Goal: Task Accomplishment & Management: Manage account settings

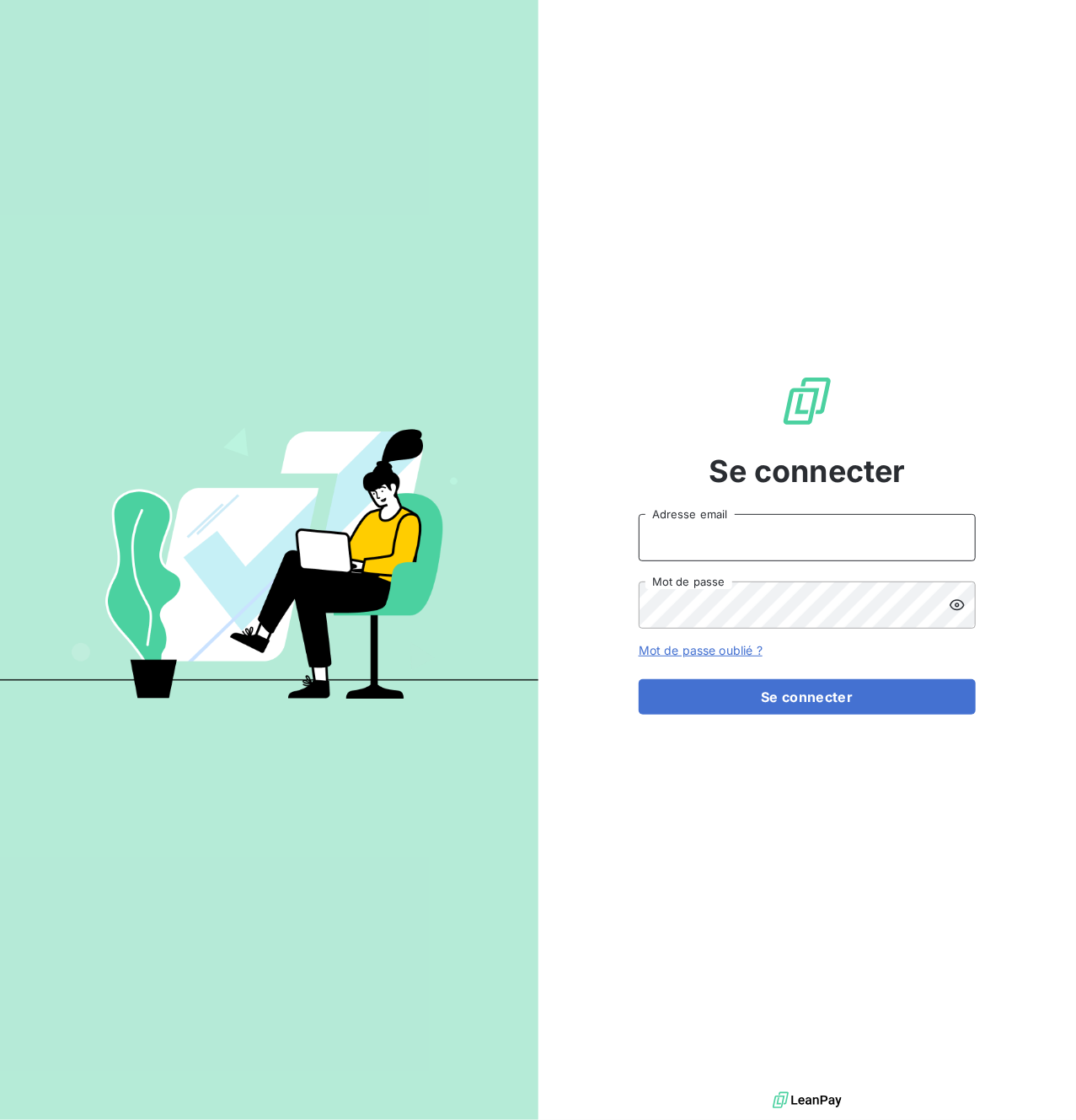
type input "[EMAIL_ADDRESS][DOMAIN_NAME]"
click at [1033, 512] on div "Se connecter [EMAIL_ADDRESS][DOMAIN_NAME] Adresse email Mot de passe Mot de pas…" at bounding box center [807, 544] width 538 height 1088
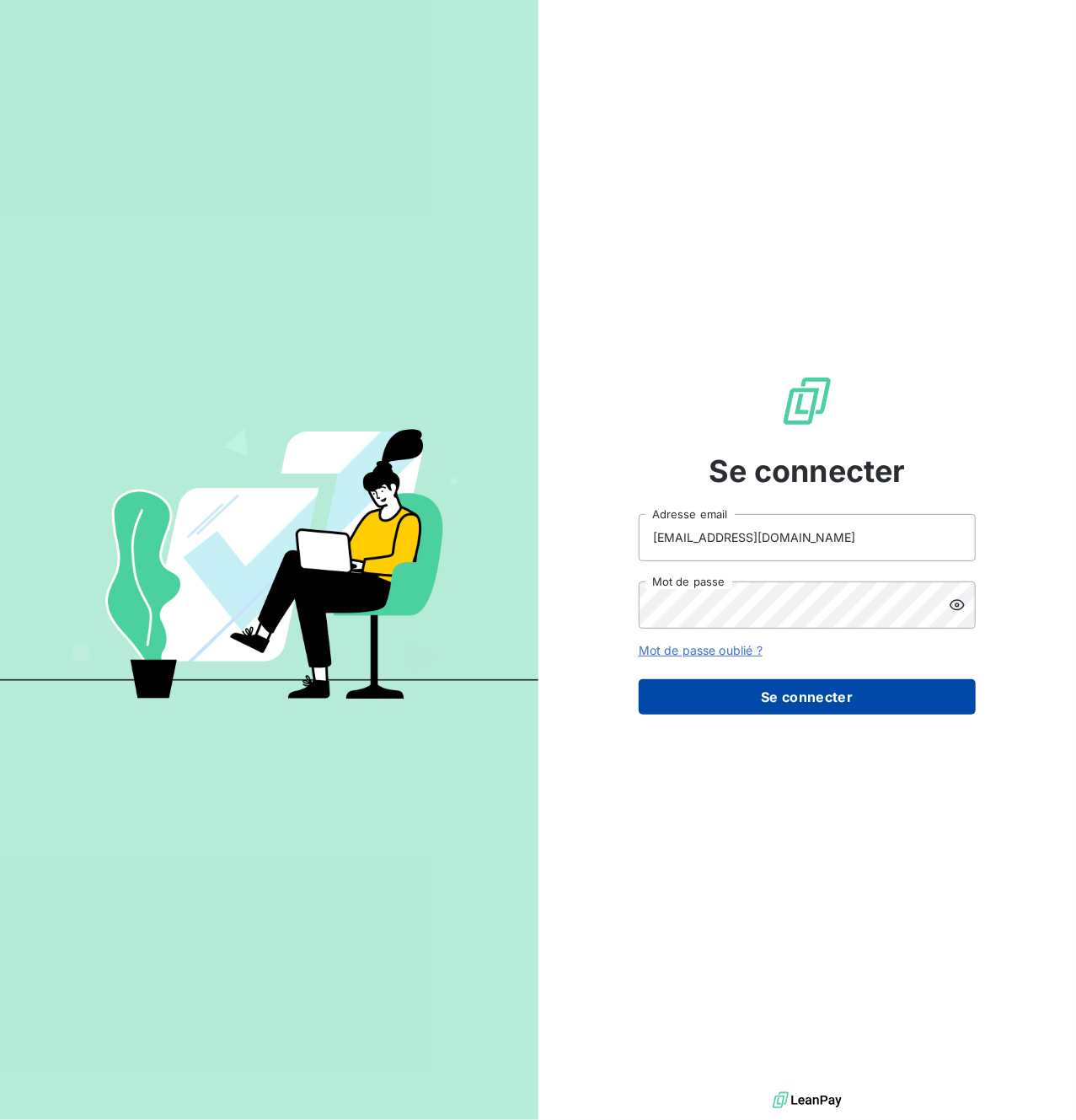
drag, startPoint x: 816, startPoint y: 698, endPoint x: 786, endPoint y: 694, distance: 30.3
click at [815, 699] on button "Se connecter" at bounding box center [807, 697] width 337 height 35
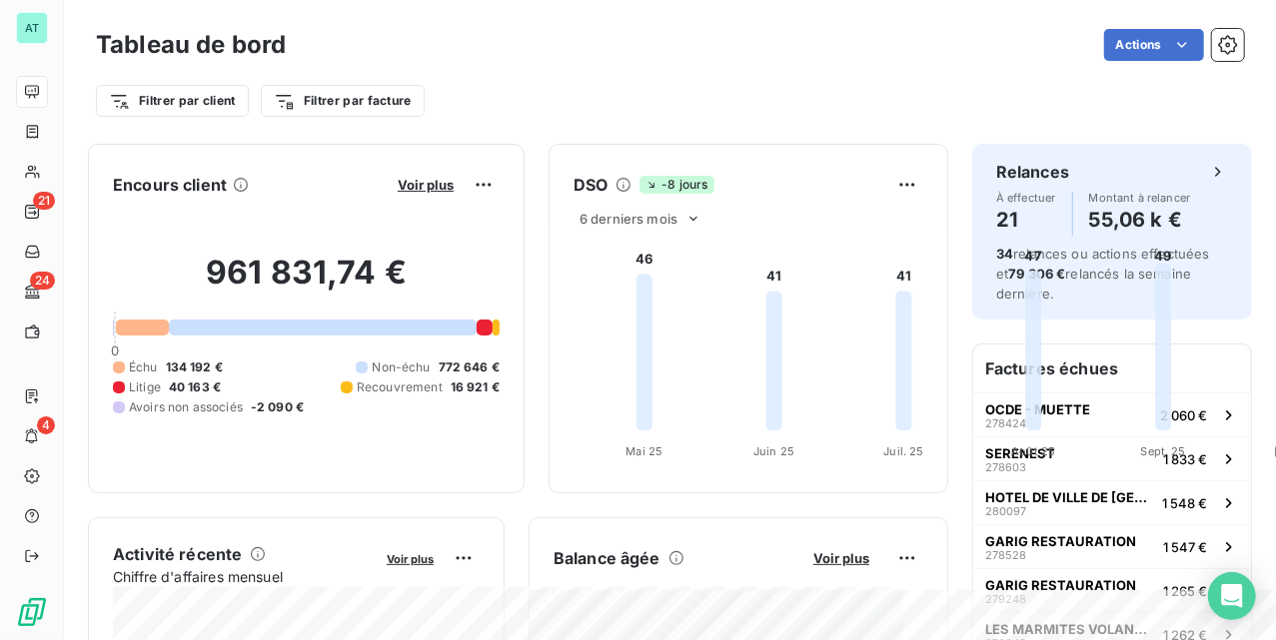
click at [500, 169] on div "Encours client Voir plus" at bounding box center [306, 185] width 387 height 32
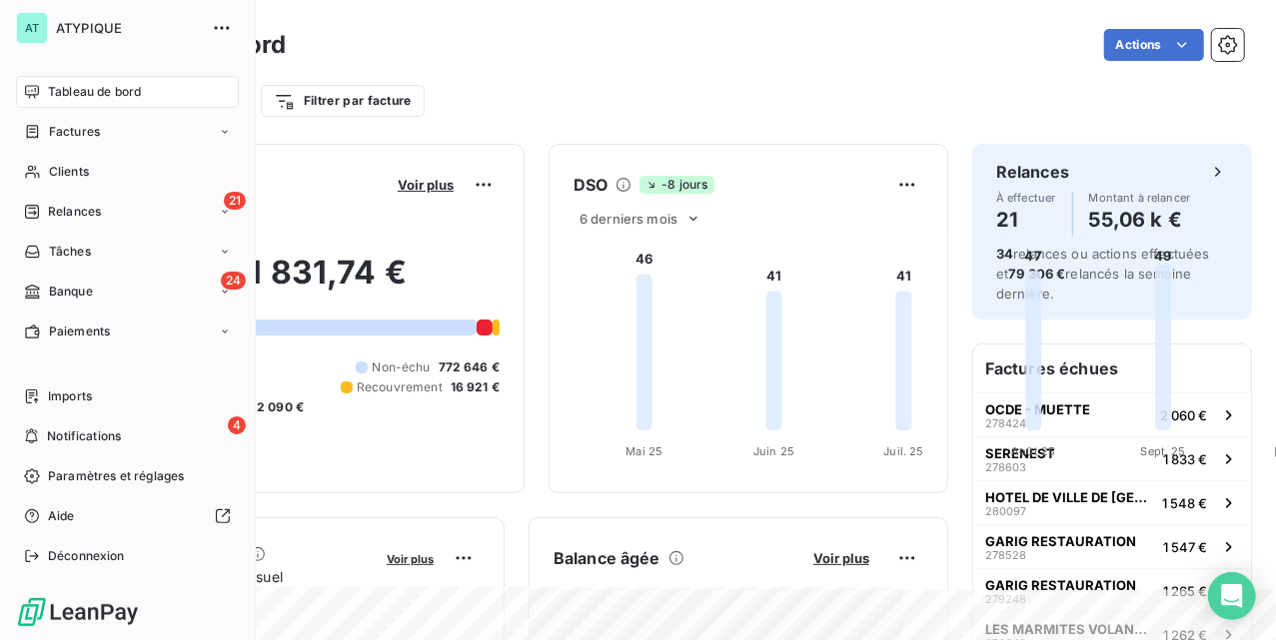
click at [41, 274] on nav "Tableau de bord Factures Clients 21 Relances Tâches 24 Banque Paiements" at bounding box center [127, 212] width 223 height 272
click at [66, 288] on span "Banque" at bounding box center [71, 292] width 44 height 18
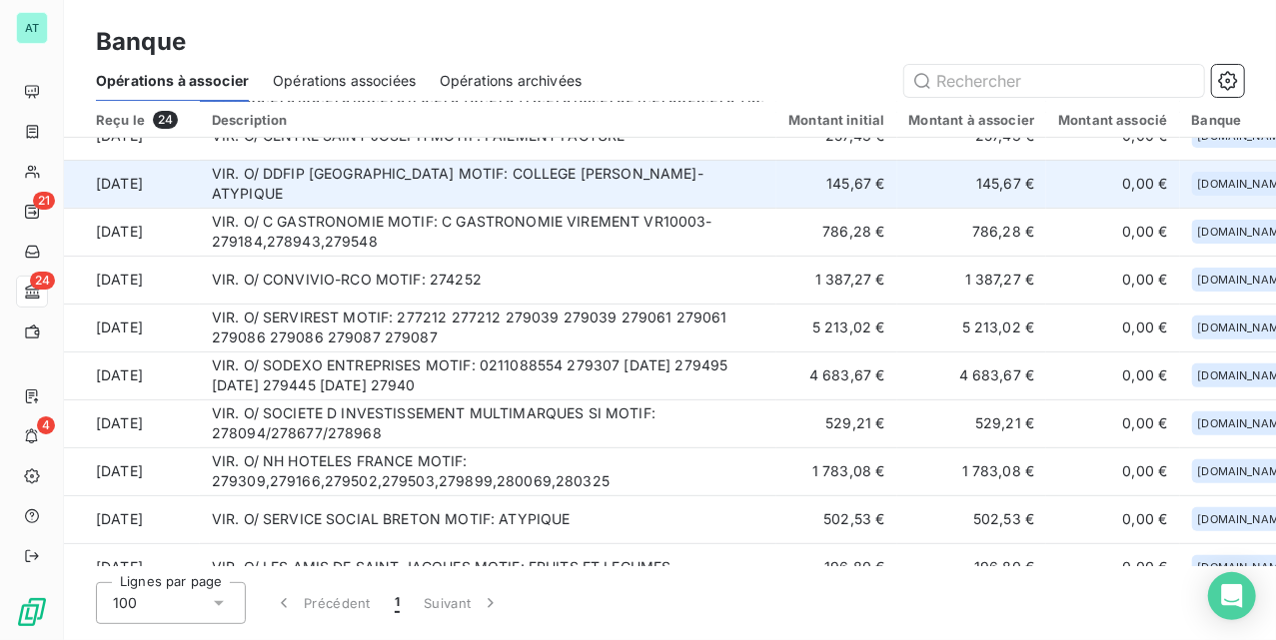
scroll to position [400, 0]
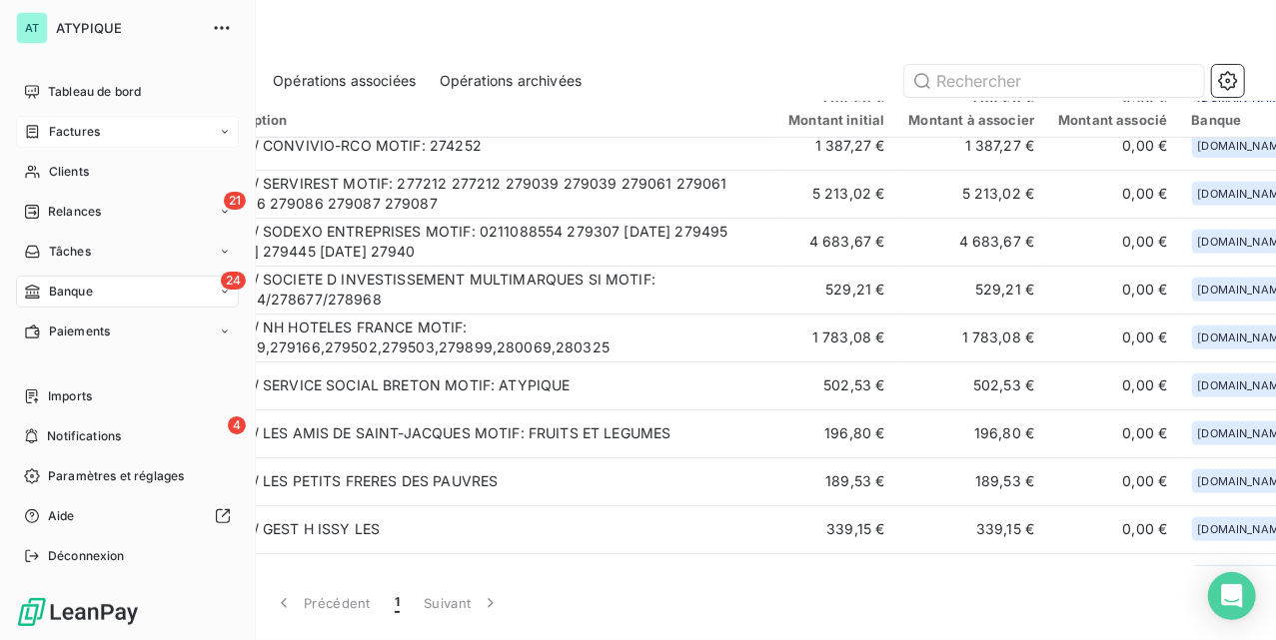
click at [109, 118] on div "Factures" at bounding box center [127, 132] width 223 height 32
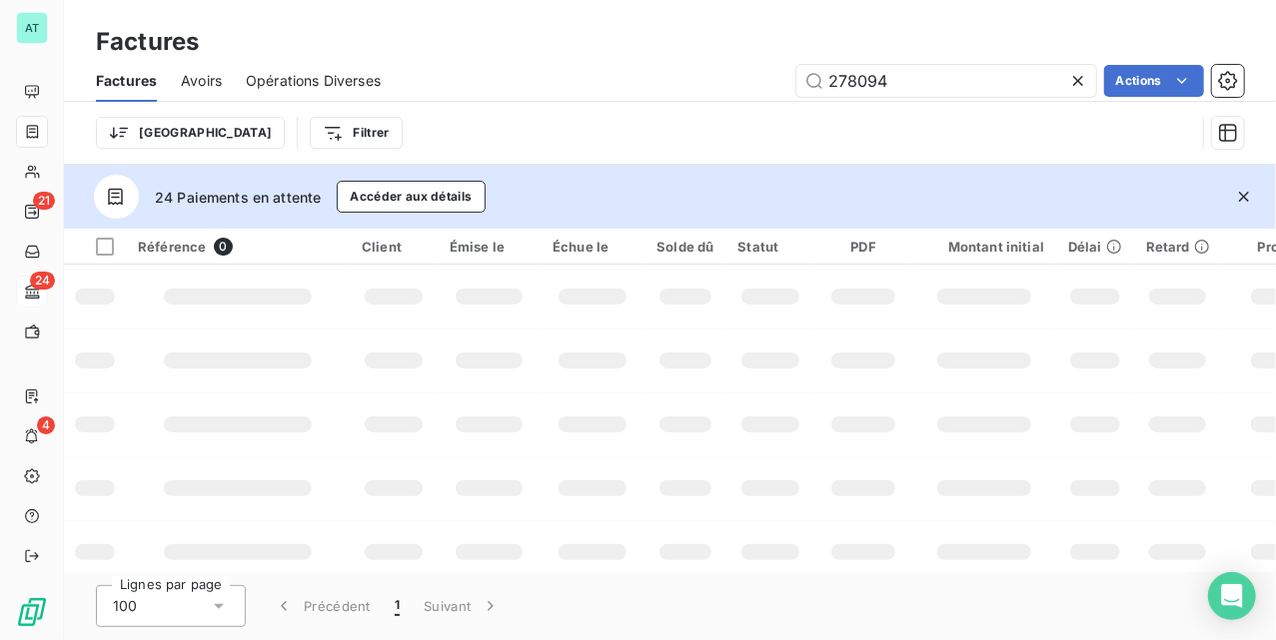
click at [1248, 190] on icon "button" at bounding box center [1244, 197] width 20 height 20
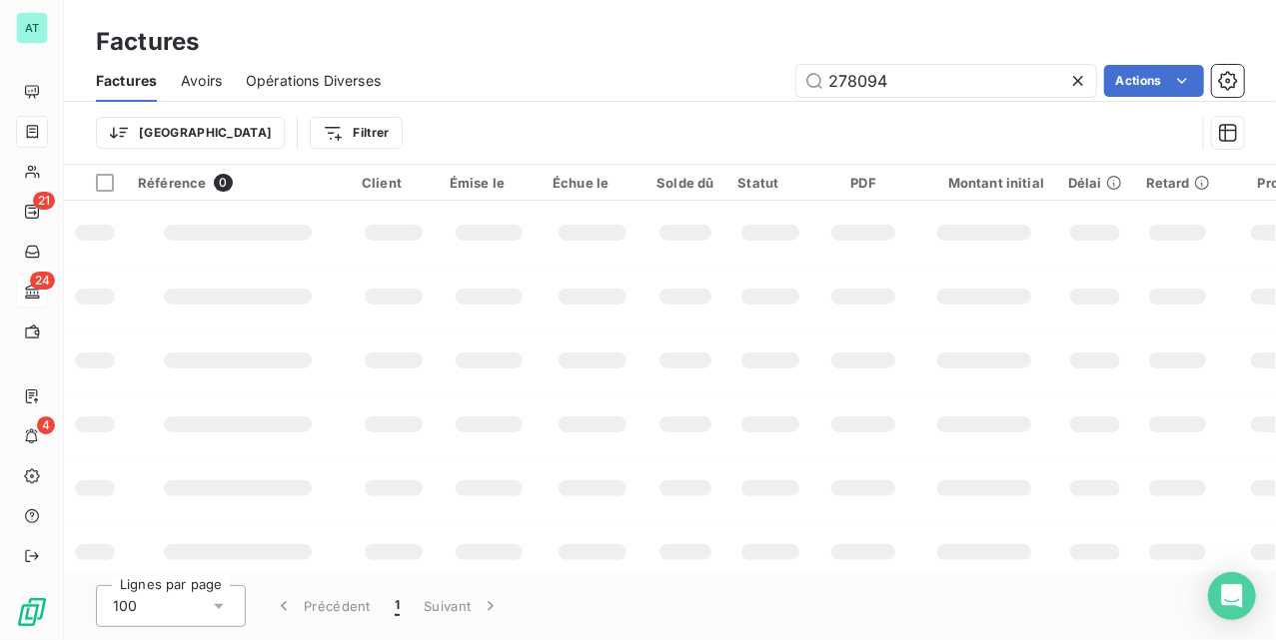
click at [192, 78] on span "Avoirs" at bounding box center [201, 81] width 41 height 20
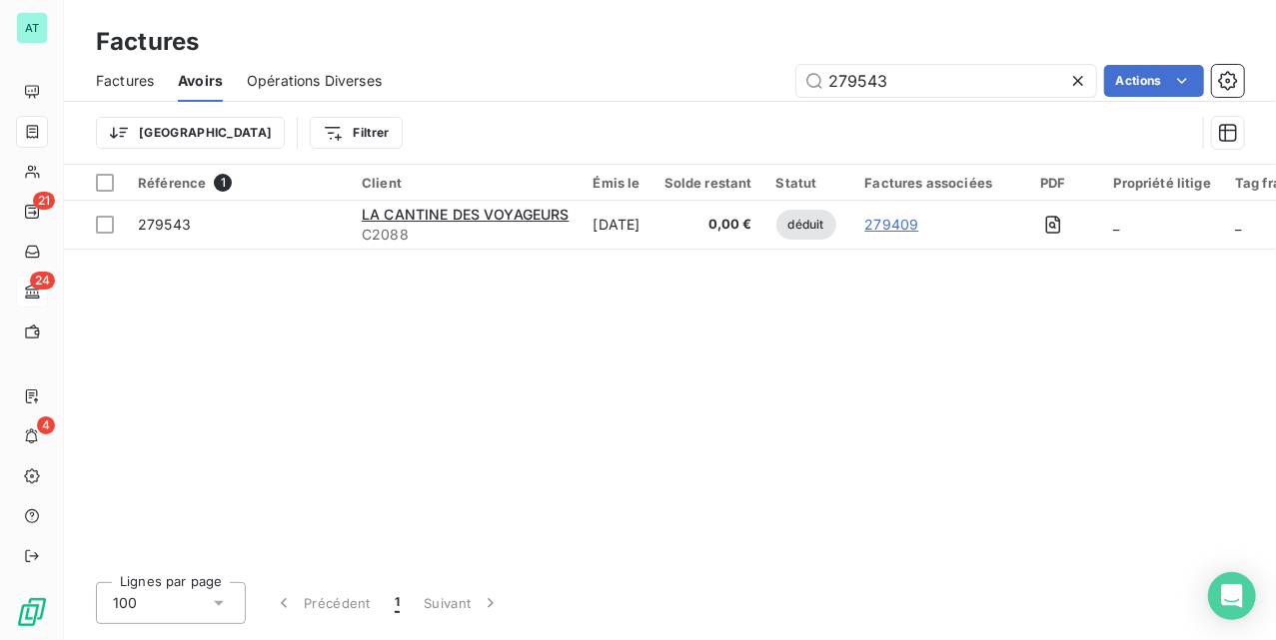
drag, startPoint x: 947, startPoint y: 80, endPoint x: 681, endPoint y: 113, distance: 267.8
click at [648, 110] on div "Factures Avoirs Opérations Diverses 279543 Actions Trier Filtrer" at bounding box center [670, 112] width 1212 height 104
click at [944, 73] on input "279543" at bounding box center [946, 81] width 300 height 32
drag, startPoint x: 944, startPoint y: 82, endPoint x: 680, endPoint y: 108, distance: 265.1
click at [692, 108] on div "Factures Avoirs Opérations Diverses 279543 Actions Trier Filtrer" at bounding box center [670, 112] width 1212 height 104
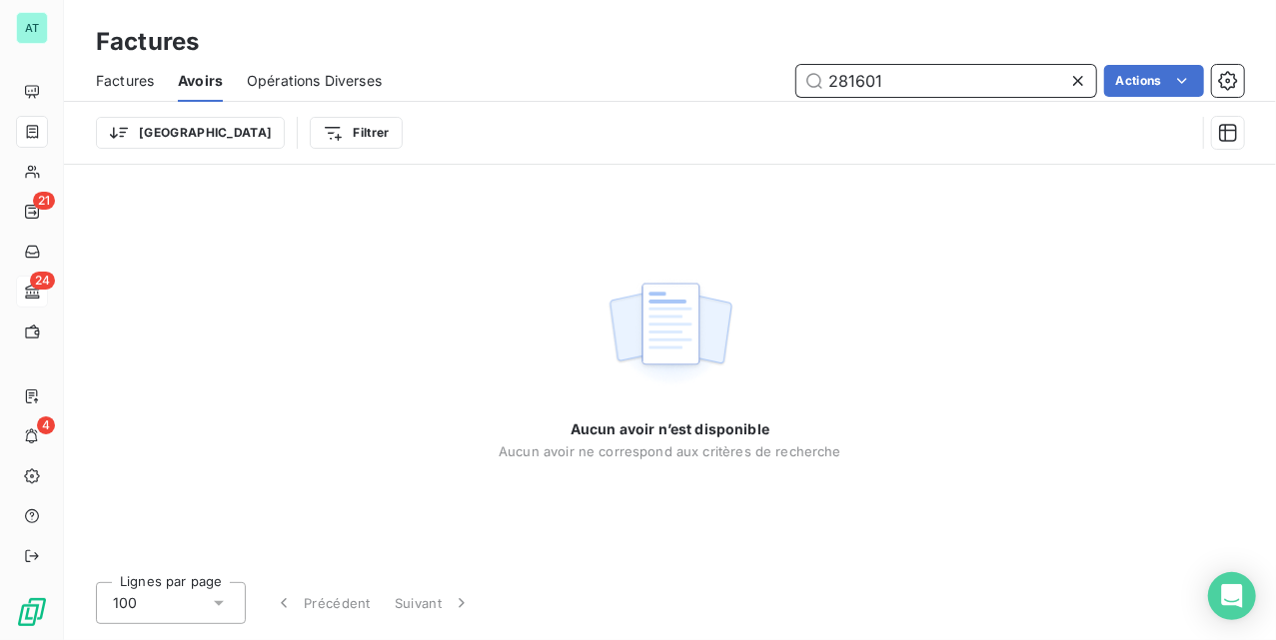
type input "281601"
drag, startPoint x: 801, startPoint y: 338, endPoint x: 743, endPoint y: 318, distance: 61.3
click at [805, 336] on div "Aucun avoir n’est disponible Aucun avoir ne correspond aux critères de recherche" at bounding box center [670, 366] width 343 height 188
drag, startPoint x: 932, startPoint y: 73, endPoint x: 401, endPoint y: 84, distance: 531.7
click at [607, 80] on div "281601 Actions" at bounding box center [825, 81] width 838 height 32
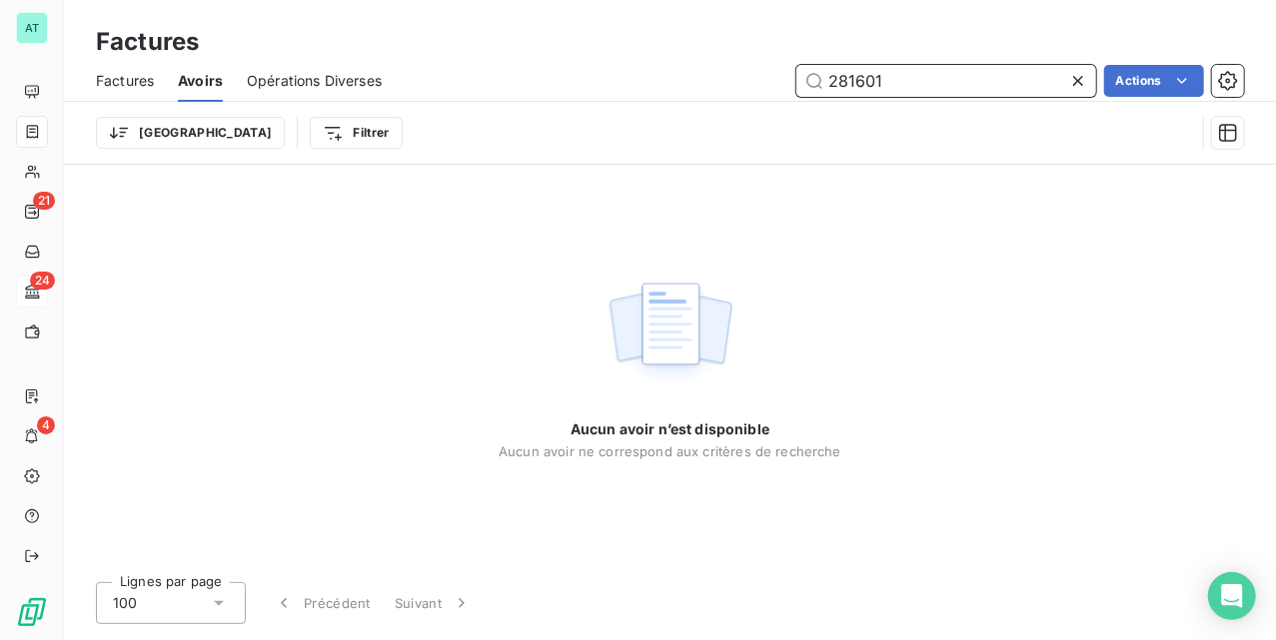
click at [122, 76] on span "Factures" at bounding box center [125, 81] width 58 height 20
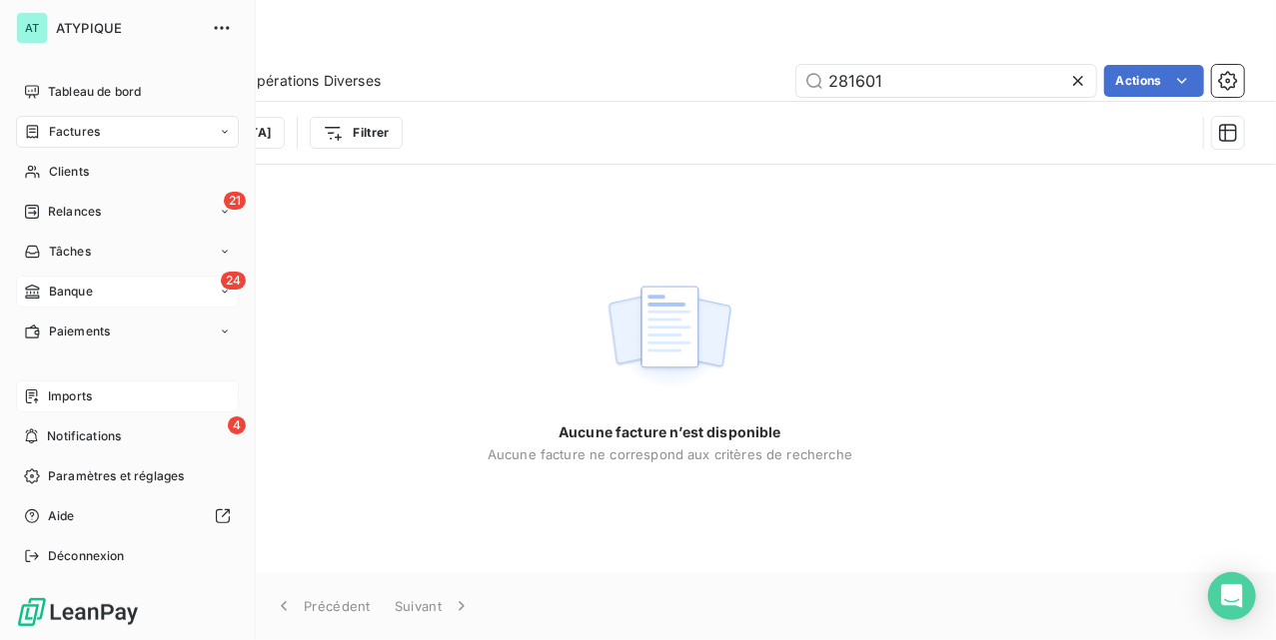
type input "281601"
click at [102, 398] on div "Imports" at bounding box center [127, 397] width 223 height 32
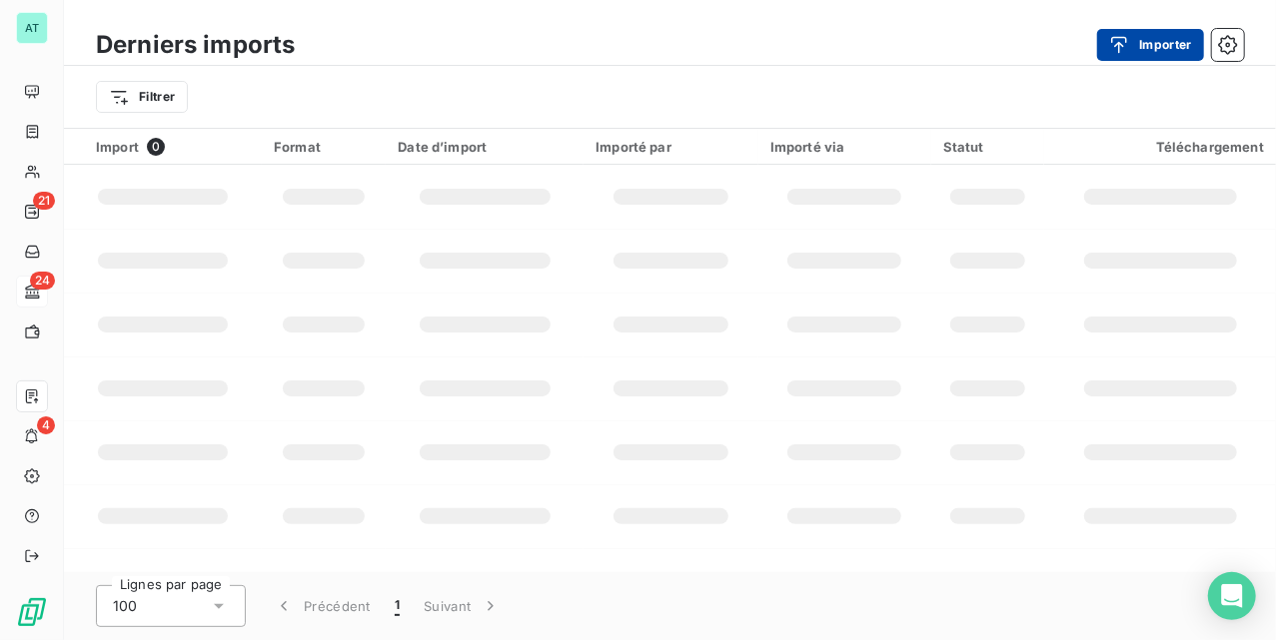
click at [1144, 42] on button "Importer" at bounding box center [1150, 45] width 107 height 32
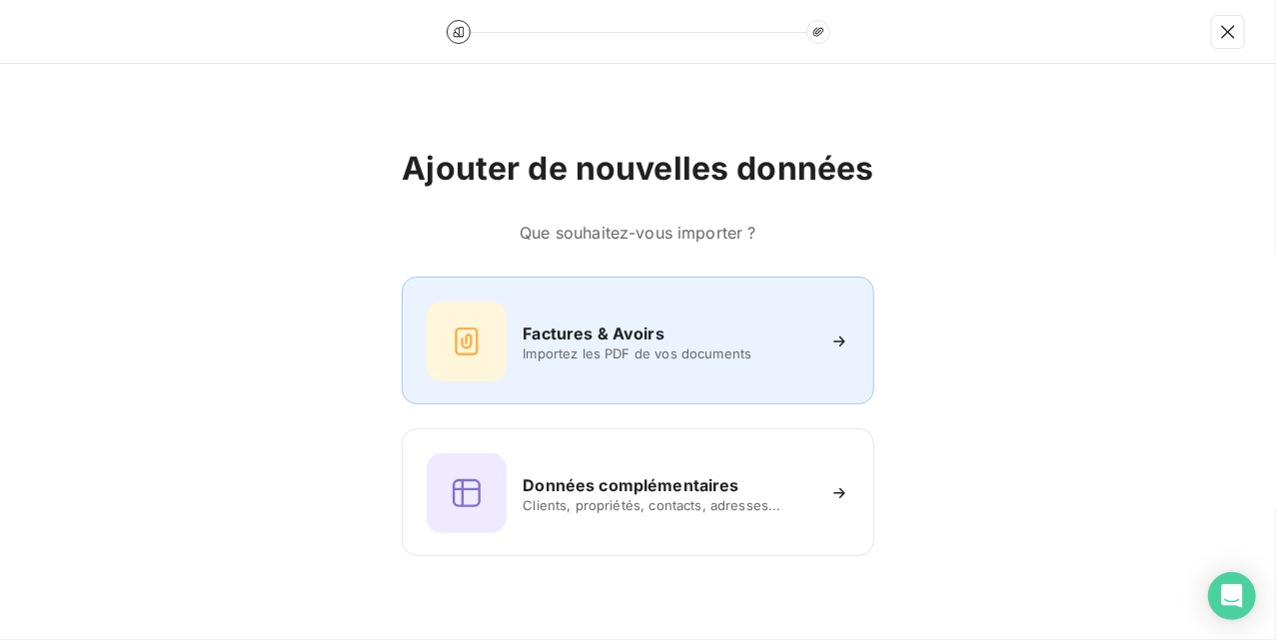
click at [637, 314] on div "Factures & Avoirs Importez les PDF de vos documents" at bounding box center [638, 342] width 422 height 80
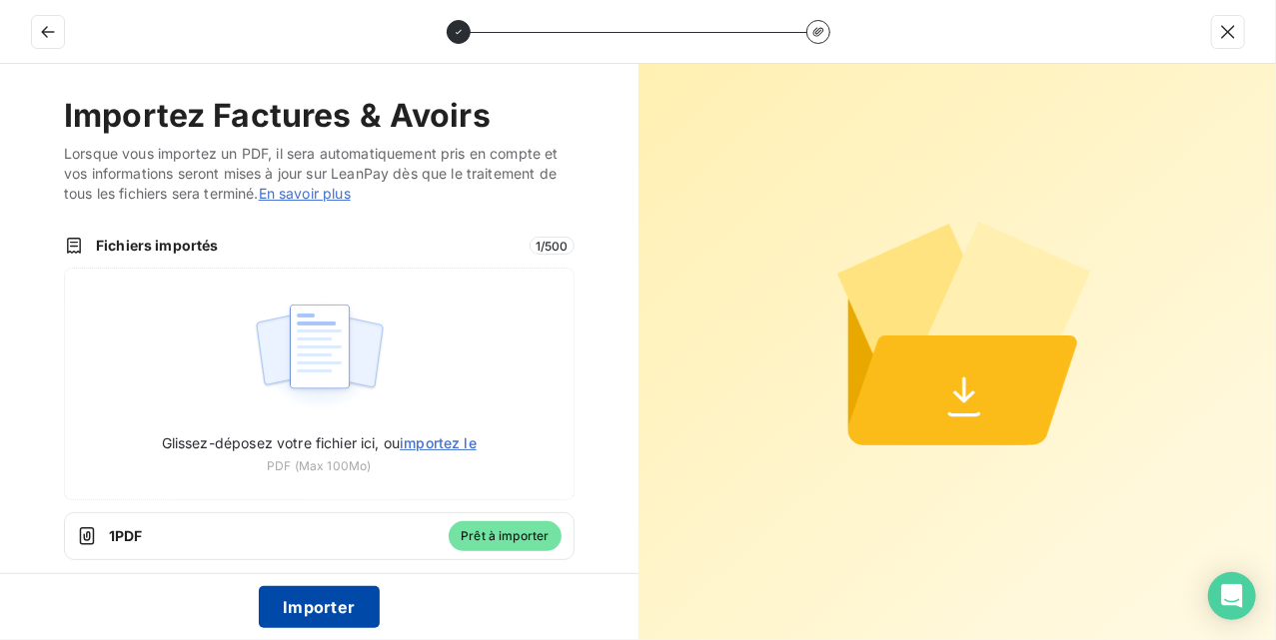
click at [329, 617] on button "Importer" at bounding box center [319, 608] width 121 height 42
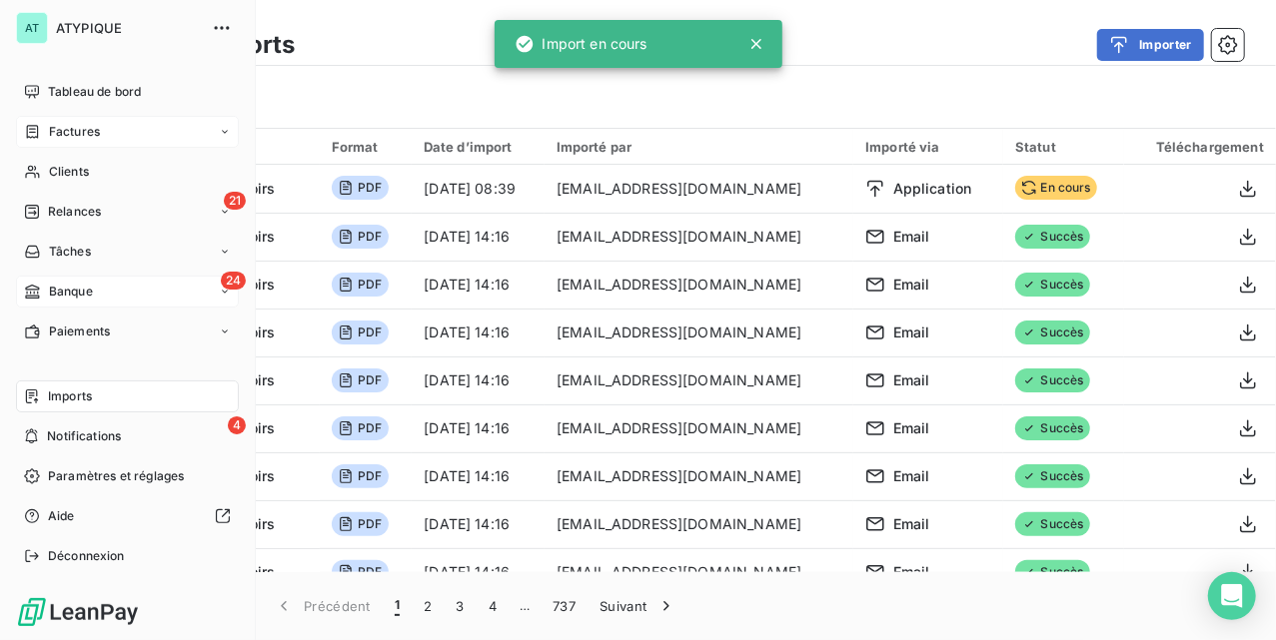
click at [73, 141] on div "Factures" at bounding box center [127, 132] width 223 height 32
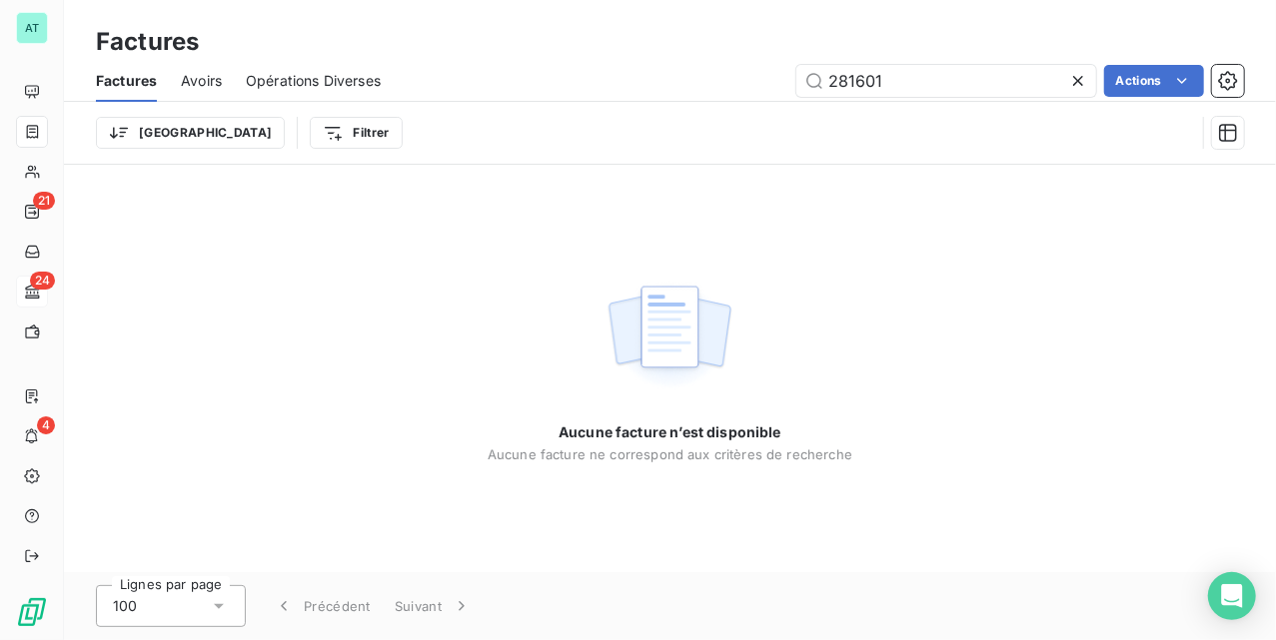
click at [574, 264] on div "Aucune facture n’est disponible Aucune facture ne correspond aux critères de re…" at bounding box center [670, 369] width 1212 height 408
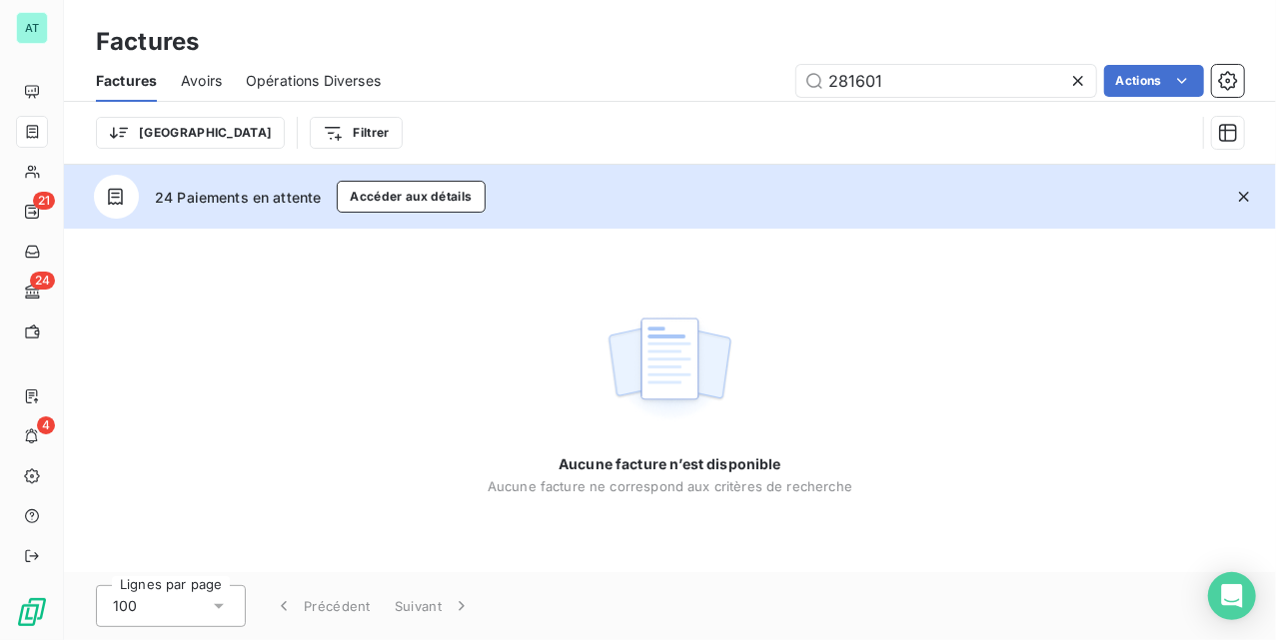
drag, startPoint x: 1257, startPoint y: 198, endPoint x: 1241, endPoint y: 185, distance: 20.6
click at [1257, 198] on button "button" at bounding box center [1244, 197] width 44 height 44
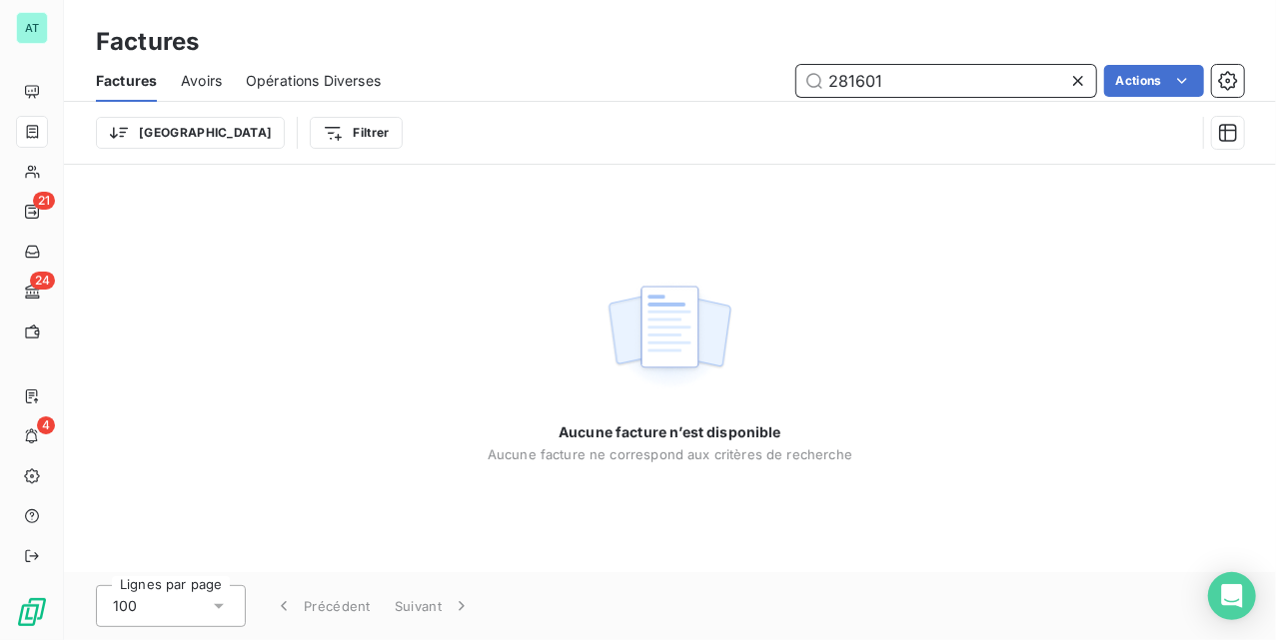
click at [961, 84] on input "281601" at bounding box center [946, 81] width 300 height 32
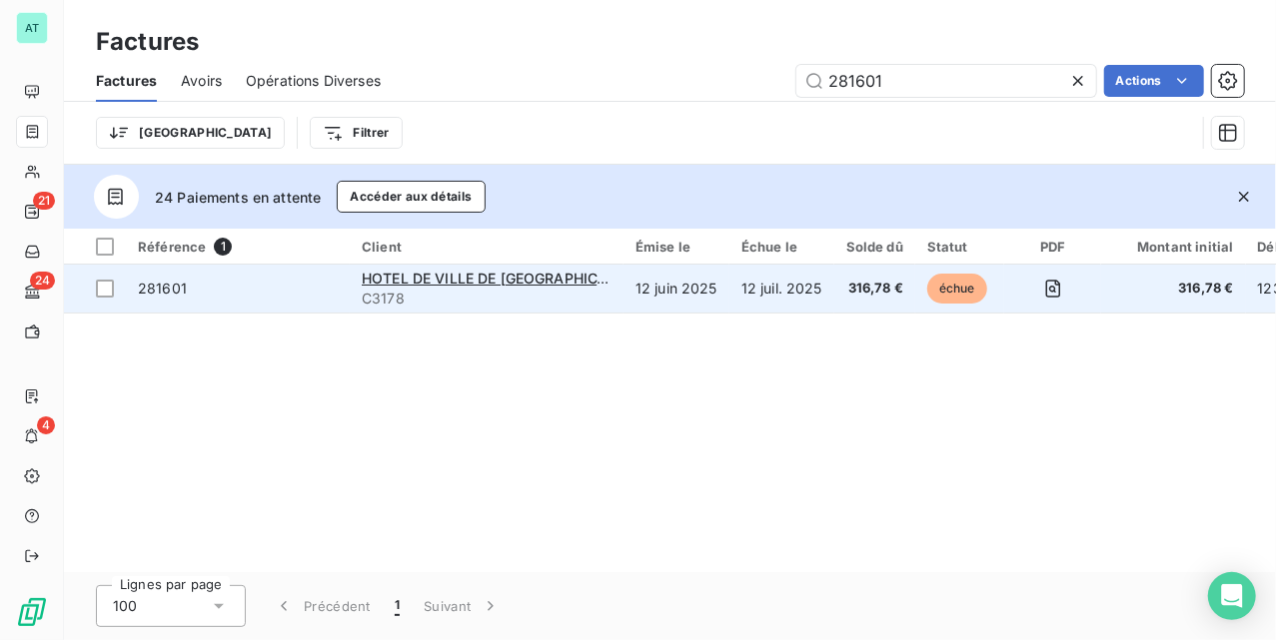
click at [160, 274] on td "281601" at bounding box center [238, 289] width 224 height 48
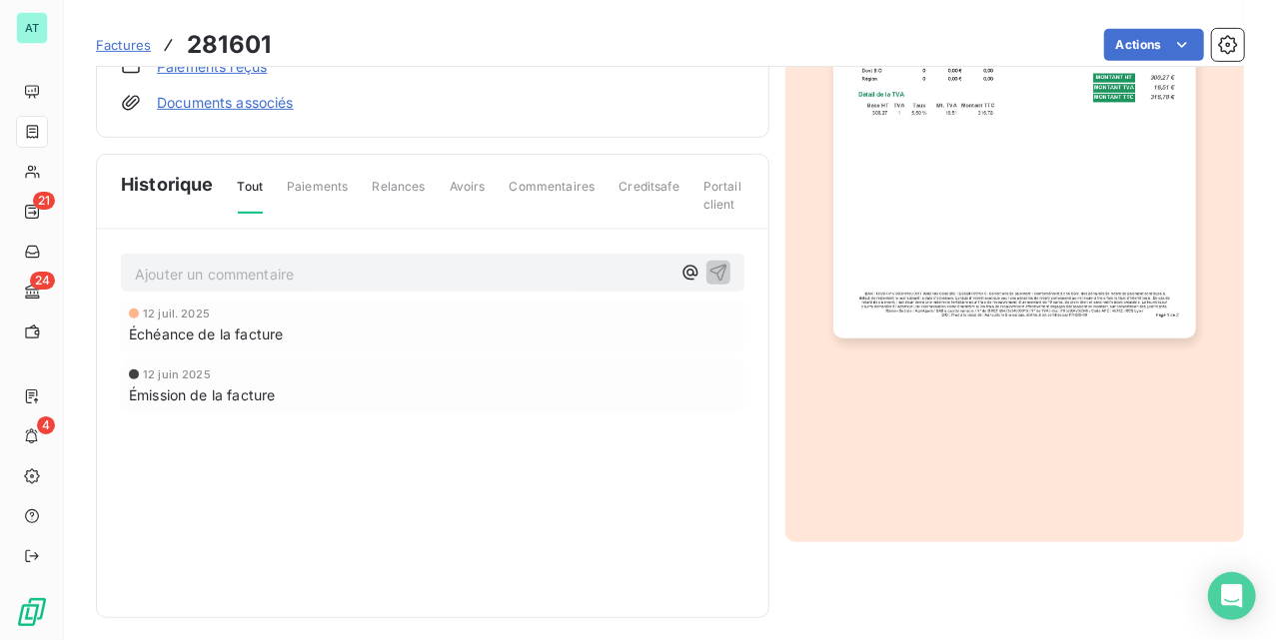
scroll to position [466, 0]
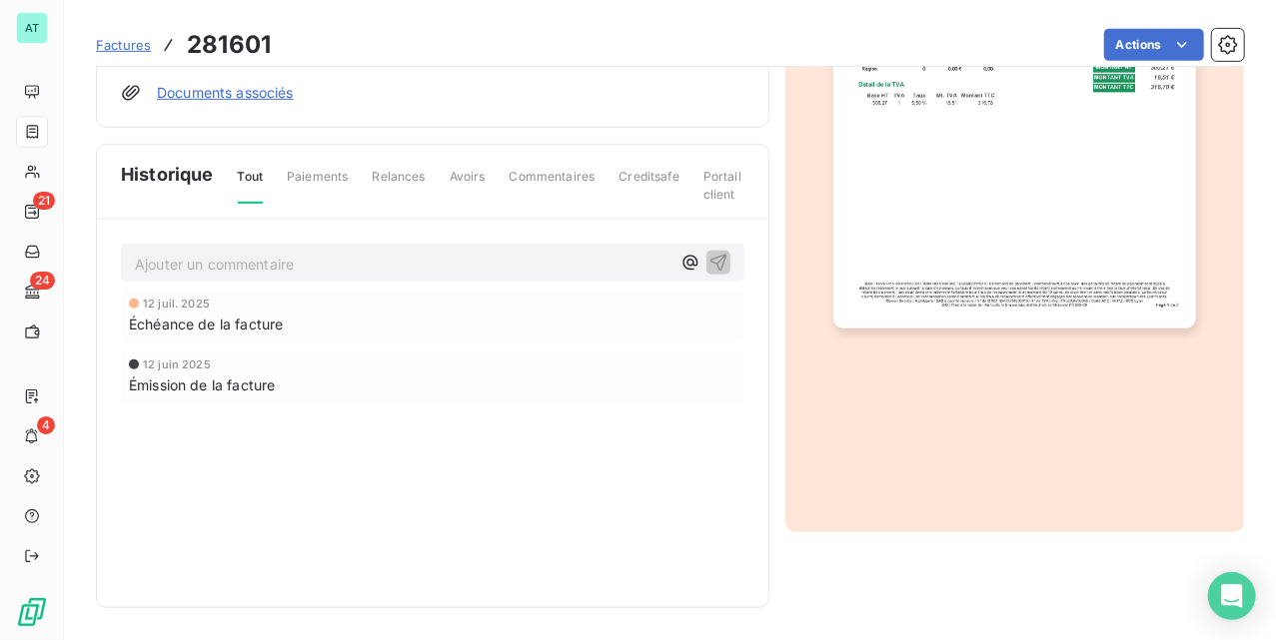
click at [264, 274] on p "Ajouter un commentaire ﻿" at bounding box center [403, 264] width 536 height 25
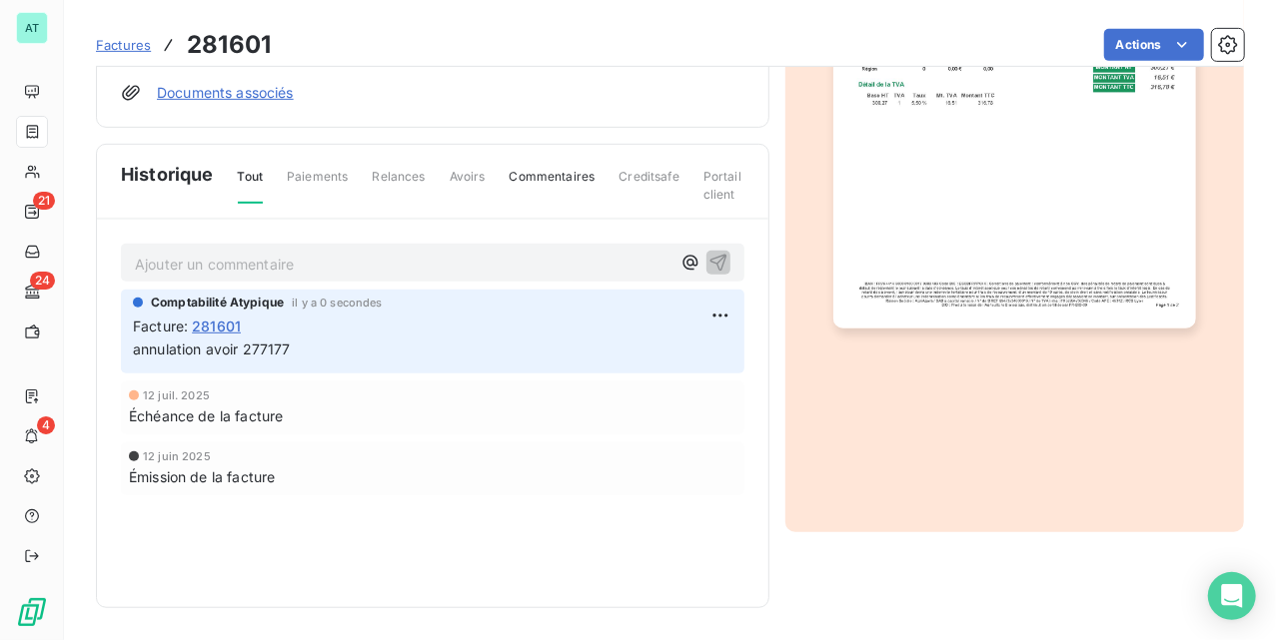
scroll to position [333, 0]
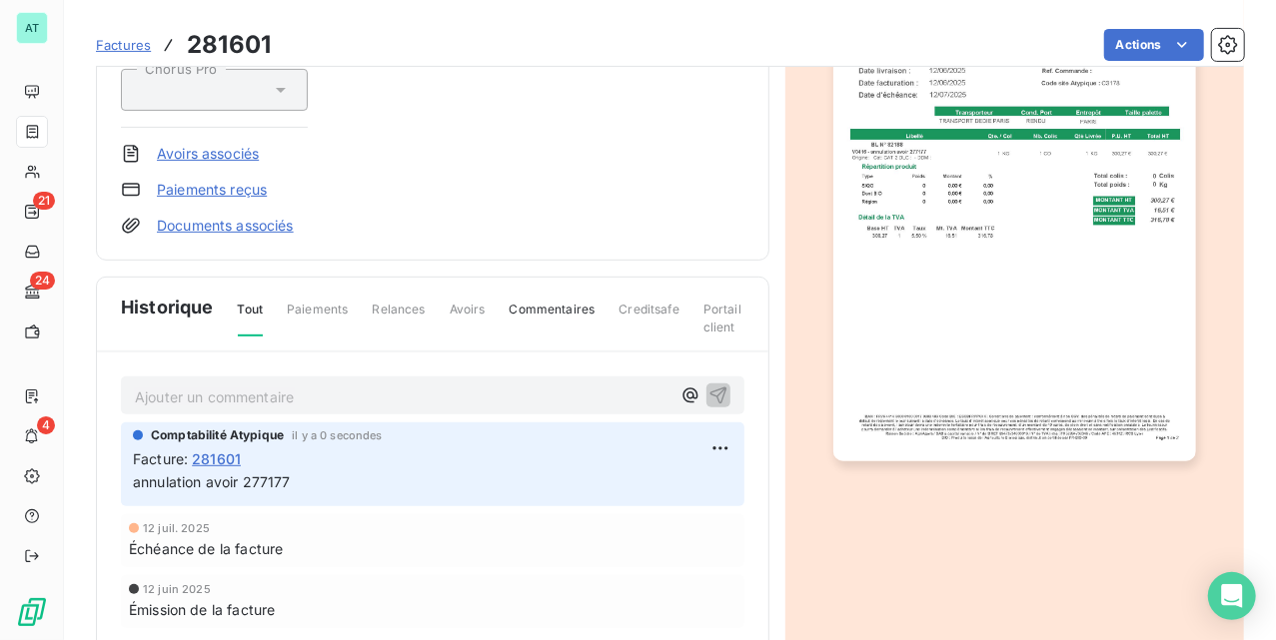
click at [230, 138] on div "HOTEL DE VILLE DE COURBEVOIE C3178 Montant initial 316,78 € Émise le 12 juin 20…" at bounding box center [214, 3] width 187 height 465
click at [224, 153] on link "Avoirs associés" at bounding box center [208, 154] width 102 height 20
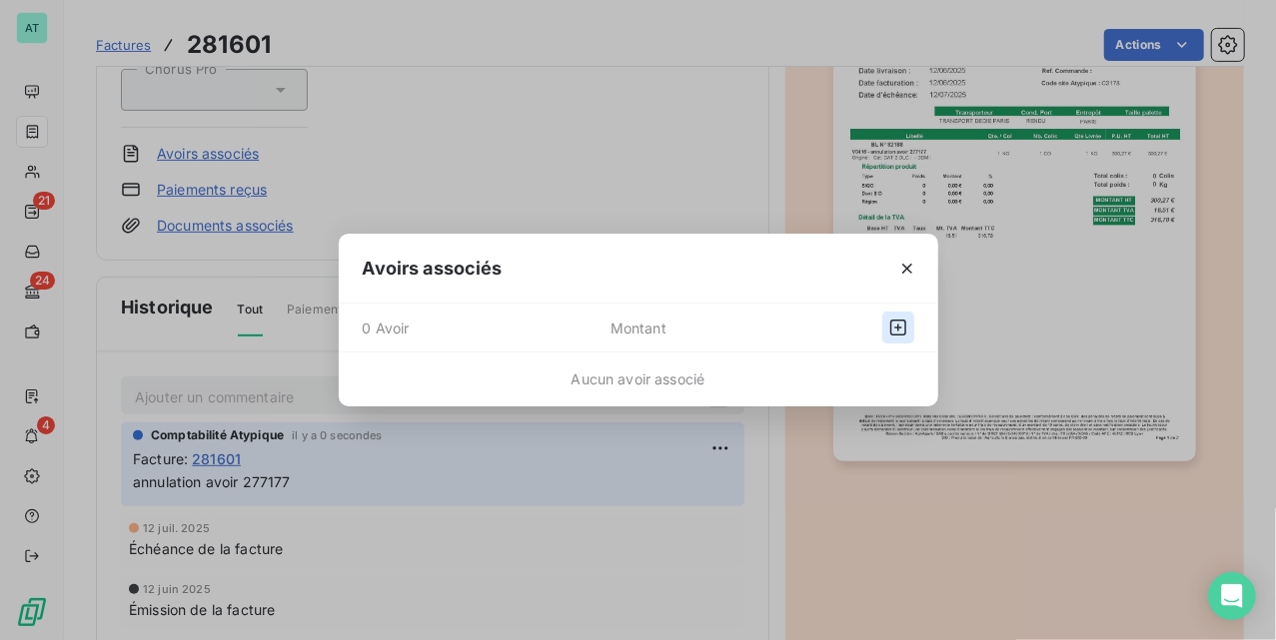
click at [885, 324] on button "button" at bounding box center [898, 328] width 32 height 32
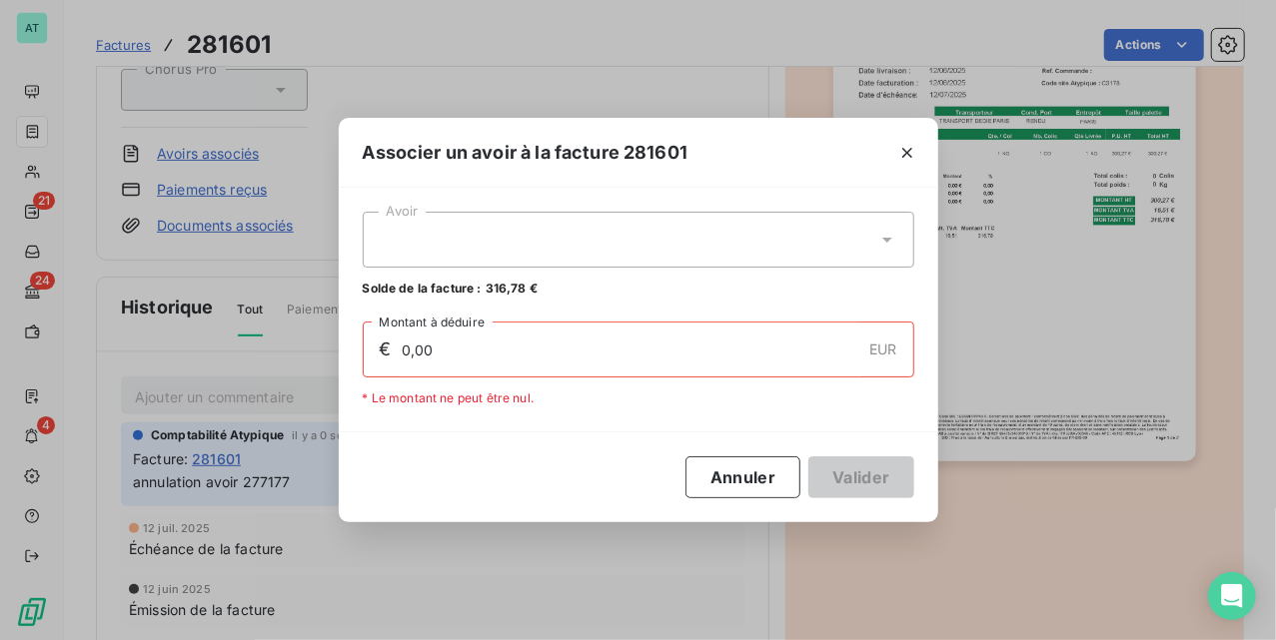
click at [647, 244] on div at bounding box center [639, 240] width 552 height 56
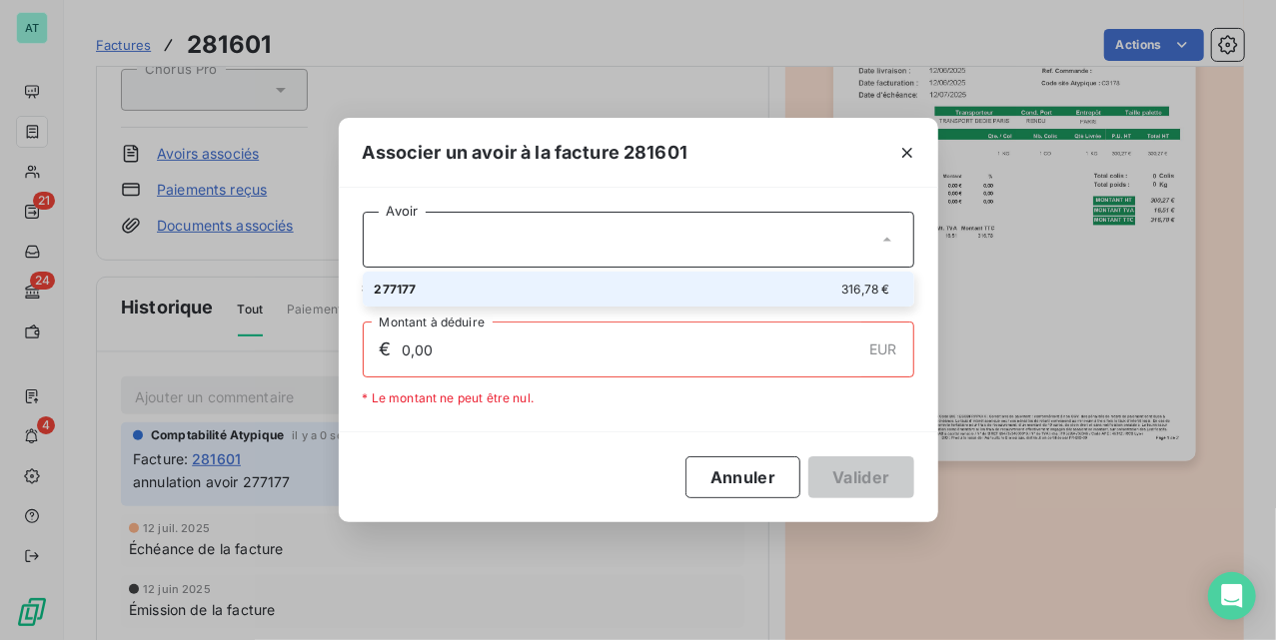
click at [648, 286] on div "277177 316,78 €" at bounding box center [639, 289] width 528 height 19
type input "316,78"
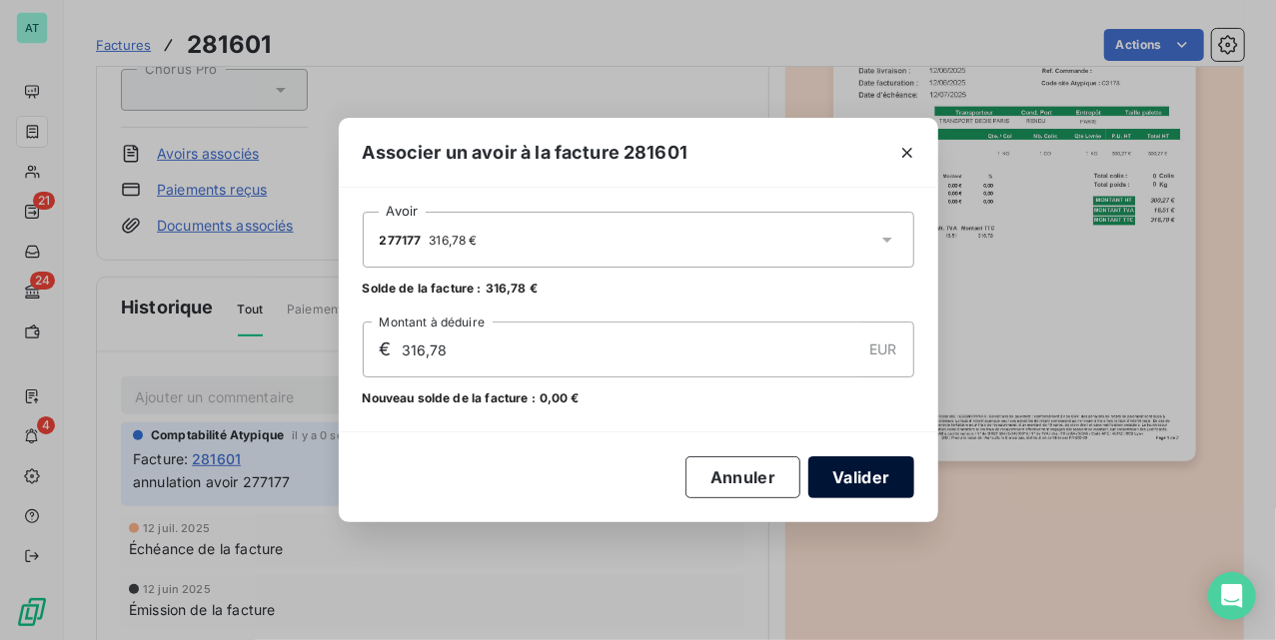
click at [853, 482] on button "Valider" at bounding box center [860, 478] width 105 height 42
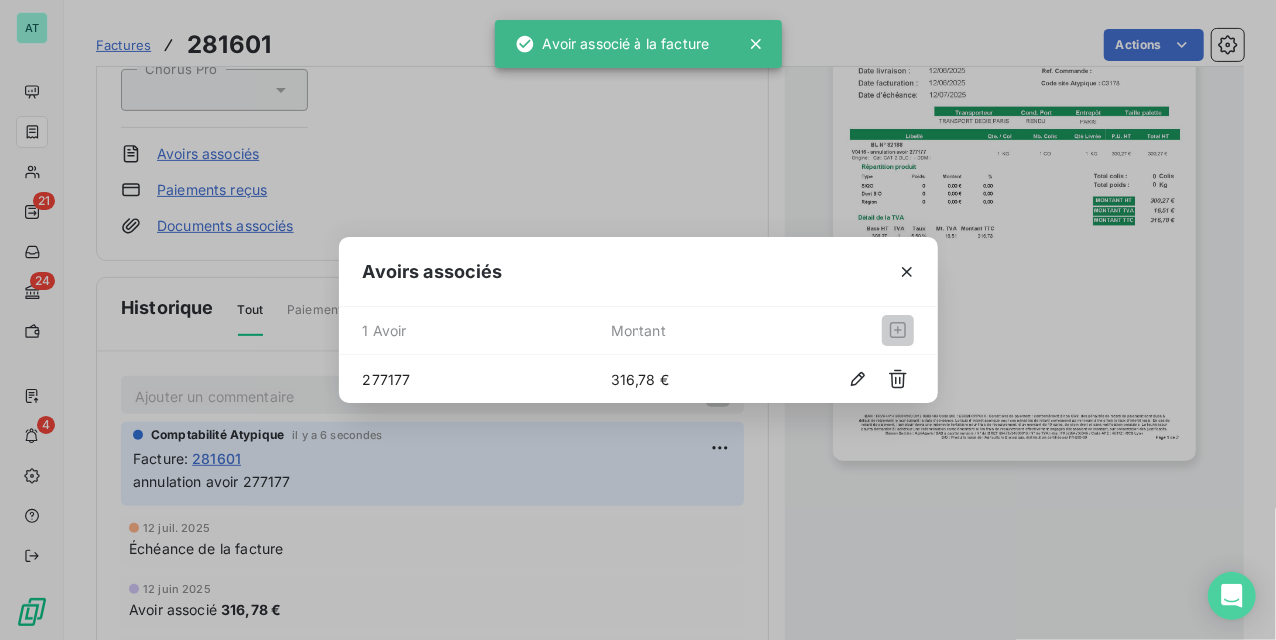
click at [553, 184] on div "Avoirs associés 1 Avoir Montant 277177 316,78 €" at bounding box center [638, 320] width 1276 height 640
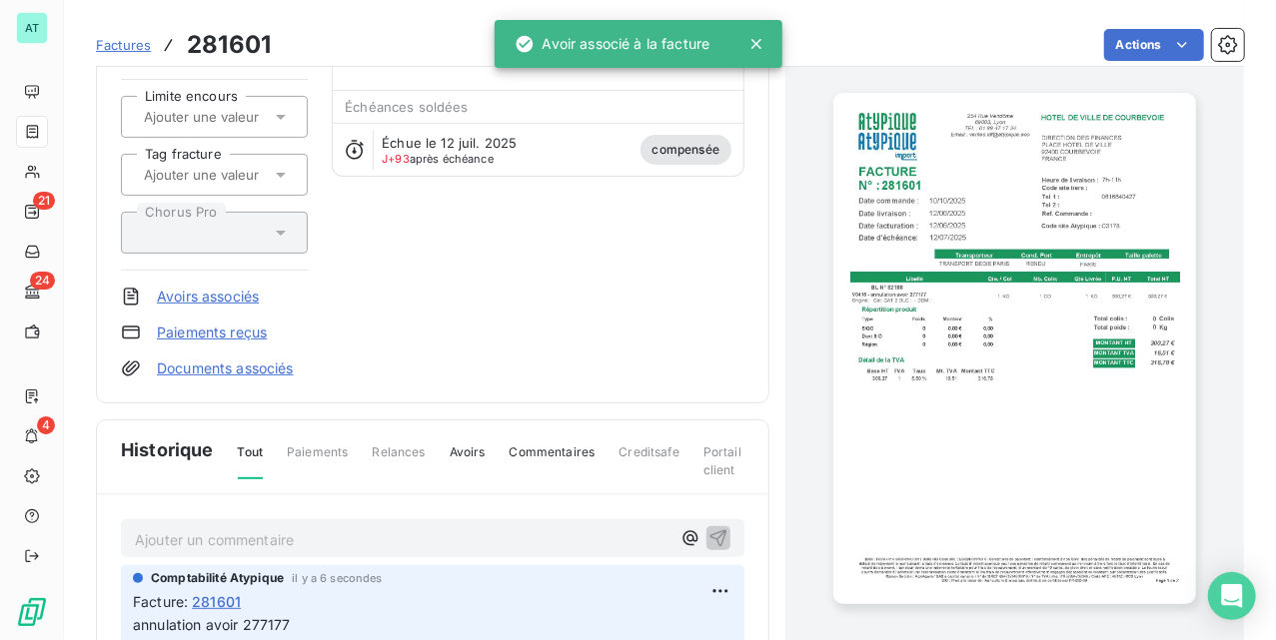
scroll to position [0, 0]
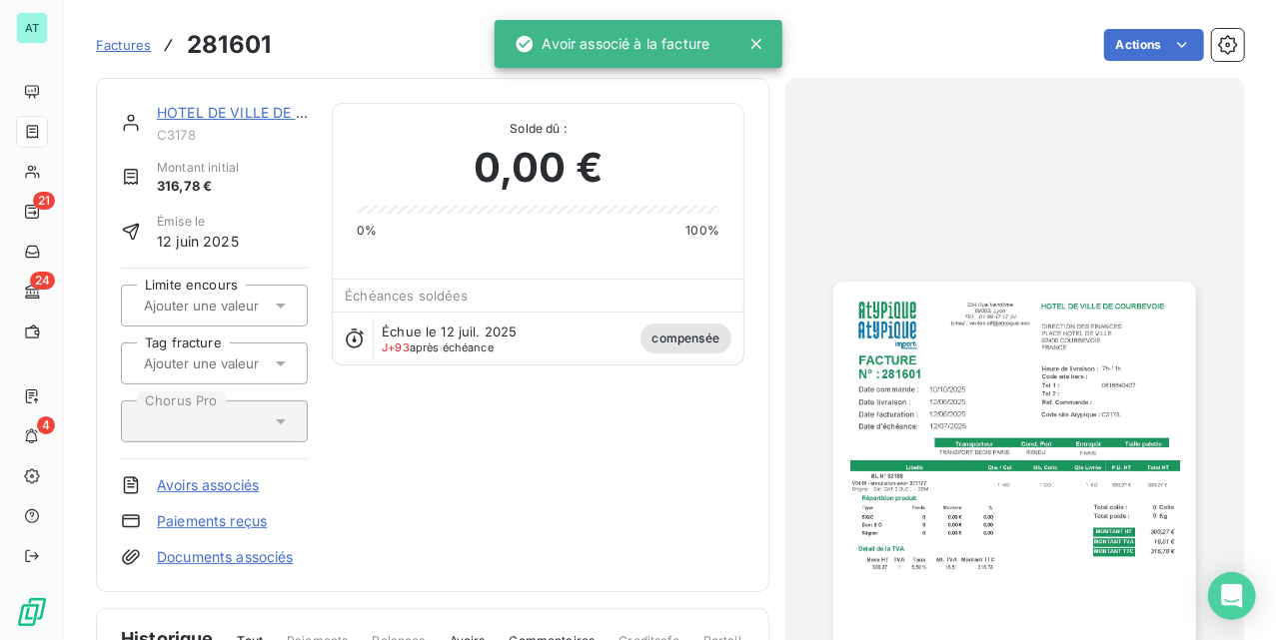
click at [598, 357] on div "Échue le 12 juil. 2025 J+93 après échéance compensée" at bounding box center [538, 338] width 411 height 53
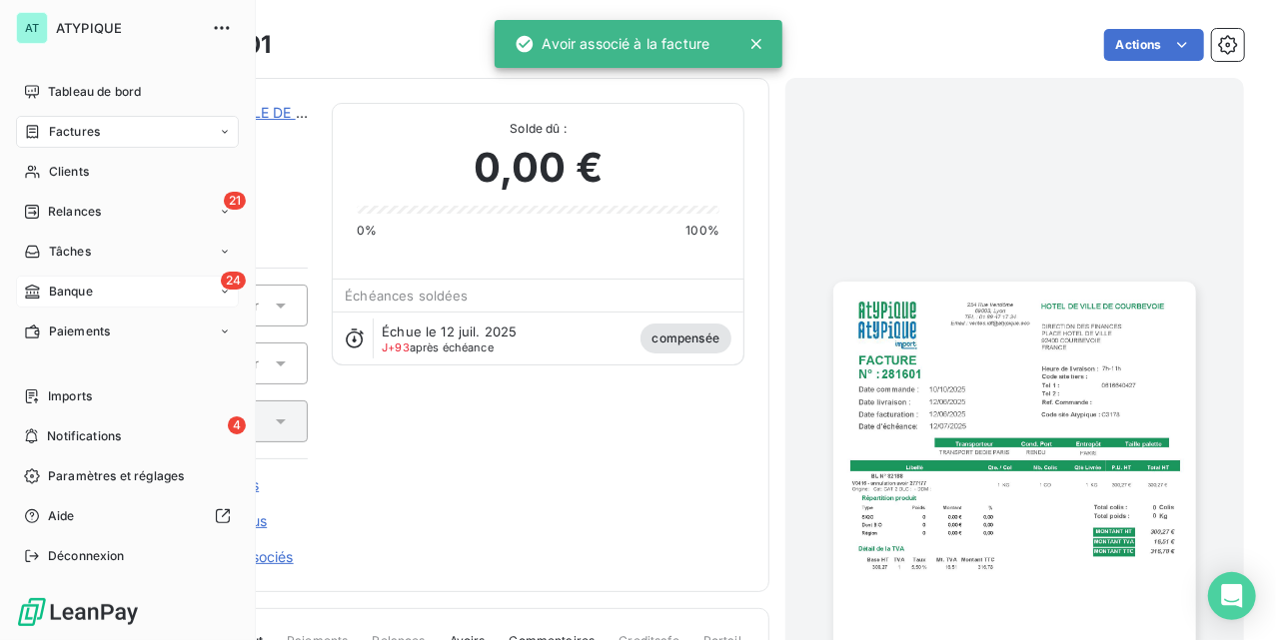
click at [90, 294] on span "Banque" at bounding box center [71, 292] width 44 height 18
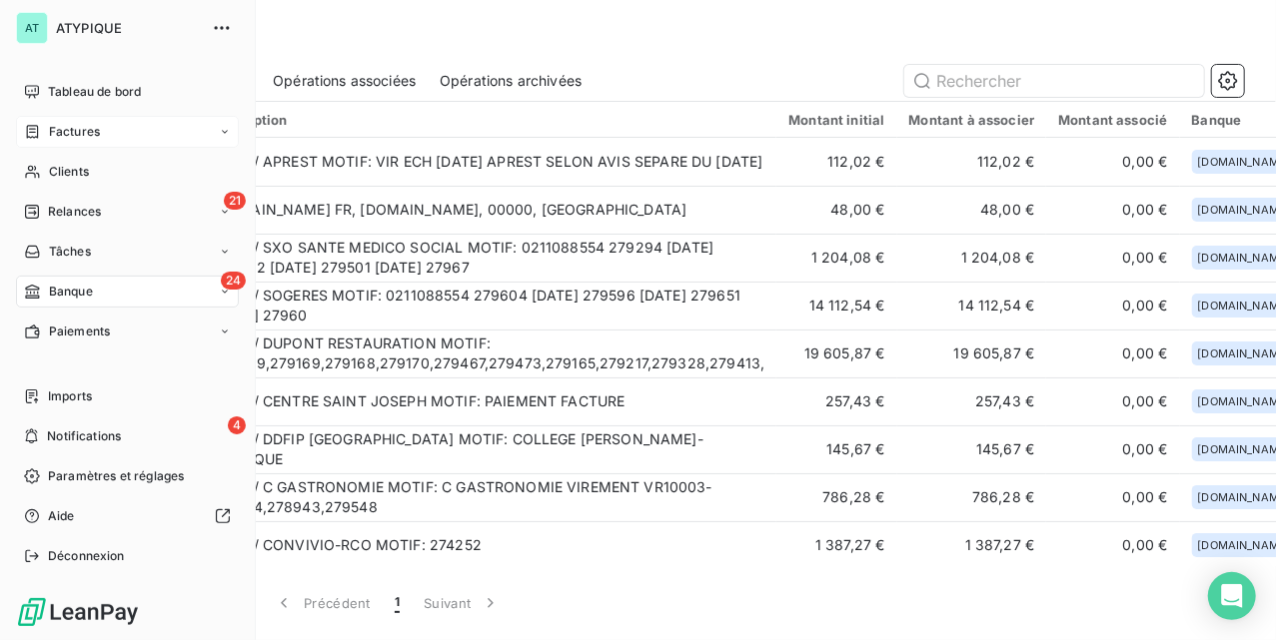
drag, startPoint x: 34, startPoint y: 125, endPoint x: 60, endPoint y: 122, distance: 26.2
click at [60, 123] on span "Factures" at bounding box center [74, 132] width 51 height 18
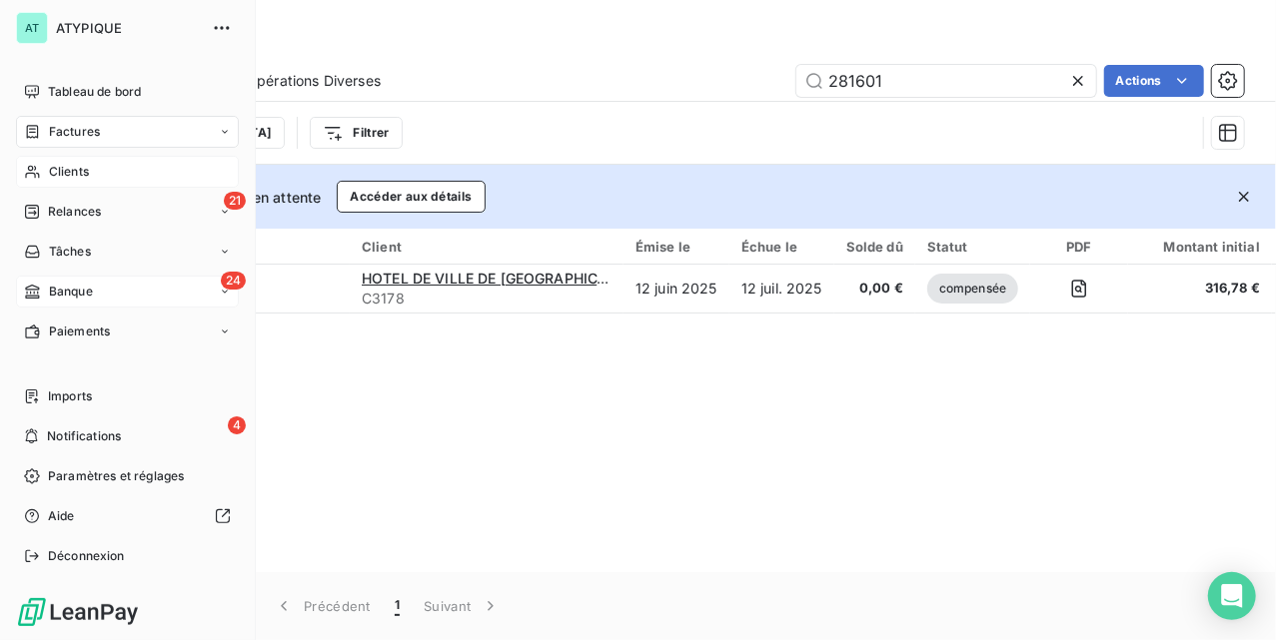
click at [117, 161] on div "Clients" at bounding box center [127, 172] width 223 height 32
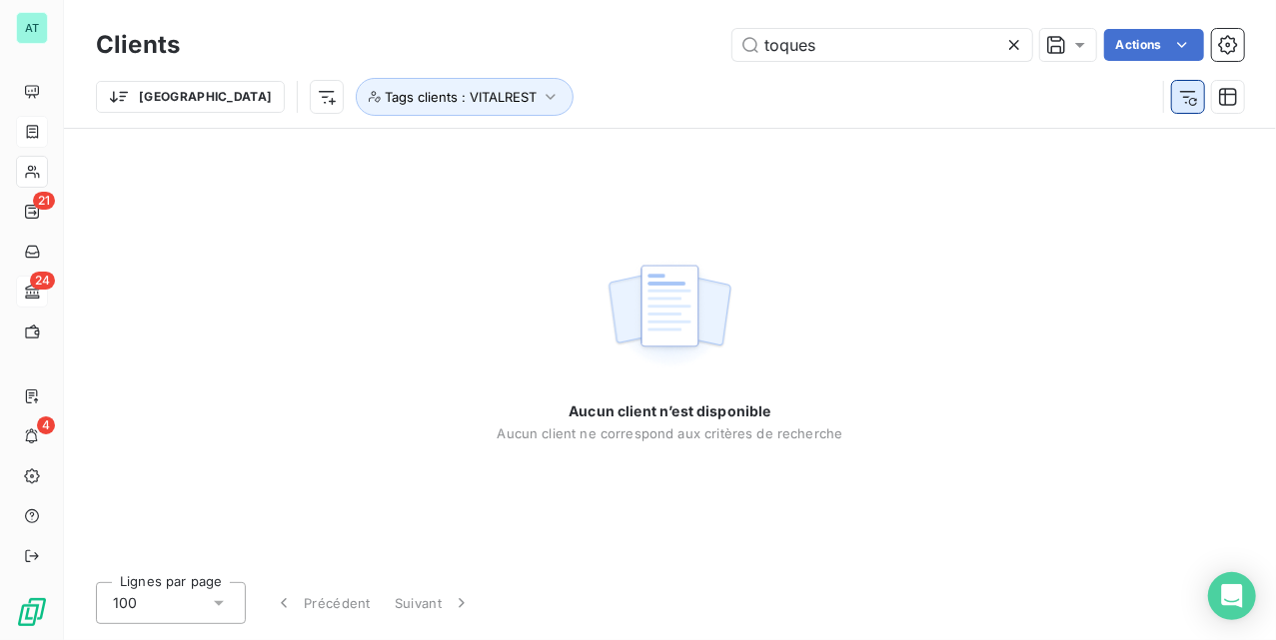
type input "toques"
click at [1181, 96] on icon "button" at bounding box center [1188, 97] width 20 height 20
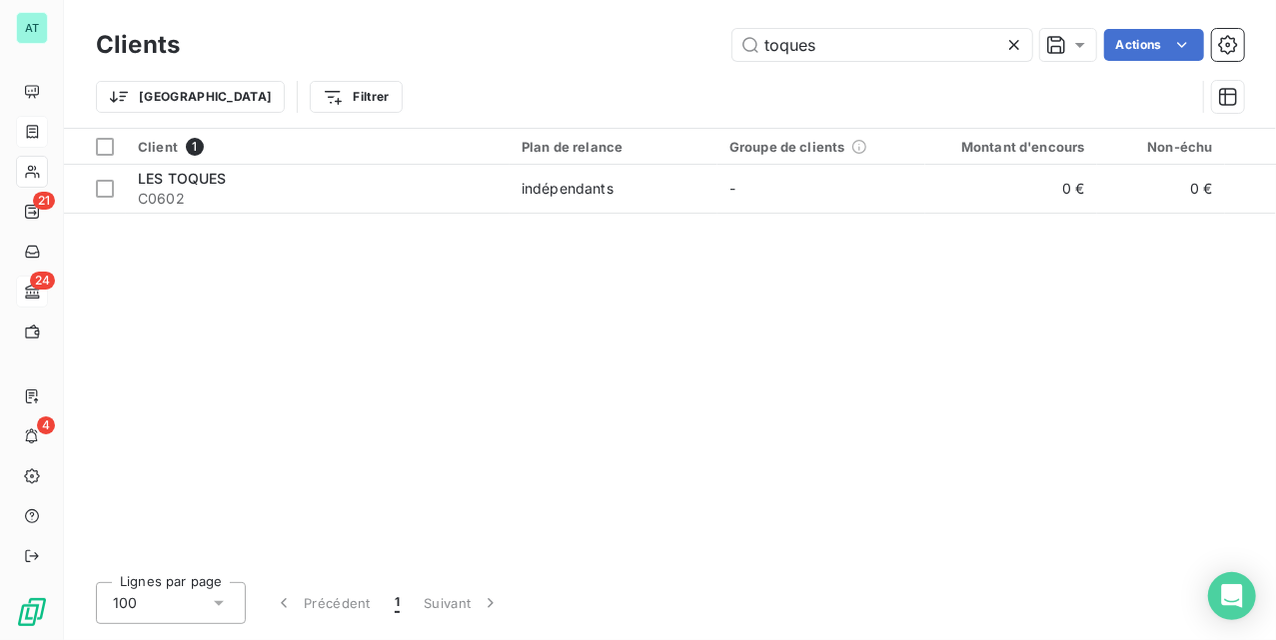
click at [797, 21] on div "Clients toques Actions Trier Filtrer" at bounding box center [670, 64] width 1212 height 128
click at [821, 42] on input "toques" at bounding box center [882, 45] width 300 height 32
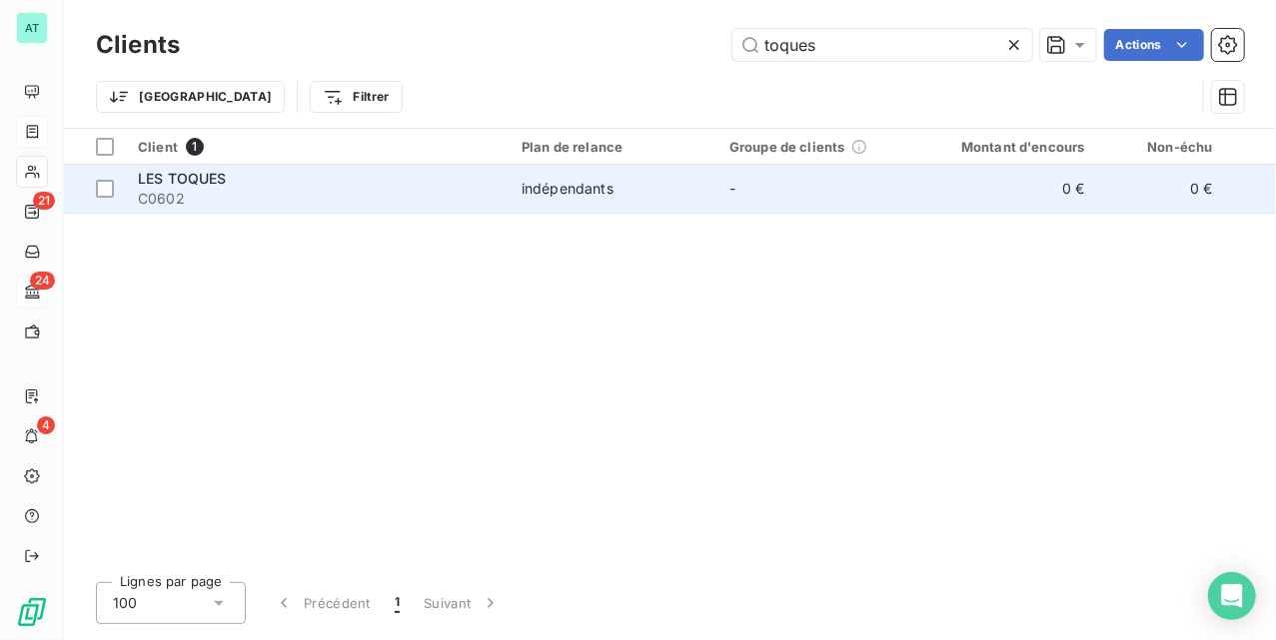
click at [189, 169] on div "LES TOQUES" at bounding box center [318, 179] width 360 height 20
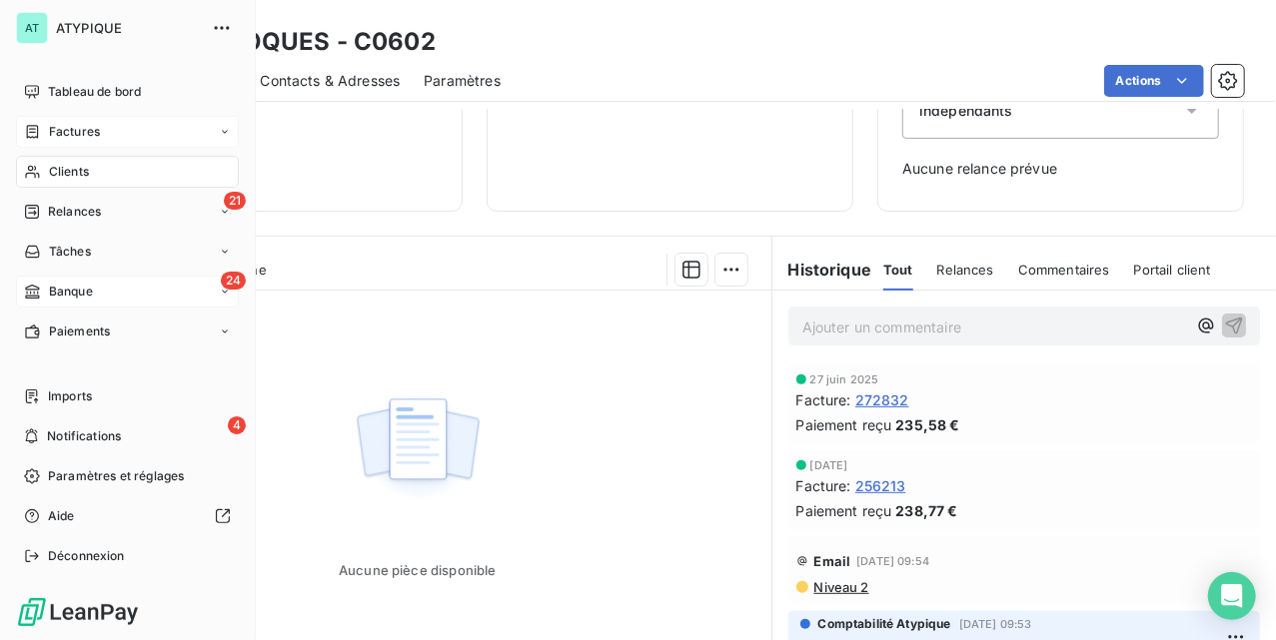
click at [34, 165] on icon at bounding box center [32, 172] width 17 height 16
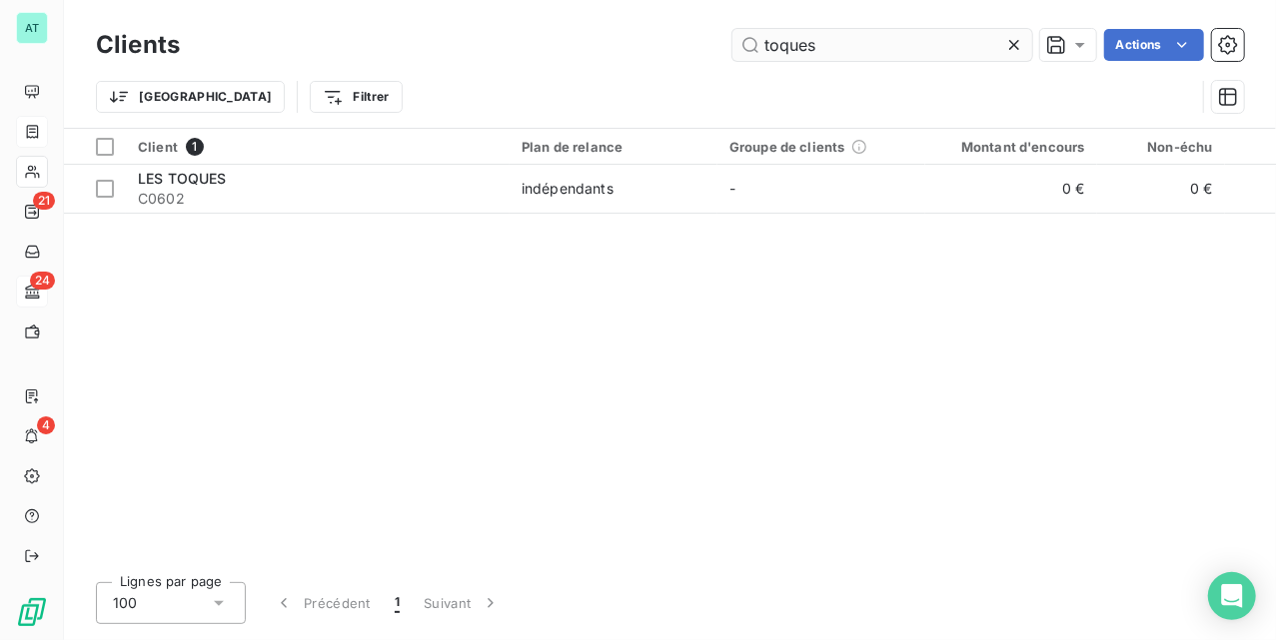
drag, startPoint x: 823, startPoint y: 36, endPoint x: 748, endPoint y: 53, distance: 76.8
click at [748, 53] on input "toques" at bounding box center [882, 45] width 300 height 32
type input "c2582"
click at [236, 160] on th "Client 1" at bounding box center [318, 147] width 384 height 36
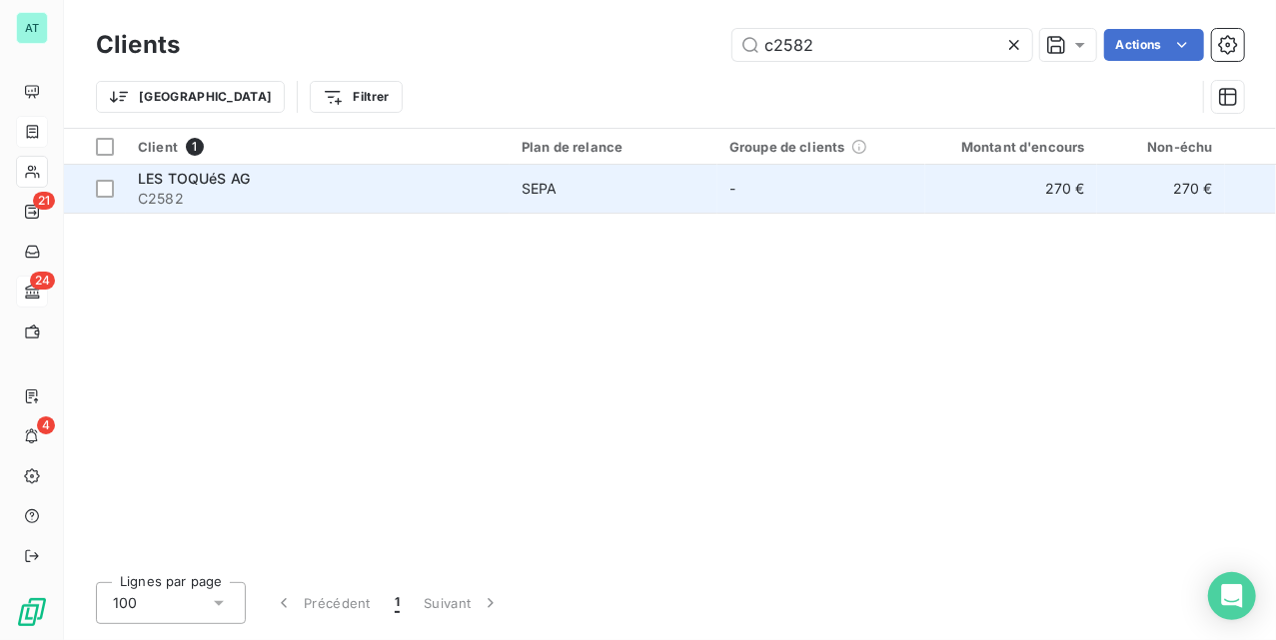
click at [236, 173] on span "LES TOQUéS AG" at bounding box center [194, 178] width 112 height 17
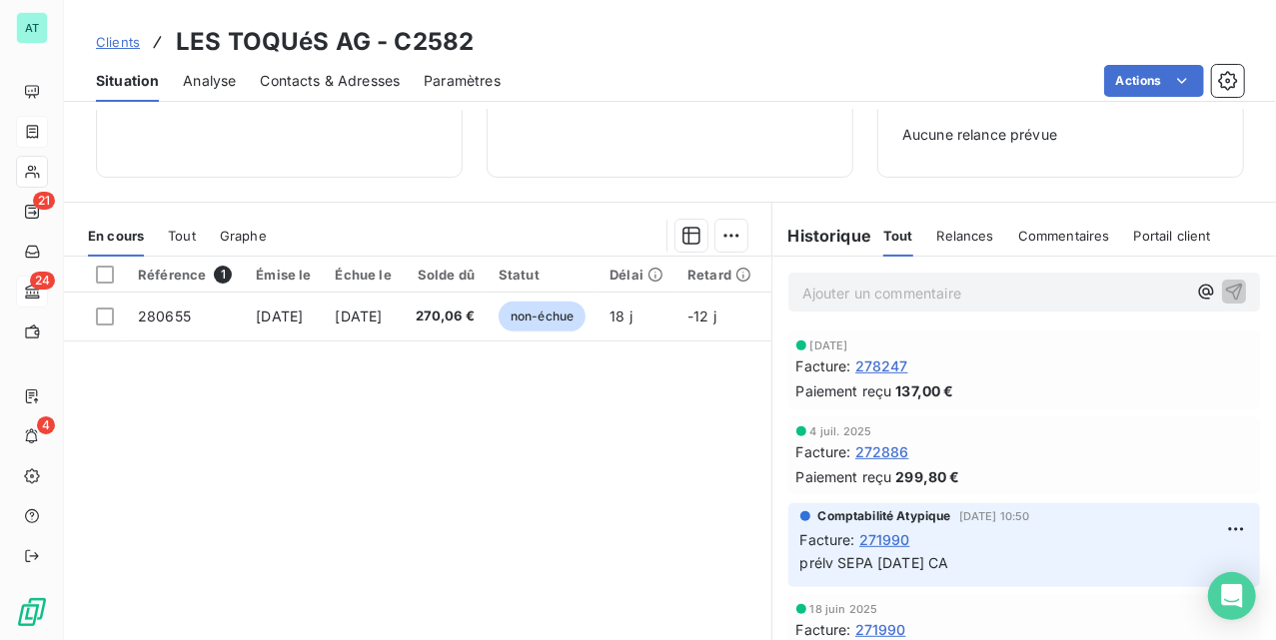
scroll to position [228, 0]
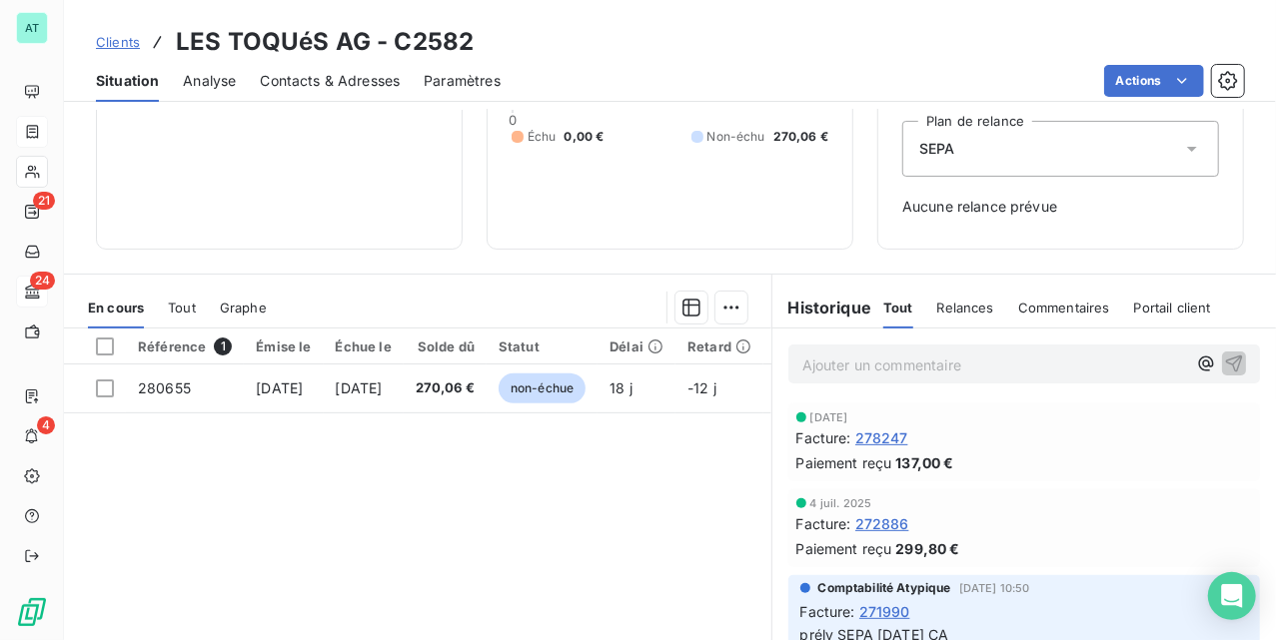
click at [881, 440] on span "278247" at bounding box center [881, 438] width 53 height 21
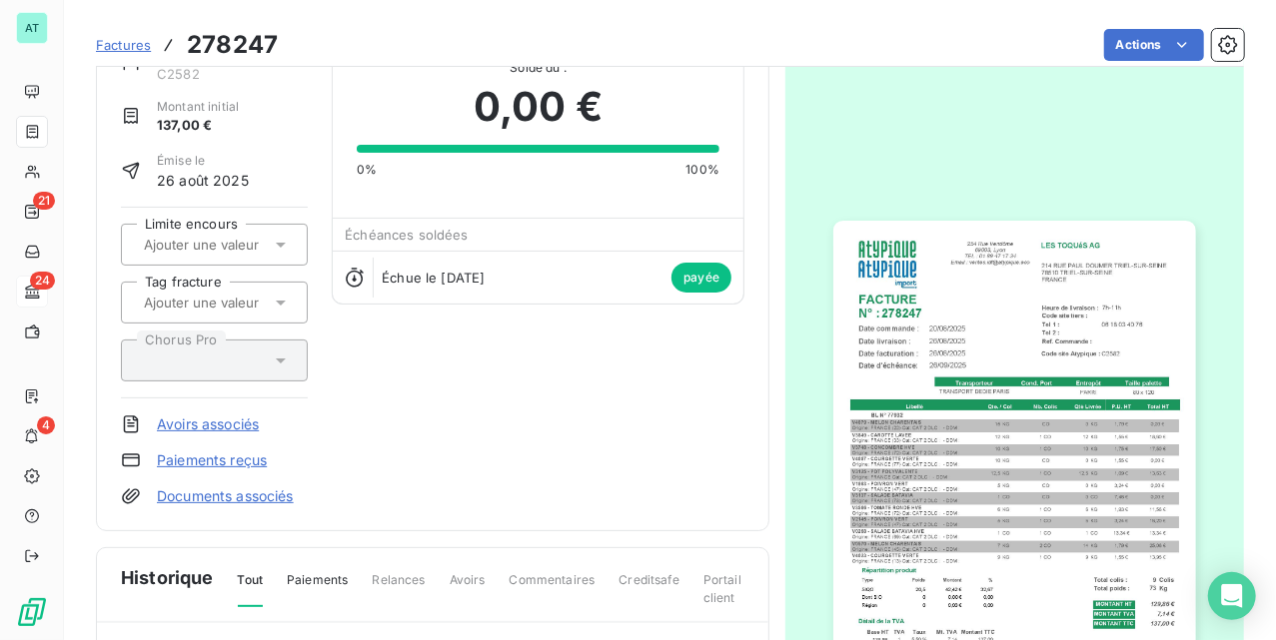
scroll to position [136, 0]
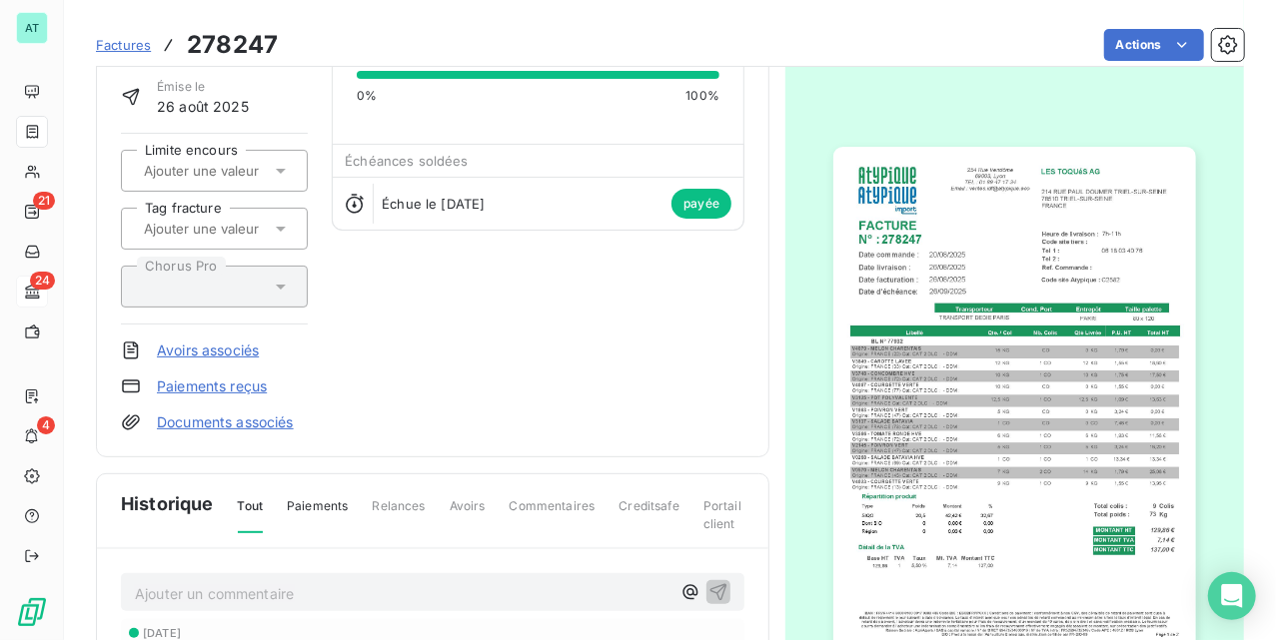
click at [173, 390] on link "Paiements reçus" at bounding box center [212, 387] width 110 height 20
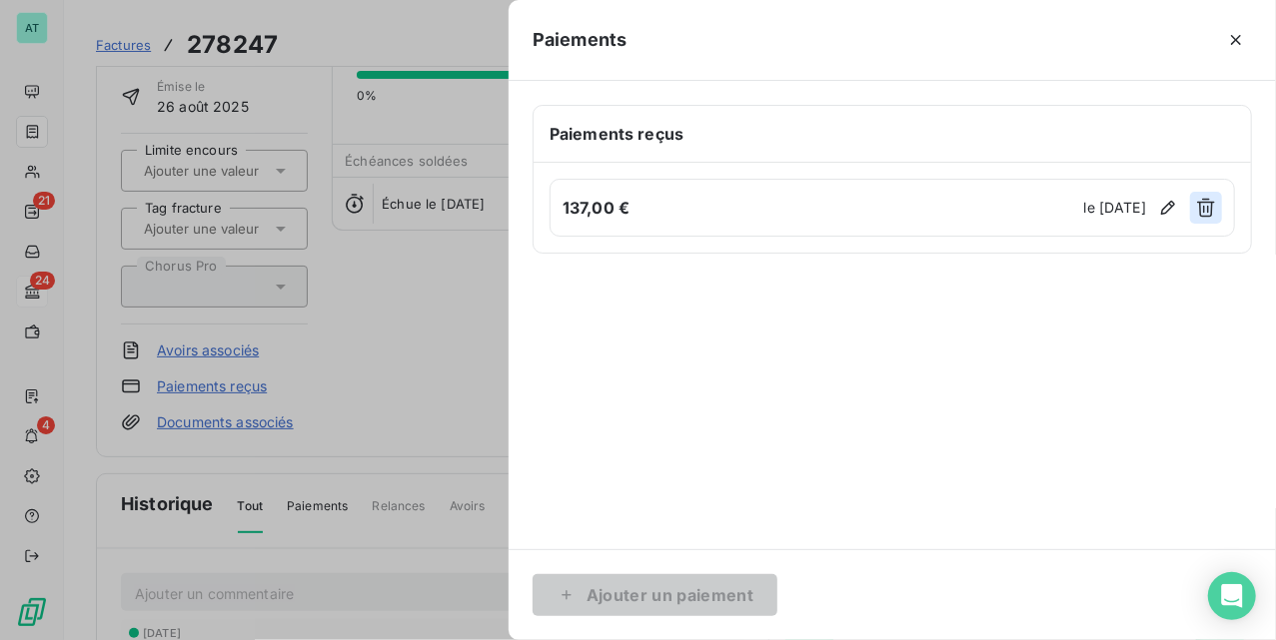
click at [1205, 206] on icon "button" at bounding box center [1206, 208] width 20 height 20
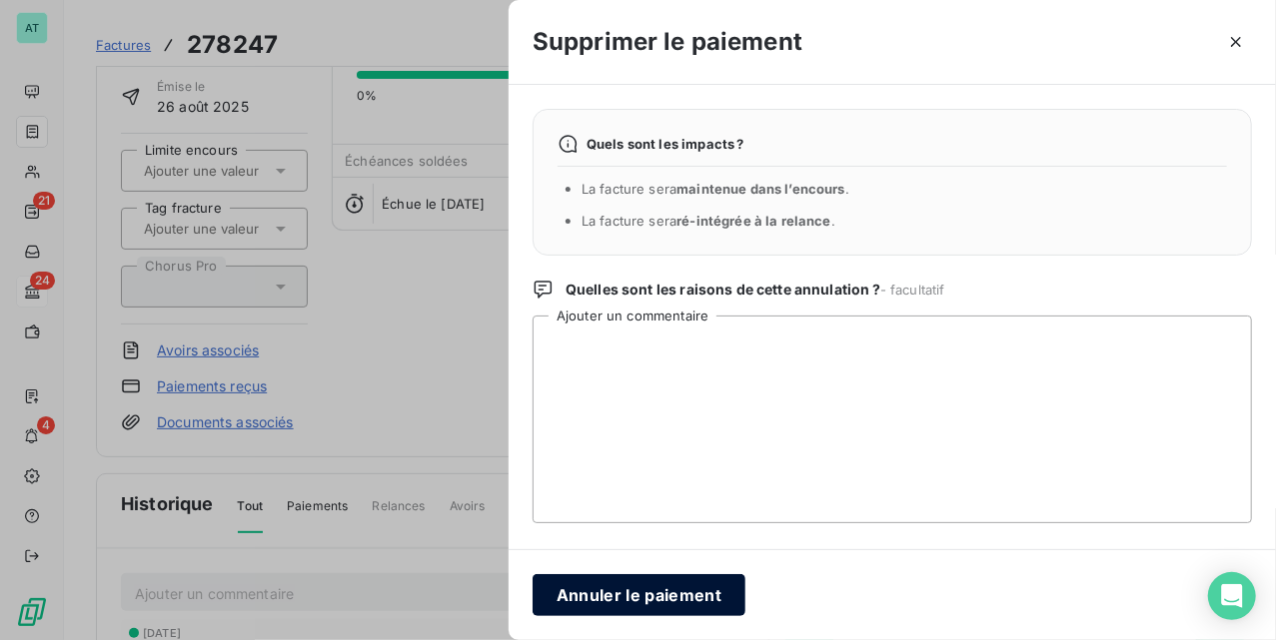
click at [620, 612] on button "Annuler le paiement" at bounding box center [639, 596] width 213 height 42
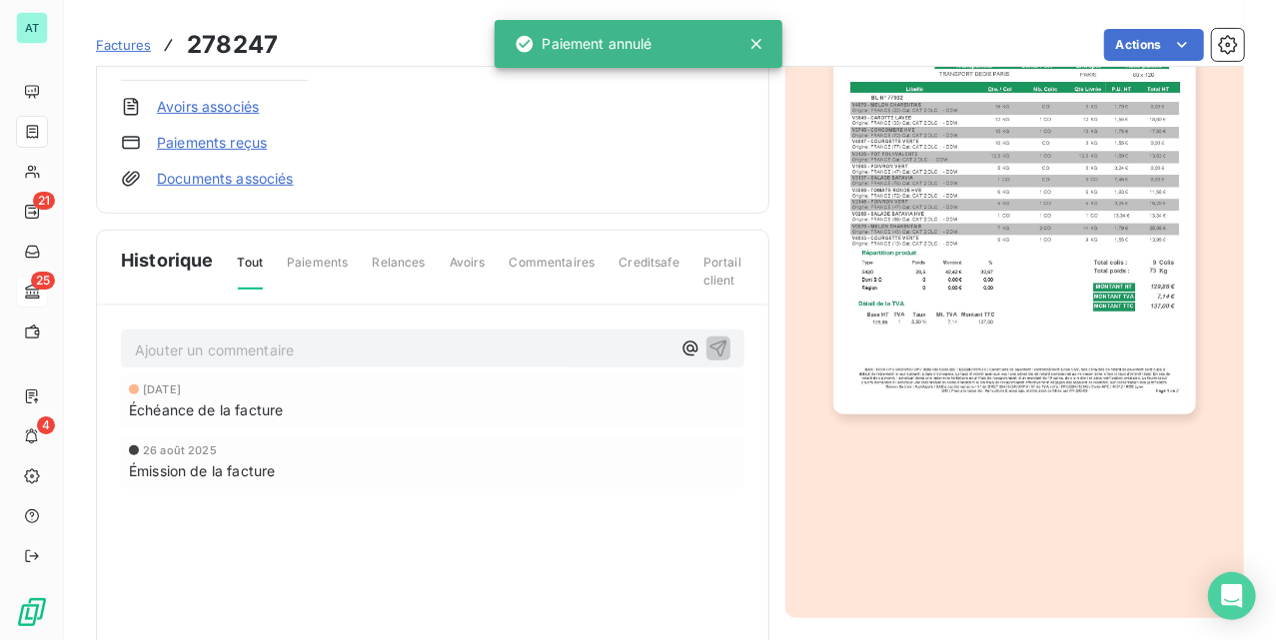
scroll to position [402, 0]
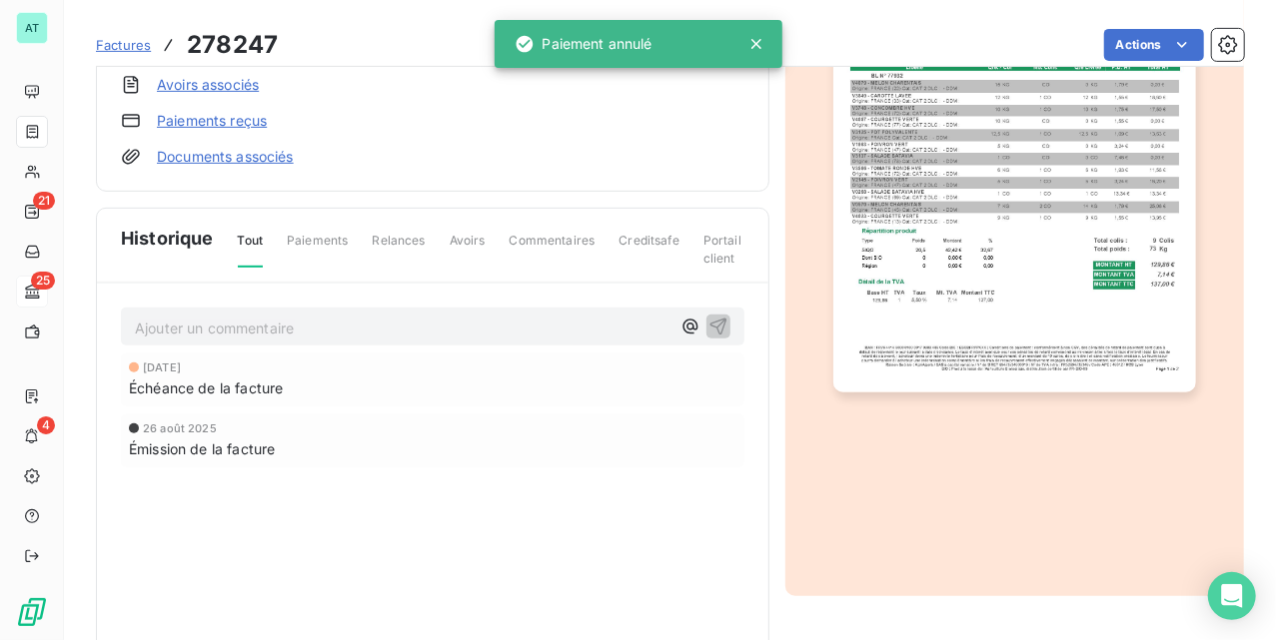
click at [206, 334] on p "Ajouter un commentaire ﻿" at bounding box center [403, 328] width 536 height 25
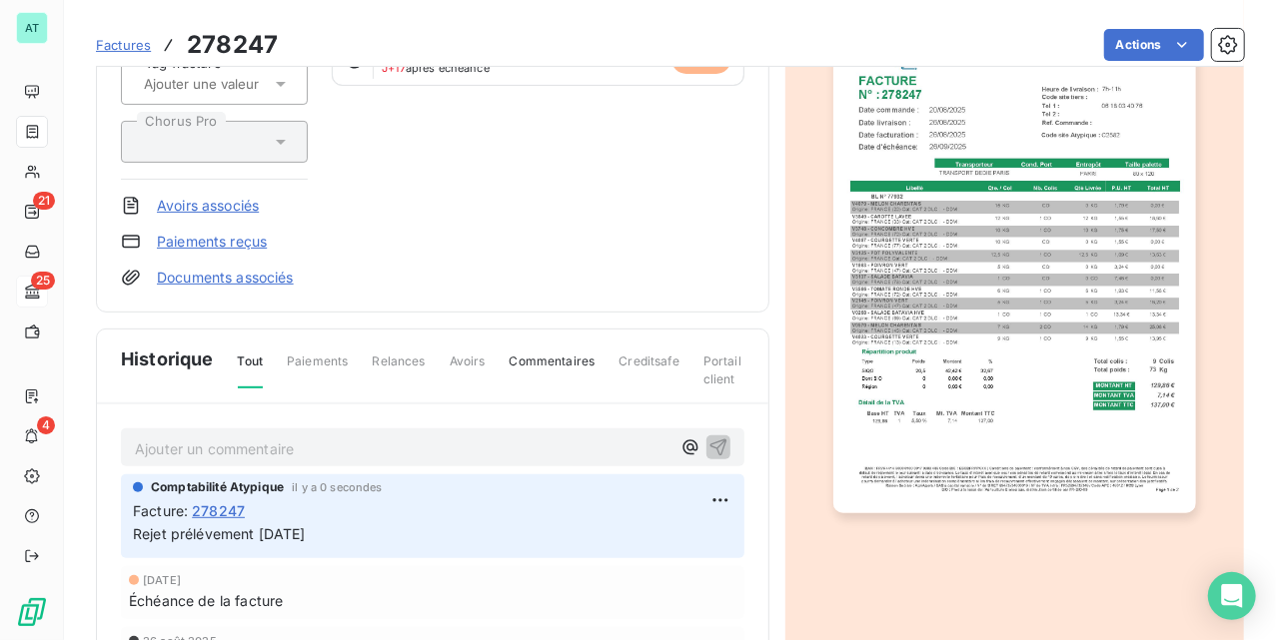
scroll to position [0, 0]
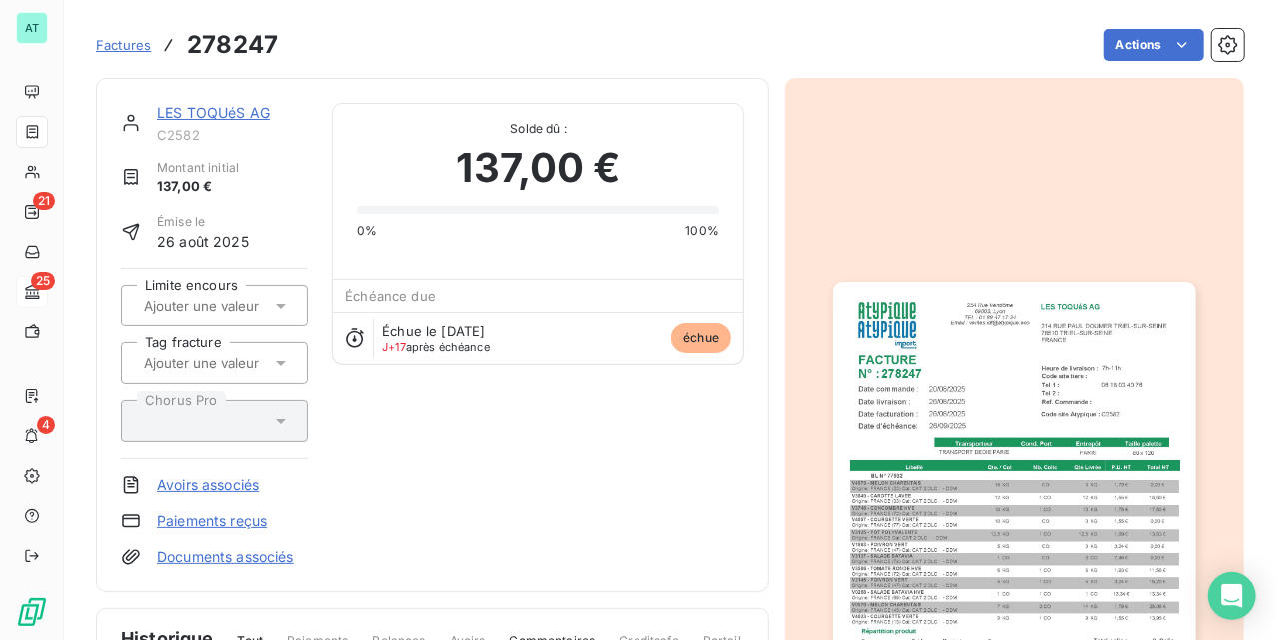
click at [933, 426] on img "button" at bounding box center [1014, 538] width 362 height 512
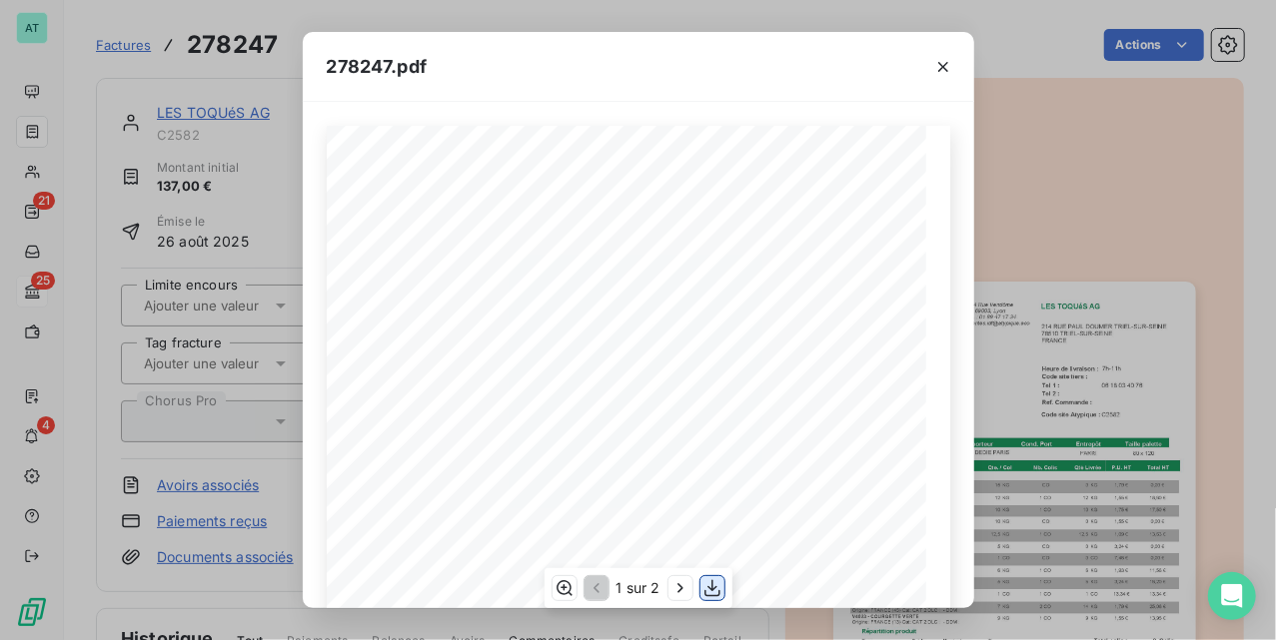
click at [715, 586] on icon "button" at bounding box center [712, 589] width 20 height 20
drag, startPoint x: 1120, startPoint y: 236, endPoint x: 977, endPoint y: 245, distance: 143.2
click at [1120, 236] on div "278247.pdf LES TOQUéS AG 214 RUE PAUL DOUMER TRIEL-SUR-SEINE 78510 TRIEL-SUR-SE…" at bounding box center [638, 320] width 1276 height 640
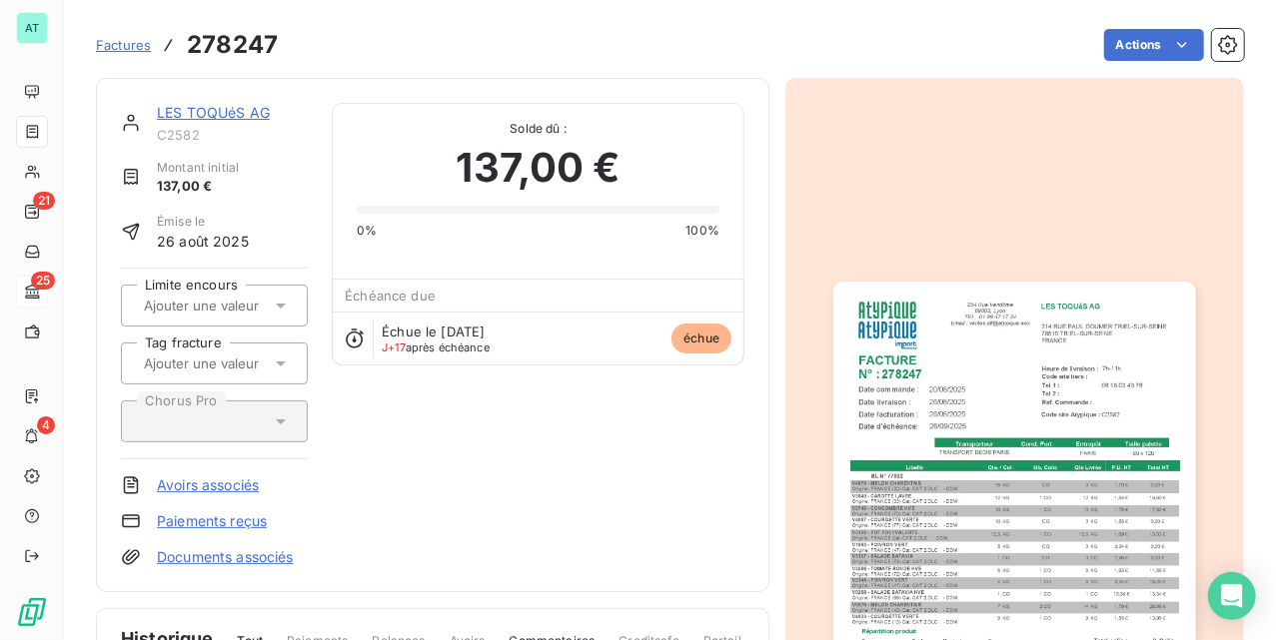
click at [238, 118] on link "LES TOQUéS AG" at bounding box center [213, 112] width 113 height 17
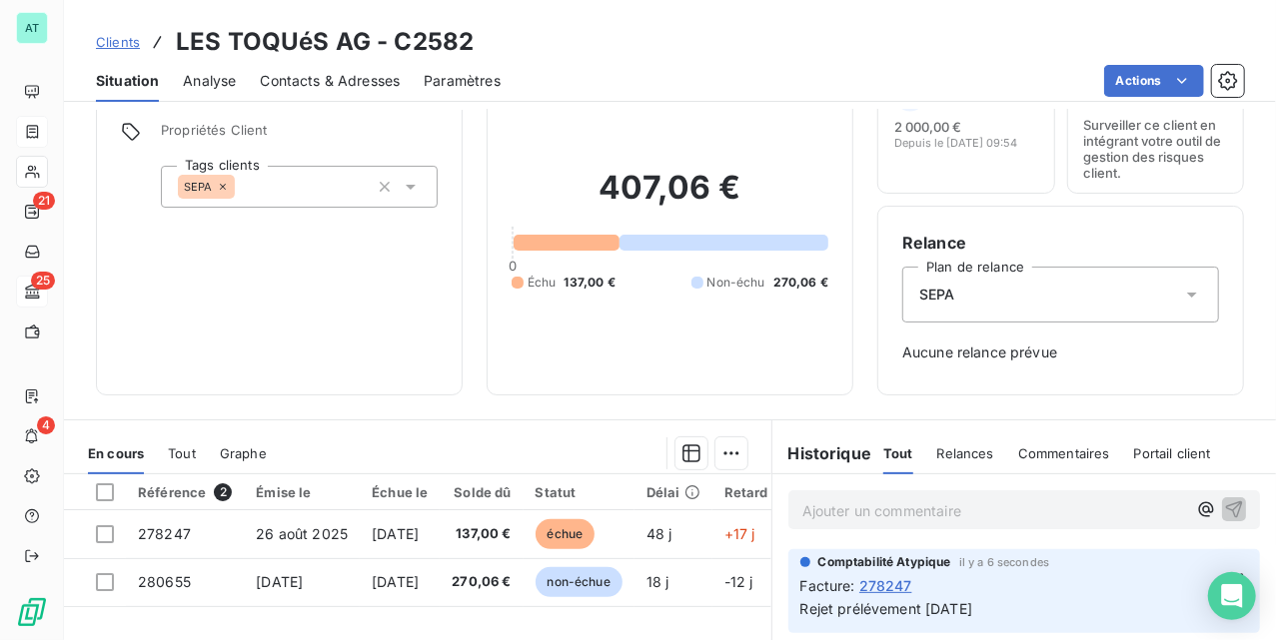
scroll to position [361, 0]
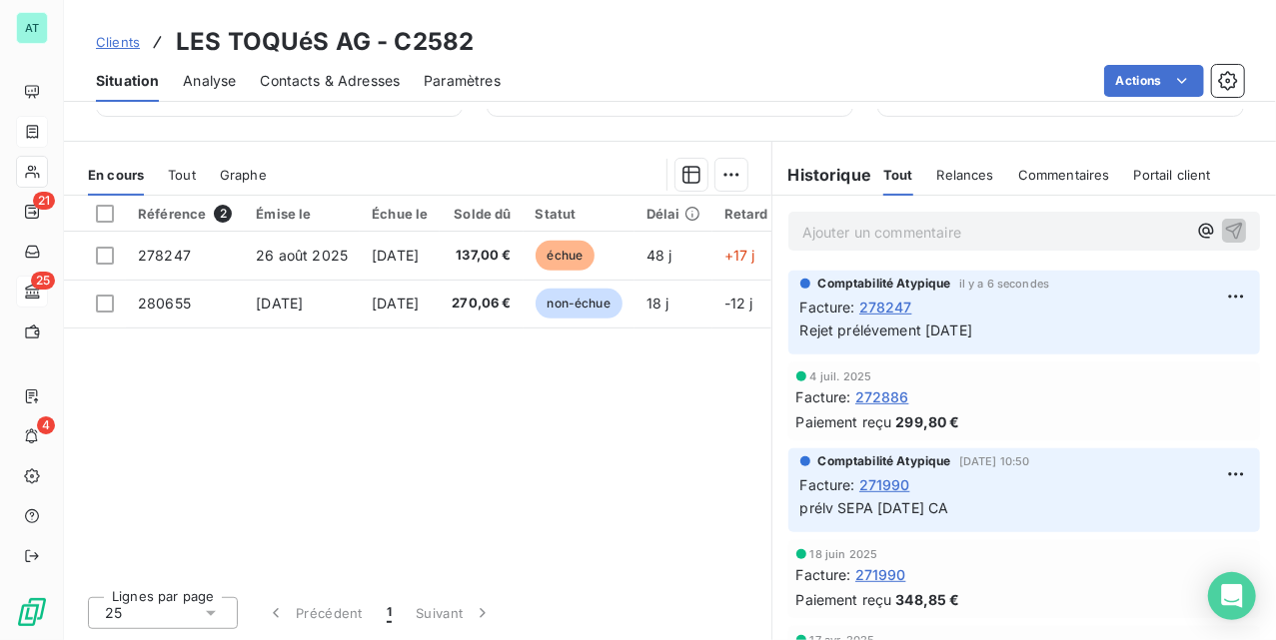
drag, startPoint x: 703, startPoint y: 488, endPoint x: 696, endPoint y: 498, distance: 12.2
click at [701, 488] on div "Référence 2 Émise le Échue le Solde dû Statut Délai Retard Tag fracture Chorus …" at bounding box center [417, 388] width 707 height 385
click at [262, 410] on div "Référence 2 Émise le Échue le Solde dû Statut Délai Retard Tag fracture Chorus …" at bounding box center [417, 388] width 707 height 385
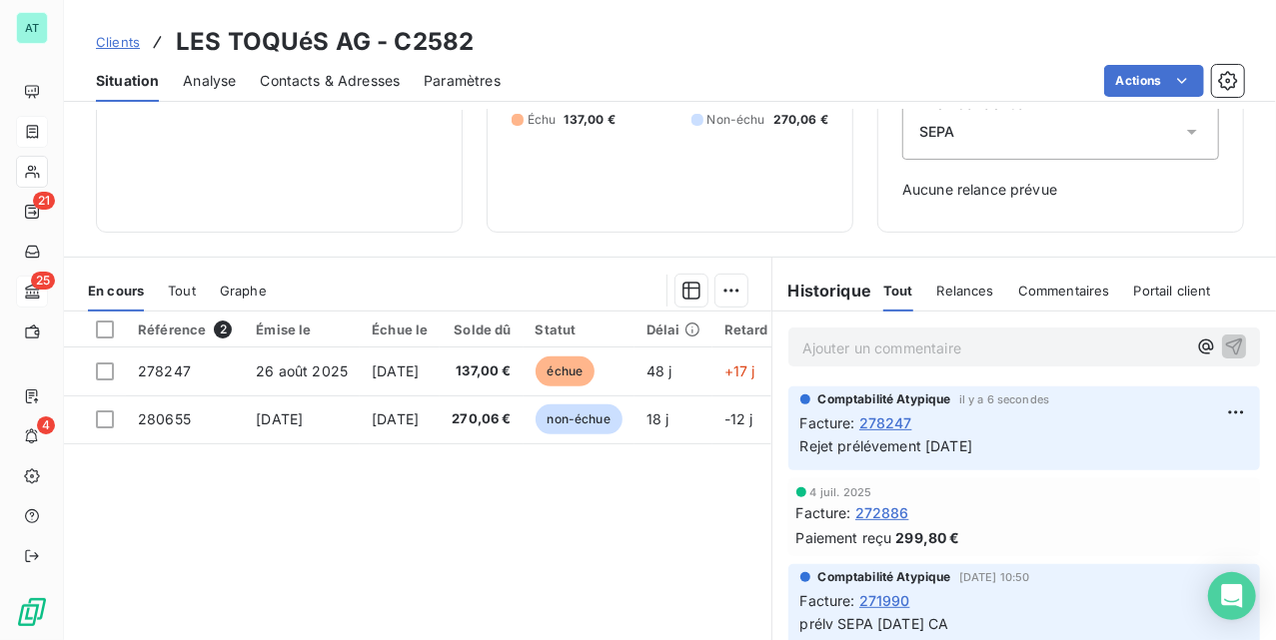
scroll to position [0, 0]
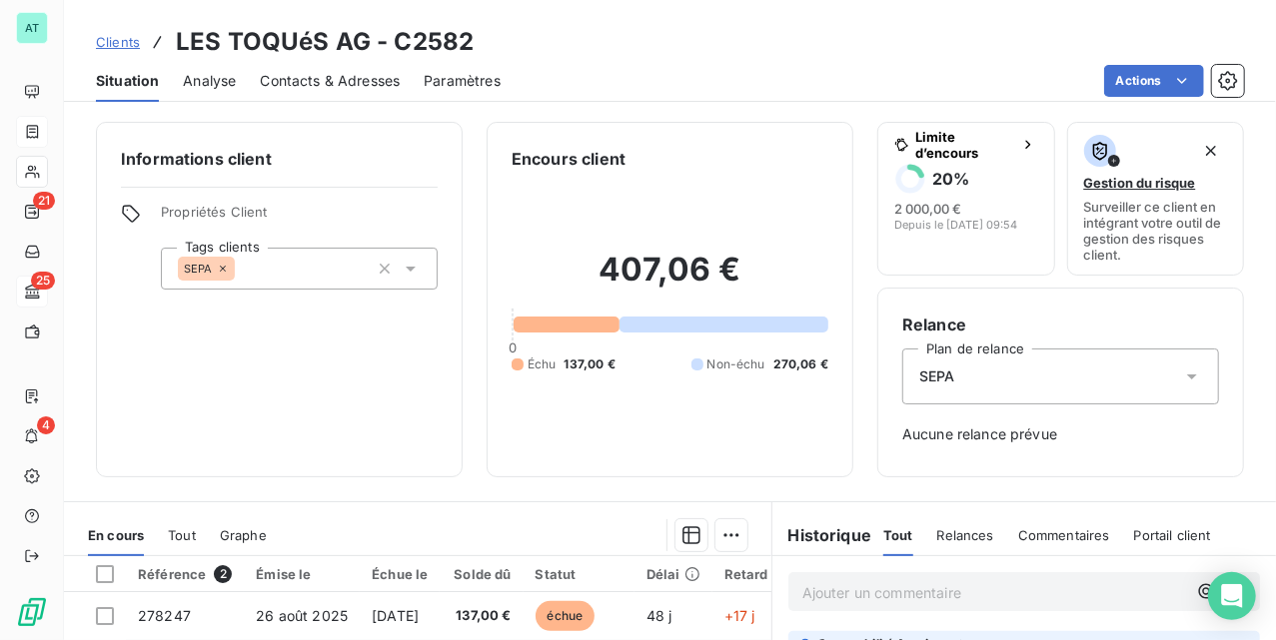
click at [333, 64] on div "Contacts & Adresses" at bounding box center [330, 81] width 140 height 42
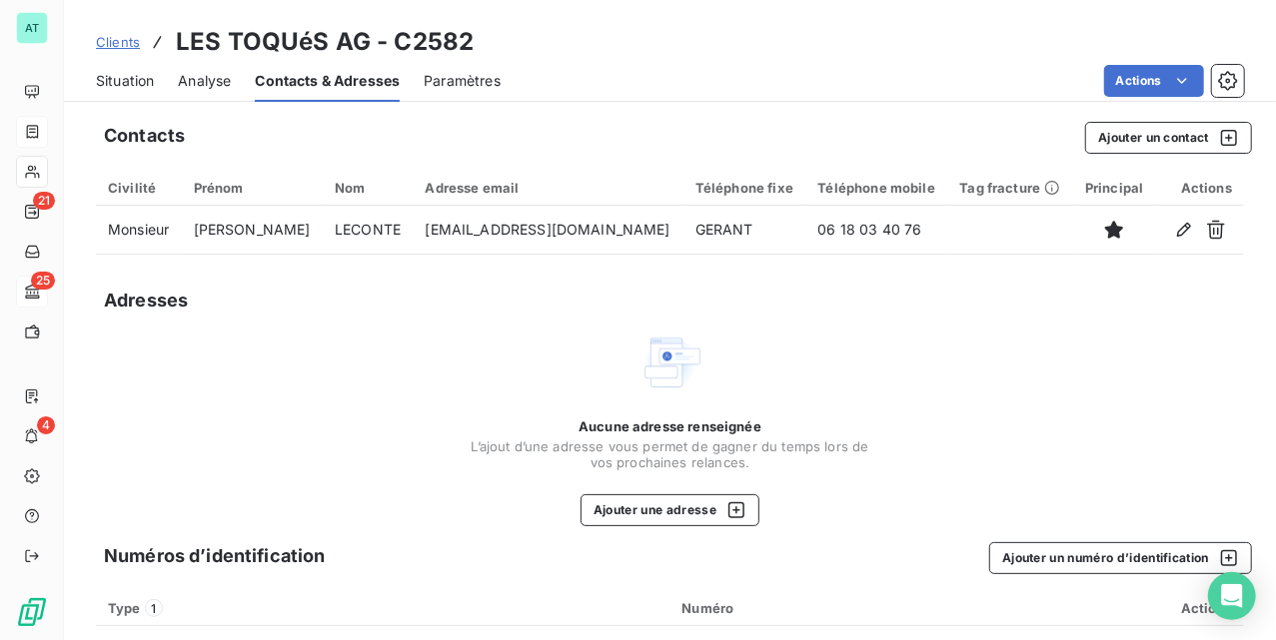
click at [148, 73] on span "Situation" at bounding box center [125, 81] width 58 height 20
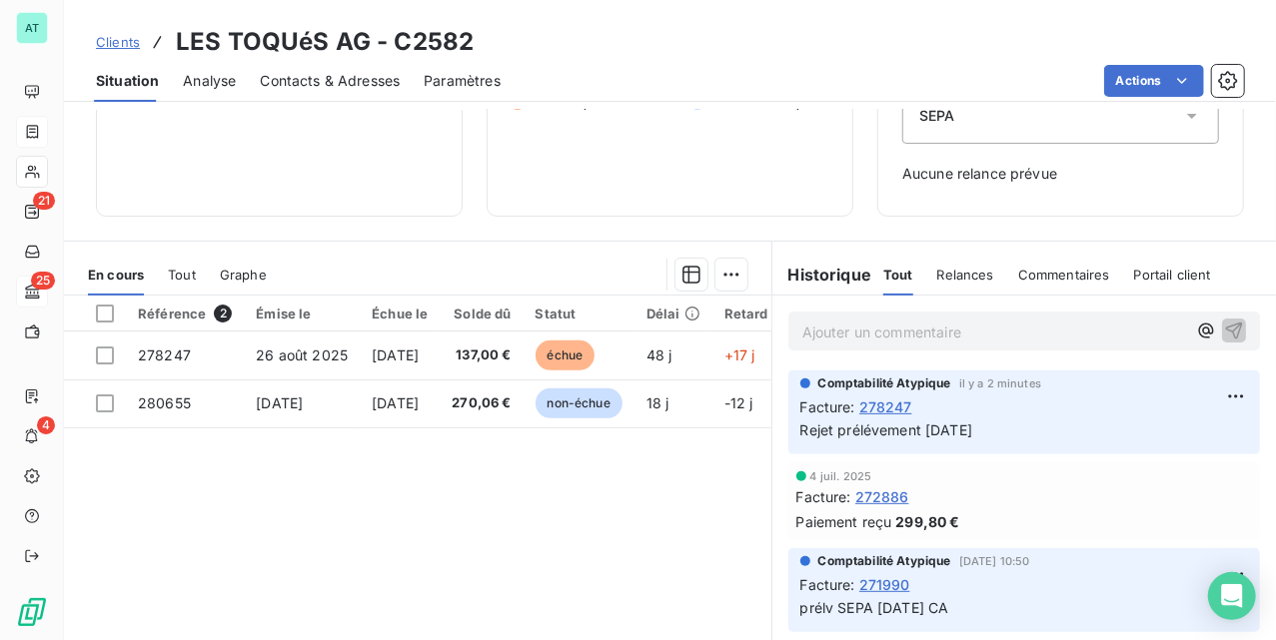
scroll to position [266, 0]
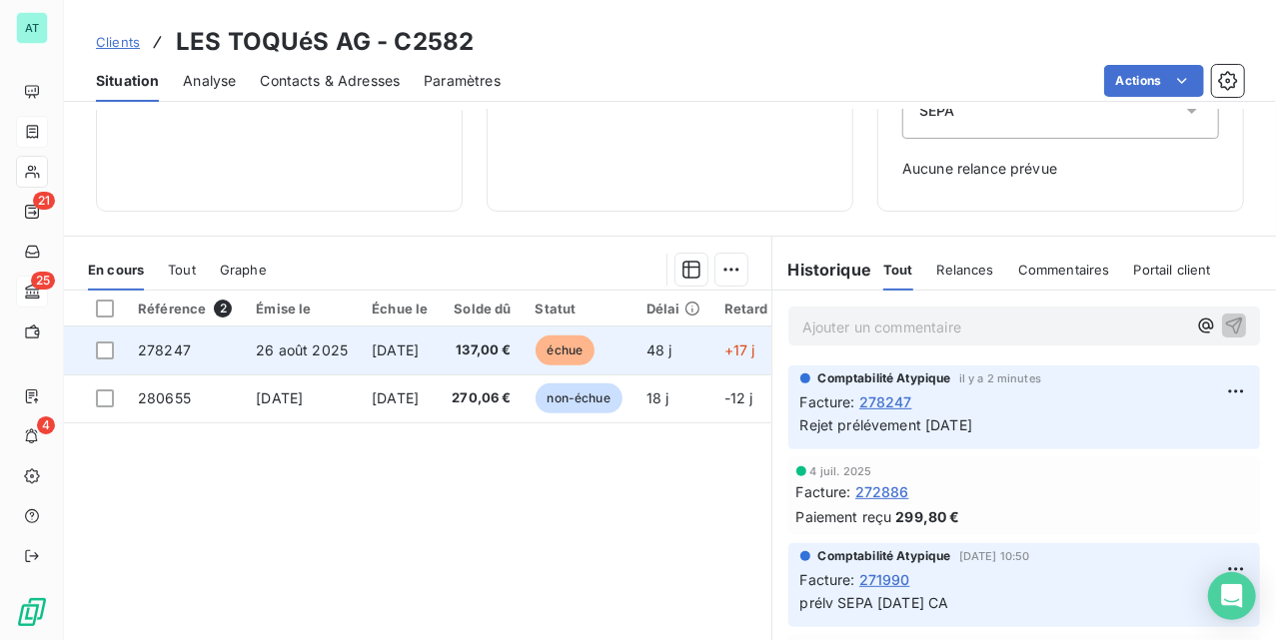
click at [196, 357] on td "278247" at bounding box center [185, 351] width 118 height 48
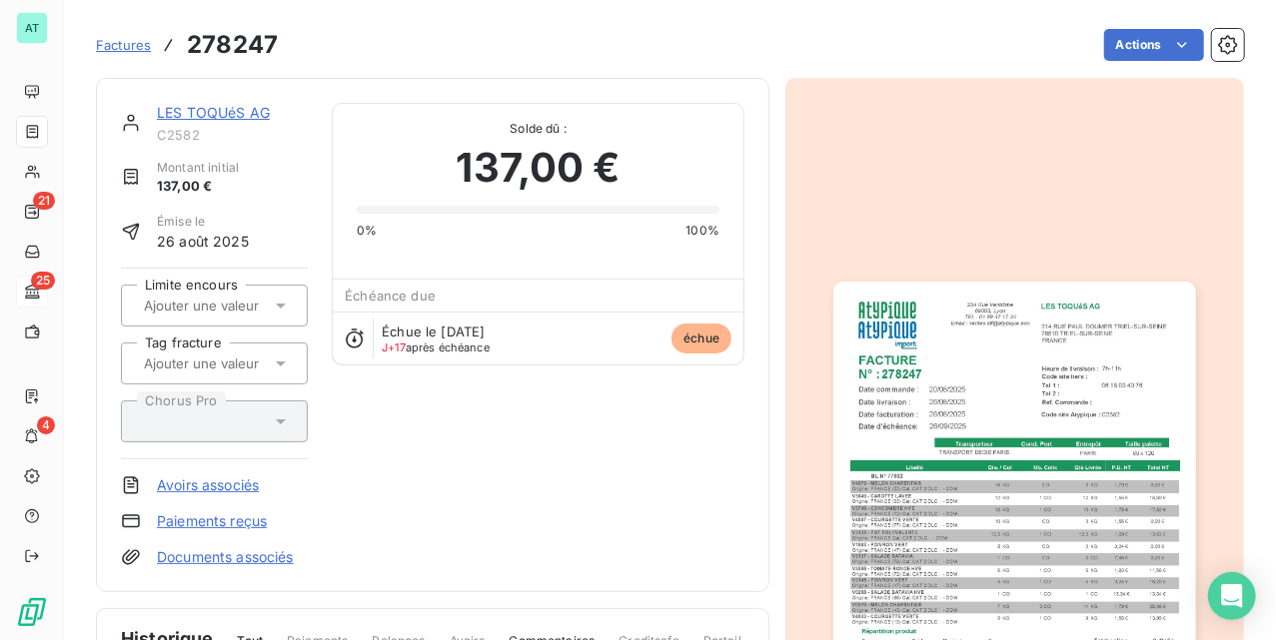
click at [225, 40] on h3 "278247" at bounding box center [232, 45] width 91 height 36
drag, startPoint x: 225, startPoint y: 40, endPoint x: 21, endPoint y: 64, distance: 205.2
click at [228, 38] on h3 "278247" at bounding box center [232, 45] width 91 height 36
copy h3 "278247"
click at [466, 569] on div "LES TOQUéS AG C2582 Montant initial 137,00 € Émise le 26 août 2025 Limite encou…" at bounding box center [432, 335] width 673 height 515
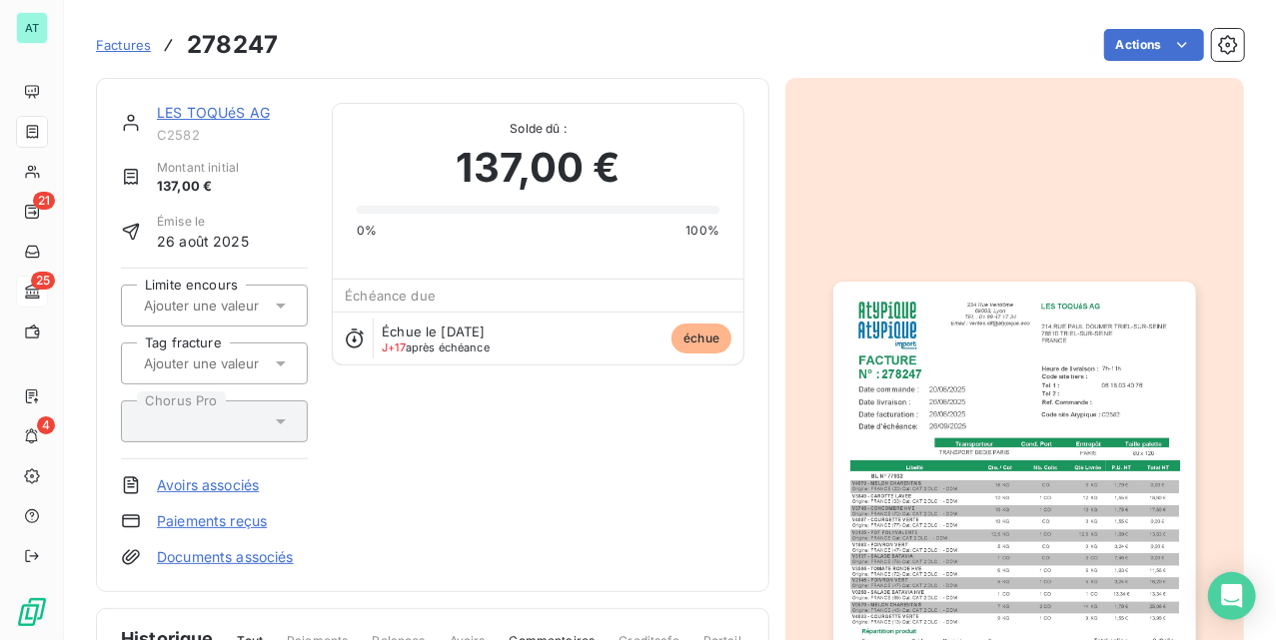
drag, startPoint x: 437, startPoint y: 454, endPoint x: 426, endPoint y: 446, distance: 13.6
click at [438, 456] on div "LES TOQUéS AG C2582 Montant initial 137,00 € Émise le 26 août 2025 Limite encou…" at bounding box center [432, 335] width 623 height 465
drag, startPoint x: 422, startPoint y: 438, endPoint x: 404, endPoint y: 428, distance: 20.6
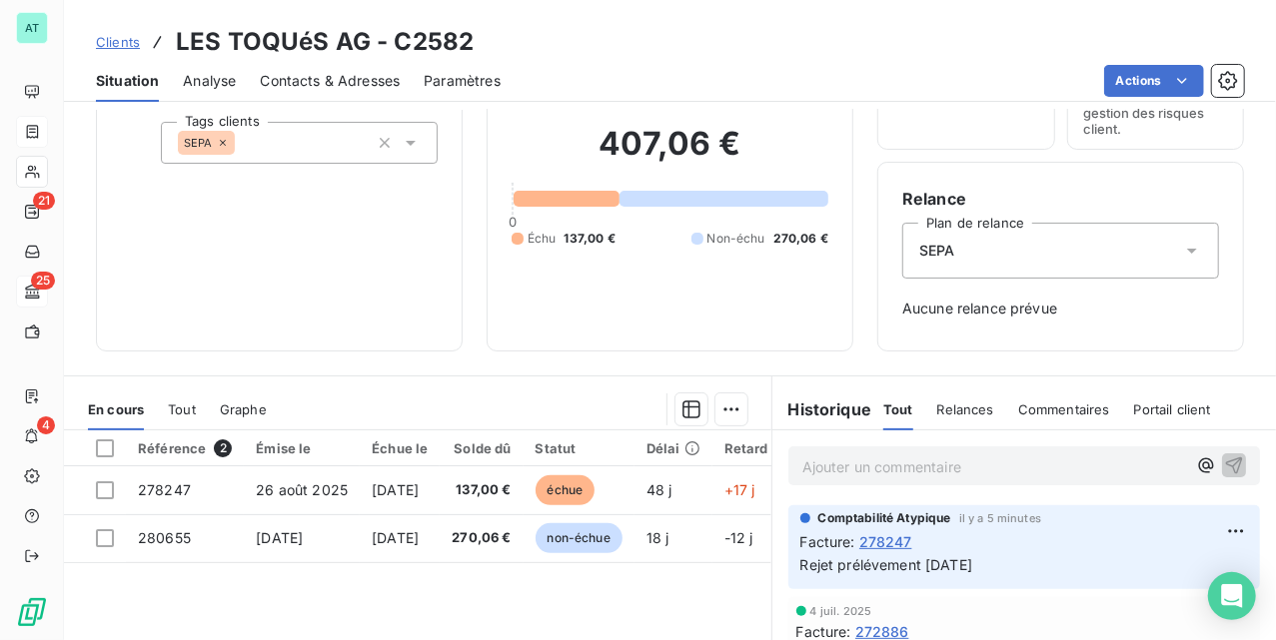
scroll to position [266, 0]
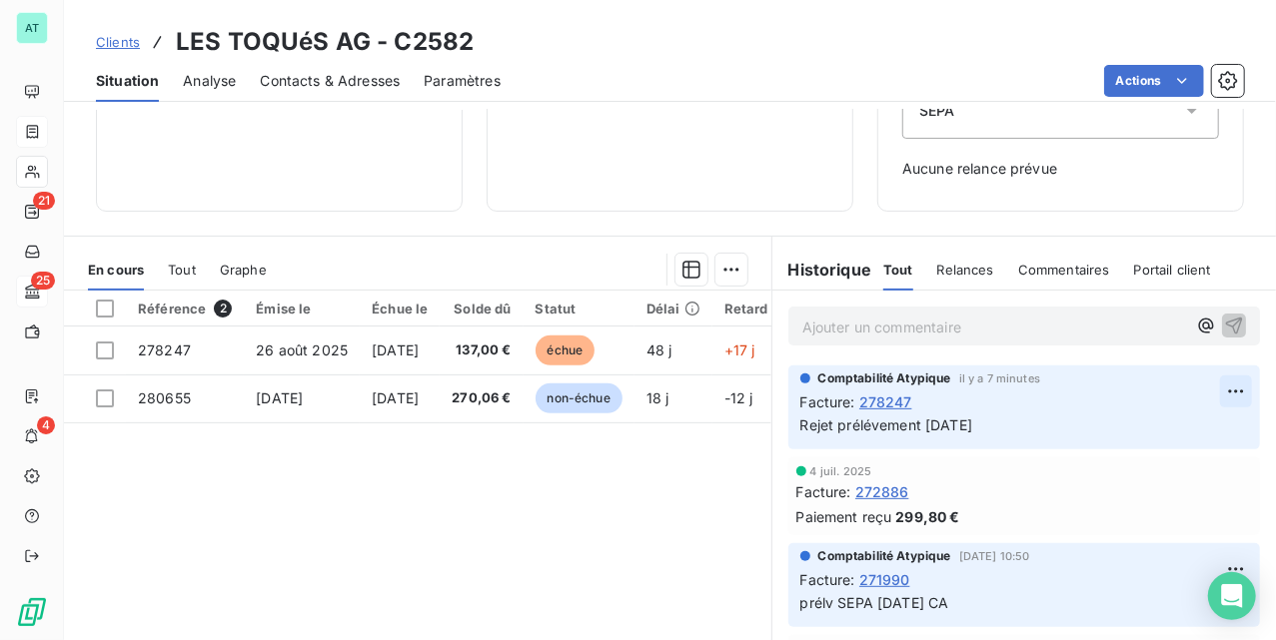
click at [1211, 397] on html "AT 21 25 4 Clients LES TOQUéS AG - C2582 Situation Analyse Contacts & Adresses …" at bounding box center [638, 320] width 1276 height 640
click at [1181, 437] on div "Editer" at bounding box center [1148, 437] width 112 height 32
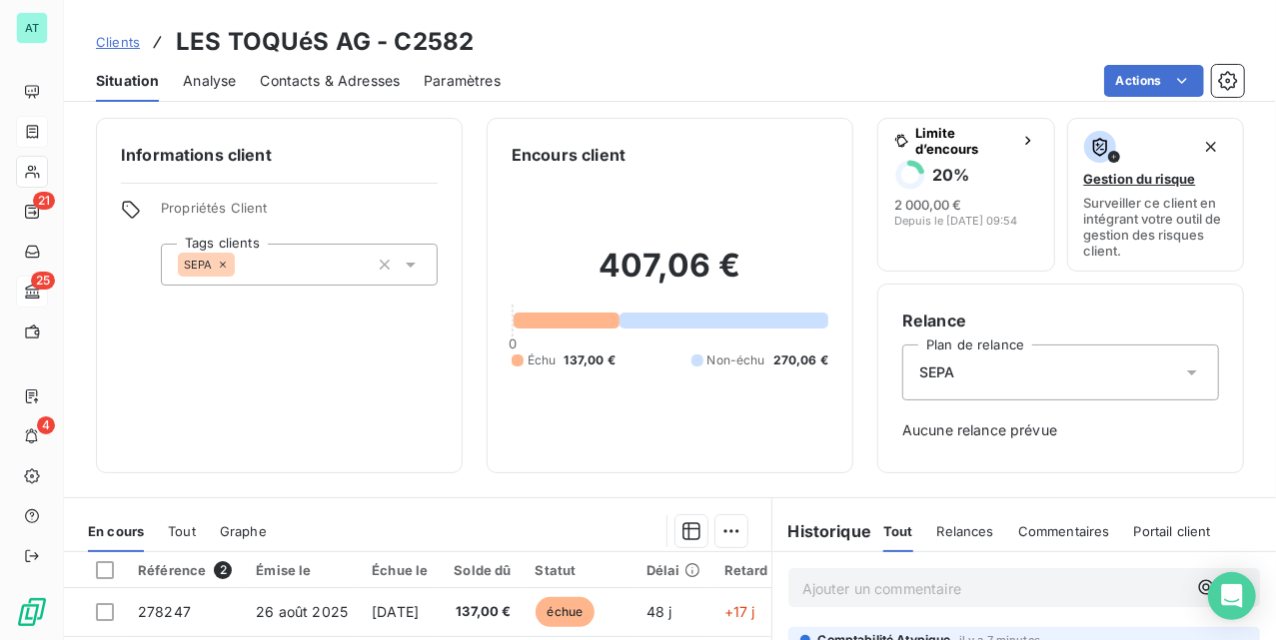
scroll to position [0, 0]
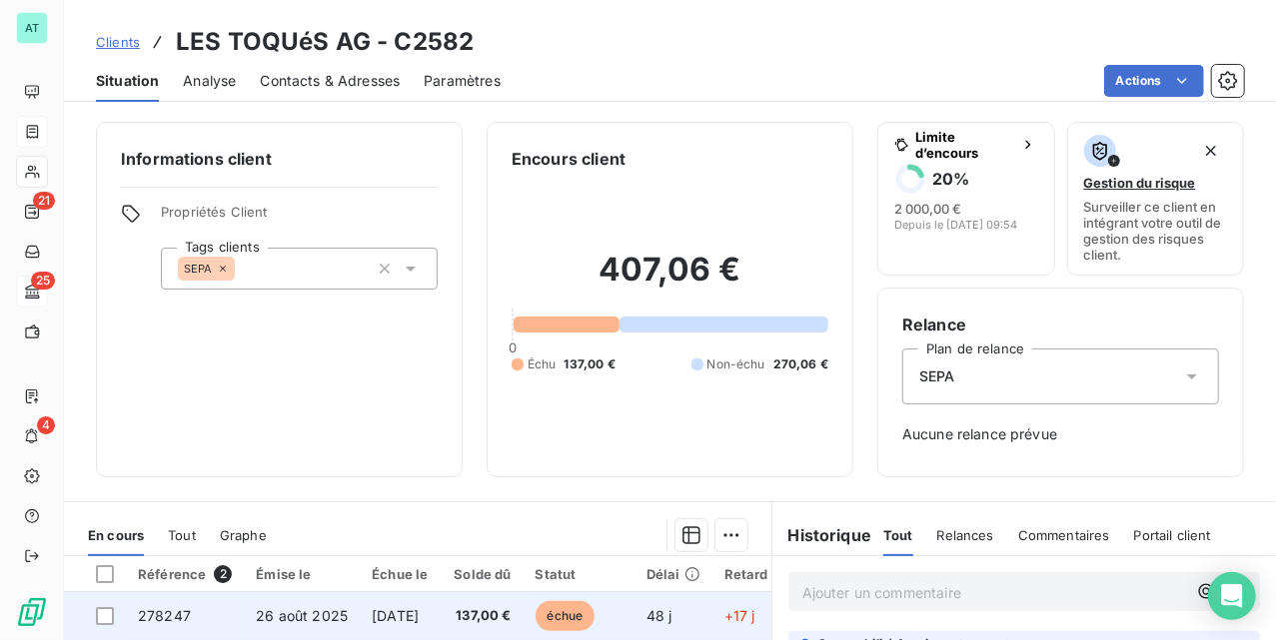
click at [186, 605] on td "278247" at bounding box center [185, 617] width 118 height 48
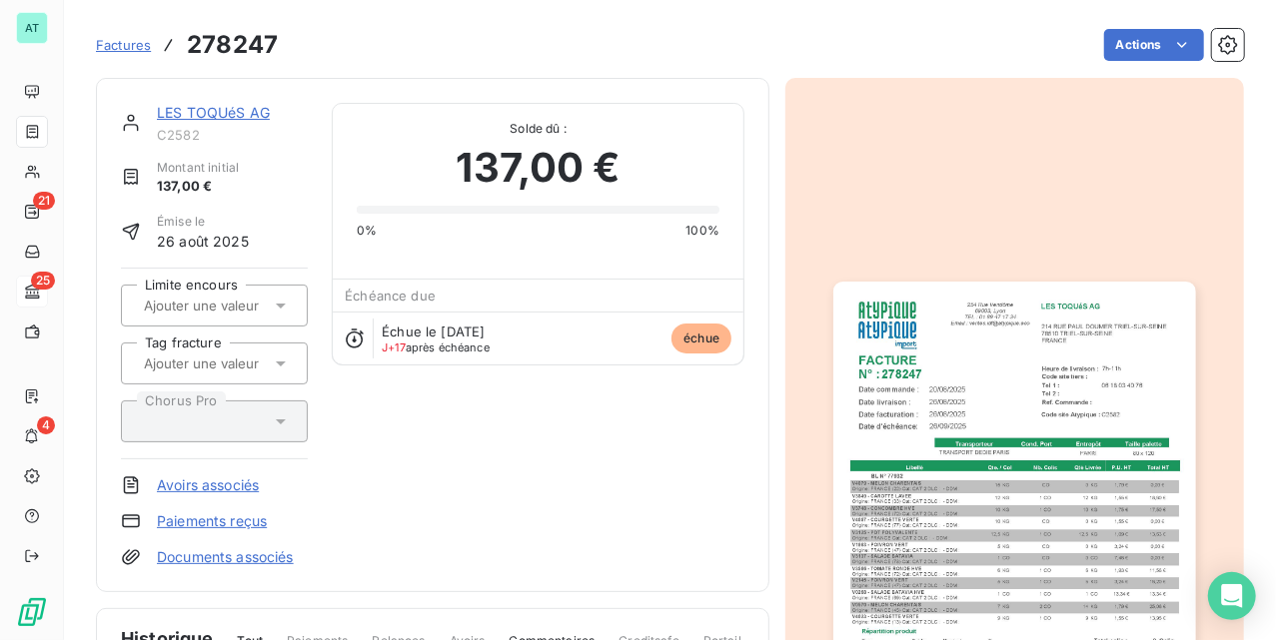
click at [230, 40] on h3 "278247" at bounding box center [232, 45] width 91 height 36
copy h3 "278247"
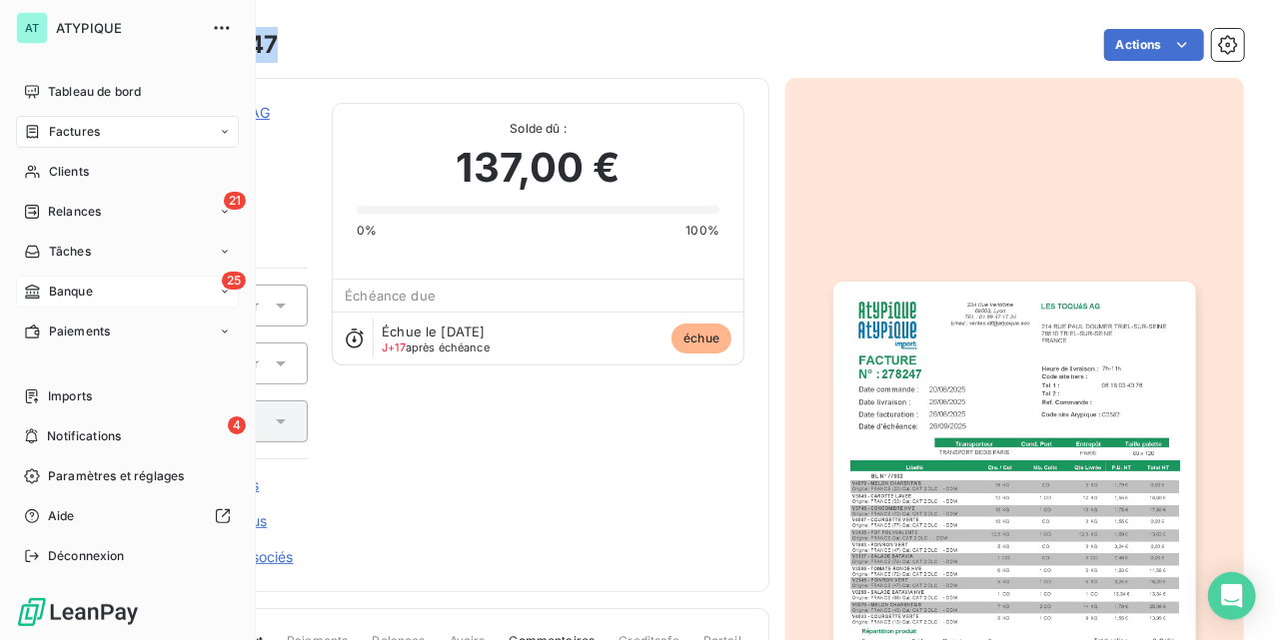
click at [106, 297] on div "25 Banque" at bounding box center [127, 292] width 223 height 32
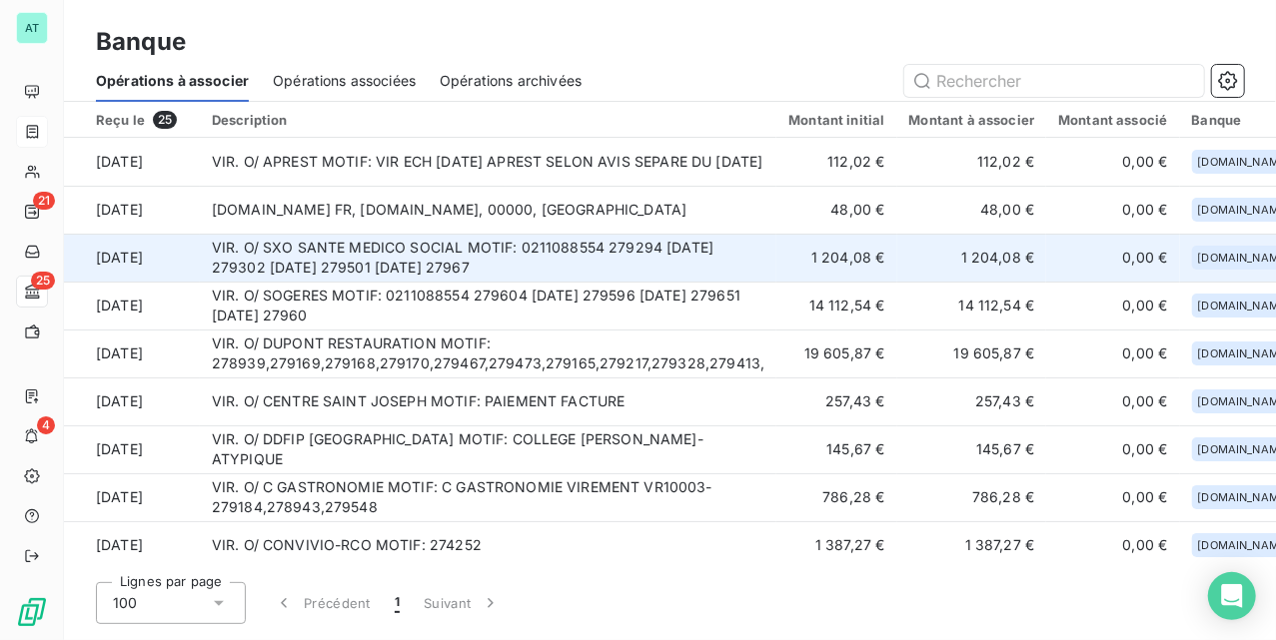
scroll to position [777, 0]
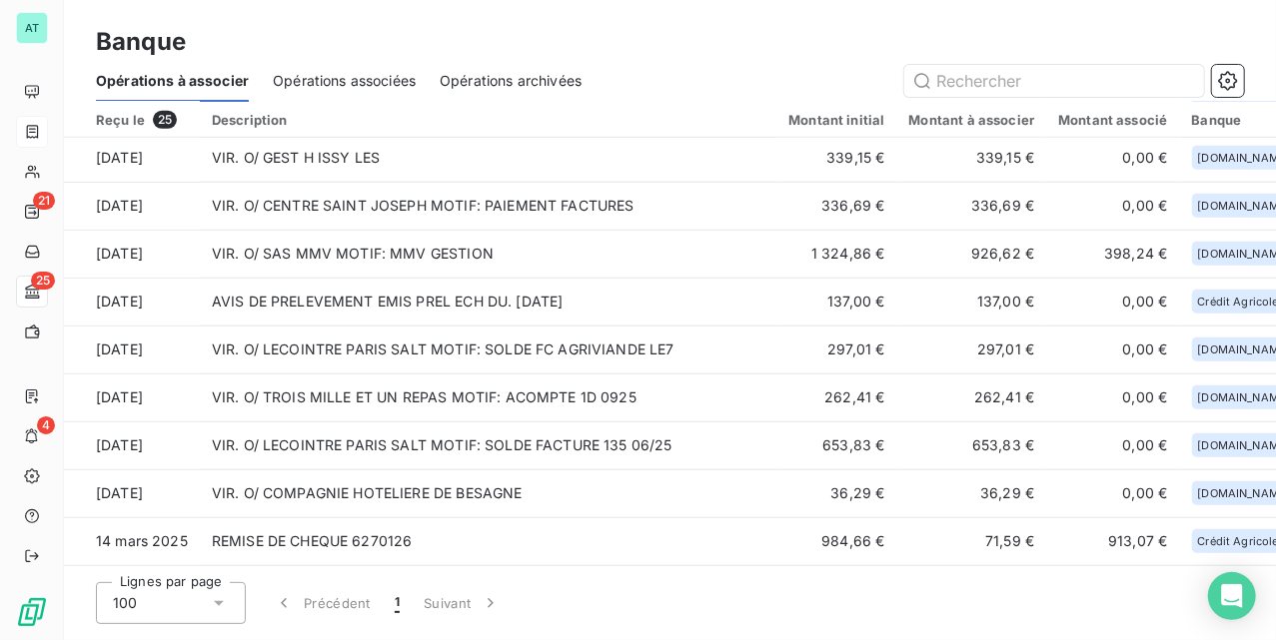
drag, startPoint x: 562, startPoint y: 566, endPoint x: 736, endPoint y: 562, distance: 174.9
click at [736, 562] on div "Reçu le 25 Description Montant initial Montant à associer Montant associé Banqu…" at bounding box center [670, 334] width 1212 height 465
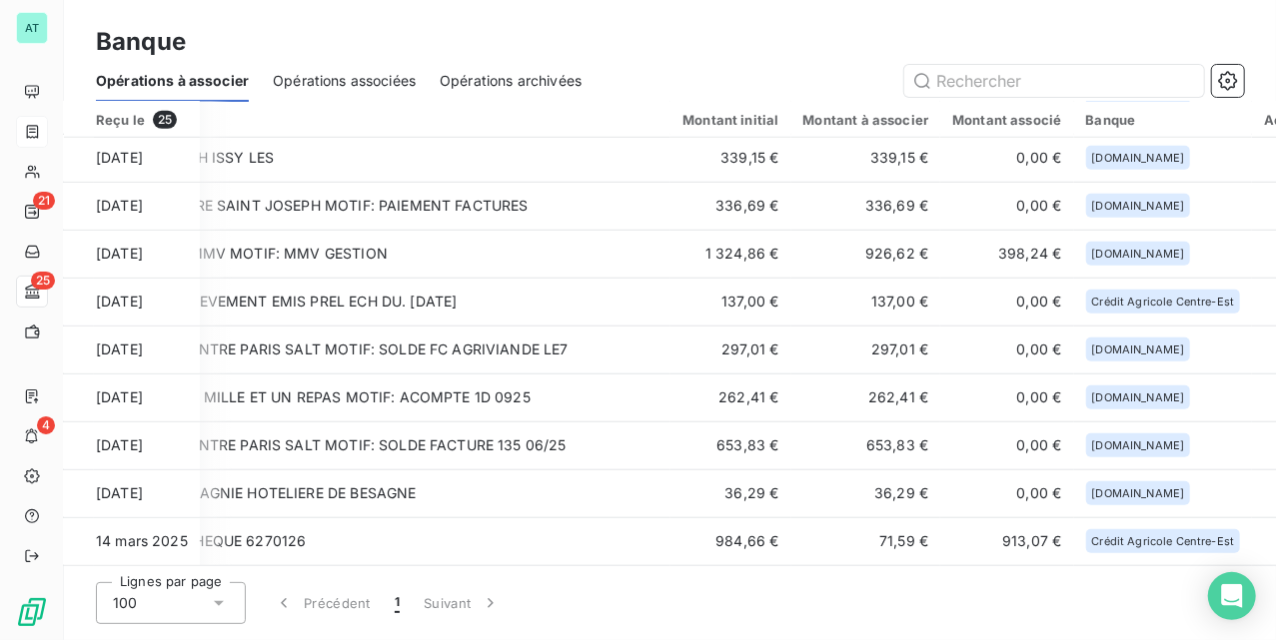
scroll to position [777, 156]
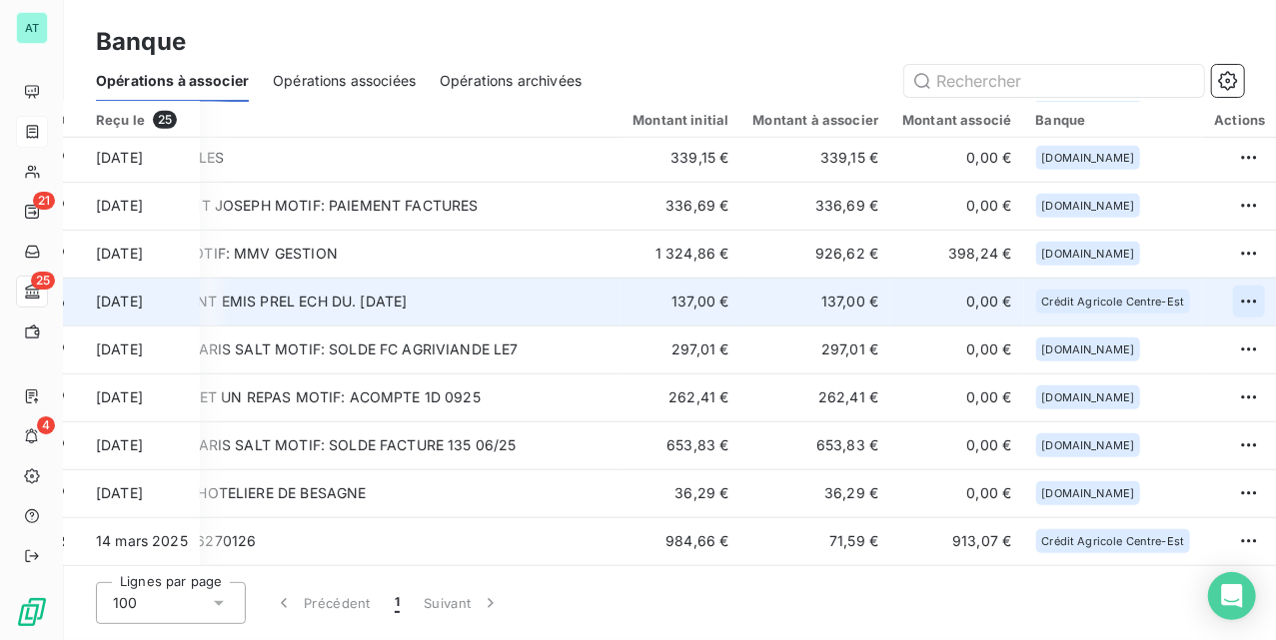
click at [1224, 292] on html "AT 21 25 4 Banque Opérations à associer Opérations associées Opérations archivé…" at bounding box center [638, 320] width 1276 height 640
click at [1192, 332] on div "Archiver l’opération" at bounding box center [1149, 340] width 154 height 32
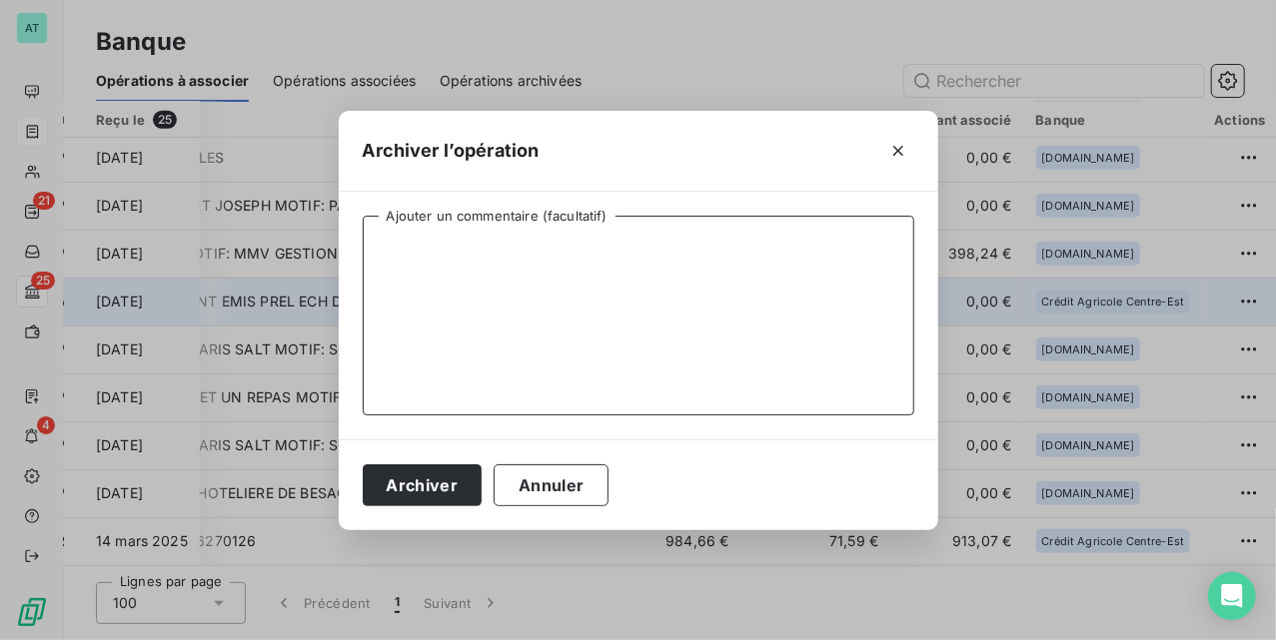
click at [600, 340] on textarea "Ajouter un commentaire (facultatif)" at bounding box center [639, 316] width 552 height 200
click at [565, 242] on textarea "Ajouter un commentaire (facultatif)" at bounding box center [639, 316] width 552 height 200
click at [612, 261] on textarea "rejet fac" at bounding box center [639, 316] width 552 height 200
paste textarea "278247"
click at [661, 266] on textarea "rejet fac 278247" at bounding box center [639, 316] width 552 height 200
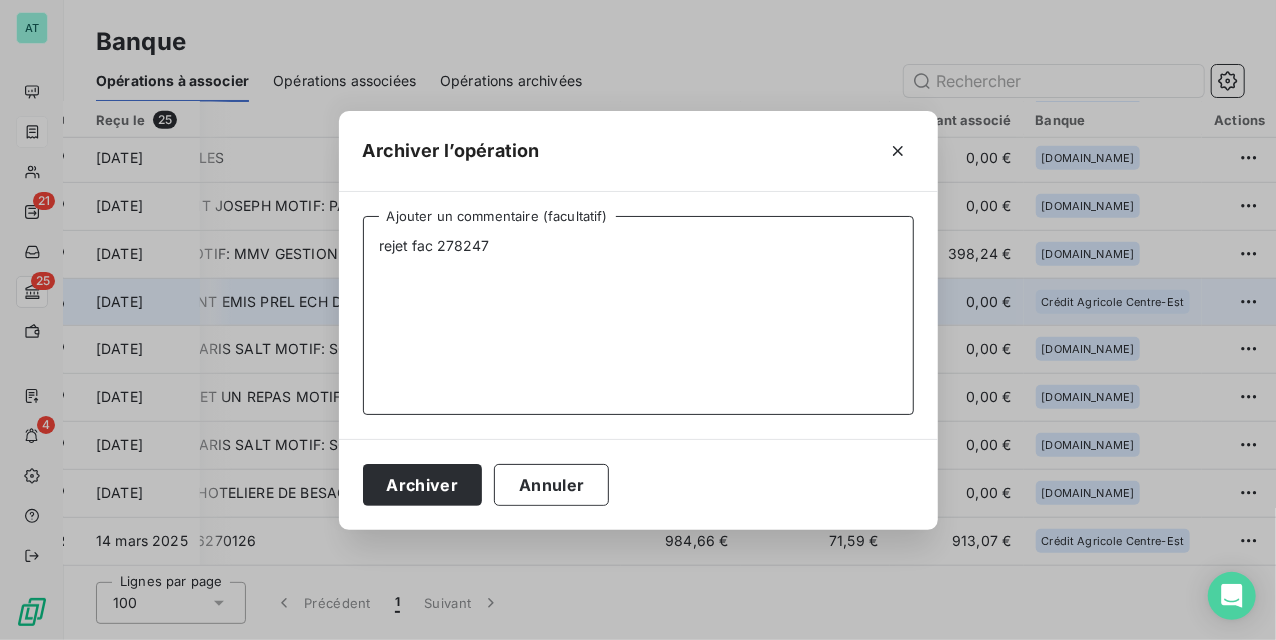
paste textarea "C2582 LES TOQUES S AG"
click at [489, 248] on textarea "rejet fac 278247C2582 LES TOQUES S AG" at bounding box center [639, 316] width 552 height 200
drag, startPoint x: 565, startPoint y: 245, endPoint x: 576, endPoint y: 246, distance: 11.0
click at [576, 246] on textarea "rejet fac 278247 C2582 LES TOQUES S AG" at bounding box center [639, 316] width 552 height 200
type textarea "rejet fac 278247 C2582 LES TOQUES S AG"
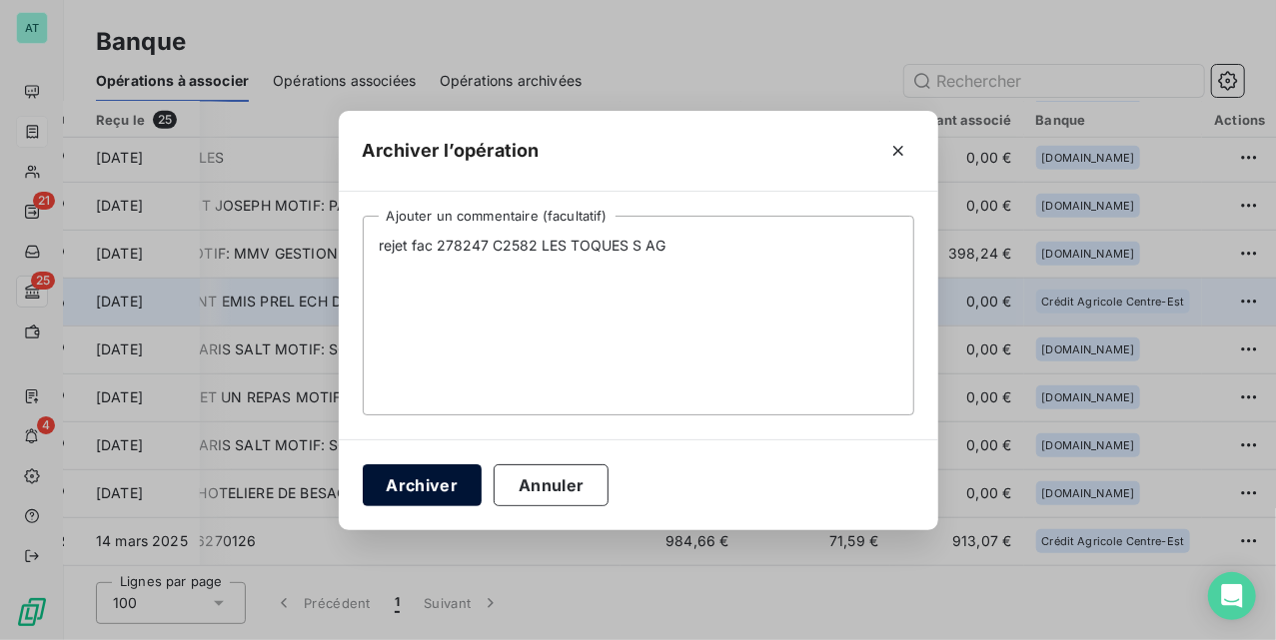
click at [418, 473] on button "Archiver" at bounding box center [423, 486] width 120 height 42
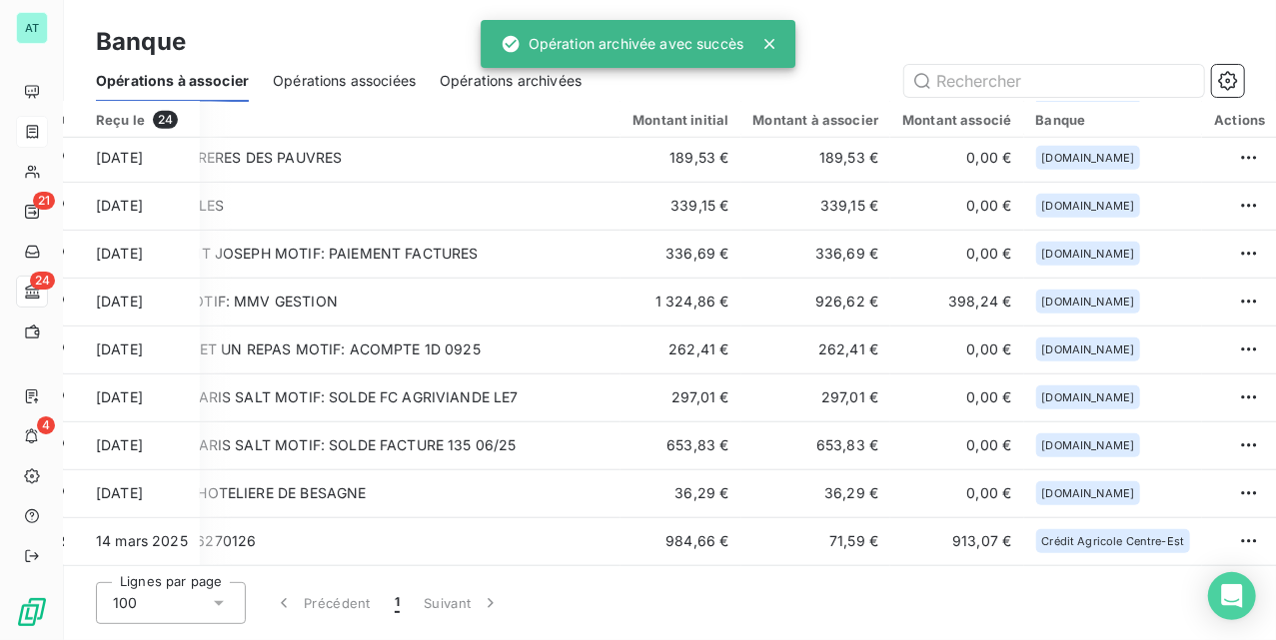
scroll to position [731, 156]
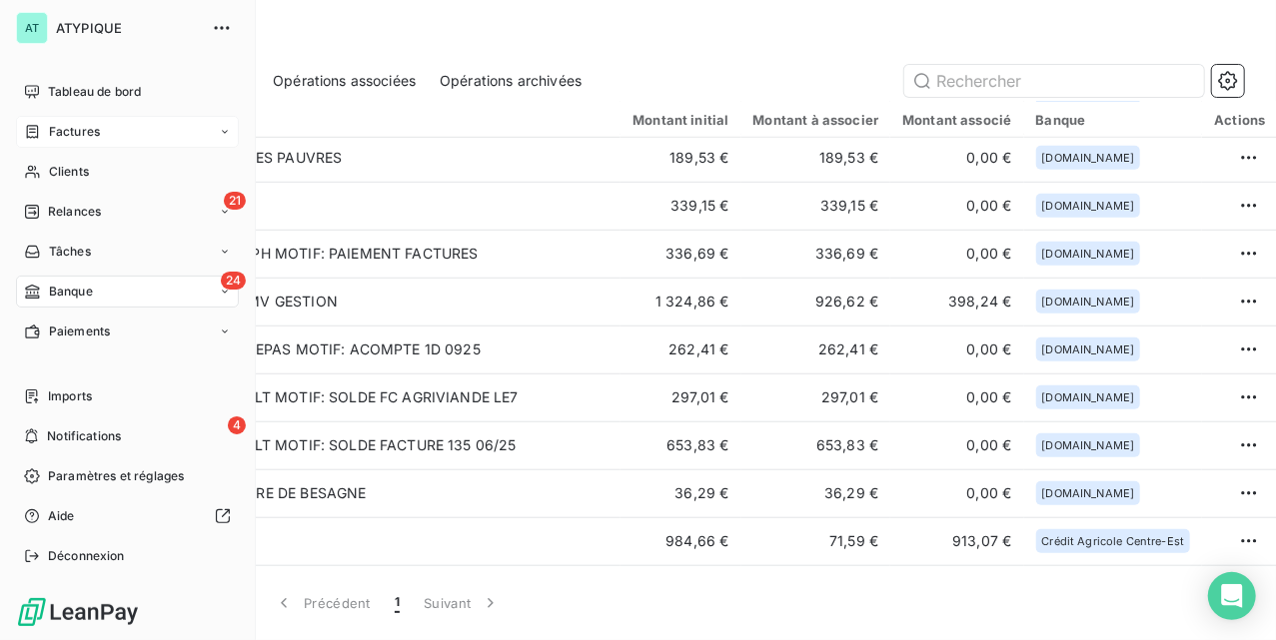
click at [64, 128] on span "Factures" at bounding box center [74, 132] width 51 height 18
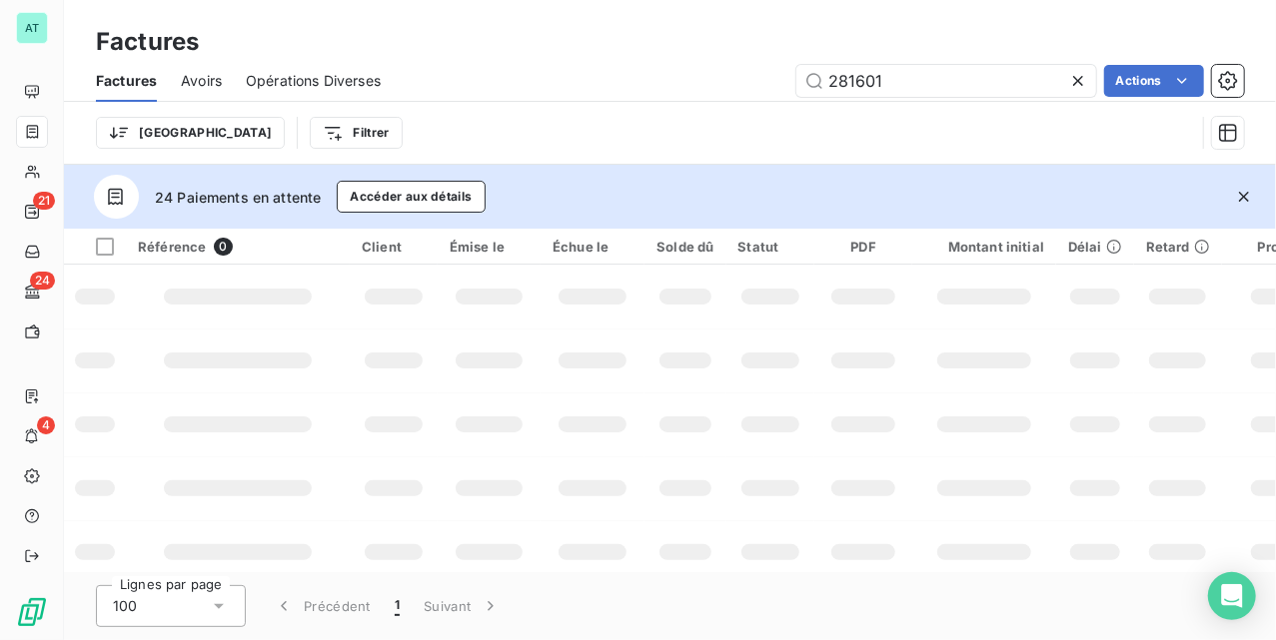
click at [1243, 196] on icon "button" at bounding box center [1244, 197] width 10 height 10
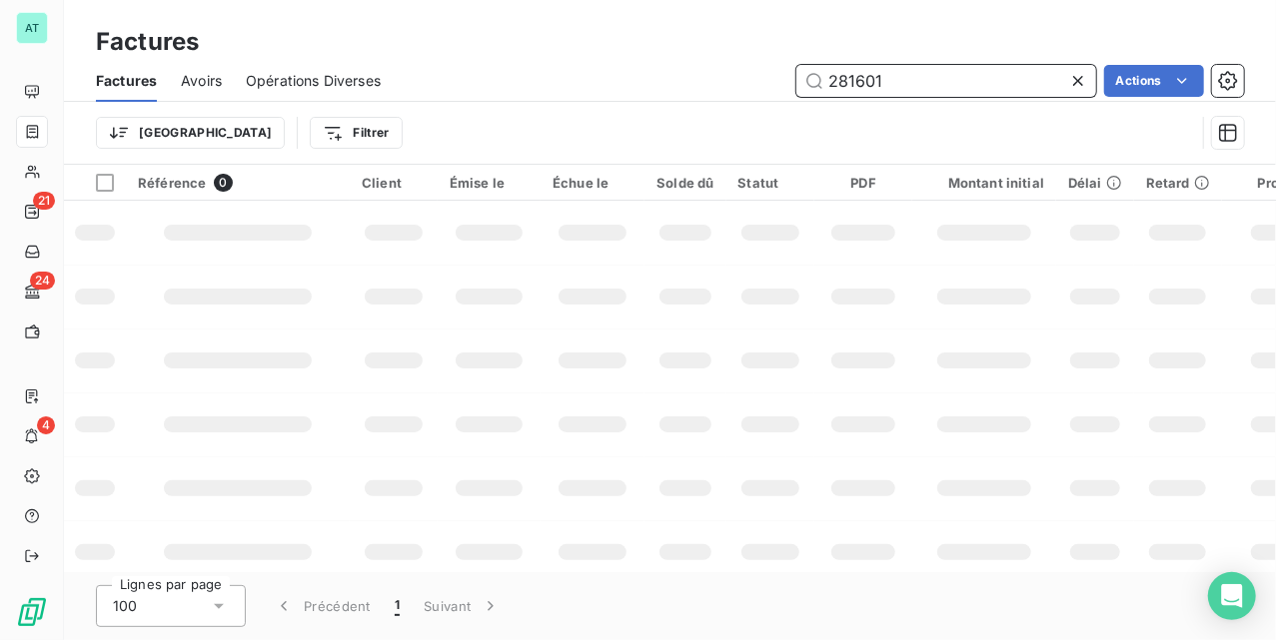
click at [1020, 78] on input "281601" at bounding box center [946, 81] width 300 height 32
paste input "77439"
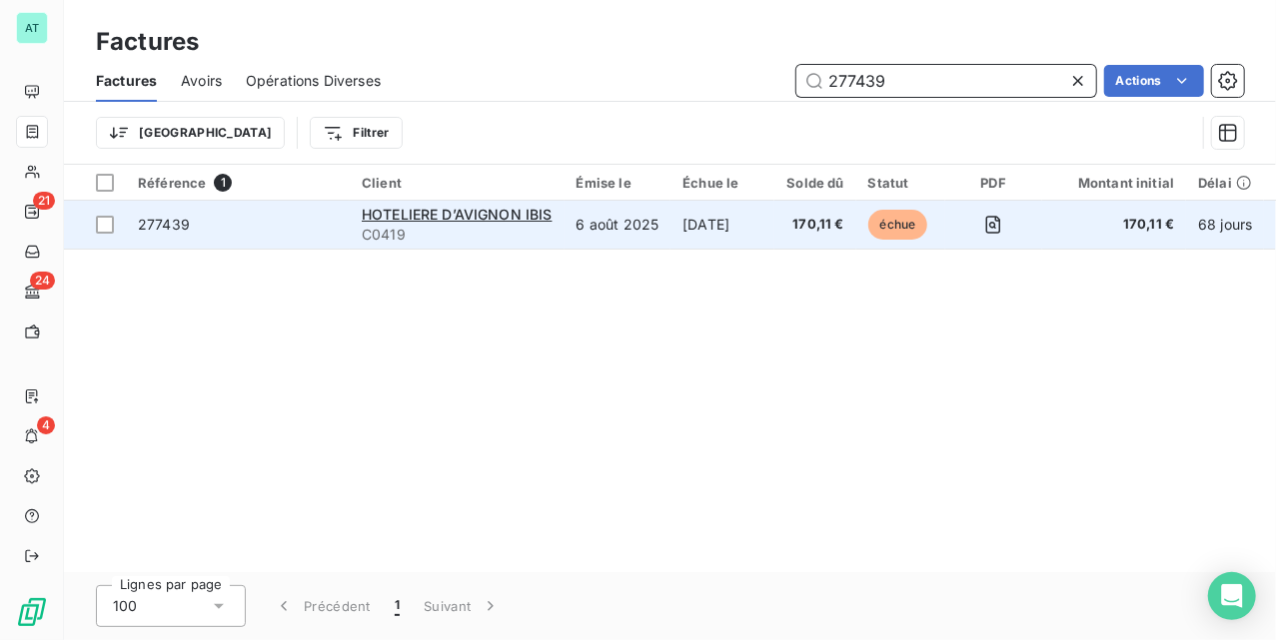
type input "277439"
click at [170, 222] on span "277439" at bounding box center [164, 224] width 52 height 17
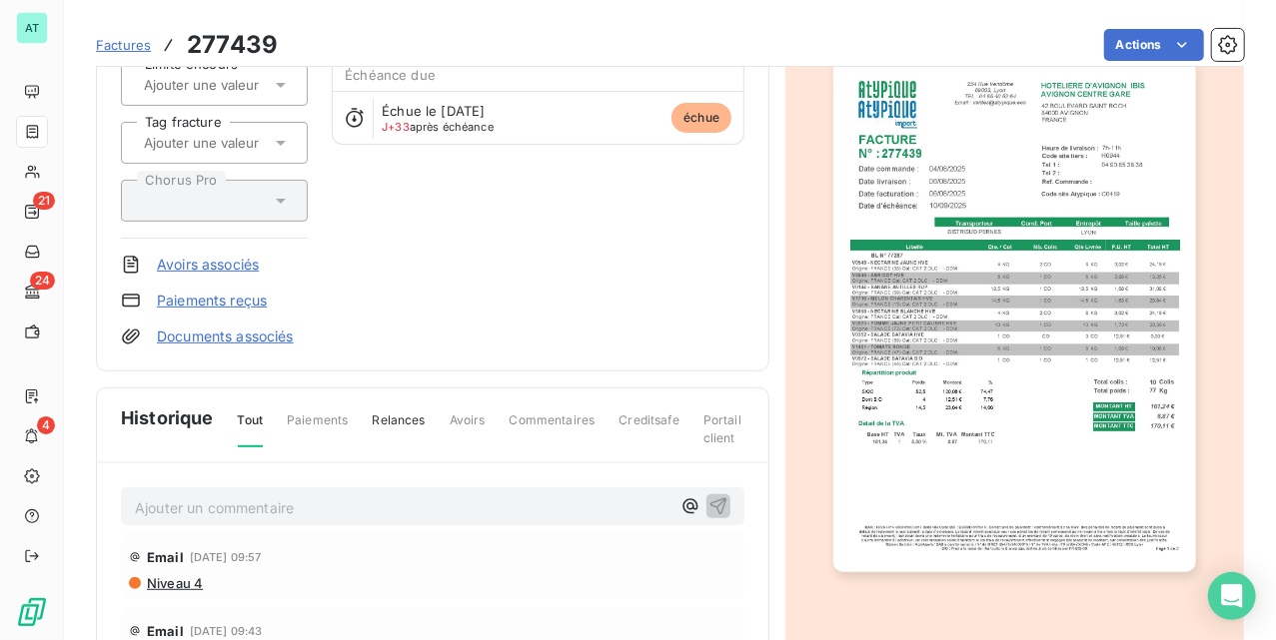
scroll to position [269, 0]
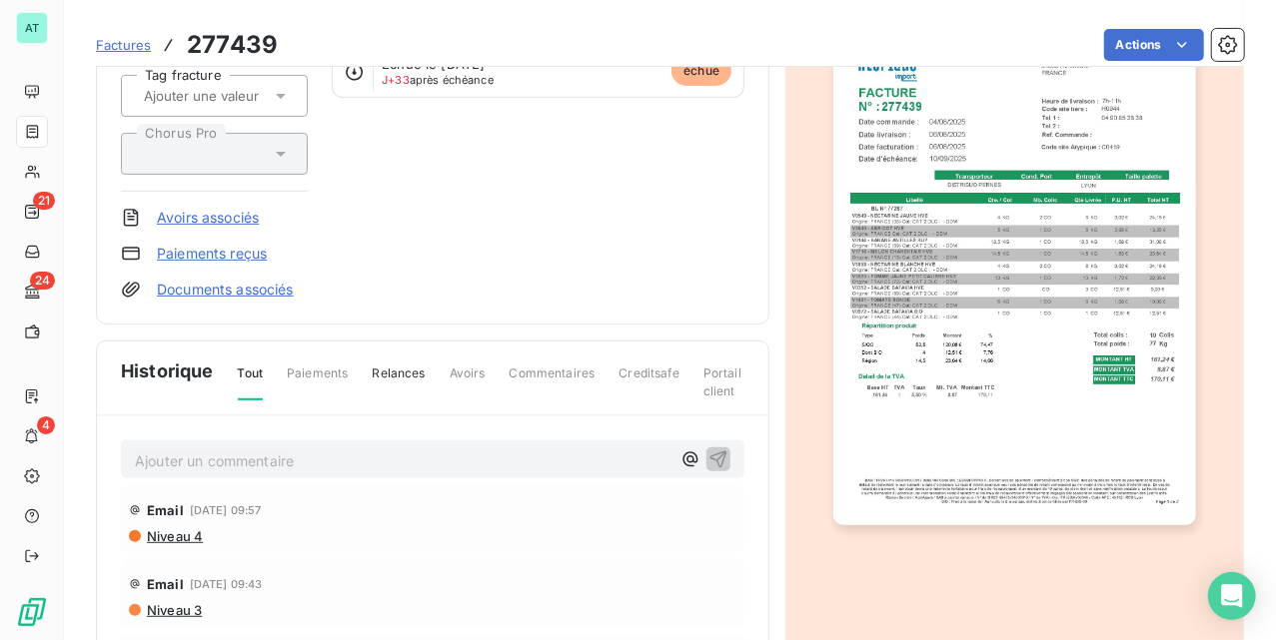
drag, startPoint x: 237, startPoint y: 466, endPoint x: 254, endPoint y: 466, distance: 17.0
click at [237, 466] on p "Ajouter un commentaire ﻿" at bounding box center [403, 461] width 536 height 25
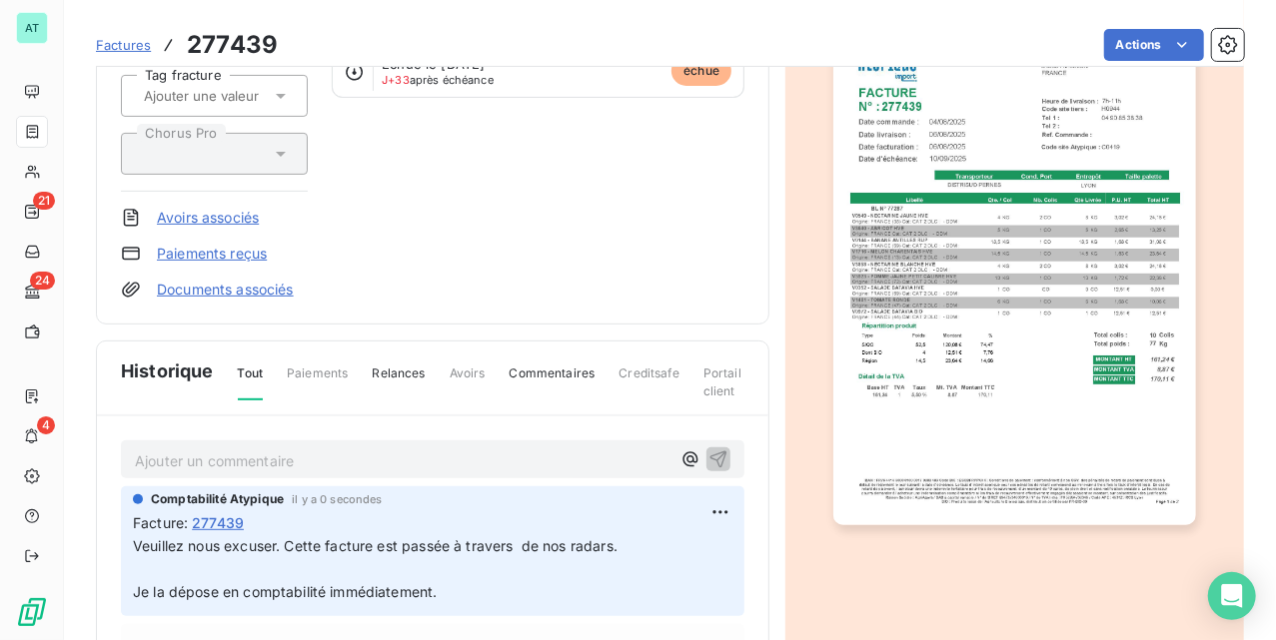
scroll to position [0, 0]
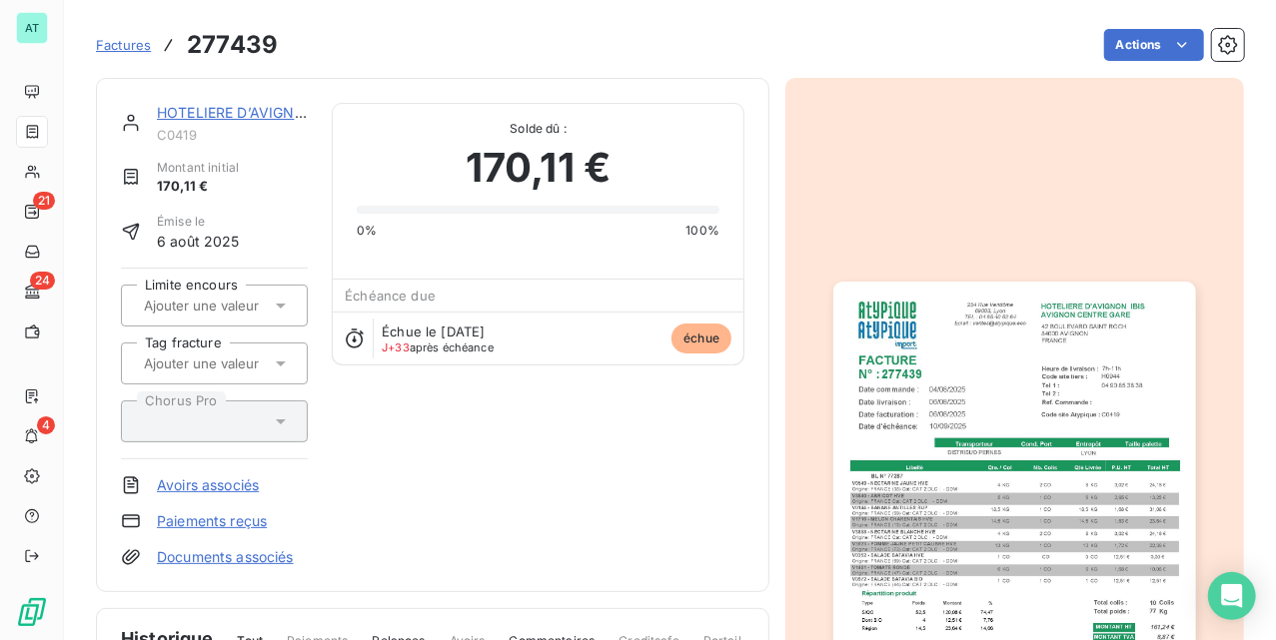
drag, startPoint x: 237, startPoint y: 112, endPoint x: 265, endPoint y: 108, distance: 28.3
click at [238, 112] on link "HOTELIERE D’AVIGNON IBIS" at bounding box center [252, 112] width 191 height 17
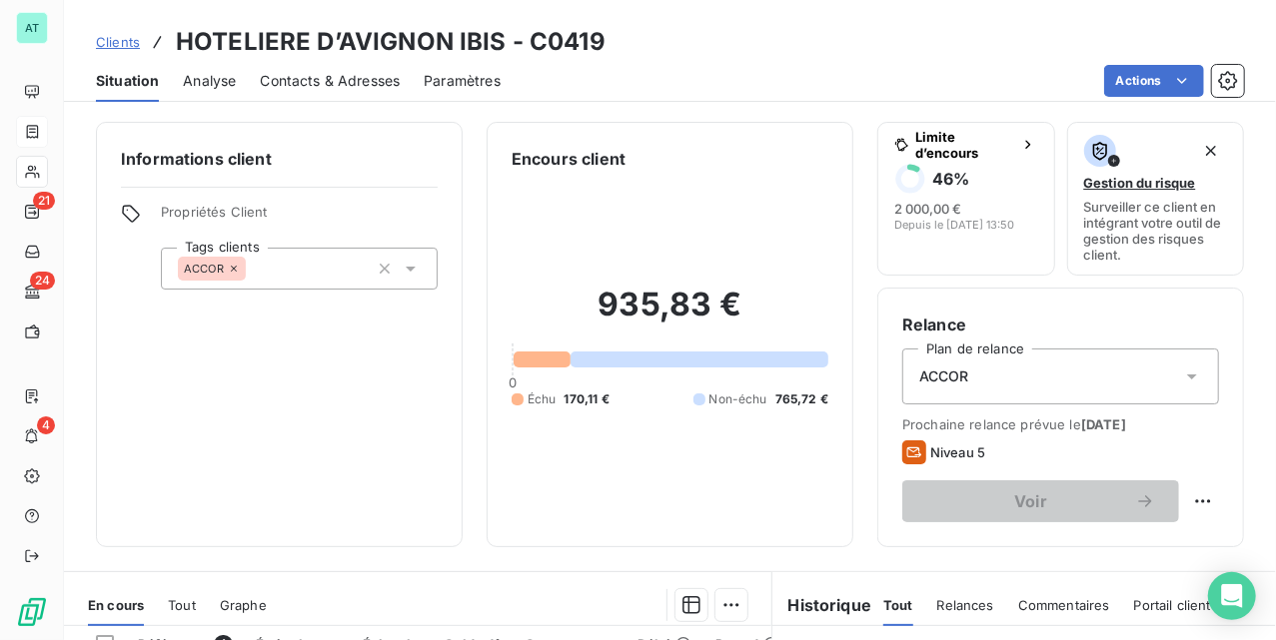
click at [362, 86] on span "Contacts & Adresses" at bounding box center [330, 81] width 140 height 20
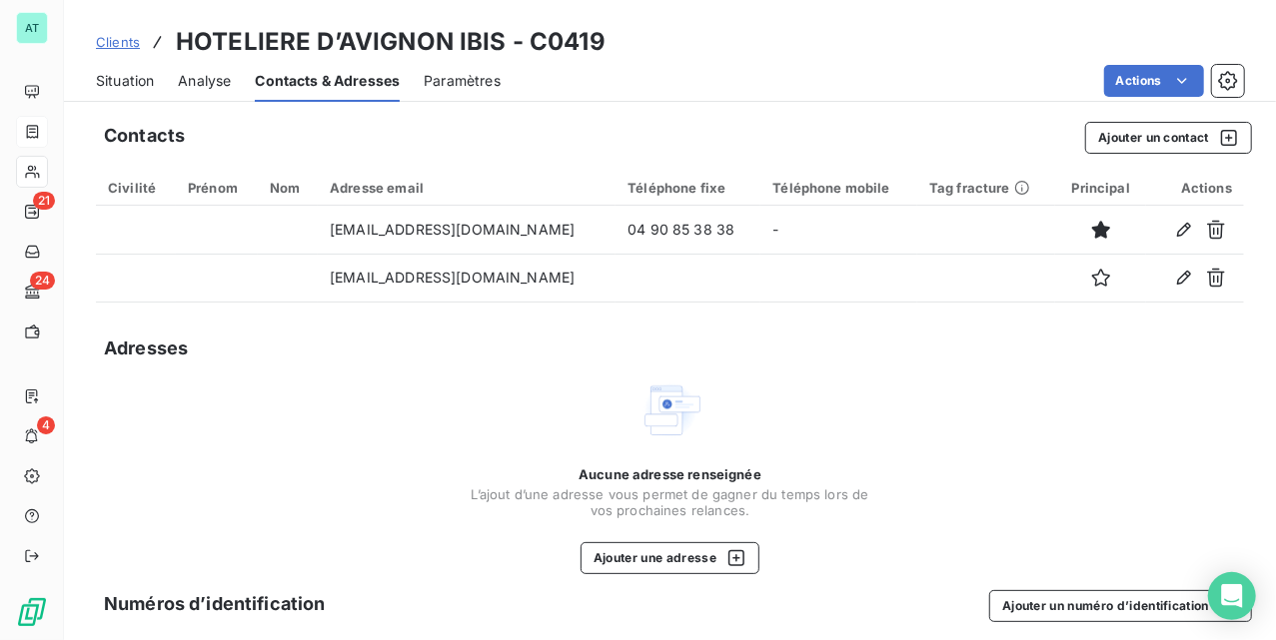
click at [96, 80] on span "Situation" at bounding box center [125, 81] width 58 height 20
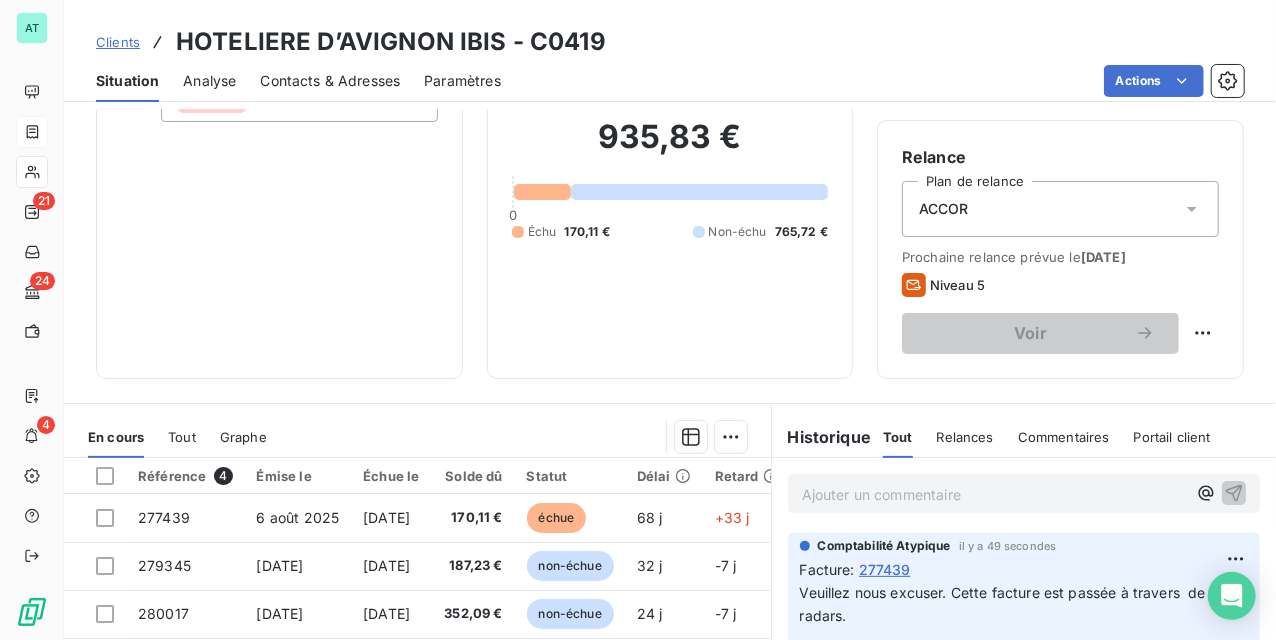
scroll to position [400, 0]
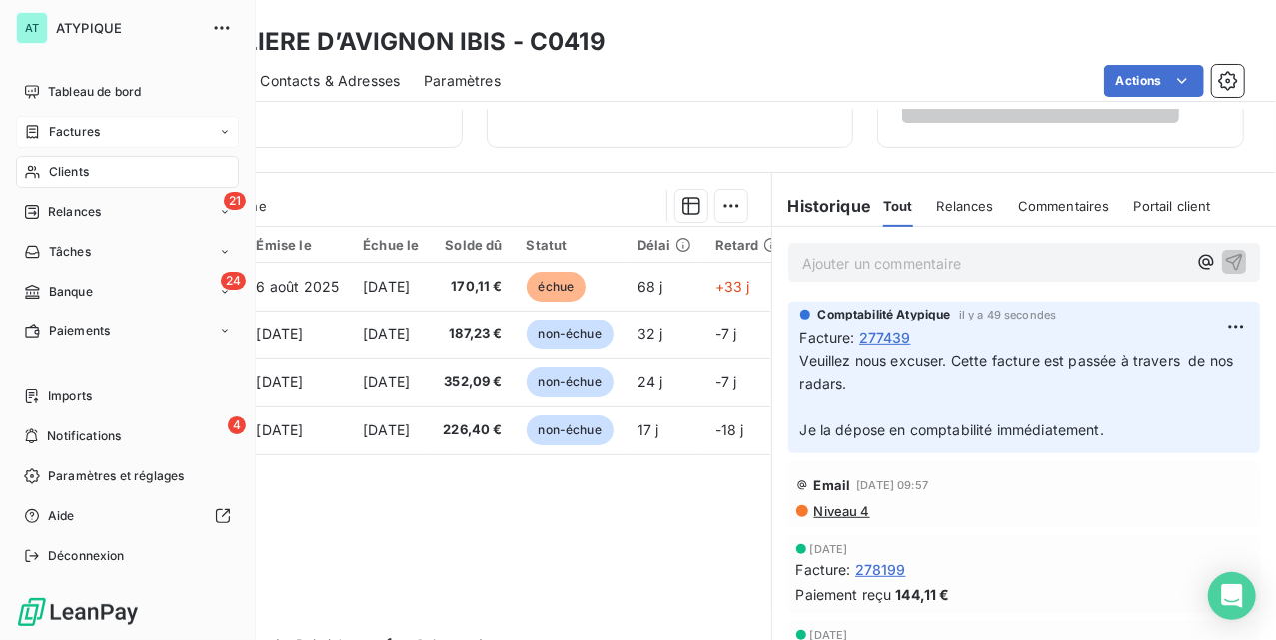
click at [69, 125] on span "Factures" at bounding box center [74, 132] width 51 height 18
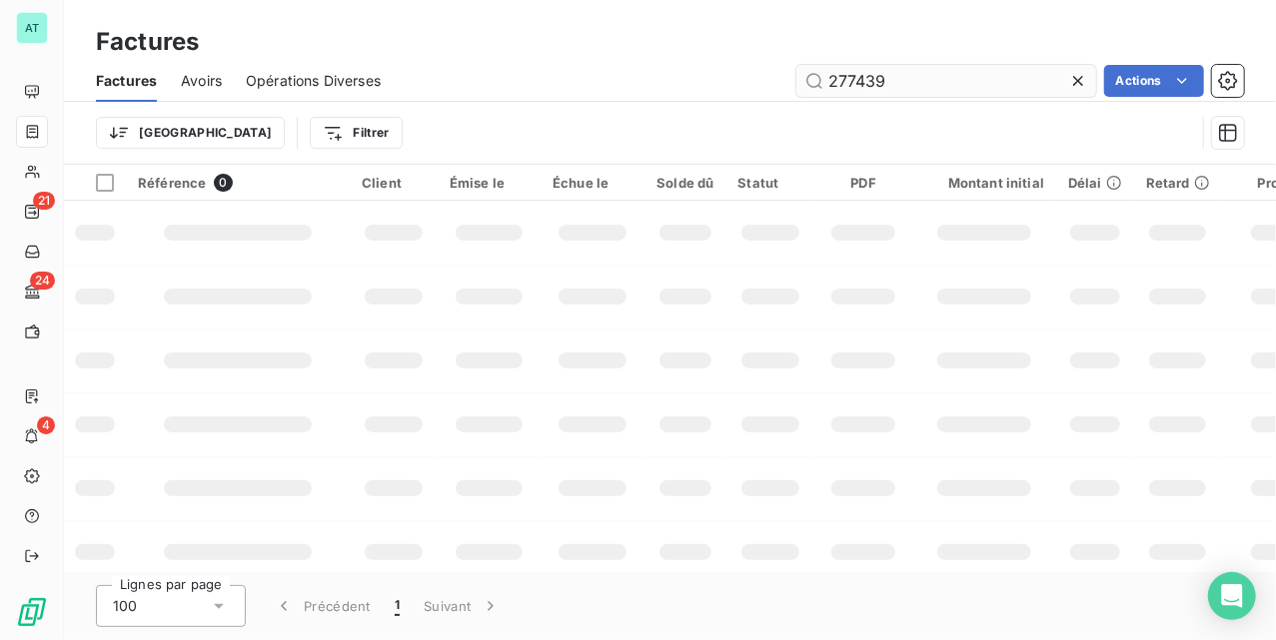
click at [1009, 81] on input "277439" at bounding box center [946, 81] width 300 height 32
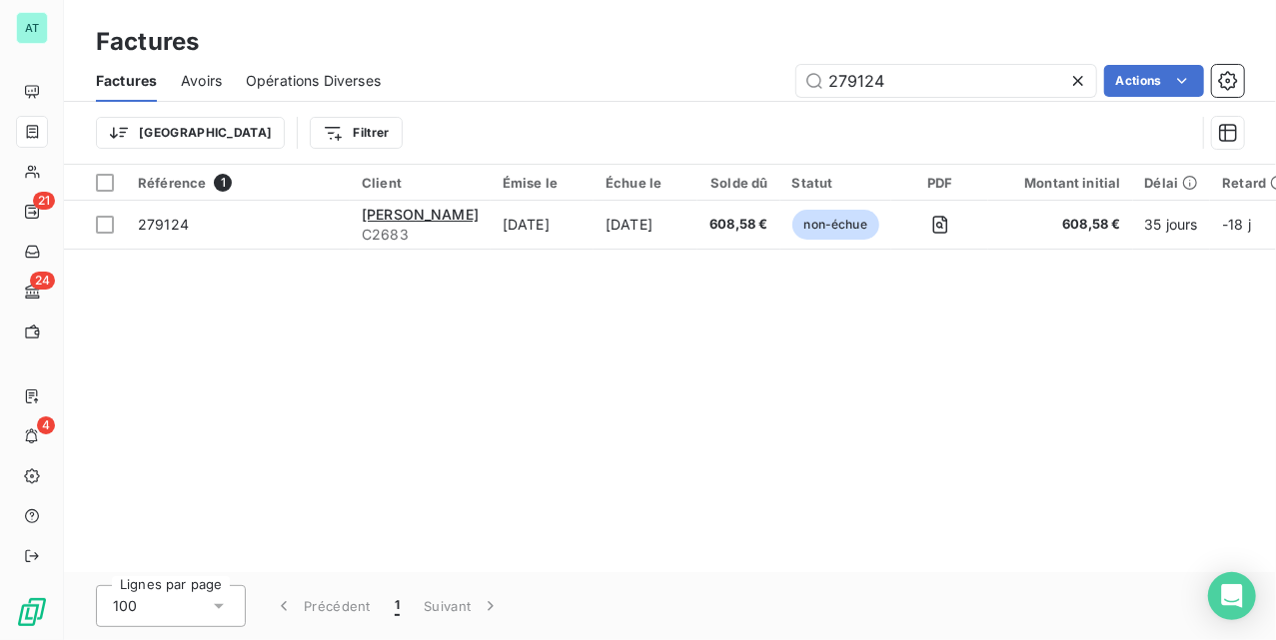
type input "279124"
drag, startPoint x: 611, startPoint y: 384, endPoint x: 641, endPoint y: 390, distance: 30.6
click at [611, 385] on div "Référence 1 Client Émise le Échue le Solde dû Statut PDF Montant initial Délai …" at bounding box center [670, 369] width 1212 height 408
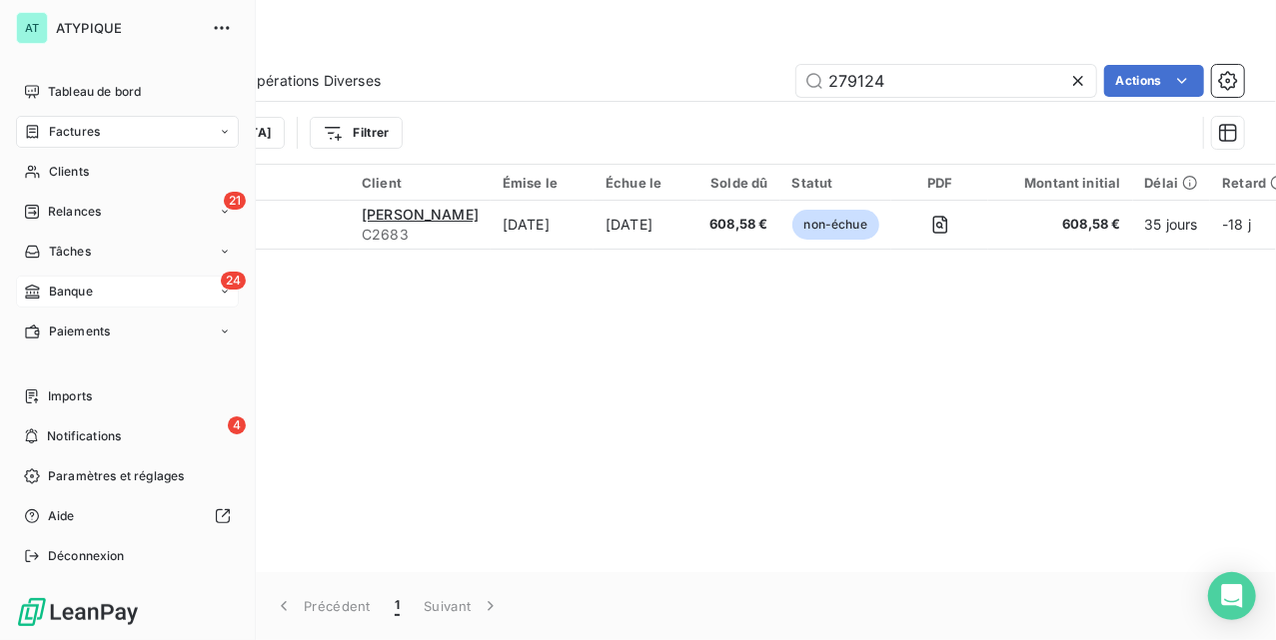
click at [130, 288] on div "24 Banque" at bounding box center [127, 292] width 223 height 32
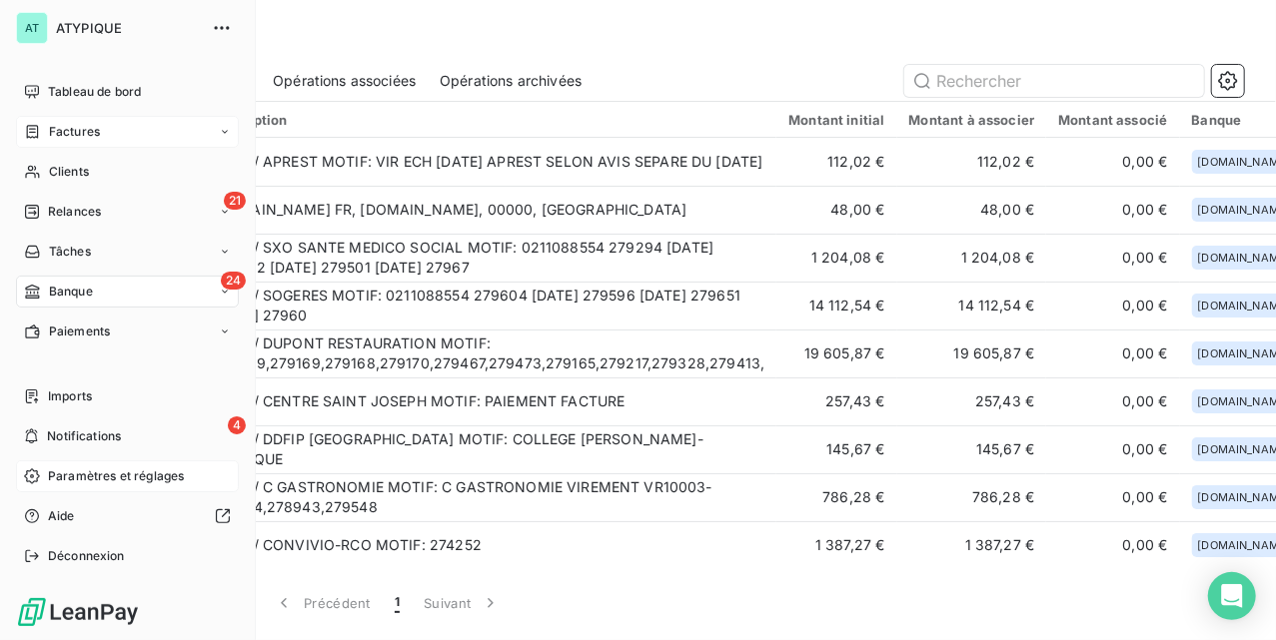
click at [90, 473] on span "Paramètres et réglages" at bounding box center [116, 477] width 136 height 18
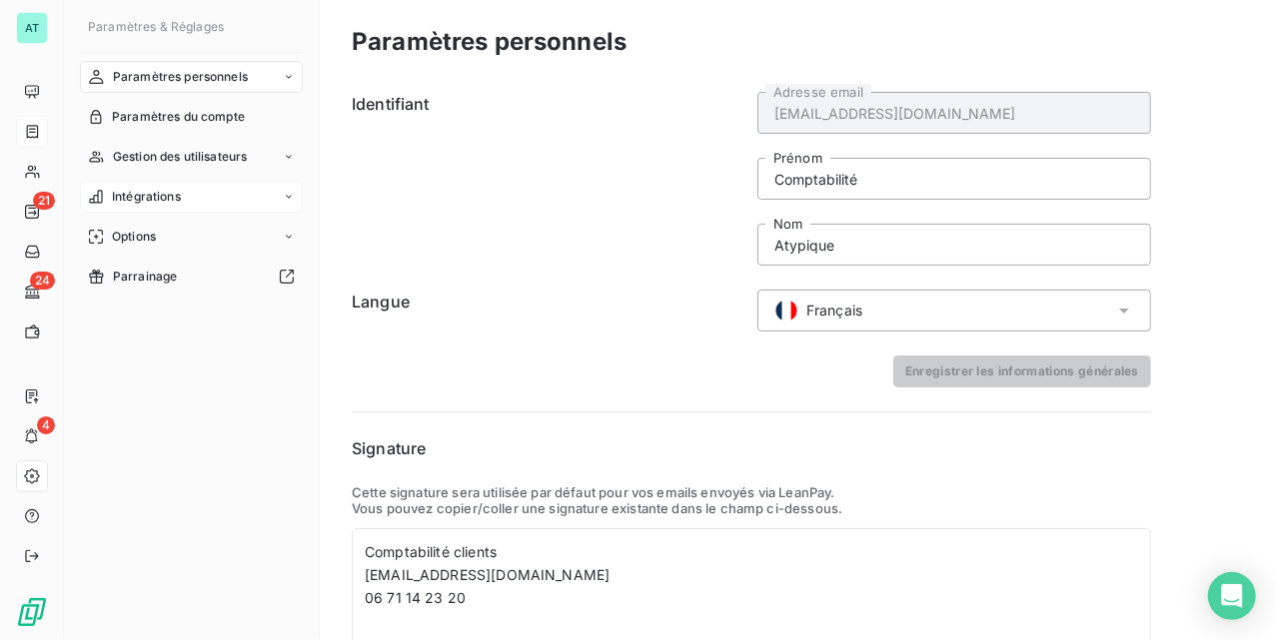
click at [193, 189] on div "Intégrations" at bounding box center [191, 197] width 223 height 32
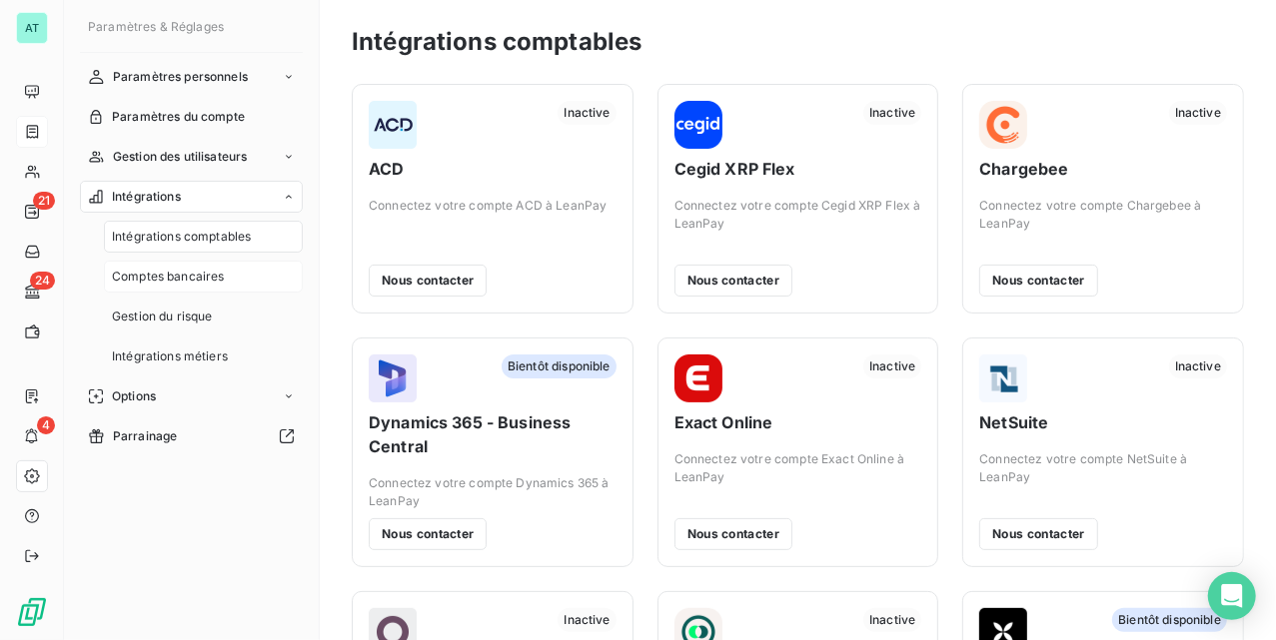
click at [209, 278] on span "Comptes bancaires" at bounding box center [168, 277] width 113 height 18
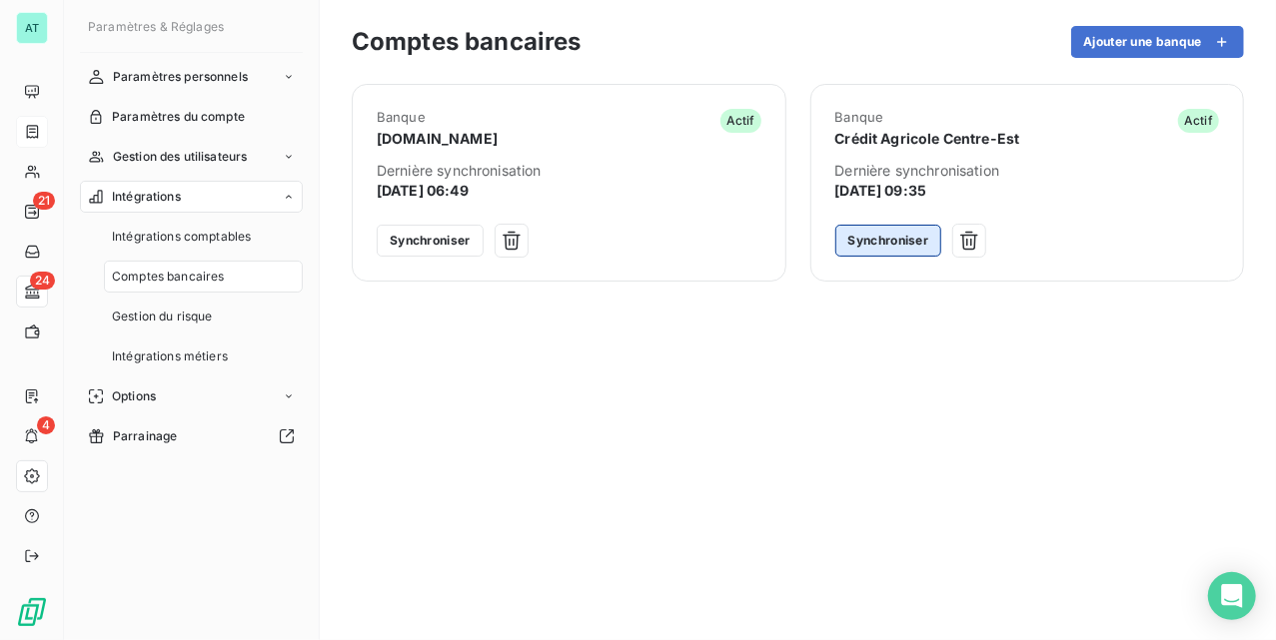
click at [879, 241] on button "Synchroniser" at bounding box center [888, 241] width 107 height 32
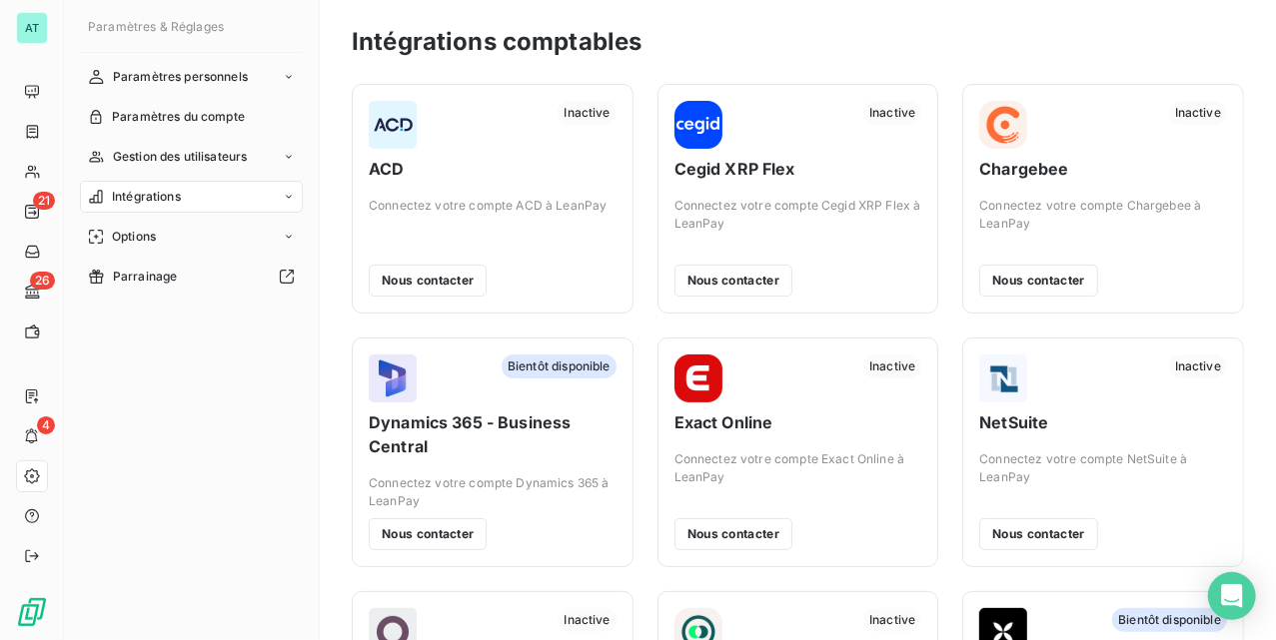
click at [290, 202] on icon at bounding box center [289, 197] width 12 height 12
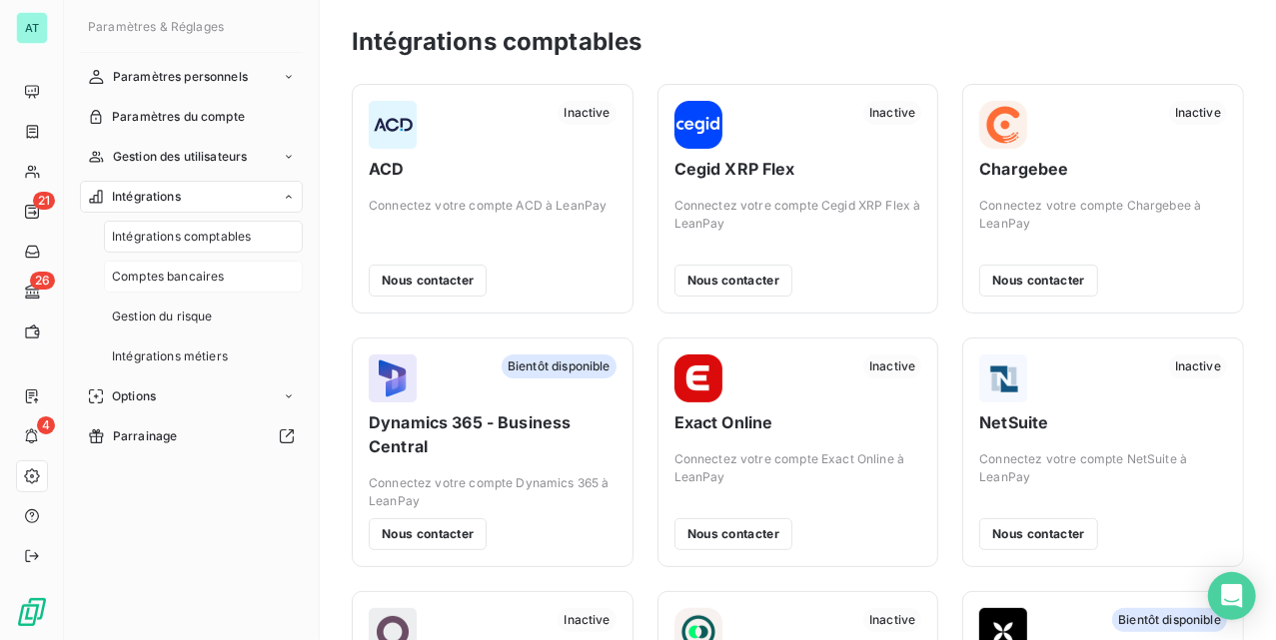
click at [218, 276] on span "Comptes bancaires" at bounding box center [168, 277] width 113 height 18
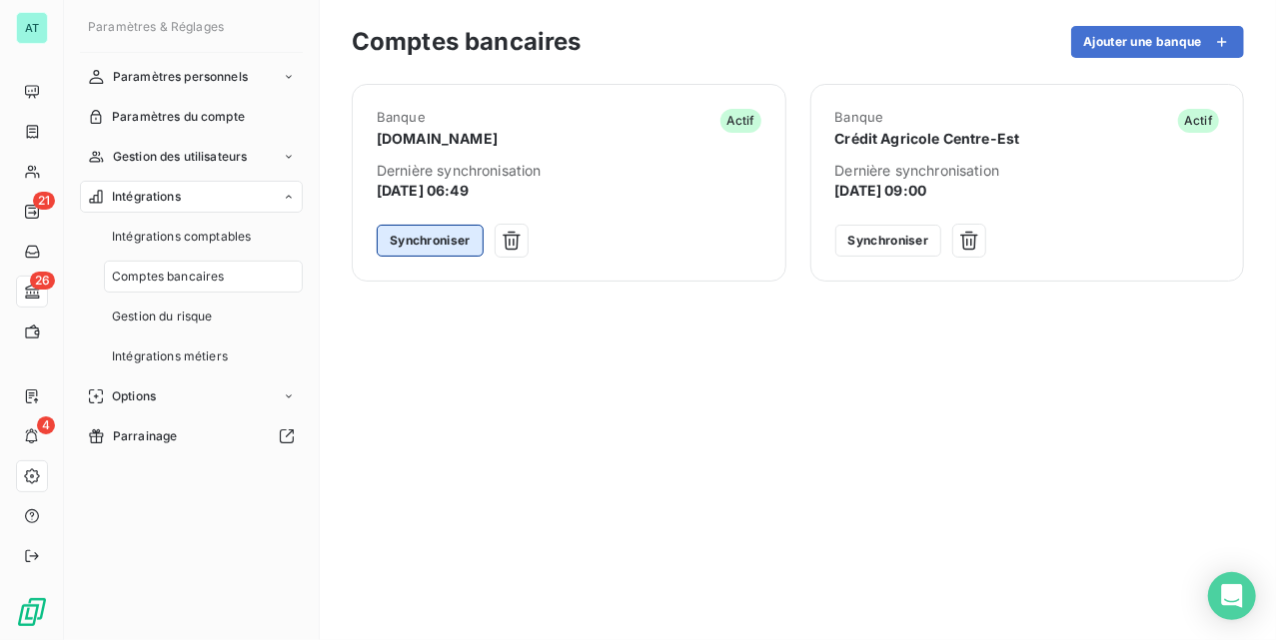
click at [392, 236] on button "Synchroniser" at bounding box center [430, 241] width 107 height 32
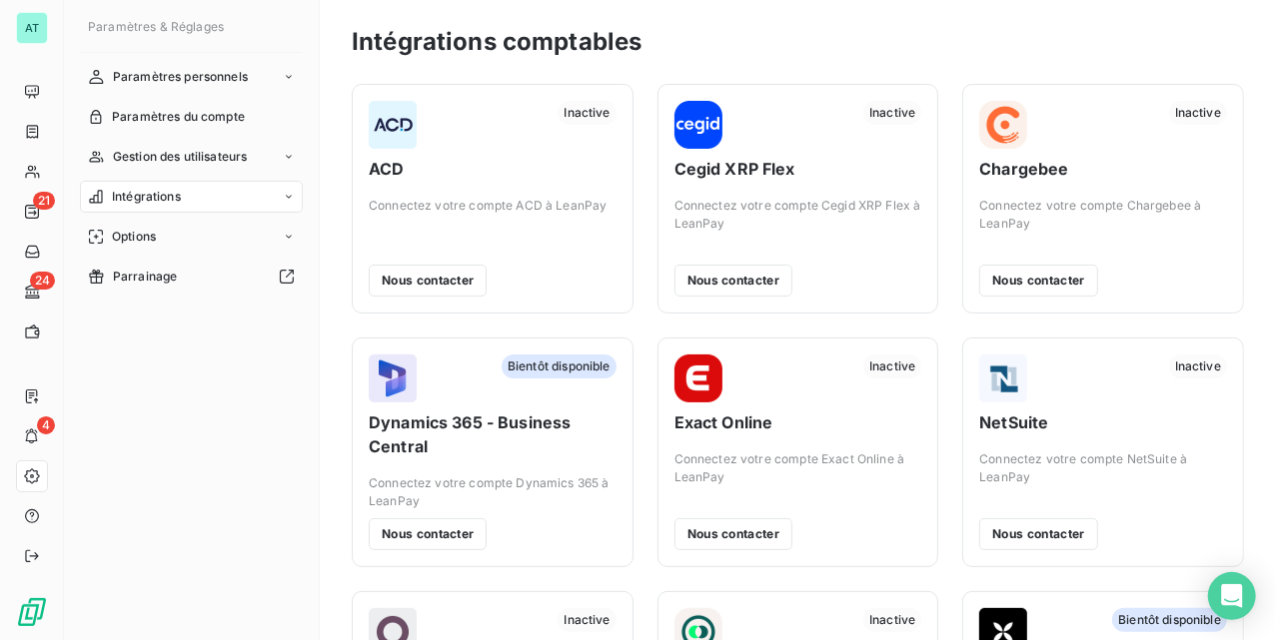
click at [280, 194] on div "Intégrations" at bounding box center [191, 197] width 223 height 32
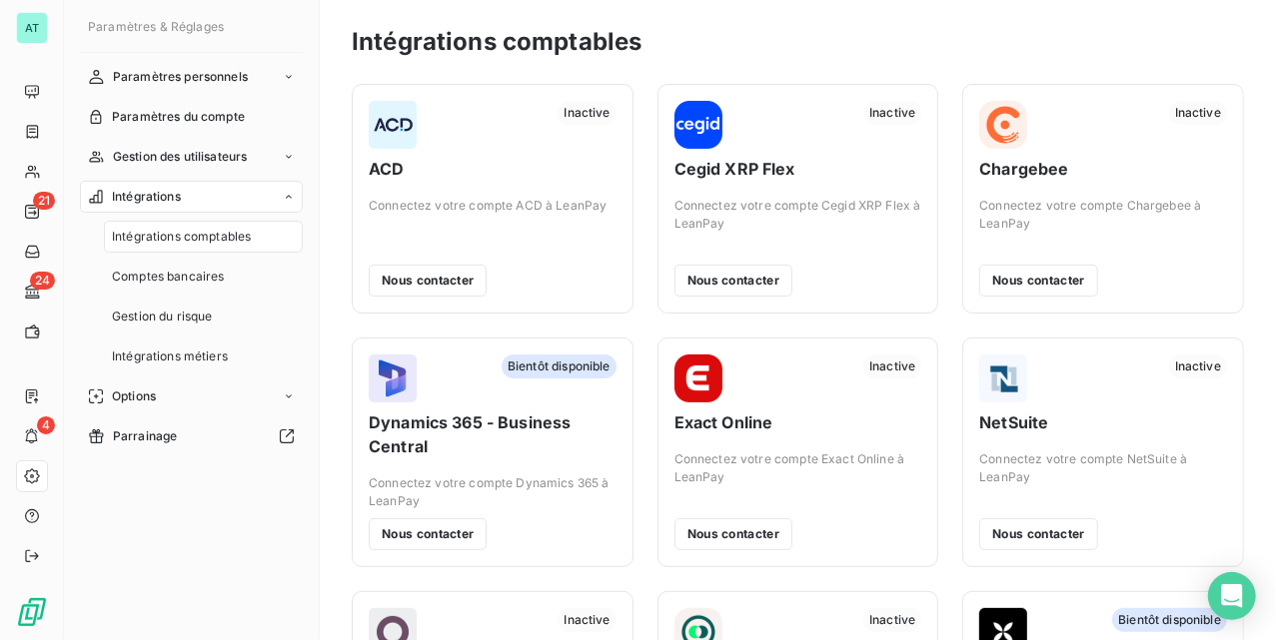
click at [280, 194] on div "Intégrations" at bounding box center [191, 197] width 223 height 32
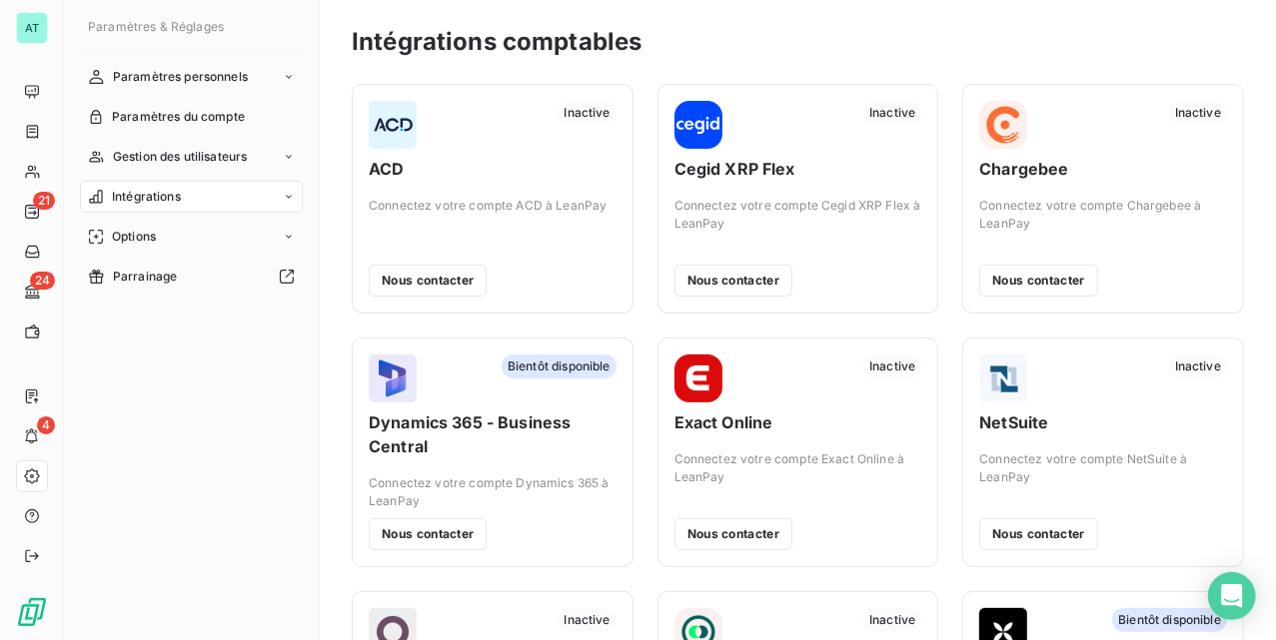
click at [280, 194] on div "Intégrations" at bounding box center [191, 197] width 223 height 32
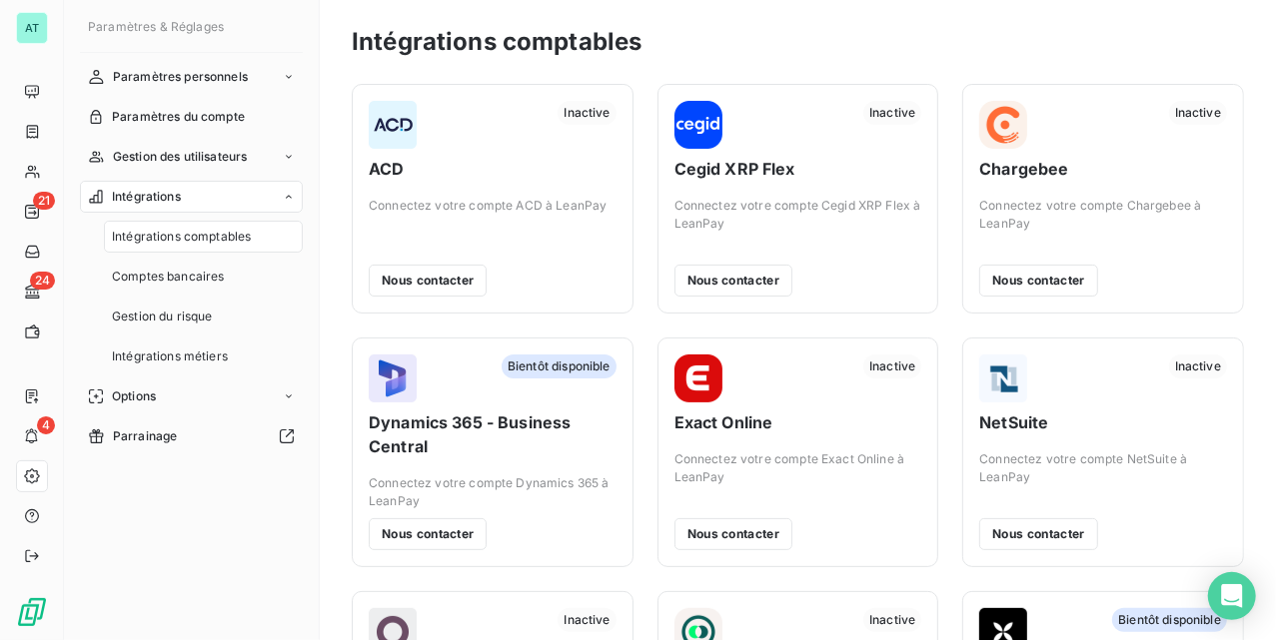
click at [150, 264] on div "Comptes bancaires" at bounding box center [203, 277] width 199 height 32
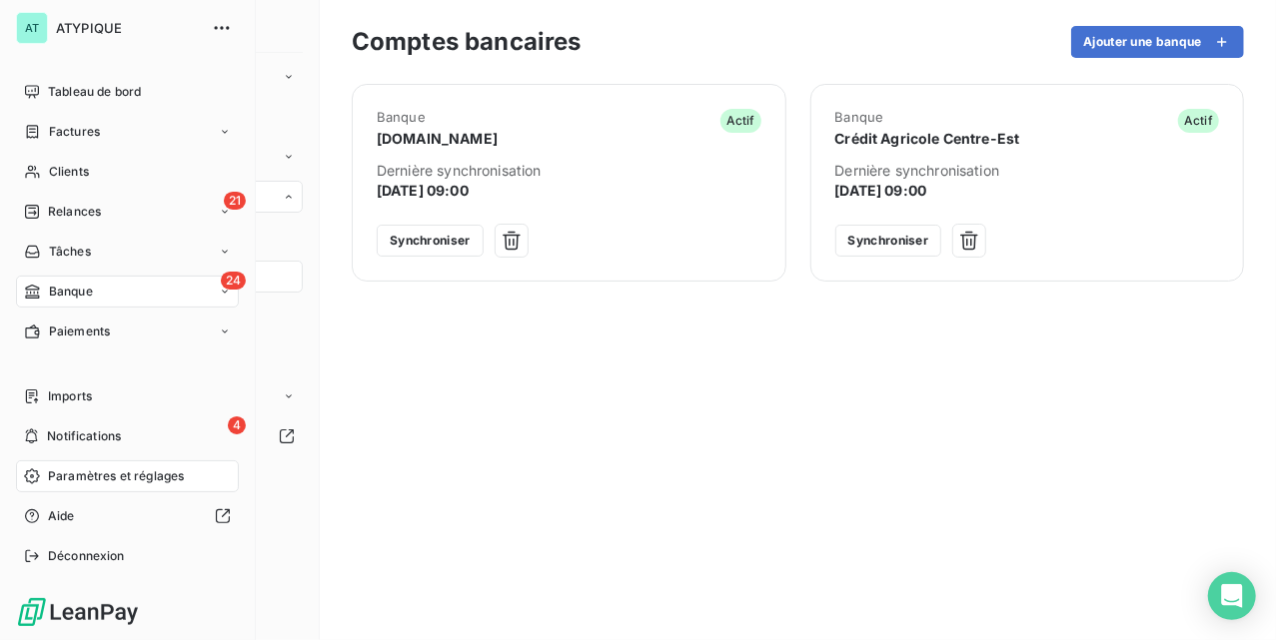
click at [54, 289] on span "Banque" at bounding box center [71, 292] width 44 height 18
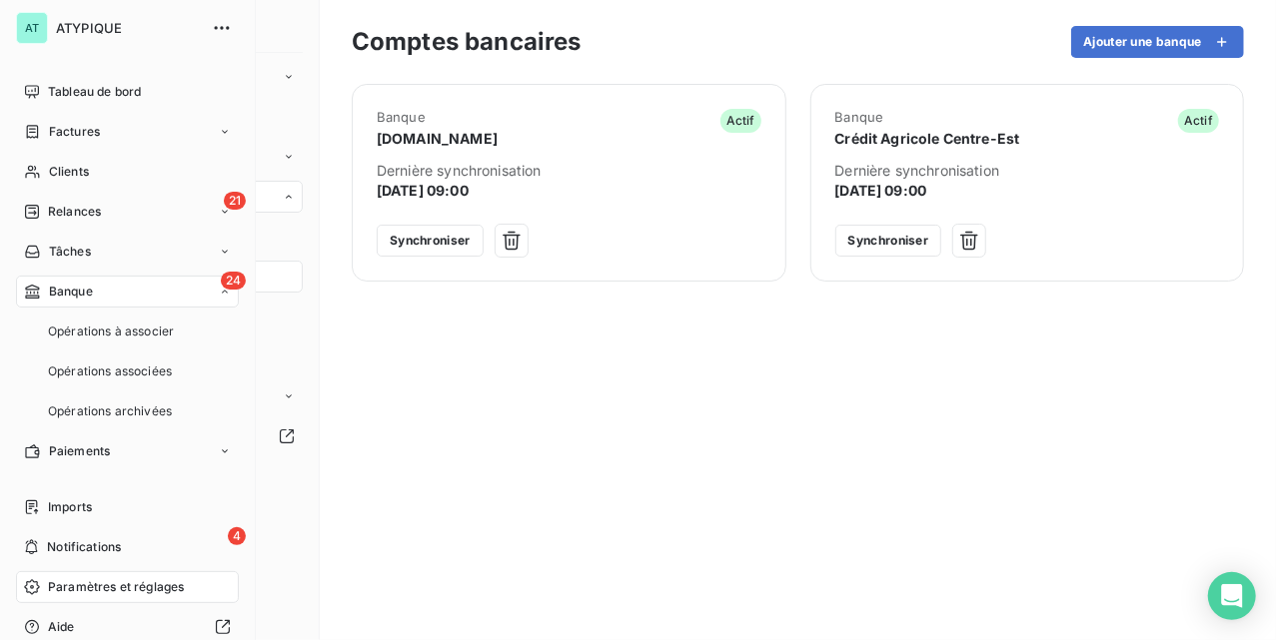
click at [88, 296] on span "Banque" at bounding box center [71, 292] width 44 height 18
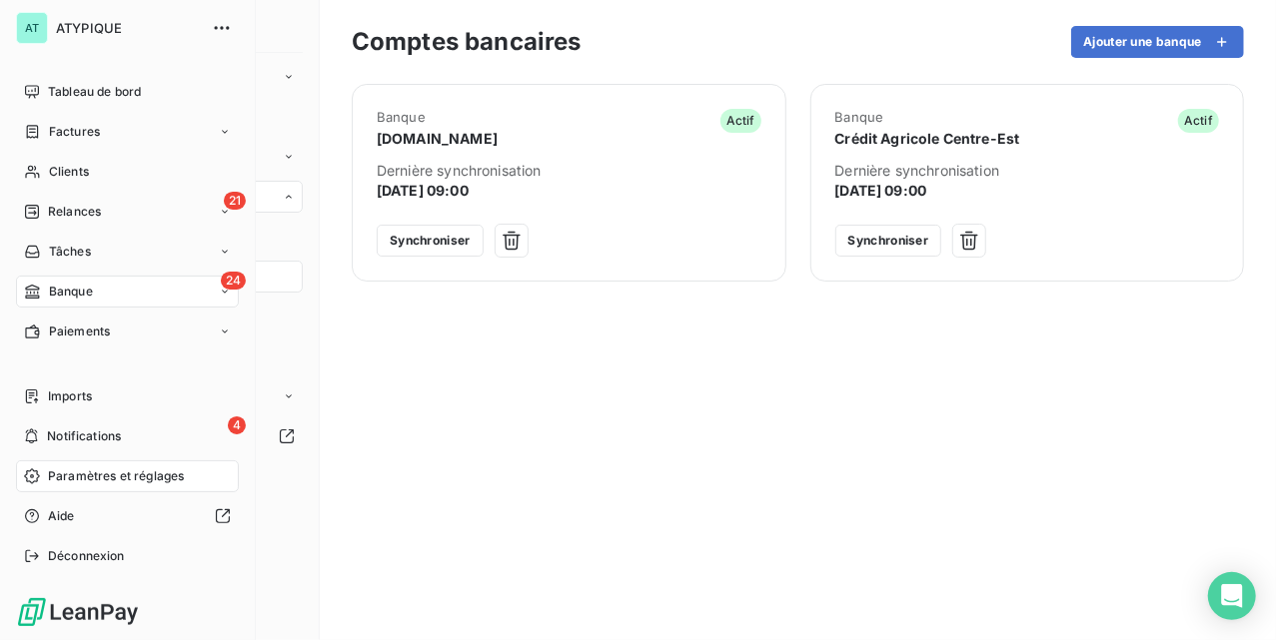
click at [104, 298] on div "24 Banque" at bounding box center [127, 292] width 223 height 32
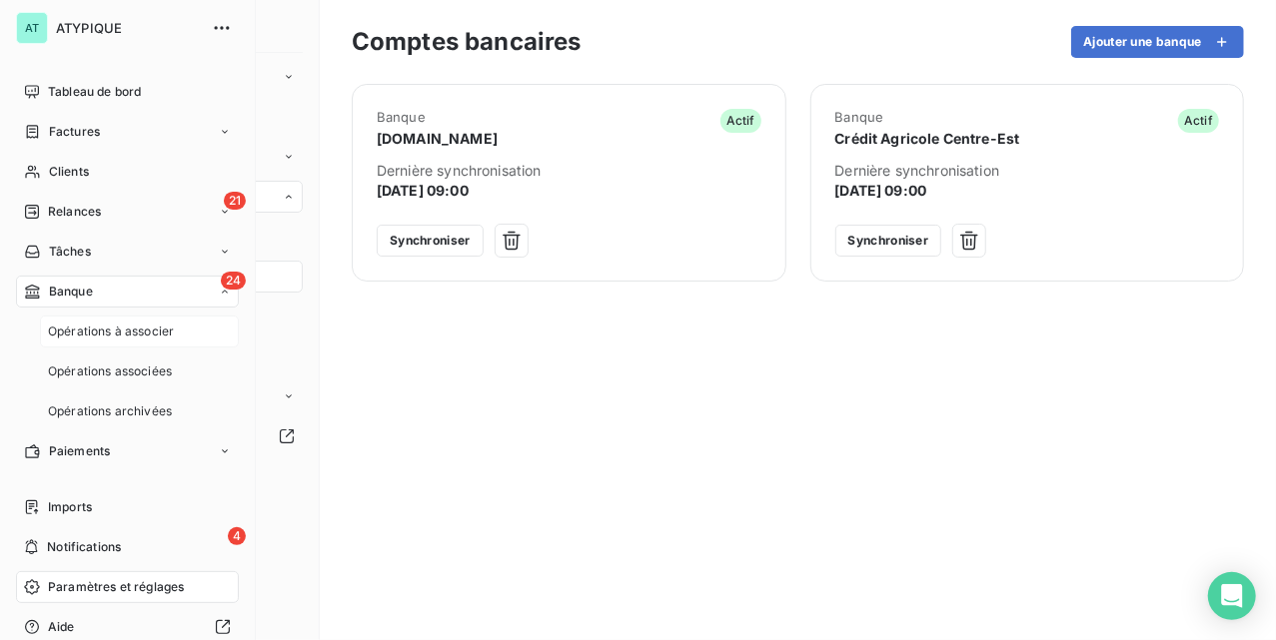
click at [149, 337] on span "Opérations à associer" at bounding box center [111, 332] width 126 height 18
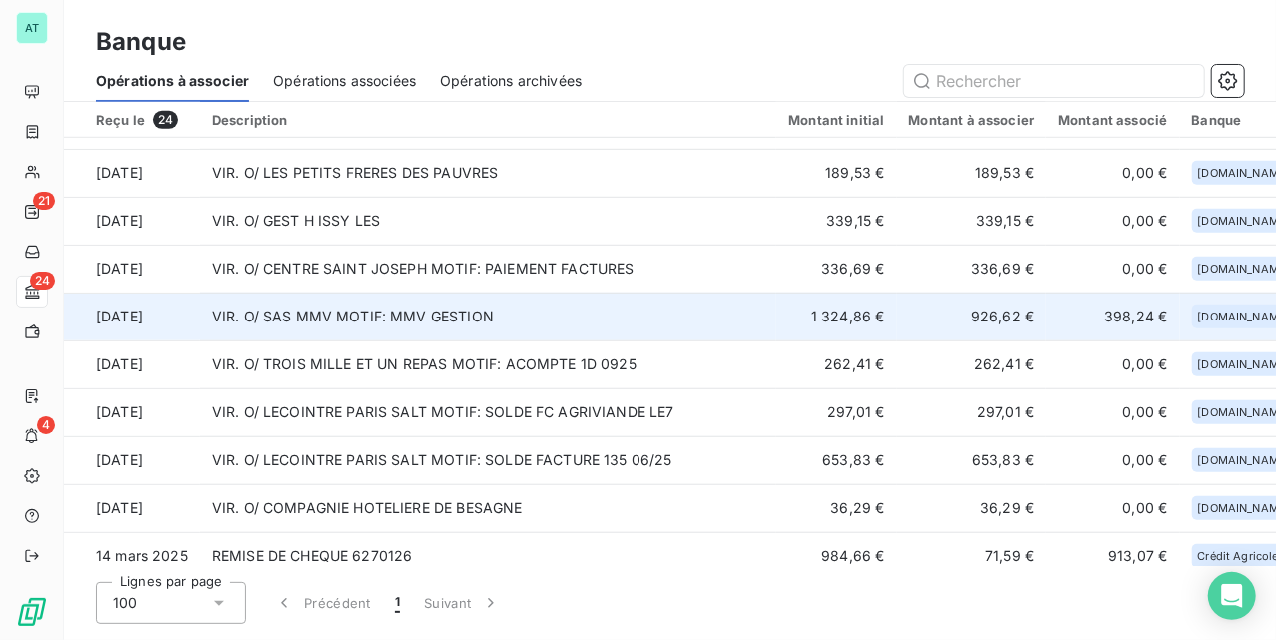
scroll to position [729, 0]
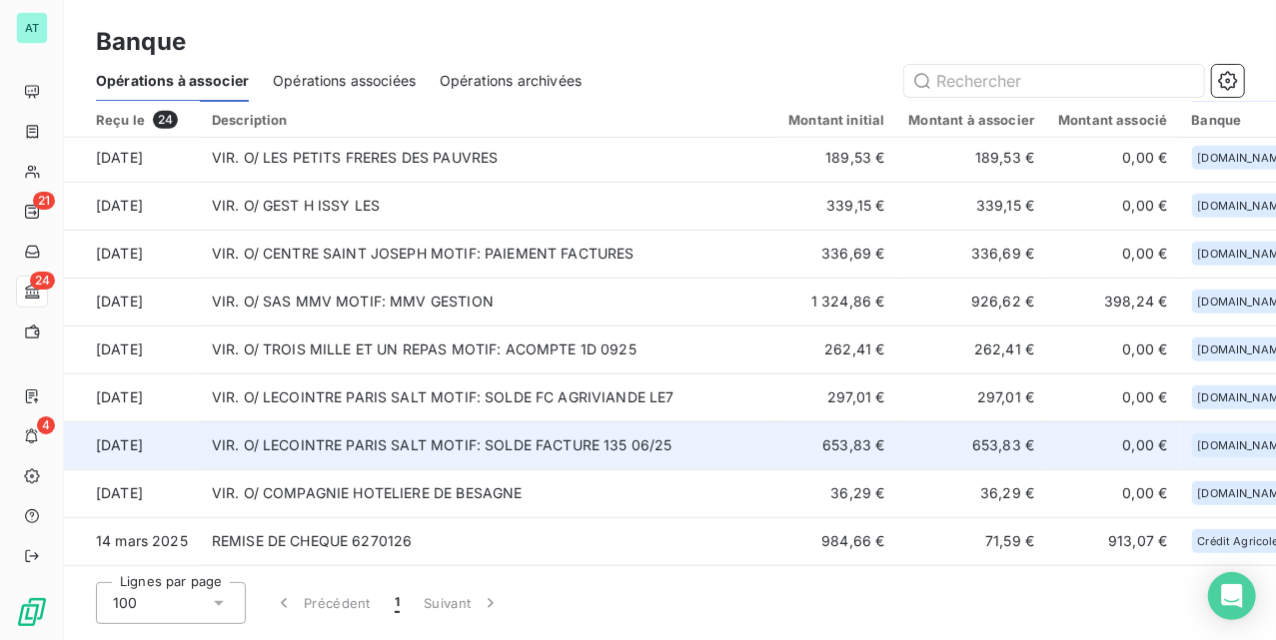
click at [452, 429] on td "VIR. O/ LECOINTRE PARIS SALT MOTIF: SOLDE FACTURE 135 06/25" at bounding box center [489, 446] width 578 height 48
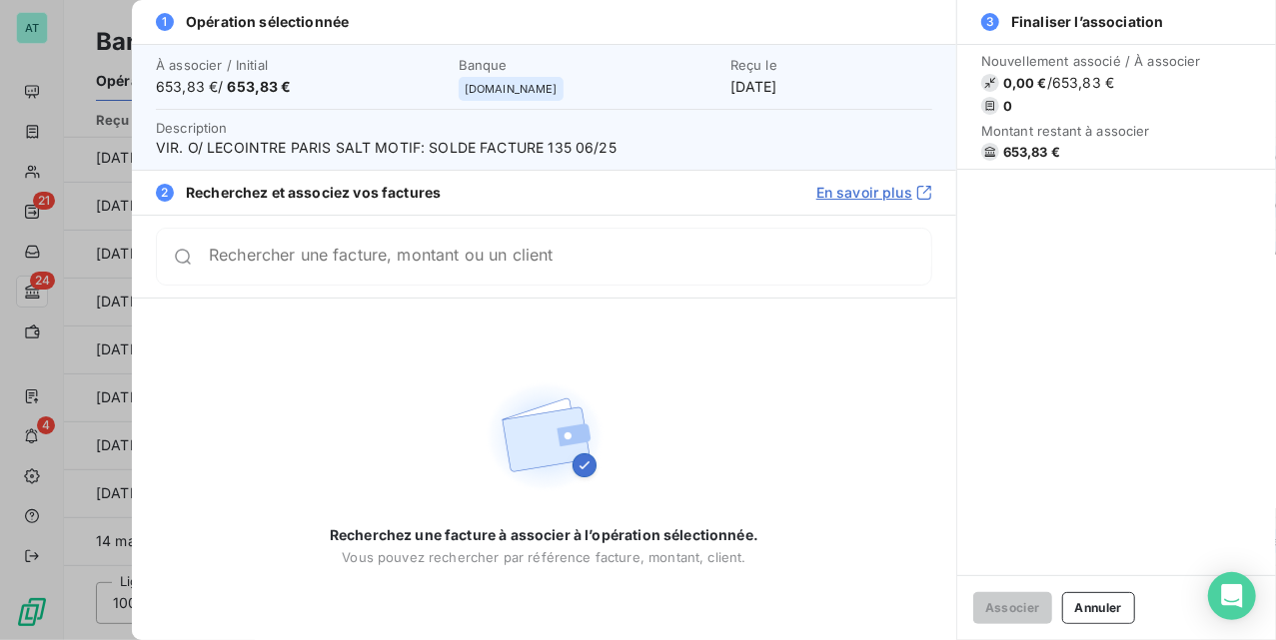
click at [1011, 150] on span "653,83 €" at bounding box center [1031, 152] width 57 height 16
copy span "653,83"
click at [1187, 284] on div "Nouvellement associé / À associer 0,00 € / 653,83 € 0 Montant restant à associe…" at bounding box center [1116, 310] width 319 height 532
click at [1120, 612] on button "Annuler" at bounding box center [1098, 609] width 73 height 32
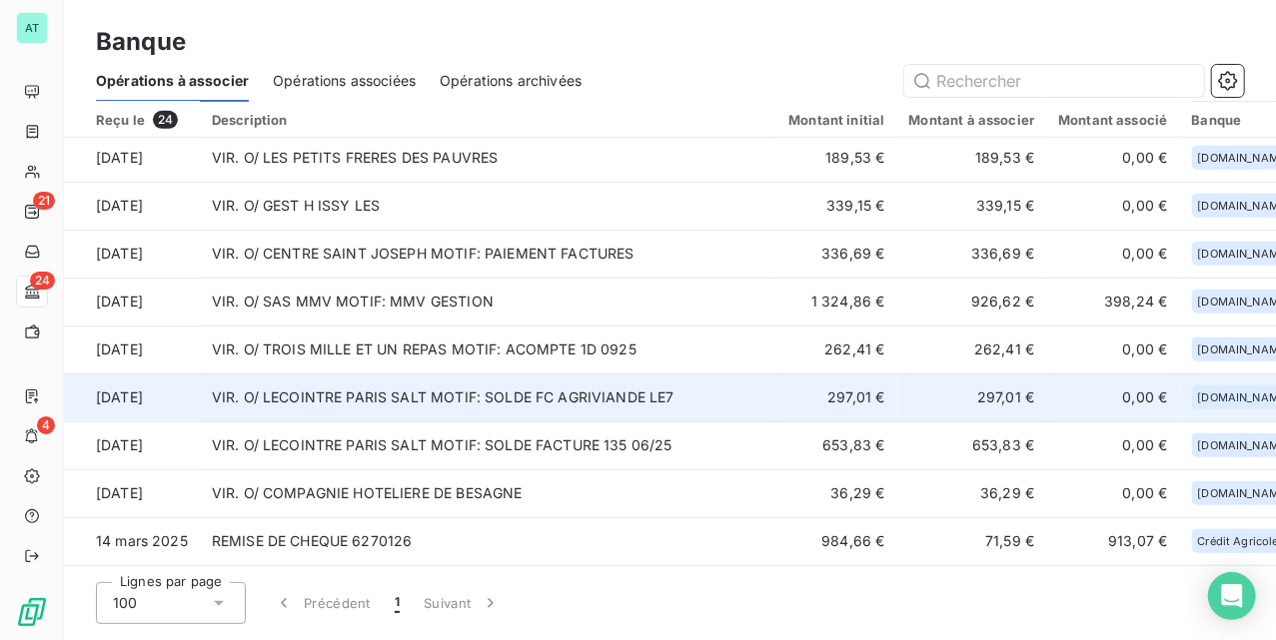
click at [719, 396] on td "VIR. O/ LECOINTRE PARIS SALT MOTIF: SOLDE FC AGRIVIANDE LE7" at bounding box center [489, 398] width 578 height 48
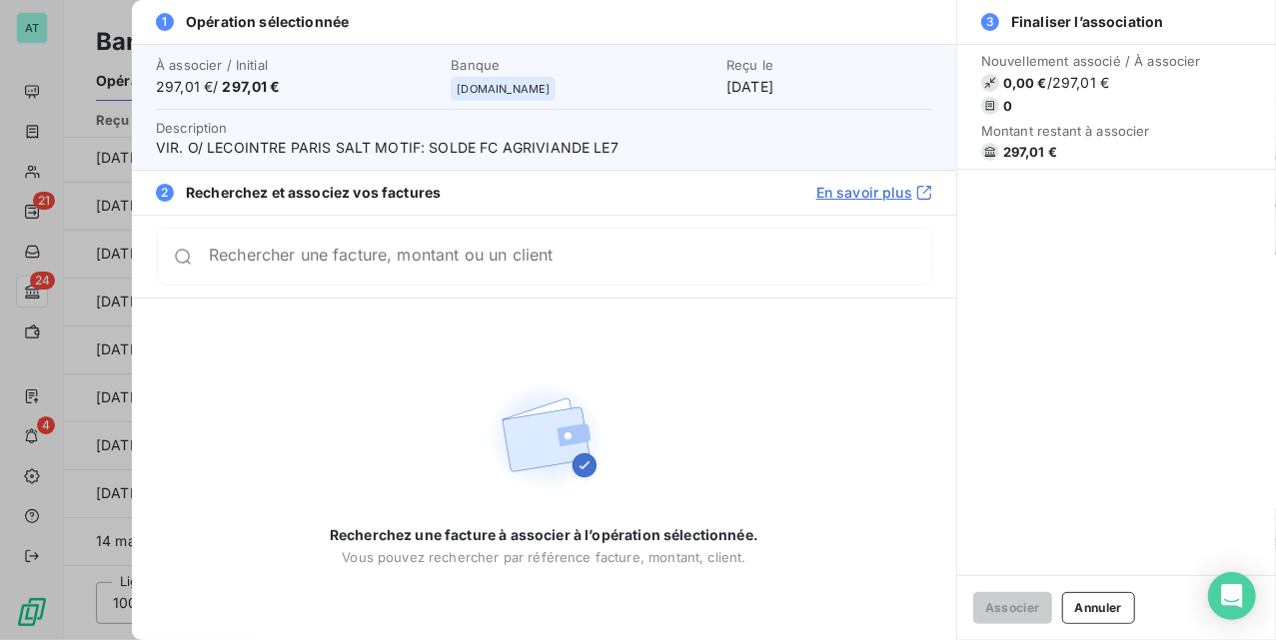
click at [441, 274] on div "Rechercher une facture, montant ou un client" at bounding box center [544, 257] width 776 height 58
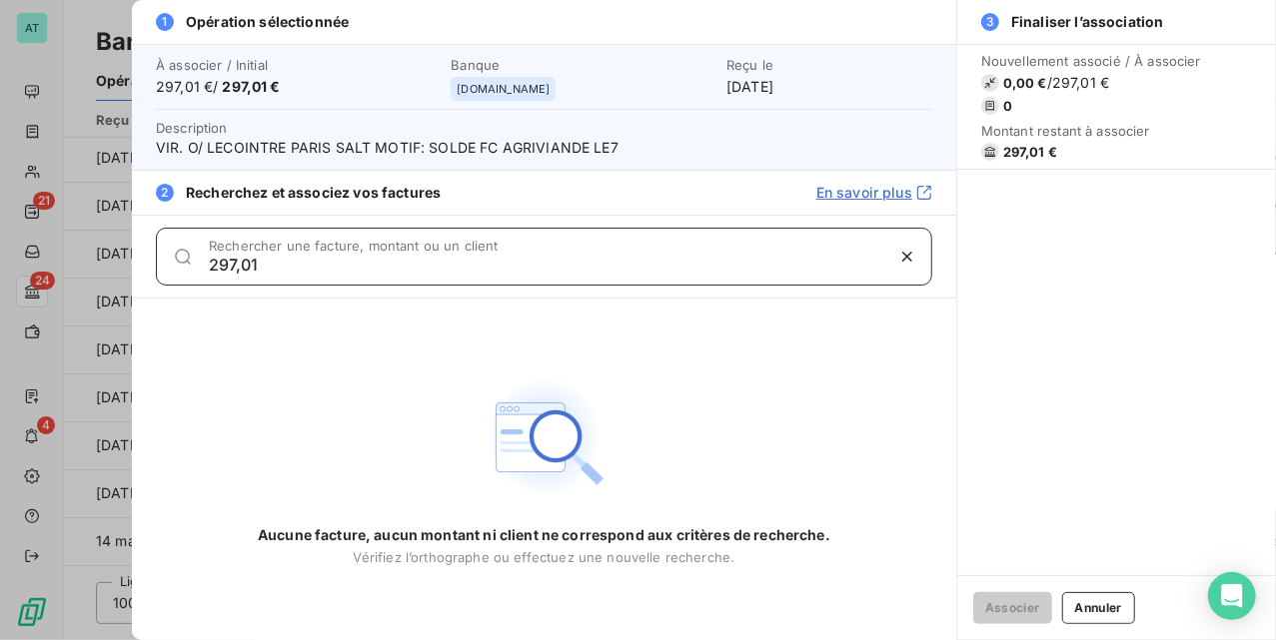
type input "297,01"
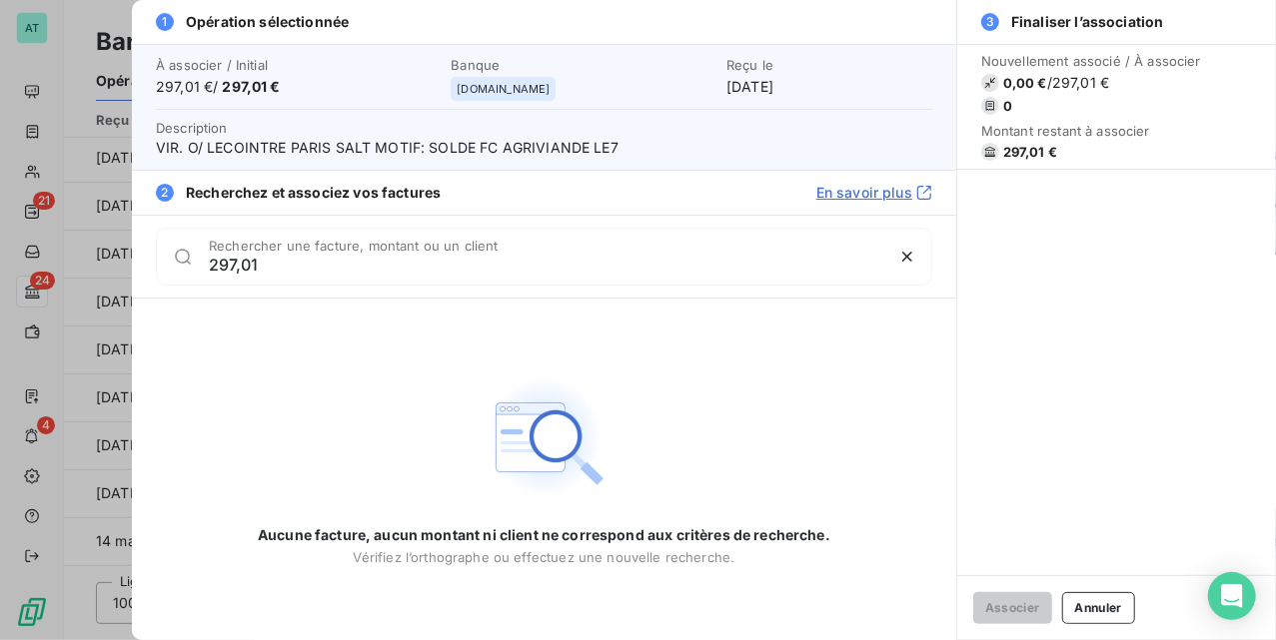
click at [266, 153] on span "VIR. O/ LECOINTRE PARIS SALT MOTIF: SOLDE FC AGRIVIANDE LE7" at bounding box center [544, 148] width 776 height 20
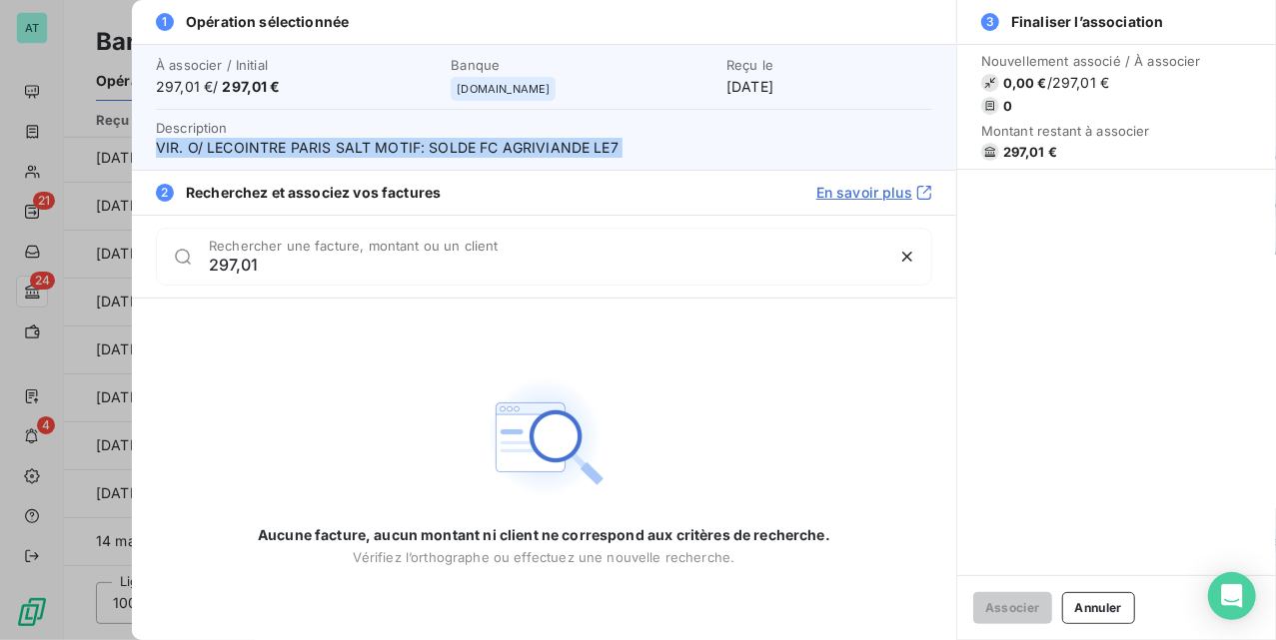
click at [266, 153] on span "VIR. O/ LECOINTRE PARIS SALT MOTIF: SOLDE FC AGRIVIANDE LE7" at bounding box center [544, 148] width 776 height 20
copy span "VIR. O/ LECOINTRE PARIS SALT MOTIF: SOLDE FC AGRIVIANDE LE7"
click at [1080, 613] on button "Annuler" at bounding box center [1098, 609] width 73 height 32
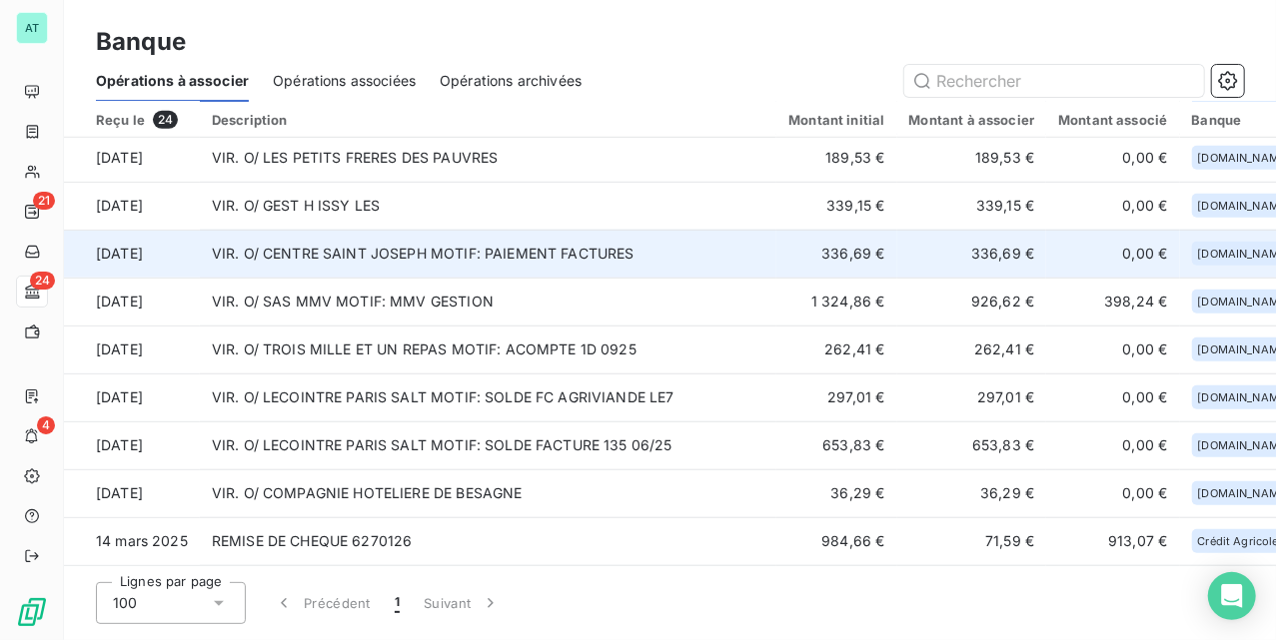
click at [440, 249] on td "VIR. O/ CENTRE SAINT JOSEPH MOTIF: PAIEMENT FACTURES" at bounding box center [489, 254] width 578 height 48
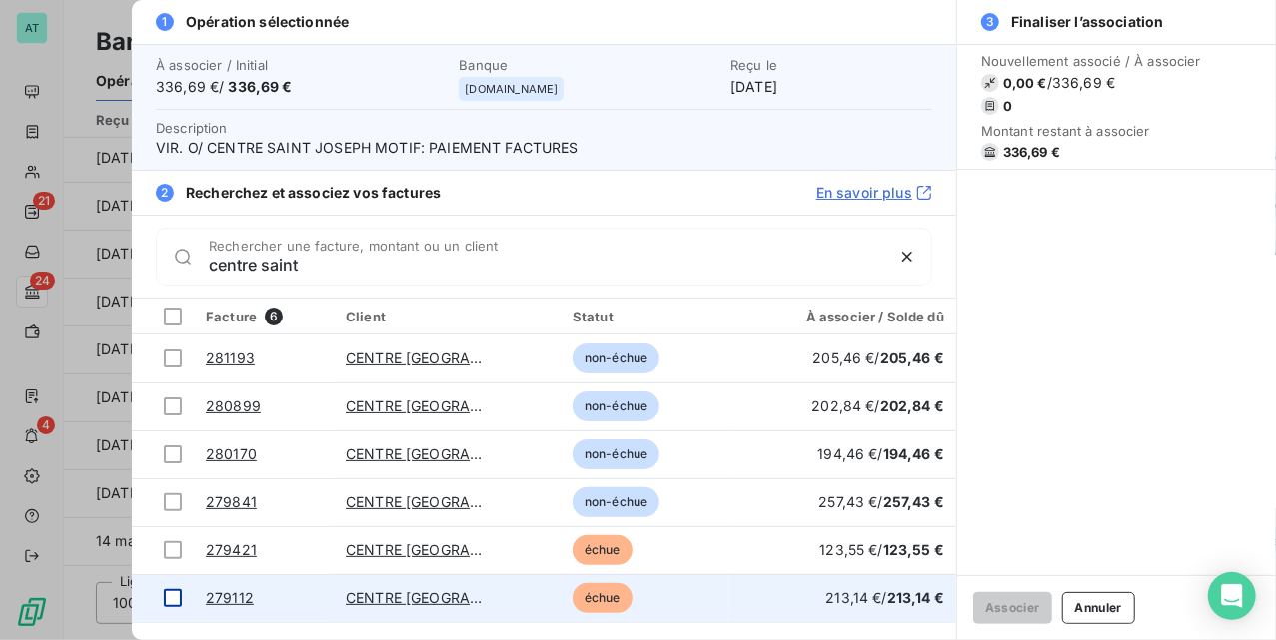
type input "centre saint"
click at [166, 605] on div at bounding box center [173, 599] width 18 height 18
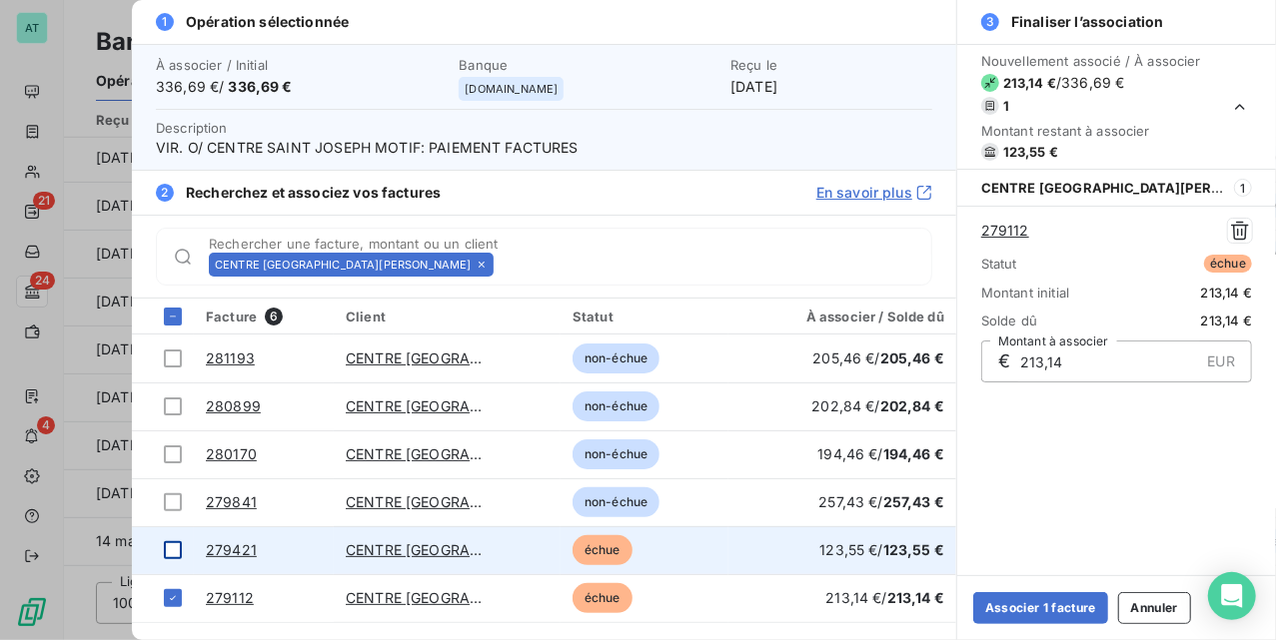
click at [162, 564] on td at bounding box center [163, 551] width 62 height 48
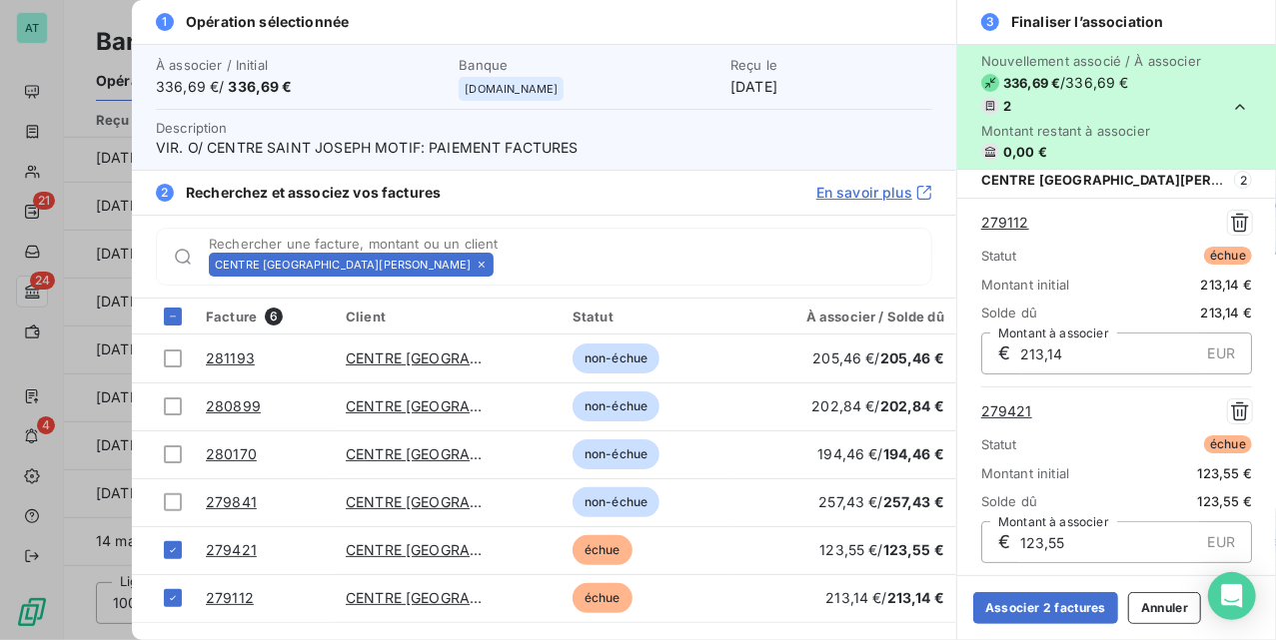
scroll to position [9, 0]
click at [1077, 605] on button "Associer 2 factures" at bounding box center [1045, 609] width 145 height 32
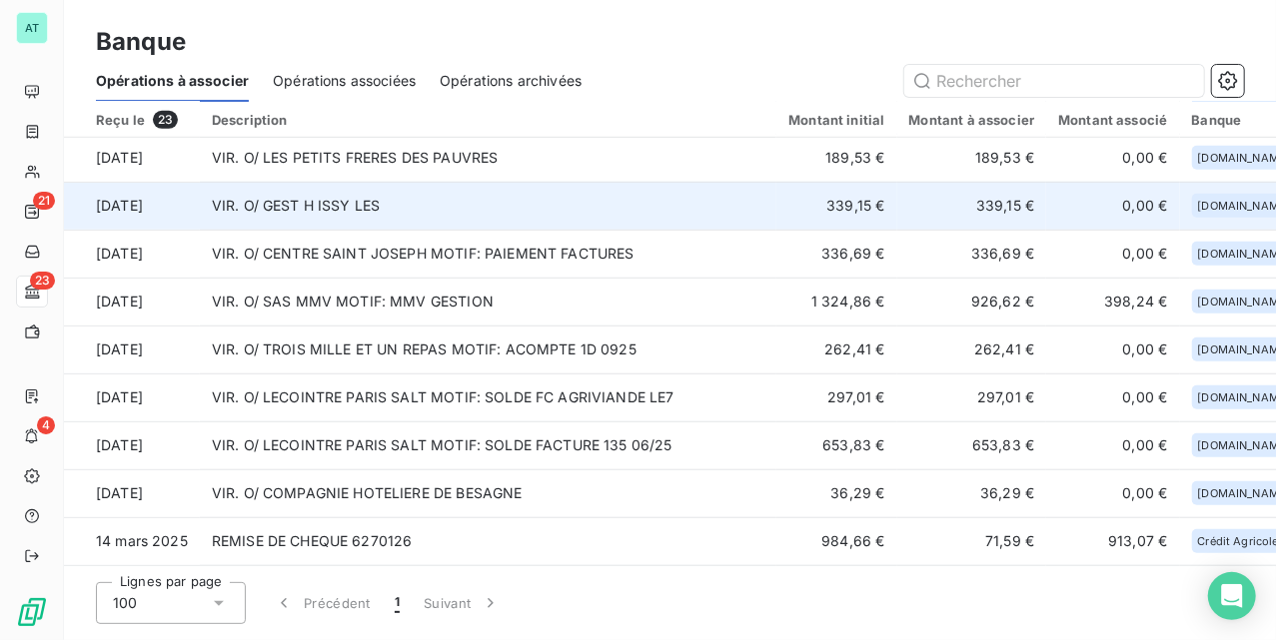
click at [448, 209] on td "VIR. O/ GEST H ISSY LES" at bounding box center [489, 206] width 578 height 48
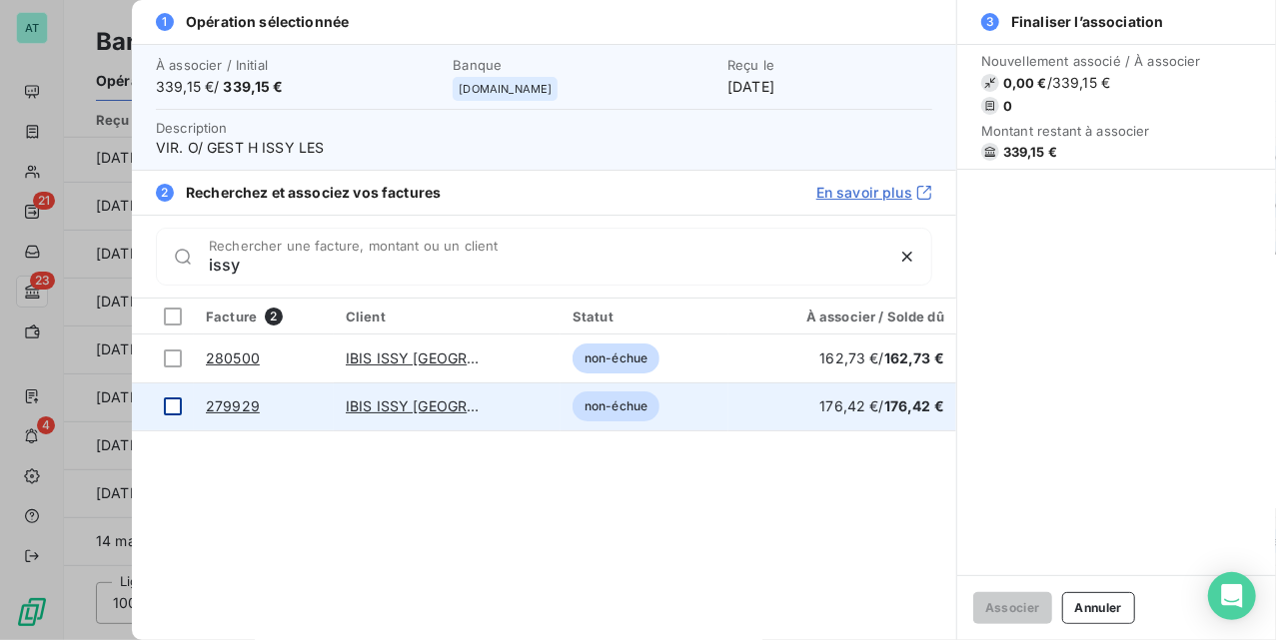
type input "issy"
click at [173, 409] on div at bounding box center [173, 407] width 18 height 18
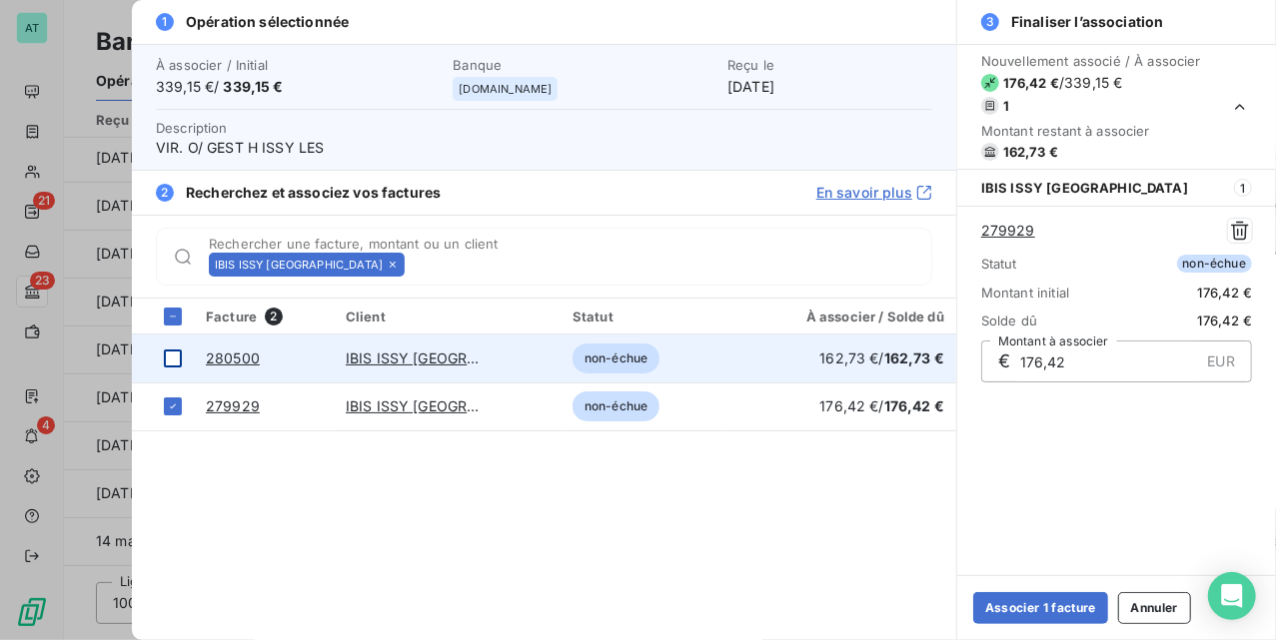
click at [173, 361] on div at bounding box center [173, 359] width 18 height 18
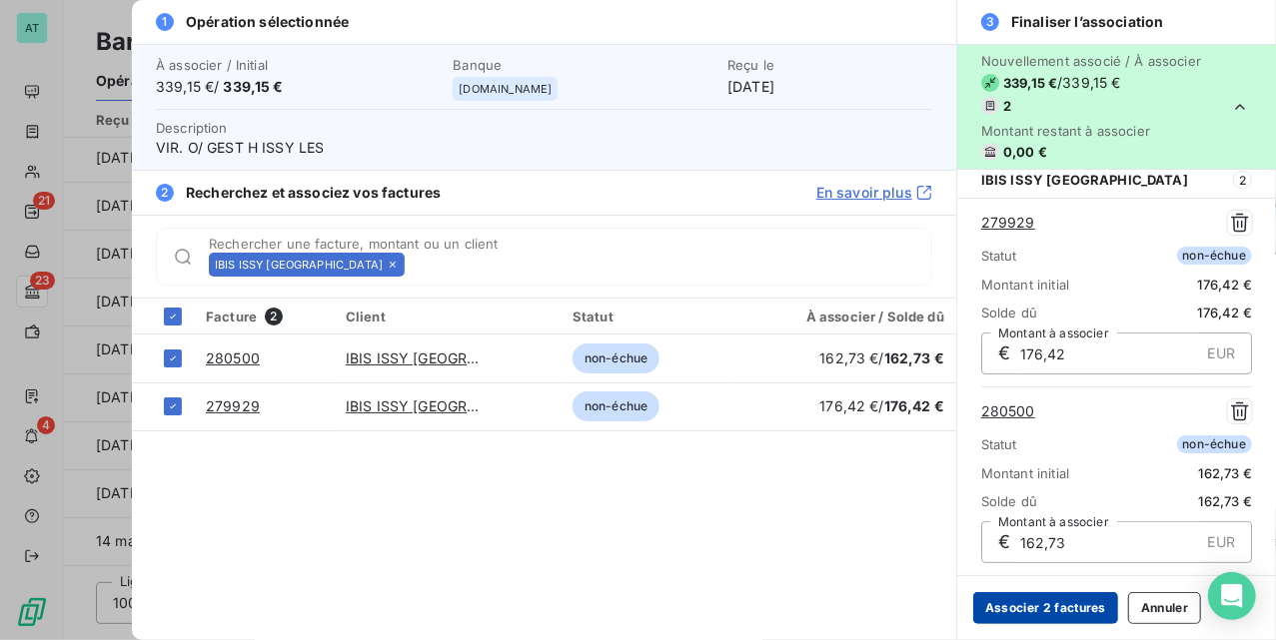
click at [1025, 604] on button "Associer 2 factures" at bounding box center [1045, 609] width 145 height 32
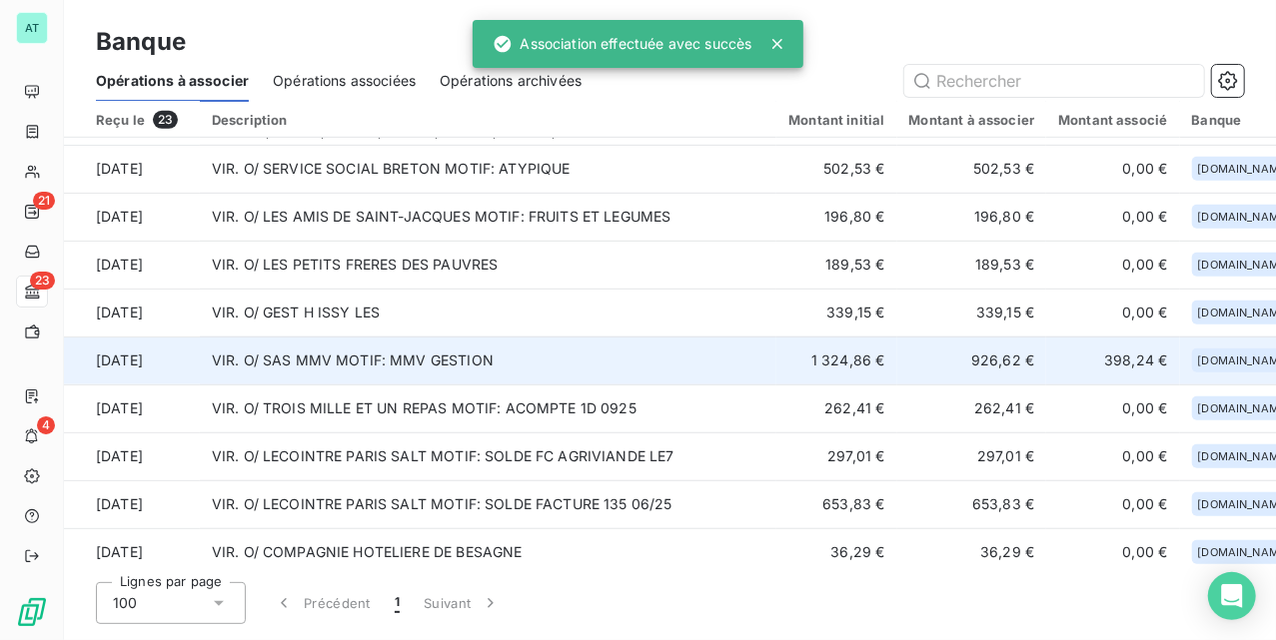
scroll to position [549, 0]
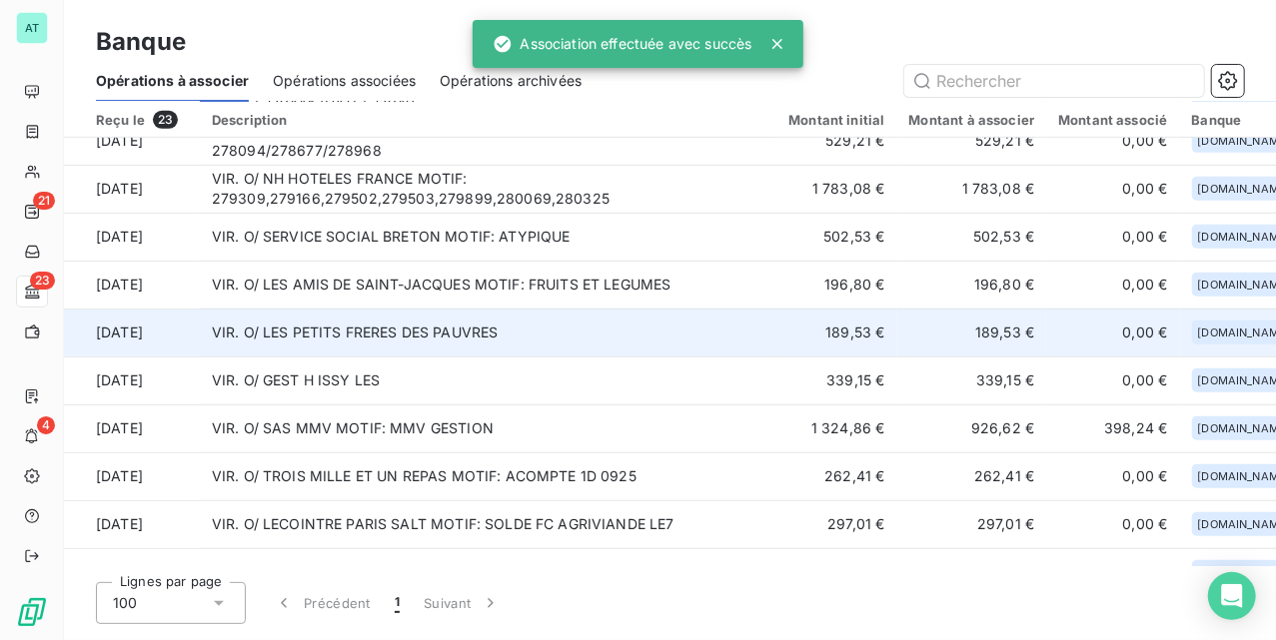
click at [380, 354] on td "VIR. O/ LES PETITS FRERES DES PAUVRES" at bounding box center [489, 333] width 578 height 48
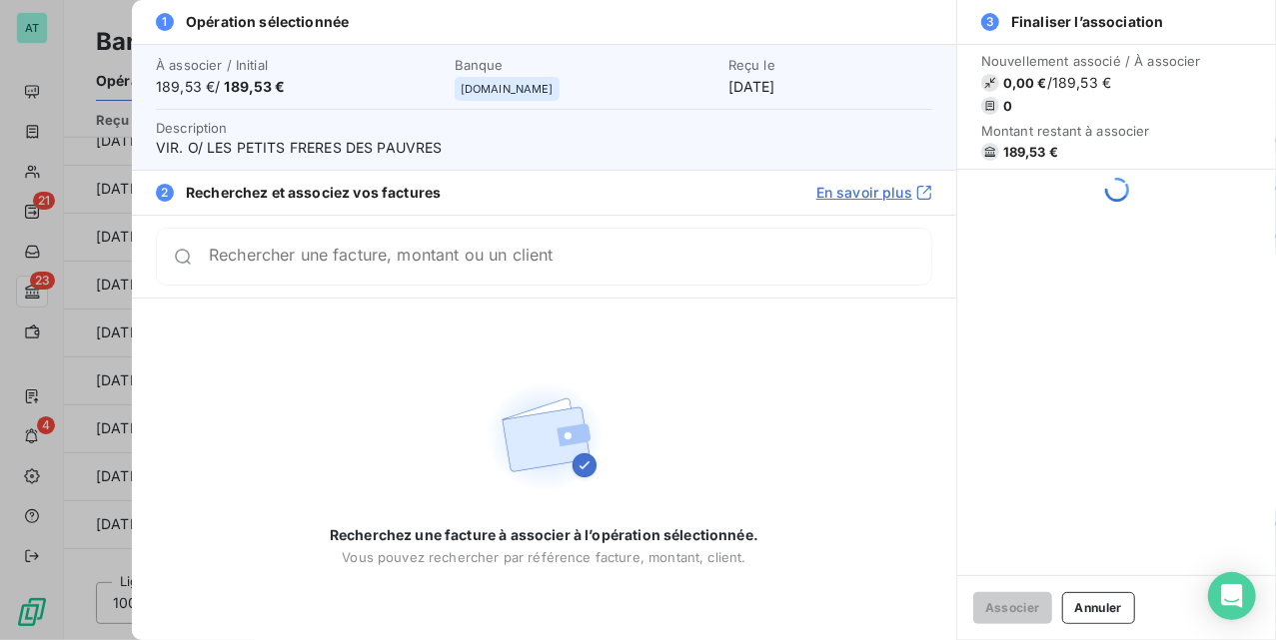
type input "e"
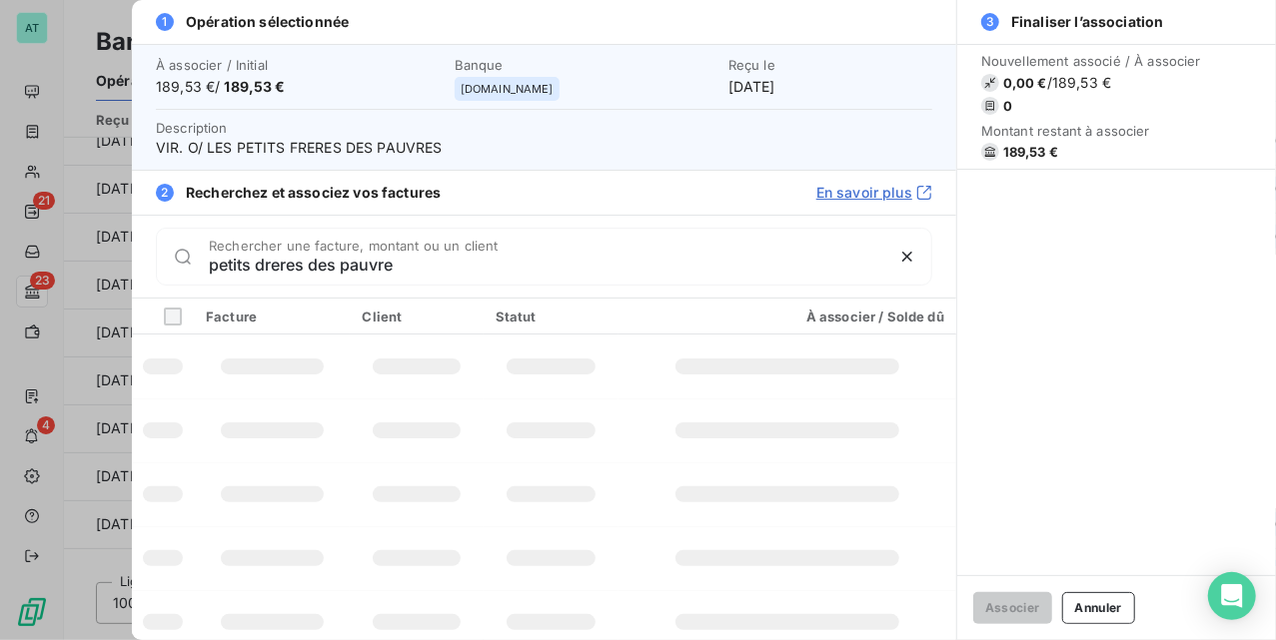
click at [268, 268] on input "petits dreres des pauvre" at bounding box center [546, 265] width 674 height 20
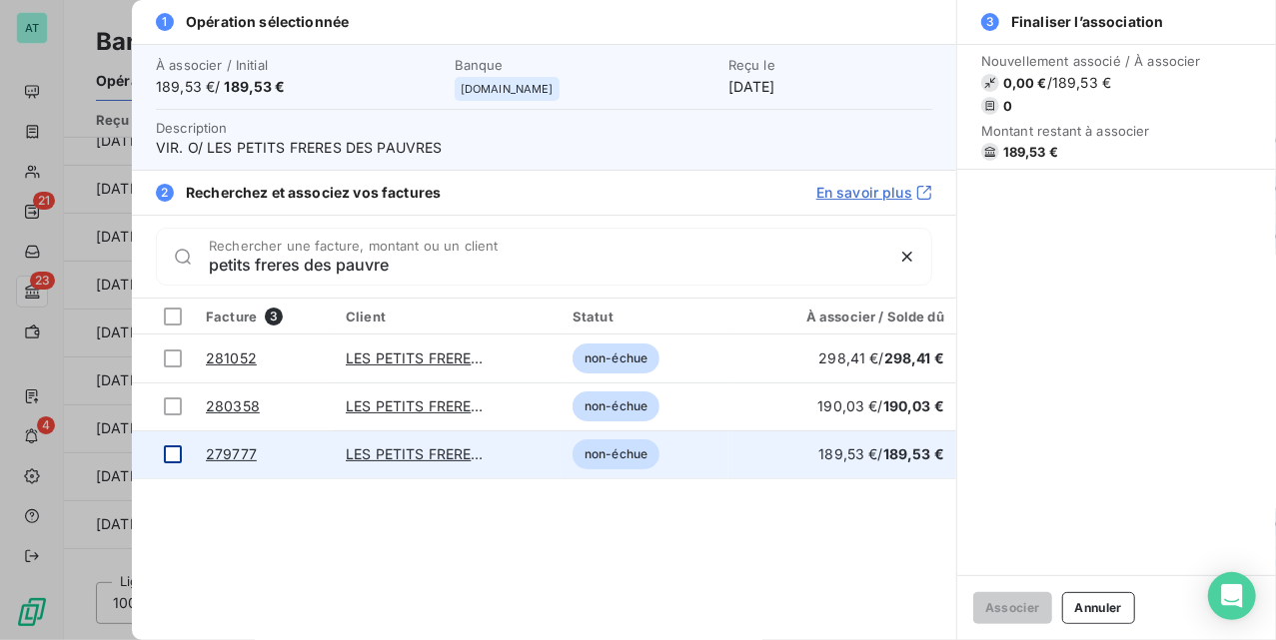
type input "petits freres des pauvre"
click at [170, 453] on div at bounding box center [173, 455] width 18 height 18
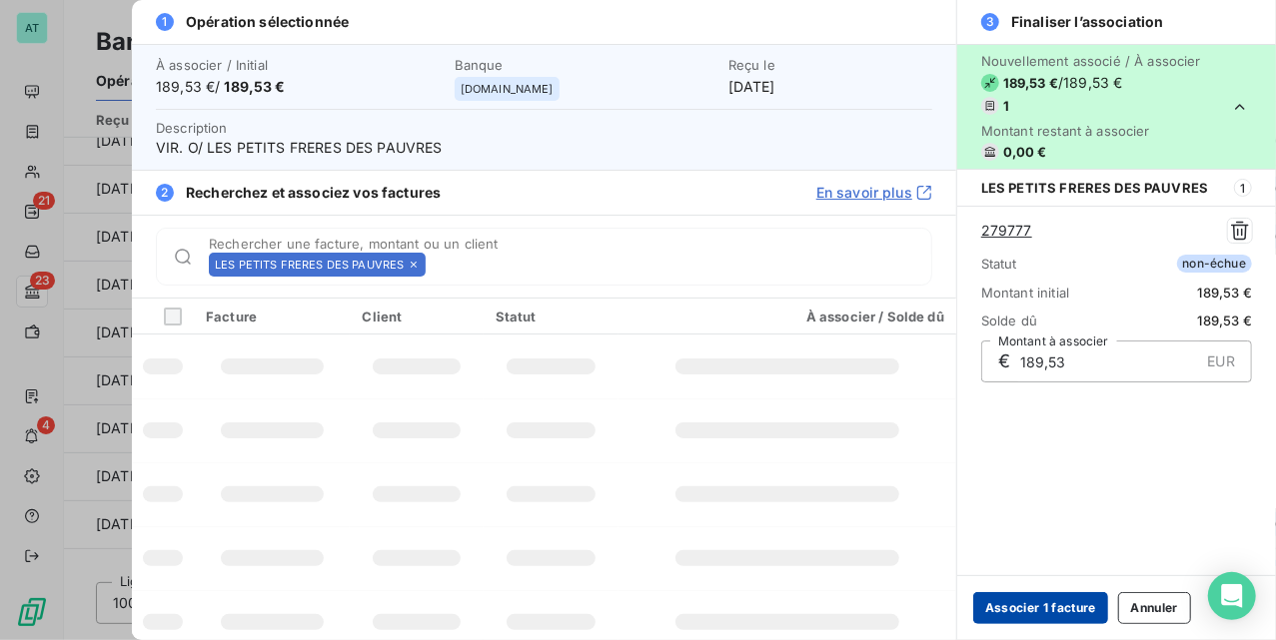
click at [1035, 612] on button "Associer 1 facture" at bounding box center [1040, 609] width 135 height 32
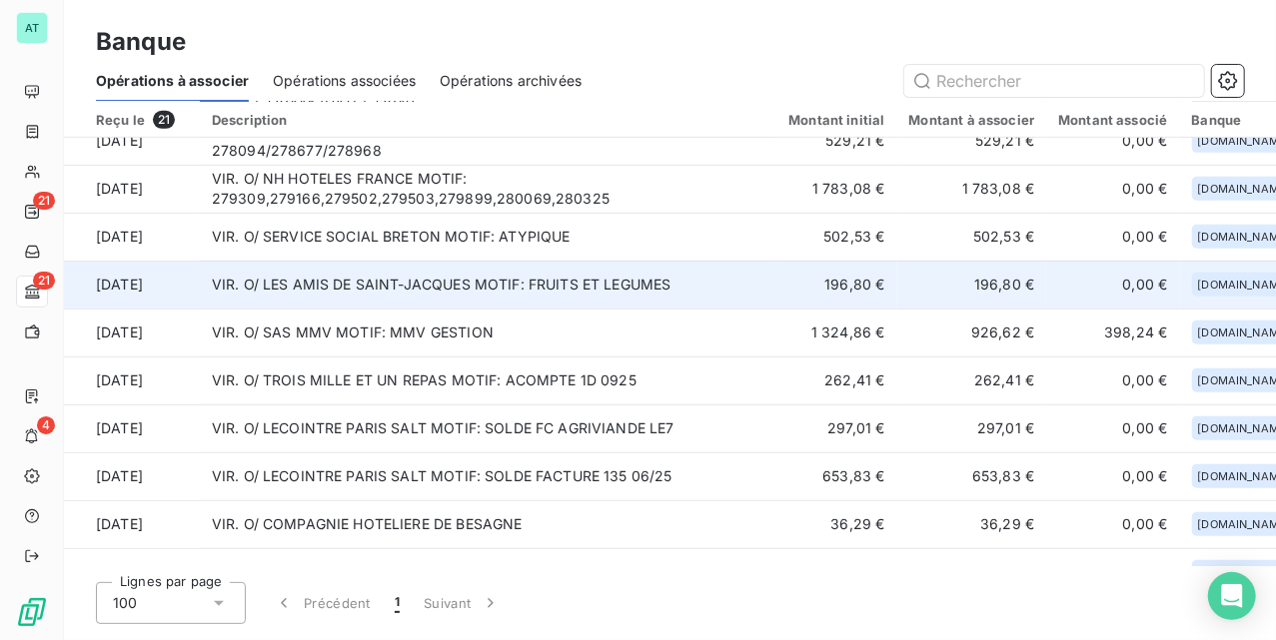
click at [380, 296] on td "VIR. O/ LES AMIS DE SAINT-JACQUES MOTIF: FRUITS ET LEGUMES" at bounding box center [489, 285] width 578 height 48
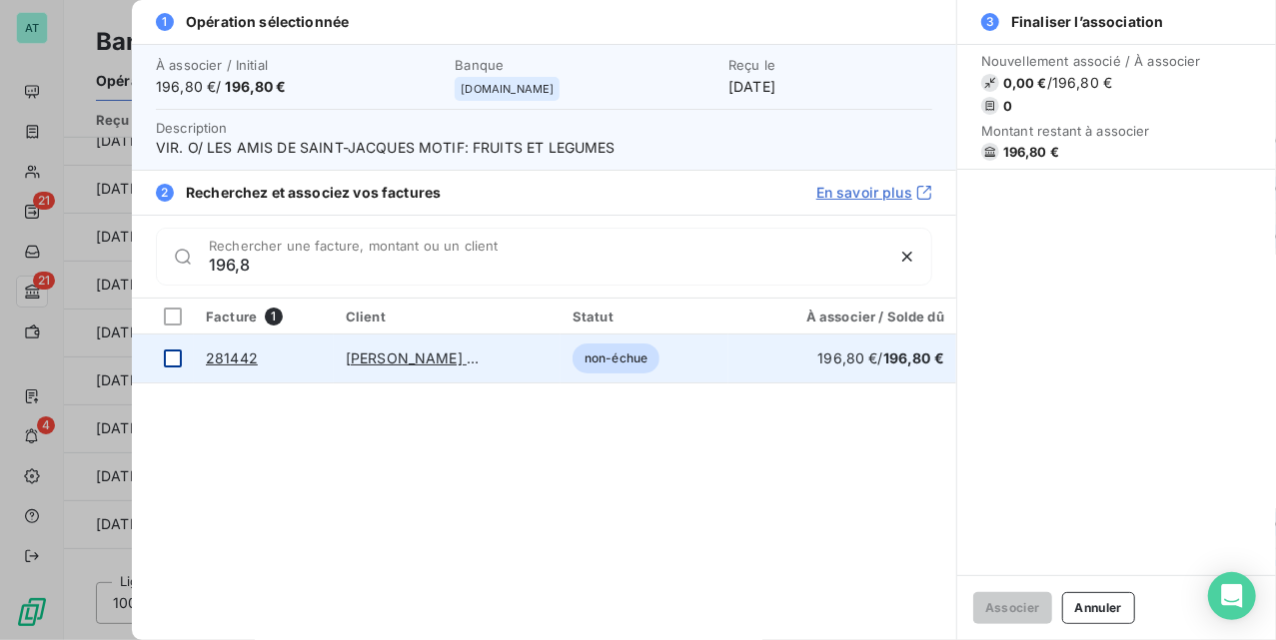
type input "196,8"
click at [169, 349] on td at bounding box center [163, 359] width 62 height 48
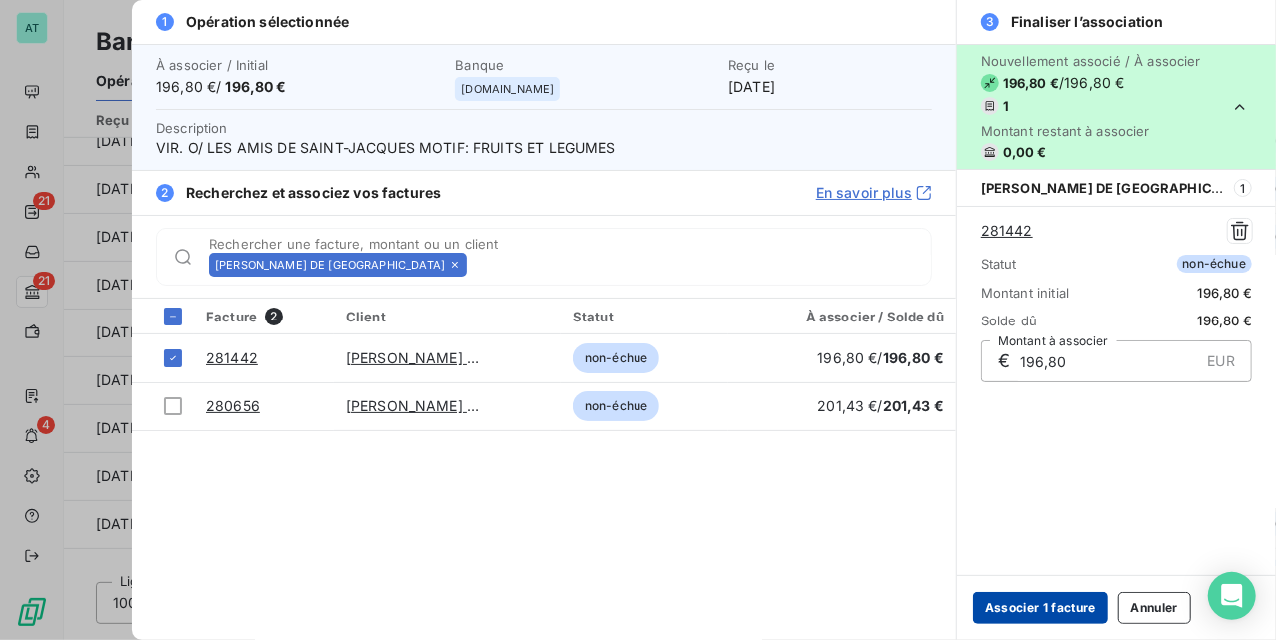
click at [1055, 603] on button "Associer 1 facture" at bounding box center [1040, 609] width 135 height 32
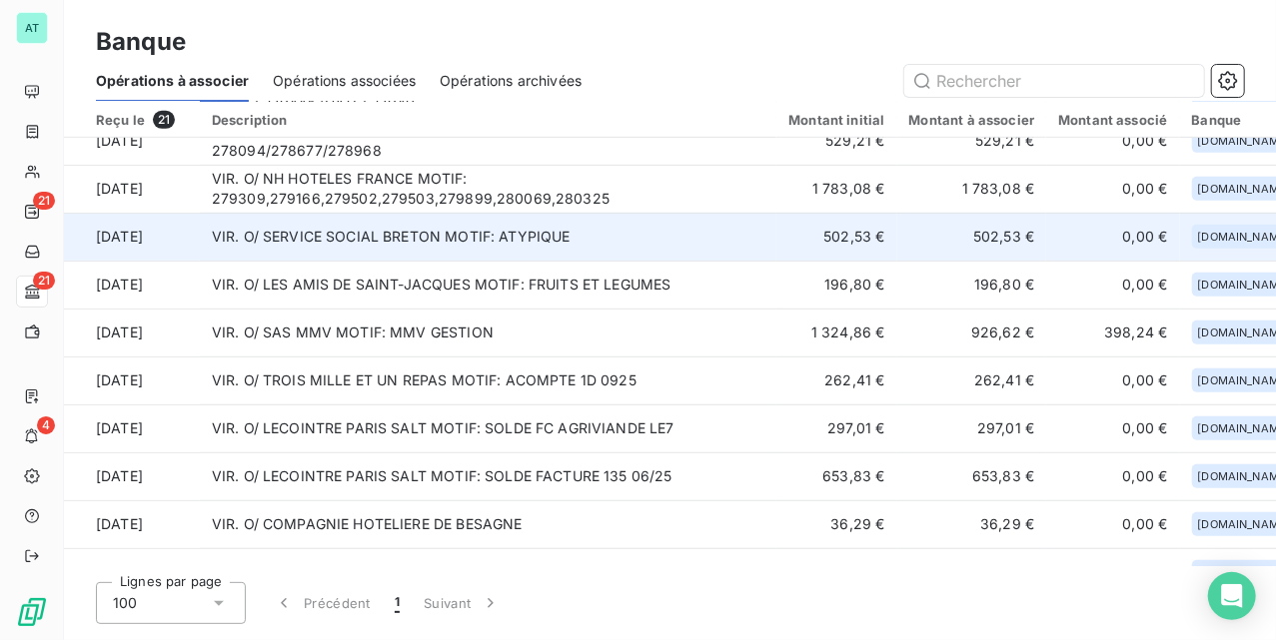
click at [740, 236] on td "VIR. O/ SERVICE SOCIAL BRETON MOTIF: ATYPIQUE" at bounding box center [489, 237] width 578 height 48
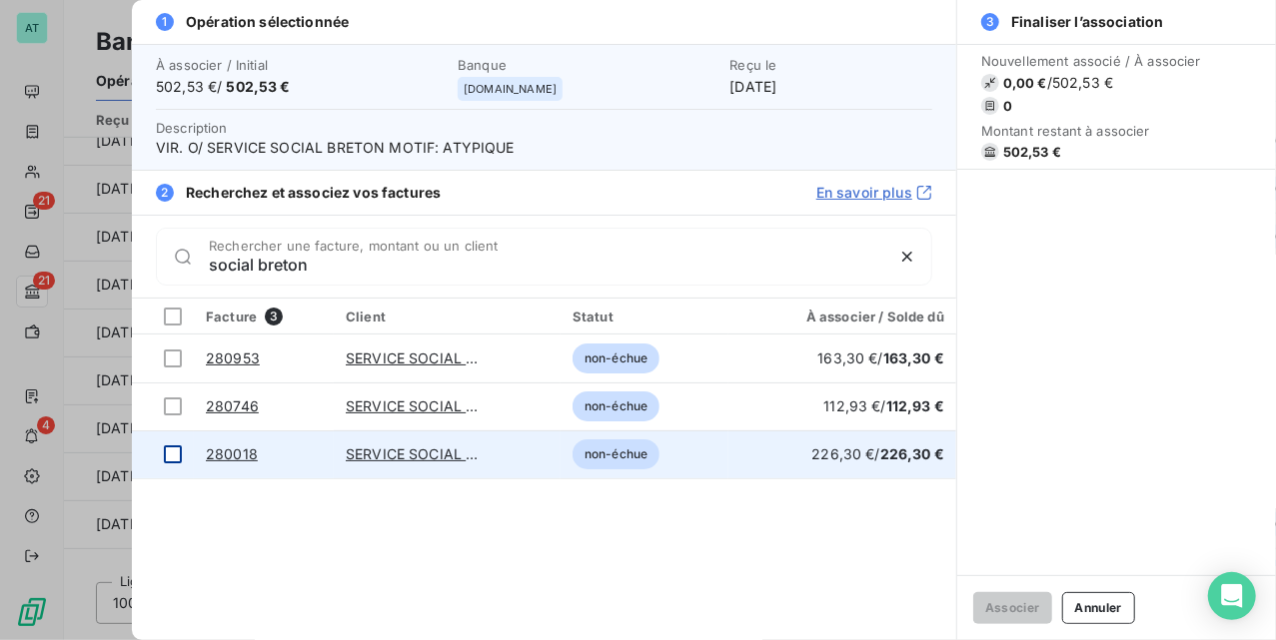
type input "social breton"
click at [173, 456] on div at bounding box center [173, 455] width 18 height 18
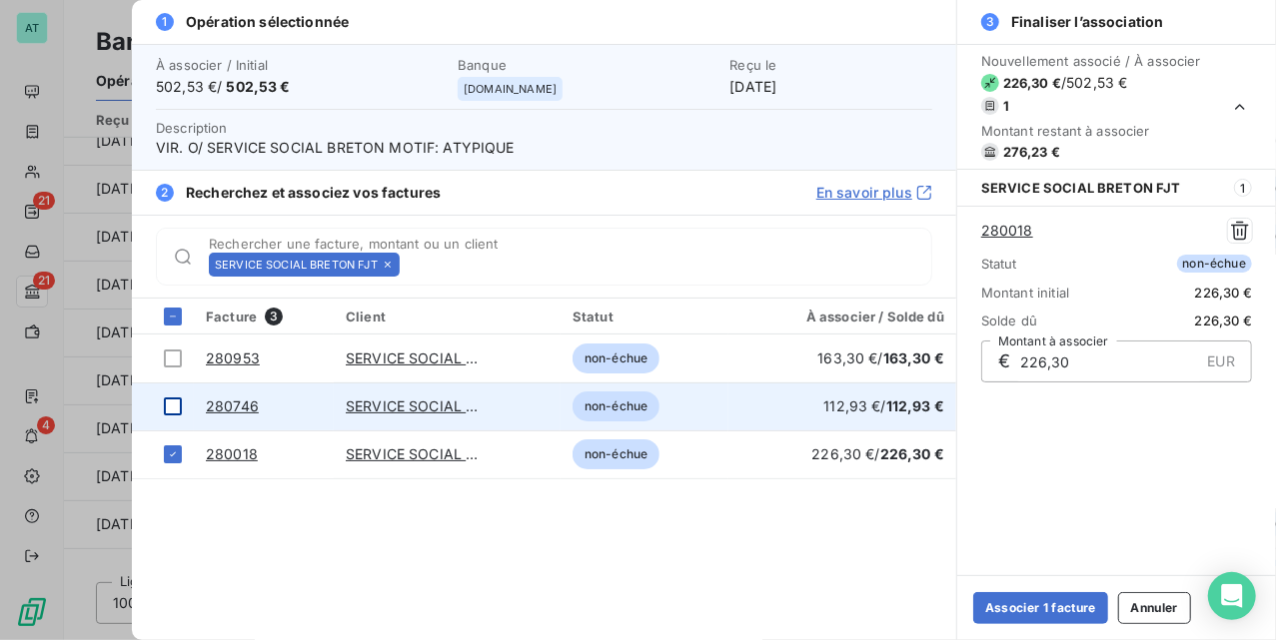
click at [173, 413] on div at bounding box center [173, 407] width 18 height 18
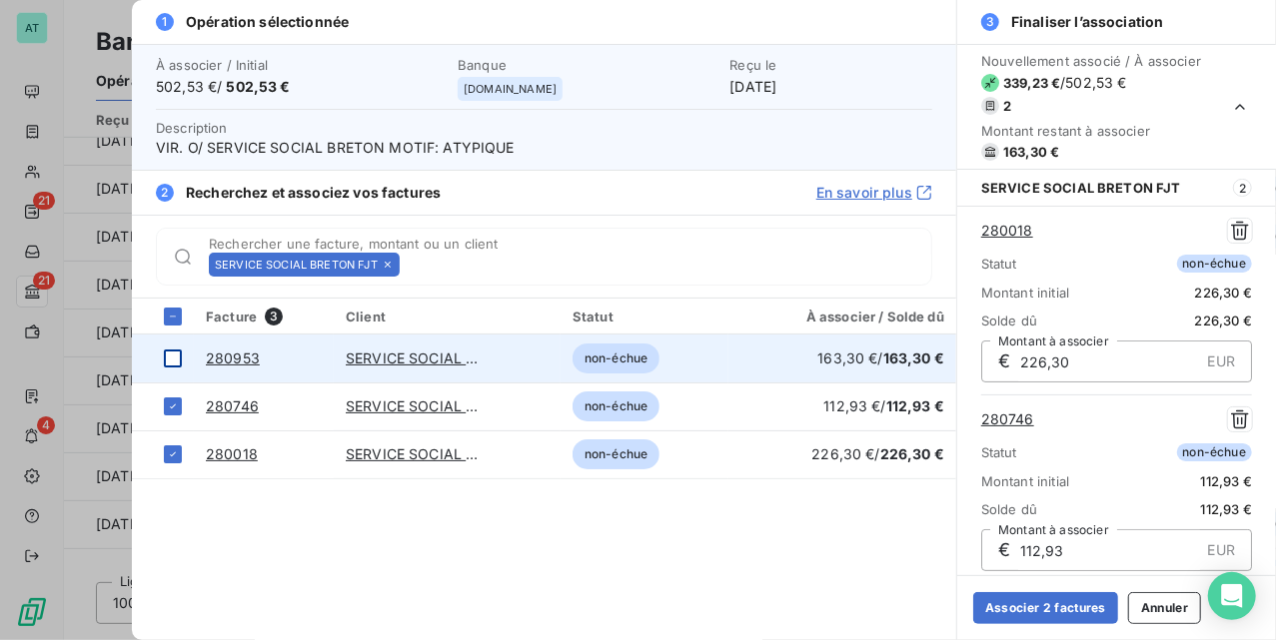
click at [170, 353] on div at bounding box center [173, 359] width 18 height 18
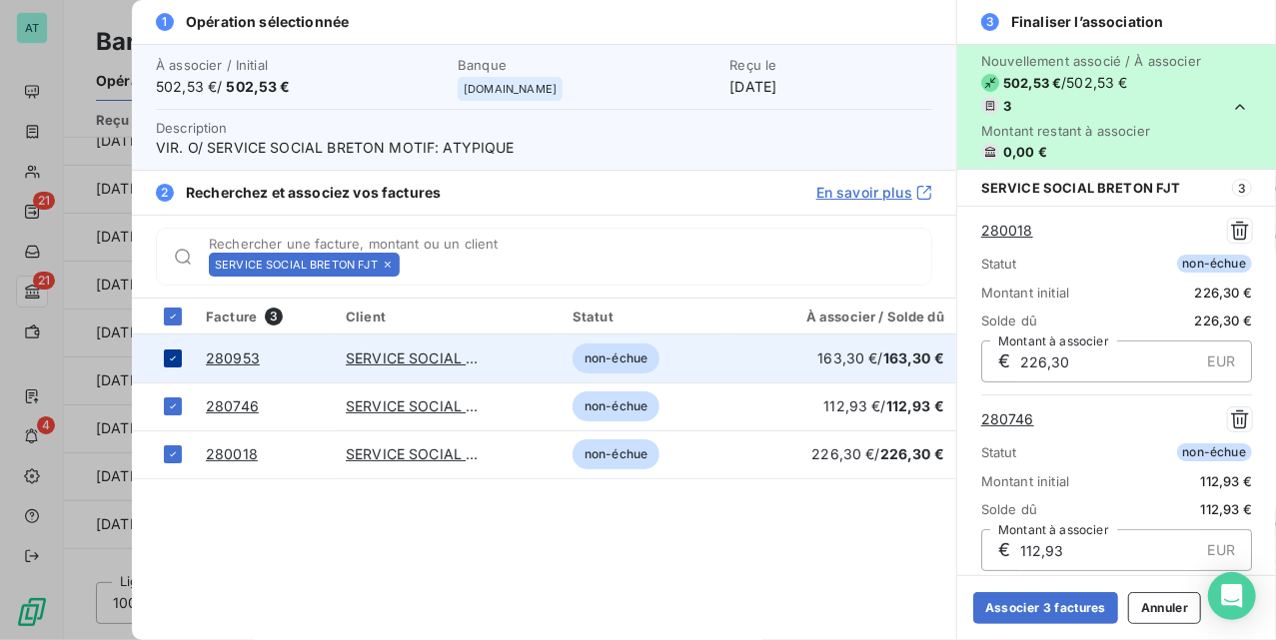
scroll to position [198, 0]
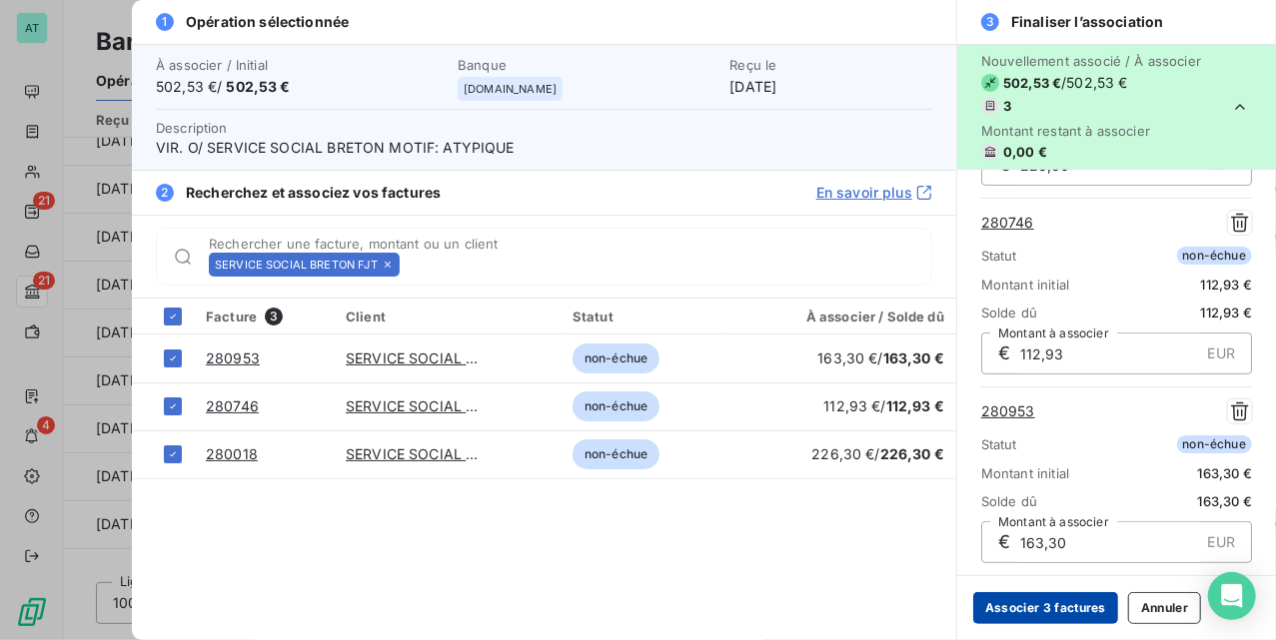
click at [1048, 597] on button "Associer 3 factures" at bounding box center [1045, 609] width 145 height 32
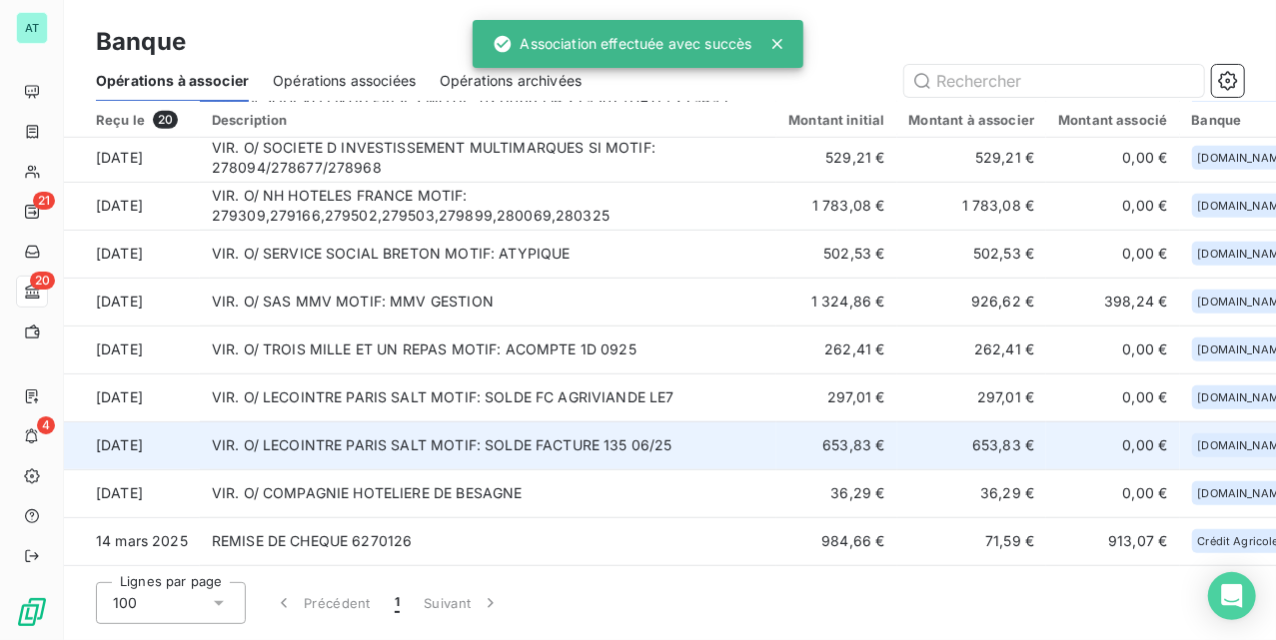
scroll to position [406, 0]
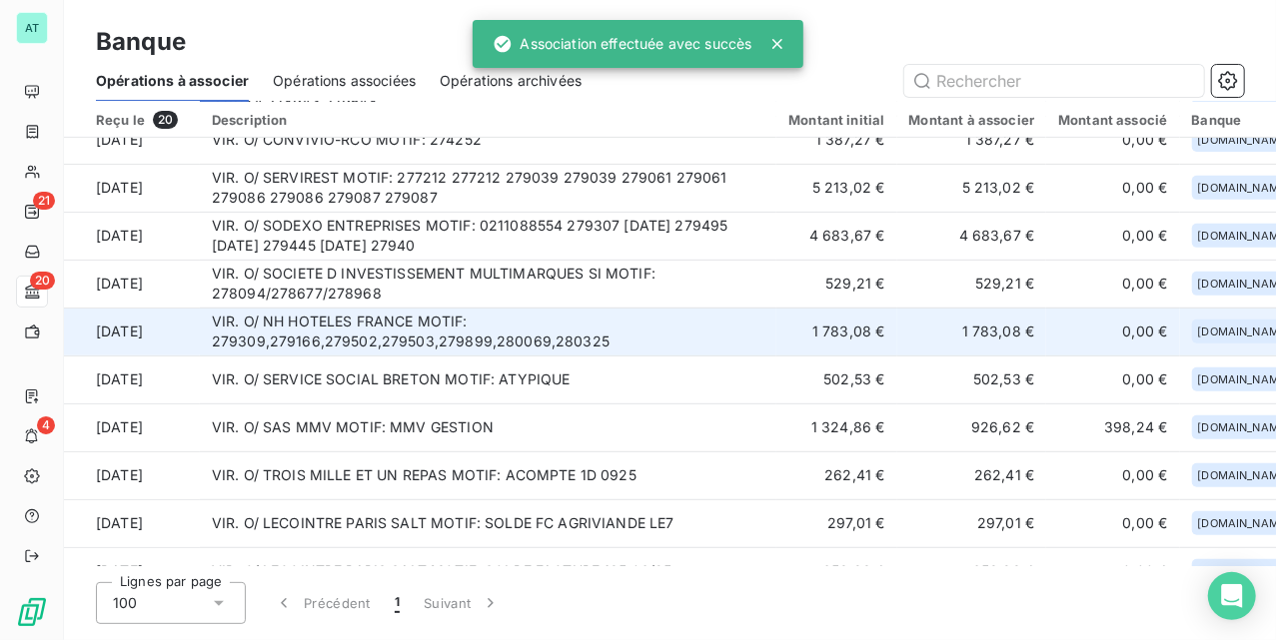
click at [424, 341] on td "VIR. O/ NH HOTELES FRANCE MOTIF: 279309,279166,279502,279503,279899,280069,2803…" at bounding box center [489, 332] width 578 height 48
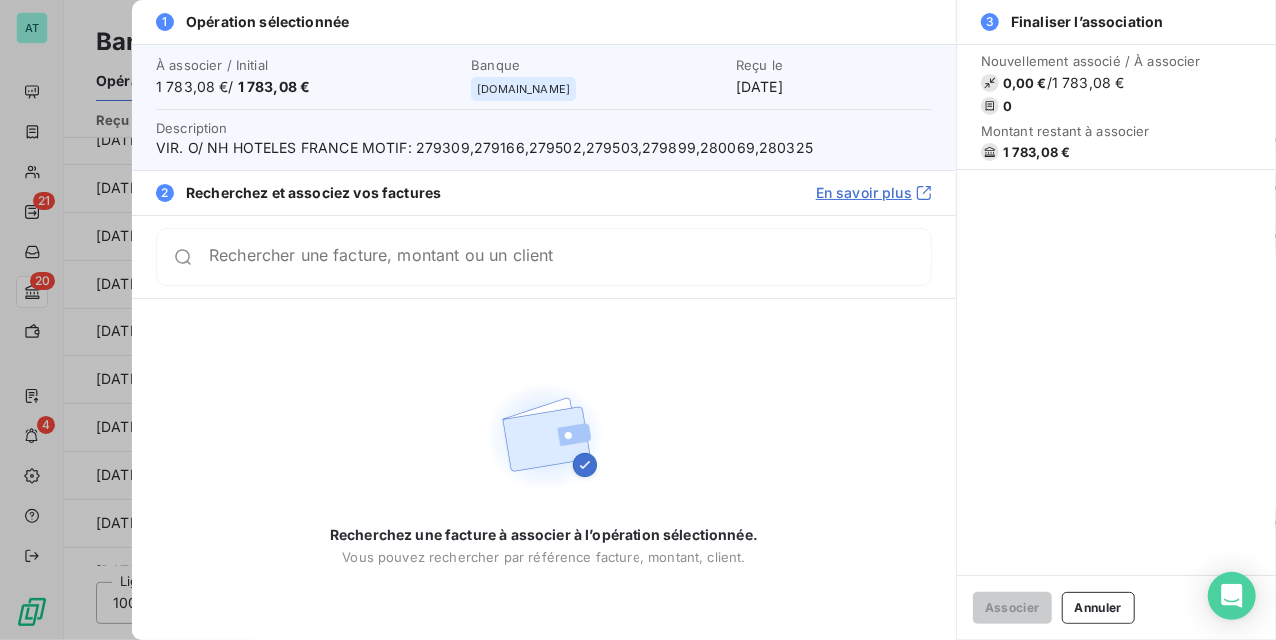
click at [438, 152] on span "VIR. O/ NH HOTELES FRANCE MOTIF: 279309,279166,279502,279503,279899,280069,2803…" at bounding box center [544, 148] width 776 height 20
copy span "279309,279166,279502,279503,279899,280069,280325"
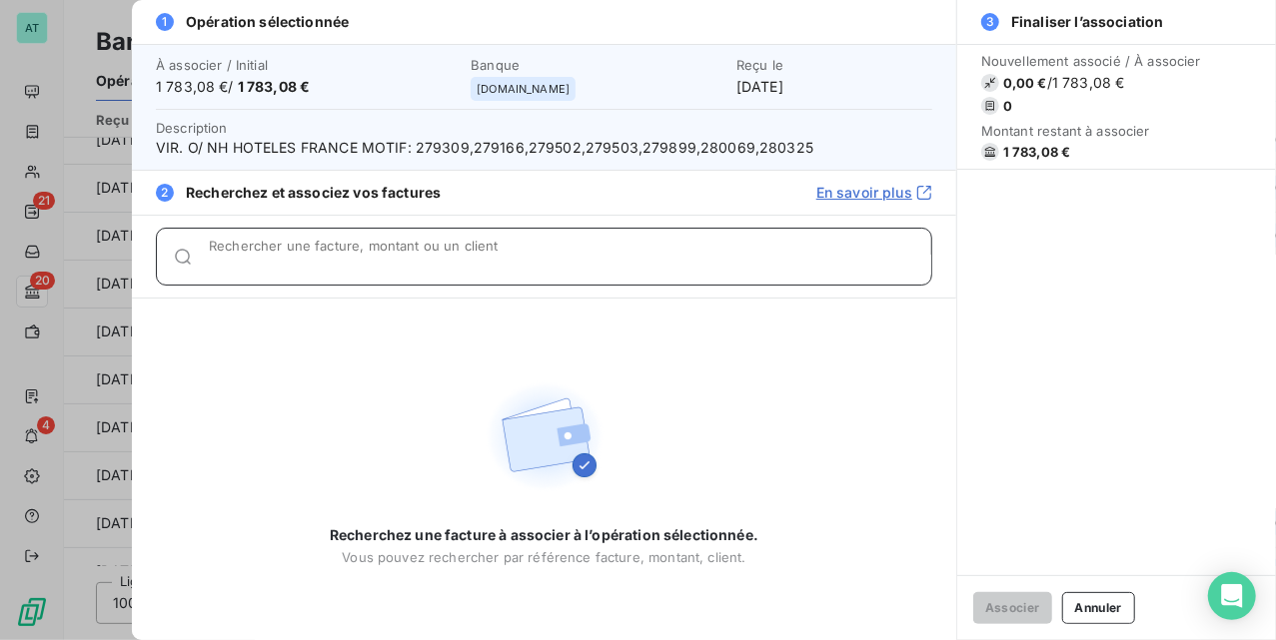
click at [366, 264] on input "Rechercher une facture, montant ou un client" at bounding box center [570, 265] width 722 height 20
paste input "279309,279166,279502,279503,279899,280069,280325"
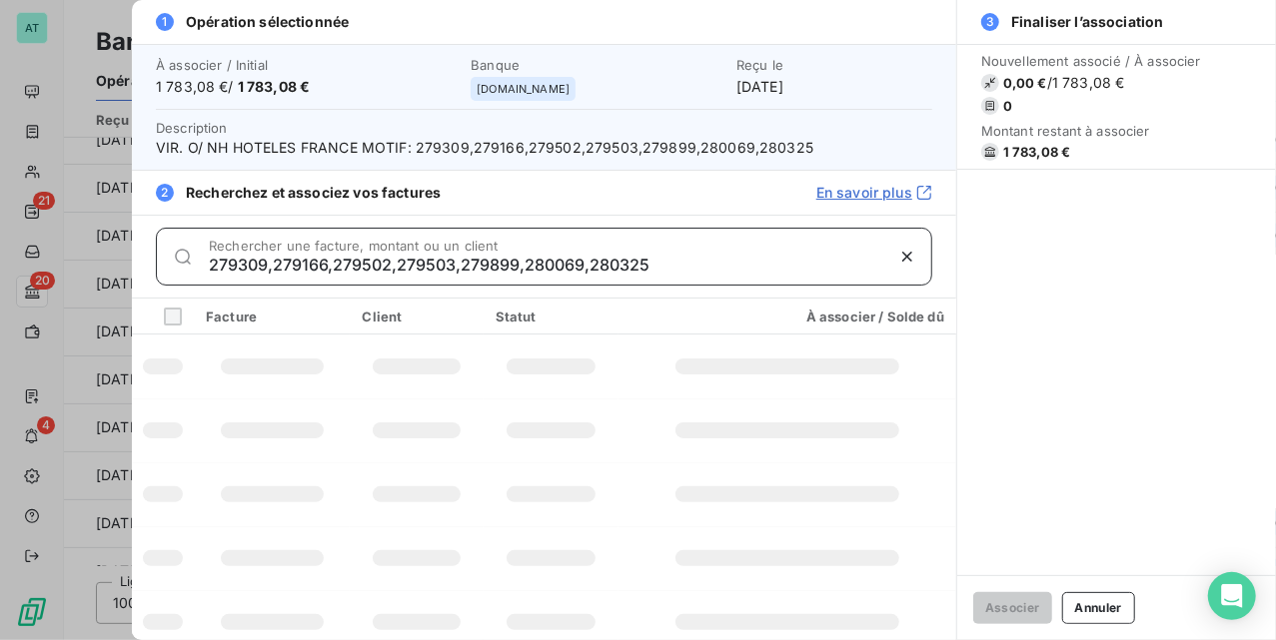
drag, startPoint x: 274, startPoint y: 264, endPoint x: 1276, endPoint y: 189, distance: 1005.0
click at [1275, 189] on html "AT 21 20 4 Banque Opérations à associer Opérations associées Opérations archivé…" at bounding box center [638, 320] width 1276 height 640
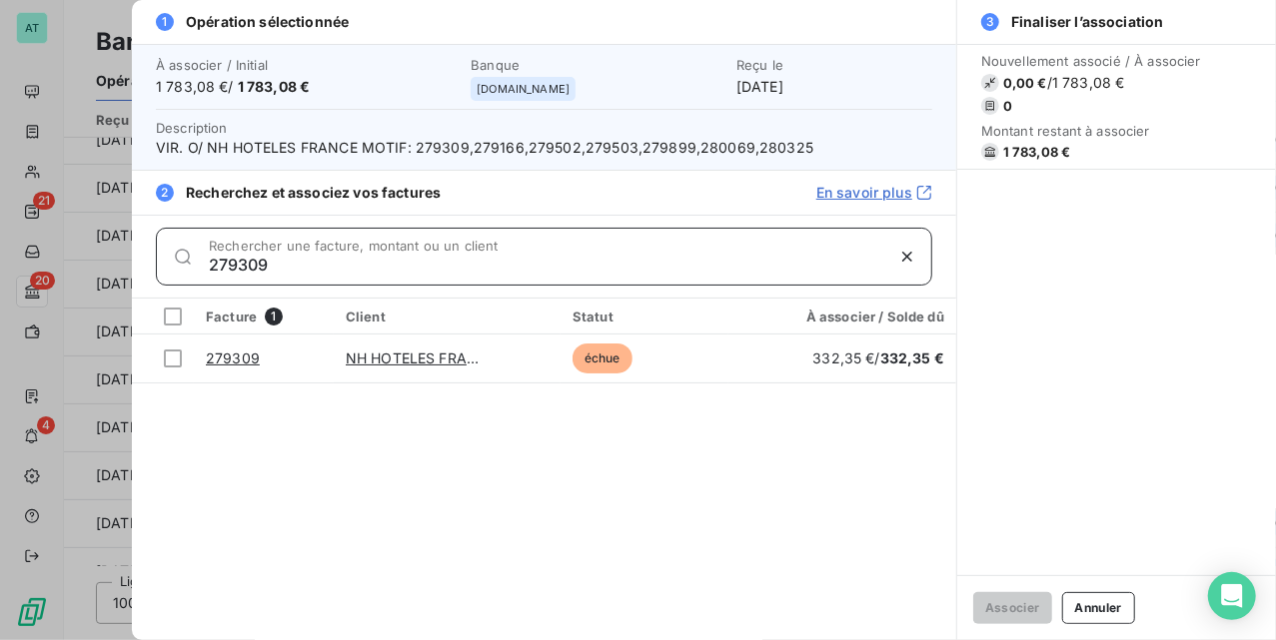
type input "279309"
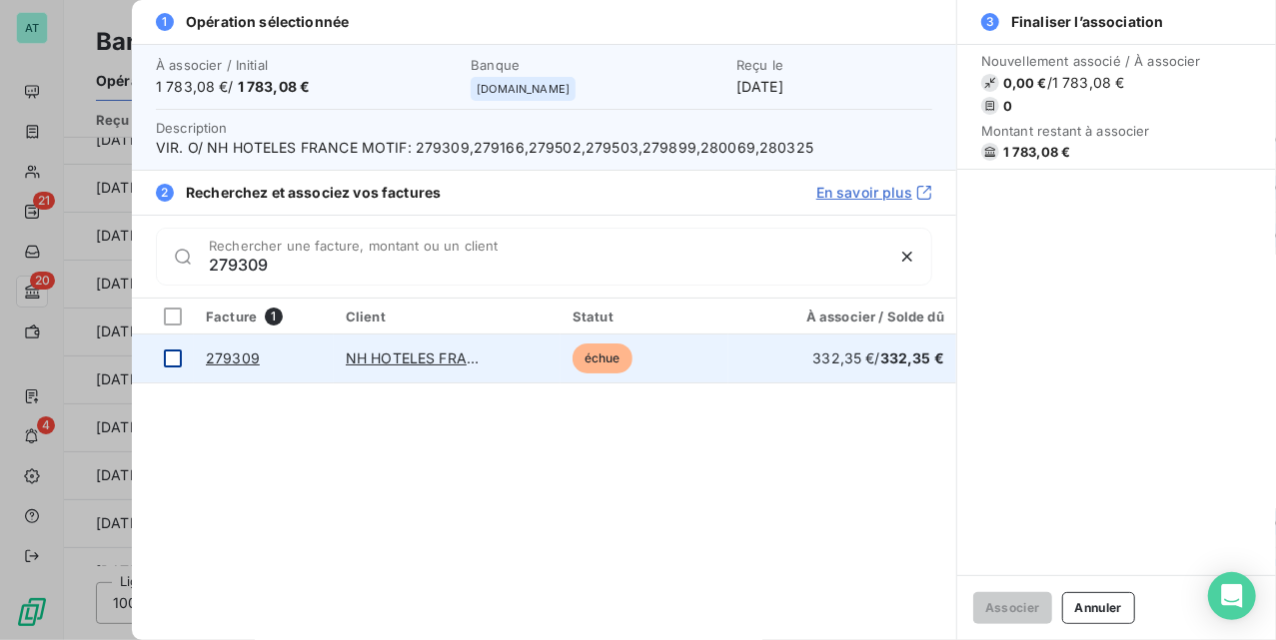
click at [177, 354] on div at bounding box center [173, 359] width 18 height 18
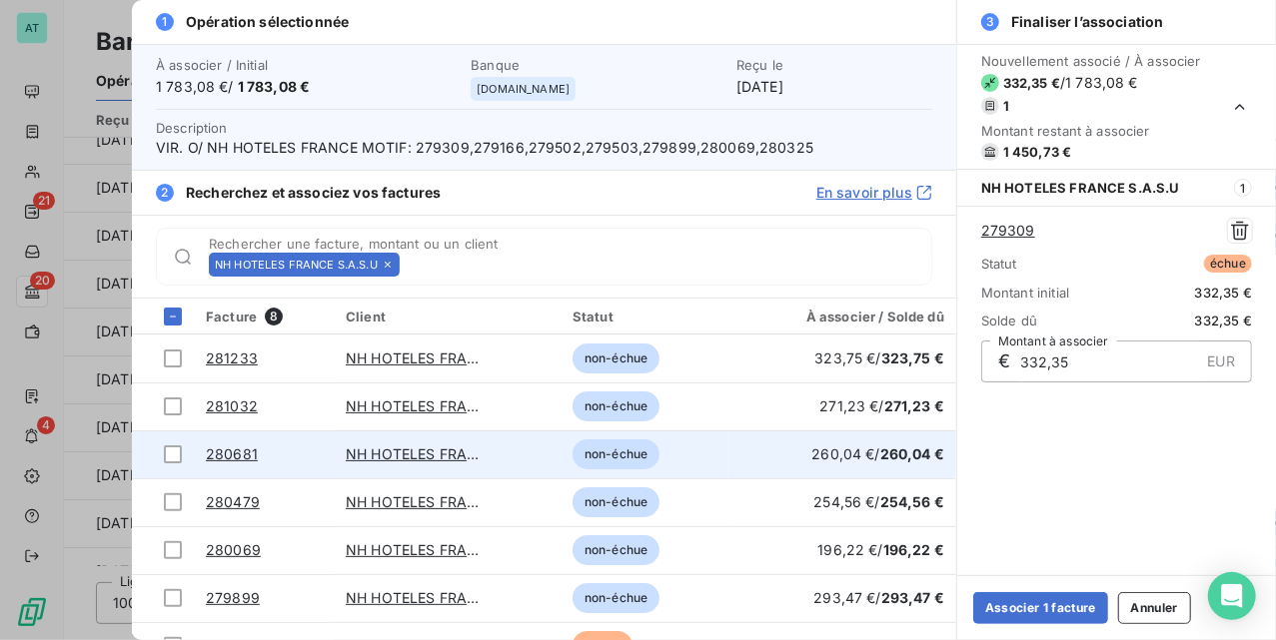
scroll to position [80, 0]
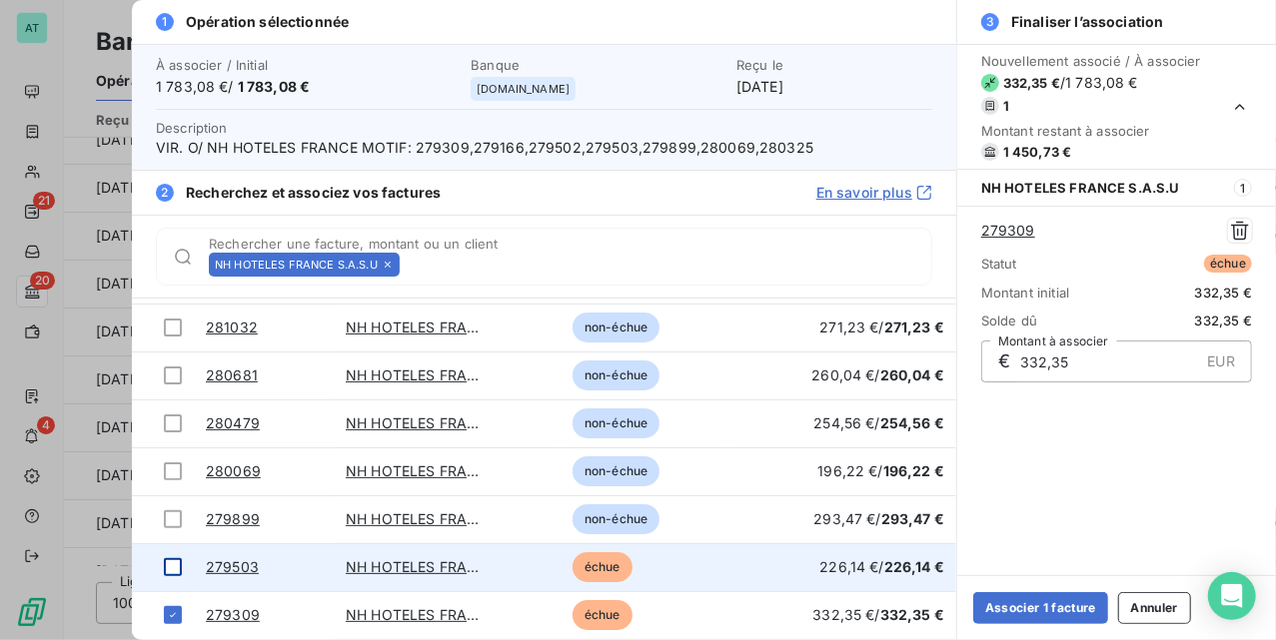
click at [170, 570] on div at bounding box center [173, 568] width 18 height 18
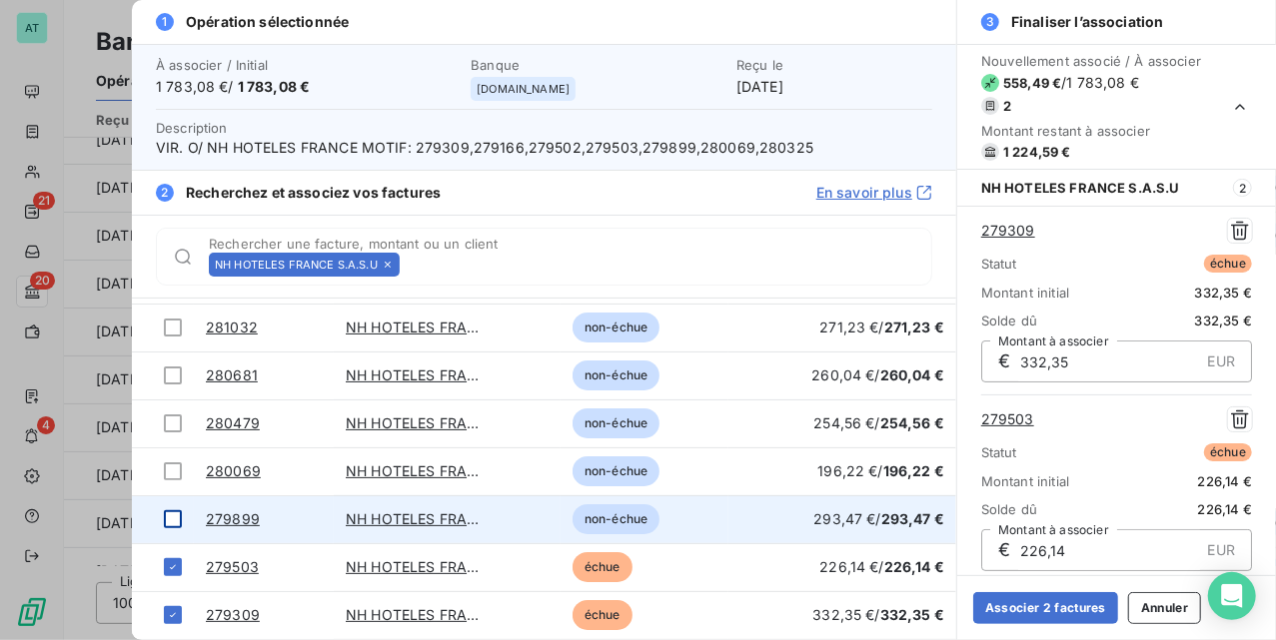
click at [168, 526] on div at bounding box center [173, 520] width 18 height 18
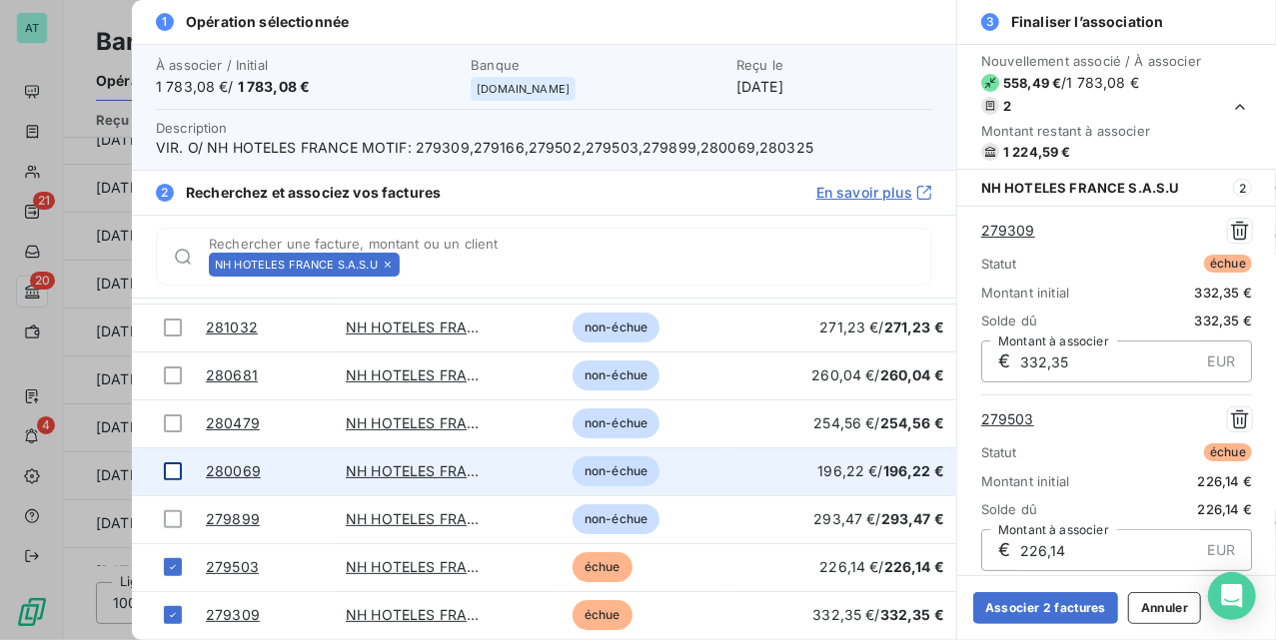
scroll to position [198, 0]
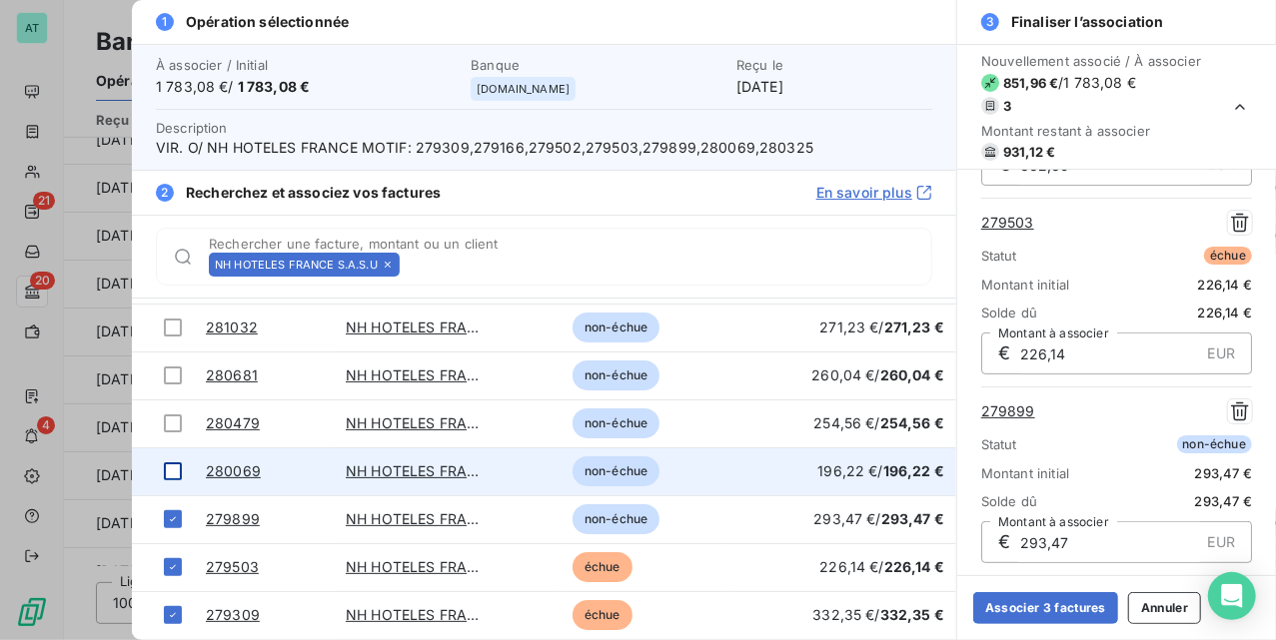
click at [168, 485] on td at bounding box center [163, 472] width 62 height 48
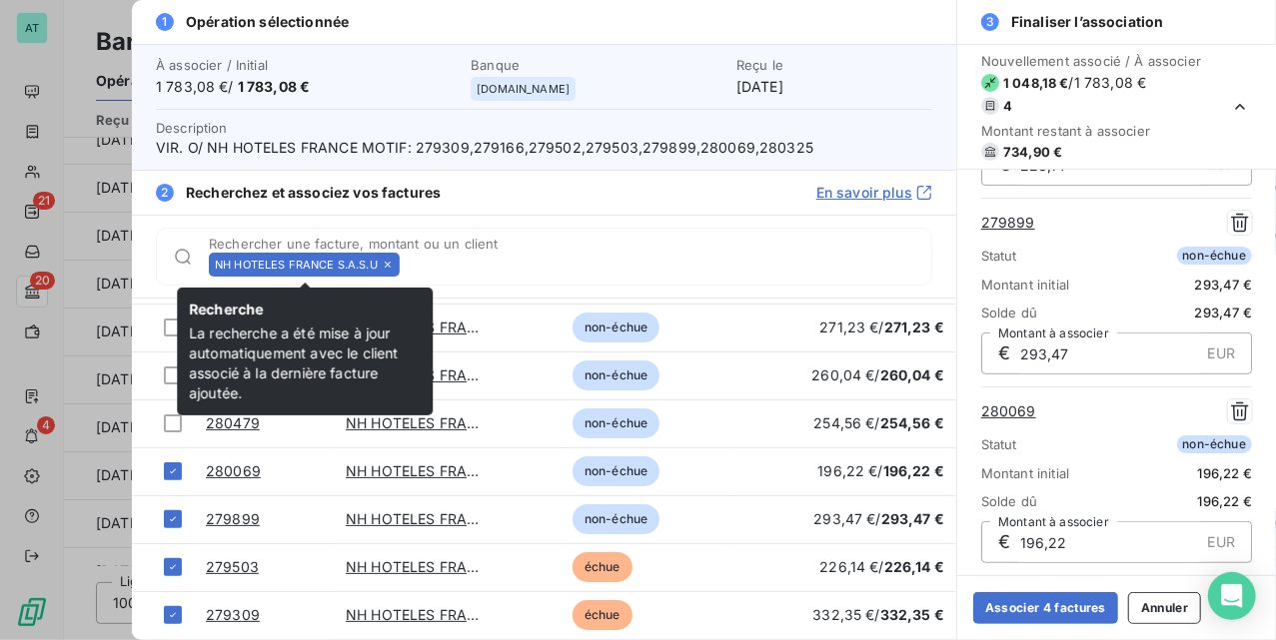
drag, startPoint x: 392, startPoint y: 265, endPoint x: 424, endPoint y: 196, distance: 76.0
click at [392, 264] on icon at bounding box center [388, 265] width 12 height 12
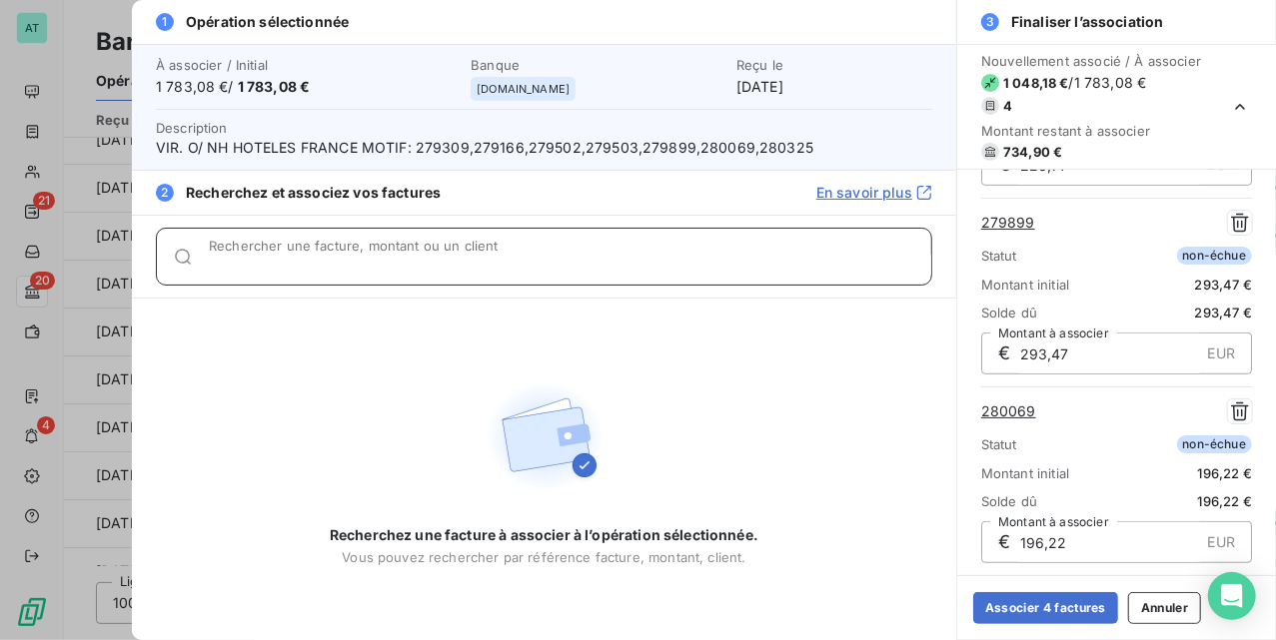
click at [418, 249] on div "Rechercher une facture, montant ou un client" at bounding box center [570, 257] width 722 height 20
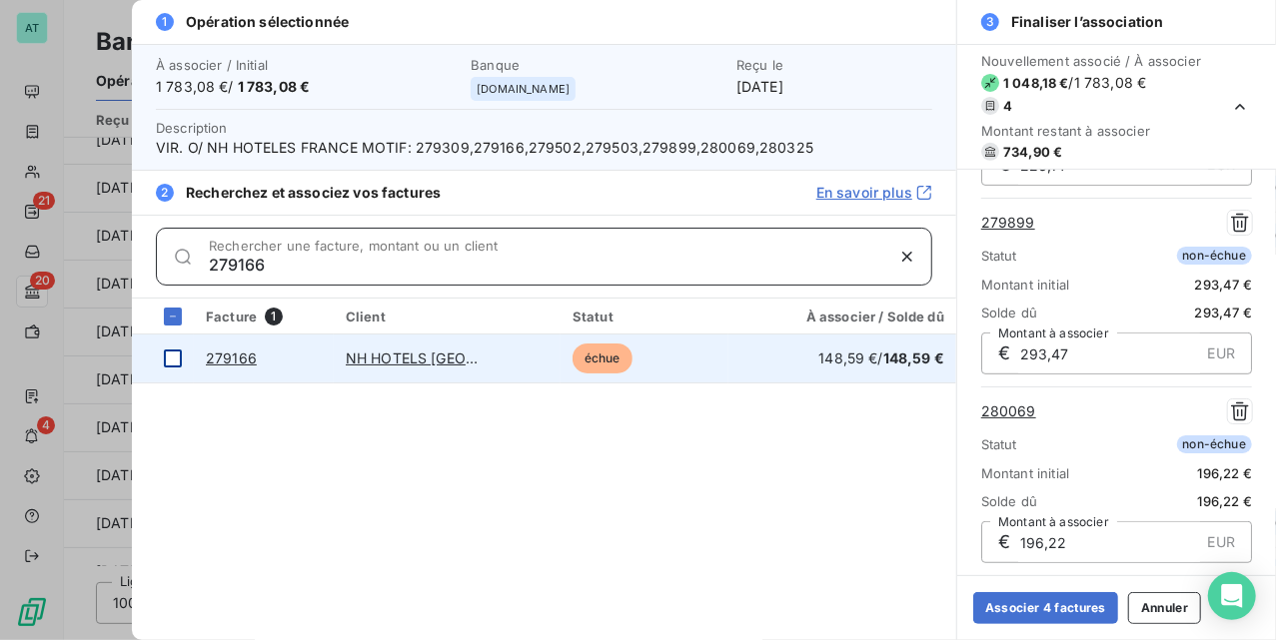
type input "279166"
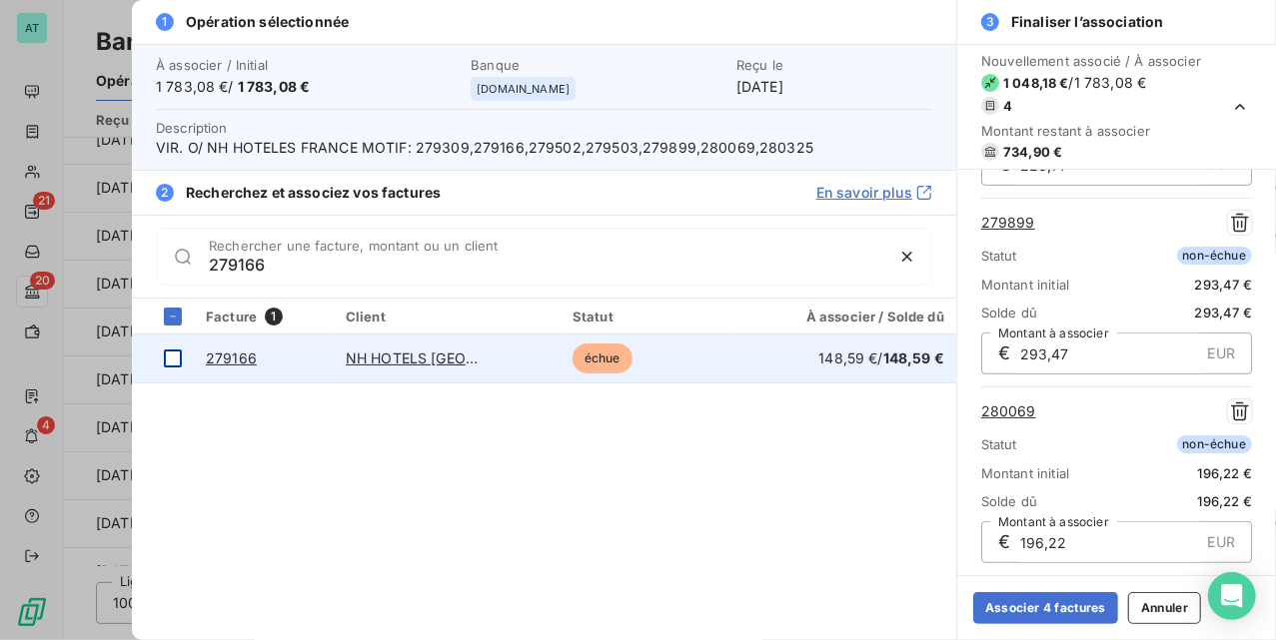
click at [180, 354] on div at bounding box center [173, 359] width 18 height 18
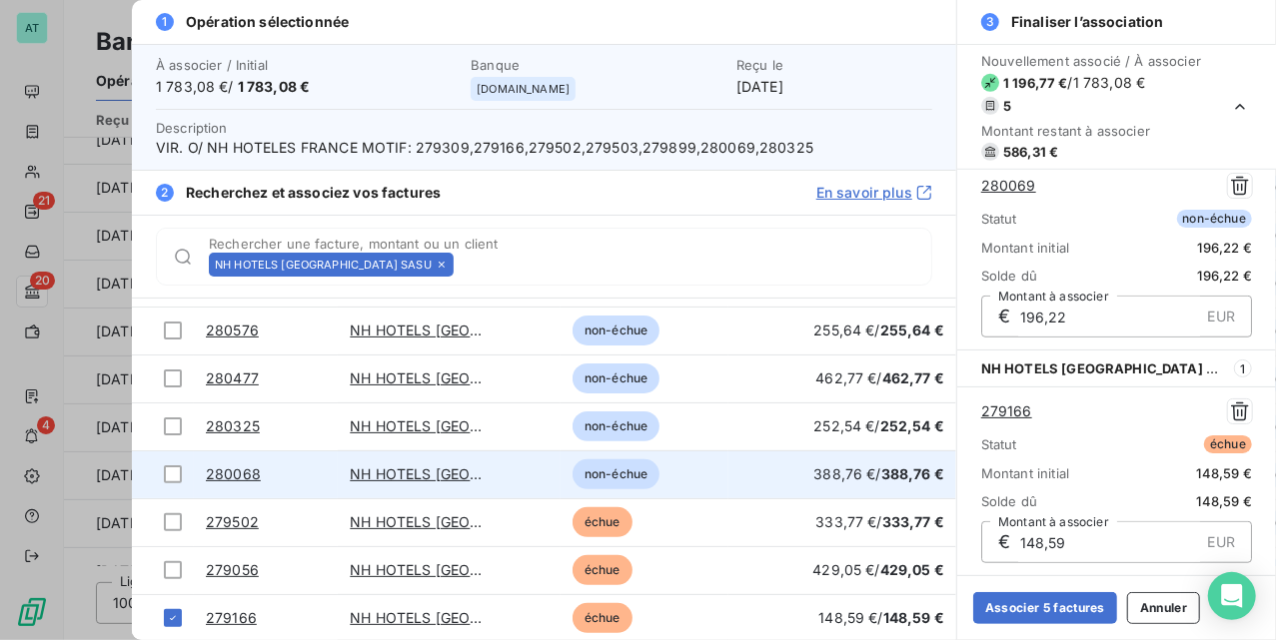
scroll to position [368, 0]
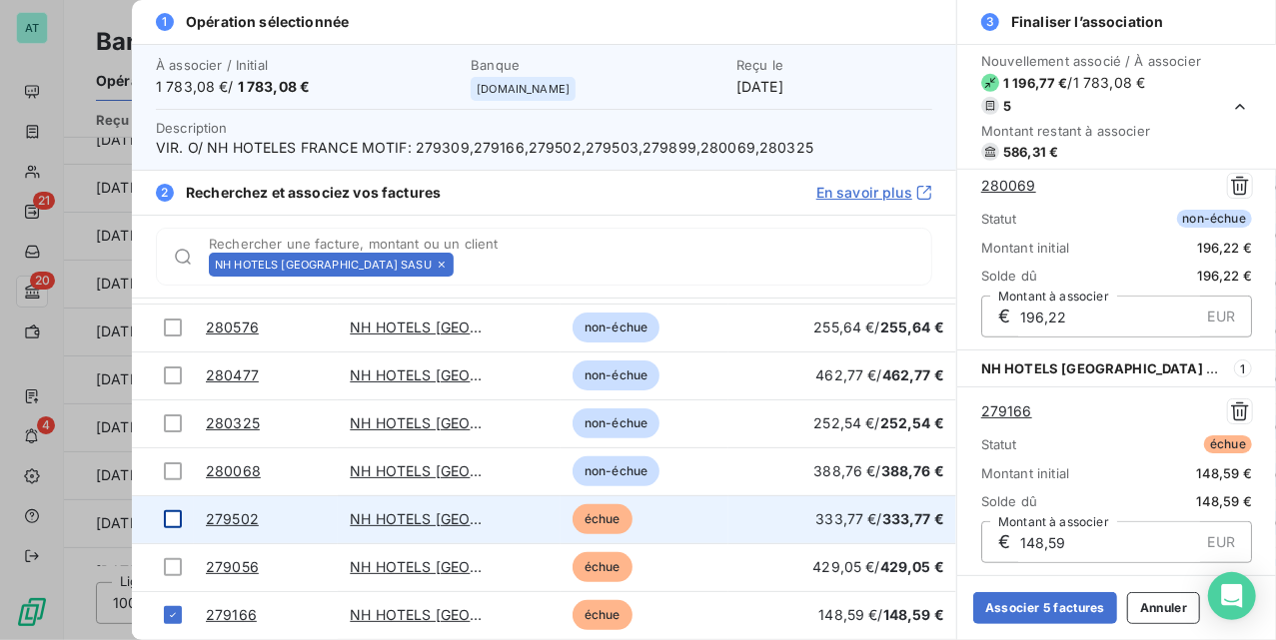
click at [169, 524] on div at bounding box center [173, 520] width 18 height 18
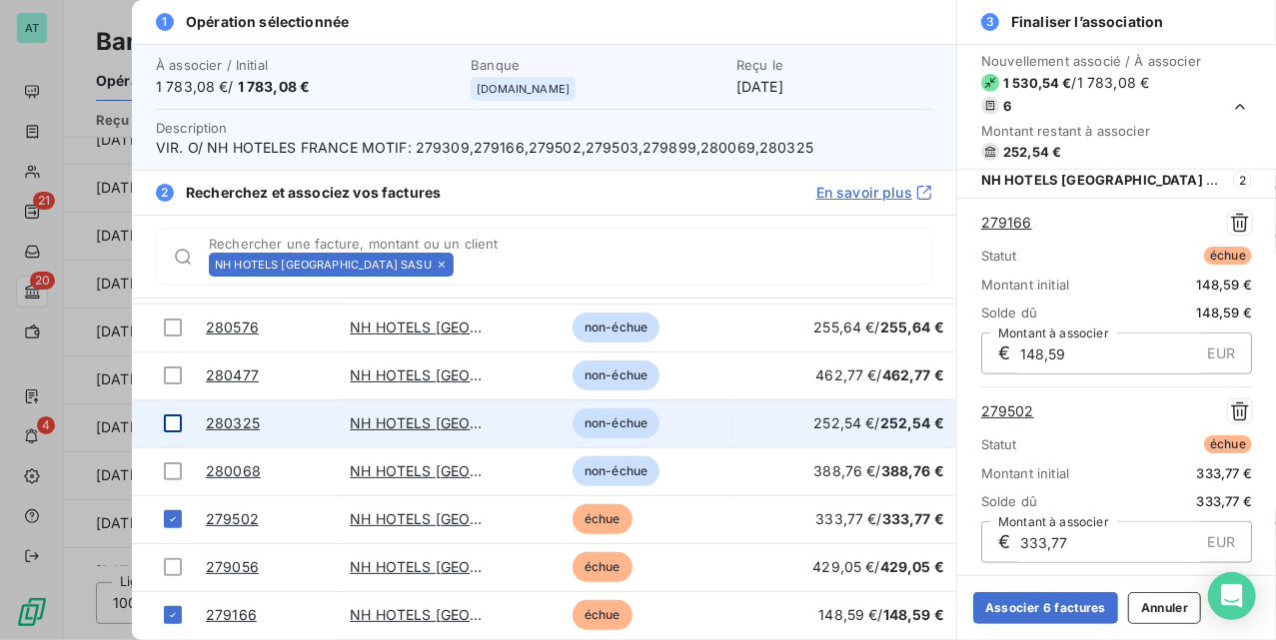
click at [168, 426] on div at bounding box center [173, 424] width 18 height 18
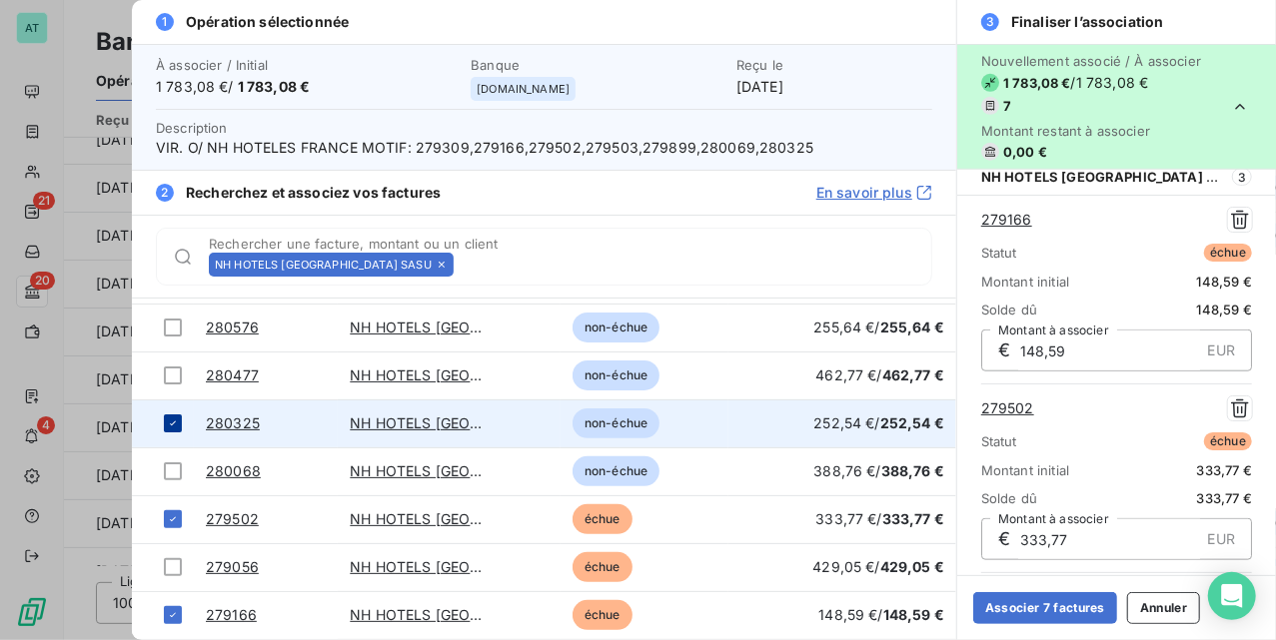
scroll to position [992, 0]
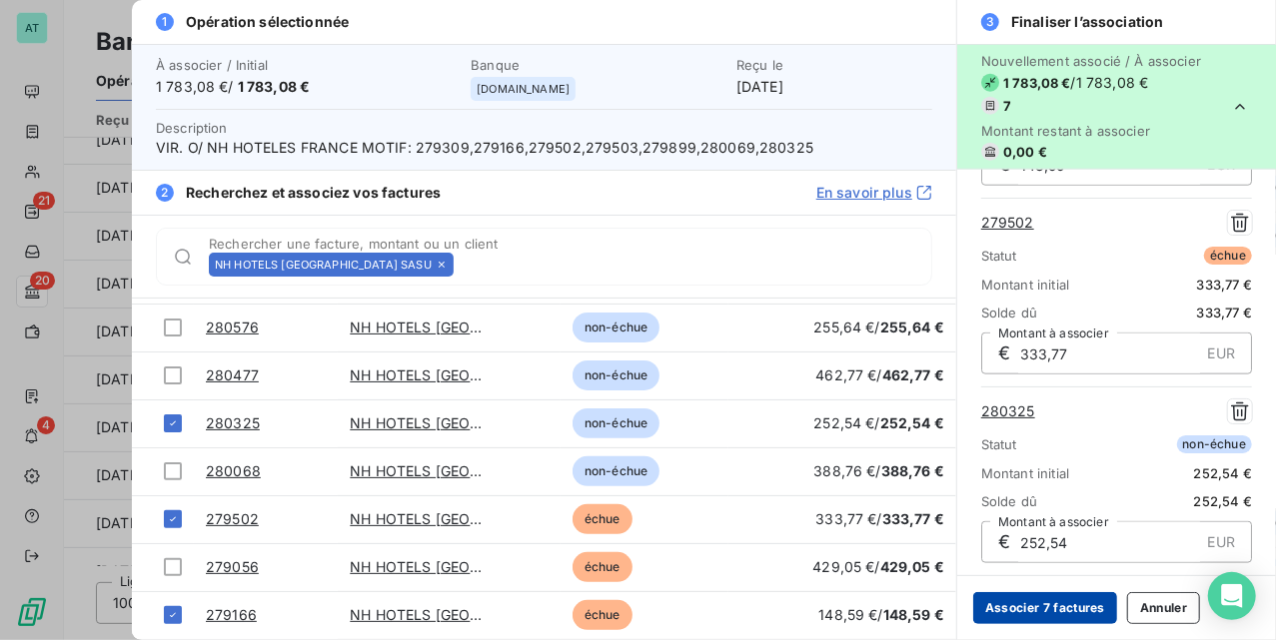
click at [1067, 605] on button "Associer 7 factures" at bounding box center [1045, 609] width 144 height 32
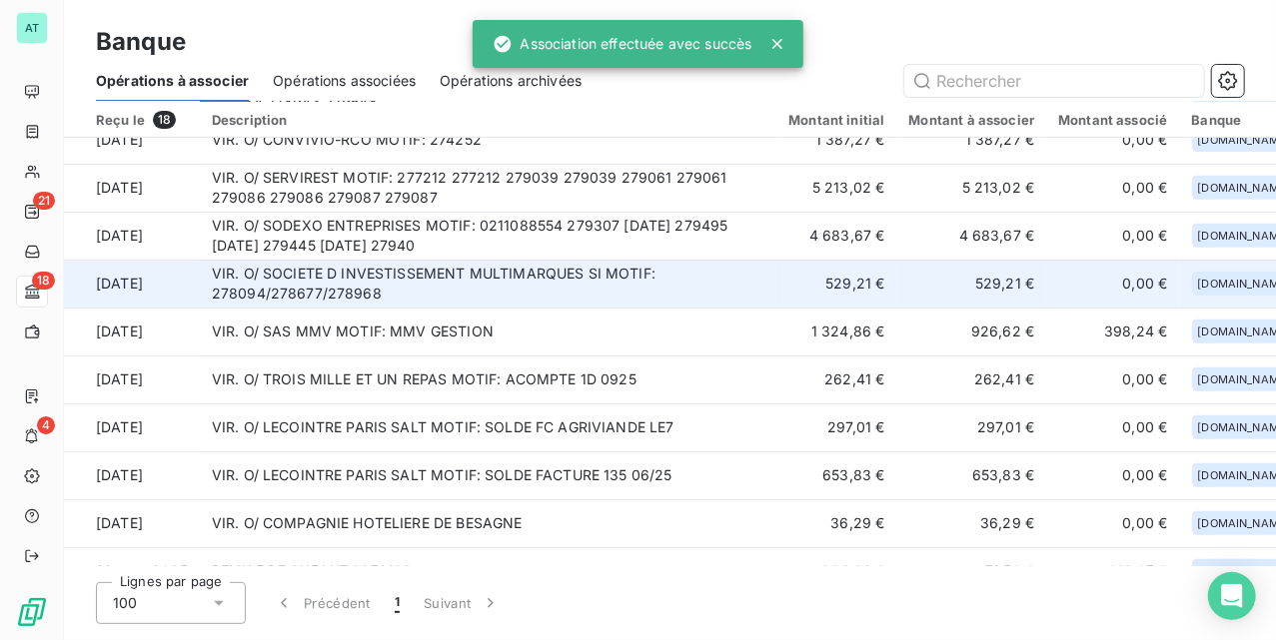
click at [536, 289] on td "VIR. O/ SOCIETE D INVESTISSEMENT MULTIMARQUES SI MOTIF: 278094/278677/278968" at bounding box center [489, 284] width 578 height 48
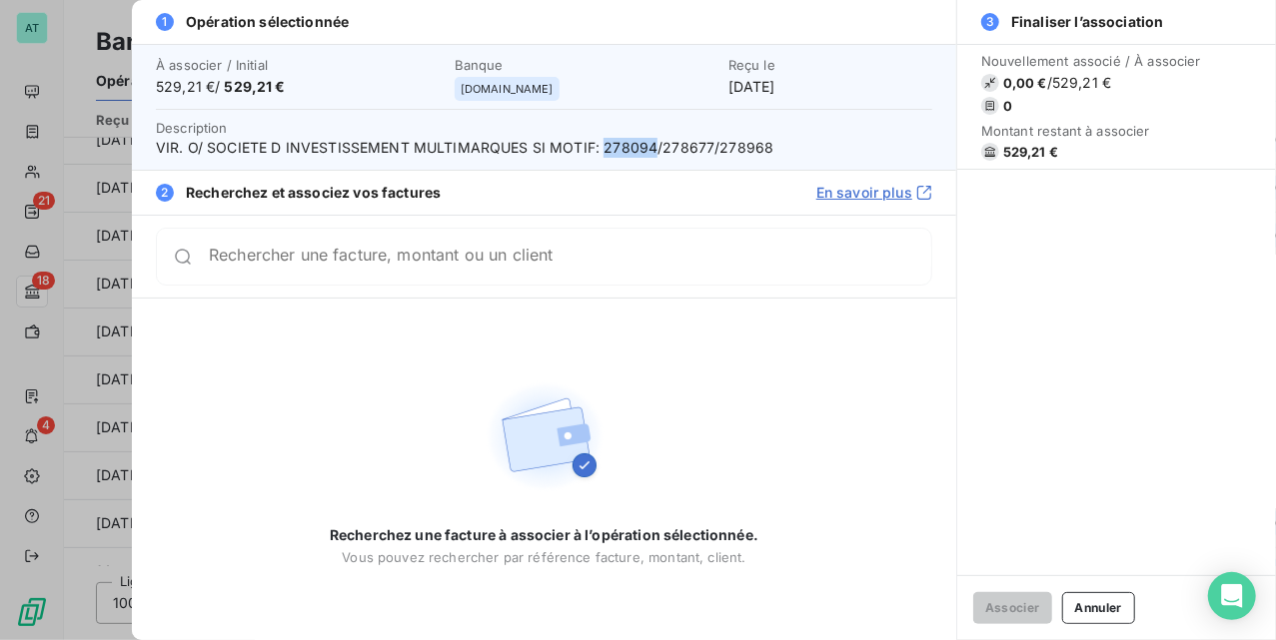
drag, startPoint x: 605, startPoint y: 149, endPoint x: 649, endPoint y: 152, distance: 44.1
click at [649, 152] on span "VIR. O/ SOCIETE D INVESTISSEMENT MULTIMARQUES SI MOTIF: 278094/278677/278968" at bounding box center [544, 148] width 776 height 20
copy span "278094"
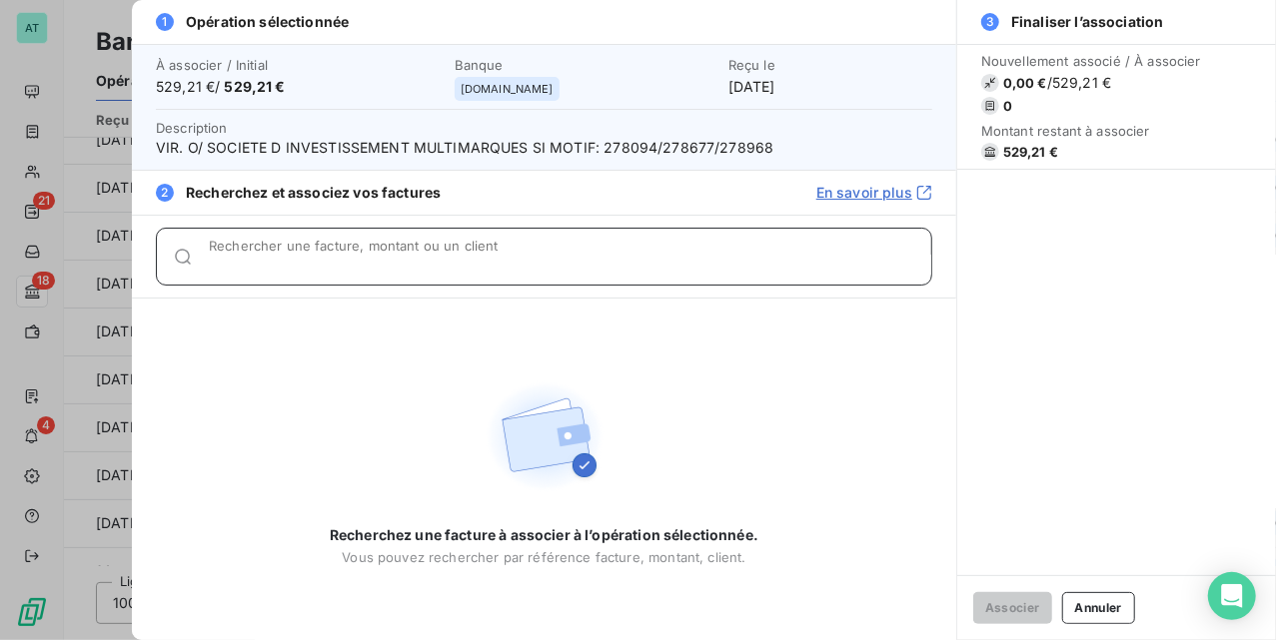
click at [517, 258] on input "Rechercher une facture, montant ou un client" at bounding box center [570, 265] width 722 height 20
paste input "278094"
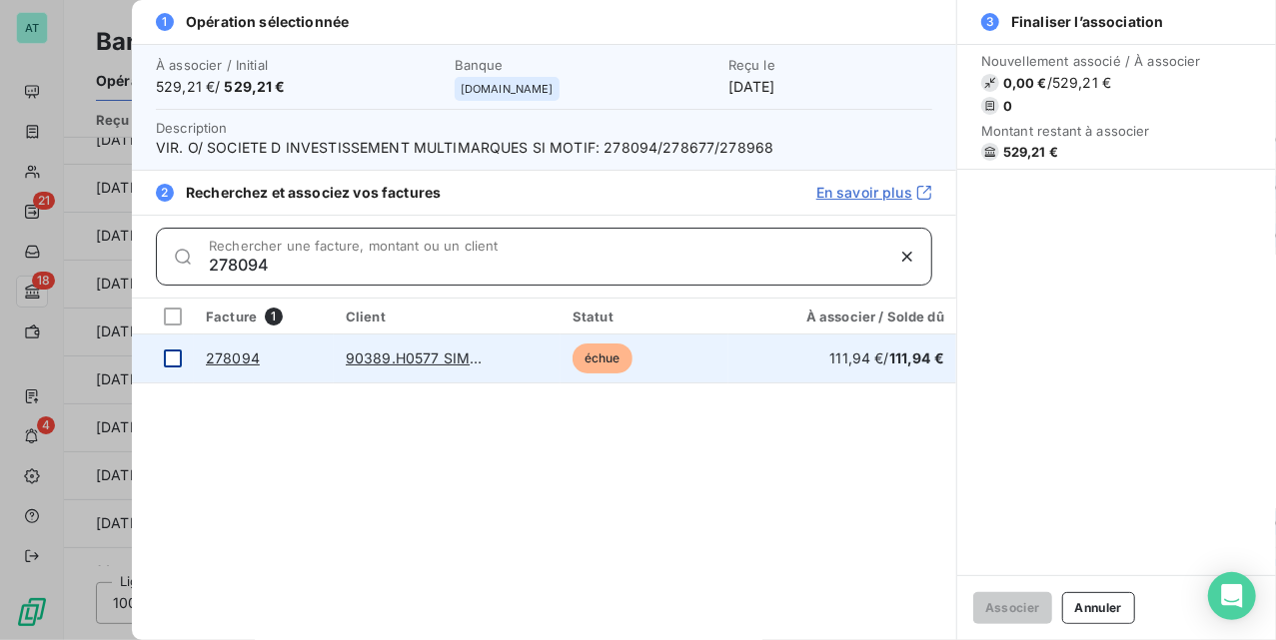
type input "278094"
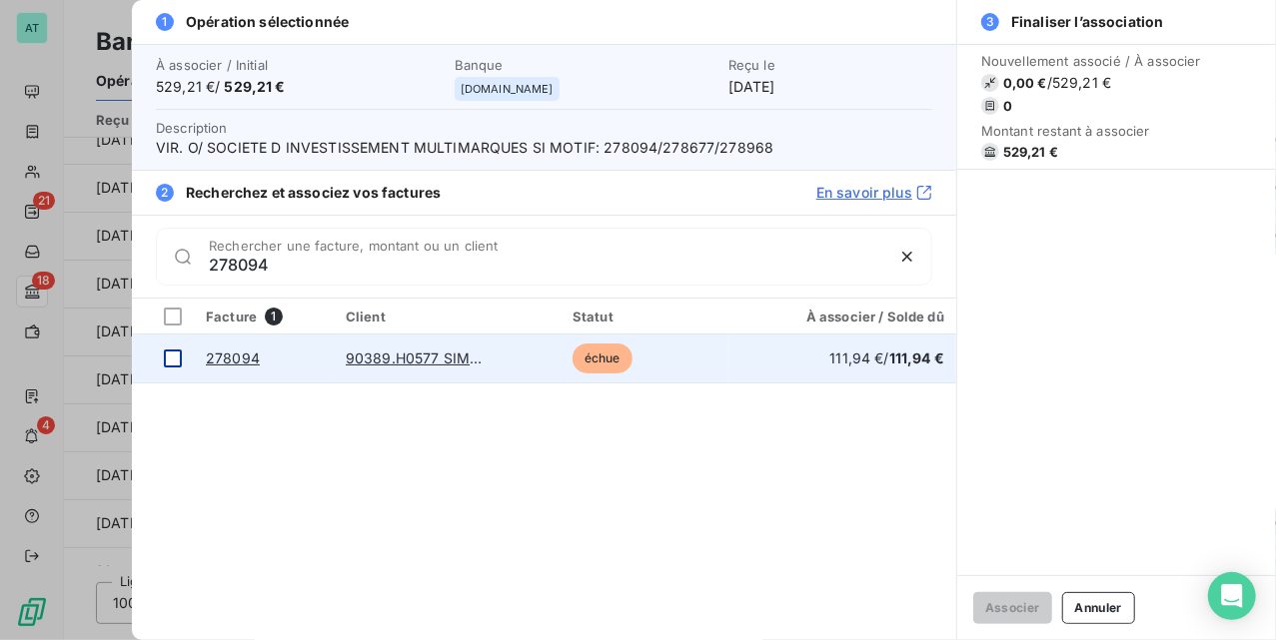
click at [172, 357] on div at bounding box center [173, 359] width 18 height 18
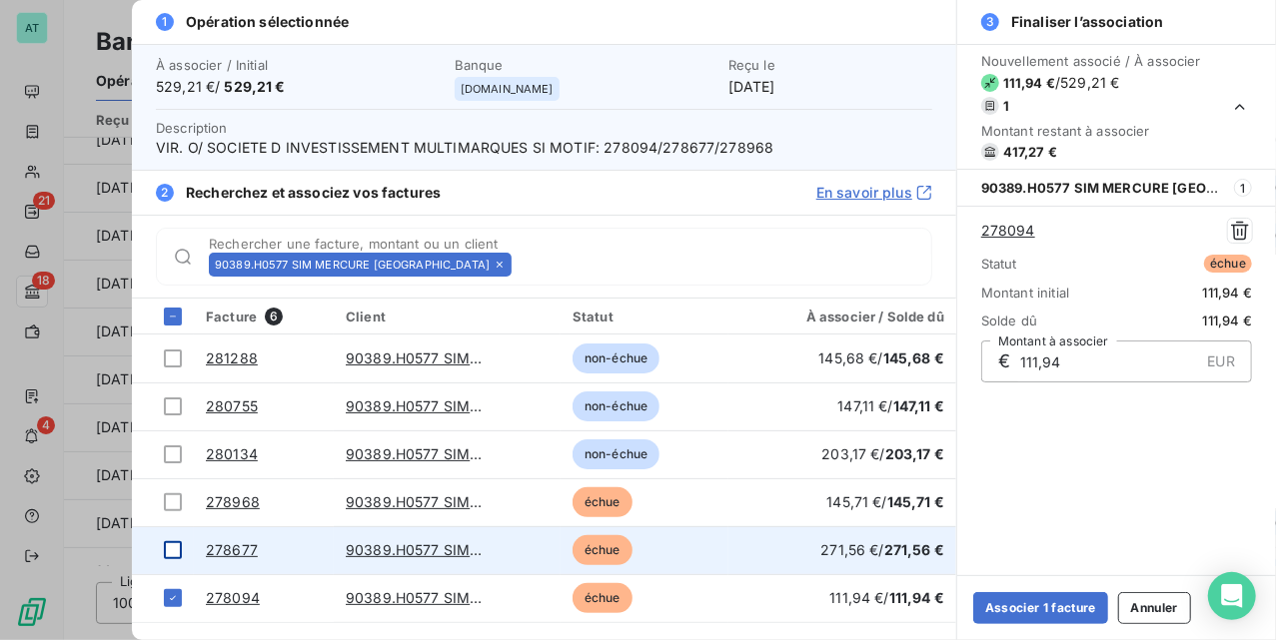
click at [174, 549] on div at bounding box center [173, 551] width 18 height 18
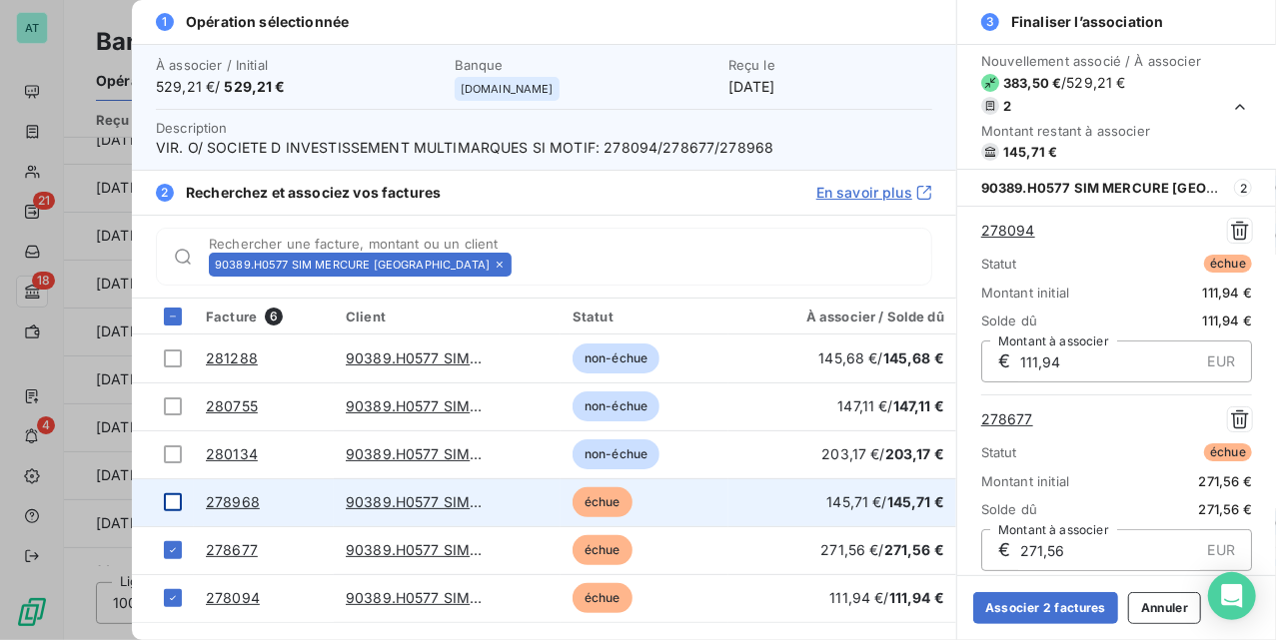
click at [162, 506] on td at bounding box center [163, 503] width 62 height 48
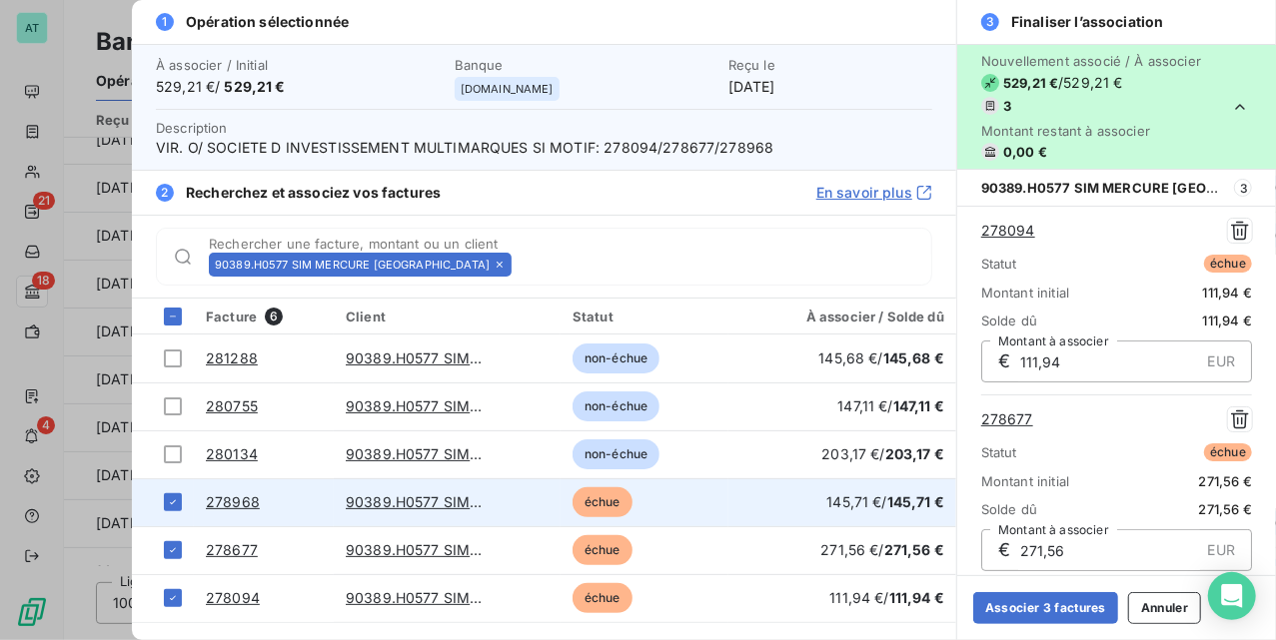
scroll to position [198, 0]
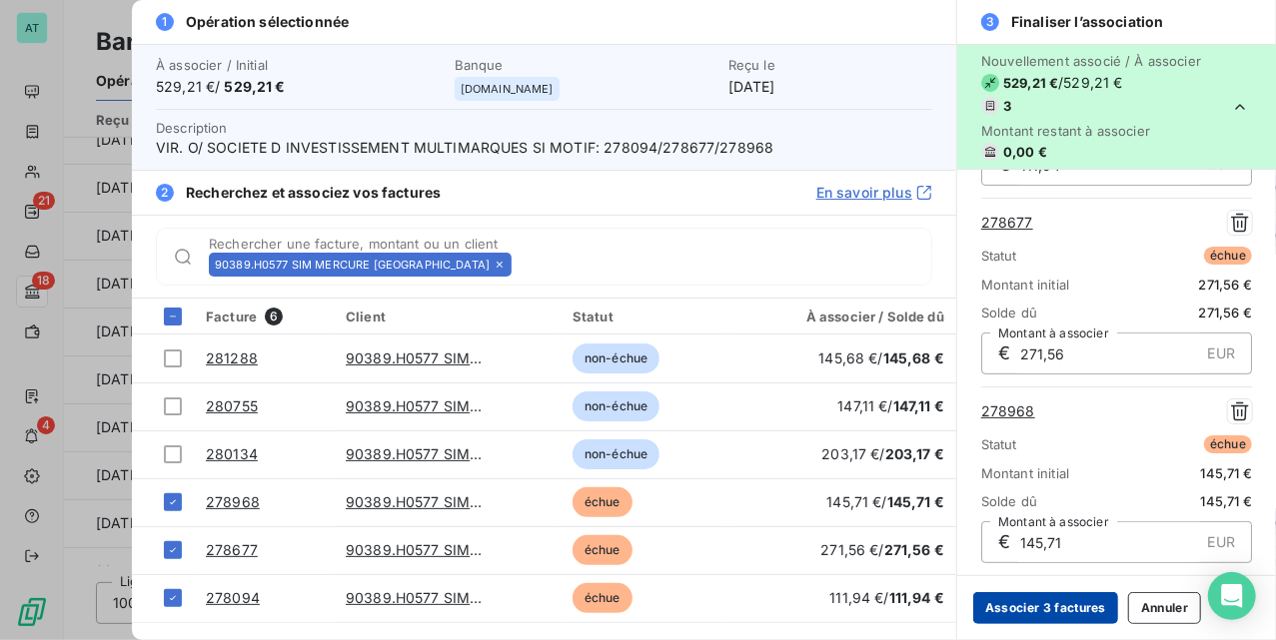
click at [1091, 615] on button "Associer 3 factures" at bounding box center [1045, 609] width 145 height 32
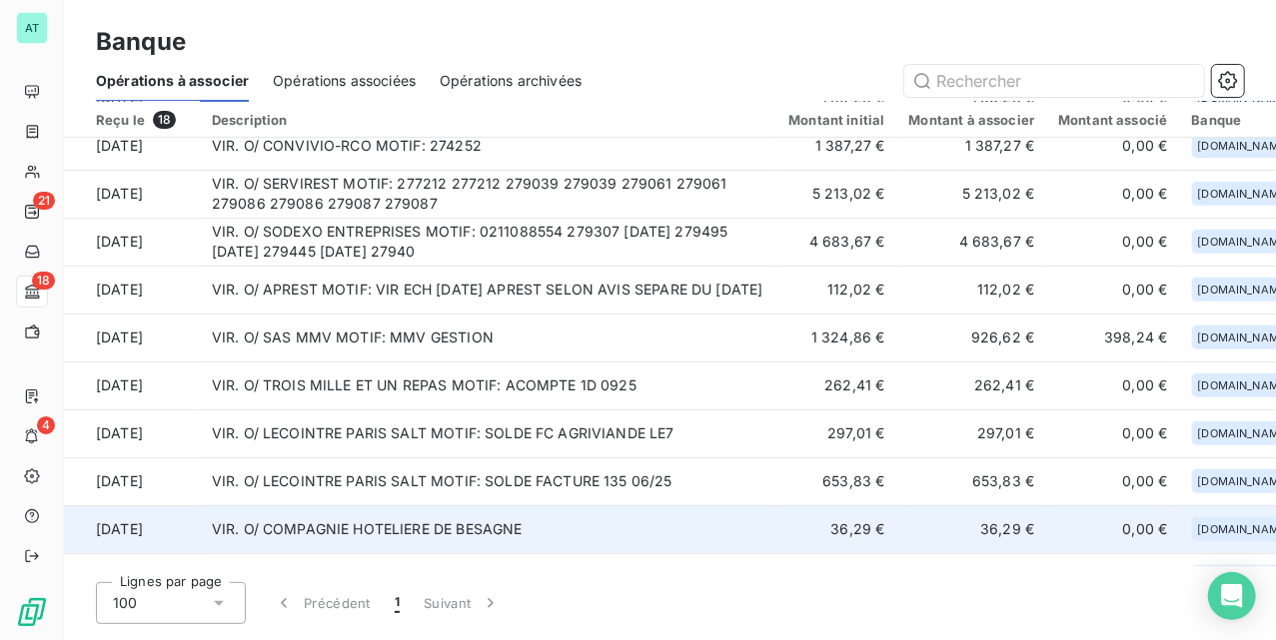
scroll to position [442, 0]
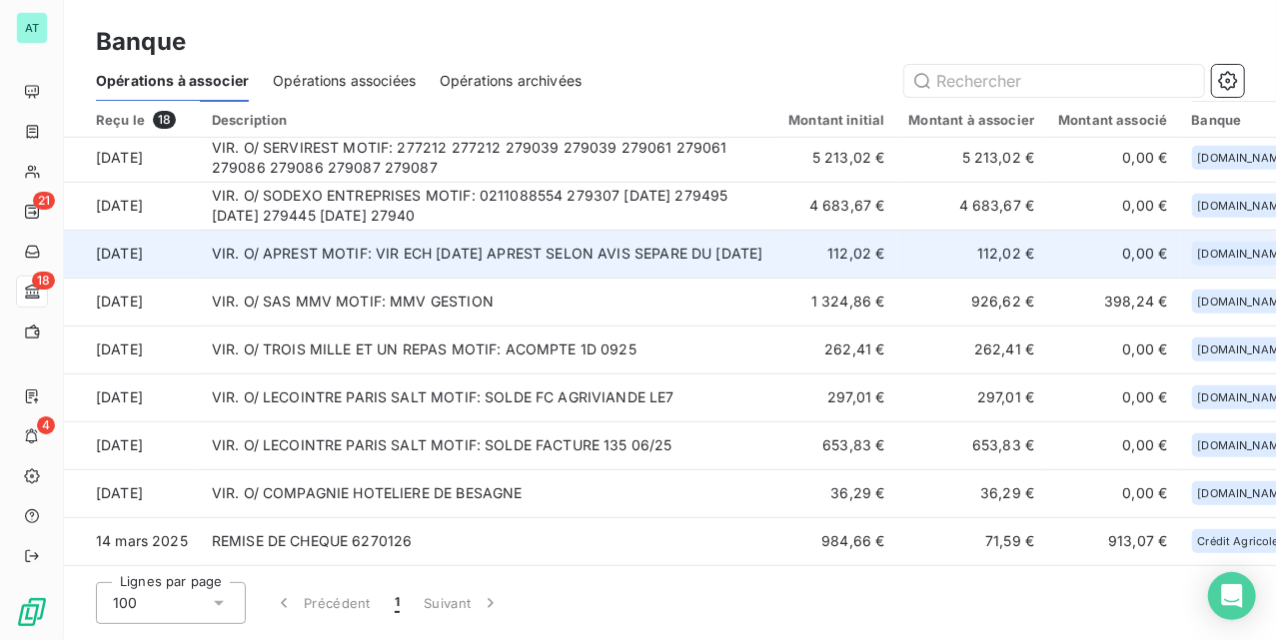
click at [508, 237] on td "VIR. O/ APREST MOTIF: VIR ECH 10/10/2025 APREST SELON AVIS SEPARE DU 09/10/2025" at bounding box center [489, 254] width 578 height 48
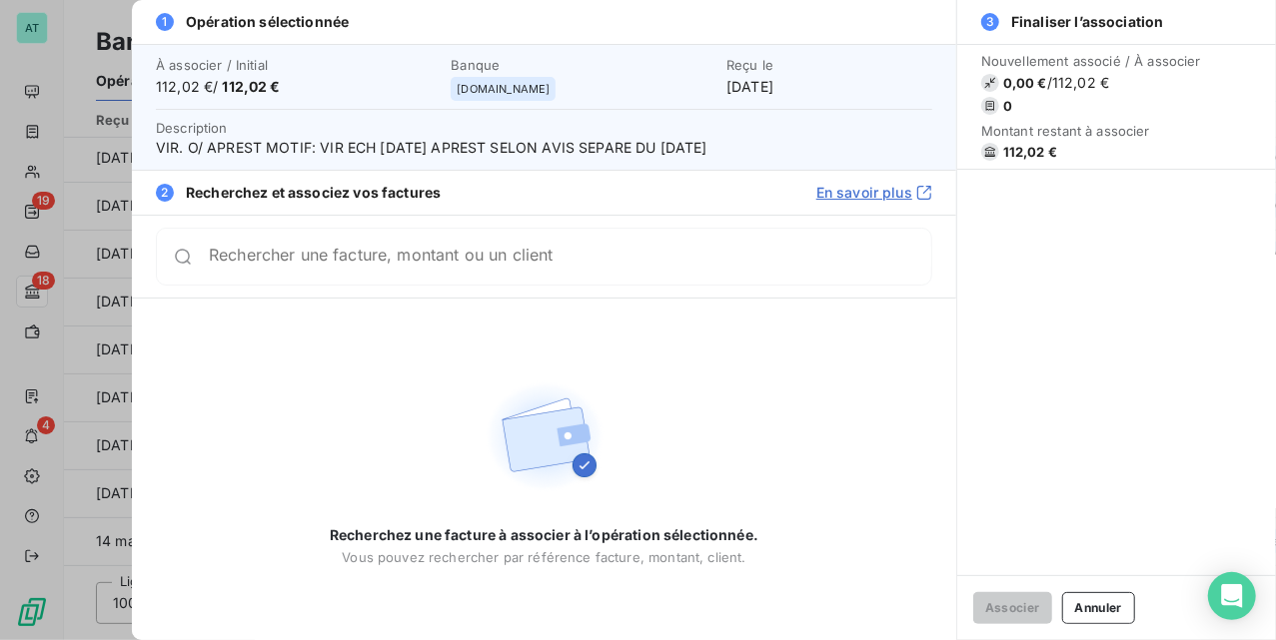
scroll to position [0, 0]
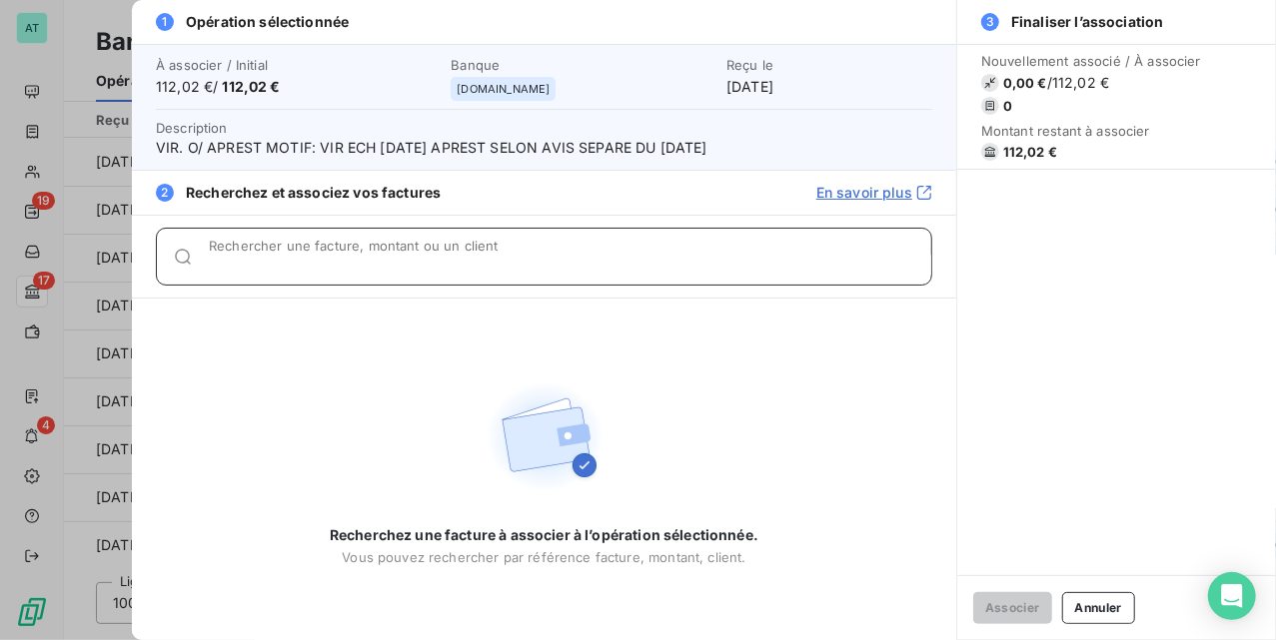
click at [636, 248] on div "Rechercher une facture, montant ou un client" at bounding box center [570, 257] width 722 height 20
paste input "279490"
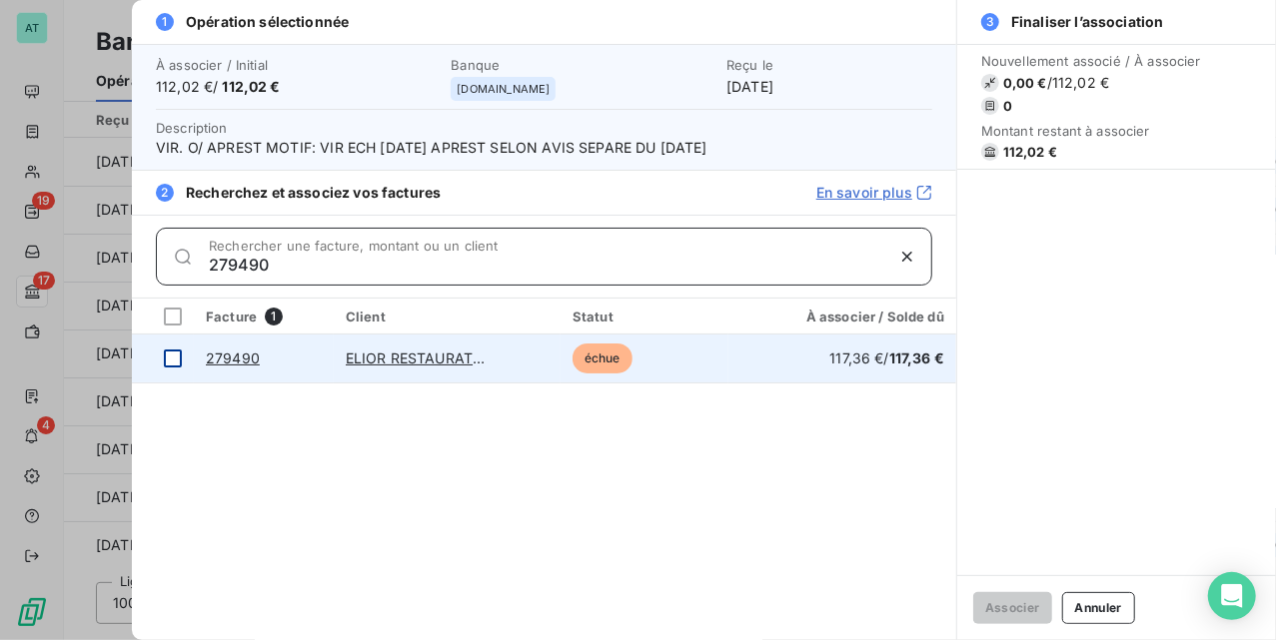
type input "279490"
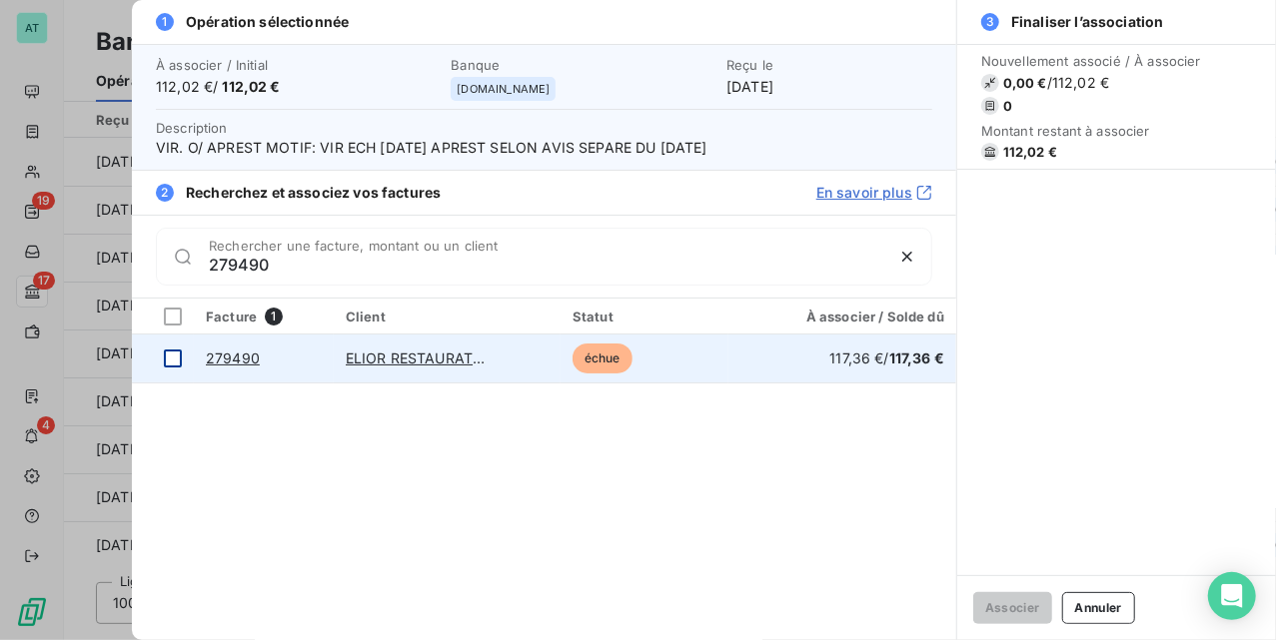
click at [162, 356] on td at bounding box center [163, 359] width 62 height 48
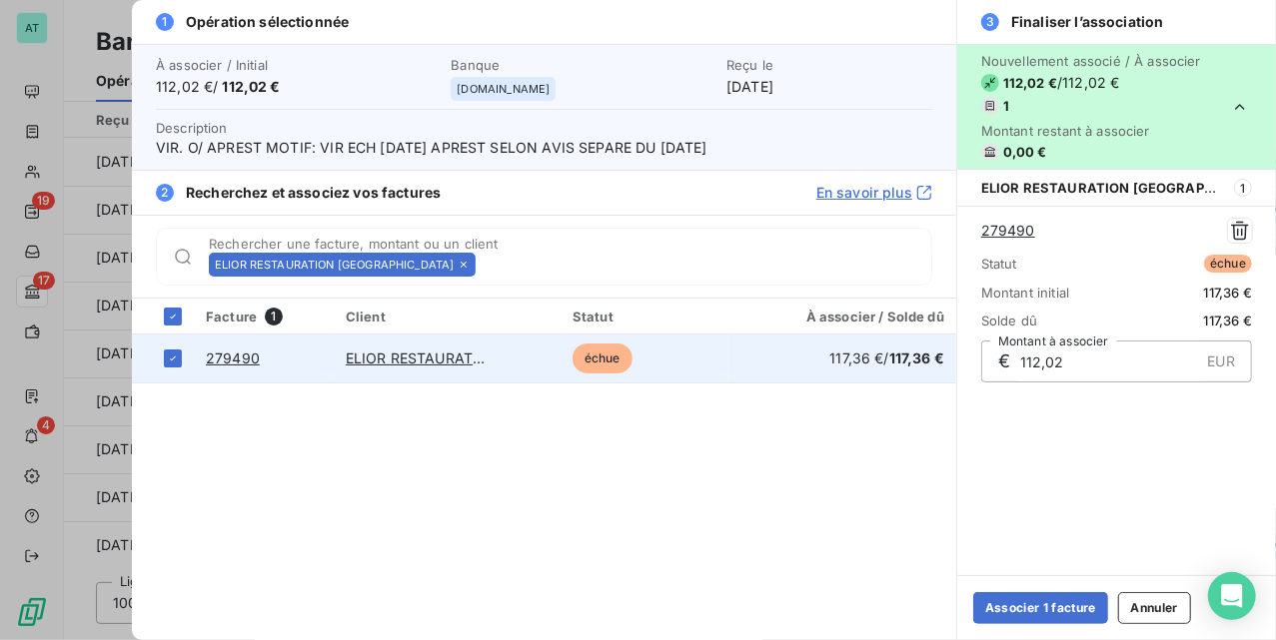
click at [238, 354] on link "279490" at bounding box center [233, 358] width 54 height 17
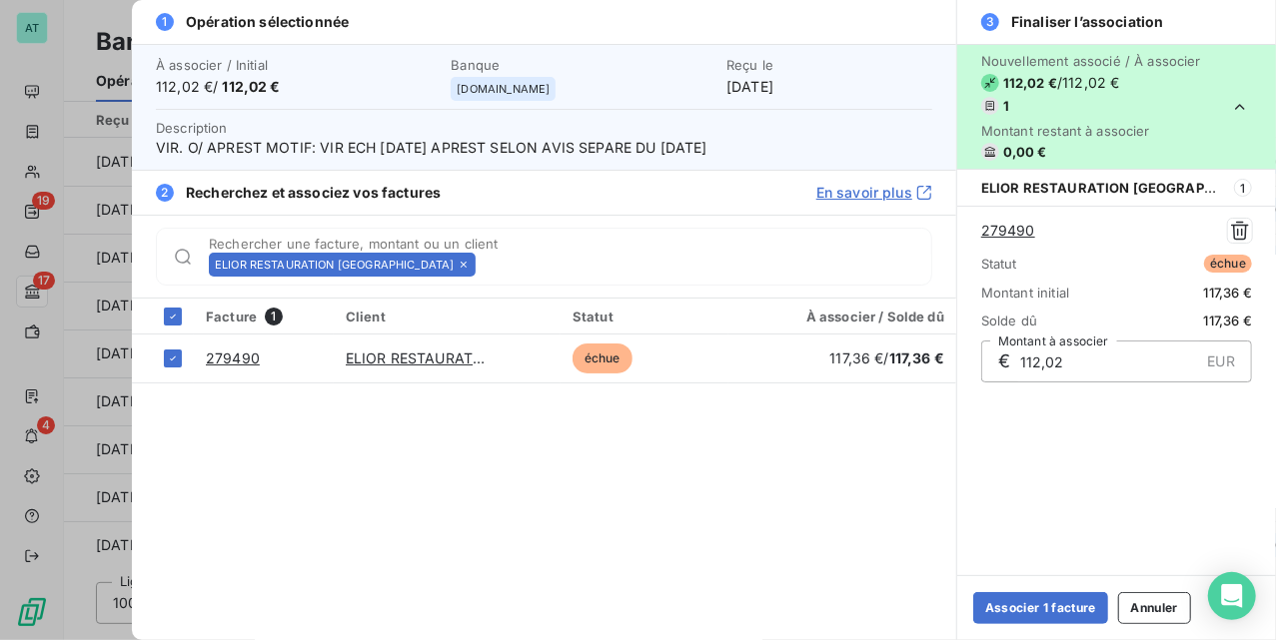
click at [1047, 592] on div "Associer 1 facture Annuler" at bounding box center [1116, 608] width 319 height 65
click at [1031, 601] on button "Associer 1 facture" at bounding box center [1040, 609] width 135 height 32
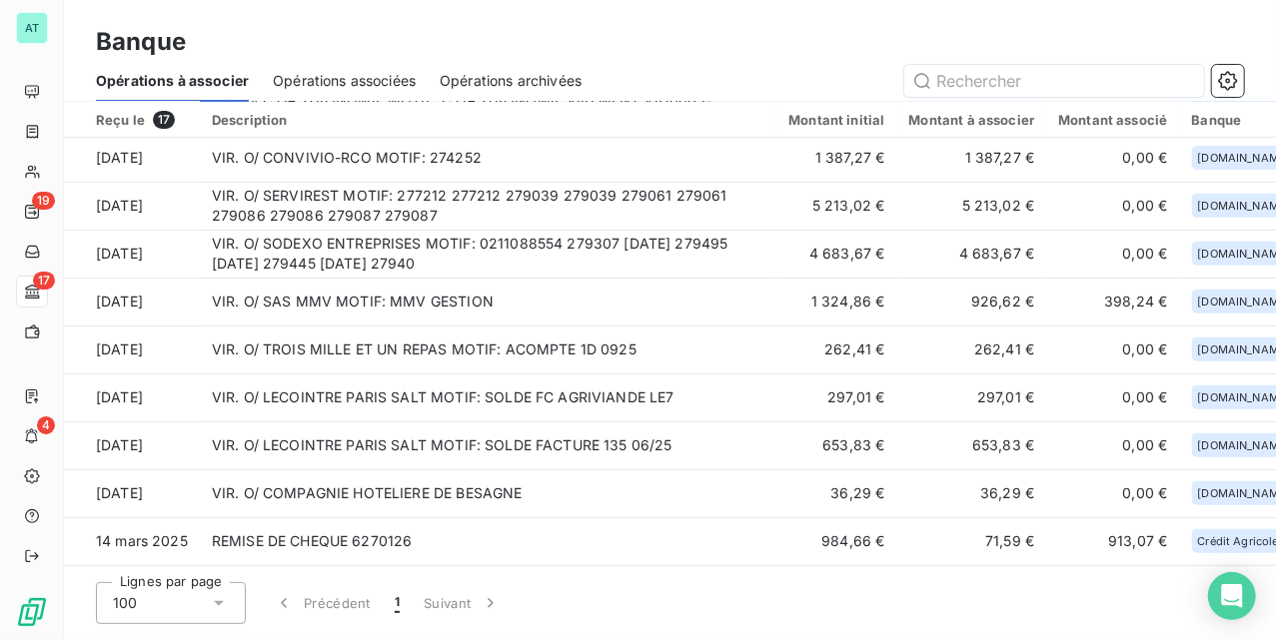
scroll to position [394, 0]
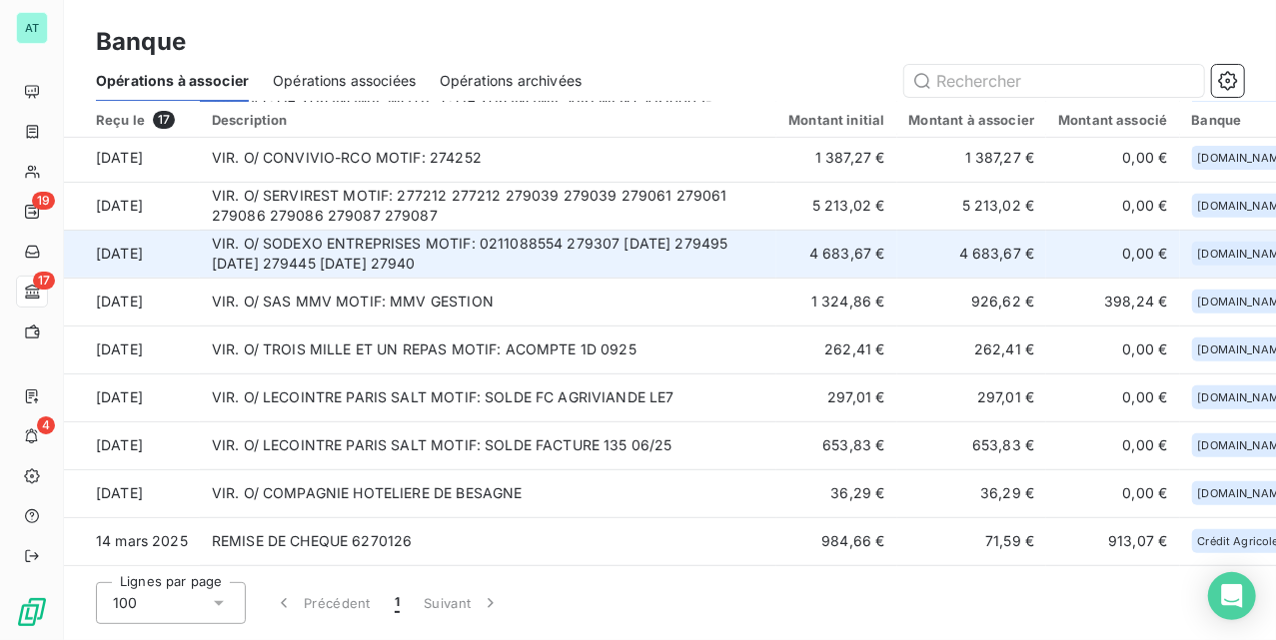
click at [600, 250] on td "VIR. O/ SODEXO ENTREPRISES MOTIF: 0211088554 279307 09.09.2025 279495 11.09.202…" at bounding box center [489, 254] width 578 height 48
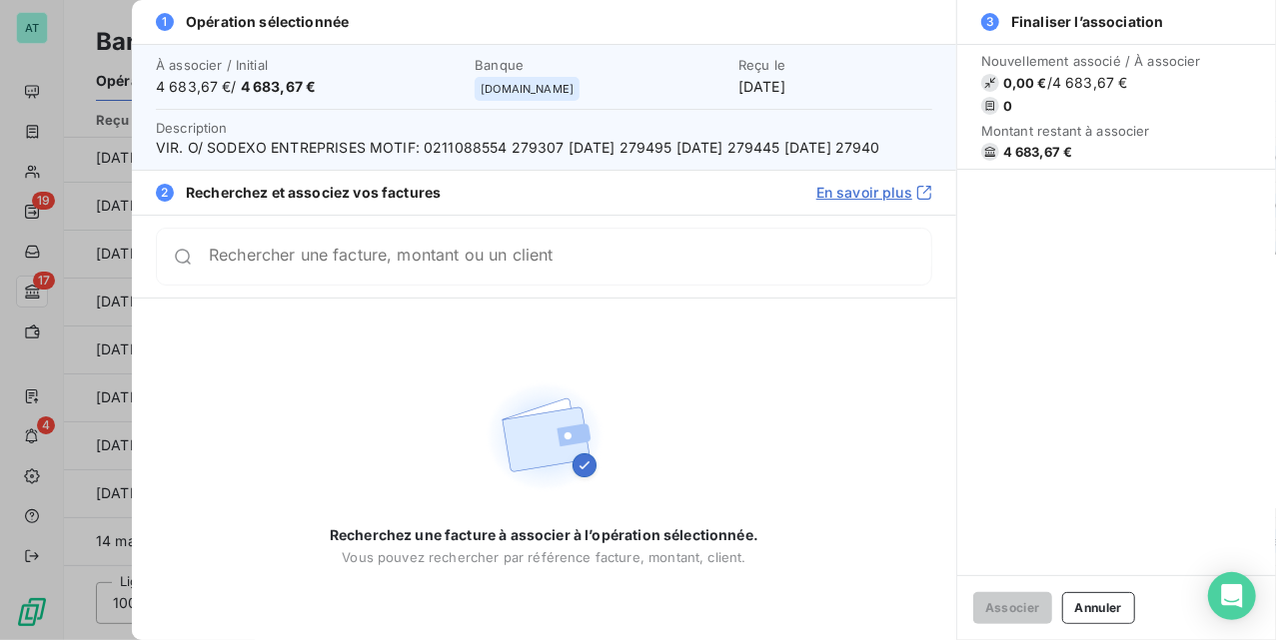
click at [537, 146] on span "VIR. O/ SODEXO ENTREPRISES MOTIF: 0211088554 279307 09.09.2025 279495 11.09.202…" at bounding box center [544, 148] width 776 height 20
drag, startPoint x: 537, startPoint y: 146, endPoint x: 537, endPoint y: 160, distance: 14.0
click at [537, 156] on span "VIR. O/ SODEXO ENTREPRISES MOTIF: 0211088554 279307 09.09.2025 279495 11.09.202…" at bounding box center [544, 148] width 776 height 20
copy span "279307"
click at [398, 286] on div "Rechercher une facture, montant ou un client" at bounding box center [544, 257] width 776 height 58
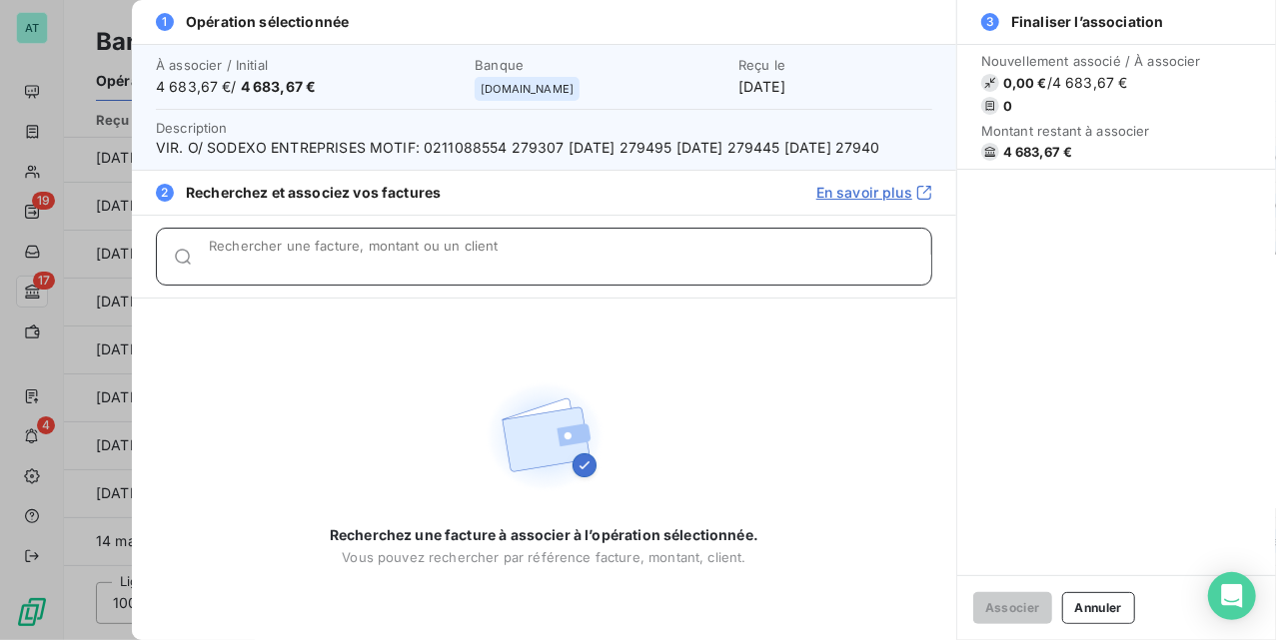
paste input "279307"
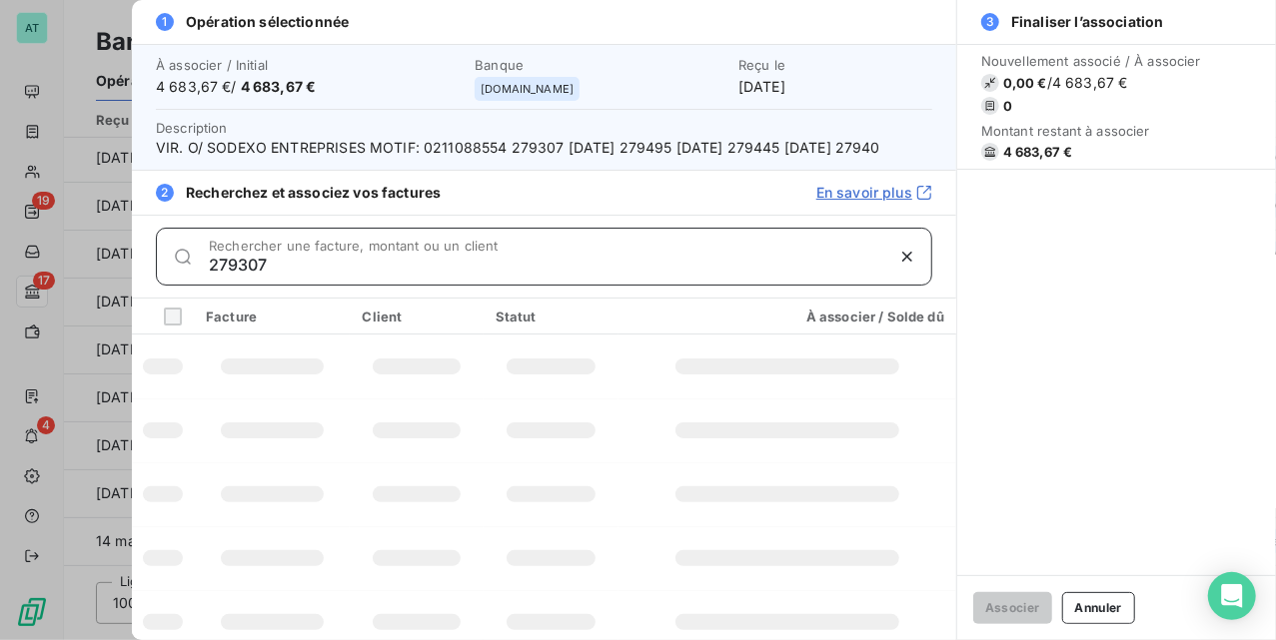
type input "279307"
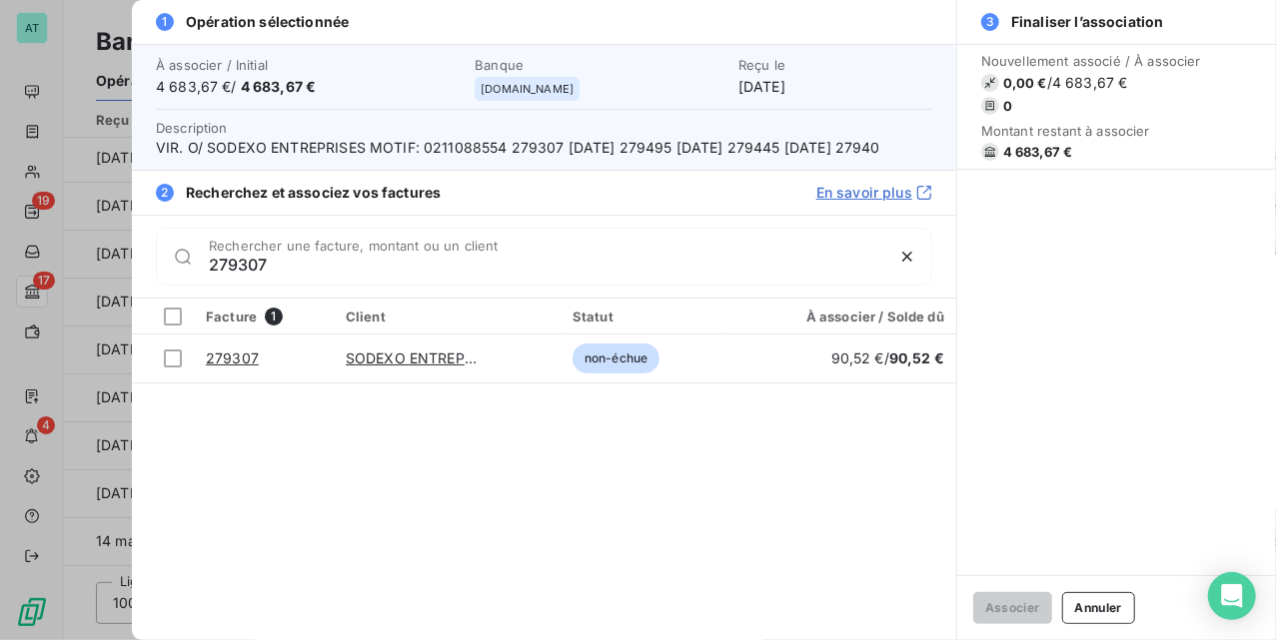
click at [671, 142] on span "VIR. O/ SODEXO ENTREPRISES MOTIF: 0211088554 279307 09.09.2025 279495 11.09.202…" at bounding box center [544, 148] width 776 height 20
copy span "279495"
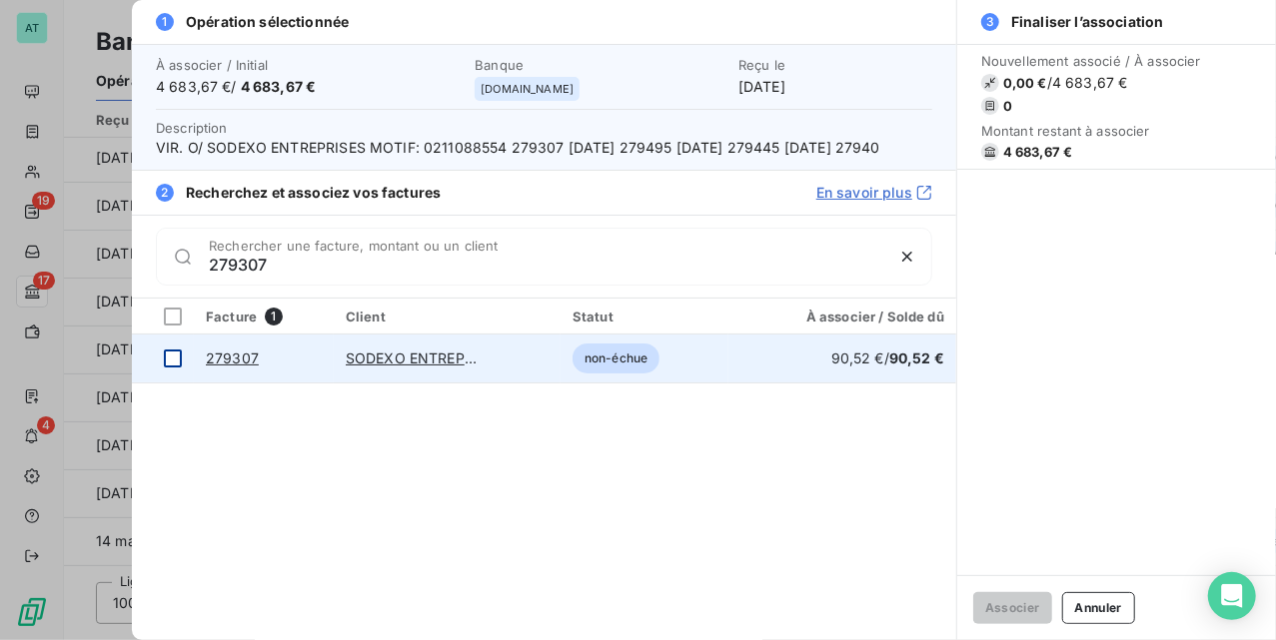
click at [168, 368] on div at bounding box center [173, 359] width 18 height 18
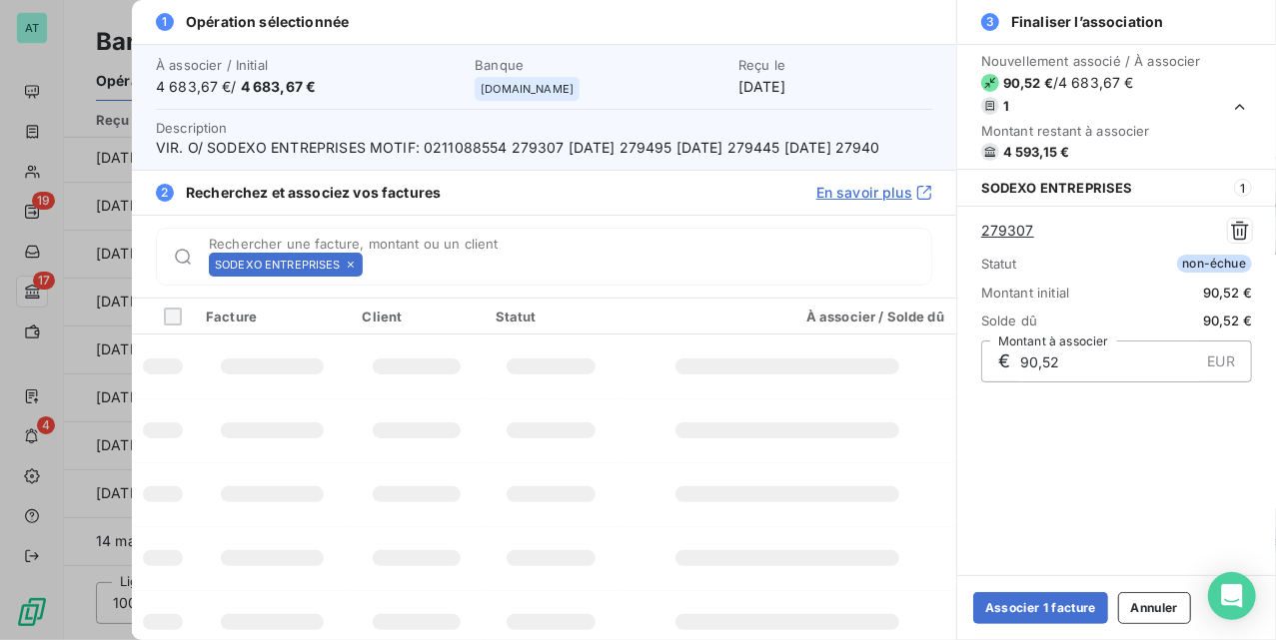
click at [353, 277] on div "SODEXO ENTREPRISES" at bounding box center [286, 265] width 154 height 24
click at [353, 271] on icon at bounding box center [351, 265] width 12 height 12
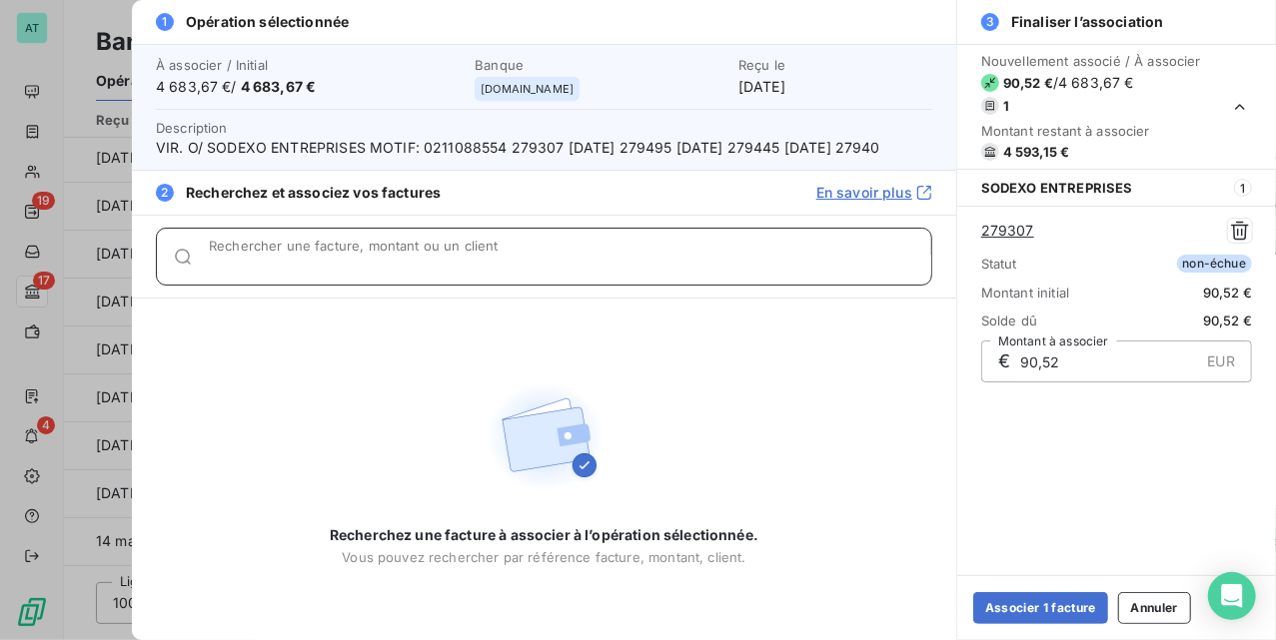
click at [353, 275] on input "Rechercher une facture, montant ou un client" at bounding box center [570, 265] width 722 height 20
paste input "279495"
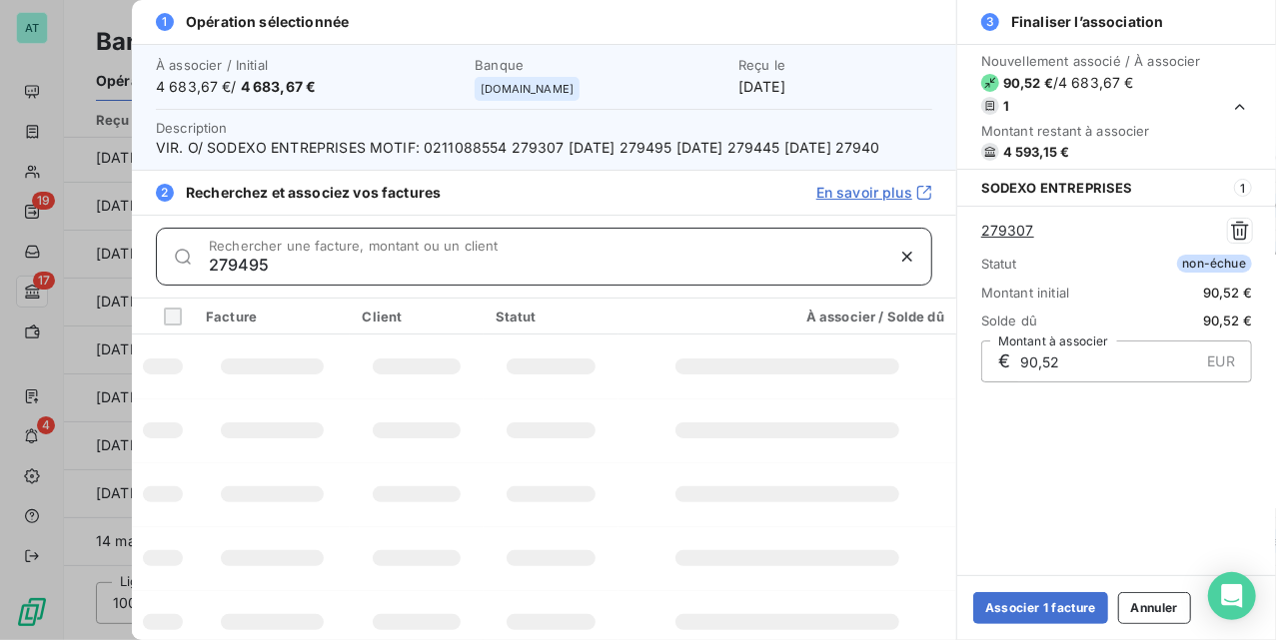
type input "279495"
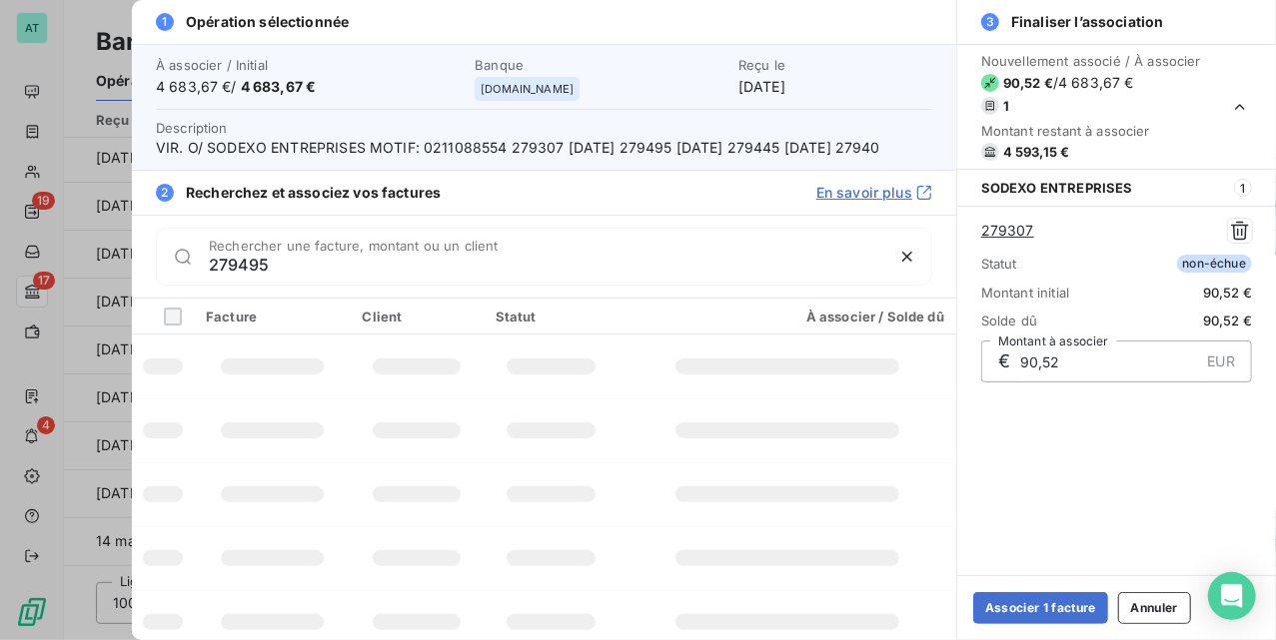
click at [796, 146] on span "VIR. O/ SODEXO ENTREPRISES MOTIF: 0211088554 279307 09.09.2025 279495 11.09.202…" at bounding box center [544, 148] width 776 height 20
copy span "279445"
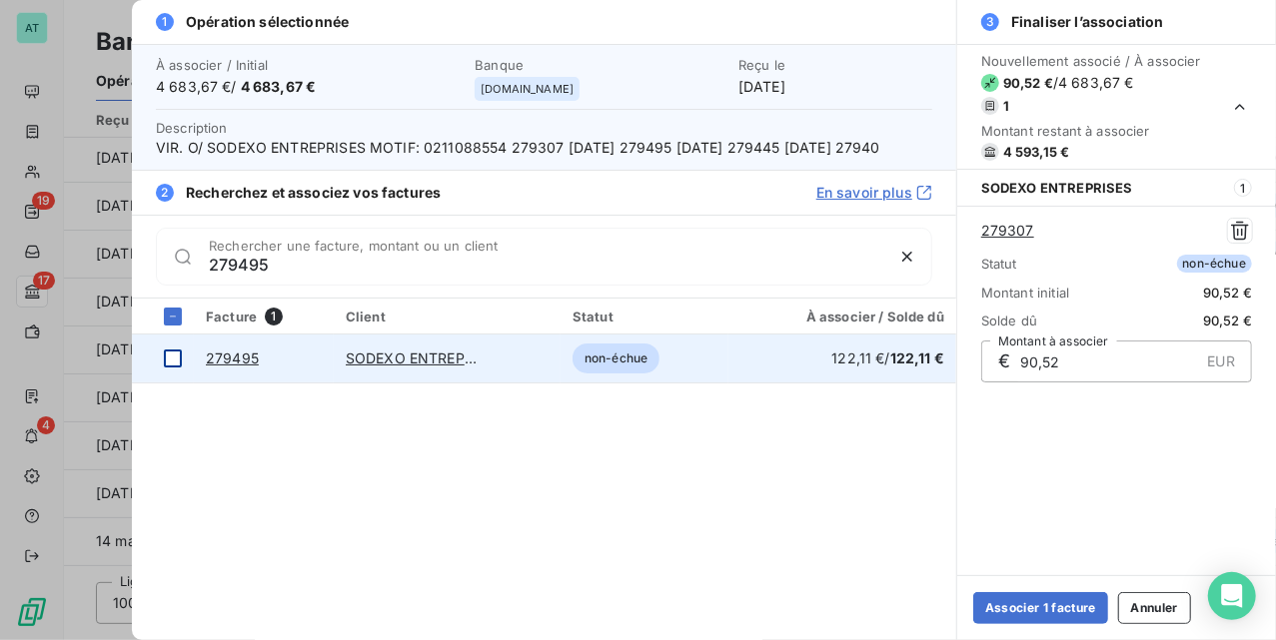
click at [178, 368] on div at bounding box center [173, 359] width 18 height 18
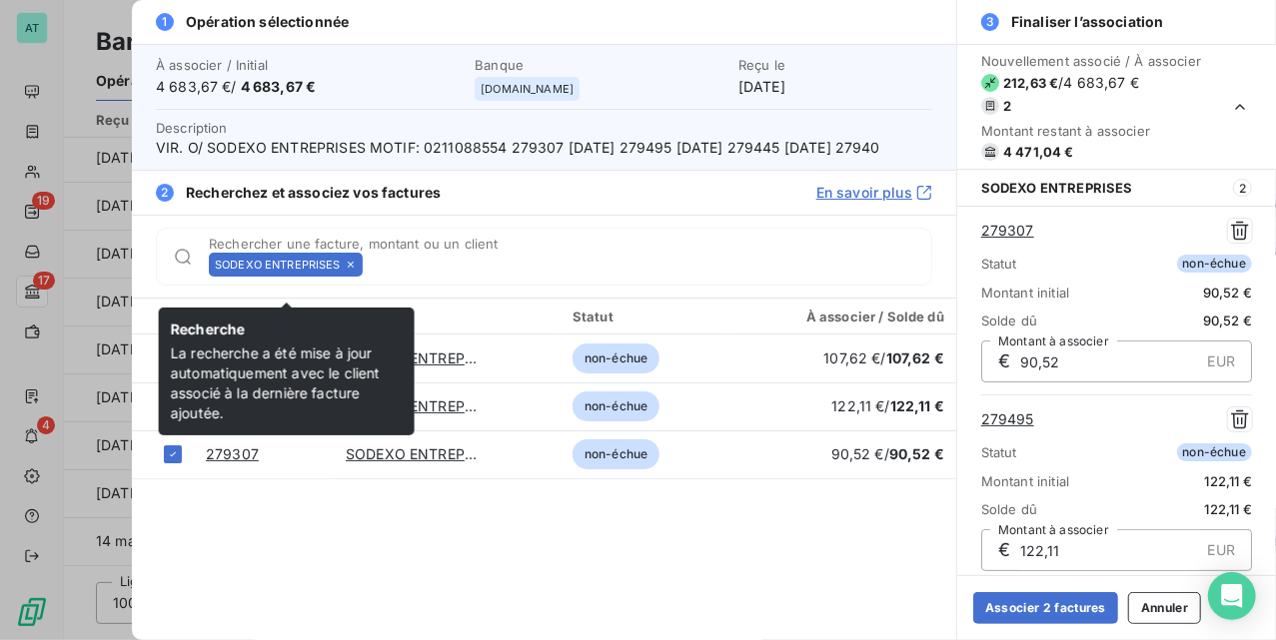
click at [349, 271] on icon at bounding box center [351, 265] width 12 height 12
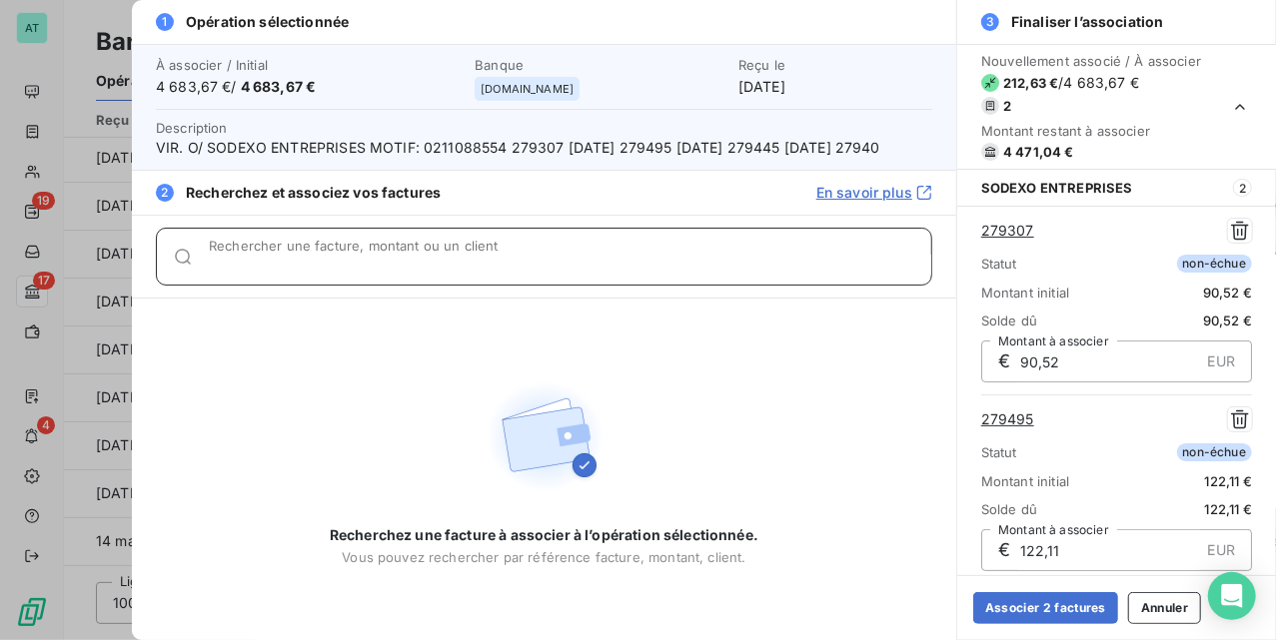
click at [349, 275] on input "Rechercher une facture, montant ou un client" at bounding box center [570, 265] width 722 height 20
click at [348, 275] on input "Rechercher une facture, montant ou un client" at bounding box center [570, 265] width 722 height 20
paste input "279445"
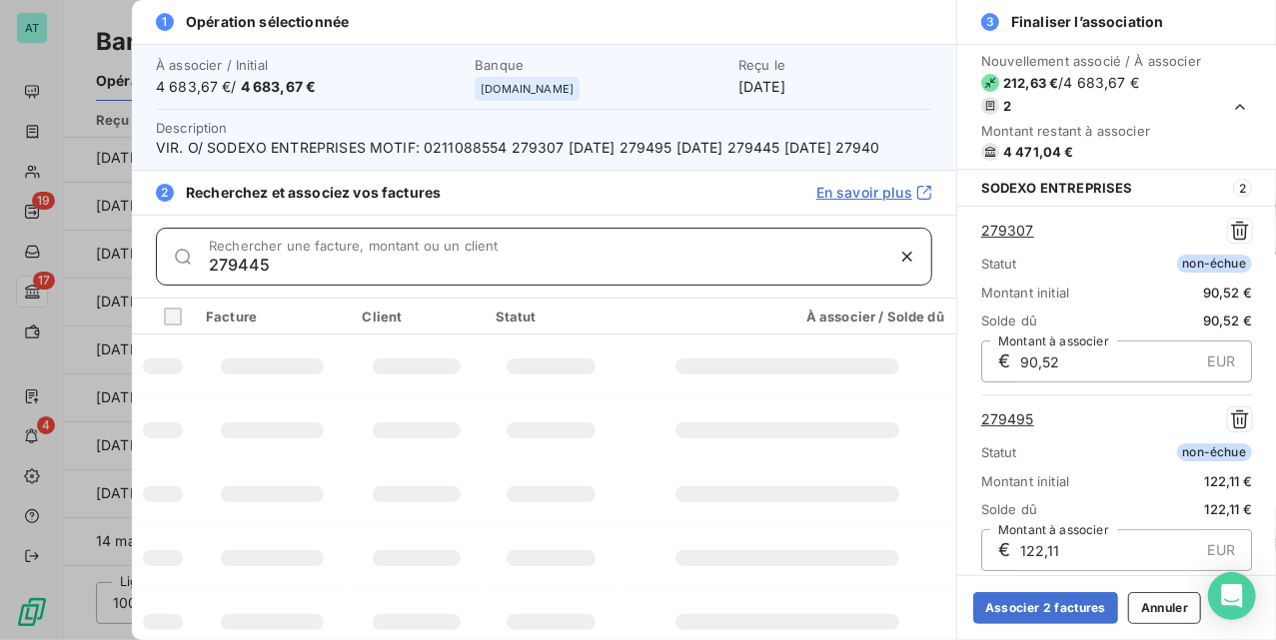
scroll to position [9, 0]
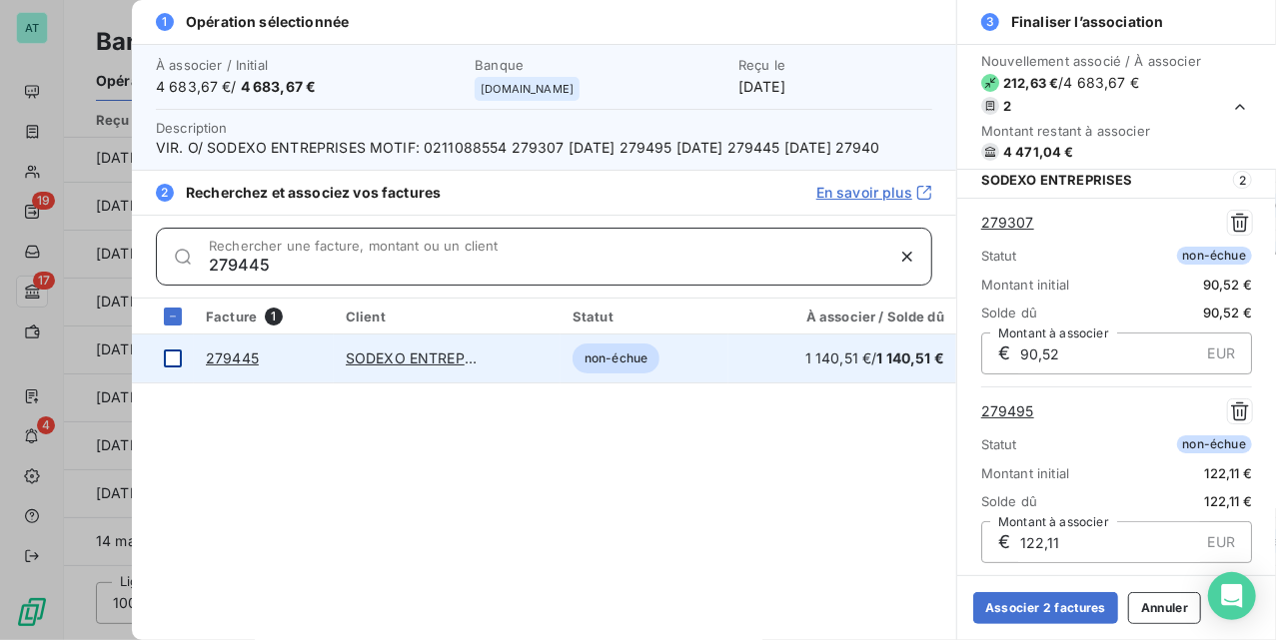
type input "279445"
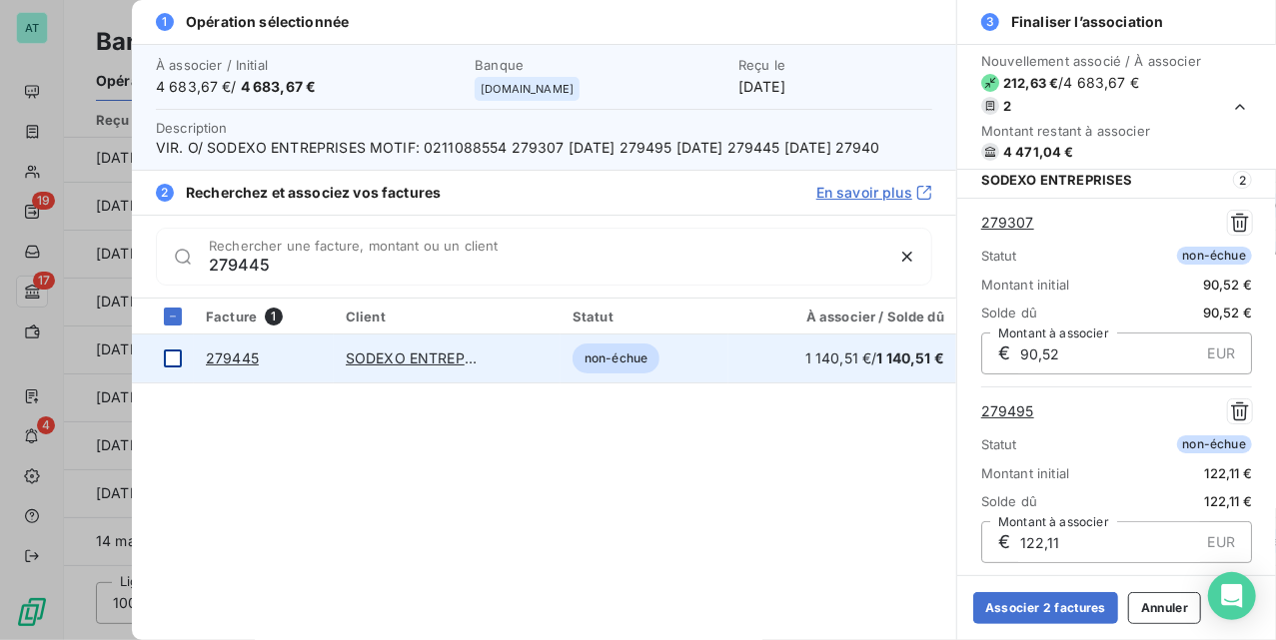
click at [168, 368] on div at bounding box center [173, 359] width 18 height 18
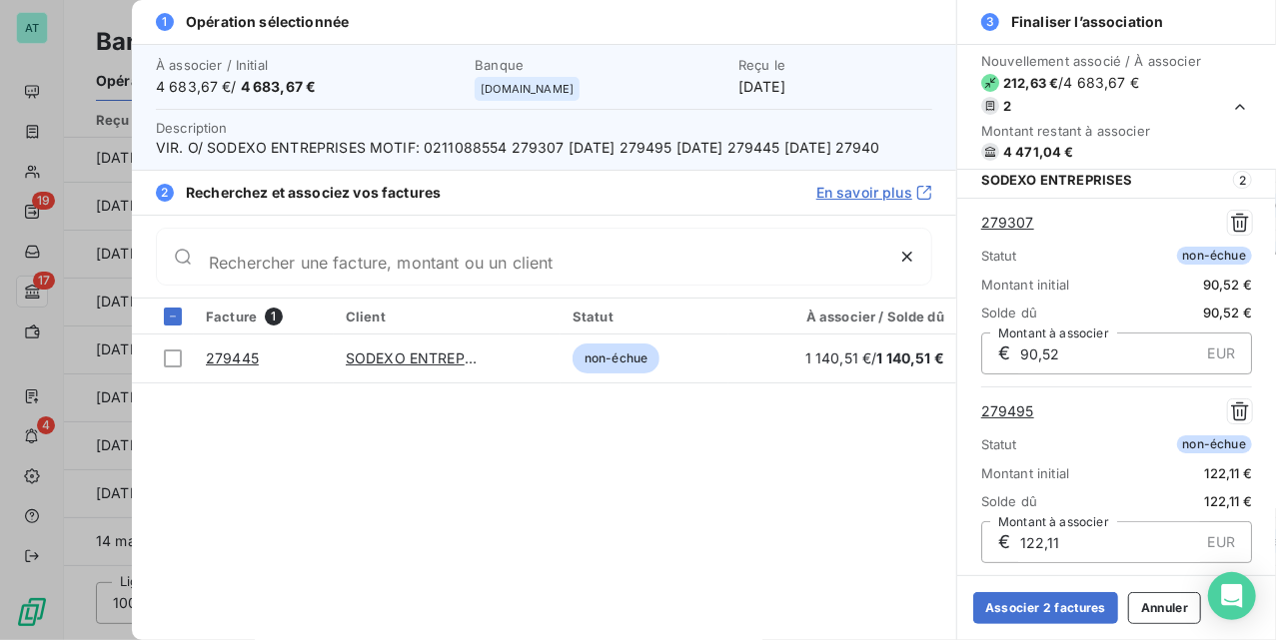
scroll to position [236, 0]
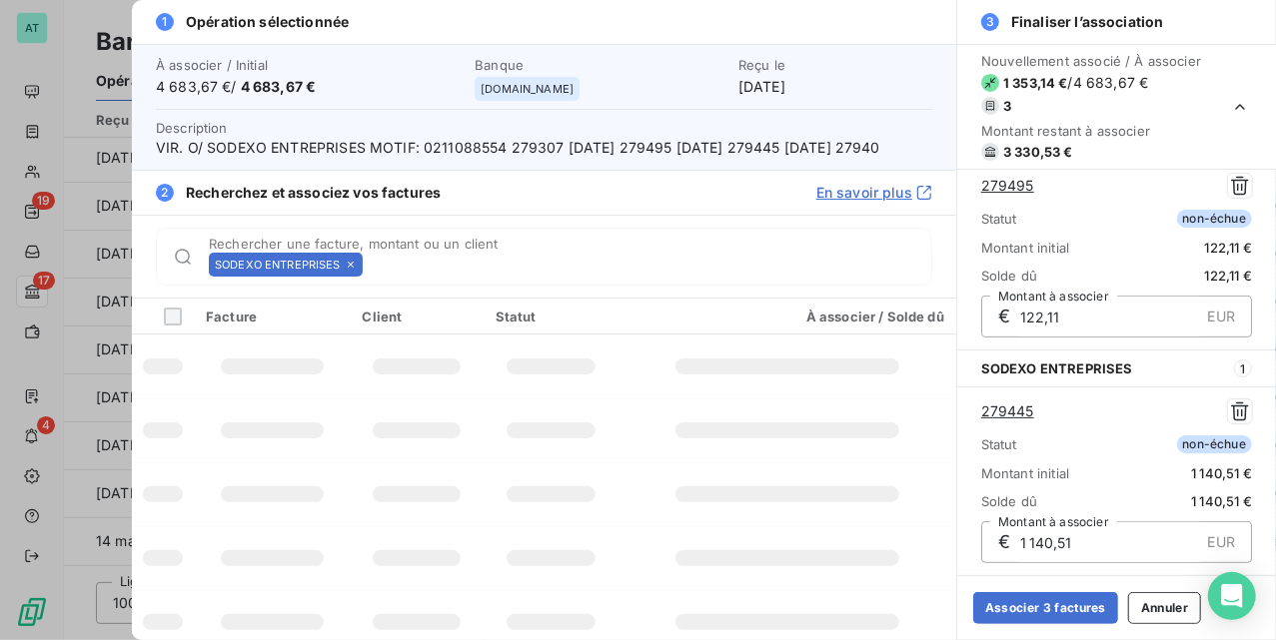
click at [176, 158] on span "VIR. O/ SODEXO ENTREPRISES MOTIF: 0211088554 279307 09.09.2025 279495 11.09.202…" at bounding box center [544, 148] width 776 height 20
click at [174, 158] on span "VIR. O/ SODEXO ENTREPRISES MOTIF: 0211088554 279307 09.09.2025 279495 11.09.202…" at bounding box center [544, 148] width 776 height 20
copy span "27940"
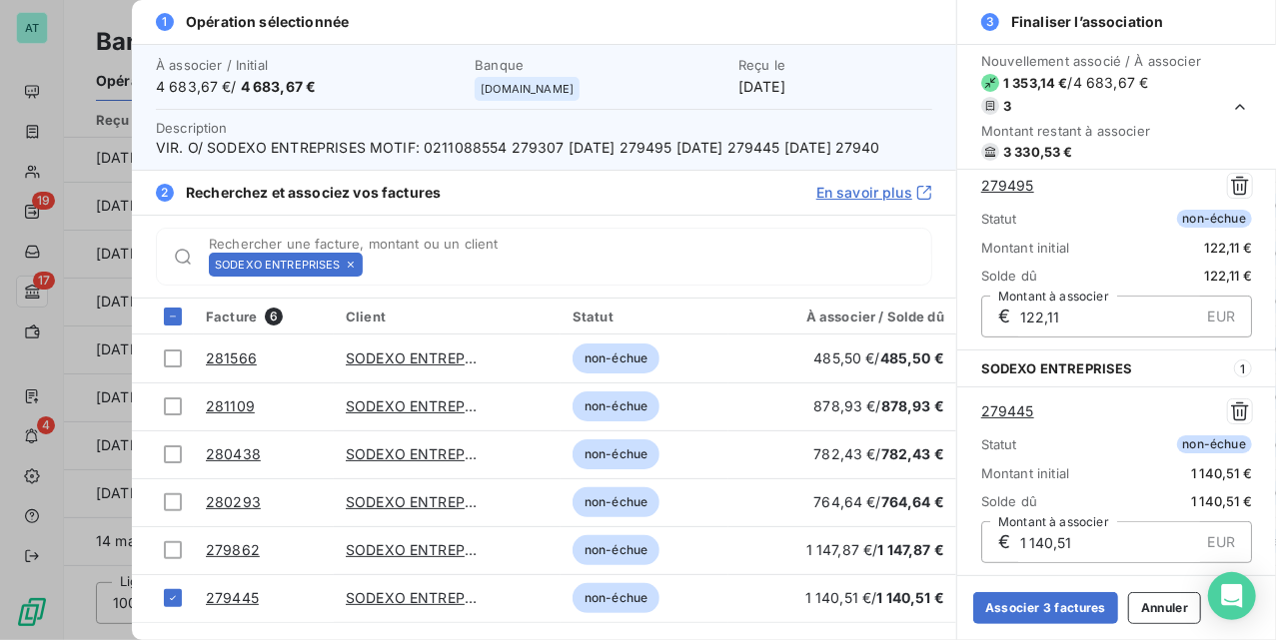
click at [353, 271] on icon at bounding box center [351, 265] width 12 height 12
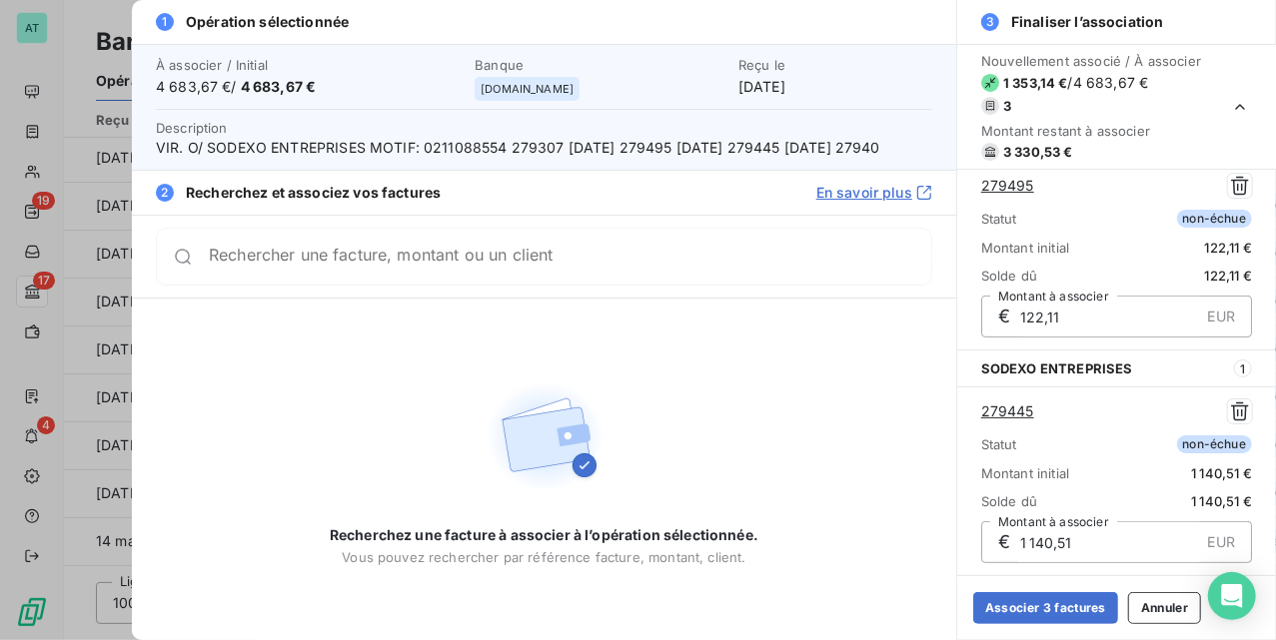
click at [353, 286] on div "Rechercher une facture, montant ou un client" at bounding box center [544, 257] width 776 height 58
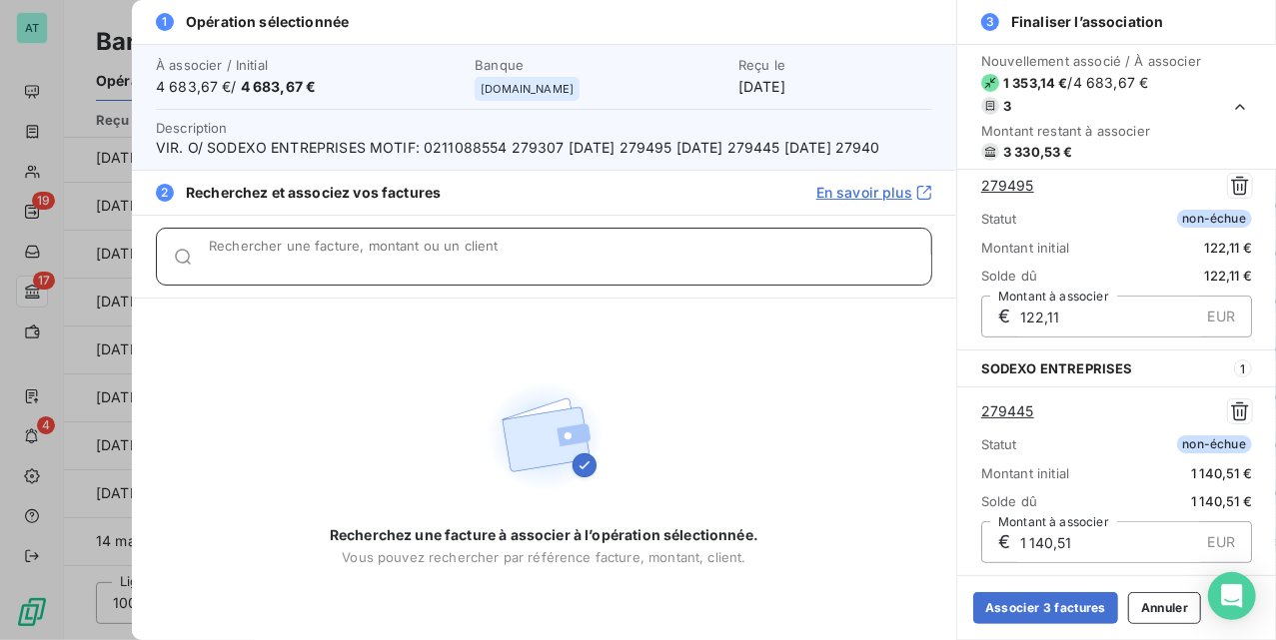
paste input "27940"
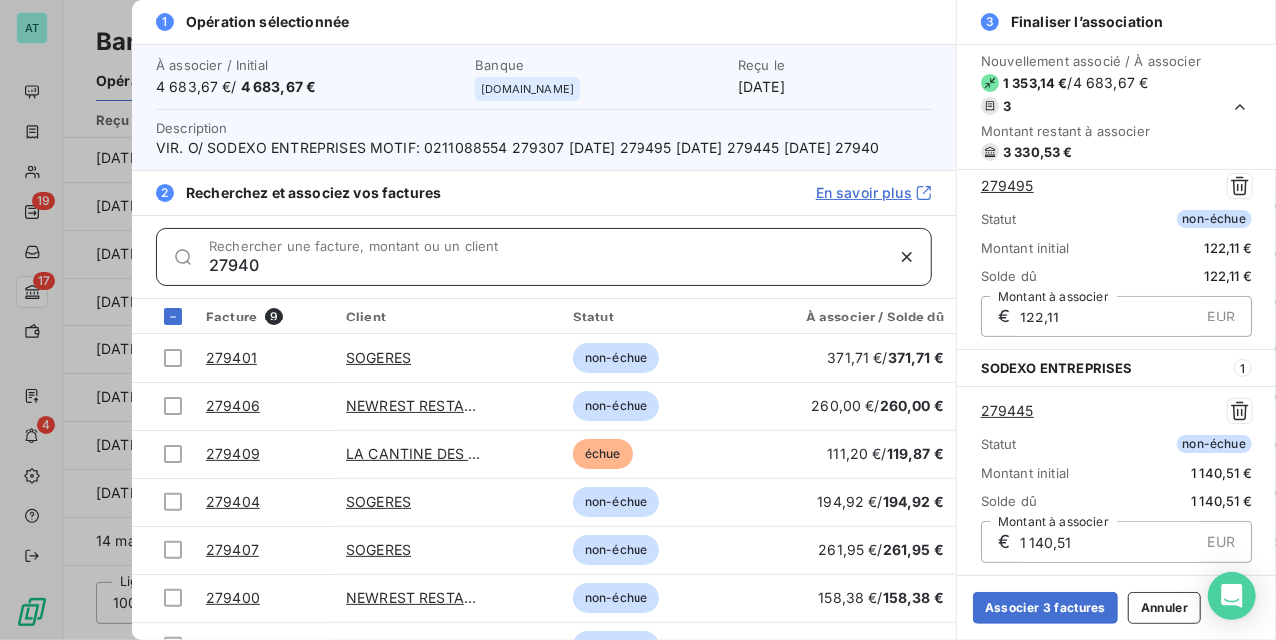
click at [342, 275] on input "27940" at bounding box center [546, 265] width 674 height 20
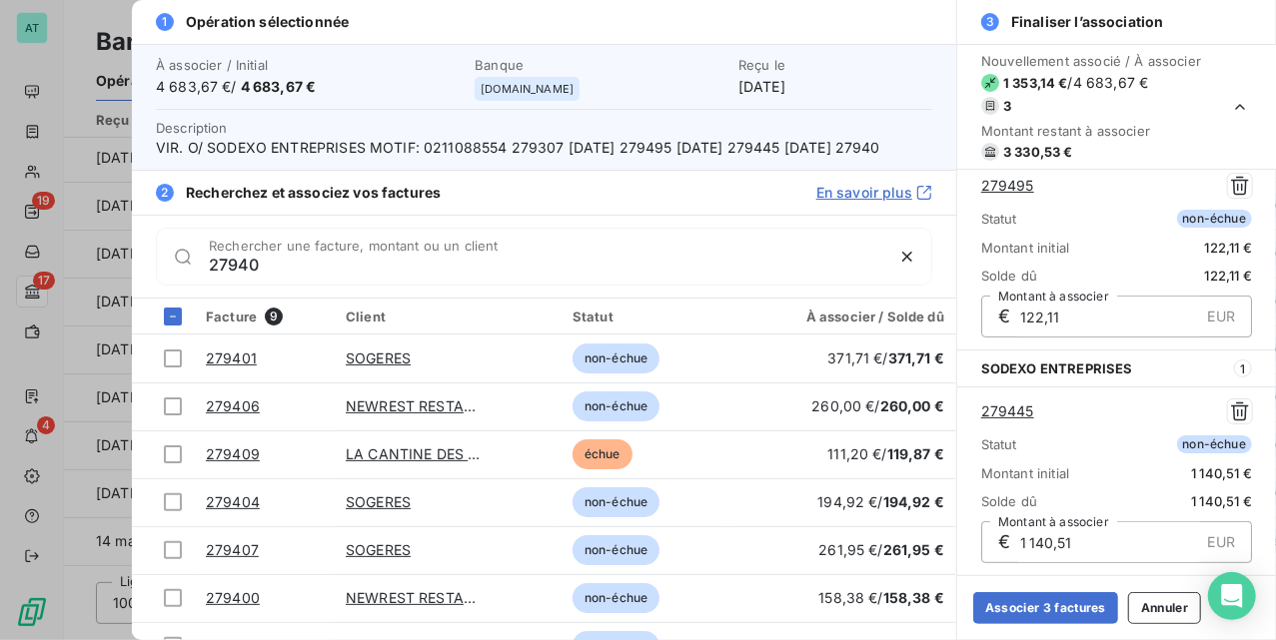
click at [293, 286] on div "27940 Rechercher une facture, montant ou un client" at bounding box center [544, 257] width 776 height 58
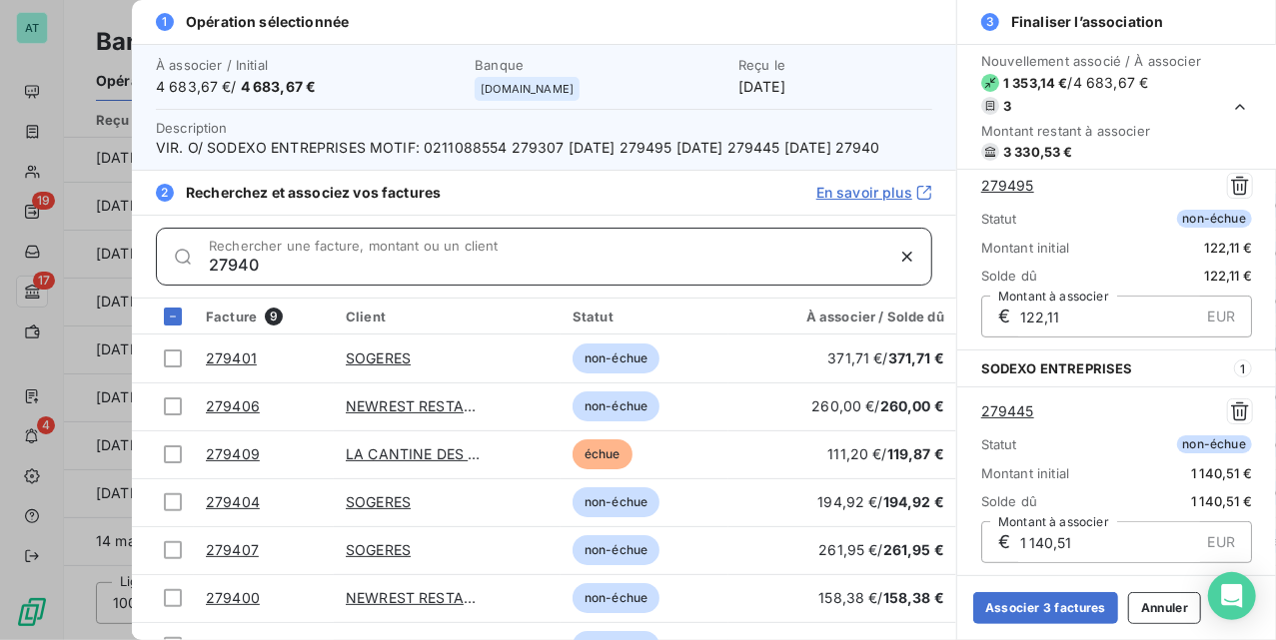
paste input "599"
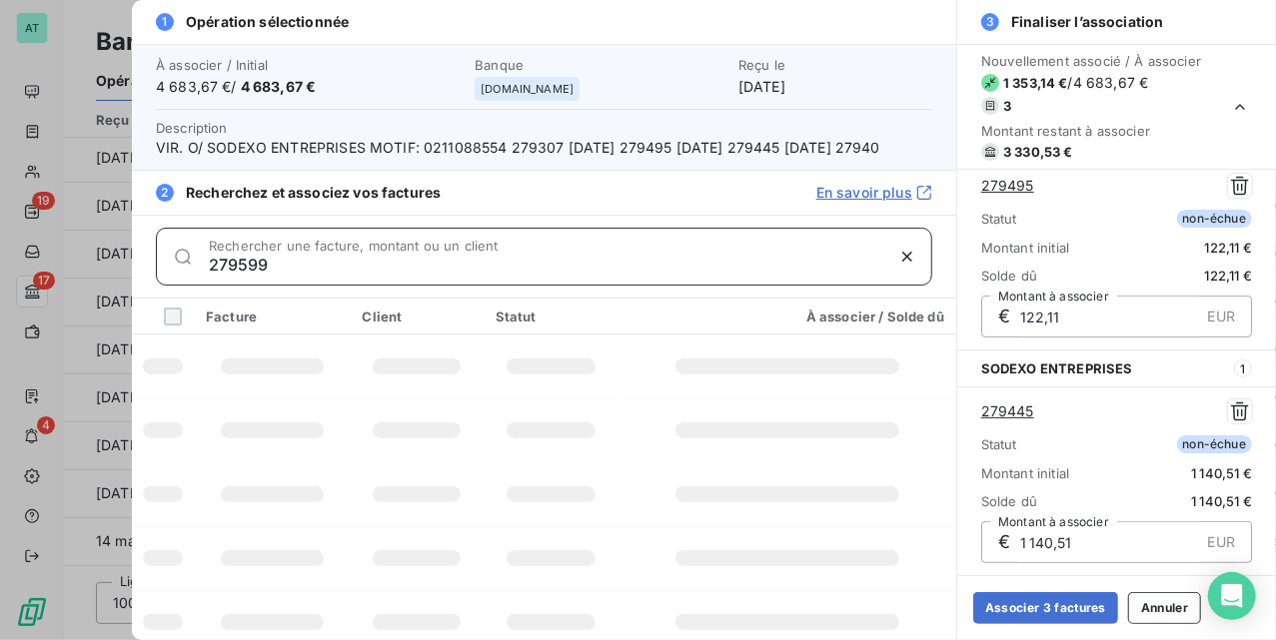
type input "279599"
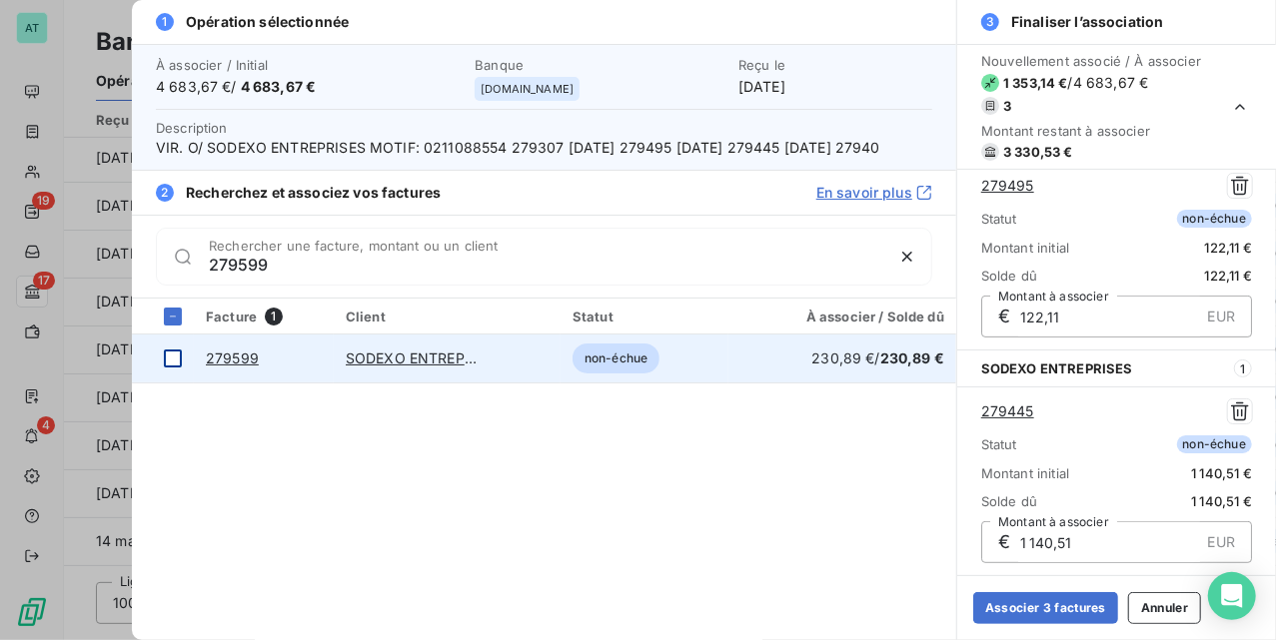
click at [176, 368] on div at bounding box center [173, 359] width 18 height 18
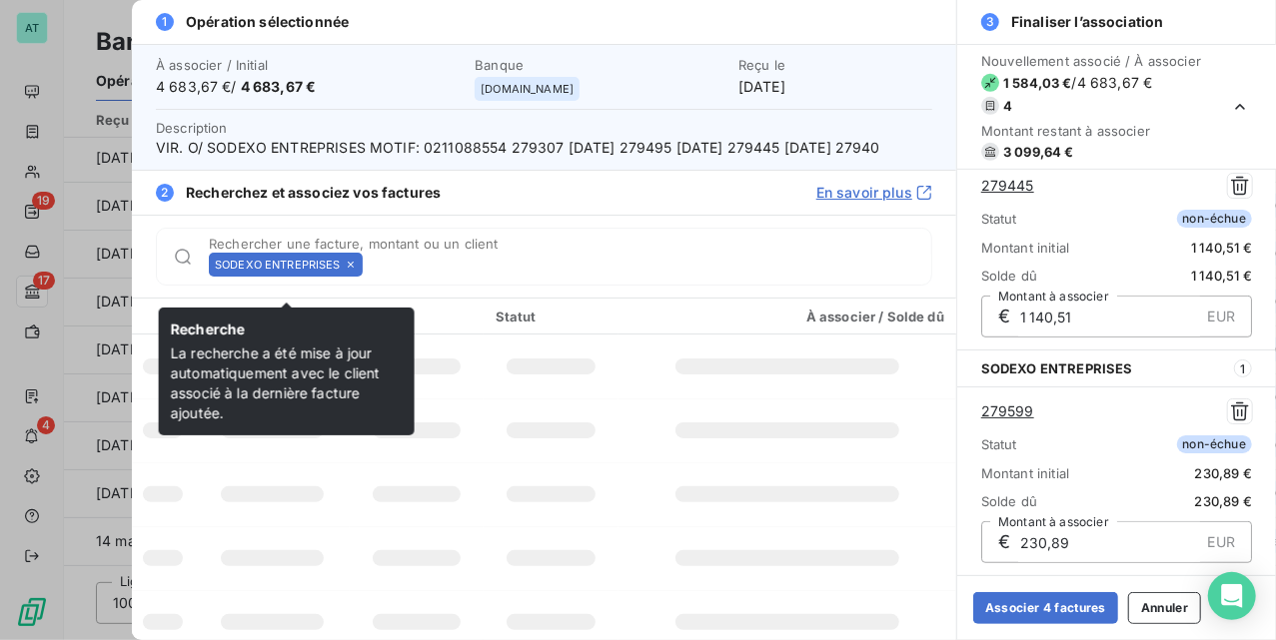
click at [356, 271] on icon at bounding box center [351, 265] width 12 height 12
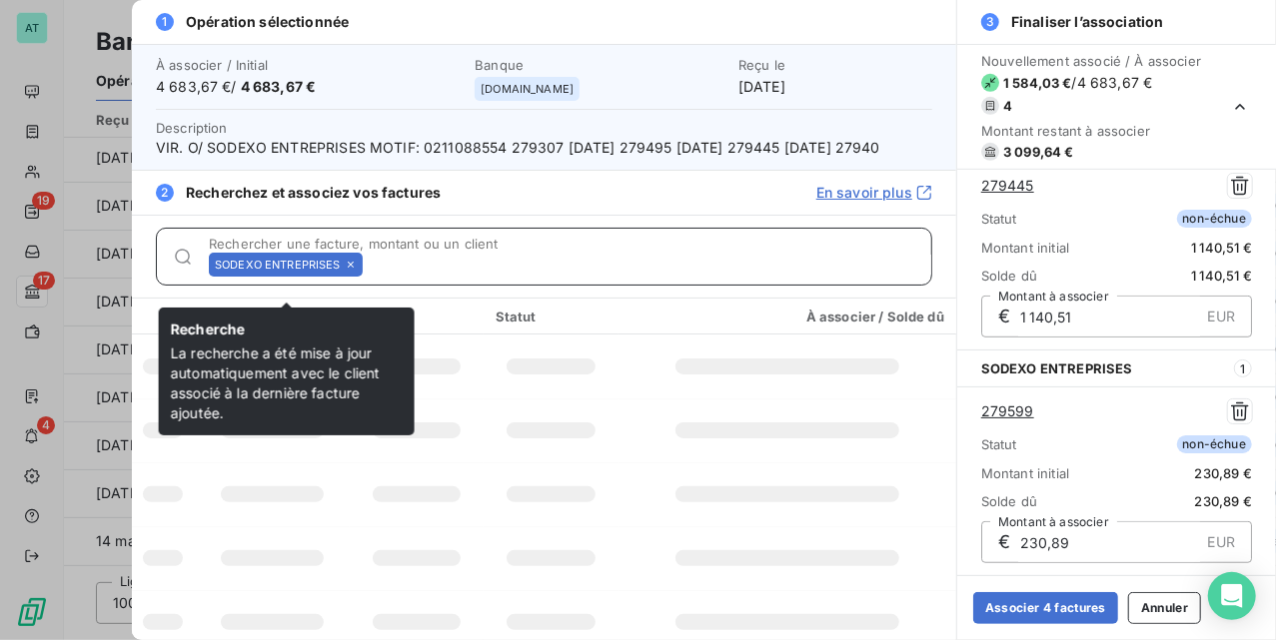
click at [371, 275] on input "Rechercher une facture, montant ou un client" at bounding box center [651, 265] width 561 height 20
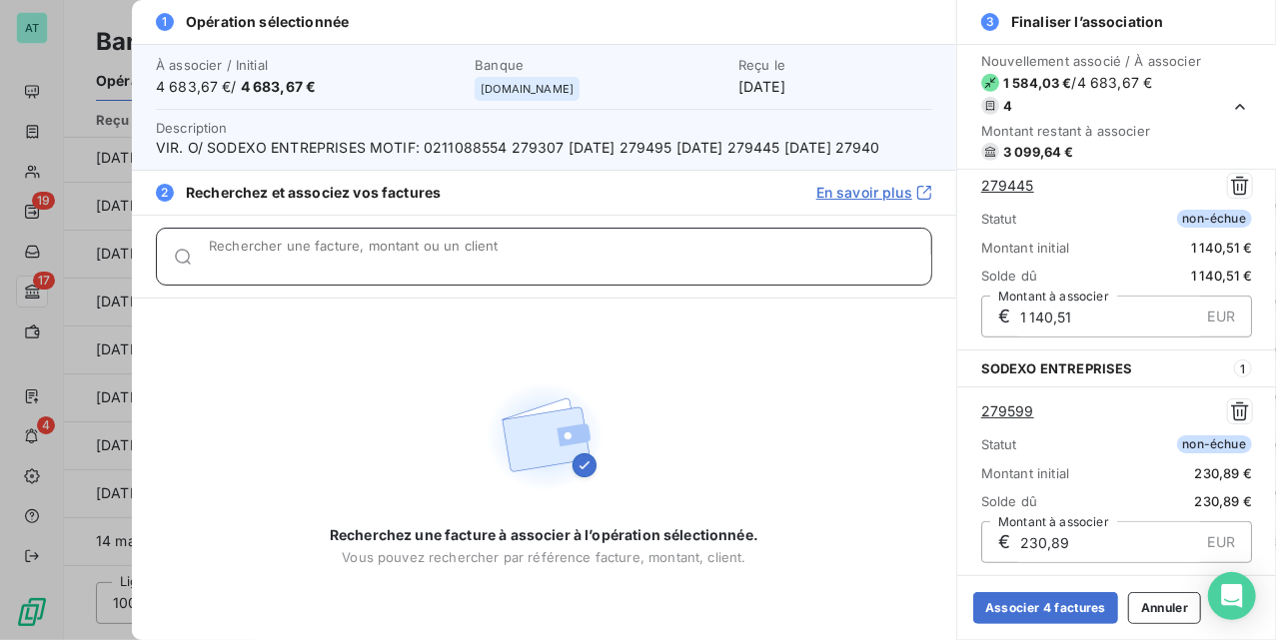
paste input "279597"
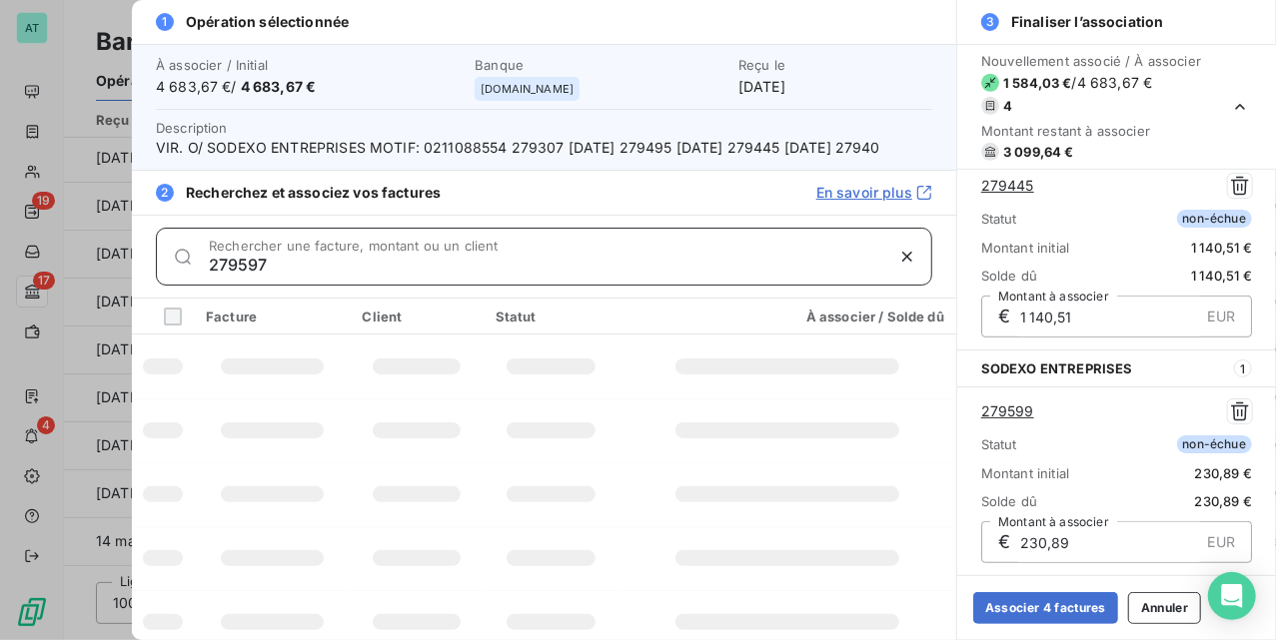
type input "279597"
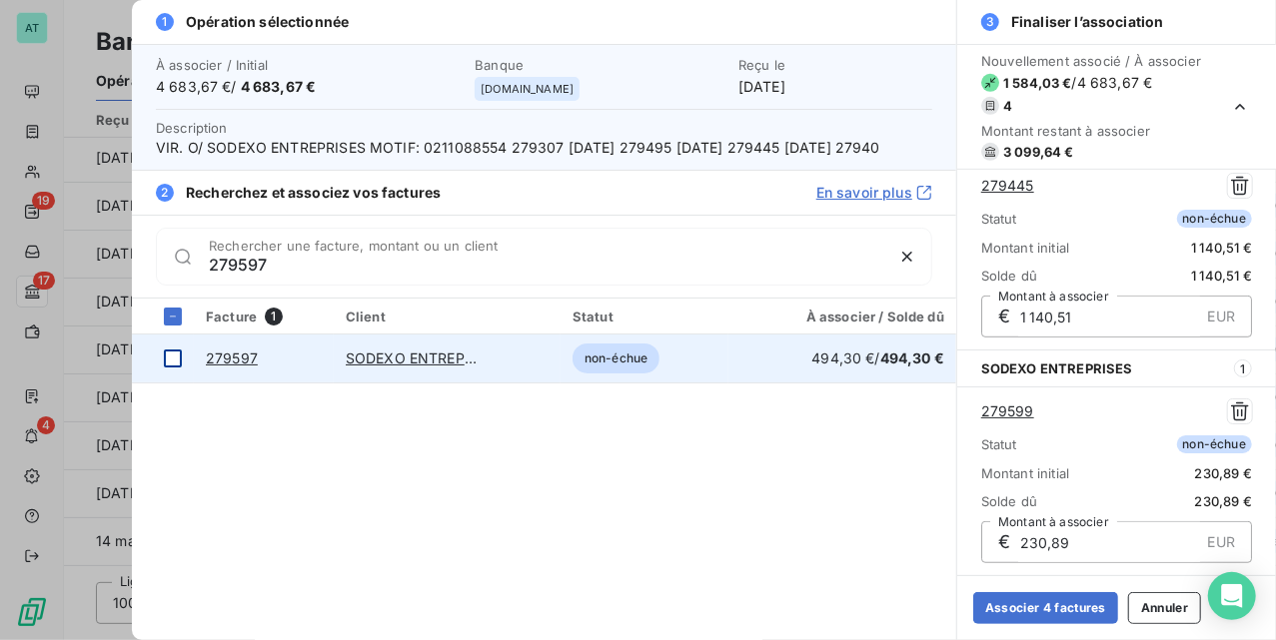
click at [176, 368] on div at bounding box center [173, 359] width 18 height 18
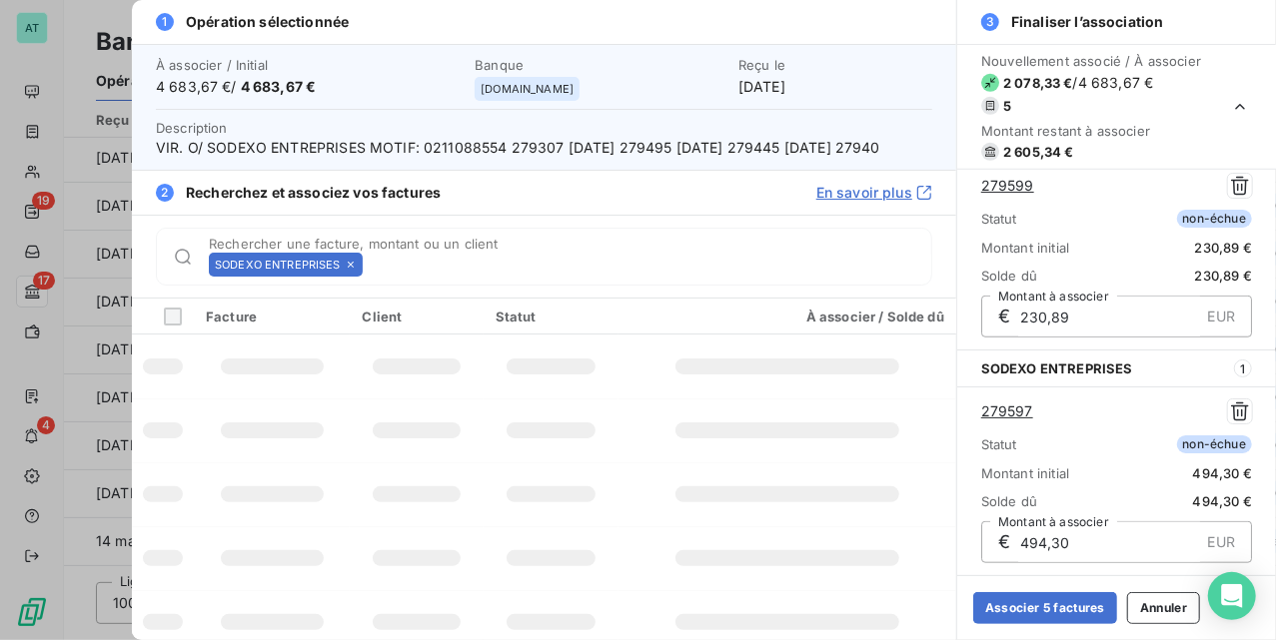
click at [354, 271] on icon at bounding box center [351, 265] width 12 height 12
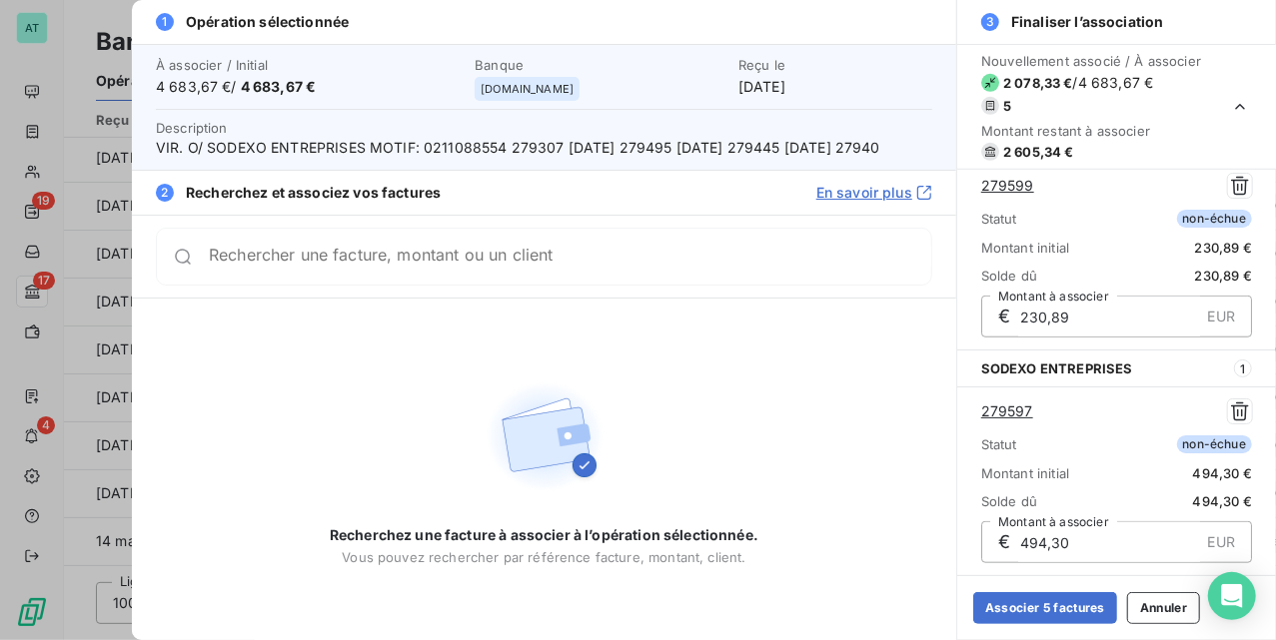
click at [353, 286] on div "Rechercher une facture, montant ou un client" at bounding box center [544, 257] width 776 height 58
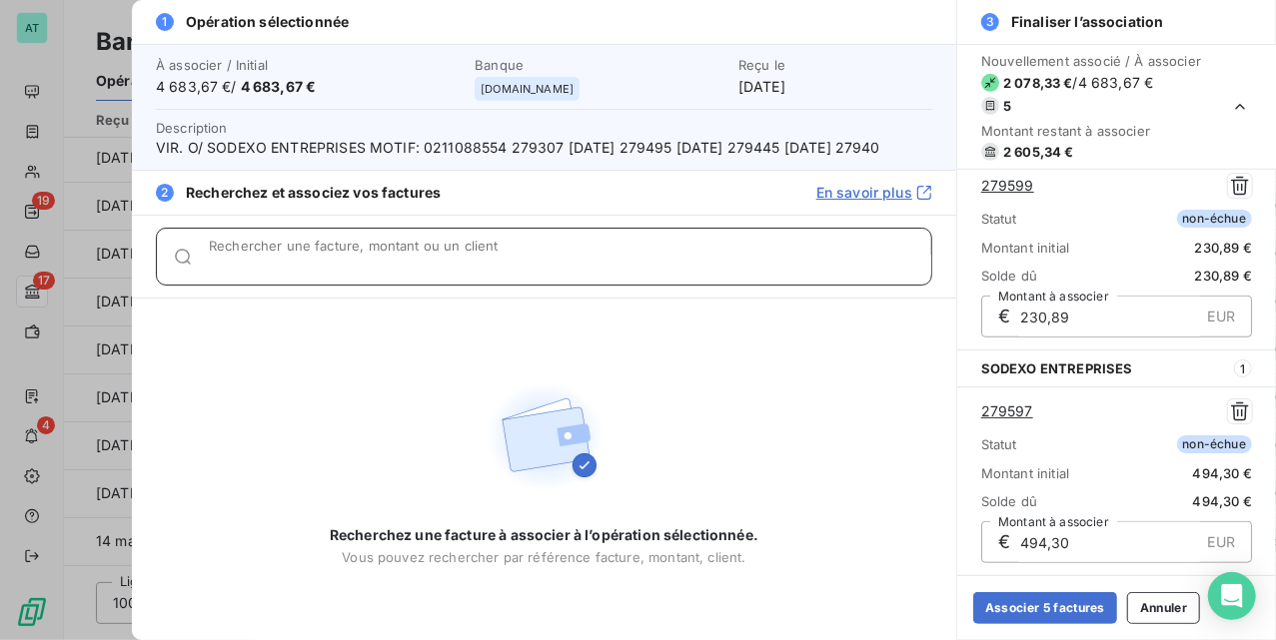
paste input "279402"
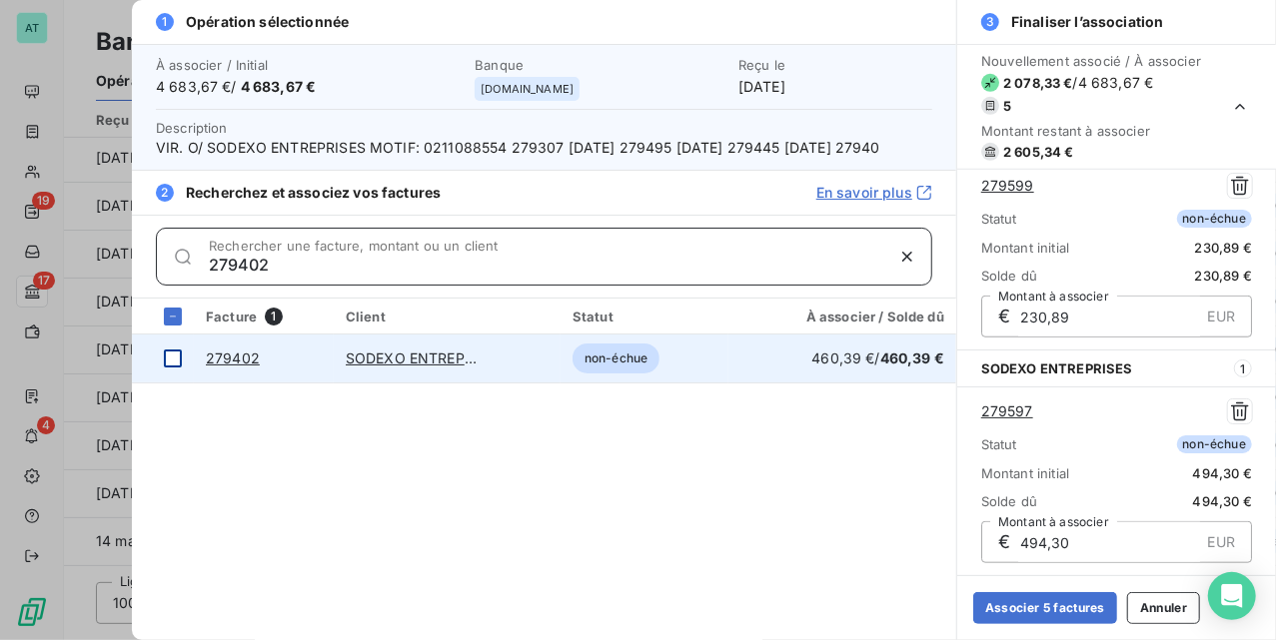
type input "279402"
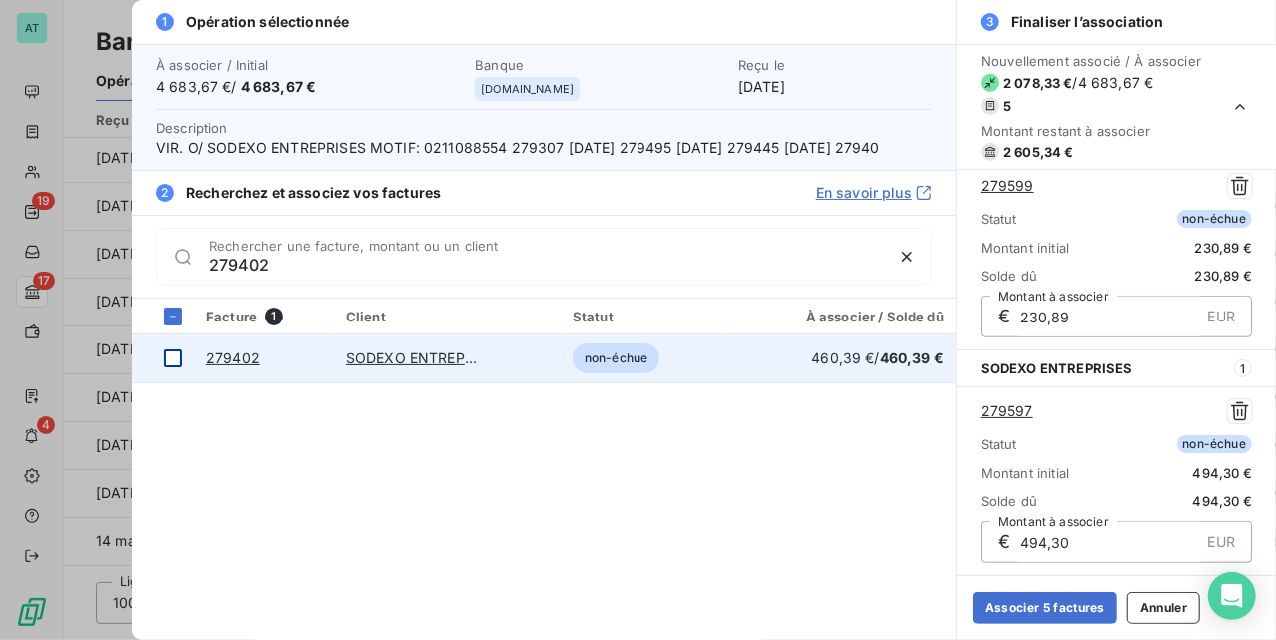
click at [169, 368] on div at bounding box center [173, 359] width 18 height 18
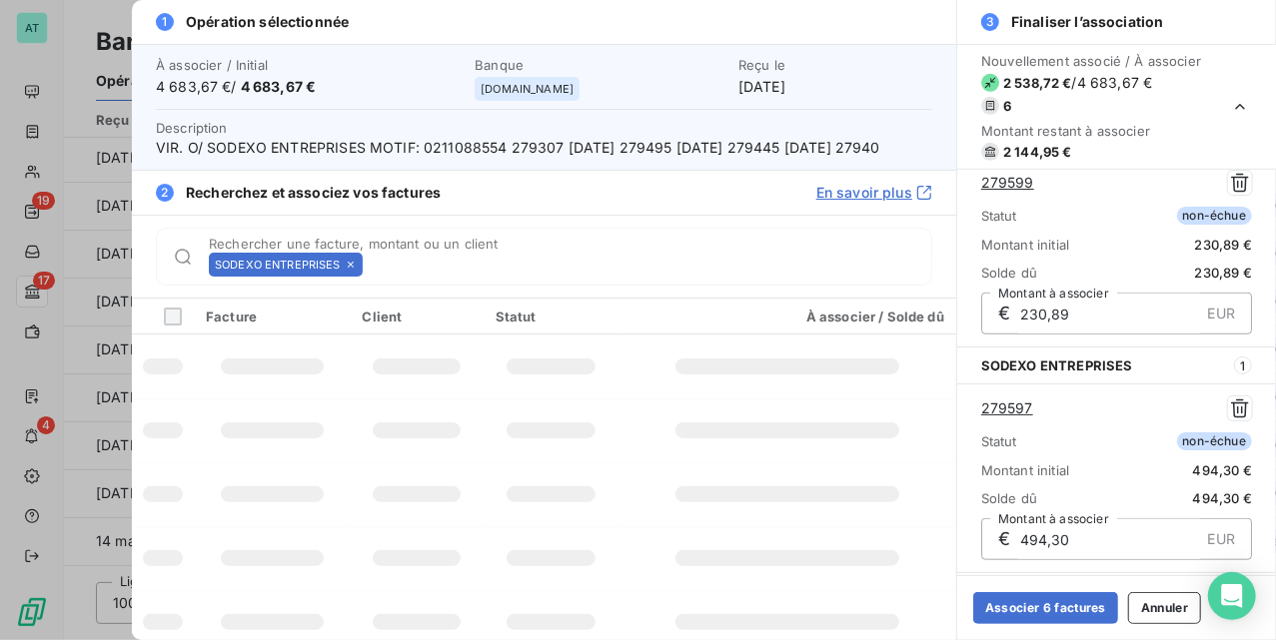
scroll to position [915, 0]
click at [352, 271] on icon at bounding box center [351, 265] width 12 height 12
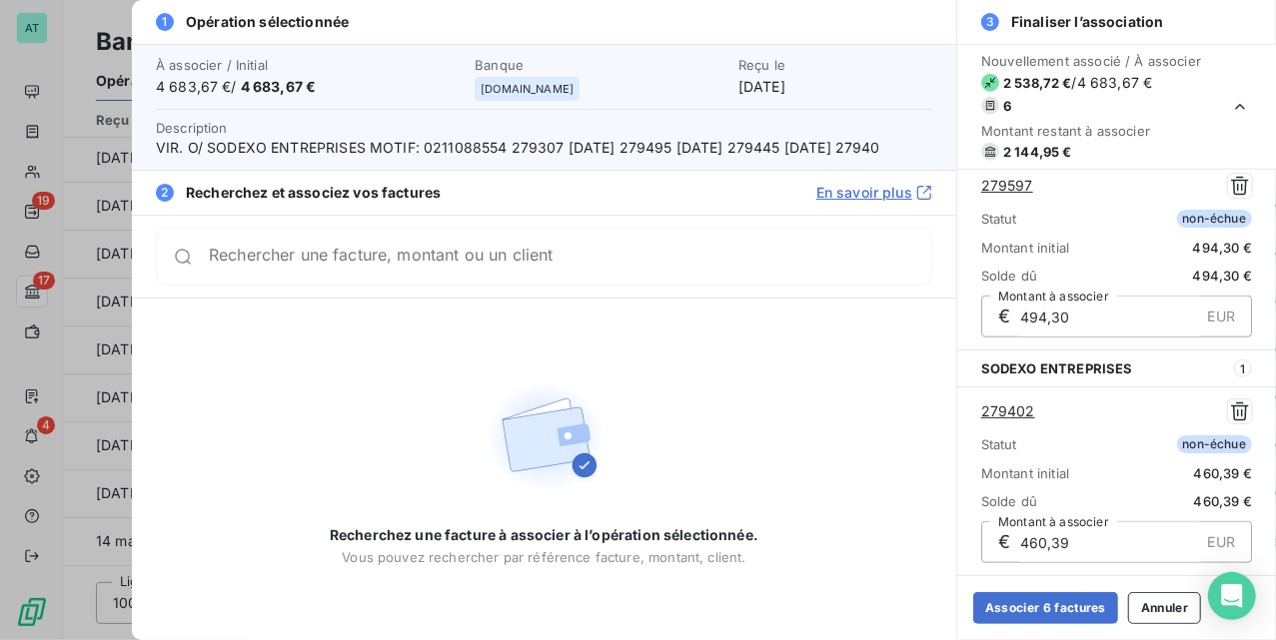
click at [352, 286] on div "Rechercher une facture, montant ou un client" at bounding box center [544, 257] width 776 height 58
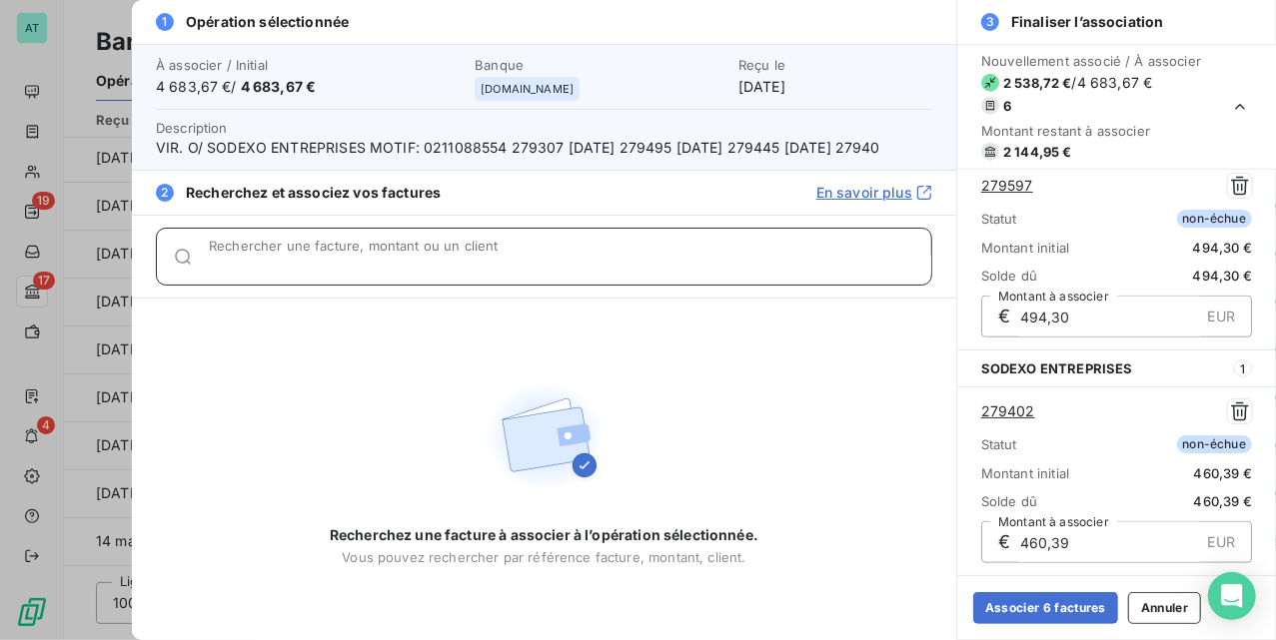
paste input "279634"
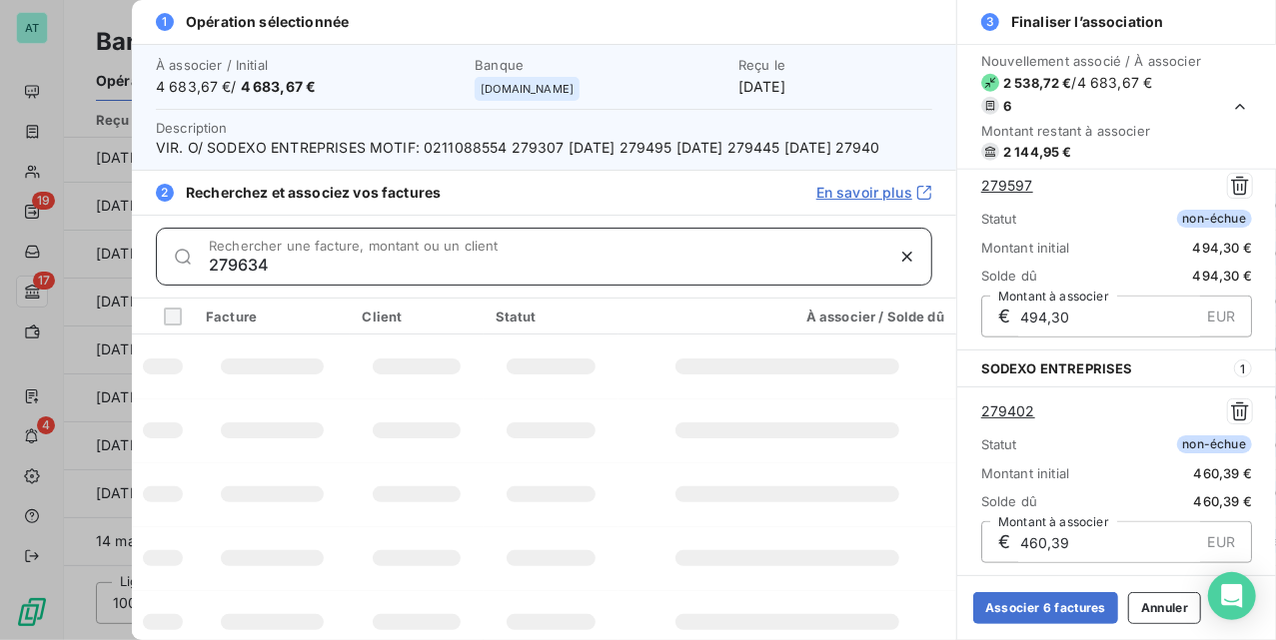
type input "279634"
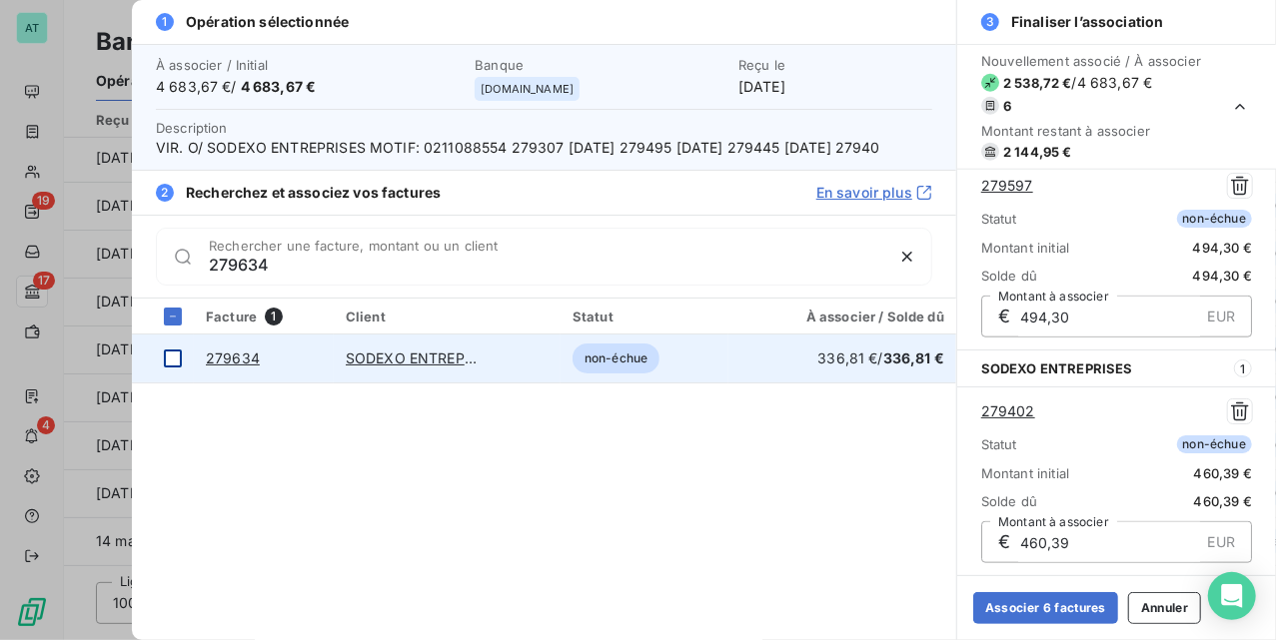
click at [180, 369] on td at bounding box center [163, 359] width 62 height 48
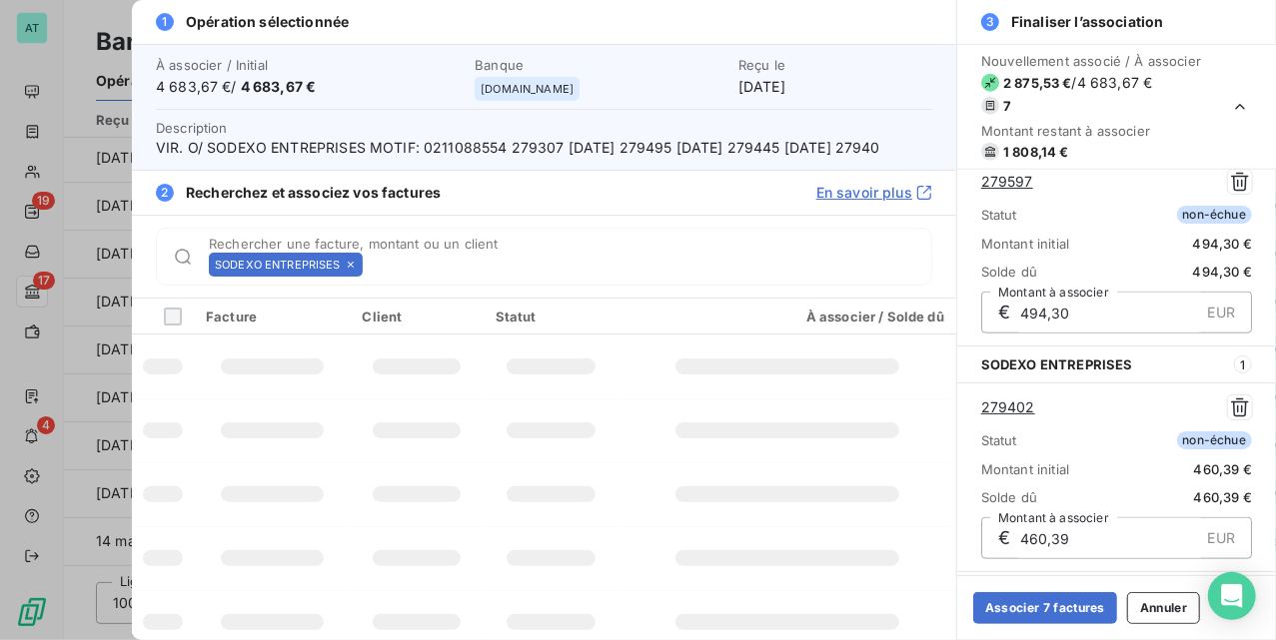
scroll to position [1141, 0]
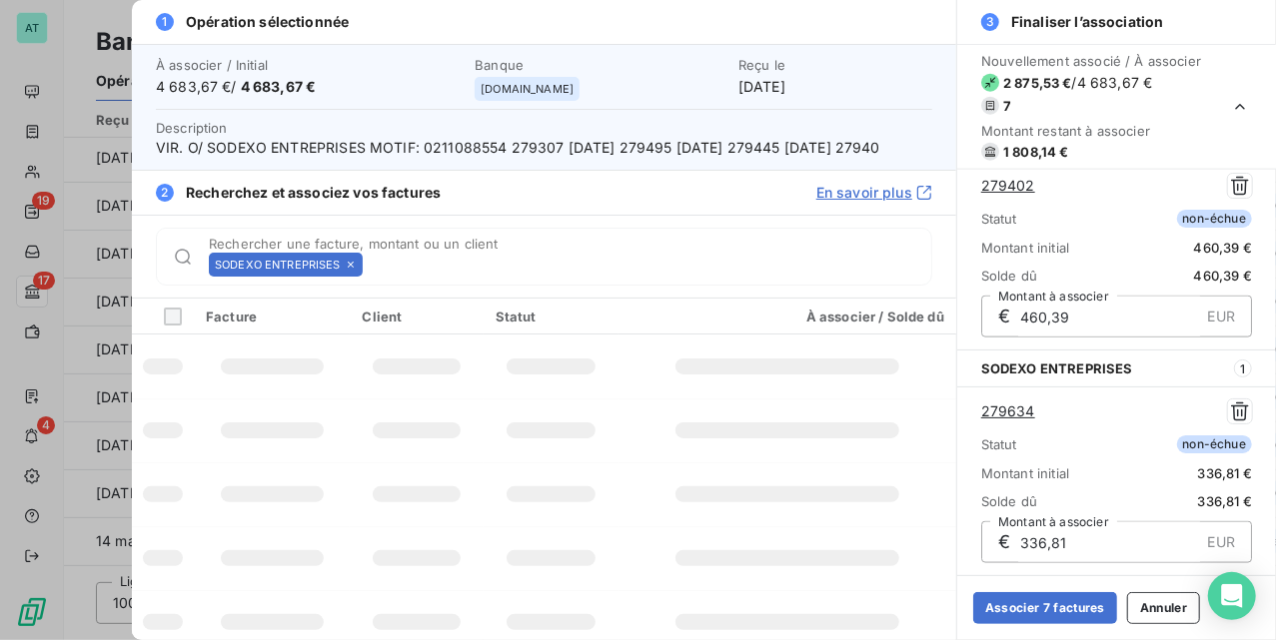
click at [350, 271] on icon at bounding box center [351, 265] width 12 height 12
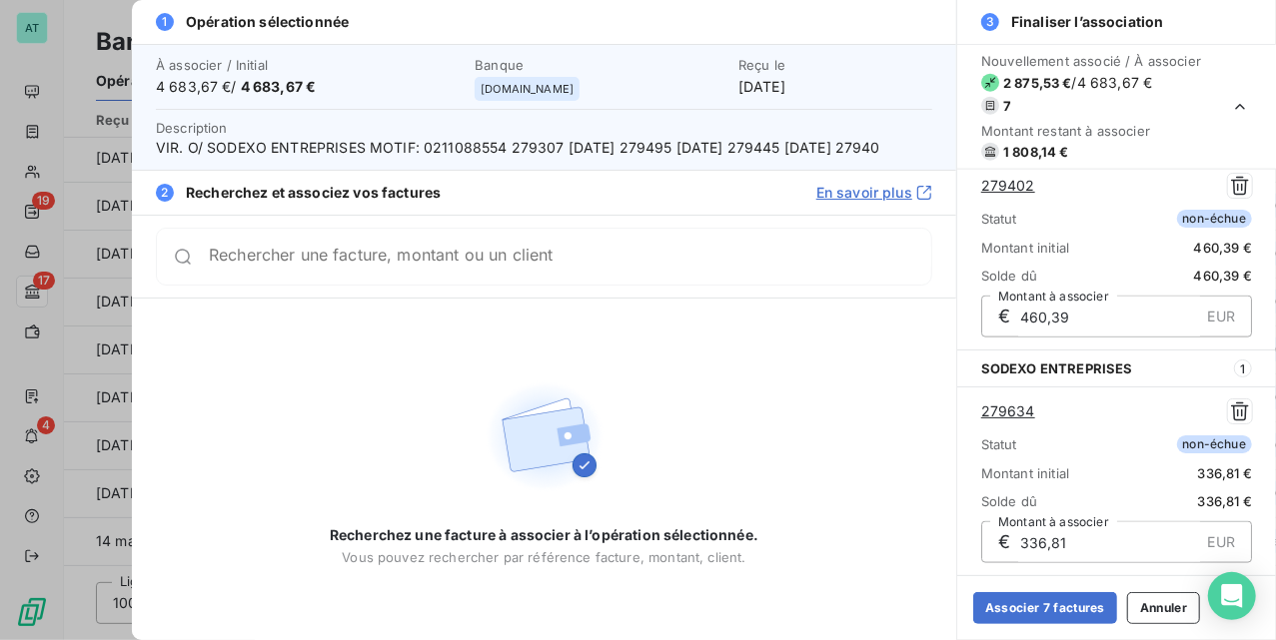
click at [350, 286] on div "Rechercher une facture, montant ou un client" at bounding box center [544, 257] width 776 height 58
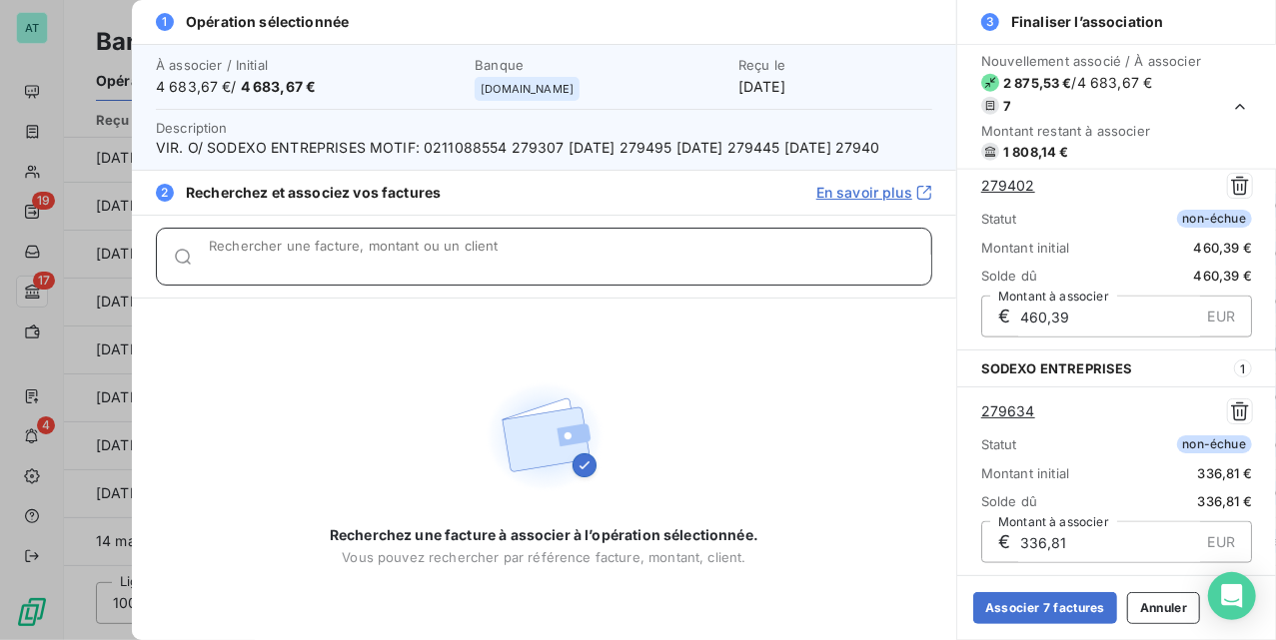
paste input "279598"
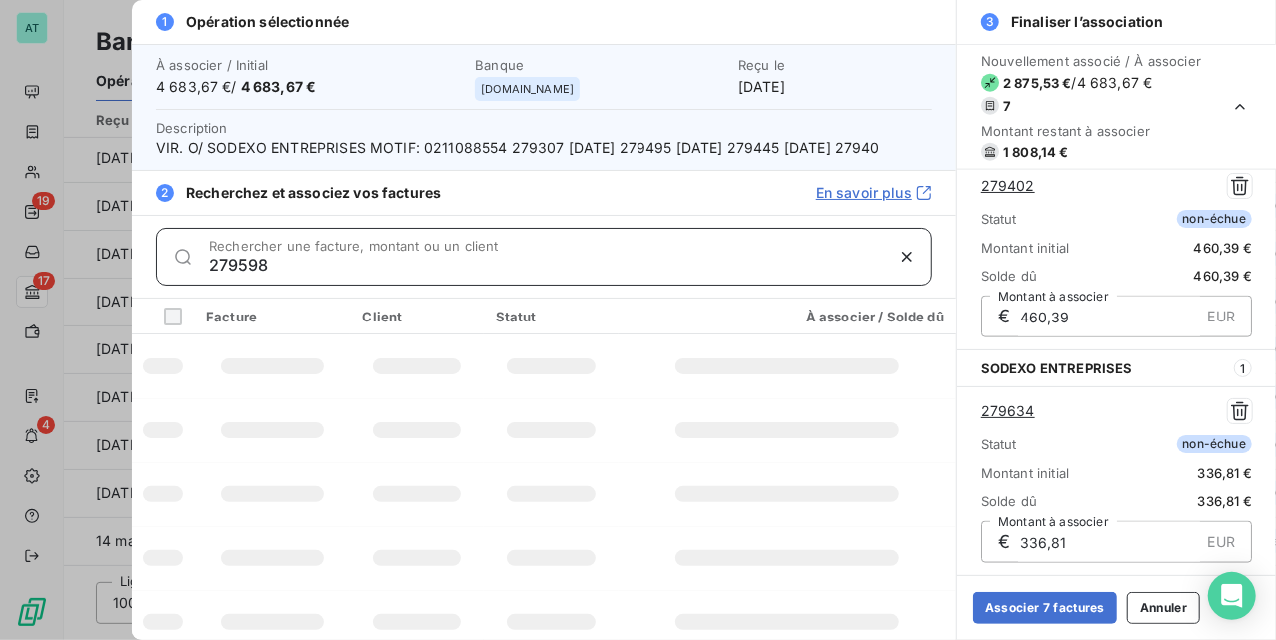
type input "279598"
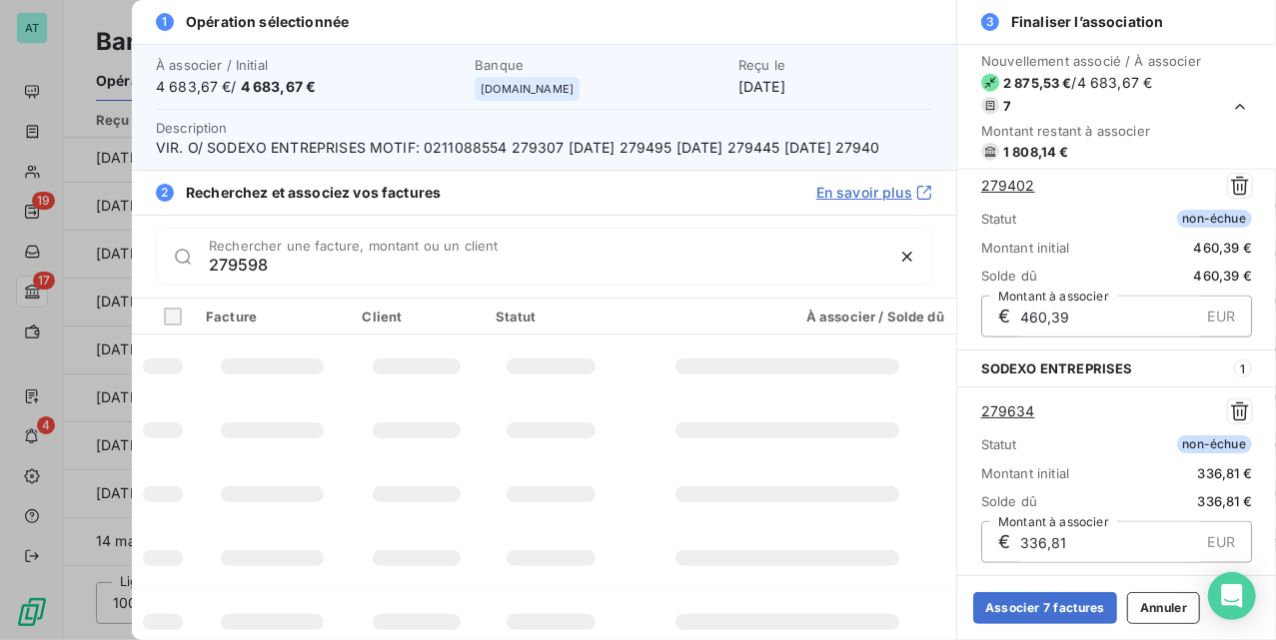
click at [309, 270] on div "279598 Rechercher une facture, montant ou un client" at bounding box center [570, 257] width 722 height 32
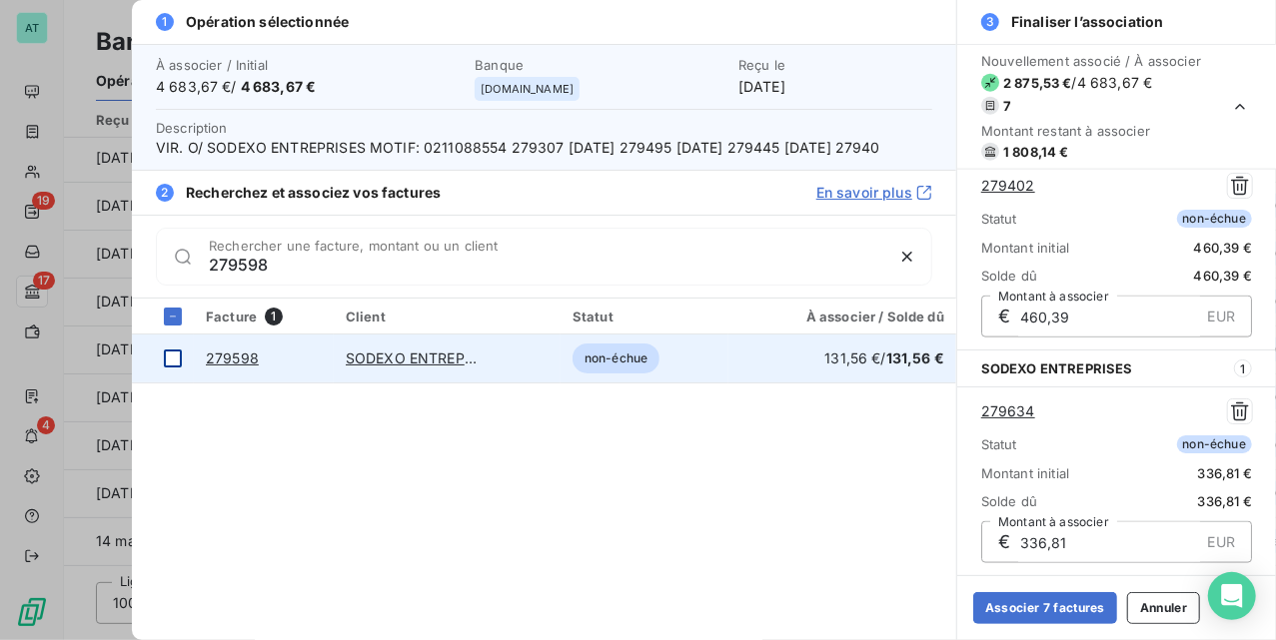
click at [170, 368] on div at bounding box center [173, 359] width 18 height 18
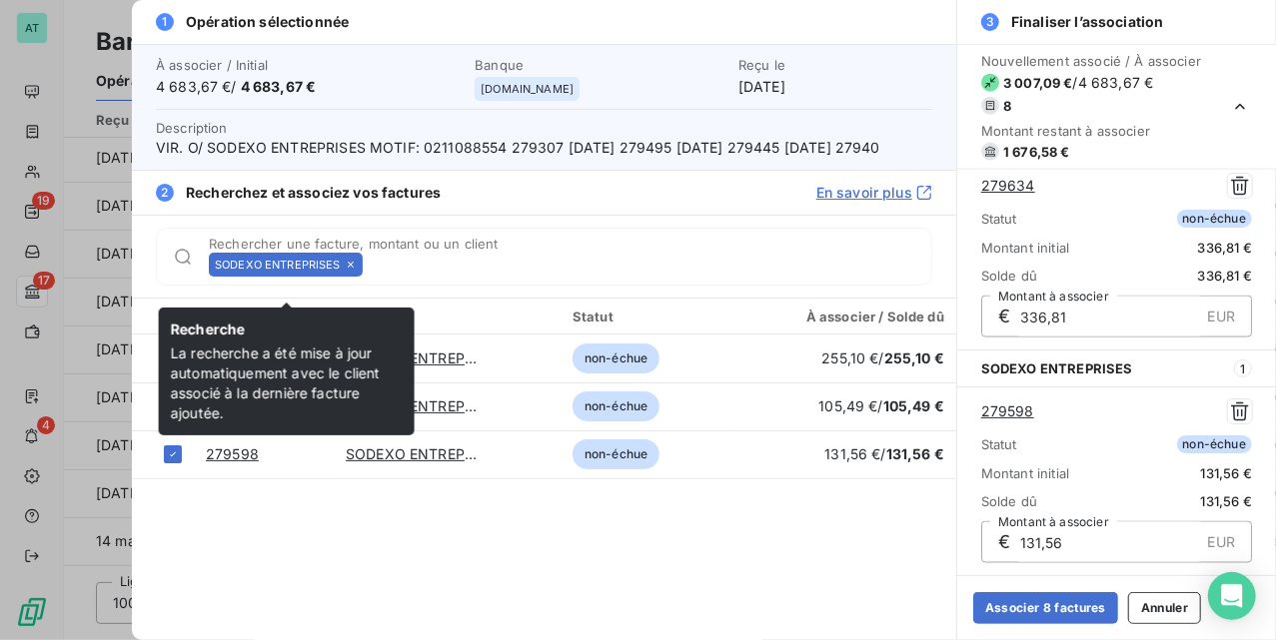
click at [353, 271] on icon at bounding box center [351, 265] width 12 height 12
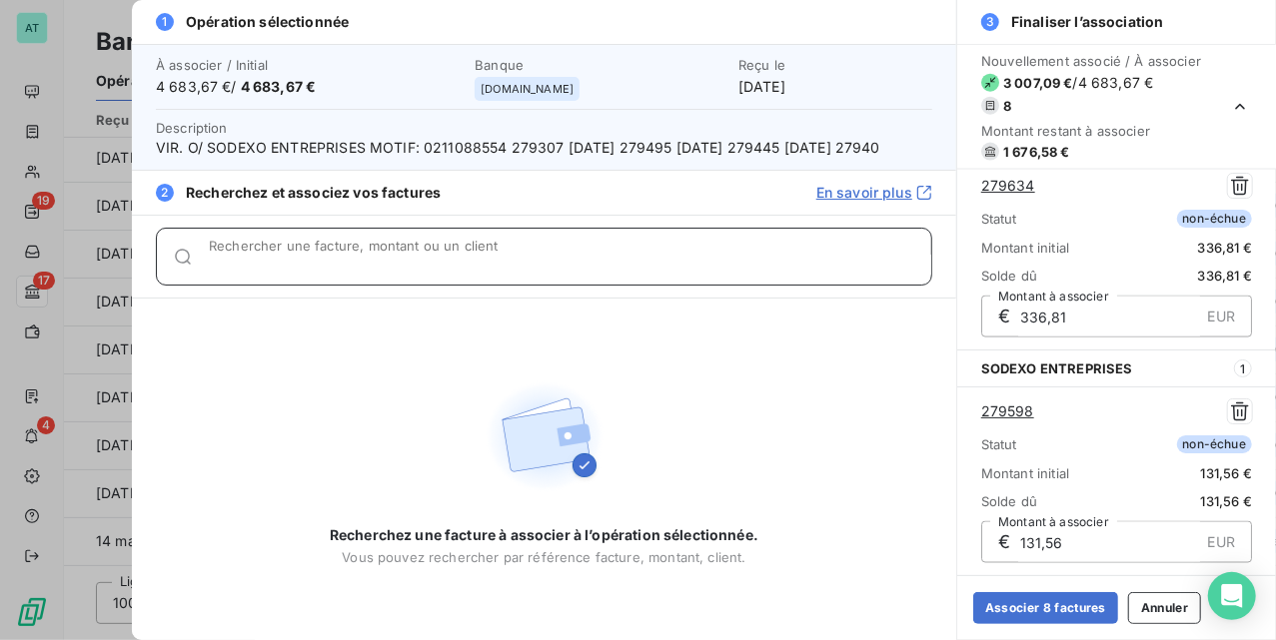
click at [353, 275] on input "Rechercher une facture, montant ou un client" at bounding box center [570, 265] width 722 height 20
paste input "279419"
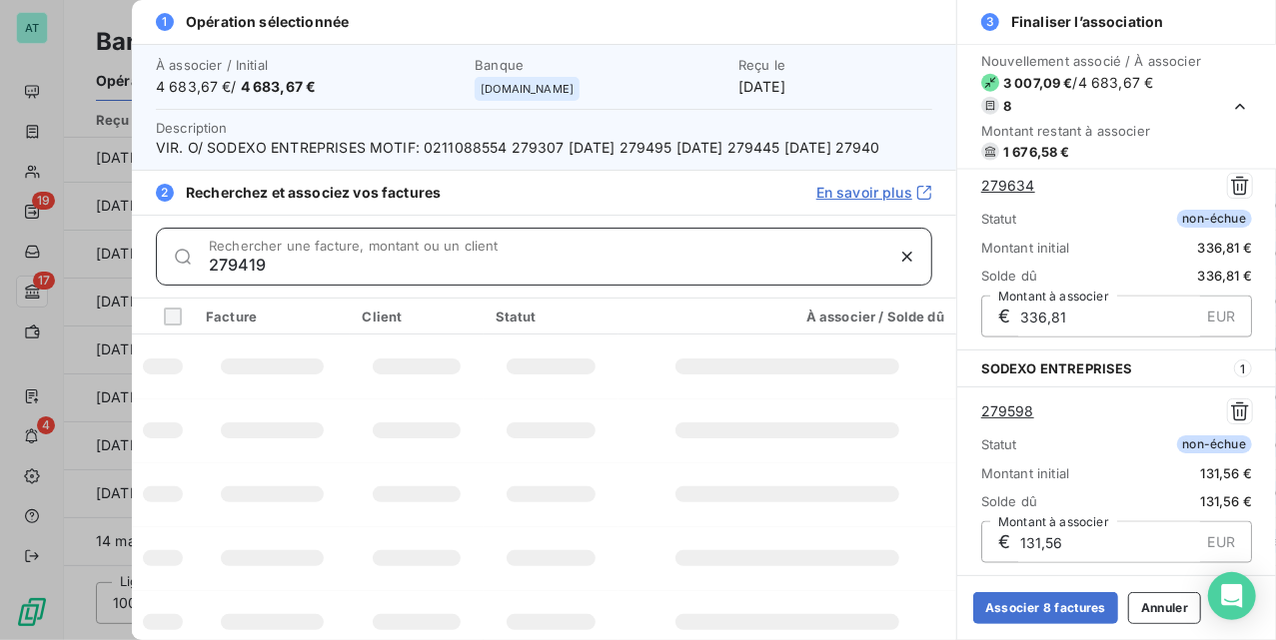
type input "279419"
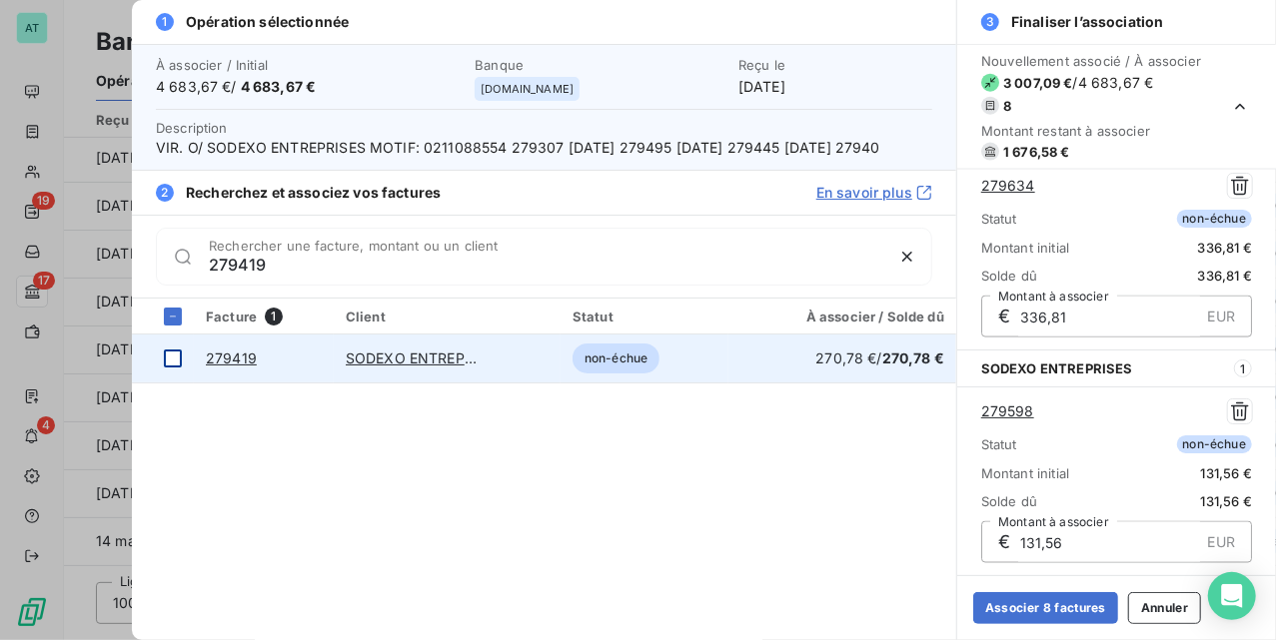
click at [173, 368] on div at bounding box center [173, 359] width 18 height 18
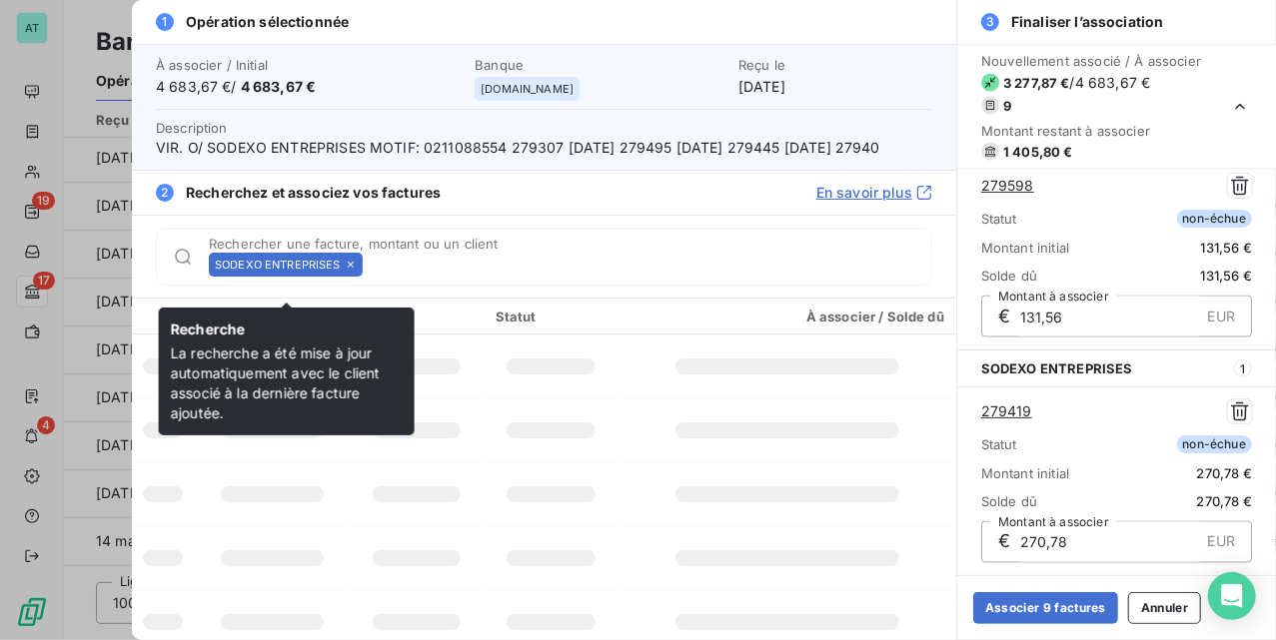
click at [350, 271] on icon at bounding box center [351, 265] width 12 height 12
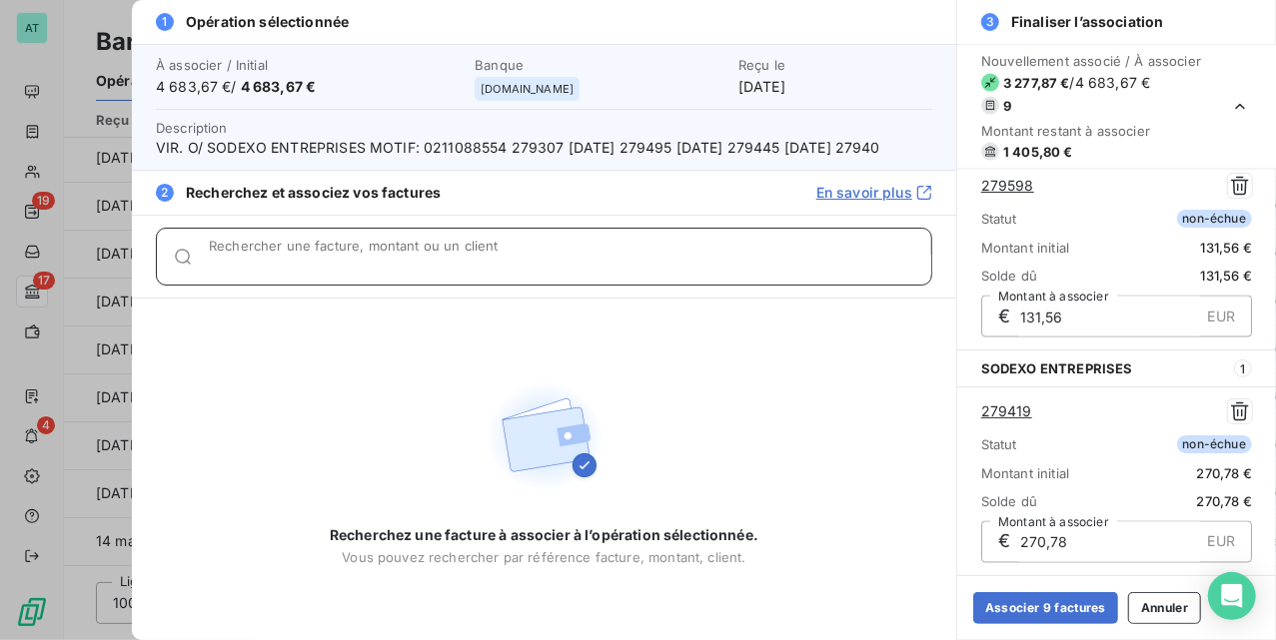
click at [350, 275] on input "Rechercher une facture, montant ou un client" at bounding box center [570, 265] width 722 height 20
paste input "279495"
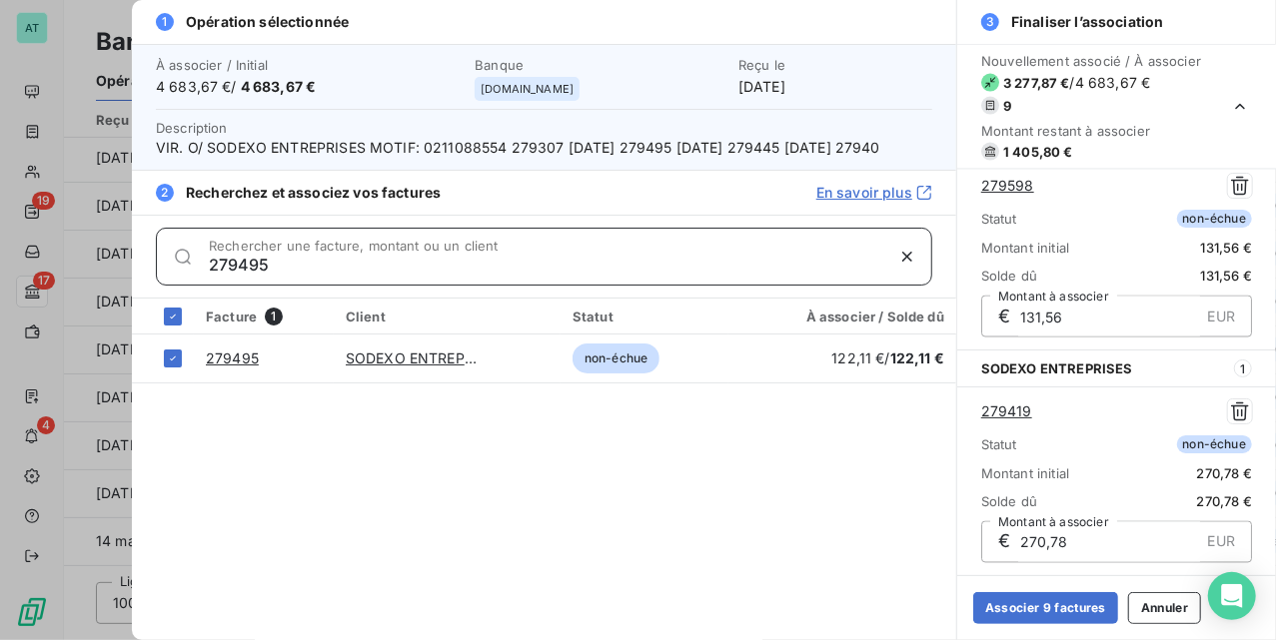
click at [288, 275] on input "279495" at bounding box center [546, 265] width 674 height 20
paste input "622"
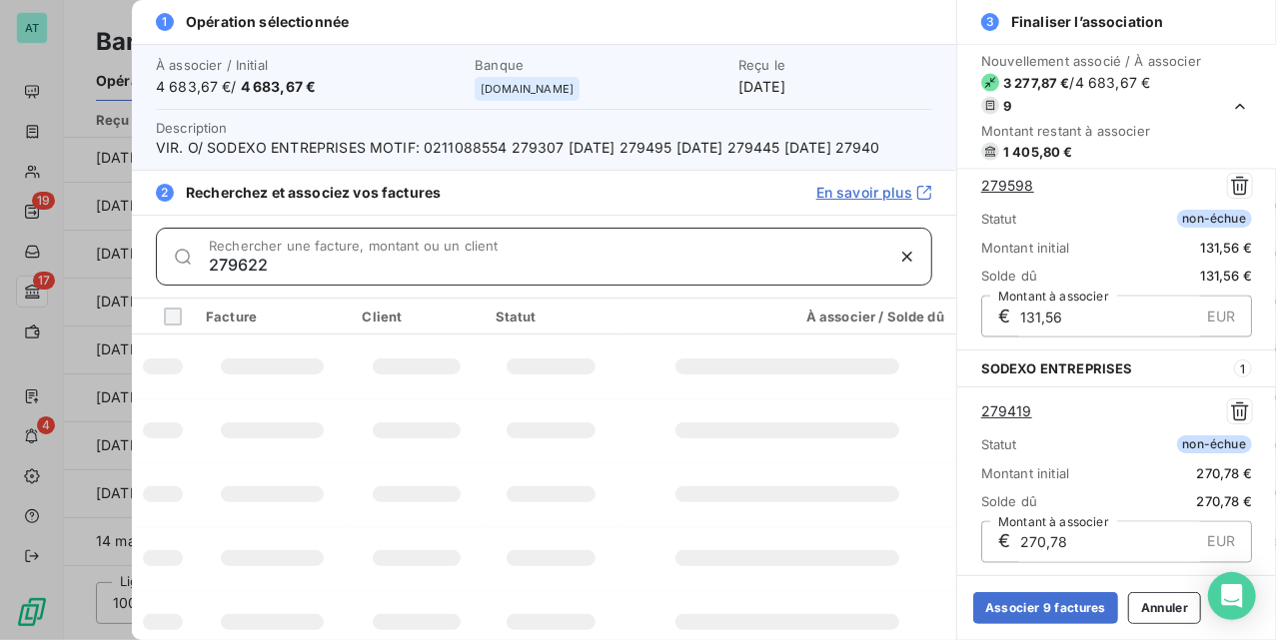
type input "279622"
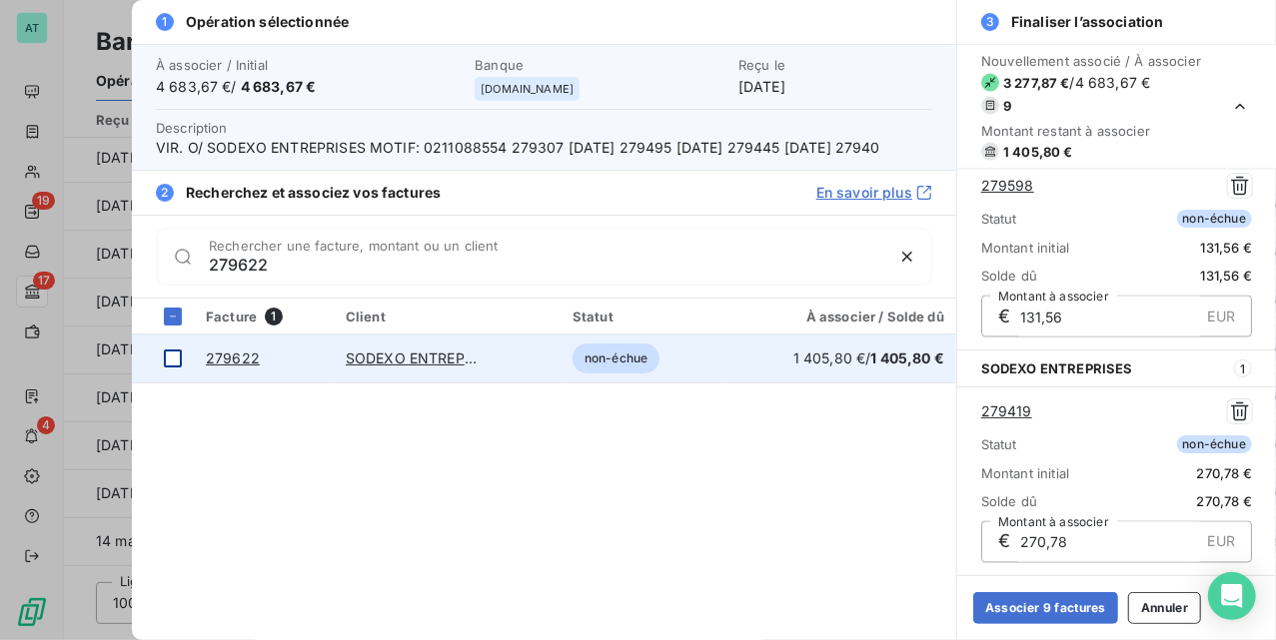
click at [174, 368] on div at bounding box center [173, 359] width 18 height 18
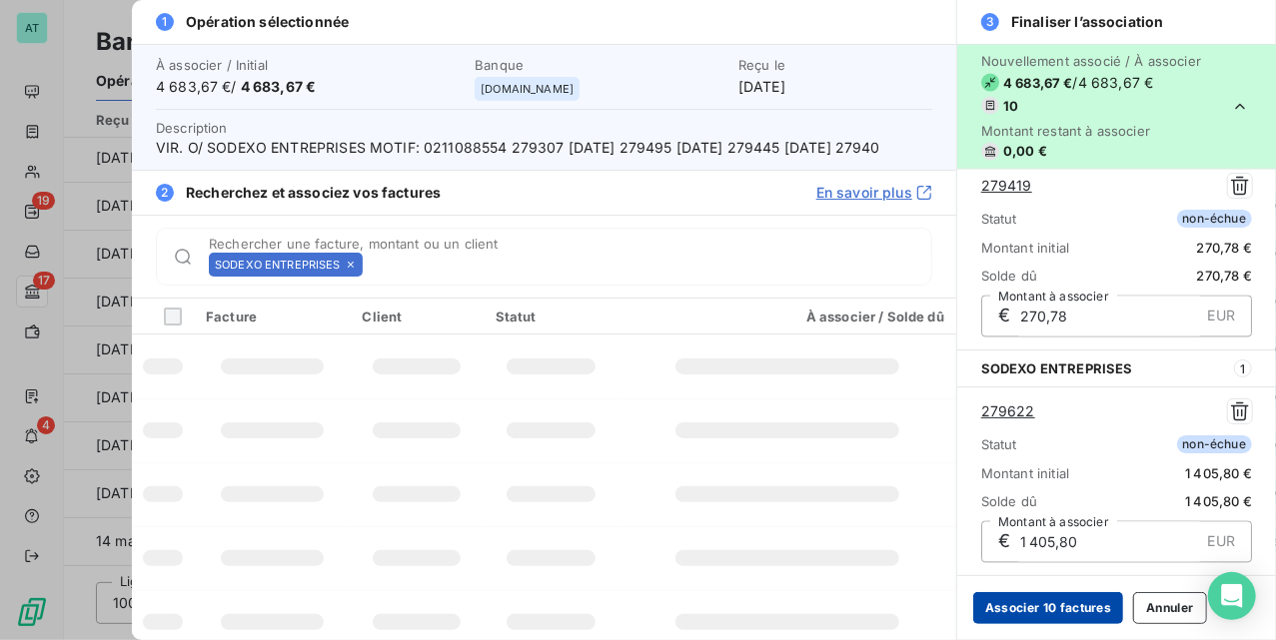
click at [1057, 612] on button "Associer 10 factures" at bounding box center [1048, 609] width 150 height 32
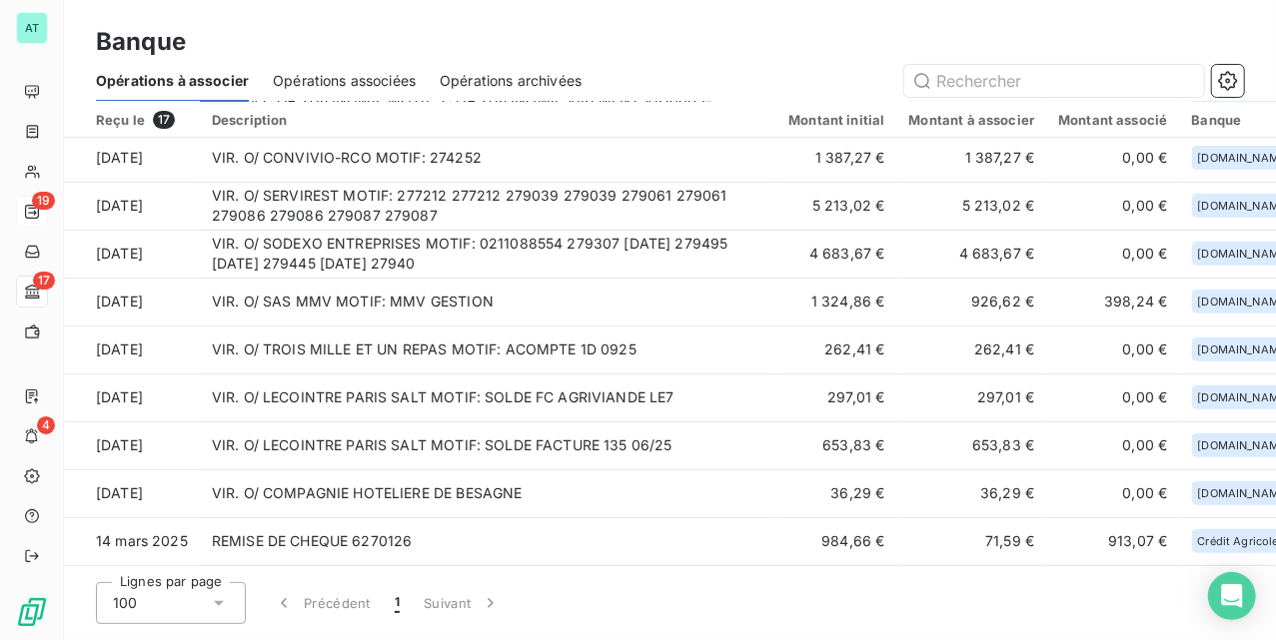
scroll to position [0, 0]
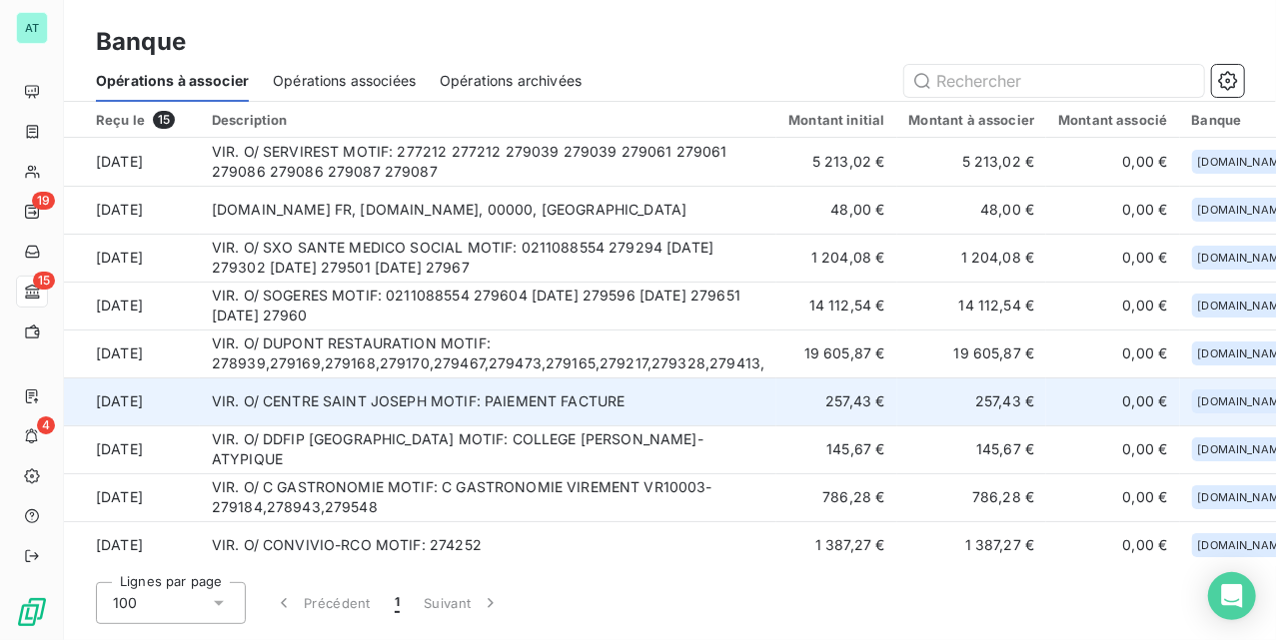
click at [418, 418] on td "VIR. O/ CENTRE SAINT JOSEPH MOTIF: PAIEMENT FACTURE" at bounding box center [489, 402] width 578 height 48
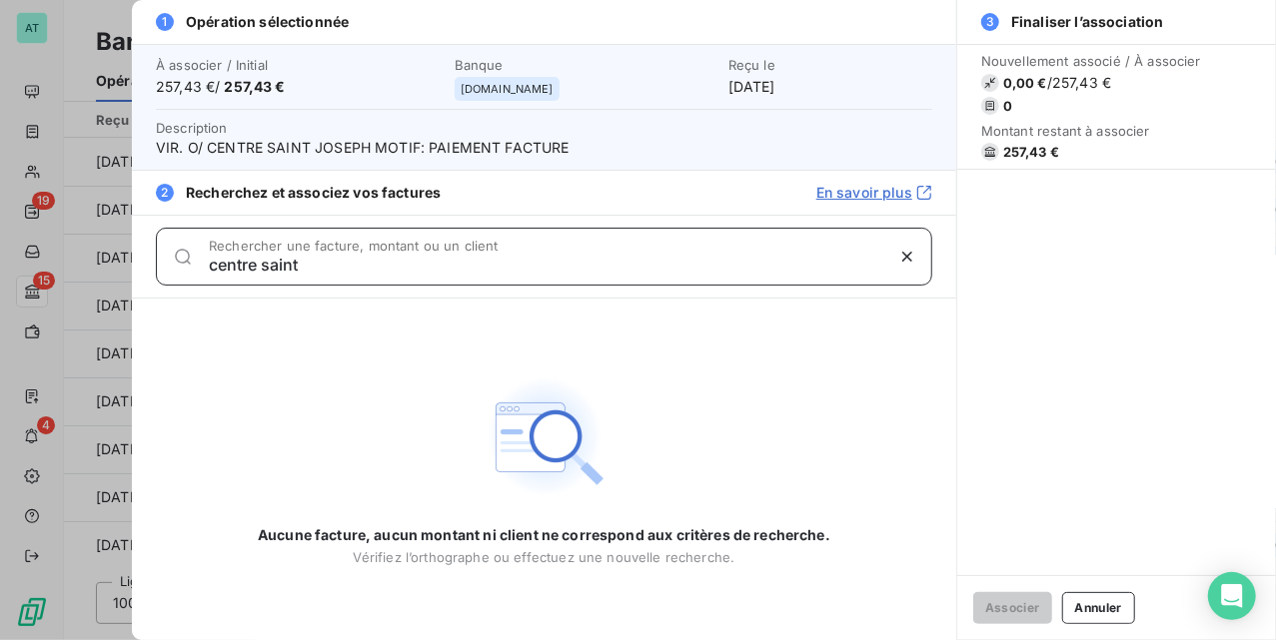
click at [445, 262] on input "centre saint" at bounding box center [546, 265] width 674 height 20
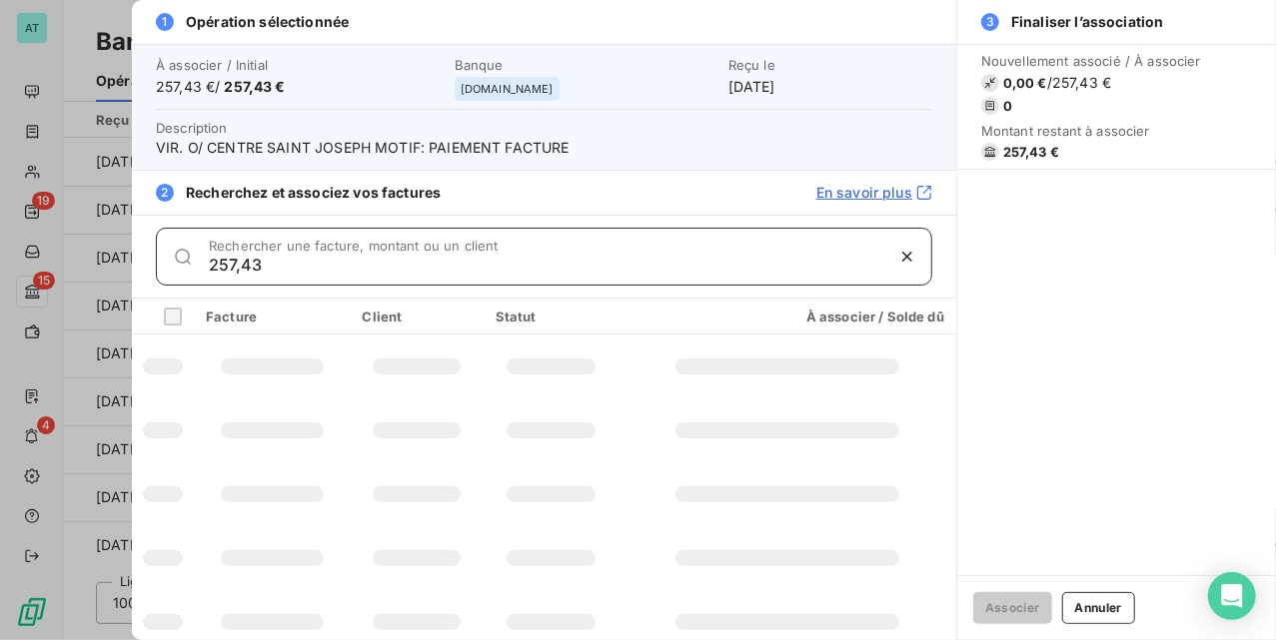
type input "257,43"
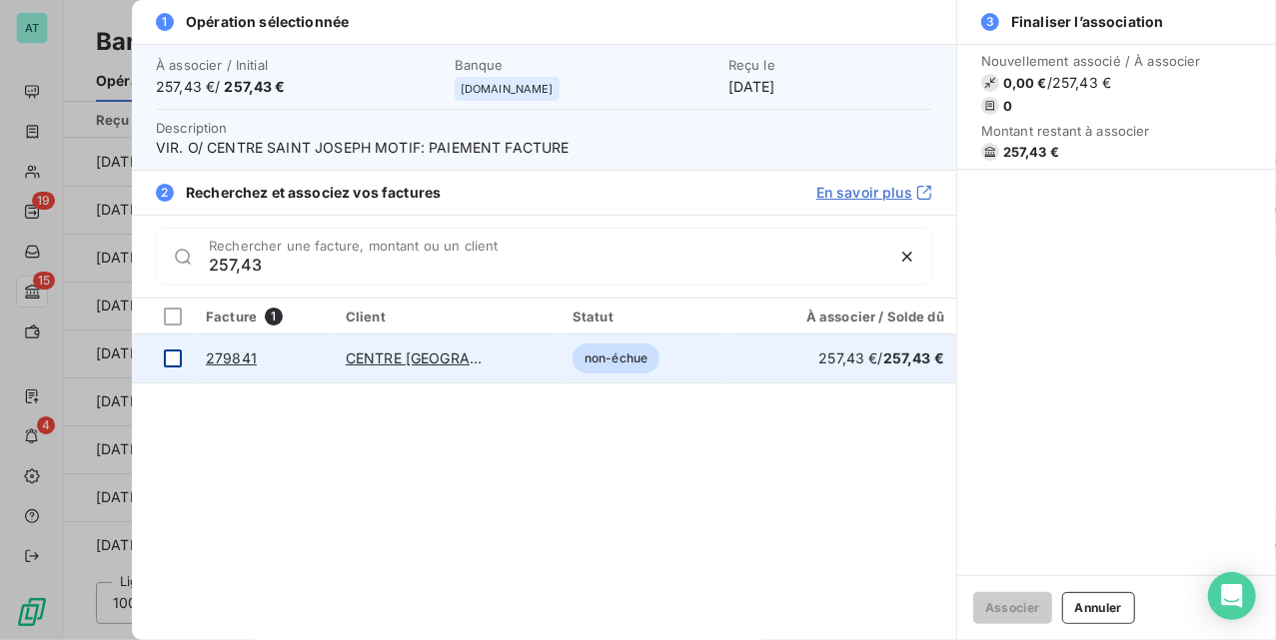
click at [174, 354] on div at bounding box center [173, 359] width 18 height 18
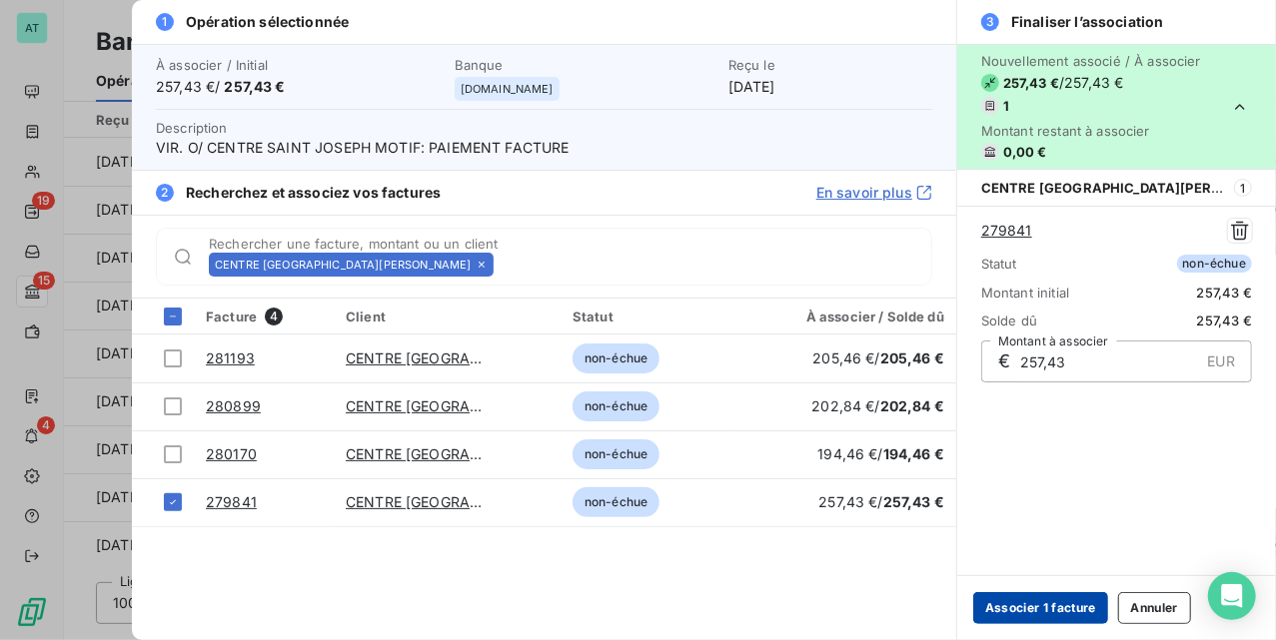
click at [1063, 593] on button "Associer 1 facture" at bounding box center [1040, 609] width 135 height 32
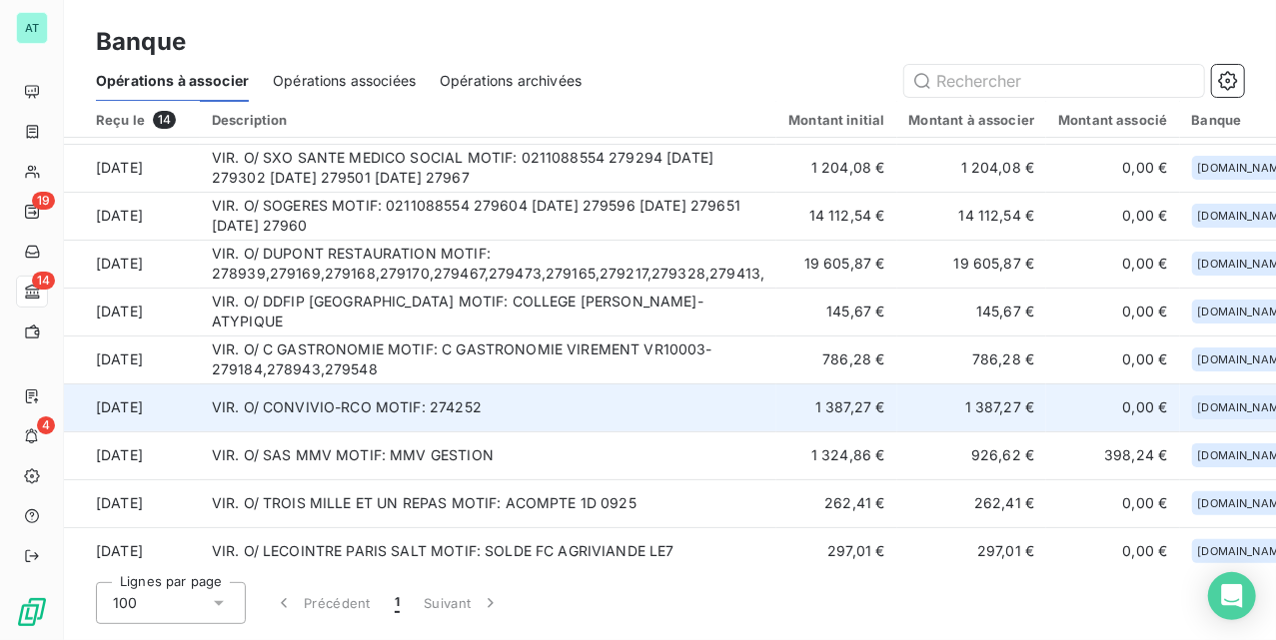
scroll to position [133, 0]
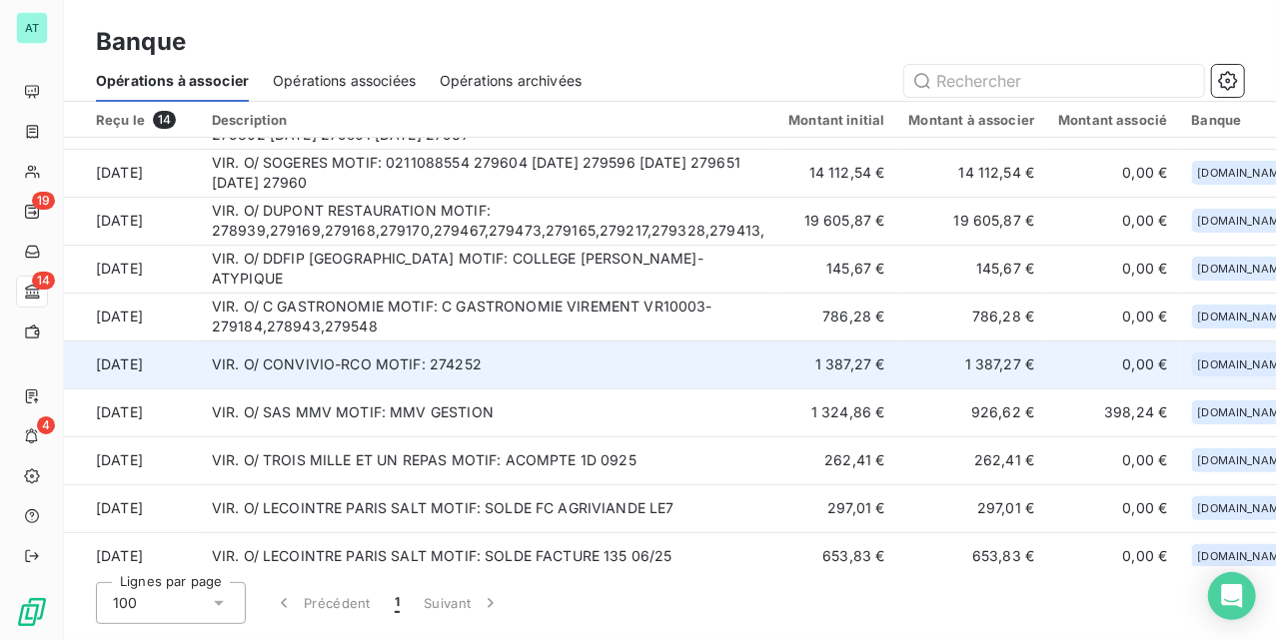
click at [390, 362] on td "VIR. O/ CONVIVIO-RCO MOTIF: 274252" at bounding box center [489, 365] width 578 height 48
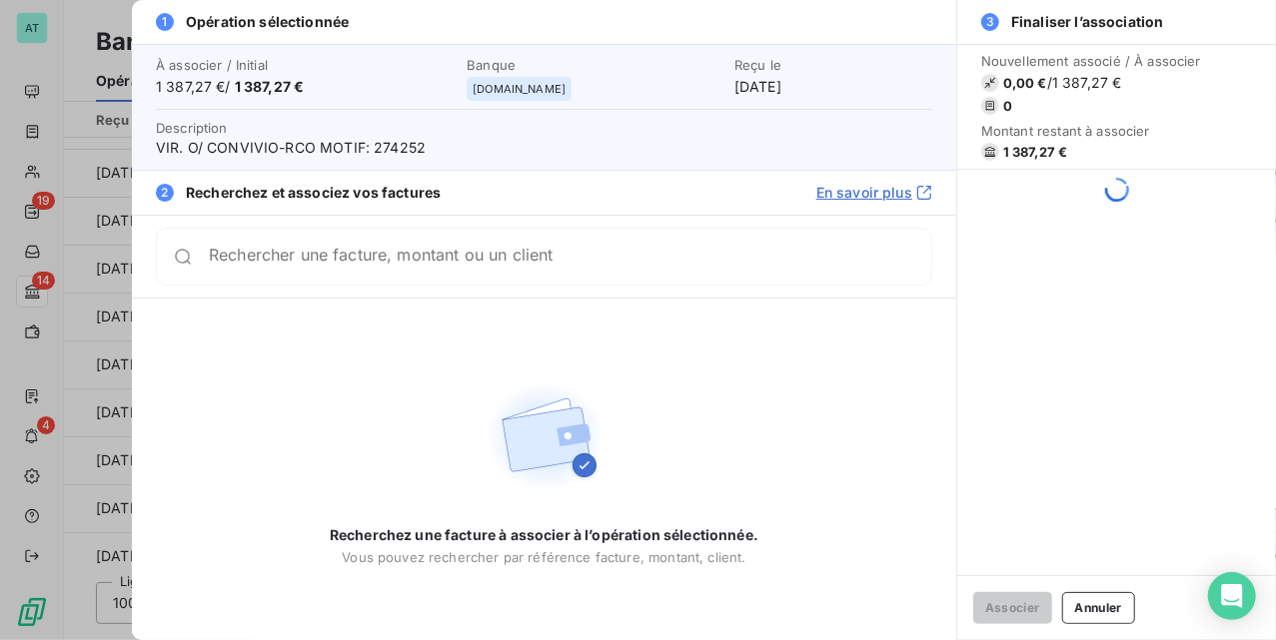
click at [404, 138] on span "VIR. O/ CONVIVIO-RCO MOTIF: 274252" at bounding box center [544, 148] width 776 height 20
copy span "274252"
click at [318, 277] on div "Rechercher une facture, montant ou un client" at bounding box center [544, 257] width 776 height 58
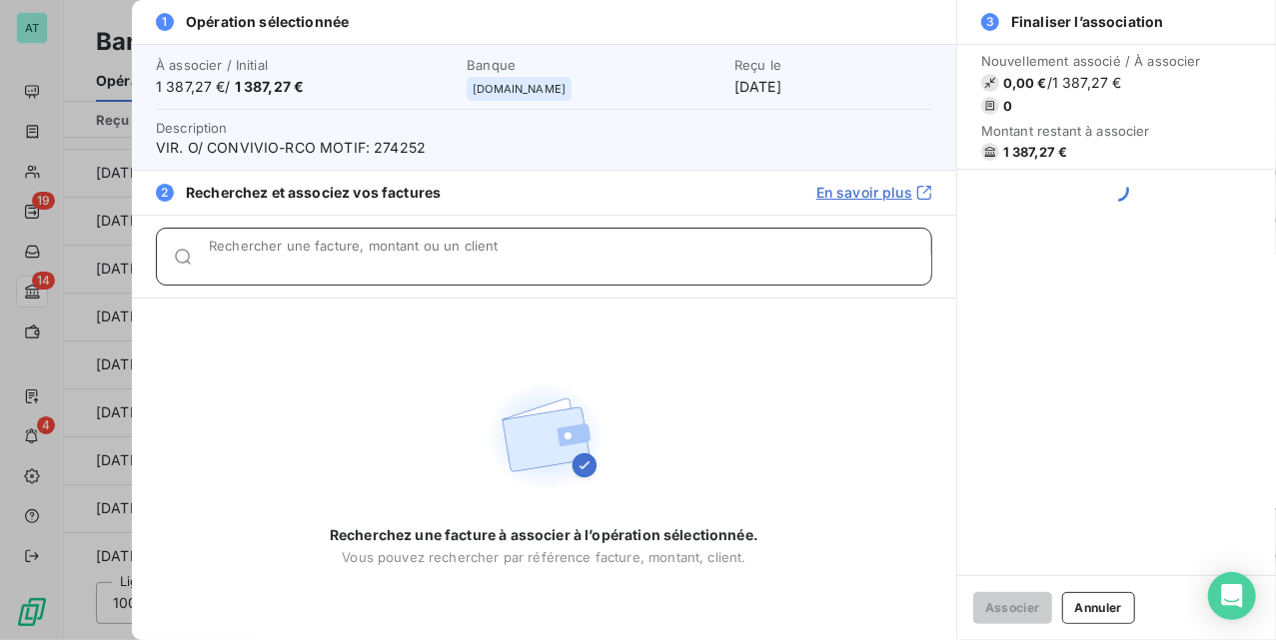
paste input "274252"
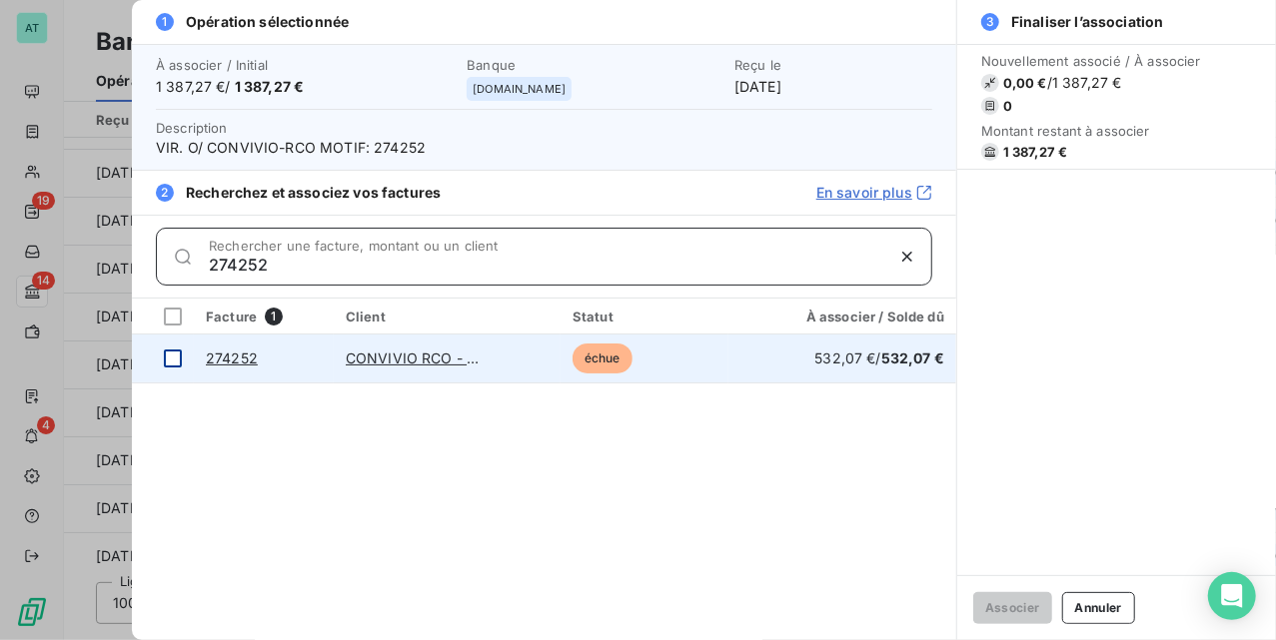
type input "274252"
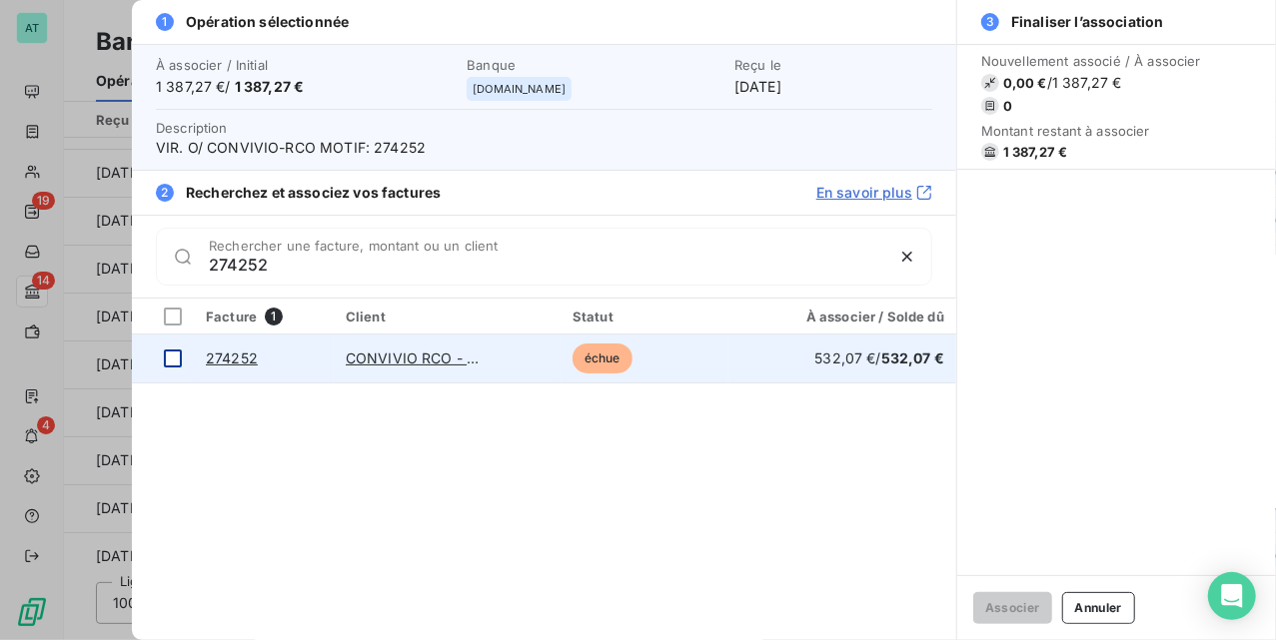
click at [173, 366] on div at bounding box center [173, 359] width 18 height 18
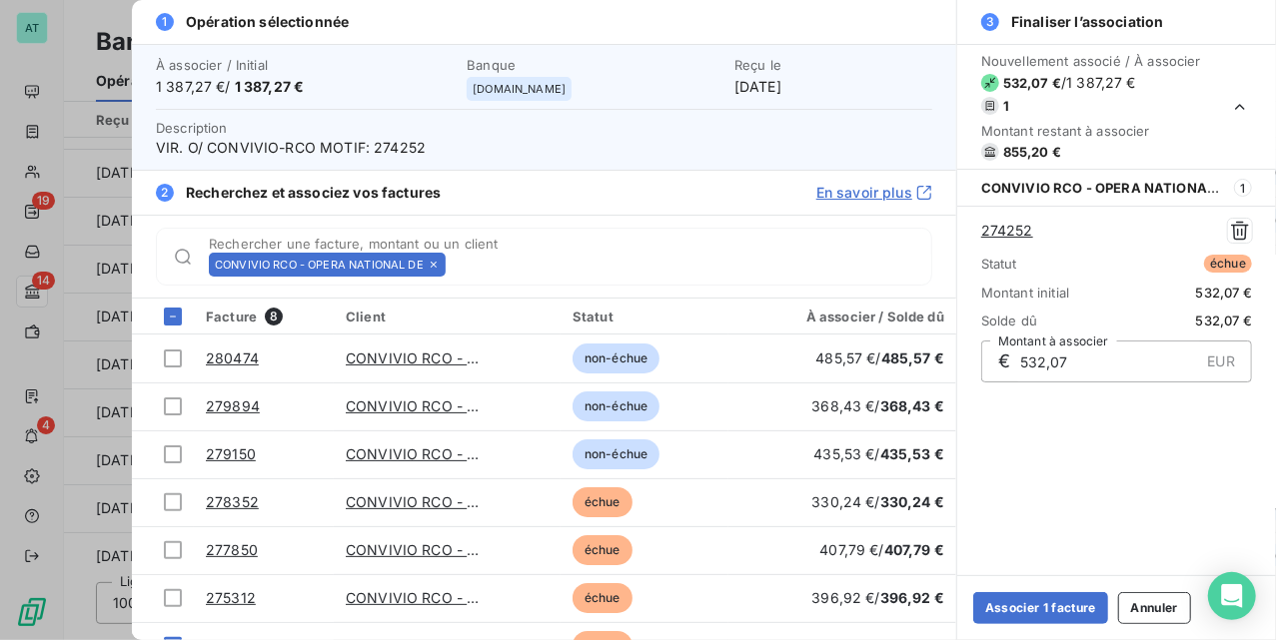
click at [1101, 82] on span "/ 1 387,27 €" at bounding box center [1098, 83] width 75 height 20
click at [1105, 80] on span "/ 1 387,27 €" at bounding box center [1098, 83] width 75 height 20
copy span "387,27"
click at [1127, 517] on div "Nouvellement associé / À associer 532,07 € / 1 387,27 € 1 Montant restant à ass…" at bounding box center [1116, 310] width 319 height 532
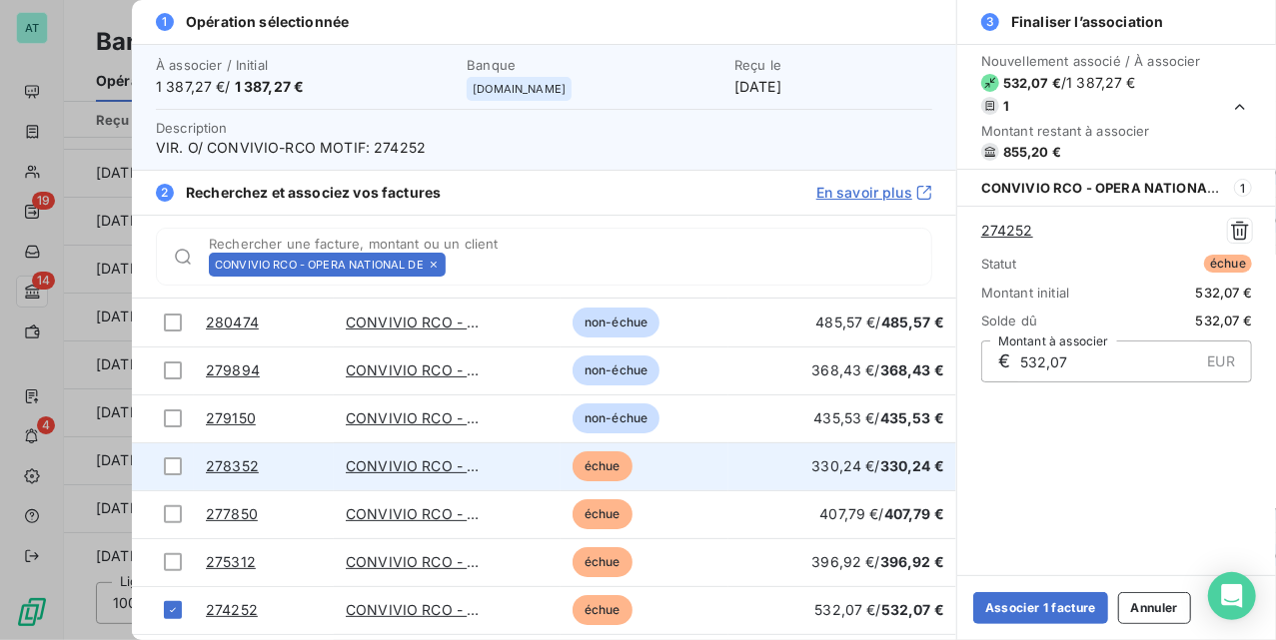
scroll to position [80, 0]
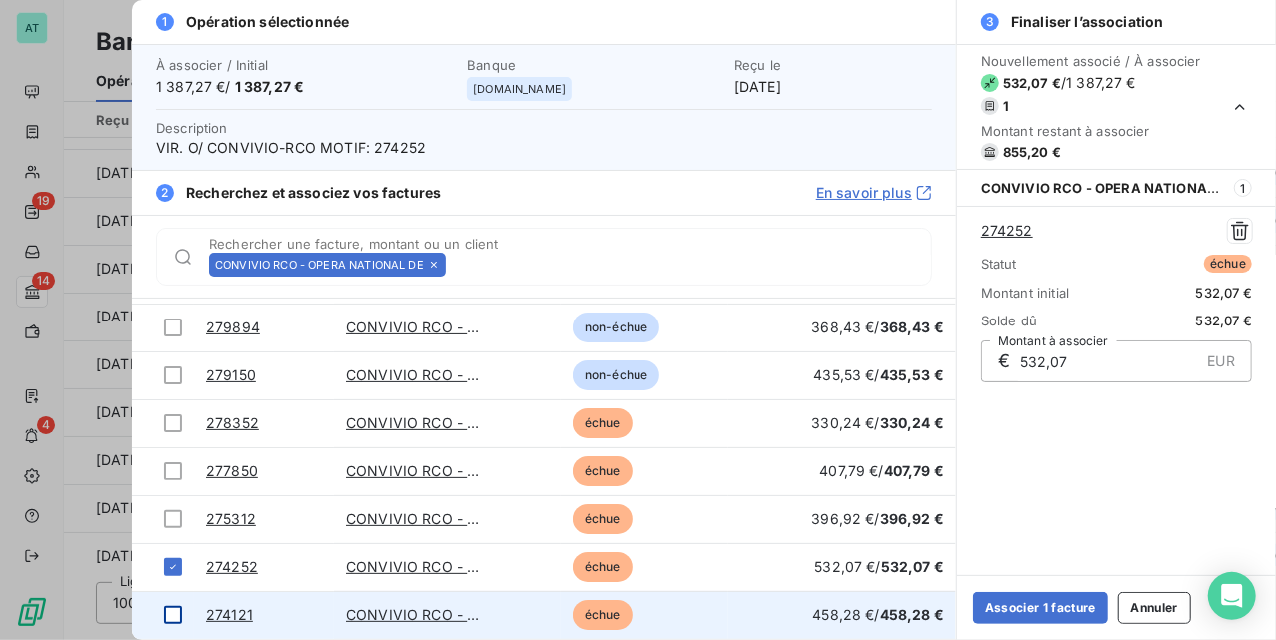
click at [170, 615] on div at bounding box center [173, 615] width 18 height 18
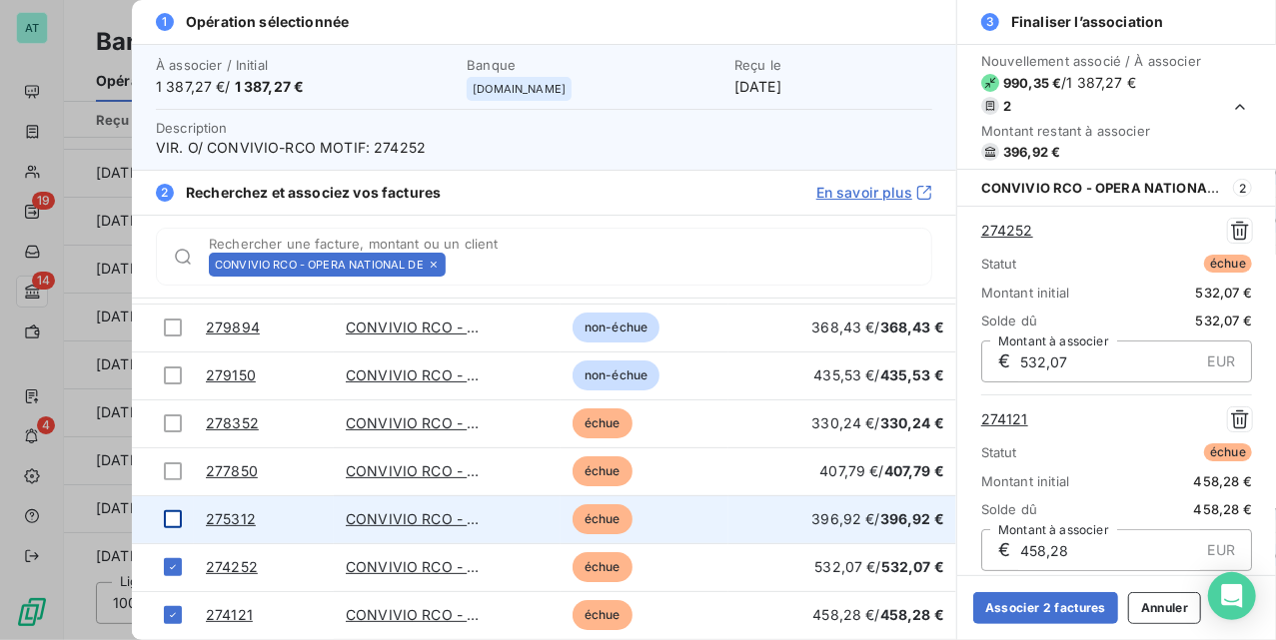
click at [176, 528] on div at bounding box center [173, 520] width 18 height 18
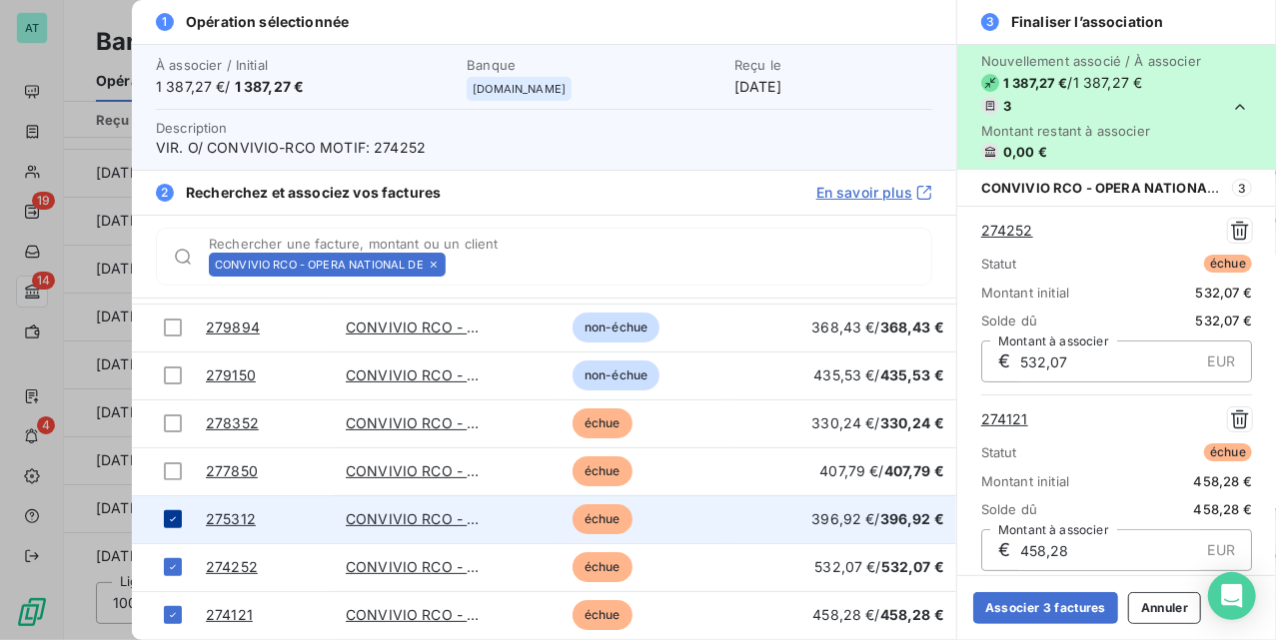
scroll to position [198, 0]
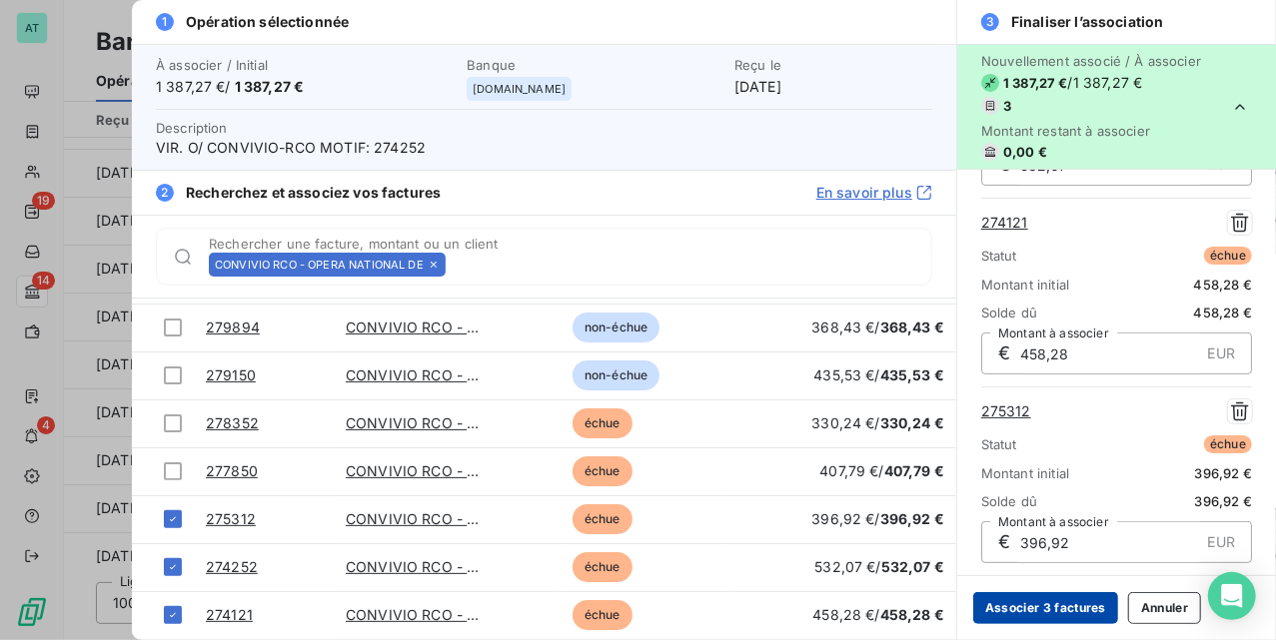
click at [1063, 600] on button "Associer 3 factures" at bounding box center [1045, 609] width 145 height 32
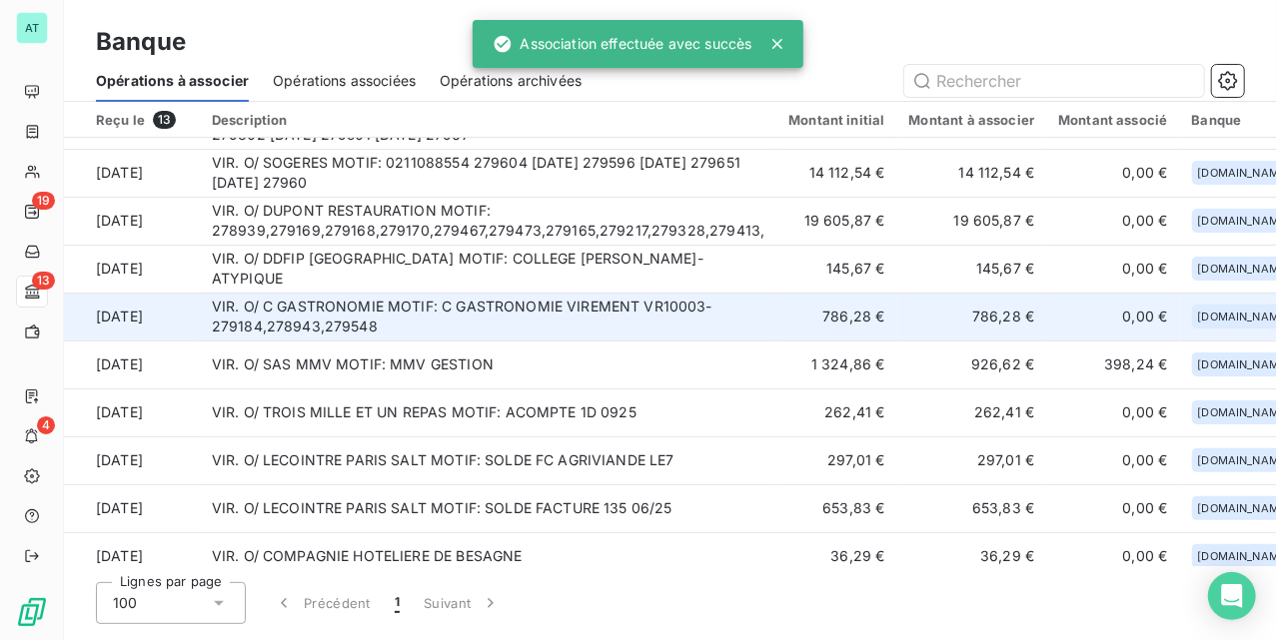
click at [516, 320] on td "VIR. O/ C GASTRONOMIE MOTIF: C GASTRONOMIE VIREMENT VR10003-279184,278943,279548" at bounding box center [489, 317] width 578 height 48
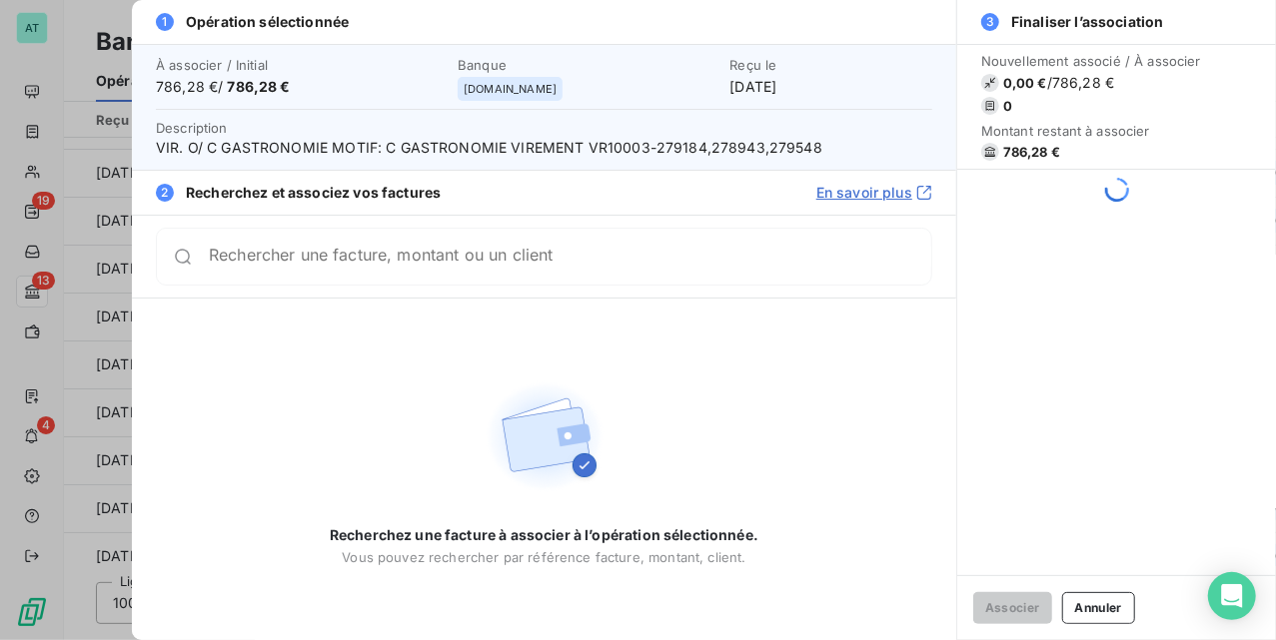
click at [663, 146] on span "VIR. O/ C GASTRONOMIE MOTIF: C GASTRONOMIE VIREMENT VR10003-279184,278943,279548" at bounding box center [544, 148] width 776 height 20
click at [496, 246] on div "Rechercher une facture, montant ou un client" at bounding box center [544, 257] width 776 height 58
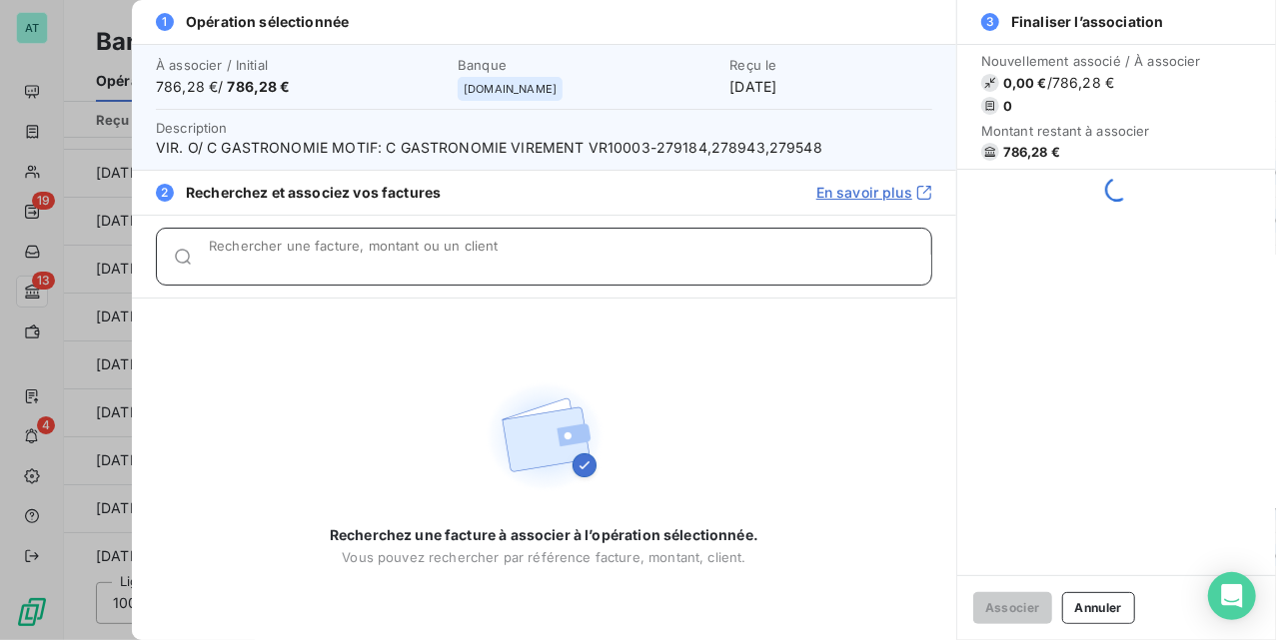
paste input "279184,278943,279548"
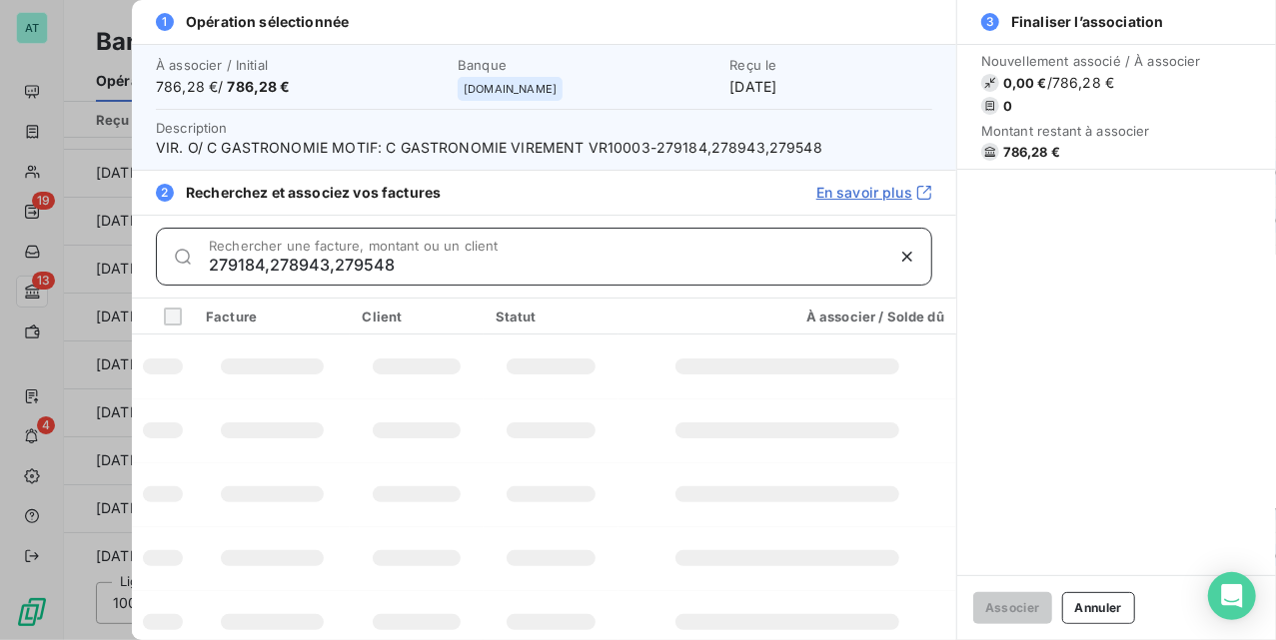
drag, startPoint x: 265, startPoint y: 272, endPoint x: 1276, endPoint y: 212, distance: 1012.9
click at [1275, 212] on html "AT 19 13 4 Banque Opérations à associer Opérations associées Opérations archivé…" at bounding box center [638, 320] width 1276 height 640
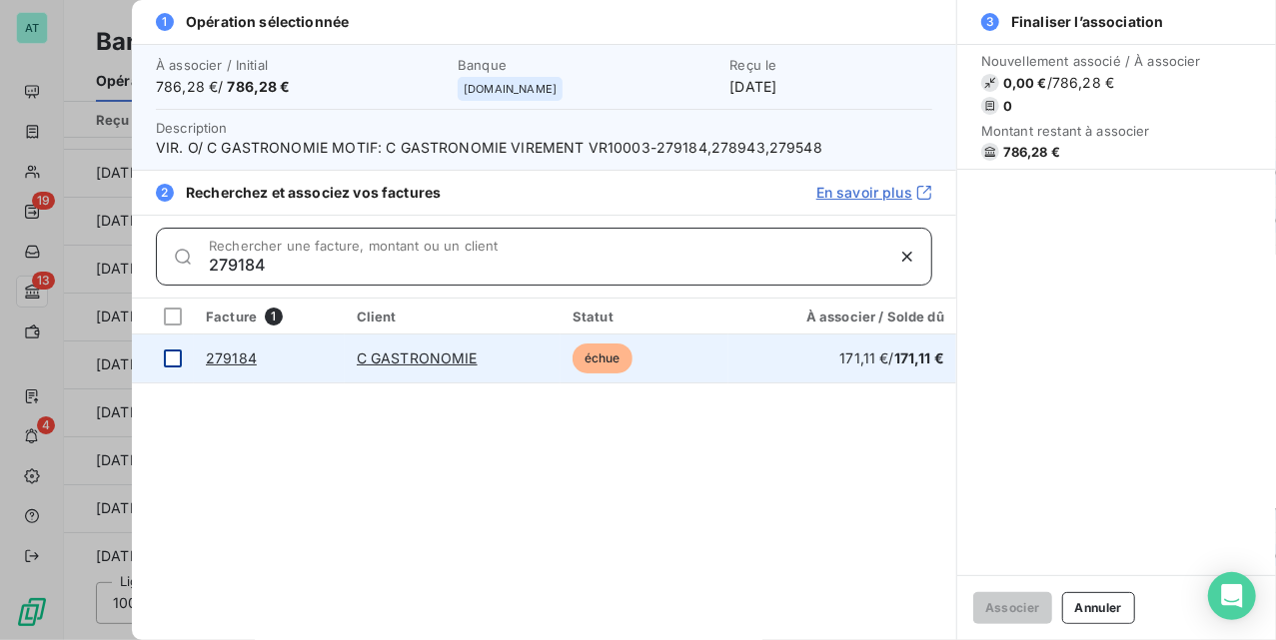
type input "279184"
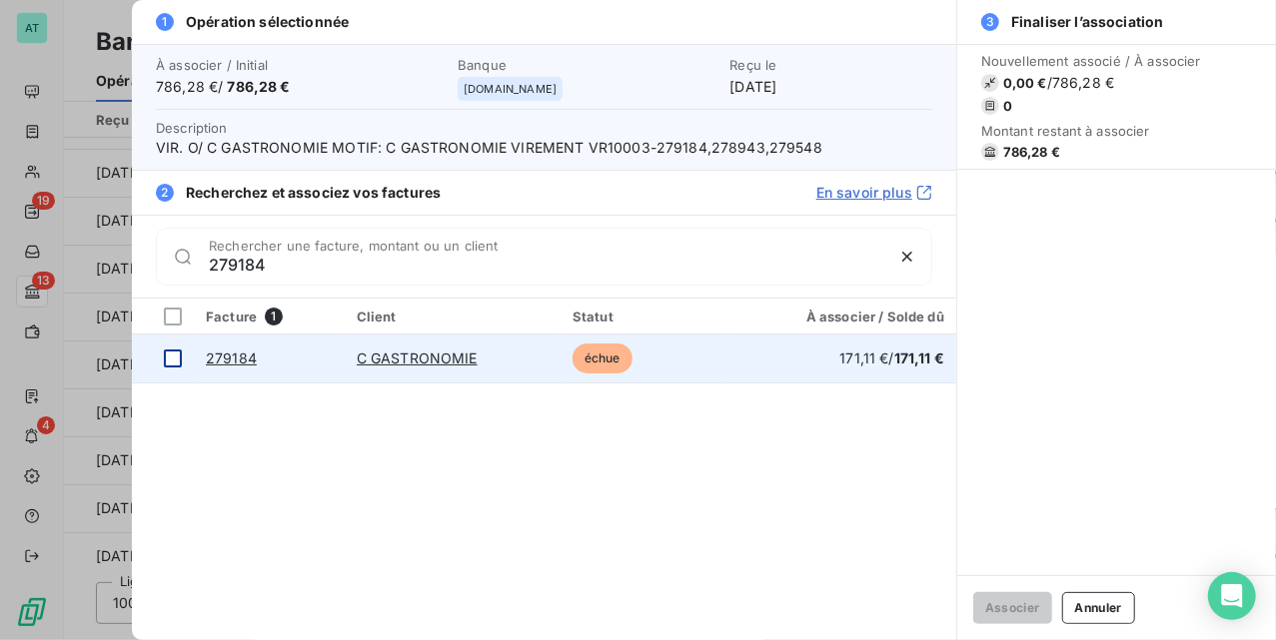
click at [173, 358] on div at bounding box center [173, 359] width 18 height 18
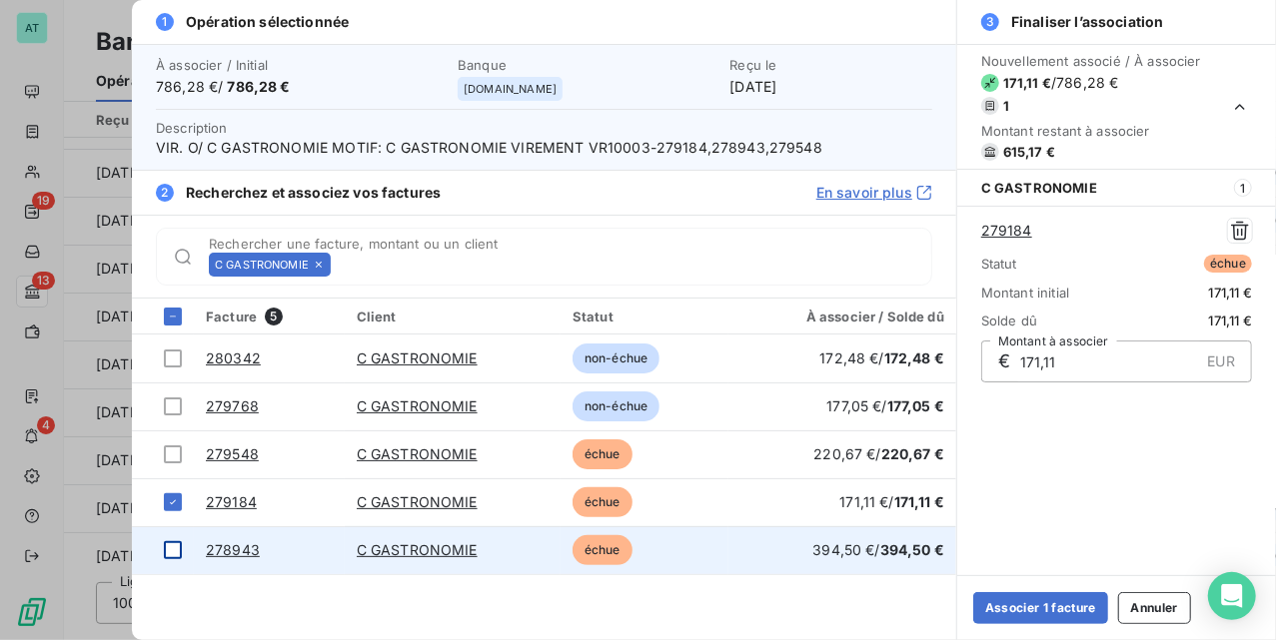
click at [165, 553] on div at bounding box center [173, 551] width 18 height 18
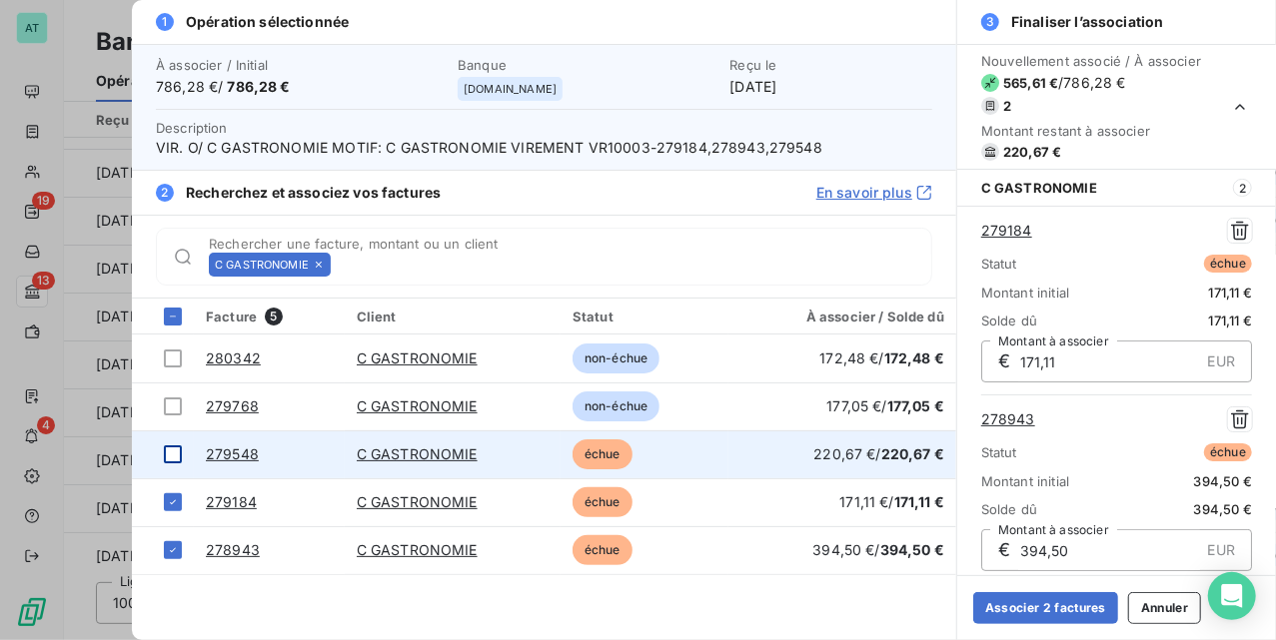
click at [174, 461] on div at bounding box center [173, 455] width 18 height 18
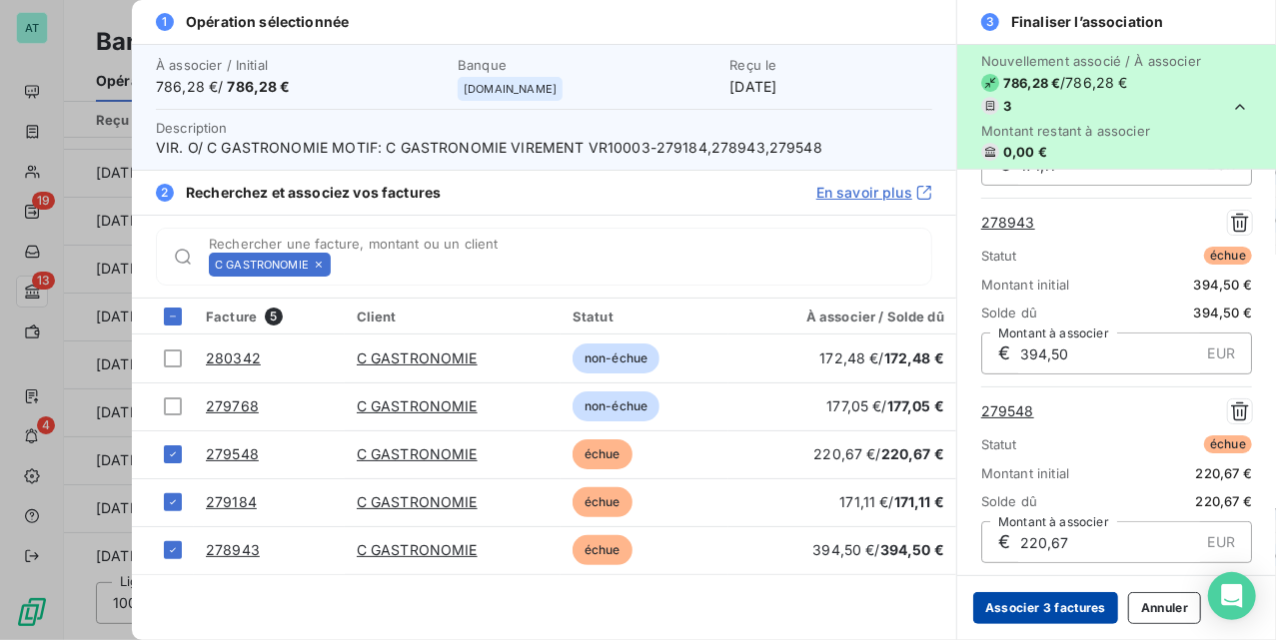
click at [1065, 601] on button "Associer 3 factures" at bounding box center [1045, 609] width 145 height 32
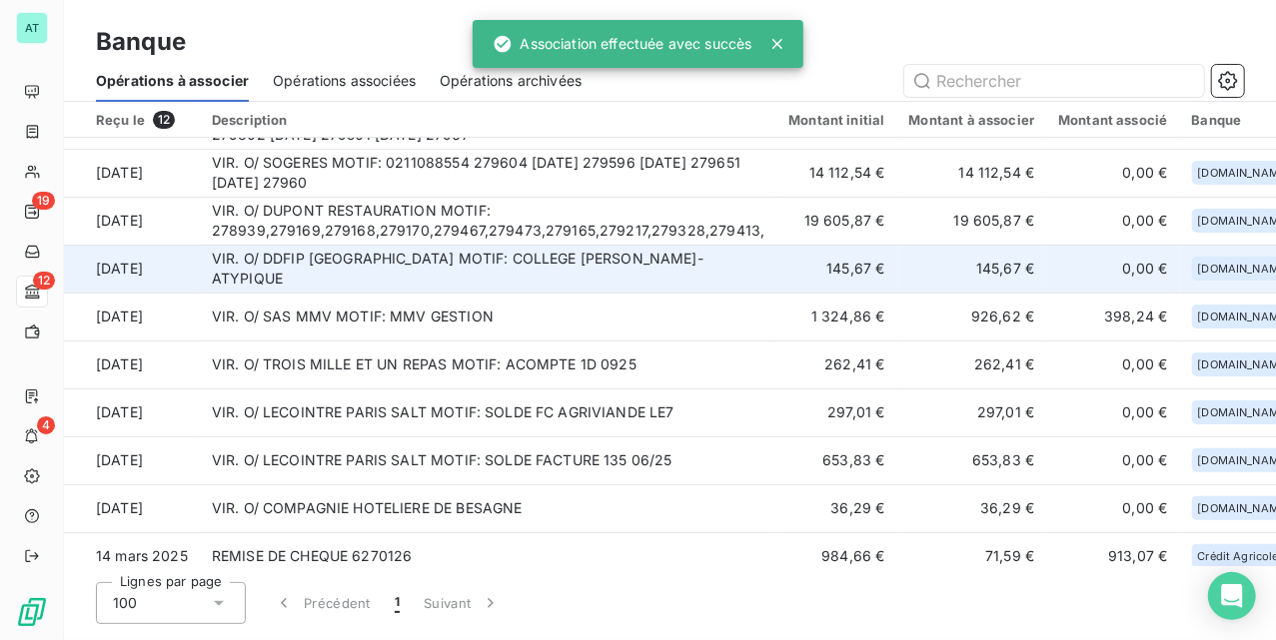
click at [493, 286] on td "VIR. O/ DDFIP VAL-D OISE MOTIF: COLLEGE JEAN MOULIN-ATYPIQUE" at bounding box center [489, 269] width 578 height 48
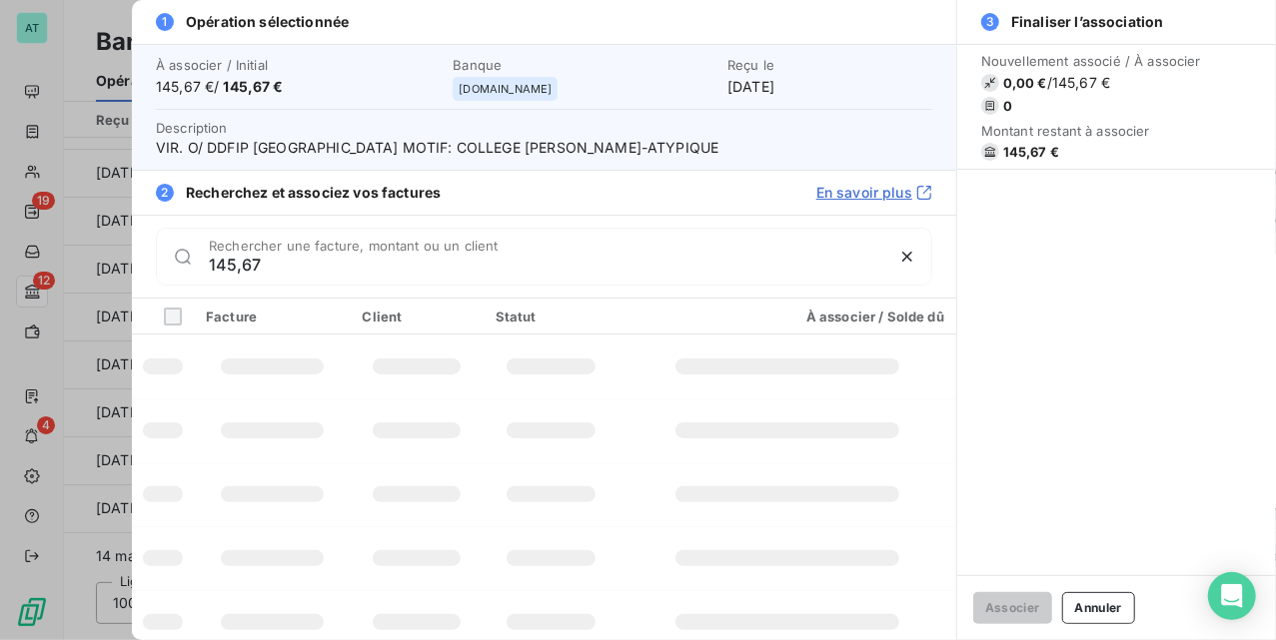
type input "145,67"
click at [1089, 321] on div "Nouvellement associé / À associer 0,00 € / 145,67 € 0 Montant restant à associe…" at bounding box center [1116, 310] width 319 height 532
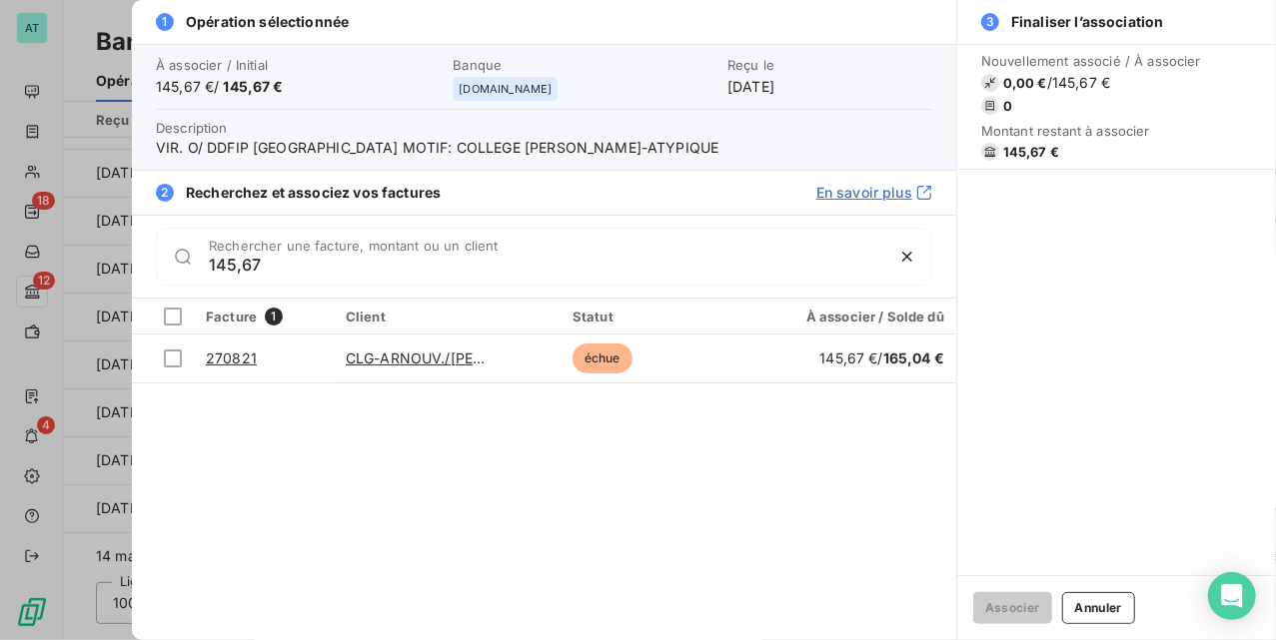
click at [1100, 432] on div "Nouvellement associé / À associer 0,00 € / 145,67 € 0 Montant restant à associe…" at bounding box center [1116, 310] width 319 height 532
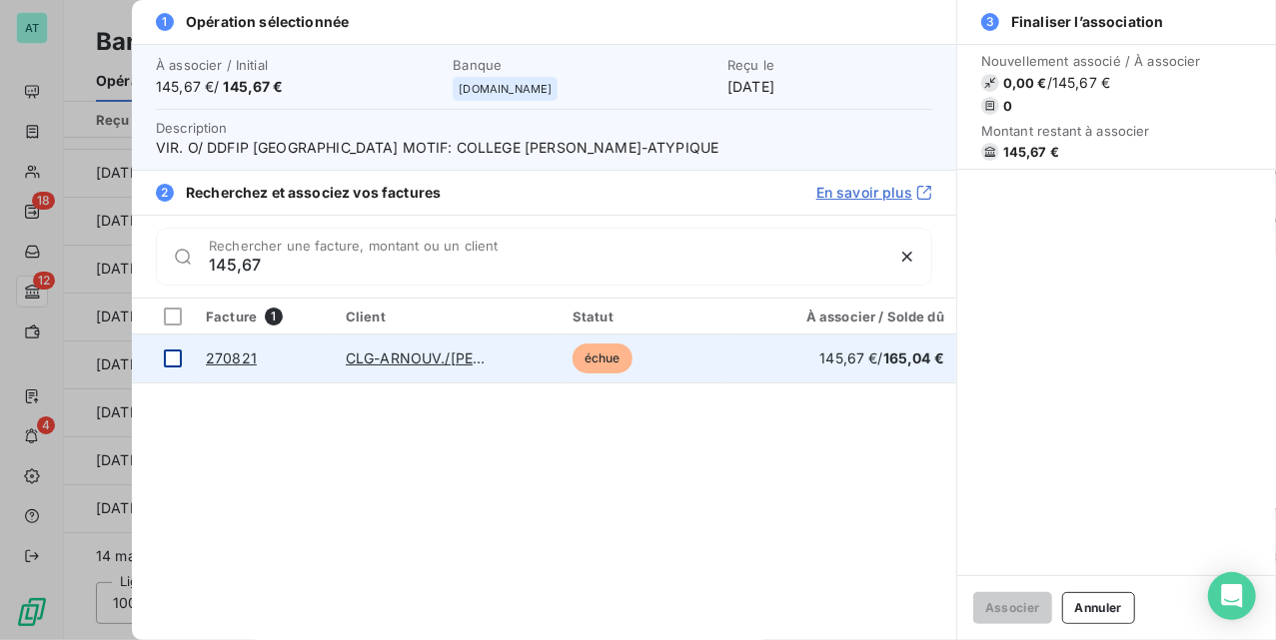
click at [173, 354] on div at bounding box center [173, 359] width 18 height 18
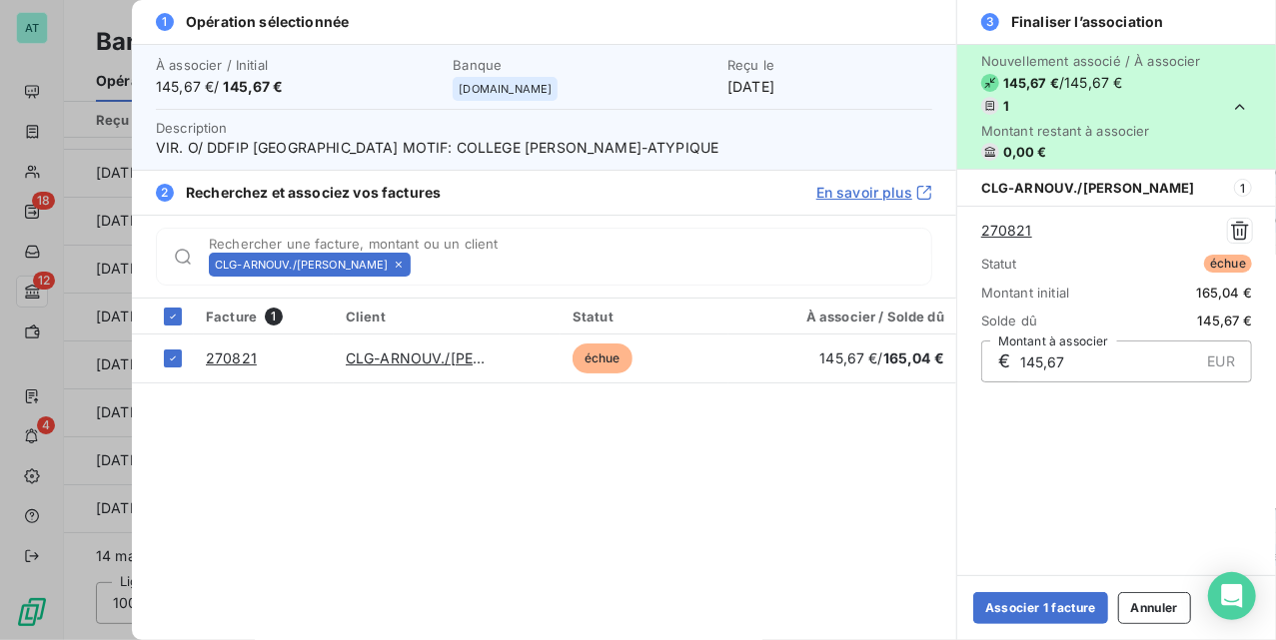
click at [1008, 234] on link "270821" at bounding box center [1006, 231] width 51 height 20
drag, startPoint x: 1051, startPoint y: 603, endPoint x: 1009, endPoint y: 603, distance: 42.0
click at [1057, 604] on button "Associer 1 facture" at bounding box center [1040, 609] width 135 height 32
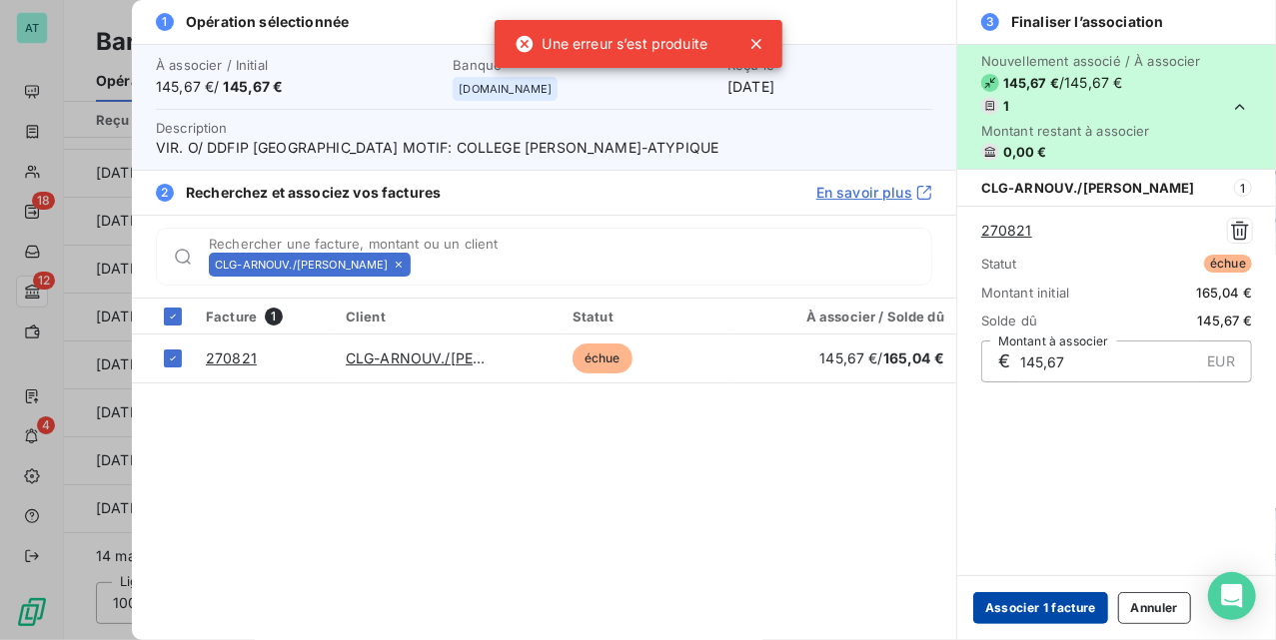
click at [1048, 615] on button "Associer 1 facture" at bounding box center [1040, 609] width 135 height 32
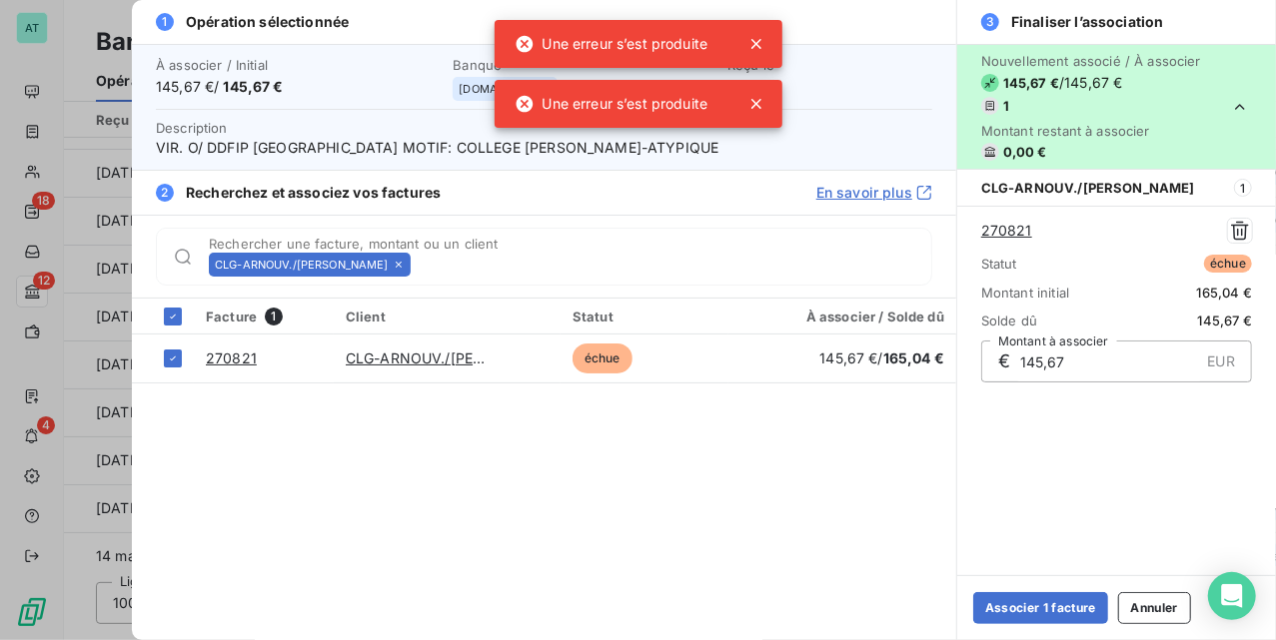
click at [1181, 612] on button "Annuler" at bounding box center [1154, 609] width 73 height 32
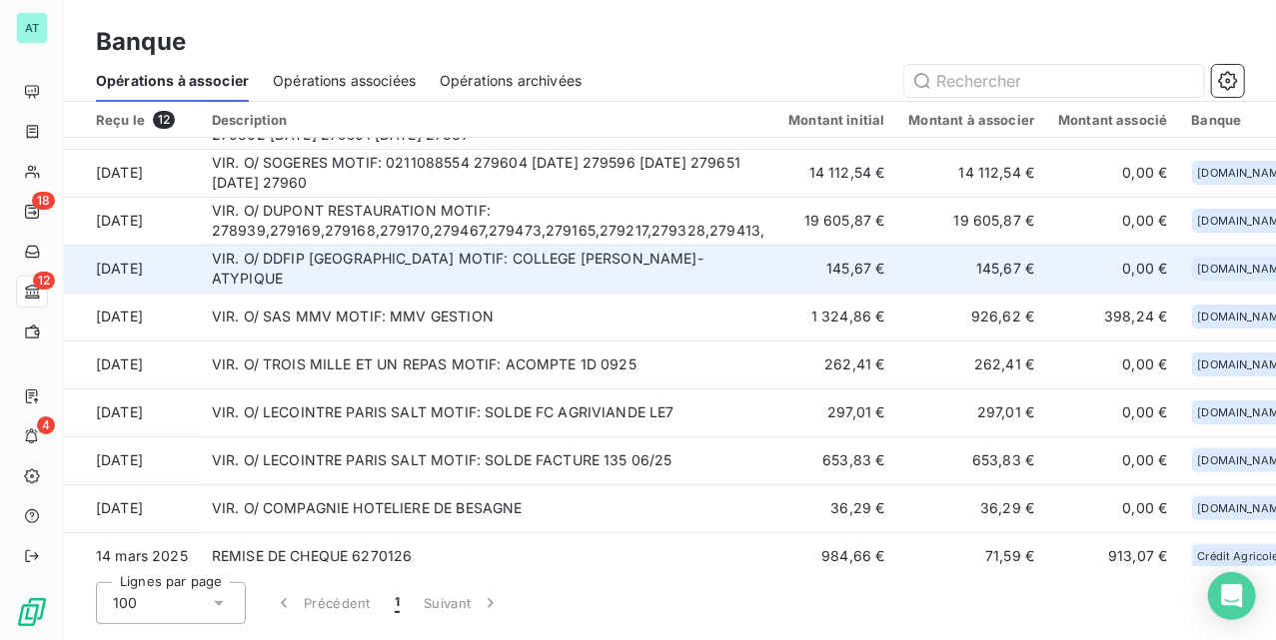
click at [743, 278] on td "VIR. O/ DDFIP VAL-D OISE MOTIF: COLLEGE JEAN MOULIN-ATYPIQUE" at bounding box center [489, 269] width 578 height 48
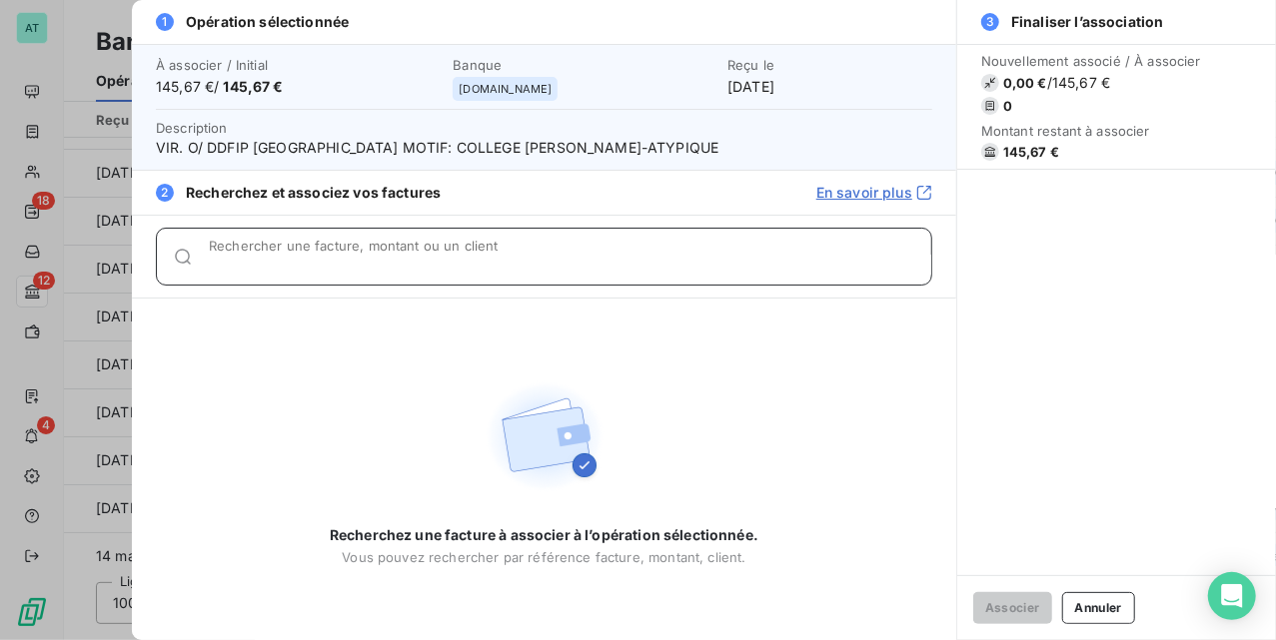
click at [430, 262] on input "Rechercher une facture, montant ou un client" at bounding box center [570, 265] width 722 height 20
paste input "270821"
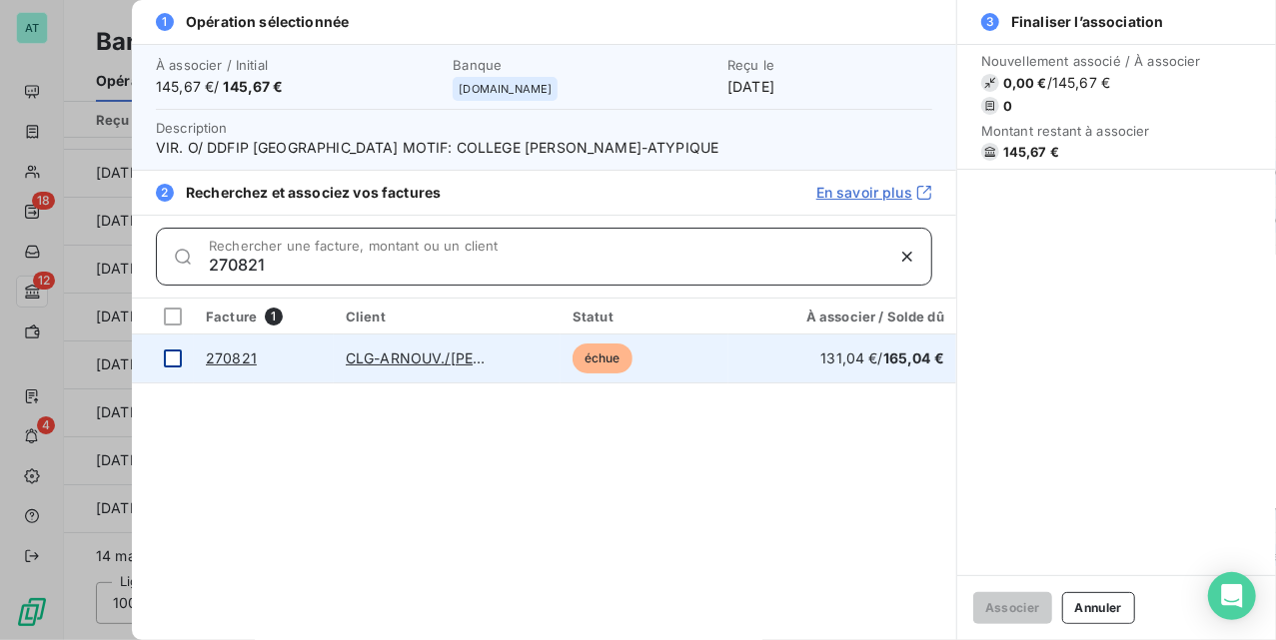
type input "270821"
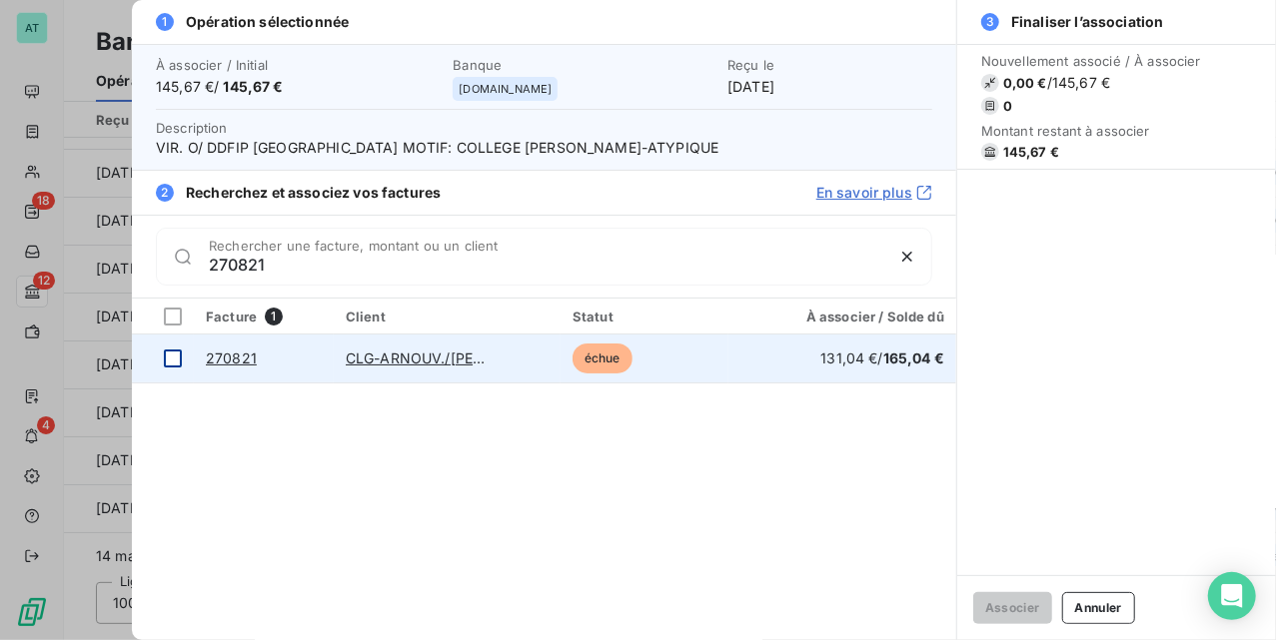
click at [165, 366] on td at bounding box center [163, 359] width 62 height 48
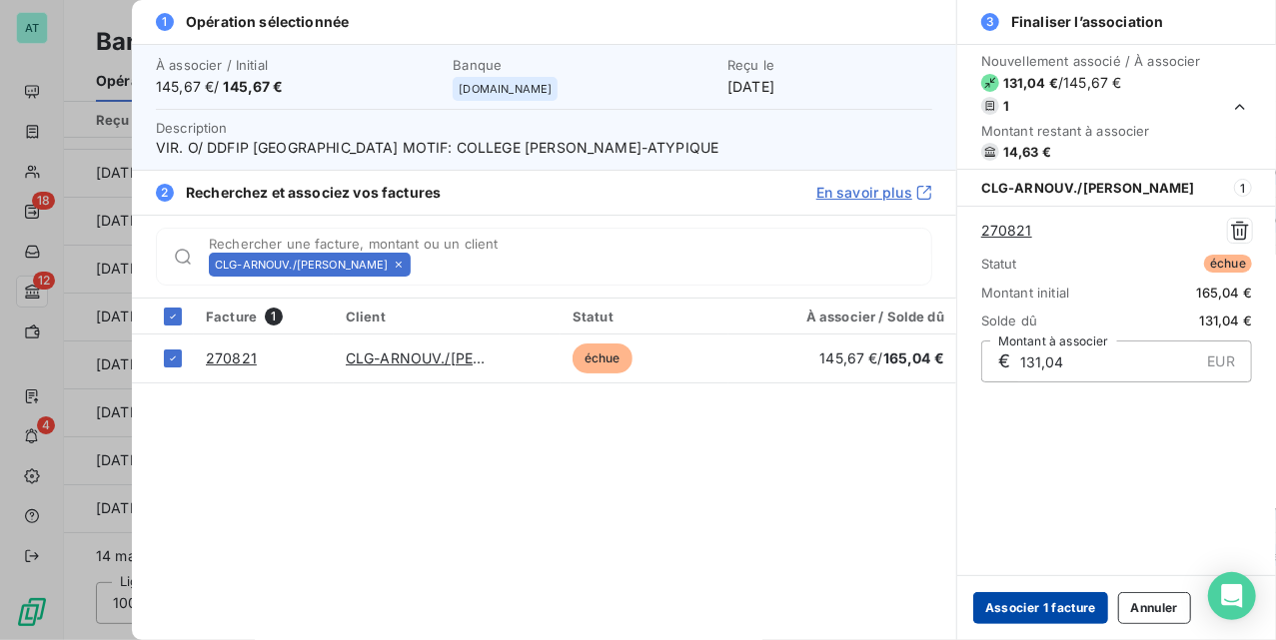
click at [1069, 604] on button "Associer 1 facture" at bounding box center [1040, 609] width 135 height 32
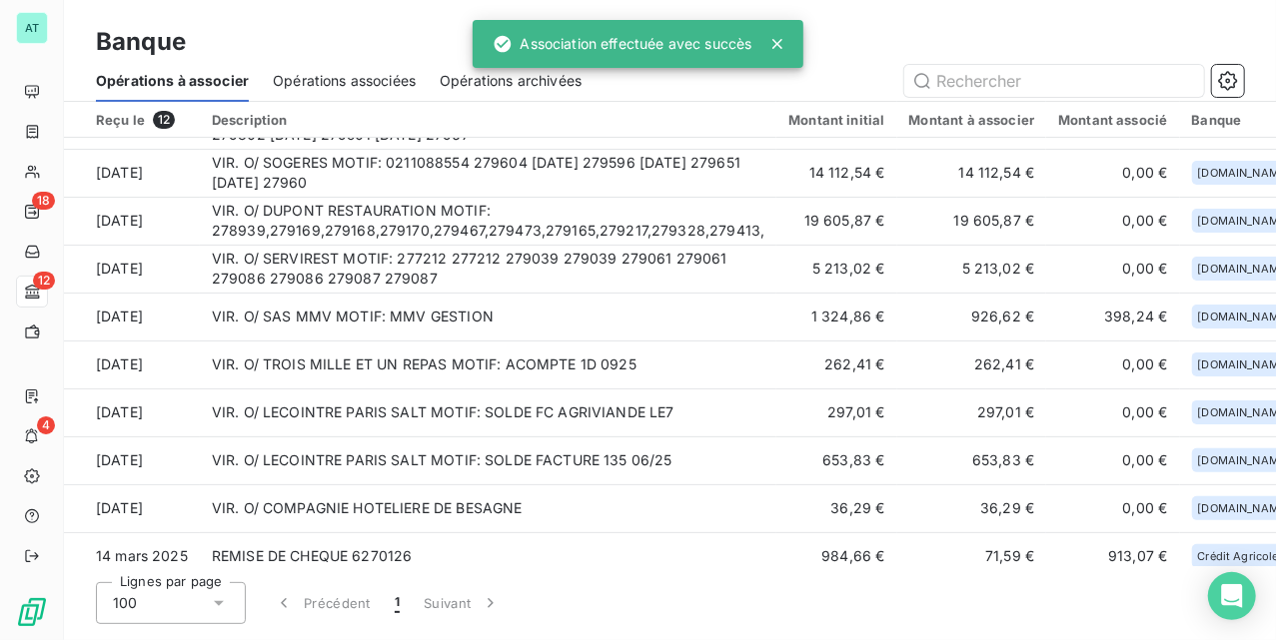
scroll to position [0, 0]
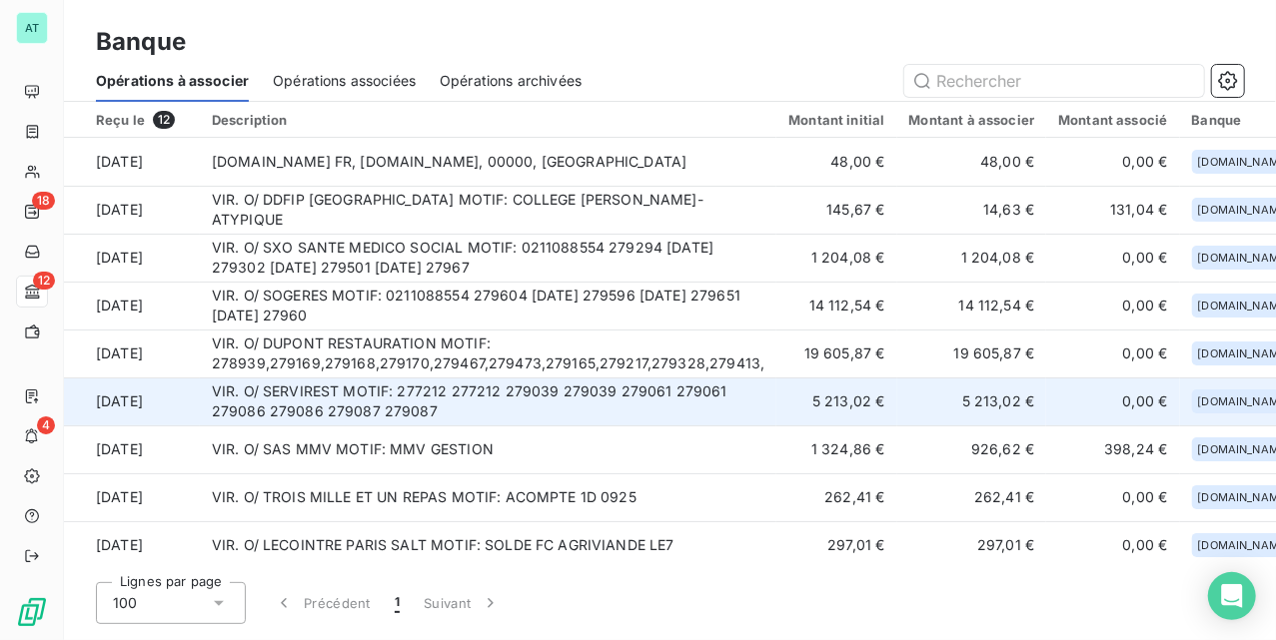
click at [189, 406] on td "10 oct. 2025" at bounding box center [132, 402] width 136 height 48
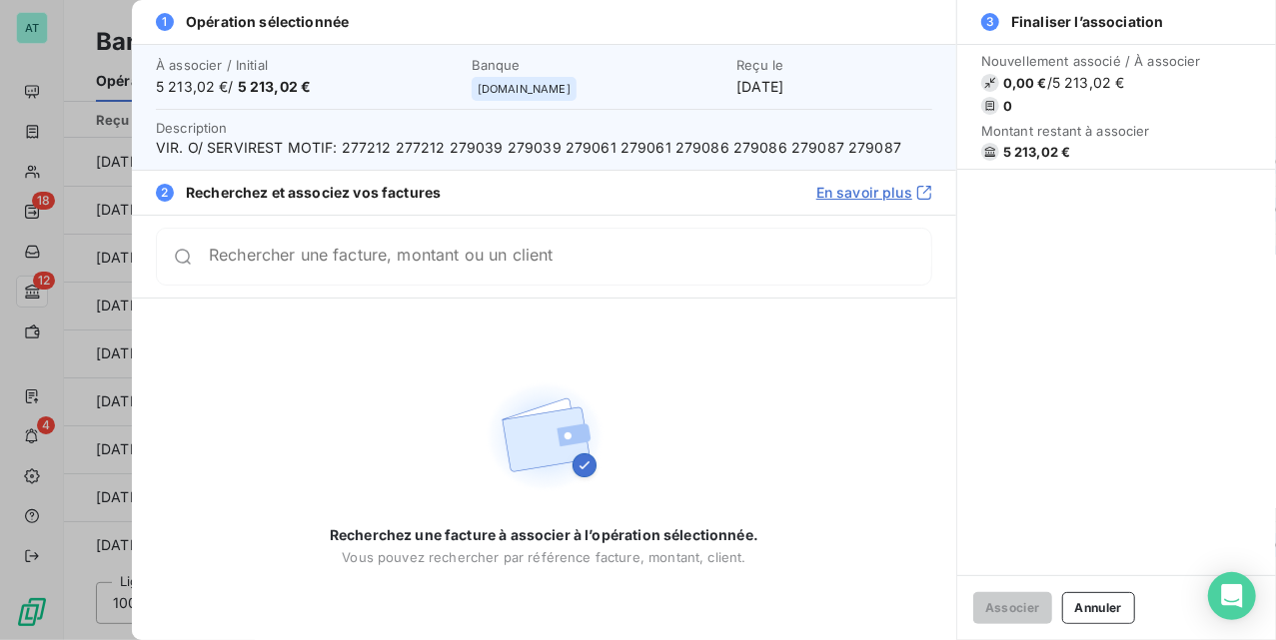
click at [314, 281] on div "Rechercher une facture, montant ou un client" at bounding box center [544, 257] width 776 height 58
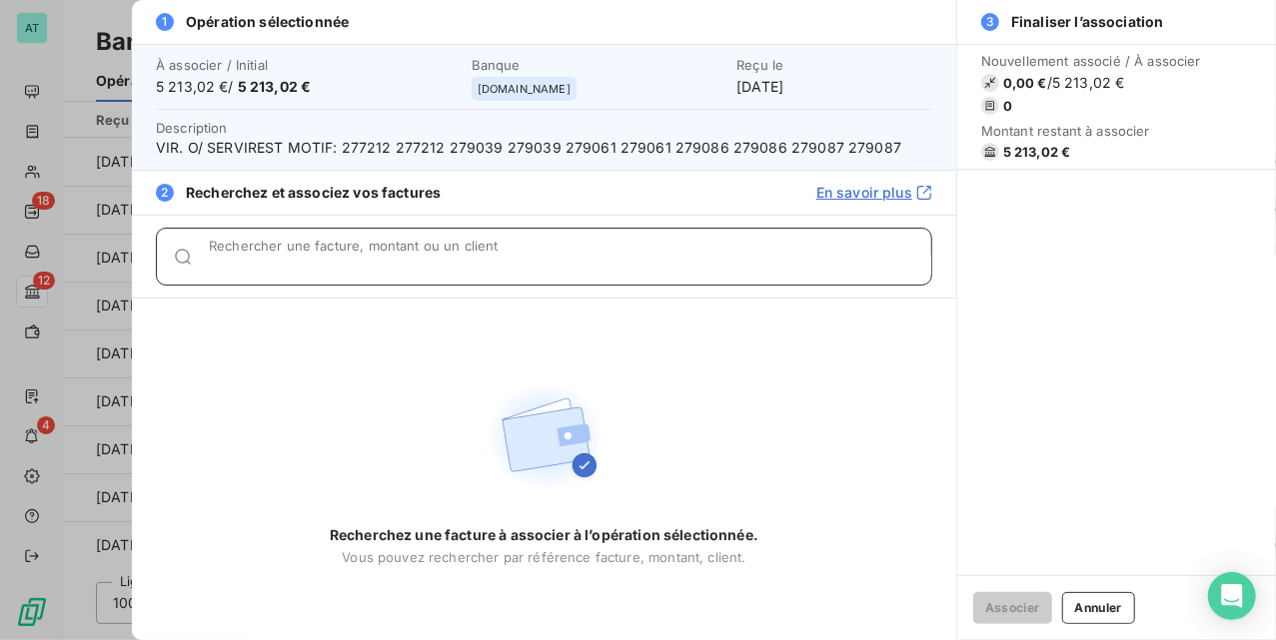
paste input "279039"
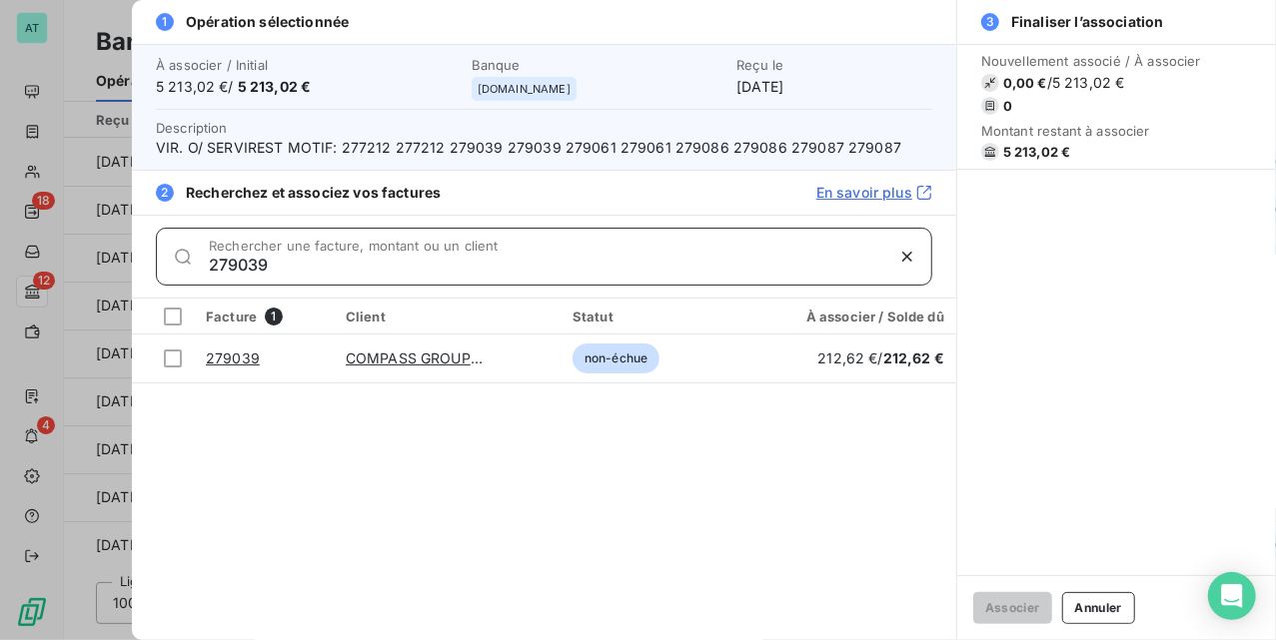
type input "279039"
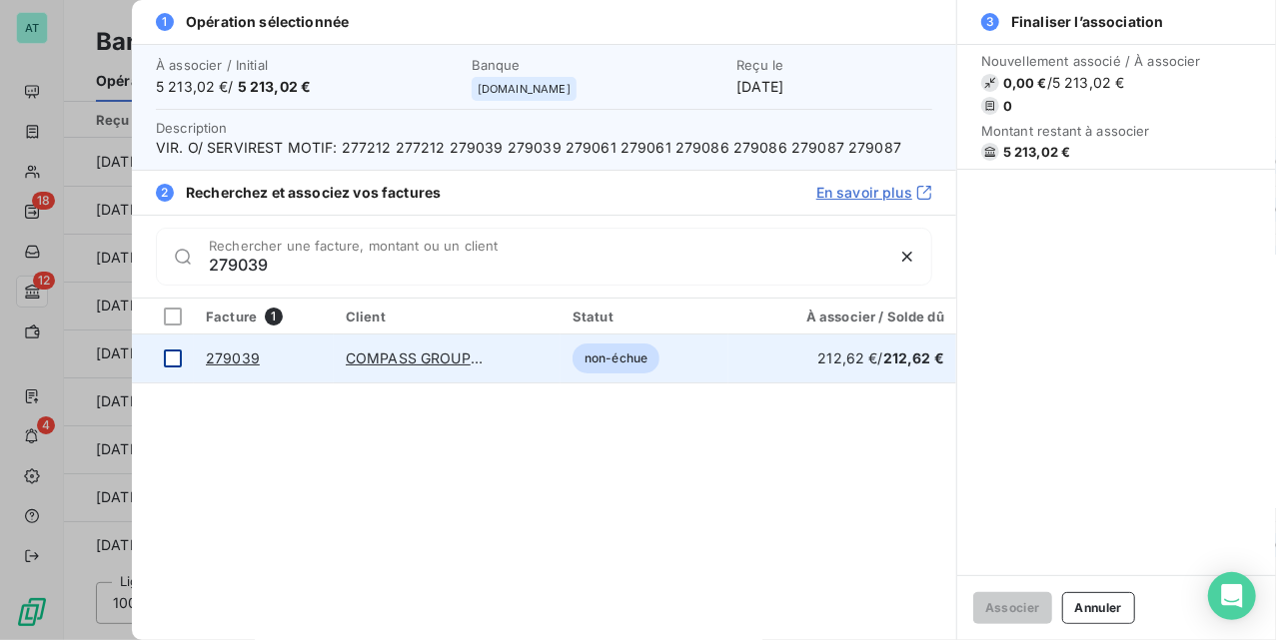
click at [162, 356] on td at bounding box center [163, 359] width 62 height 48
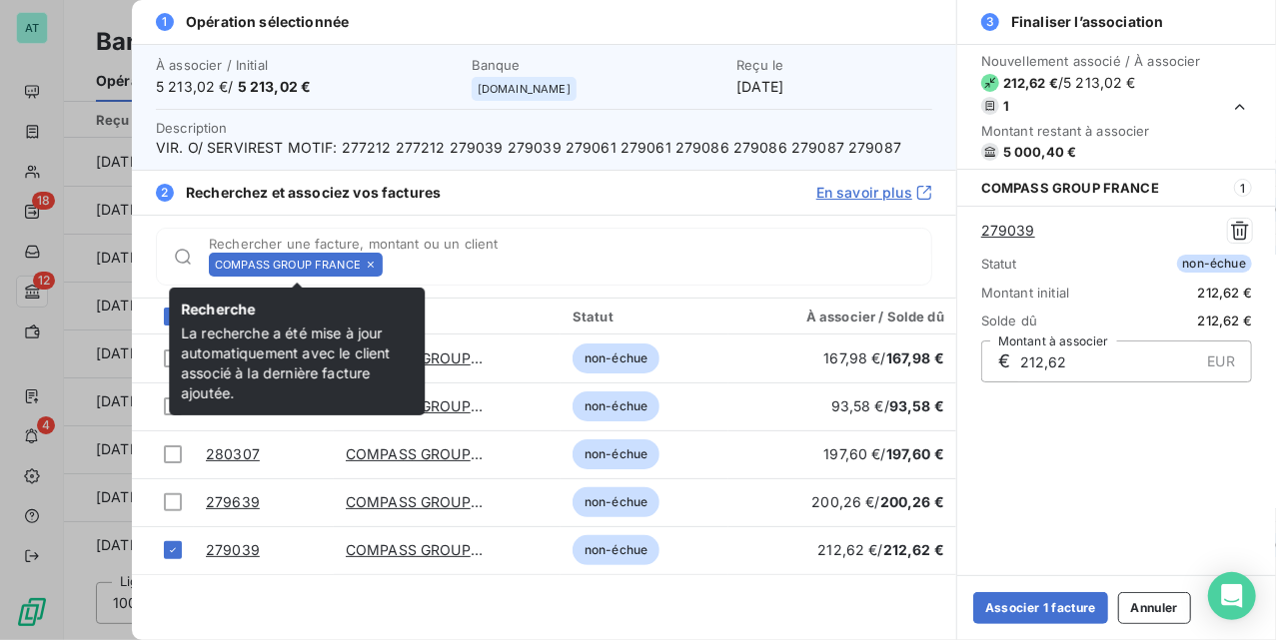
click at [370, 266] on icon at bounding box center [371, 265] width 12 height 12
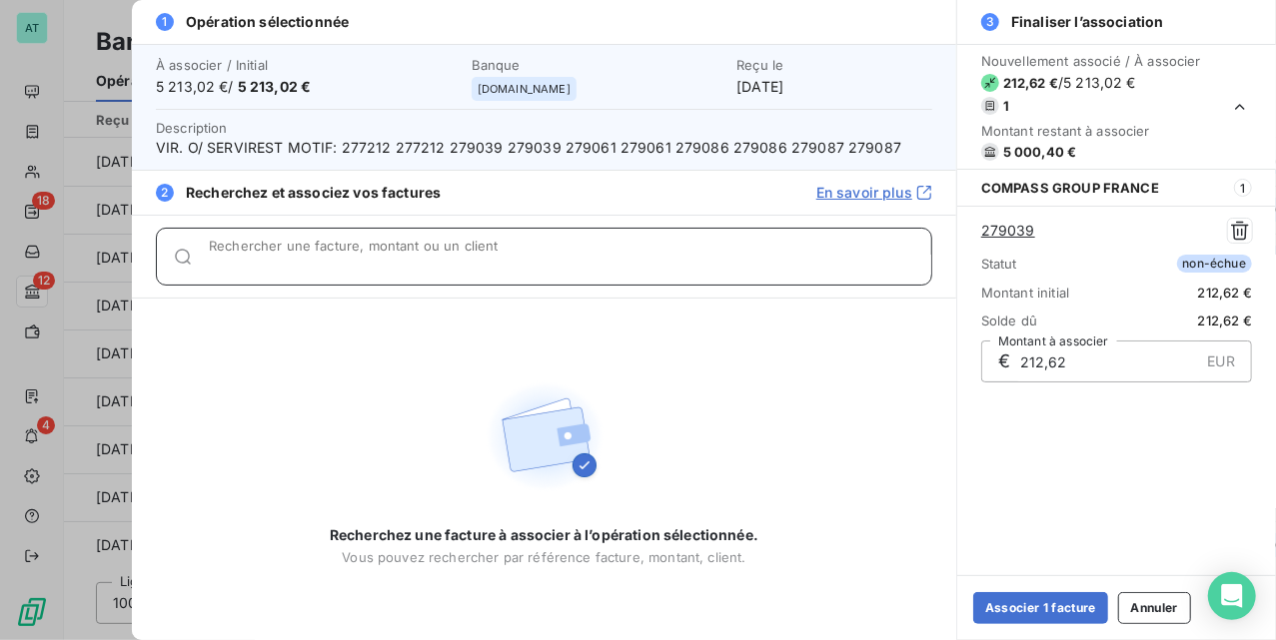
click at [370, 266] on input "Rechercher une facture, montant ou un client" at bounding box center [570, 265] width 722 height 20
paste input "279087"
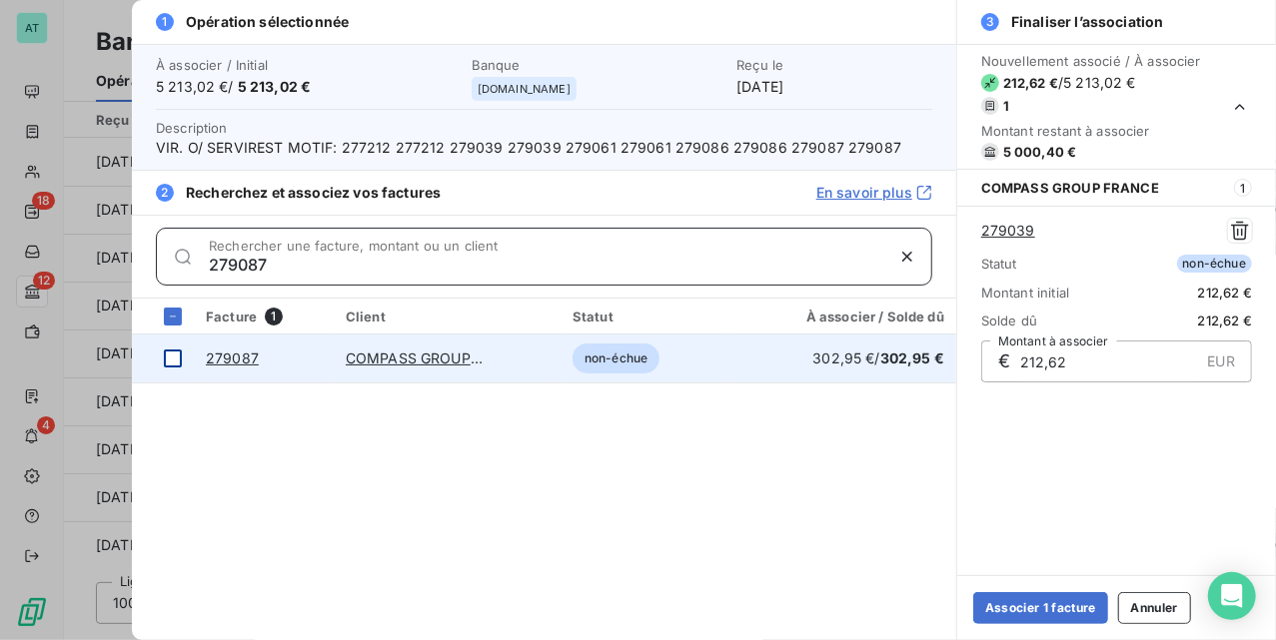
type input "279087"
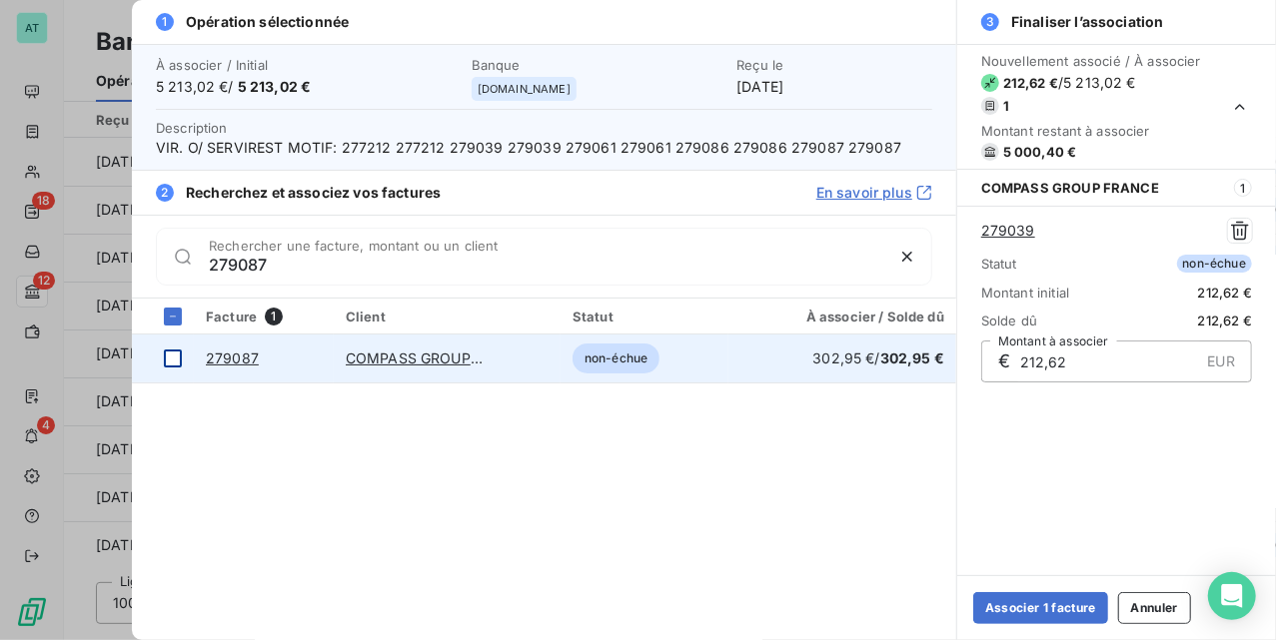
click at [172, 358] on div at bounding box center [173, 359] width 18 height 18
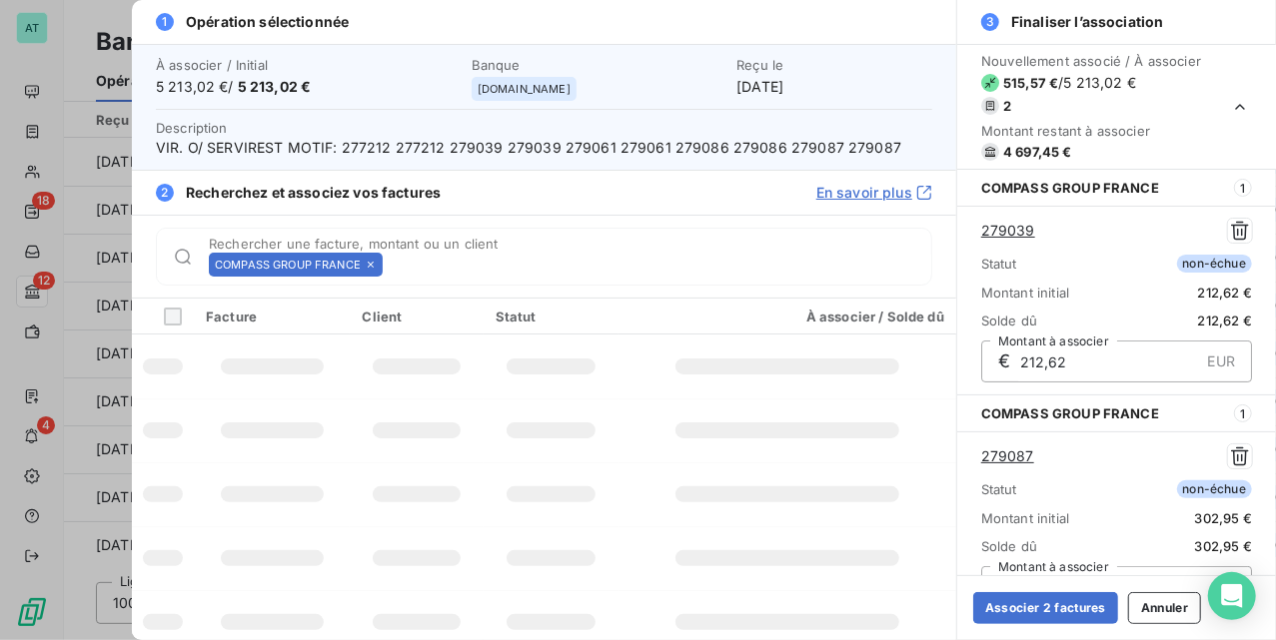
scroll to position [33, 0]
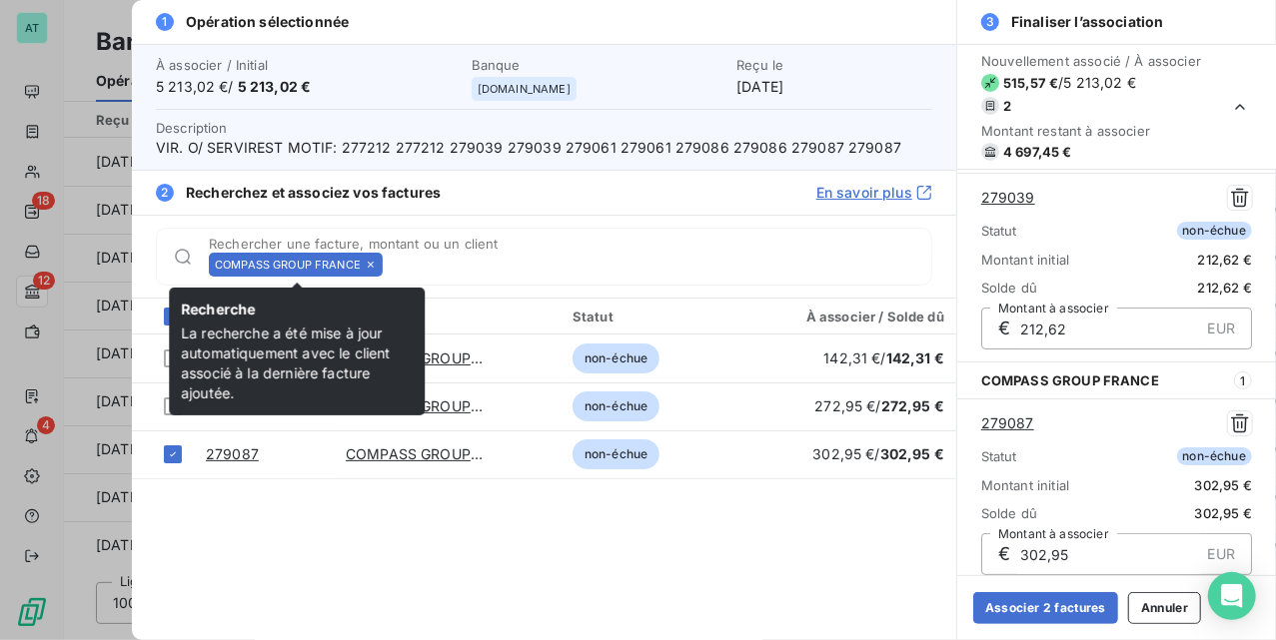
click at [374, 265] on icon at bounding box center [371, 265] width 12 height 12
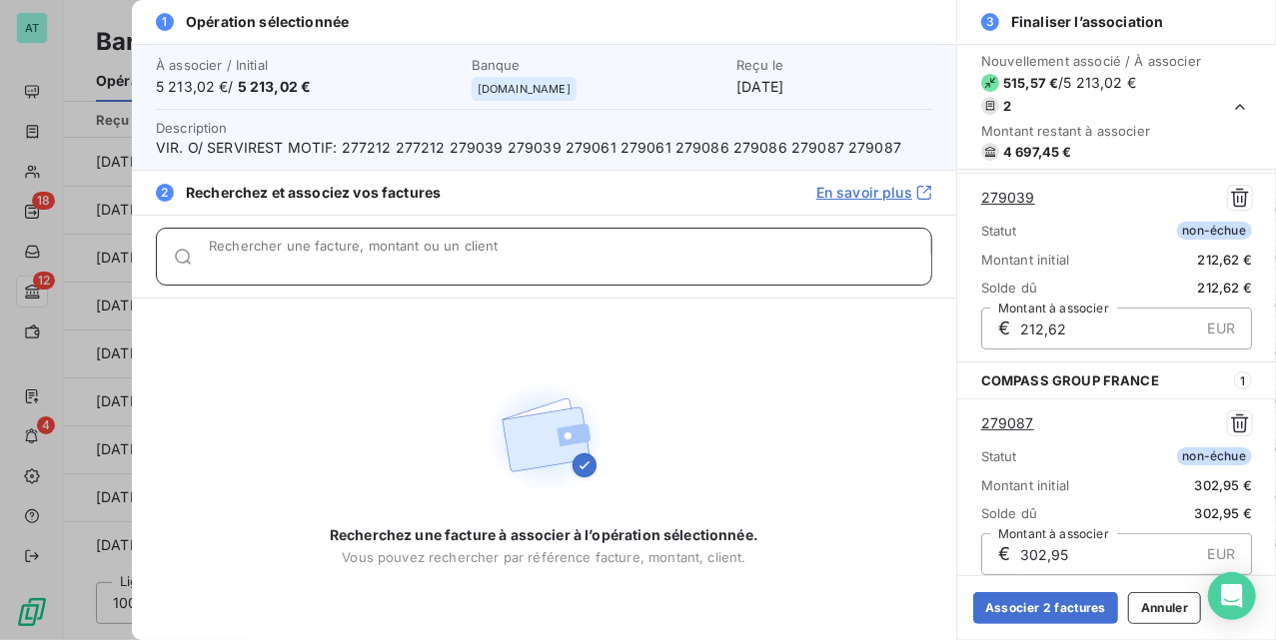
click at [372, 265] on input "Rechercher une facture, montant ou un client" at bounding box center [570, 265] width 722 height 20
paste input "279061"
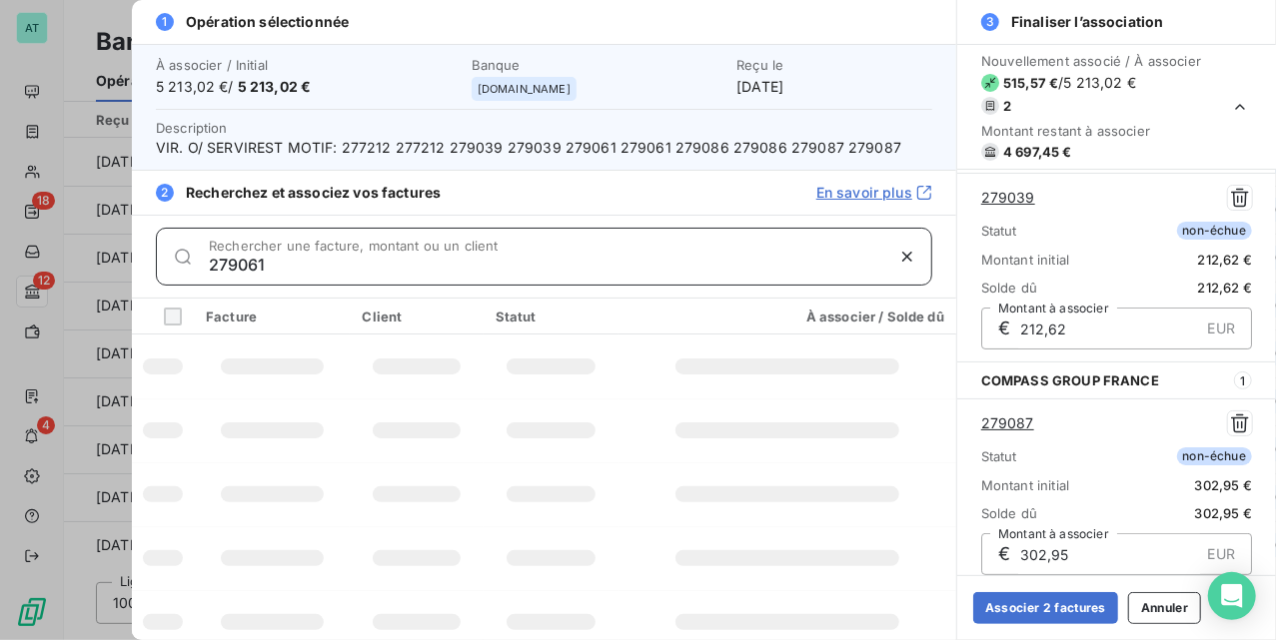
type input "279061"
click at [301, 270] on input "279061" at bounding box center [546, 265] width 674 height 20
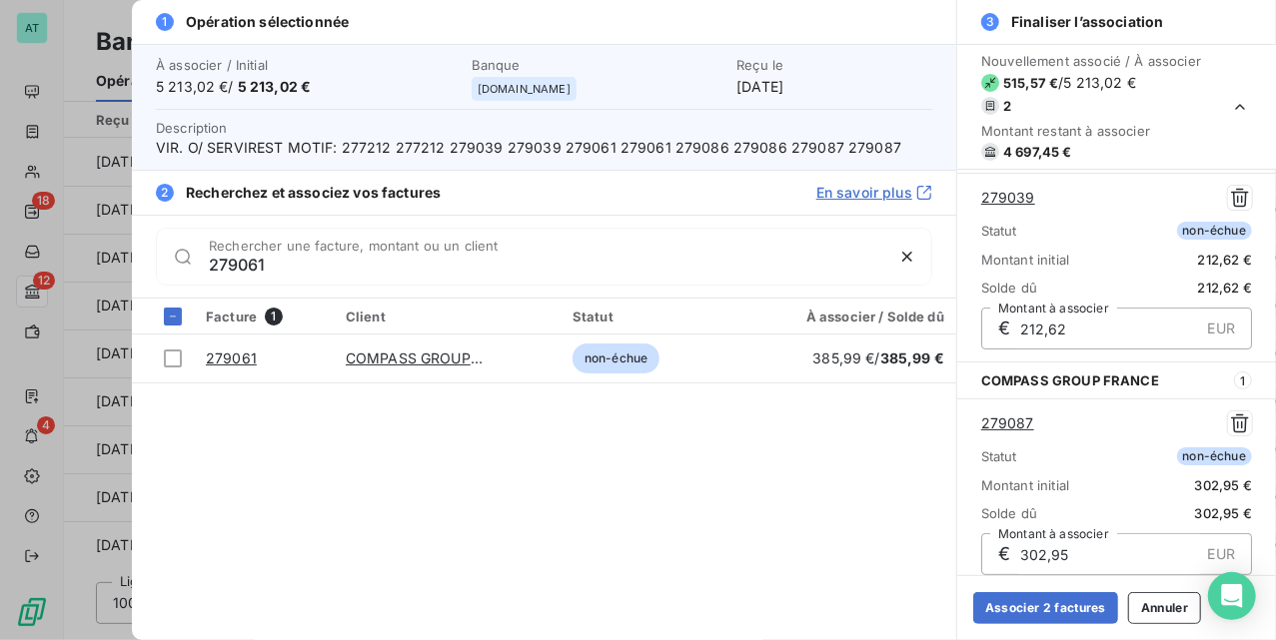
drag, startPoint x: 169, startPoint y: 364, endPoint x: 249, endPoint y: 313, distance: 94.8
click at [169, 365] on div at bounding box center [173, 359] width 18 height 18
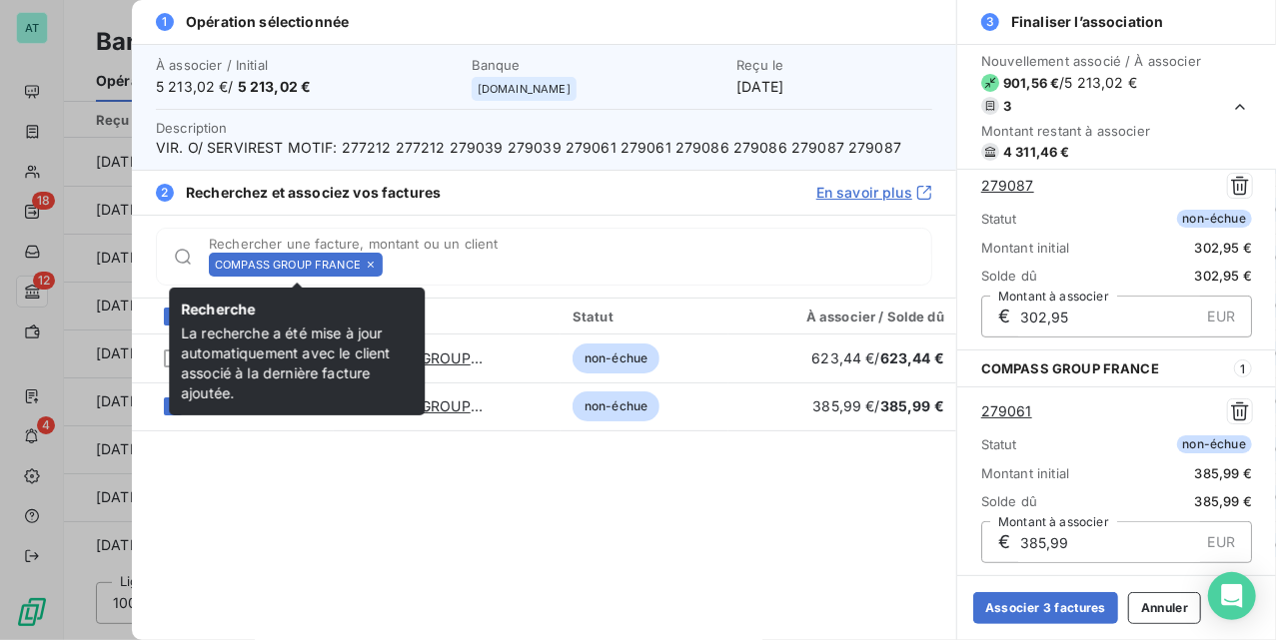
click at [373, 266] on icon at bounding box center [371, 265] width 6 height 6
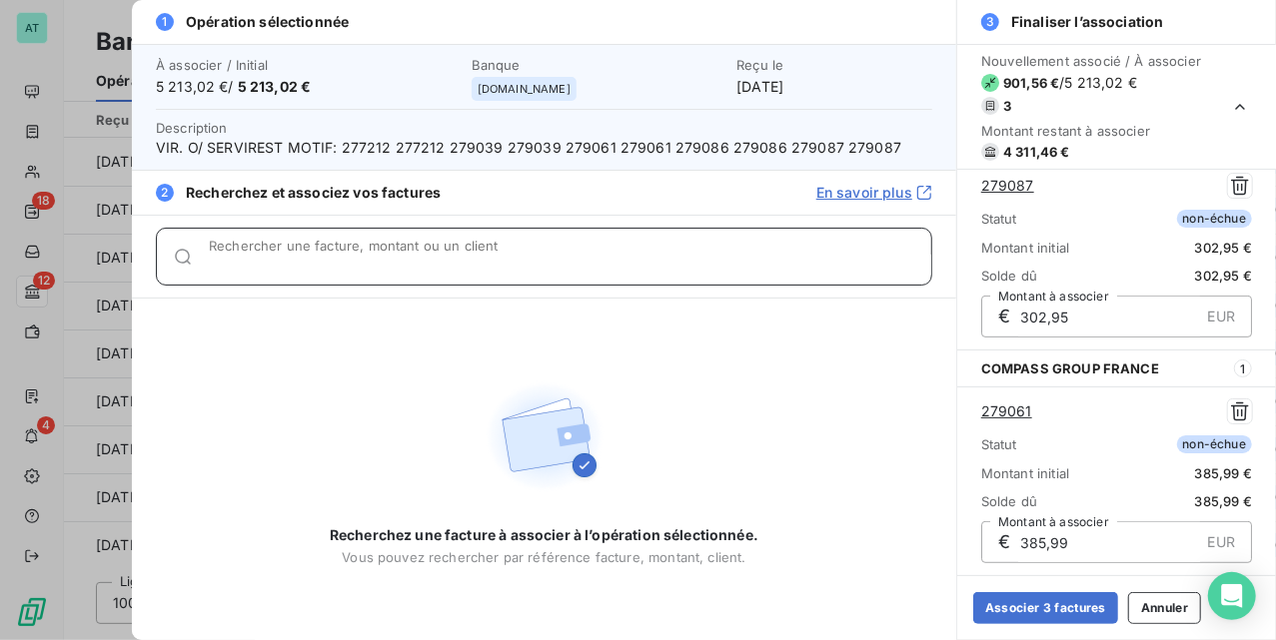
click at [373, 266] on input "Rechercher une facture, montant ou un client" at bounding box center [570, 265] width 722 height 20
paste input "279086"
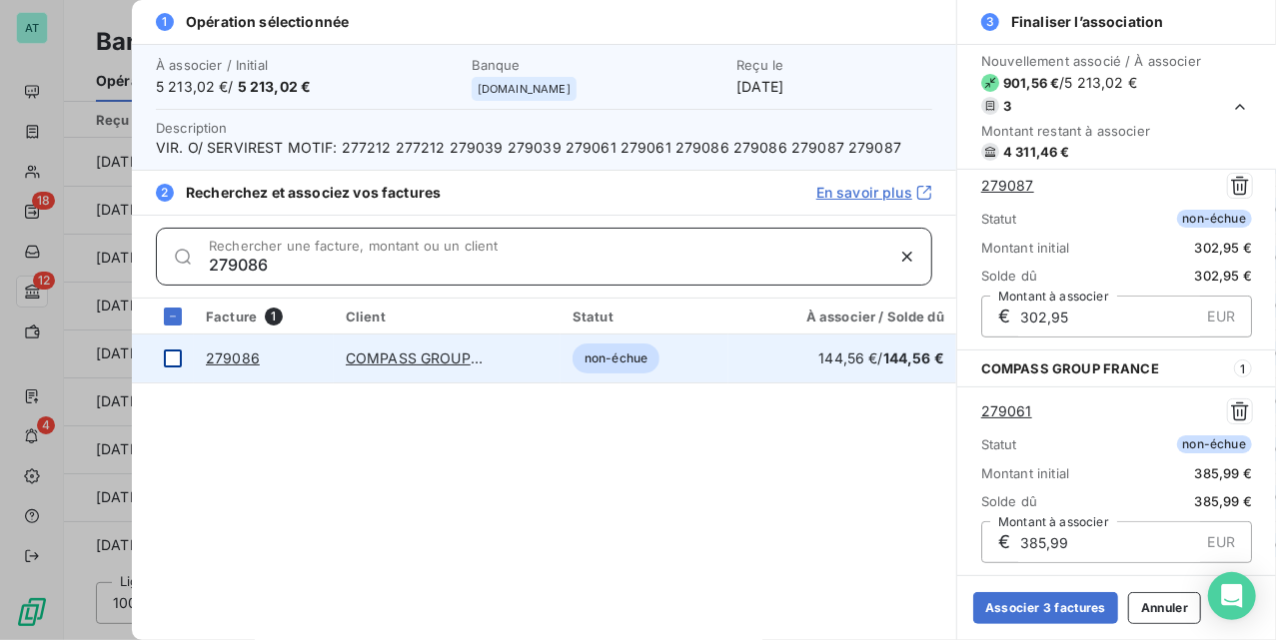
type input "279086"
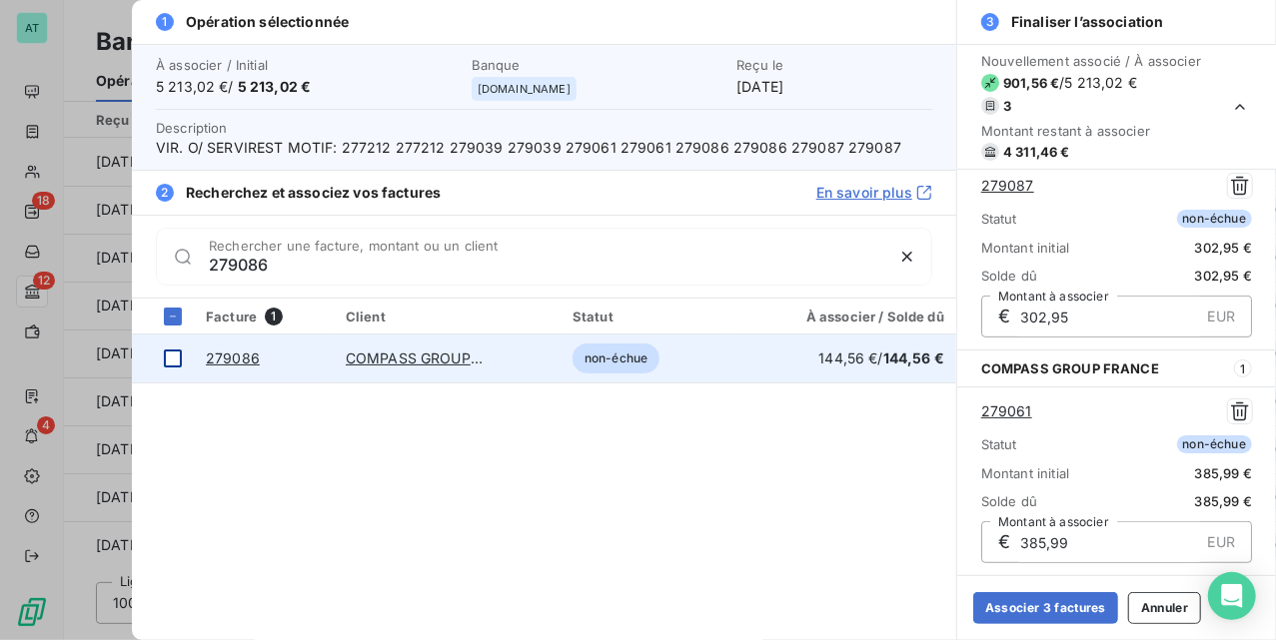
click at [165, 365] on div at bounding box center [173, 359] width 18 height 18
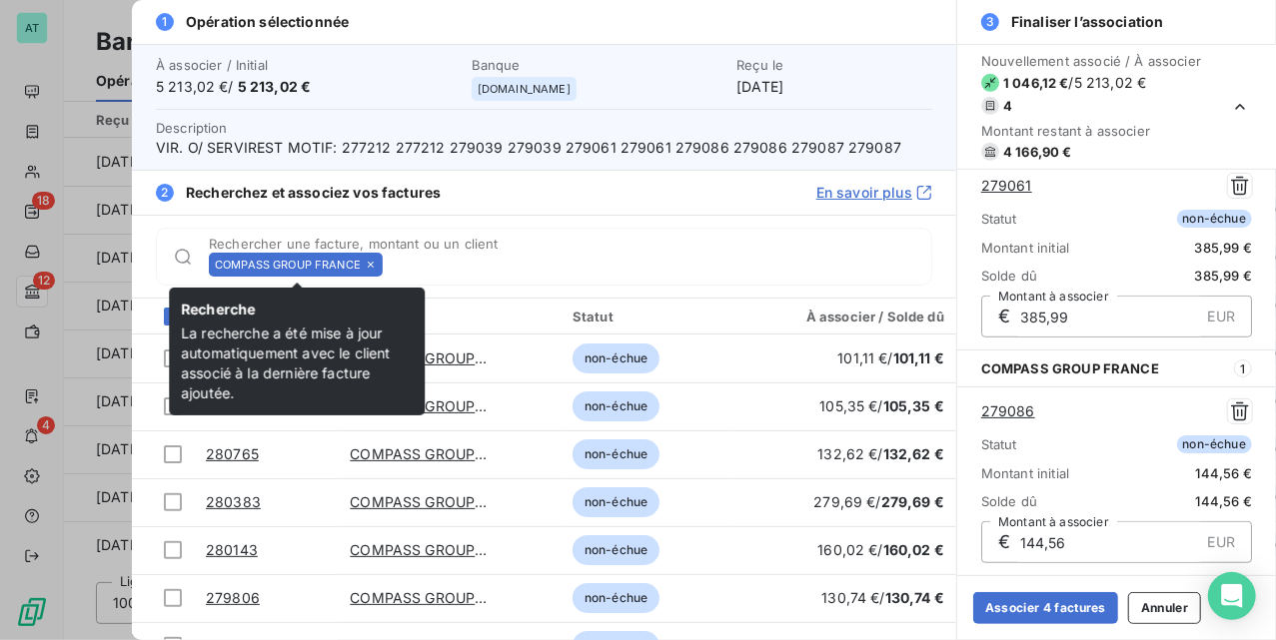
click at [373, 265] on icon at bounding box center [371, 265] width 6 height 6
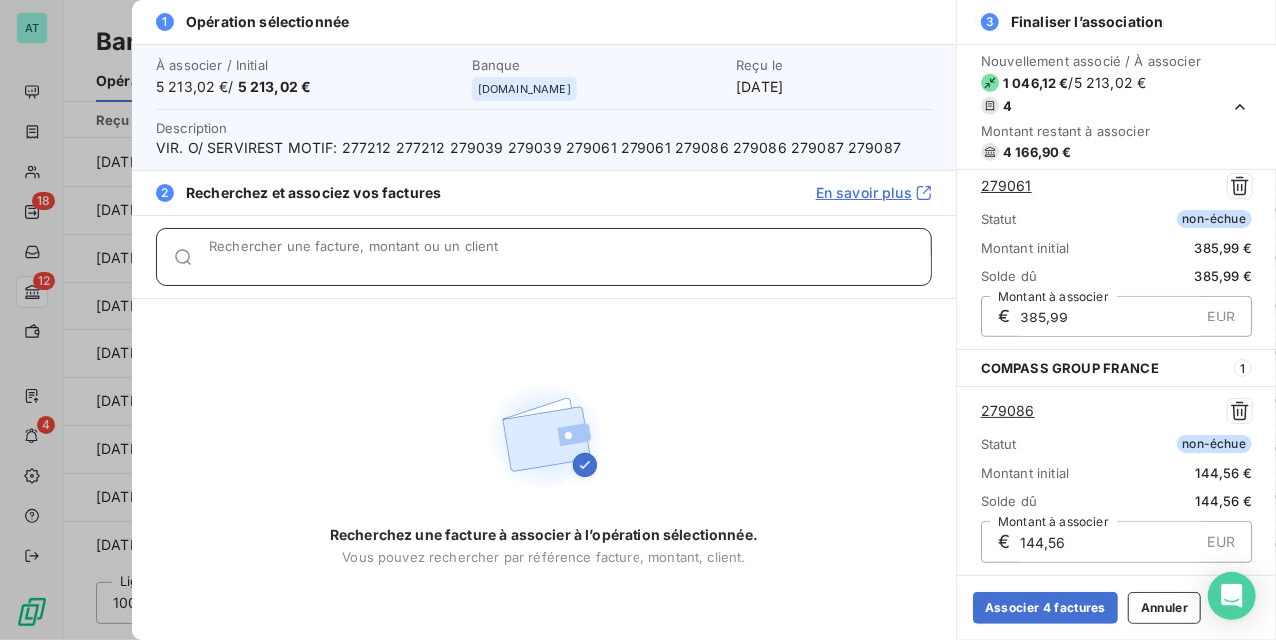
click at [373, 265] on input "Rechercher une facture, montant ou un client" at bounding box center [570, 265] width 722 height 20
paste input "279088"
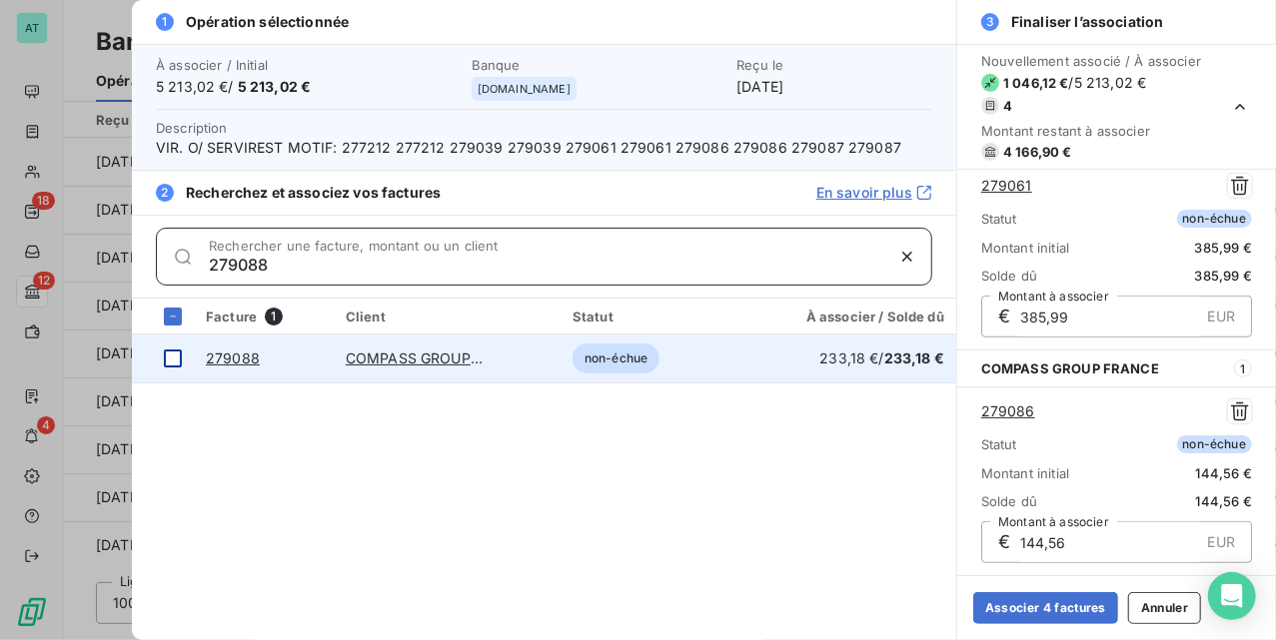
type input "279088"
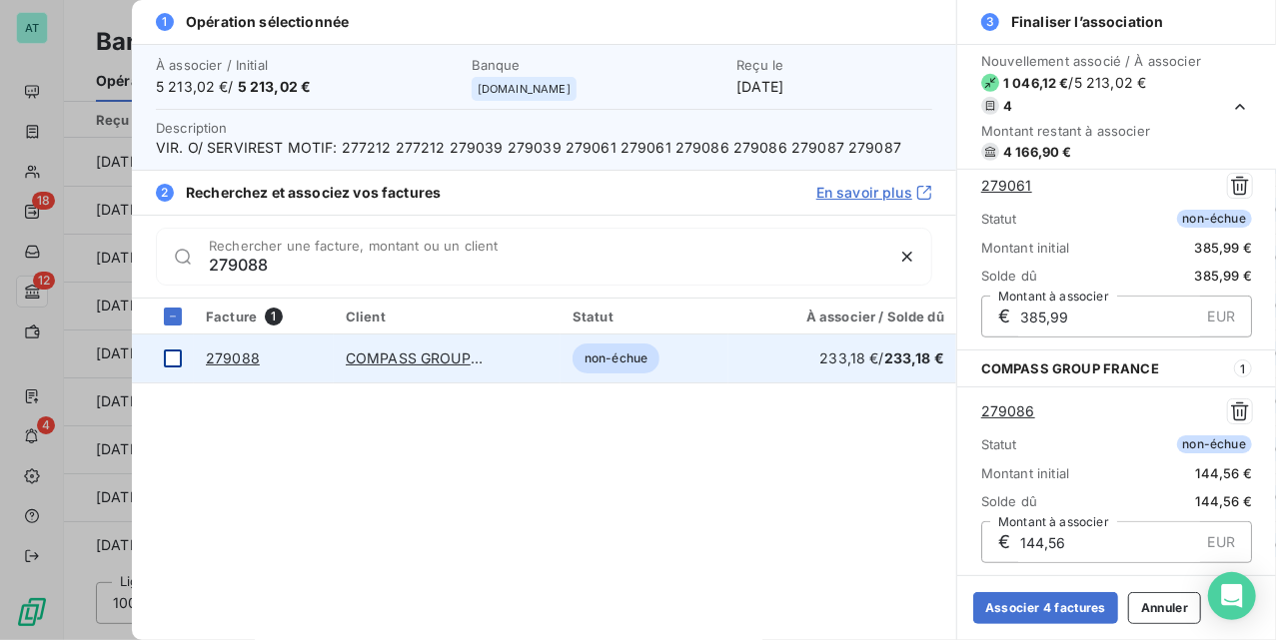
click at [168, 362] on div at bounding box center [173, 359] width 18 height 18
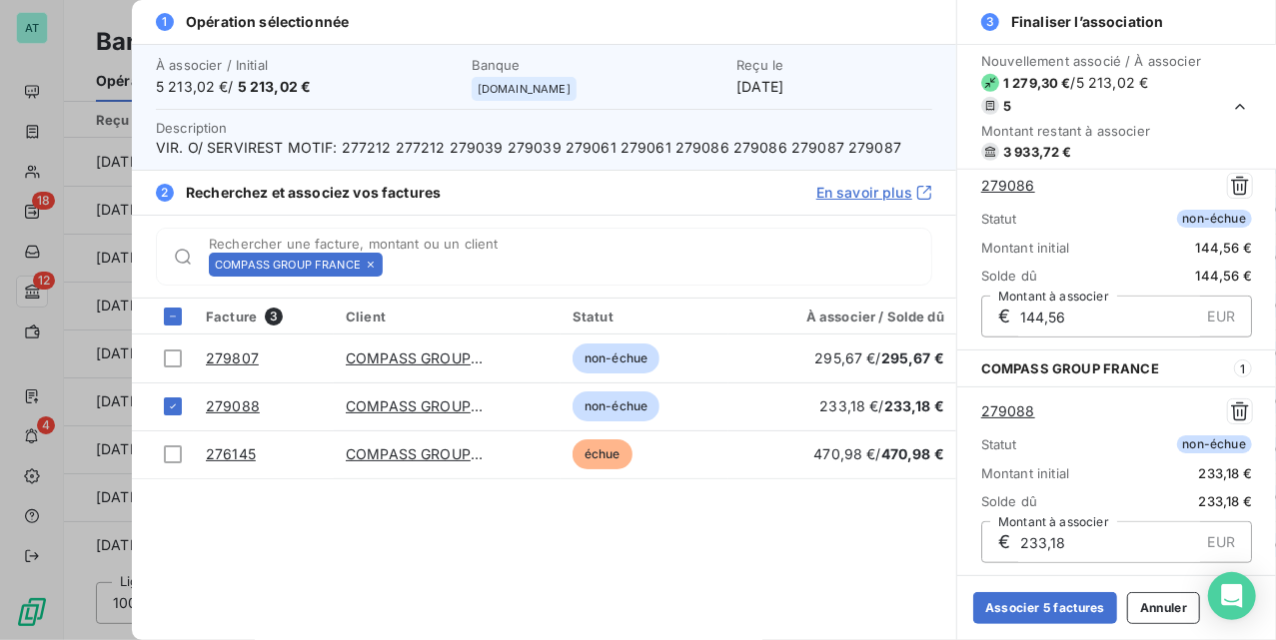
click at [369, 268] on icon at bounding box center [371, 265] width 12 height 12
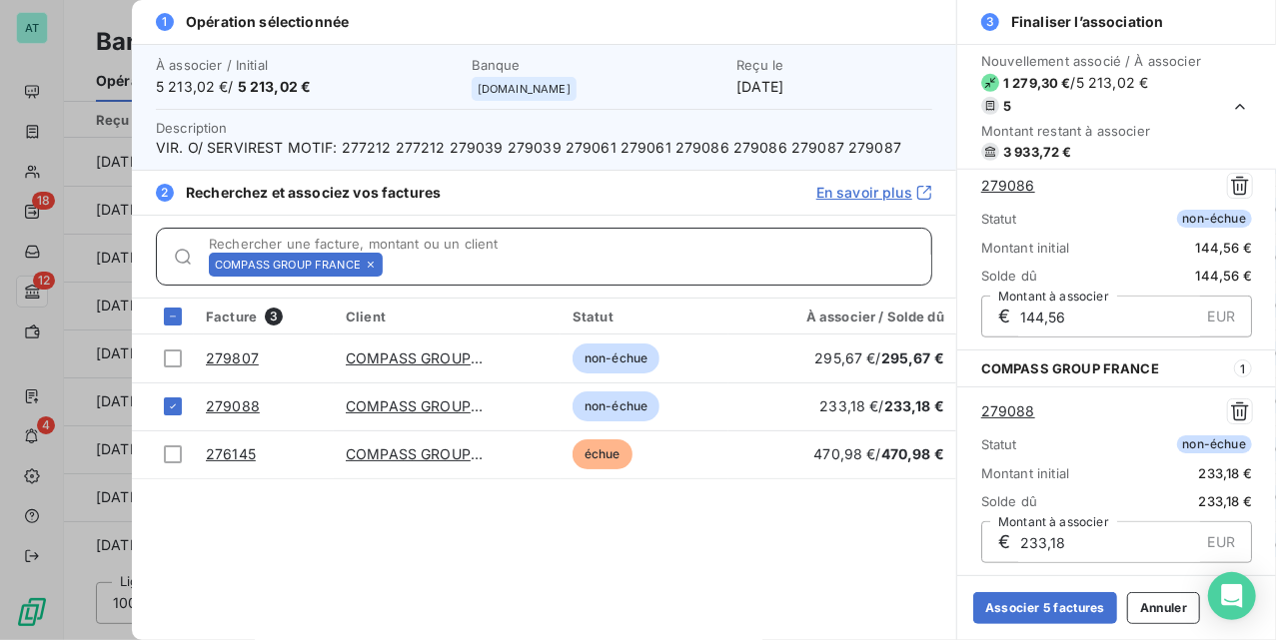
click at [391, 268] on input "Rechercher une facture, montant ou un client" at bounding box center [661, 265] width 541 height 20
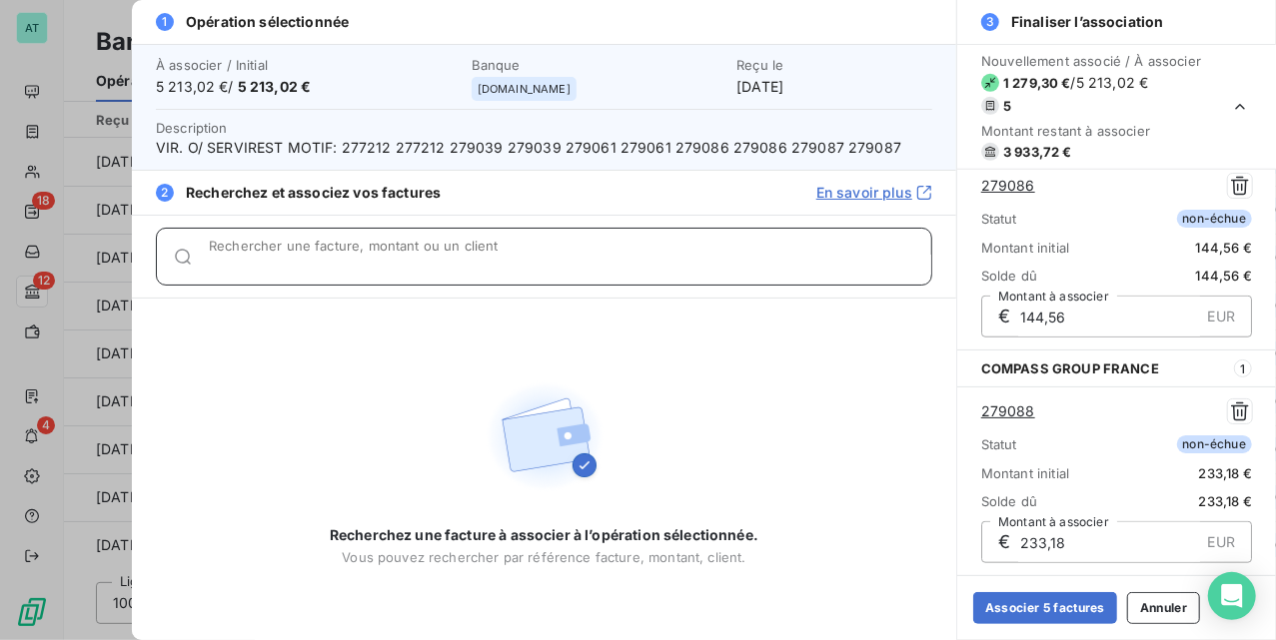
paste input "279137"
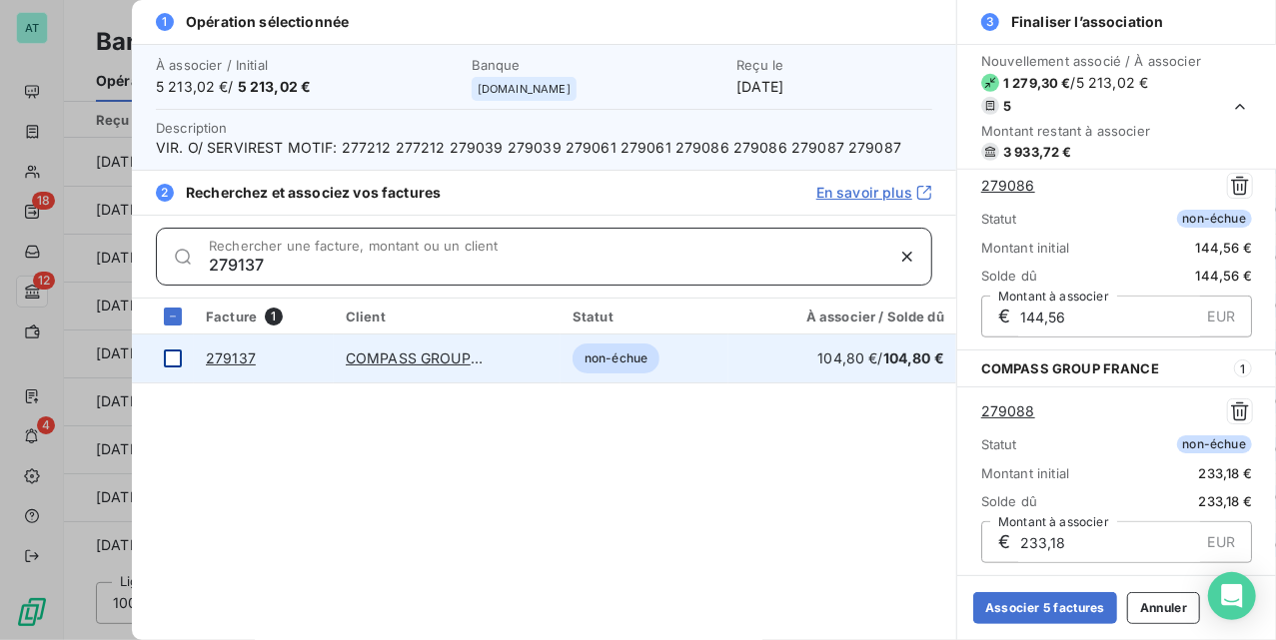
type input "279137"
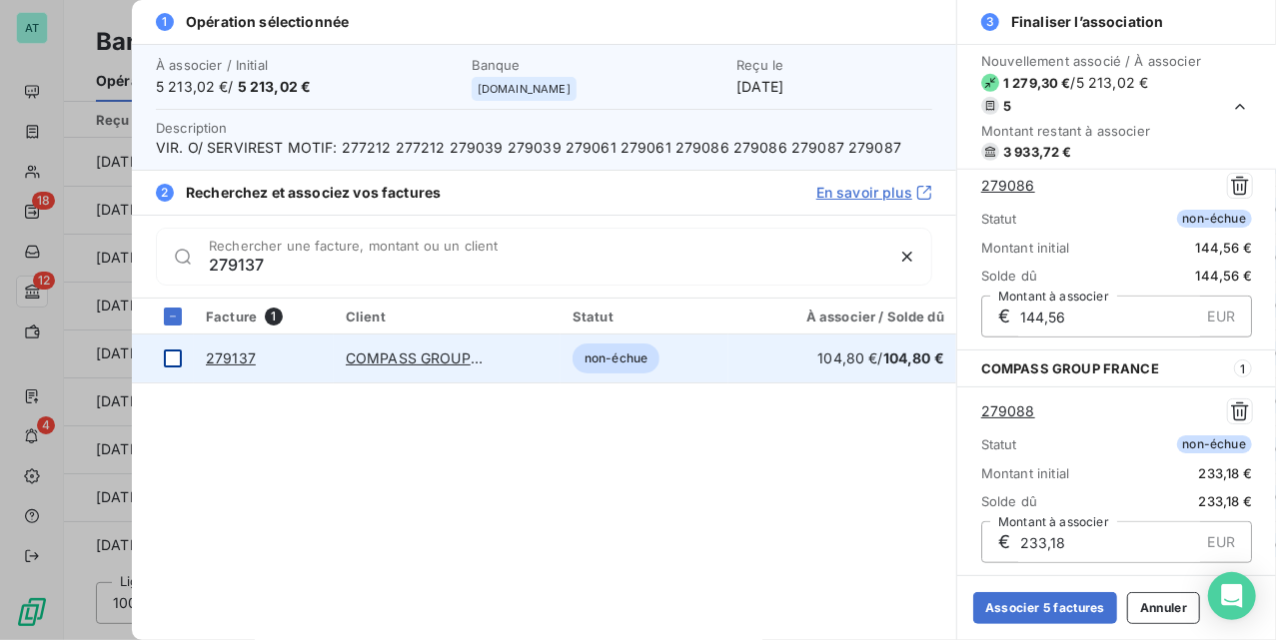
click at [178, 356] on div at bounding box center [173, 359] width 18 height 18
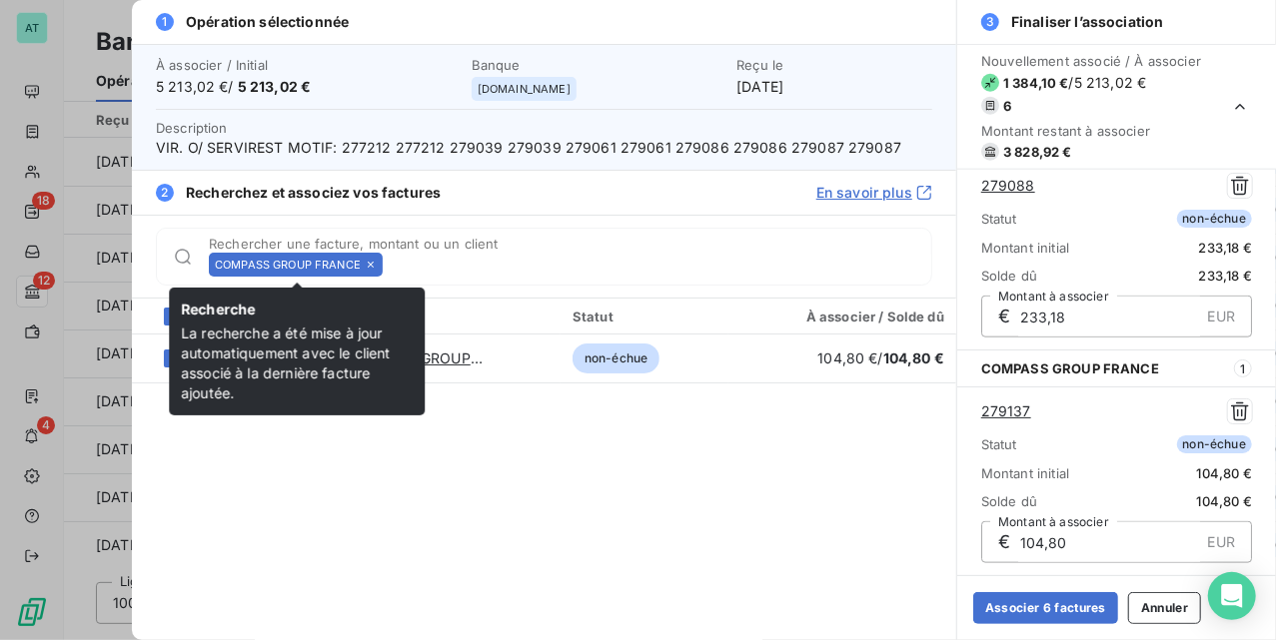
click at [372, 265] on icon at bounding box center [371, 265] width 6 height 6
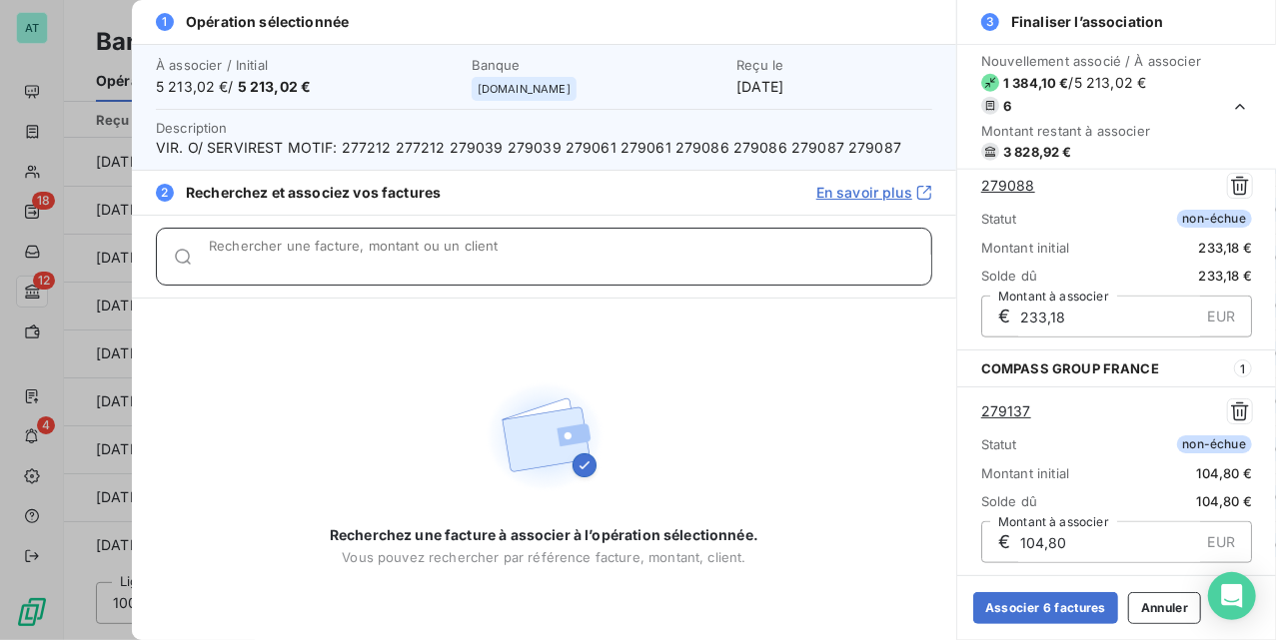
click at [370, 265] on input "Rechercher une facture, montant ou un client" at bounding box center [570, 265] width 722 height 20
paste input "279089"
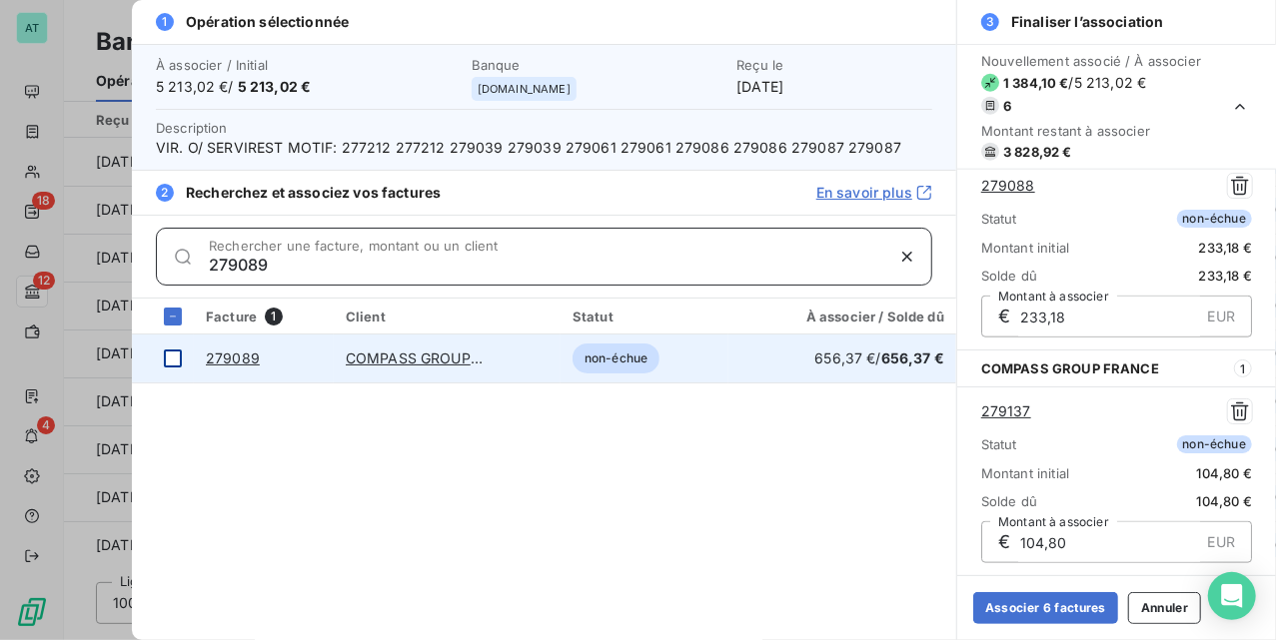
type input "279089"
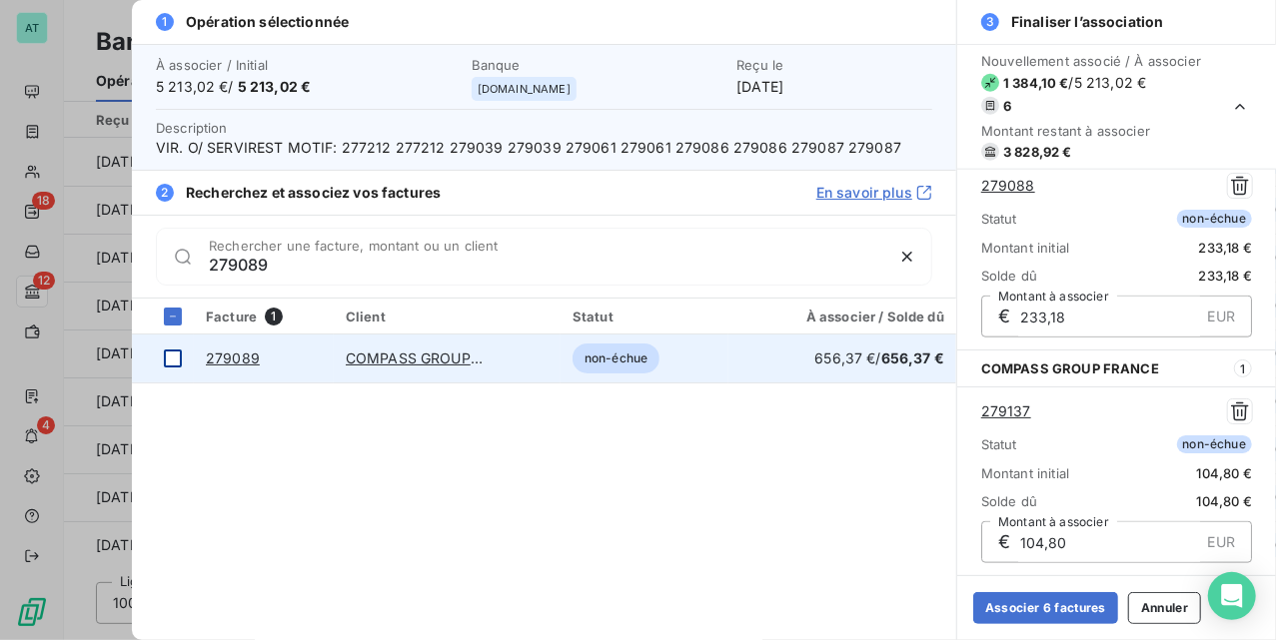
click at [180, 358] on div at bounding box center [173, 359] width 18 height 18
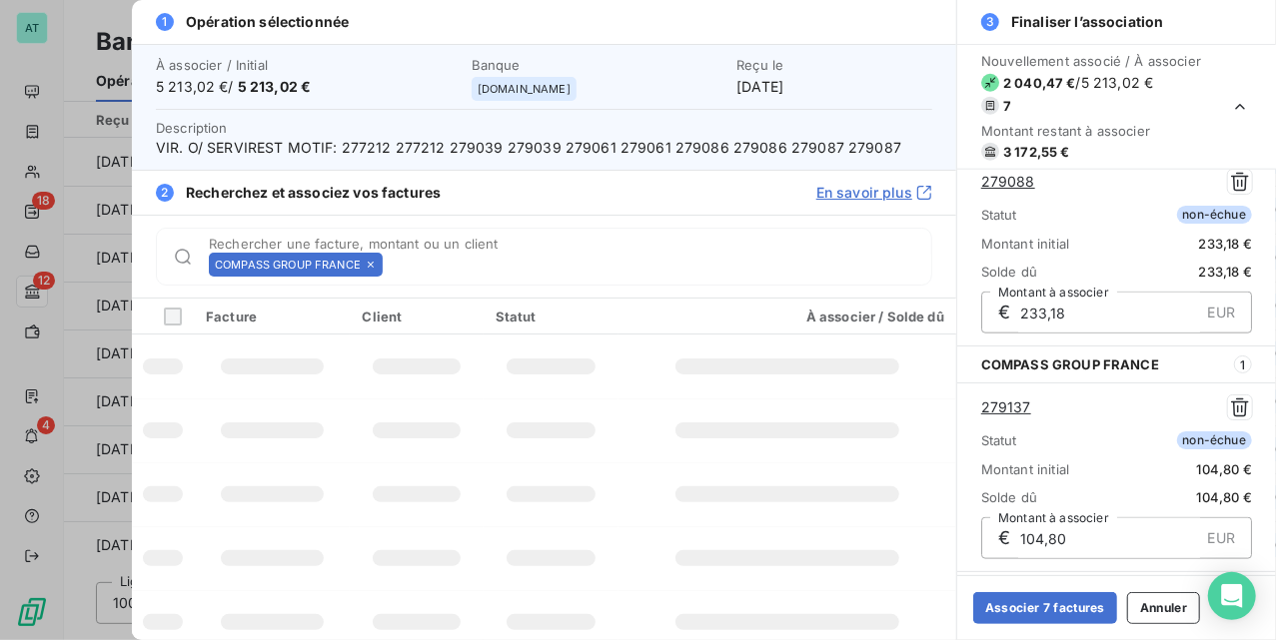
scroll to position [1179, 0]
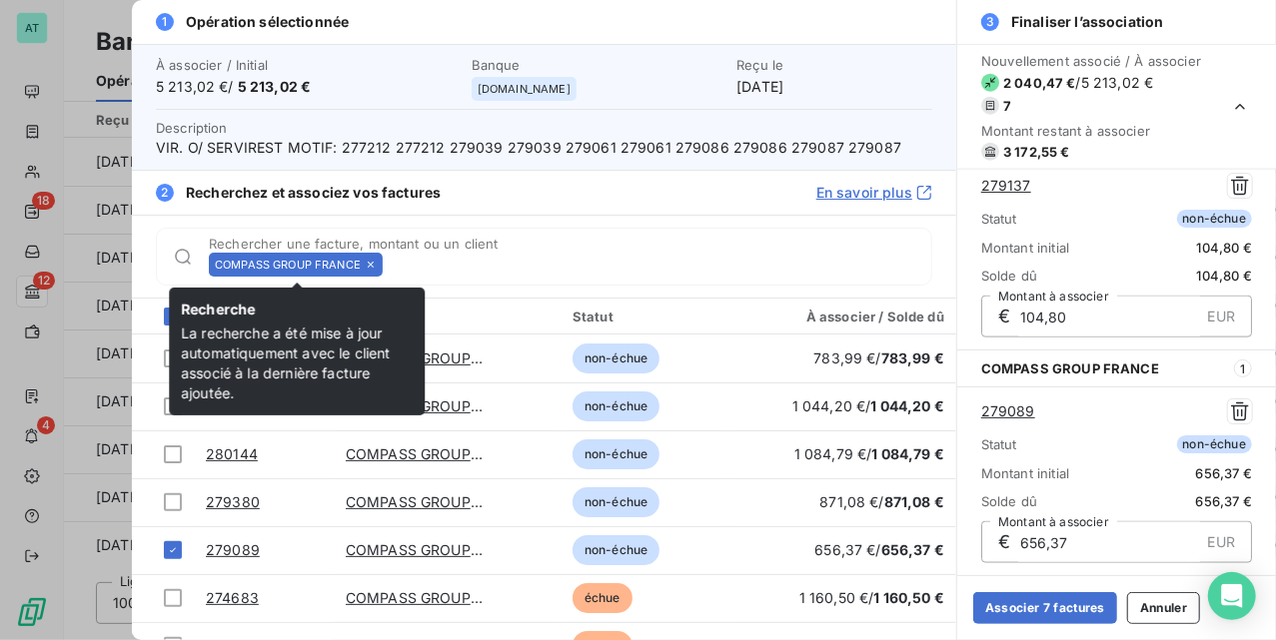
click at [374, 265] on icon at bounding box center [371, 265] width 12 height 12
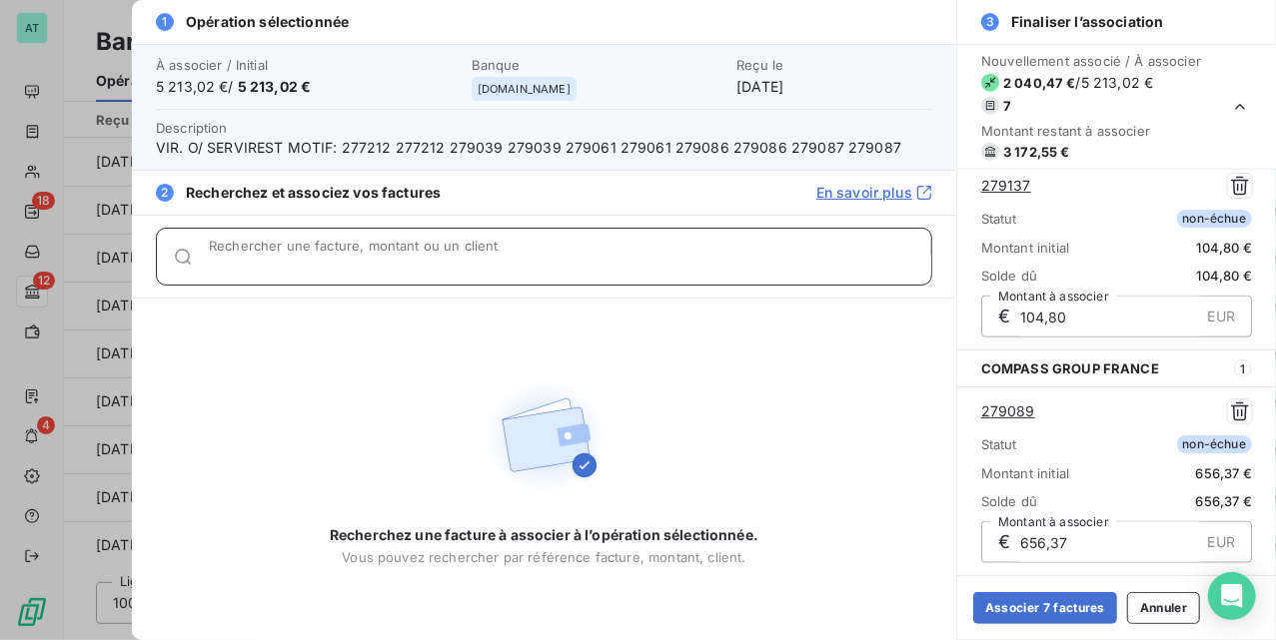
click at [374, 265] on input "Rechercher une facture, montant ou un client" at bounding box center [570, 265] width 722 height 20
paste input "279362"
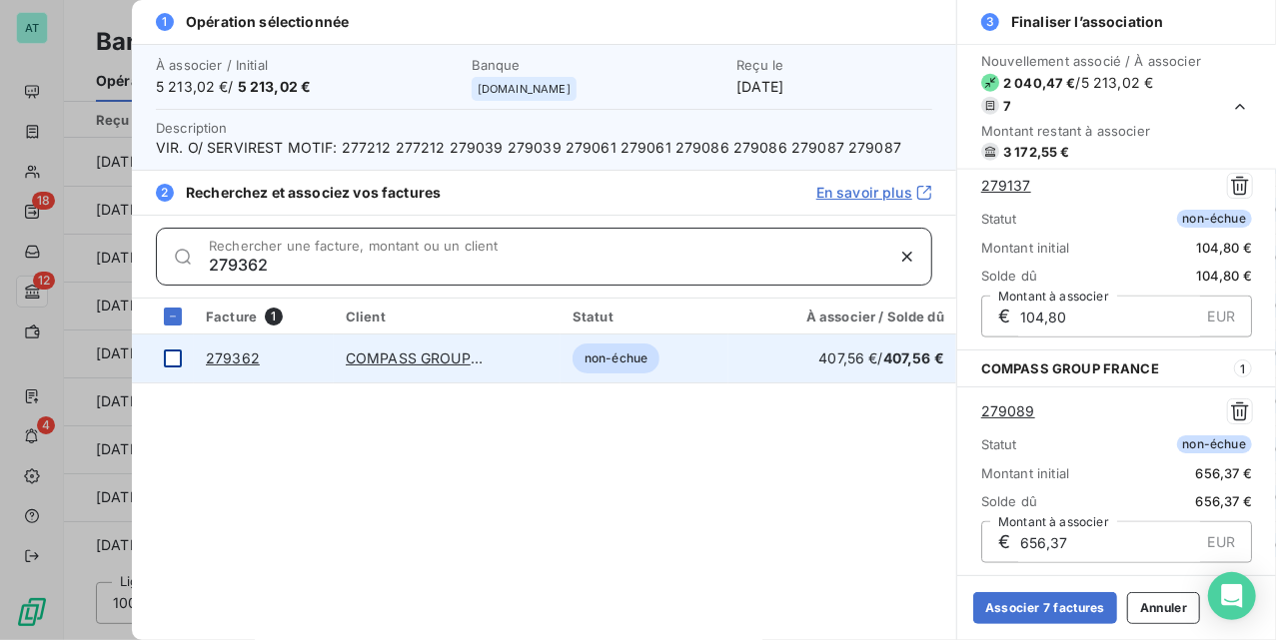
type input "279362"
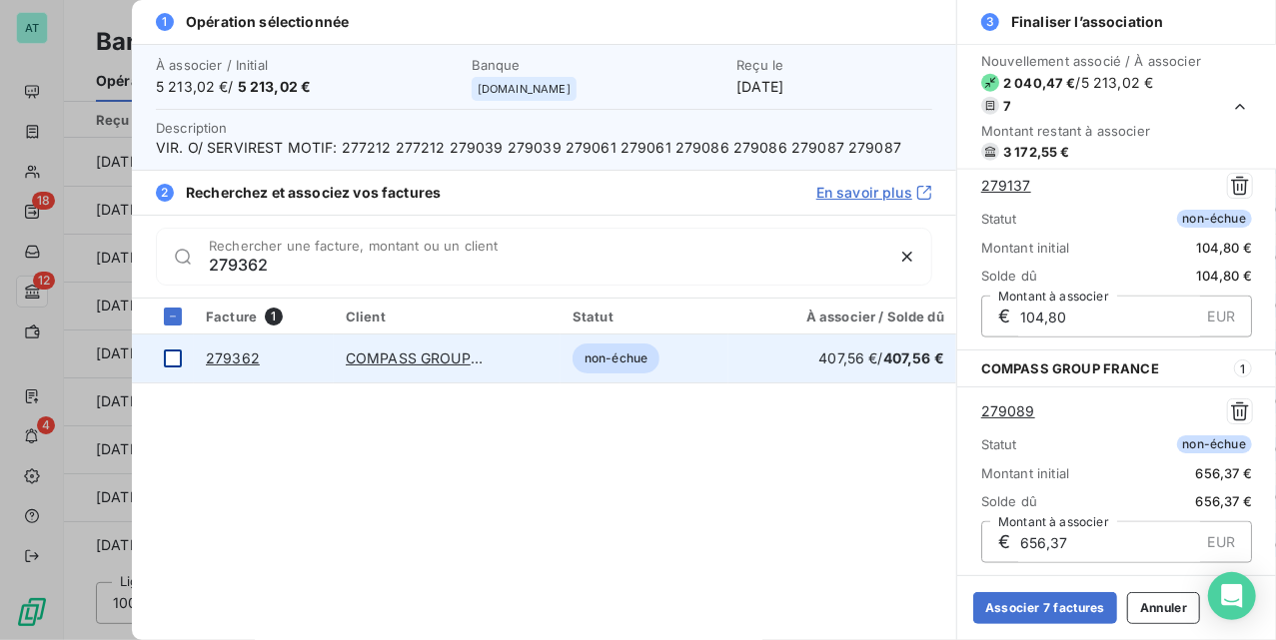
click at [164, 354] on div at bounding box center [173, 359] width 18 height 18
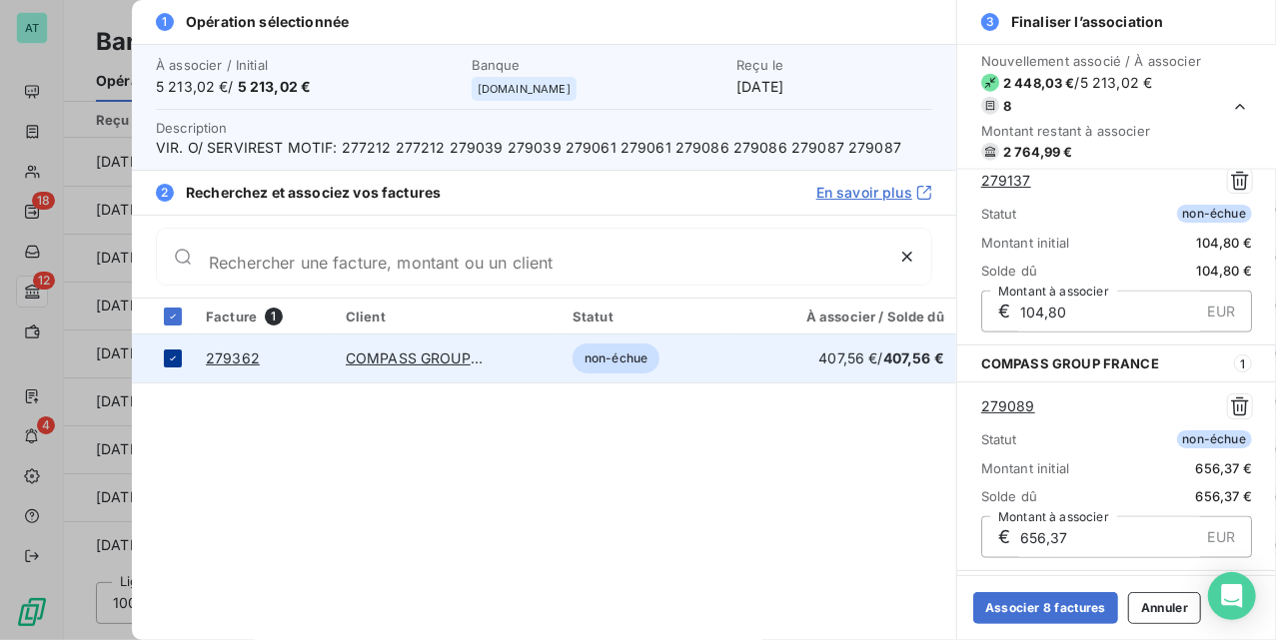
scroll to position [1405, 0]
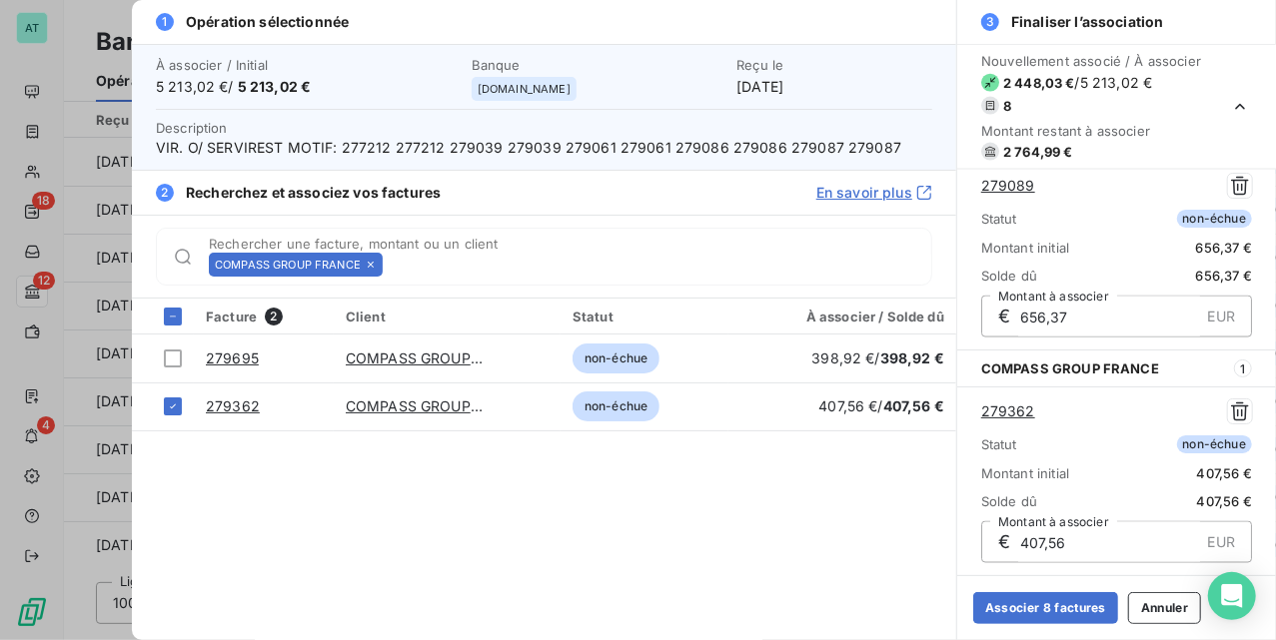
click at [376, 269] on icon at bounding box center [371, 265] width 12 height 12
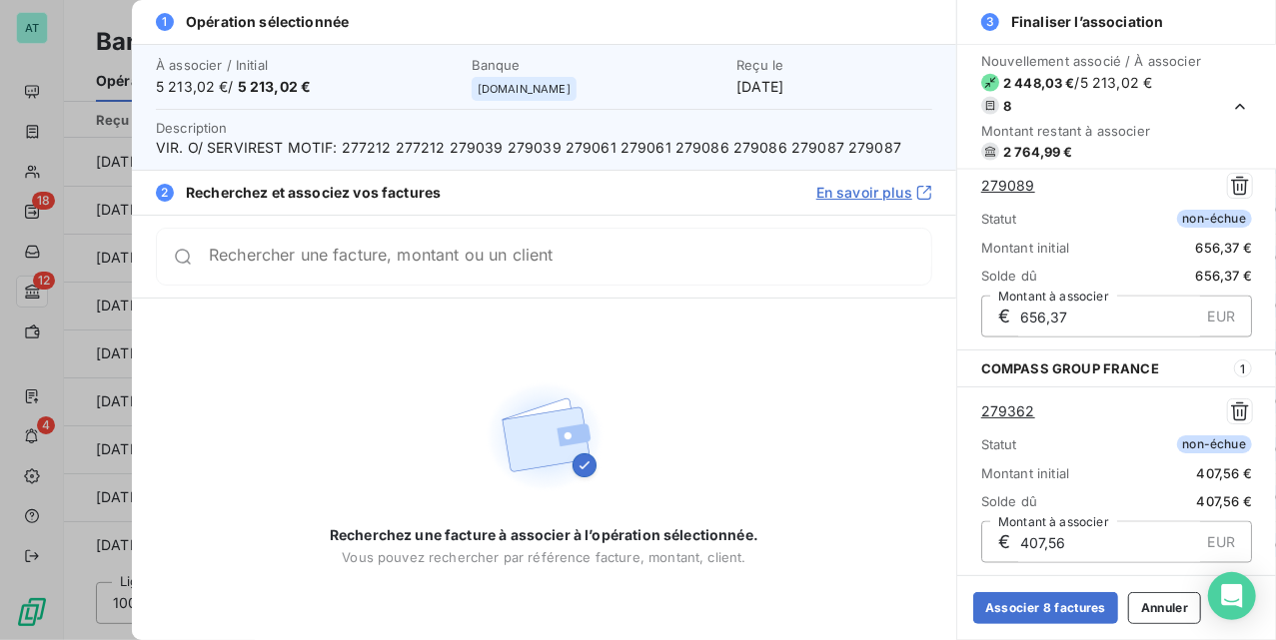
click at [376, 269] on div "Rechercher une facture, montant ou un client" at bounding box center [544, 257] width 776 height 58
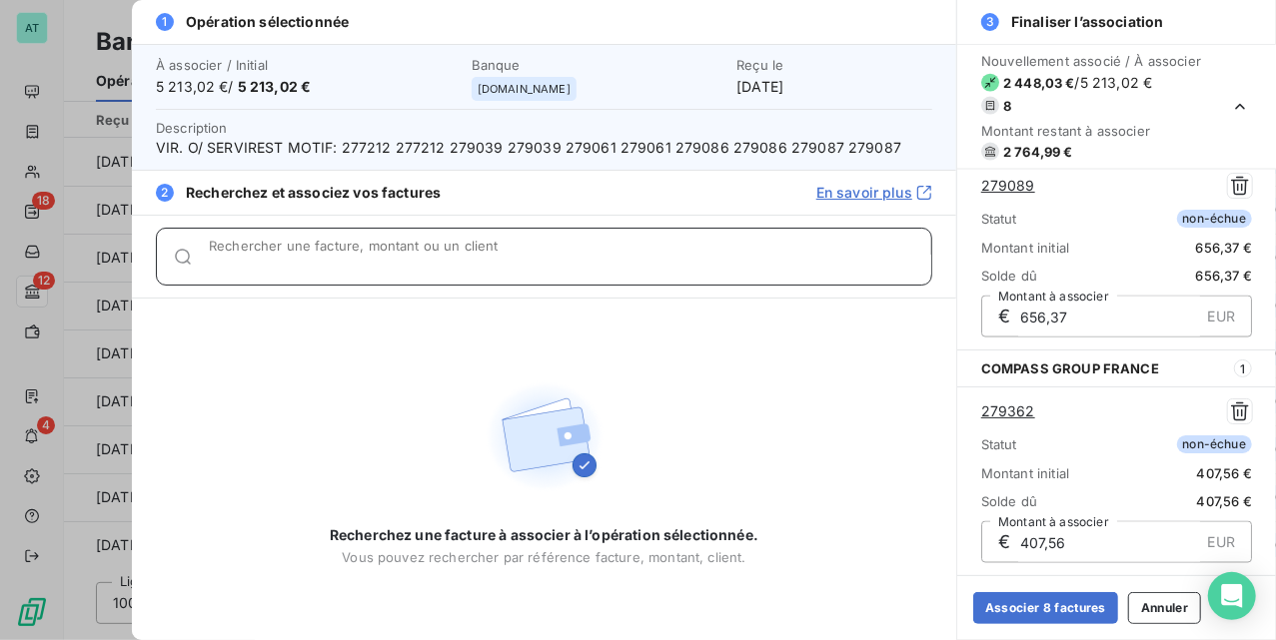
paste input "279222"
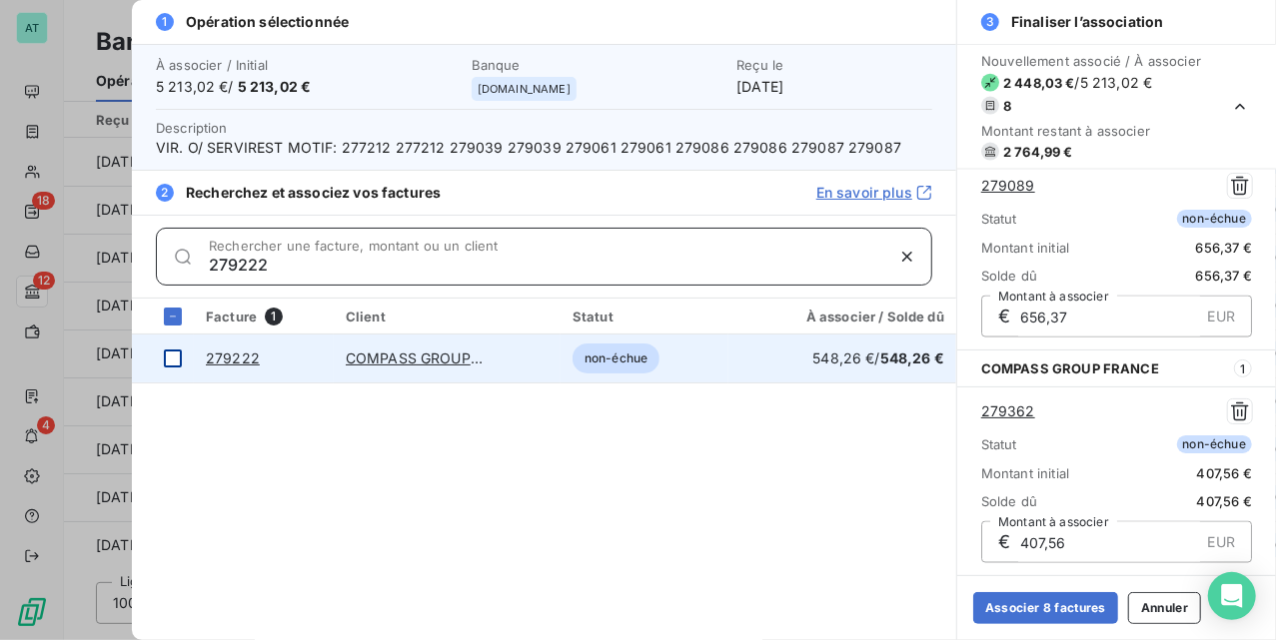
type input "279222"
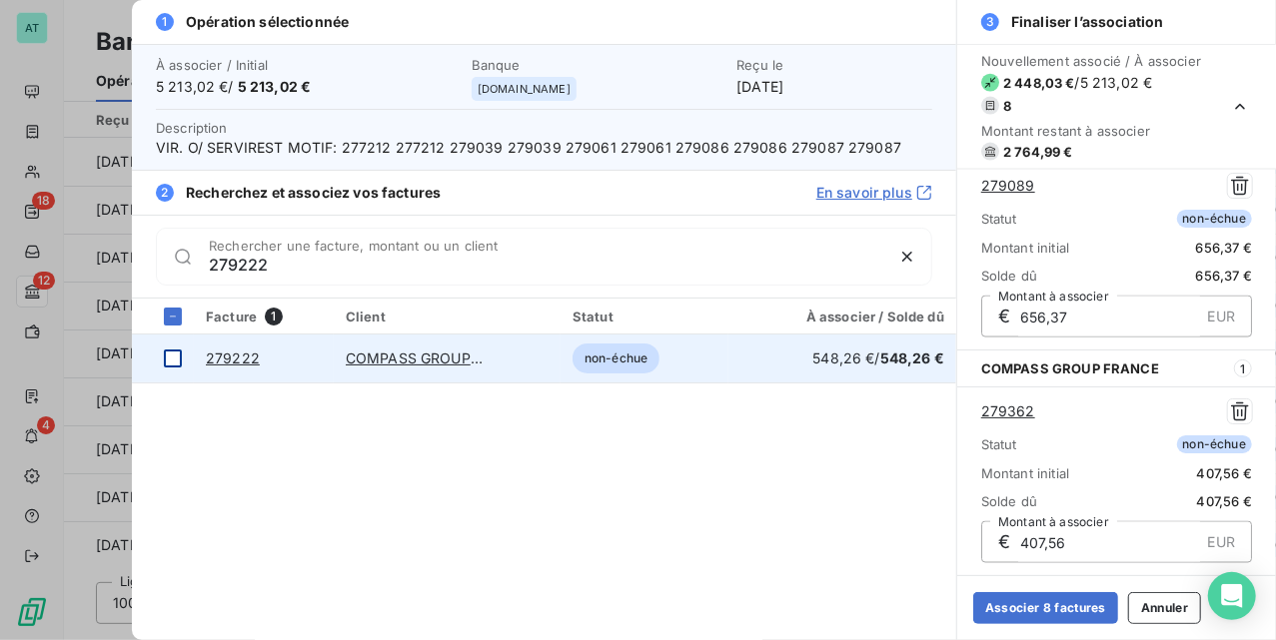
click at [173, 357] on div at bounding box center [173, 359] width 18 height 18
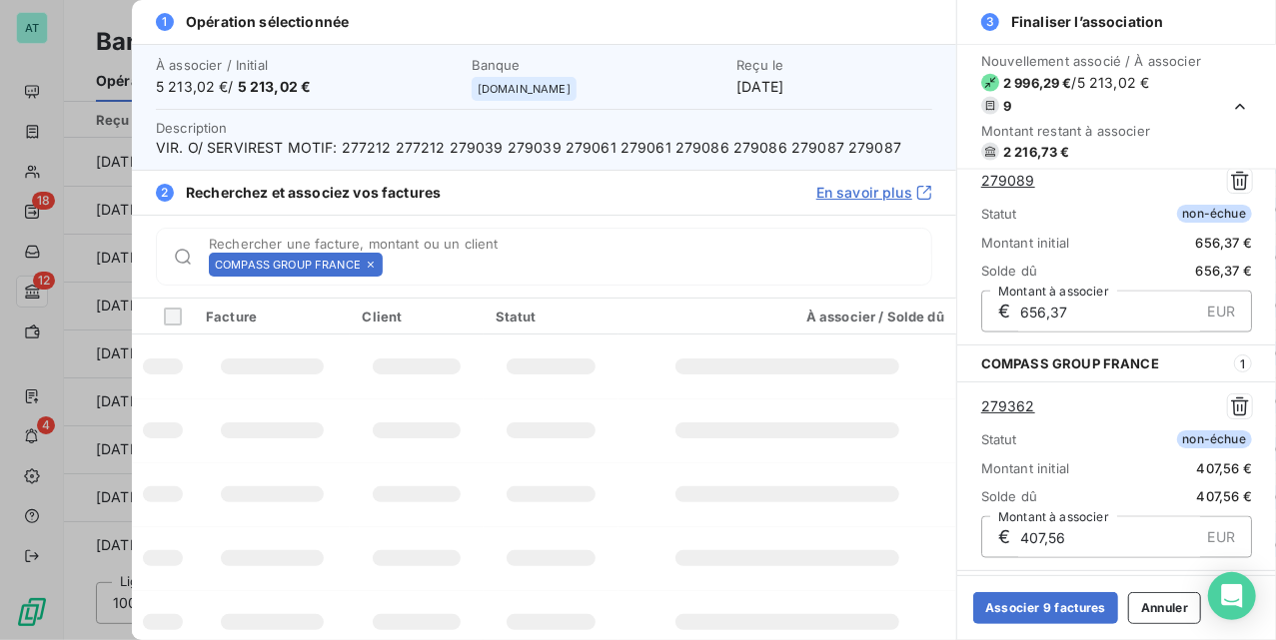
scroll to position [1632, 0]
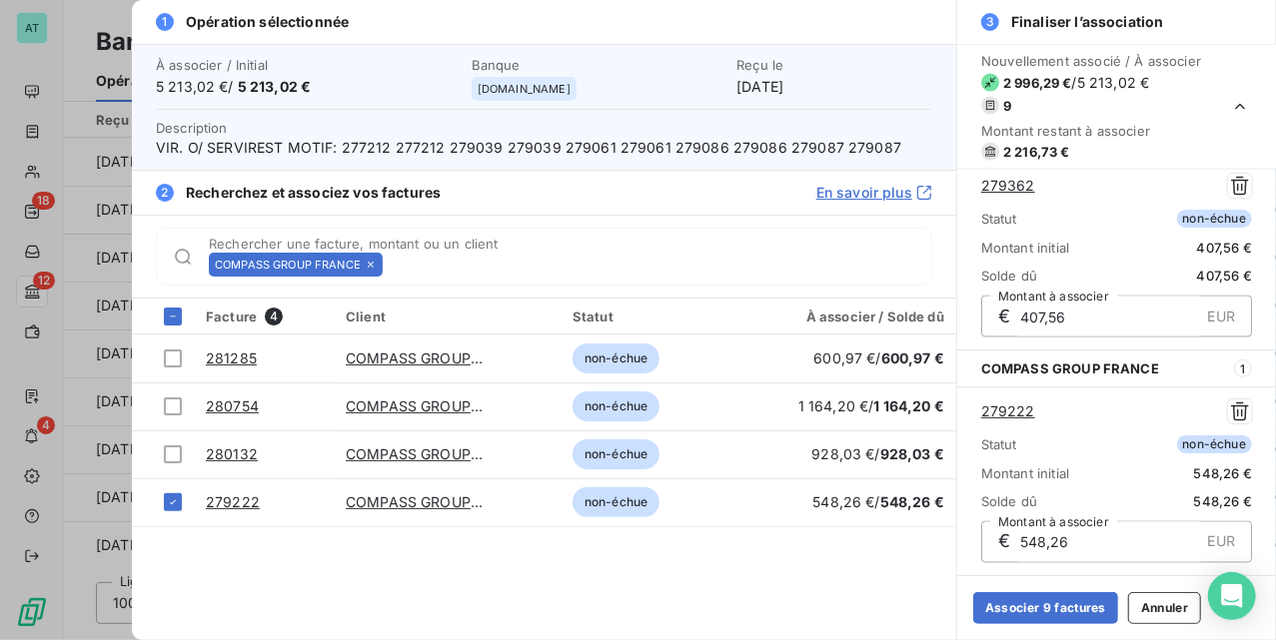
click at [369, 265] on icon at bounding box center [371, 265] width 12 height 12
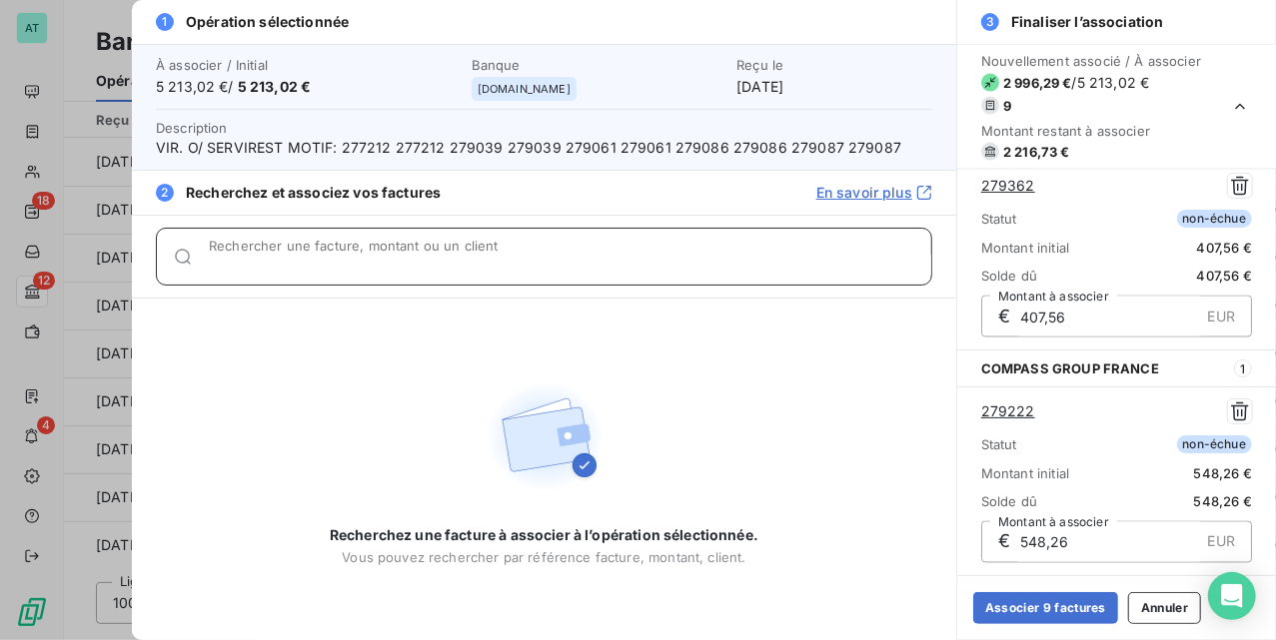
click at [369, 265] on input "Rechercher une facture, montant ou un client" at bounding box center [570, 265] width 722 height 20
paste input "279240"
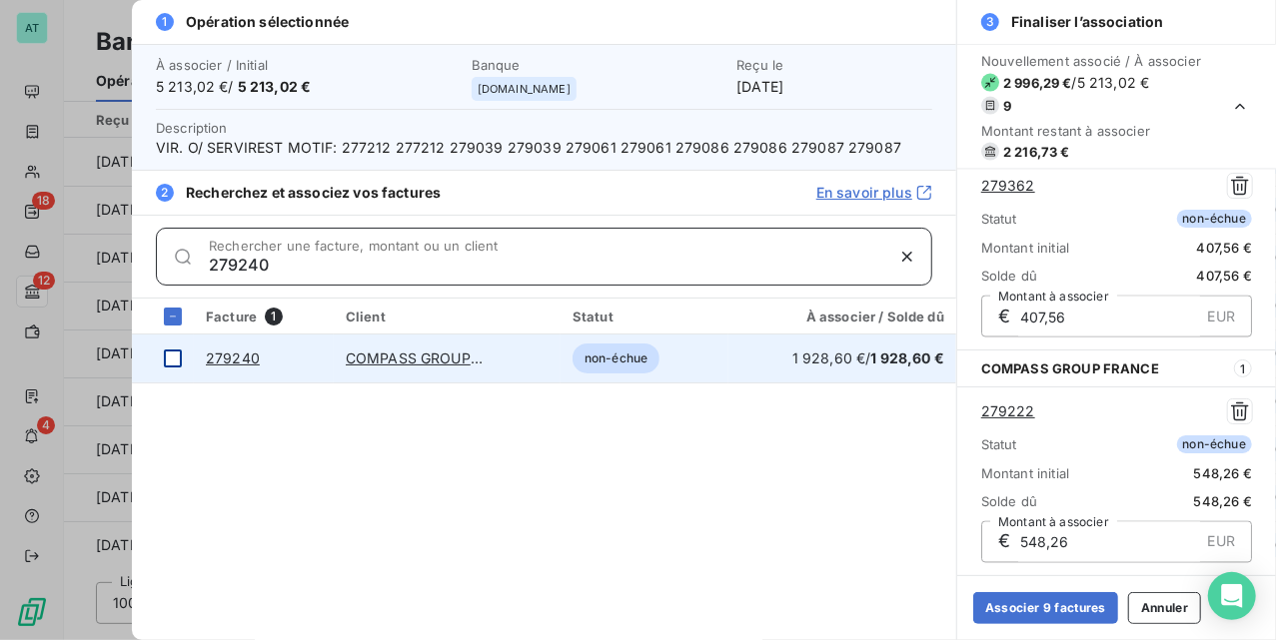
type input "279240"
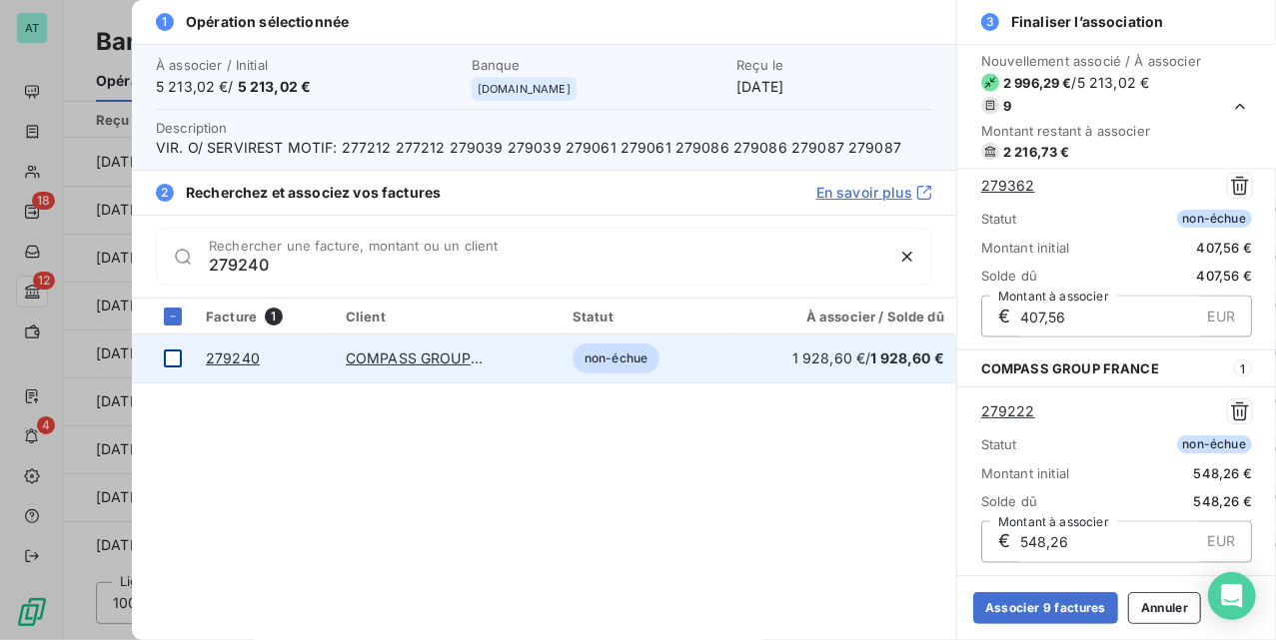
click at [174, 360] on div at bounding box center [173, 359] width 18 height 18
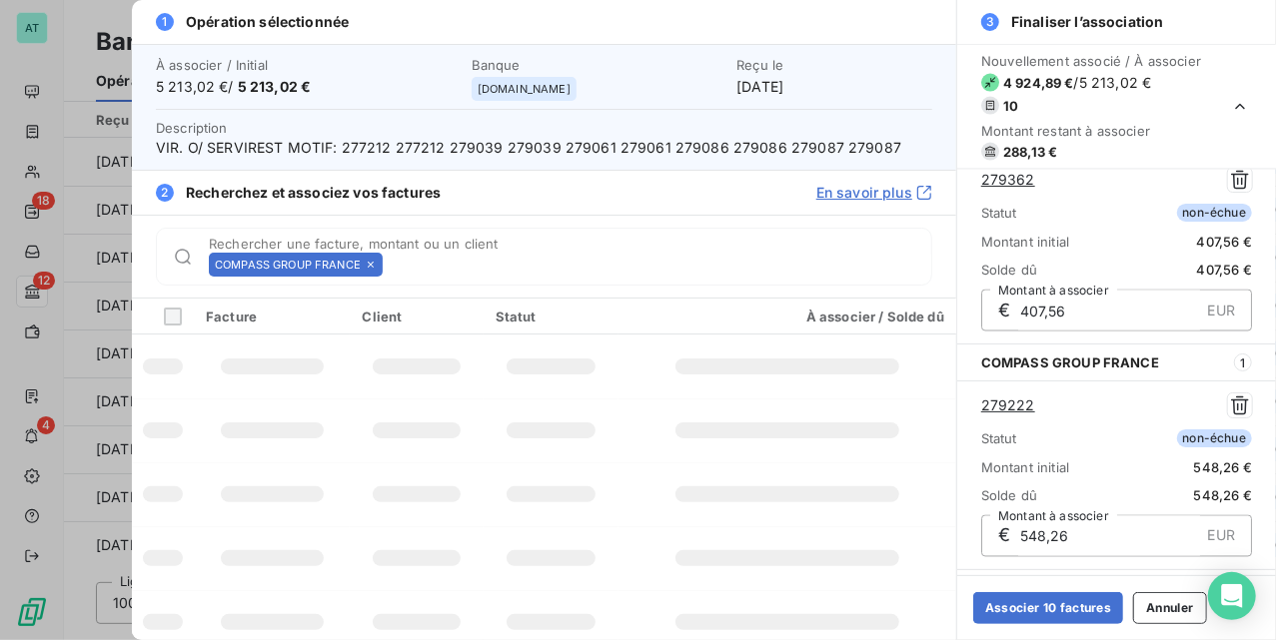
scroll to position [1858, 0]
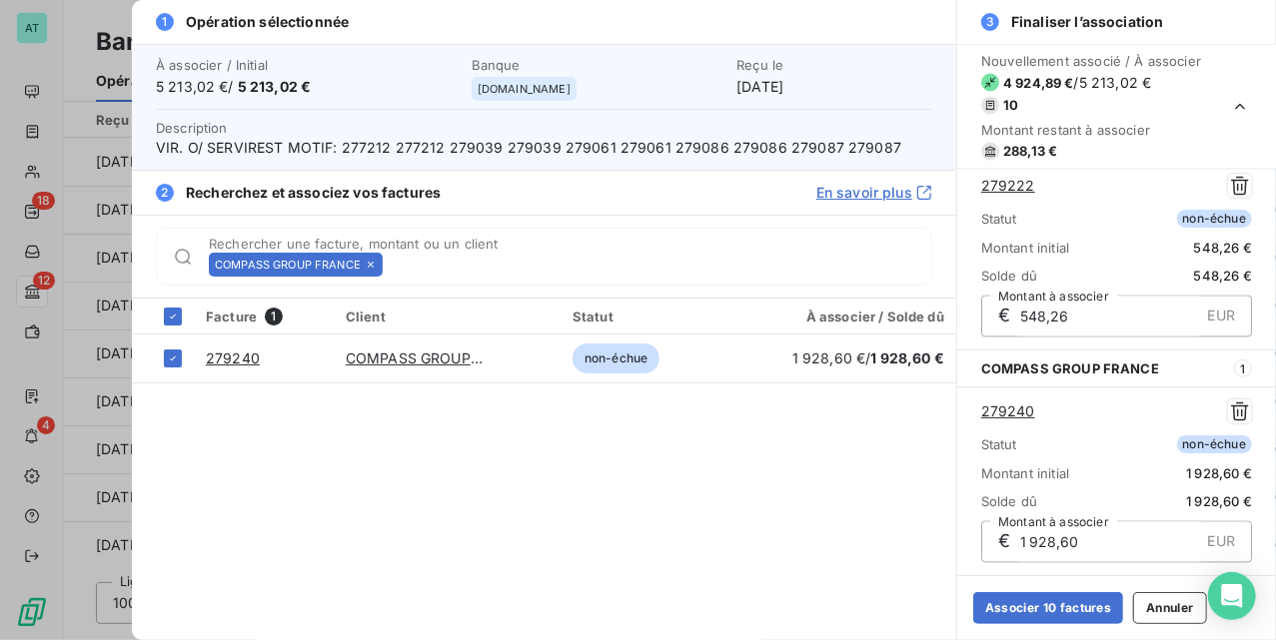
click at [374, 270] on icon at bounding box center [371, 265] width 12 height 12
click at [374, 270] on div "COMPASS GROUP FRANCE Rechercher une facture, montant ou un client" at bounding box center [544, 257] width 776 height 58
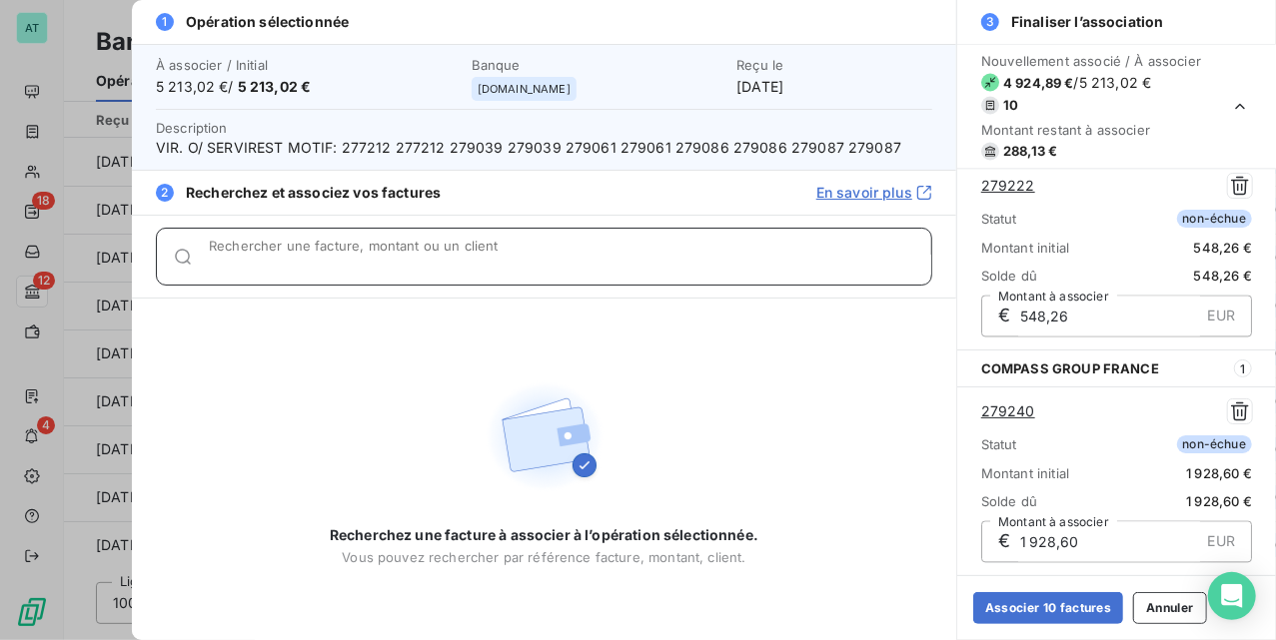
paste input "279537"
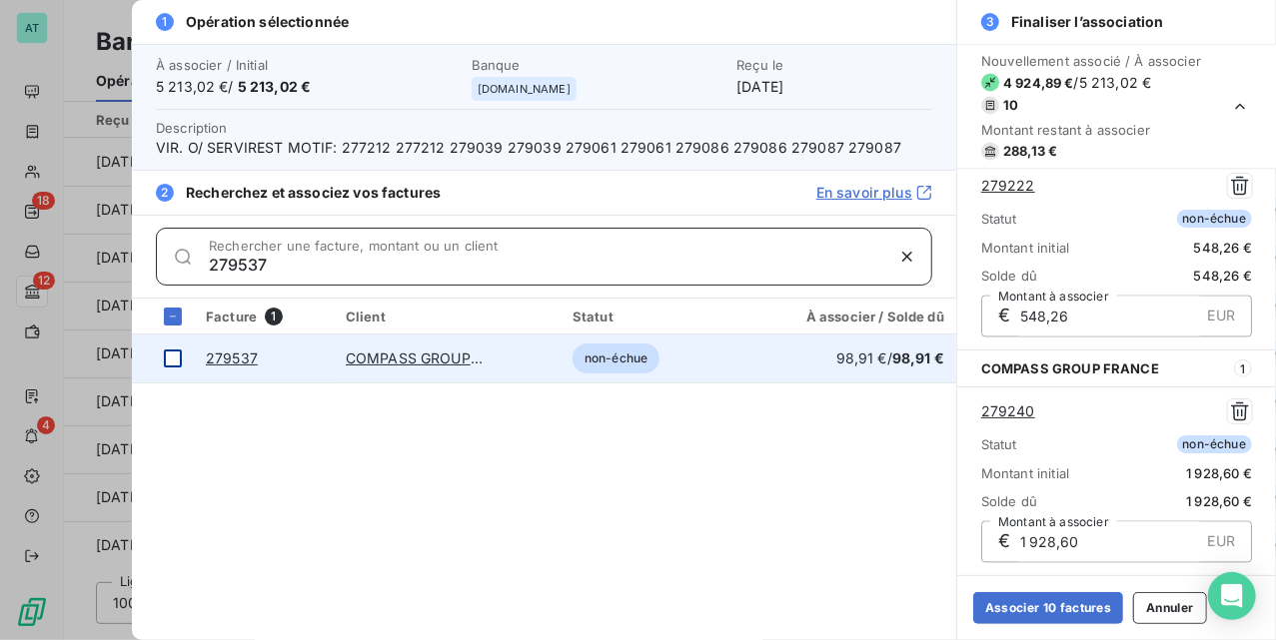
type input "279537"
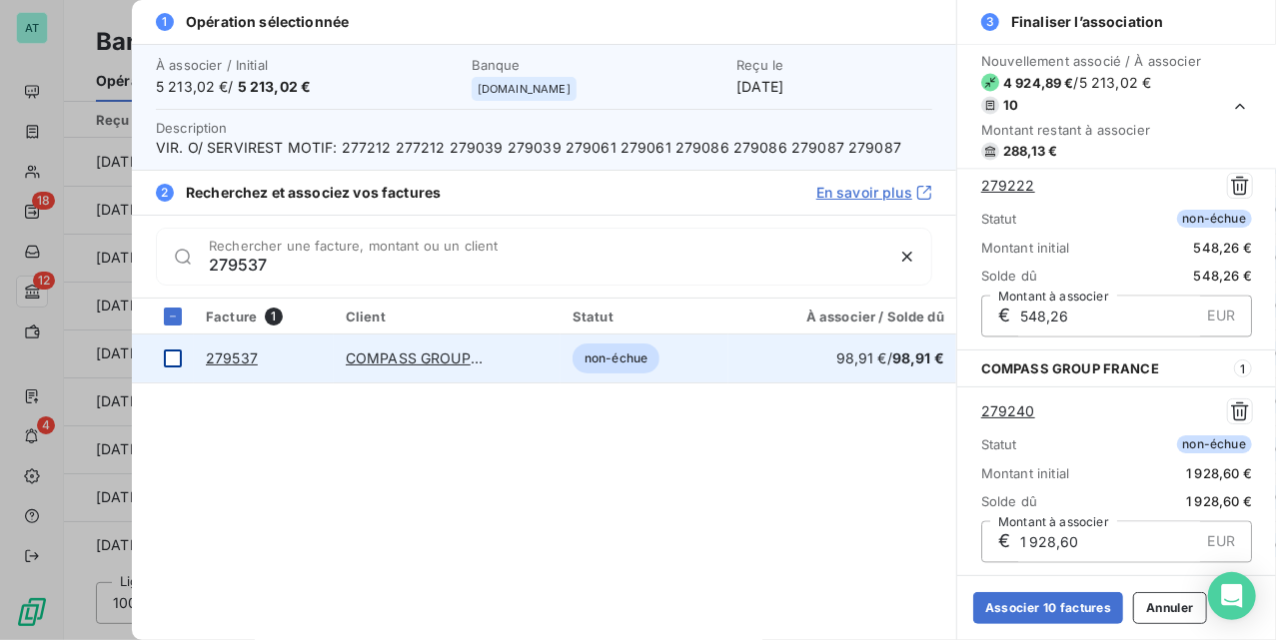
click at [166, 362] on div at bounding box center [173, 359] width 18 height 18
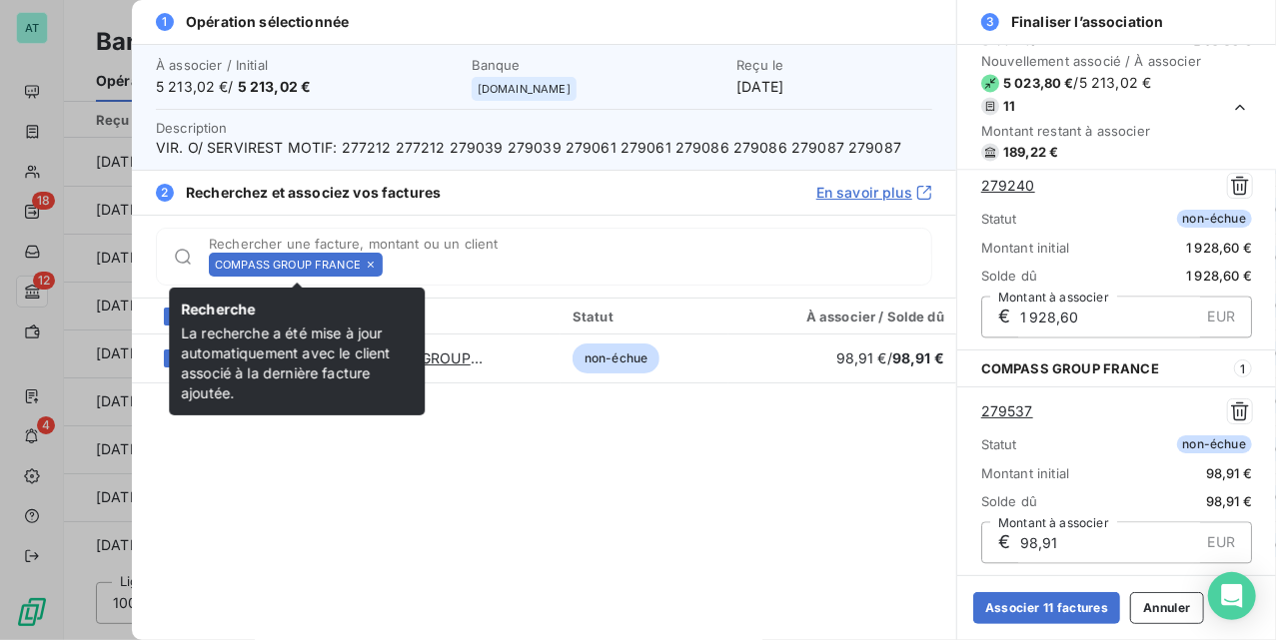
click at [369, 265] on icon at bounding box center [371, 265] width 12 height 12
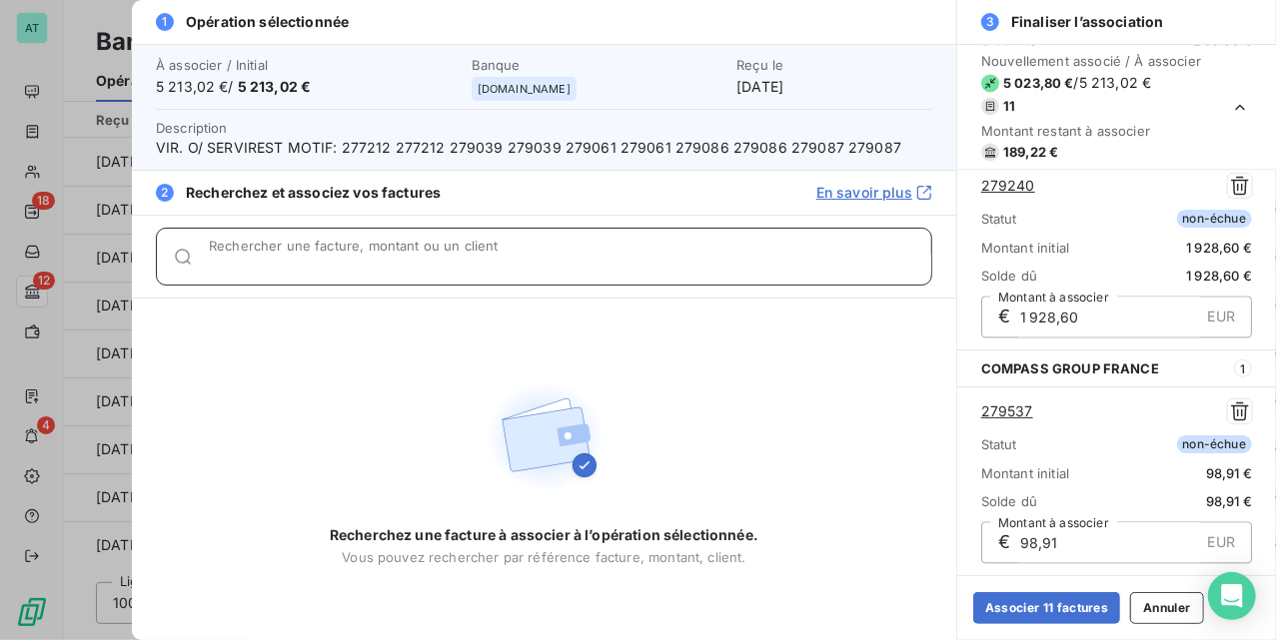
click at [369, 265] on input "Rechercher une facture, montant ou un client" at bounding box center [570, 265] width 722 height 20
paste input "277212"
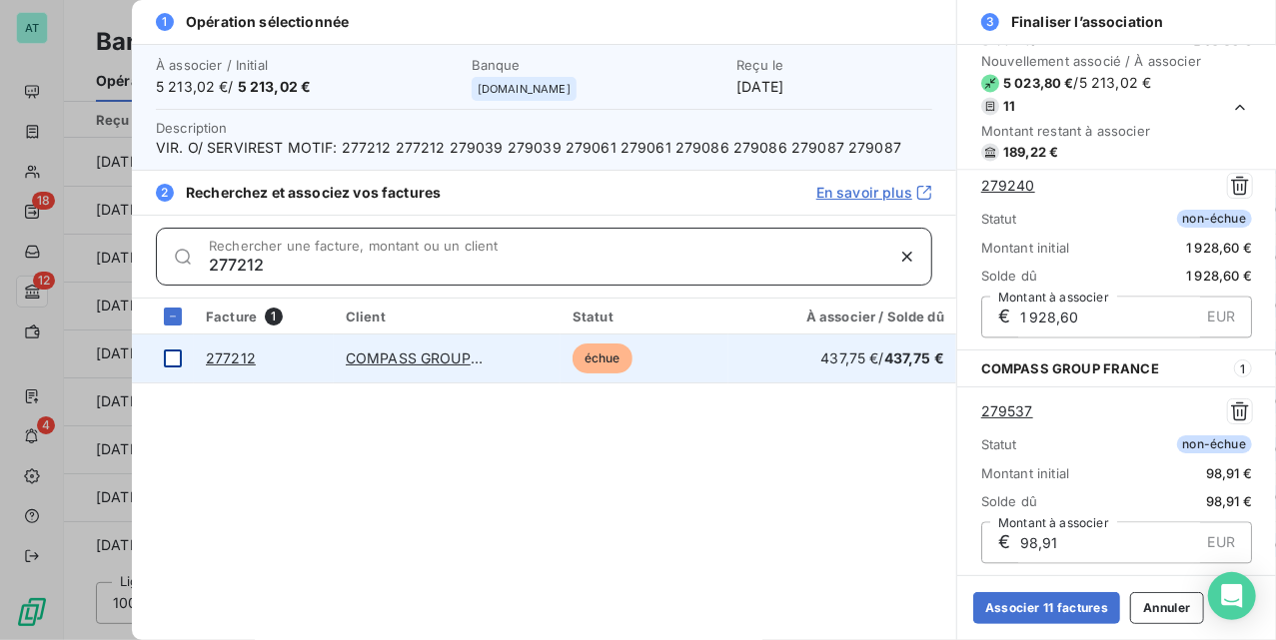
type input "277212"
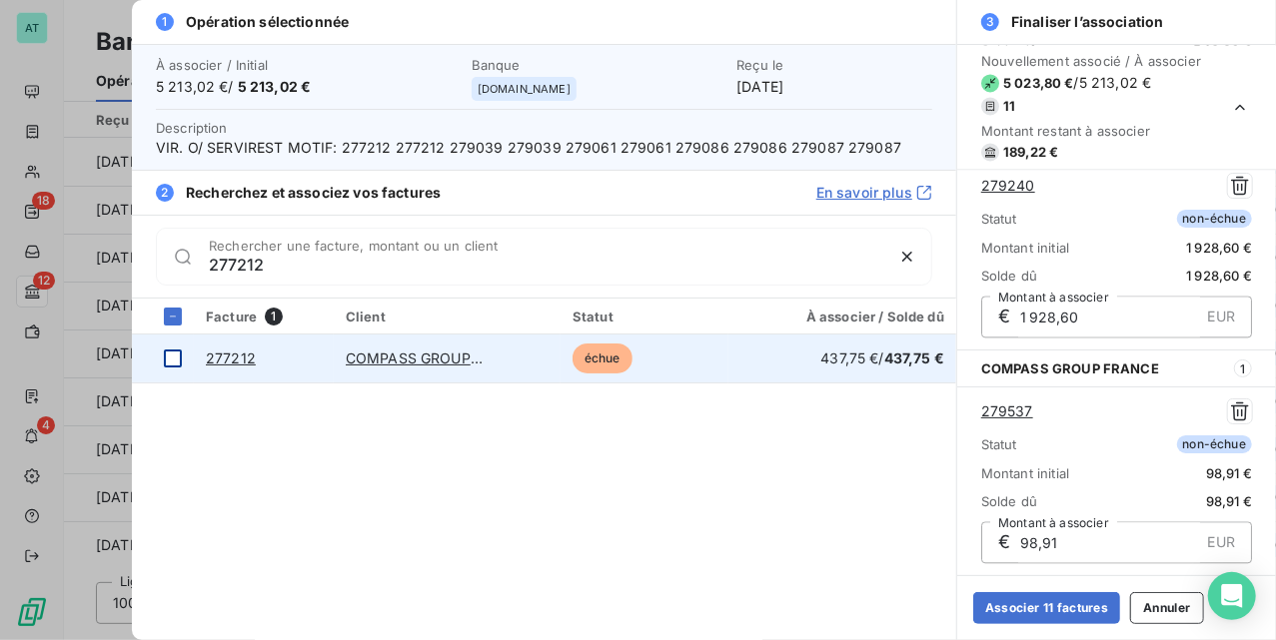
click at [164, 360] on div at bounding box center [173, 359] width 18 height 18
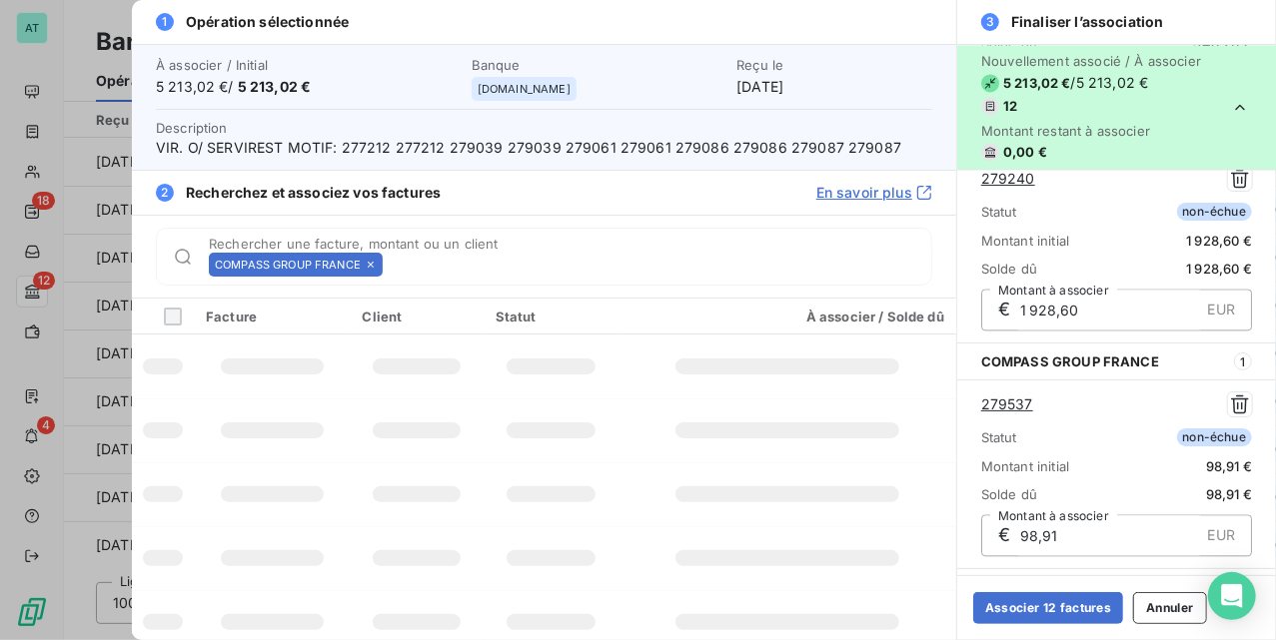
scroll to position [2311, 0]
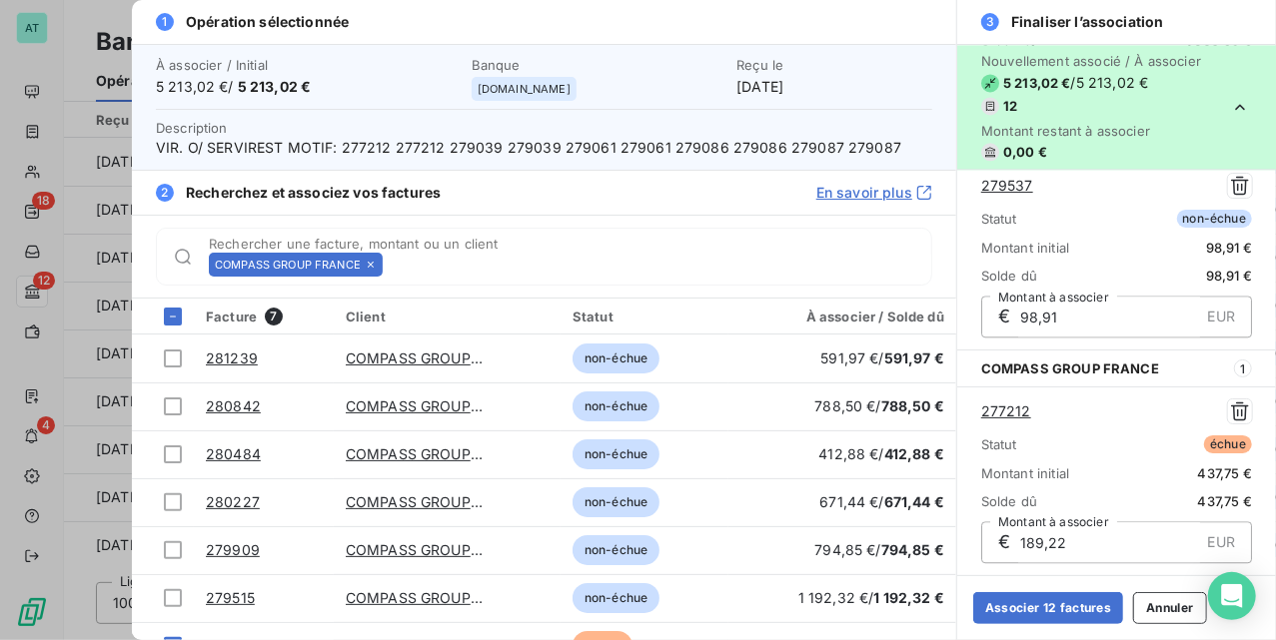
click at [1013, 412] on link "277212" at bounding box center [1006, 412] width 50 height 20
click at [1087, 605] on button "Associer 12 factures" at bounding box center [1048, 609] width 150 height 32
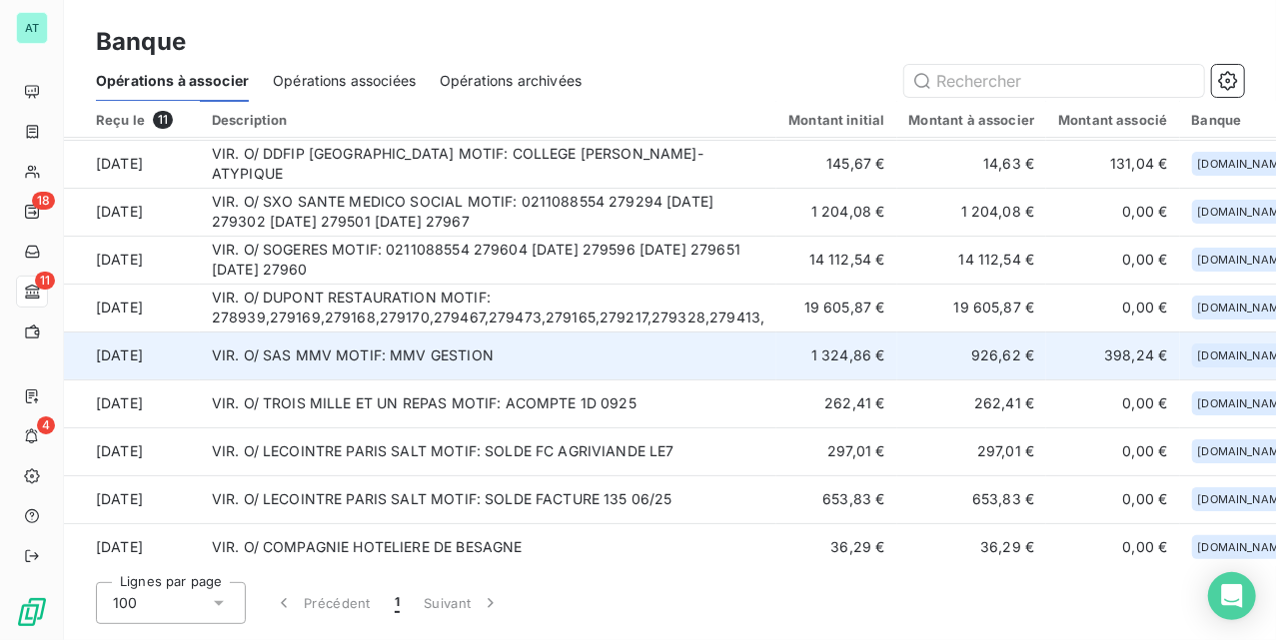
scroll to position [0, 0]
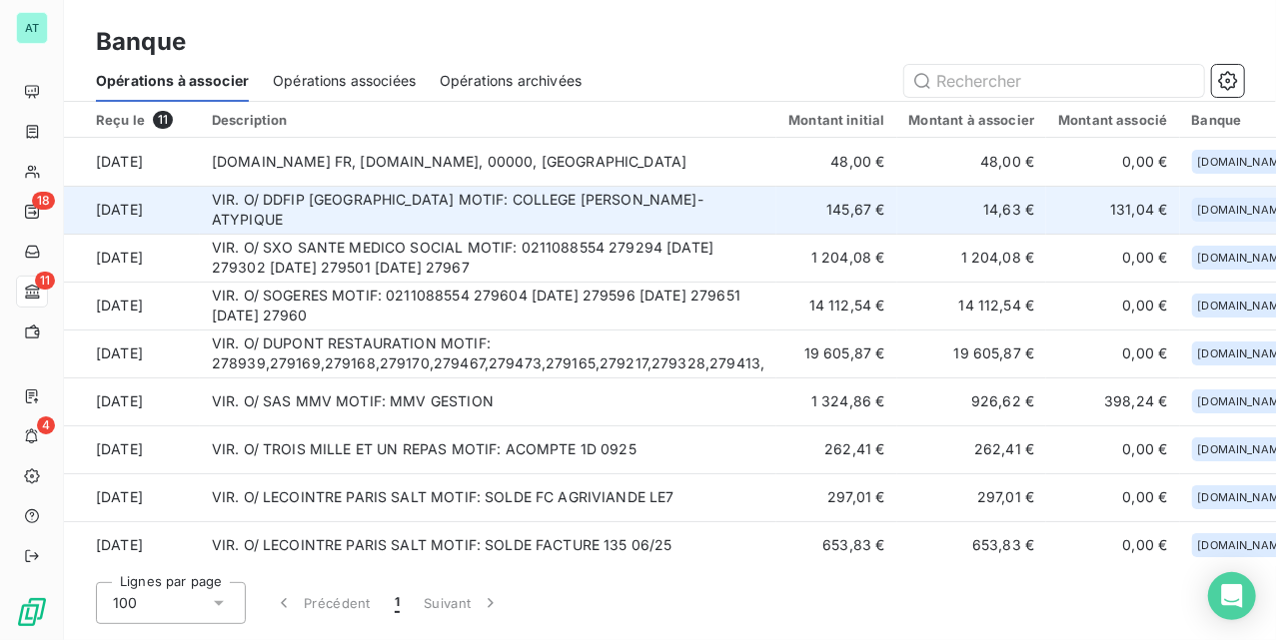
click at [458, 221] on td "VIR. O/ DDFIP VAL-D OISE MOTIF: COLLEGE JEAN MOULIN-ATYPIQUE" at bounding box center [489, 210] width 578 height 48
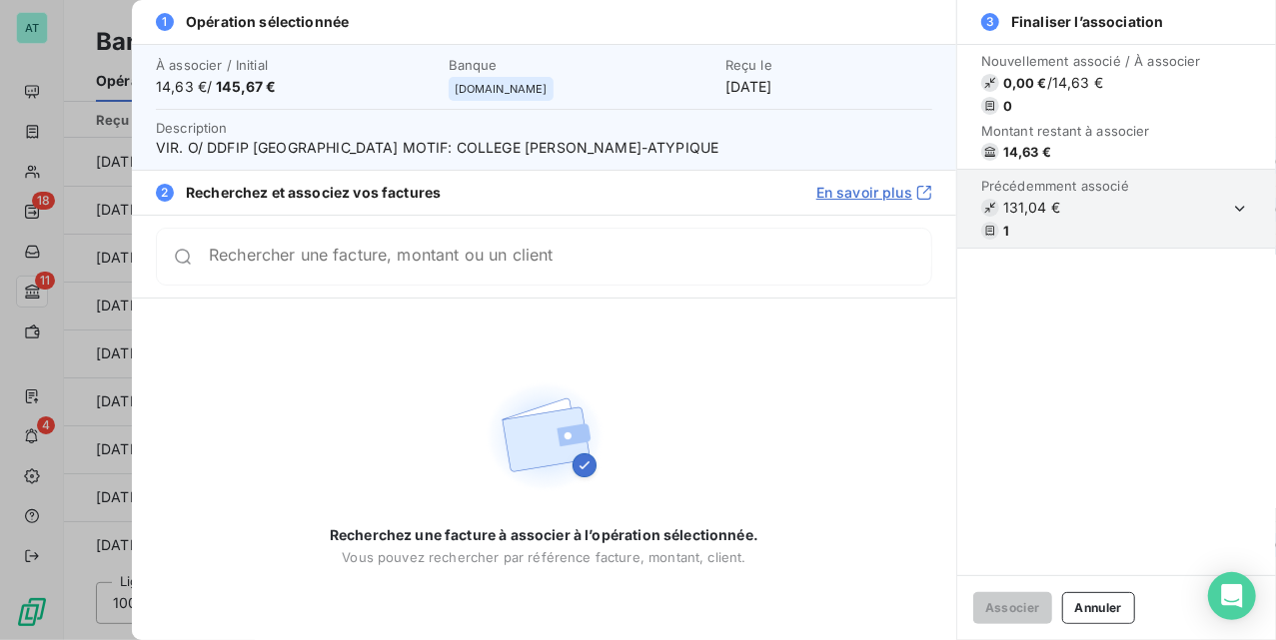
click at [1099, 615] on button "Annuler" at bounding box center [1098, 609] width 73 height 32
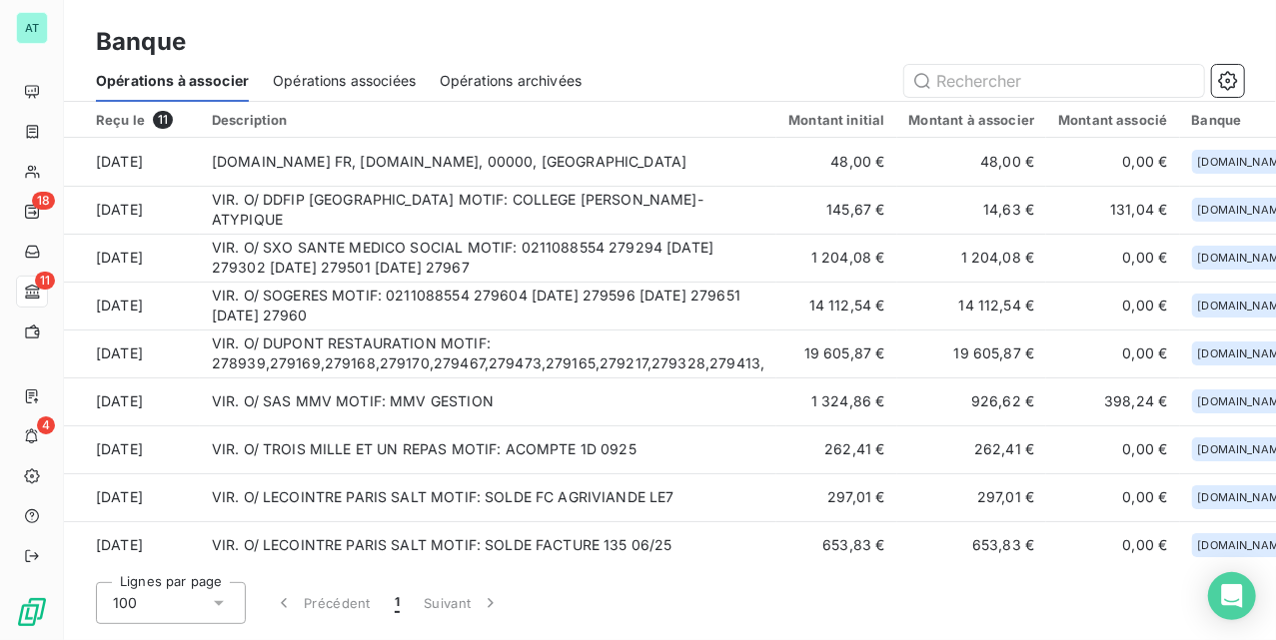
click at [704, 49] on div "Banque" at bounding box center [670, 42] width 1212 height 36
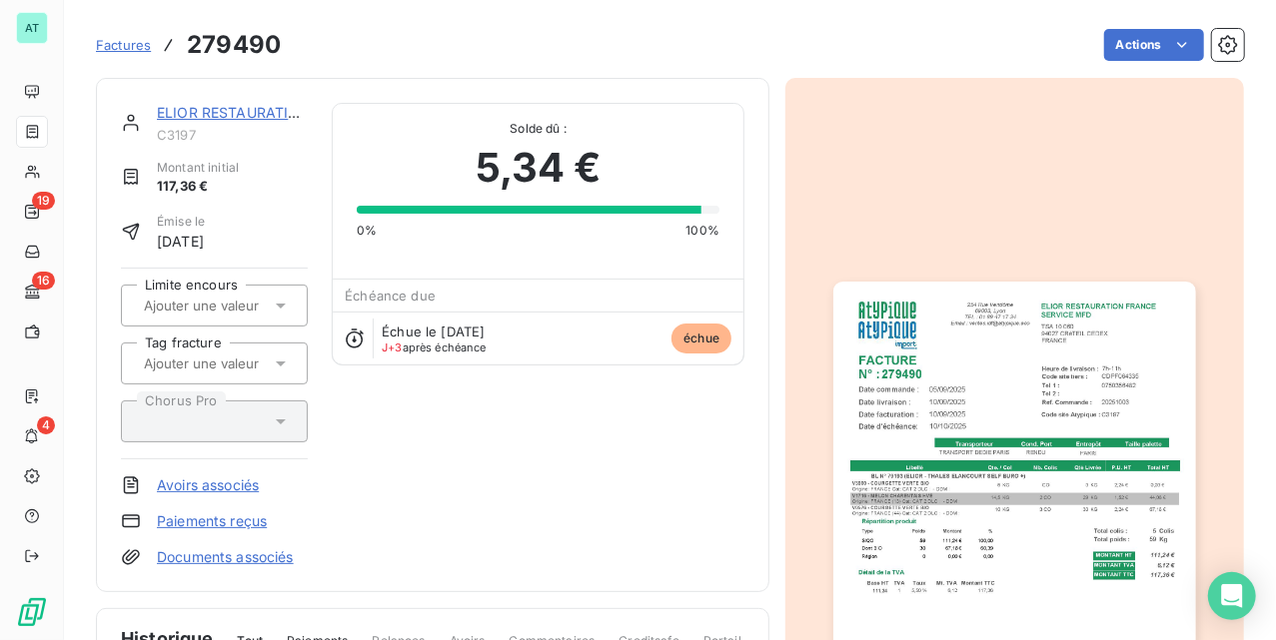
drag, startPoint x: 542, startPoint y: 389, endPoint x: 428, endPoint y: 338, distance: 124.8
click at [428, 338] on span "Échue le [DATE]" at bounding box center [433, 332] width 103 height 16
click at [509, 417] on div "ELIOR RESTAURATION FRANCE C3197 Montant initial 117,36 € Émise le [DATE] Limite…" at bounding box center [432, 335] width 623 height 465
click at [232, 510] on div "ELIOR RESTAURATION FRANCE C3197 Montant initial 117,36 € Émise le [DATE] Limite…" at bounding box center [214, 335] width 187 height 465
click at [238, 518] on link "Paiements reçus" at bounding box center [212, 522] width 110 height 20
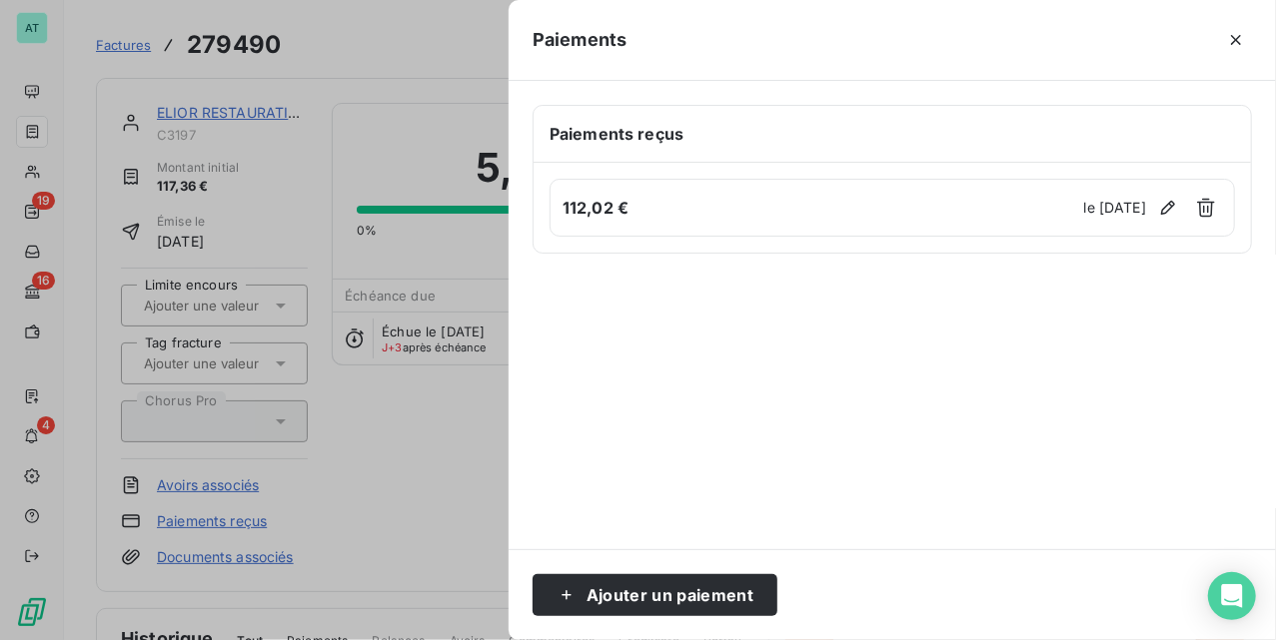
click at [1024, 280] on div at bounding box center [892, 402] width 719 height 248
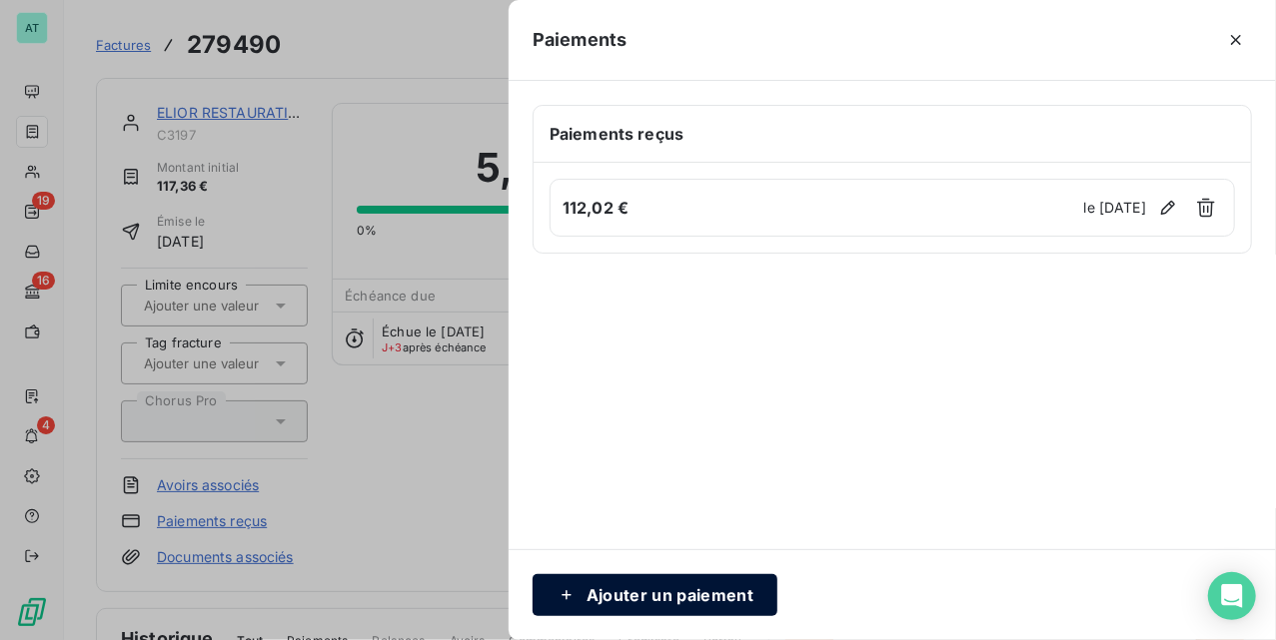
click at [656, 593] on button "Ajouter un paiement" at bounding box center [655, 596] width 245 height 42
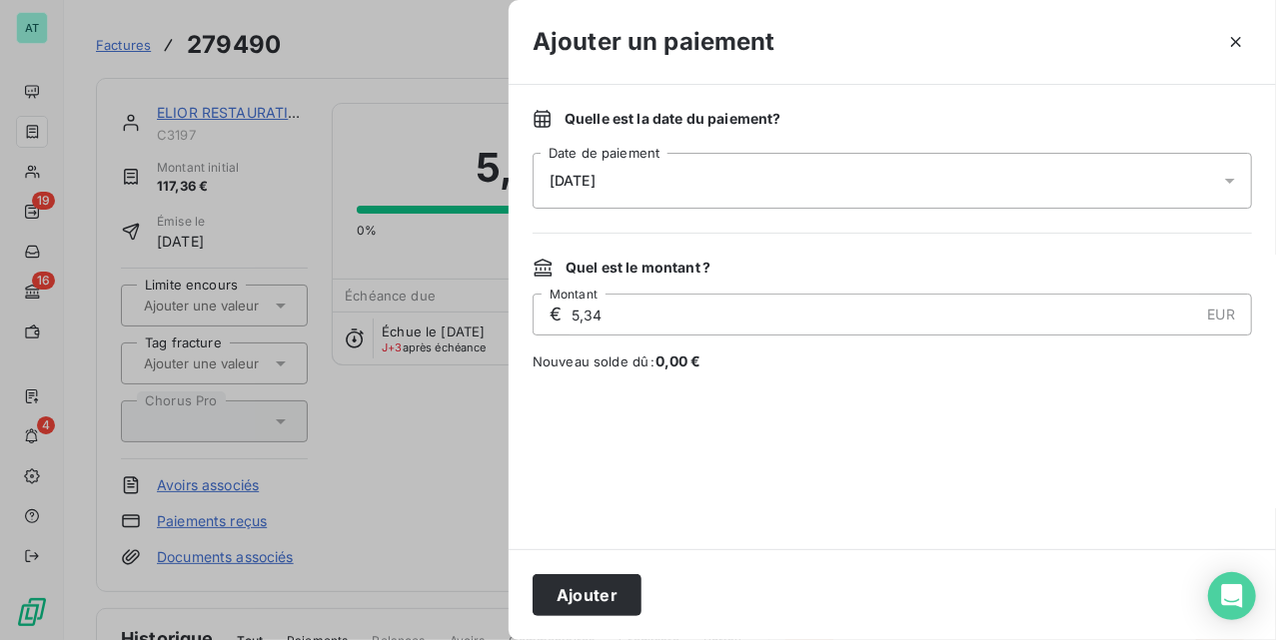
click at [712, 189] on div "13/10/2025" at bounding box center [892, 181] width 719 height 56
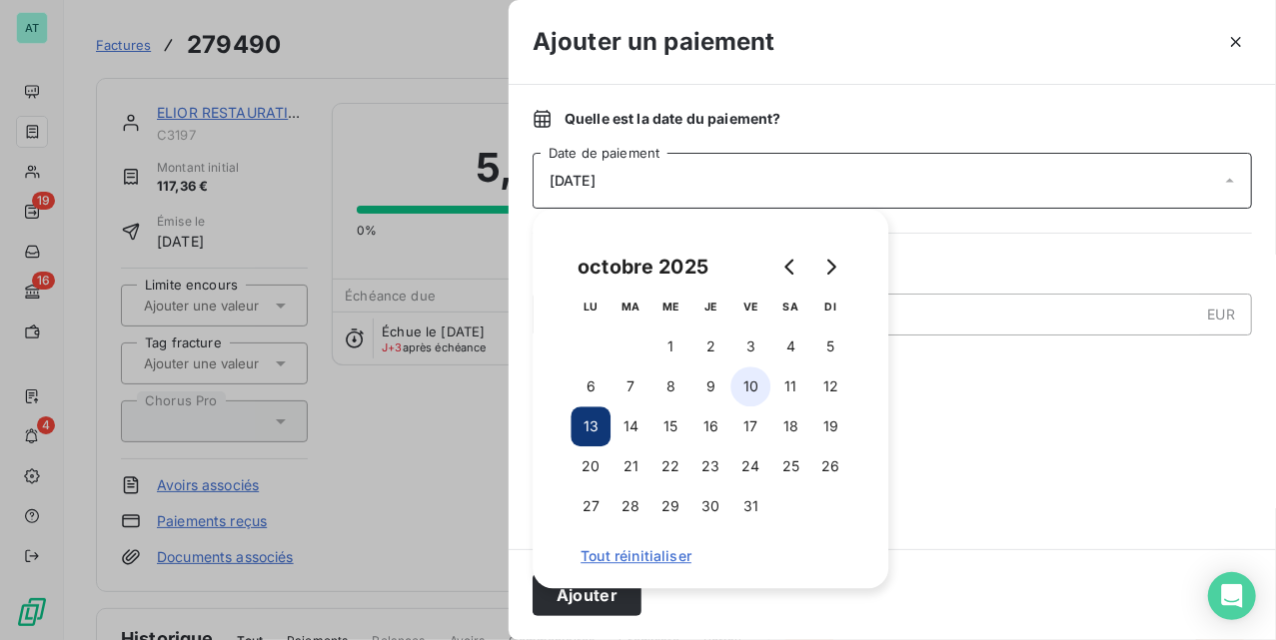
click at [745, 388] on button "10" at bounding box center [750, 387] width 40 height 40
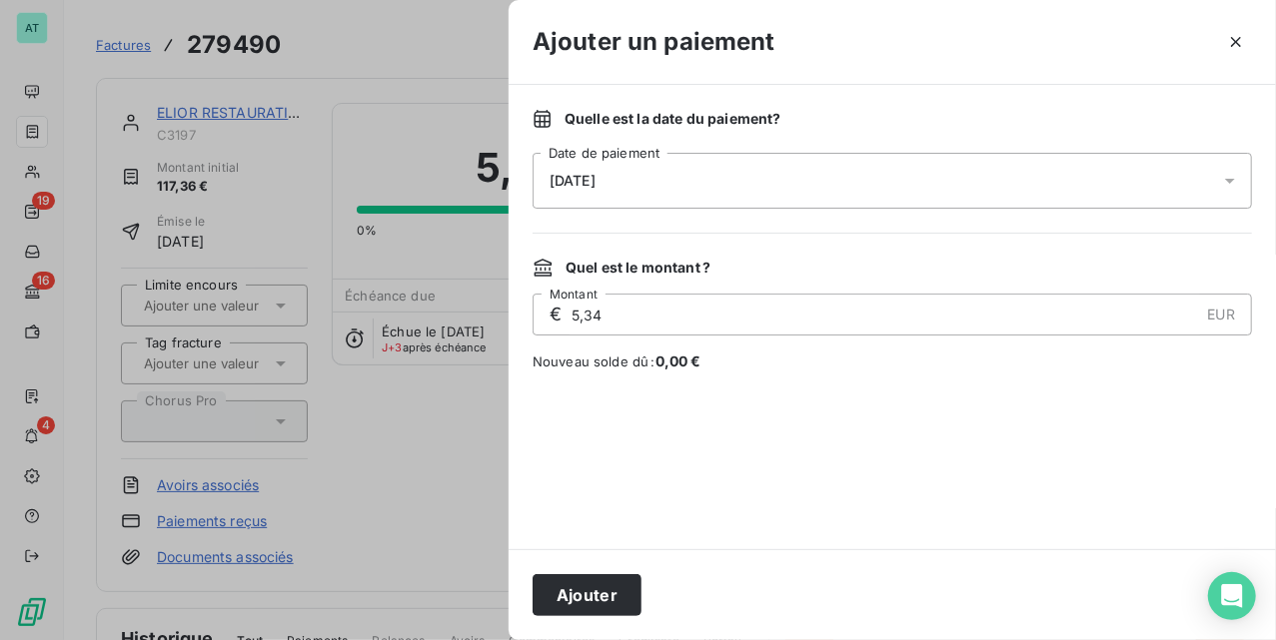
click at [1043, 380] on div "Quelle est la date du paiement ? 10/10/2025 Date de paiement Quel est le montan…" at bounding box center [892, 317] width 767 height 465
click at [600, 599] on button "Ajouter" at bounding box center [587, 596] width 109 height 42
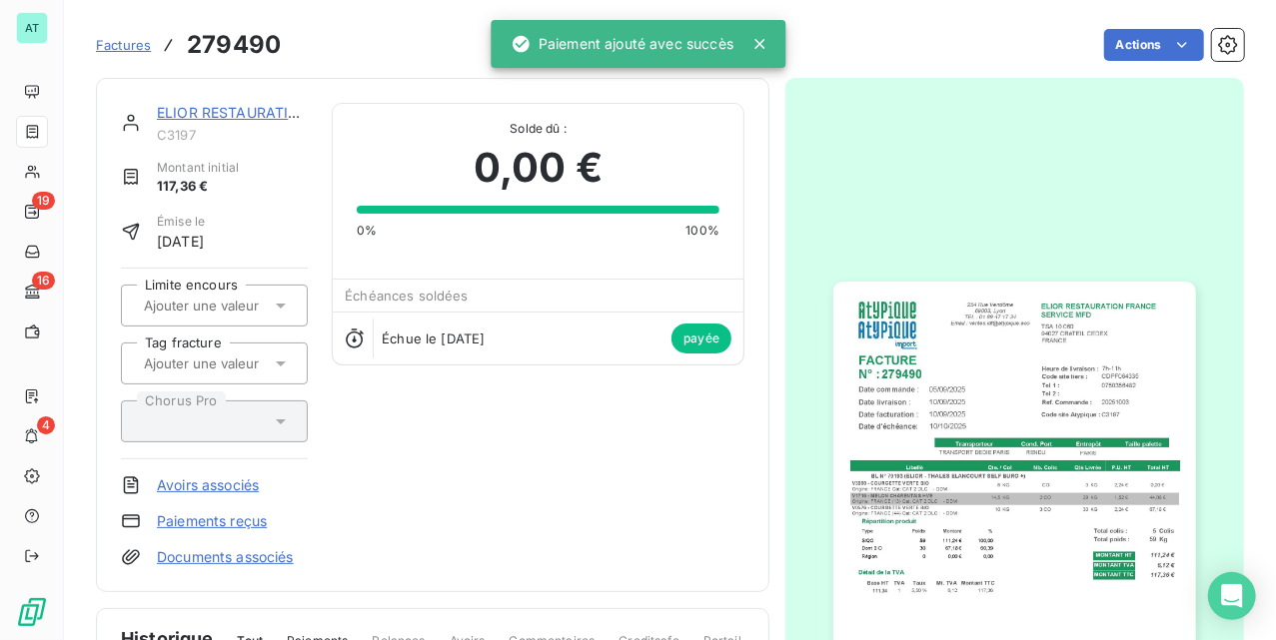
drag, startPoint x: 653, startPoint y: 498, endPoint x: 667, endPoint y: 509, distance: 17.8
click at [663, 506] on div "ELIOR RESTAURATION FRANCE C3197 Montant initial 117,36 € Émise le 10 sept. 2025…" at bounding box center [432, 335] width 623 height 465
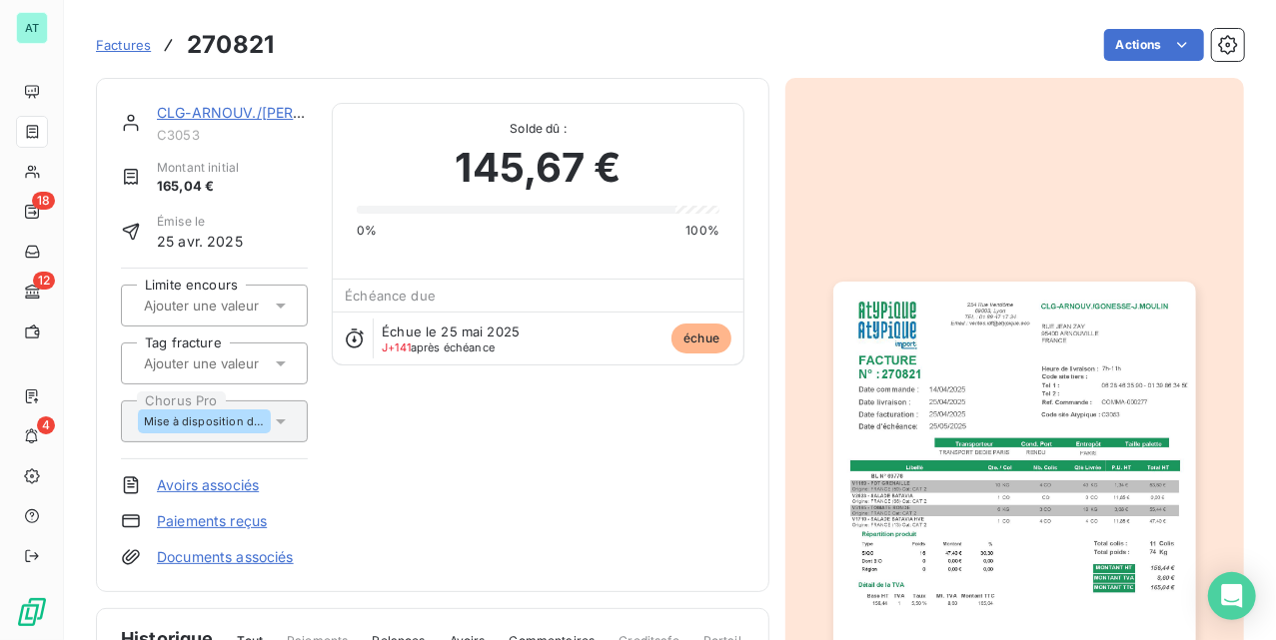
click at [197, 120] on link "CLG-ARNOUV./[PERSON_NAME]MOULIN" at bounding box center [297, 112] width 280 height 17
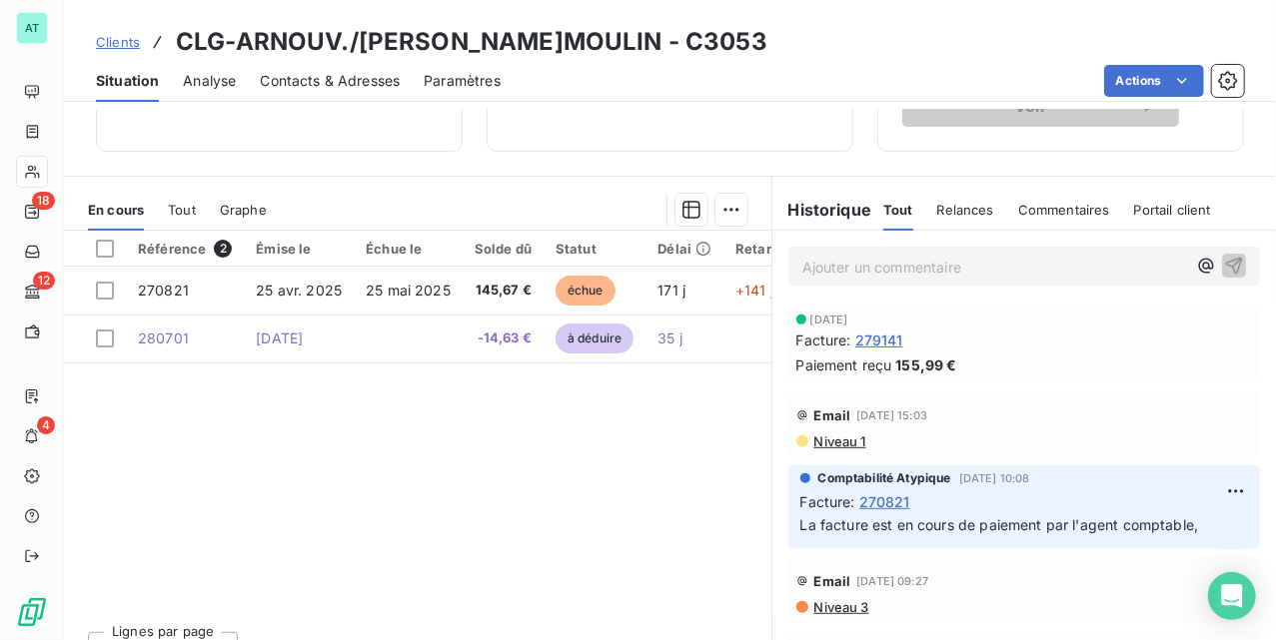
scroll to position [432, 0]
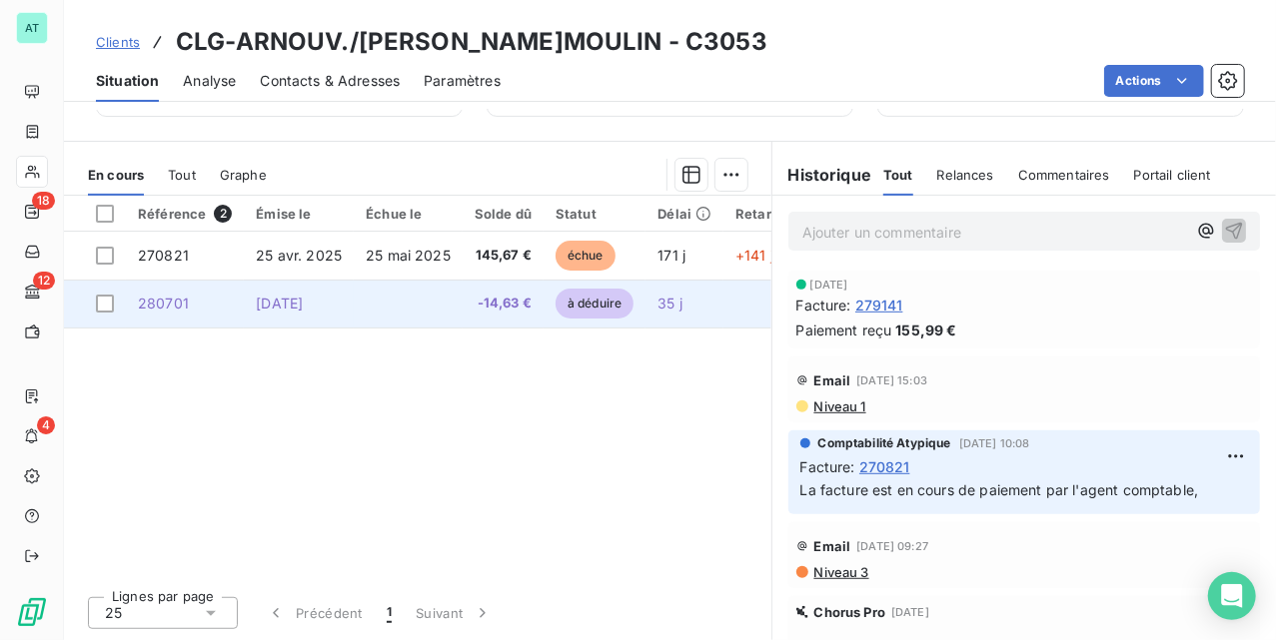
click at [241, 301] on tr "280701 [DATE] -14,63 € à déduire 35 j _ _ _" at bounding box center [624, 304] width 1121 height 48
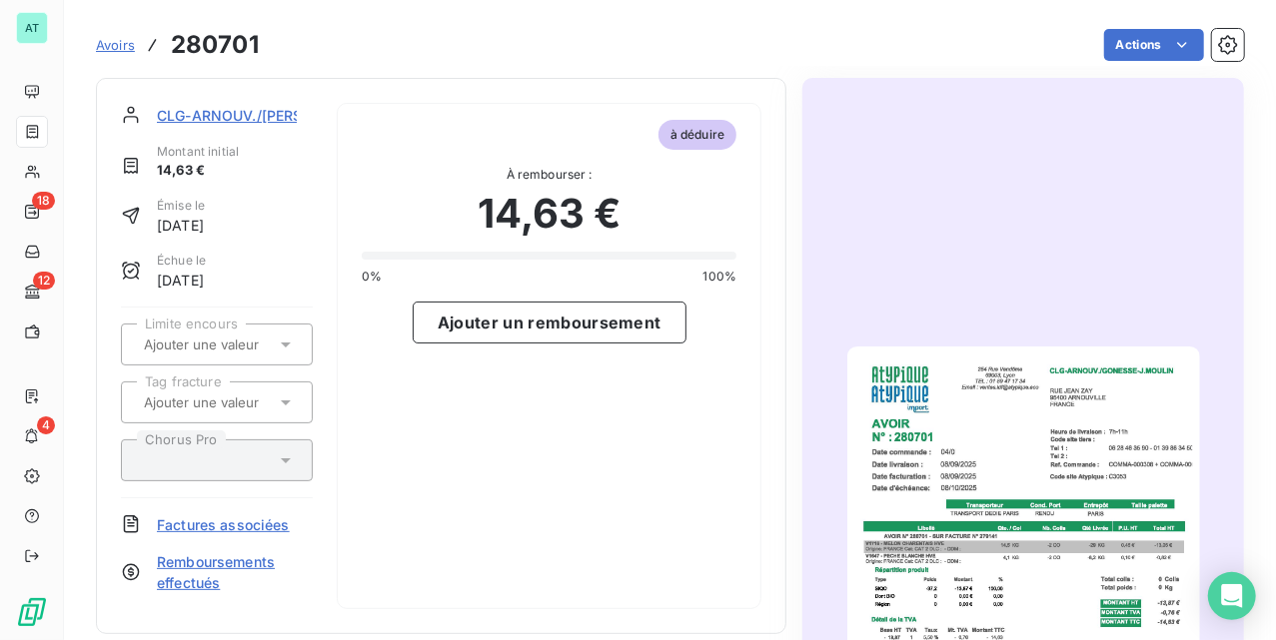
click at [241, 516] on span "Factures associées" at bounding box center [223, 525] width 133 height 21
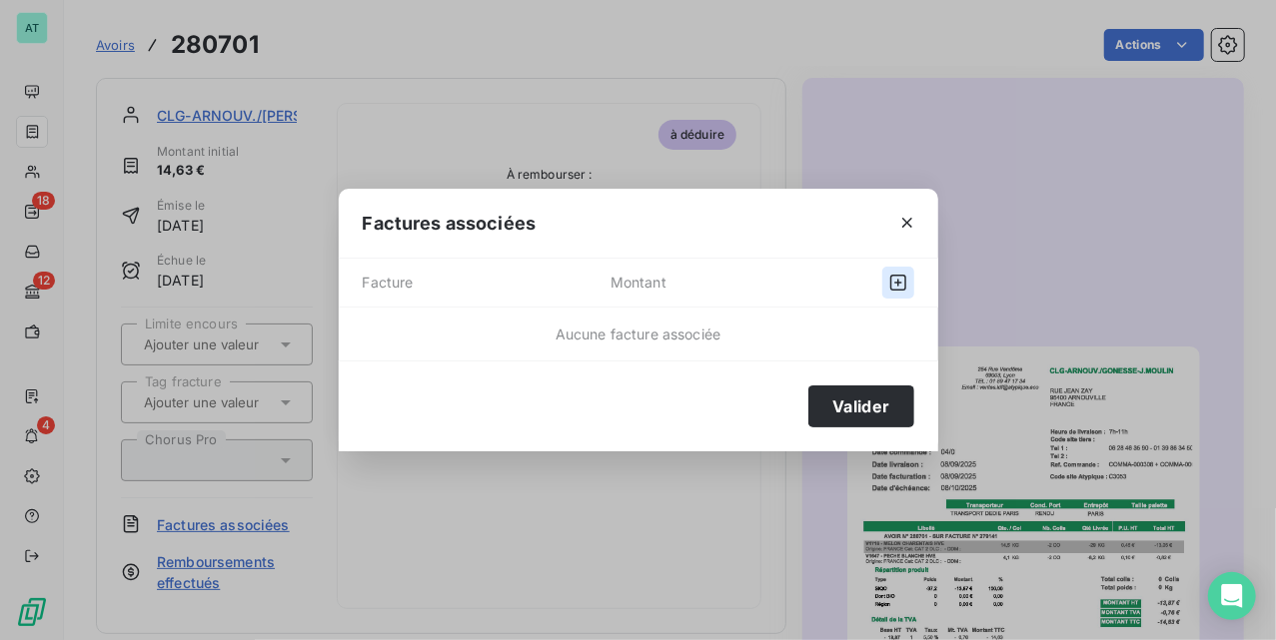
click at [891, 282] on icon "button" at bounding box center [898, 283] width 16 height 16
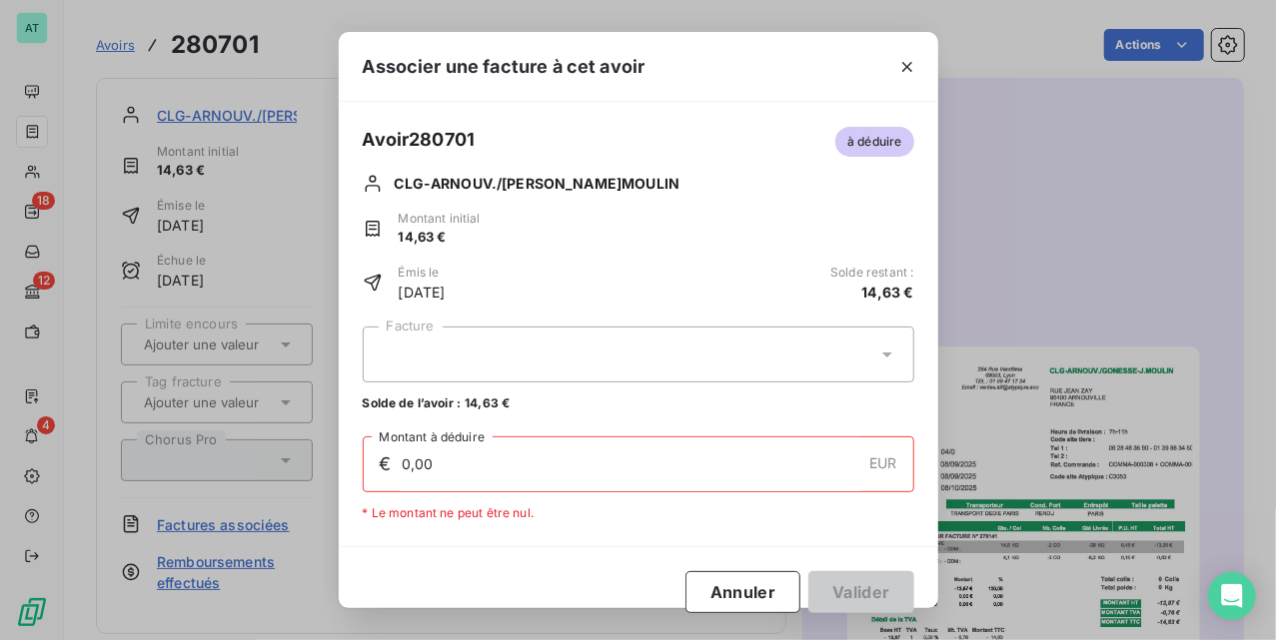
click at [524, 350] on div at bounding box center [639, 355] width 552 height 56
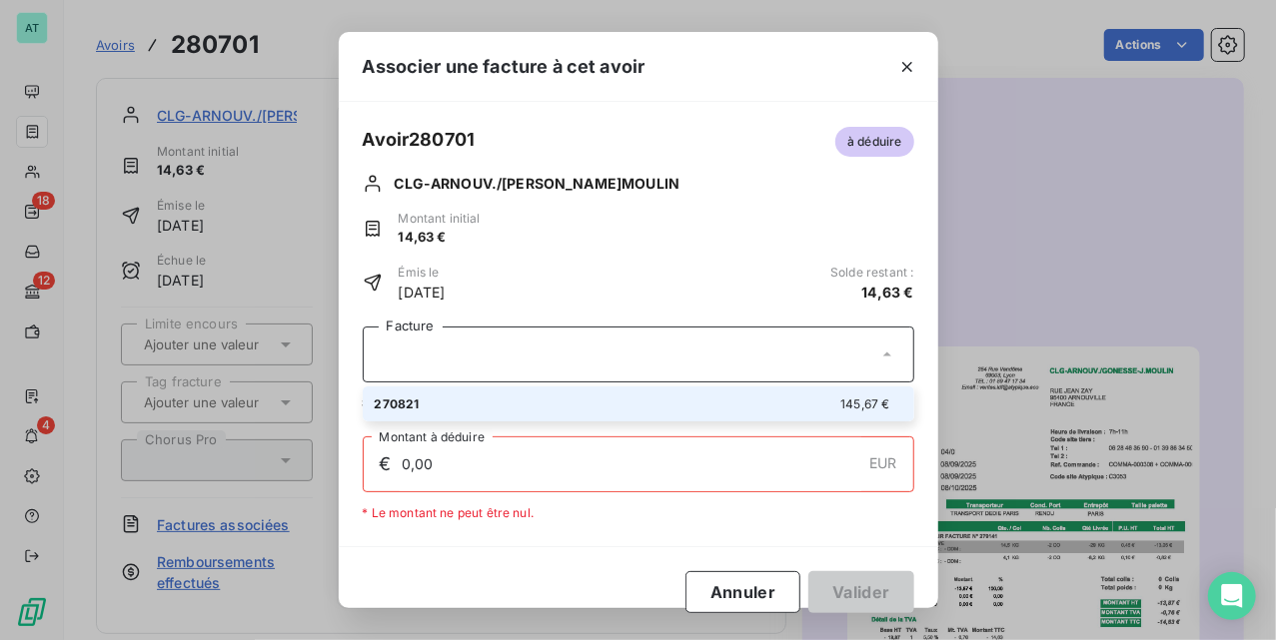
click at [544, 401] on div "270821 145,67 €" at bounding box center [639, 404] width 528 height 19
type input "14,63"
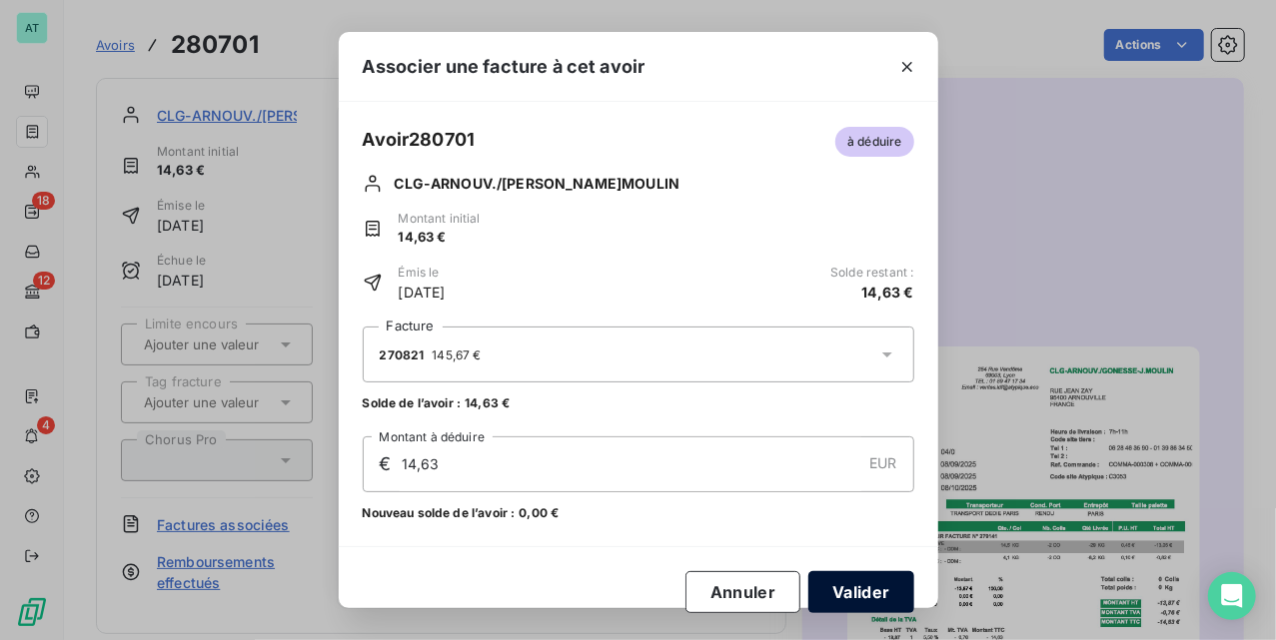
click at [828, 592] on button "Valider" at bounding box center [860, 593] width 105 height 42
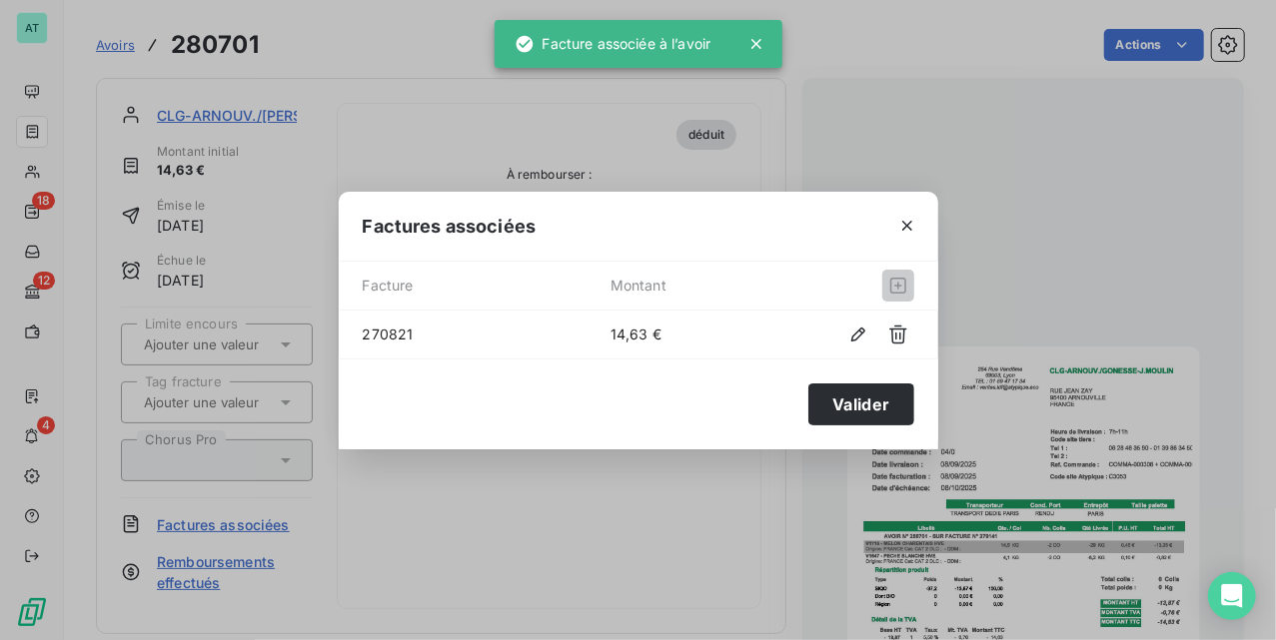
click at [868, 405] on button "Valider" at bounding box center [860, 405] width 105 height 42
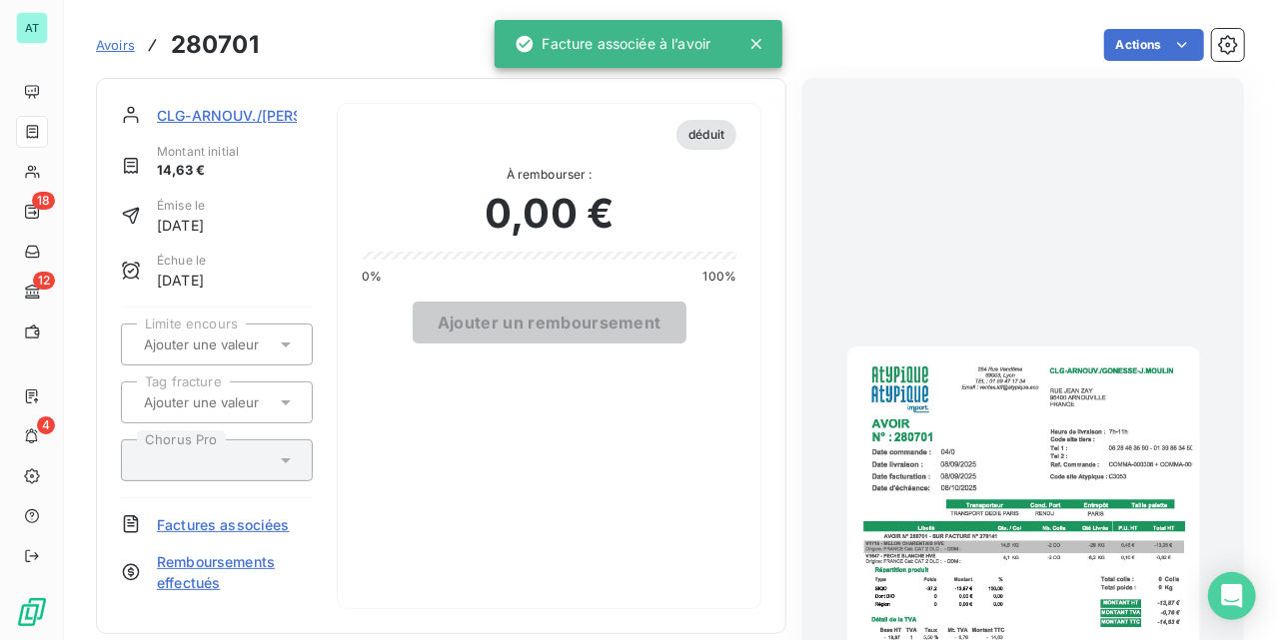
click at [647, 440] on div "déduit À rembourser : 0,00 € 0% 100% Ajouter un remboursement" at bounding box center [549, 356] width 425 height 507
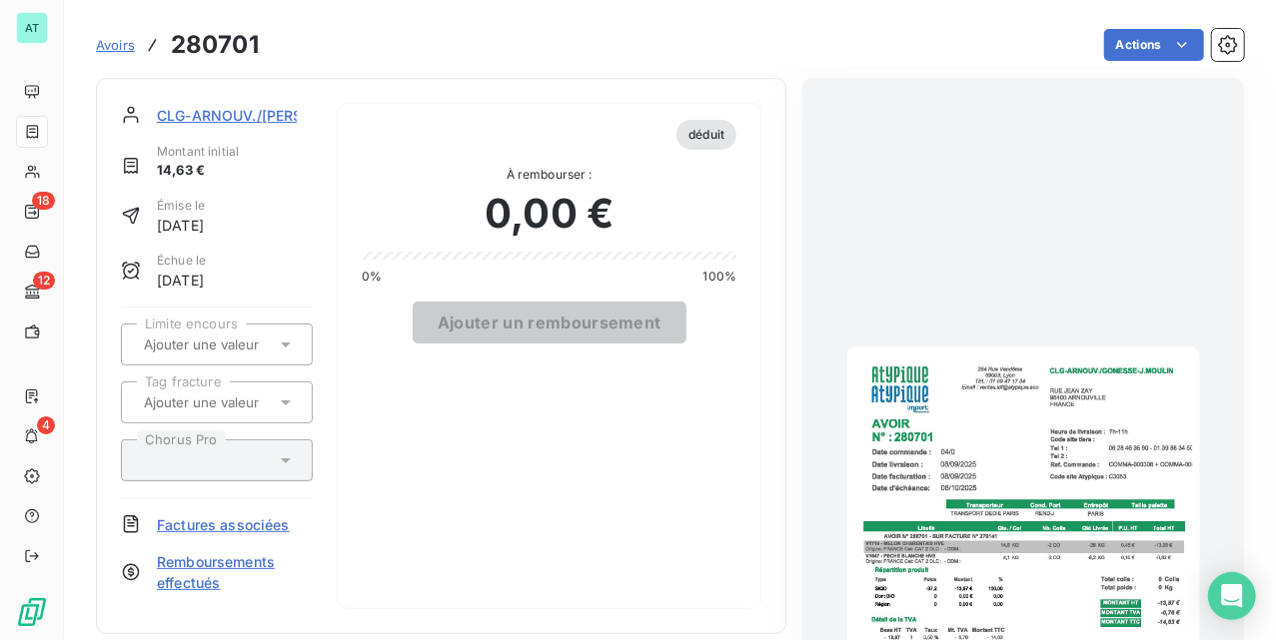
click at [605, 466] on div "déduit À rembourser : 0,00 € 0% 100% Ajouter un remboursement" at bounding box center [549, 356] width 425 height 507
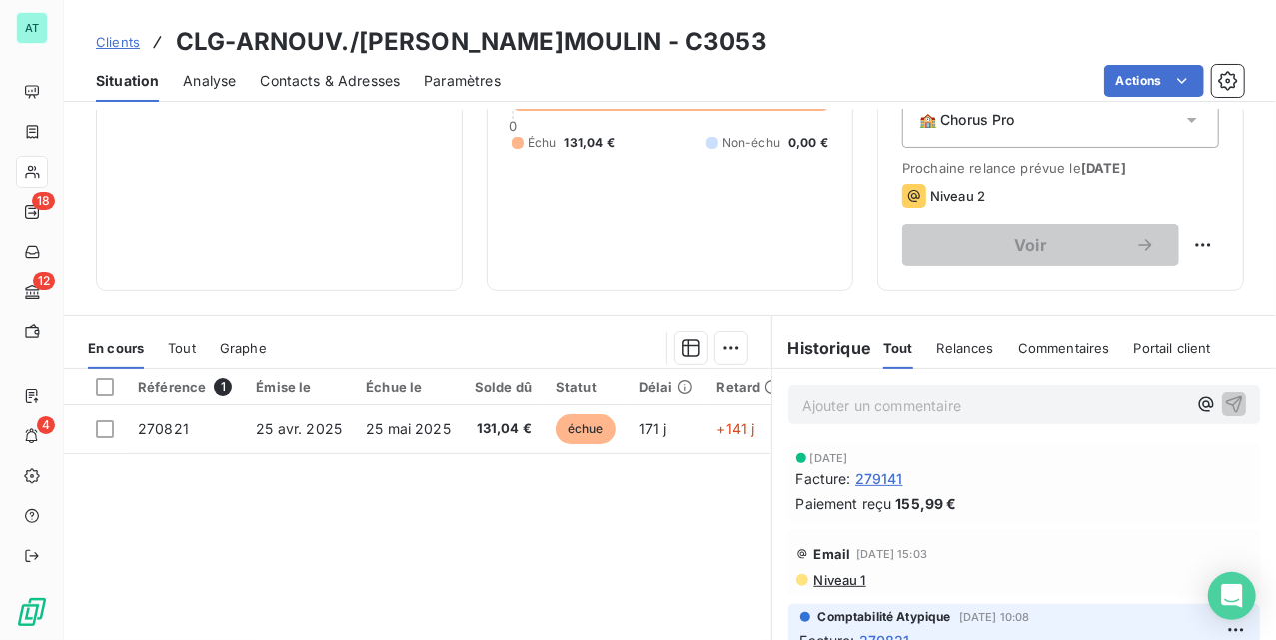
scroll to position [266, 0]
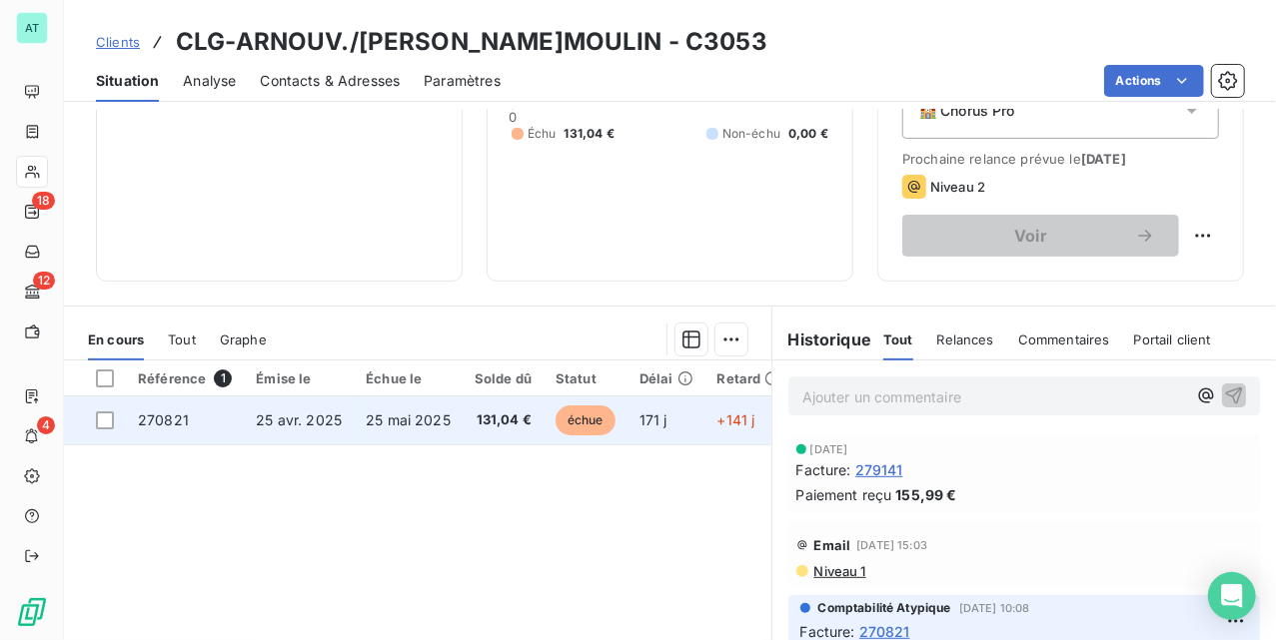
click at [148, 422] on span "270821" at bounding box center [163, 420] width 51 height 17
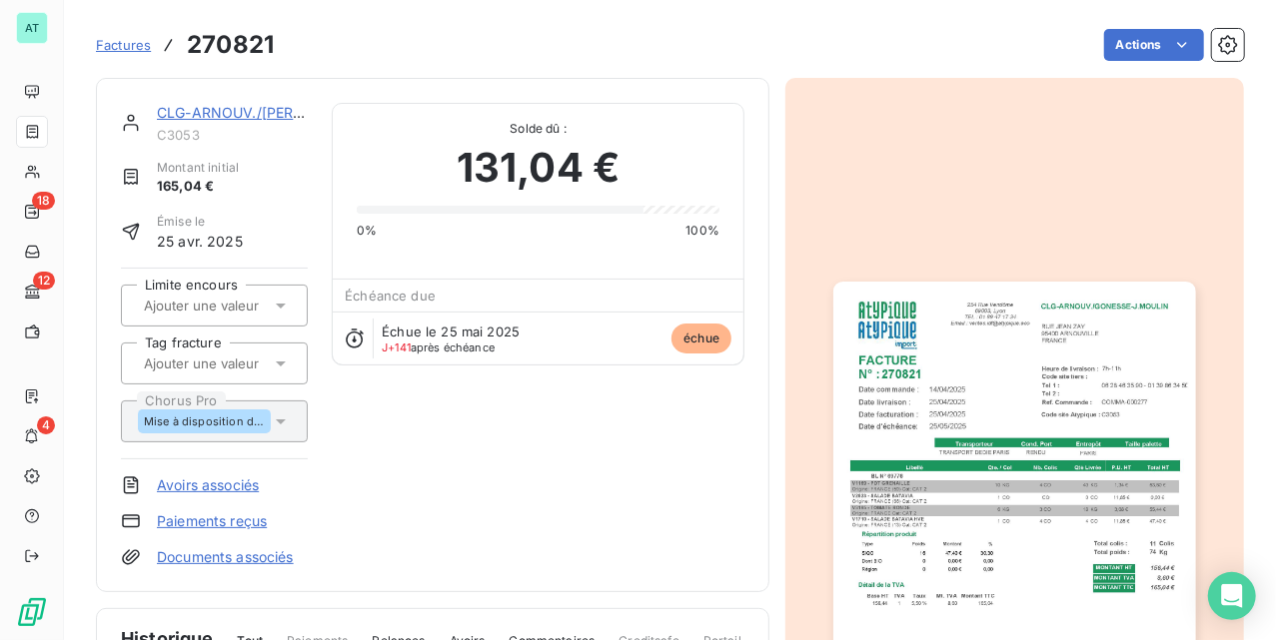
click at [647, 433] on div "CLG-ARNOUV./GONESSE-J.MOULIN C3053 Montant initial 165,04 € Émise le 25 avr. 20…" at bounding box center [432, 335] width 623 height 465
click at [208, 62] on h3 "270821" at bounding box center [230, 45] width 87 height 36
click at [208, 46] on h3 "270821" at bounding box center [230, 45] width 87 height 36
drag, startPoint x: 208, startPoint y: 46, endPoint x: 1036, endPoint y: 180, distance: 839.1
click at [209, 46] on h3 "270821" at bounding box center [230, 45] width 87 height 36
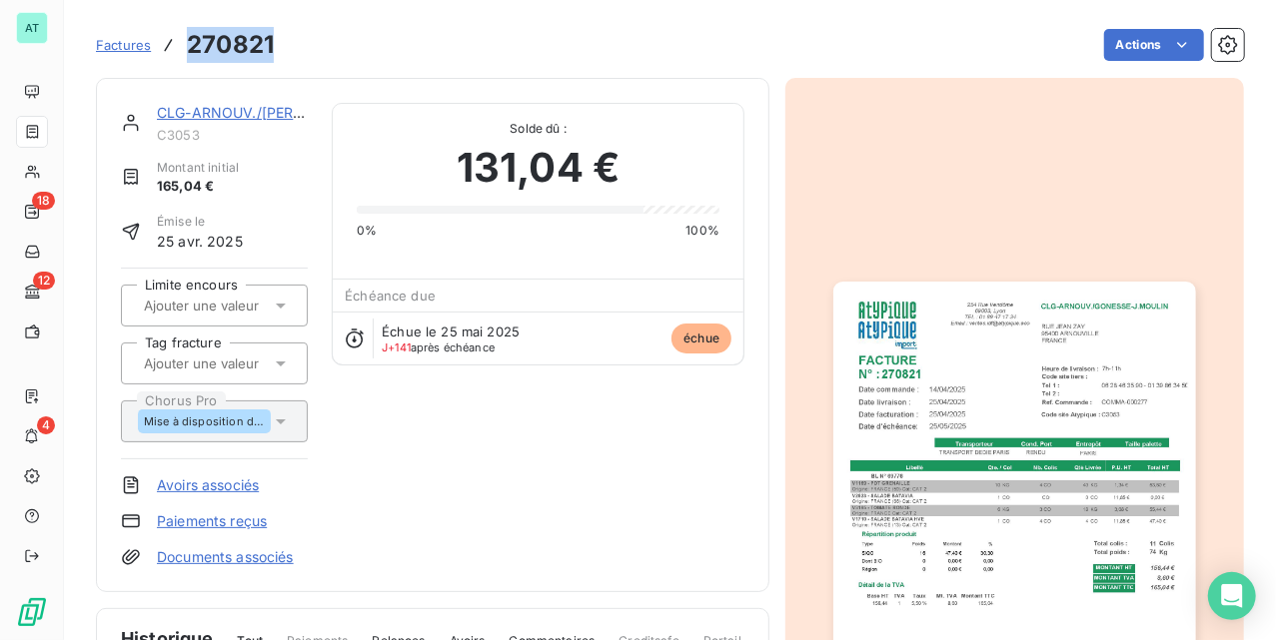
copy h3 "270821"
click at [720, 536] on div "CLG-ARNOUV./GONESSE-J.MOULIN C3053 Montant initial 165,04 € Émise le 25 avr. 20…" at bounding box center [432, 335] width 623 height 465
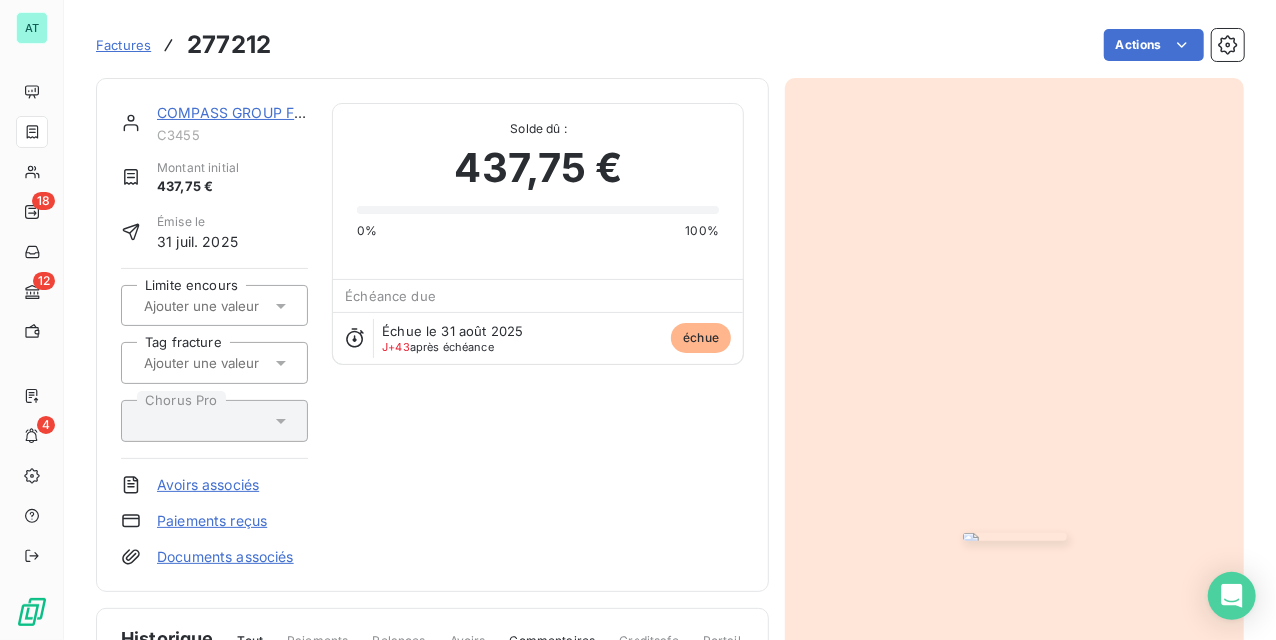
click at [549, 466] on div "COMPASS GROUP FRANCE C3455 Montant initial 437,75 € Émise le [DATE] Limite enco…" at bounding box center [432, 335] width 623 height 465
click at [550, 461] on div "COMPASS GROUP FRANCE C3455 Montant initial 437,75 € Émise le [DATE] Limite enco…" at bounding box center [432, 335] width 623 height 465
click at [623, 488] on div "COMPASS GROUP FRANCE C3455 Montant initial 437,75 € Émise le [DATE] Limite enco…" at bounding box center [432, 335] width 623 height 465
click at [230, 524] on link "Paiements reçus" at bounding box center [212, 522] width 110 height 20
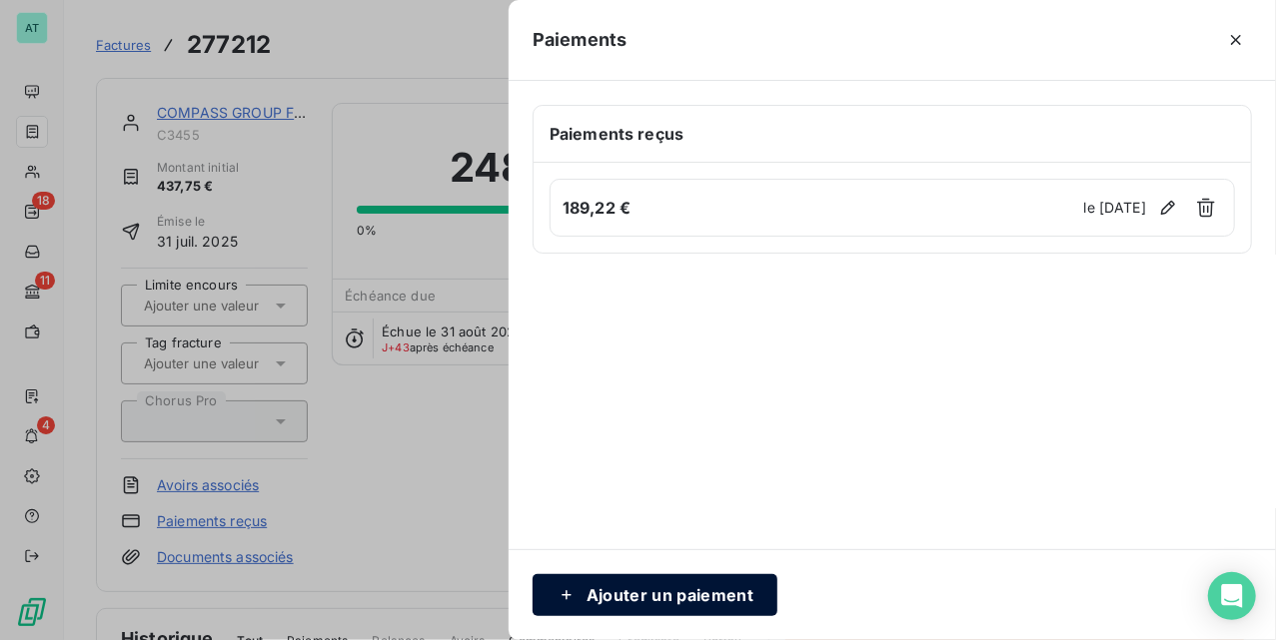
click at [621, 598] on button "Ajouter un paiement" at bounding box center [655, 596] width 245 height 42
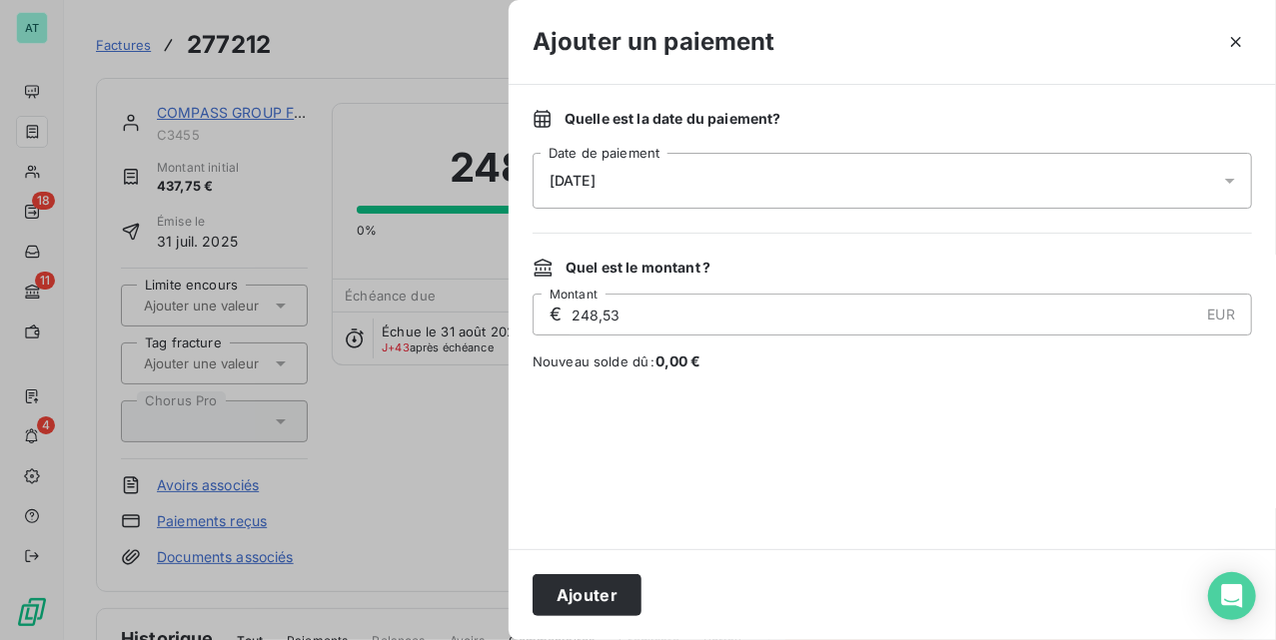
click at [680, 177] on div "13/10/2025" at bounding box center [892, 181] width 719 height 56
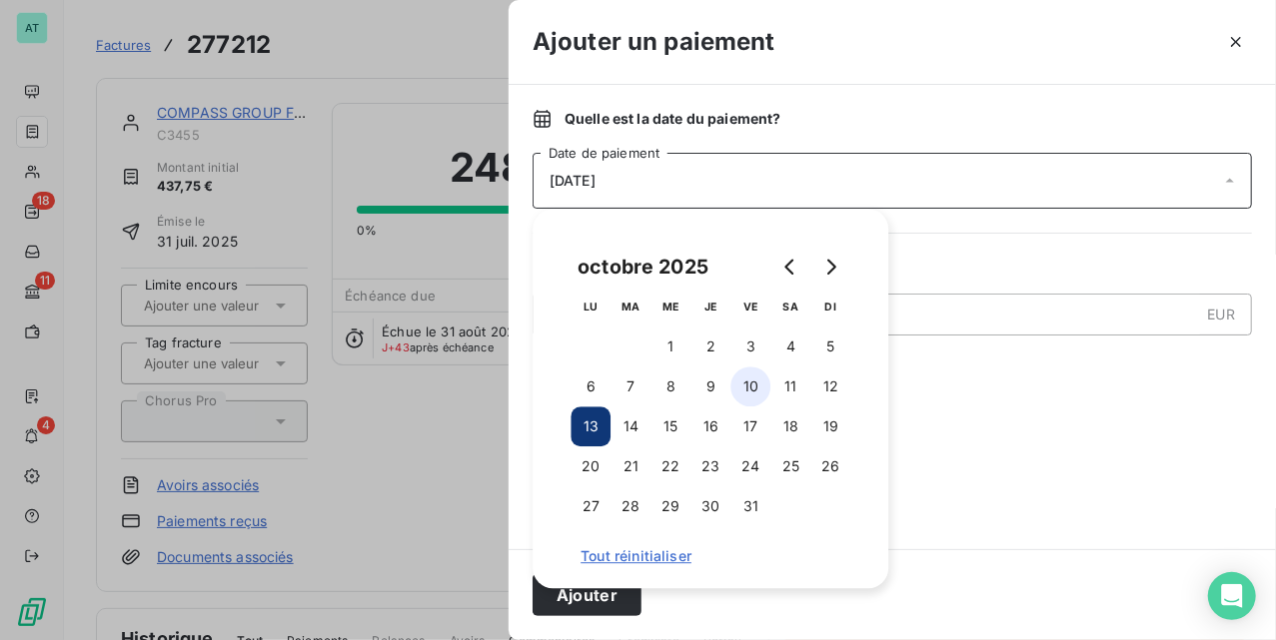
click at [749, 386] on button "10" at bounding box center [750, 387] width 40 height 40
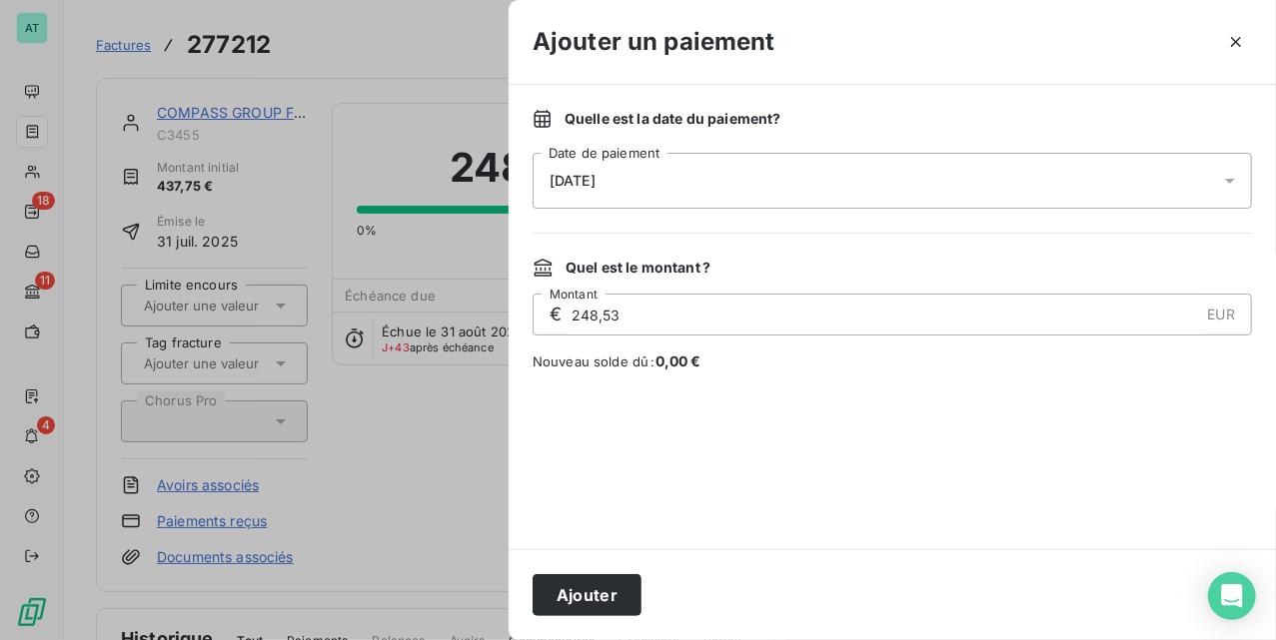
click at [1092, 388] on div "Quelle est la date du paiement ? 10/10/2025 Date de paiement Quel est le montan…" at bounding box center [892, 317] width 767 height 465
click at [568, 570] on div "Ajouter" at bounding box center [892, 595] width 767 height 91
click at [609, 598] on button "Ajouter" at bounding box center [587, 596] width 109 height 42
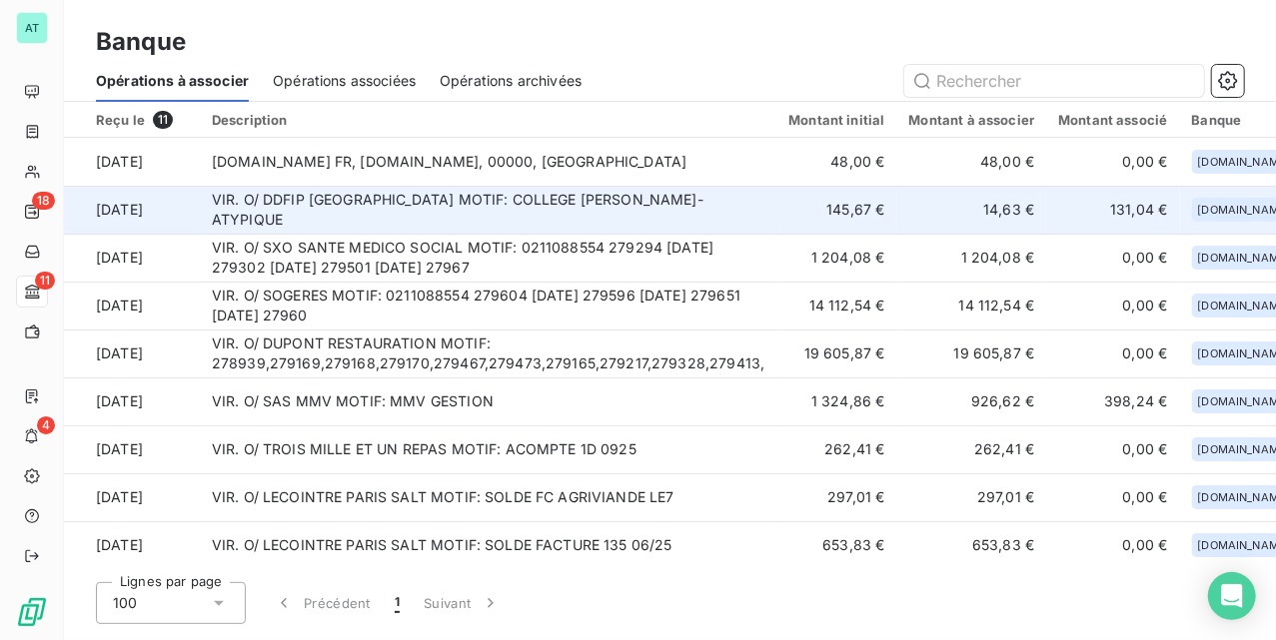
click at [675, 214] on td "VIR. O/ DDFIP [GEOGRAPHIC_DATA] MOTIF: COLLEGE [PERSON_NAME]-ATYPIQUE" at bounding box center [489, 210] width 578 height 48
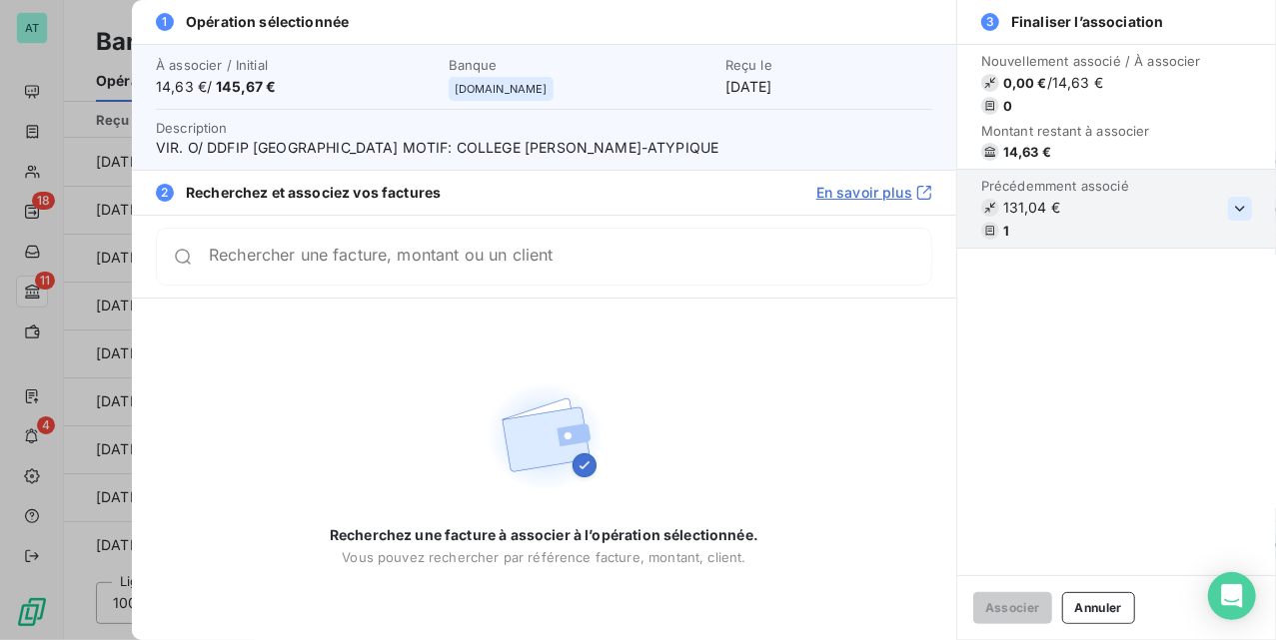
click at [1237, 214] on icon "button" at bounding box center [1240, 209] width 20 height 20
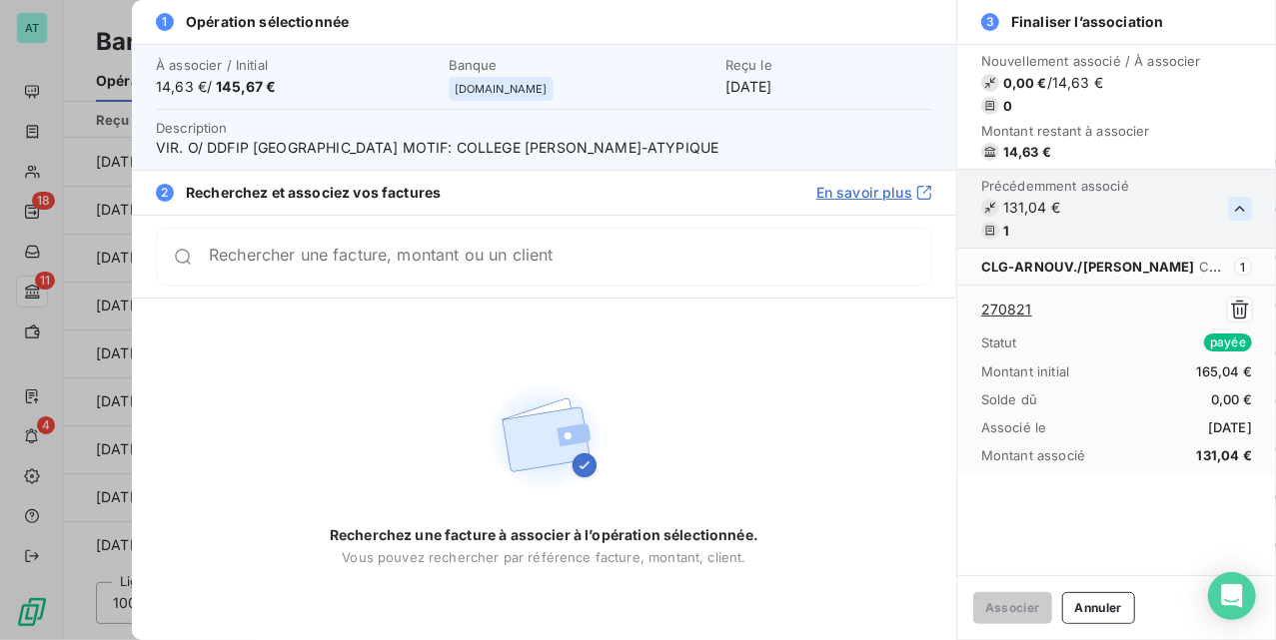
click at [1013, 313] on link "270821" at bounding box center [1006, 310] width 51 height 20
click at [1251, 306] on button "button" at bounding box center [1240, 310] width 24 height 24
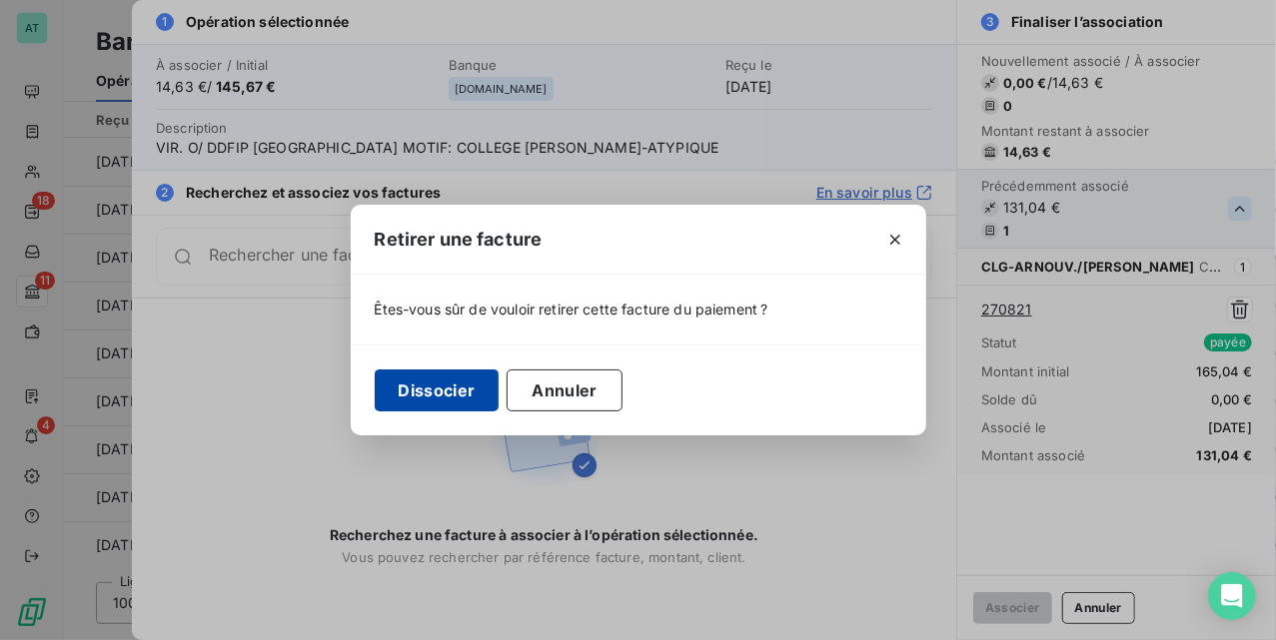
click at [477, 382] on button "Dissocier" at bounding box center [437, 391] width 125 height 42
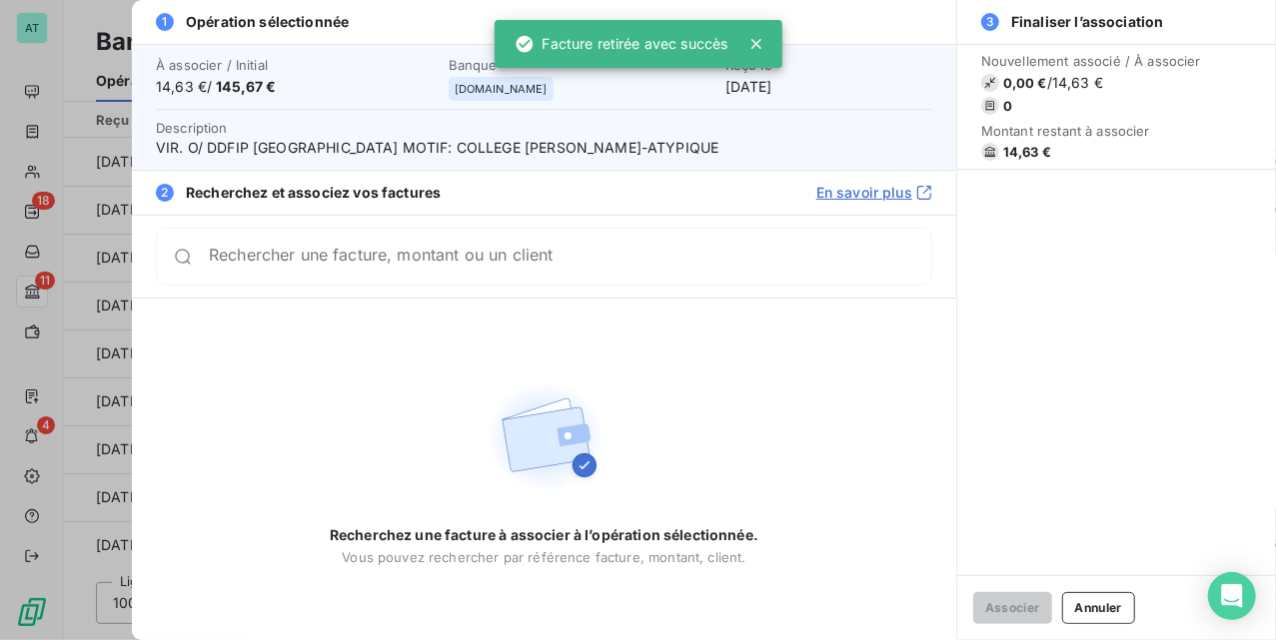
drag, startPoint x: 516, startPoint y: 290, endPoint x: 534, endPoint y: 278, distance: 21.6
click at [522, 286] on div "Rechercher une facture, montant ou un client" at bounding box center [544, 256] width 824 height 83
click at [538, 273] on div "Rechercher une facture, montant ou un client" at bounding box center [544, 257] width 776 height 58
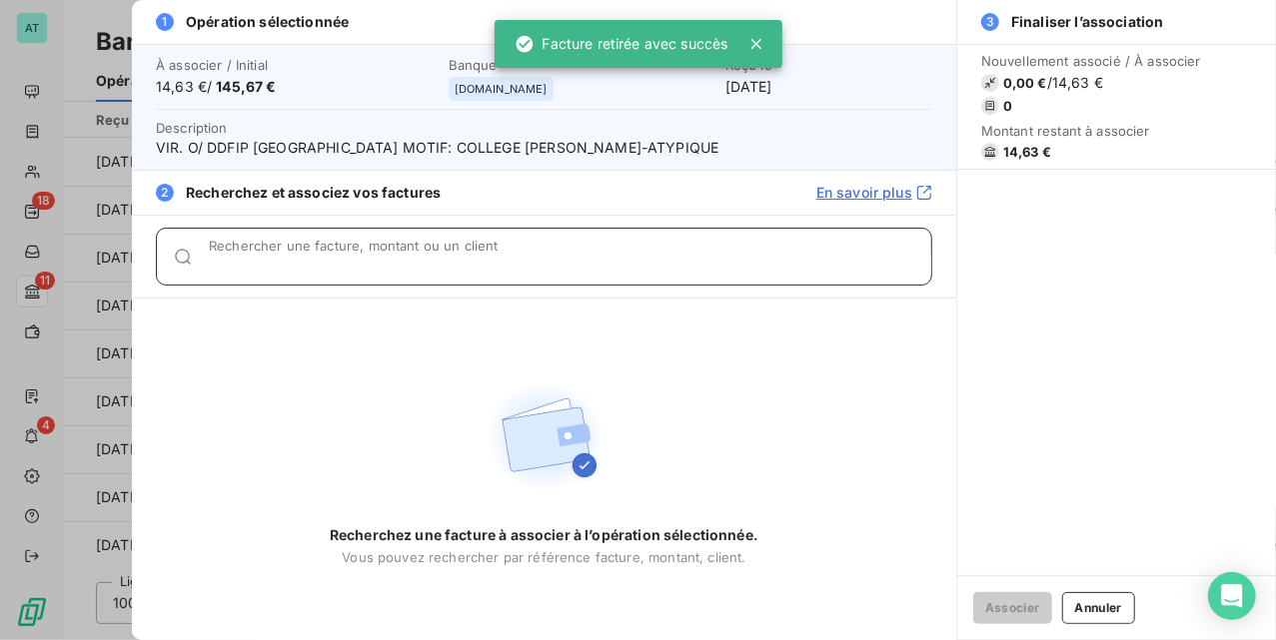
paste input "270821"
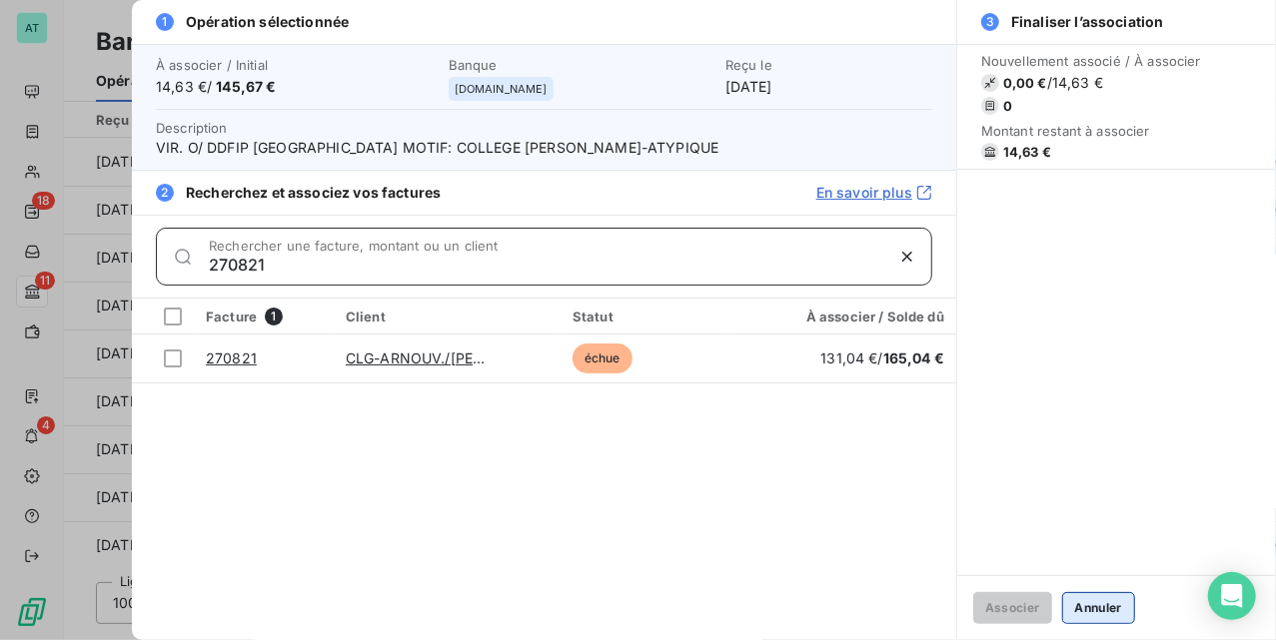
type input "270821"
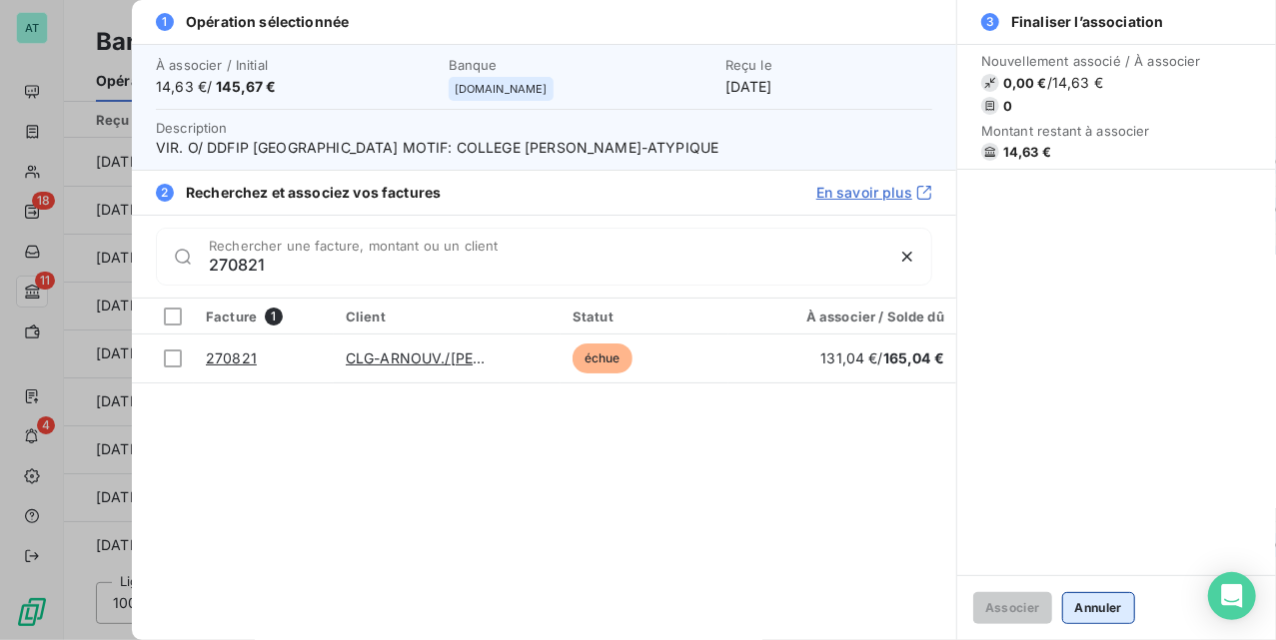
click at [1111, 604] on button "Annuler" at bounding box center [1098, 609] width 73 height 32
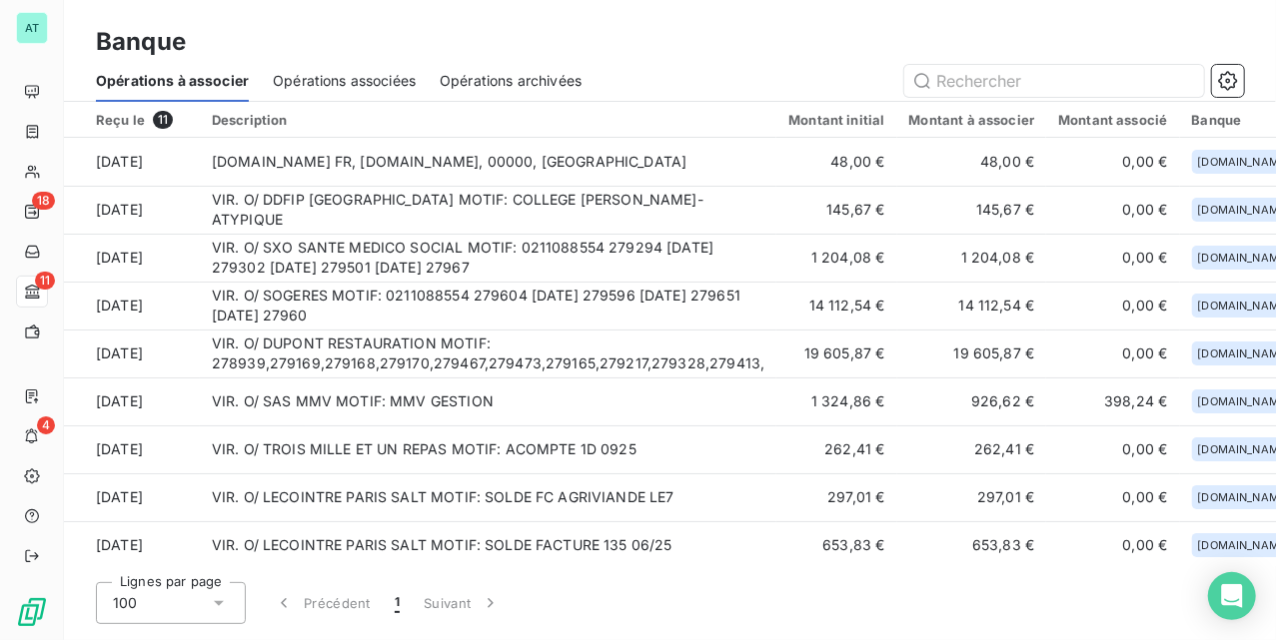
click at [813, 102] on th "Montant initial" at bounding box center [836, 120] width 120 height 36
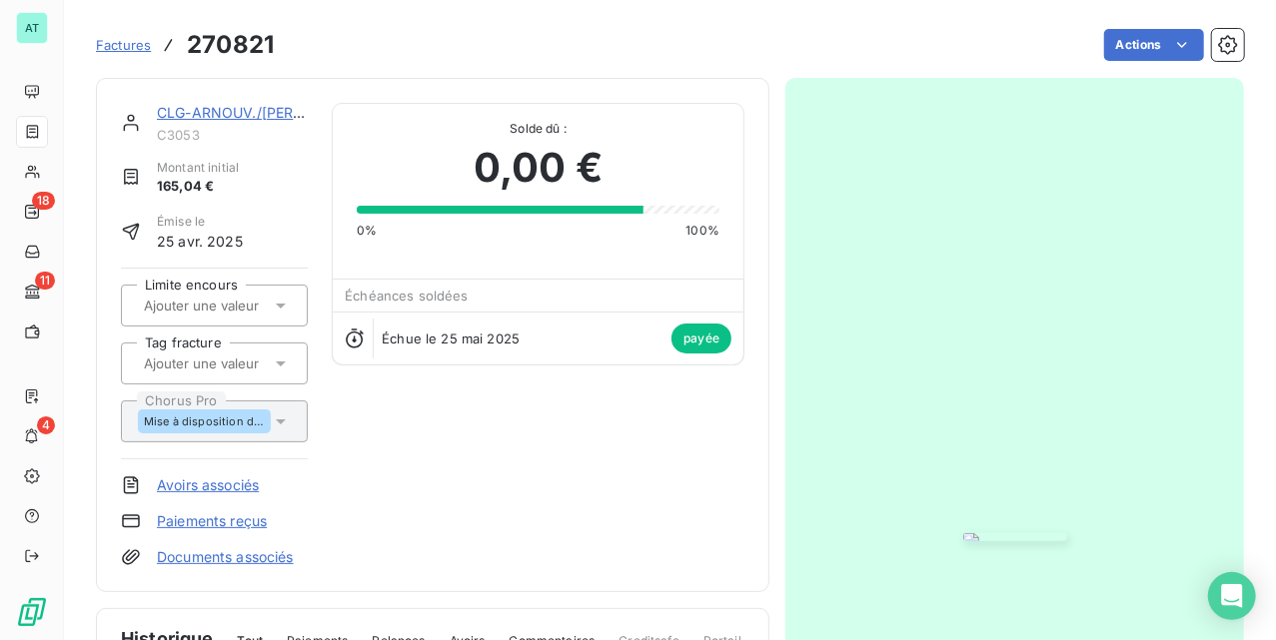
click at [225, 108] on link "CLG-ARNOUV./[PERSON_NAME]" at bounding box center [297, 112] width 280 height 17
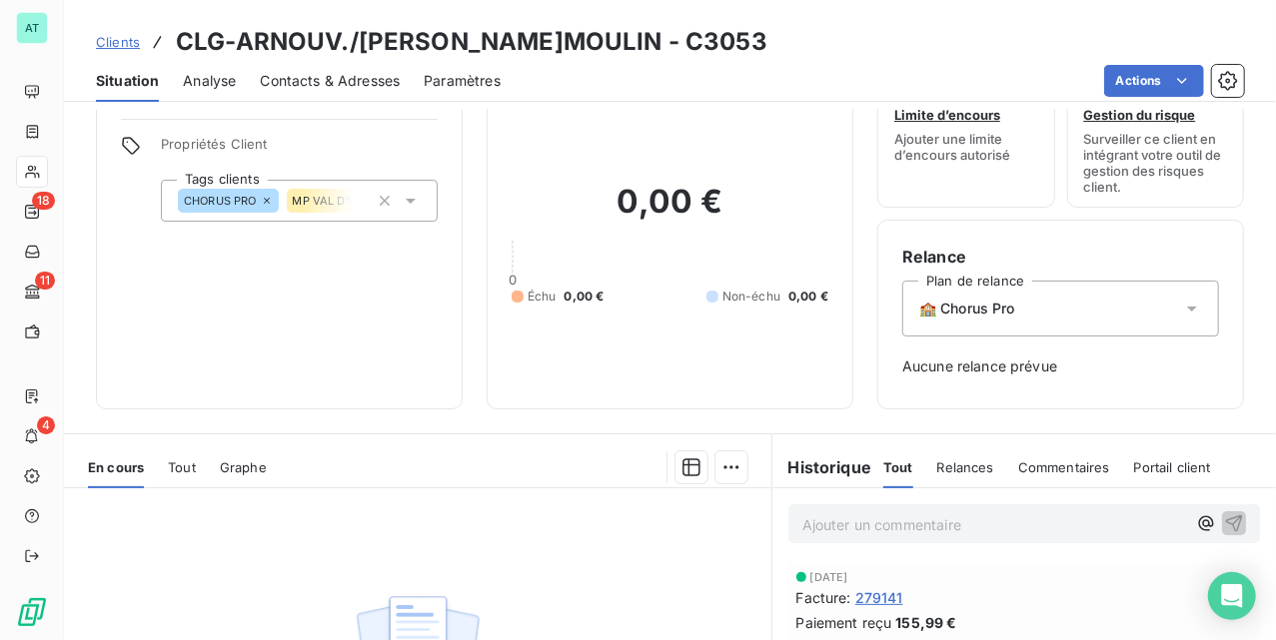
scroll to position [266, 0]
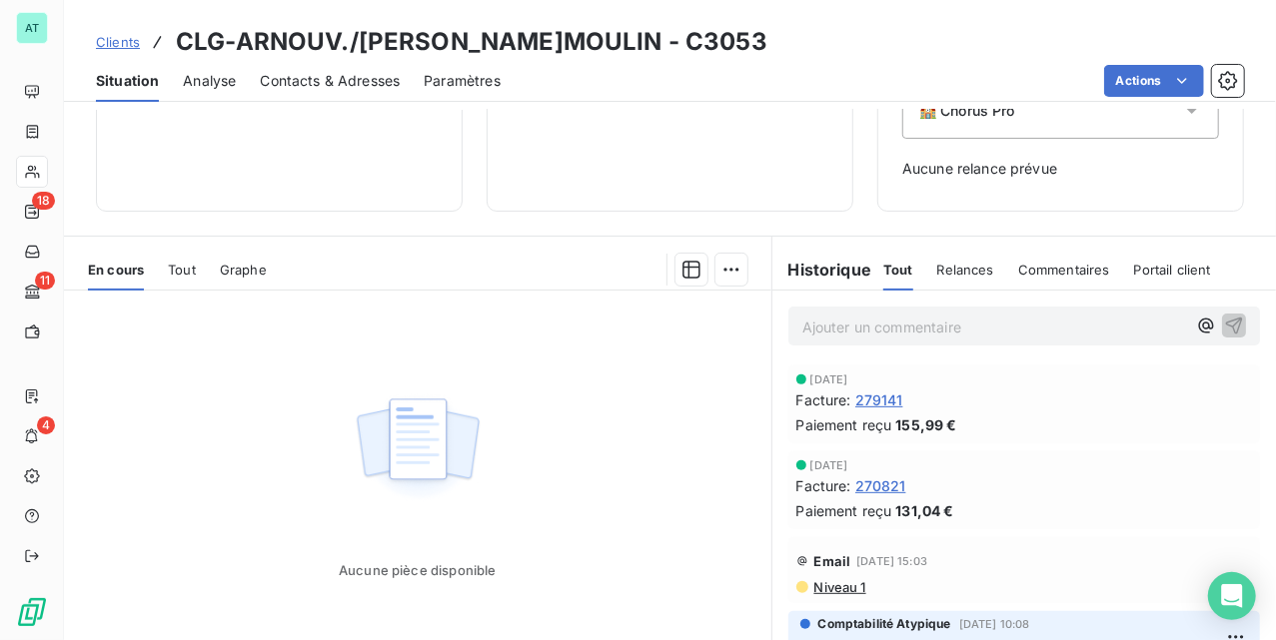
click at [856, 484] on span "270821" at bounding box center [880, 486] width 51 height 21
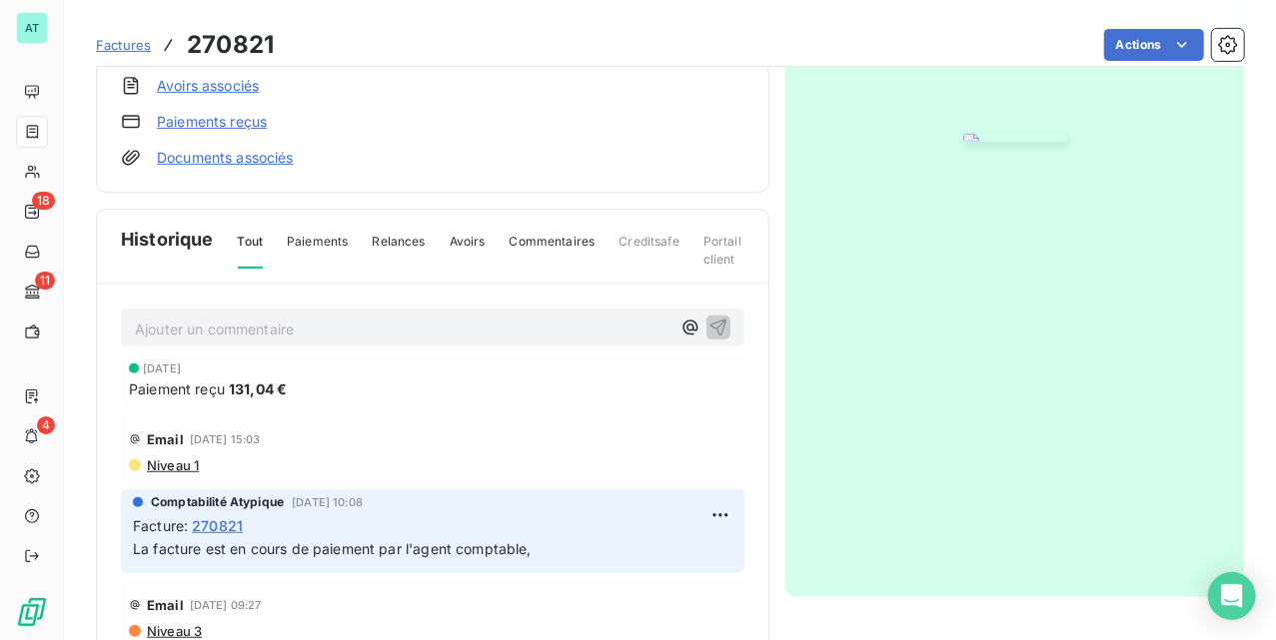
click at [233, 77] on link "Avoirs associés" at bounding box center [208, 86] width 102 height 20
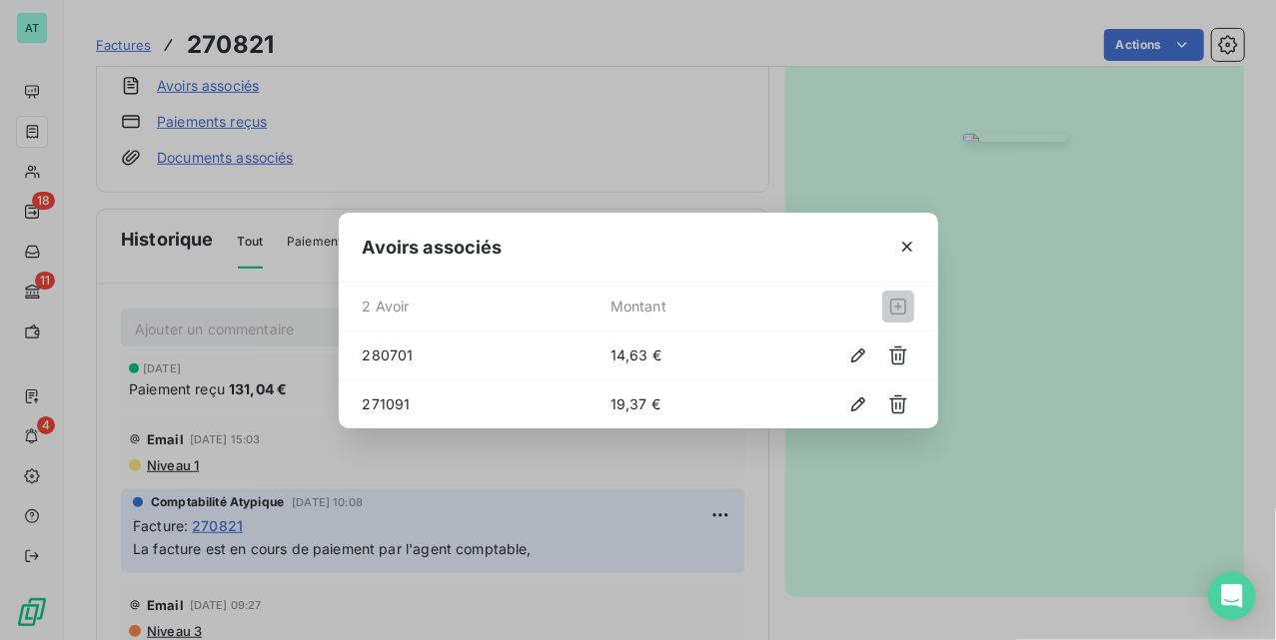
drag, startPoint x: 374, startPoint y: 105, endPoint x: 309, endPoint y: 62, distance: 77.9
click at [365, 90] on div "Avoirs associés 2 Avoir Montant 280701 14,63 € 271091 19,37 €" at bounding box center [638, 320] width 1276 height 640
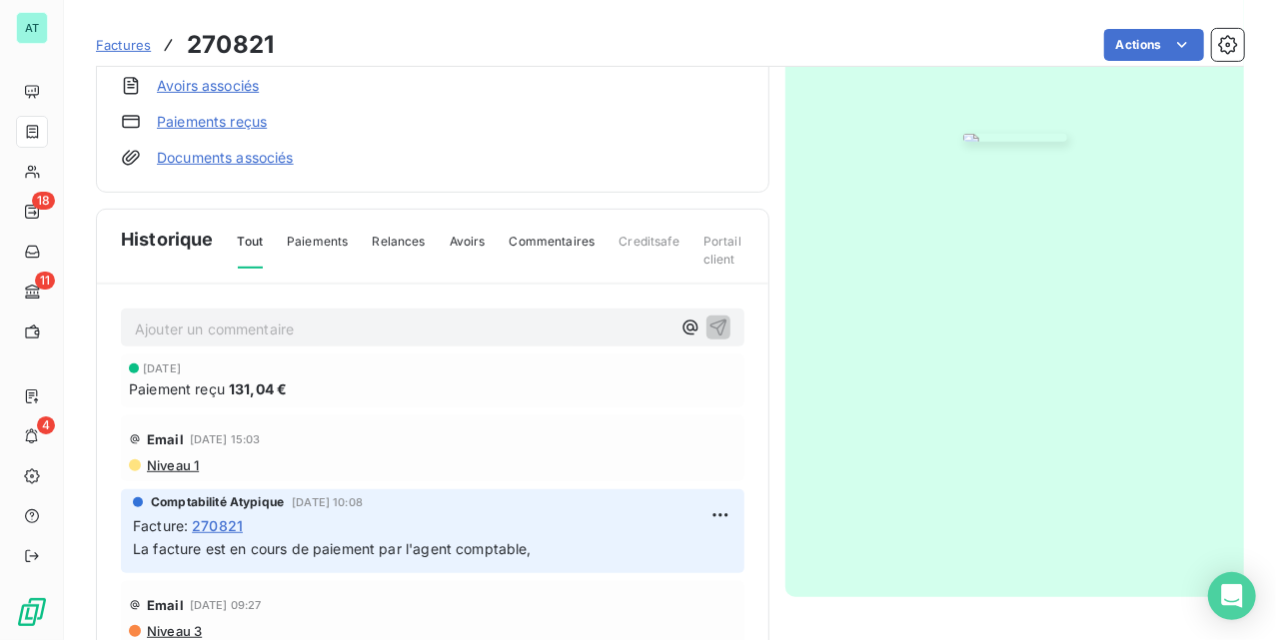
click at [261, 30] on h3 "270821" at bounding box center [230, 45] width 87 height 36
copy h3 "270821"
click at [963, 142] on img "button" at bounding box center [1015, 138] width 104 height 8
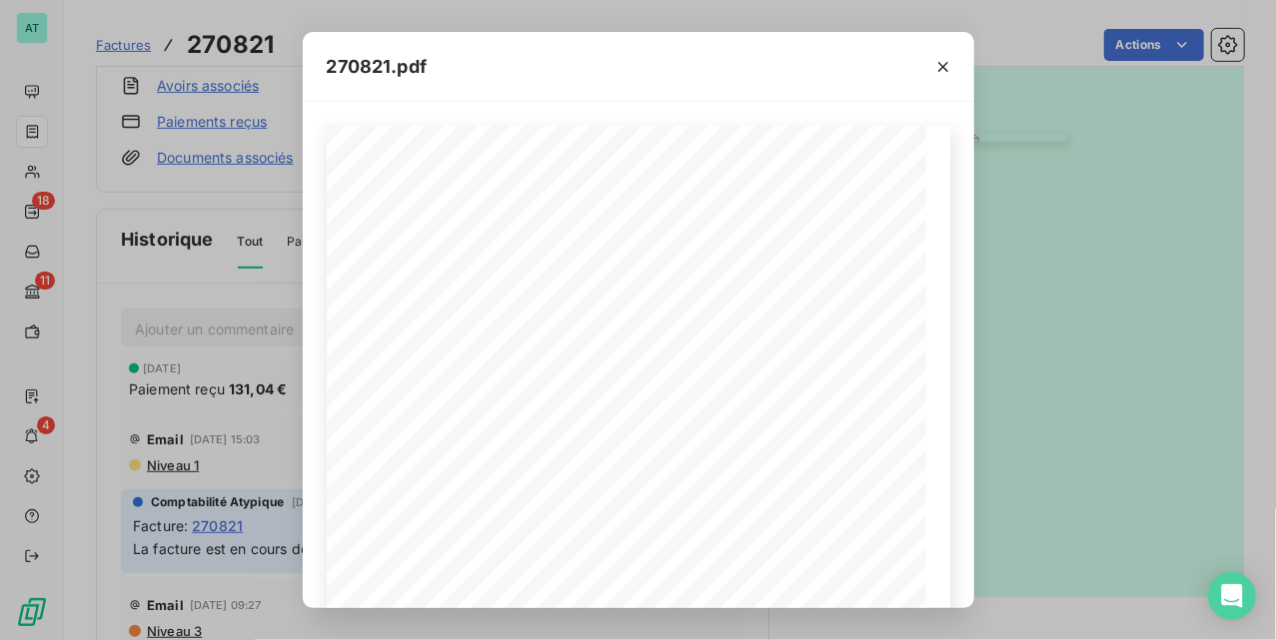
drag, startPoint x: 935, startPoint y: 62, endPoint x: 863, endPoint y: 120, distance: 92.4
click at [937, 62] on icon "button" at bounding box center [943, 67] width 20 height 20
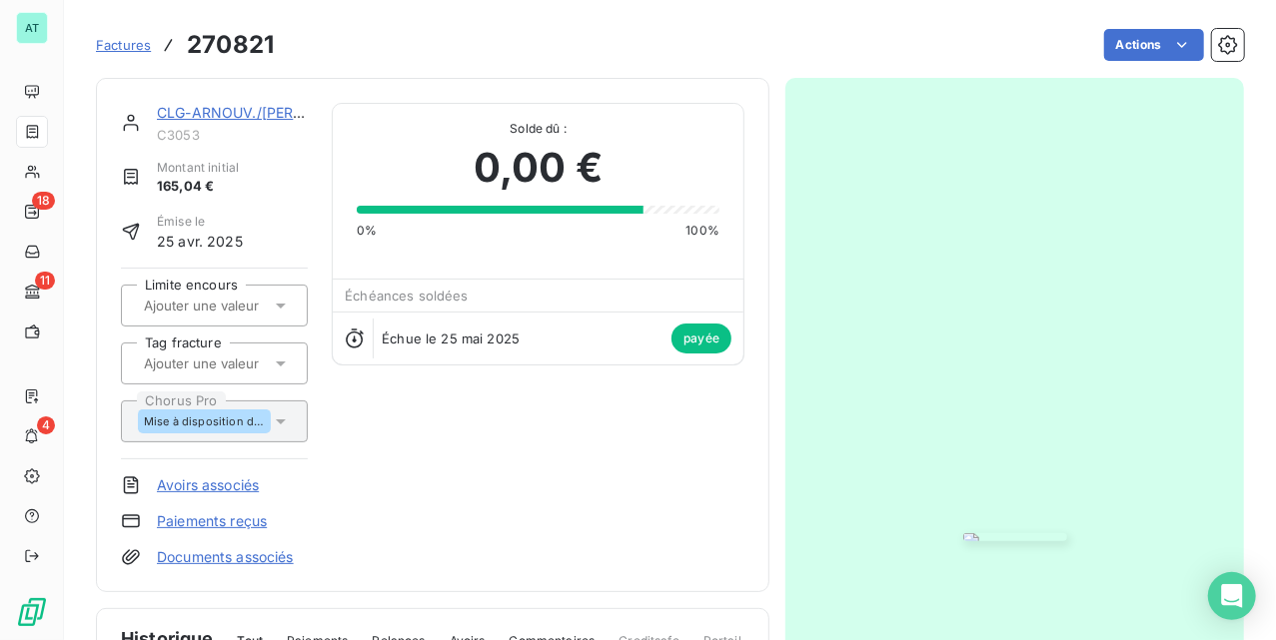
click at [657, 444] on div "CLG-ARNOUV./[PERSON_NAME]MOULIN C3053 Montant initial 165,04 € Émise le [DATE] …" at bounding box center [432, 335] width 623 height 465
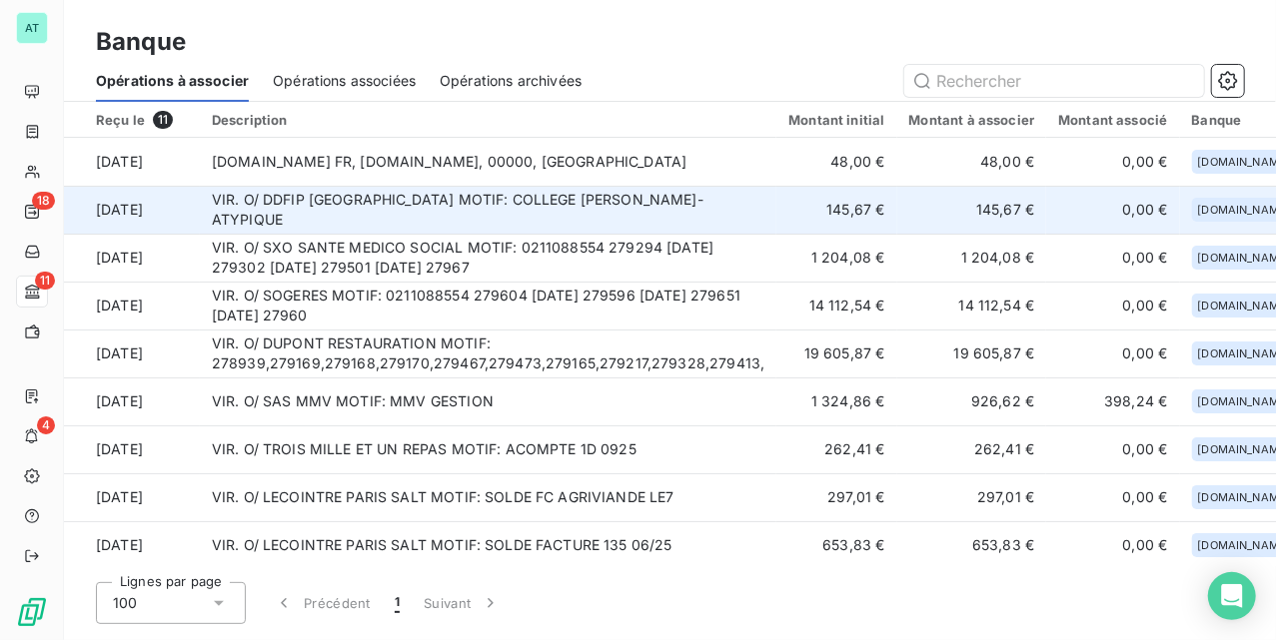
click at [529, 212] on td "VIR. O/ DDFIP [GEOGRAPHIC_DATA] MOTIF: COLLEGE [PERSON_NAME]-ATYPIQUE" at bounding box center [489, 210] width 578 height 48
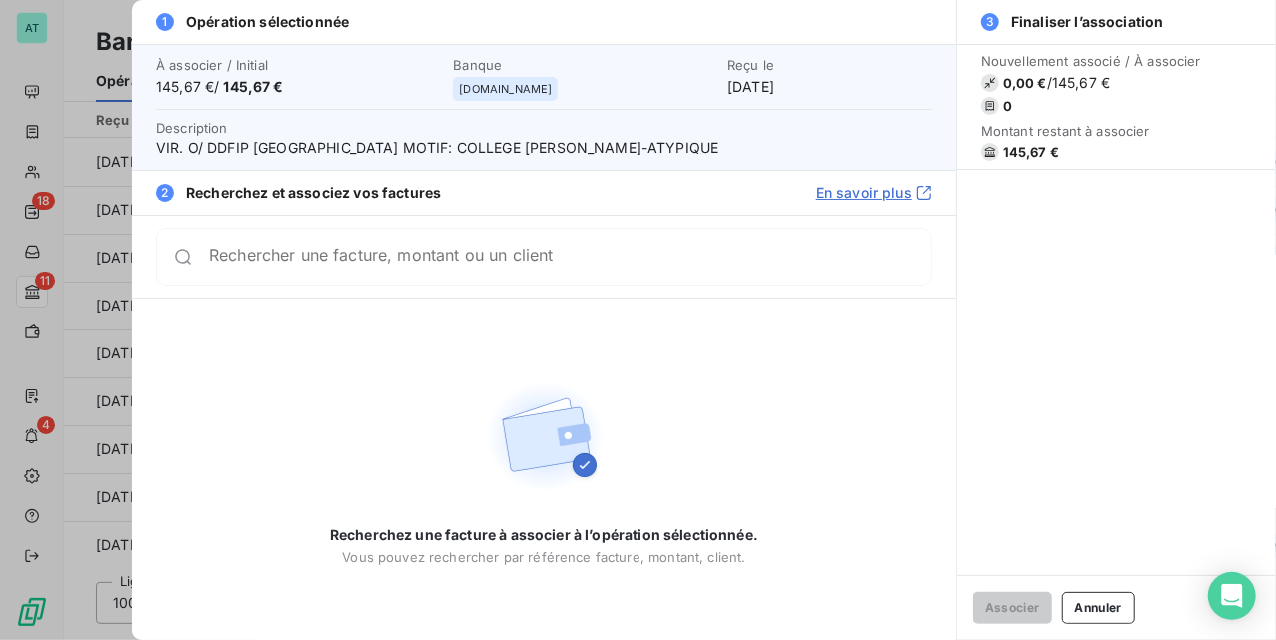
click at [542, 234] on div "Rechercher une facture, montant ou un client" at bounding box center [544, 257] width 776 height 58
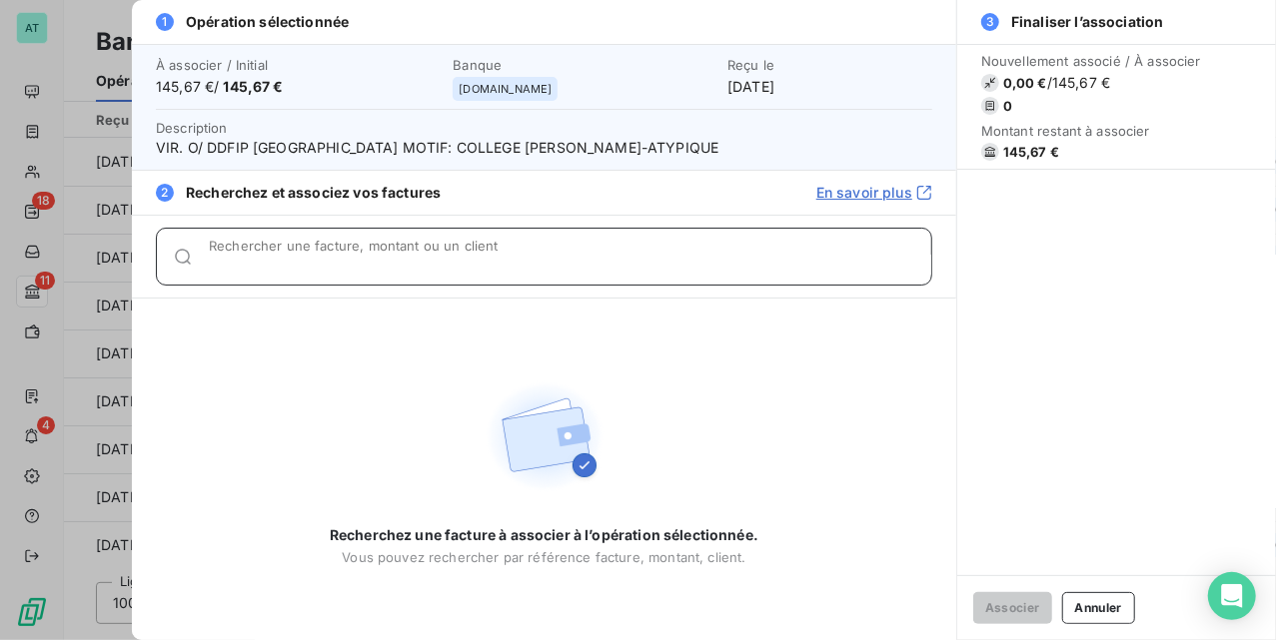
paste input "270821"
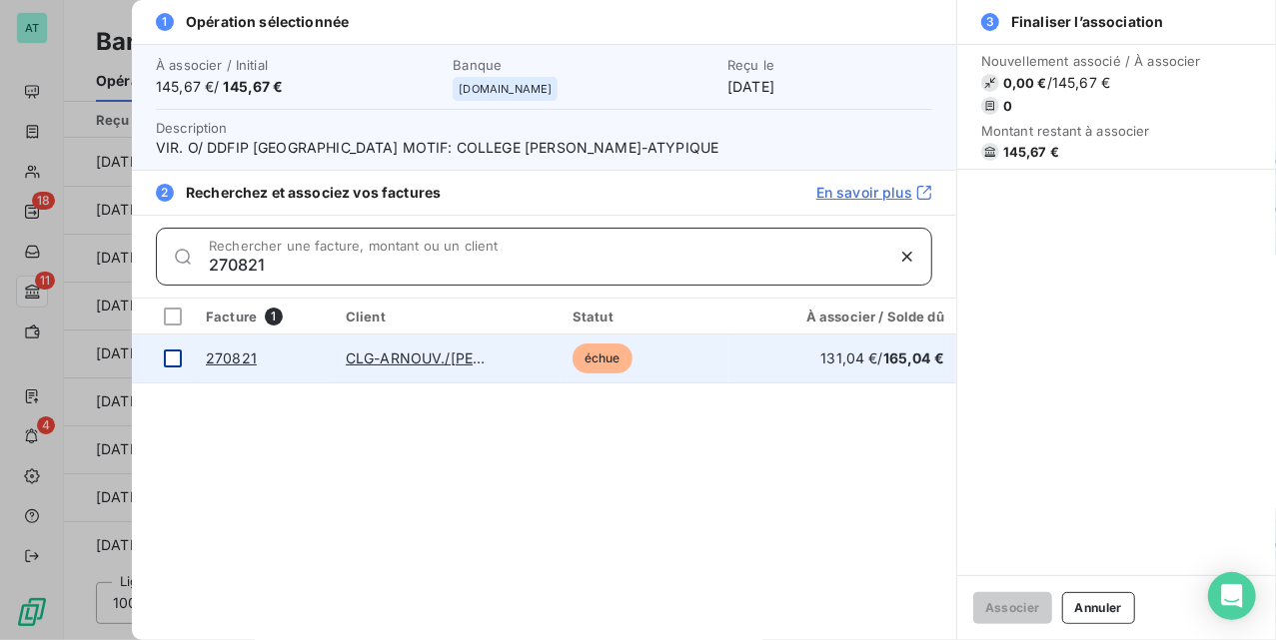
type input "270821"
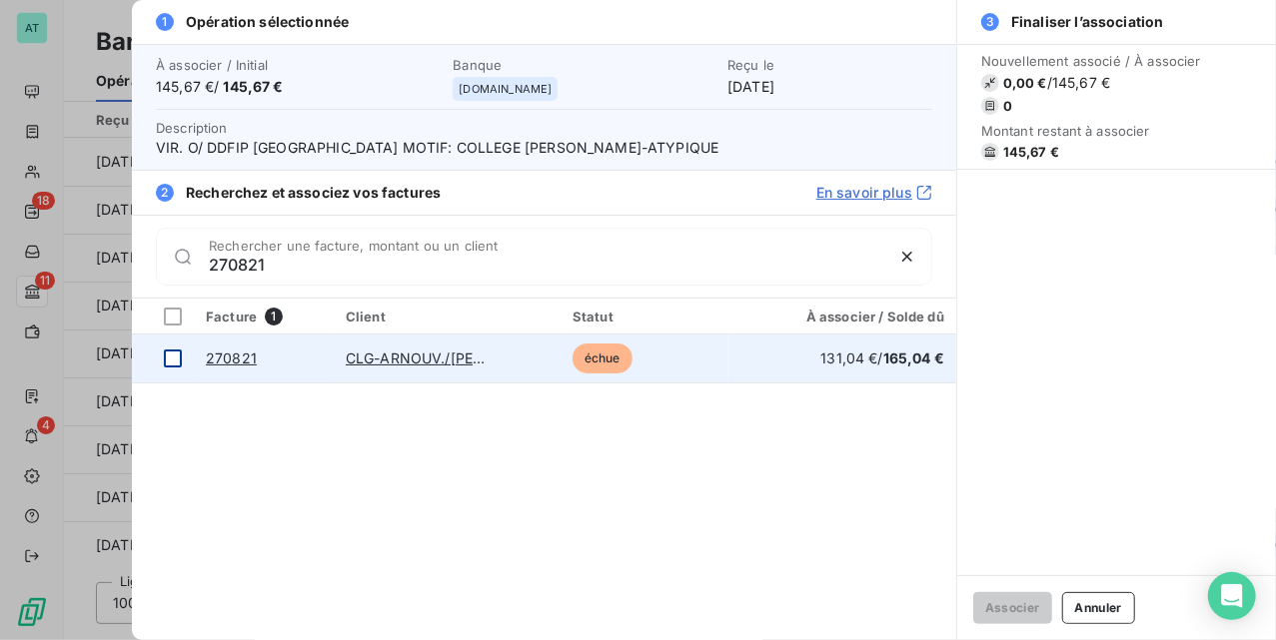
click at [174, 358] on div at bounding box center [173, 359] width 18 height 18
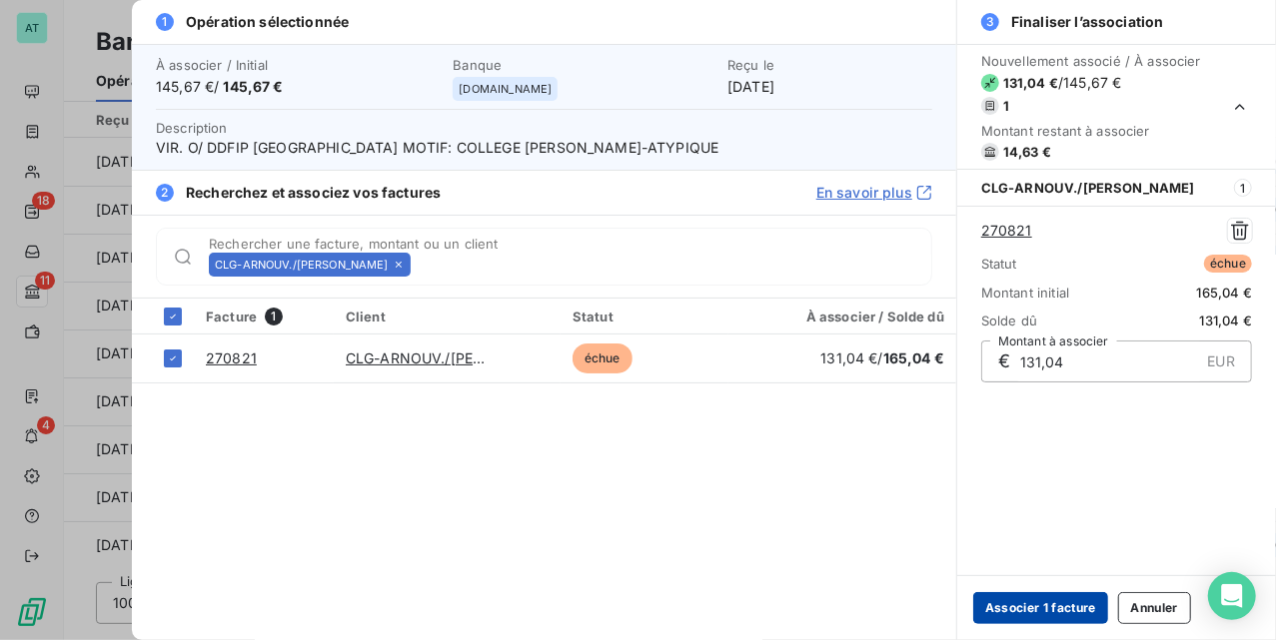
click at [1047, 604] on button "Associer 1 facture" at bounding box center [1040, 609] width 135 height 32
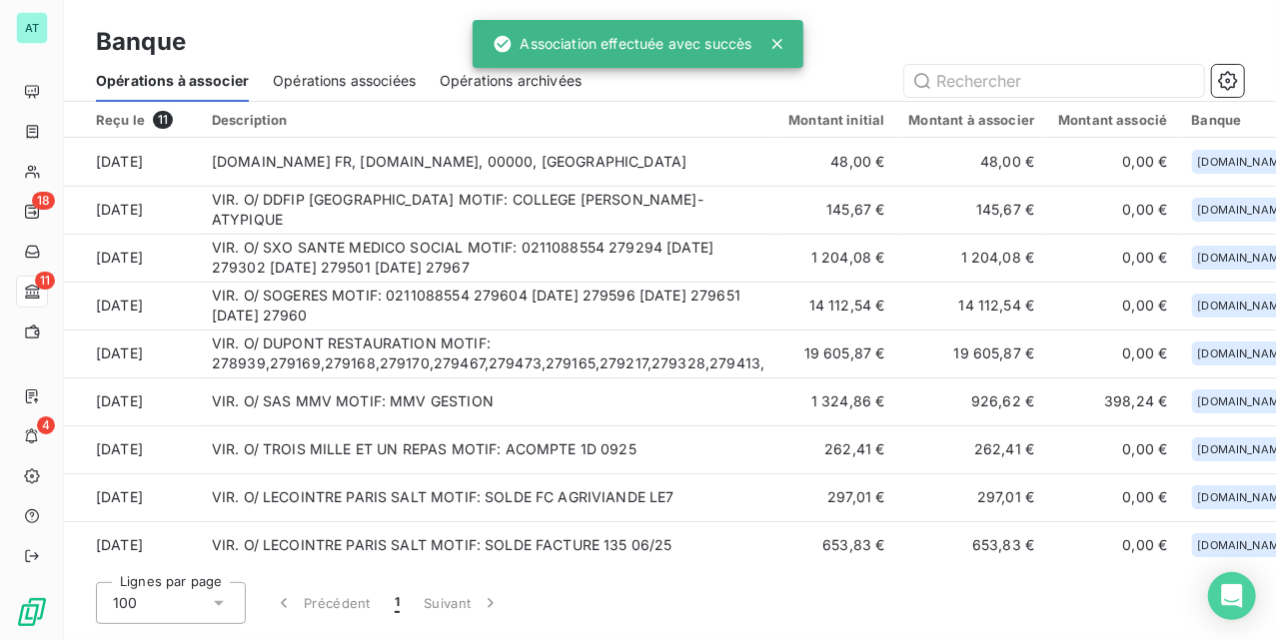
click at [406, 28] on div "Banque" at bounding box center [670, 42] width 1212 height 36
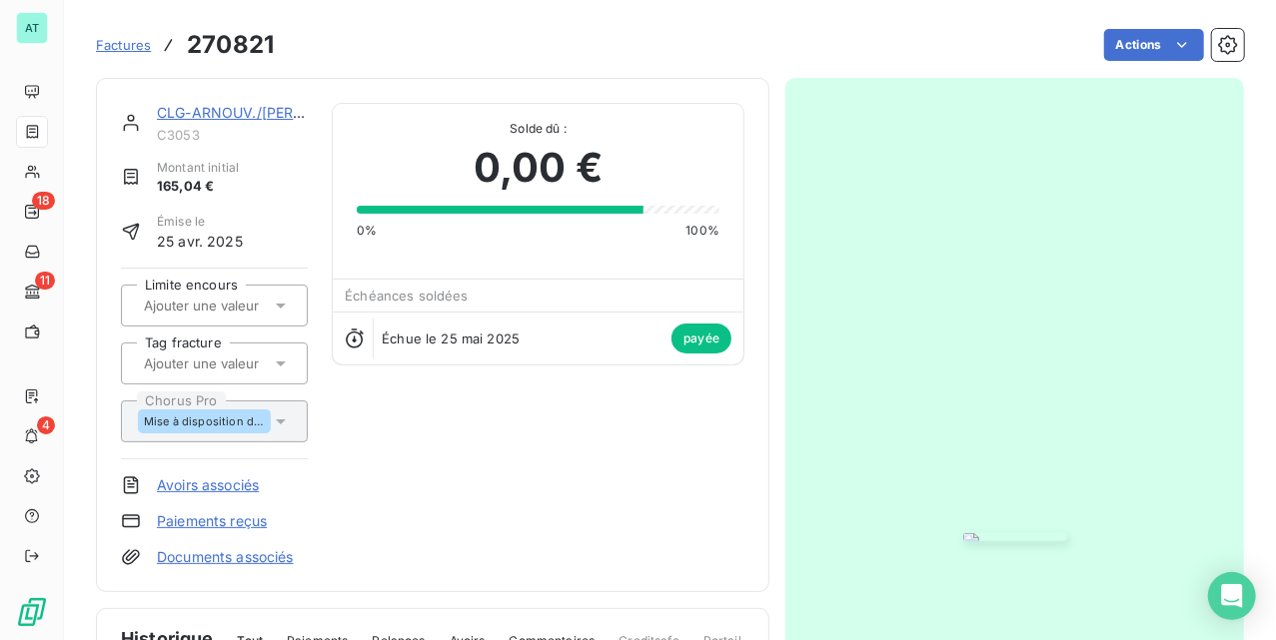
click at [413, 428] on div "CLG-ARNOUV./[PERSON_NAME]MOULIN C3053 Montant initial 165,04 € Émise le [DATE] …" at bounding box center [432, 335] width 623 height 465
click at [258, 103] on div "CLG-ARNOUV./[PERSON_NAME]MOULIN" at bounding box center [232, 113] width 151 height 20
click at [246, 114] on link "CLG-ARNOUV./[PERSON_NAME]MOULIN" at bounding box center [297, 112] width 280 height 17
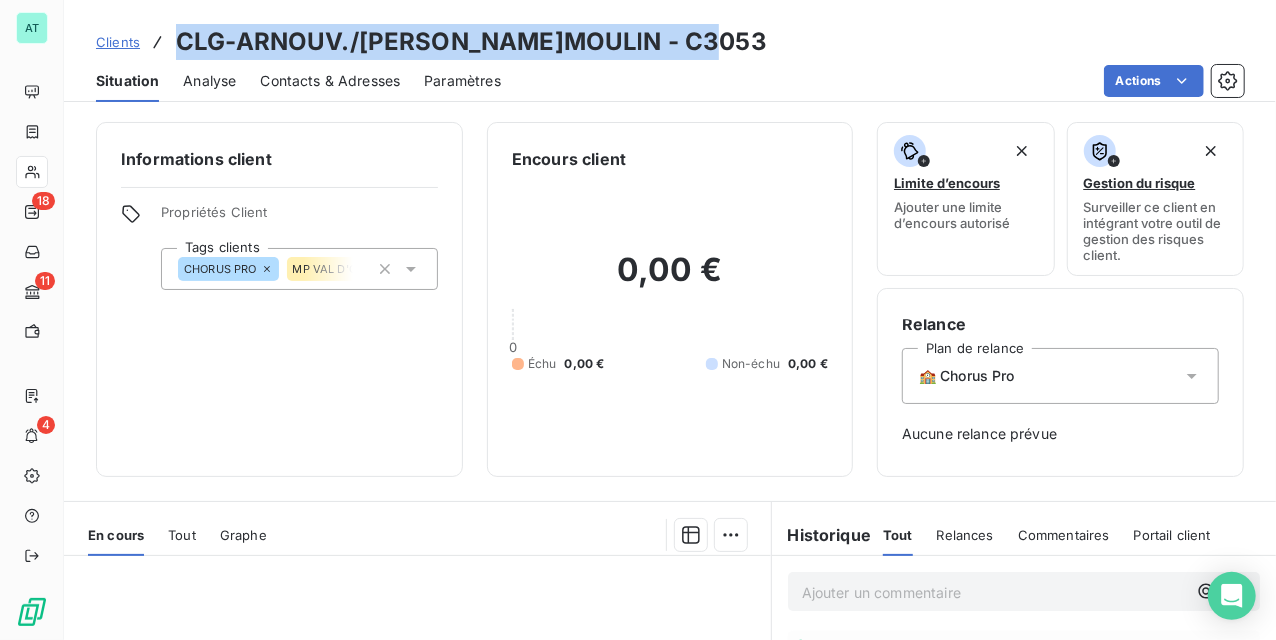
drag, startPoint x: 715, startPoint y: 49, endPoint x: 177, endPoint y: 57, distance: 538.6
click at [177, 57] on div "Clients CLG-ARNOUV./[PERSON_NAME]MOULIN - C3053" at bounding box center [670, 42] width 1212 height 36
copy h3 "CLG-ARNOUV./[PERSON_NAME]MOULIN - C3053"
click at [825, 26] on div "Clients CLG-ARNOUV./[PERSON_NAME]MOULIN - C3053" at bounding box center [670, 42] width 1212 height 36
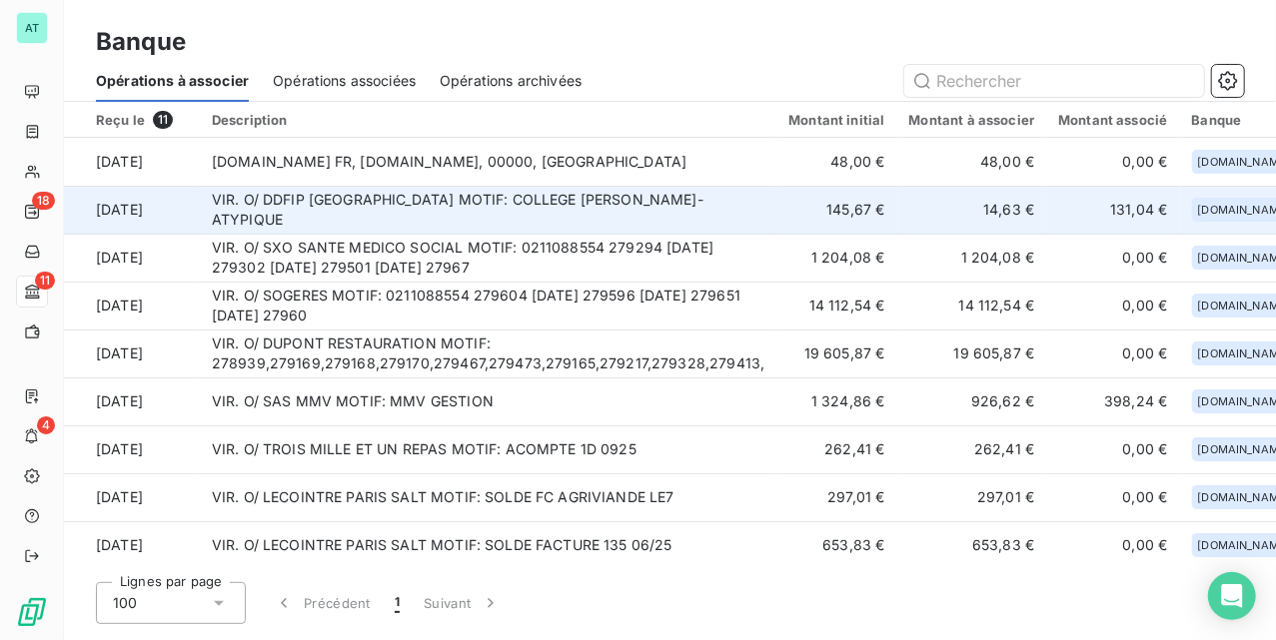
click at [478, 214] on td "VIR. O/ DDFIP [GEOGRAPHIC_DATA] MOTIF: COLLEGE [PERSON_NAME]-ATYPIQUE" at bounding box center [489, 210] width 578 height 48
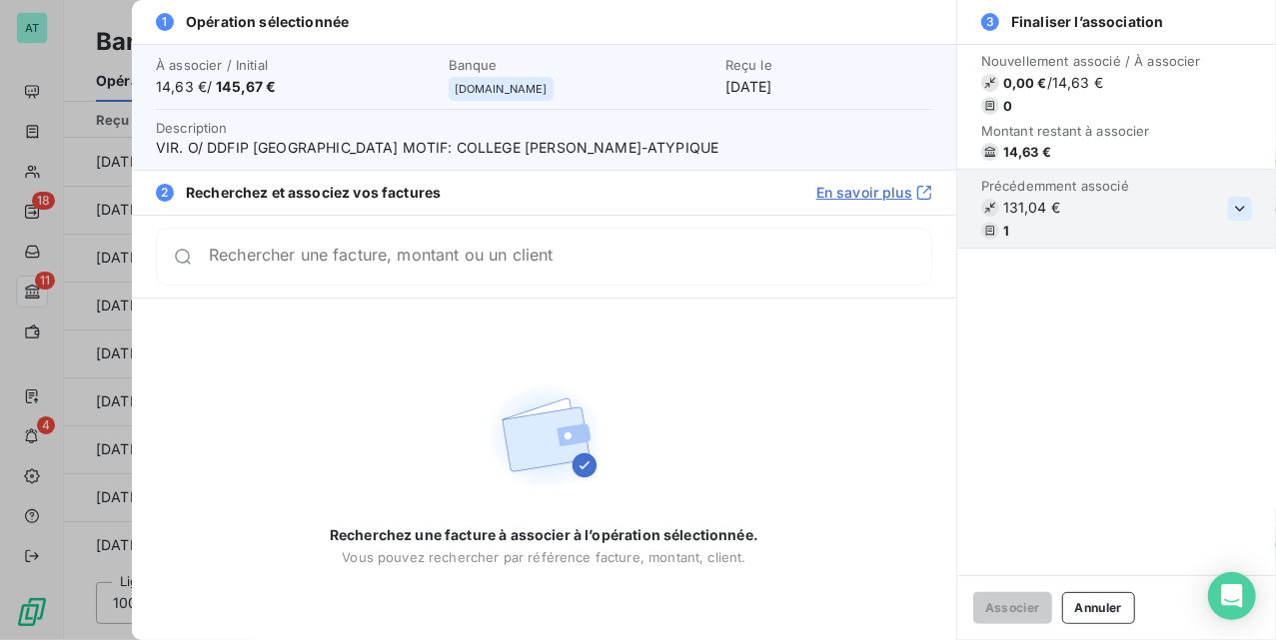
click at [1243, 220] on button "button" at bounding box center [1240, 209] width 24 height 24
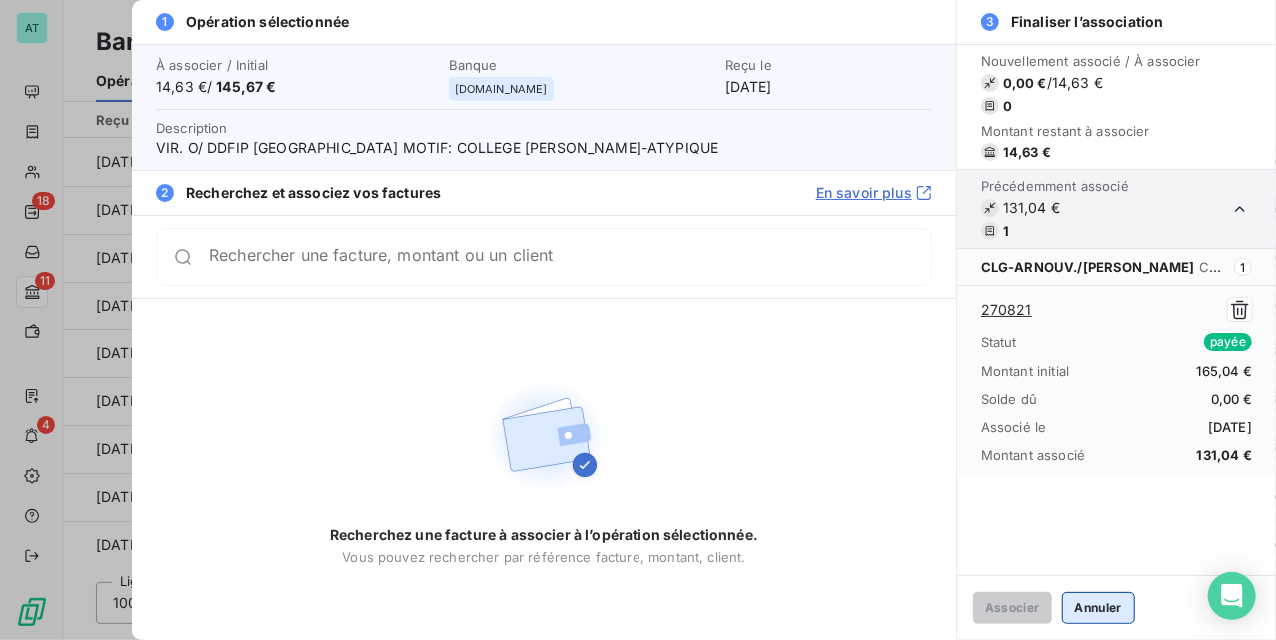
click at [1104, 613] on button "Annuler" at bounding box center [1098, 609] width 73 height 32
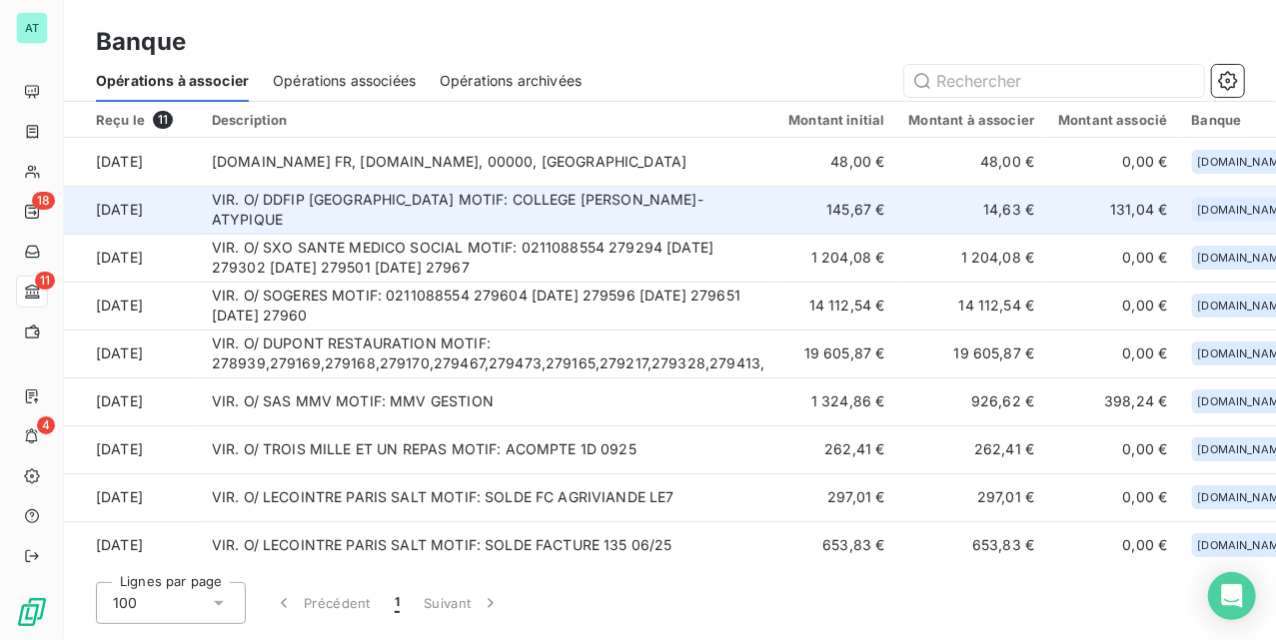
click at [629, 196] on td "VIR. O/ DDFIP VAL-D OISE MOTIF: COLLEGE JEAN MOULIN-ATYPIQUE" at bounding box center [489, 210] width 578 height 48
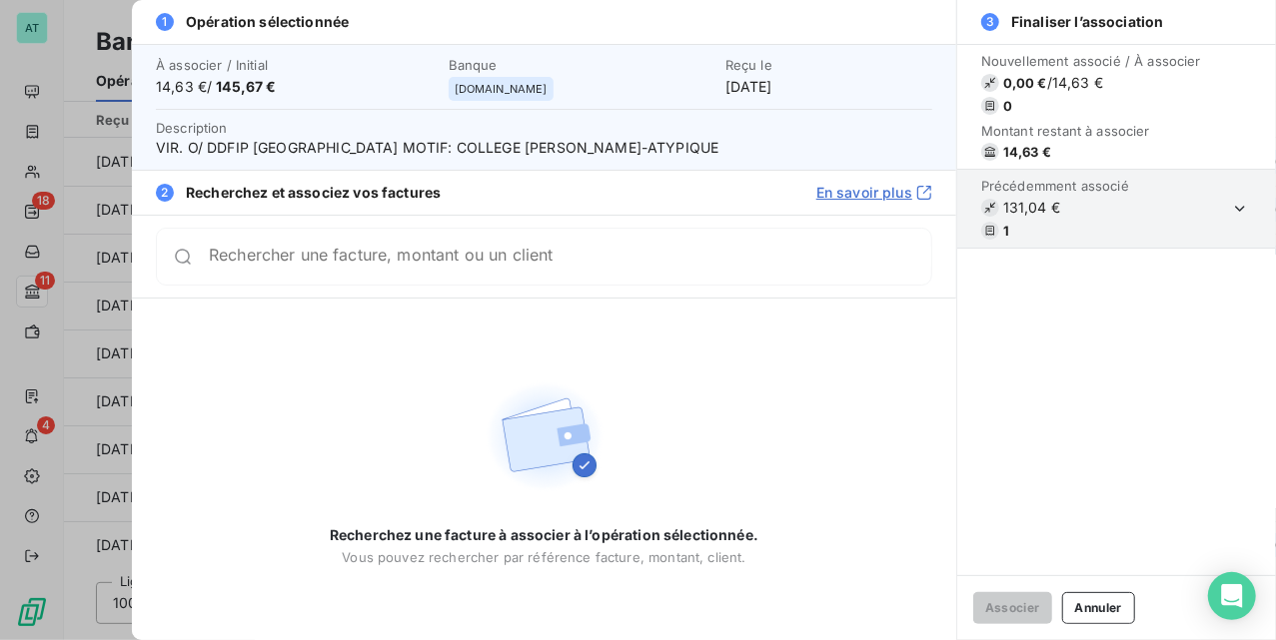
click at [1031, 141] on div "Montant restant à associer 14,63 €" at bounding box center [1091, 142] width 220 height 38
click at [1019, 156] on span "14,63 €" at bounding box center [1027, 152] width 48 height 16
copy div "14,63 €"
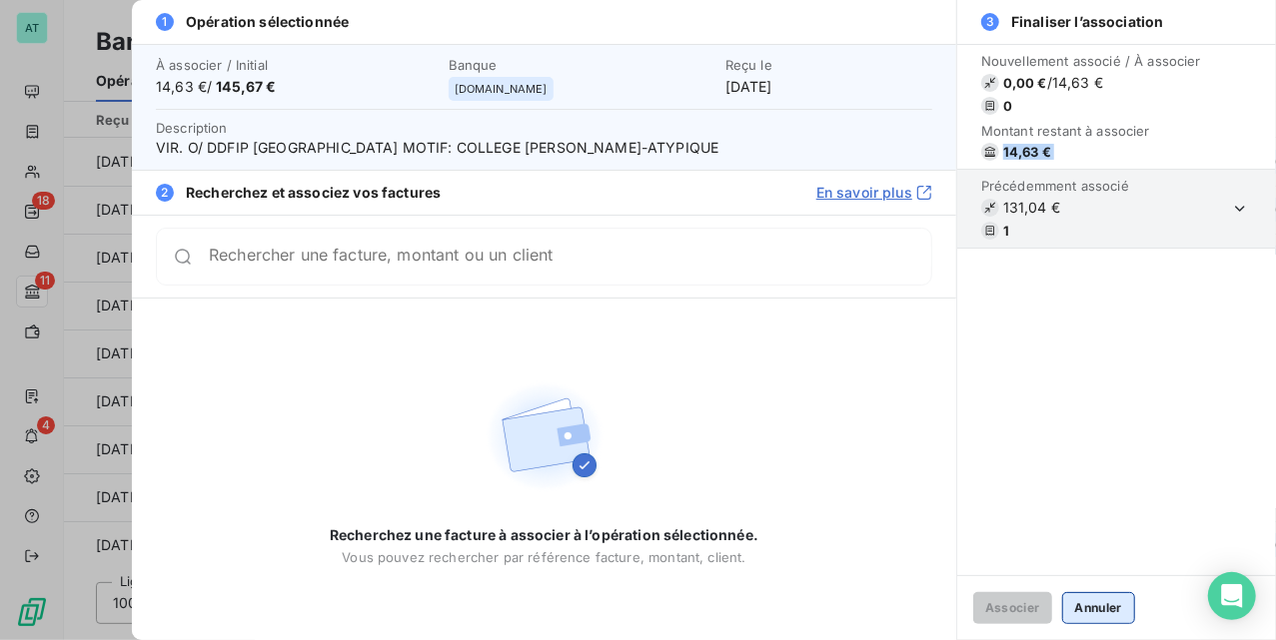
click at [1107, 609] on button "Annuler" at bounding box center [1098, 609] width 73 height 32
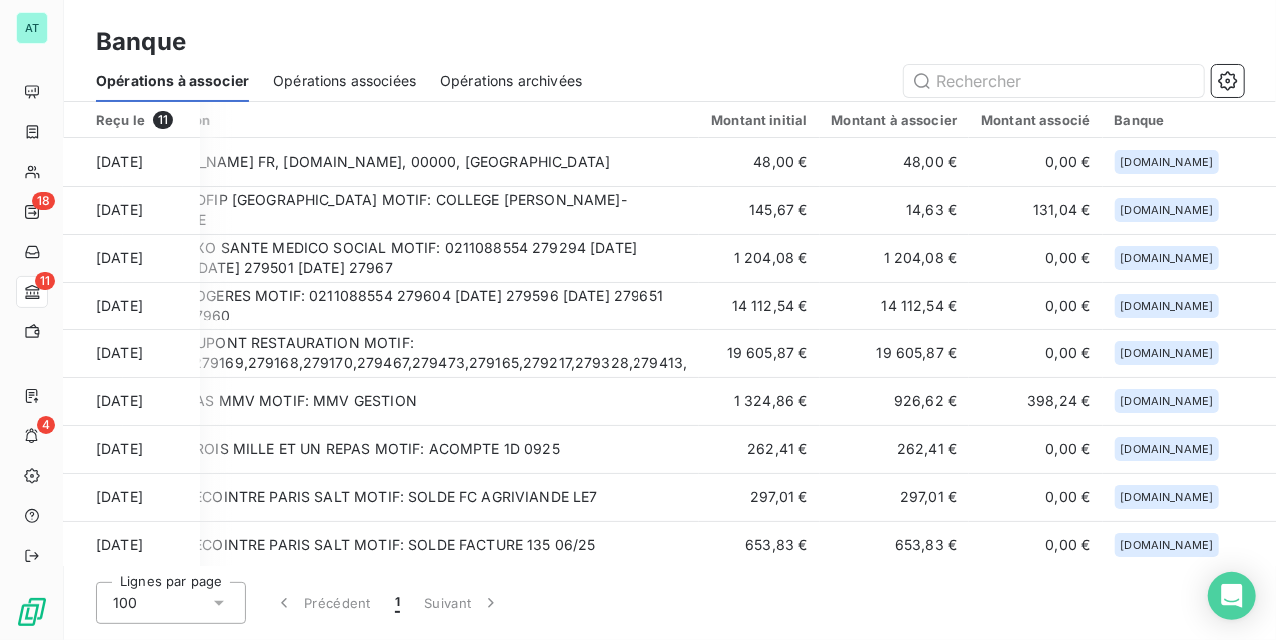
scroll to position [0, 156]
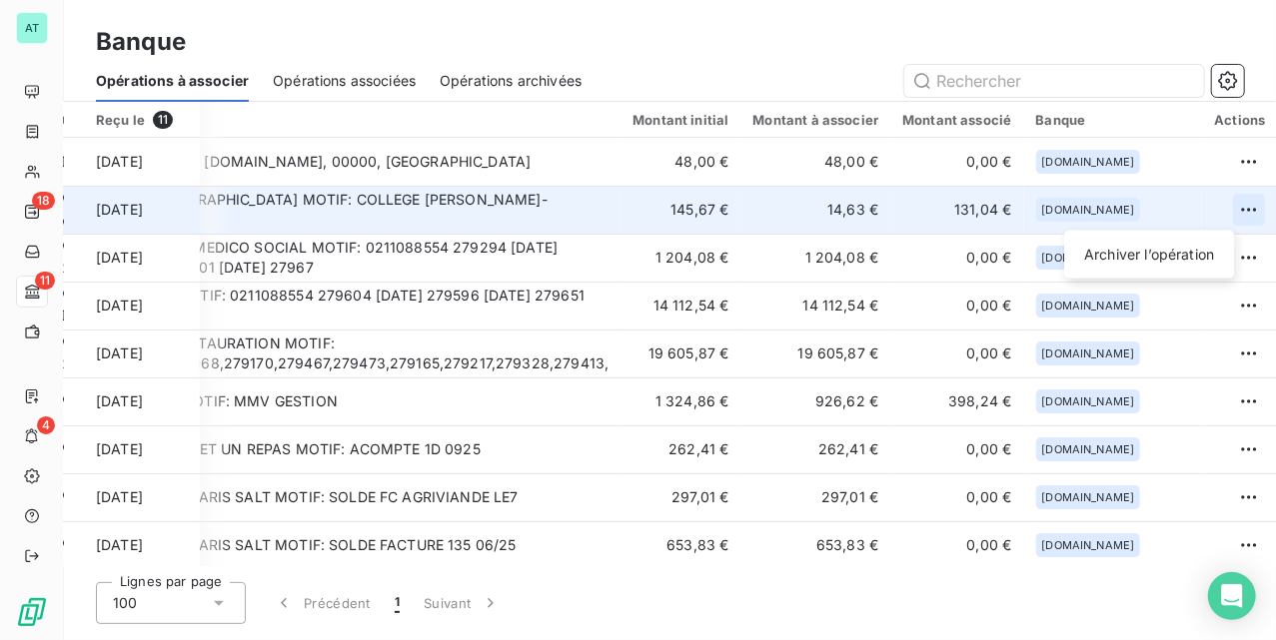
click at [1231, 206] on html "AT 18 11 4 Banque Opérations à associer Opérations associées Opérations archivé…" at bounding box center [638, 320] width 1276 height 640
click at [1177, 253] on div "Archiver l’opération" at bounding box center [1149, 255] width 154 height 32
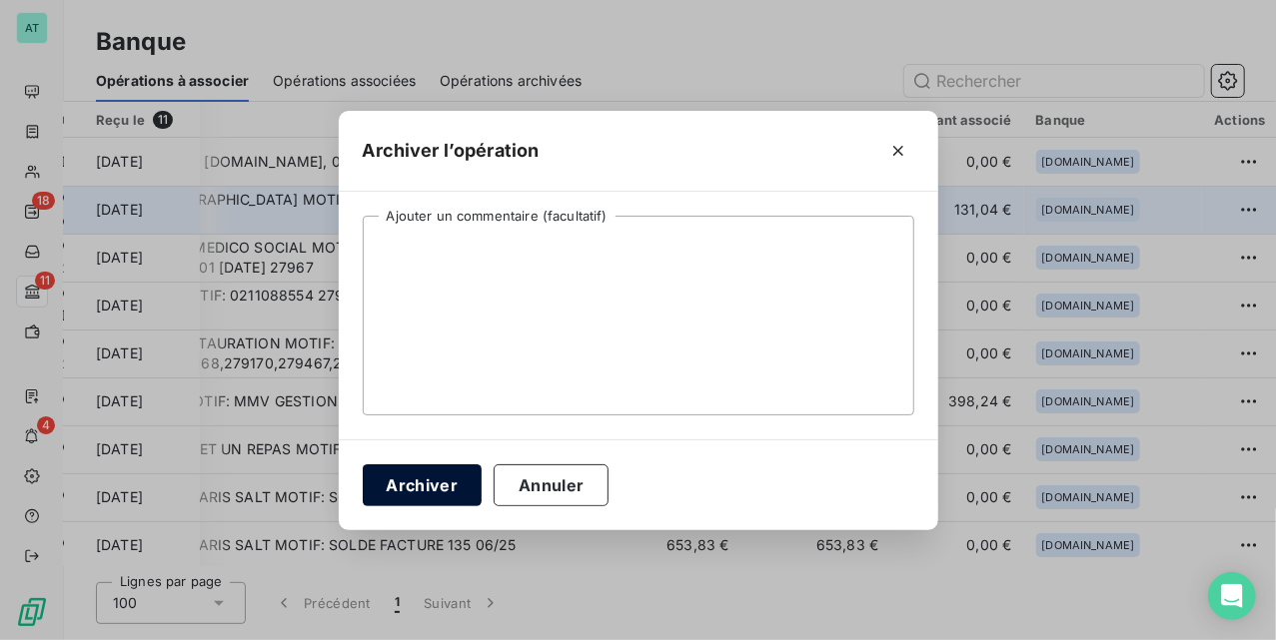
click at [434, 493] on button "Archiver" at bounding box center [423, 486] width 120 height 42
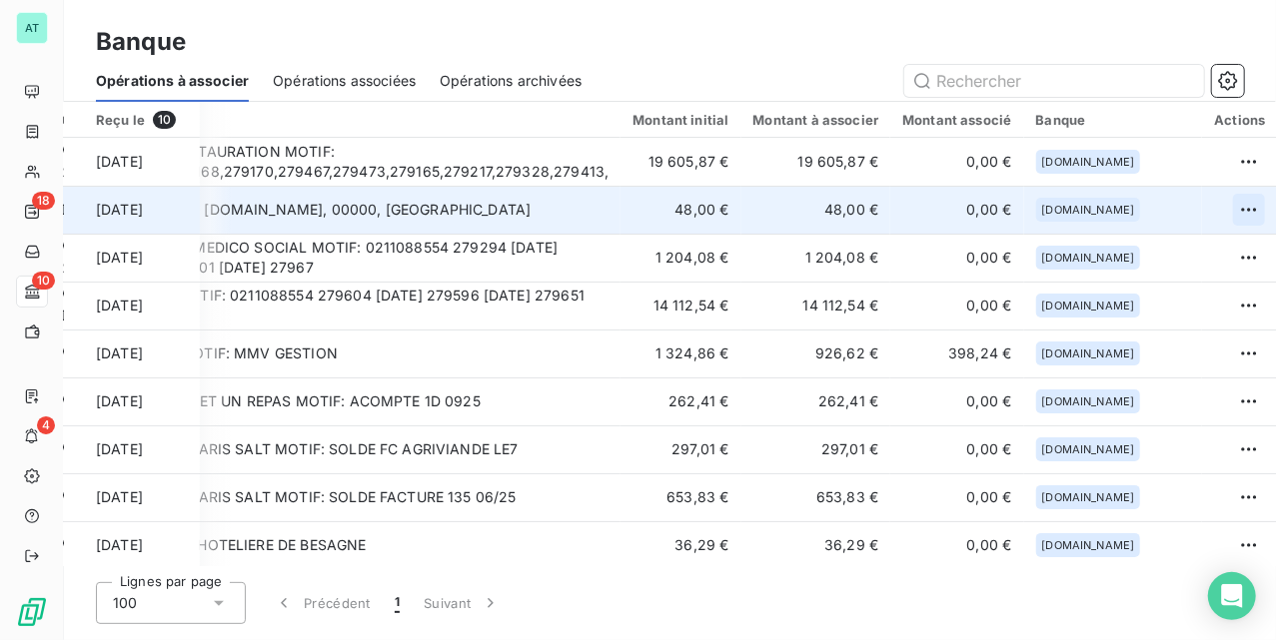
click at [1221, 210] on html "AT 18 10 4 Banque Opérations à associer Opérations associées Opérations archivé…" at bounding box center [638, 320] width 1276 height 640
click at [1208, 248] on div "Archiver l’opération" at bounding box center [1149, 255] width 154 height 32
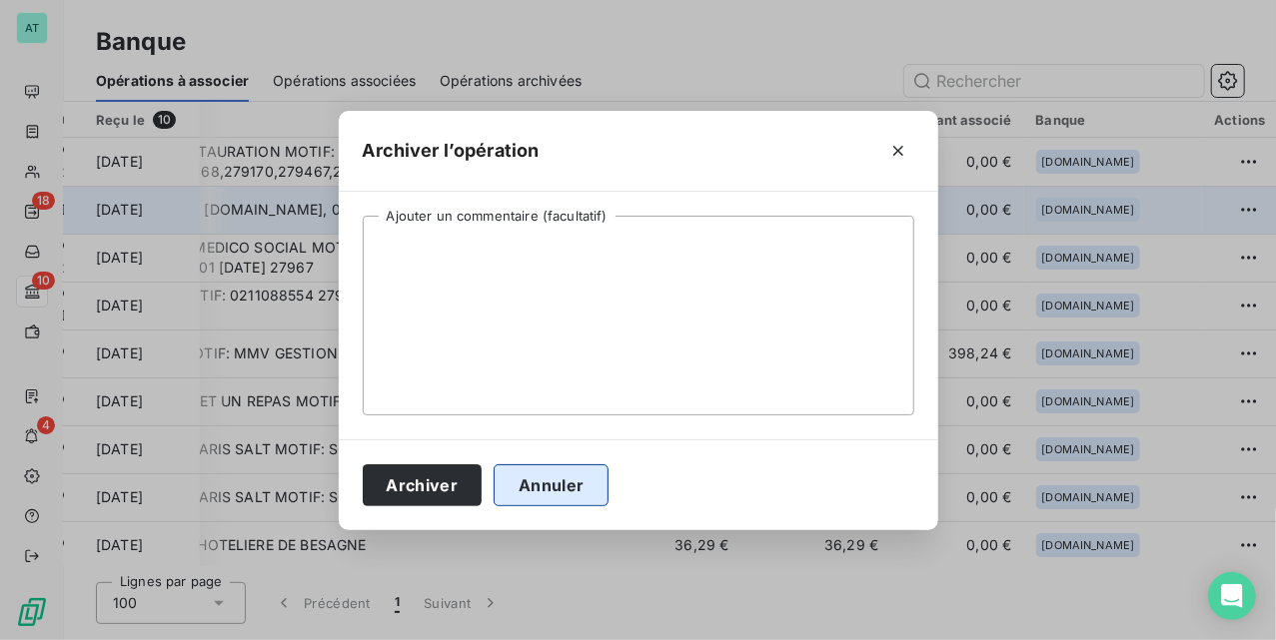
drag, startPoint x: 450, startPoint y: 473, endPoint x: 545, endPoint y: 488, distance: 96.1
click at [450, 474] on button "Archiver" at bounding box center [423, 486] width 120 height 42
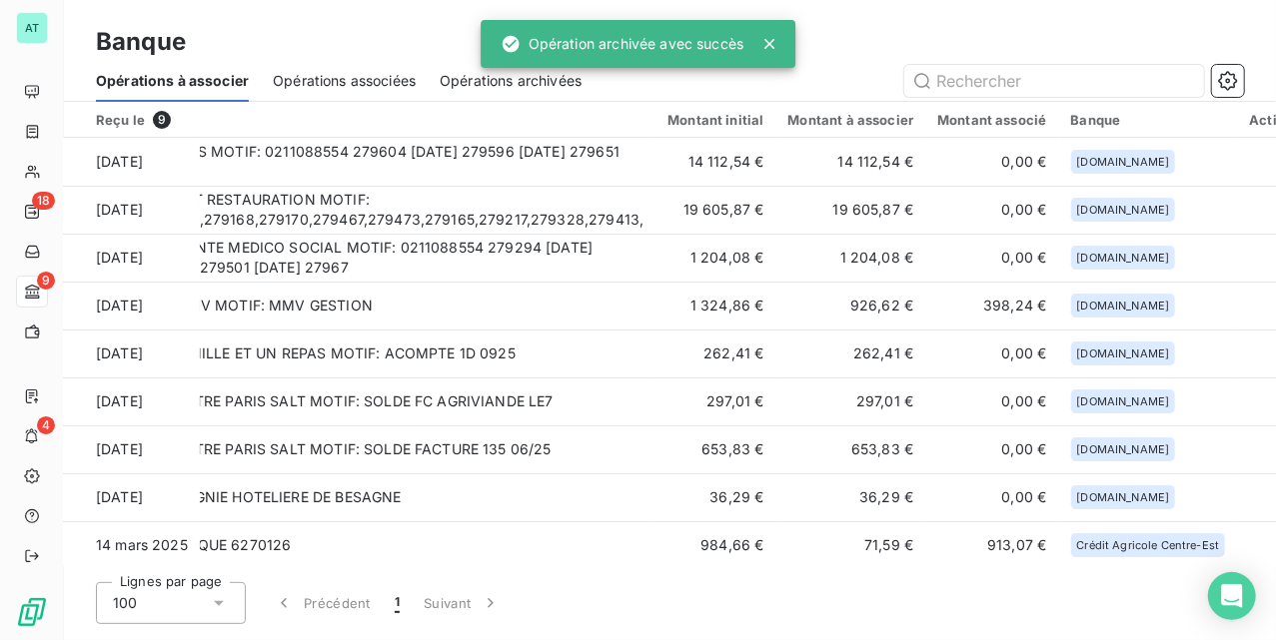
scroll to position [0, 0]
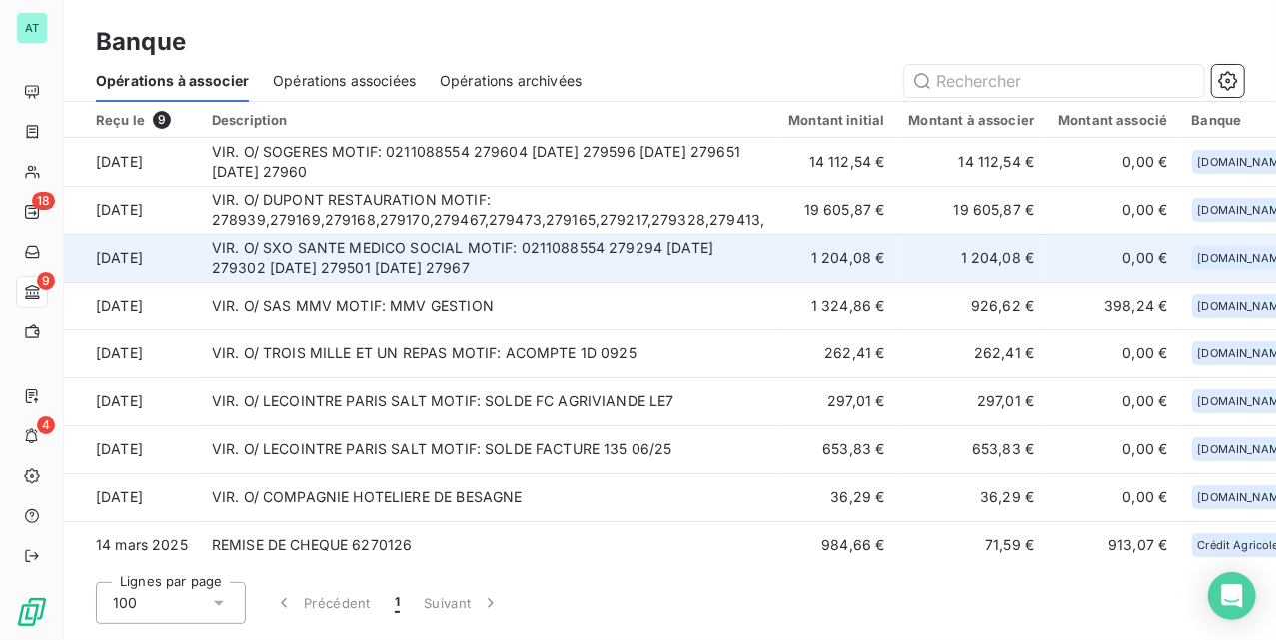
click at [599, 260] on td "VIR. O/ SXO SANTE MEDICO SOCIAL MOTIF: 0211088554 279294 09.09.2025 279302 09.0…" at bounding box center [489, 258] width 578 height 48
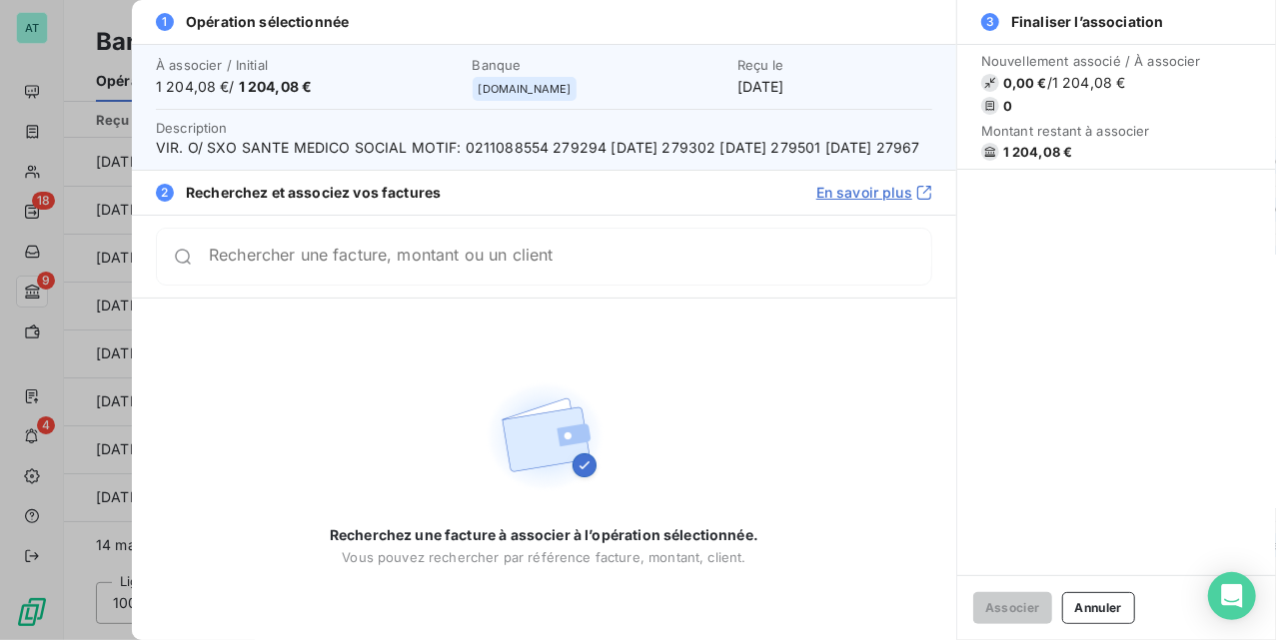
click at [573, 149] on span "VIR. O/ SXO SANTE MEDICO SOCIAL MOTIF: 0211088554 279294 09.09.2025 279302 09.0…" at bounding box center [544, 148] width 776 height 20
copy span "279294"
click at [393, 286] on div "Rechercher une facture, montant ou un client" at bounding box center [544, 257] width 776 height 58
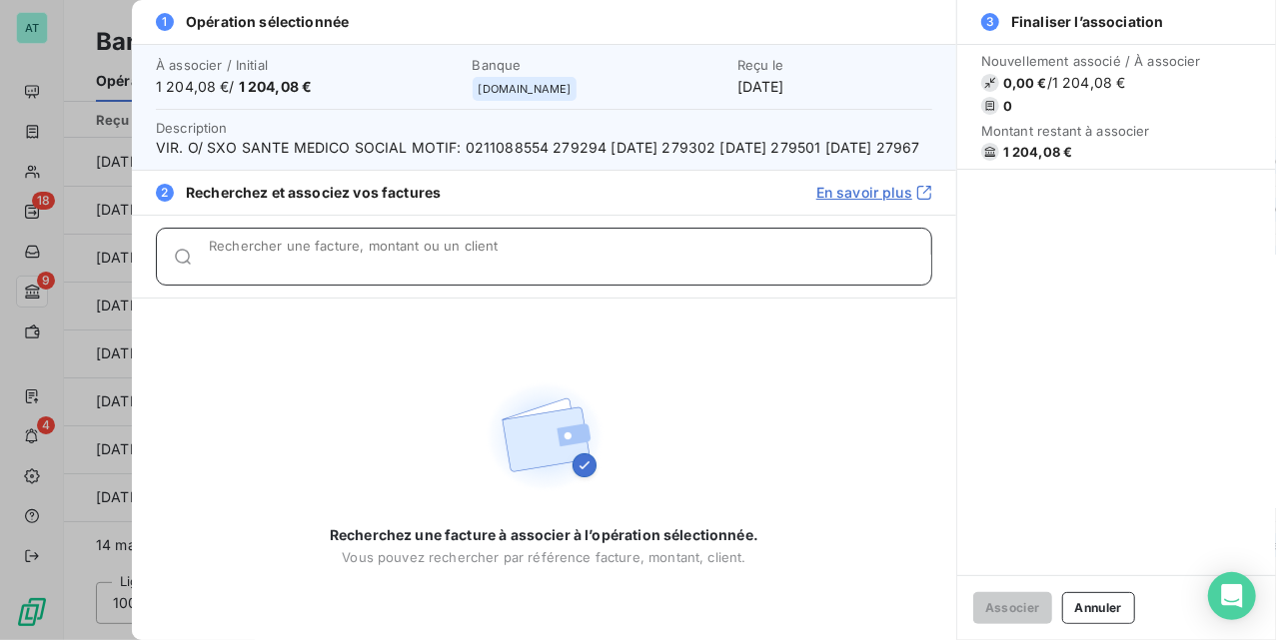
paste input "279294"
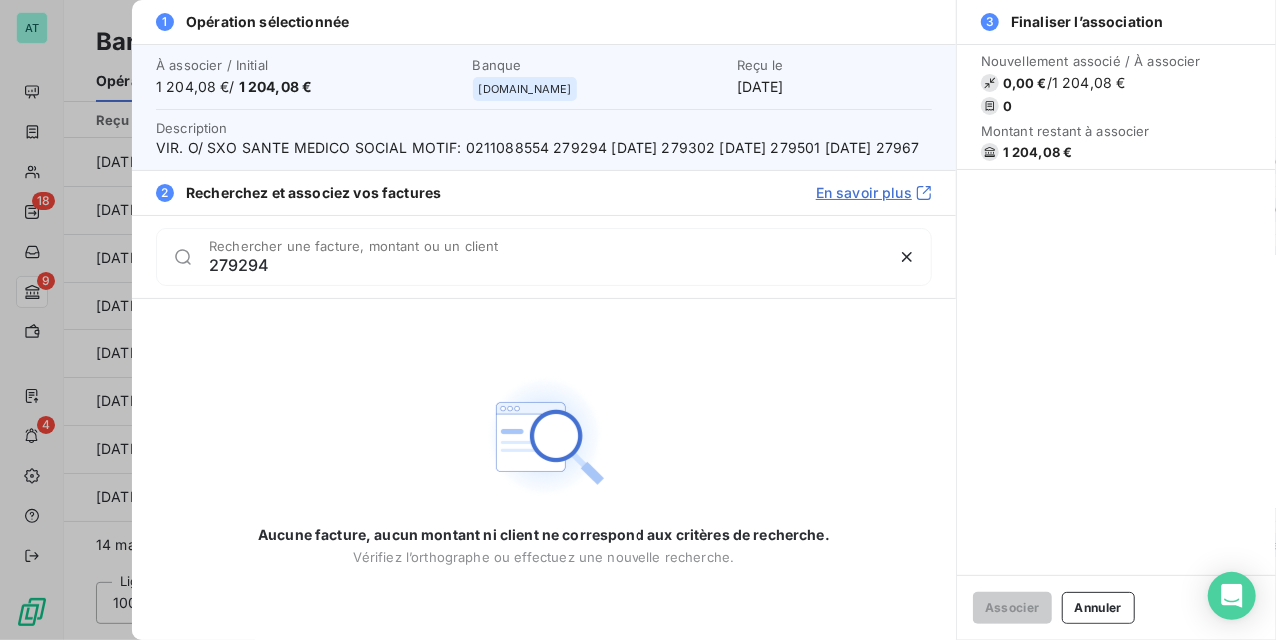
click at [700, 146] on span "VIR. O/ SXO SANTE MEDICO SOCIAL MOTIF: 0211088554 279294 09.09.2025 279302 09.0…" at bounding box center [544, 148] width 776 height 20
copy span "279302"
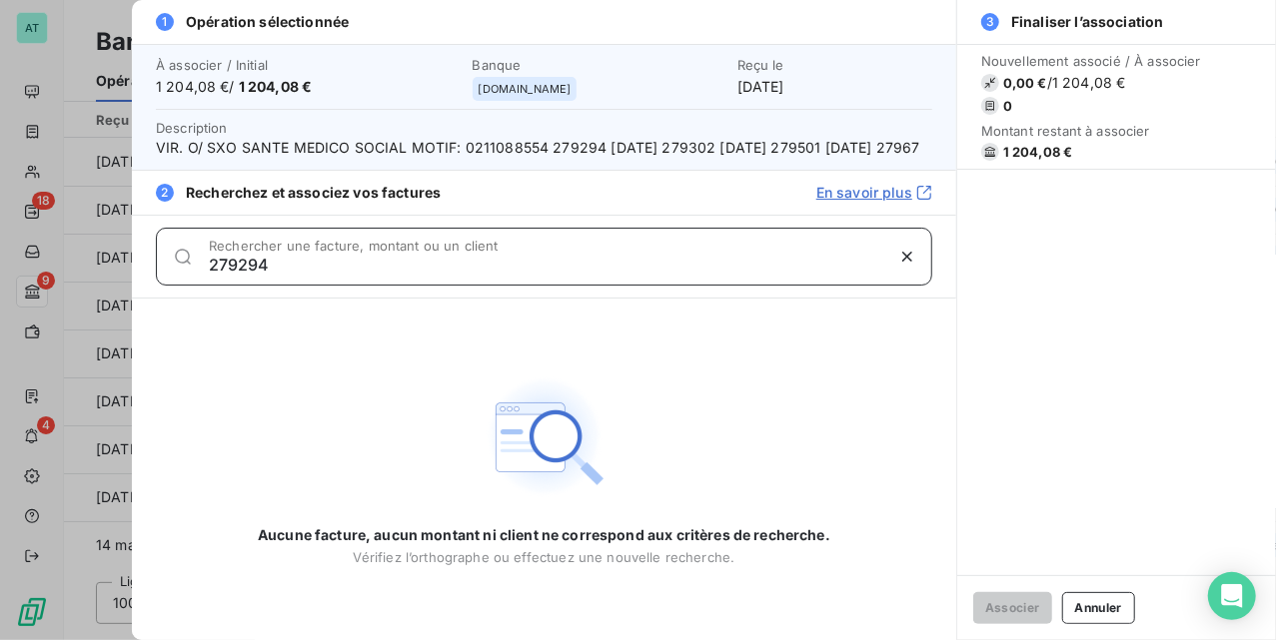
drag, startPoint x: 318, startPoint y: 281, endPoint x: 412, endPoint y: 301, distance: 96.0
click at [318, 275] on input "279294" at bounding box center [546, 265] width 674 height 20
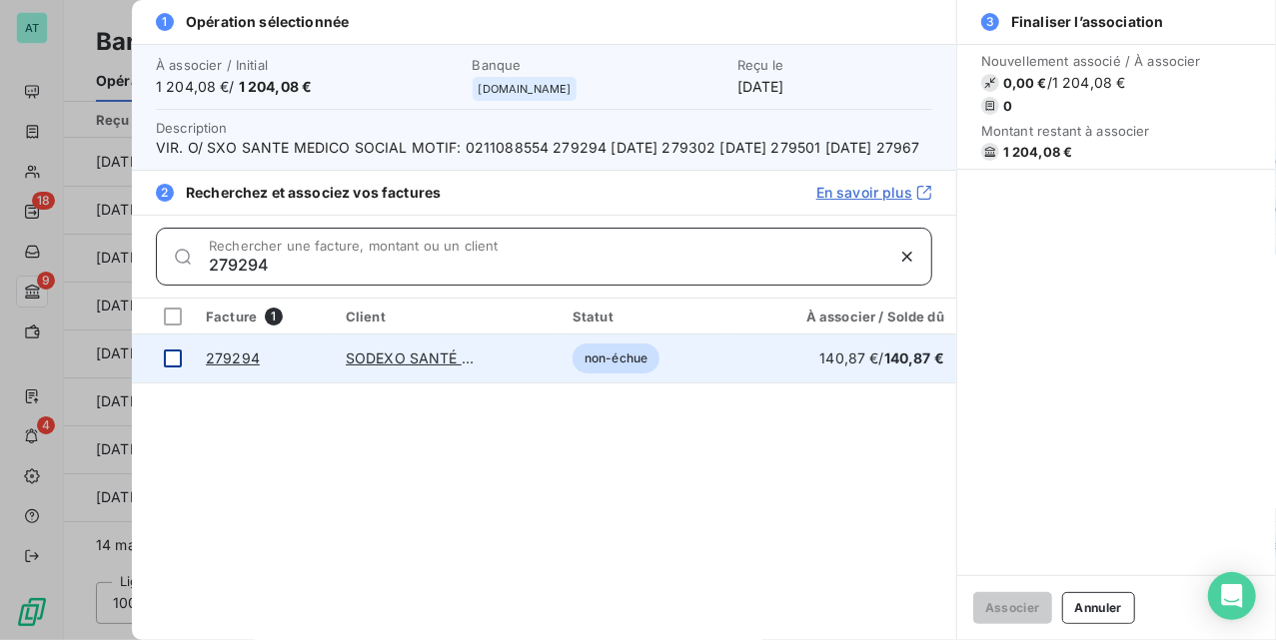
type input "279294"
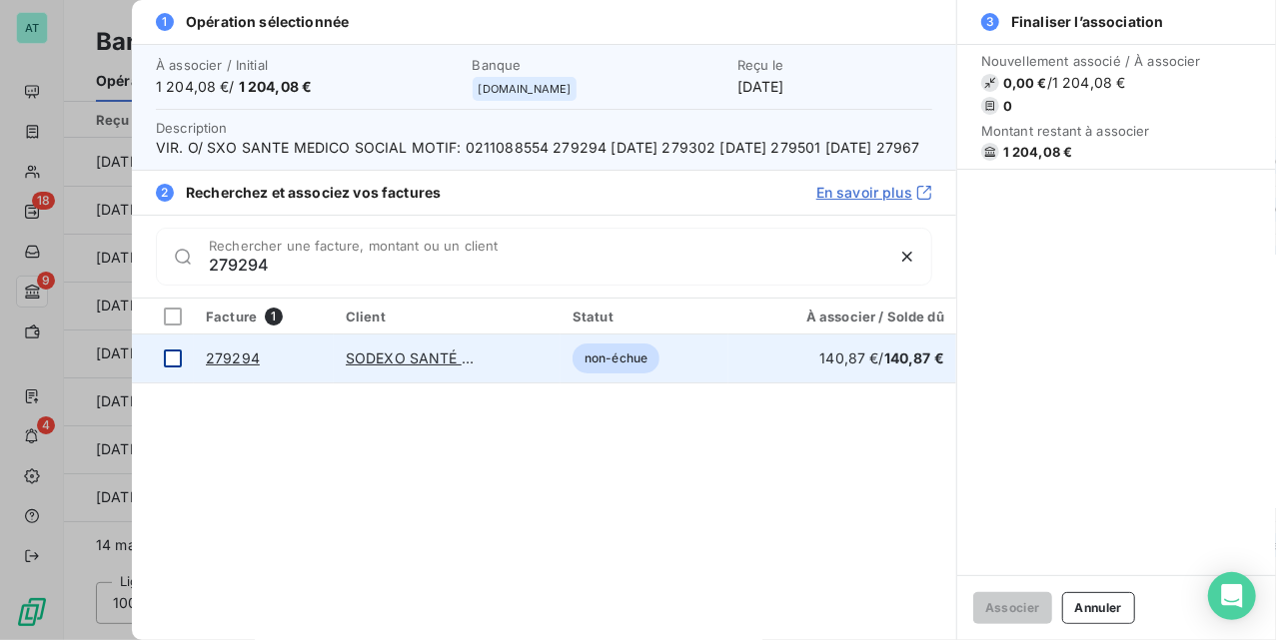
click at [182, 373] on td at bounding box center [163, 359] width 62 height 48
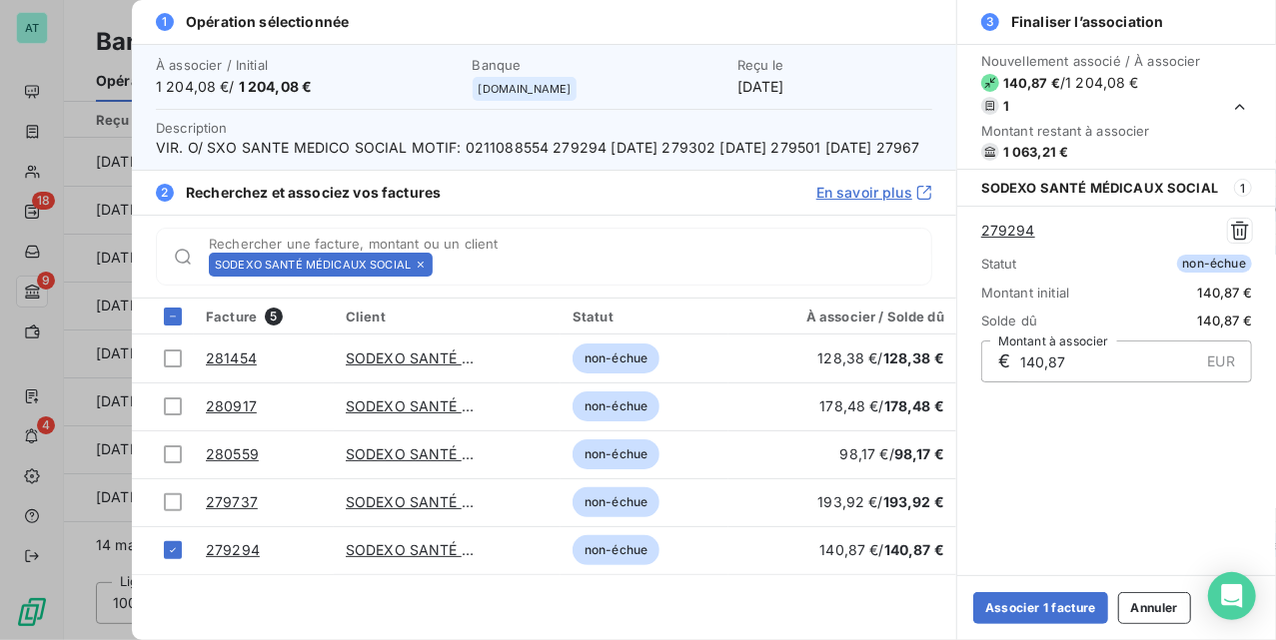
click at [418, 271] on icon at bounding box center [421, 265] width 12 height 12
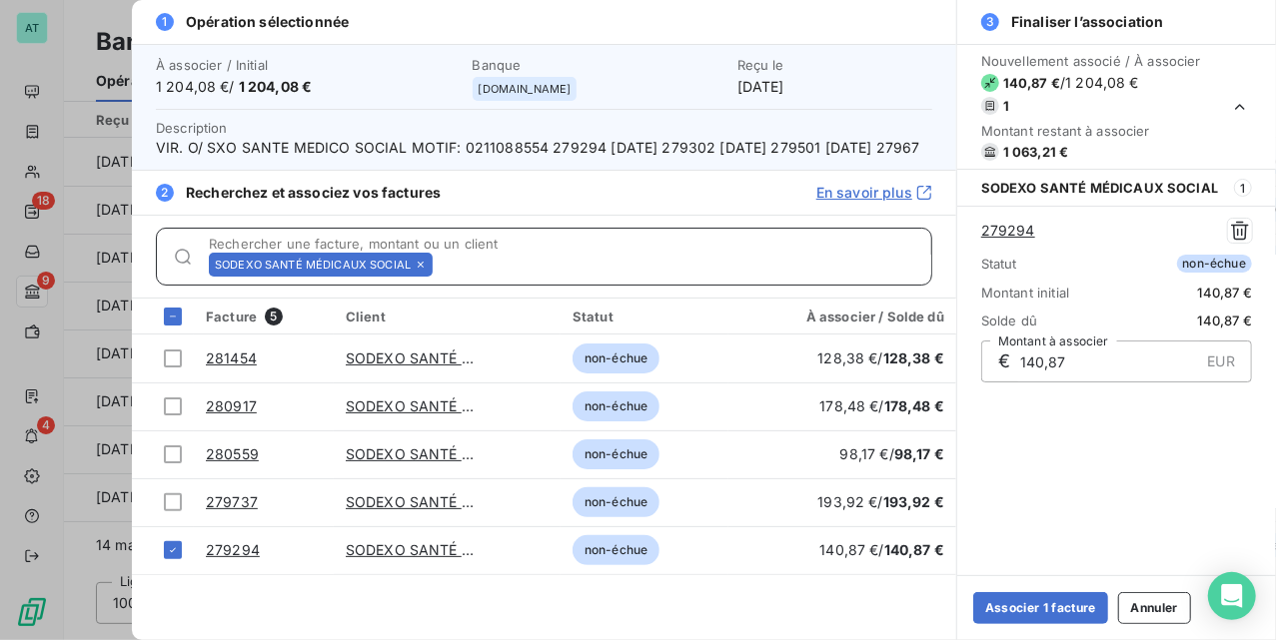
click at [441, 275] on input "Rechercher une facture, montant ou un client" at bounding box center [686, 265] width 491 height 20
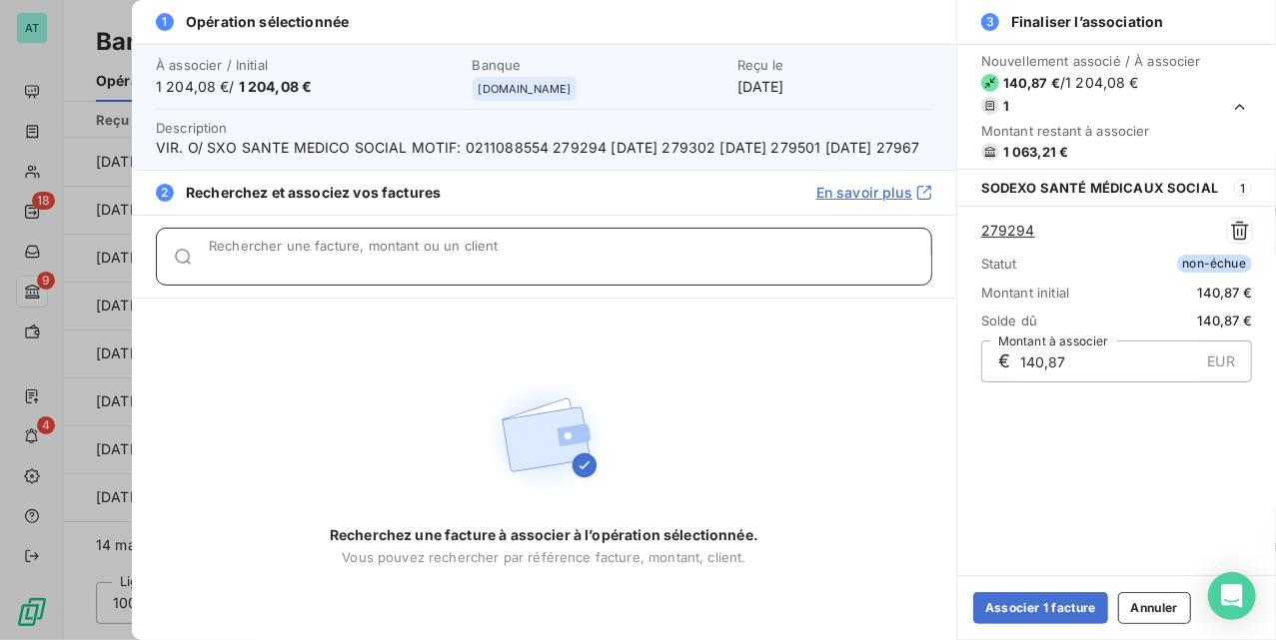
paste input "279302"
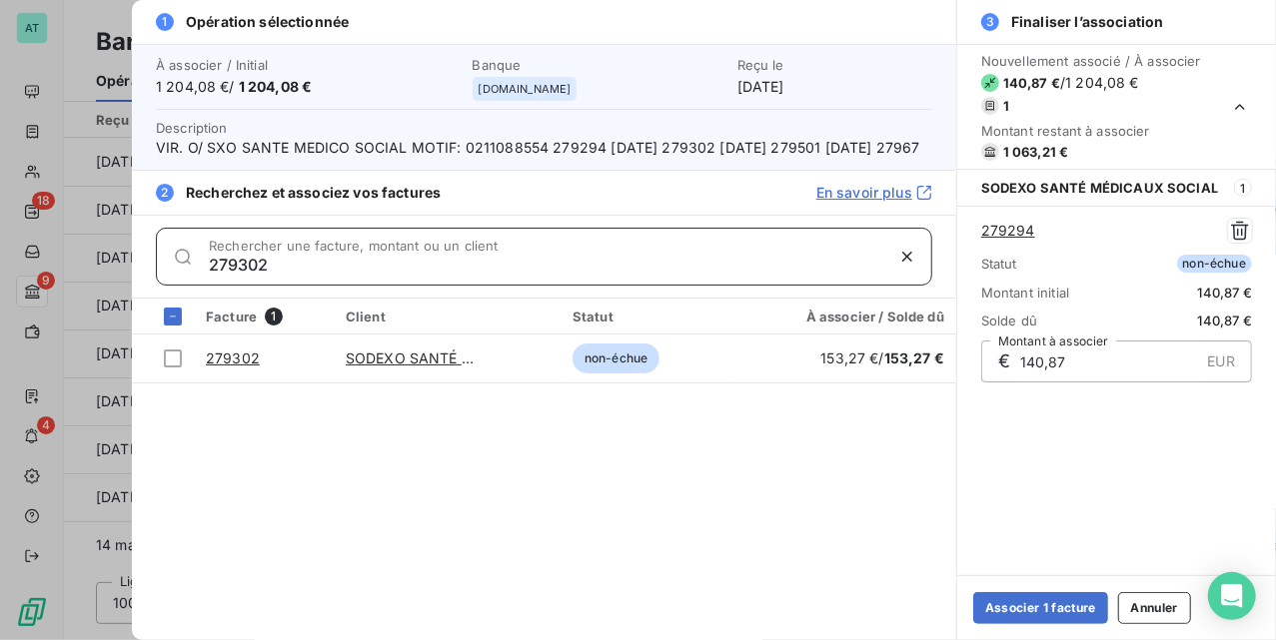
type input "279302"
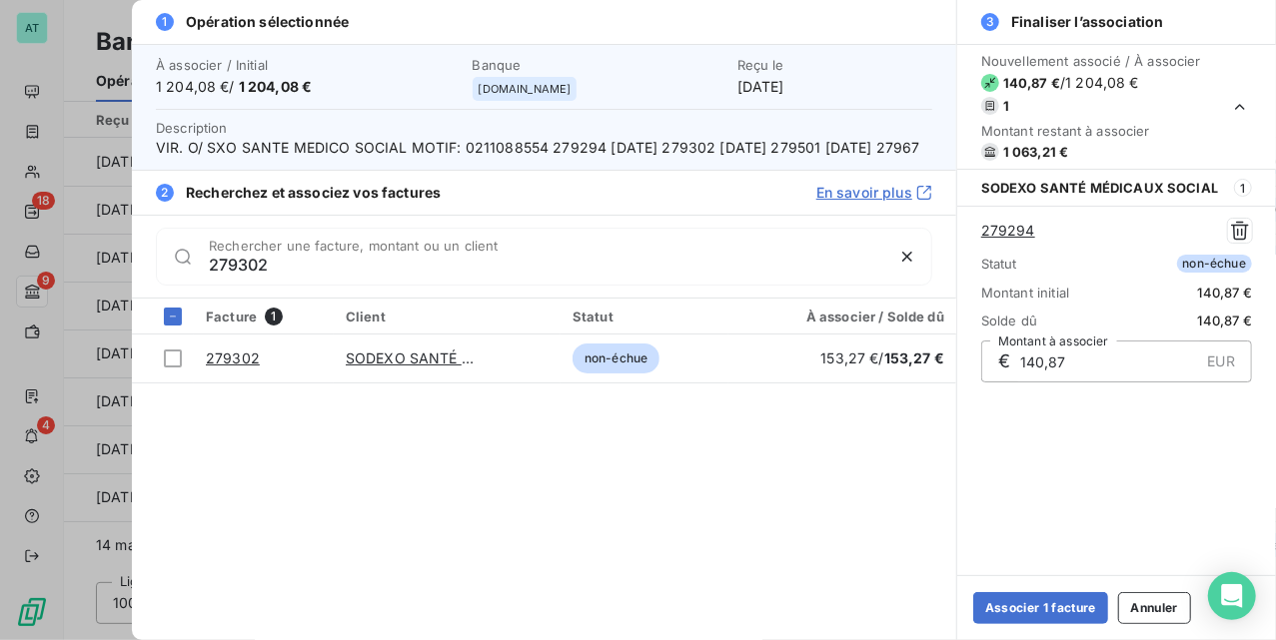
click at [857, 148] on span "VIR. O/ SXO SANTE MEDICO SOCIAL MOTIF: 0211088554 279294 09.09.2025 279302 09.0…" at bounding box center [544, 148] width 776 height 20
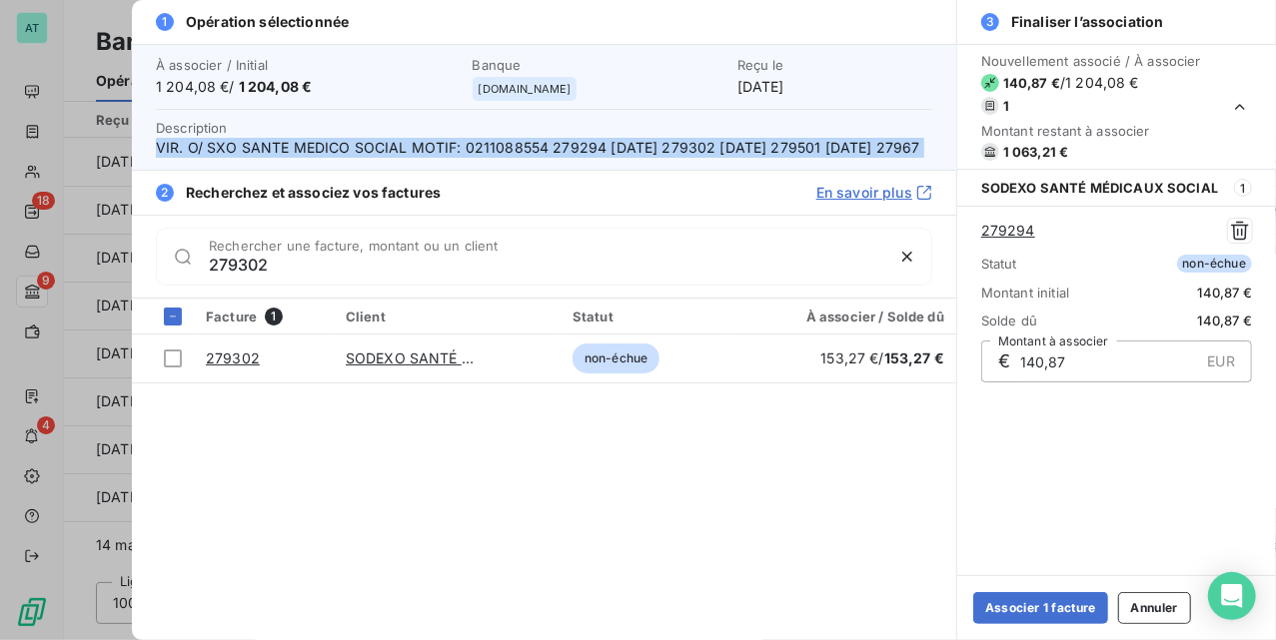
click at [859, 148] on span "VIR. O/ SXO SANTE MEDICO SOCIAL MOTIF: 0211088554 279294 09.09.2025 279302 09.0…" at bounding box center [544, 148] width 776 height 20
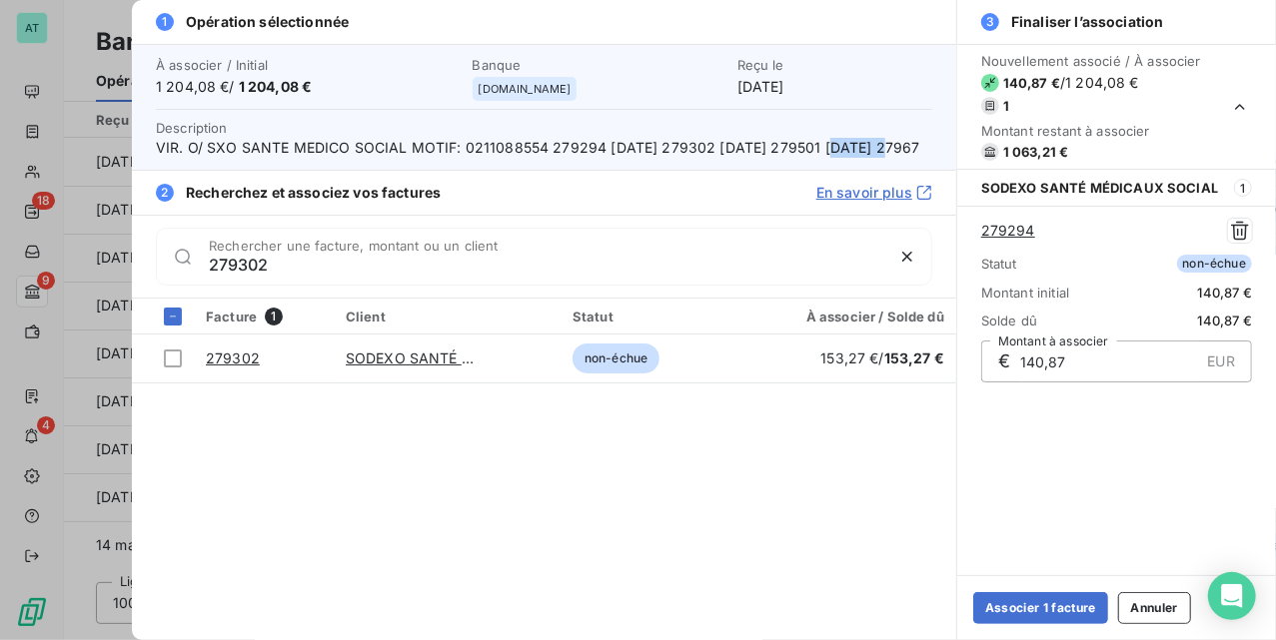
click at [859, 148] on span "VIR. O/ SXO SANTE MEDICO SOCIAL MOTIF: 0211088554 279294 09.09.2025 279302 09.0…" at bounding box center [544, 148] width 776 height 20
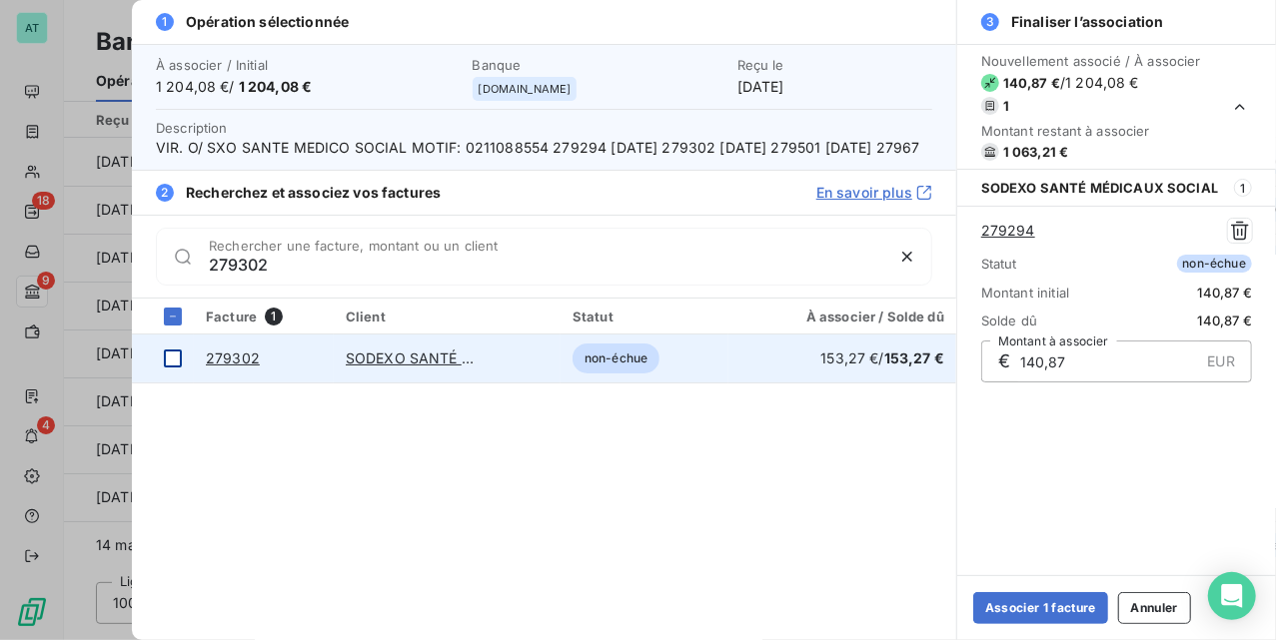
click at [176, 368] on div at bounding box center [173, 359] width 18 height 18
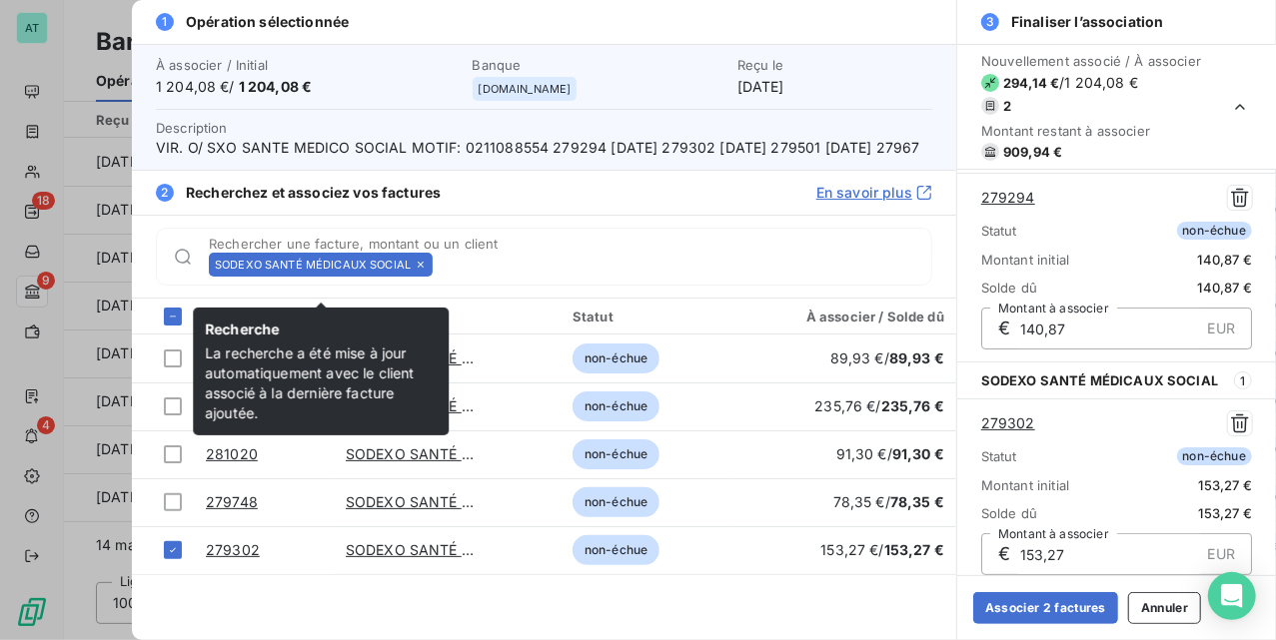
click at [421, 268] on icon at bounding box center [421, 265] width 6 height 6
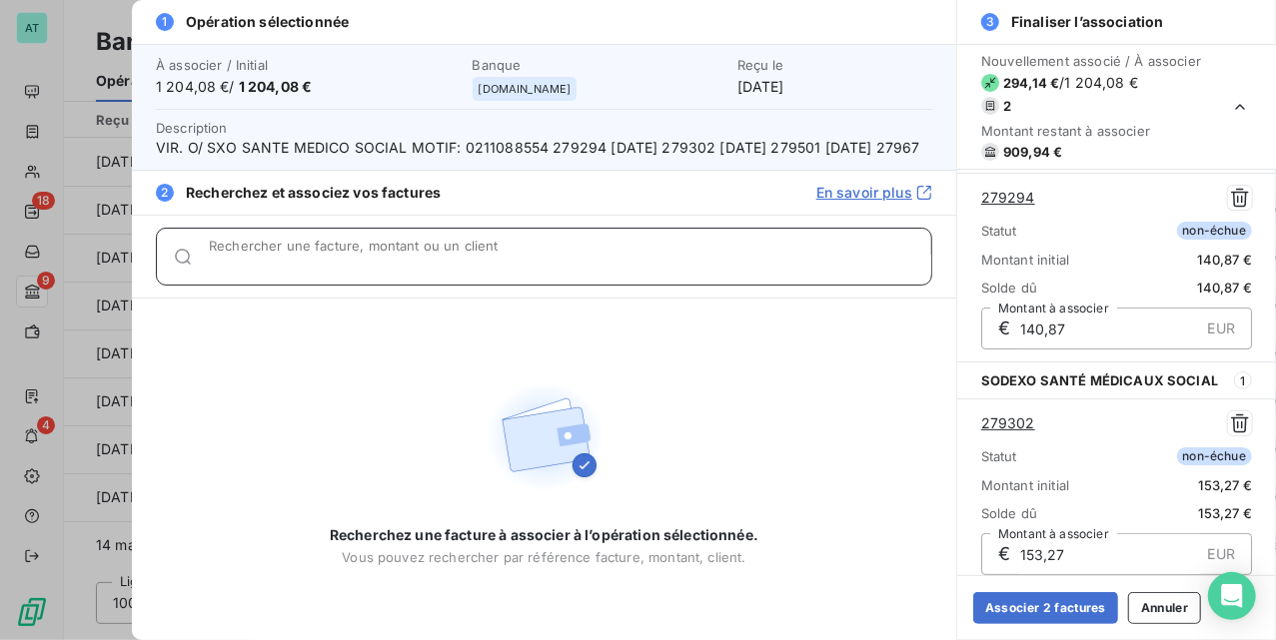
click at [421, 275] on input "Rechercher une facture, montant ou un client" at bounding box center [570, 265] width 722 height 20
paste input "279501"
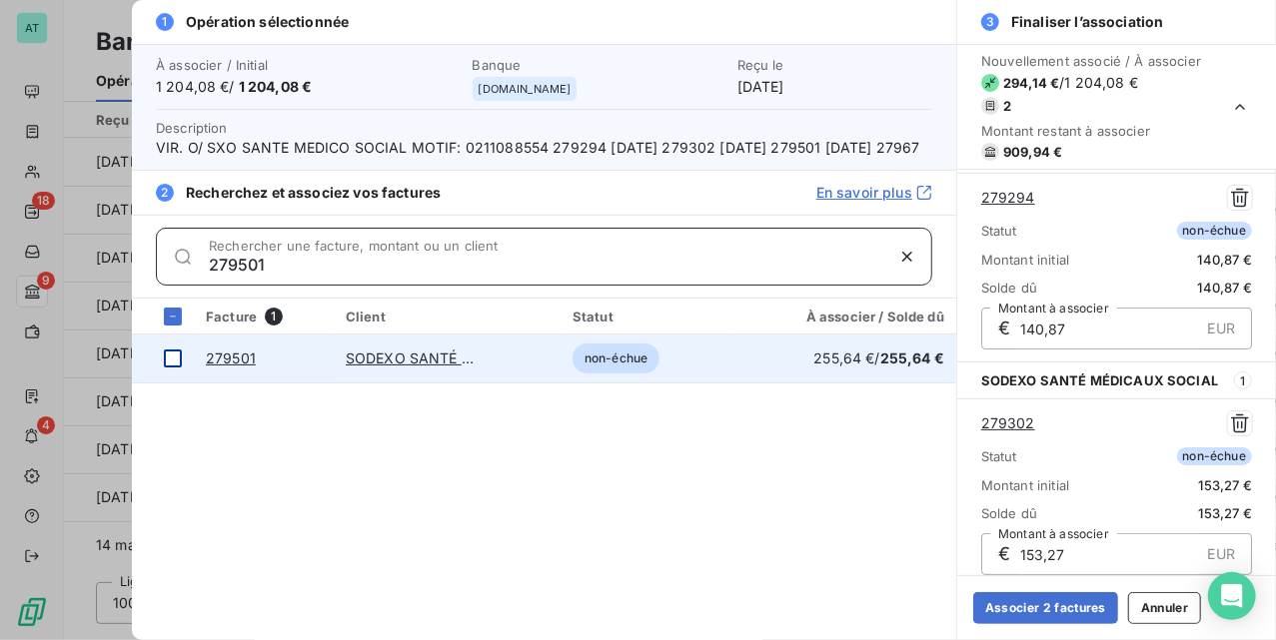
type input "279501"
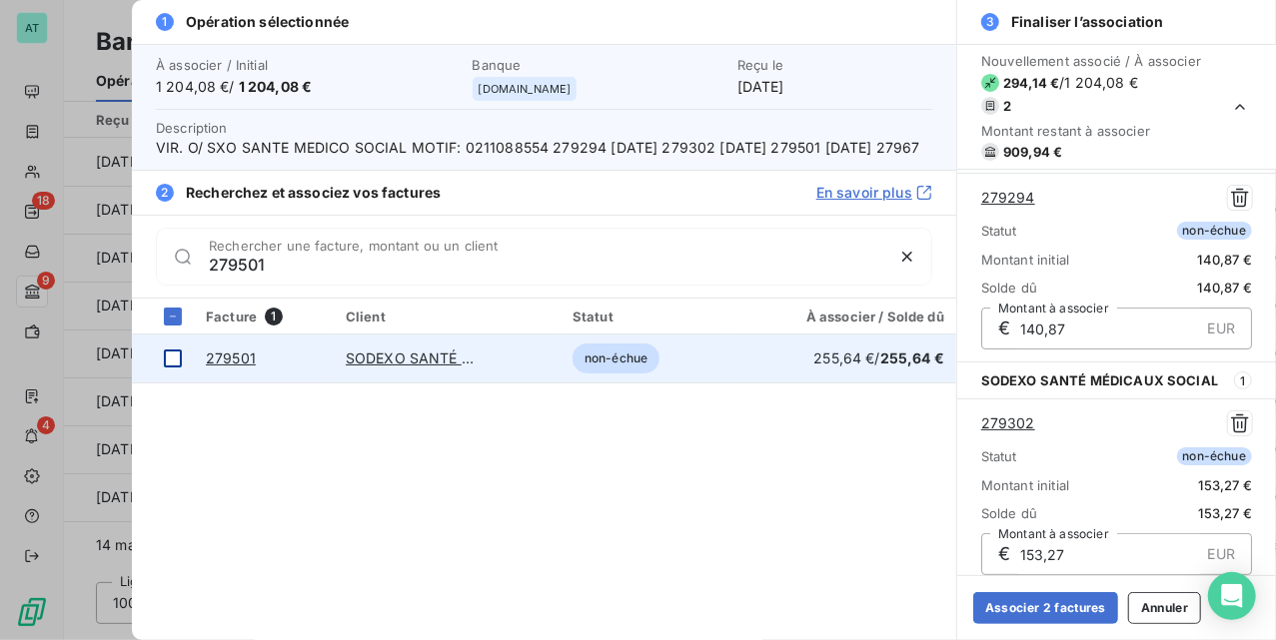
click at [166, 368] on div at bounding box center [173, 359] width 18 height 18
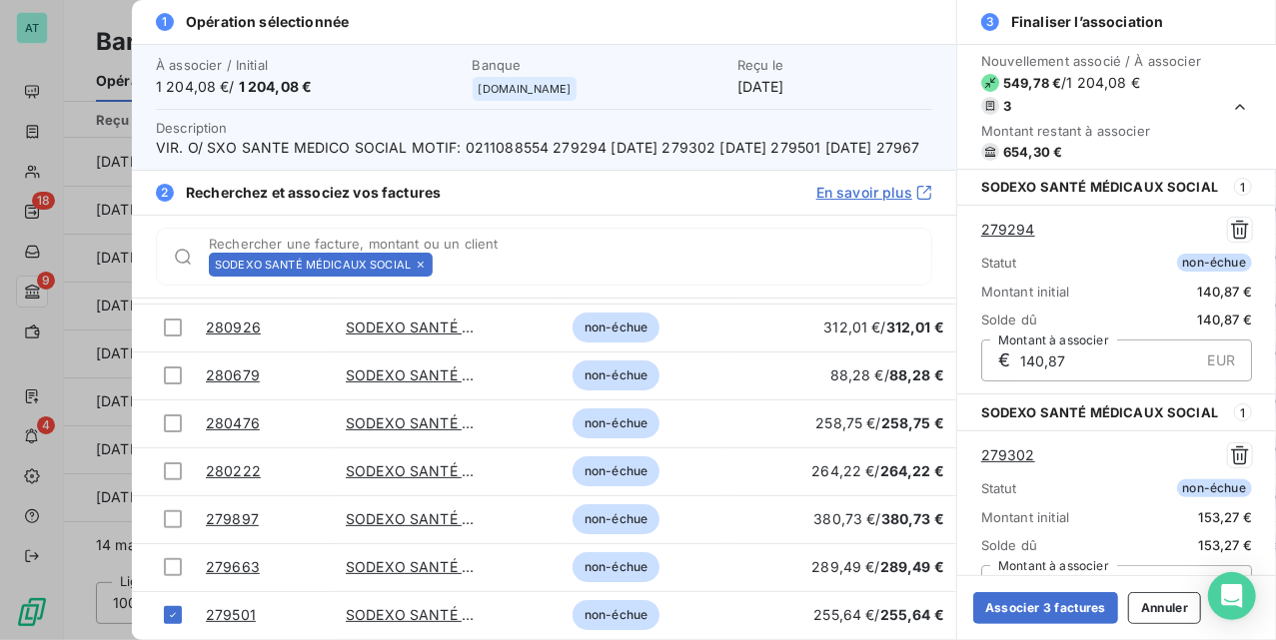
scroll to position [0, 0]
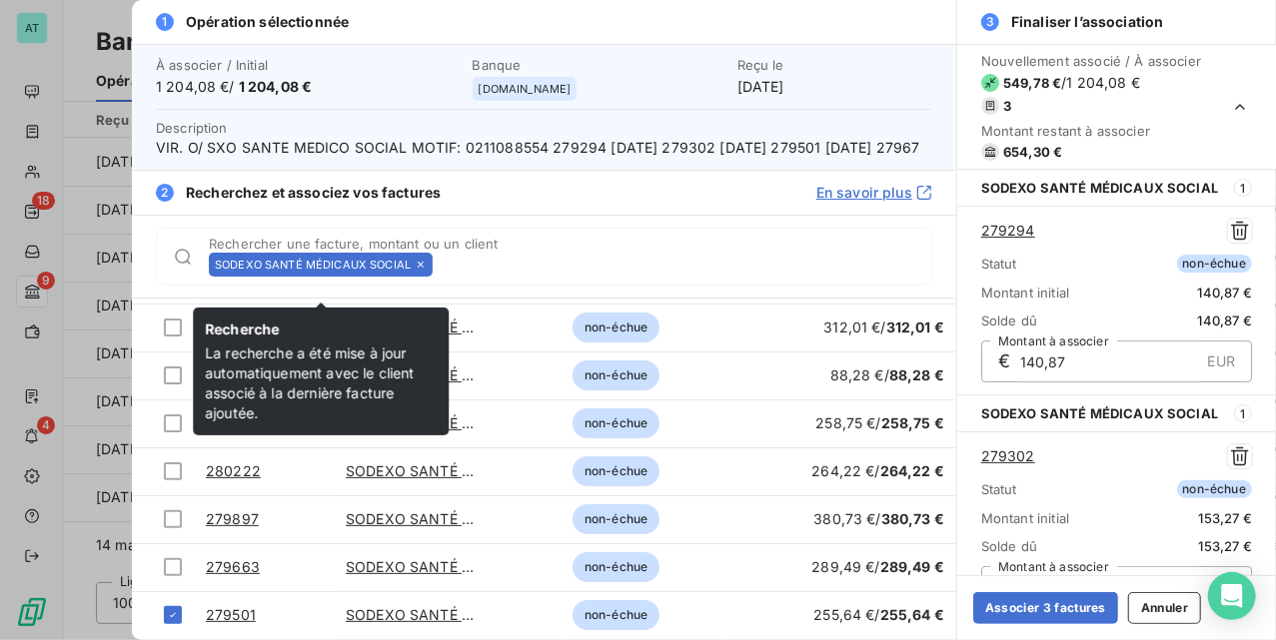
click at [421, 271] on icon at bounding box center [421, 265] width 12 height 12
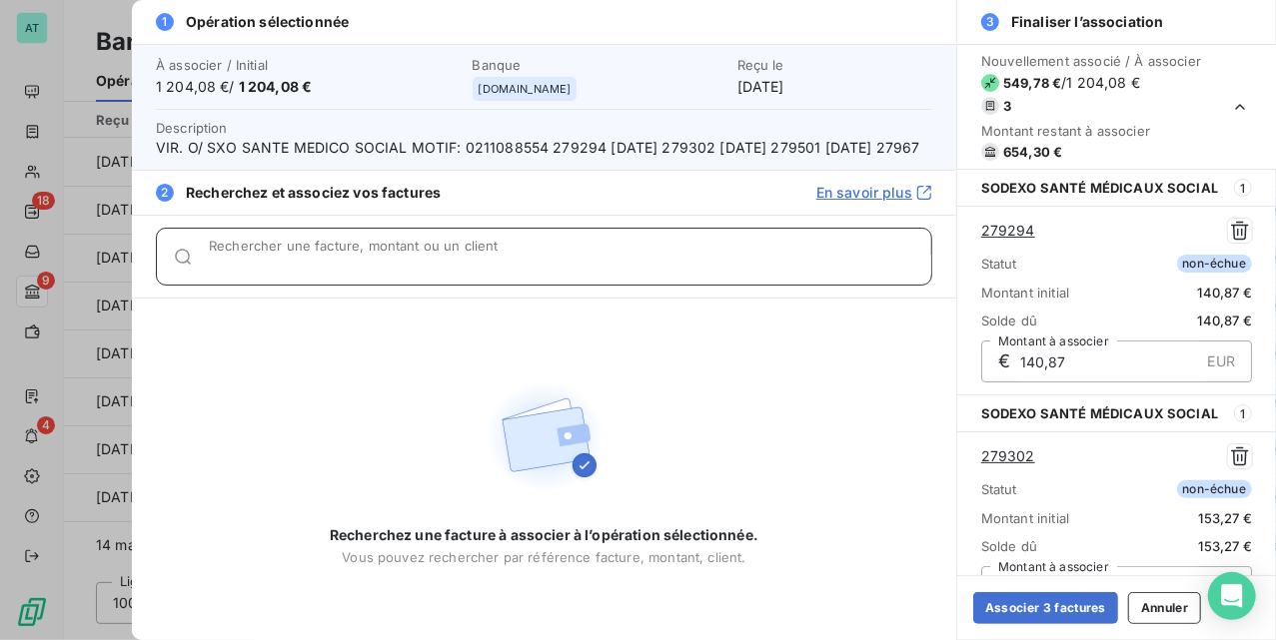
click at [421, 275] on input "Rechercher une facture, montant ou un client" at bounding box center [570, 265] width 722 height 20
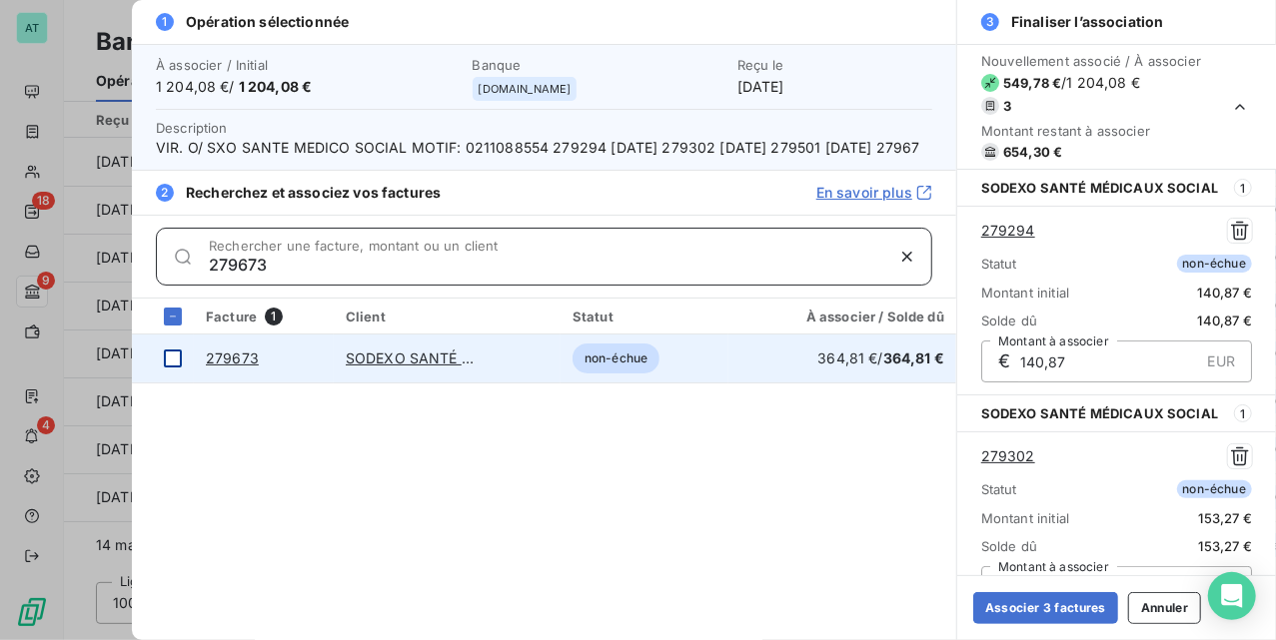
type input "279673"
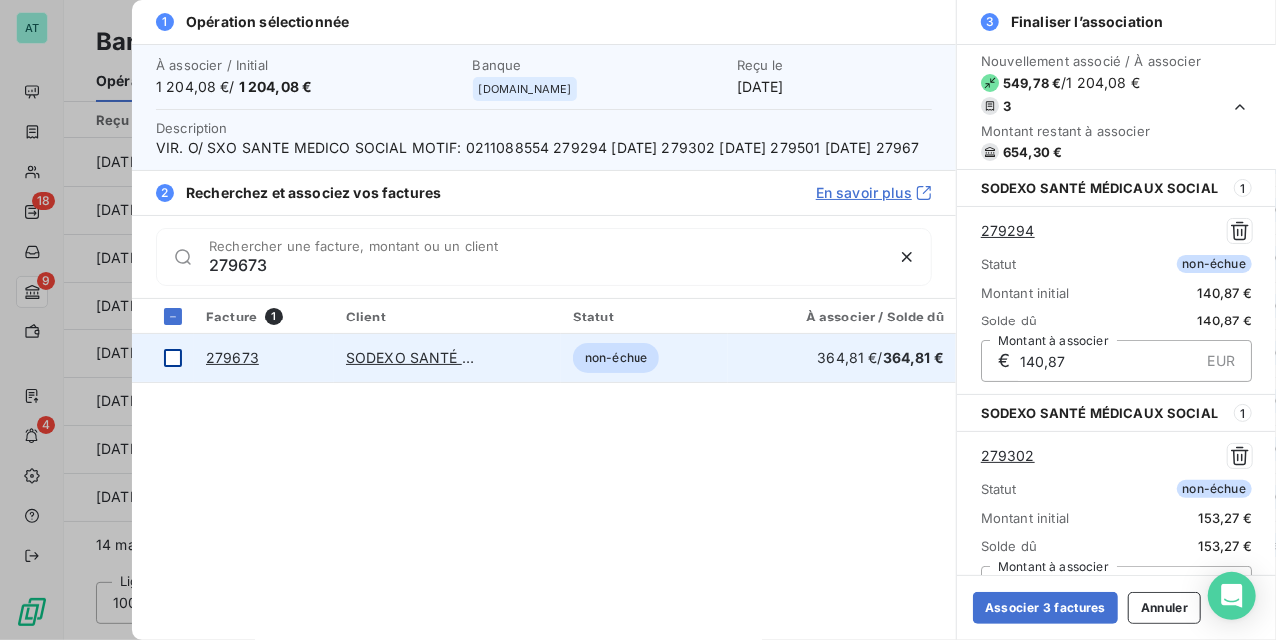
click at [174, 368] on div at bounding box center [173, 359] width 18 height 18
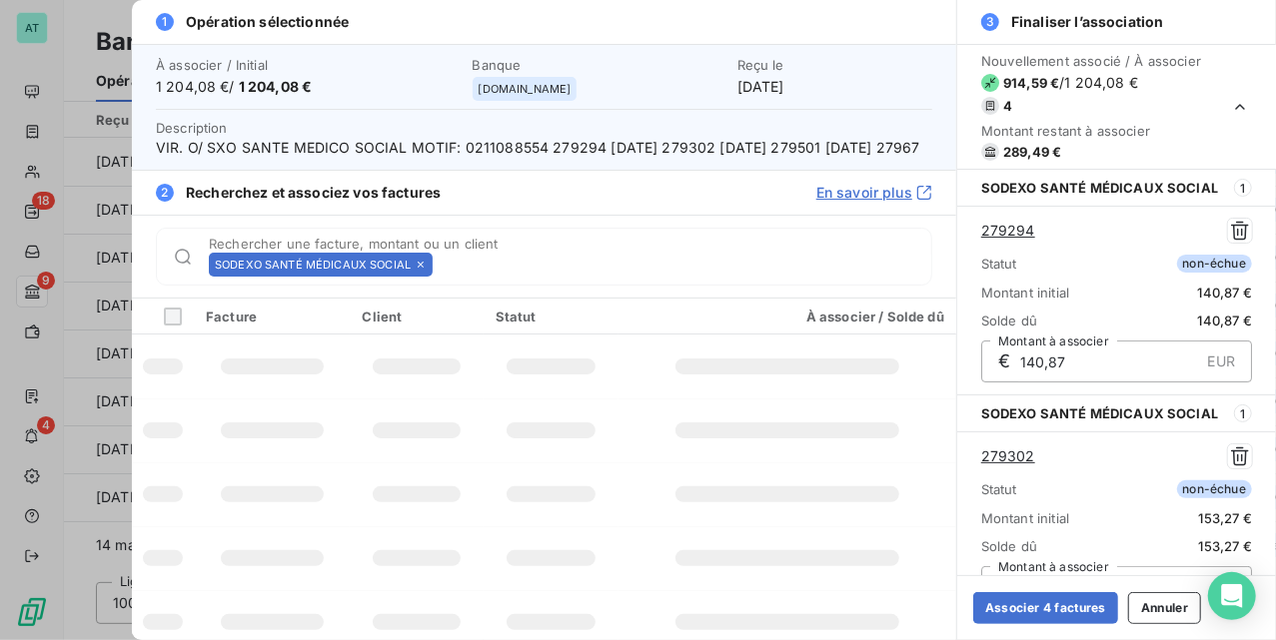
scroll to position [500, 0]
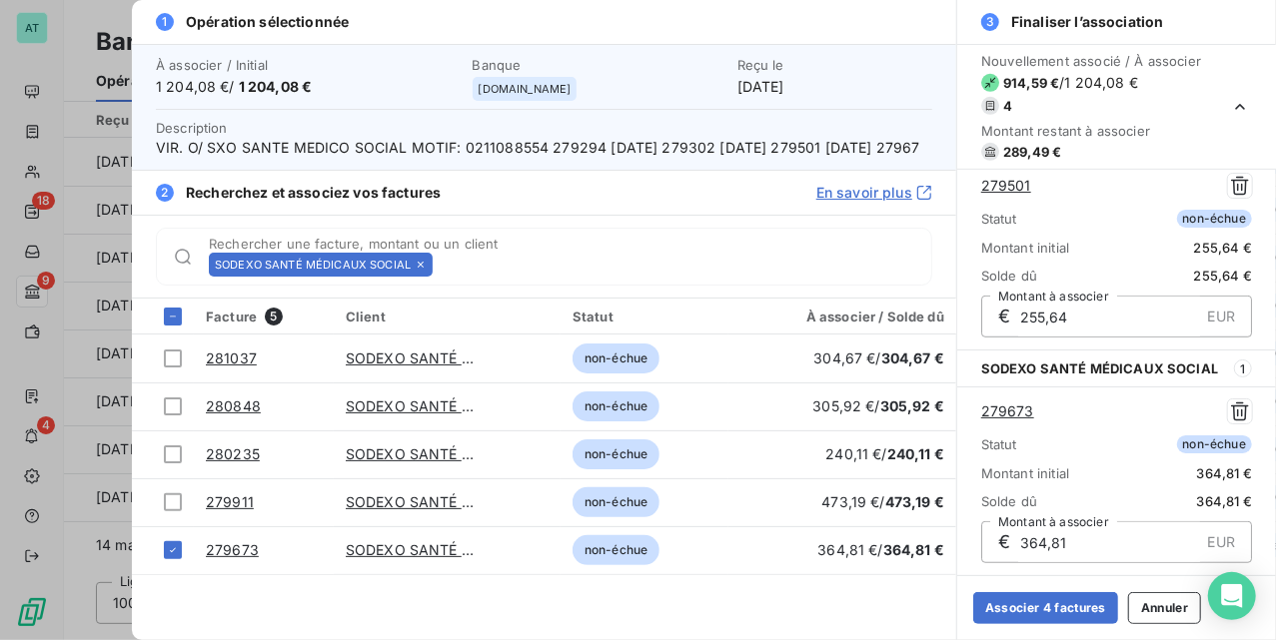
click at [421, 271] on icon at bounding box center [421, 265] width 12 height 12
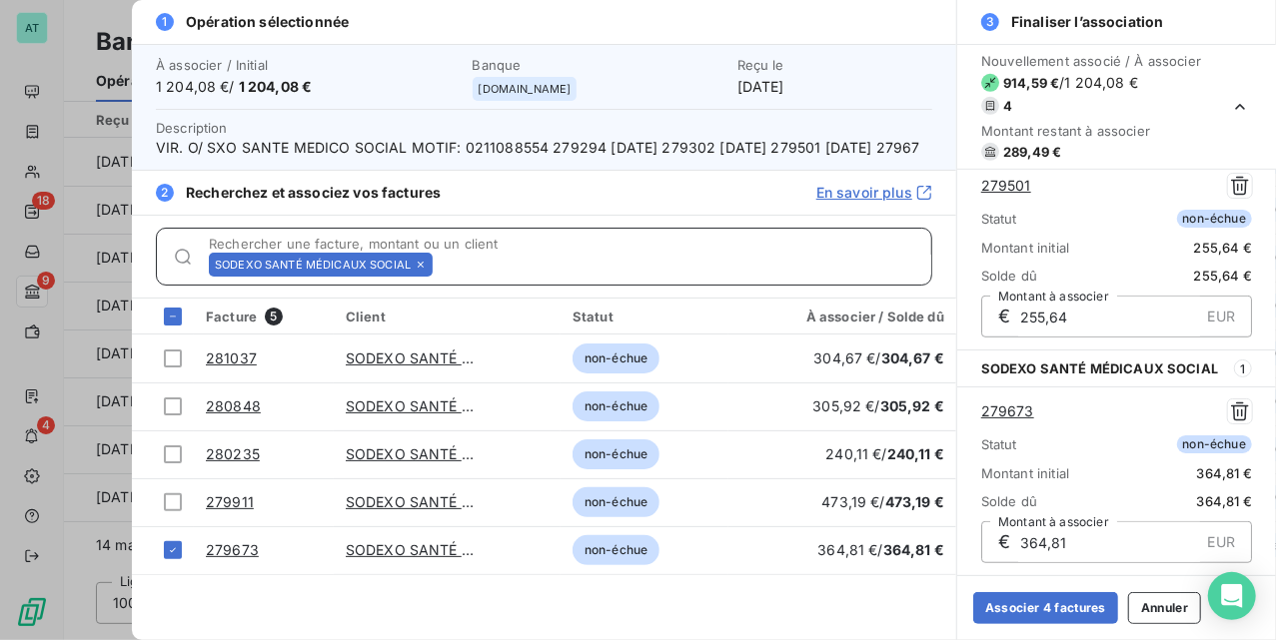
click at [441, 275] on input "Rechercher une facture, montant ou un client" at bounding box center [686, 265] width 491 height 20
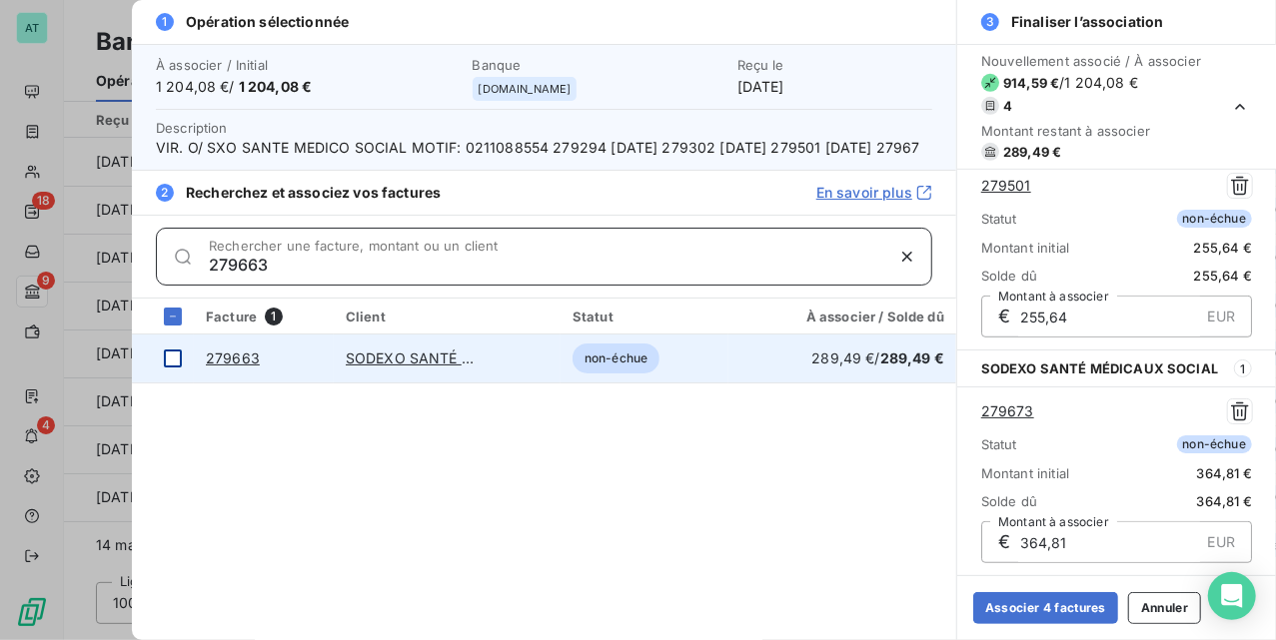
type input "279663"
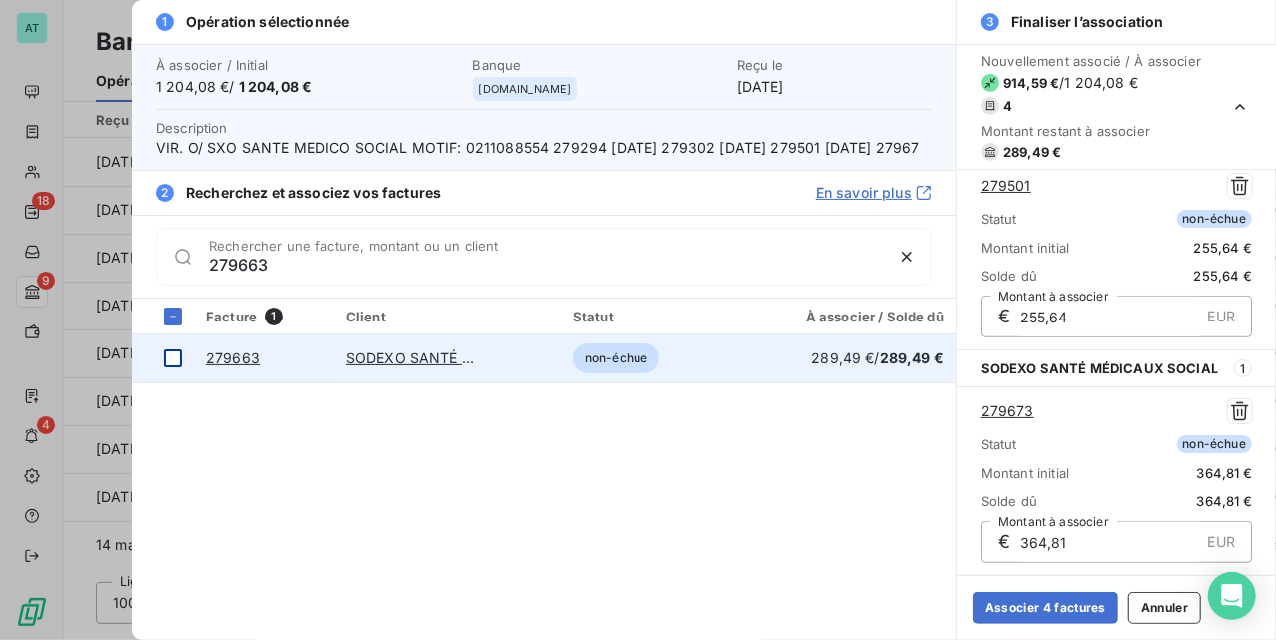
click at [172, 368] on div at bounding box center [173, 359] width 18 height 18
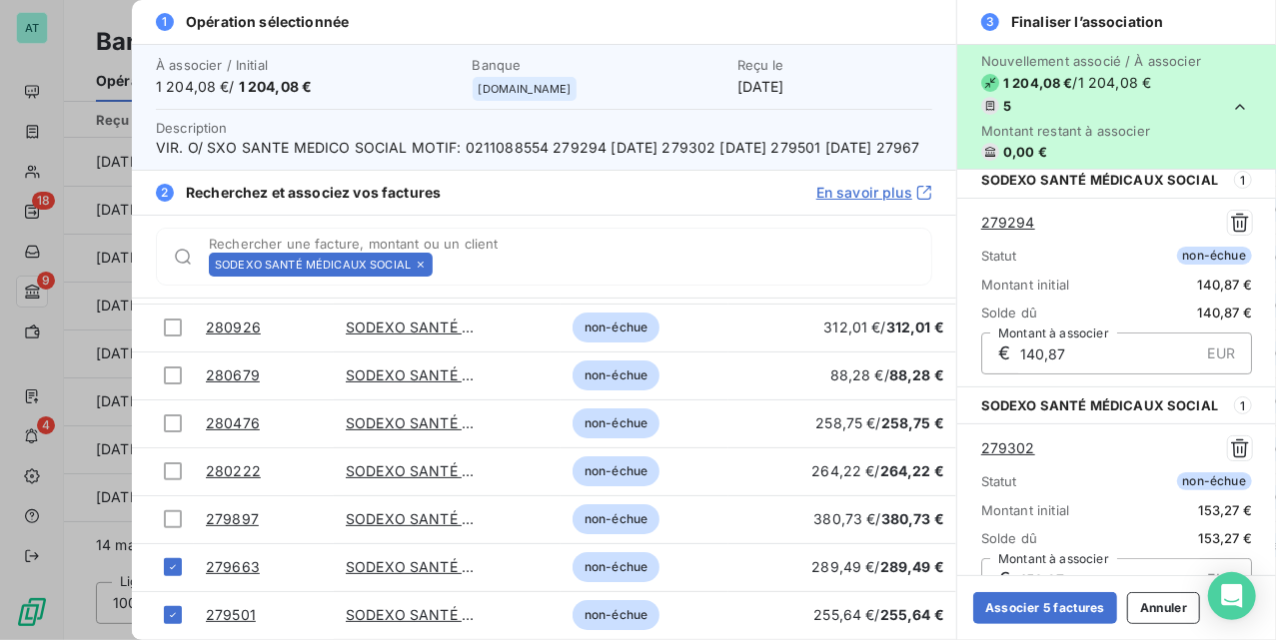
scroll to position [0, 0]
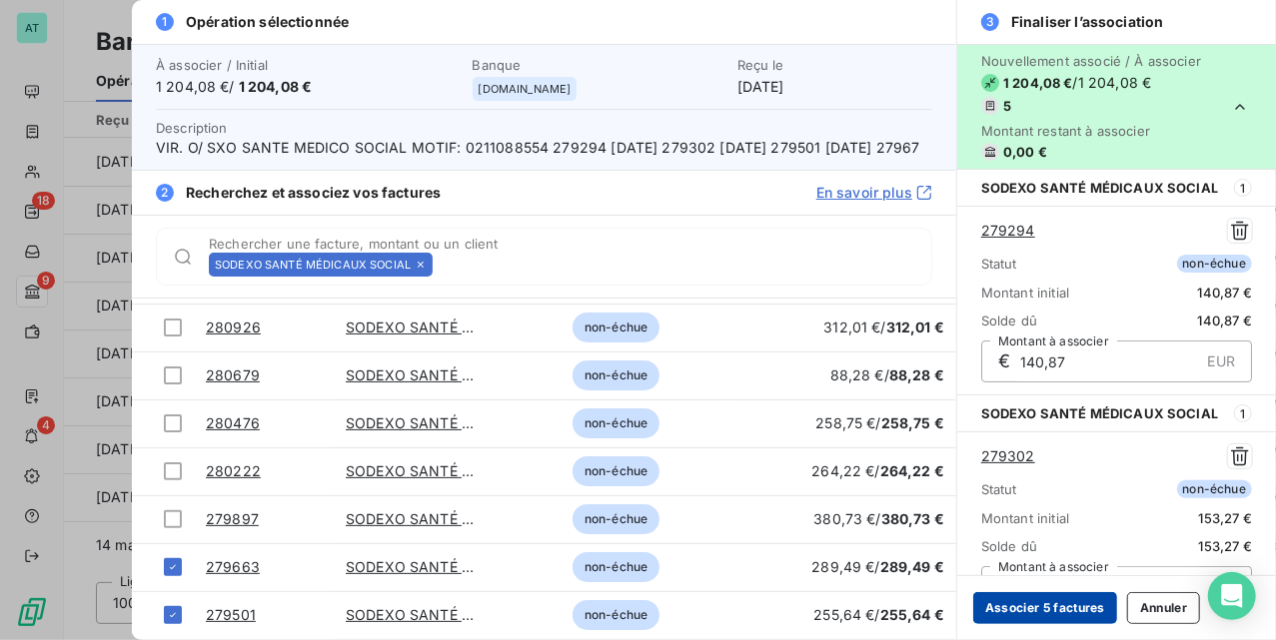
drag, startPoint x: 1060, startPoint y: 609, endPoint x: 534, endPoint y: 388, distance: 571.4
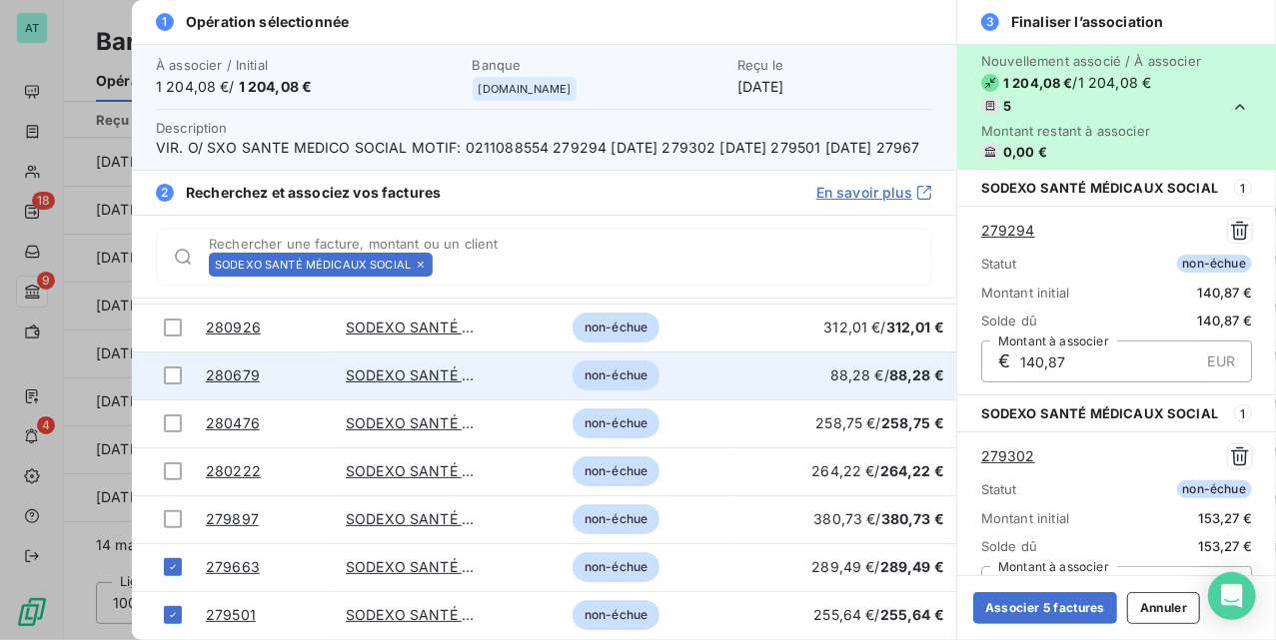
click at [1059, 609] on button "Associer 5 factures" at bounding box center [1045, 609] width 144 height 32
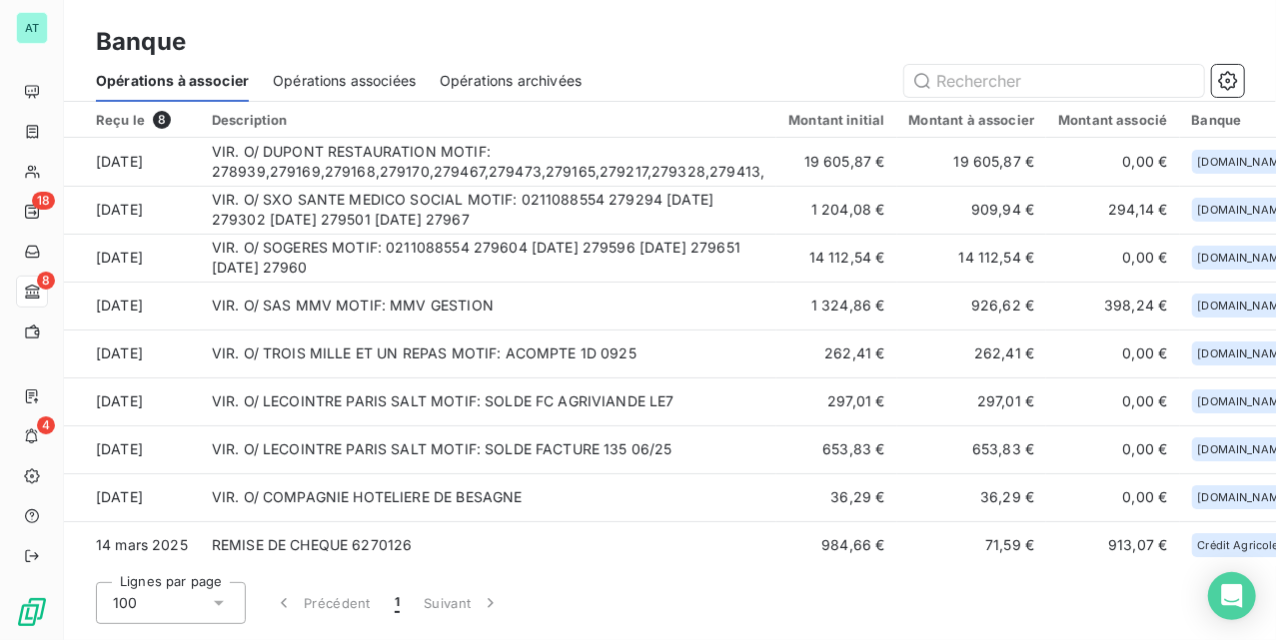
click at [676, 53] on div "Banque" at bounding box center [670, 42] width 1212 height 36
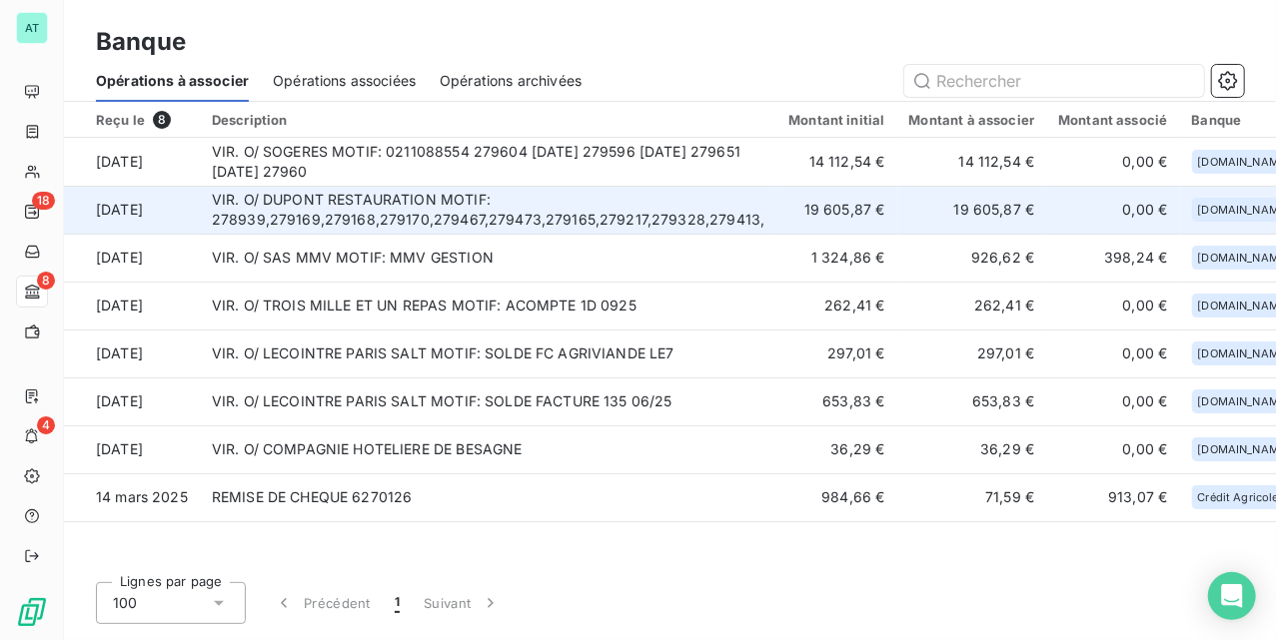
click at [623, 208] on td "VIR. O/ DUPONT RESTAURATION MOTIF: 278939,279169,279168,279170,279467,279473,27…" at bounding box center [489, 210] width 578 height 48
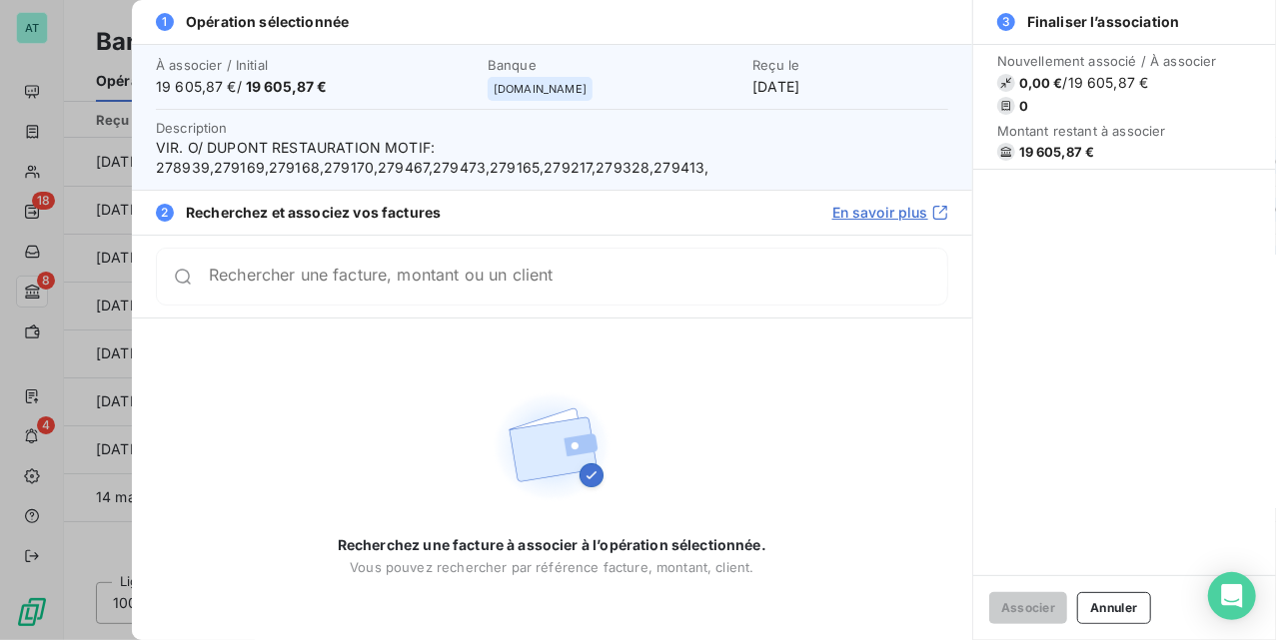
click at [1061, 152] on span "19 605,87 €" at bounding box center [1057, 152] width 76 height 16
copy div "19 605,87 €"
click at [1091, 596] on button "Annuler" at bounding box center [1113, 609] width 73 height 32
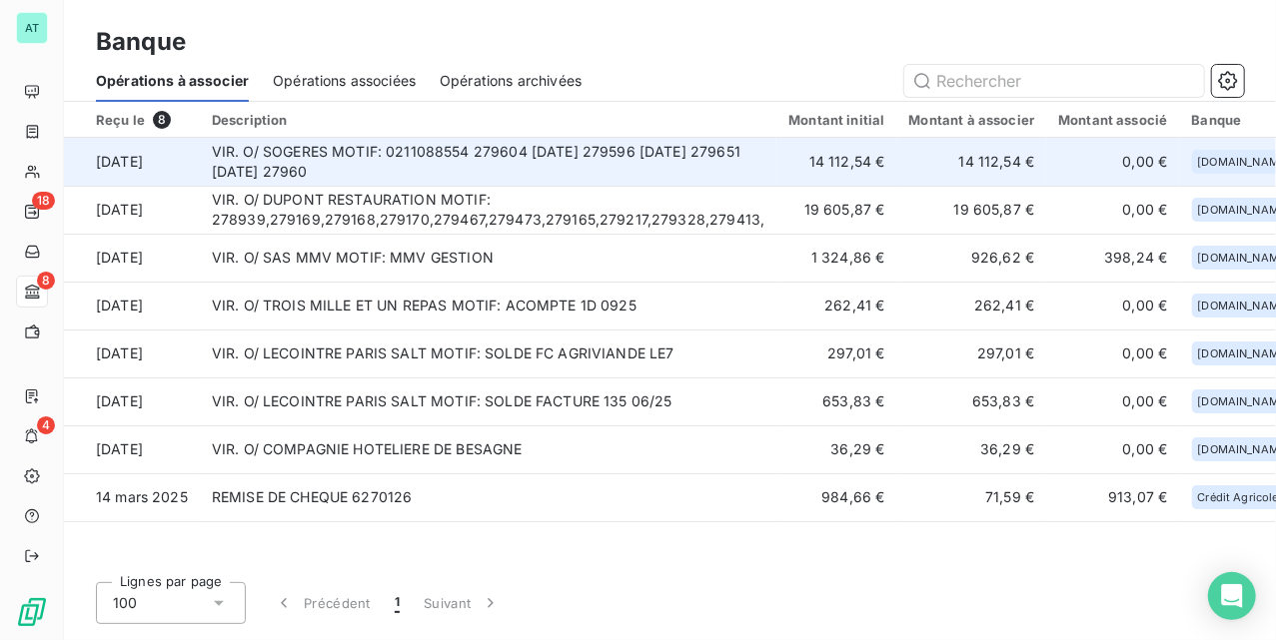
click at [414, 166] on td "VIR. O/ SOGERES MOTIF: 0211088554 279604 [DATE] 279596 [DATE] 279651 [DATE] 279…" at bounding box center [489, 162] width 578 height 48
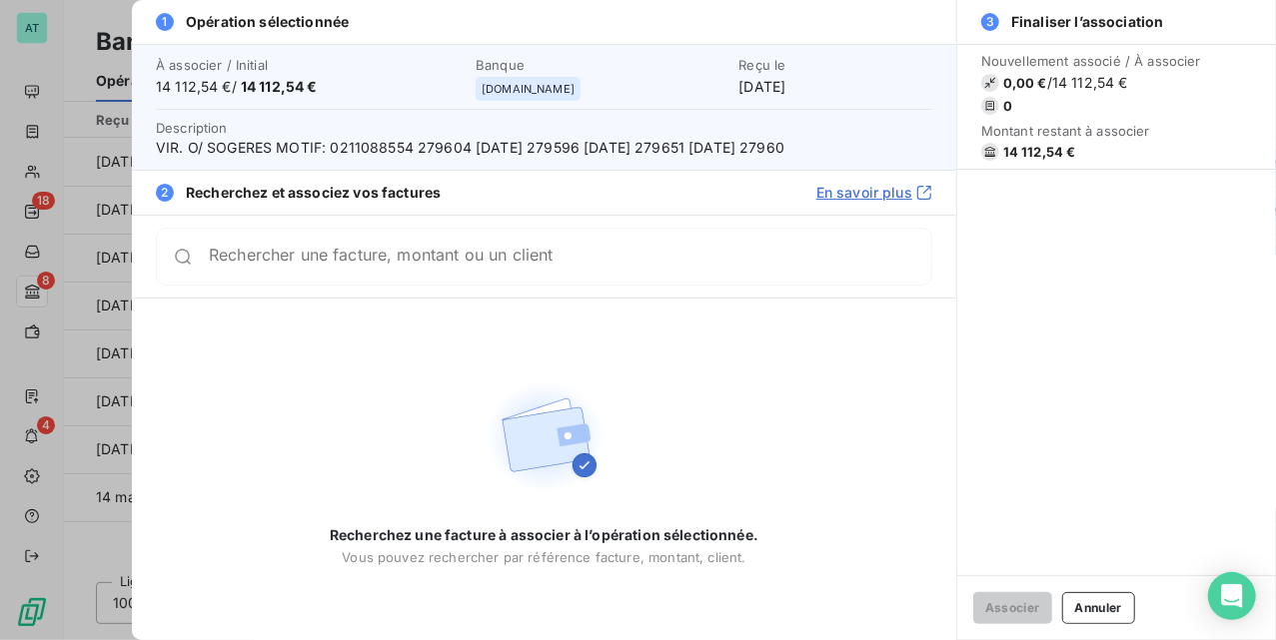
click at [1037, 150] on span "14 112,54 €" at bounding box center [1039, 152] width 73 height 16
copy div "14 112,54 €"
click at [1028, 149] on span "14 112,54 €" at bounding box center [1039, 152] width 73 height 16
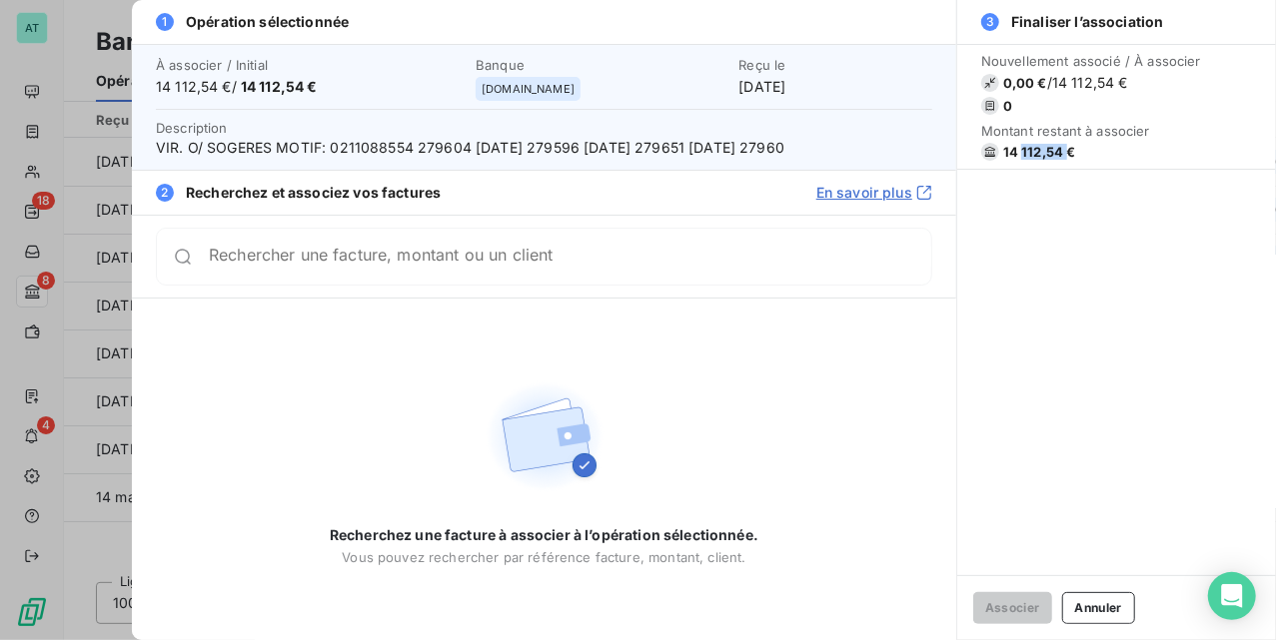
click at [1028, 149] on span "14 112,54 €" at bounding box center [1039, 152] width 73 height 16
click at [24, 165] on div at bounding box center [638, 320] width 1276 height 640
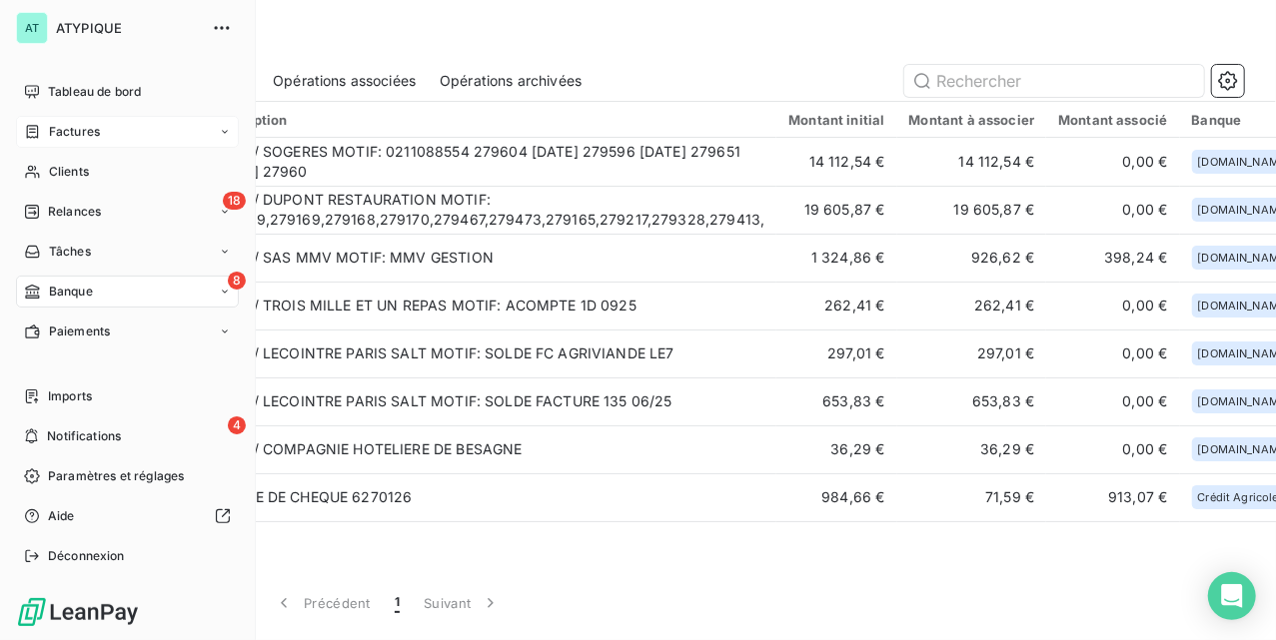
click at [20, 144] on div "Factures" at bounding box center [127, 132] width 223 height 32
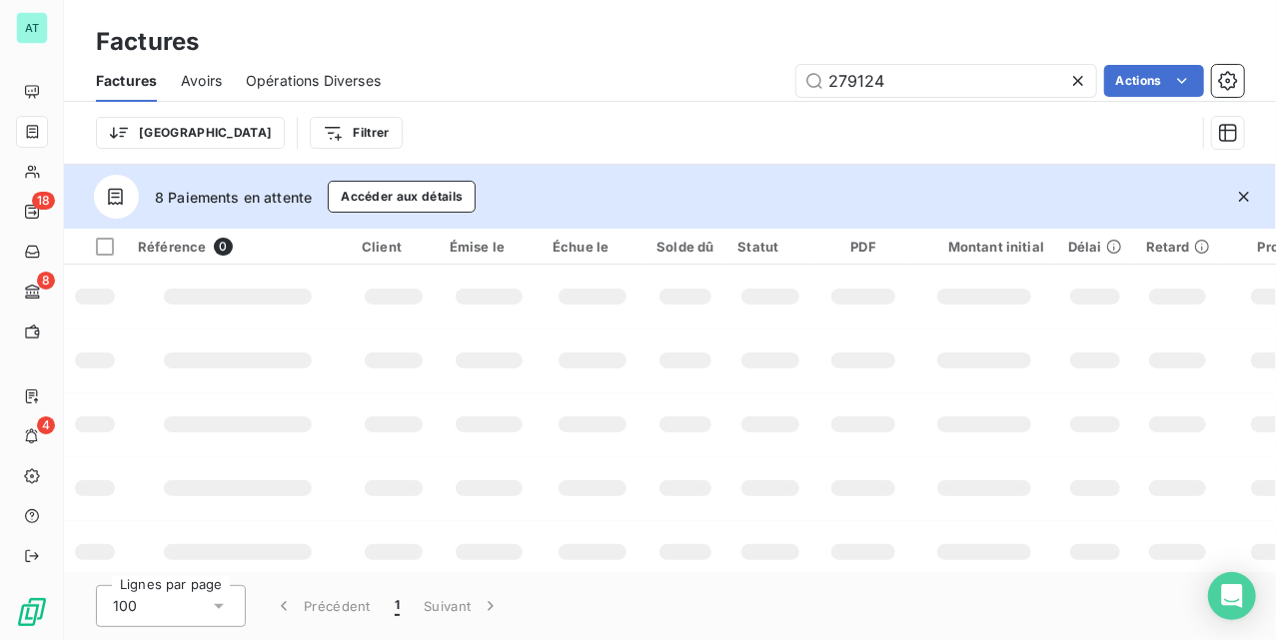
click at [1239, 194] on icon "button" at bounding box center [1244, 197] width 20 height 20
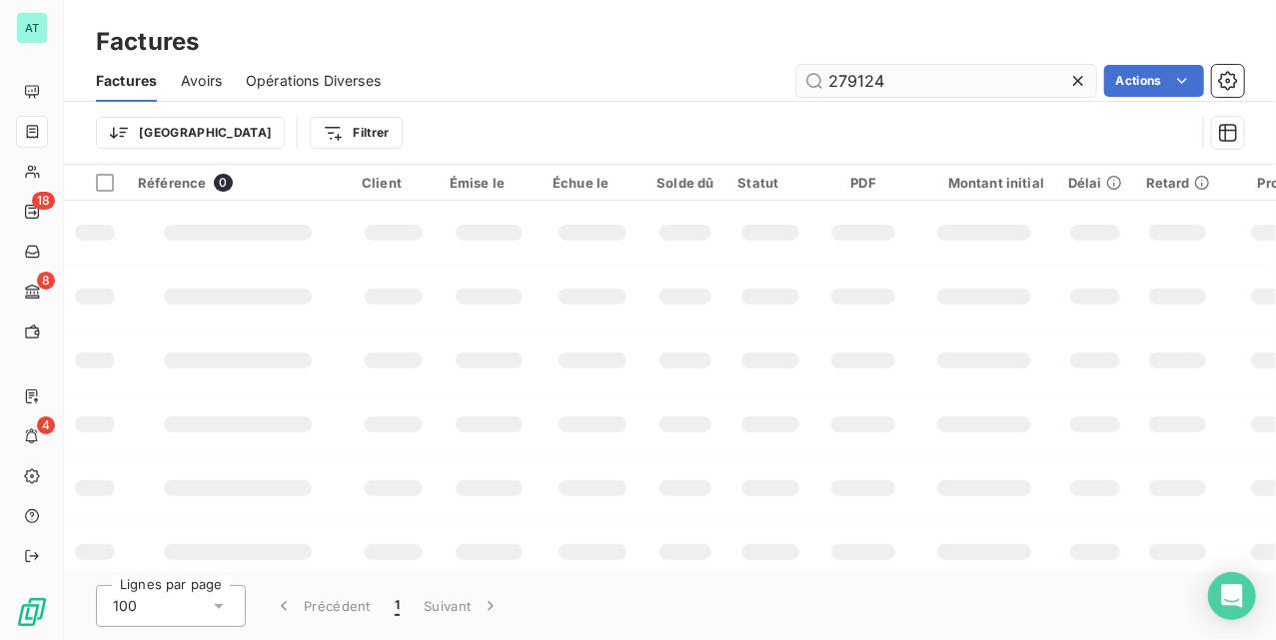
click at [951, 96] on div "Factures Avoirs Opérations Diverses 279124 Actions" at bounding box center [670, 81] width 1212 height 42
click at [957, 89] on input "279124" at bounding box center [946, 81] width 300 height 32
paste input "40"
type input "279404"
click at [839, 446] on td at bounding box center [862, 425] width 97 height 64
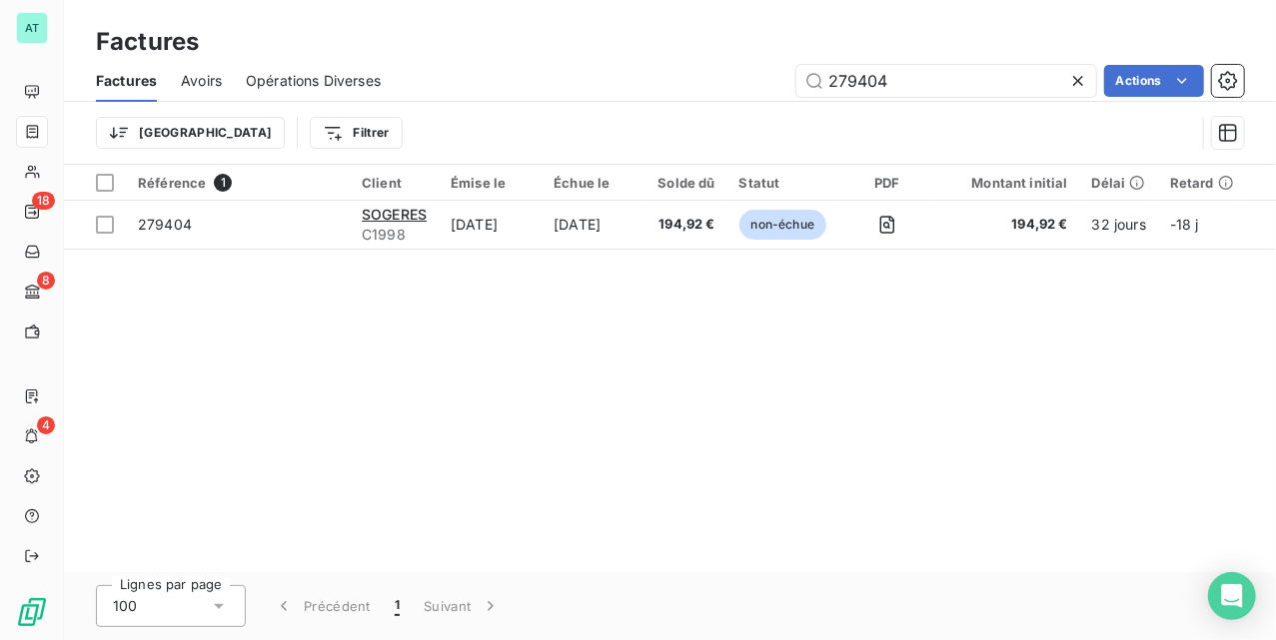
click at [297, 424] on div "Référence 1 Client Émise le Échue le Solde dû Statut PDF Montant initial Délai …" at bounding box center [670, 369] width 1212 height 408
click at [456, 442] on div "Référence 1 Client Émise le Échue le Solde dû Statut PDF Montant initial Délai …" at bounding box center [670, 369] width 1212 height 408
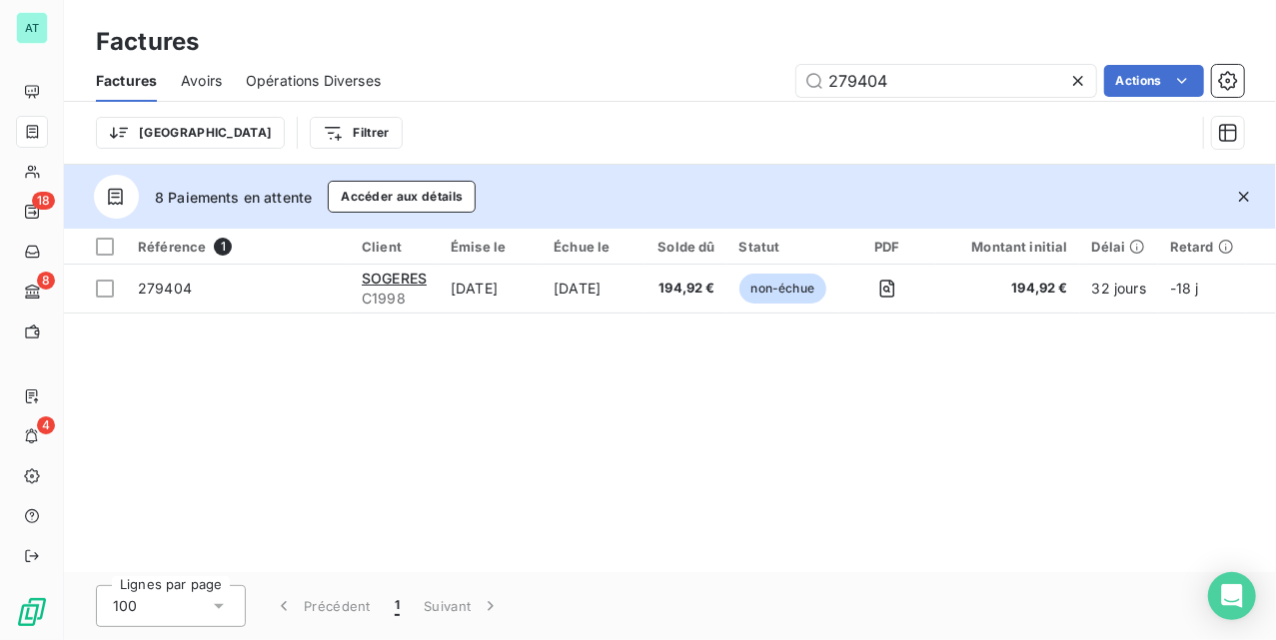
drag, startPoint x: 1255, startPoint y: 196, endPoint x: 945, endPoint y: 158, distance: 312.1
click at [1252, 196] on button "button" at bounding box center [1244, 197] width 44 height 44
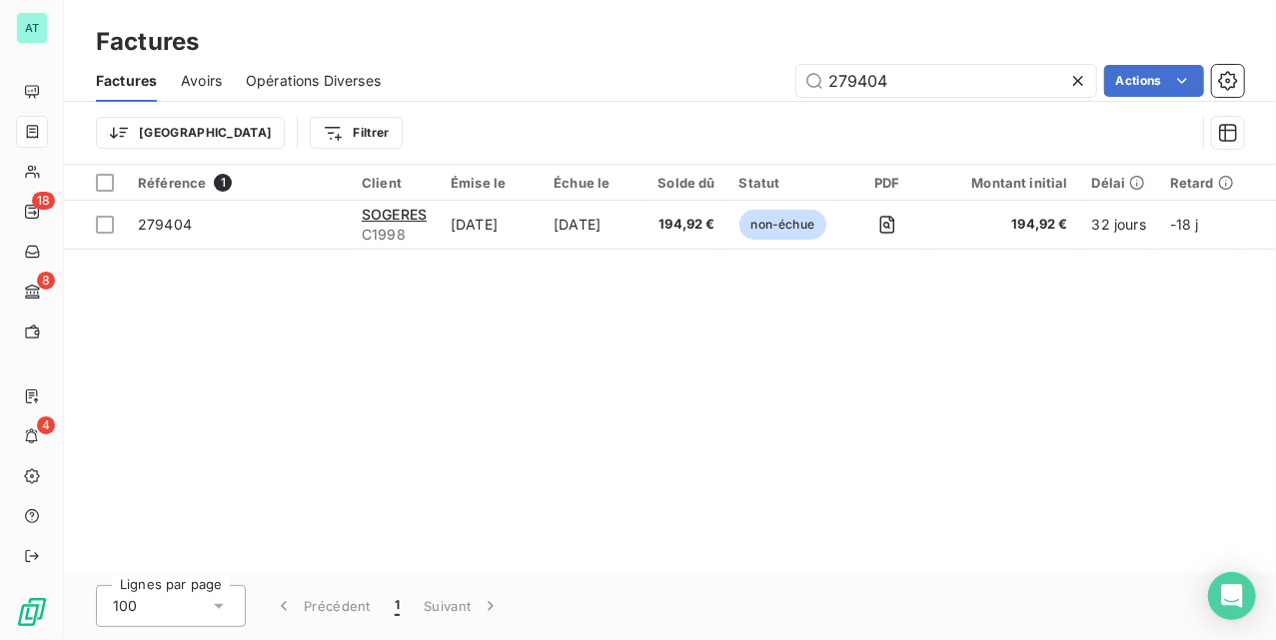
click at [856, 149] on div "Trier Filtrer" at bounding box center [645, 133] width 1099 height 38
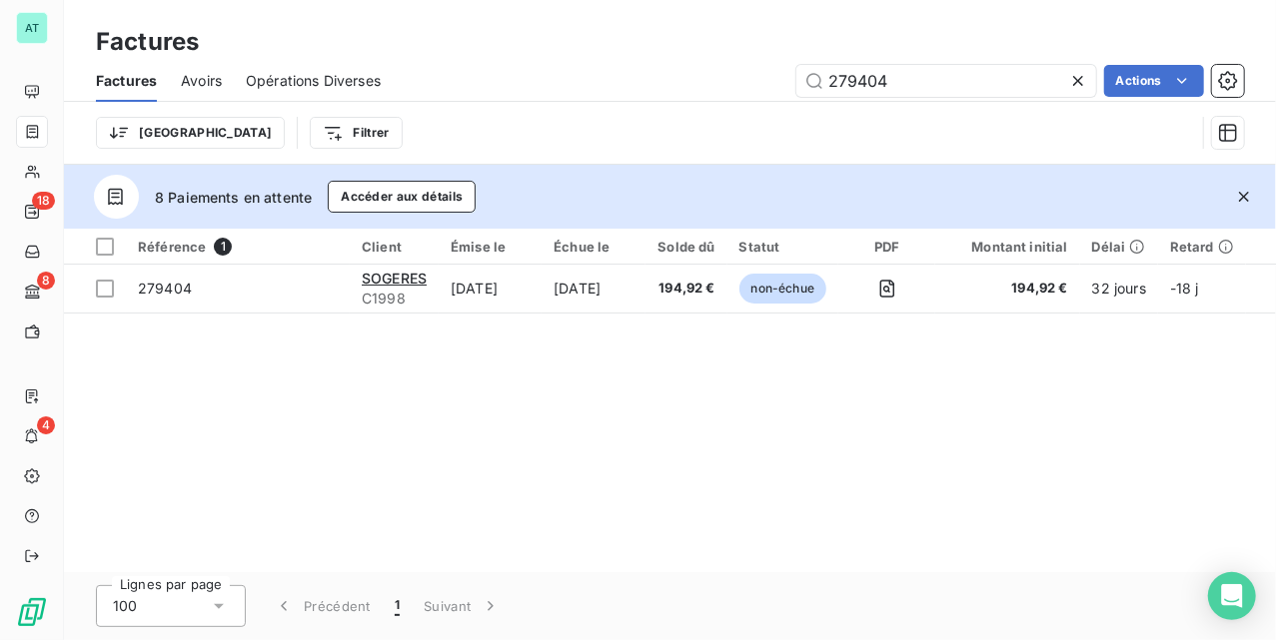
click at [677, 484] on div "Référence 1 Client Émise le Échue le Solde dû Statut PDF Montant initial Délai …" at bounding box center [670, 401] width 1212 height 344
click at [1248, 198] on icon "button" at bounding box center [1244, 197] width 20 height 20
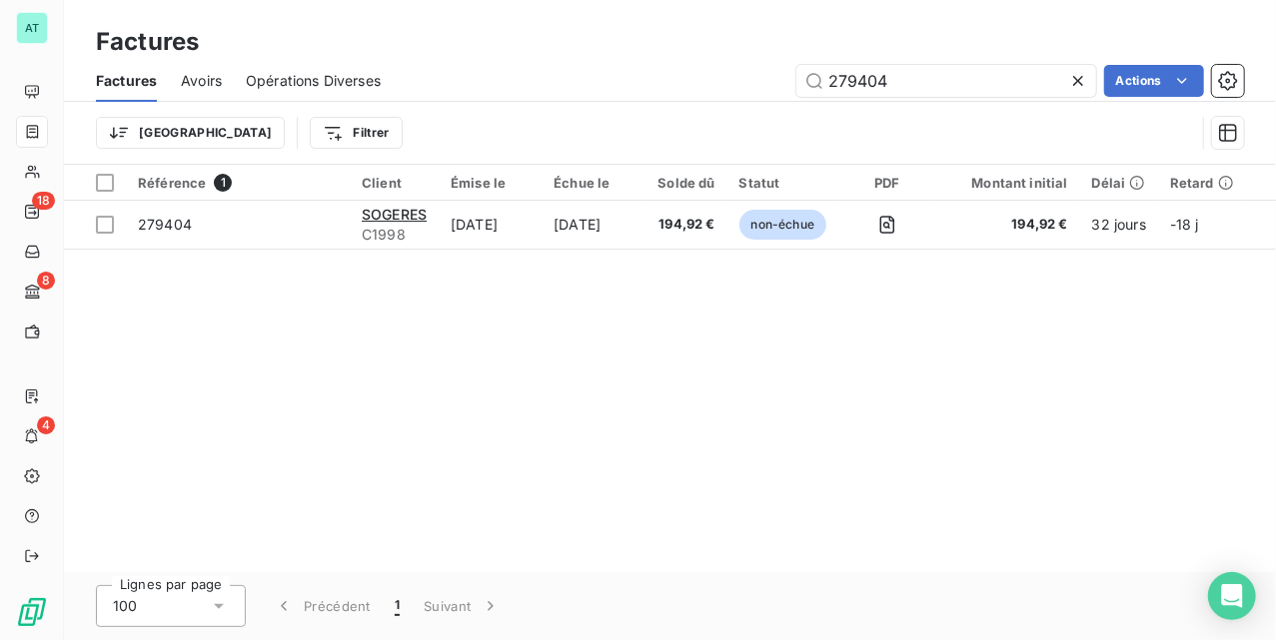
click at [749, 385] on div "Référence 1 Client Émise le Échue le Solde dû Statut PDF Montant initial Délai …" at bounding box center [670, 369] width 1212 height 408
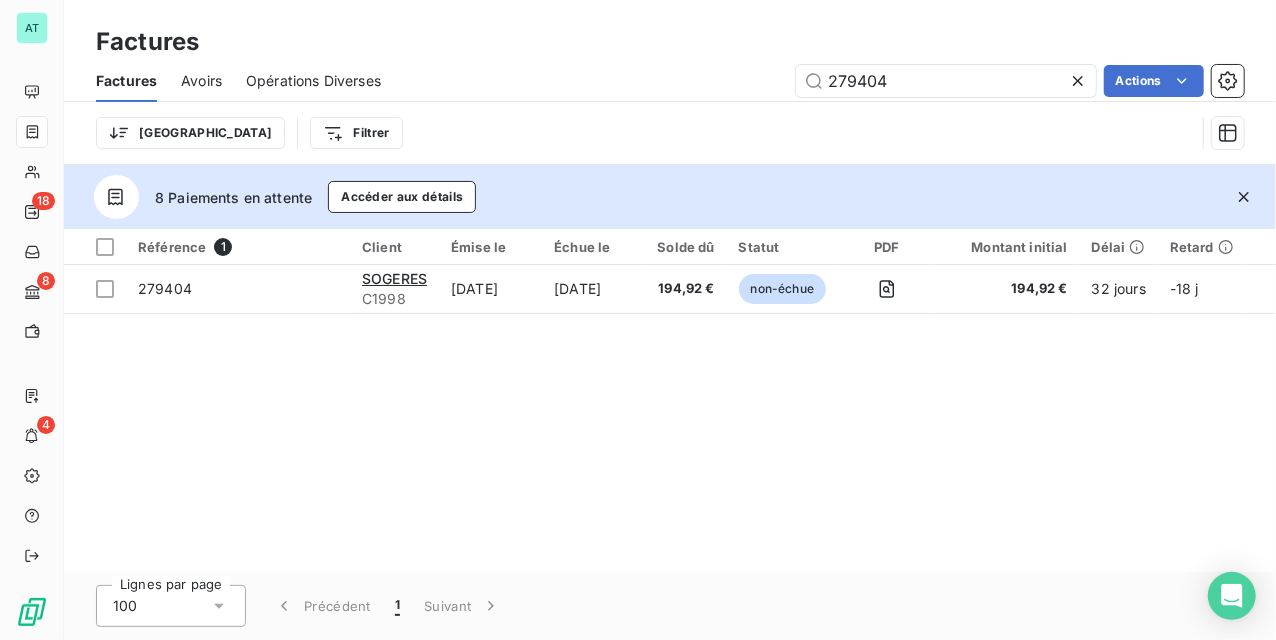
click at [747, 361] on div "Référence 1 Client Émise le Échue le Solde dû Statut PDF Montant initial Délai …" at bounding box center [670, 401] width 1212 height 344
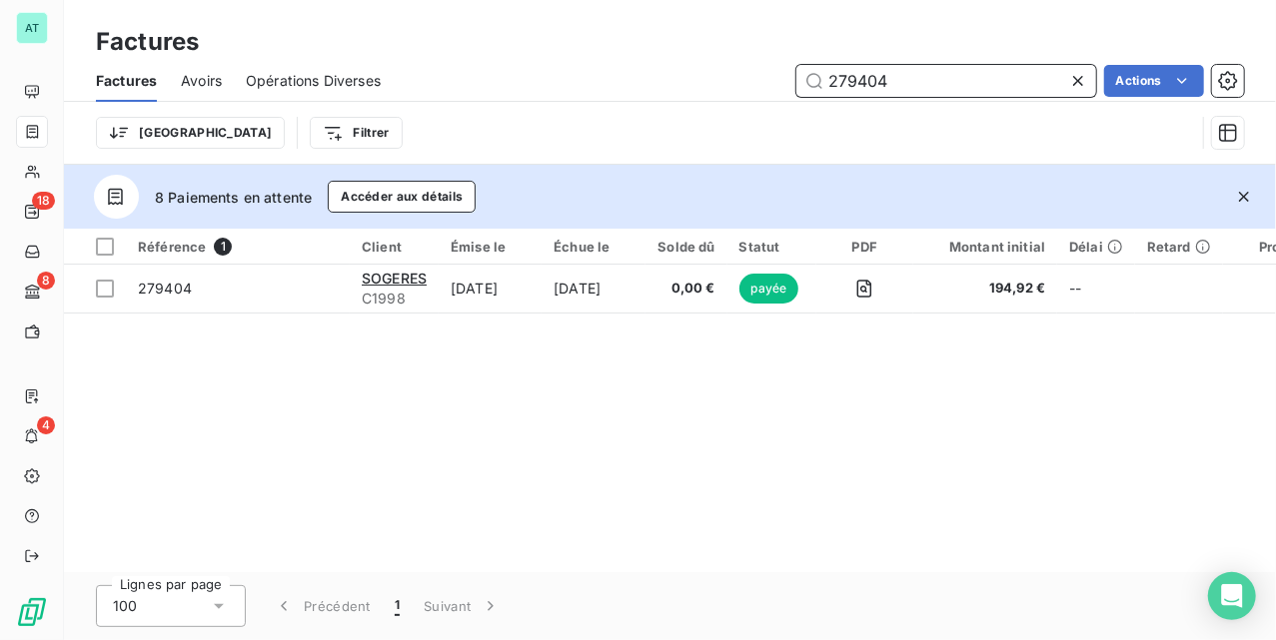
click at [957, 74] on input "279404" at bounding box center [946, 81] width 300 height 32
paste input "65"
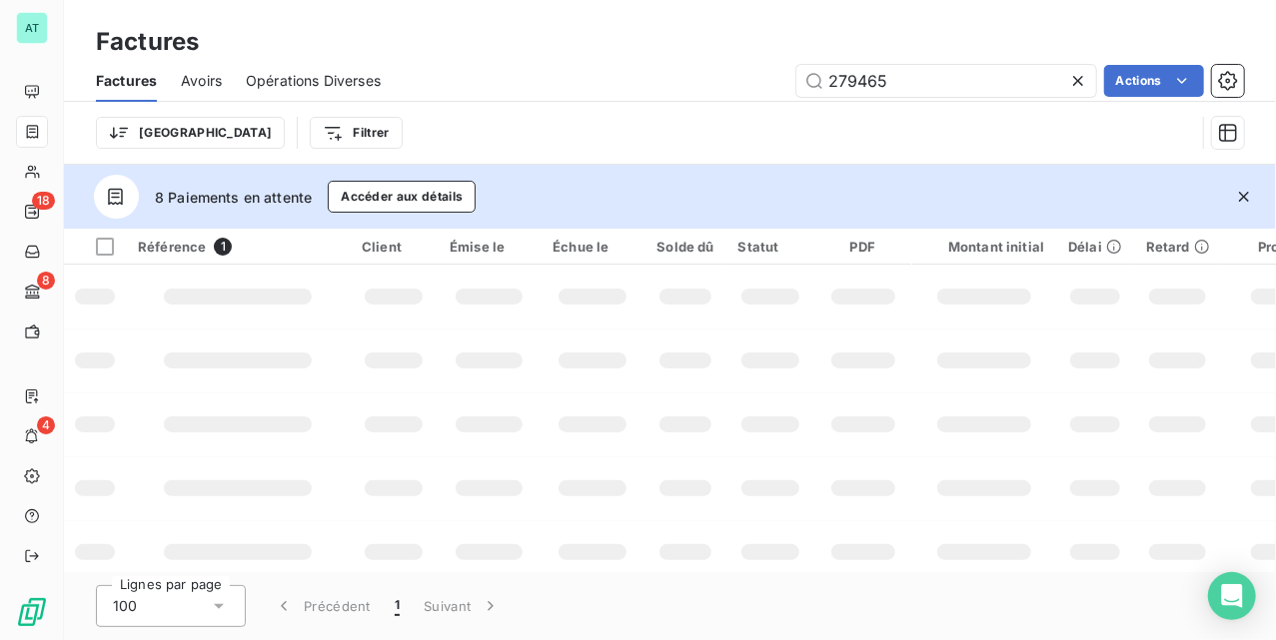
drag, startPoint x: 740, startPoint y: 422, endPoint x: 700, endPoint y: 406, distance: 43.0
click at [728, 429] on td at bounding box center [770, 425] width 89 height 64
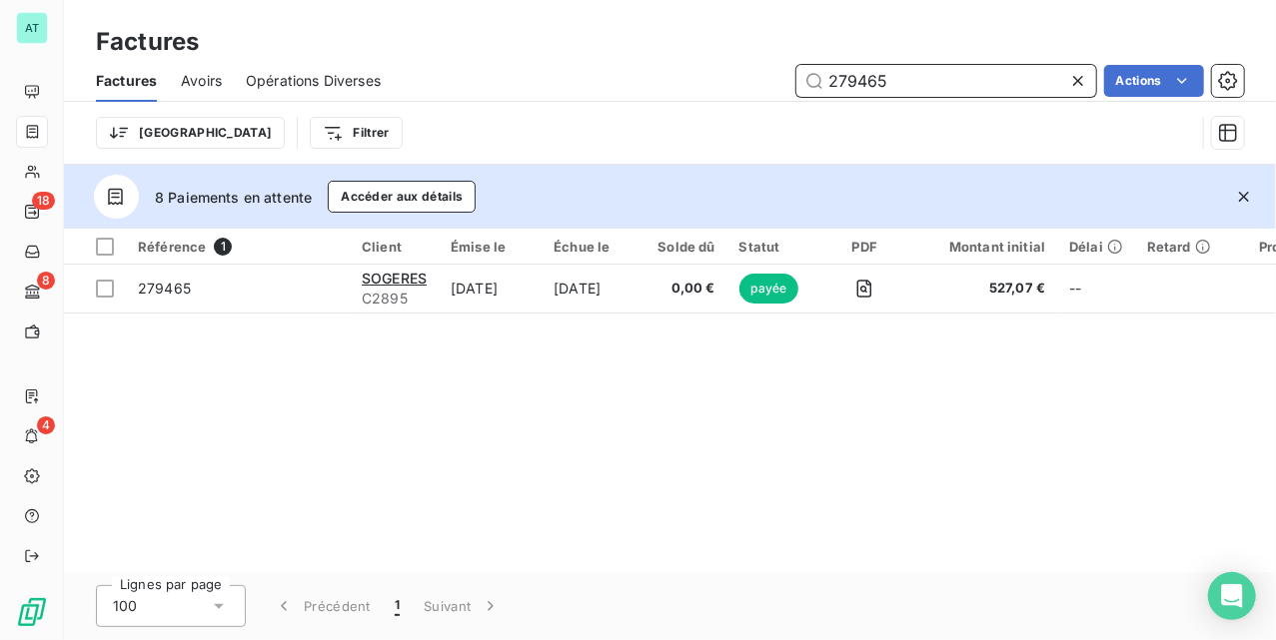
click at [984, 76] on input "279465" at bounding box center [946, 81] width 300 height 32
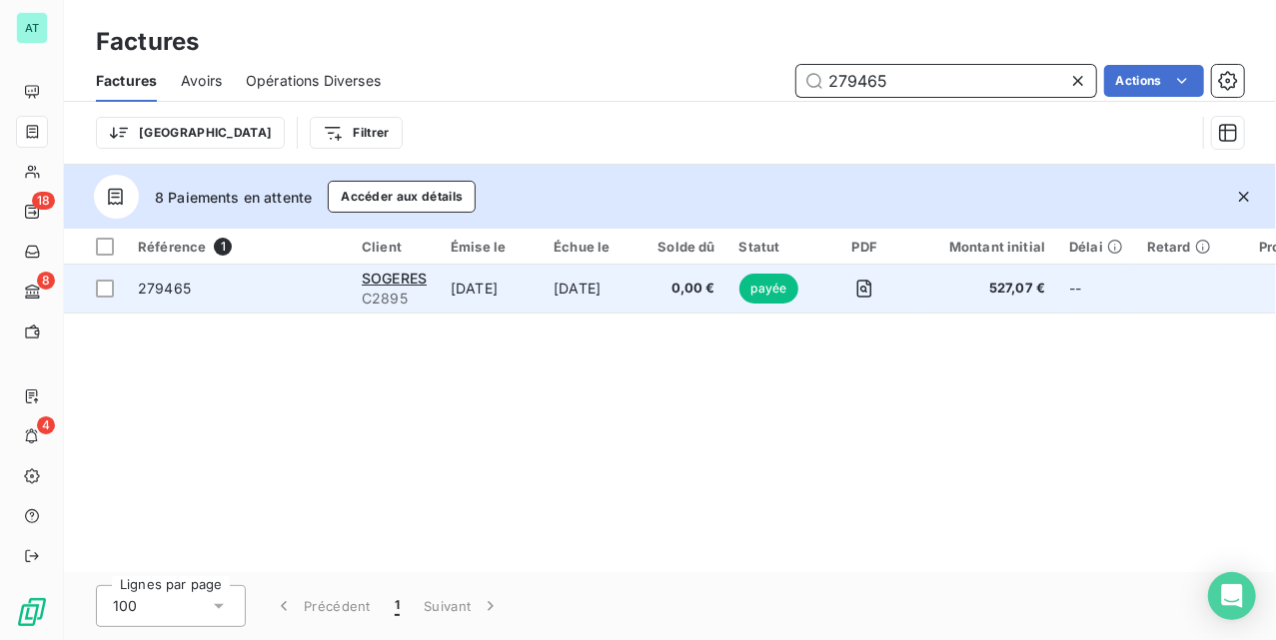
paste input "303"
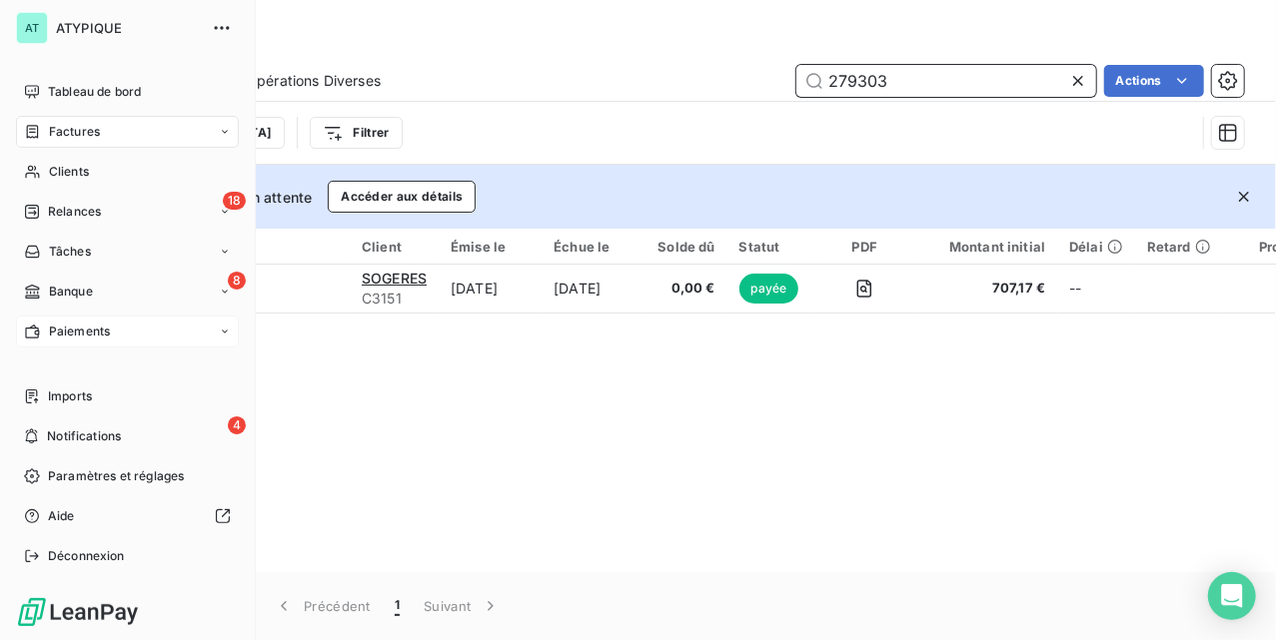
type input "279303"
click at [125, 336] on div "Paiements" at bounding box center [127, 332] width 223 height 32
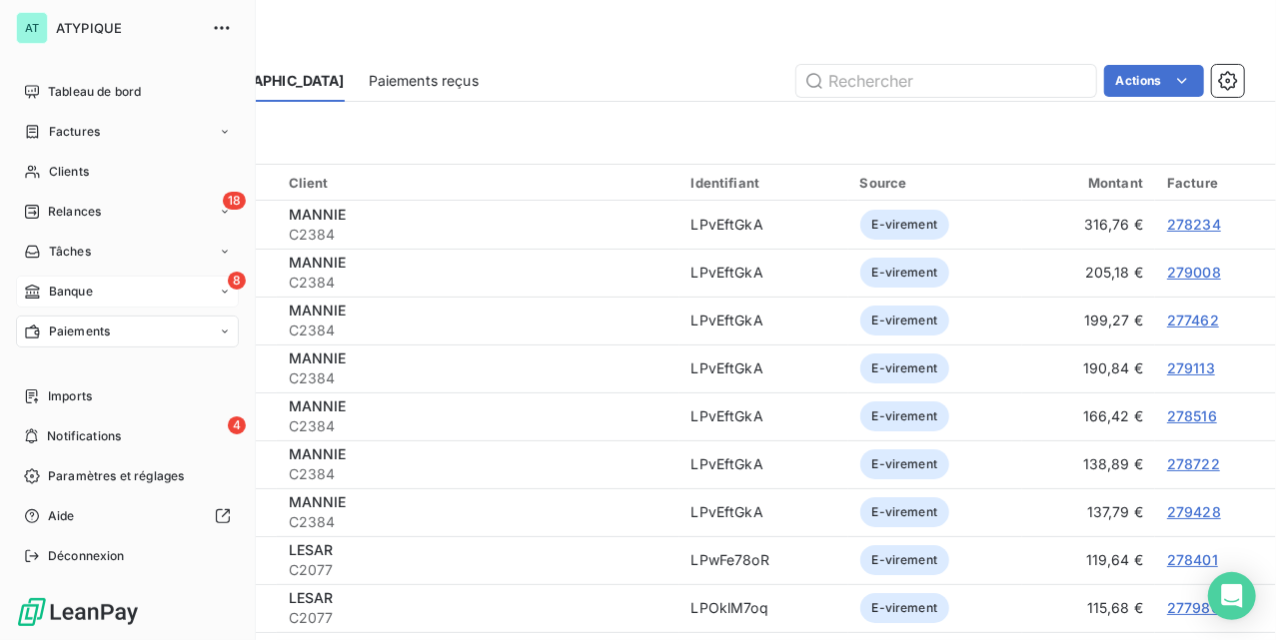
click at [69, 293] on span "Banque" at bounding box center [71, 292] width 44 height 18
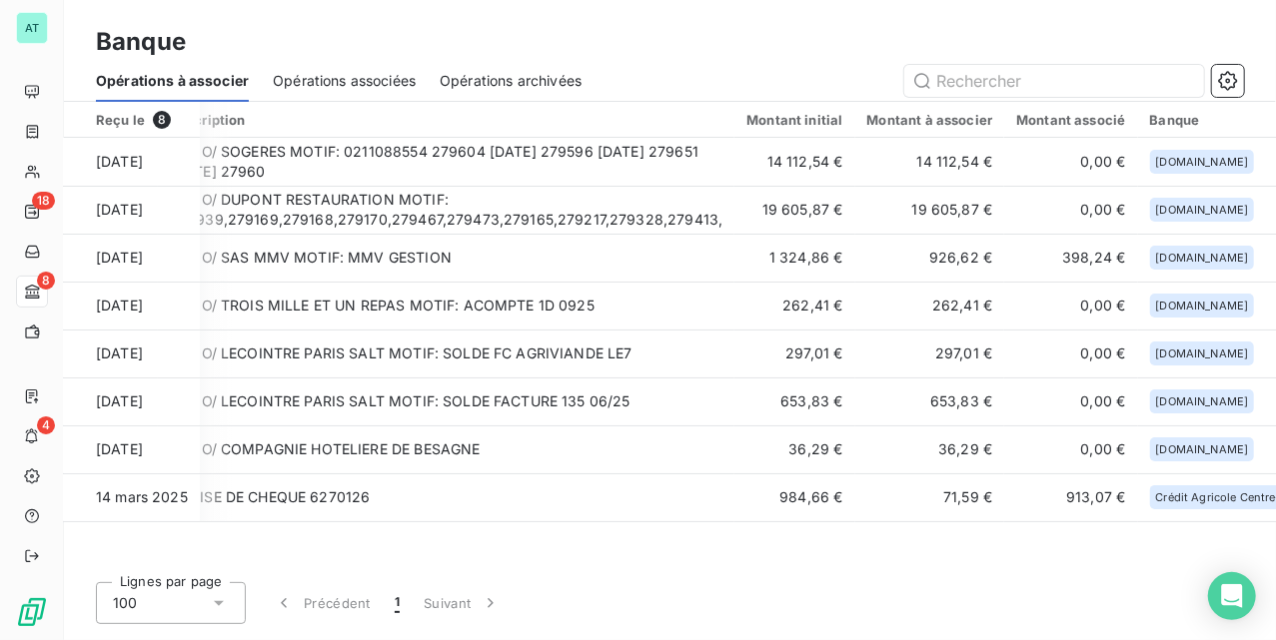
scroll to position [0, 148]
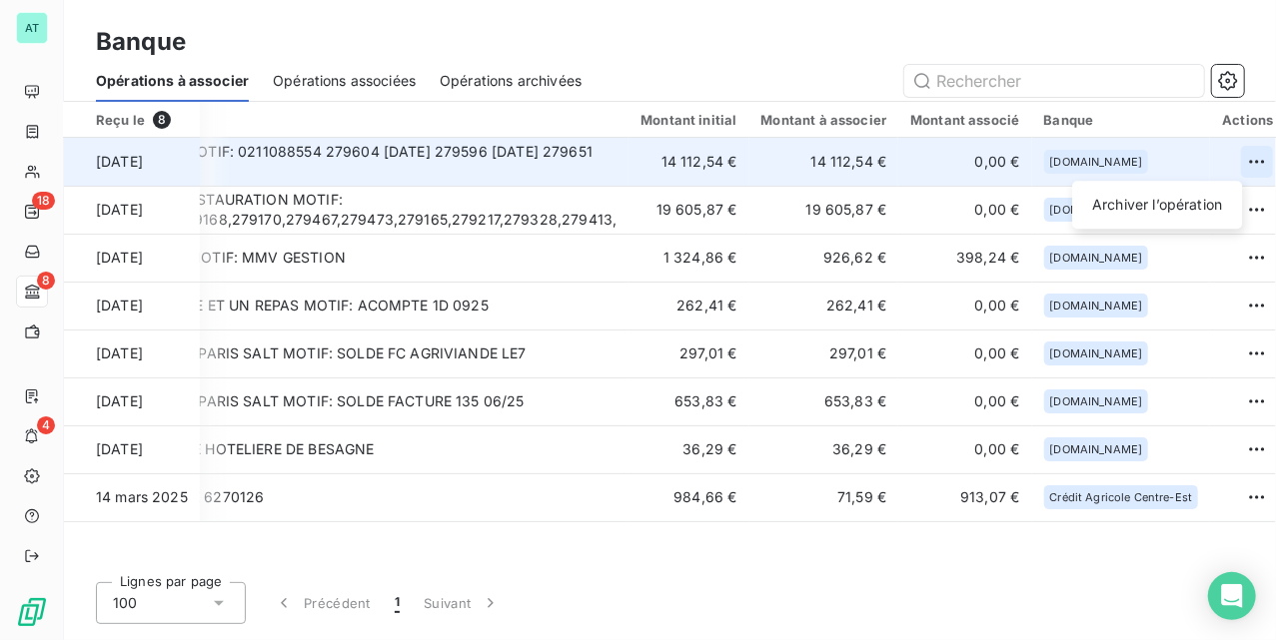
click at [1231, 169] on html "AT 18 8 4 Banque Opérations à associer Opérations associées Opérations archivée…" at bounding box center [638, 320] width 1276 height 640
click at [1192, 204] on div "Archiver l’opération" at bounding box center [1157, 205] width 154 height 32
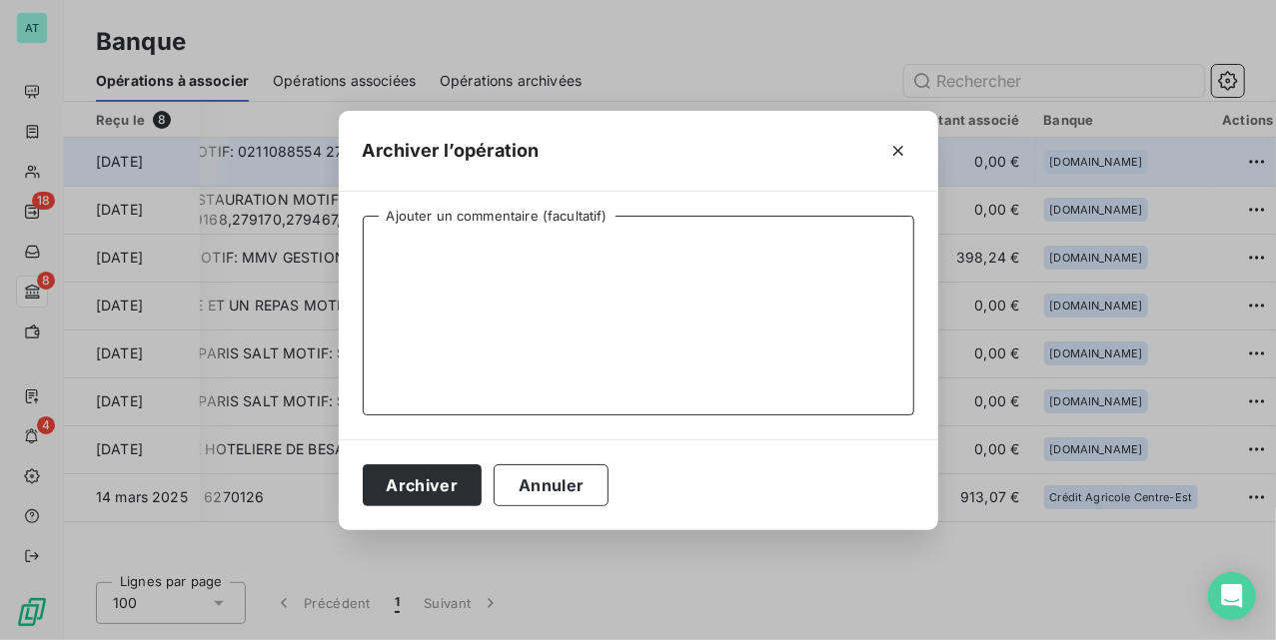
click at [585, 326] on textarea "Ajouter un commentaire (facultatif)" at bounding box center [639, 316] width 552 height 200
type textarea "PEM"
click at [437, 476] on button "Archiver" at bounding box center [423, 486] width 120 height 42
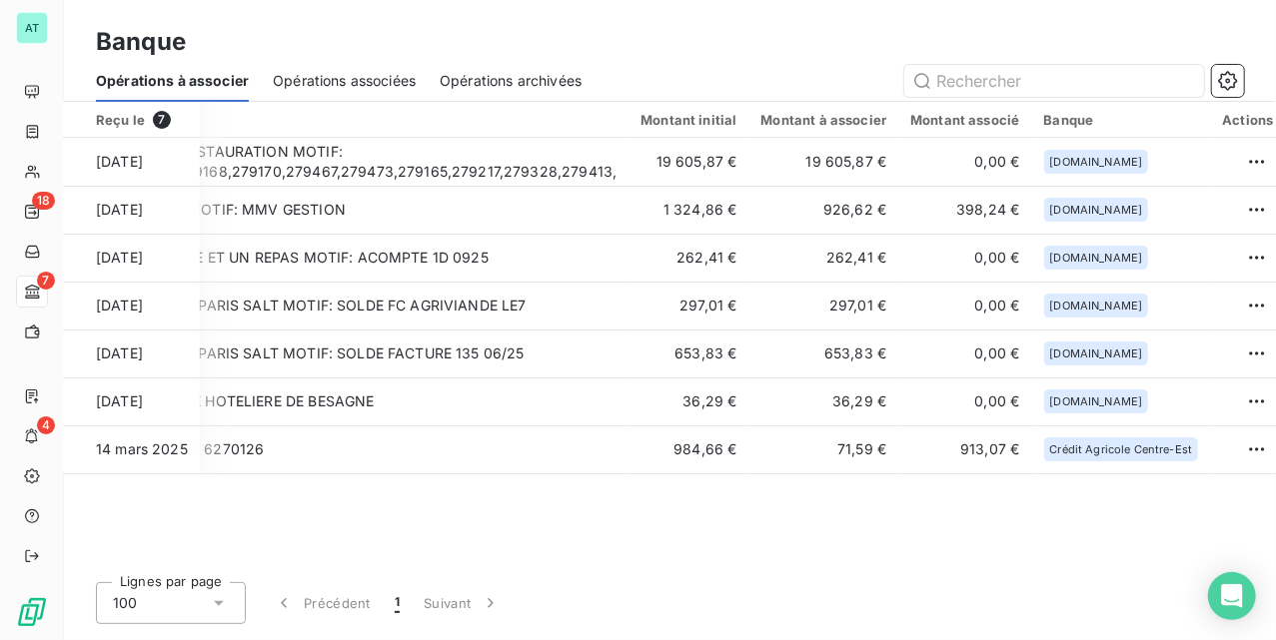
scroll to position [0, 0]
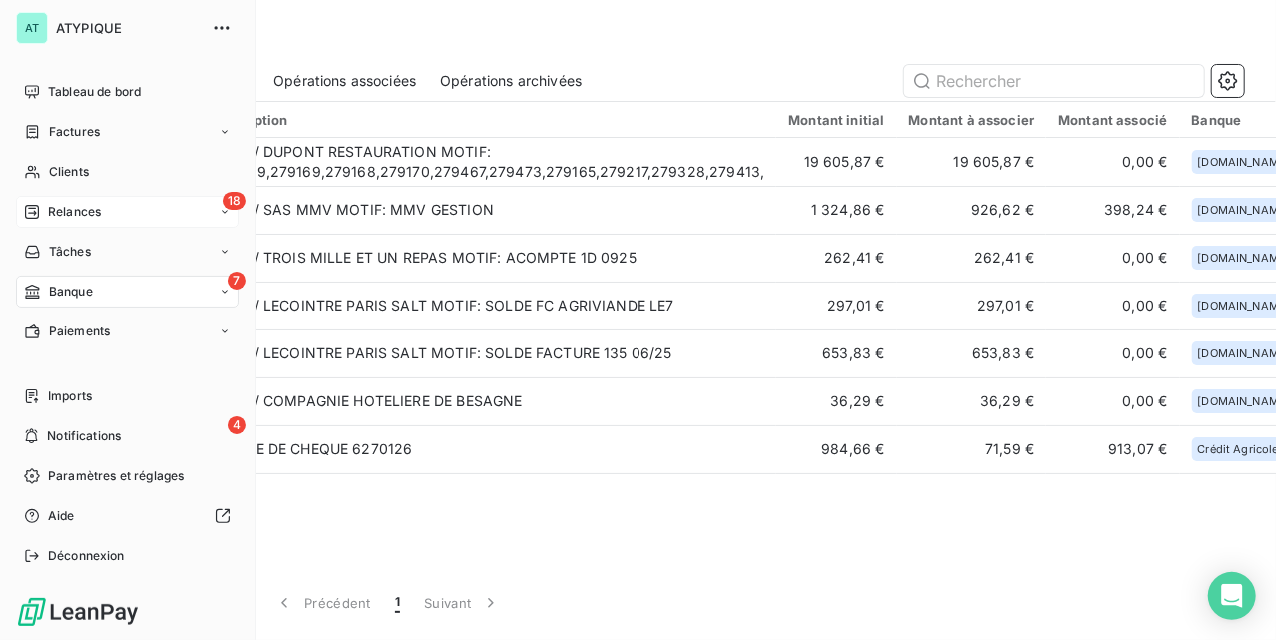
click at [85, 213] on span "Relances" at bounding box center [74, 212] width 53 height 18
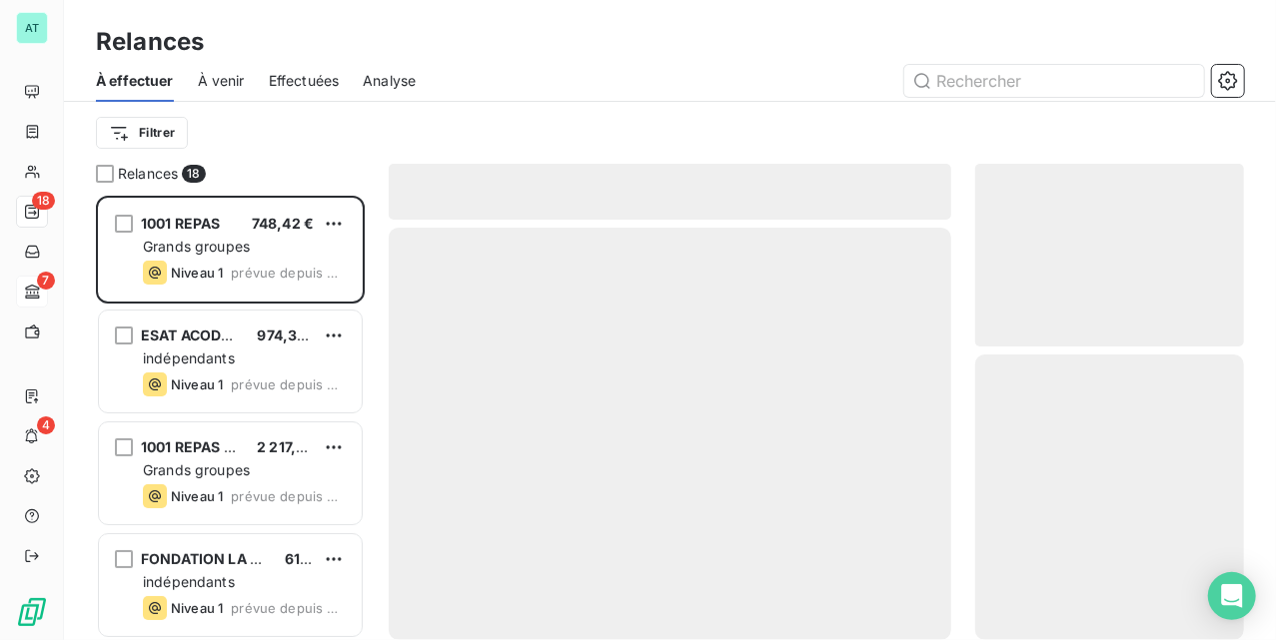
scroll to position [425, 249]
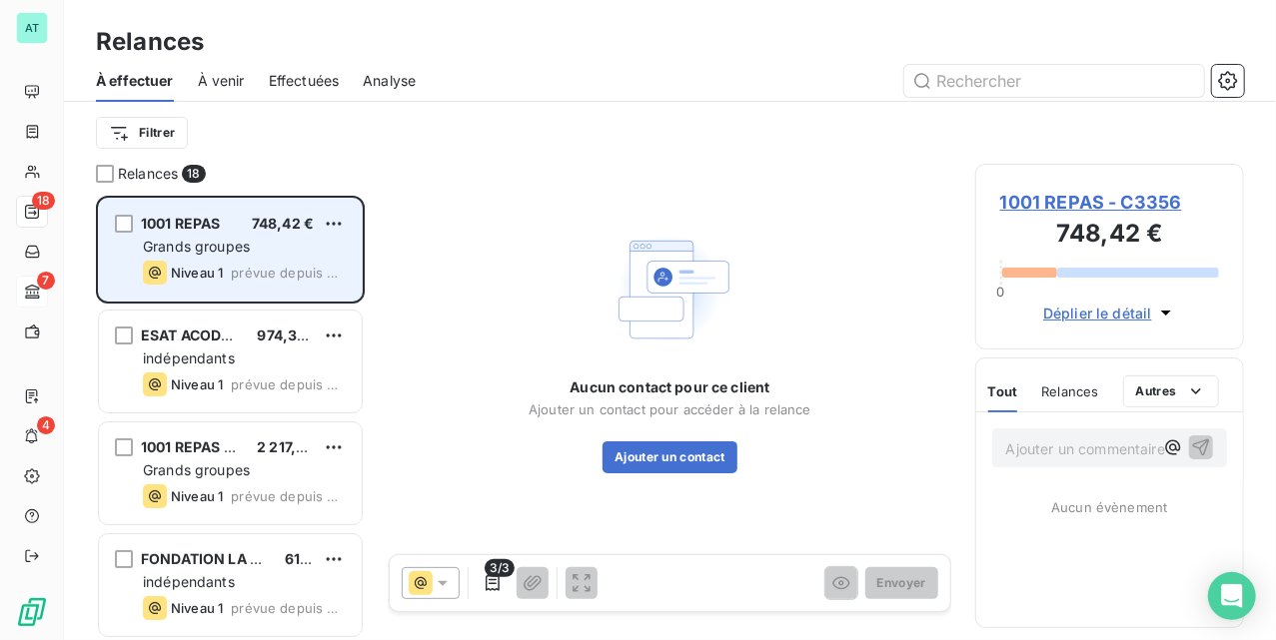
click at [176, 264] on div "Niveau 1" at bounding box center [183, 273] width 80 height 24
click at [329, 220] on html "AT 18 7 4 Relances À effectuer À venir Effectuées Analyse Filtrer Relances 18 1…" at bounding box center [638, 320] width 1276 height 640
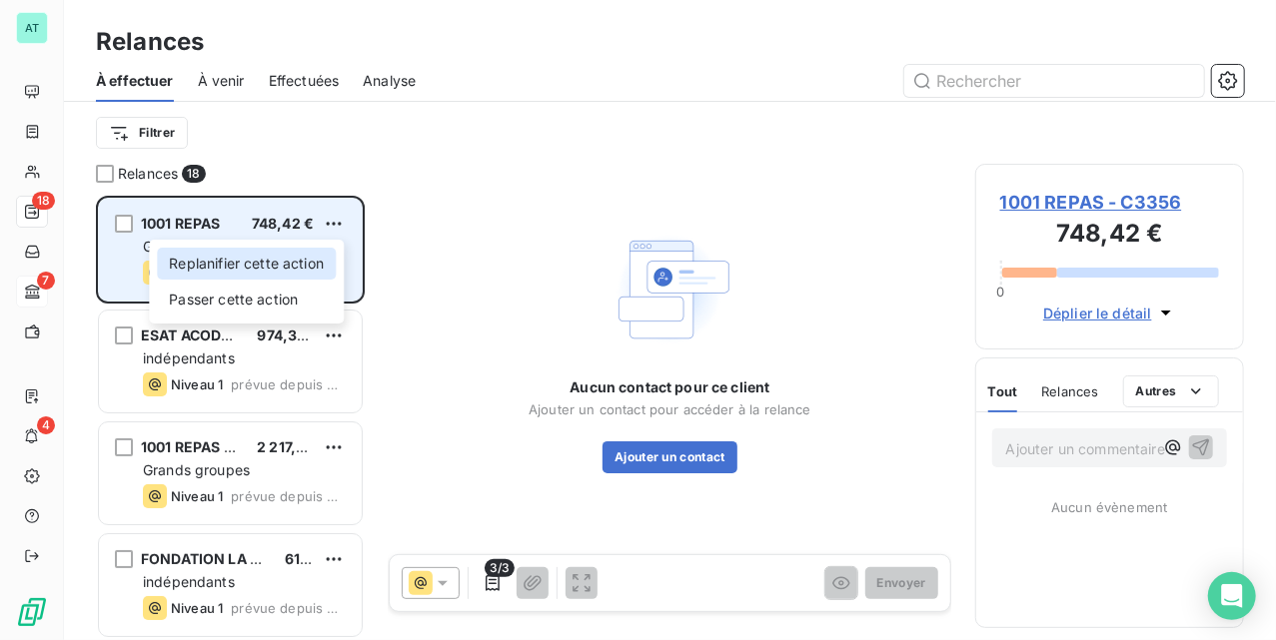
click at [294, 265] on div "Replanifier cette action" at bounding box center [246, 264] width 179 height 32
select select "9"
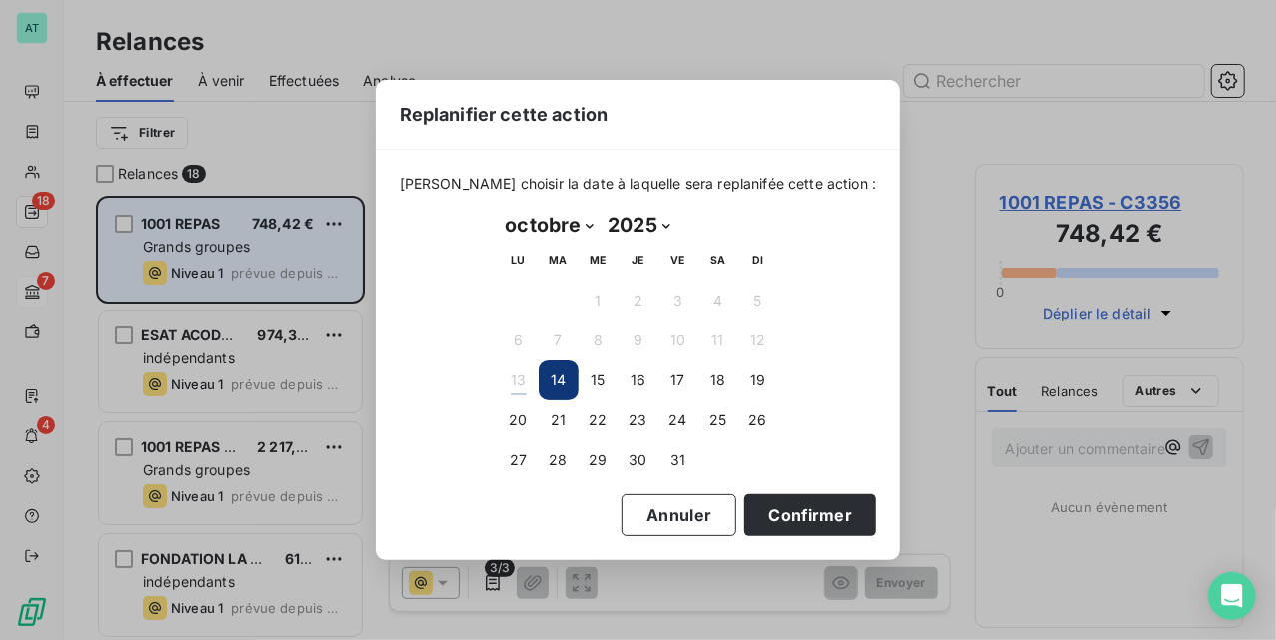
drag, startPoint x: 804, startPoint y: 508, endPoint x: 705, endPoint y: 476, distance: 104.0
click at [803, 509] on button "Confirmer" at bounding box center [810, 516] width 132 height 42
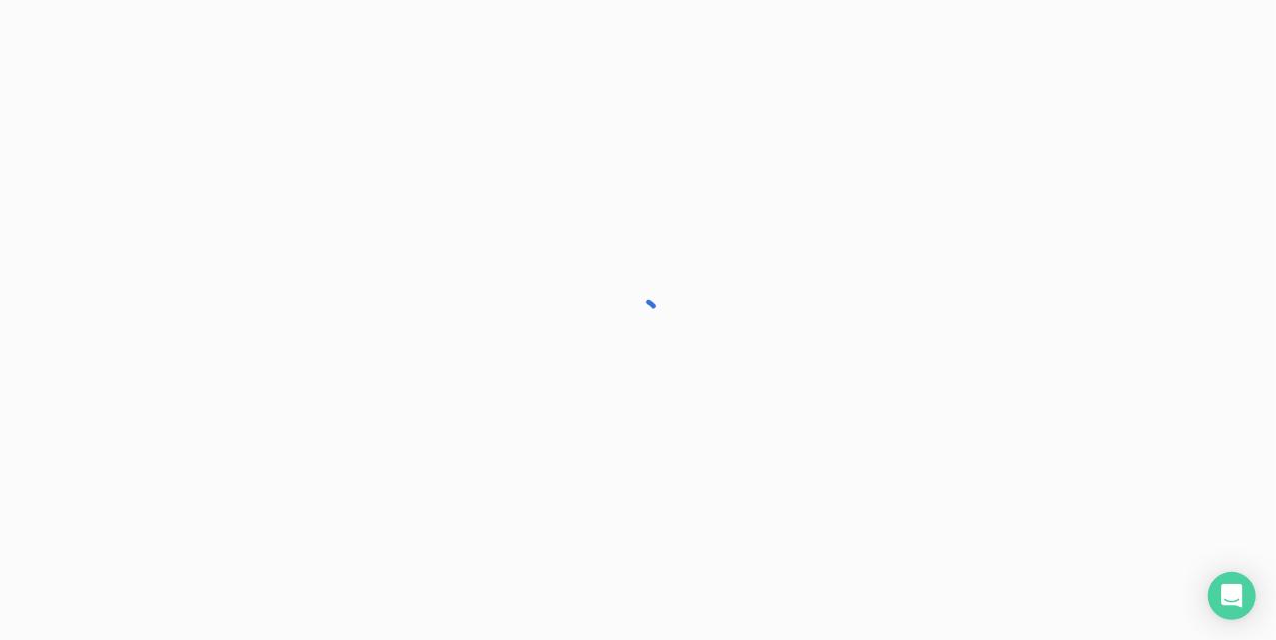
click at [200, 265] on div at bounding box center [638, 320] width 1276 height 640
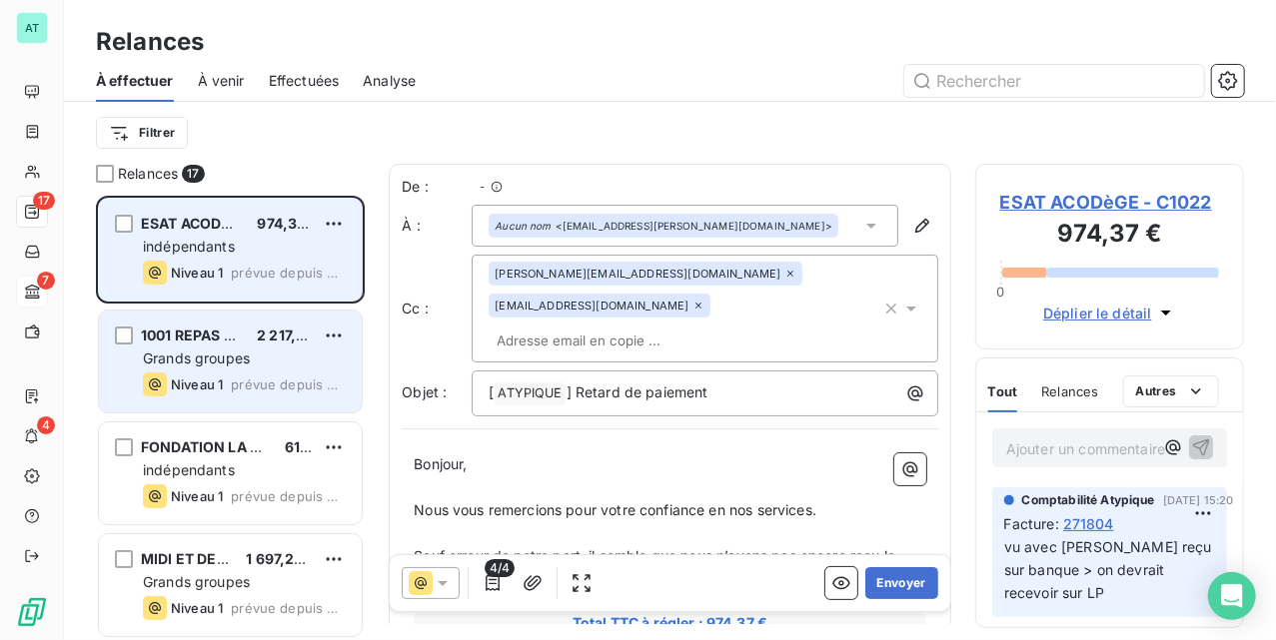
scroll to position [425, 249]
click at [217, 377] on span "Niveau 1" at bounding box center [197, 385] width 52 height 16
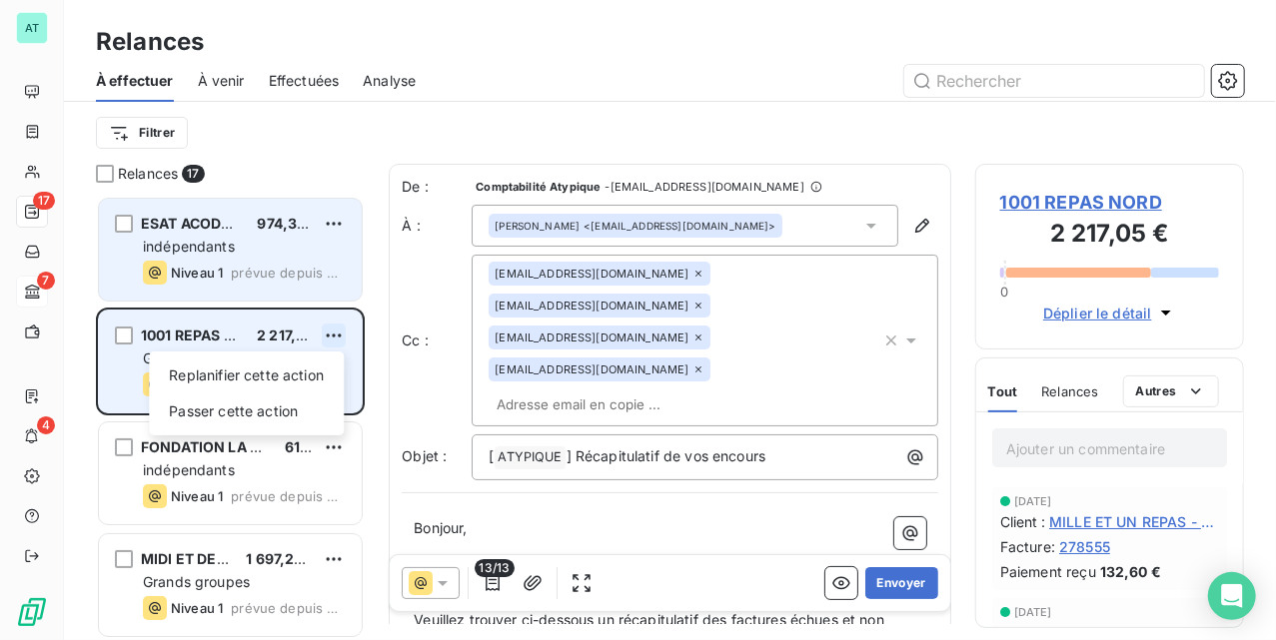
click at [329, 333] on html "AT 17 7 4 Relances À effectuer À venir Effectuées Analyse Filtrer Relances 17 E…" at bounding box center [638, 320] width 1276 height 640
click at [274, 369] on div "Replanifier cette action" at bounding box center [246, 376] width 179 height 32
select select "9"
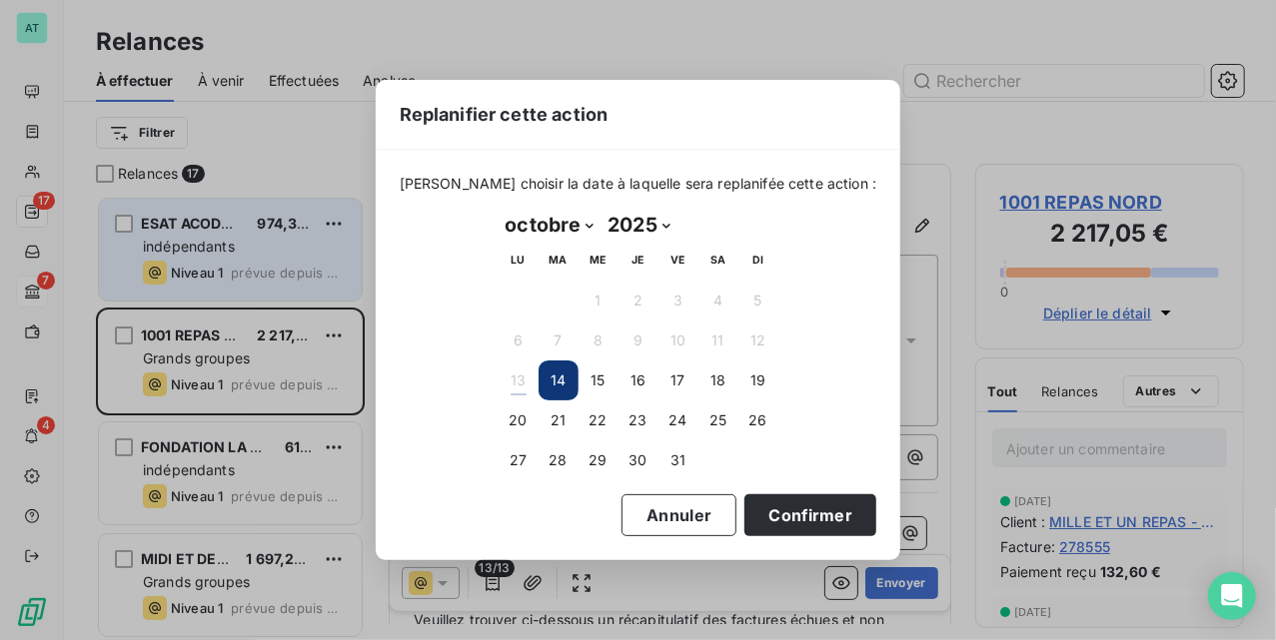
click at [779, 488] on div "octobre 2025 Month: janvier février mars avril mai juin juillet août septembre …" at bounding box center [639, 345] width 308 height 300
click at [795, 516] on button "Confirmer" at bounding box center [810, 516] width 132 height 42
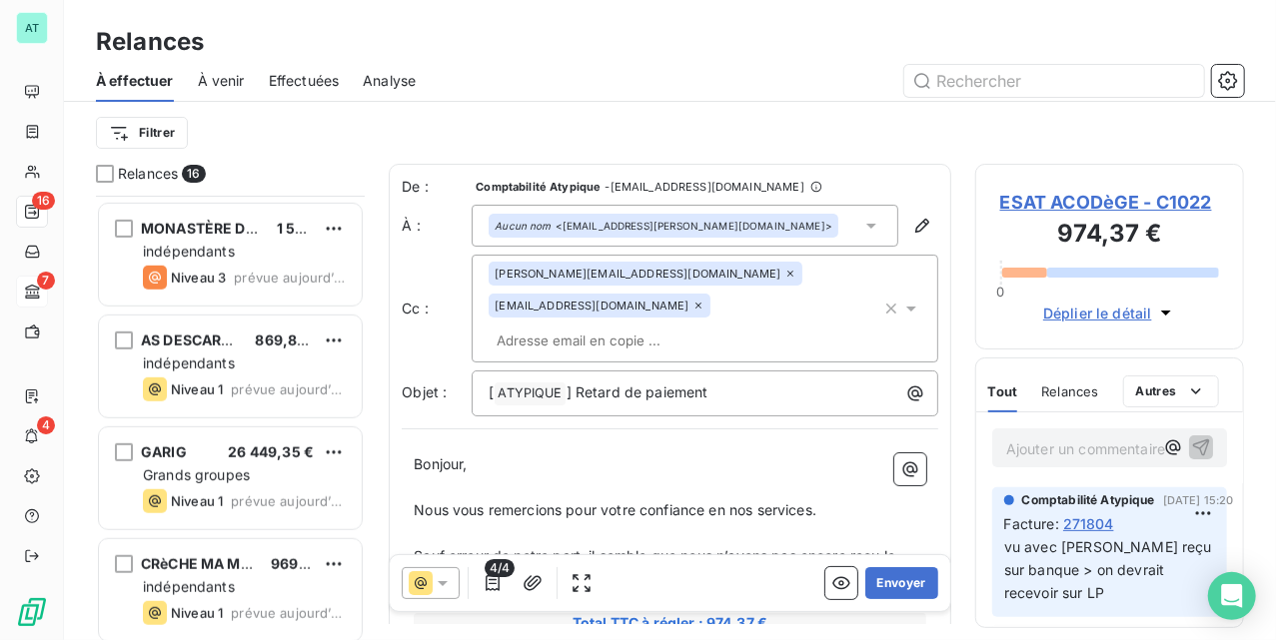
scroll to position [800, 0]
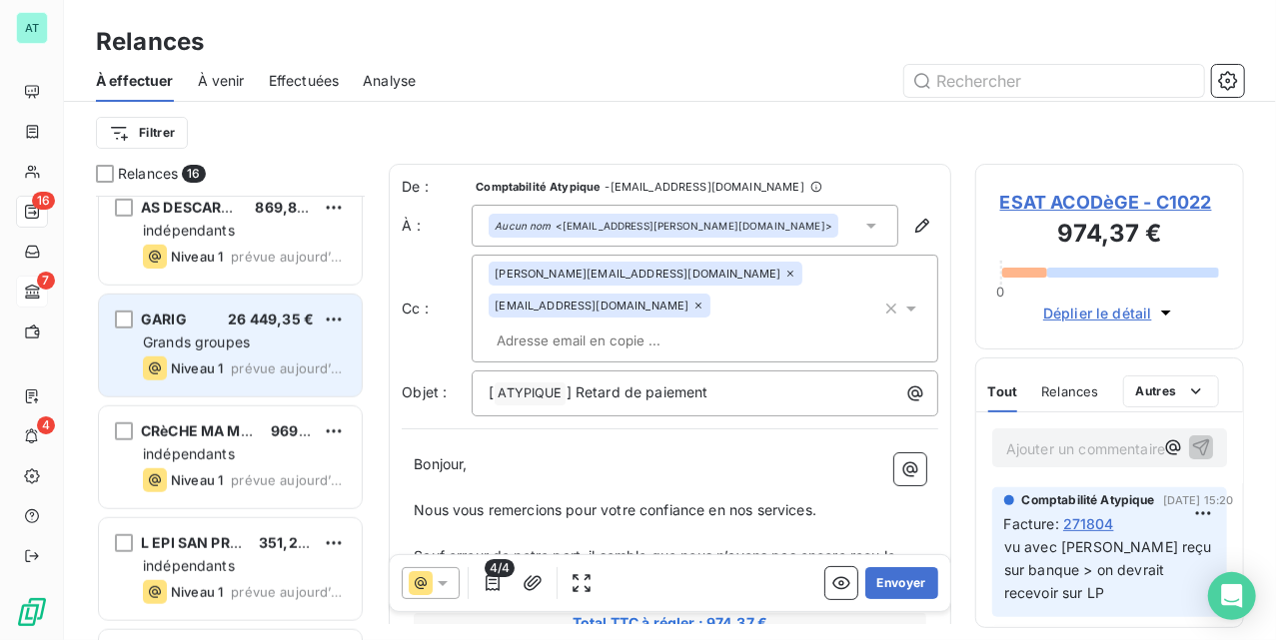
click at [236, 369] on span "prévue aujourd’hui" at bounding box center [288, 369] width 115 height 16
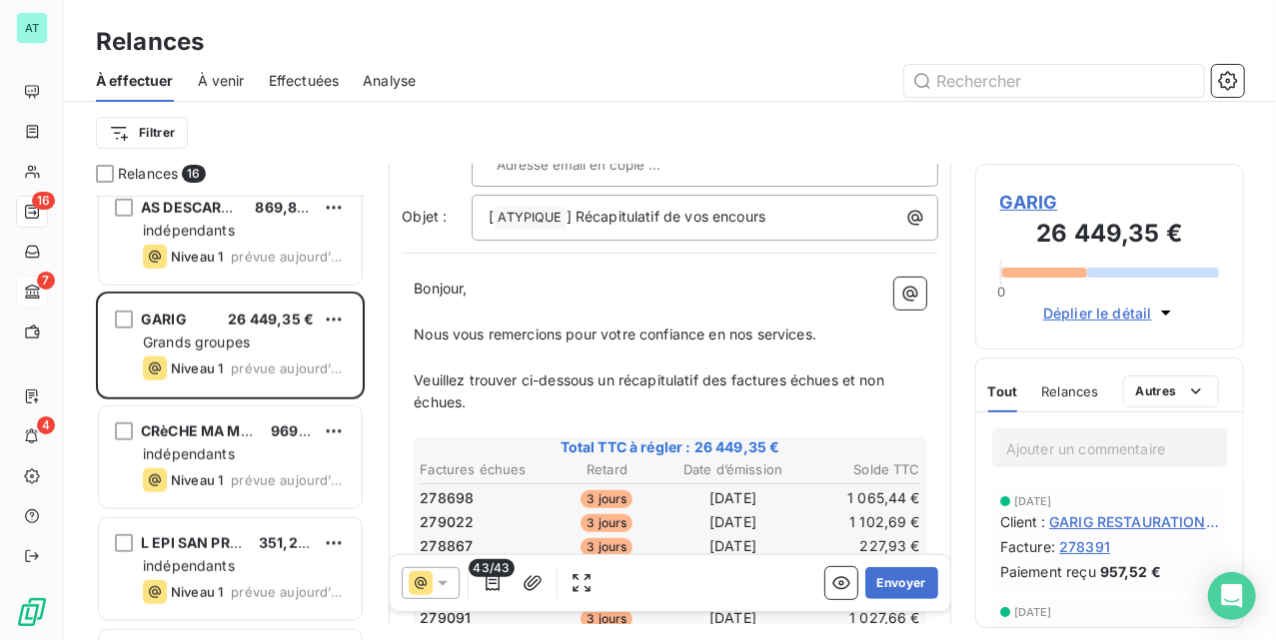
scroll to position [268, 0]
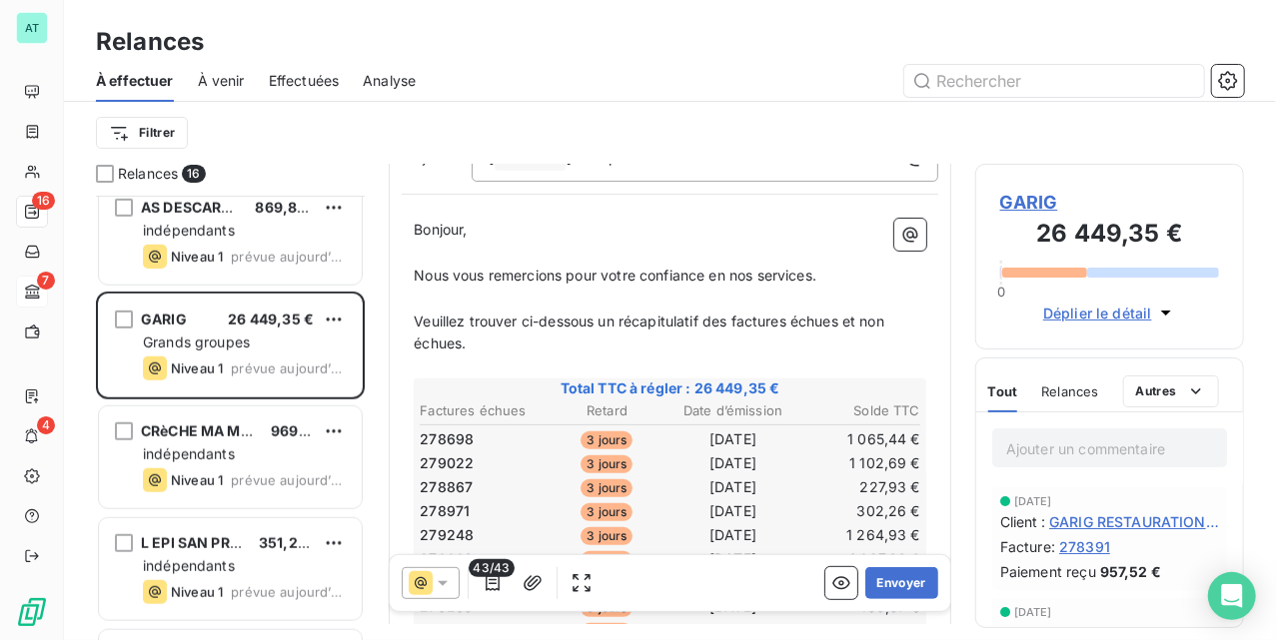
click at [1059, 389] on span "Relances" at bounding box center [1069, 392] width 57 height 16
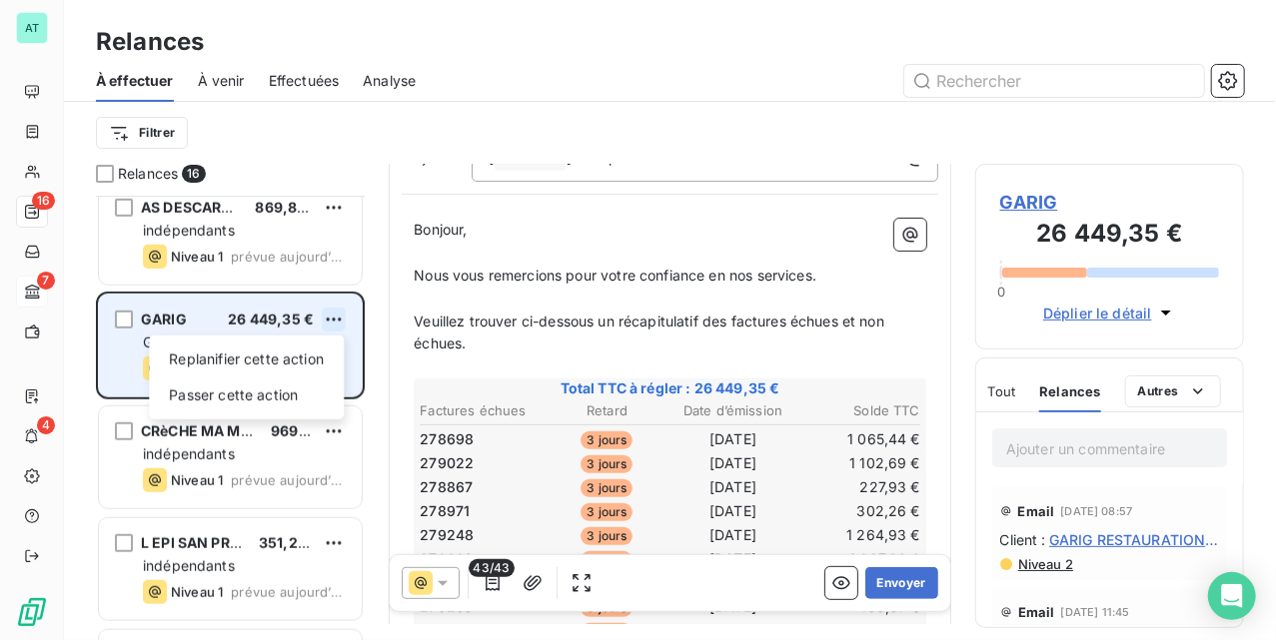
click at [336, 324] on html "AT 16 7 4 Relances À effectuer À venir Effectuées Analyse Filtrer Relances 16 M…" at bounding box center [638, 320] width 1276 height 640
click at [312, 353] on div "Replanifier cette action" at bounding box center [246, 360] width 179 height 32
select select "9"
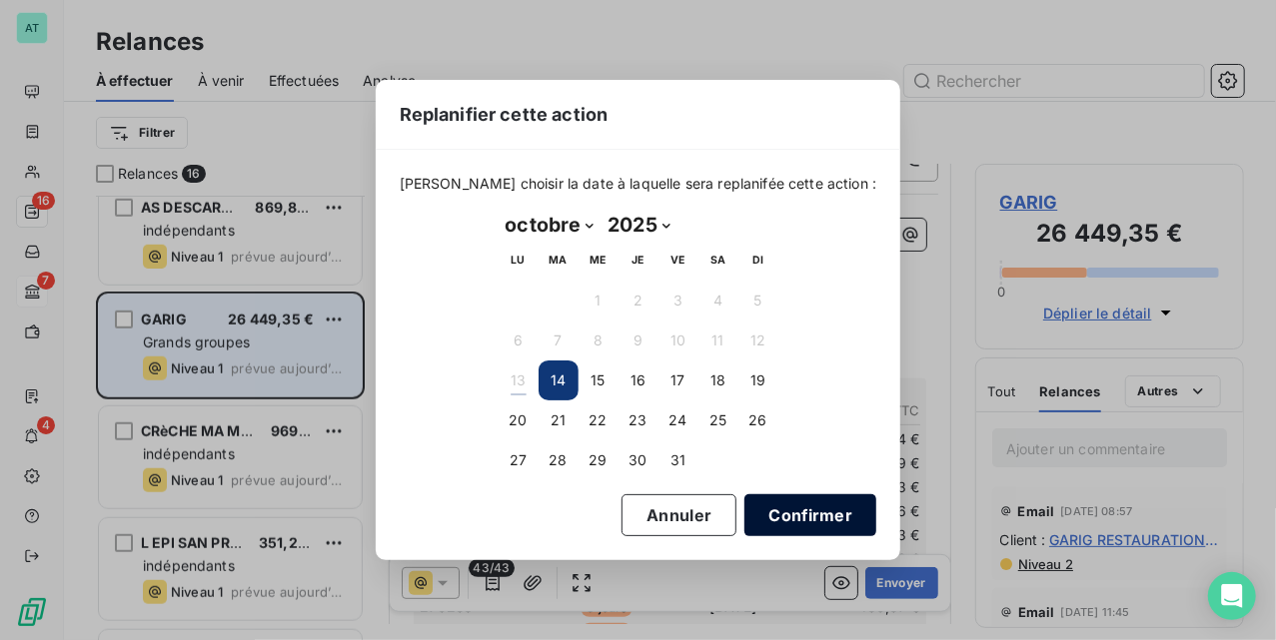
click at [781, 512] on button "Confirmer" at bounding box center [810, 516] width 132 height 42
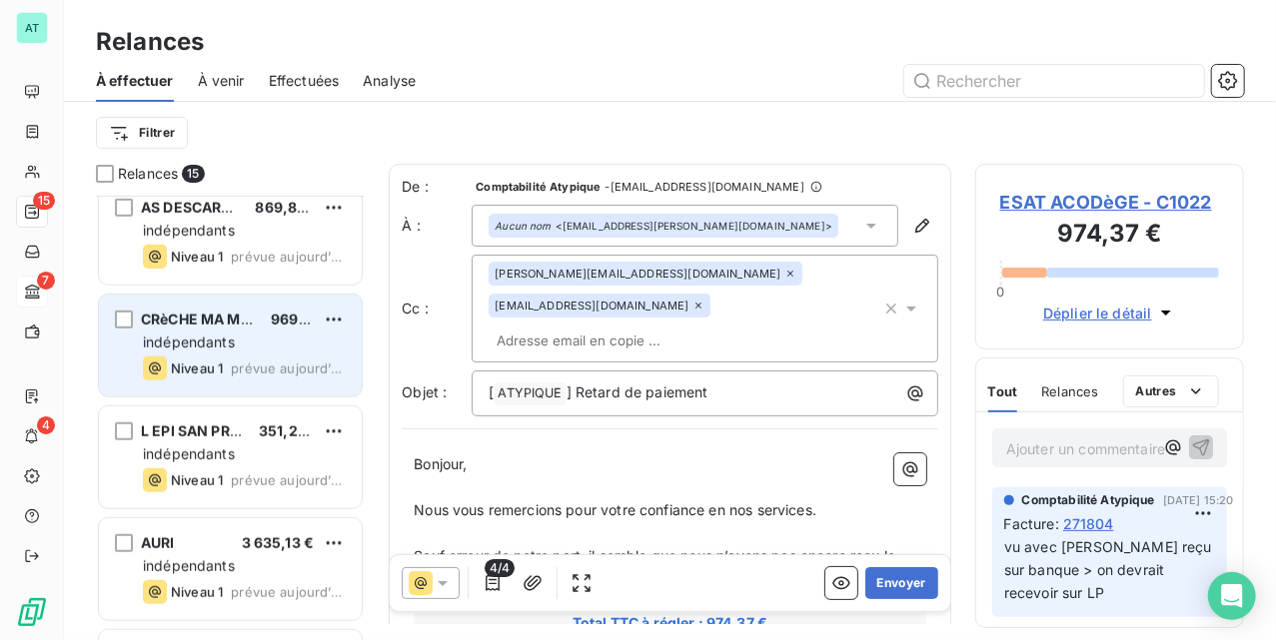
click at [244, 356] on div "CRèCHE MA MèRE L'OYE 969,80 € indépendants Niveau 1 prévue aujourd’hui" at bounding box center [230, 346] width 263 height 102
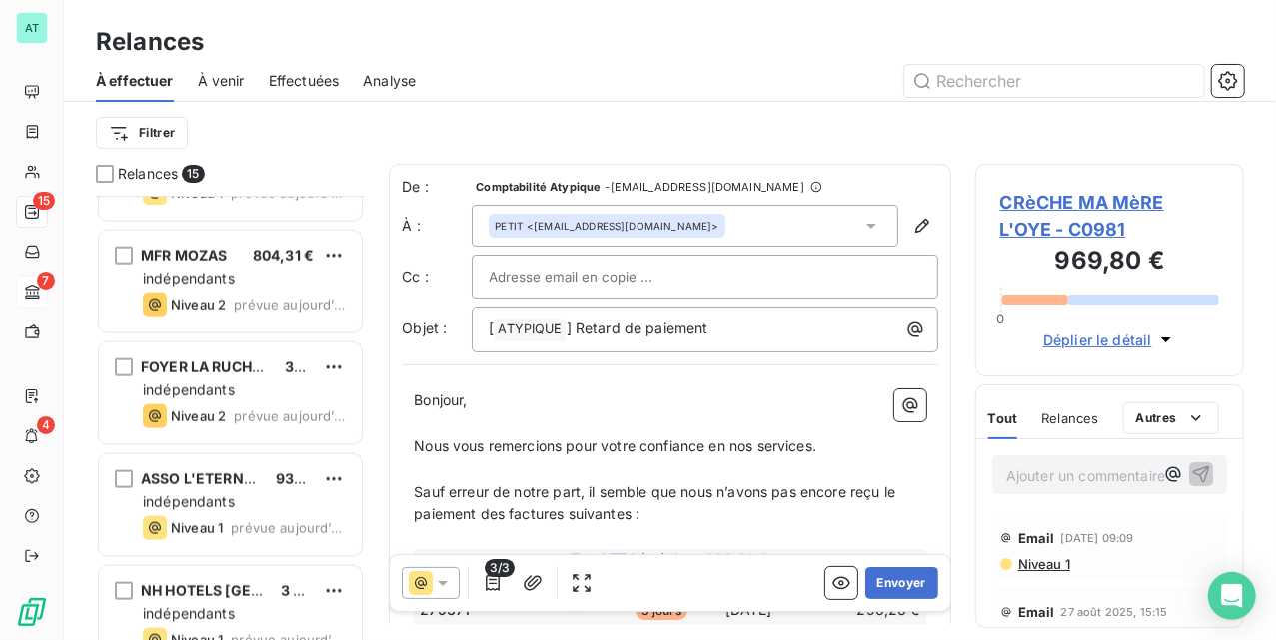
scroll to position [1235, 0]
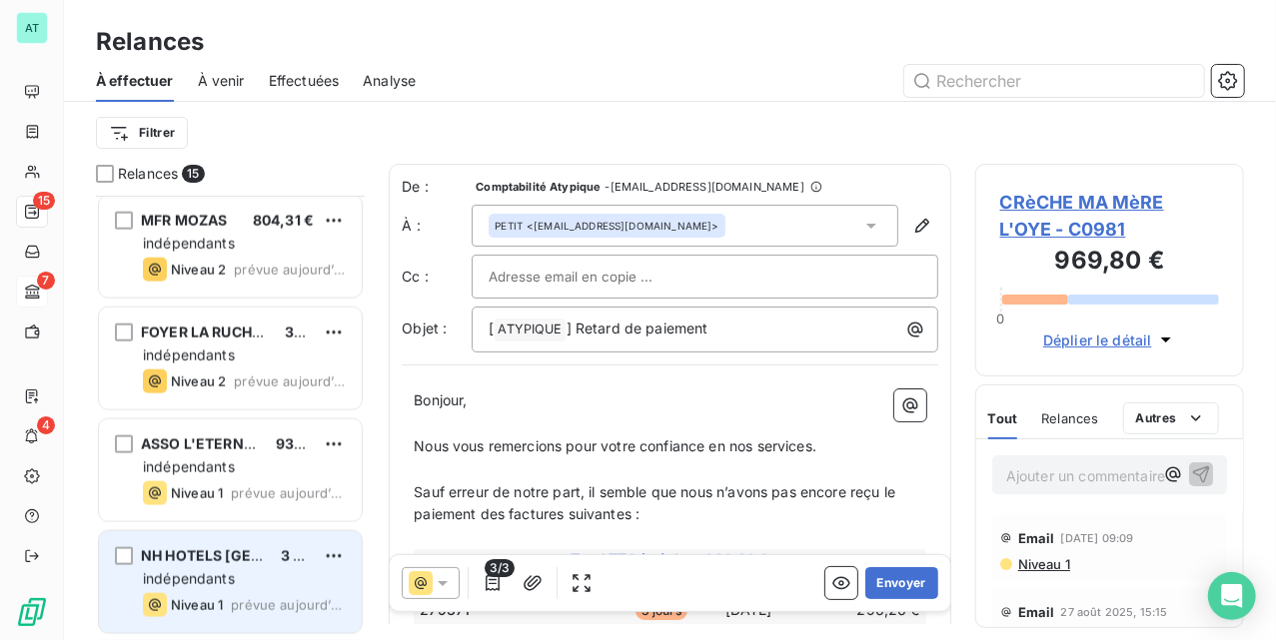
click at [234, 588] on span "indépendants" at bounding box center [189, 579] width 92 height 17
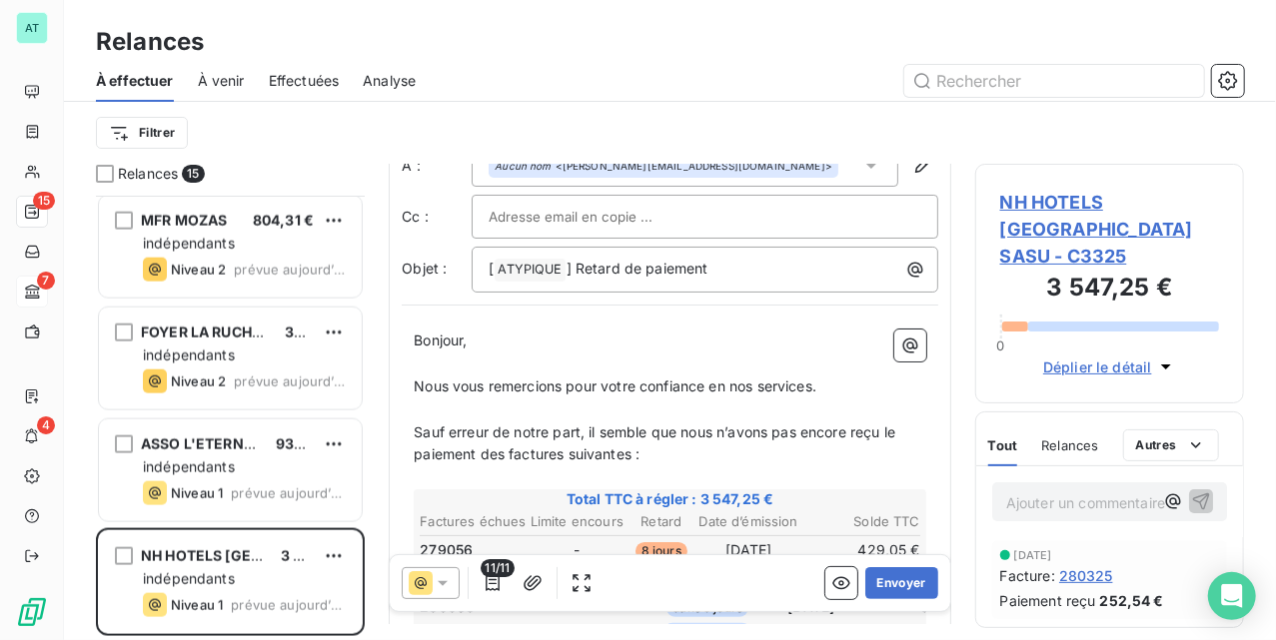
scroll to position [134, 0]
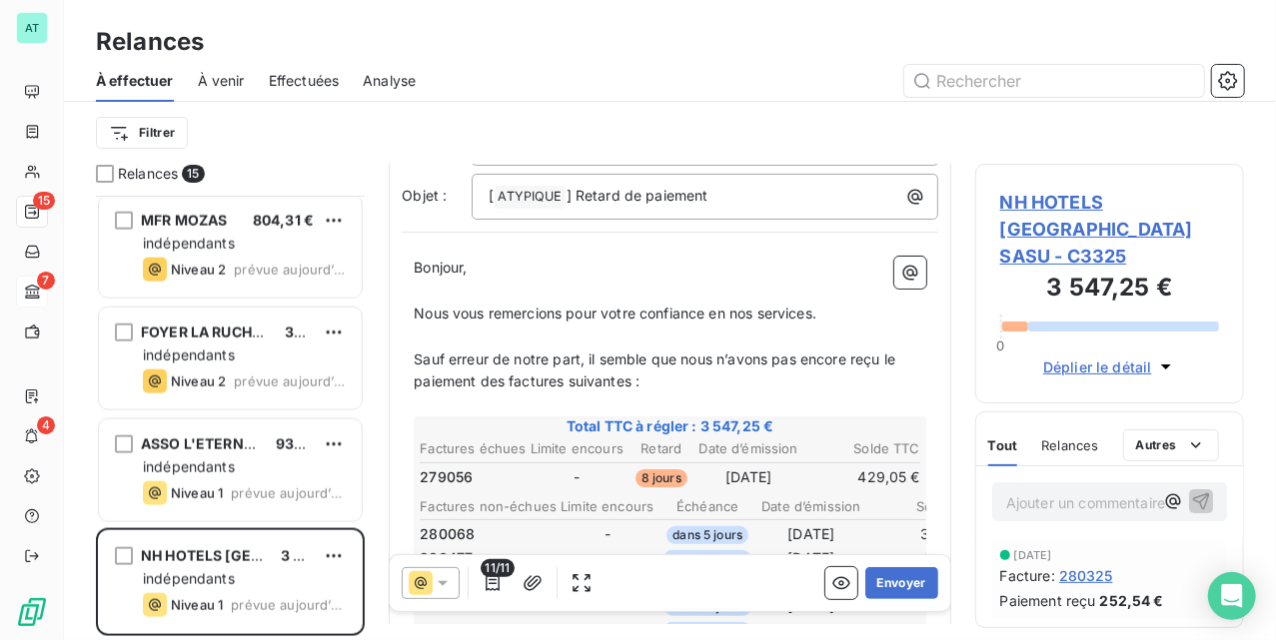
click at [440, 478] on span "279056" at bounding box center [446, 478] width 53 height 20
copy span "279056"
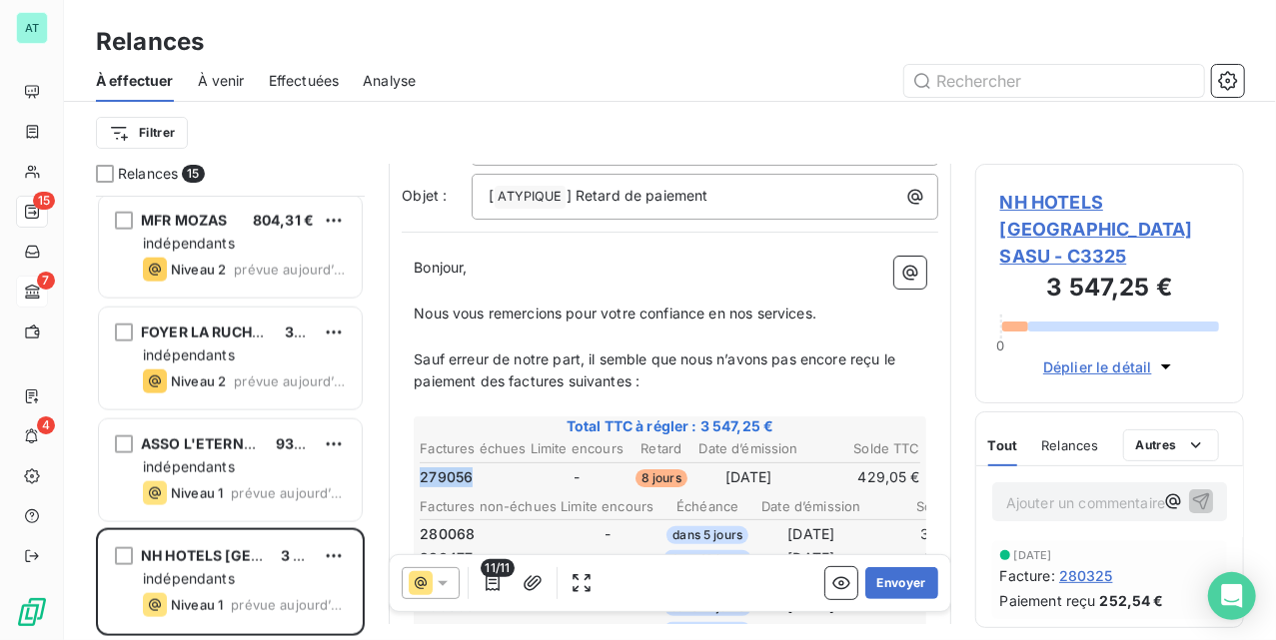
click at [441, 477] on span "279056" at bounding box center [446, 478] width 53 height 20
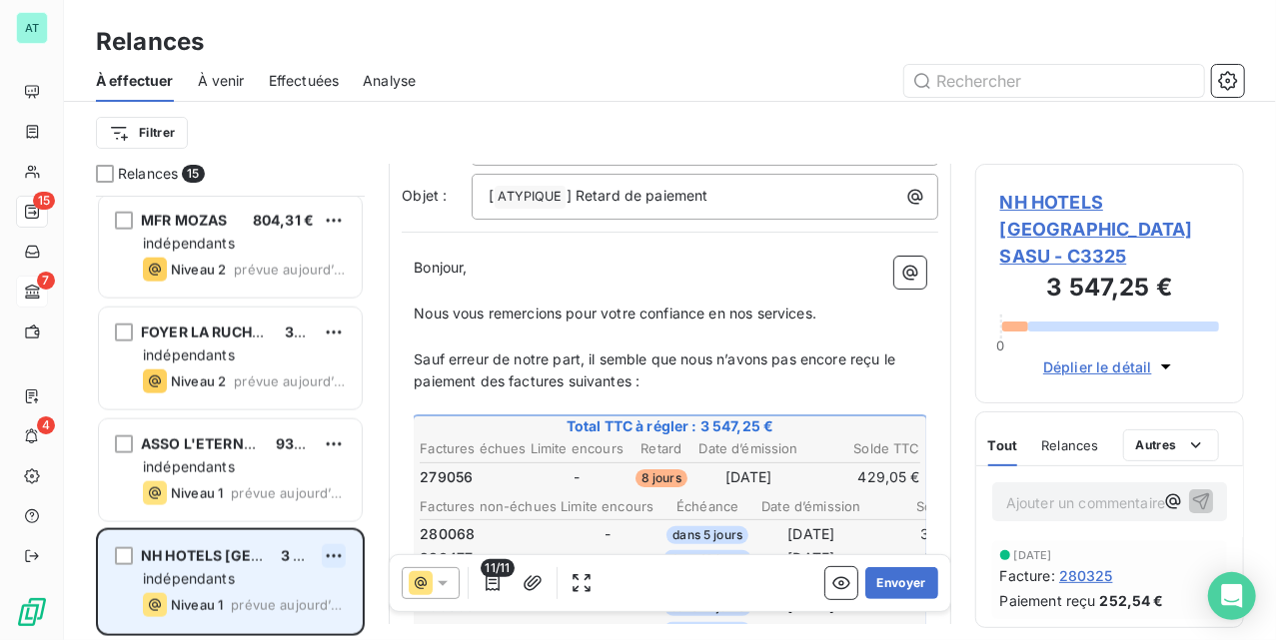
click at [344, 554] on html "AT 15 7 4 Relances À effectuer À venir Effectuées Analyse Filtrer Relances 15 A…" at bounding box center [638, 320] width 1276 height 640
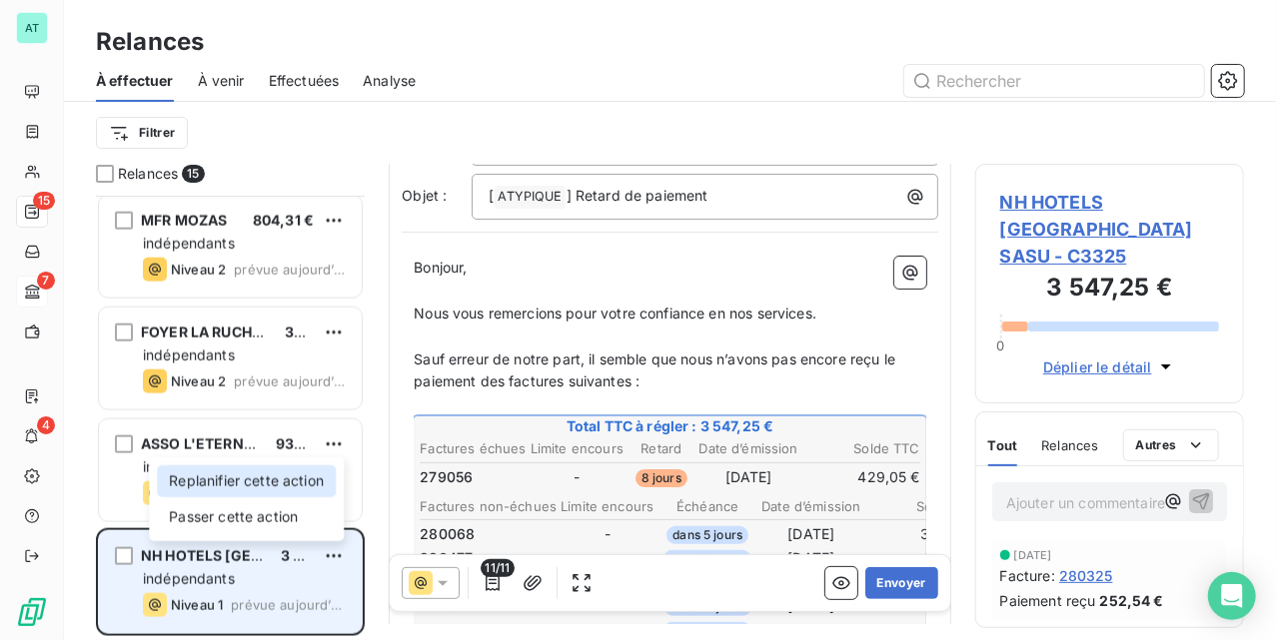
click at [298, 482] on div "Replanifier cette action" at bounding box center [246, 482] width 179 height 32
select select "9"
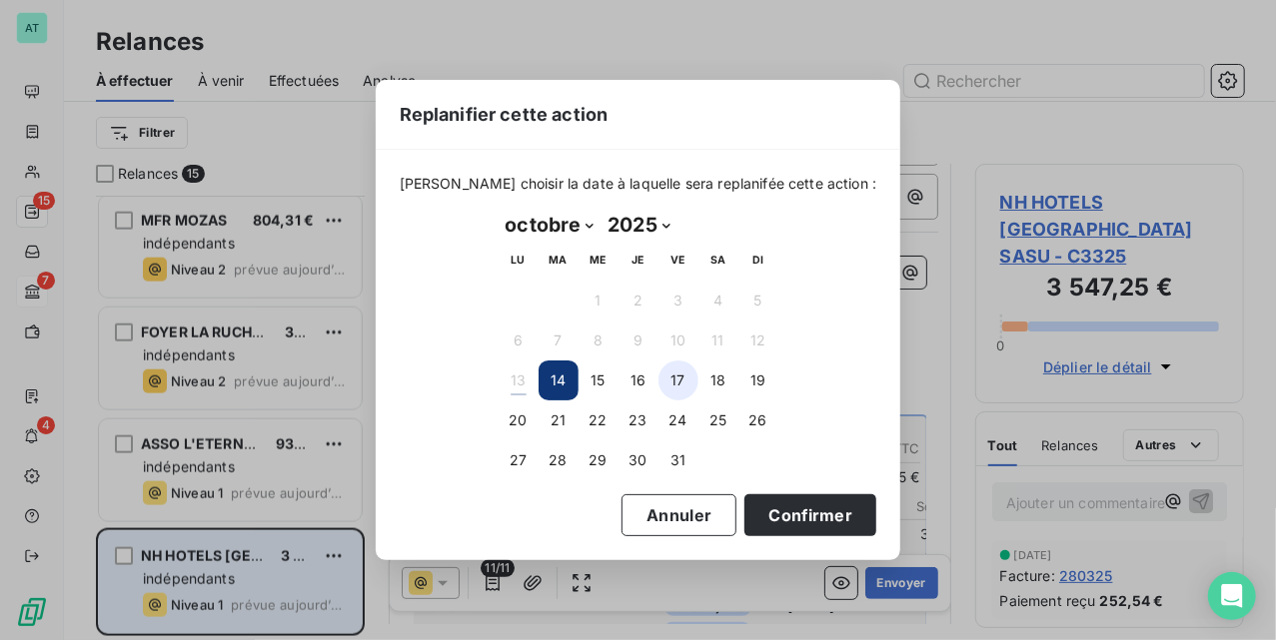
click at [669, 380] on button "17" at bounding box center [678, 381] width 40 height 40
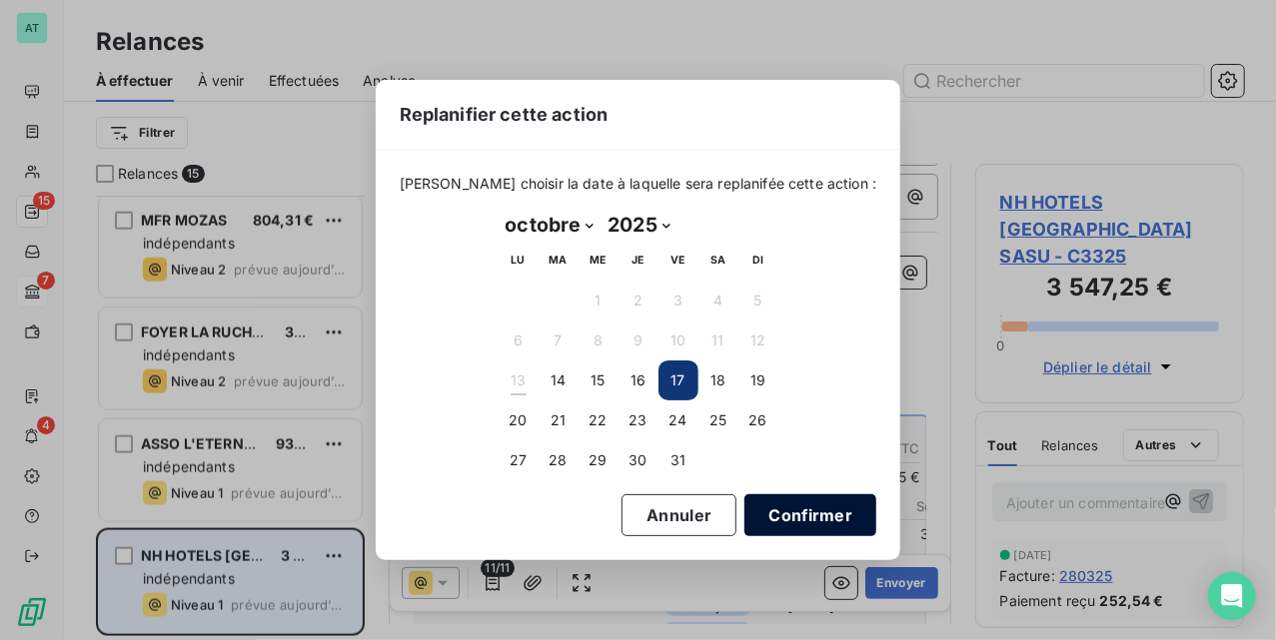
click at [792, 514] on button "Confirmer" at bounding box center [810, 516] width 132 height 42
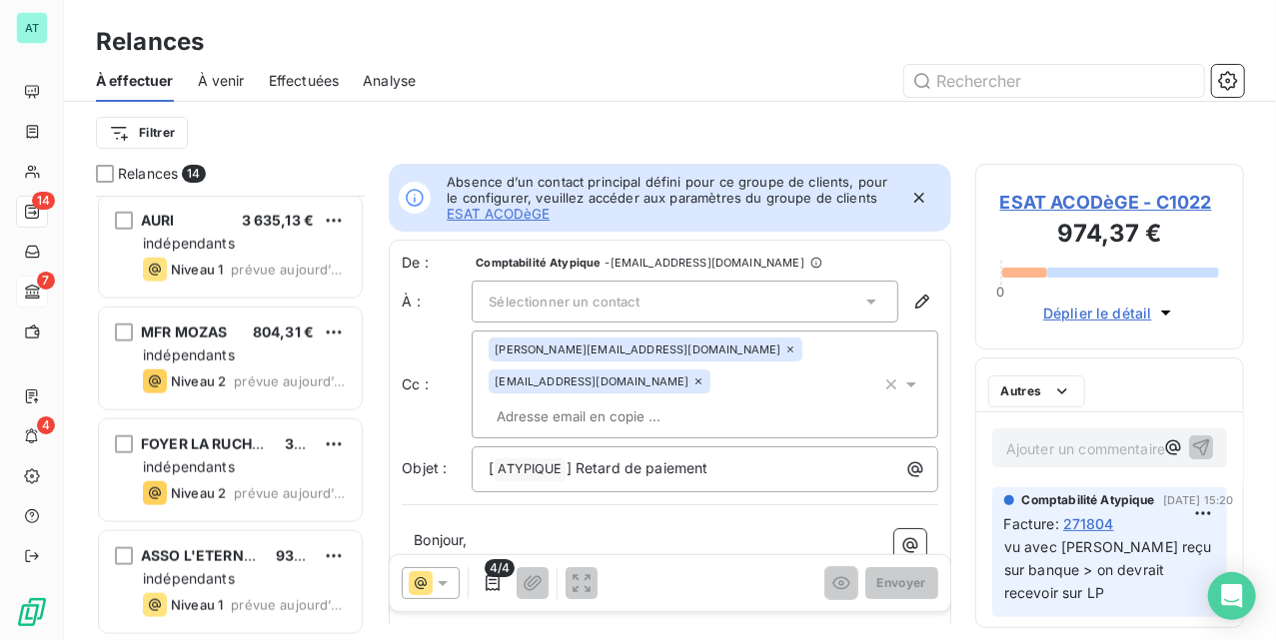
scroll to position [1121, 0]
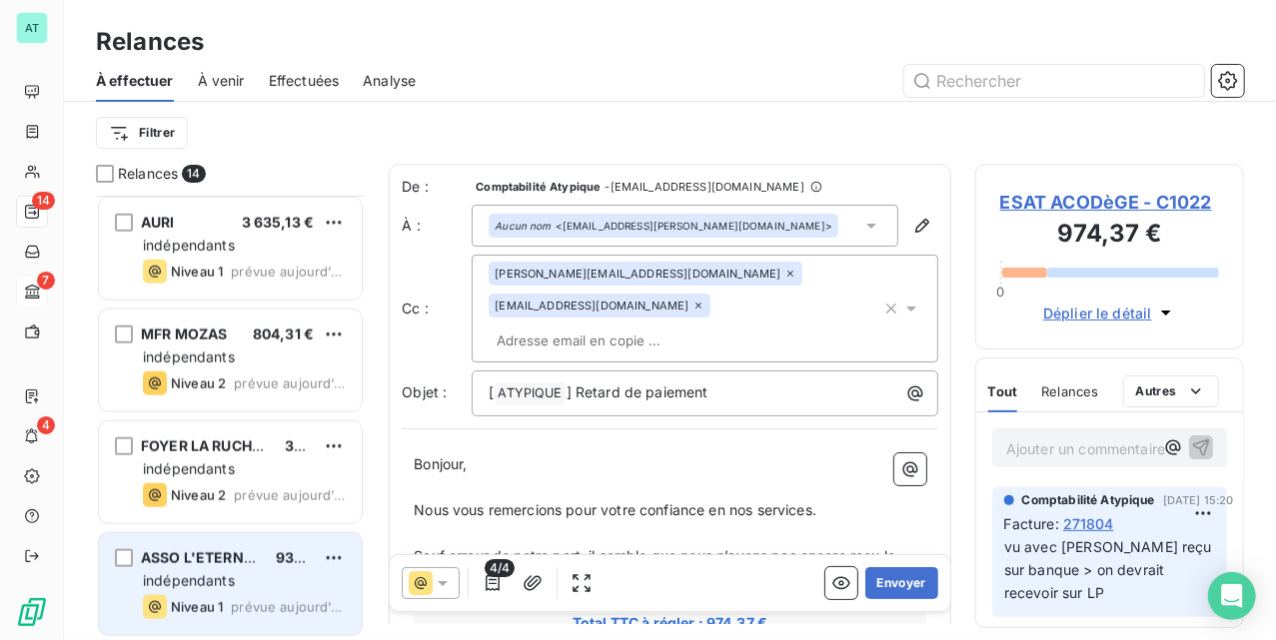
click at [174, 560] on span "ASSO L'ETERNEL SOLIDAIRE" at bounding box center [240, 558] width 198 height 17
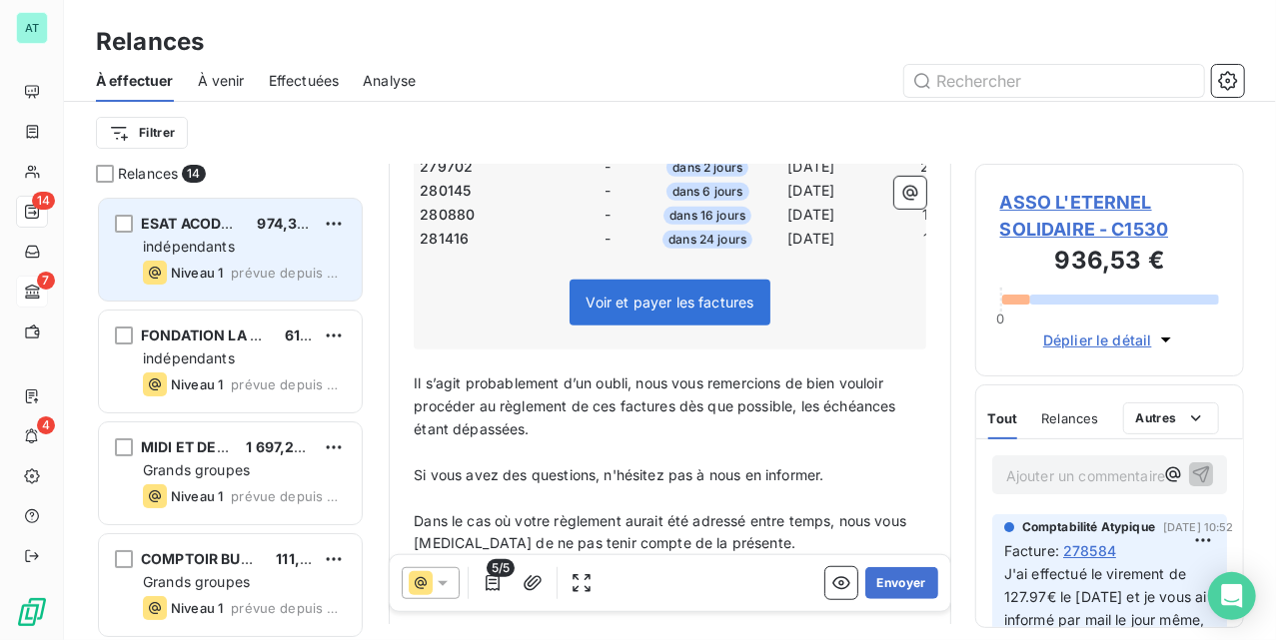
click at [229, 242] on span "indépendants" at bounding box center [189, 246] width 92 height 17
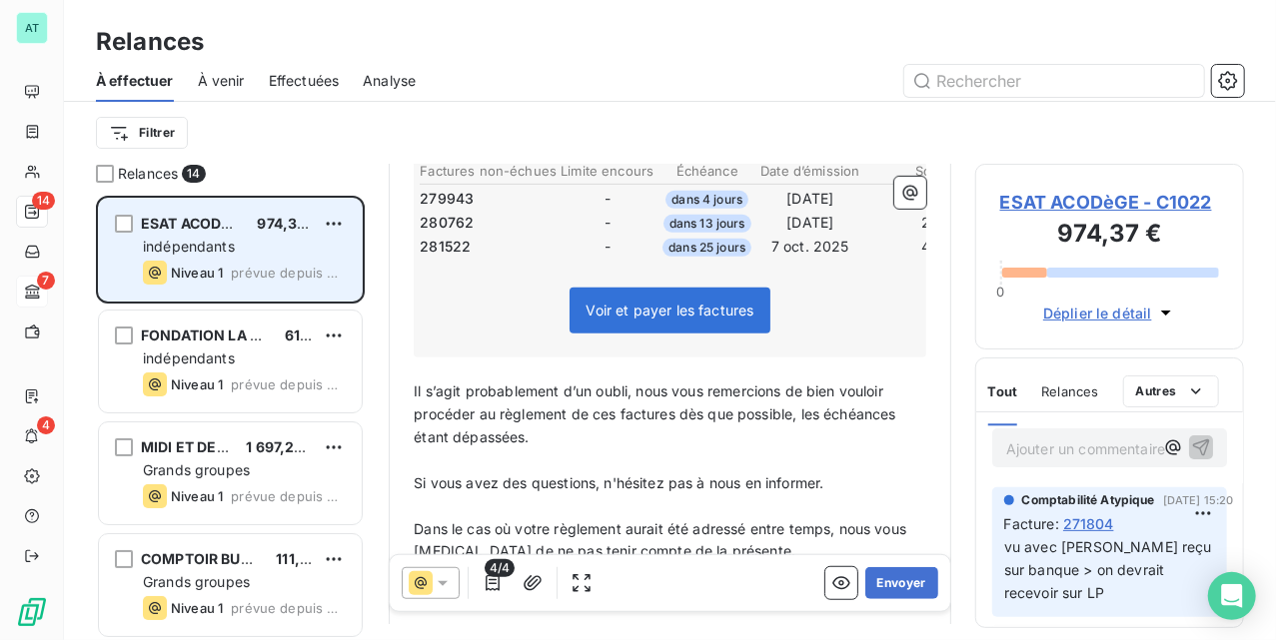
scroll to position [457, 0]
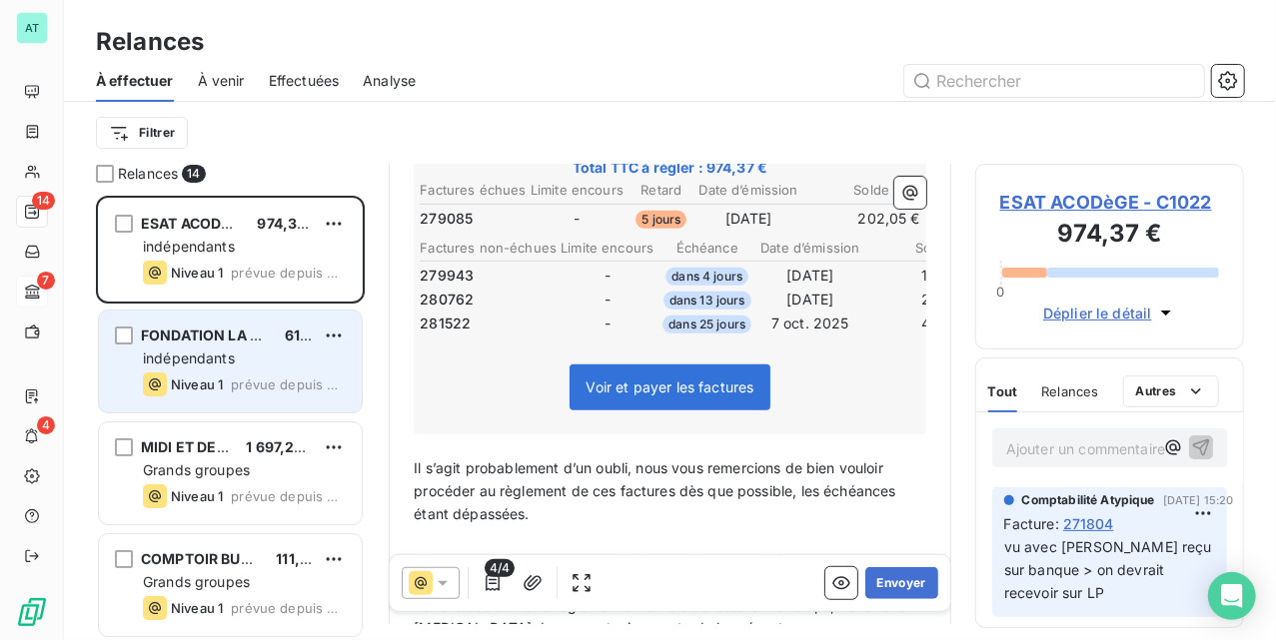
click at [200, 382] on span "Niveau 1" at bounding box center [197, 385] width 52 height 16
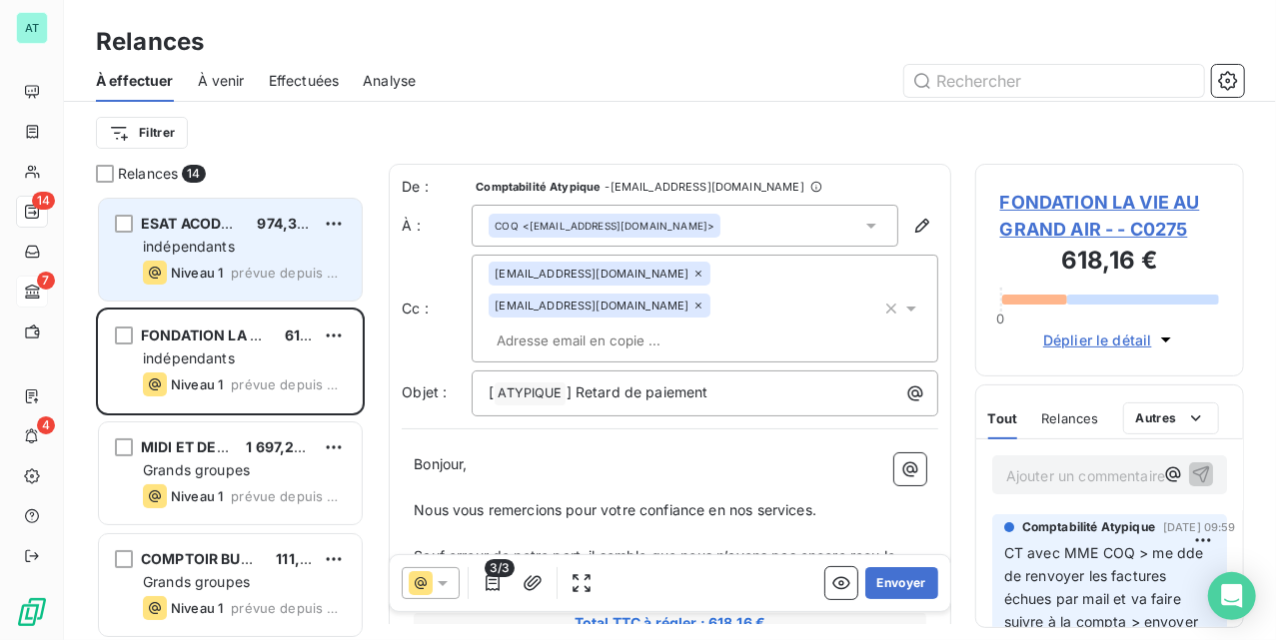
click at [223, 282] on div "Niveau 1" at bounding box center [183, 273] width 80 height 24
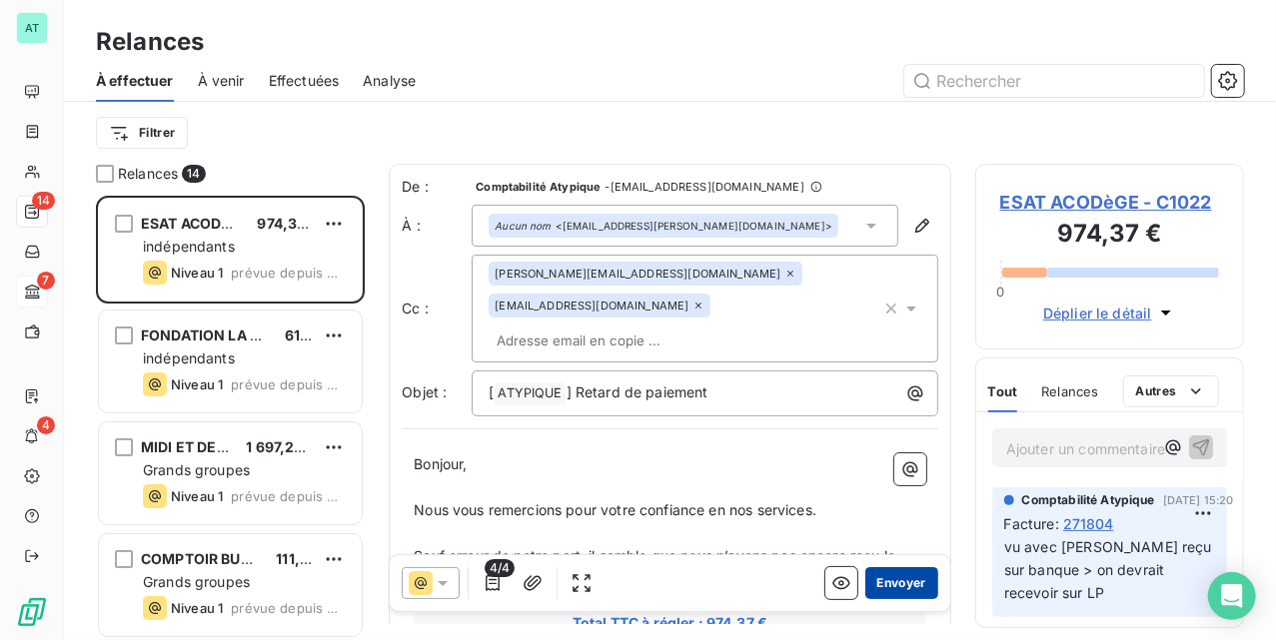
click at [883, 593] on button "Envoyer" at bounding box center [901, 584] width 73 height 32
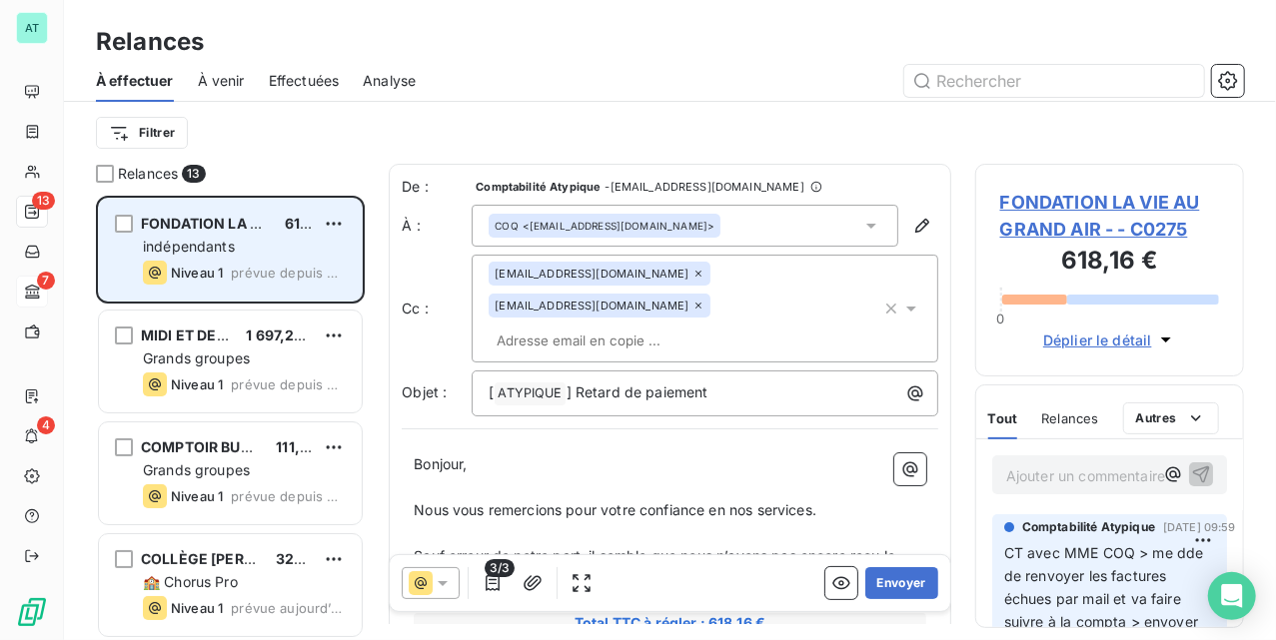
click at [189, 242] on span "indépendants" at bounding box center [189, 246] width 92 height 17
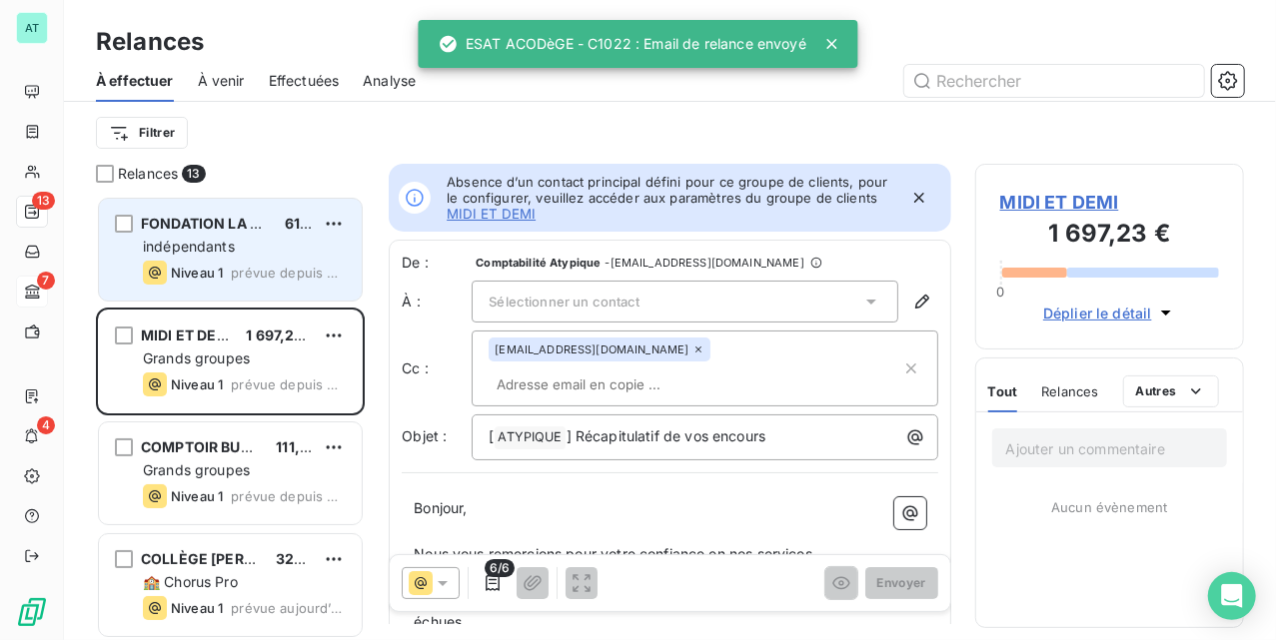
click at [214, 254] on span "indépendants" at bounding box center [189, 246] width 92 height 17
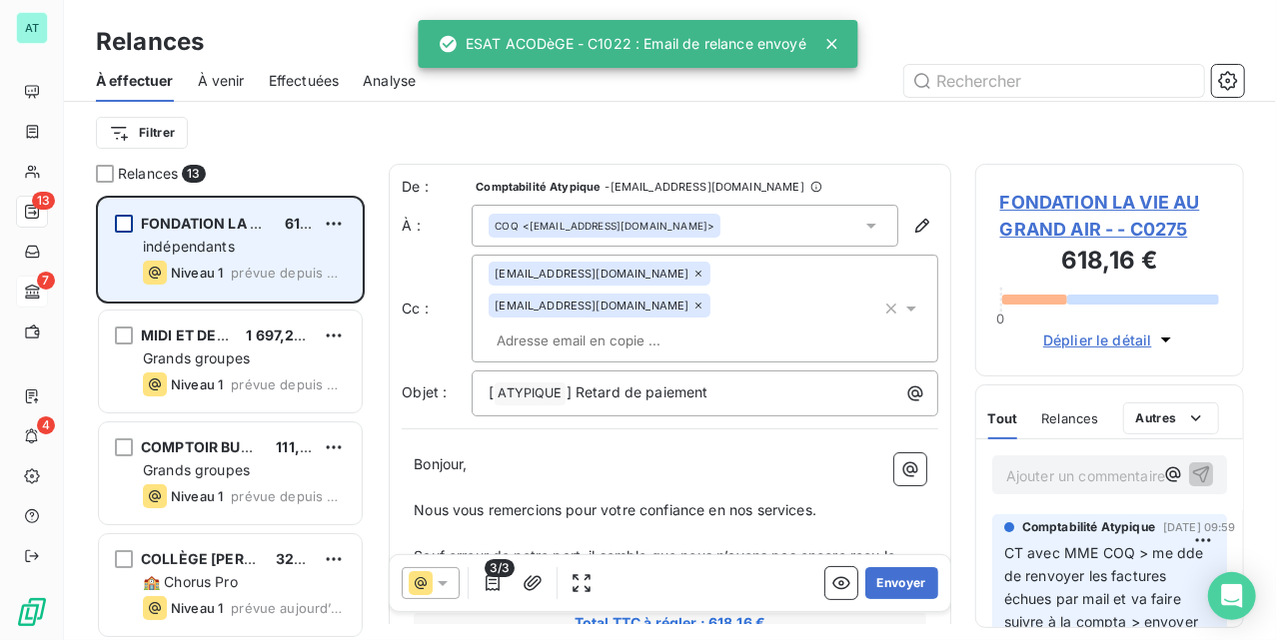
click at [115, 222] on div "grid" at bounding box center [124, 224] width 18 height 18
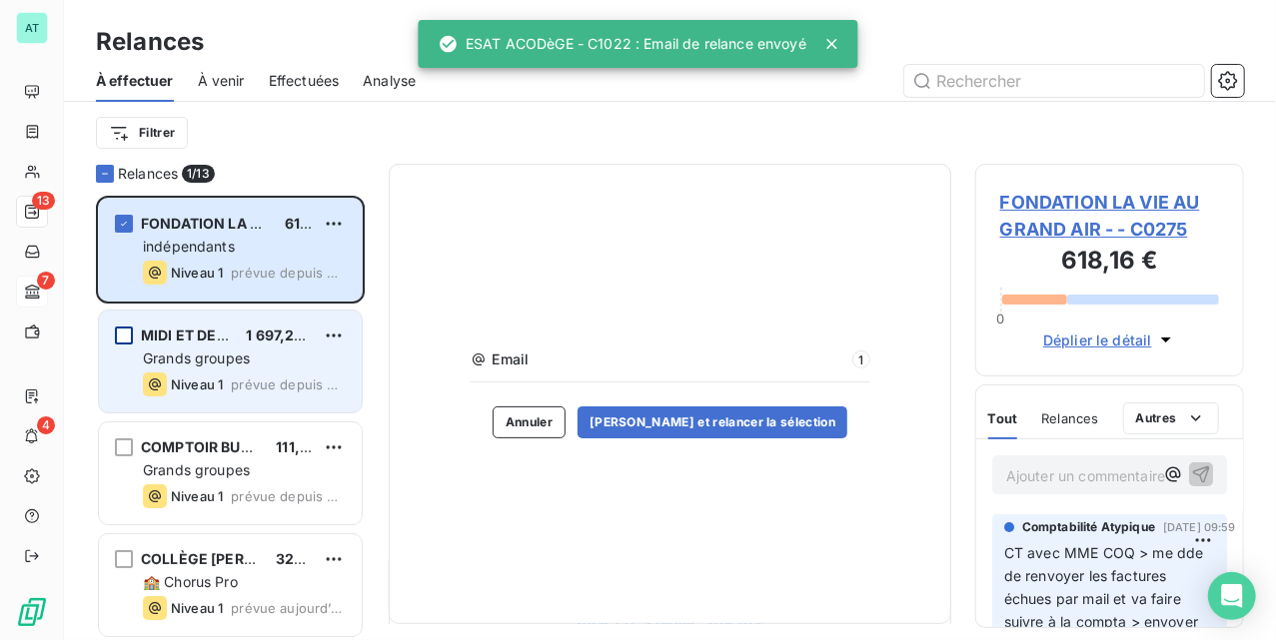
click at [122, 336] on div "grid" at bounding box center [124, 336] width 18 height 18
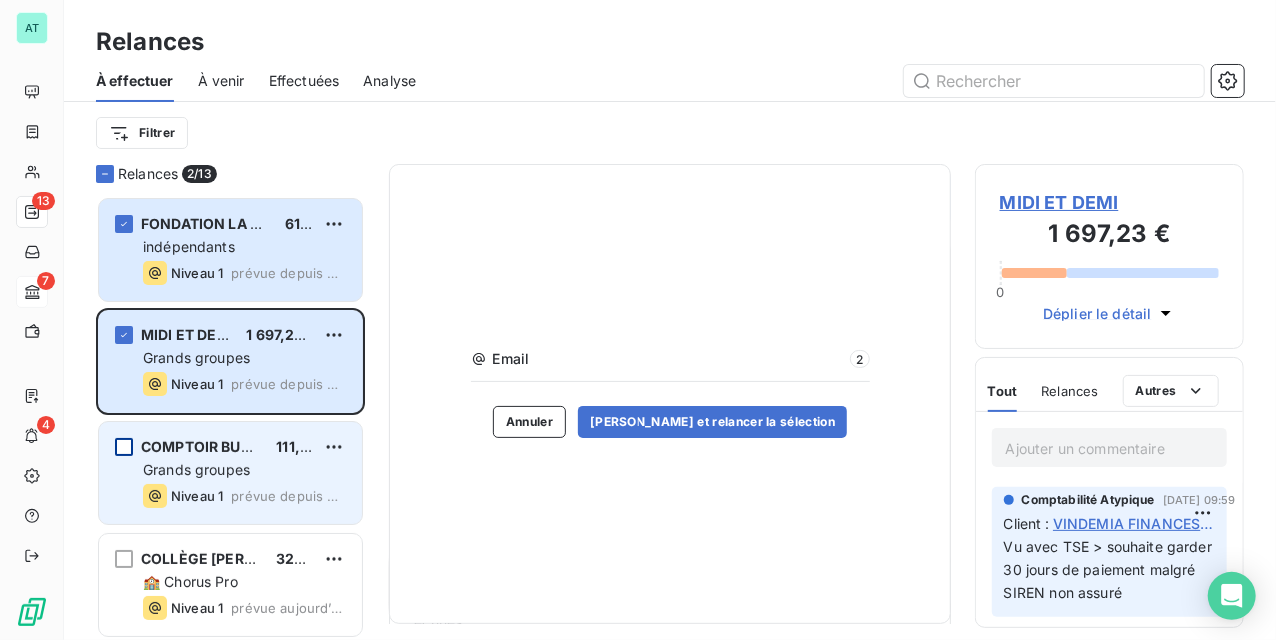
click at [120, 452] on div "grid" at bounding box center [124, 448] width 18 height 18
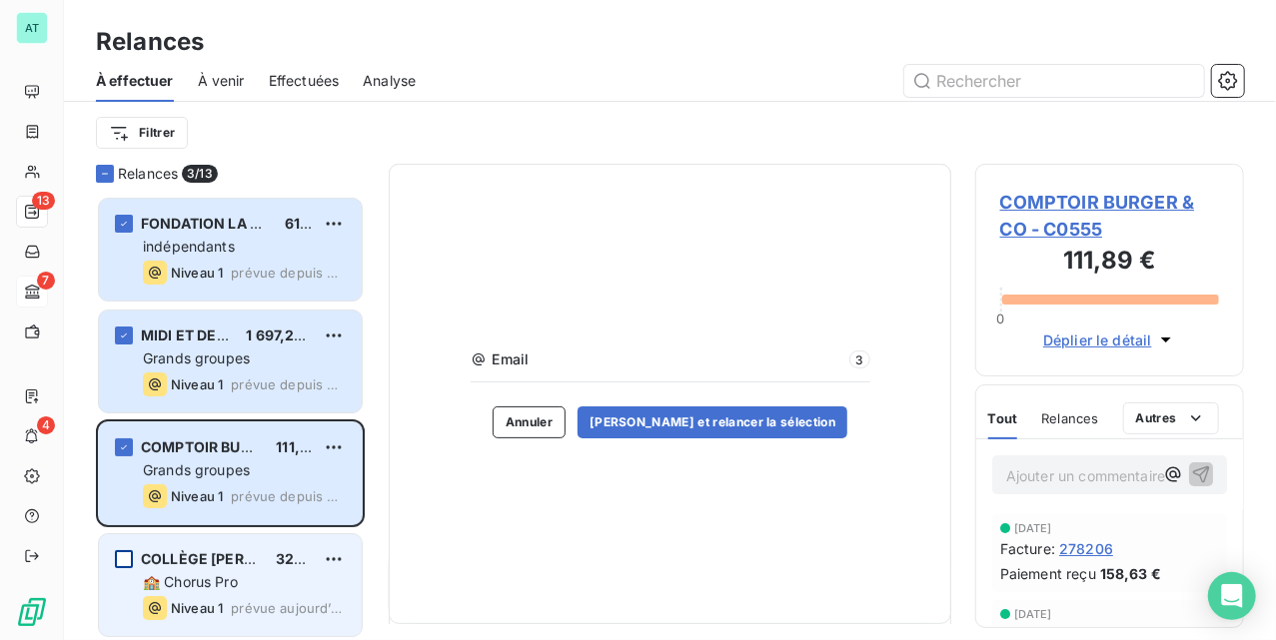
click at [115, 557] on div "grid" at bounding box center [124, 560] width 18 height 18
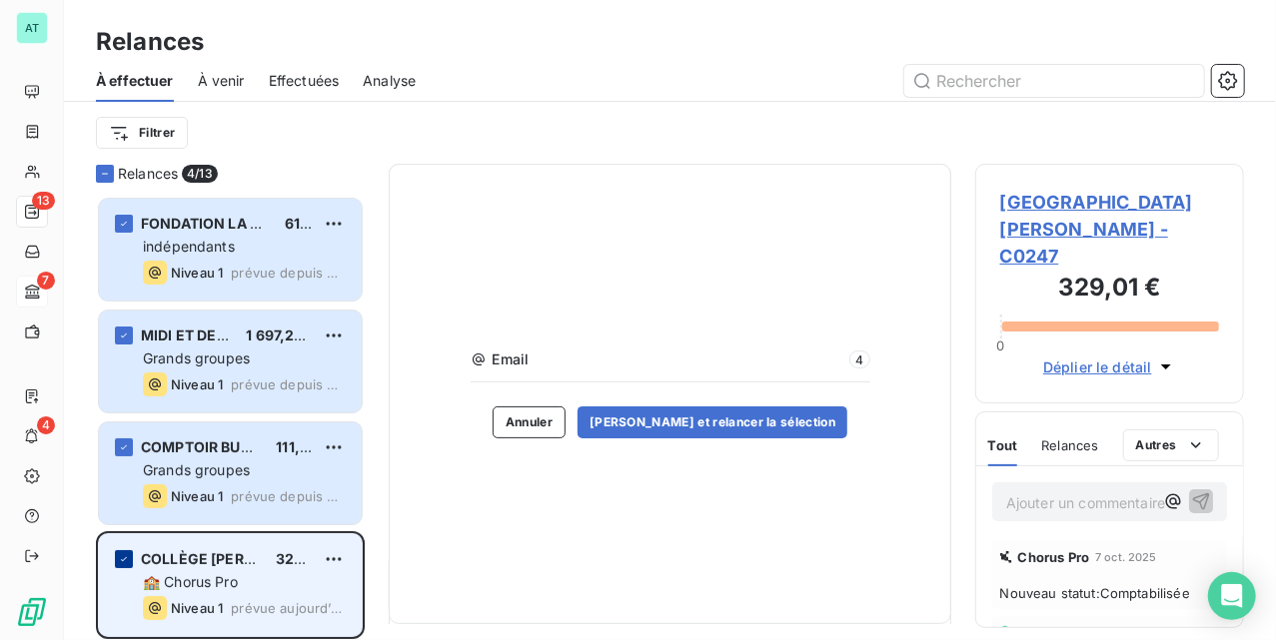
click at [121, 556] on icon "grid" at bounding box center [124, 560] width 12 height 12
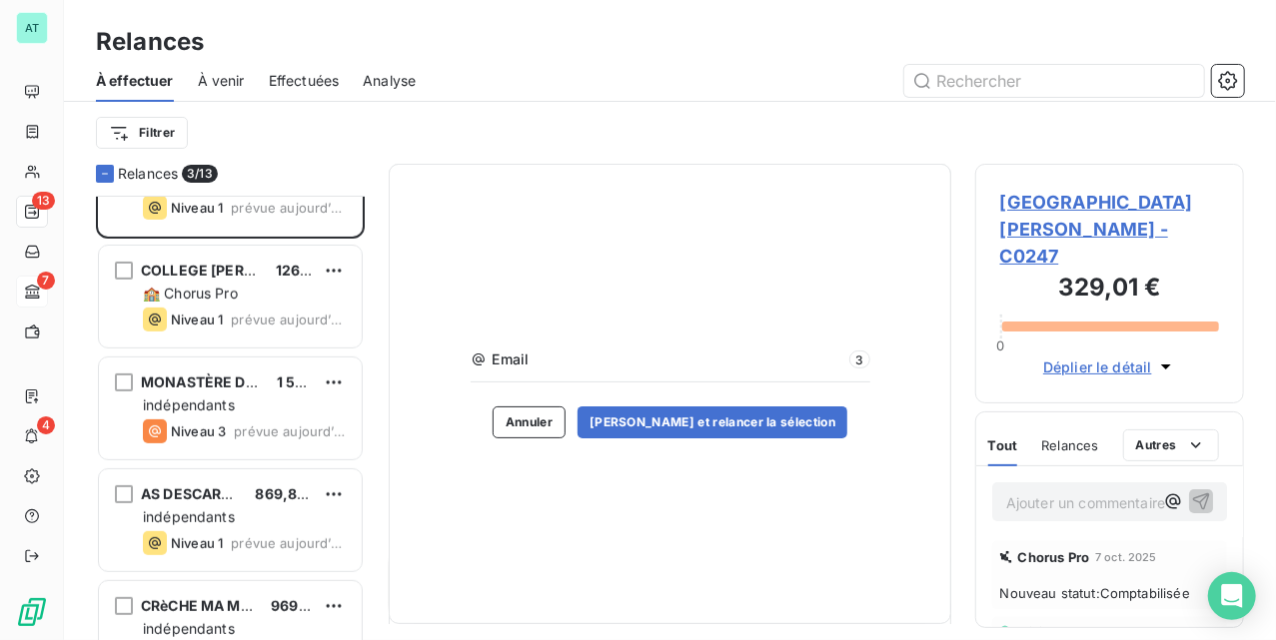
scroll to position [401, 0]
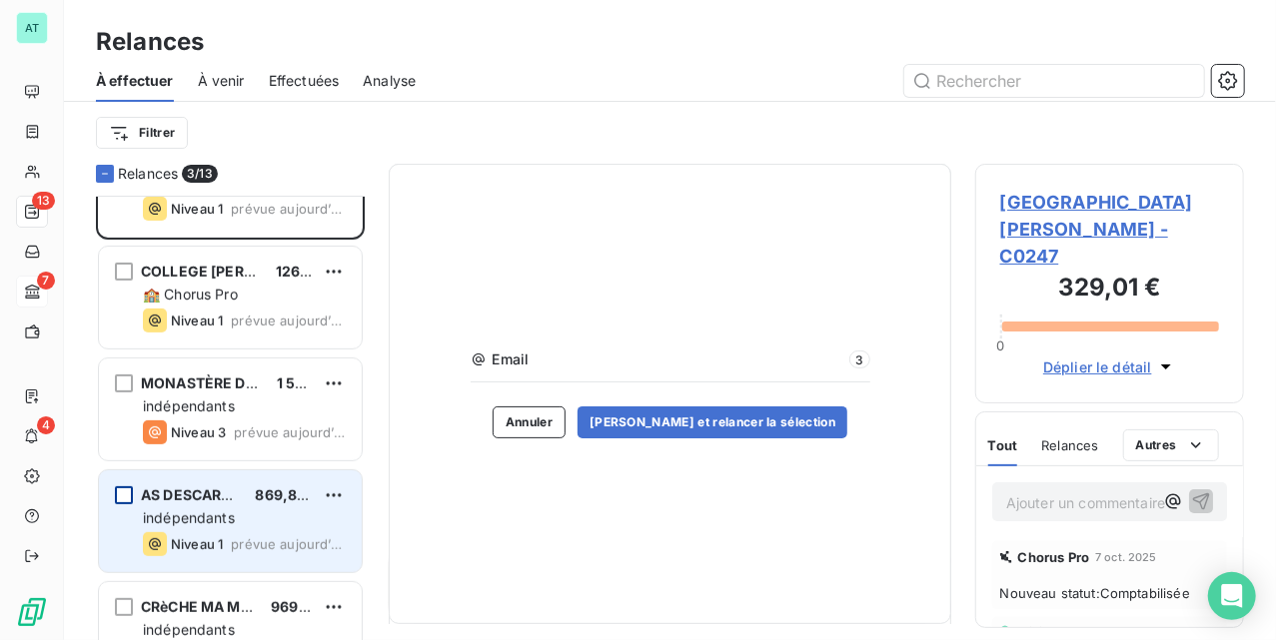
click at [121, 488] on div "grid" at bounding box center [124, 496] width 18 height 18
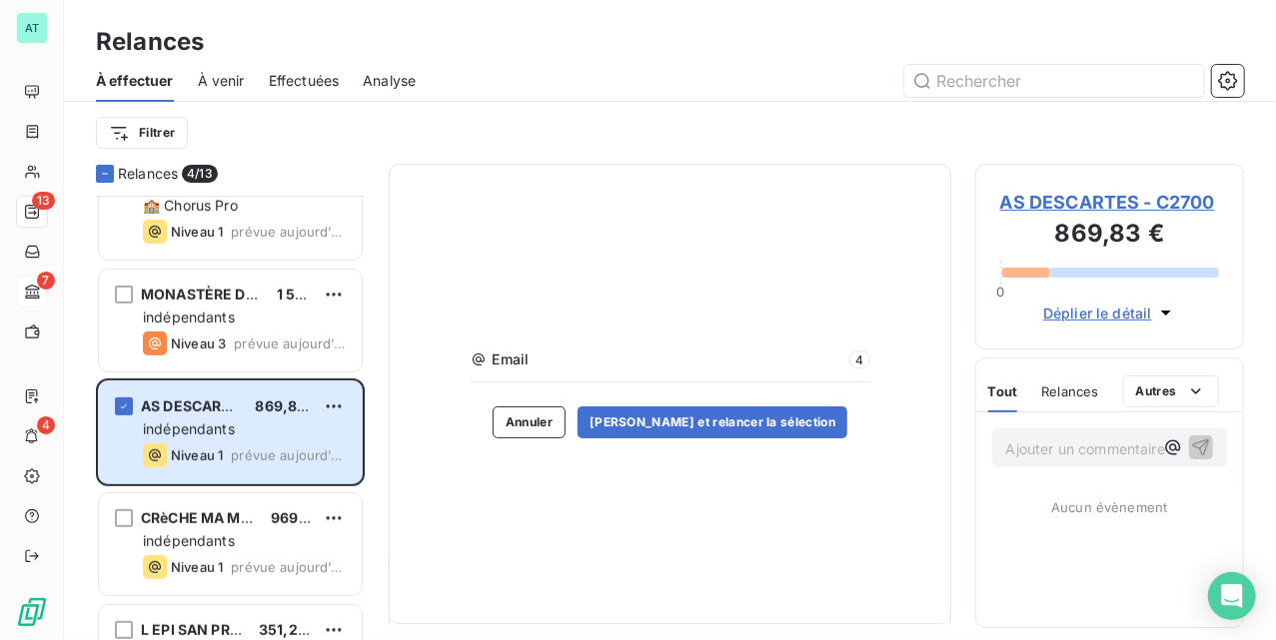
scroll to position [534, 0]
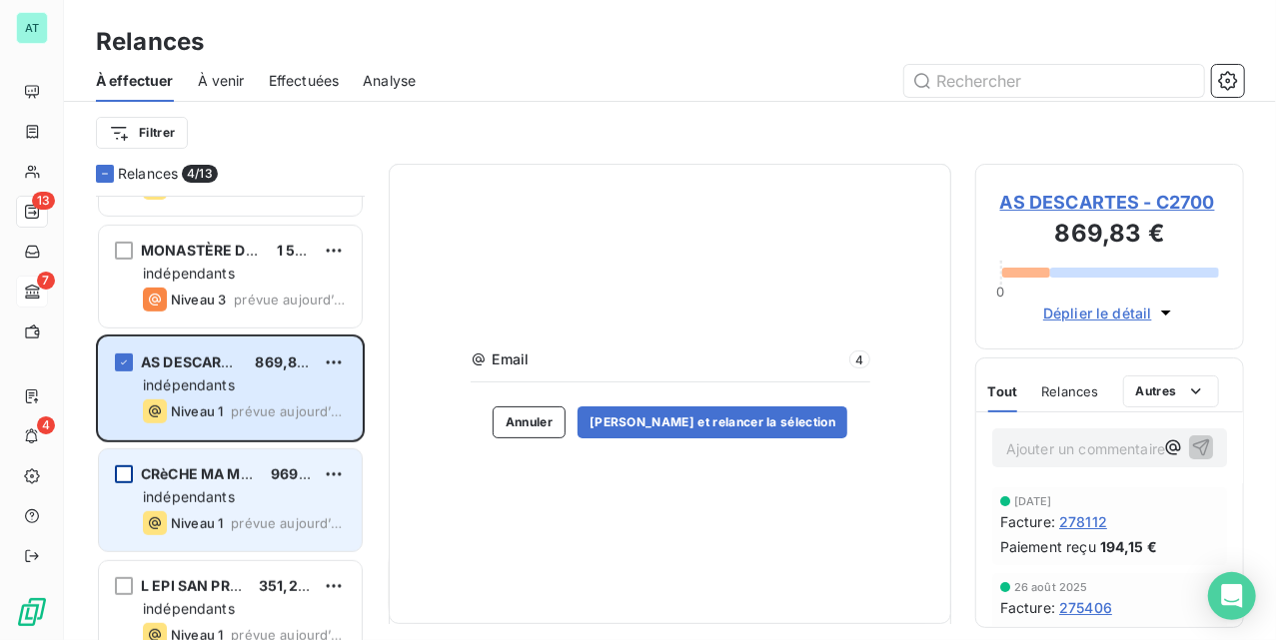
click at [118, 480] on div "grid" at bounding box center [124, 475] width 18 height 18
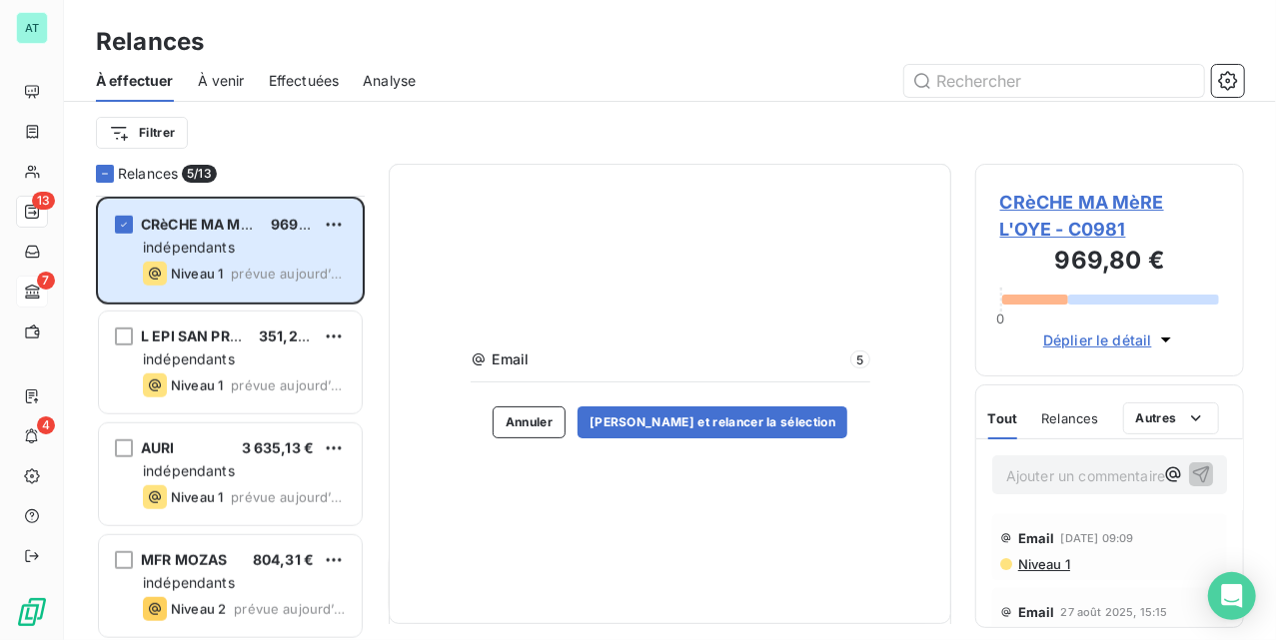
scroll to position [800, 0]
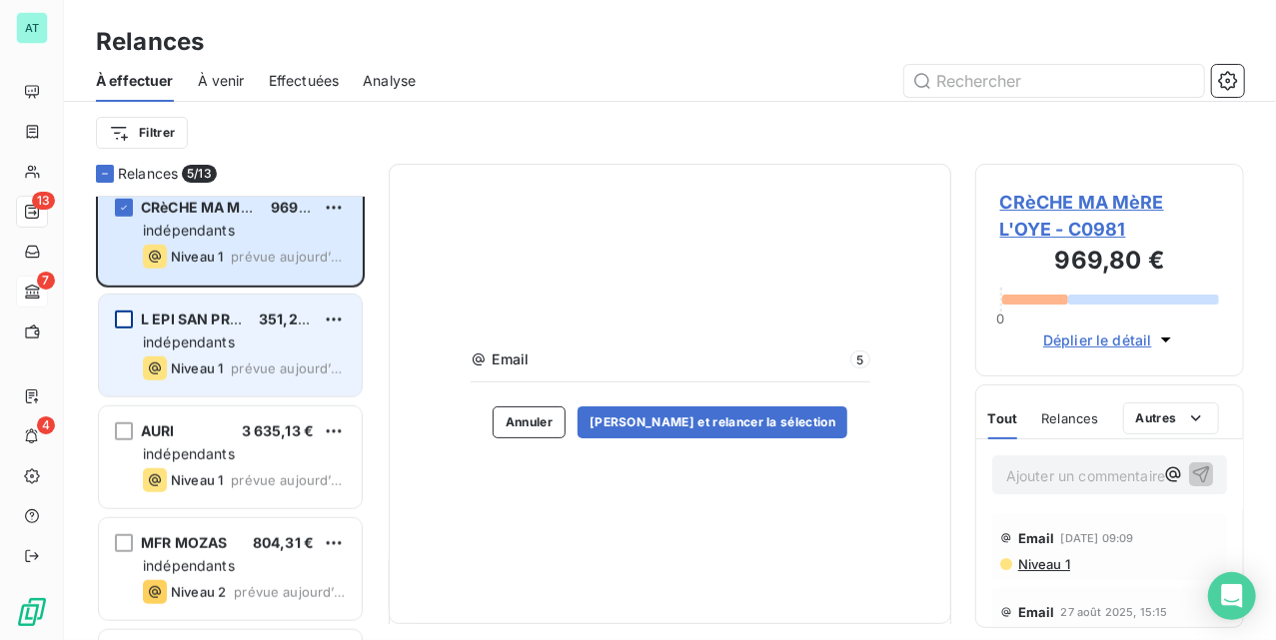
click at [121, 326] on div "grid" at bounding box center [124, 320] width 18 height 18
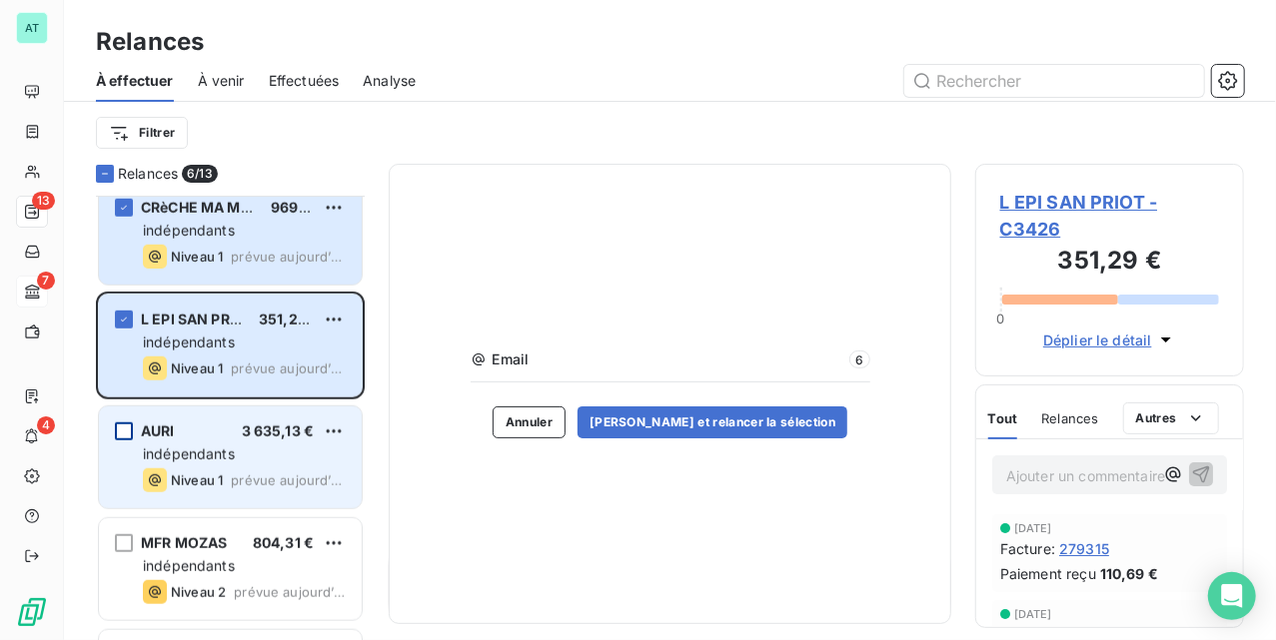
click at [126, 437] on div "grid" at bounding box center [124, 432] width 18 height 18
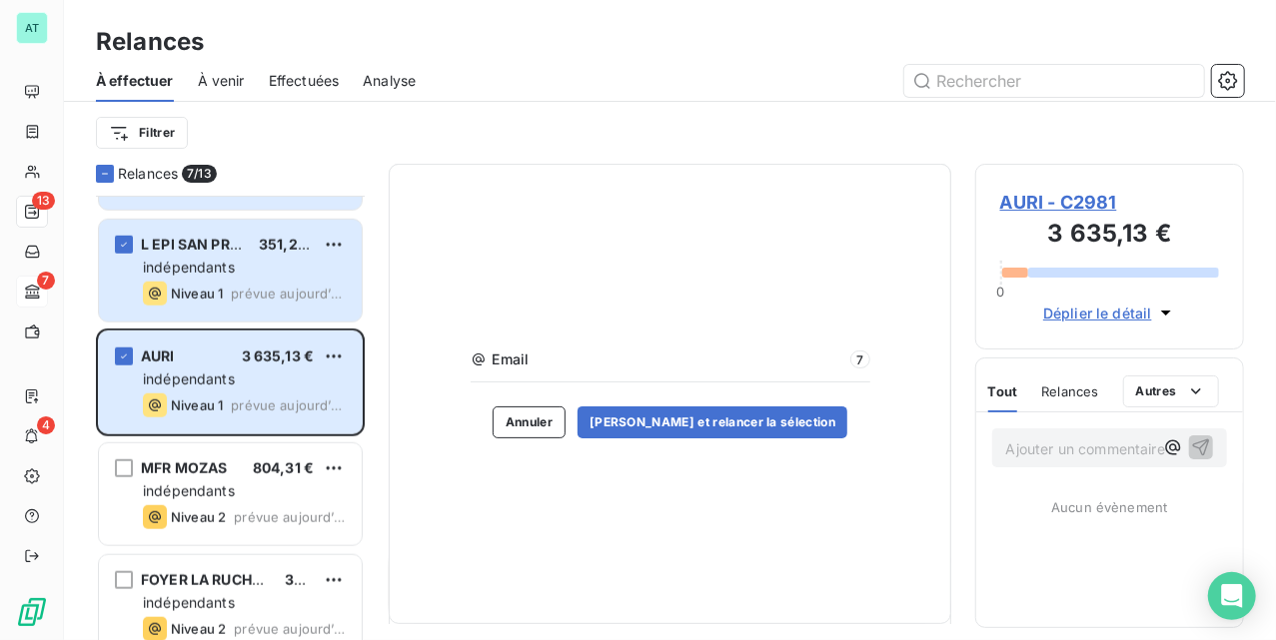
scroll to position [1011, 0]
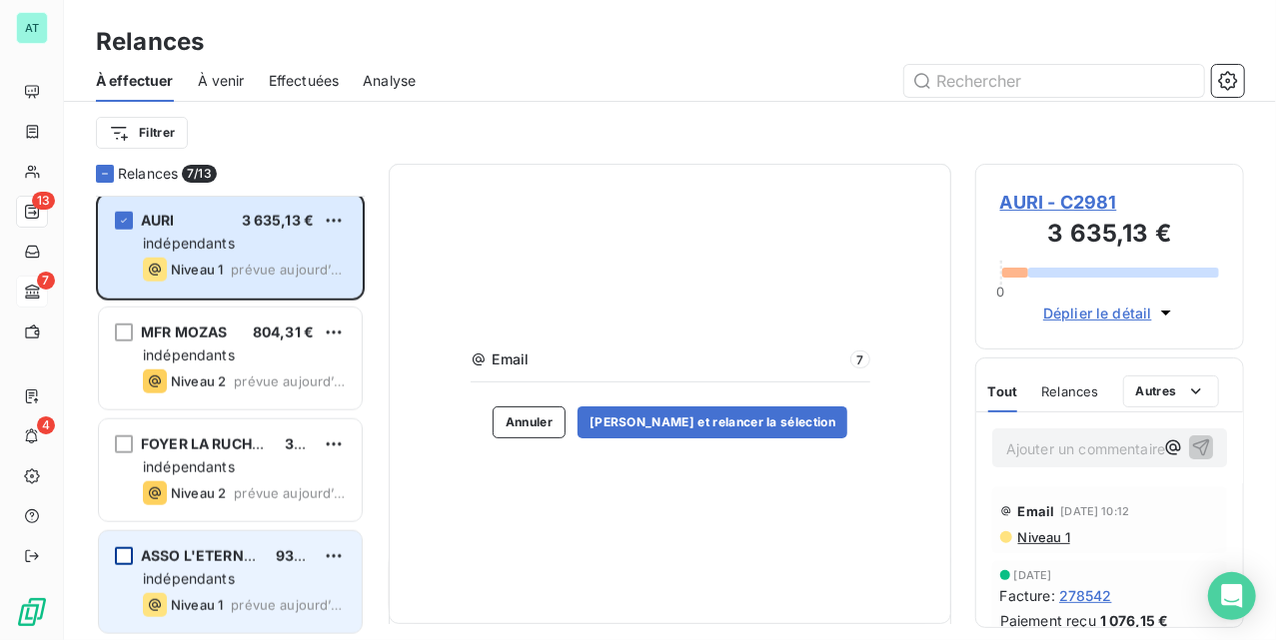
click at [124, 554] on div "grid" at bounding box center [124, 557] width 18 height 18
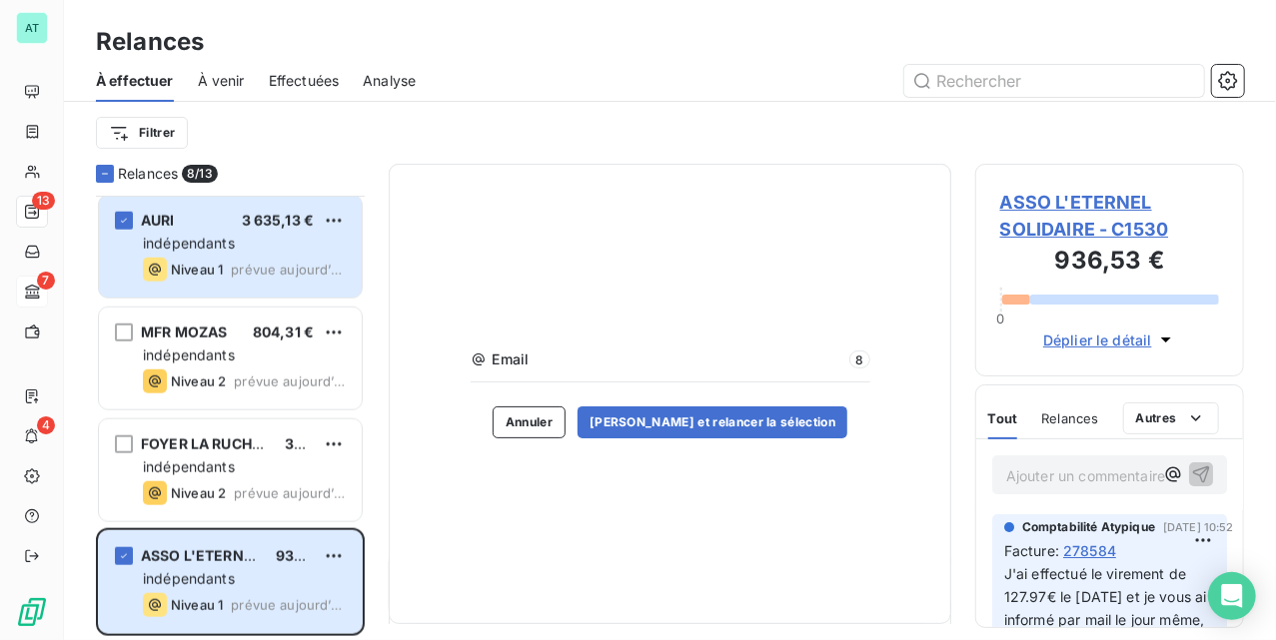
drag, startPoint x: 685, startPoint y: 430, endPoint x: 641, endPoint y: 504, distance: 86.0
click at [643, 504] on div "Email 8 Annuler Valider et relancer la sélection" at bounding box center [670, 394] width 563 height 461
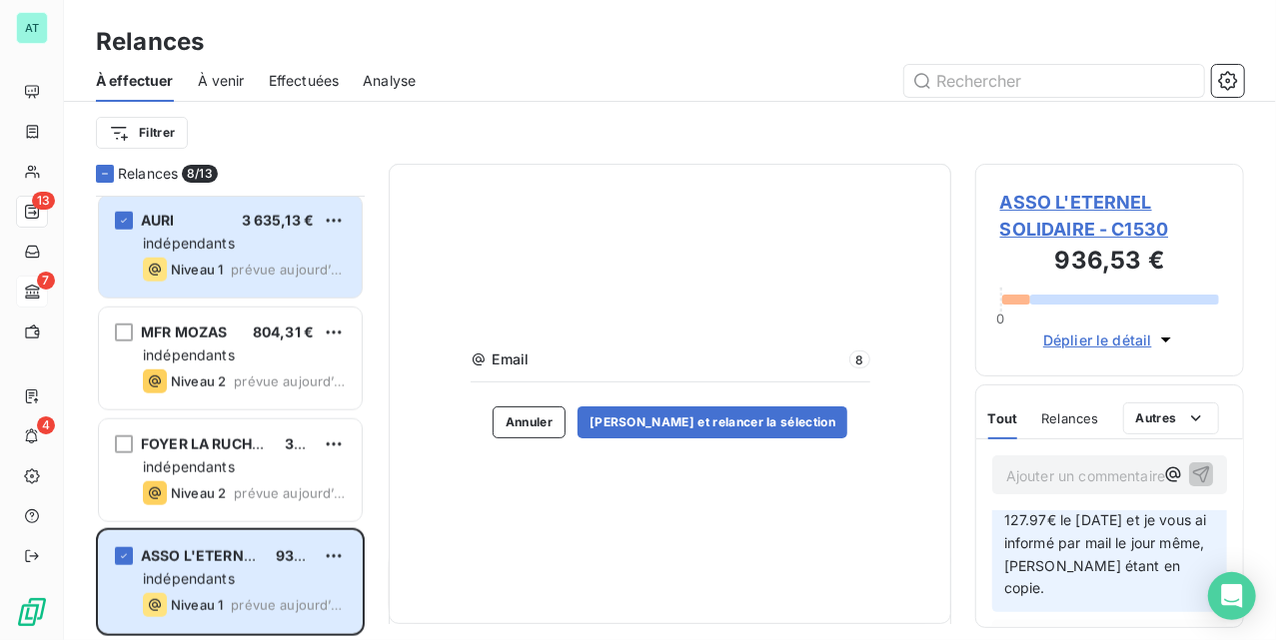
scroll to position [133, 0]
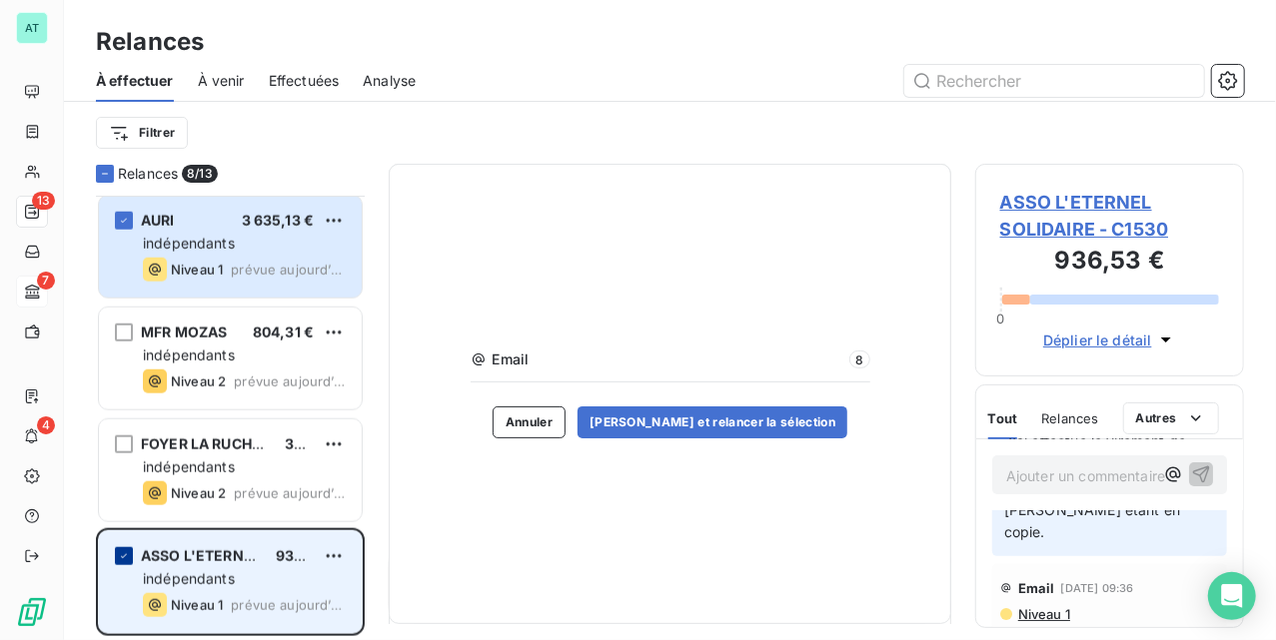
click at [125, 565] on div "grid" at bounding box center [124, 557] width 18 height 18
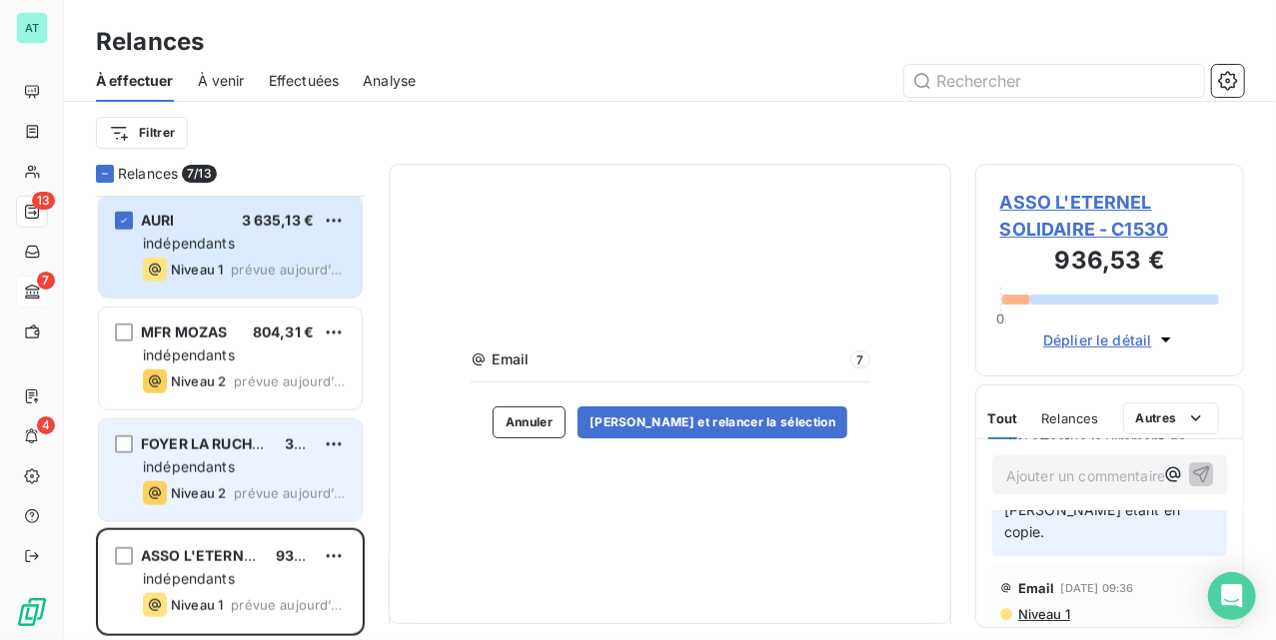
scroll to position [877, 0]
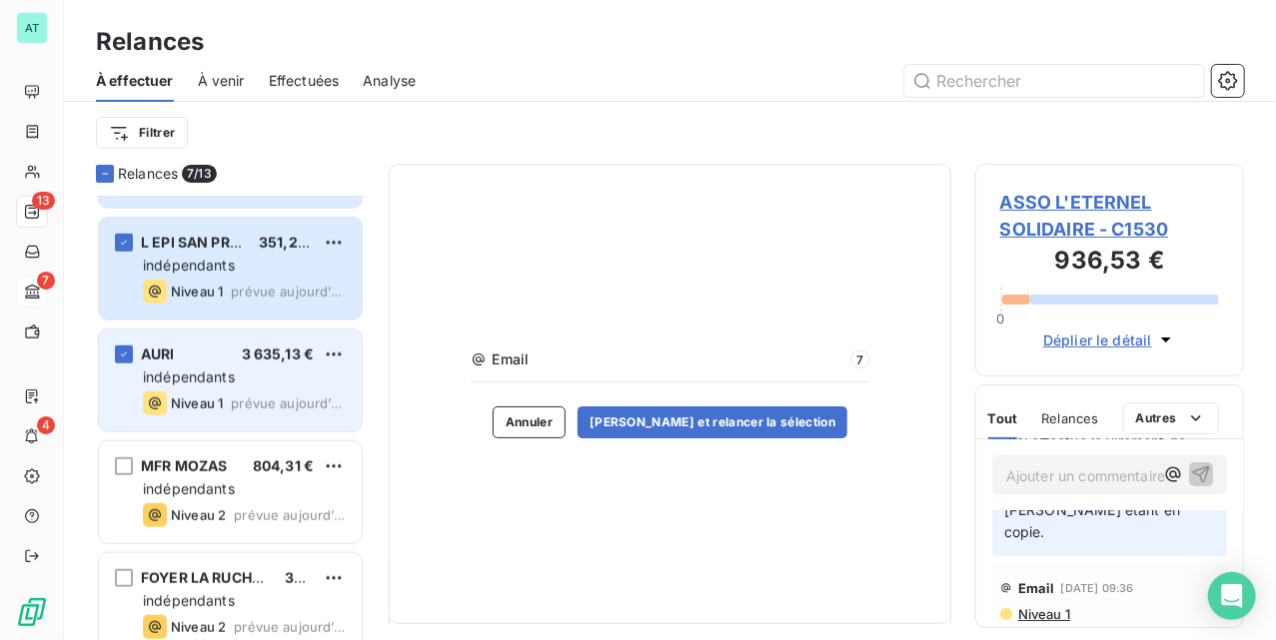
click at [212, 378] on span "indépendants" at bounding box center [189, 377] width 92 height 17
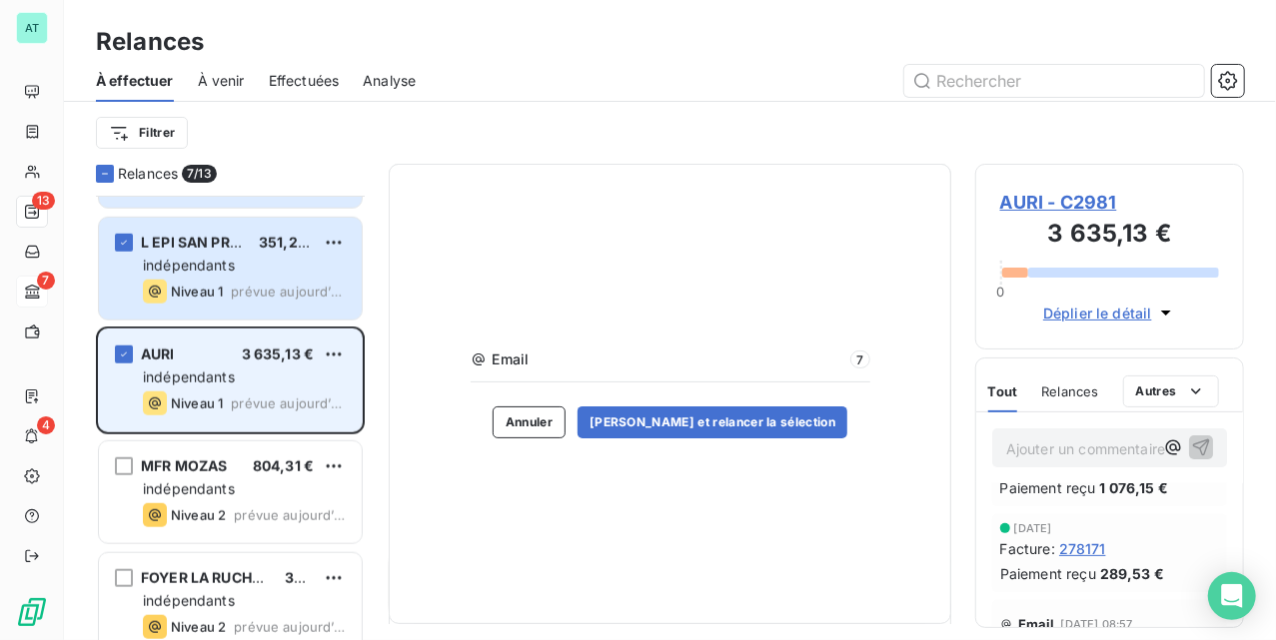
click at [240, 380] on div "indépendants" at bounding box center [244, 378] width 203 height 20
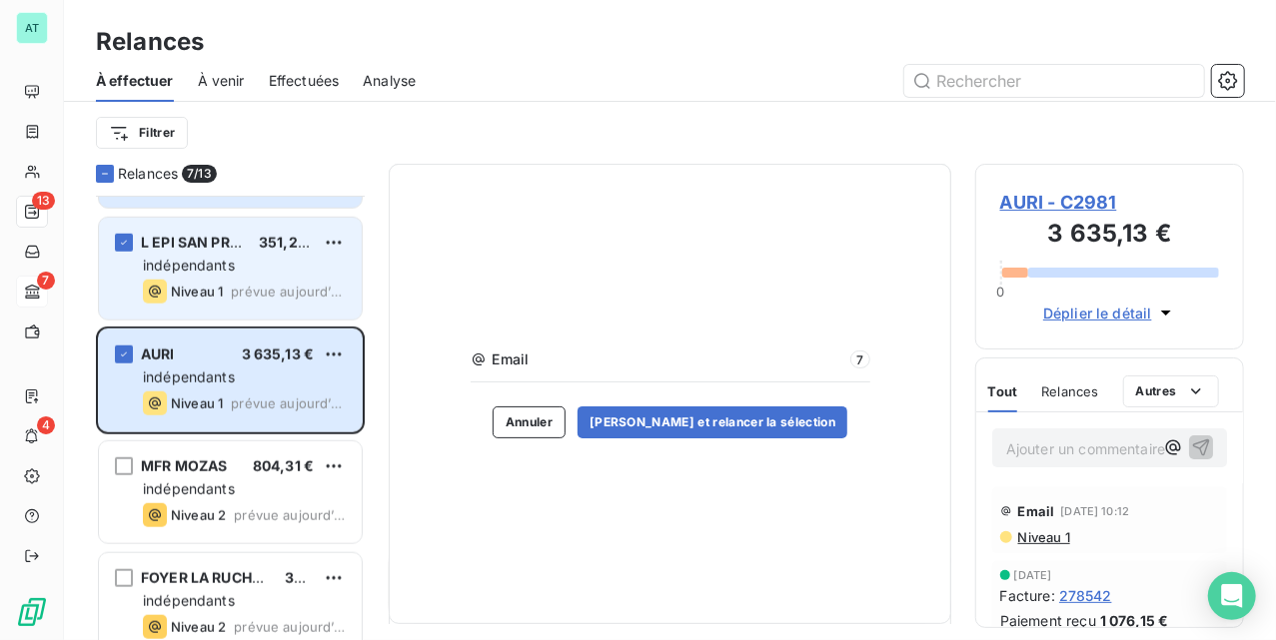
click at [236, 260] on div "indépendants" at bounding box center [244, 266] width 203 height 20
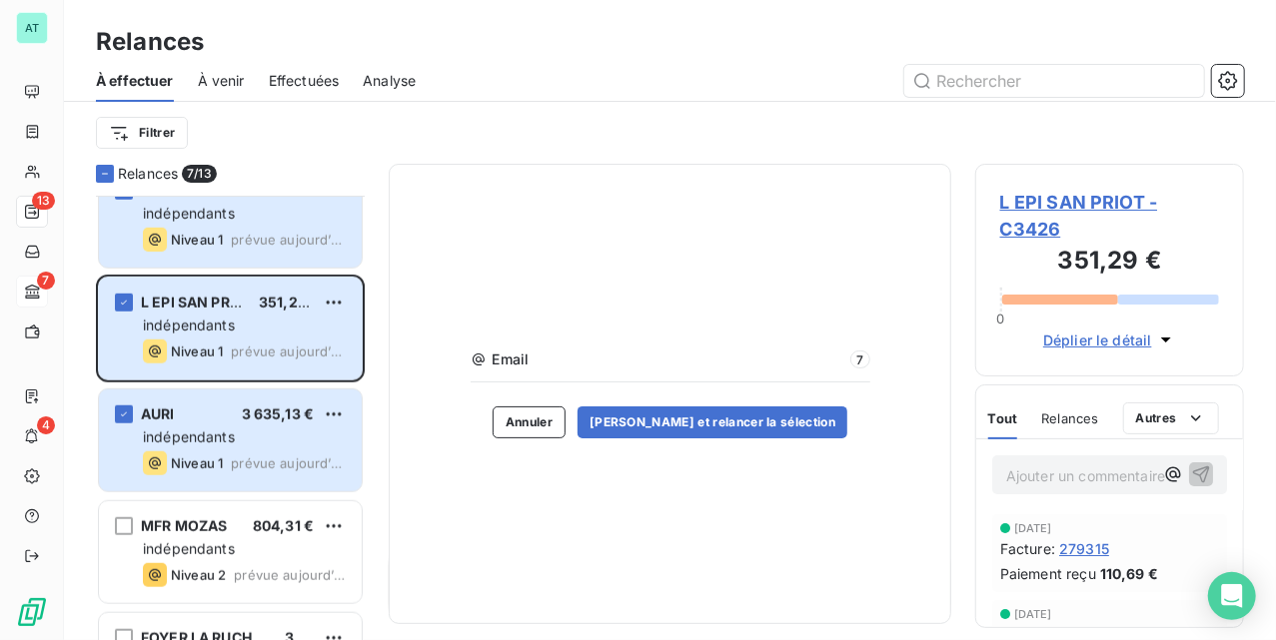
scroll to position [744, 0]
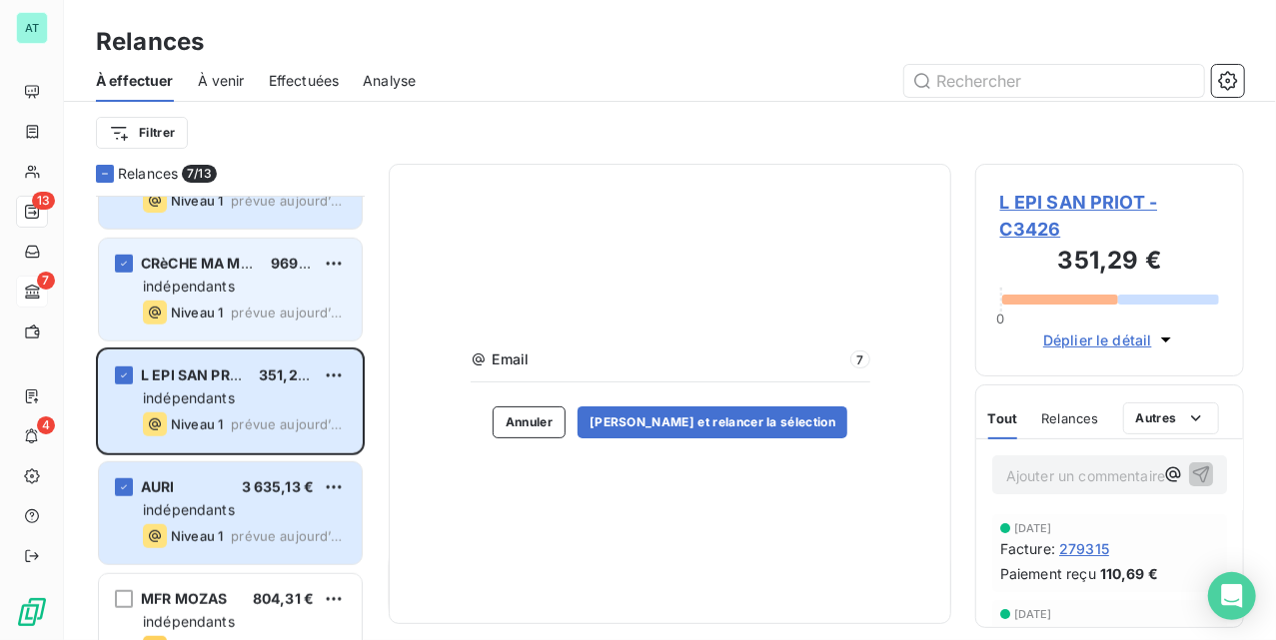
click at [214, 292] on span "indépendants" at bounding box center [189, 286] width 92 height 17
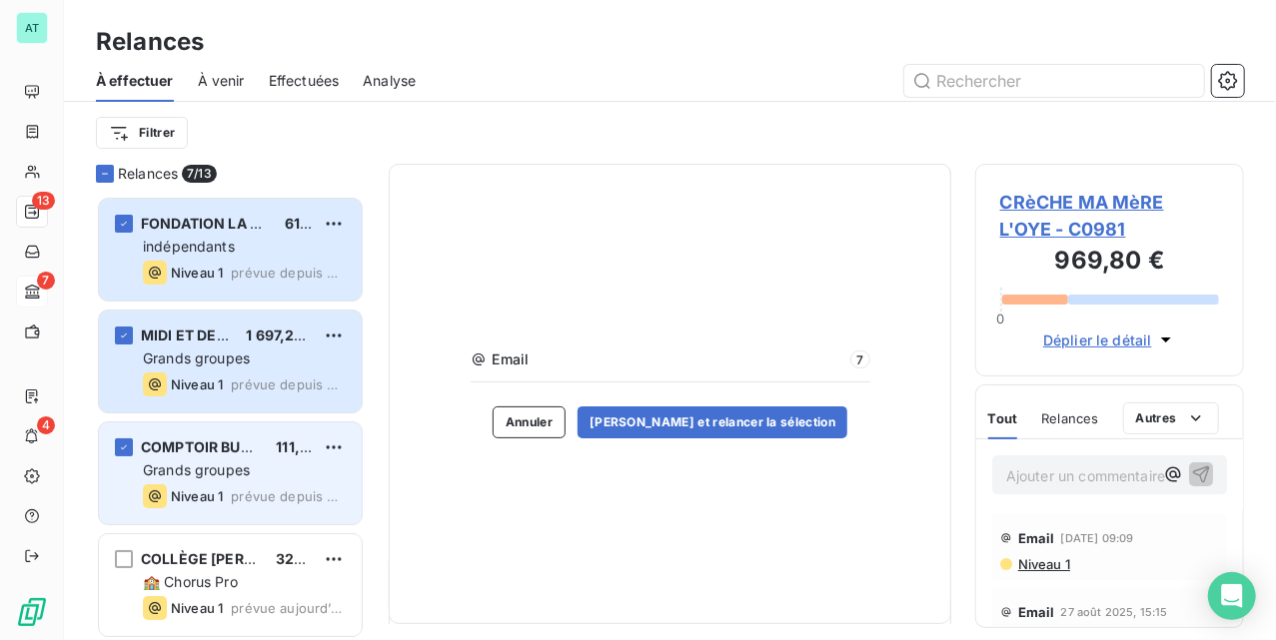
click at [225, 458] on div "COMPTOIR BURGER & CO 111,89 € Grands groupes Niveau 1 prévue depuis hier" at bounding box center [230, 474] width 263 height 102
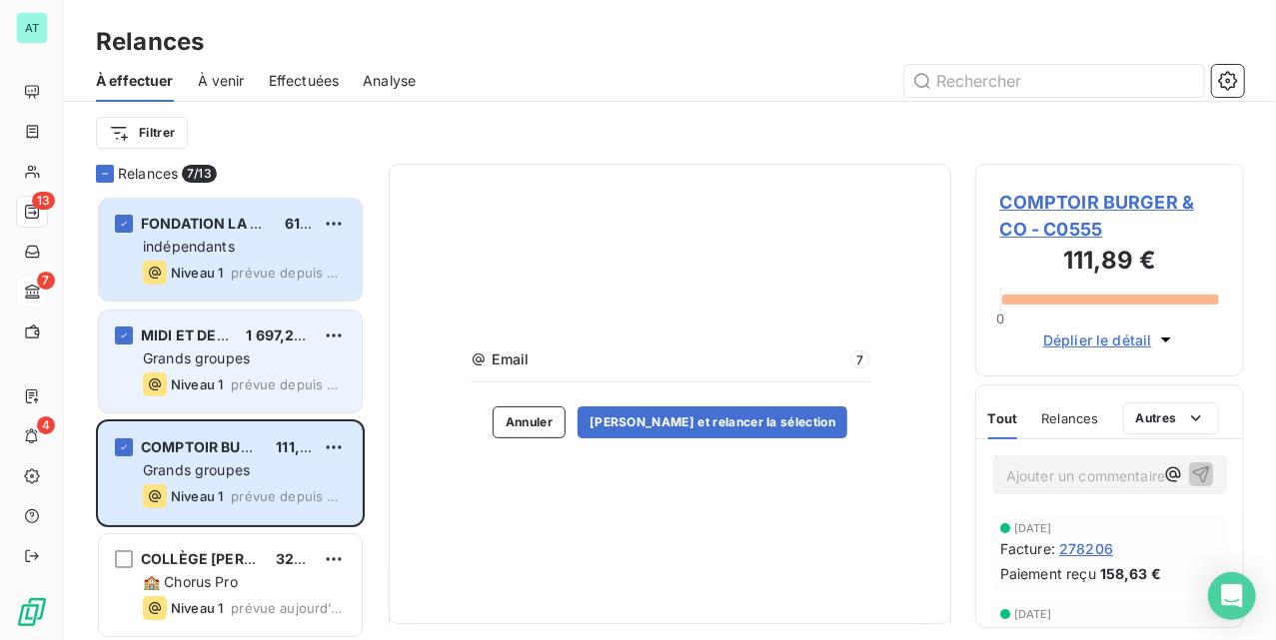
click at [214, 346] on div "MIDI ET DEMI 1 697,23 € Grands groupes Niveau 1 prévue depuis hier" at bounding box center [230, 362] width 263 height 102
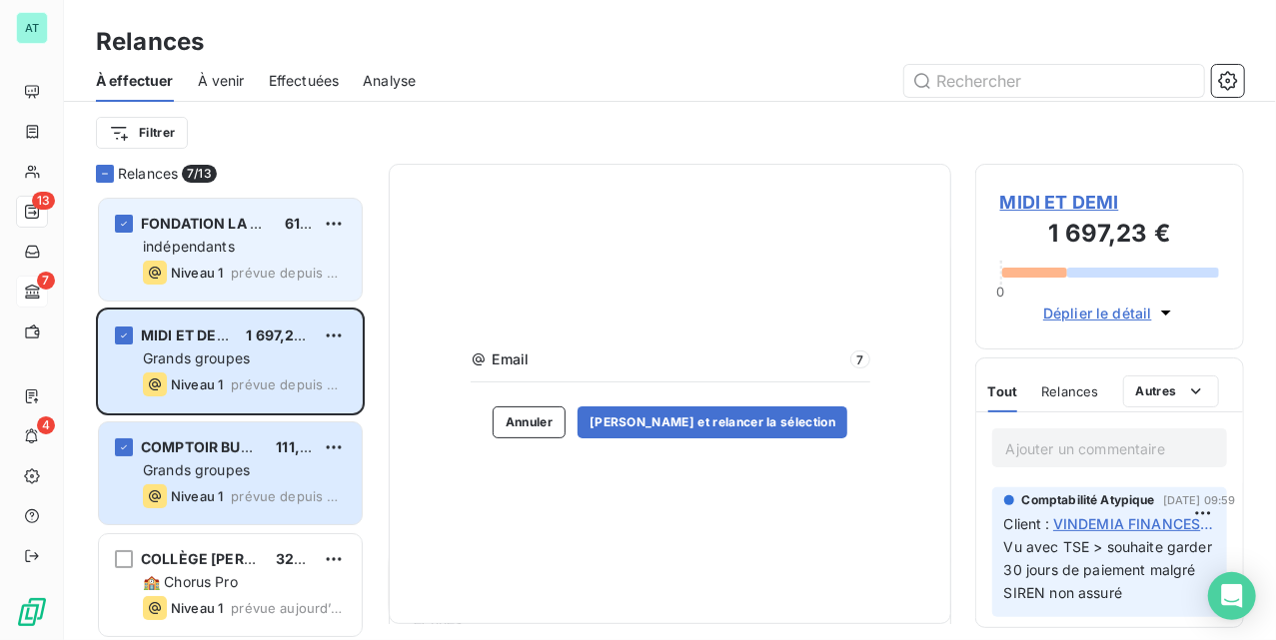
click at [254, 264] on div "Niveau 1 prévue depuis hier" at bounding box center [244, 273] width 203 height 24
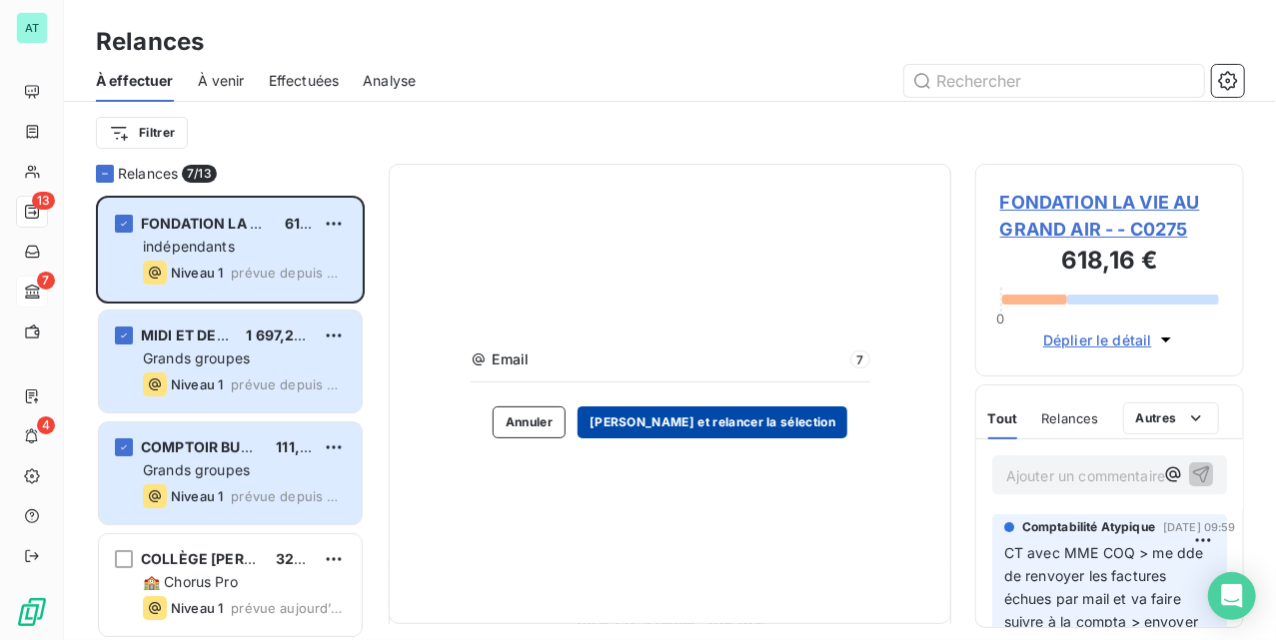
click at [683, 417] on button "Valider et relancer la sélection" at bounding box center [713, 423] width 270 height 32
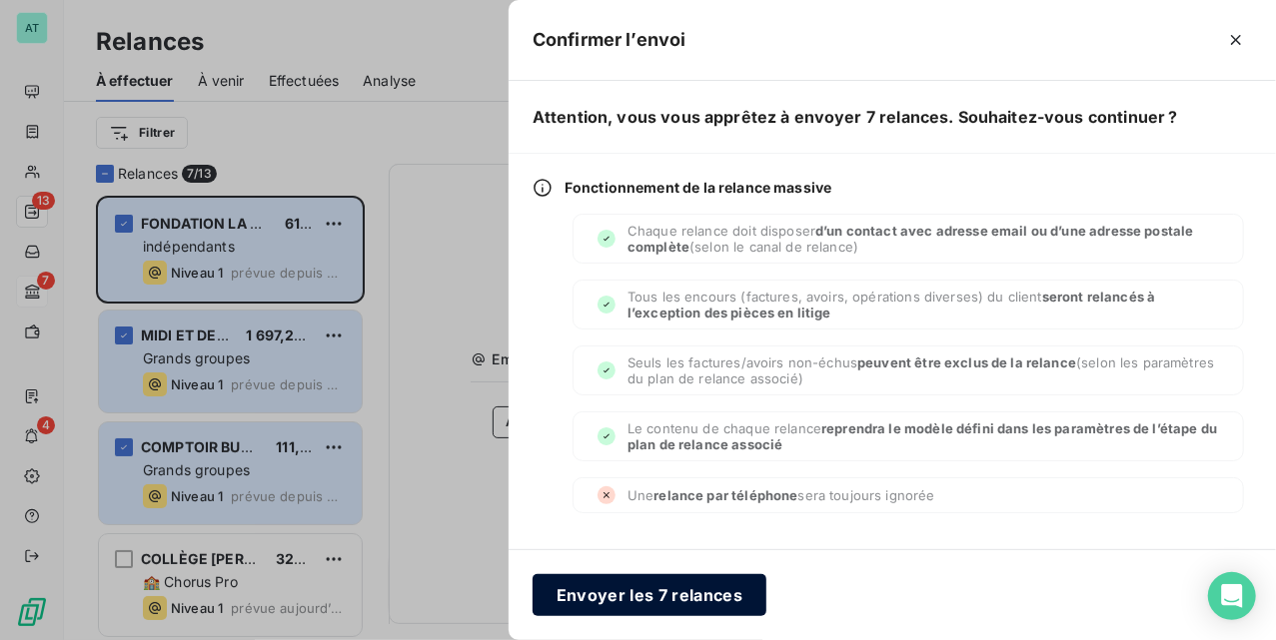
click at [673, 593] on button "Envoyer les 7 relances" at bounding box center [650, 596] width 234 height 42
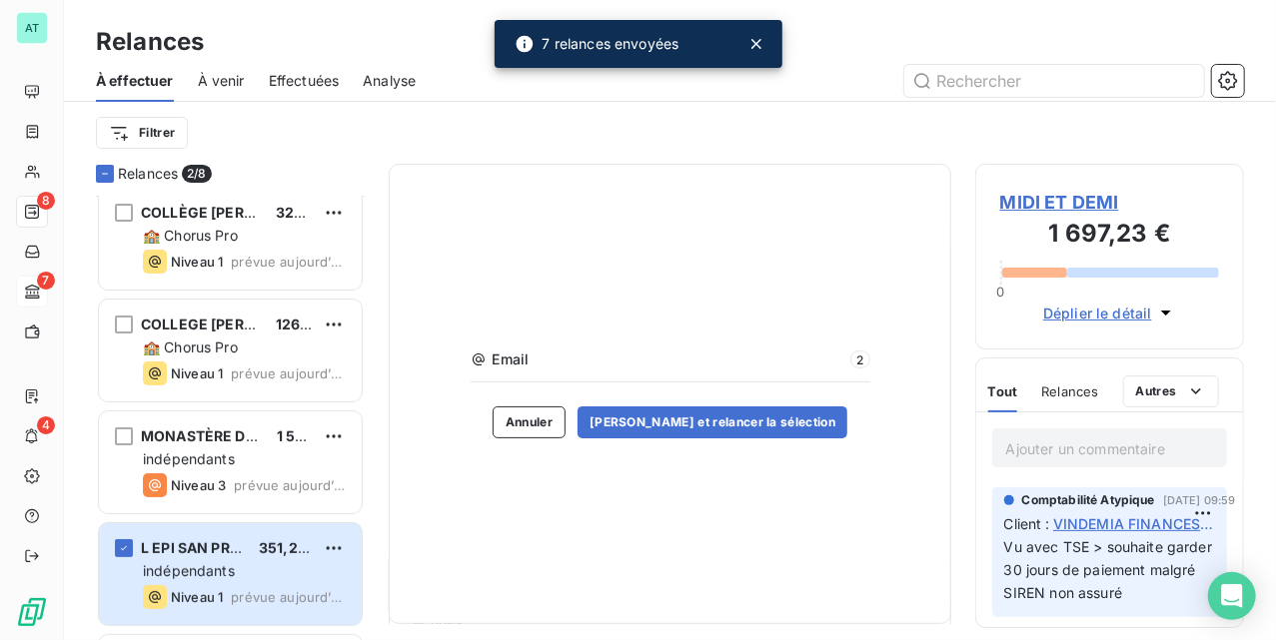
scroll to position [134, 0]
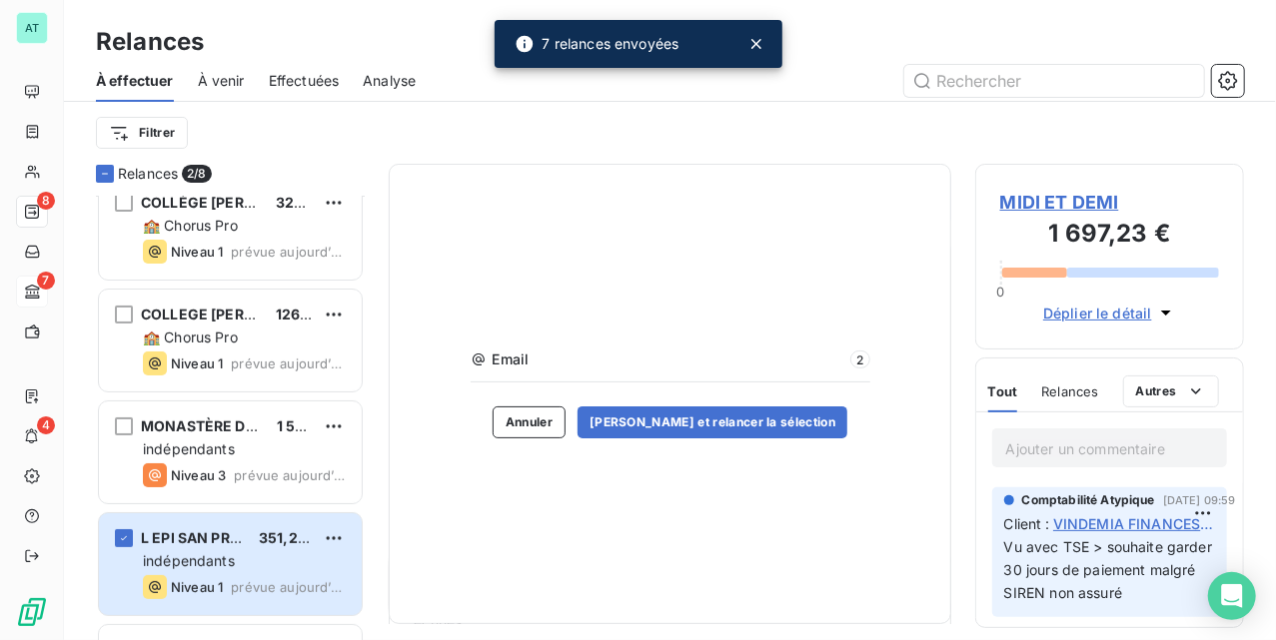
click at [330, 130] on div "Filtrer" at bounding box center [670, 133] width 1148 height 38
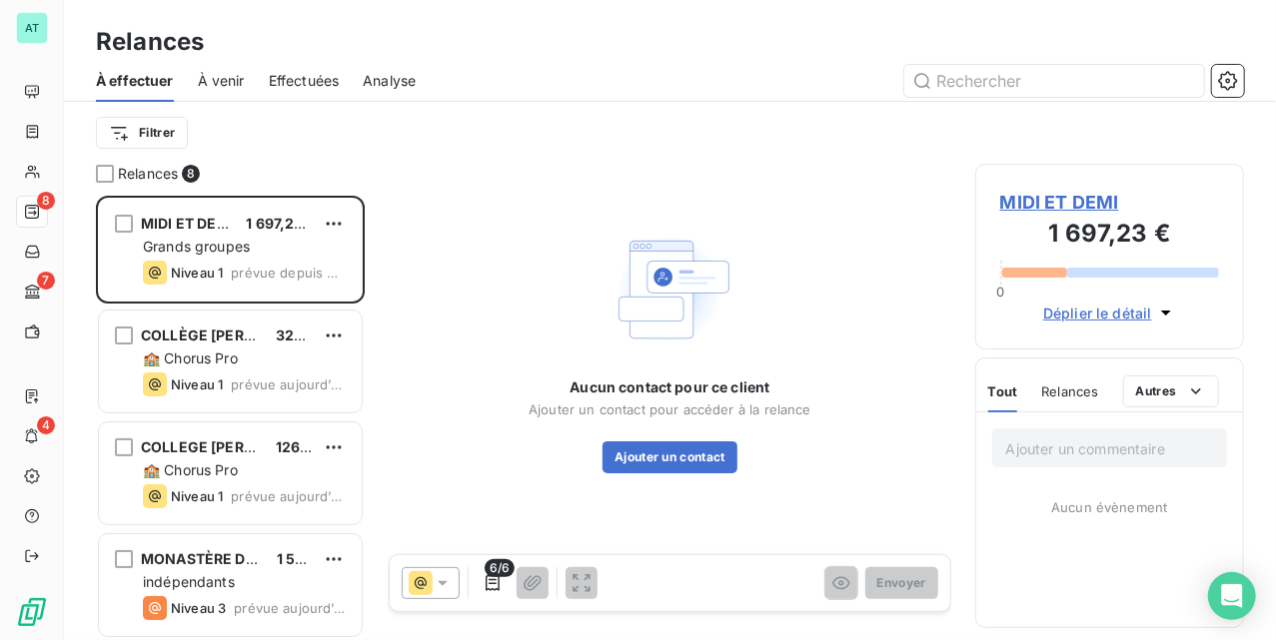
scroll to position [425, 249]
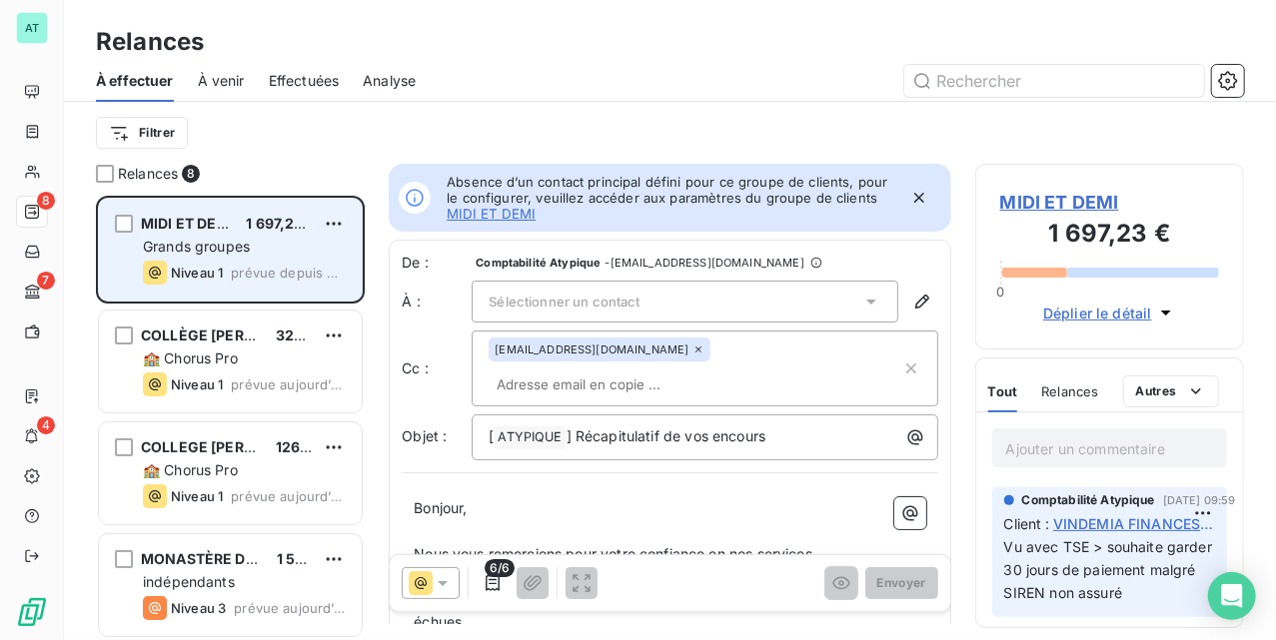
click at [240, 233] on div "MIDI ET DEMI 1 697,23 € Grands groupes Niveau 1 prévue depuis [DATE]" at bounding box center [230, 250] width 263 height 102
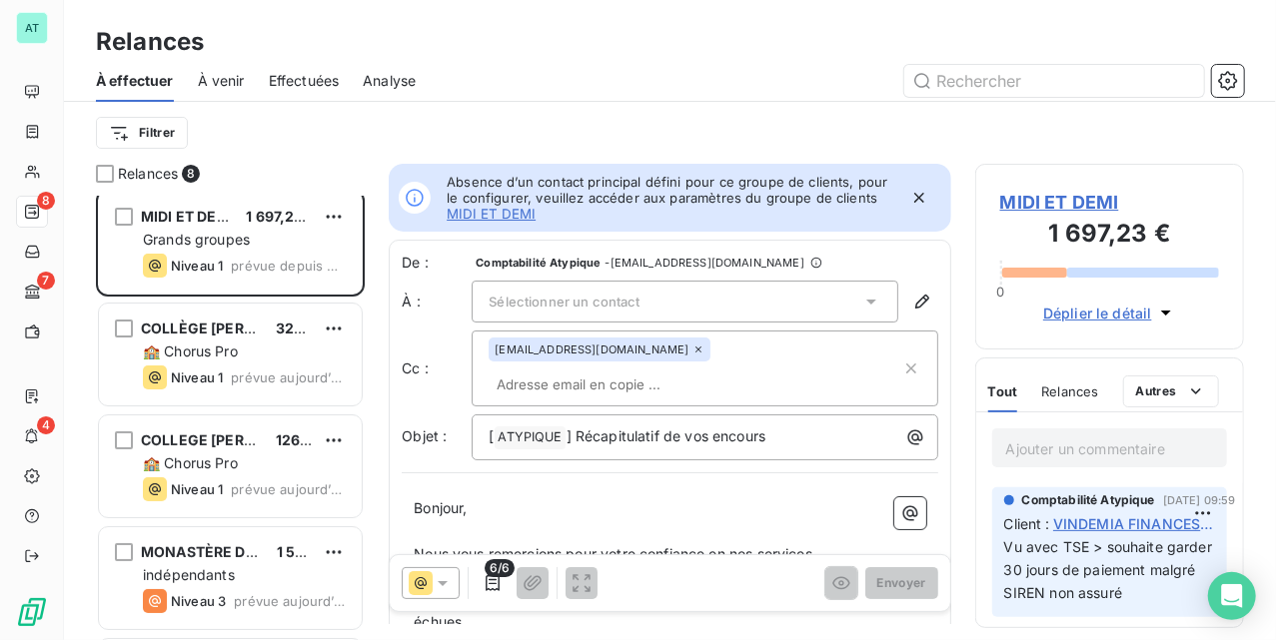
scroll to position [0, 0]
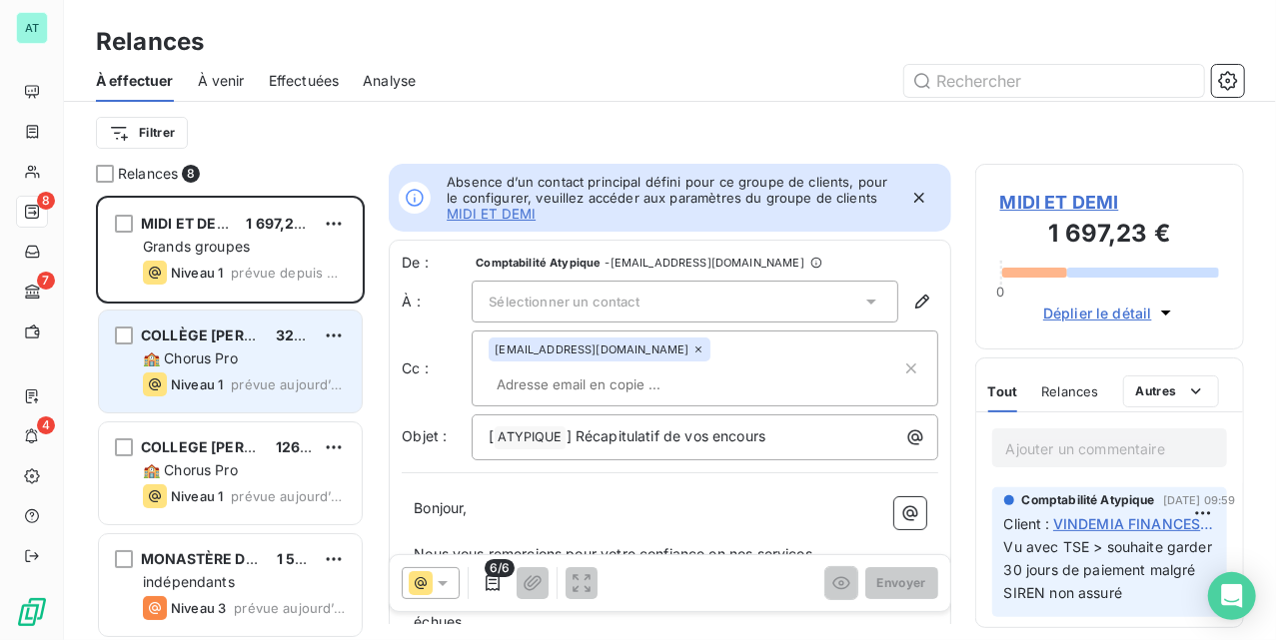
click at [229, 372] on div "COLLÈGE [PERSON_NAME] 329,01 € 🏫 Chorus Pro Niveau 1 prévue [DATE]" at bounding box center [230, 362] width 263 height 102
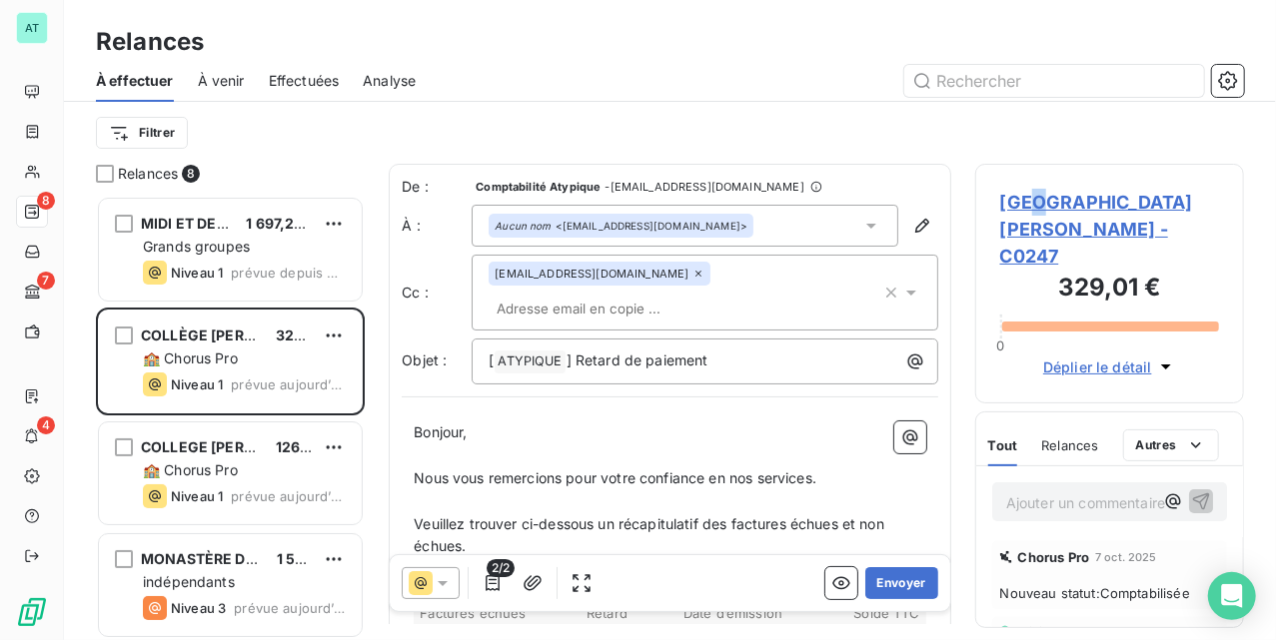
click at [1048, 197] on span "[GEOGRAPHIC_DATA][PERSON_NAME] - C0247" at bounding box center [1109, 229] width 219 height 81
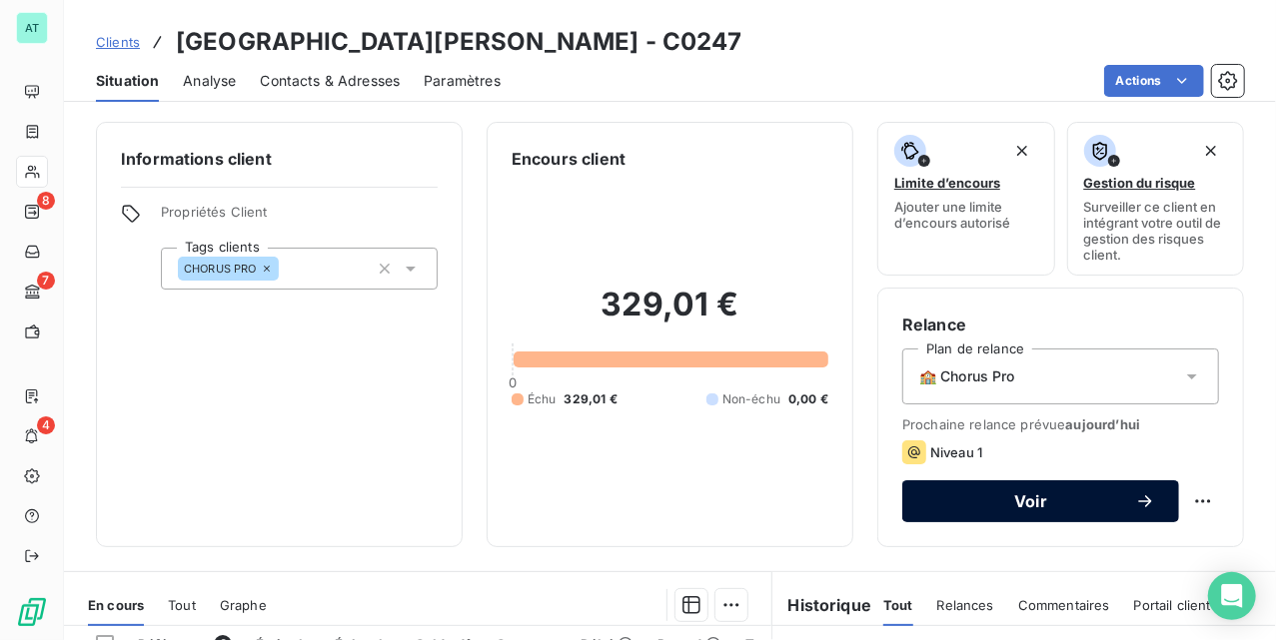
click at [969, 493] on div "Voir" at bounding box center [1040, 502] width 229 height 20
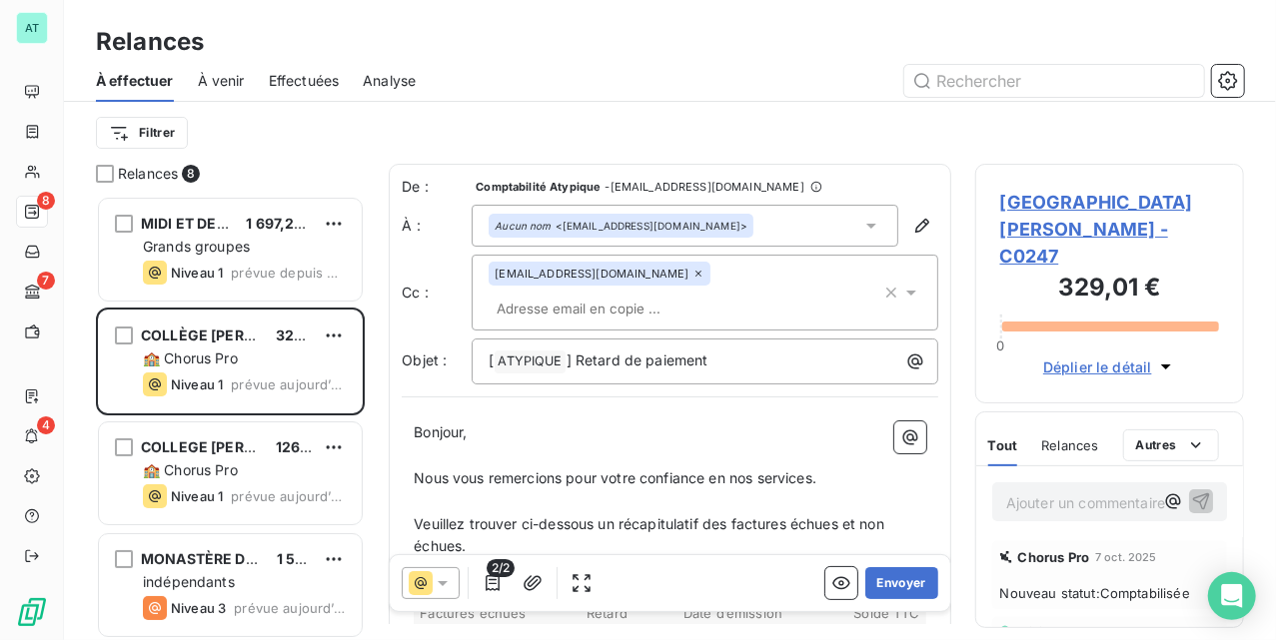
scroll to position [425, 249]
click at [908, 584] on button "Envoyer" at bounding box center [901, 584] width 73 height 32
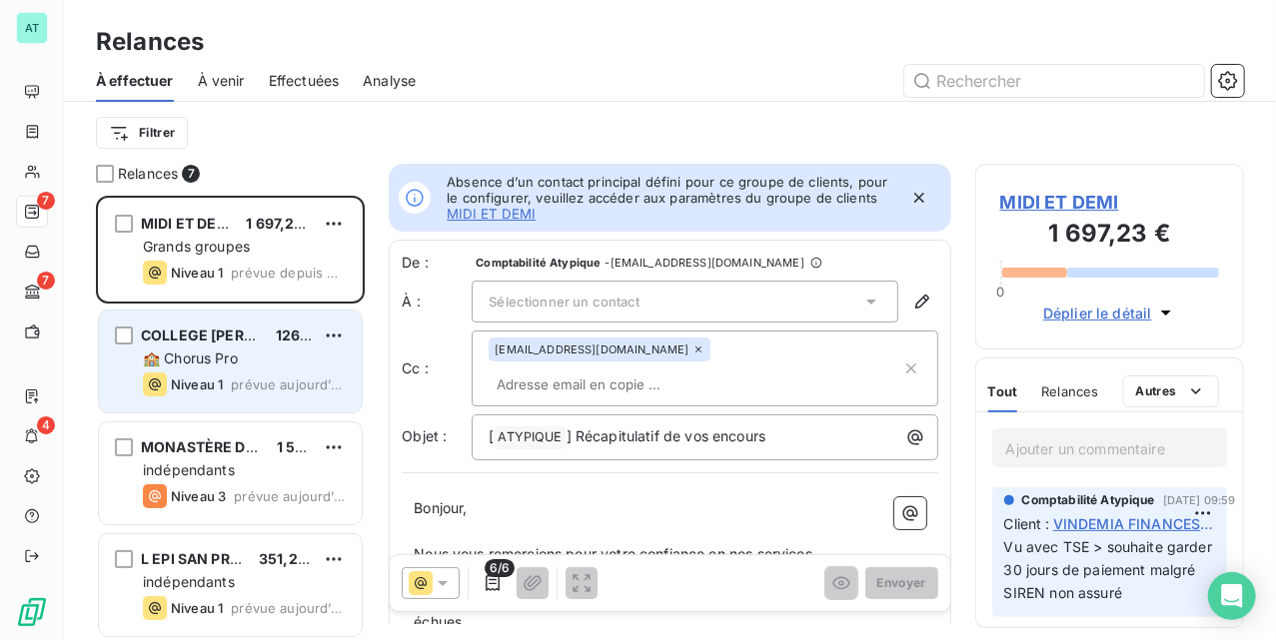
click at [233, 368] on div "🏫 Chorus Pro" at bounding box center [244, 359] width 203 height 20
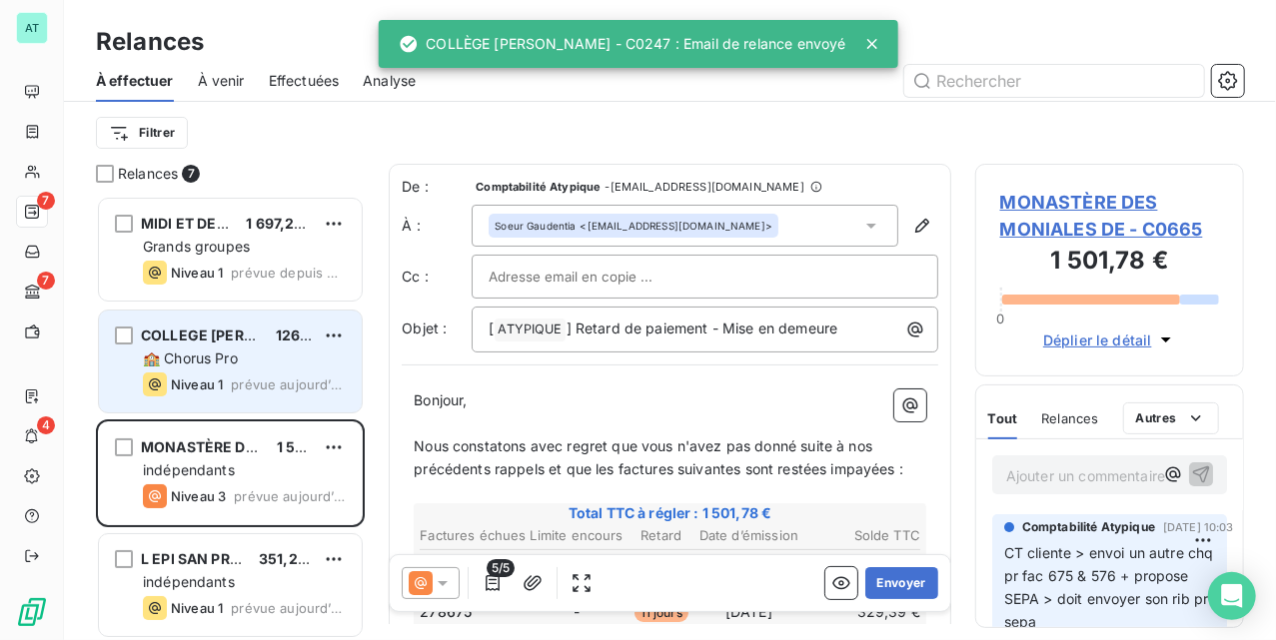
click at [250, 364] on div "🏫 Chorus Pro" at bounding box center [244, 359] width 203 height 20
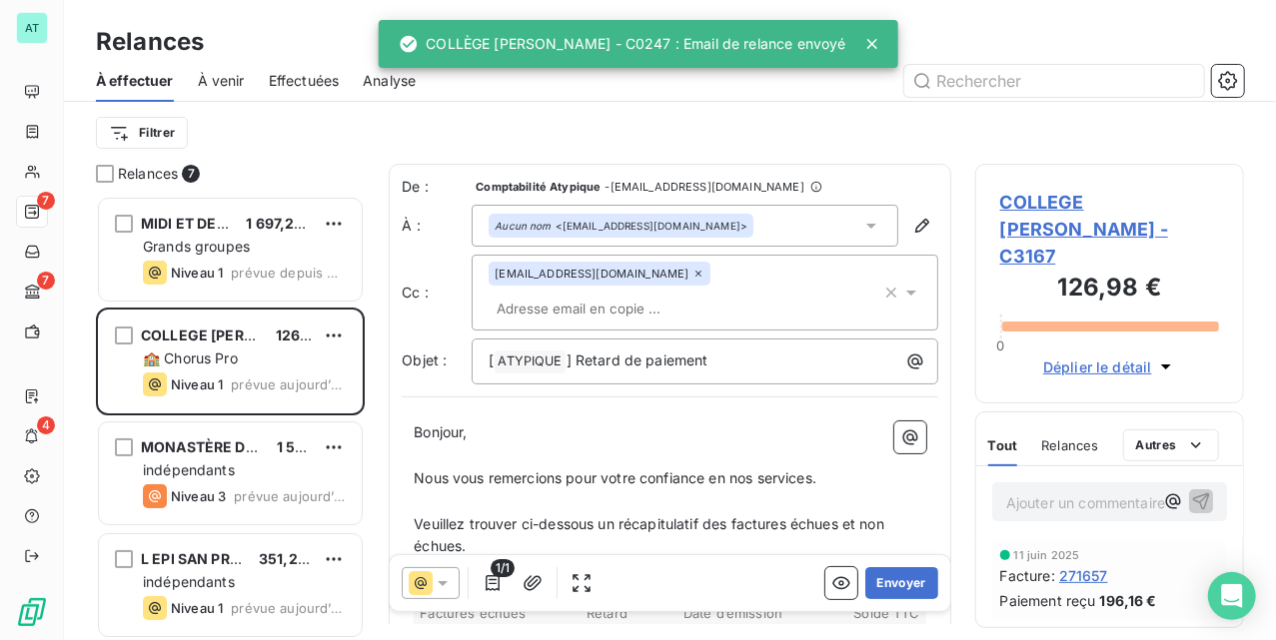
click at [1063, 205] on span "COLLEGE [PERSON_NAME] - C3167" at bounding box center [1109, 229] width 219 height 81
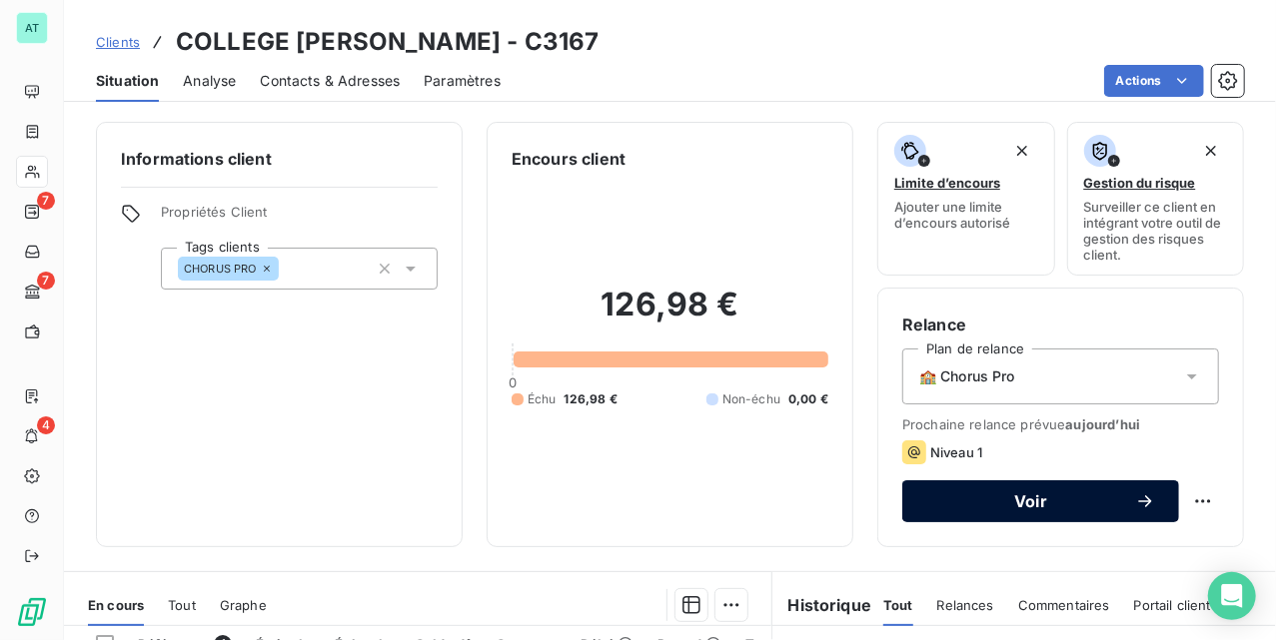
click at [1047, 497] on span "Voir" at bounding box center [1030, 502] width 209 height 16
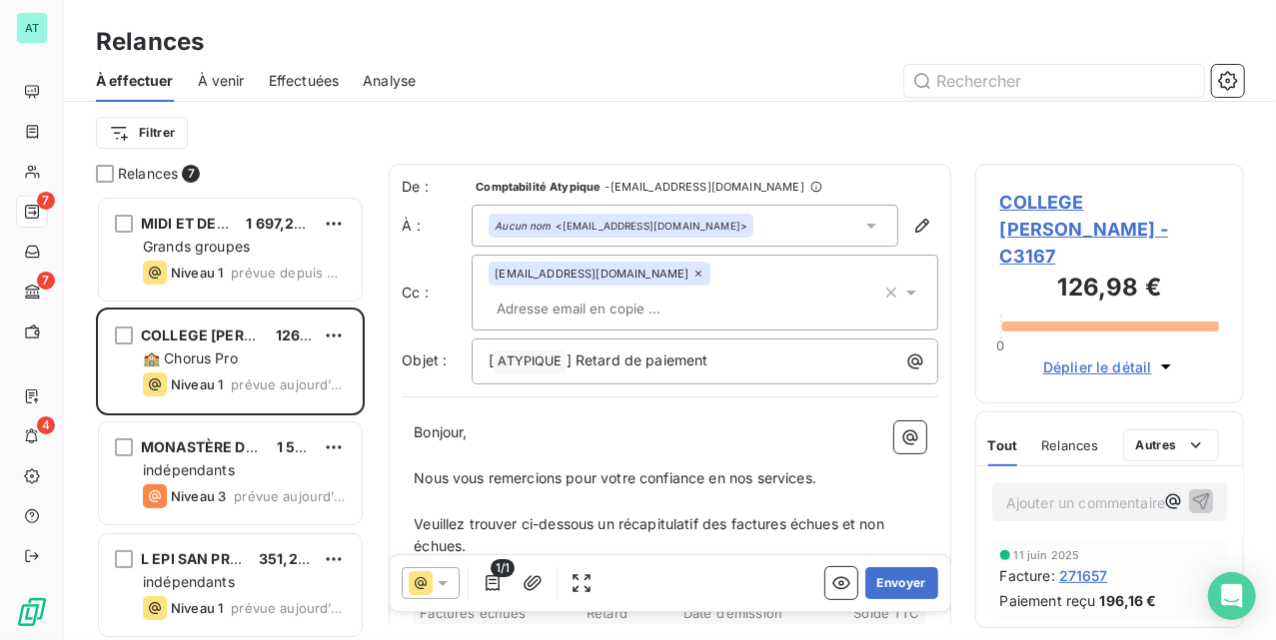
scroll to position [425, 249]
click at [921, 578] on div "1/1 Envoyer" at bounding box center [670, 584] width 561 height 56
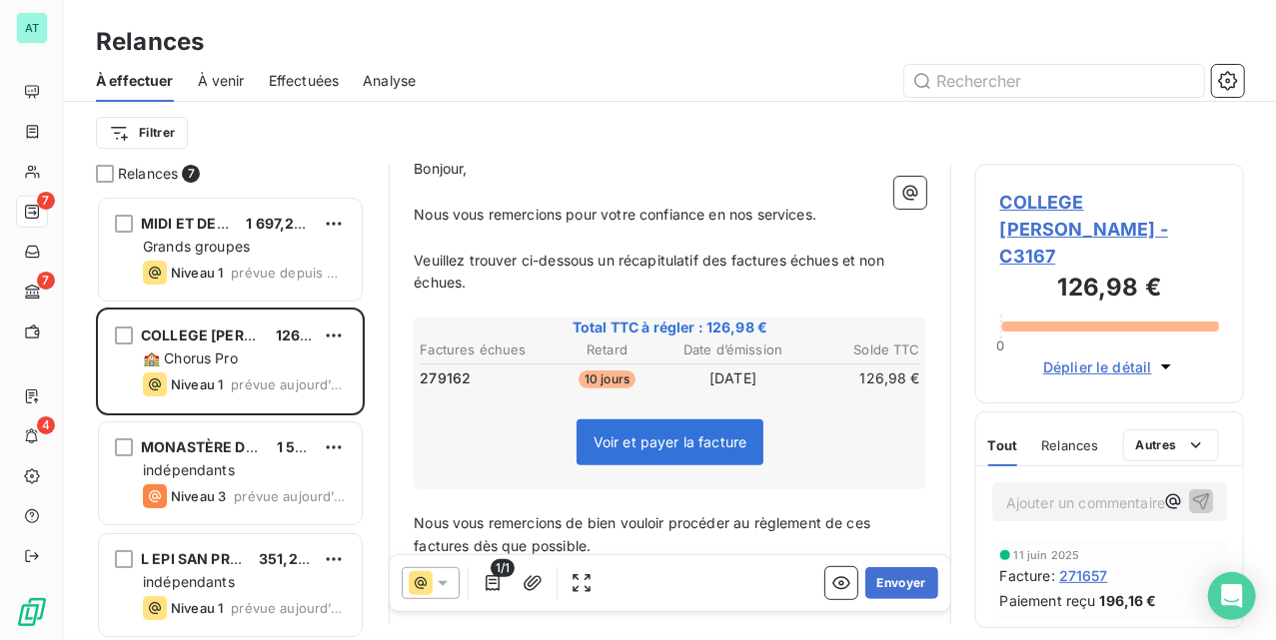
scroll to position [268, 0]
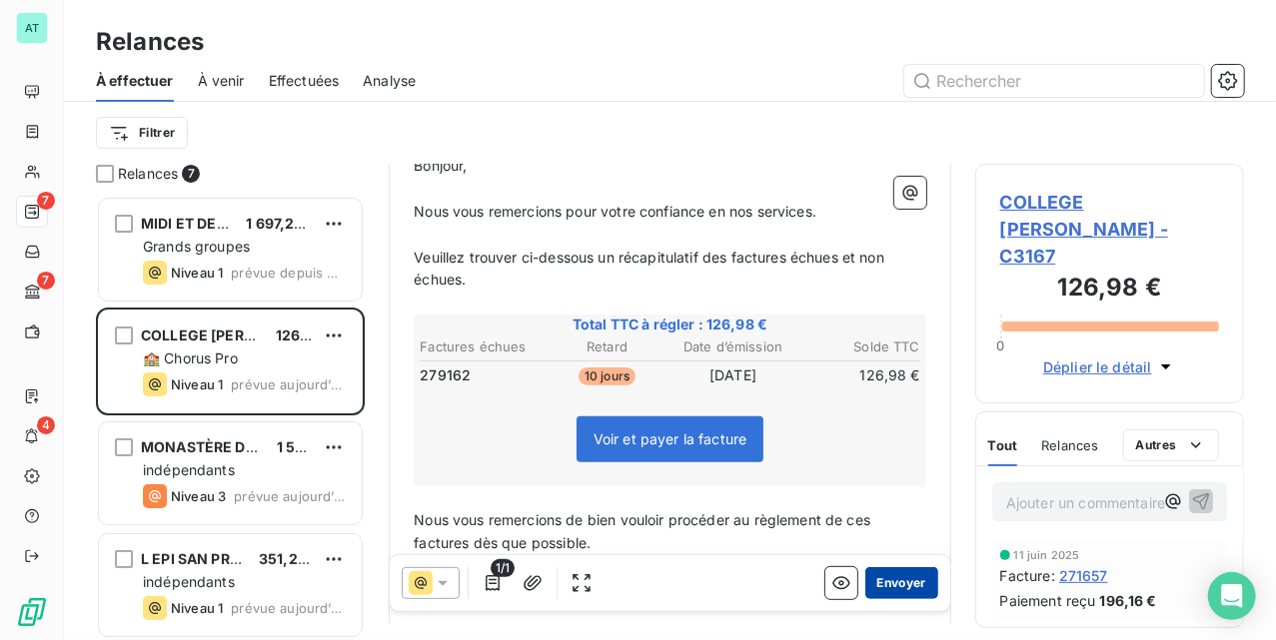
click at [881, 577] on button "Envoyer" at bounding box center [901, 584] width 73 height 32
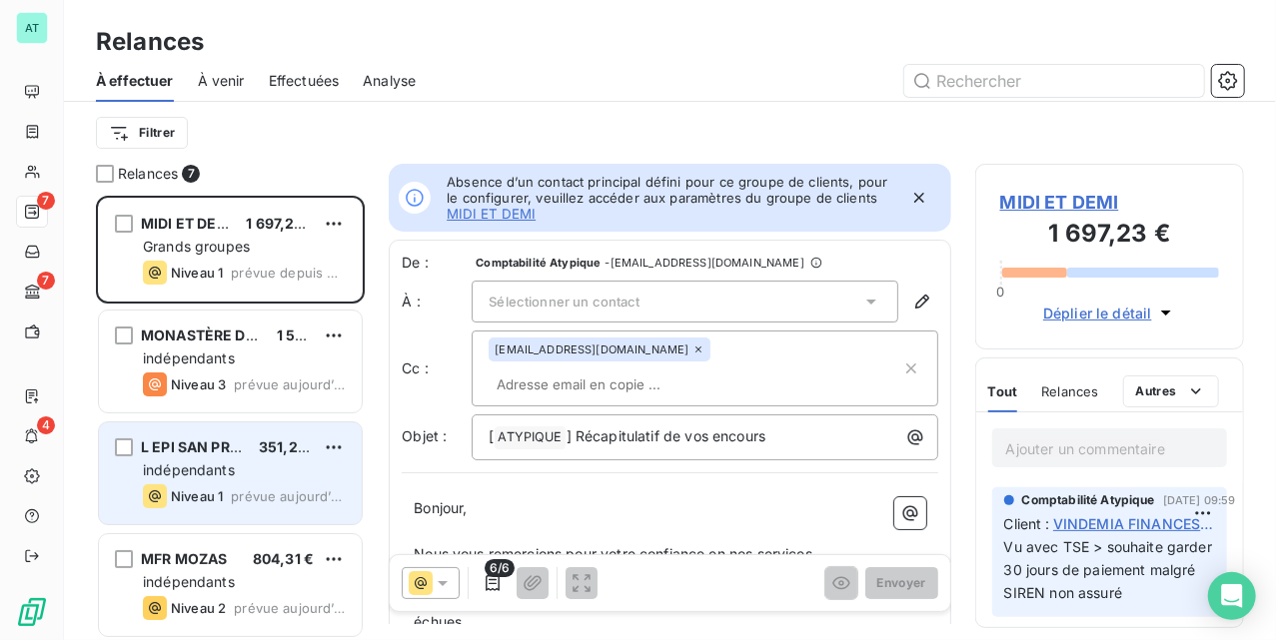
click at [230, 496] on div "Niveau 1 prévue aujourd’hui" at bounding box center [244, 497] width 203 height 24
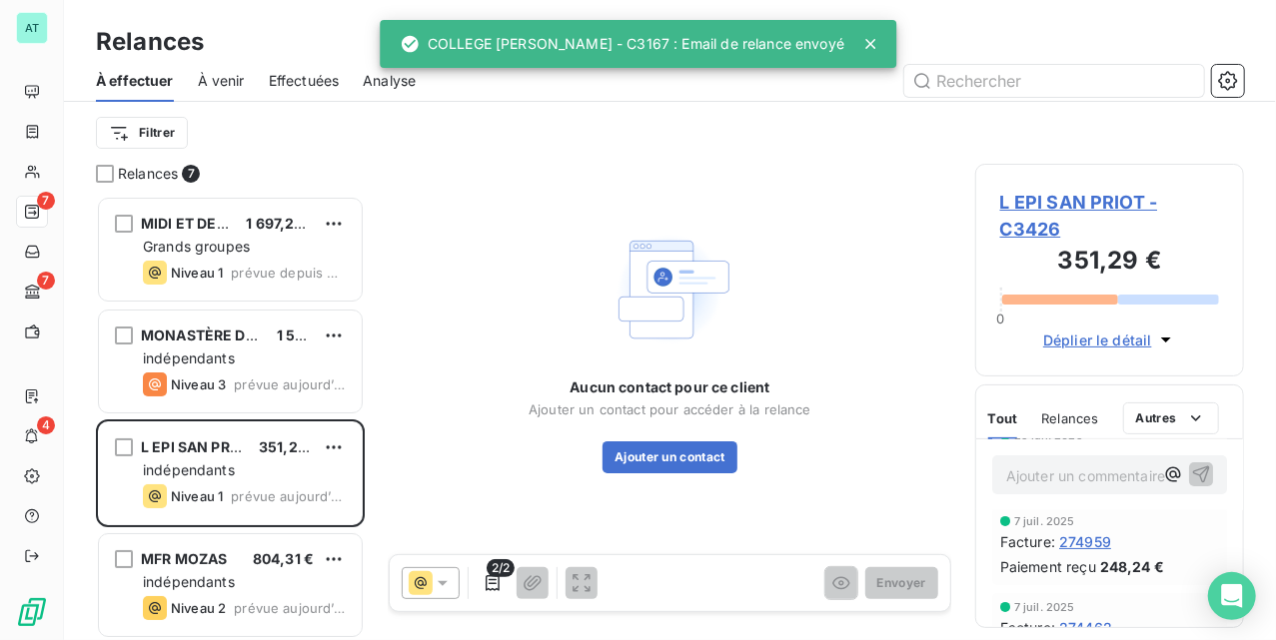
scroll to position [266, 0]
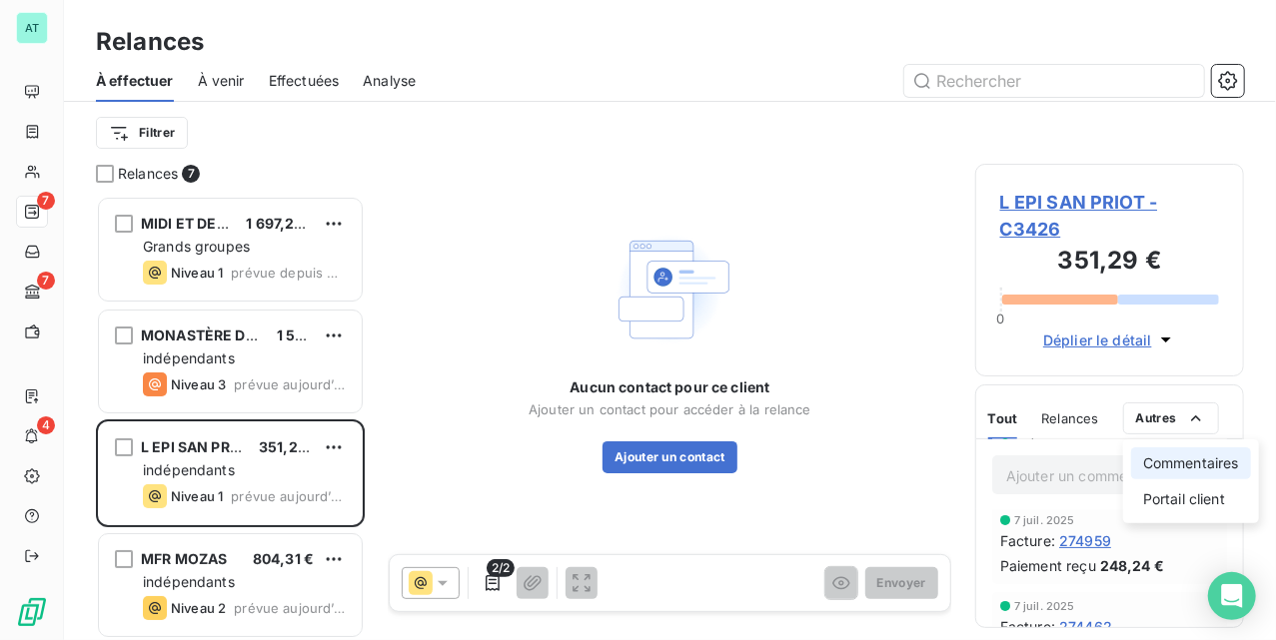
click at [1200, 462] on div "Commentaires" at bounding box center [1191, 464] width 120 height 32
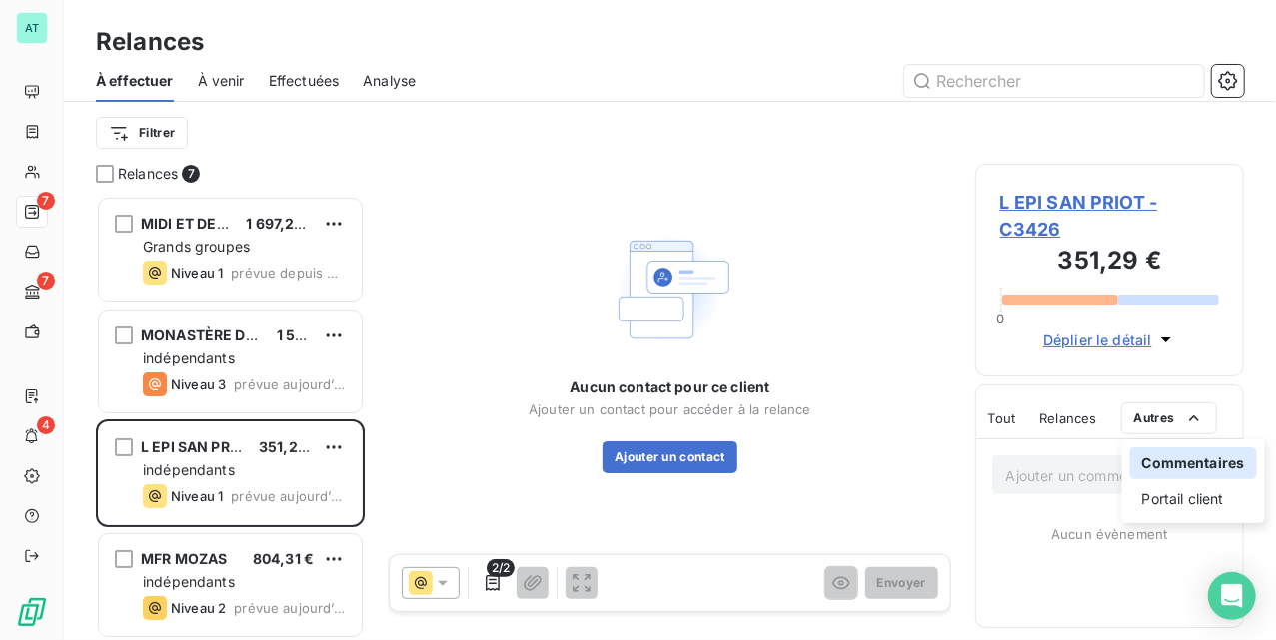
click at [1076, 528] on html "AT 7 7 4 Relances À effectuer À venir Effectuées Analyse Filtrer Relances 7 MID…" at bounding box center [638, 320] width 1276 height 640
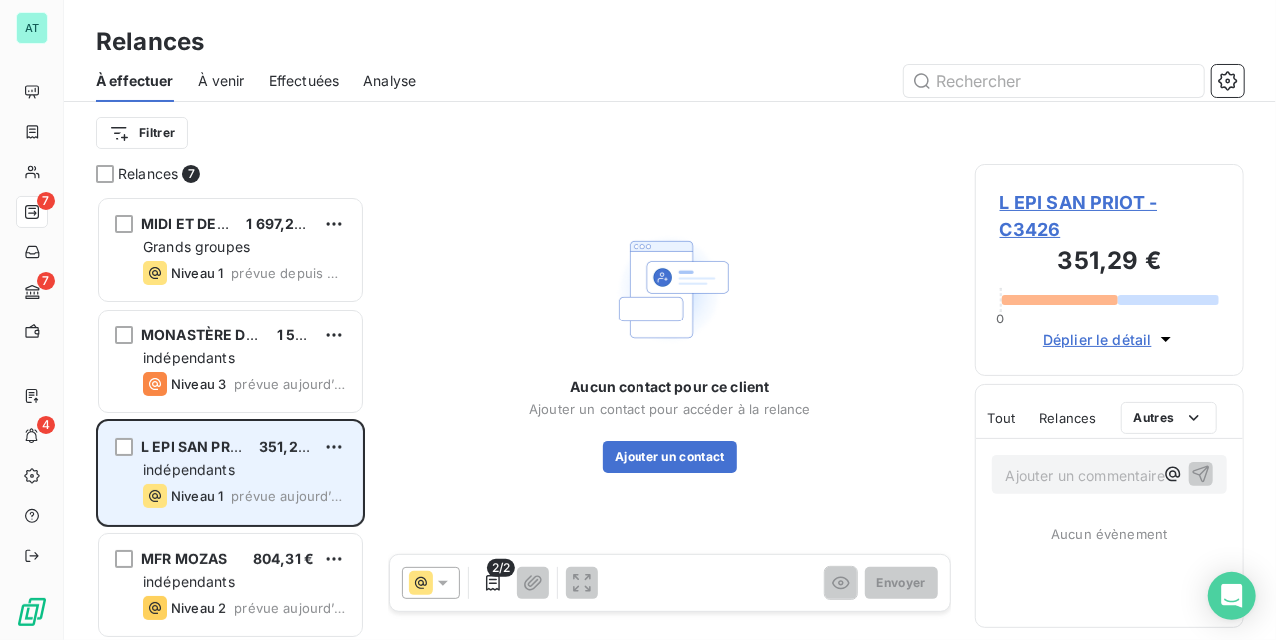
click at [238, 485] on div "Niveau 1 prévue aujourd’hui" at bounding box center [244, 497] width 203 height 24
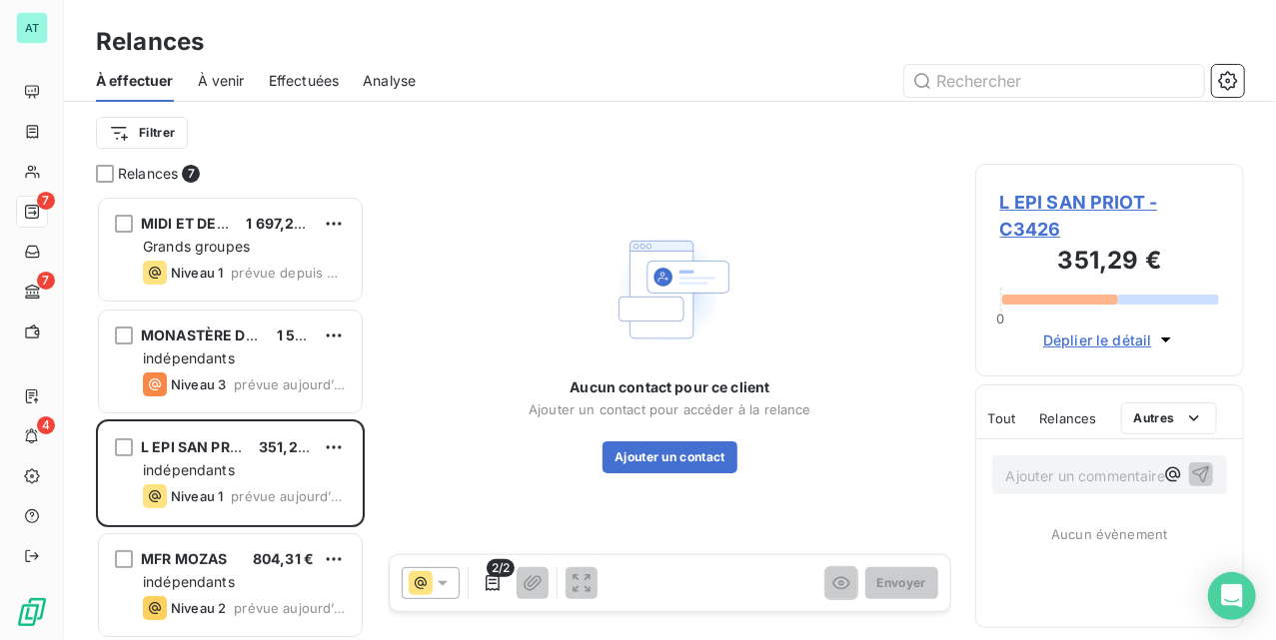
click at [1108, 201] on span "L EPI SAN PRIOT - C3426" at bounding box center [1109, 216] width 219 height 54
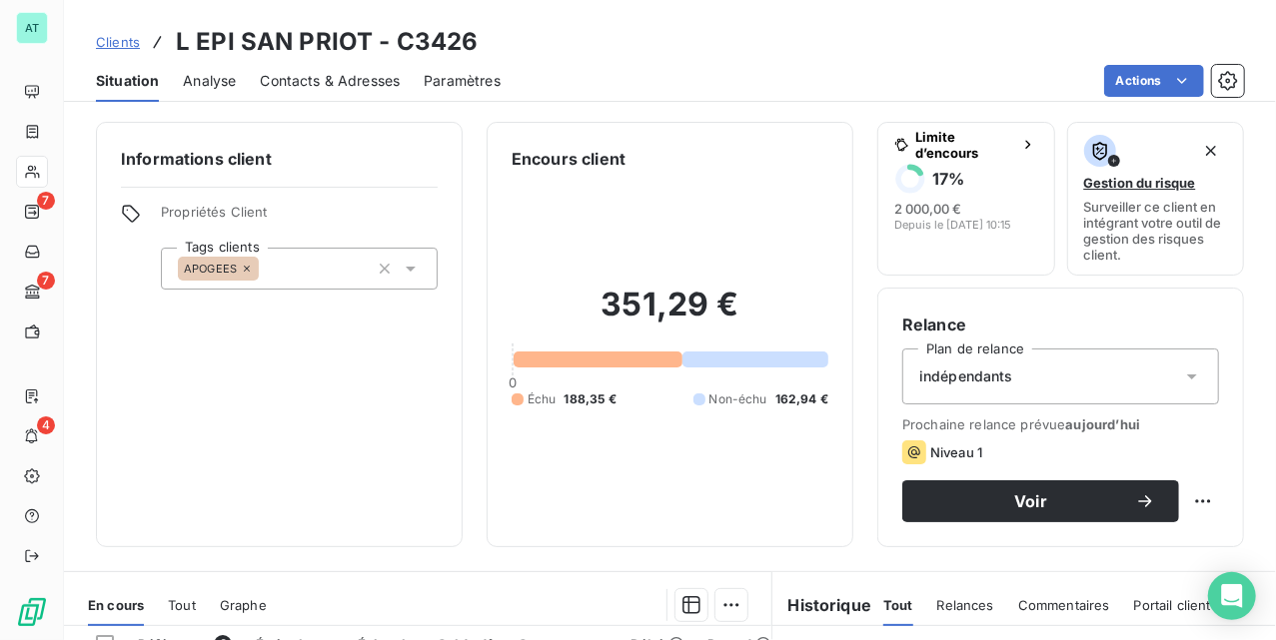
click at [429, 42] on h3 "L EPI SAN PRIOT - C3426" at bounding box center [327, 42] width 302 height 36
copy h3 "C3426"
click at [336, 84] on span "Contacts & Adresses" at bounding box center [330, 81] width 140 height 20
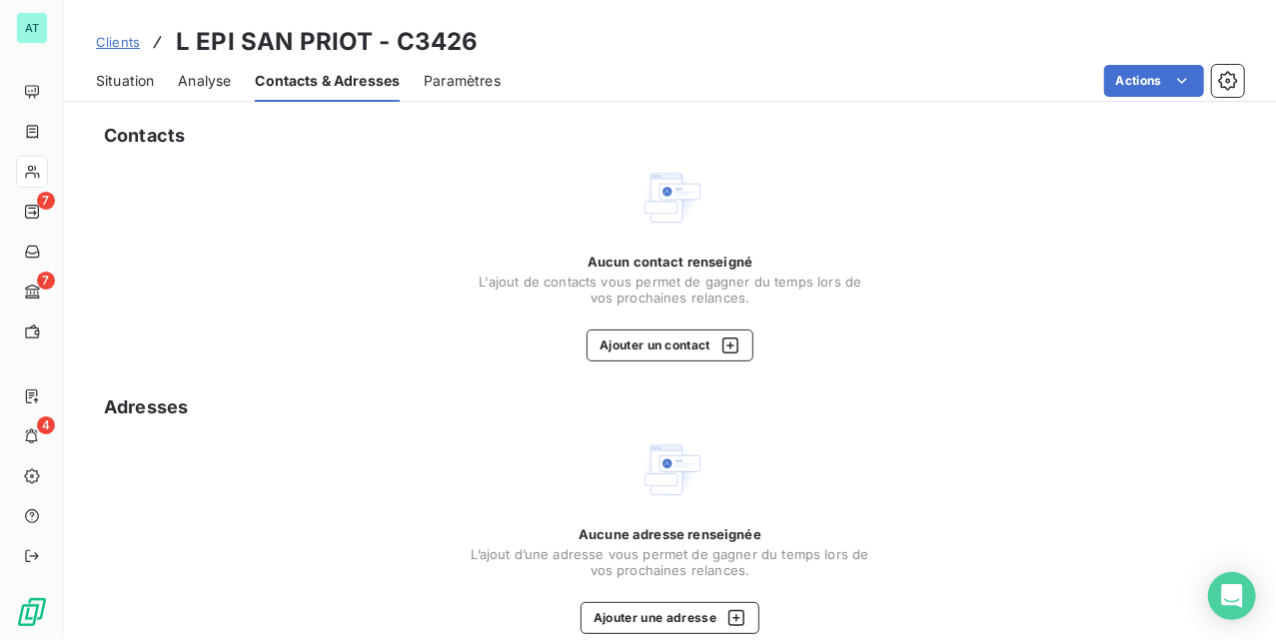
click at [1165, 112] on div "Contacts Aucun contact renseigné L'ajout de contacts vous permet de gagner du t…" at bounding box center [670, 462] width 1212 height 704
click at [680, 357] on button "Ajouter un contact" at bounding box center [670, 346] width 167 height 32
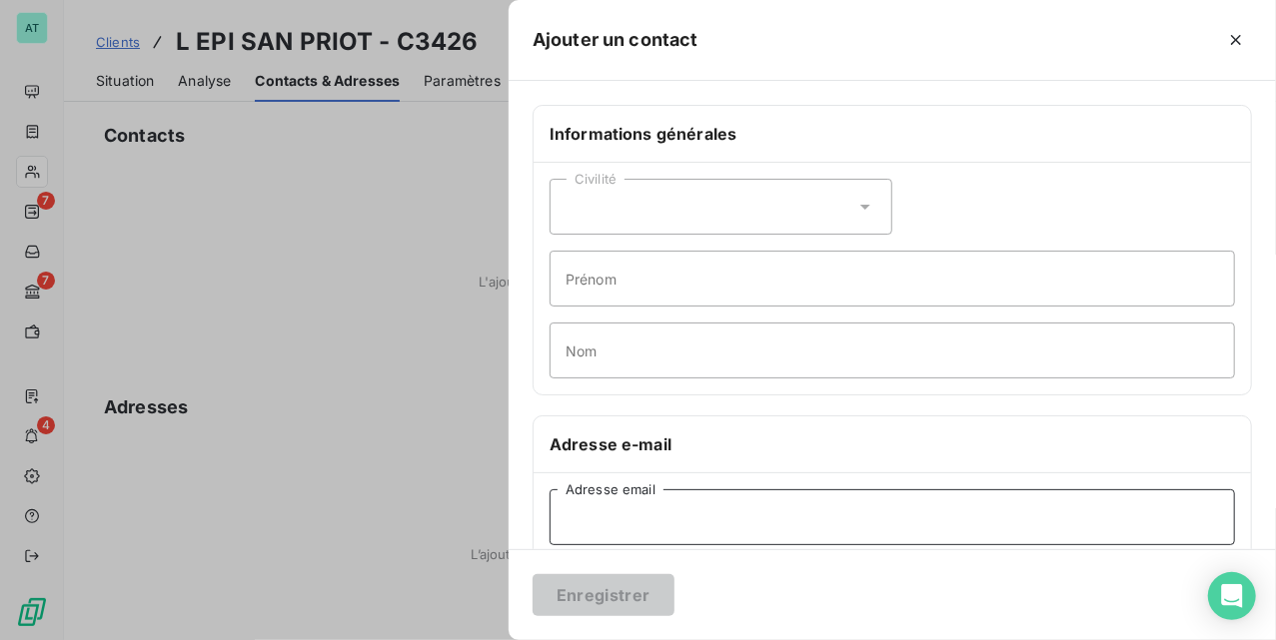
drag, startPoint x: 659, startPoint y: 521, endPoint x: 692, endPoint y: 516, distance: 33.3
click at [659, 524] on input "Adresse email" at bounding box center [892, 518] width 685 height 56
paste input "[PERSON_NAME][EMAIL_ADDRESS][DOMAIN_NAME]"
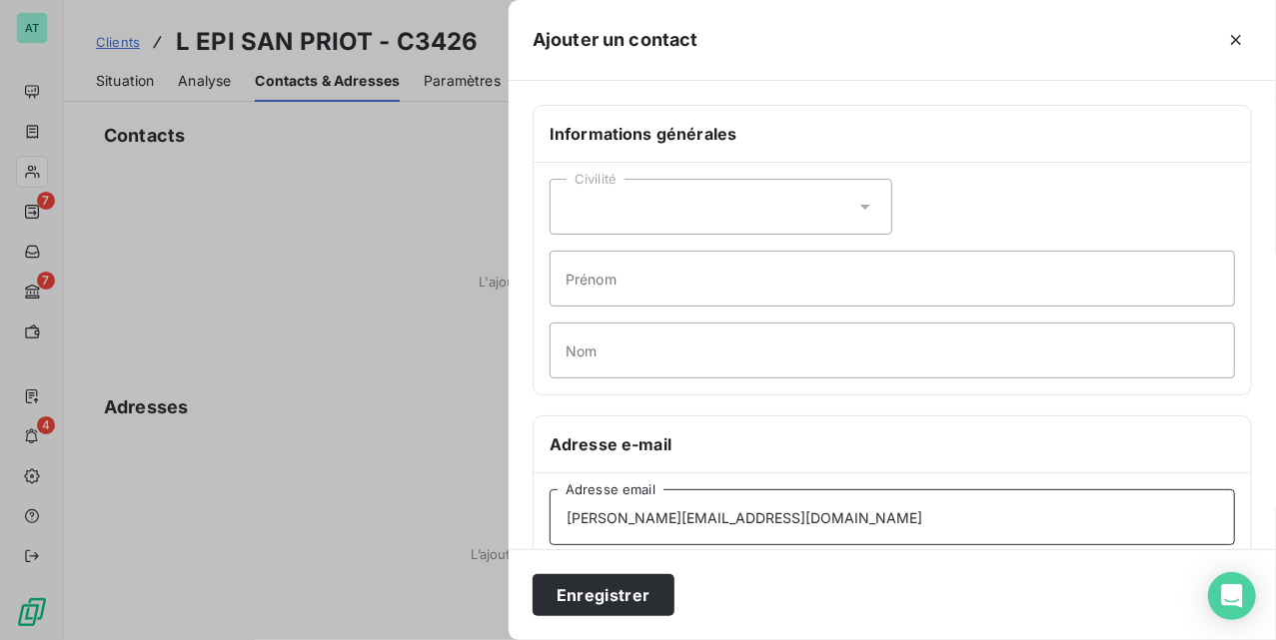
type input "[PERSON_NAME][EMAIL_ADDRESS][DOMAIN_NAME]"
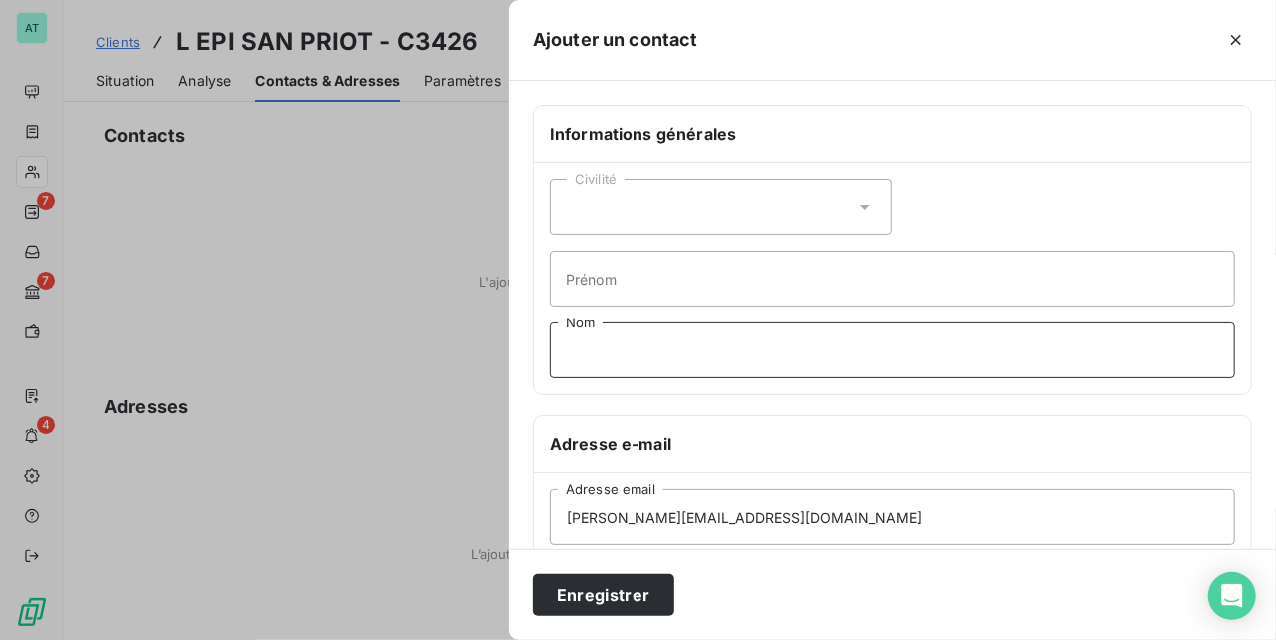
click at [1032, 376] on input "Nom" at bounding box center [892, 351] width 685 height 56
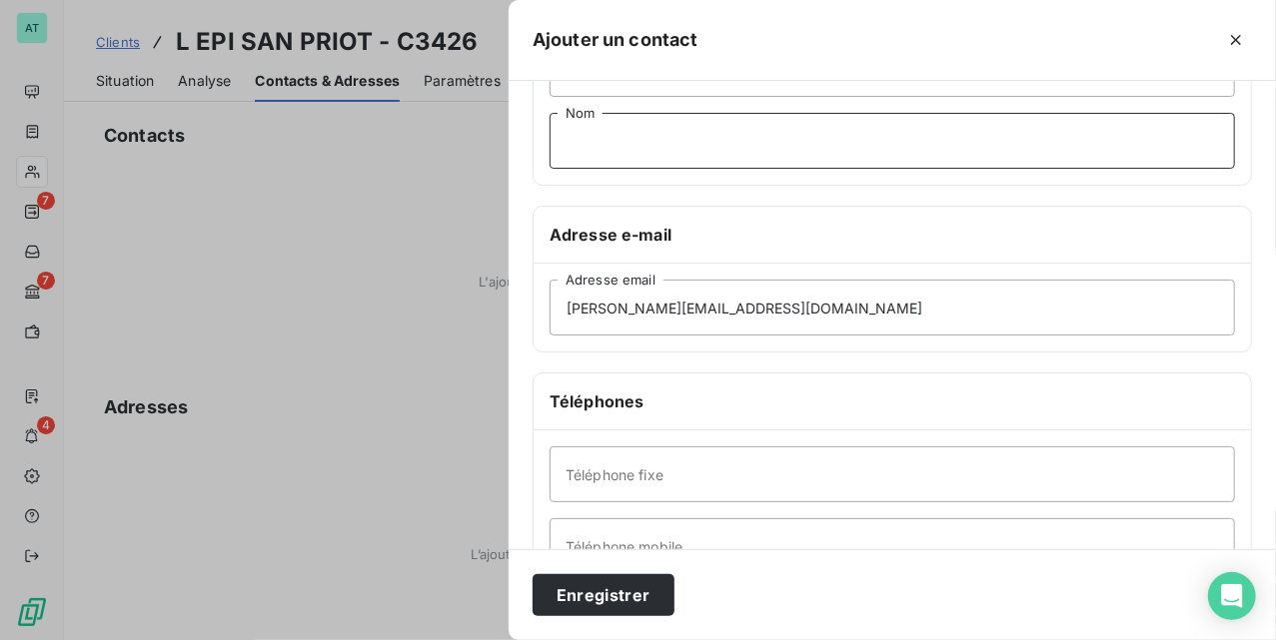
scroll to position [266, 0]
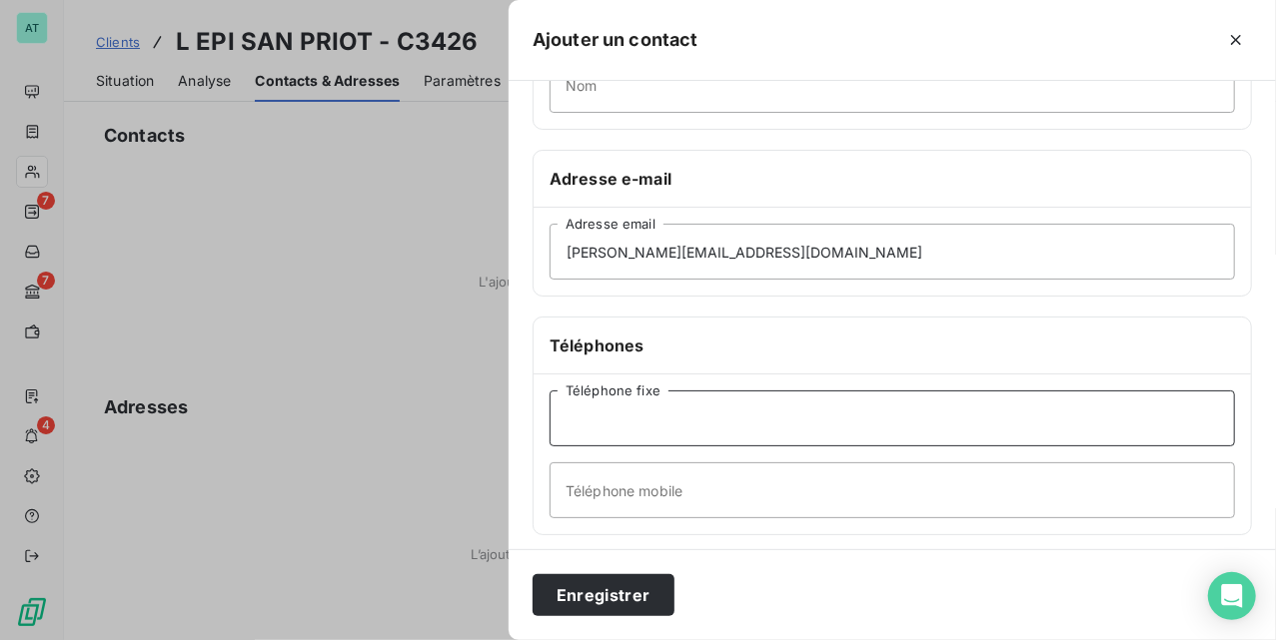
drag, startPoint x: 661, startPoint y: 425, endPoint x: 684, endPoint y: 450, distance: 33.9
click at [661, 425] on input "Téléphone fixe" at bounding box center [892, 419] width 685 height 56
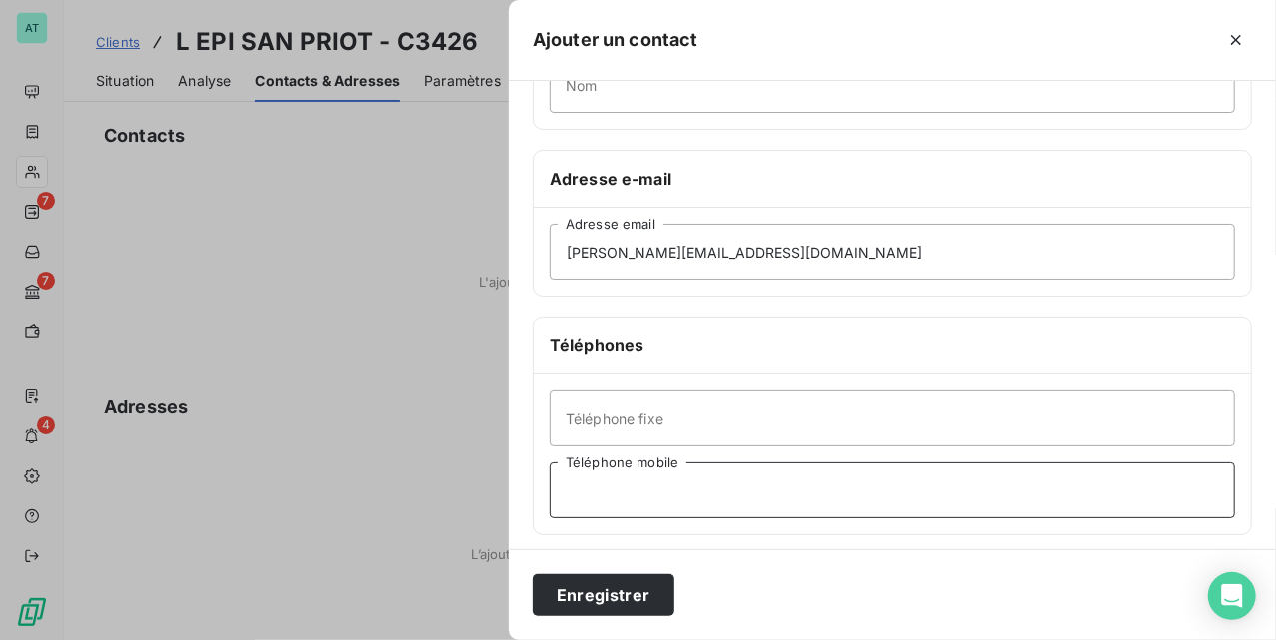
drag, startPoint x: 684, startPoint y: 497, endPoint x: 708, endPoint y: 488, distance: 25.6
click at [684, 498] on input "Téléphone mobile" at bounding box center [892, 491] width 685 height 56
paste input "06 33 73 30 03"
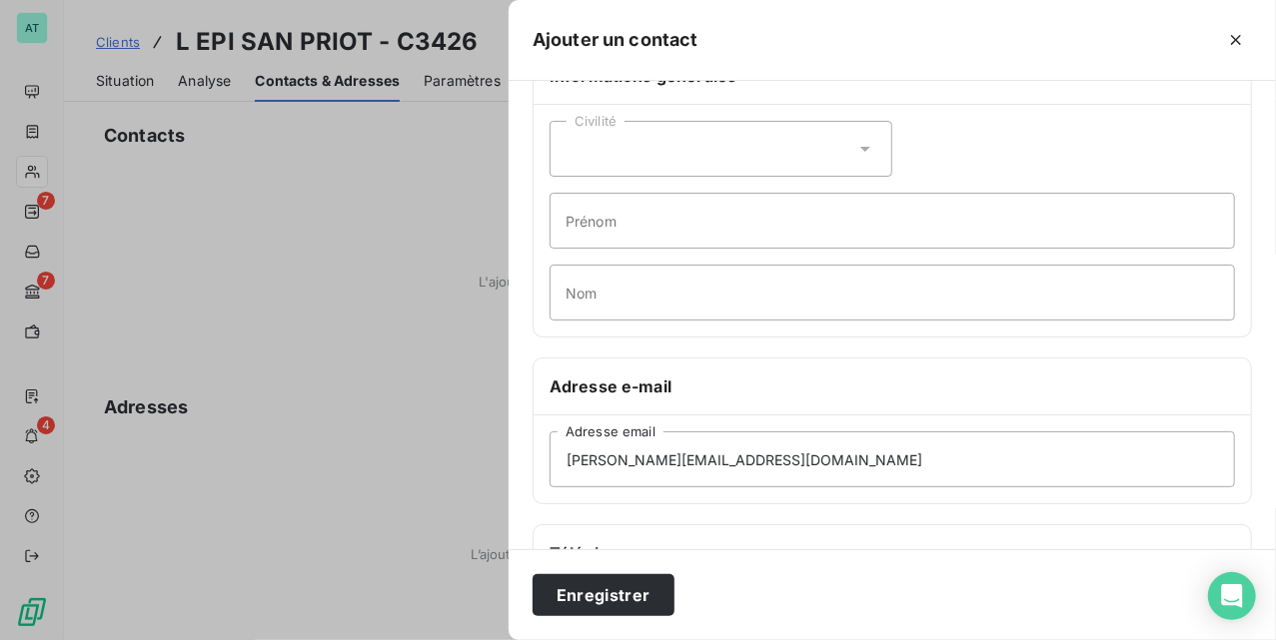
scroll to position [0, 0]
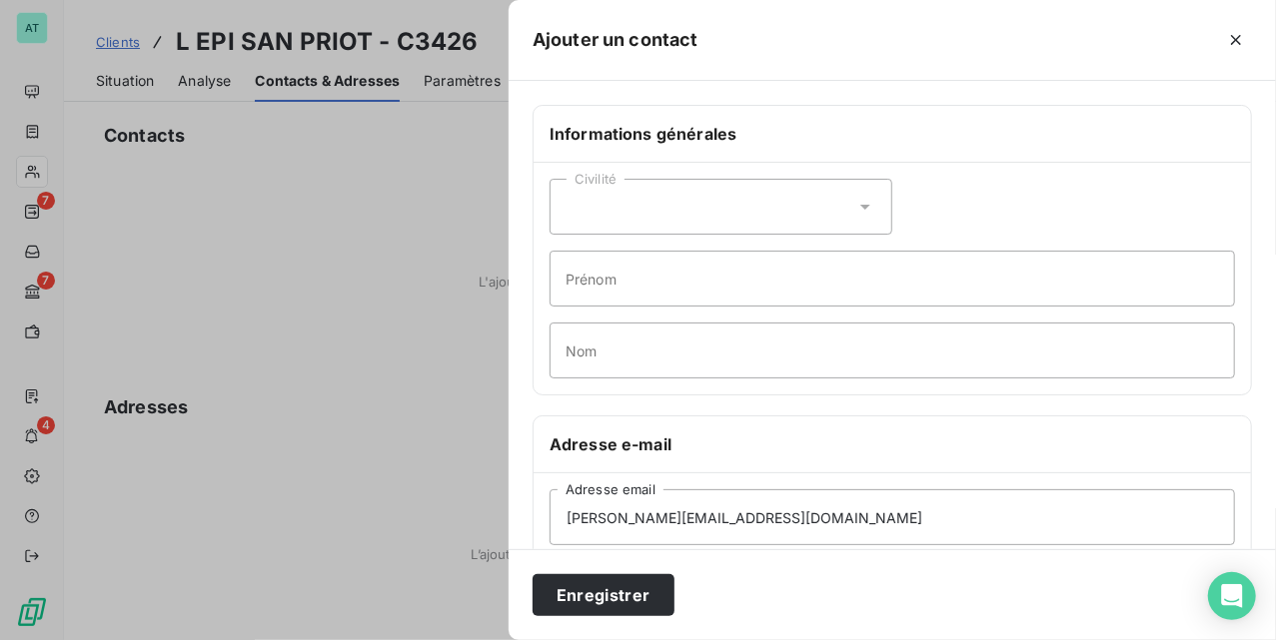
type input "06 33 73 30 03"
click at [607, 282] on input "Prénom" at bounding box center [892, 279] width 685 height 56
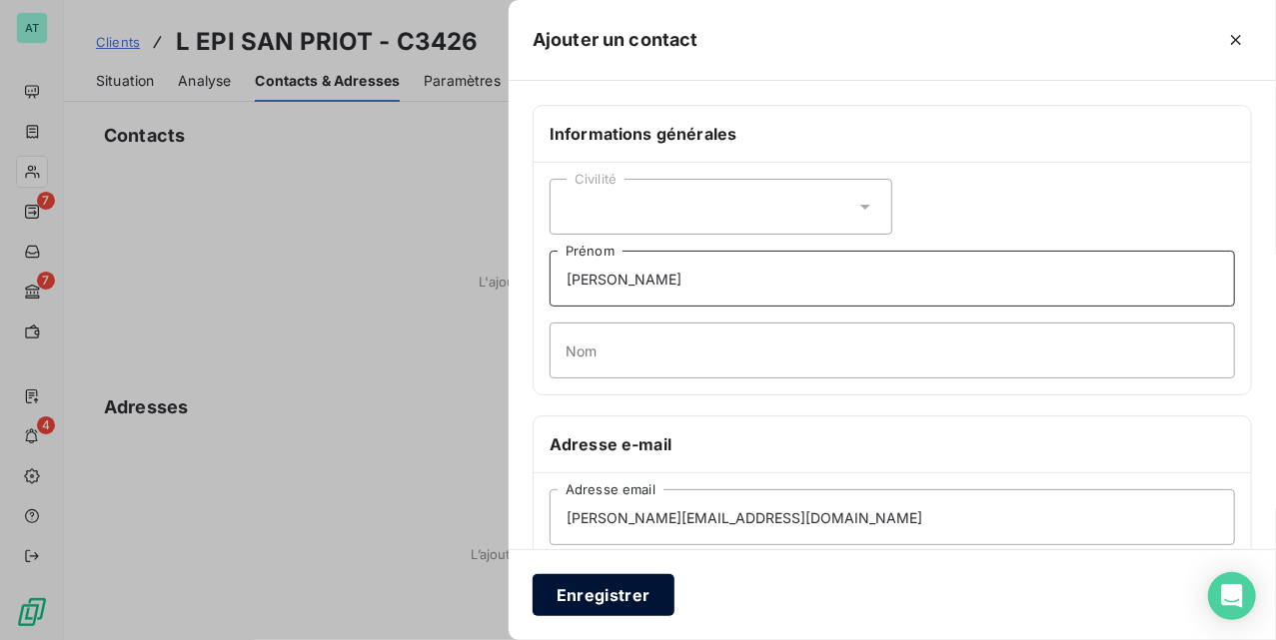
type input "[PERSON_NAME]"
click at [577, 581] on button "Enregistrer" at bounding box center [604, 596] width 142 height 42
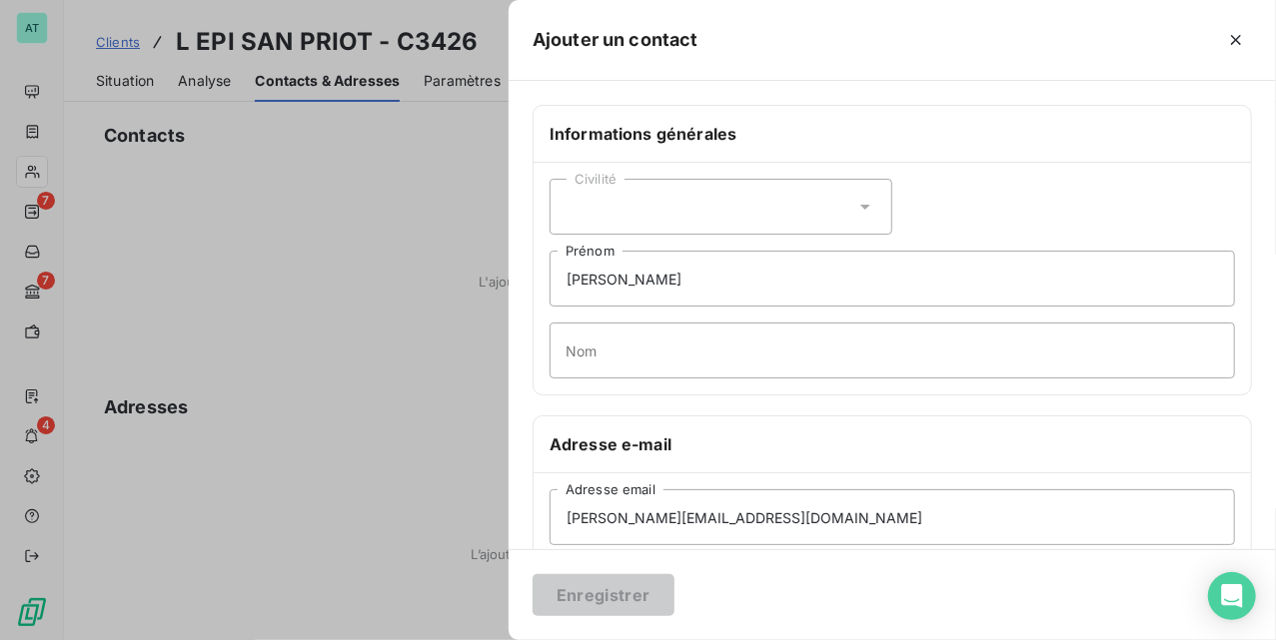
click at [304, 212] on div at bounding box center [638, 320] width 1276 height 640
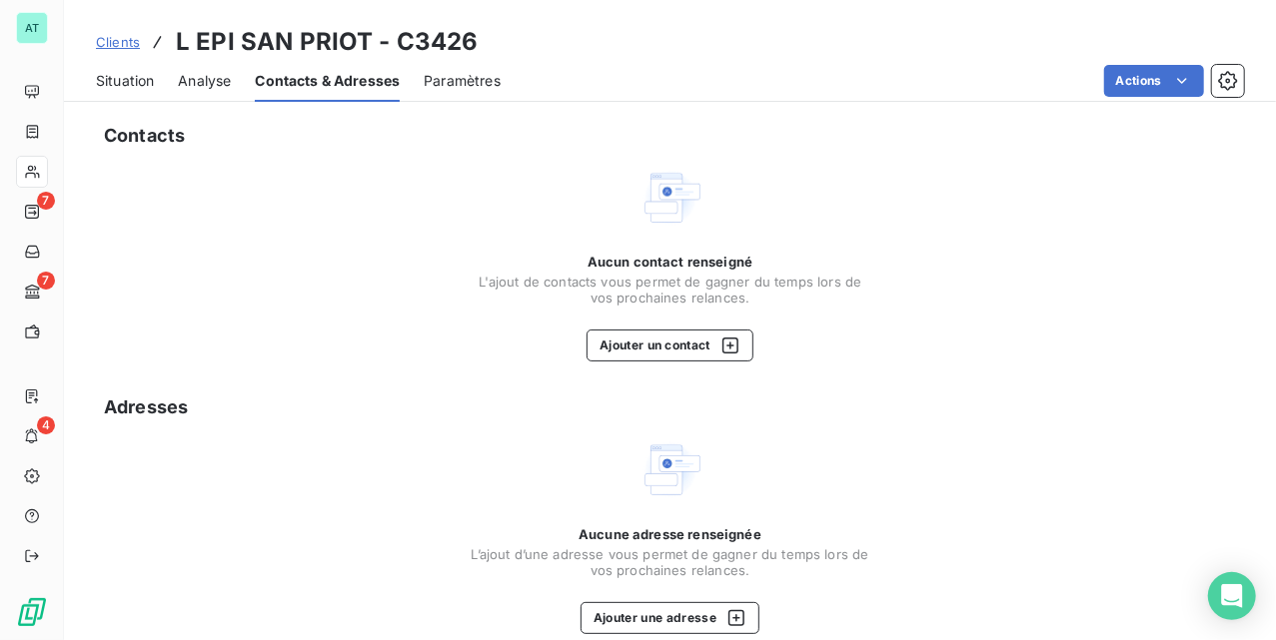
click at [677, 182] on img at bounding box center [670, 198] width 64 height 64
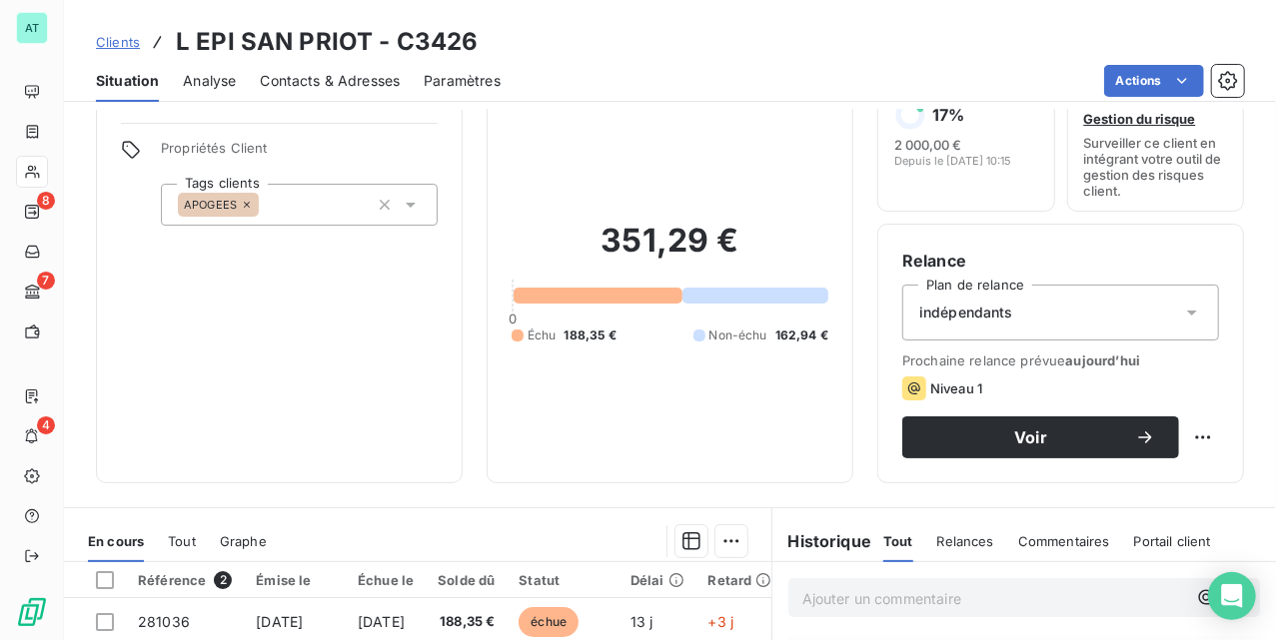
scroll to position [133, 0]
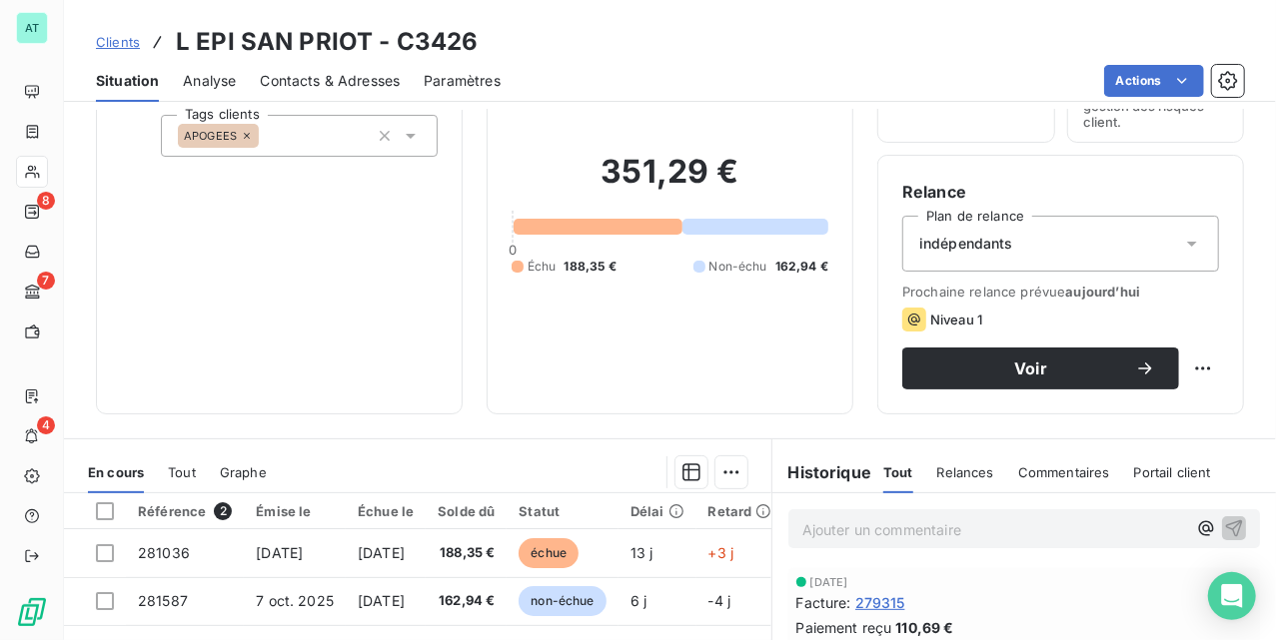
click at [1009, 392] on div "Relance Plan de relance indépendants Prochaine relance prévue [DATE] Niveau 1 V…" at bounding box center [1060, 285] width 367 height 260
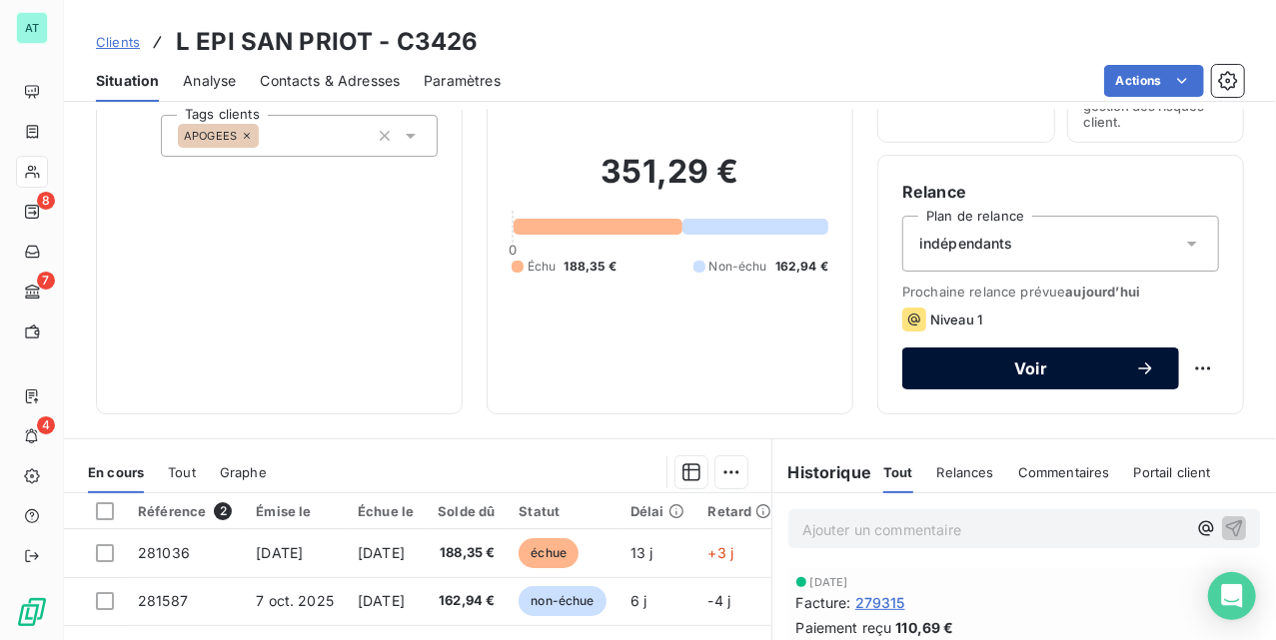
click at [1009, 368] on span "Voir" at bounding box center [1030, 369] width 209 height 16
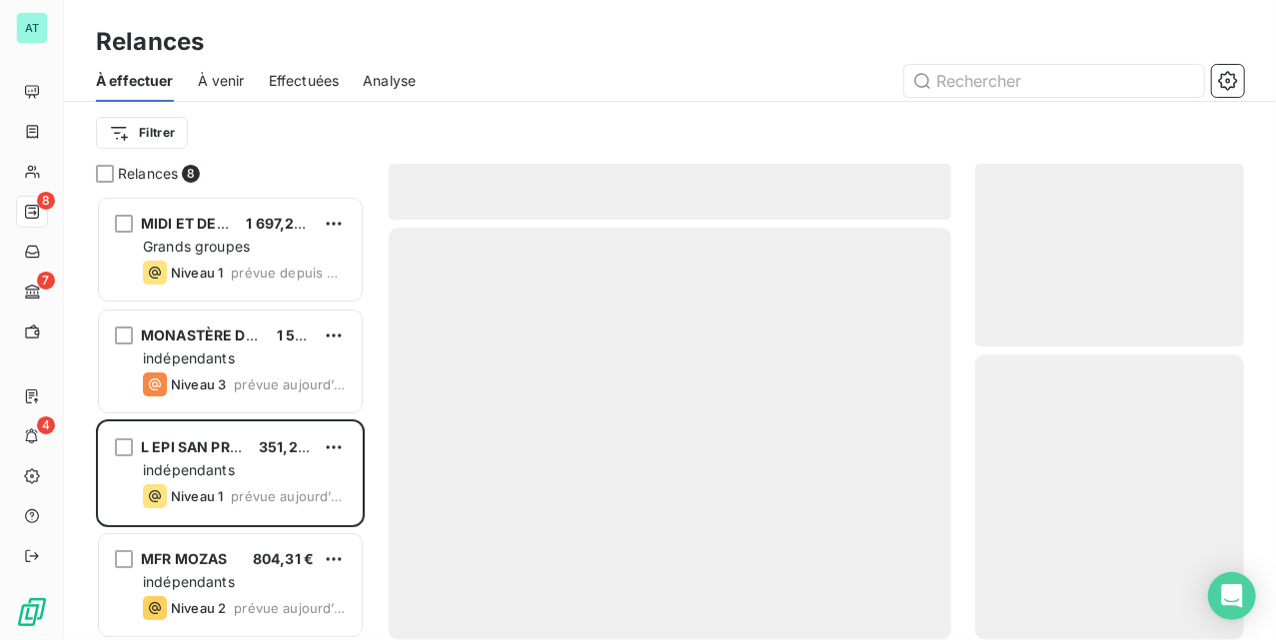
scroll to position [425, 249]
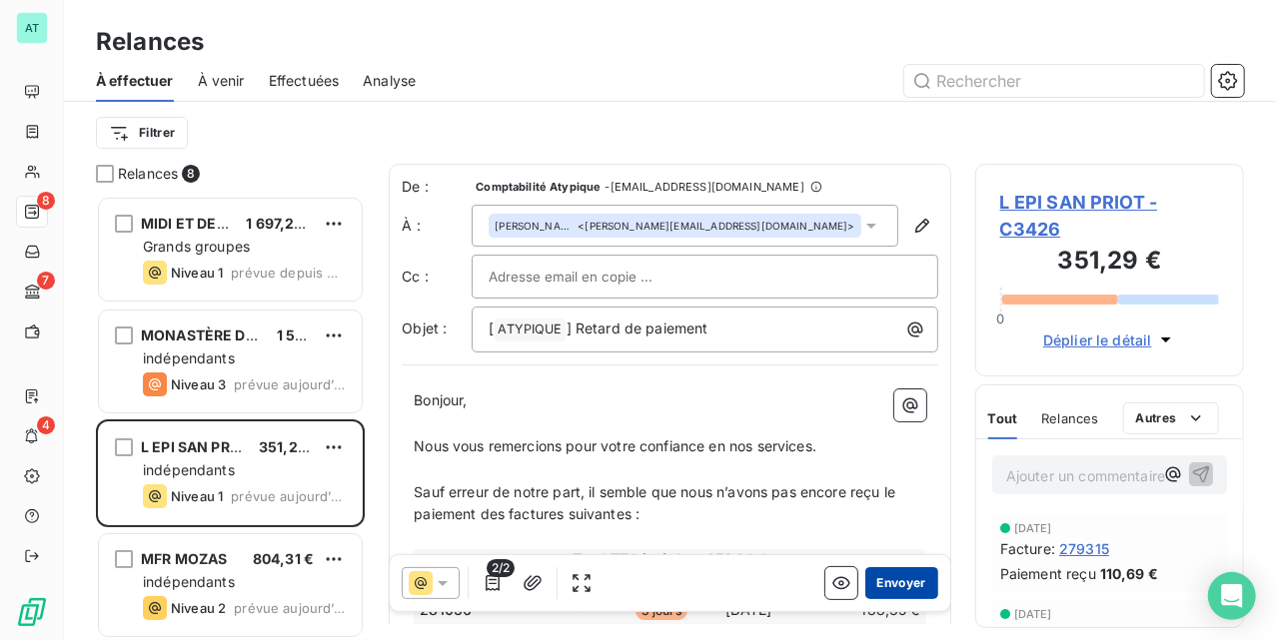
click at [900, 589] on button "Envoyer" at bounding box center [901, 584] width 73 height 32
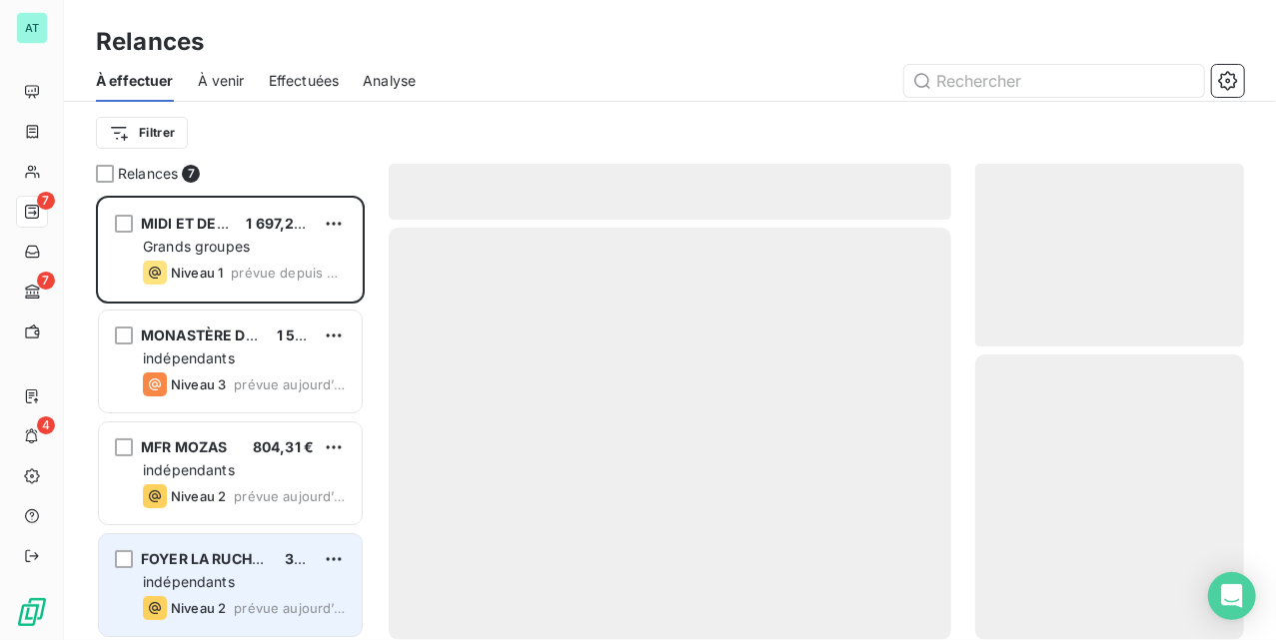
click at [205, 568] on span "FOYER LA RUCHE - COMMUNAUTÃ©" at bounding box center [267, 559] width 253 height 17
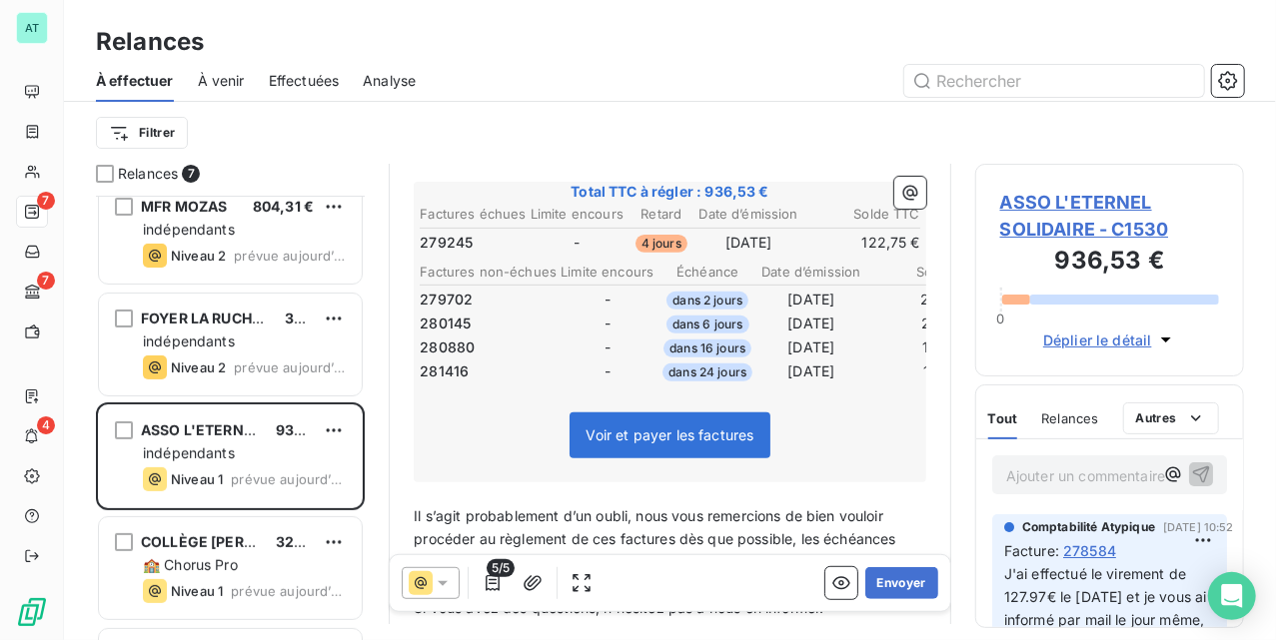
scroll to position [268, 0]
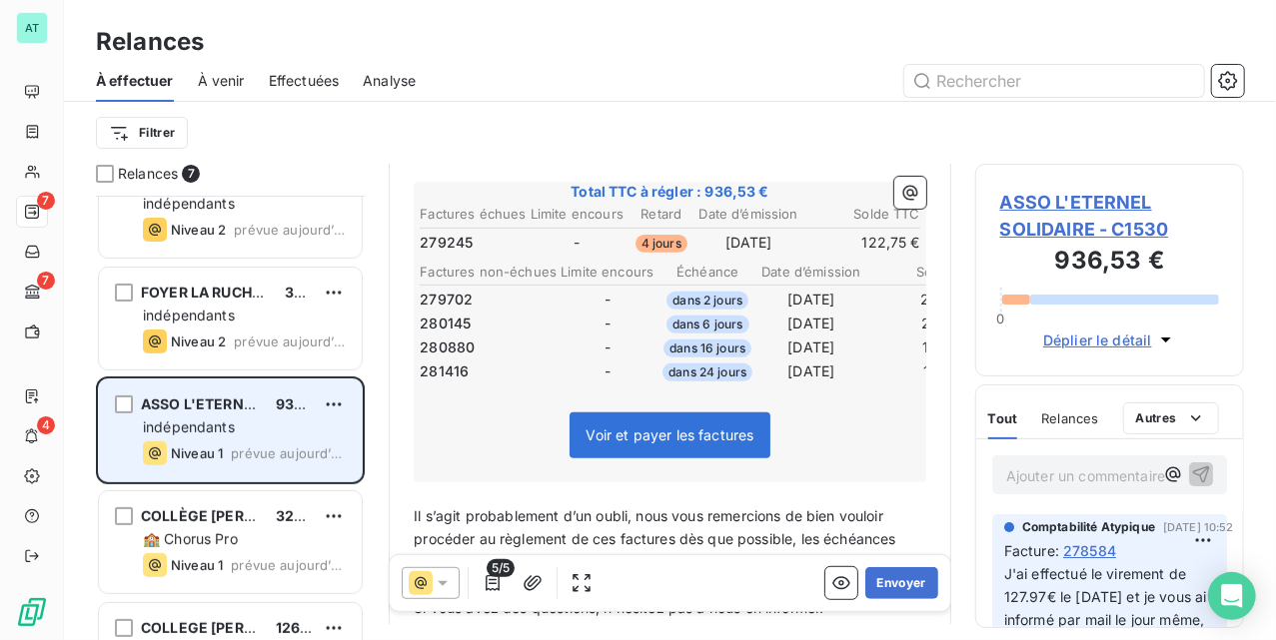
click at [268, 422] on div "indépendants" at bounding box center [244, 428] width 203 height 20
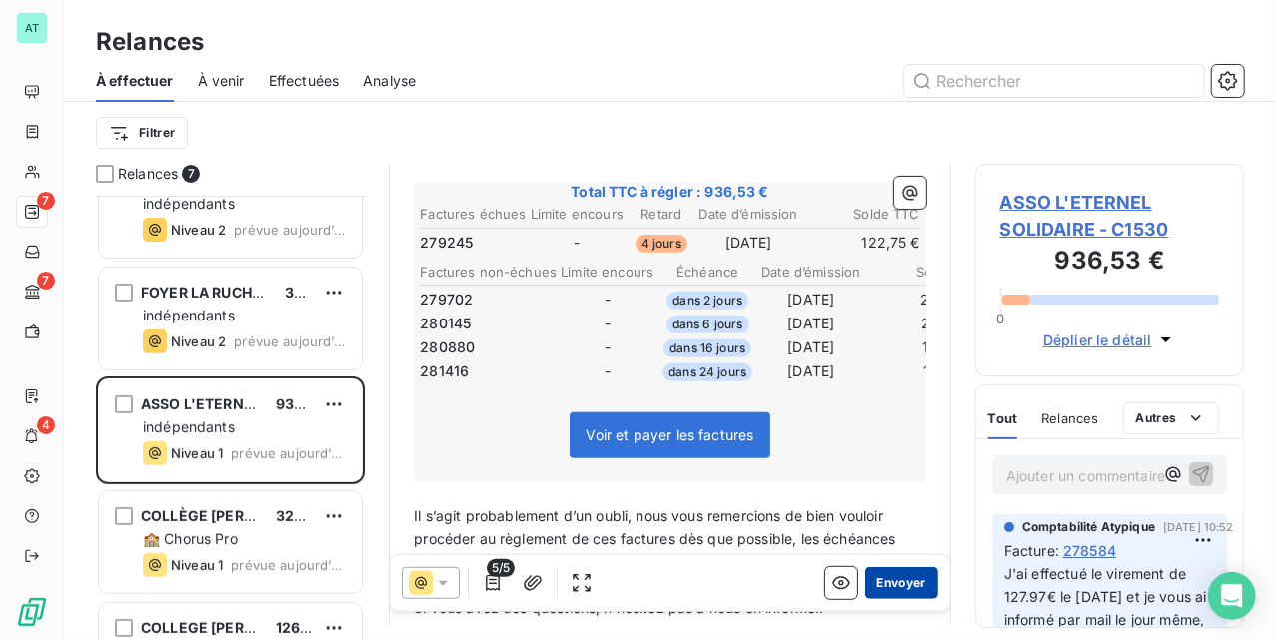
click at [884, 584] on button "Envoyer" at bounding box center [901, 584] width 73 height 32
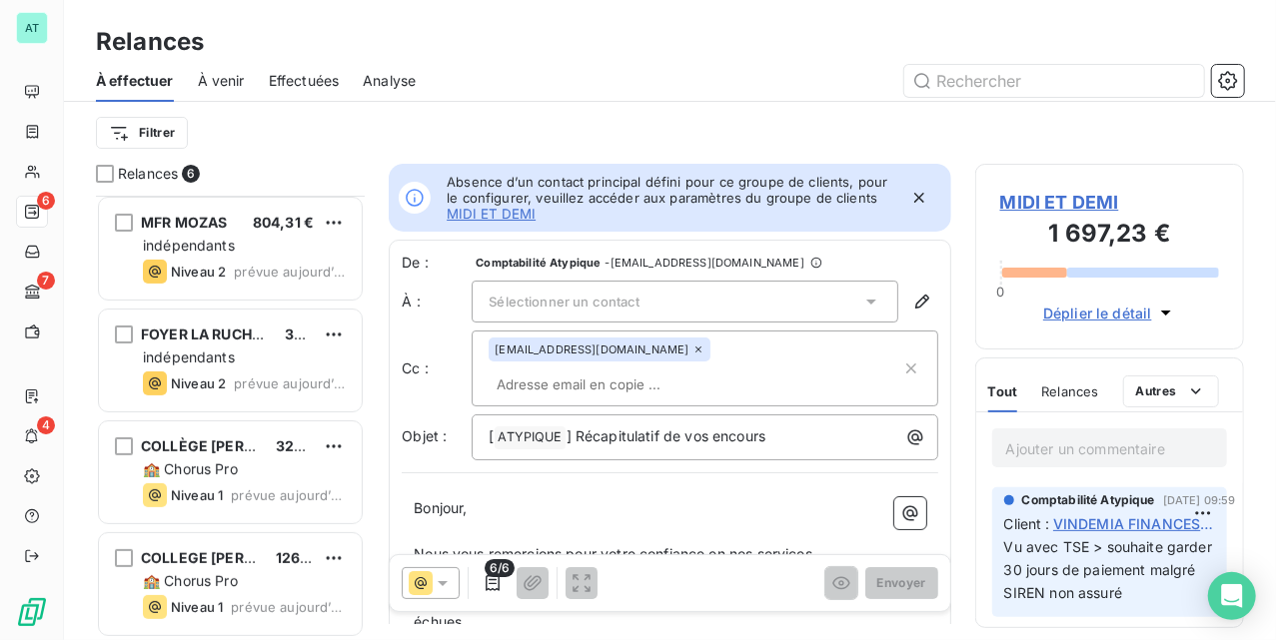
scroll to position [228, 0]
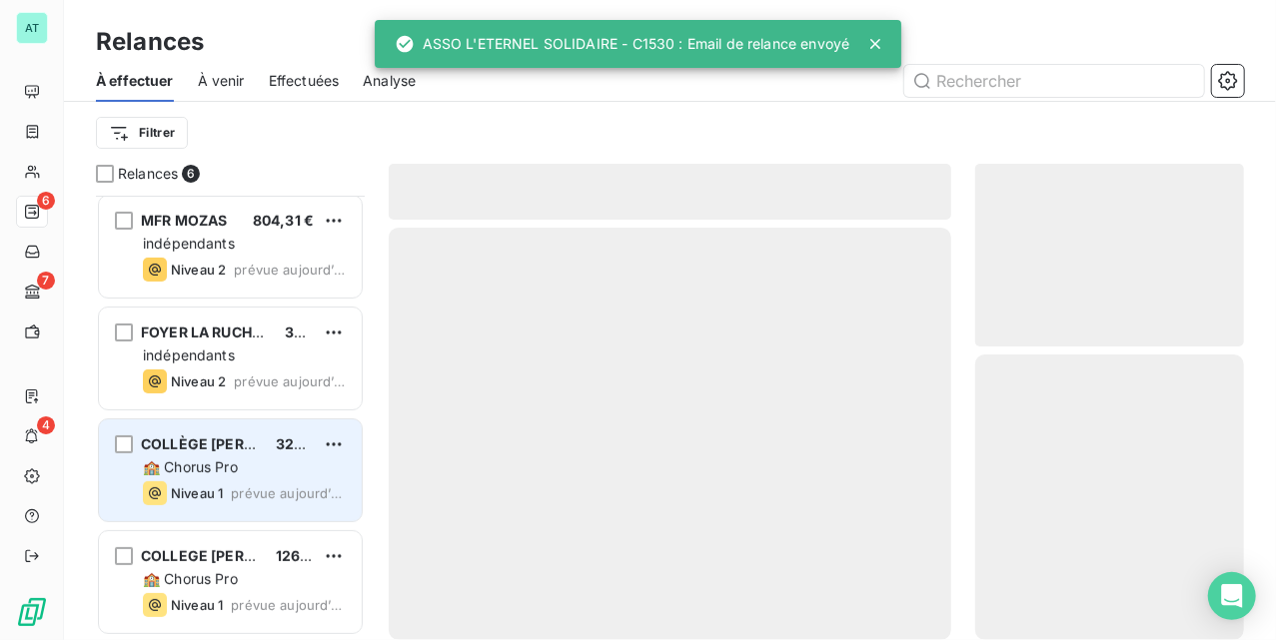
click at [217, 472] on span "🏫 Chorus Pro" at bounding box center [190, 467] width 95 height 17
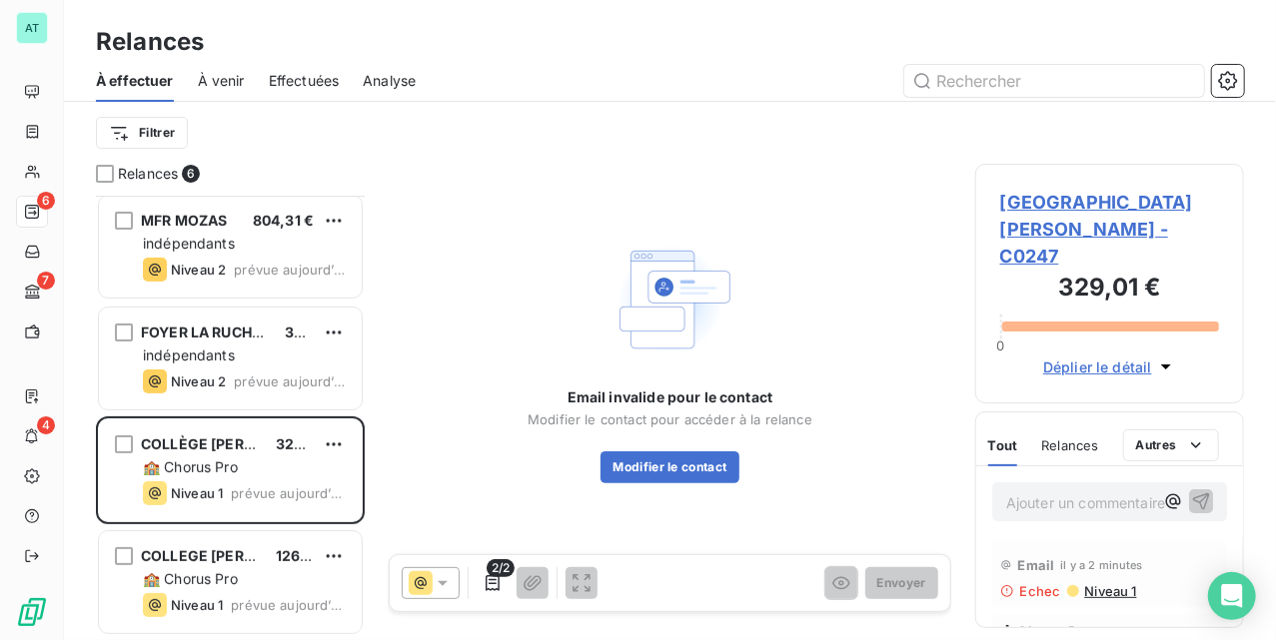
click at [1043, 216] on span "COLLÈGE LÉONARD DE VINCI - C0247" at bounding box center [1109, 229] width 219 height 81
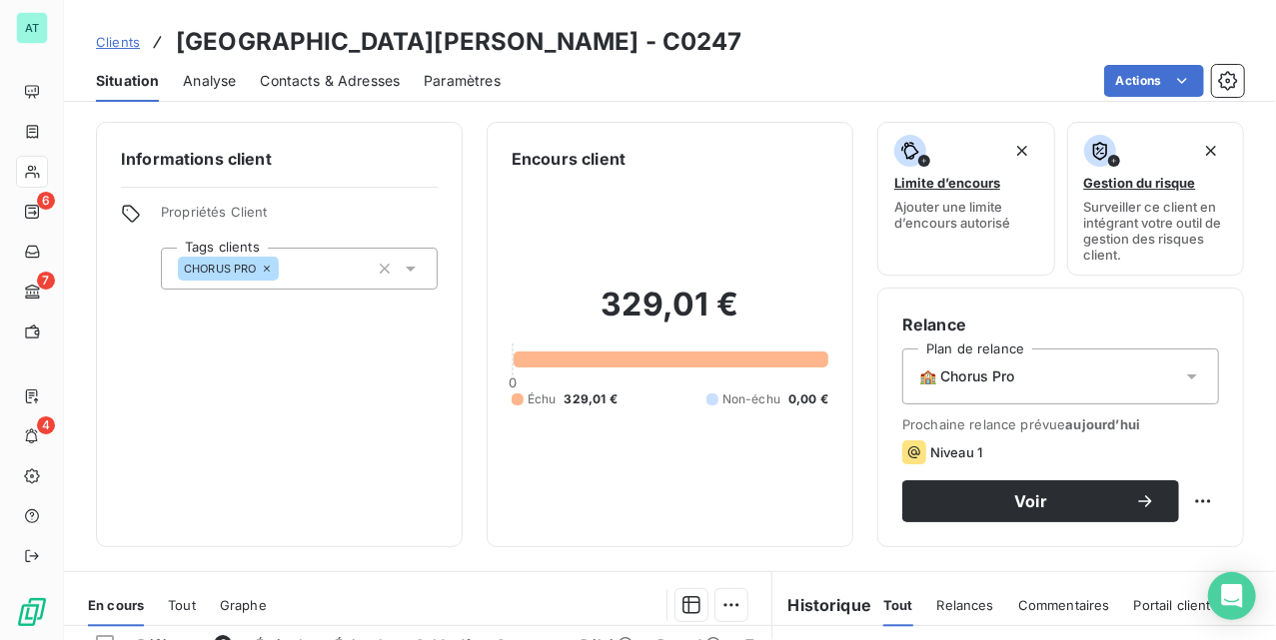
click at [301, 92] on div "Contacts & Adresses" at bounding box center [330, 81] width 140 height 42
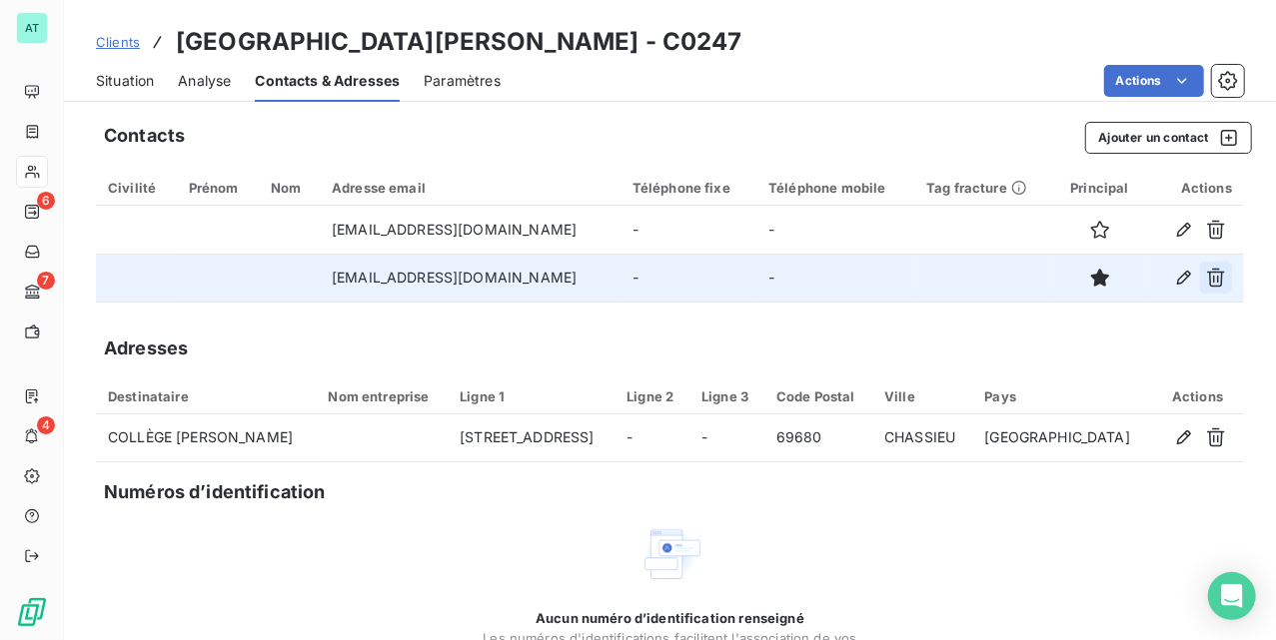
click at [1211, 278] on button "button" at bounding box center [1216, 278] width 32 height 32
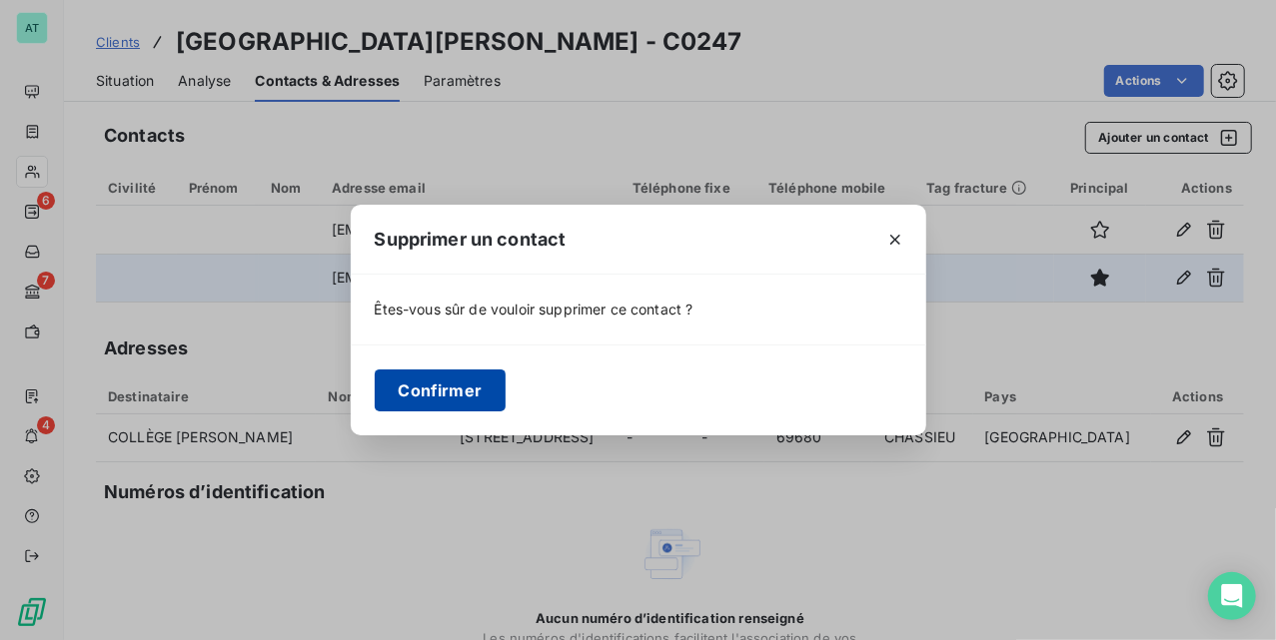
click at [433, 397] on button "Confirmer" at bounding box center [441, 391] width 132 height 42
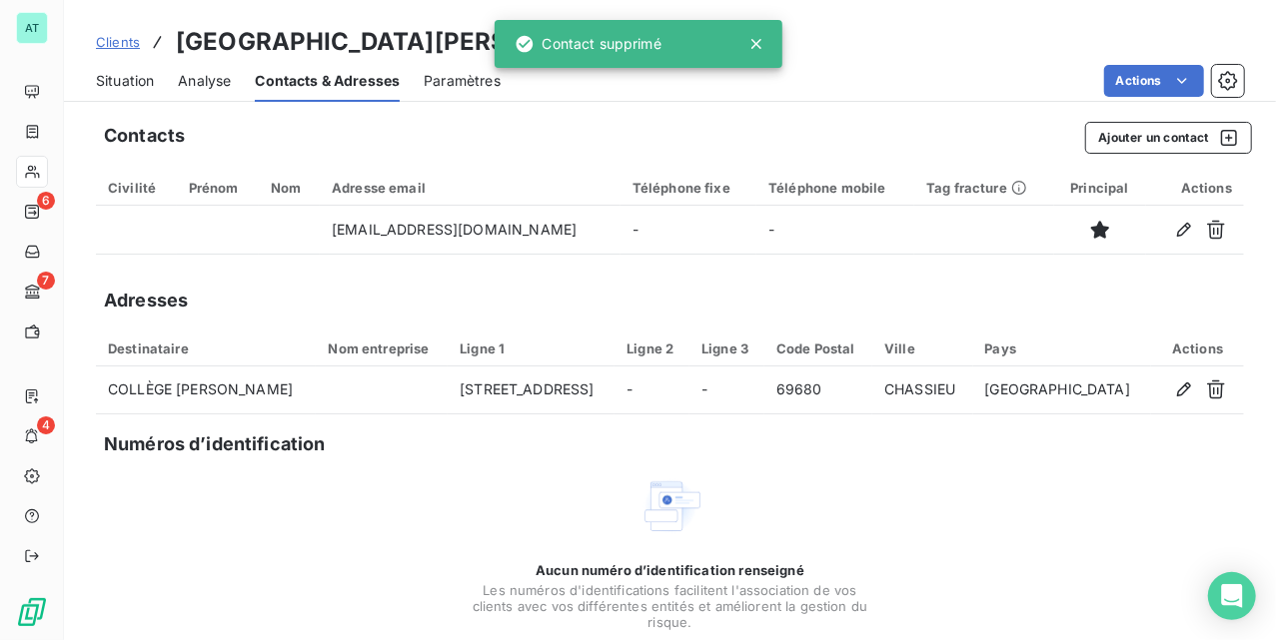
click at [114, 82] on span "Situation" at bounding box center [125, 81] width 58 height 20
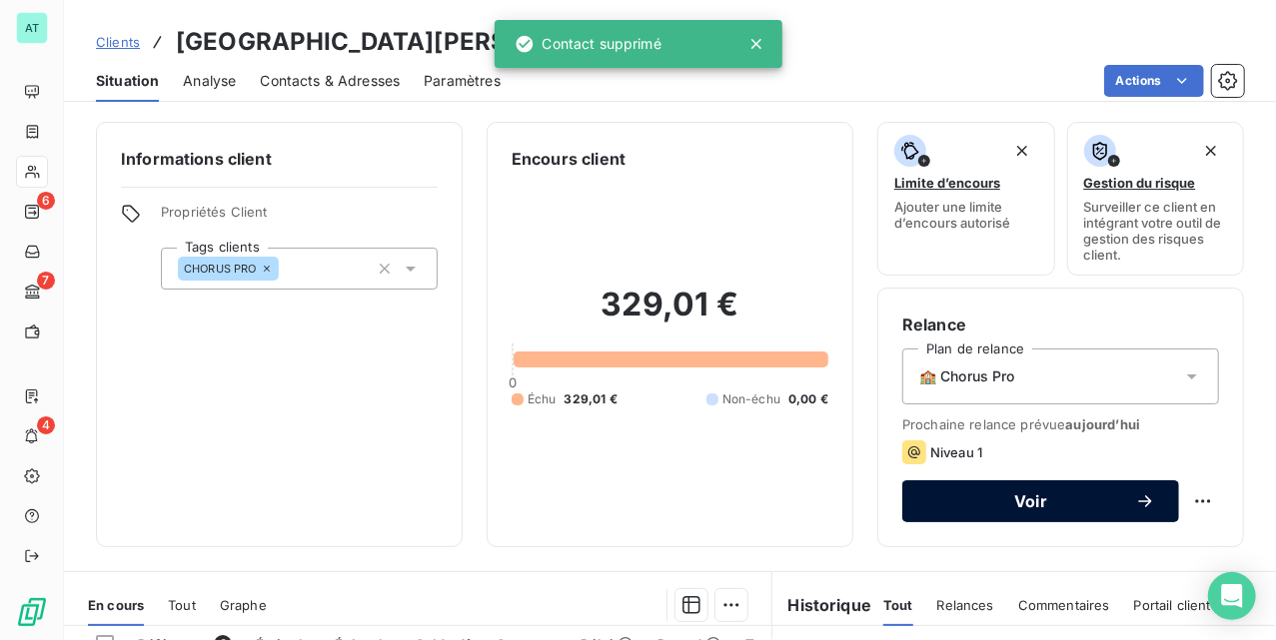
click at [955, 500] on span "Voir" at bounding box center [1030, 502] width 209 height 16
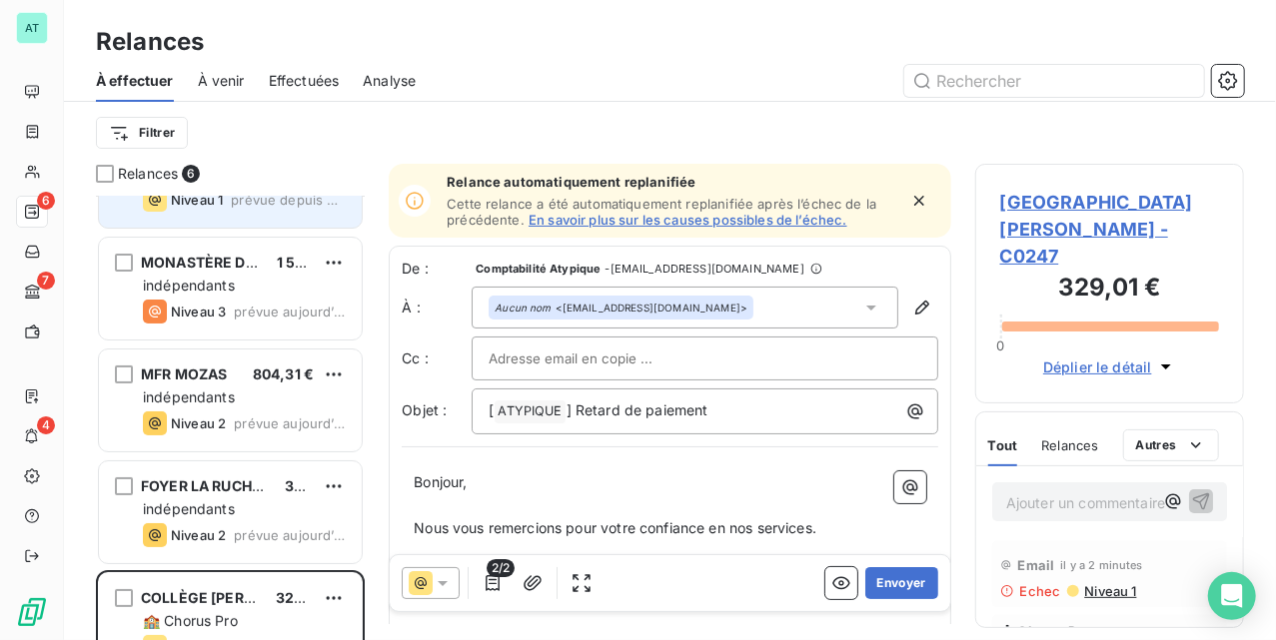
scroll to position [228, 0]
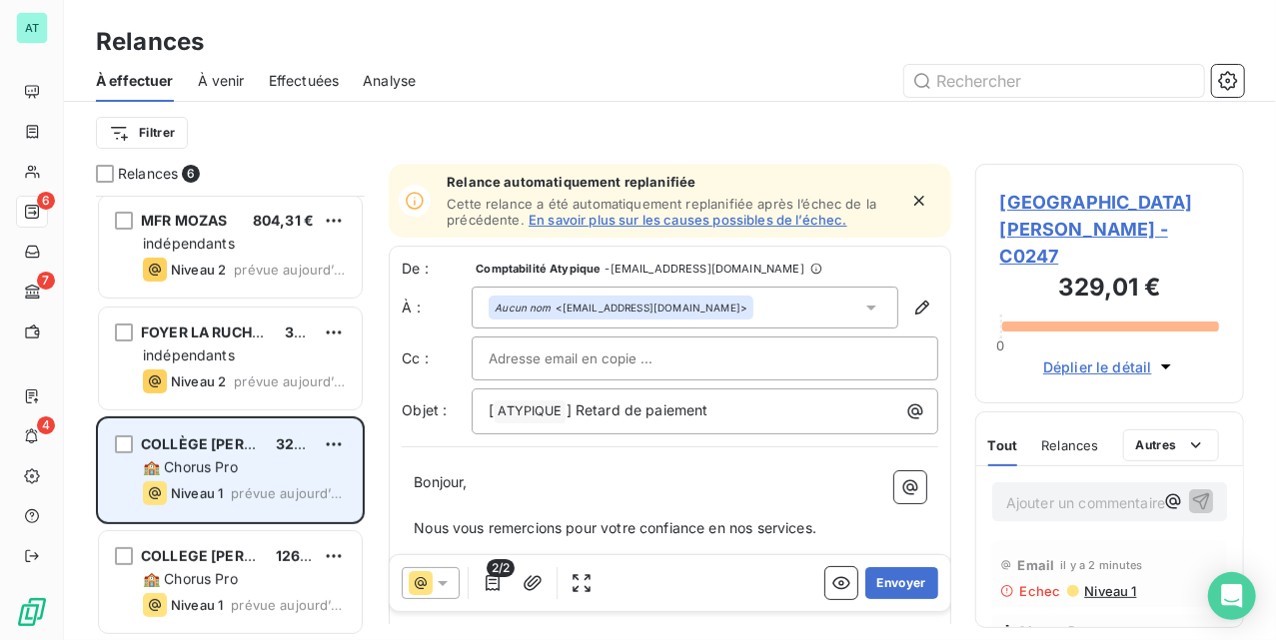
click at [208, 477] on div "COLLÈGE LÉONARD DE VINCI 329,01 € 🏫 Chorus Pro Niveau 1 prévue aujourd’hui" at bounding box center [230, 471] width 263 height 102
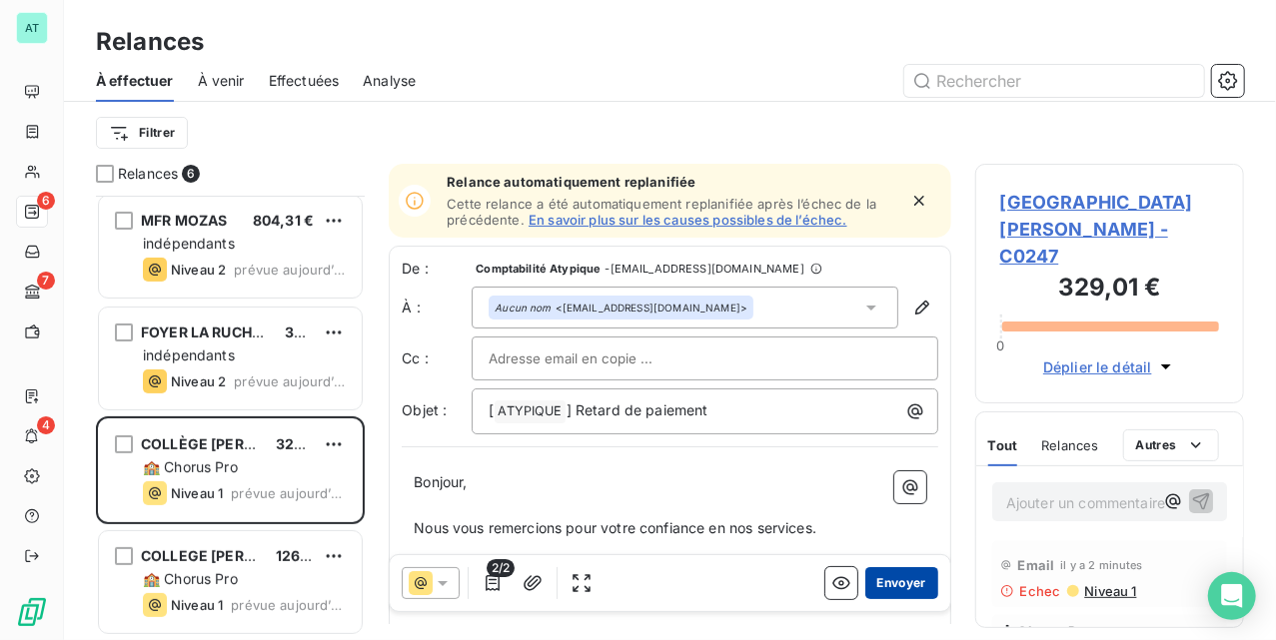
click at [868, 588] on button "Envoyer" at bounding box center [901, 584] width 73 height 32
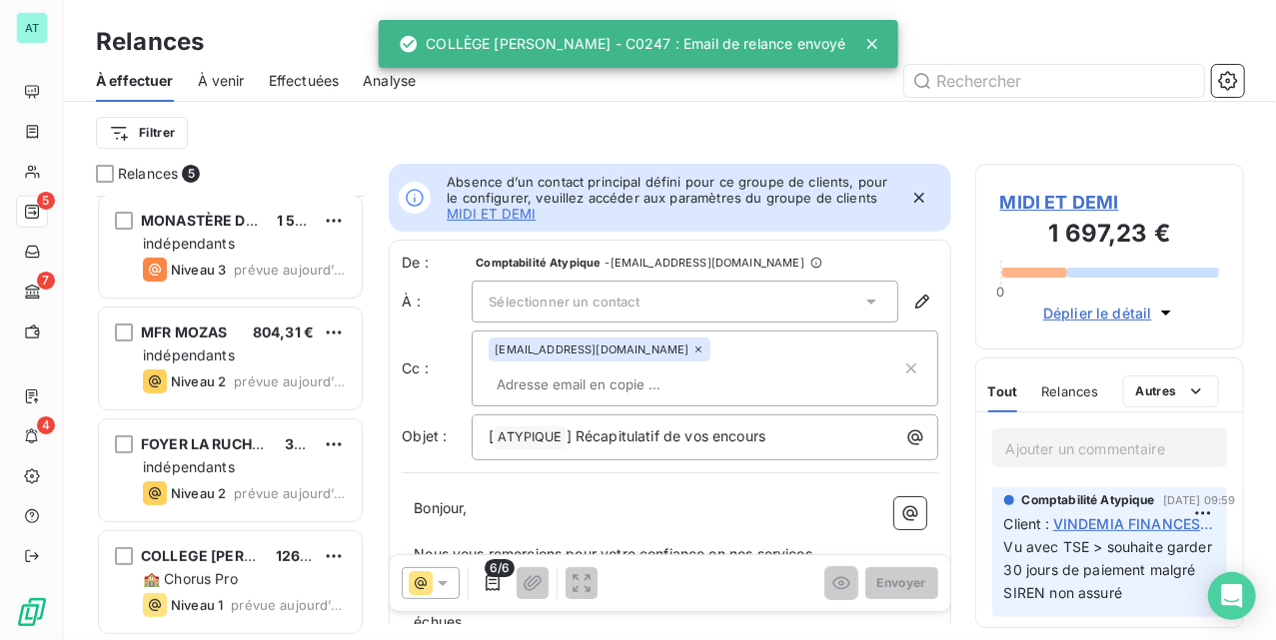
scroll to position [114, 0]
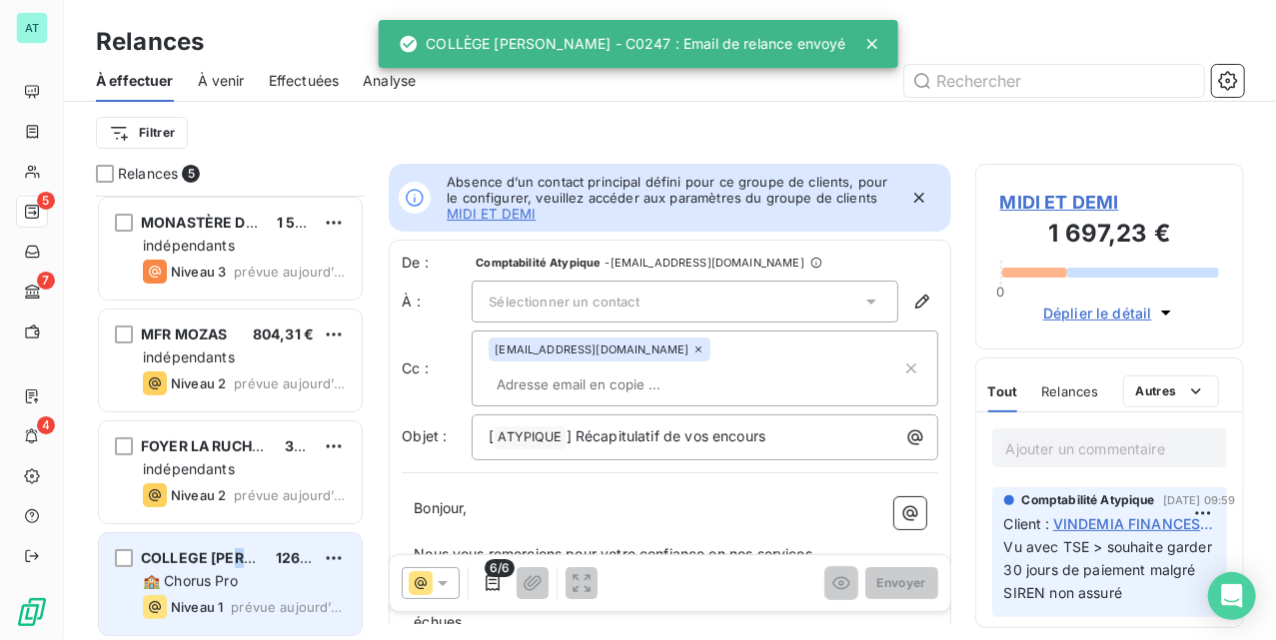
click at [244, 545] on div "COLLEGE JEAN DE SAINT AUBERT 126,98 € 🏫 Chorus Pro Niveau 1 prévue aujourd’hui" at bounding box center [230, 585] width 263 height 102
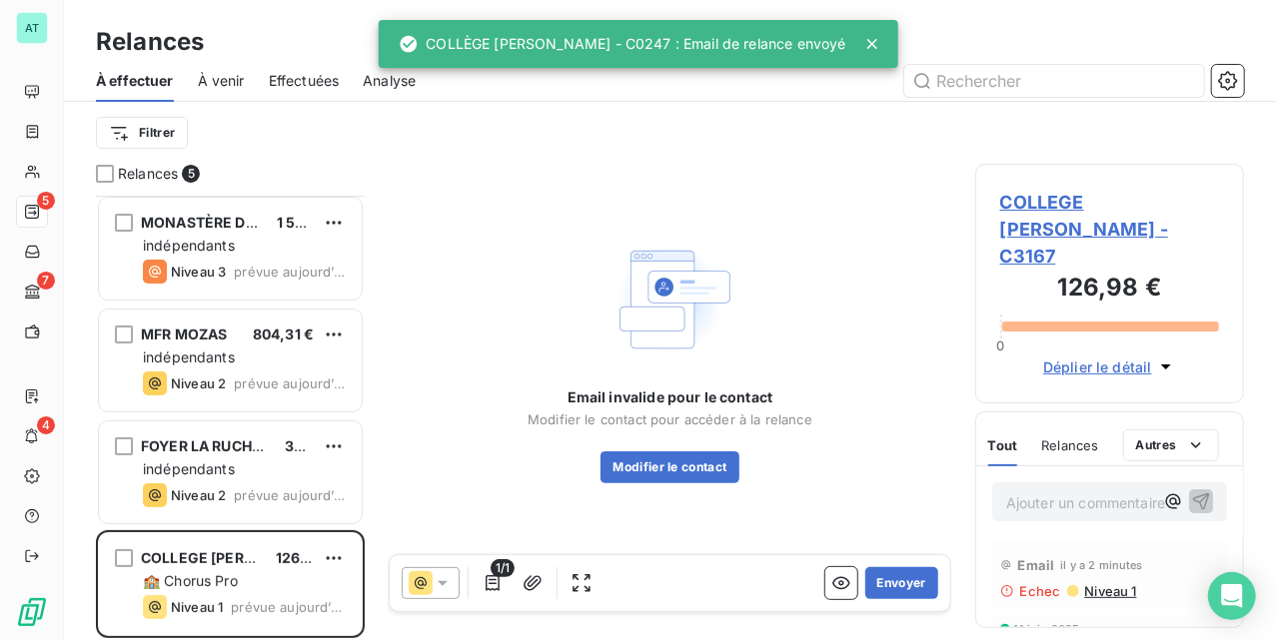
click at [1081, 202] on span "COLLEGE JEAN DE SAINT AUBERT - C3167" at bounding box center [1109, 229] width 219 height 81
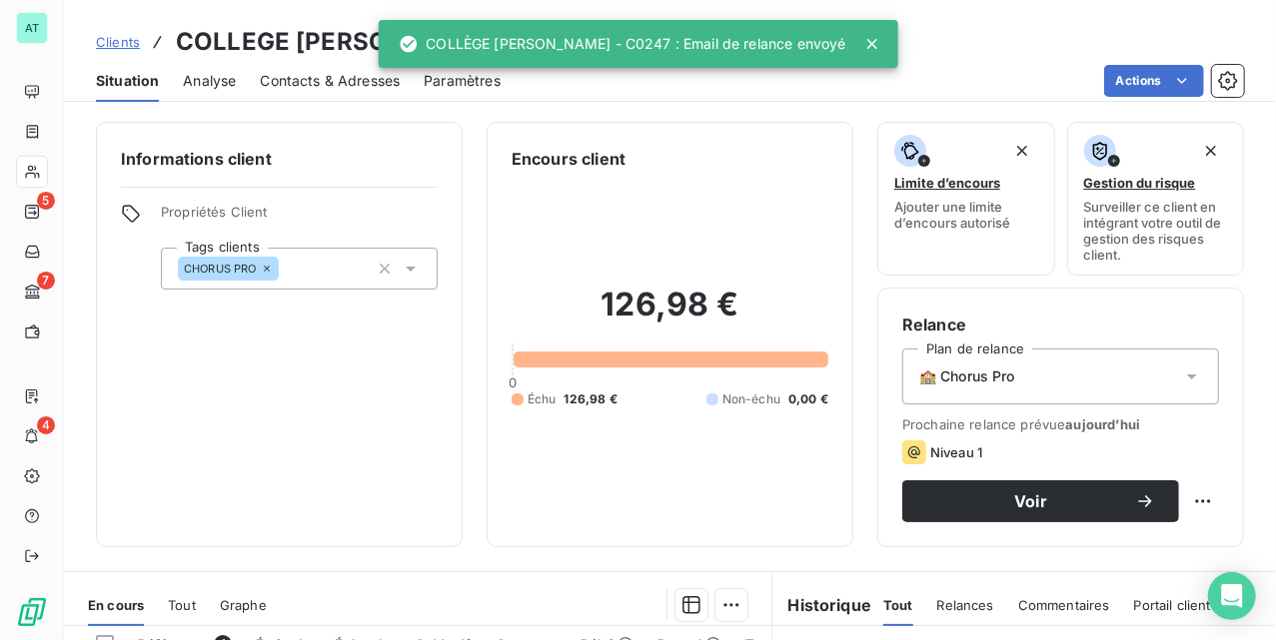
drag, startPoint x: 322, startPoint y: 86, endPoint x: 357, endPoint y: 101, distance: 38.0
click at [321, 86] on span "Contacts & Adresses" at bounding box center [330, 81] width 140 height 20
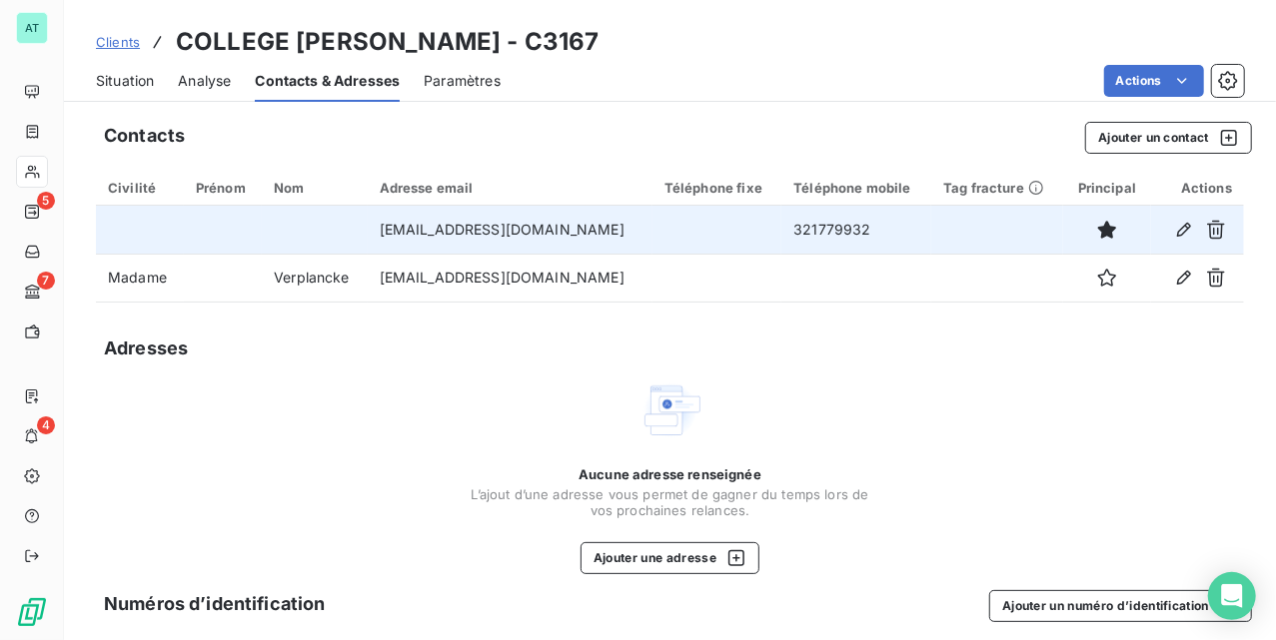
click at [829, 234] on td "321779932" at bounding box center [856, 230] width 150 height 48
click at [829, 232] on td "321779932" at bounding box center [856, 230] width 150 height 48
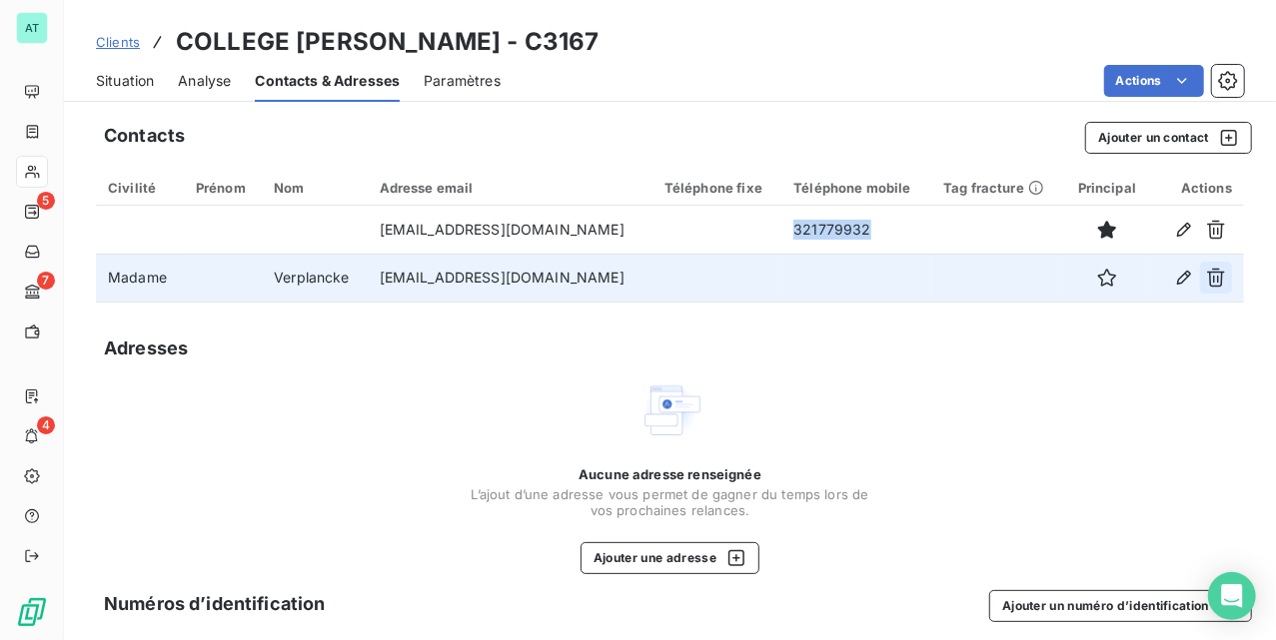
copy td "321779932"
click at [1174, 278] on icon "button" at bounding box center [1184, 278] width 20 height 20
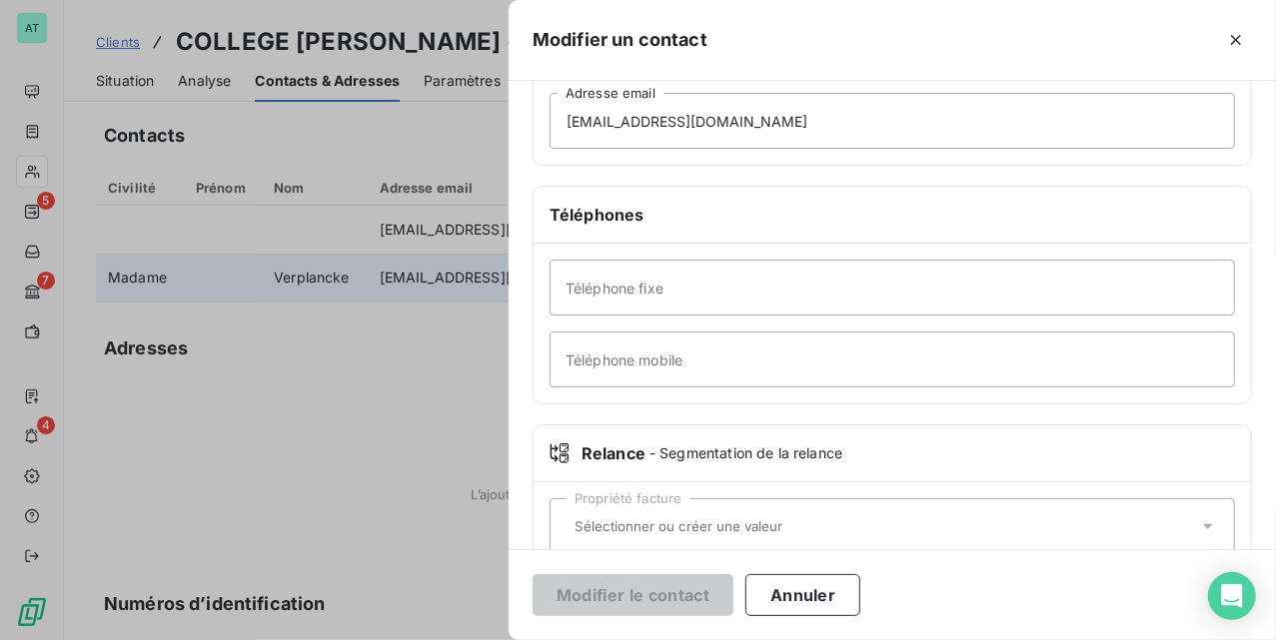
scroll to position [400, 0]
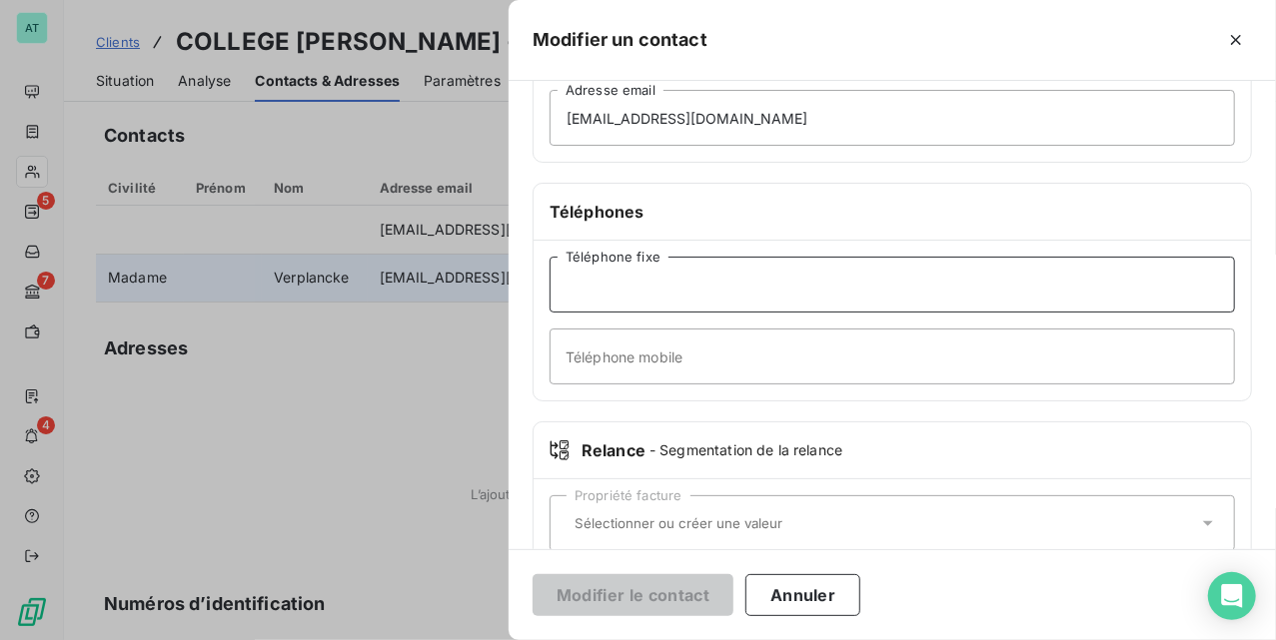
click at [681, 294] on input "Téléphone fixe" at bounding box center [892, 285] width 685 height 56
paste input "321779932"
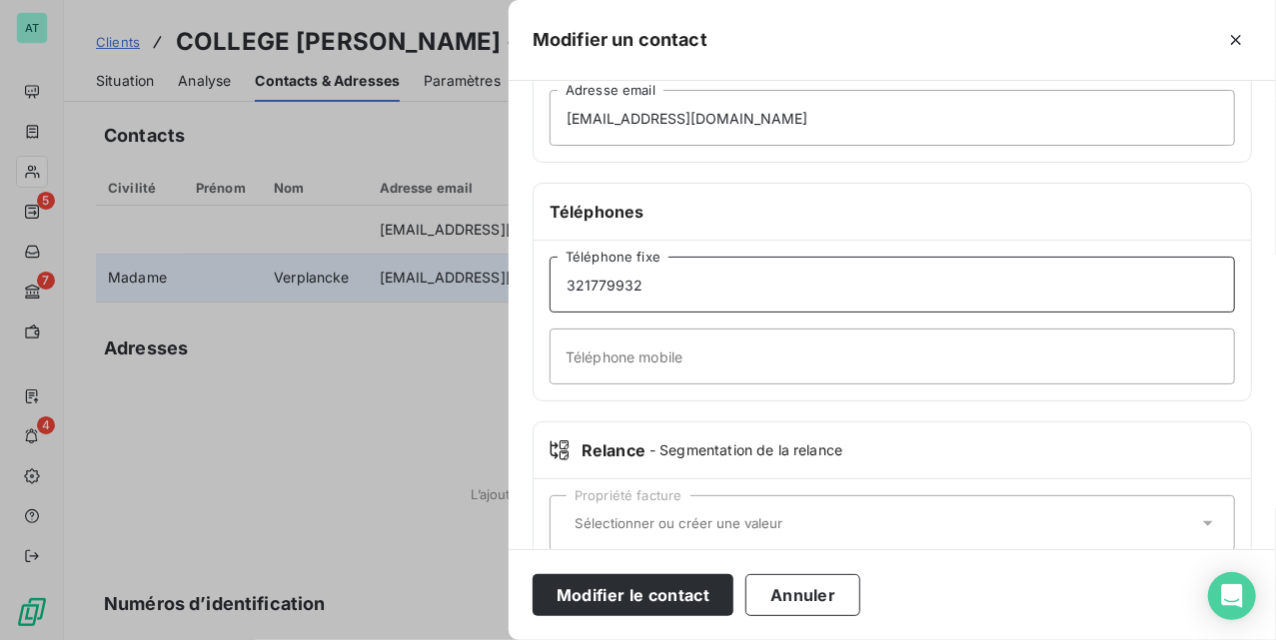
click at [561, 293] on input "321779932" at bounding box center [892, 285] width 685 height 56
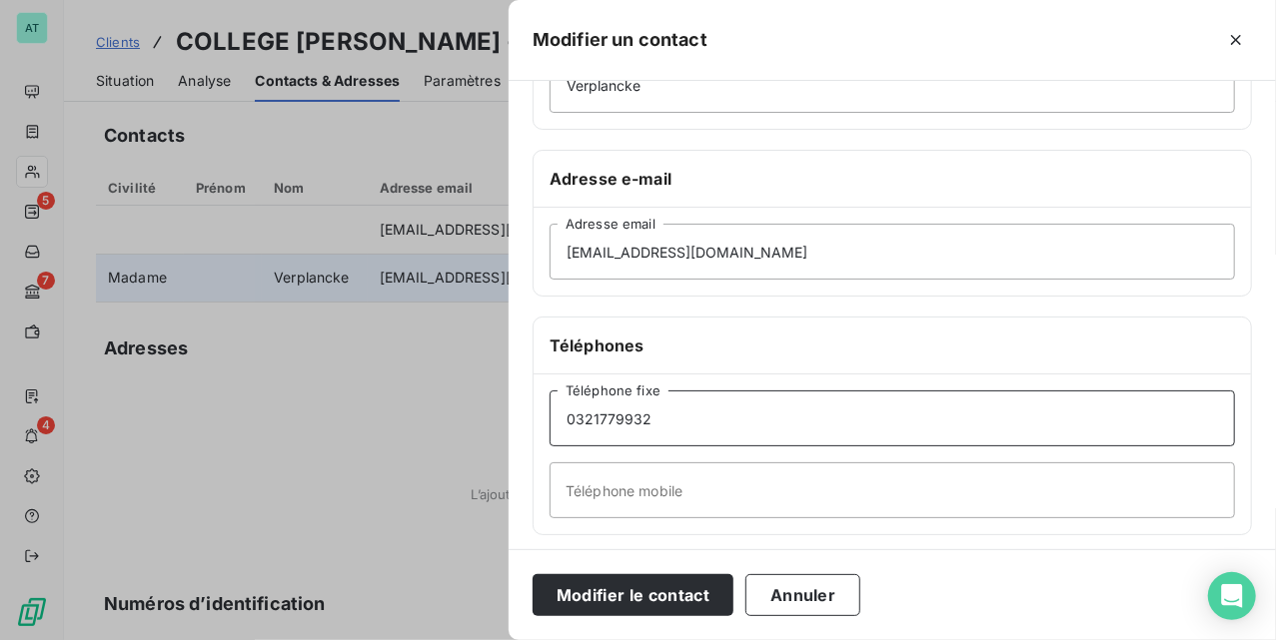
type input "0321779932"
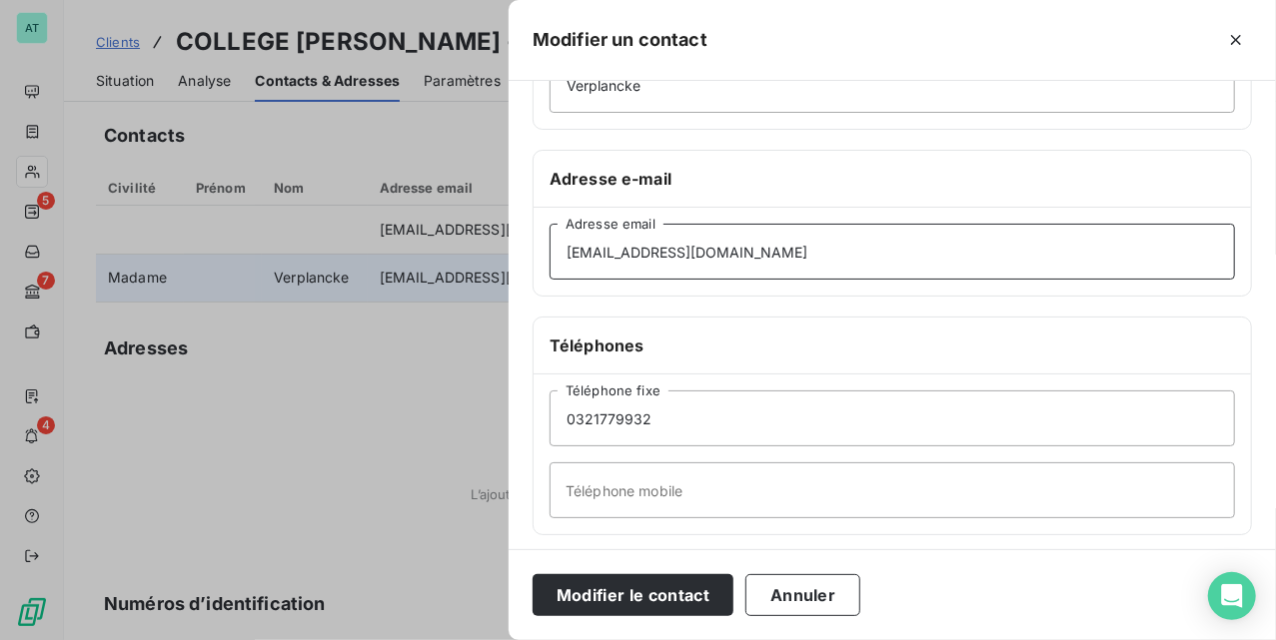
drag, startPoint x: 813, startPoint y: 244, endPoint x: 409, endPoint y: 241, distance: 404.7
click at [461, 639] on div "Modifier un contact Informations générales Civilité Madame Prénom Verplancke No…" at bounding box center [638, 640] width 1276 height 0
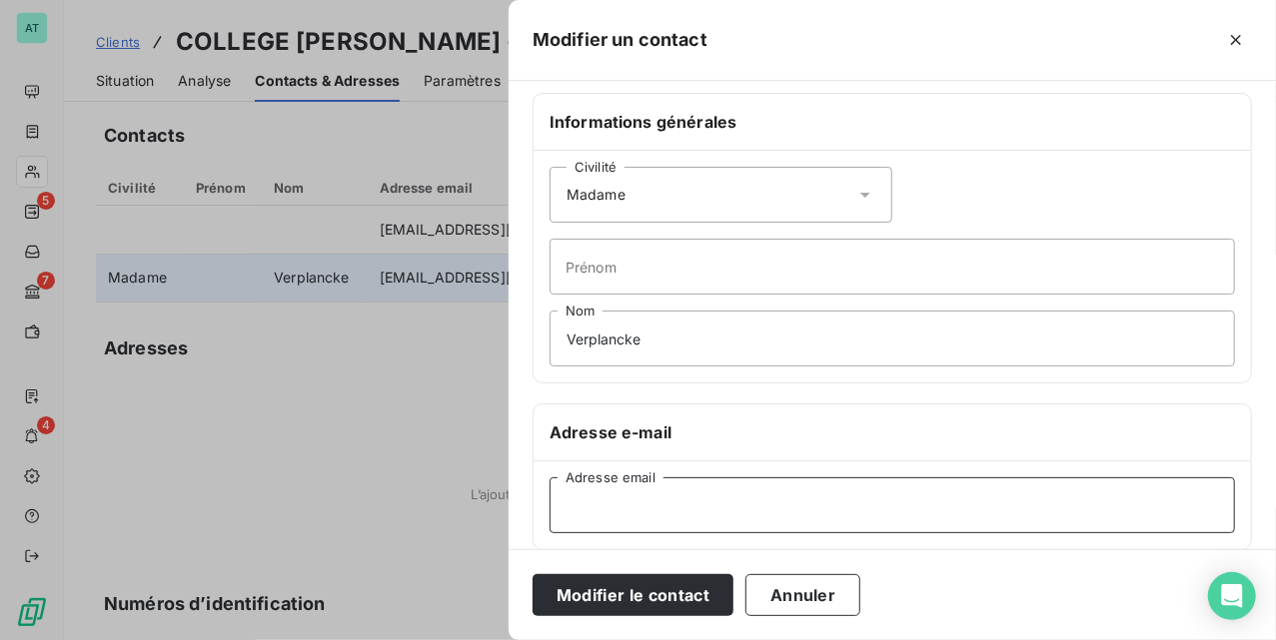
scroll to position [0, 0]
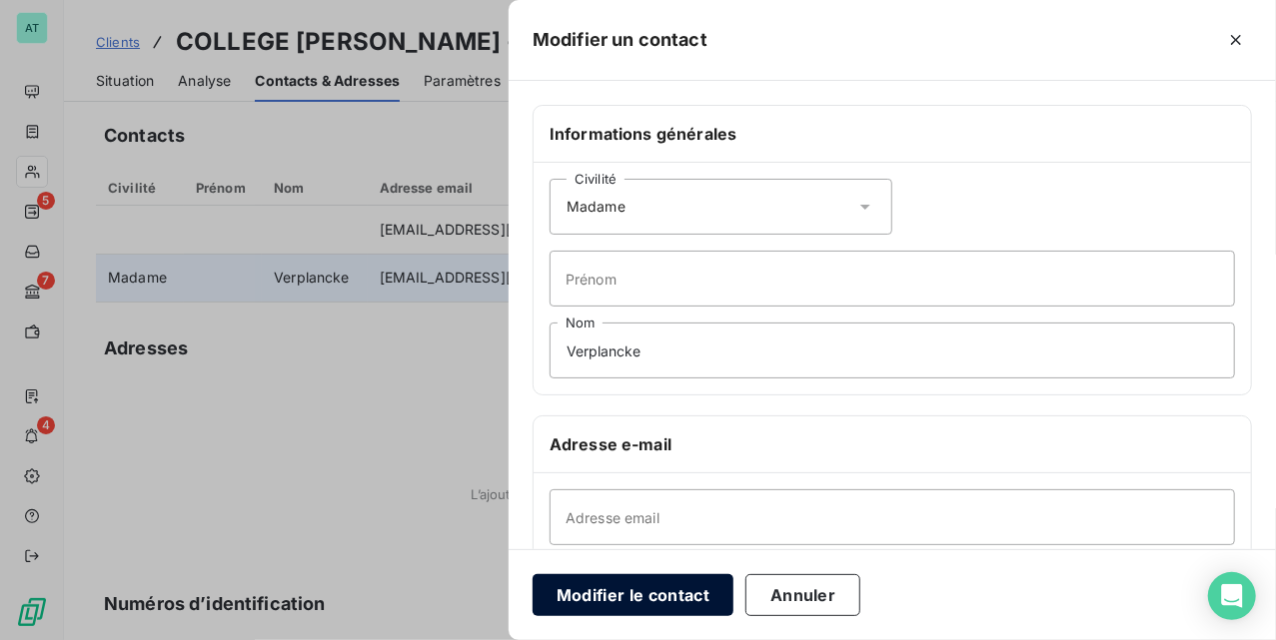
click at [671, 588] on button "Modifier le contact" at bounding box center [633, 596] width 201 height 42
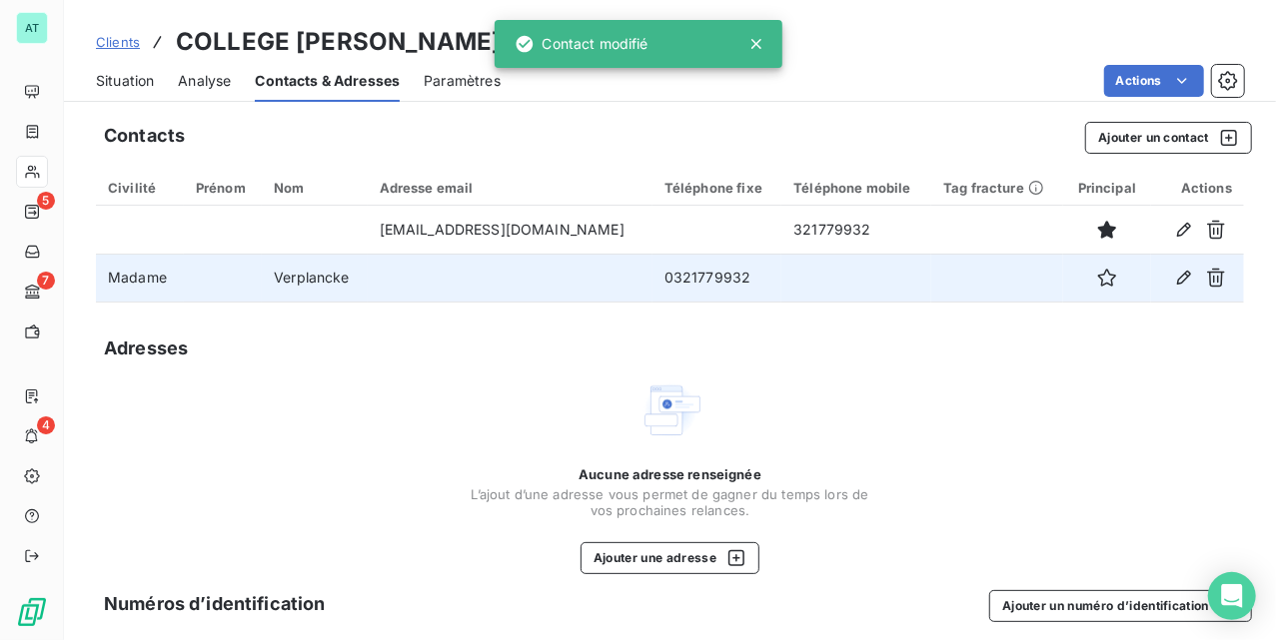
click at [952, 54] on div "Clients COLLEGE JEAN DE SAINT AUBERT - C3167" at bounding box center [670, 42] width 1212 height 36
click at [764, 49] on icon at bounding box center [756, 44] width 20 height 20
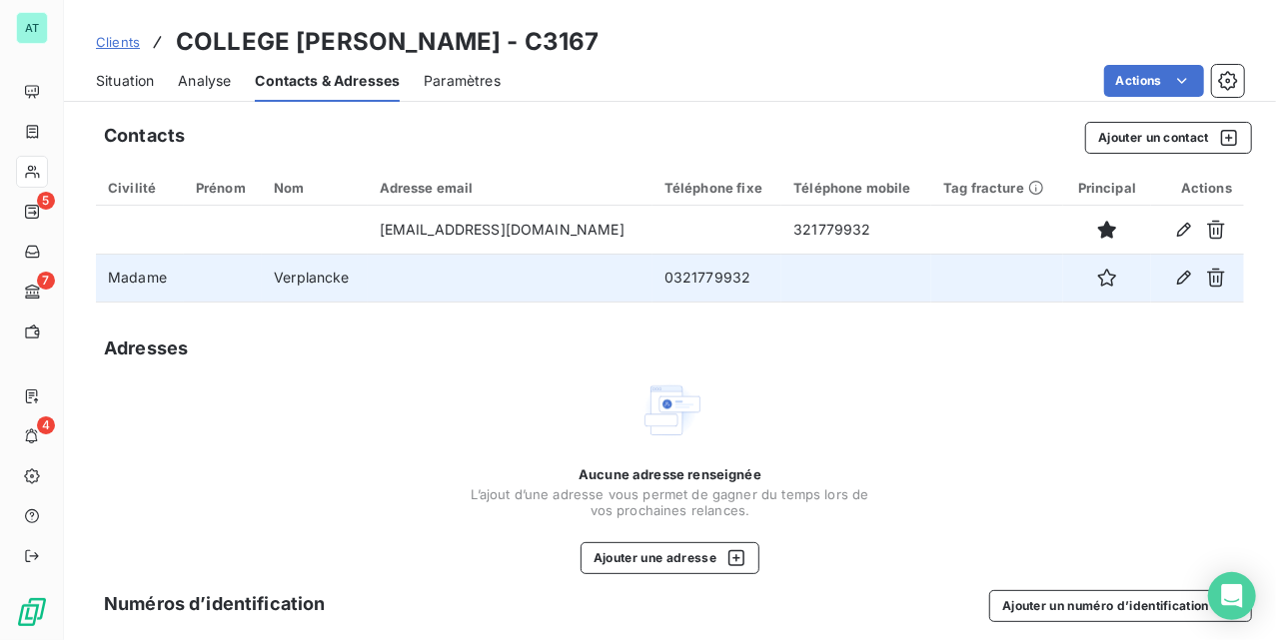
click at [599, 38] on h3 "COLLEGE JEAN DE SAINT AUBERT - C3167" at bounding box center [387, 42] width 423 height 36
copy h3 "C3167"
click at [1071, 344] on div "Adresses" at bounding box center [670, 349] width 1148 height 28
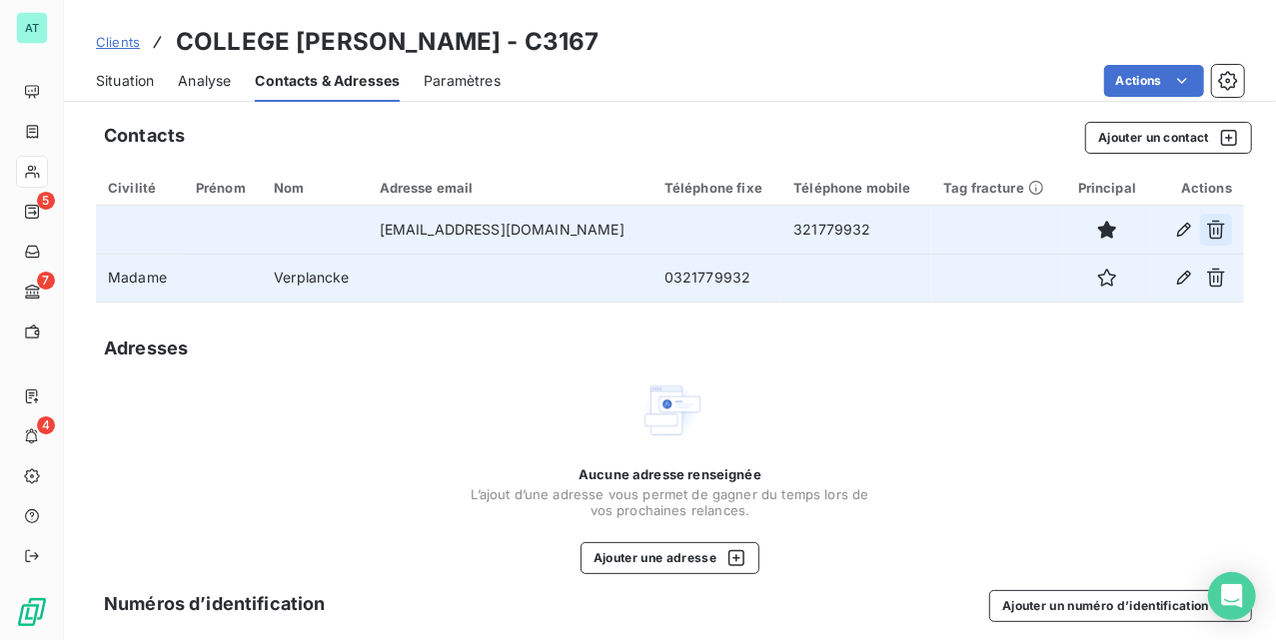
click at [1206, 229] on icon "button" at bounding box center [1216, 230] width 20 height 20
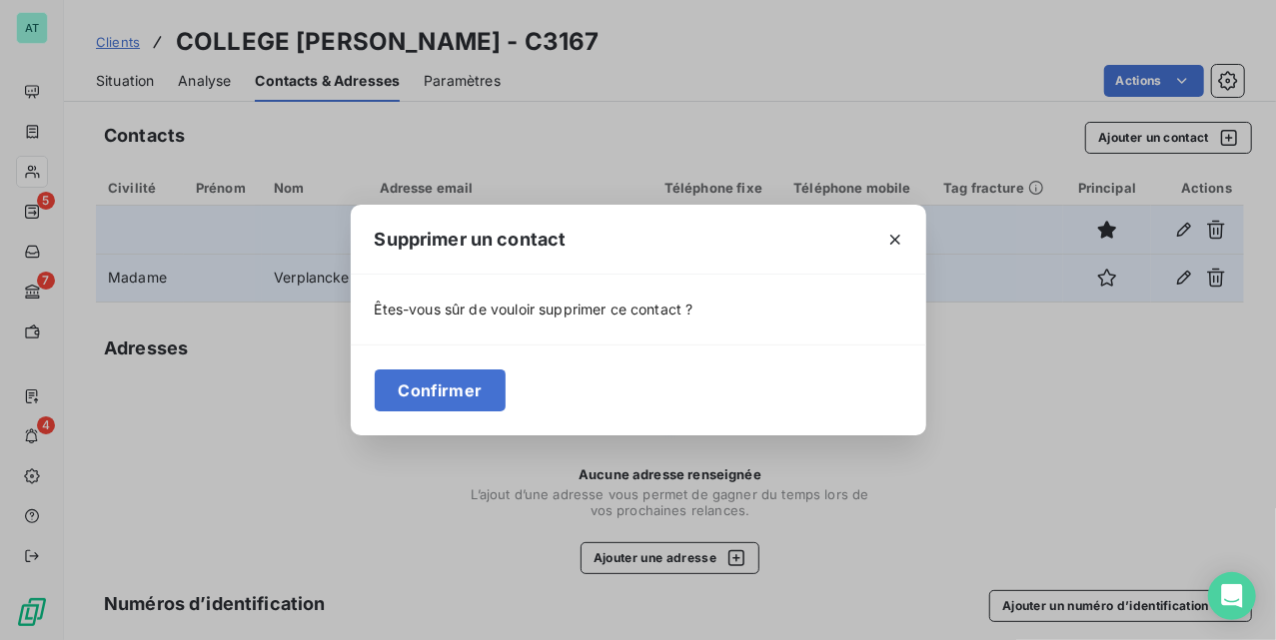
drag, startPoint x: 488, startPoint y: 390, endPoint x: 653, endPoint y: 332, distance: 175.7
click at [486, 390] on button "Confirmer" at bounding box center [441, 391] width 132 height 42
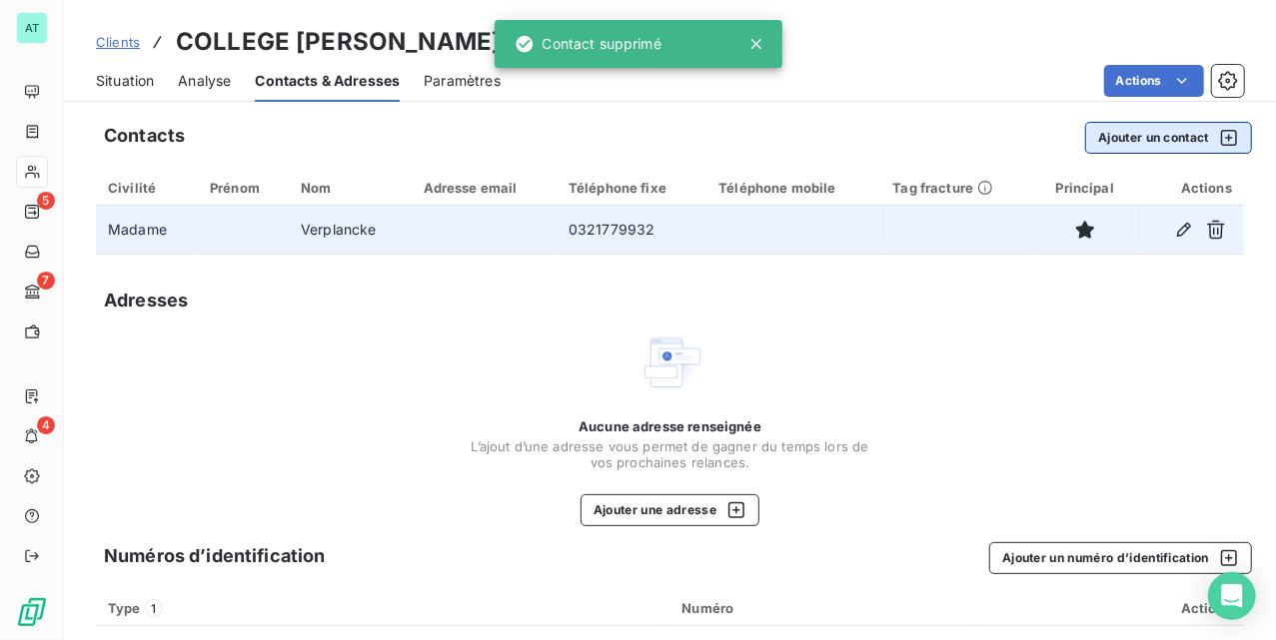
click at [1101, 144] on button "Ajouter un contact" at bounding box center [1168, 138] width 167 height 32
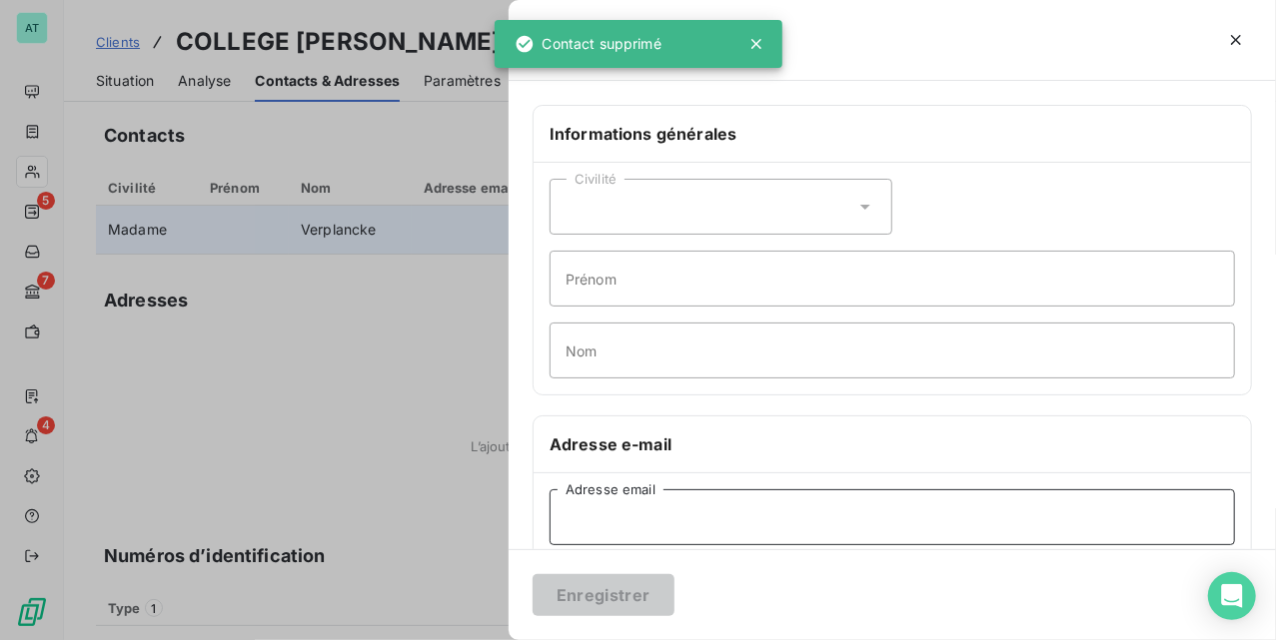
click at [672, 506] on input "Adresse email" at bounding box center [892, 518] width 685 height 56
paste input "jeanvilar.chef@sfr.fr"
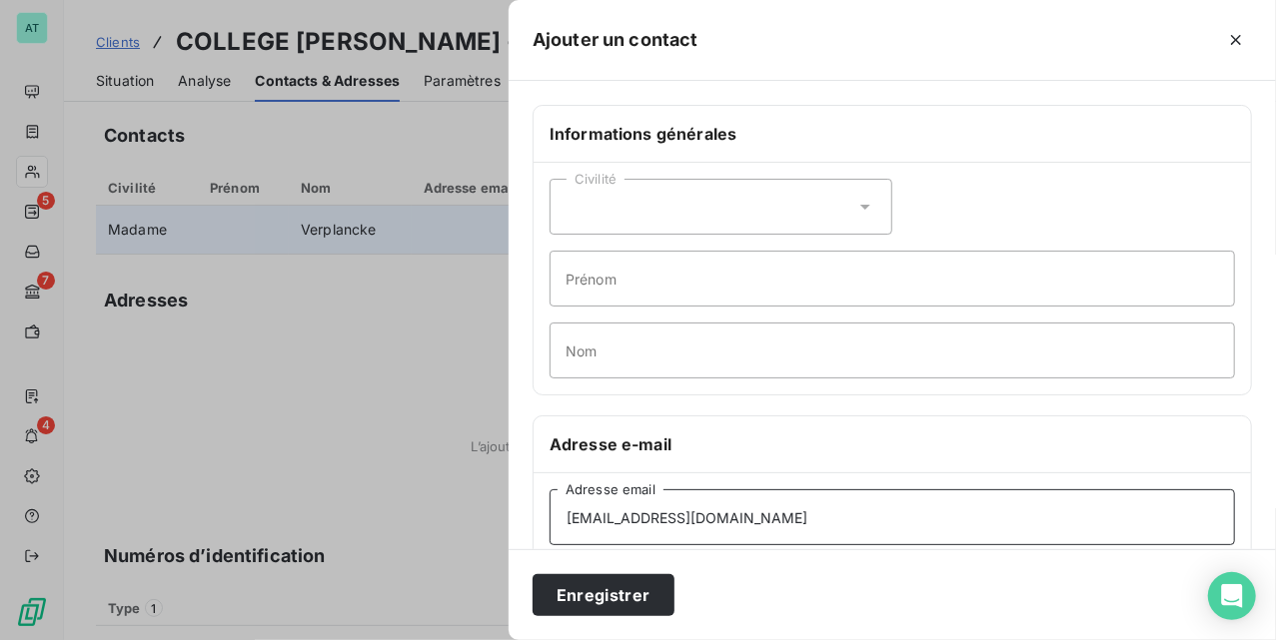
type input "jeanvilar.chef@sfr.fr"
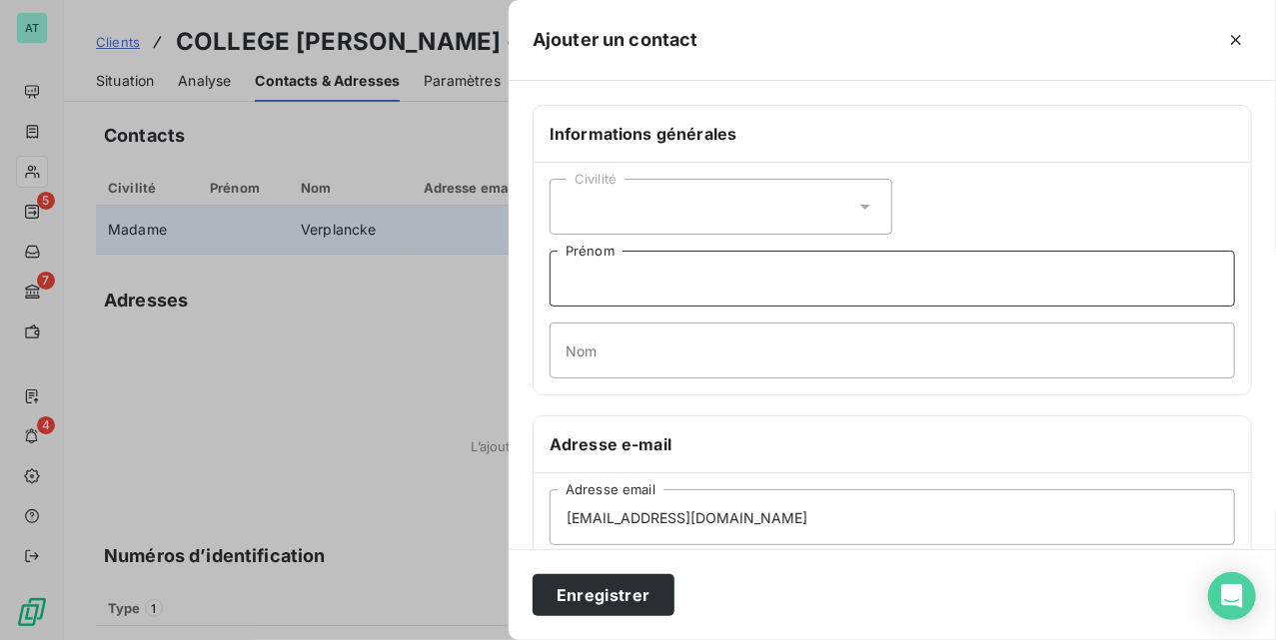
click at [675, 278] on input "Prénom" at bounding box center [892, 279] width 685 height 56
type input "Frédéric"
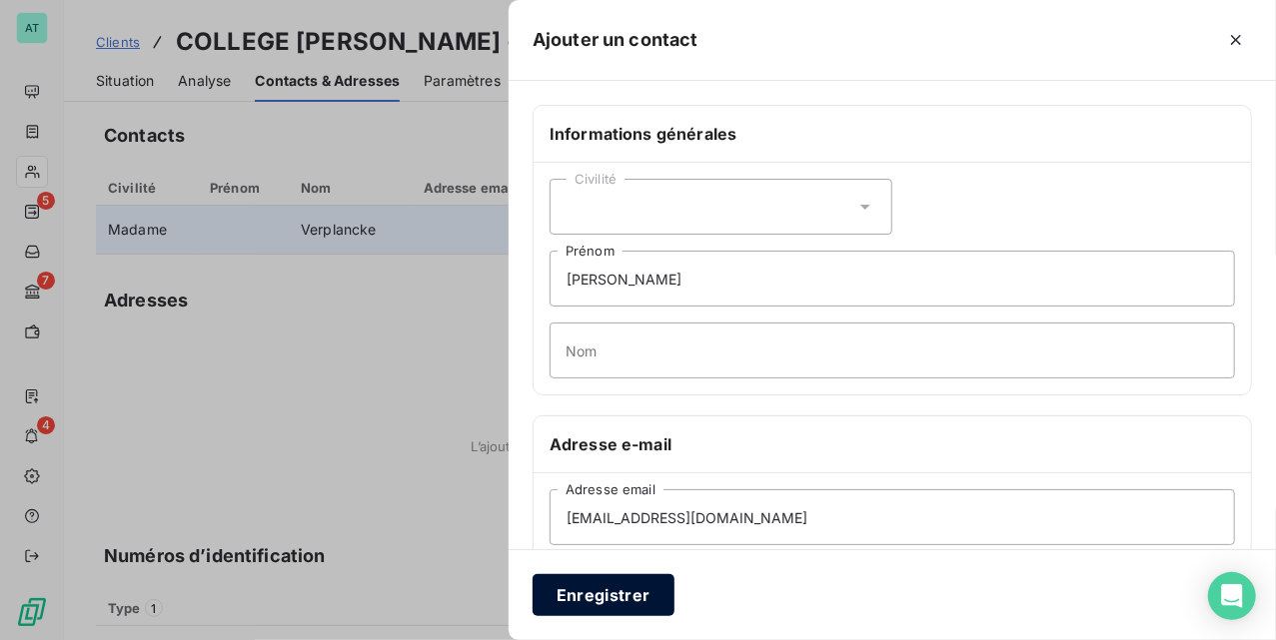
click at [603, 592] on button "Enregistrer" at bounding box center [604, 596] width 142 height 42
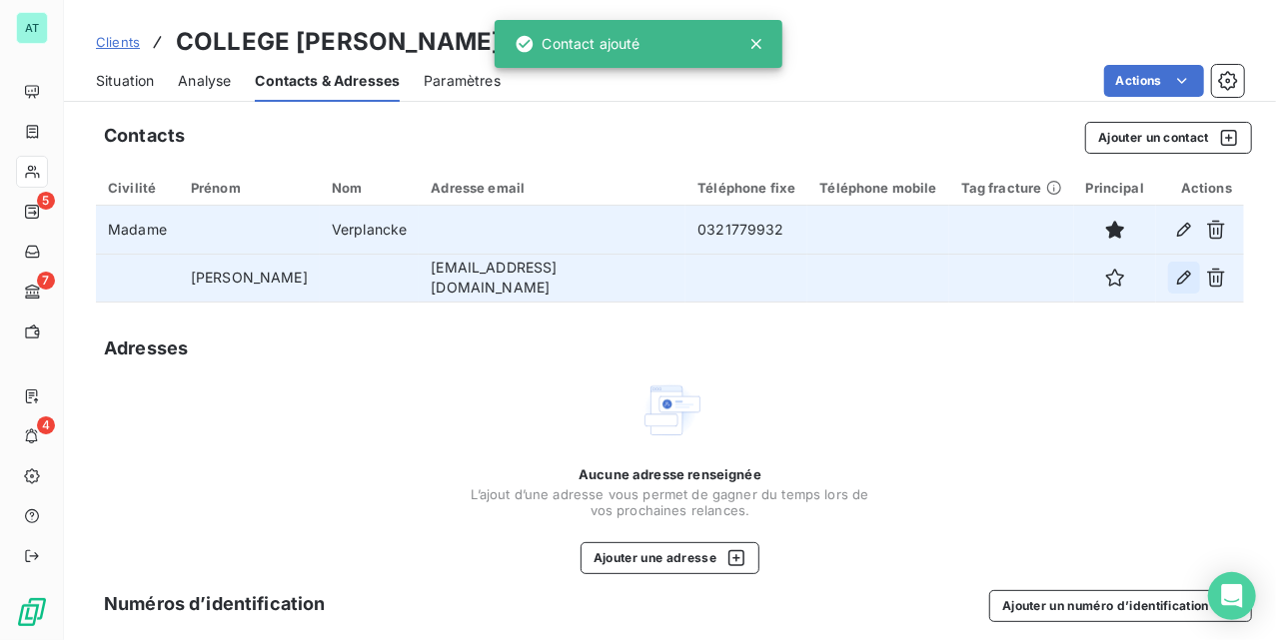
click at [1174, 280] on icon "button" at bounding box center [1184, 278] width 20 height 20
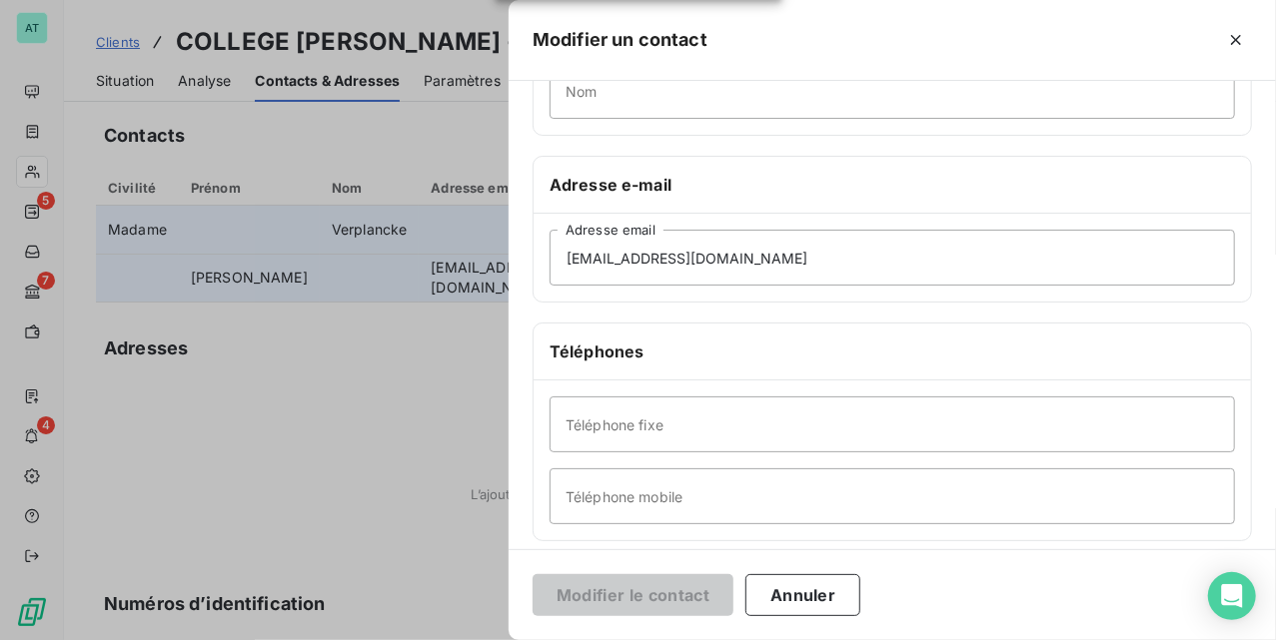
scroll to position [446, 0]
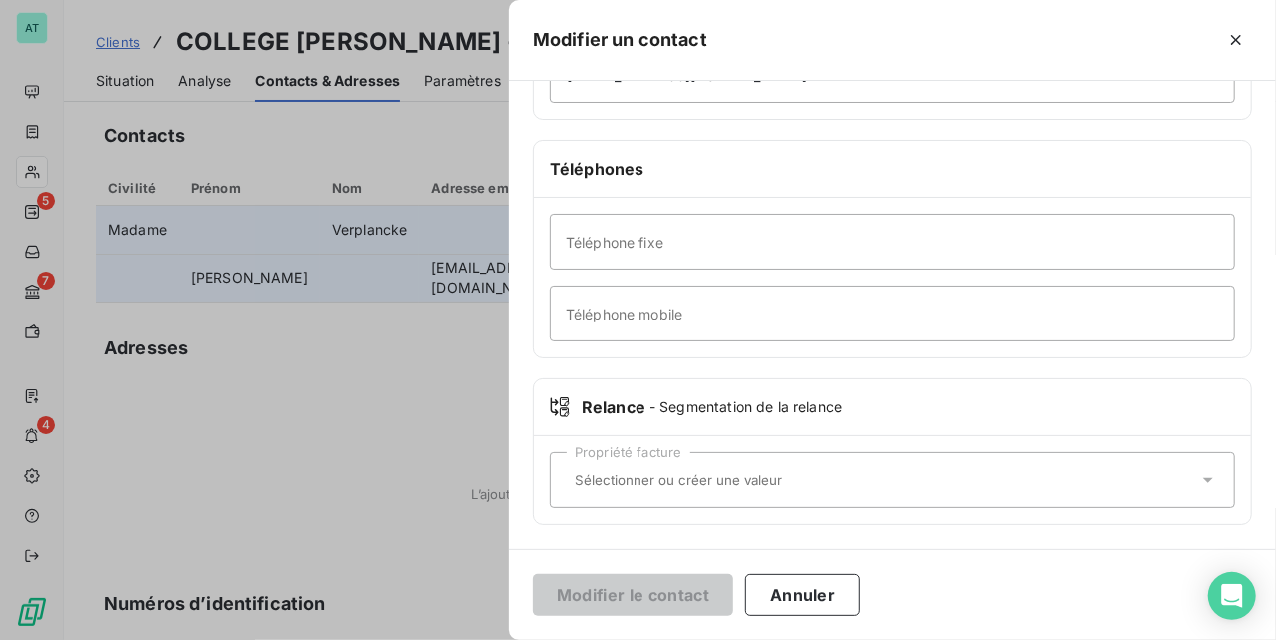
click at [716, 505] on div "Propriété facture" at bounding box center [892, 481] width 685 height 56
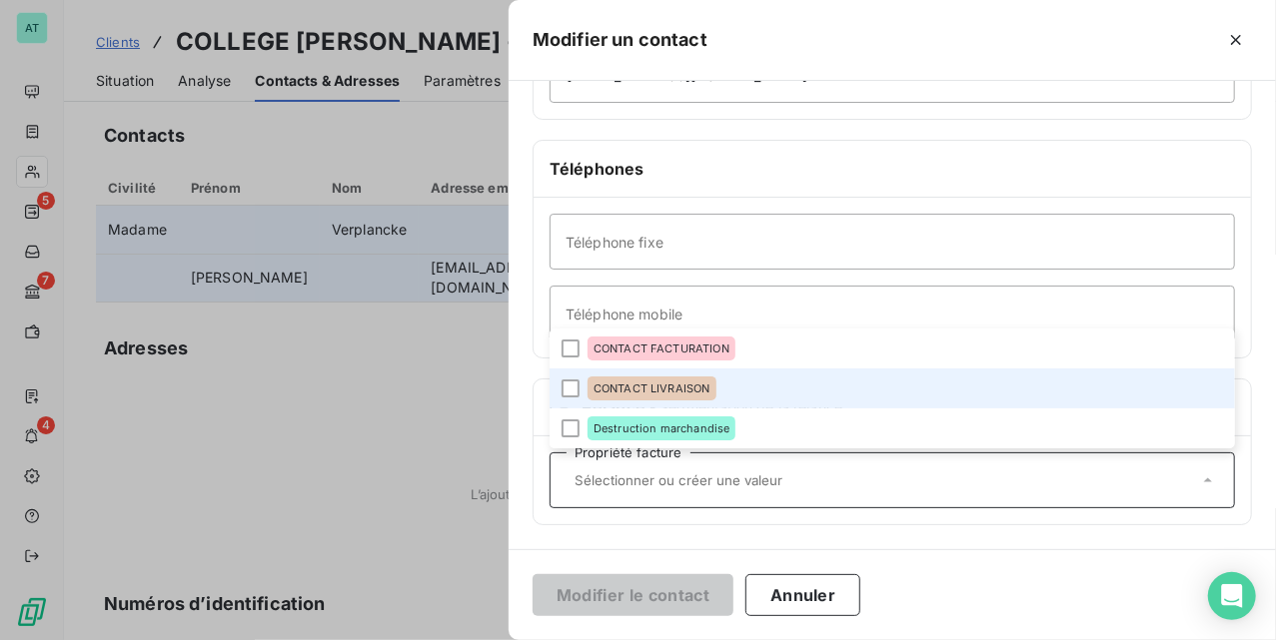
click at [655, 383] on span "CONTACT LIVRAISON" at bounding box center [652, 389] width 117 height 12
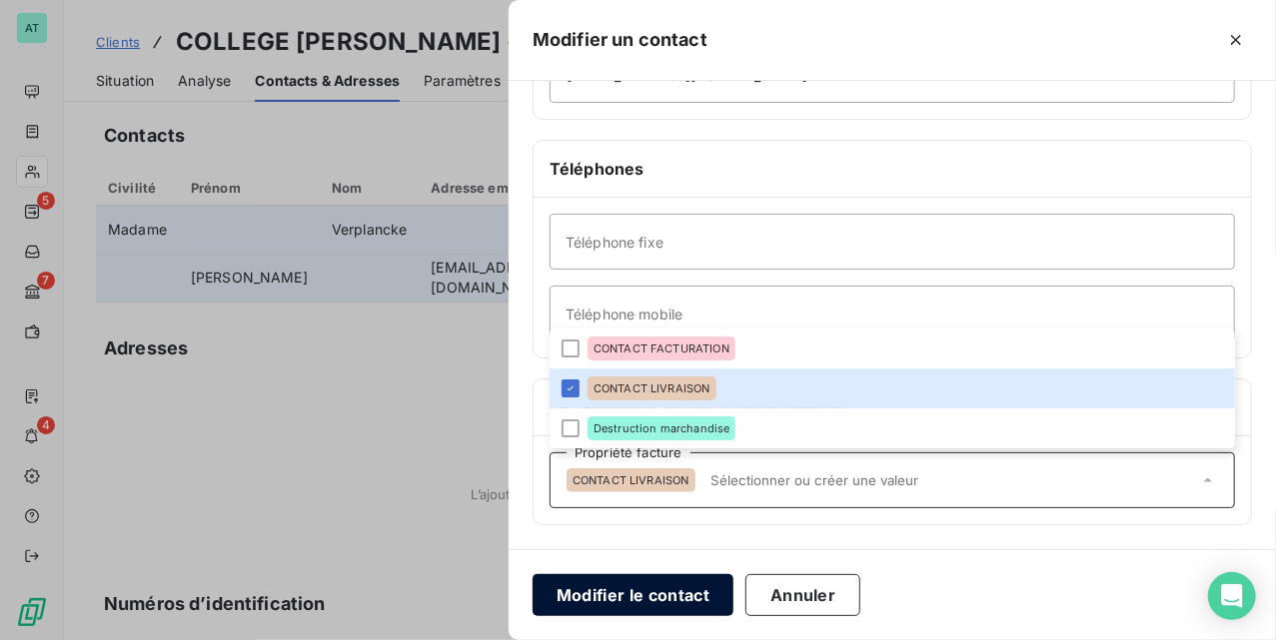
click at [661, 608] on button "Modifier le contact" at bounding box center [633, 596] width 201 height 42
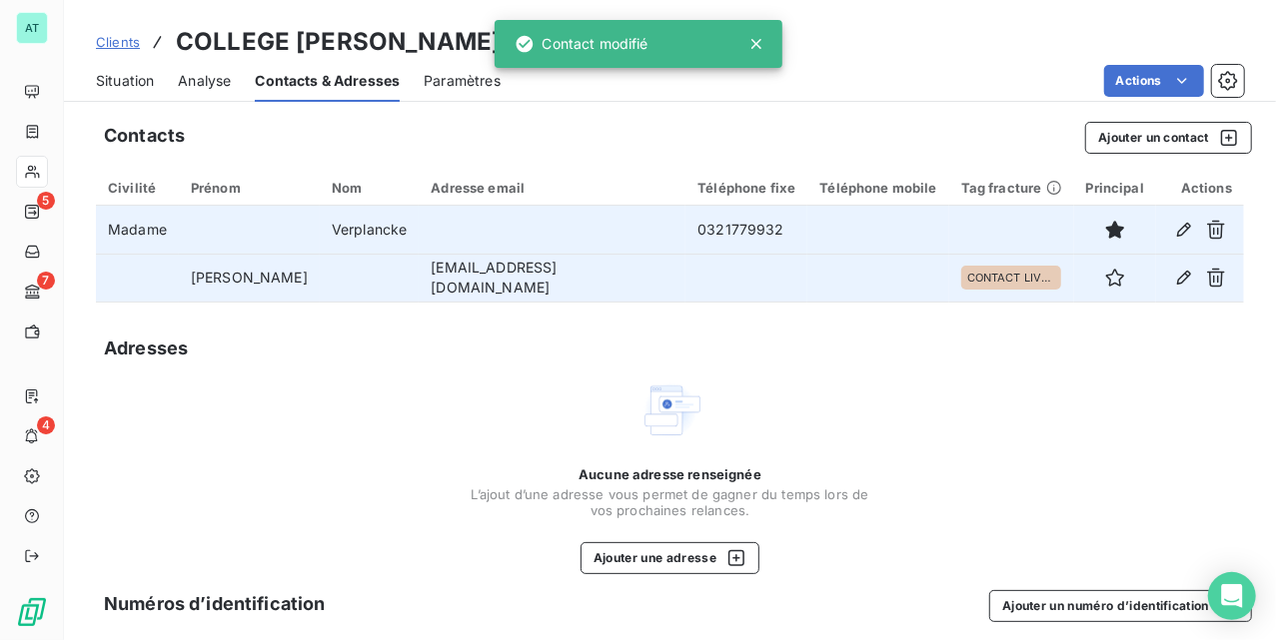
click at [430, 377] on div "Contacts Ajouter un contact Civilité Prénom Nom Adresse email Téléphone fixe Té…" at bounding box center [670, 432] width 1212 height 644
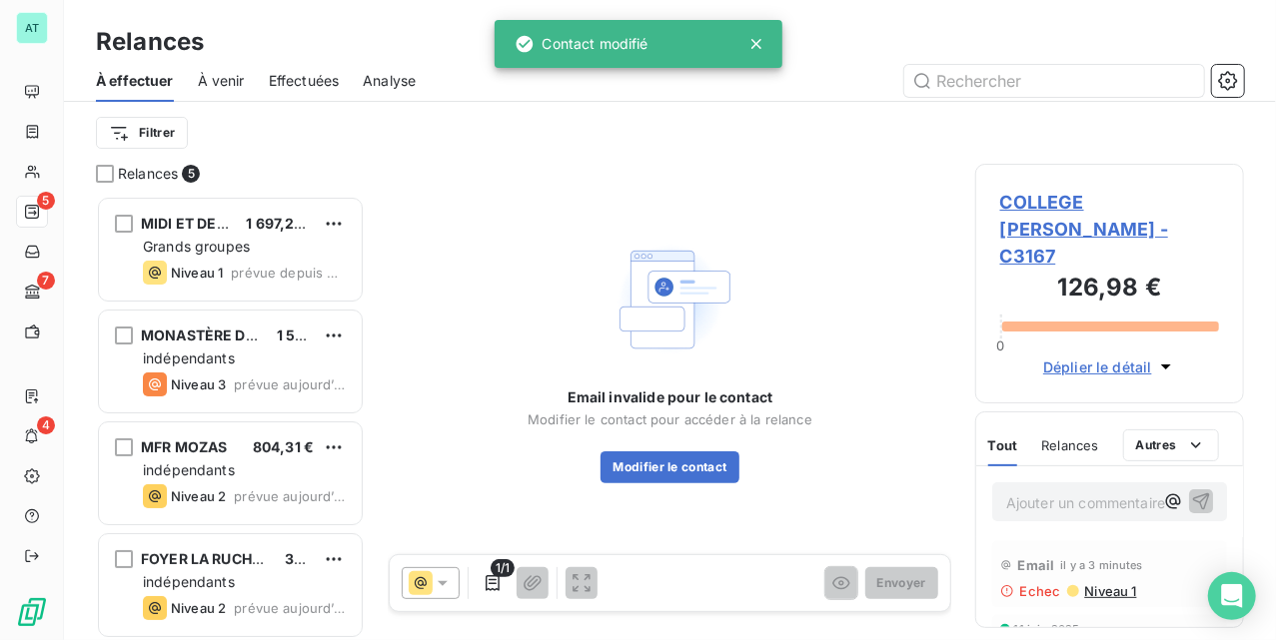
scroll to position [425, 249]
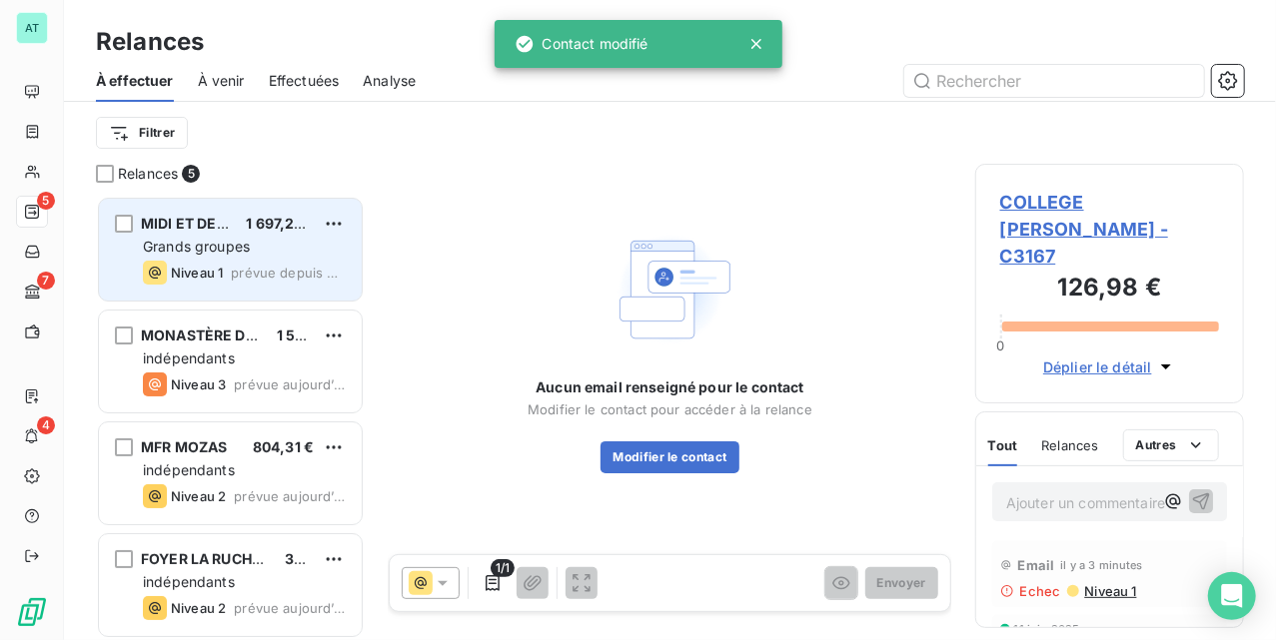
click at [218, 233] on div "MIDI ET DEMI" at bounding box center [185, 224] width 89 height 20
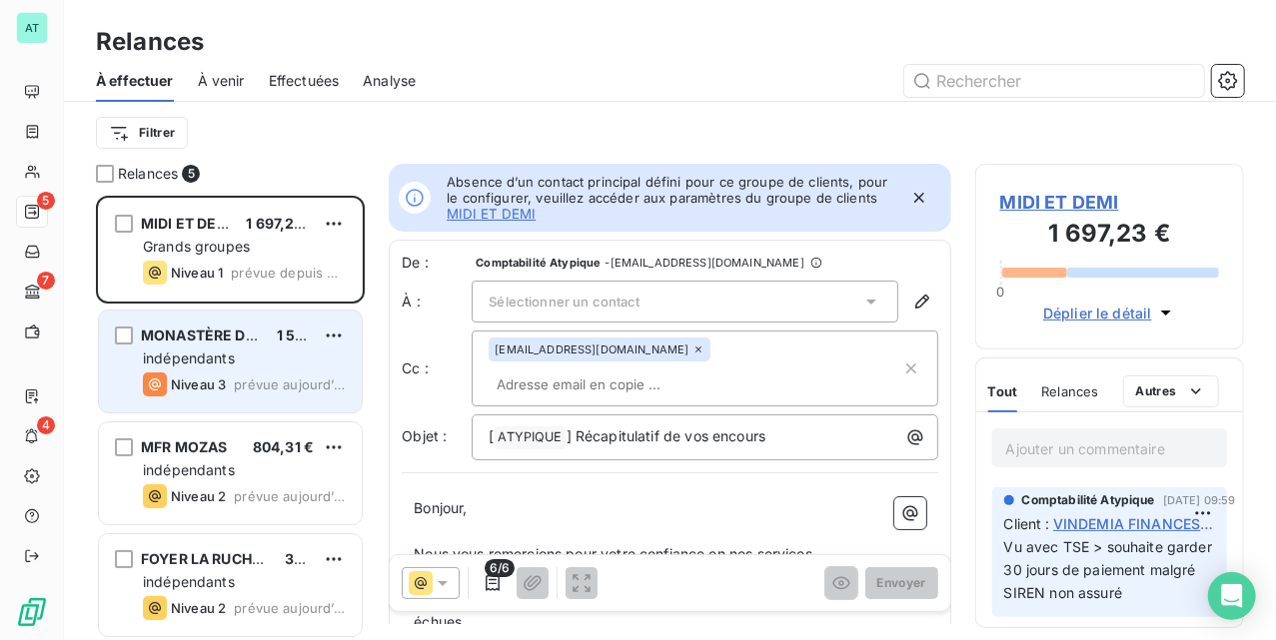
click at [208, 348] on div "MONASTÈRE DES MONIALES DE 1 501,78 € indépendants Niveau 3 prévue aujourd’hui" at bounding box center [230, 362] width 263 height 102
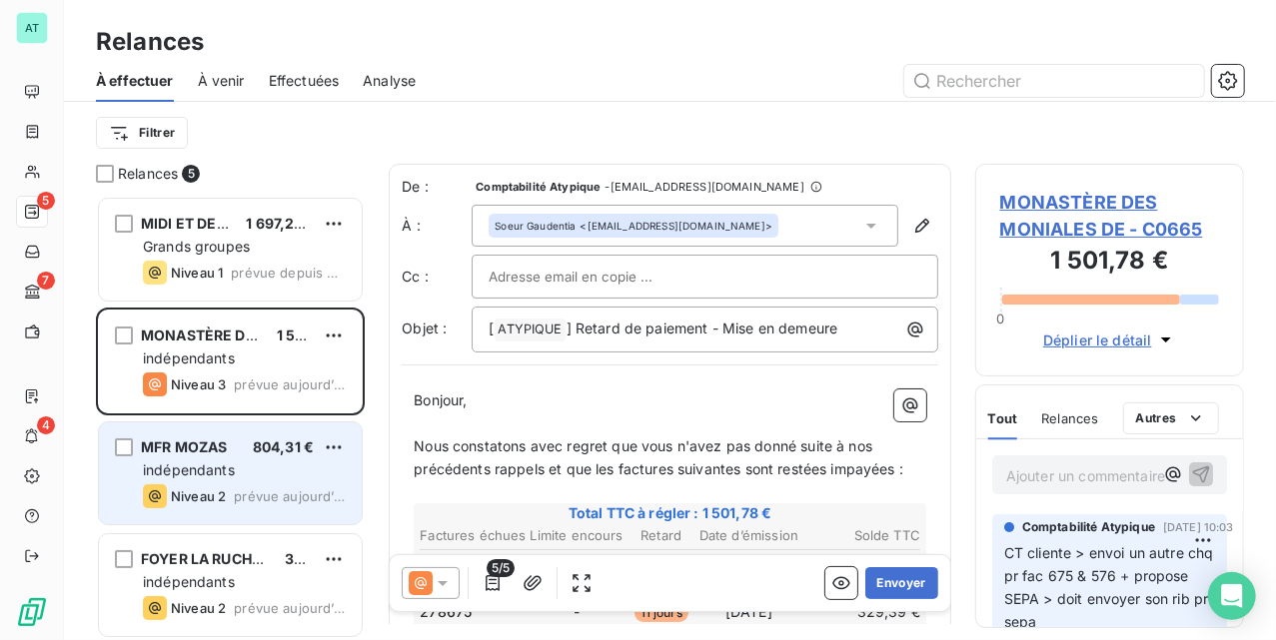
click at [217, 482] on div "MFR MOZAS 804,31 € indépendants Niveau 2 prévue aujourd’hui" at bounding box center [230, 474] width 263 height 102
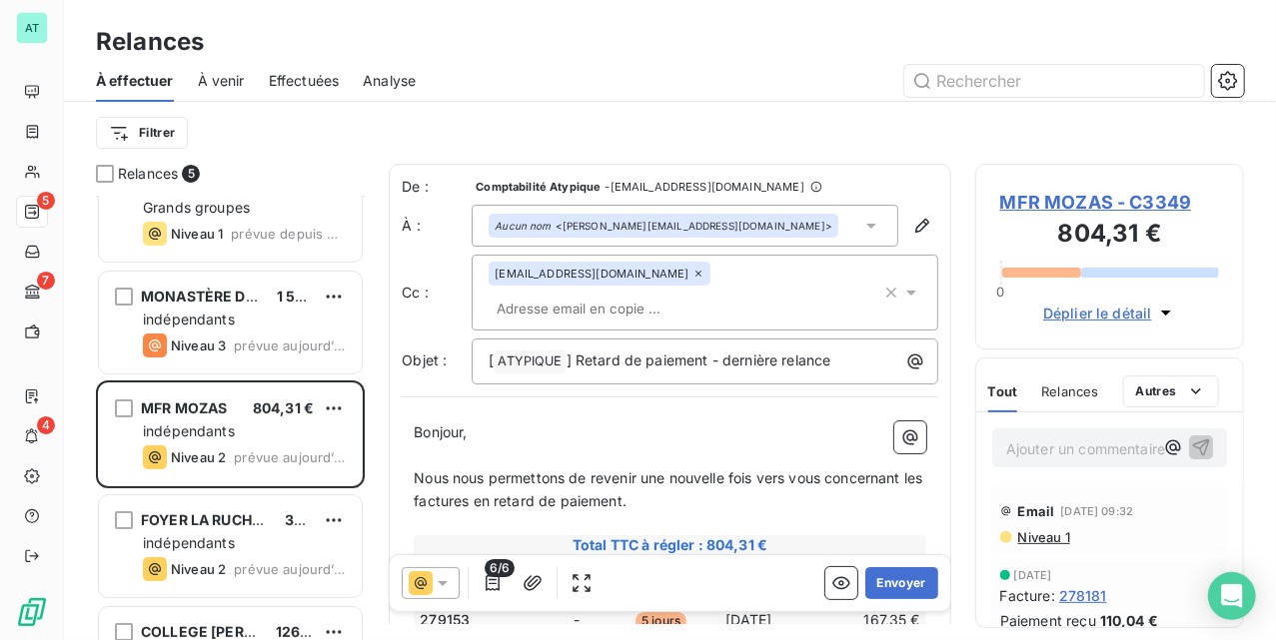
scroll to position [116, 0]
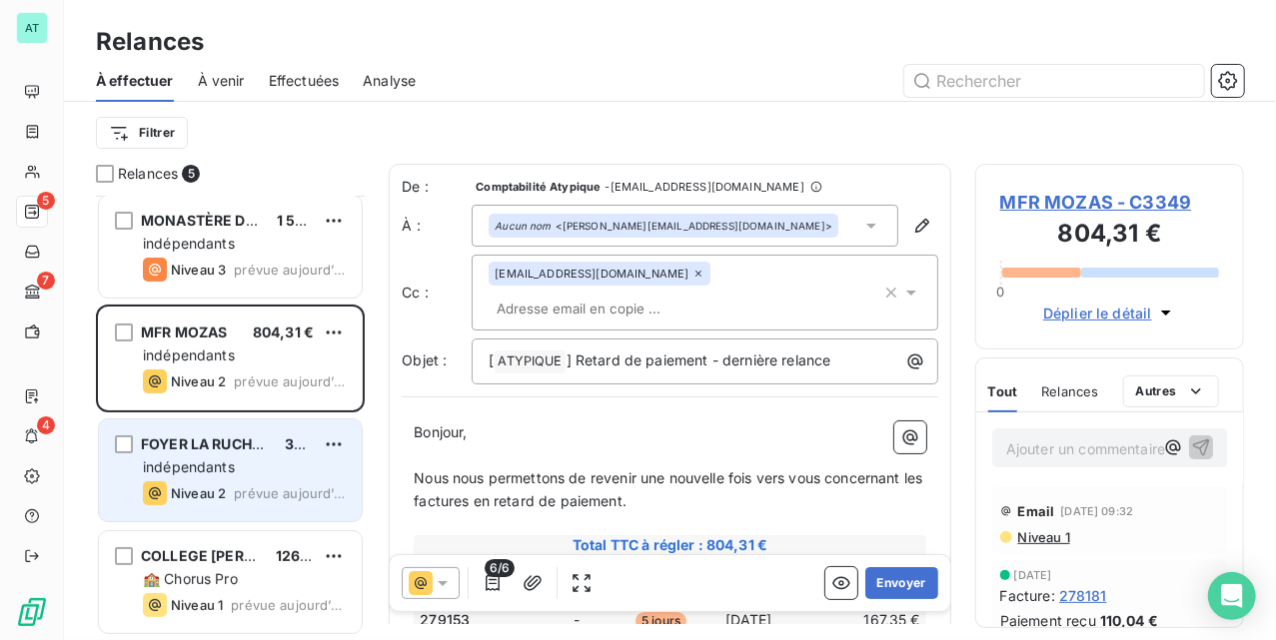
click at [196, 432] on div "FOYER LA RUCHE - COMMUNAUTÃ© 321,16 € indépendants Niveau 2 prévue aujourd’hui" at bounding box center [230, 471] width 263 height 102
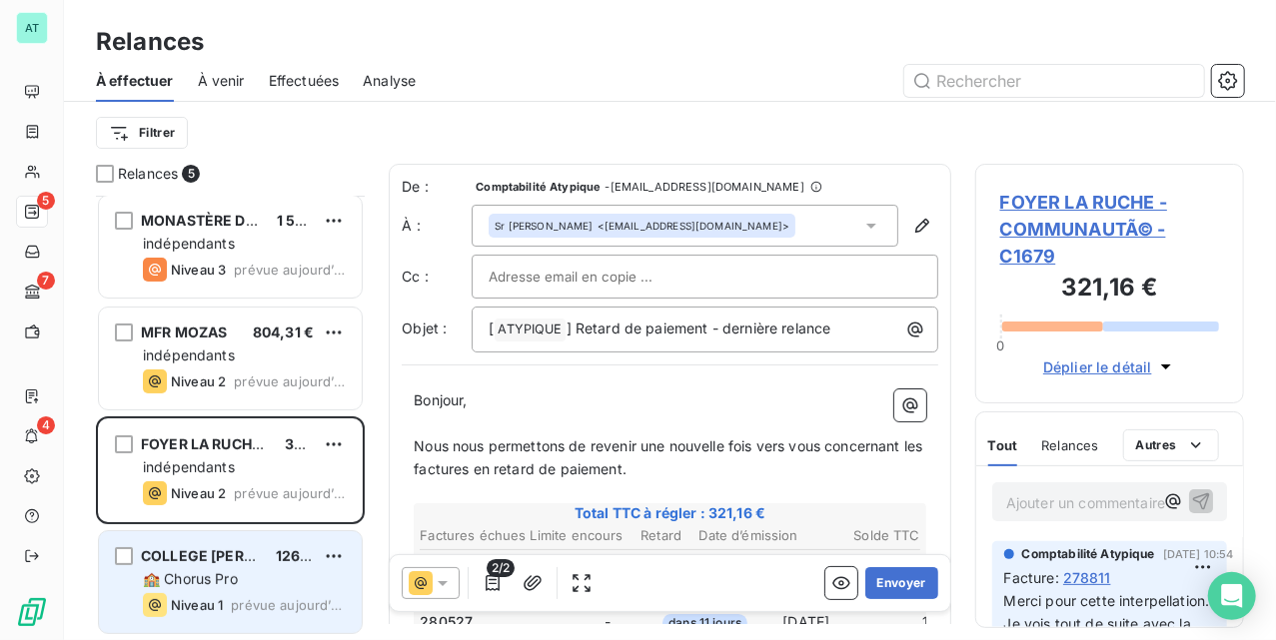
click at [225, 561] on span "COLLEGE JEAN DE SAINT AUBERT" at bounding box center [236, 556] width 190 height 17
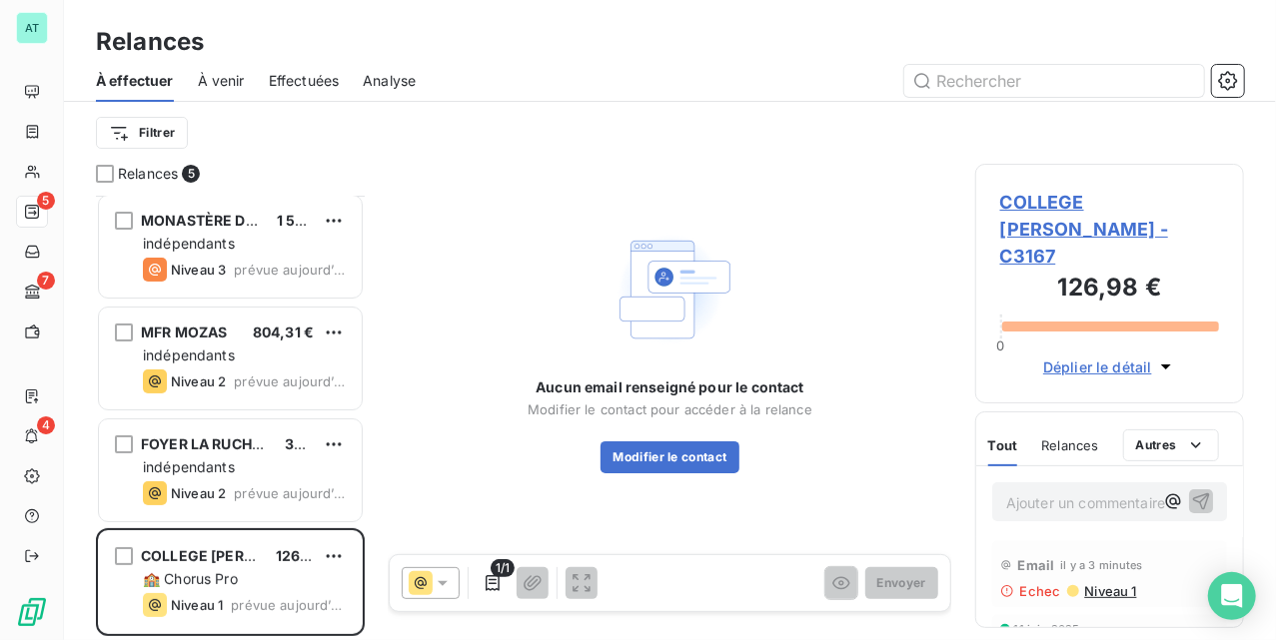
click at [1076, 212] on span "COLLEGE JEAN DE SAINT AUBERT - C3167" at bounding box center [1109, 229] width 219 height 81
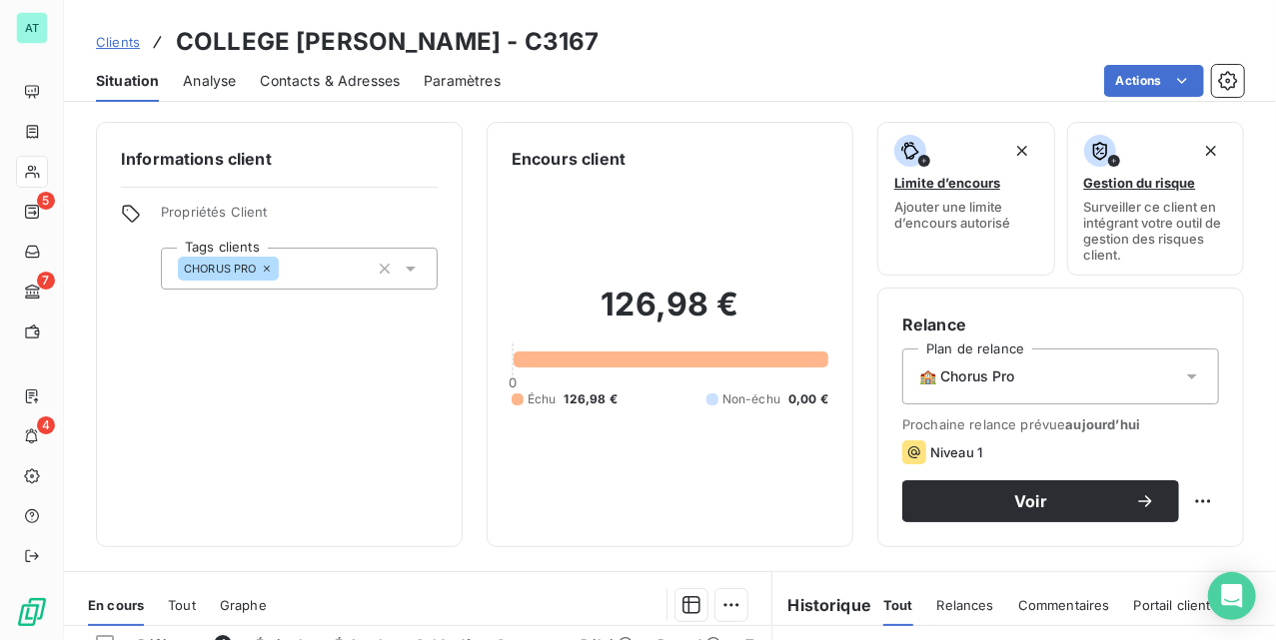
click at [273, 102] on div "Clients COLLEGE JEAN DE SAINT AUBERT - C3167 Situation Analyse Contacts & Adres…" at bounding box center [670, 320] width 1212 height 640
click at [282, 82] on span "Contacts & Adresses" at bounding box center [330, 81] width 140 height 20
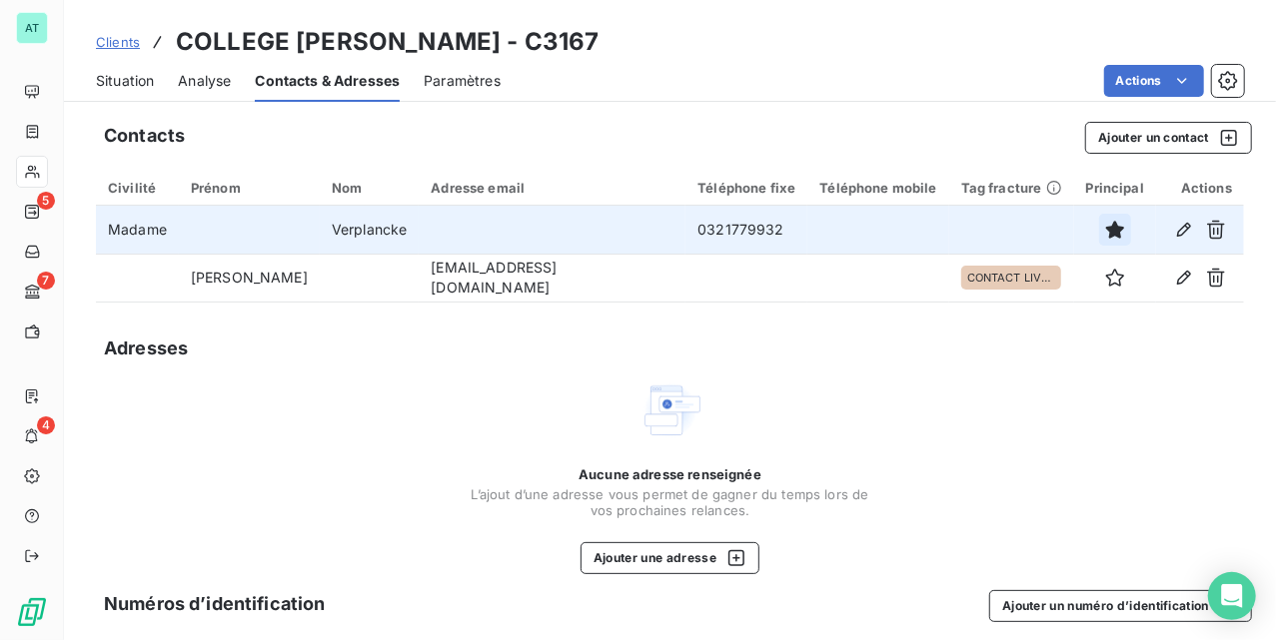
click at [1106, 226] on icon "button" at bounding box center [1115, 230] width 18 height 18
click at [1092, 317] on div "Contacts Ajouter un contact Civilité Prénom Nom Adresse email Téléphone fixe Té…" at bounding box center [670, 432] width 1212 height 644
click at [129, 80] on span "Situation" at bounding box center [125, 81] width 58 height 20
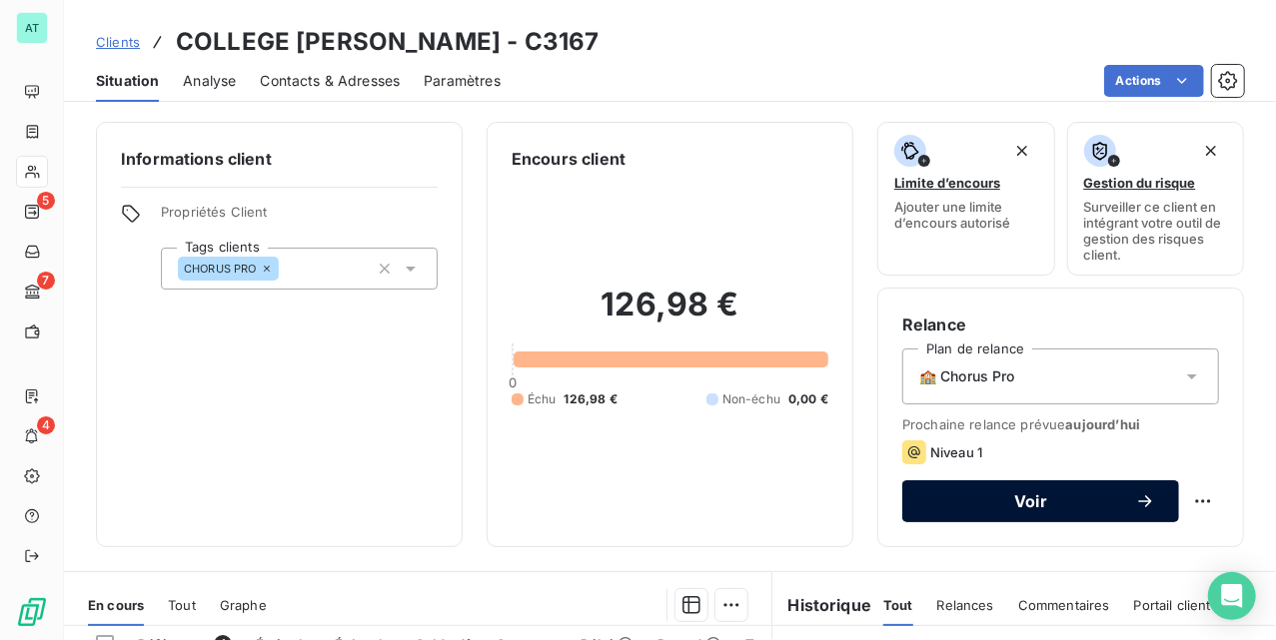
click at [1033, 490] on button "Voir" at bounding box center [1040, 502] width 277 height 42
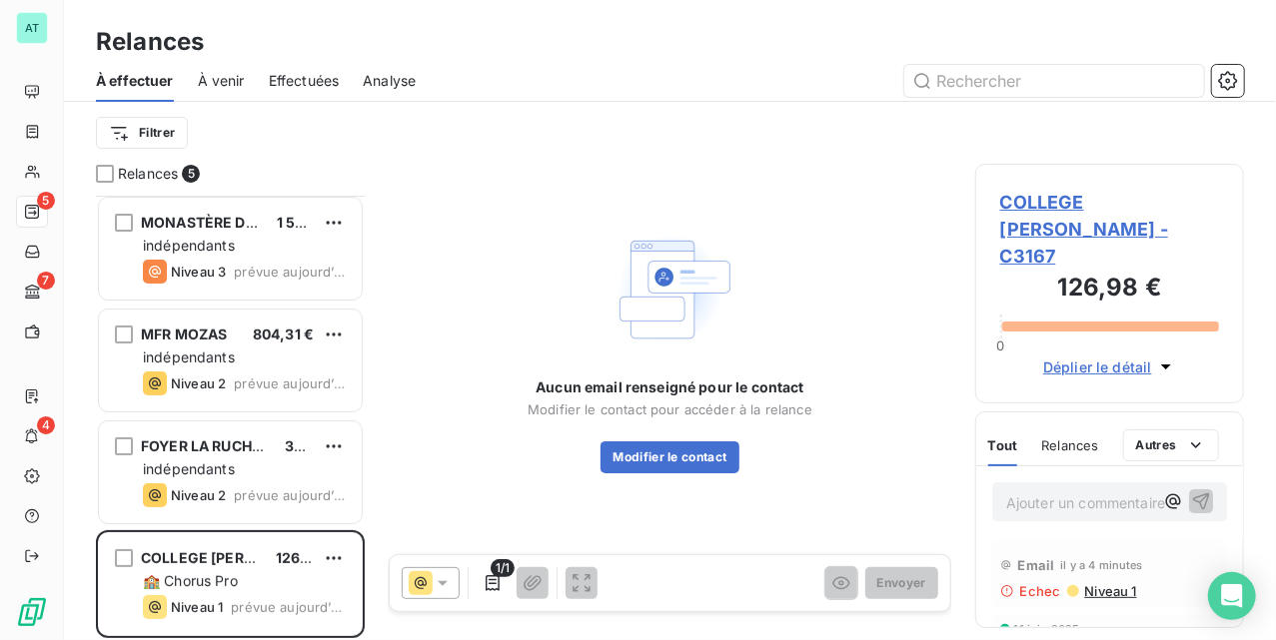
scroll to position [116, 0]
click at [660, 464] on button "Modifier le contact" at bounding box center [669, 458] width 138 height 32
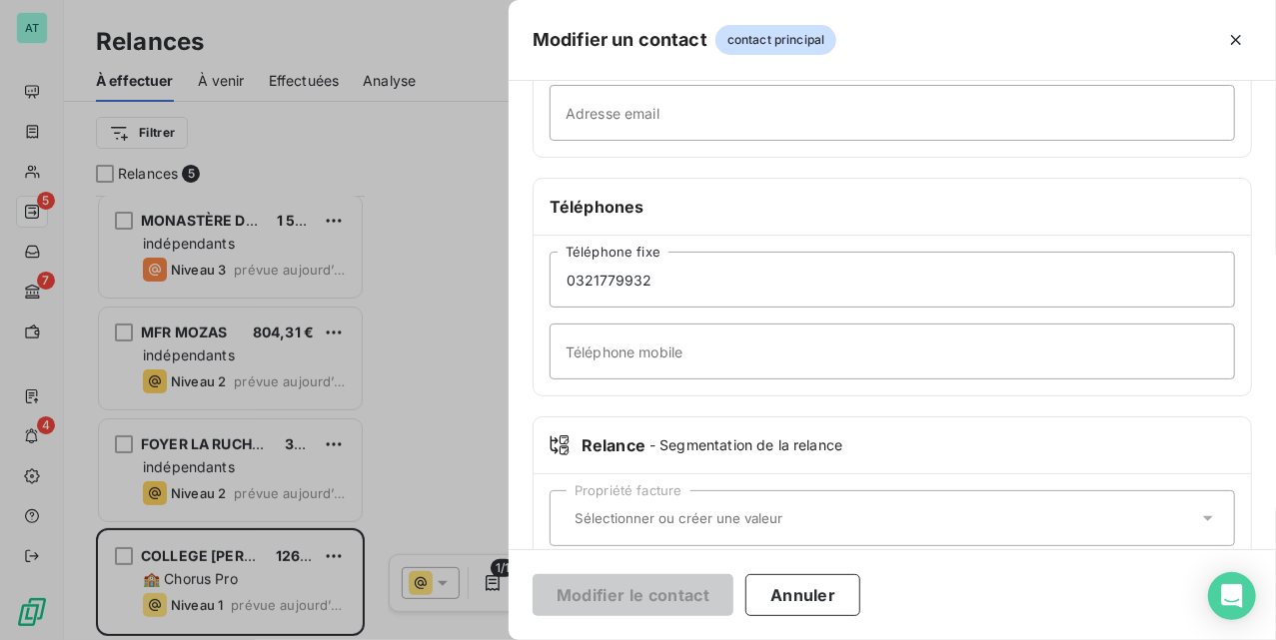
scroll to position [446, 0]
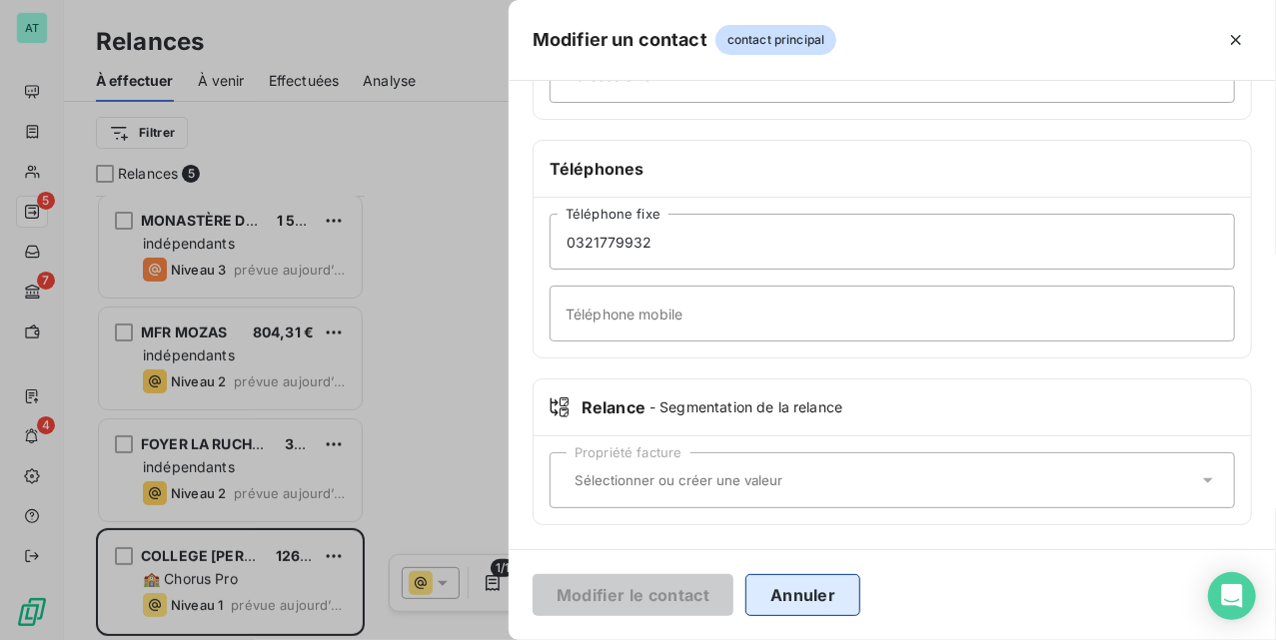
click at [821, 609] on button "Annuler" at bounding box center [802, 596] width 115 height 42
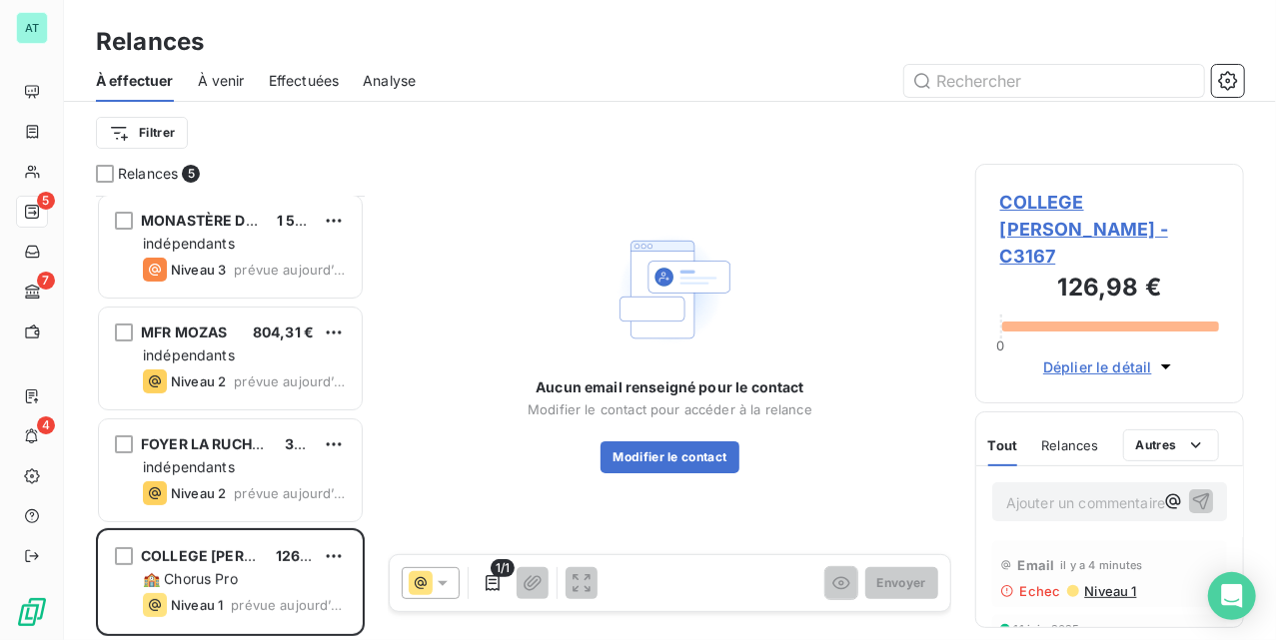
click at [1123, 193] on span "COLLEGE JEAN DE SAINT AUBERT - C3167" at bounding box center [1109, 229] width 219 height 81
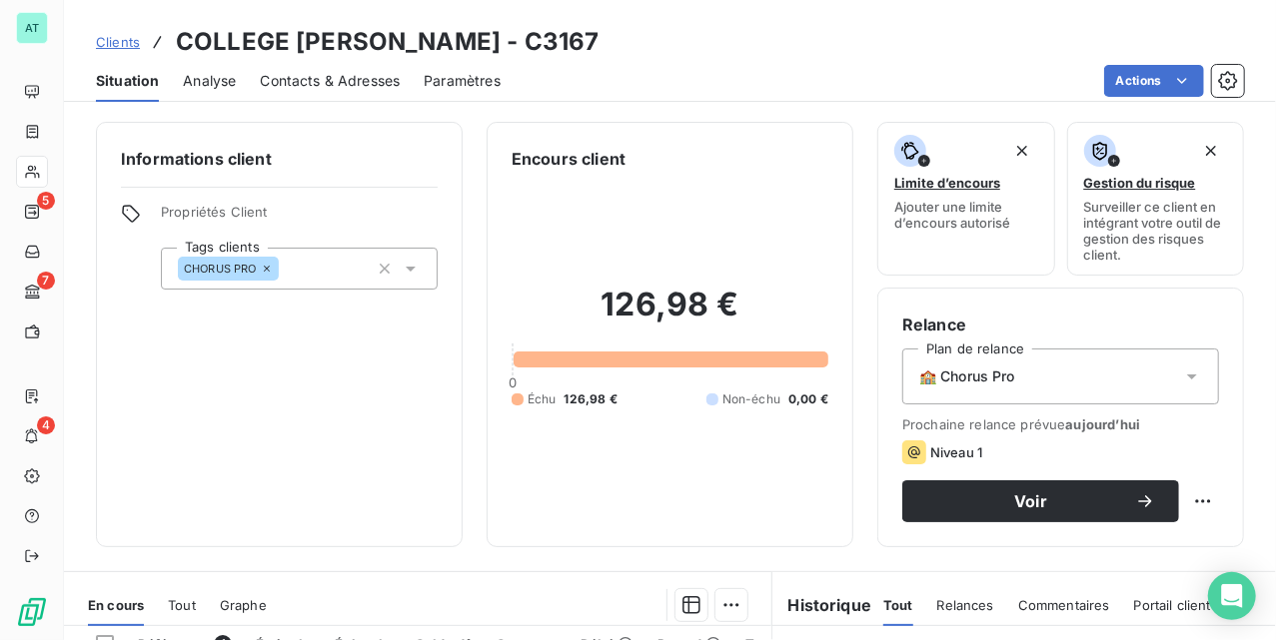
click at [380, 66] on div "Contacts & Adresses" at bounding box center [330, 81] width 140 height 42
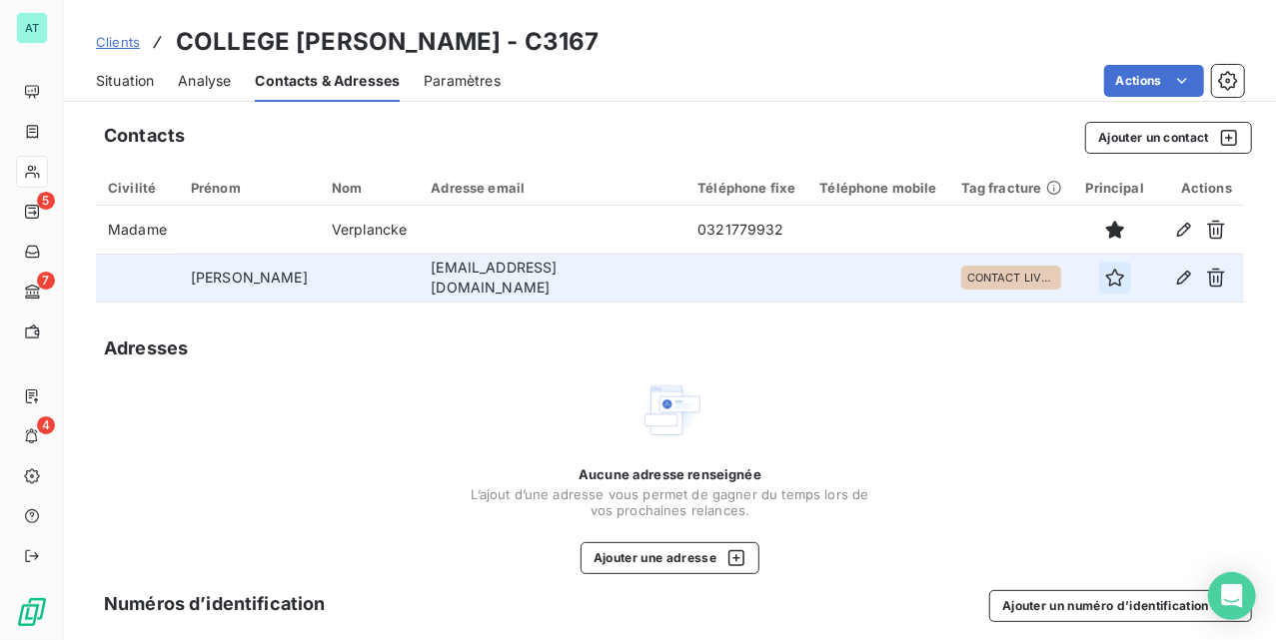
click at [1105, 284] on icon "button" at bounding box center [1115, 278] width 20 height 20
click at [156, 85] on div "Situation Analyse Contacts & Adresses Paramètres Actions" at bounding box center [670, 81] width 1212 height 42
click at [142, 84] on span "Situation" at bounding box center [125, 81] width 58 height 20
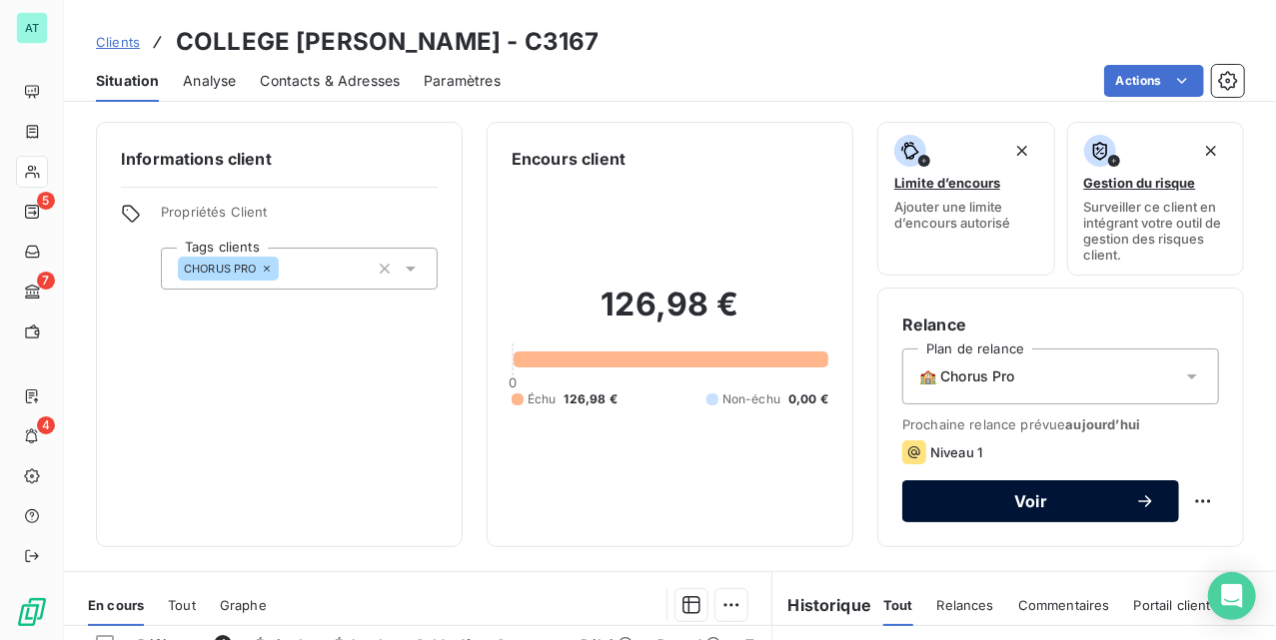
click at [955, 486] on button "Voir" at bounding box center [1040, 502] width 277 height 42
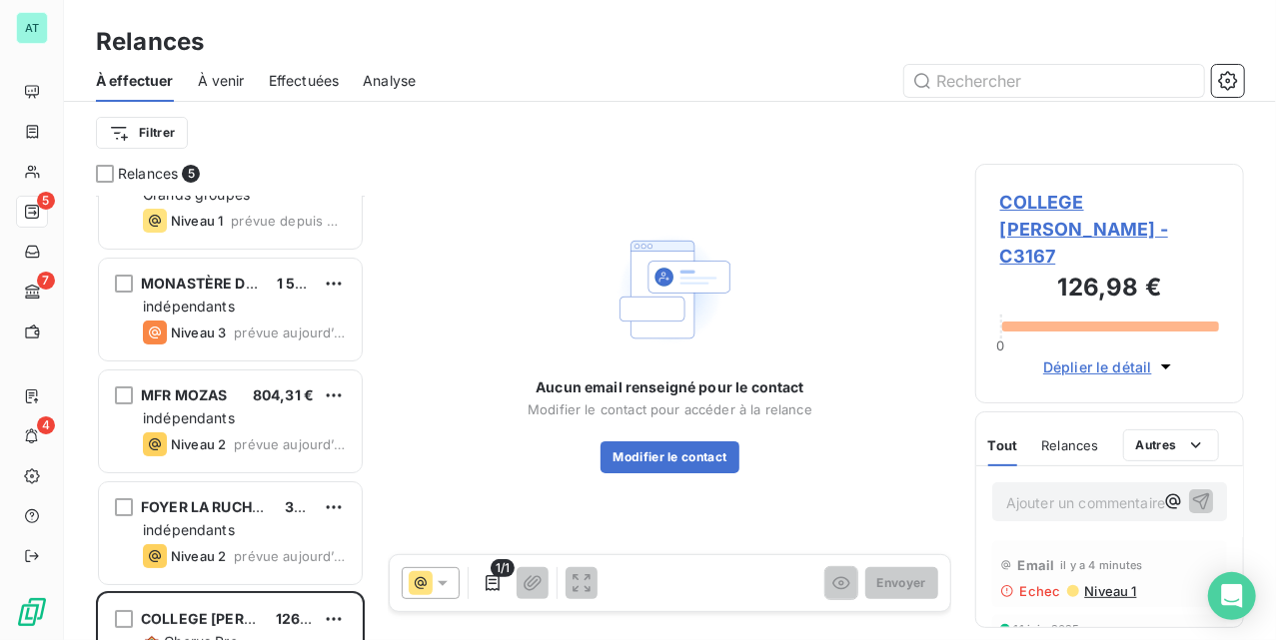
scroll to position [116, 0]
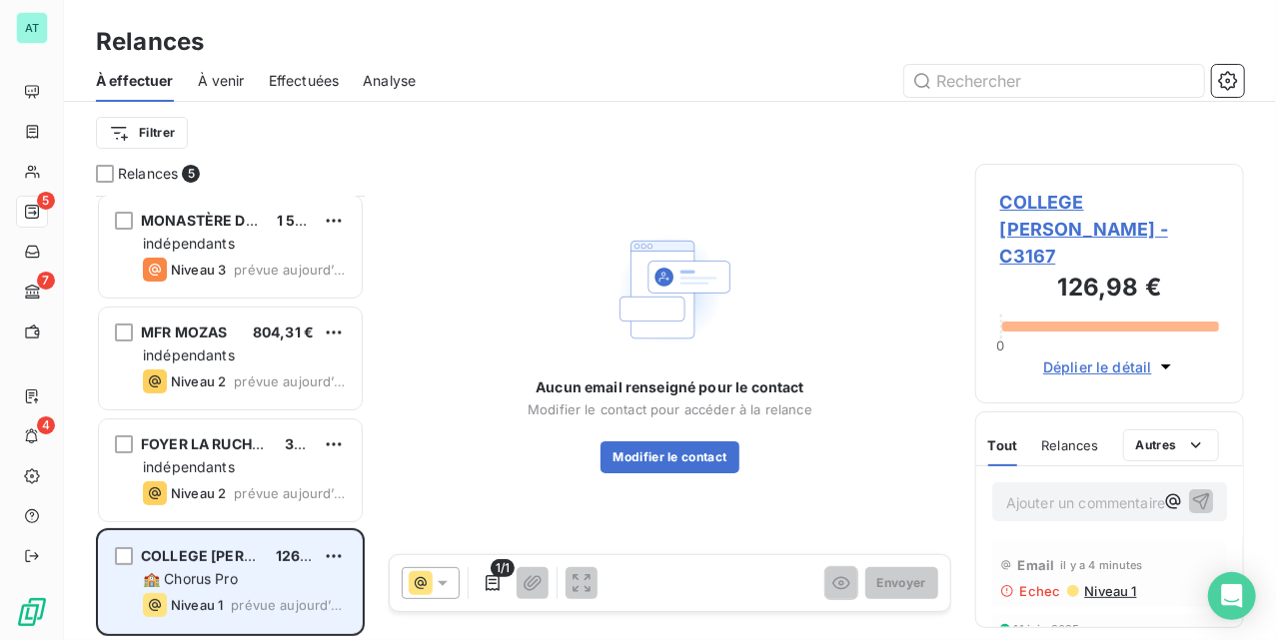
click at [134, 596] on div "COLLEGE JEAN DE SAINT AUBERT 126,98 € 🏫 Chorus Pro Niveau 1 prévue aujourd’hui" at bounding box center [230, 583] width 263 height 102
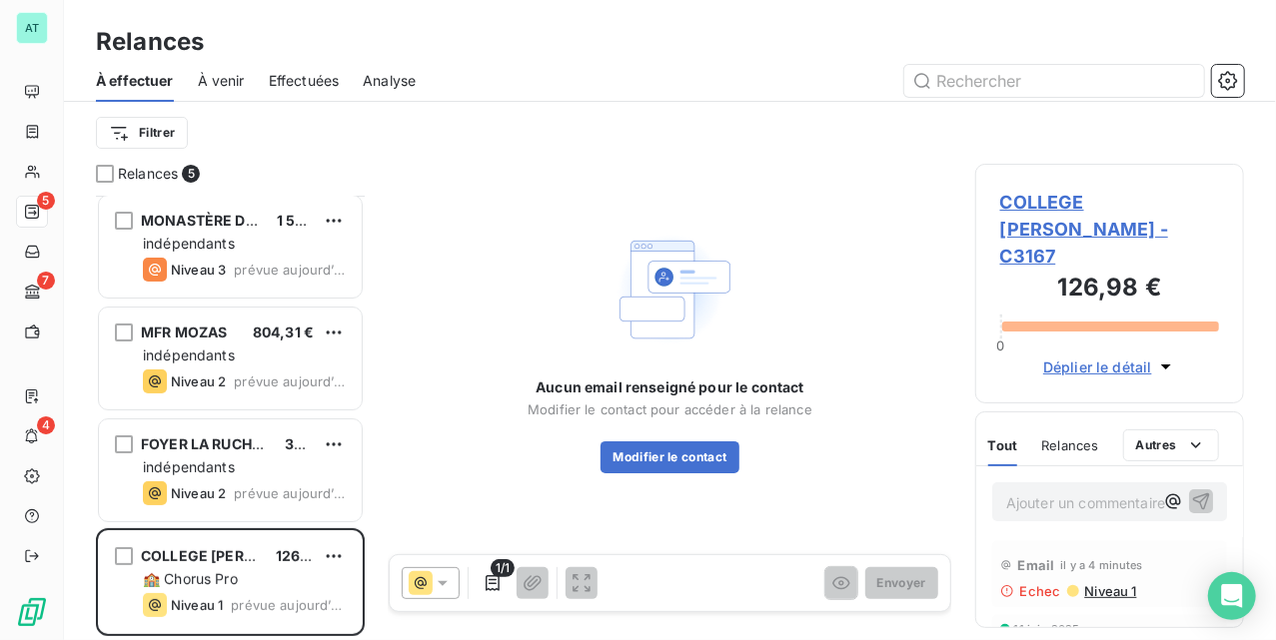
click at [809, 410] on span "Modifier le contact pour accéder à la relance" at bounding box center [670, 410] width 285 height 16
click at [665, 466] on button "Modifier le contact" at bounding box center [669, 458] width 138 height 32
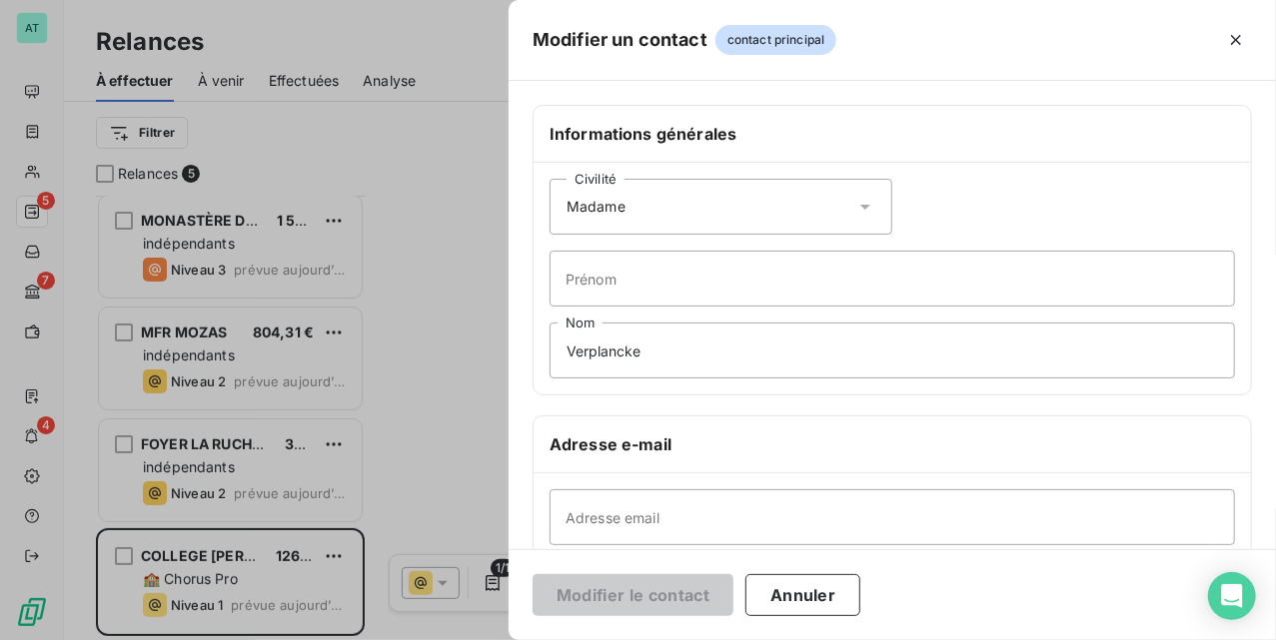
drag, startPoint x: 780, startPoint y: 588, endPoint x: 780, endPoint y: 574, distance: 14.0
click at [780, 584] on button "Annuler" at bounding box center [802, 596] width 115 height 42
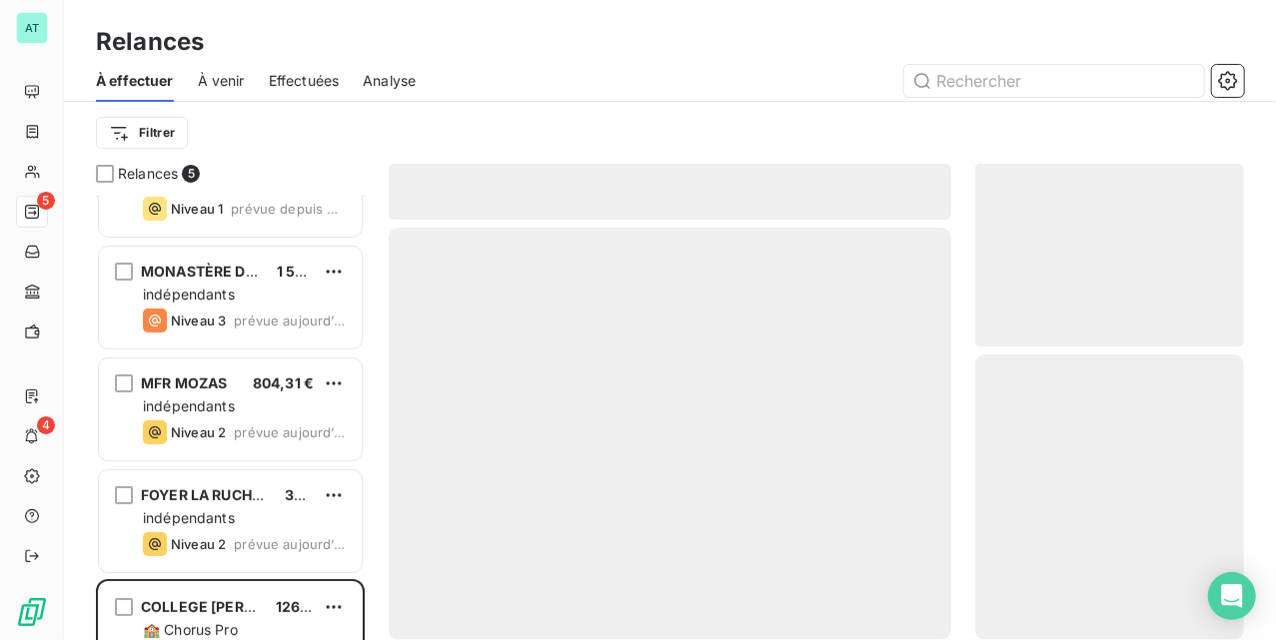
scroll to position [116, 0]
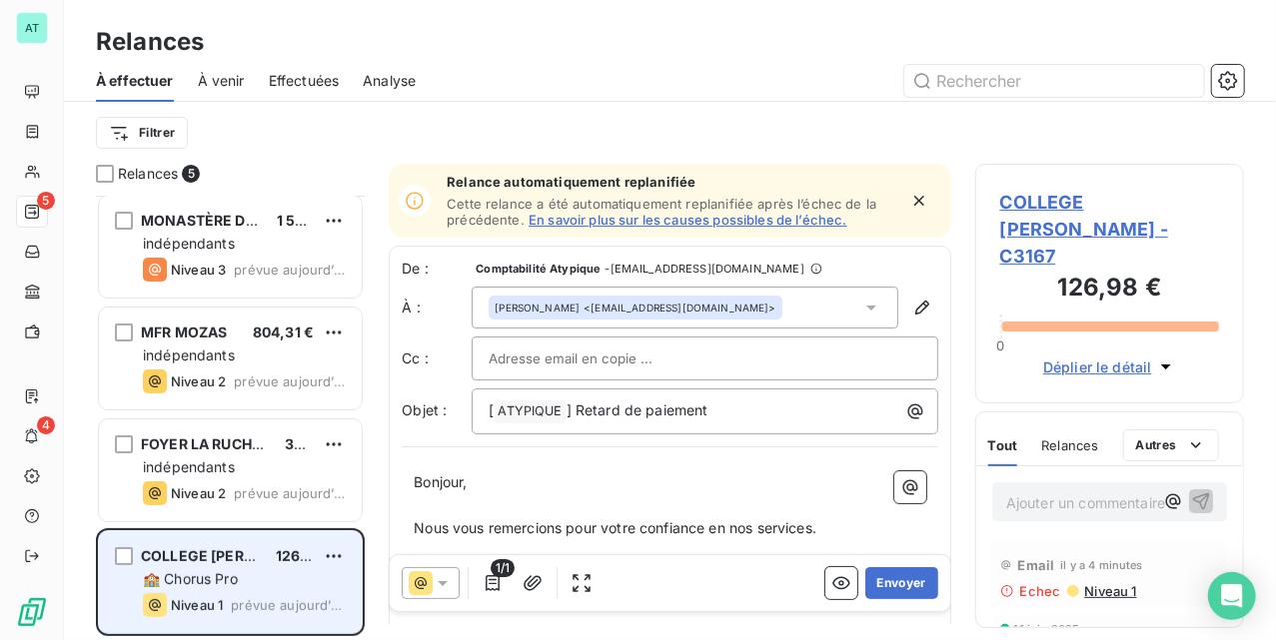
click at [208, 578] on span "🏫 Chorus Pro" at bounding box center [190, 579] width 95 height 17
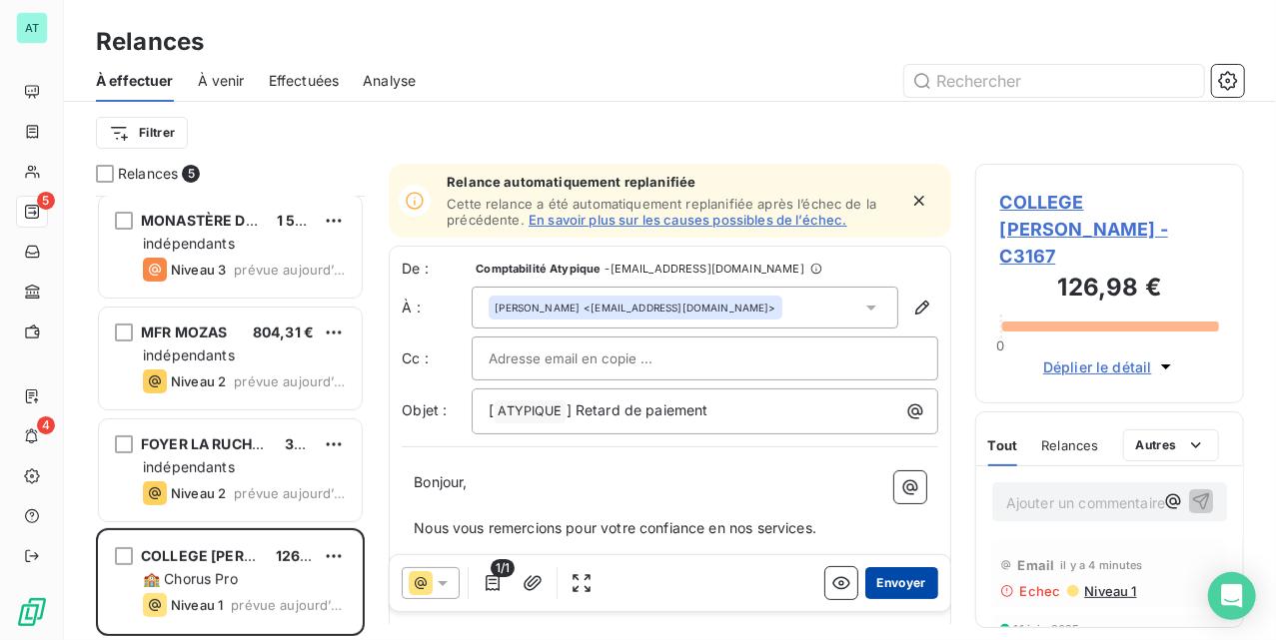
click at [865, 576] on button "Envoyer" at bounding box center [901, 584] width 73 height 32
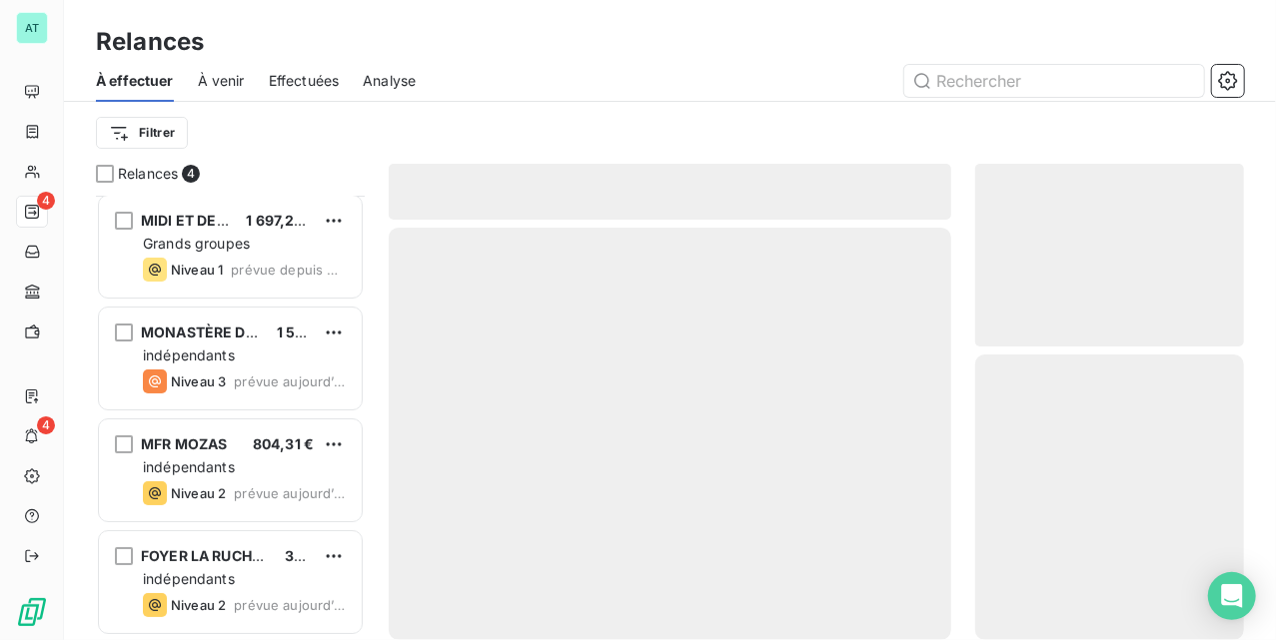
scroll to position [2, 0]
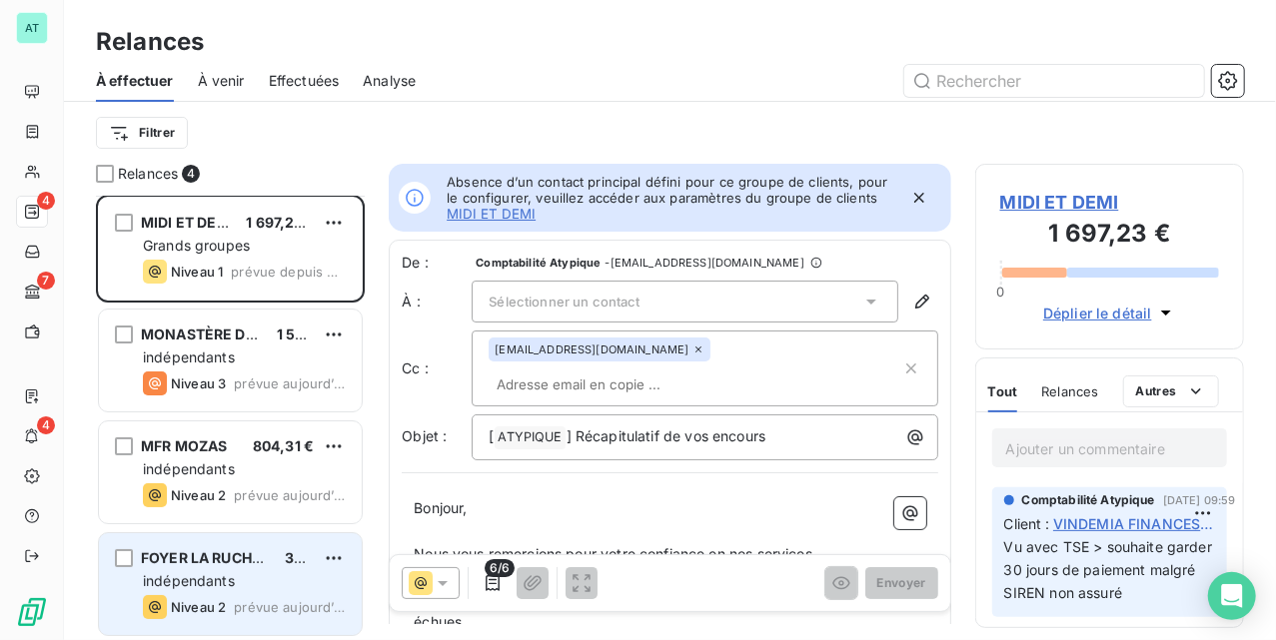
click at [190, 578] on span "indépendants" at bounding box center [189, 581] width 92 height 17
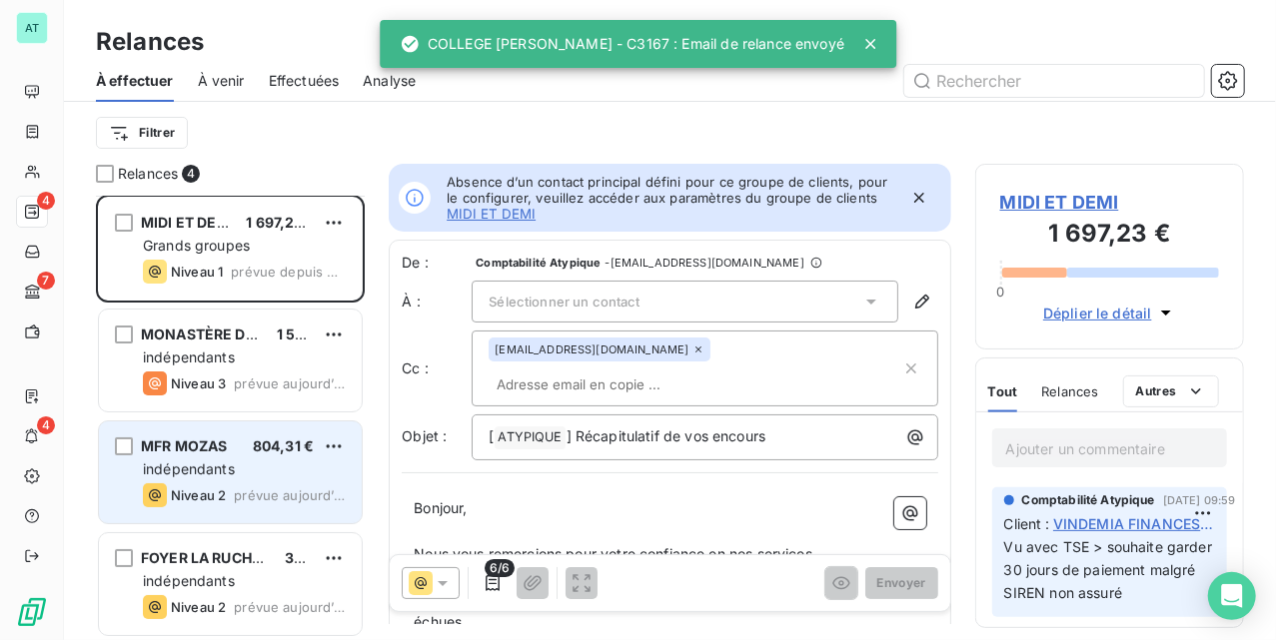
click at [241, 486] on div "Niveau 2 prévue aujourd’hui" at bounding box center [244, 496] width 203 height 24
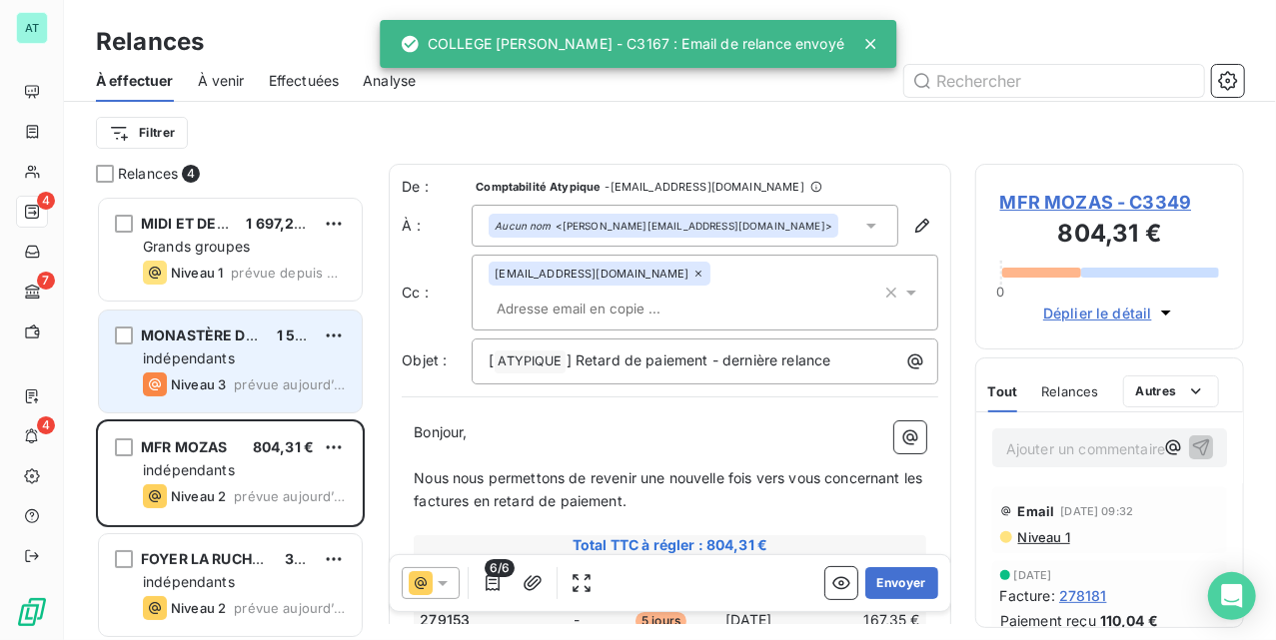
click at [226, 373] on div "Niveau 3" at bounding box center [184, 385] width 83 height 24
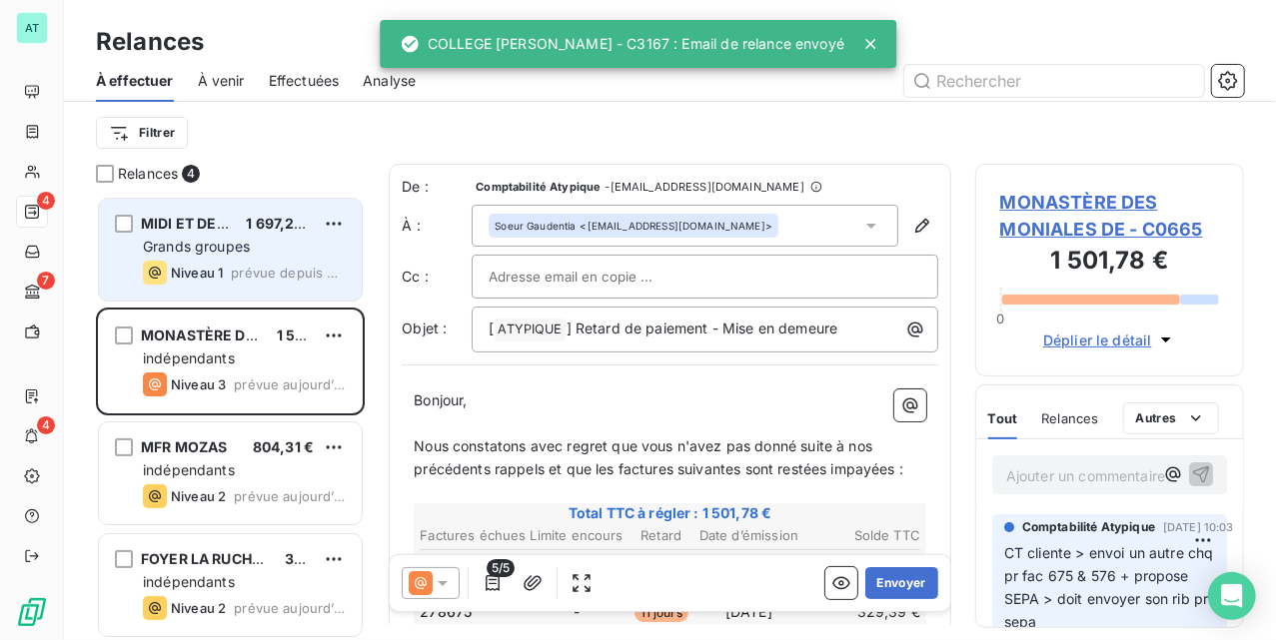
click at [213, 268] on span "Niveau 1" at bounding box center [197, 273] width 52 height 16
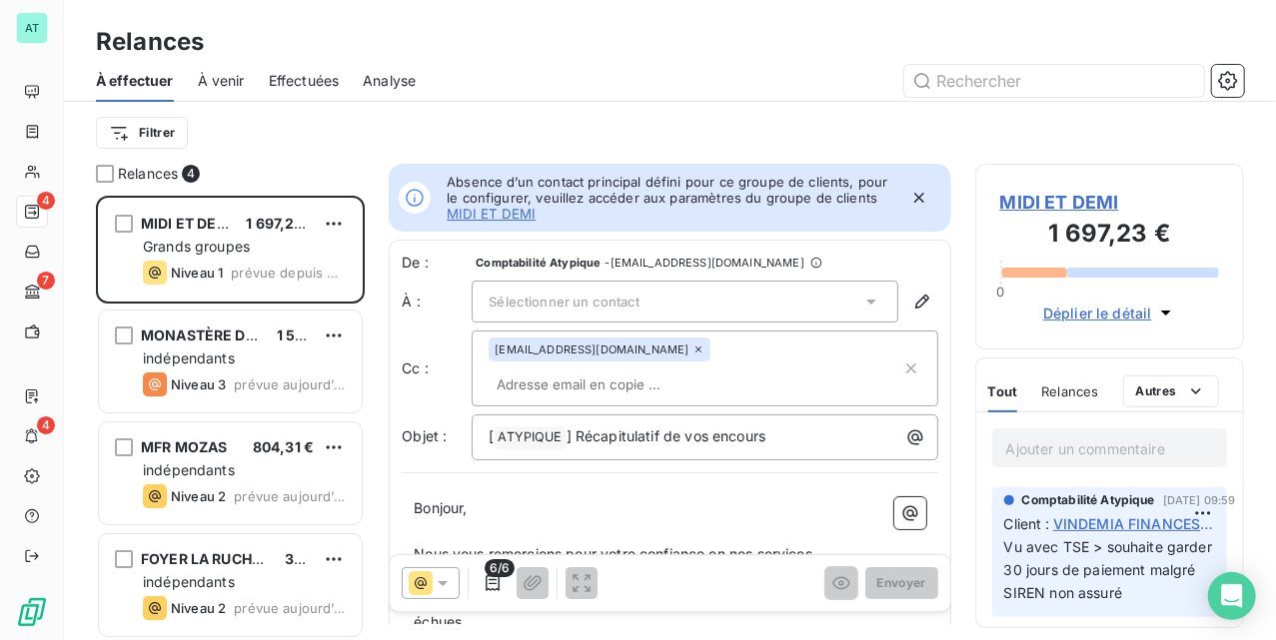
click at [1029, 202] on span "MIDI ET DEMI" at bounding box center [1109, 202] width 219 height 27
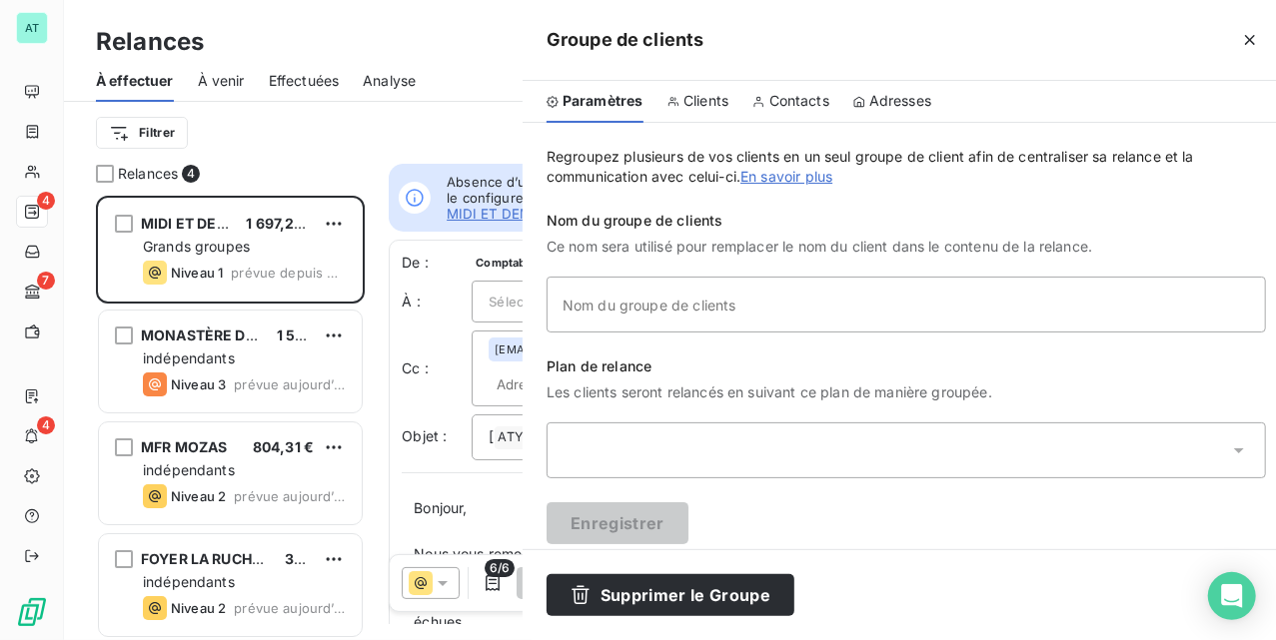
type input "MIDI ET DEMI"
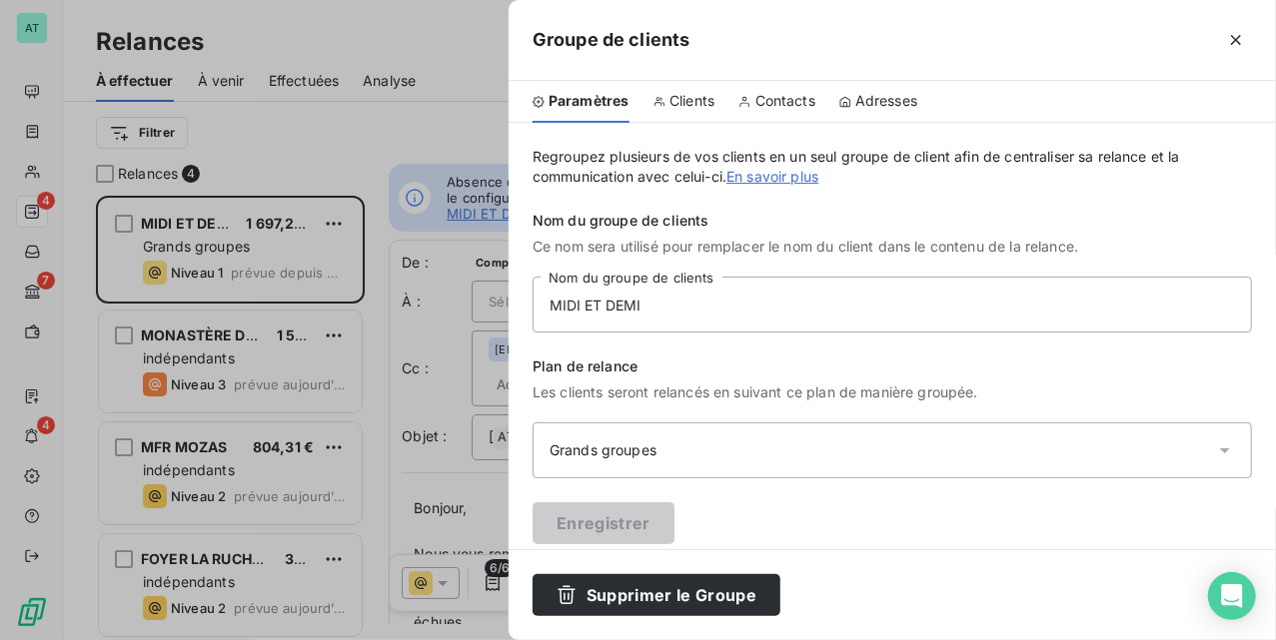
click at [783, 105] on span "Contacts" at bounding box center [785, 101] width 60 height 20
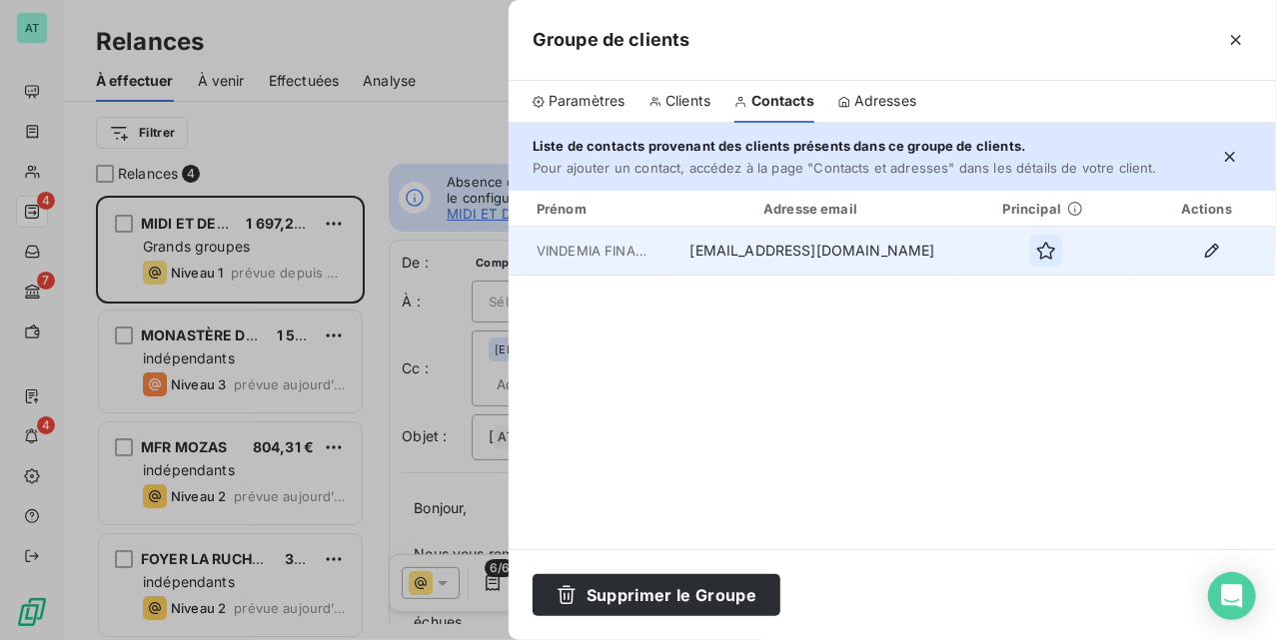
click at [1030, 249] on button "button" at bounding box center [1046, 251] width 32 height 32
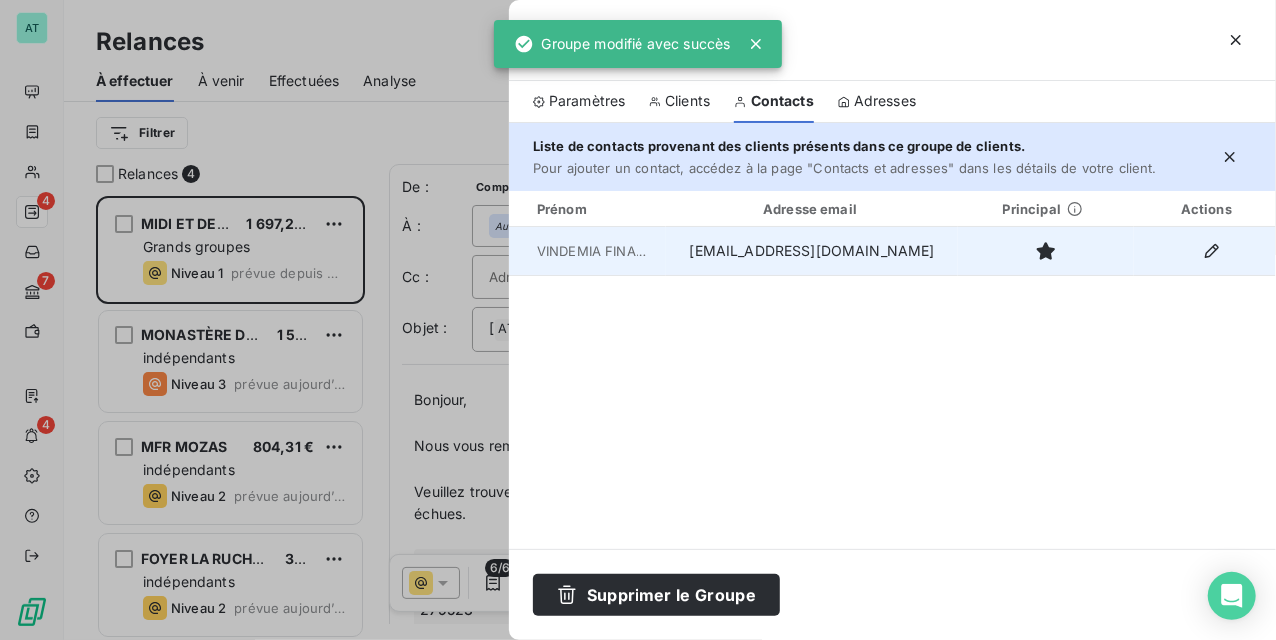
click at [417, 288] on div at bounding box center [638, 320] width 1276 height 640
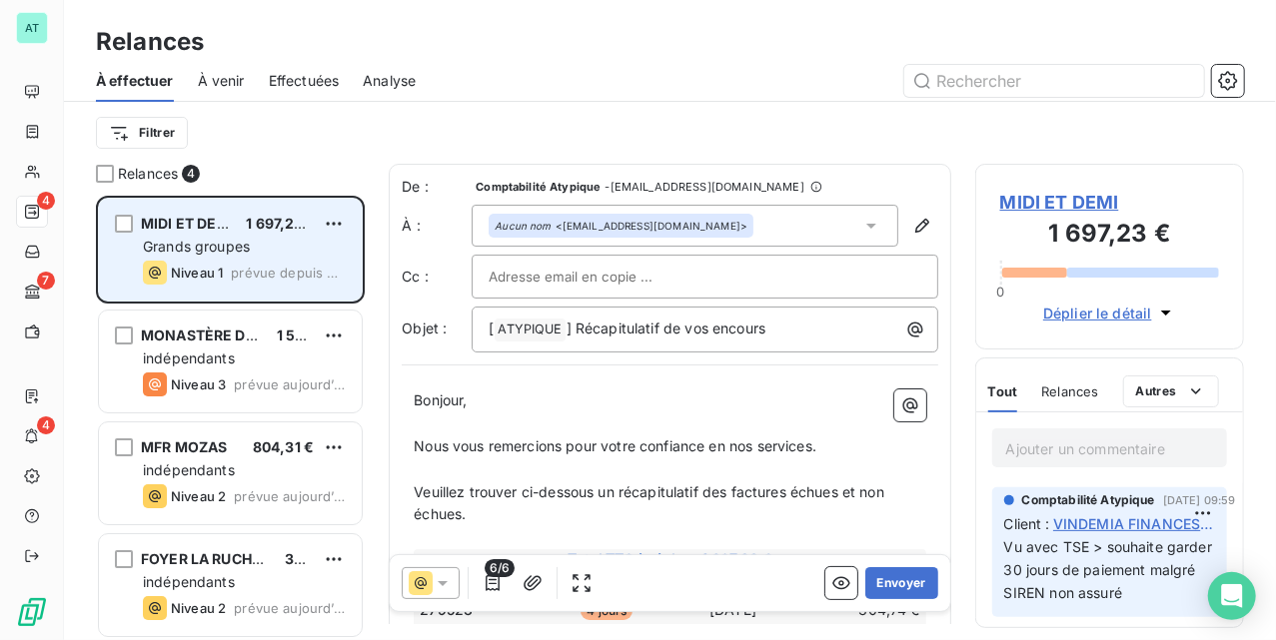
click at [232, 257] on div "MIDI ET DEMI 1 697,23 € Grands groupes Niveau 1 prévue depuis [DATE]" at bounding box center [230, 250] width 263 height 102
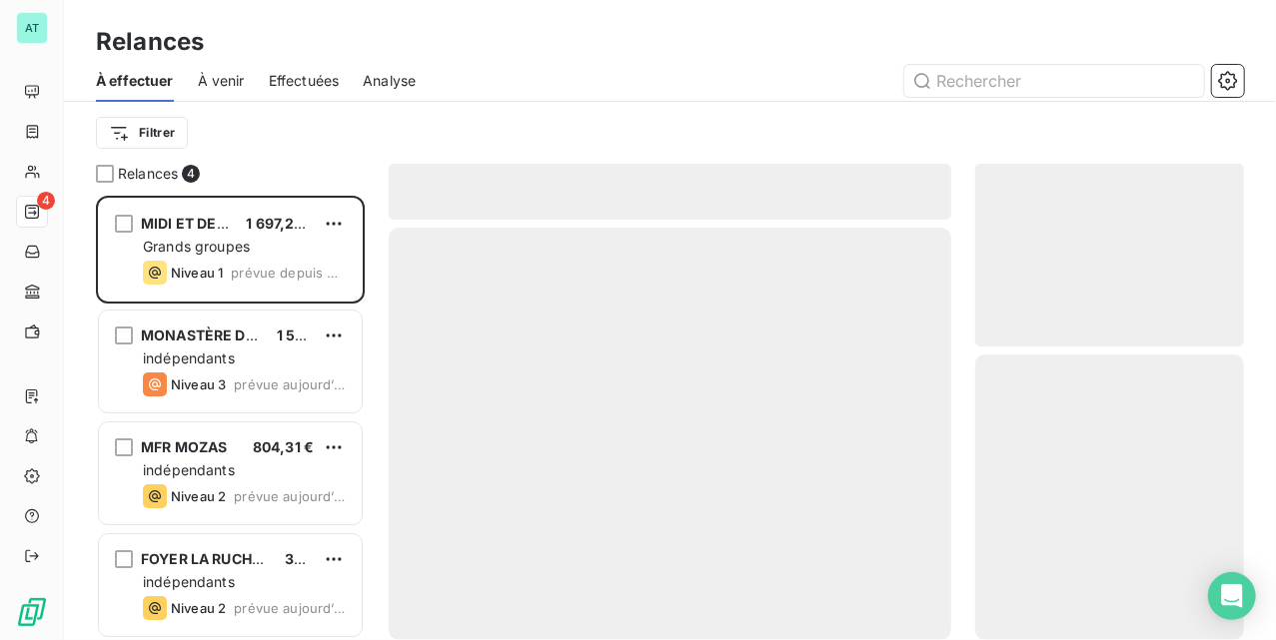
scroll to position [425, 249]
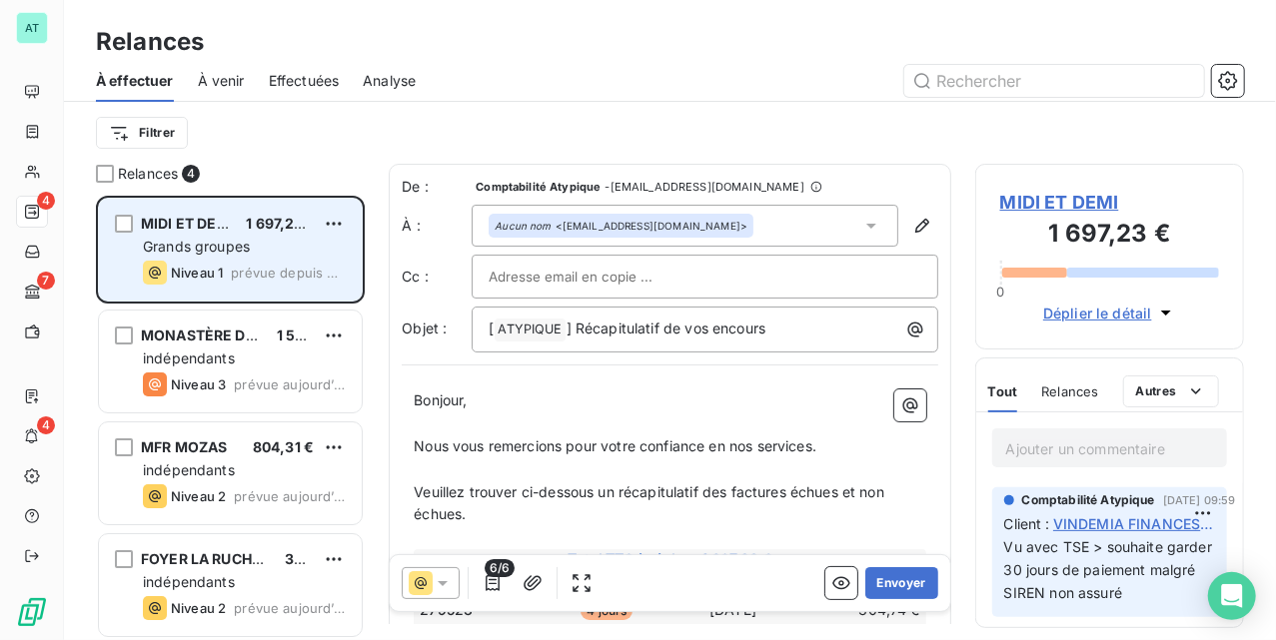
click at [220, 236] on div "MIDI ET DEMI 1 697,23 € Grands groupes Niveau 1 prévue depuis hier" at bounding box center [230, 250] width 263 height 102
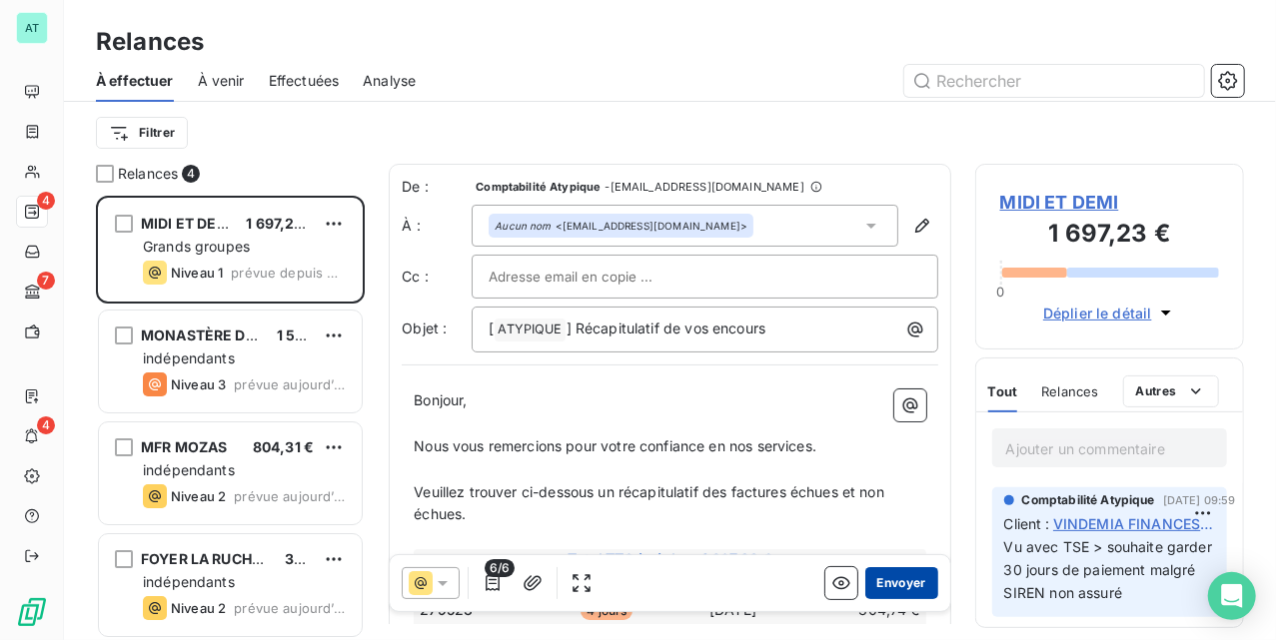
click at [879, 589] on button "Envoyer" at bounding box center [901, 584] width 73 height 32
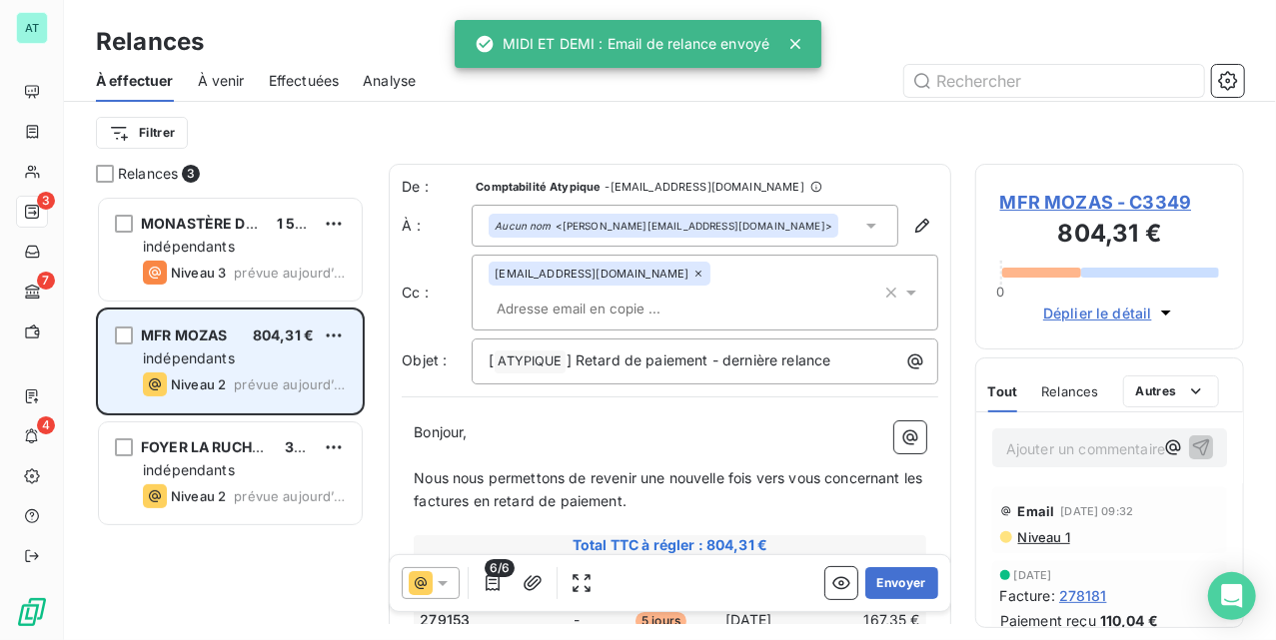
click at [217, 404] on div "MFR MOZAS 804,31 € indépendants Niveau 2 prévue aujourd’hui" at bounding box center [230, 362] width 263 height 102
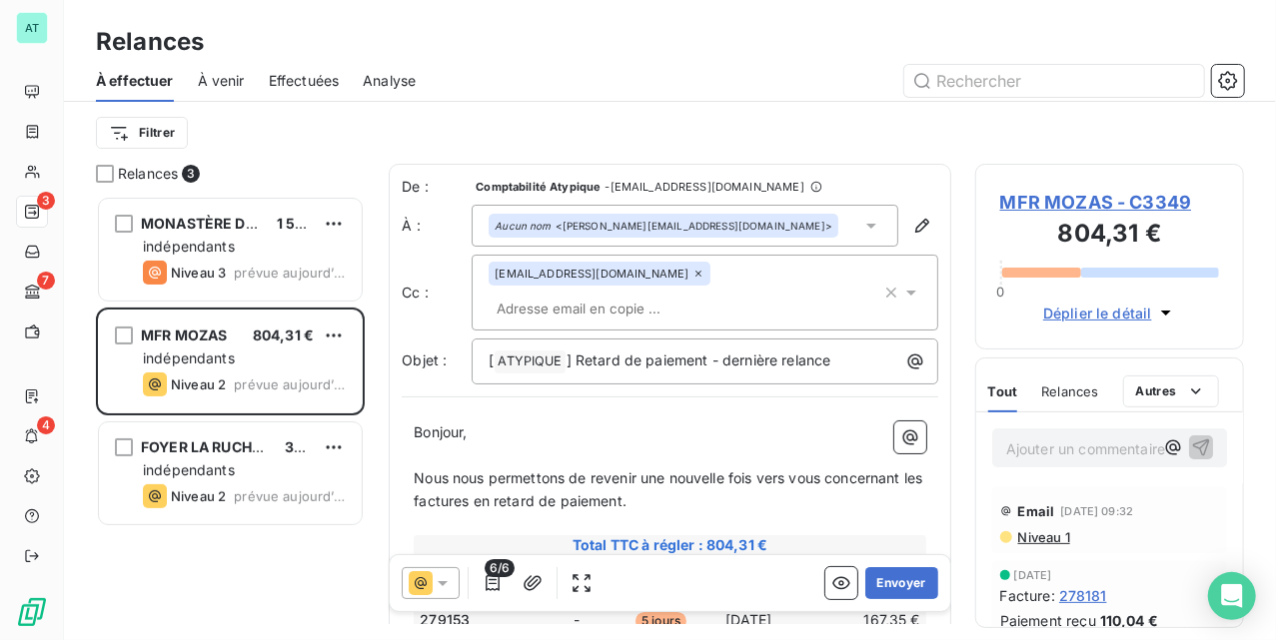
click at [1077, 212] on span "MFR MOZAS - C3349" at bounding box center [1109, 202] width 219 height 27
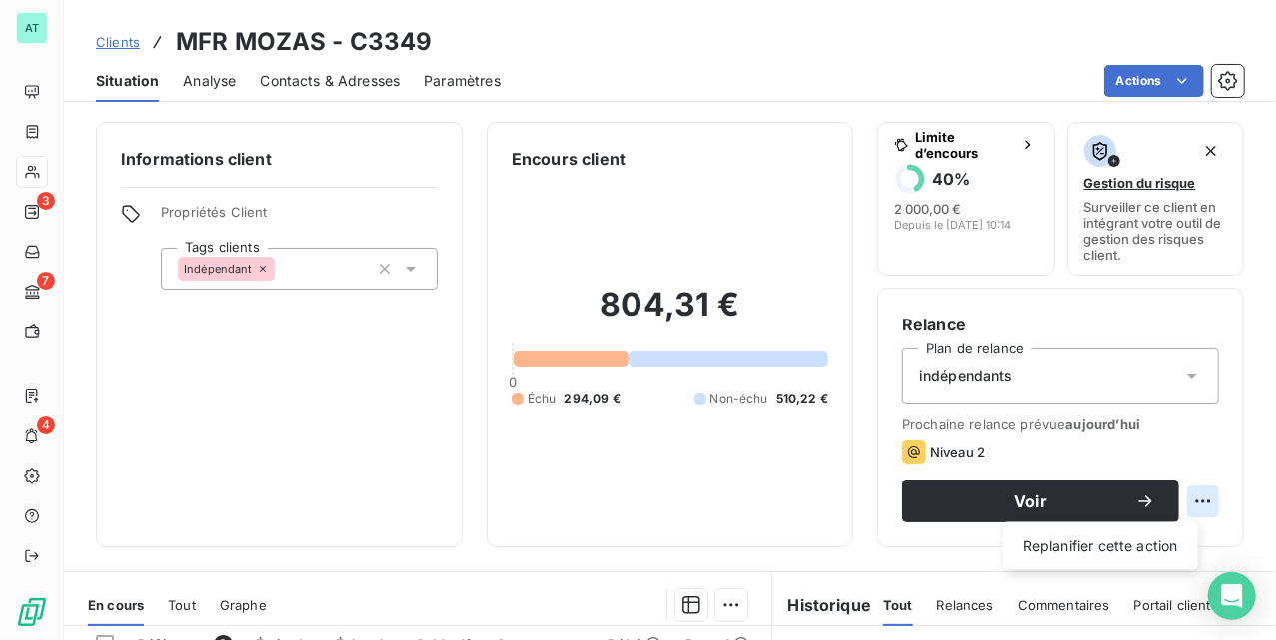
click at [1187, 509] on html "AT 3 7 4 Clients MFR MOZAS - C3349 Situation Analyse Contacts & Adresses Paramè…" at bounding box center [638, 320] width 1276 height 640
click at [1127, 550] on div "Replanifier cette action" at bounding box center [1100, 547] width 179 height 32
select select "9"
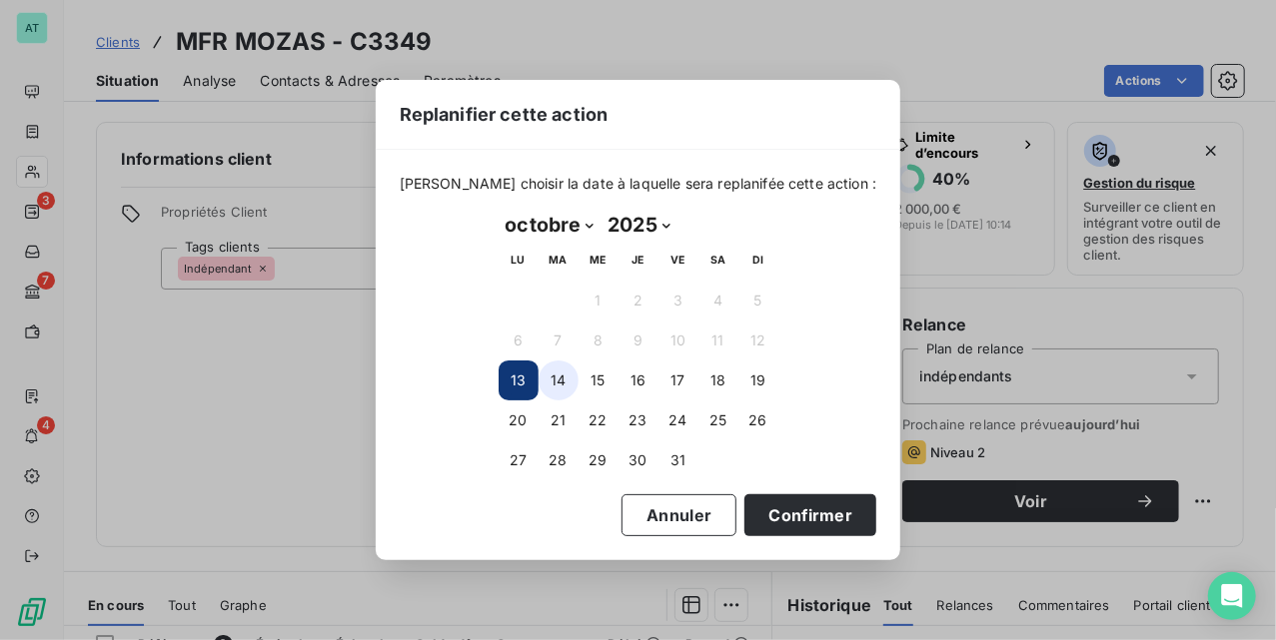
click at [549, 382] on button "14" at bounding box center [559, 381] width 40 height 40
click at [787, 518] on button "Confirmer" at bounding box center [810, 516] width 132 height 42
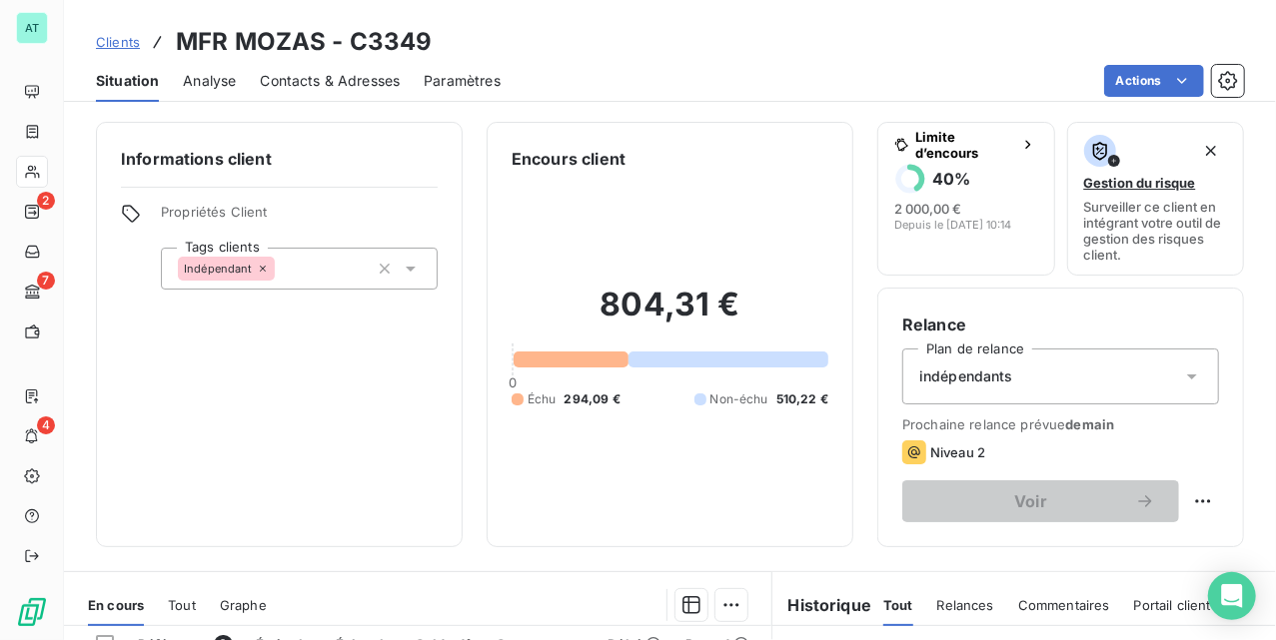
drag, startPoint x: 318, startPoint y: 425, endPoint x: 290, endPoint y: 418, distance: 28.8
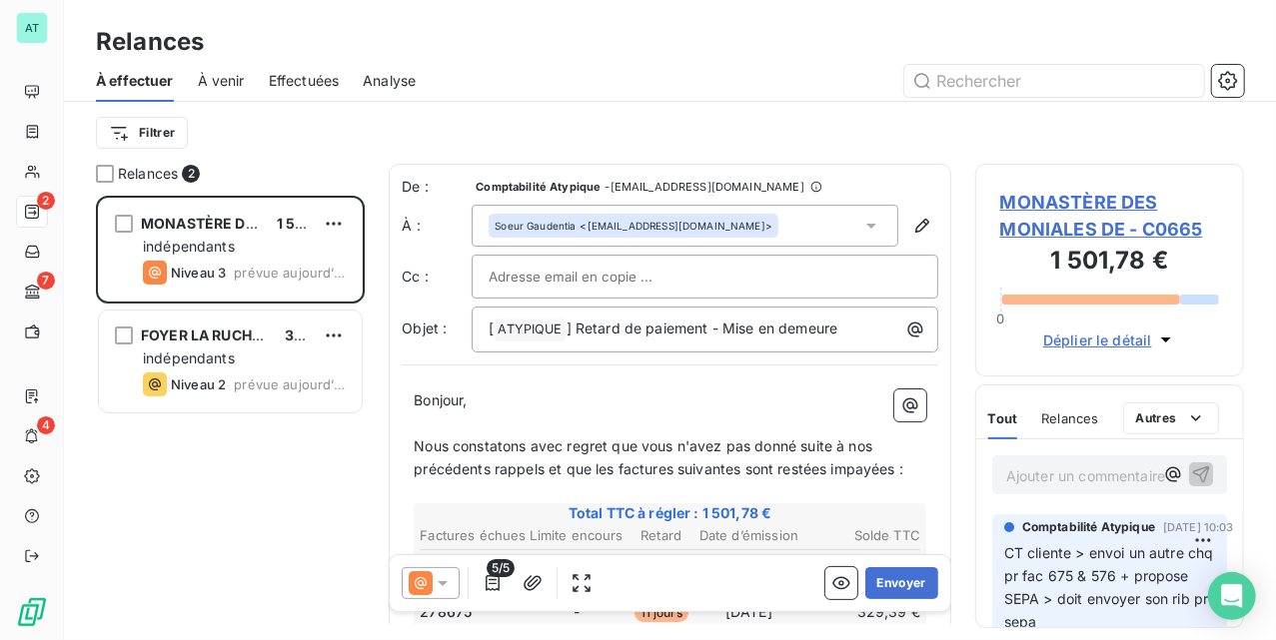
scroll to position [425, 249]
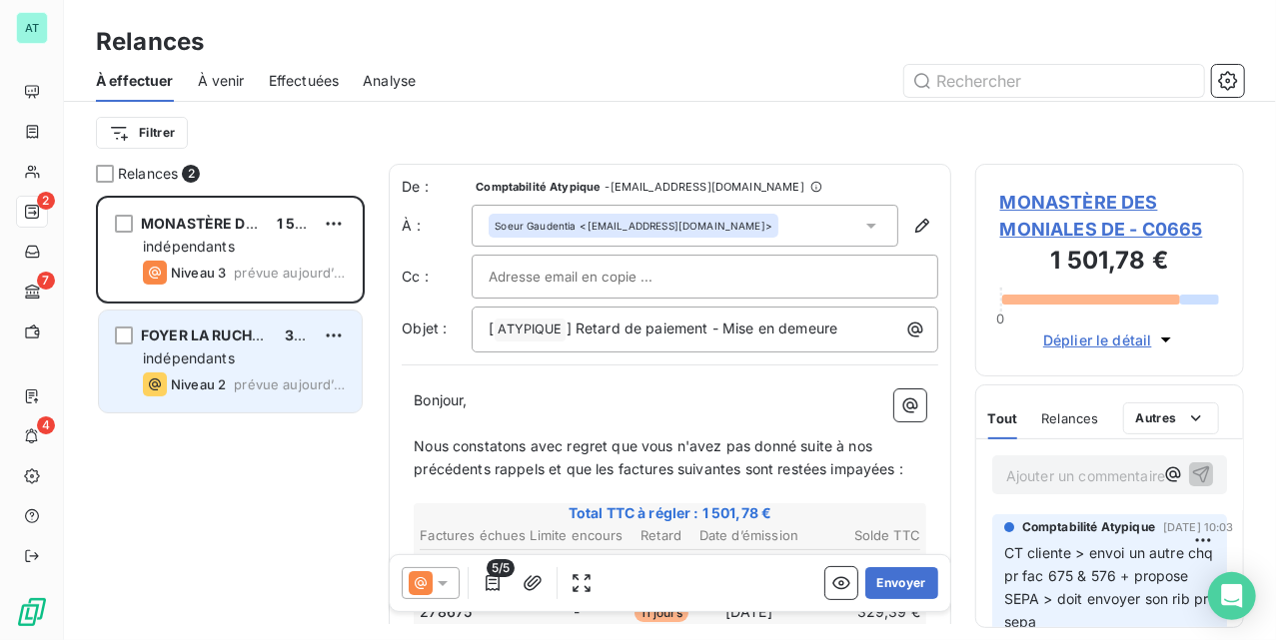
click at [253, 369] on div "FOYER LA RUCHE - COMMUNAUTÃ© 321,16 € indépendants Niveau 2 prévue aujourd’hui" at bounding box center [230, 362] width 263 height 102
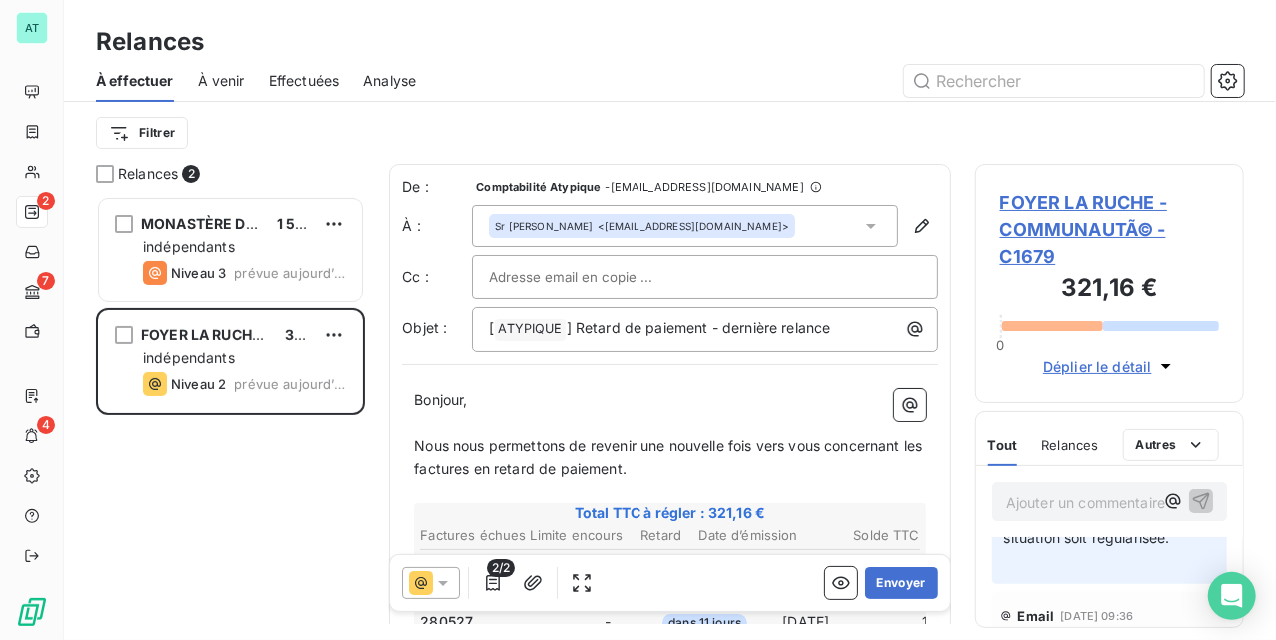
scroll to position [133, 0]
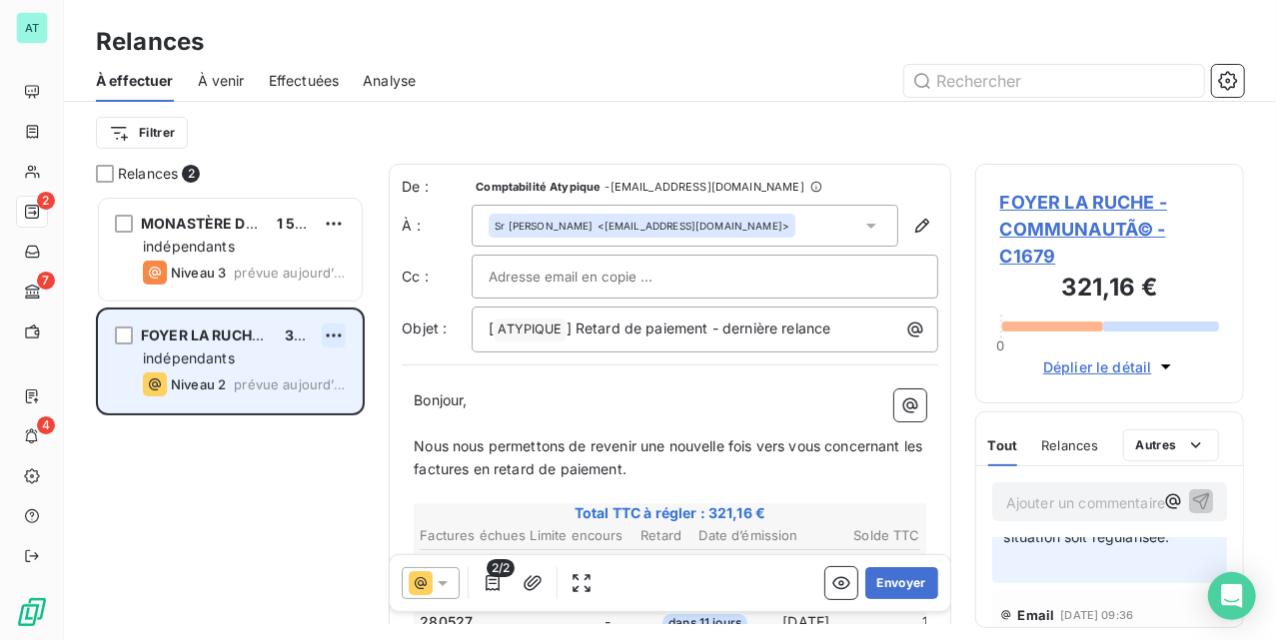
click at [332, 340] on html "AT 2 7 4 Relances À effectuer À venir Effectuées Analyse Filtrer Relances 2 MON…" at bounding box center [638, 320] width 1276 height 640
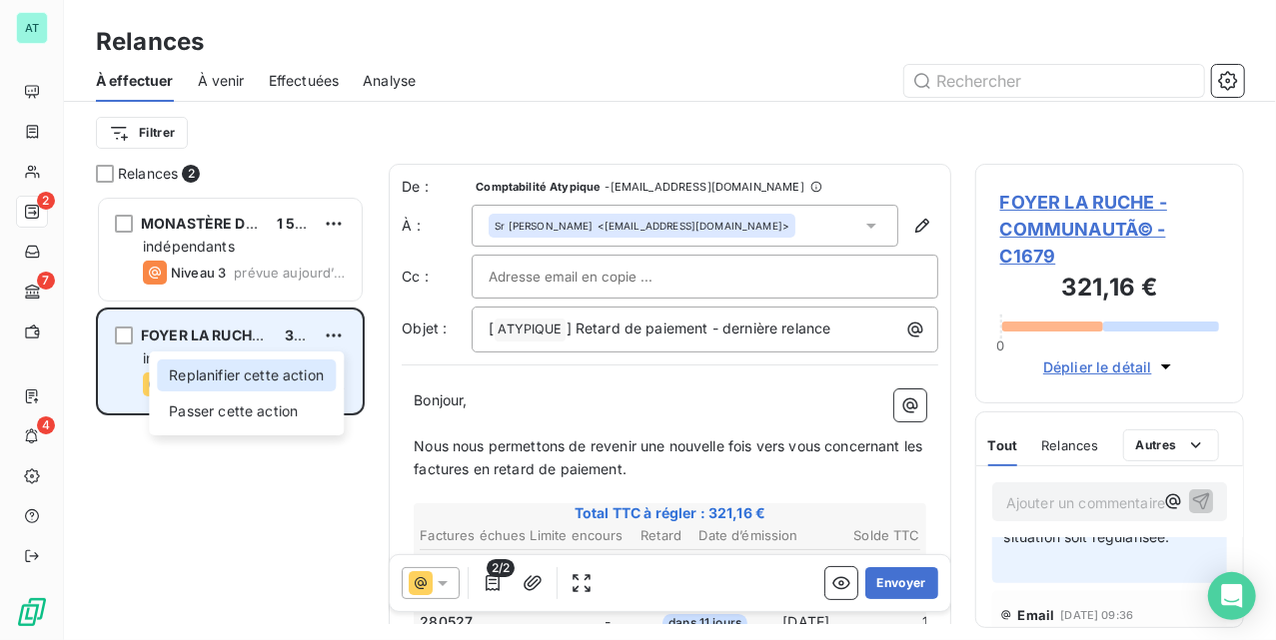
click at [333, 368] on div "Replanifier cette action" at bounding box center [246, 376] width 179 height 32
select select "9"
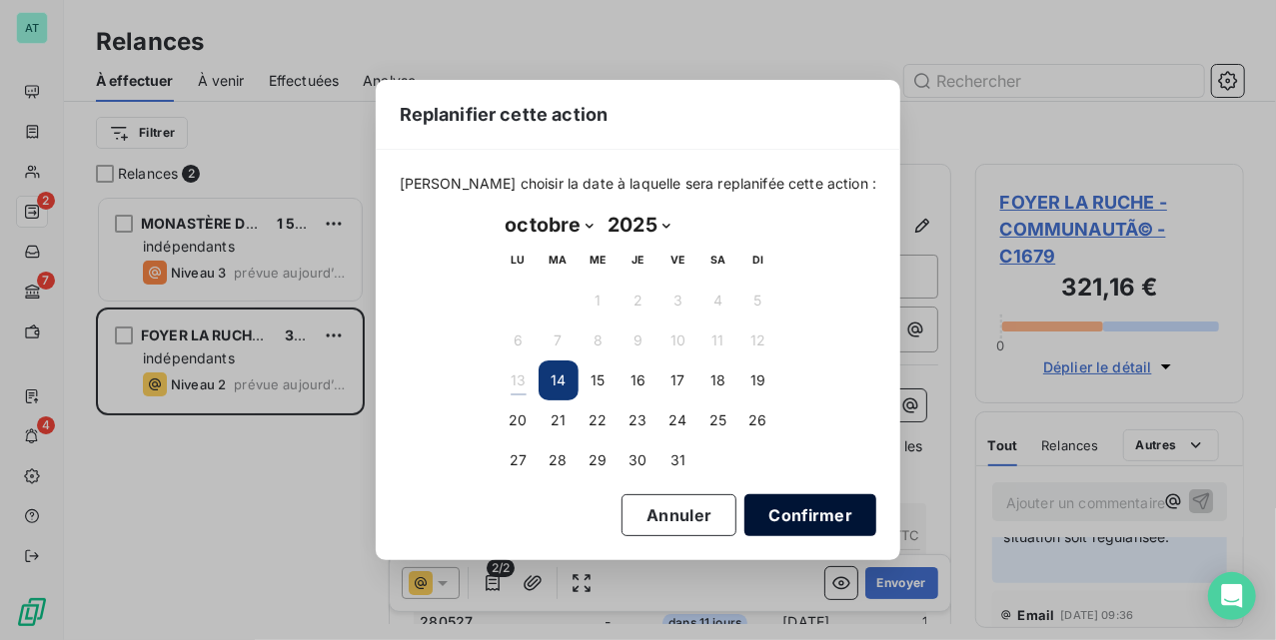
click at [803, 521] on button "Confirmer" at bounding box center [810, 516] width 132 height 42
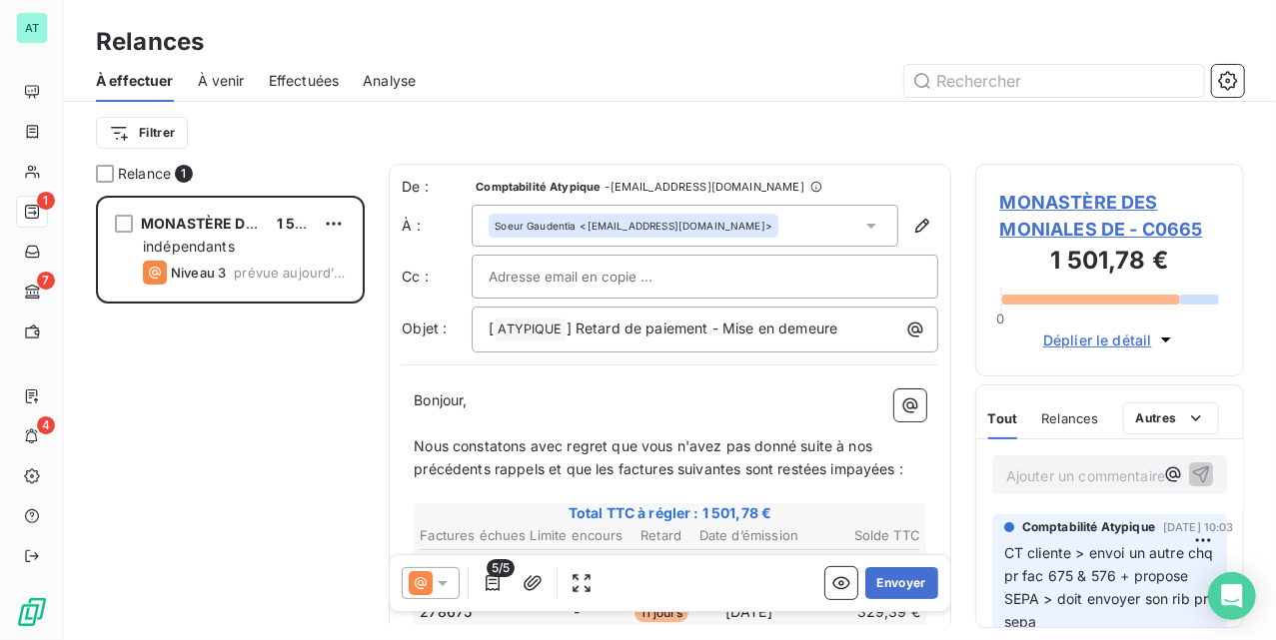
click at [222, 346] on div "MONASTÈRE DES MONIALES DE 1 501,78 € indépendants Niveau 3 prévue aujourd’hui" at bounding box center [230, 418] width 269 height 445
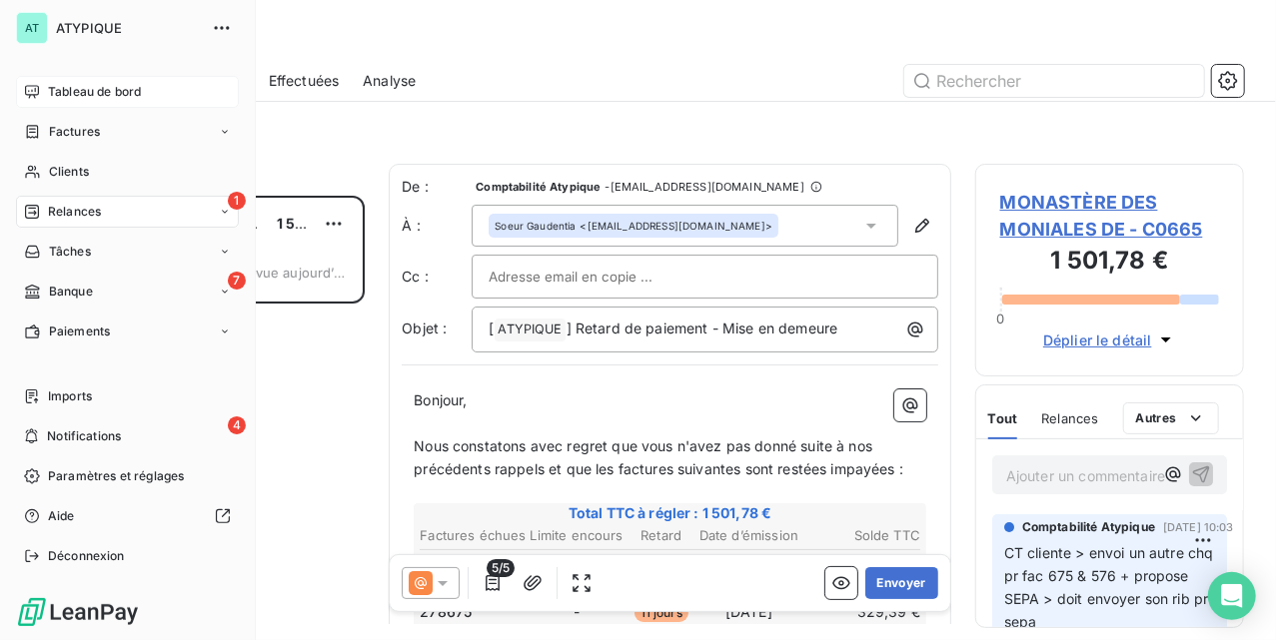
click at [72, 92] on span "Tableau de bord" at bounding box center [94, 92] width 93 height 18
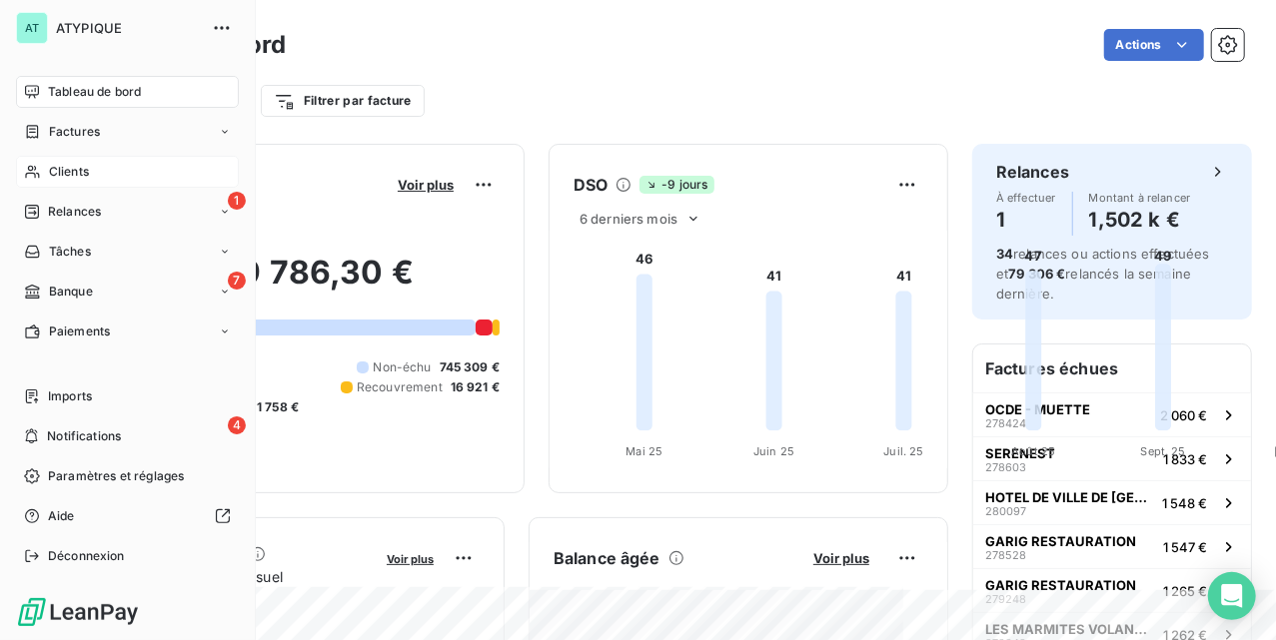
click at [104, 166] on div "Clients" at bounding box center [127, 172] width 223 height 32
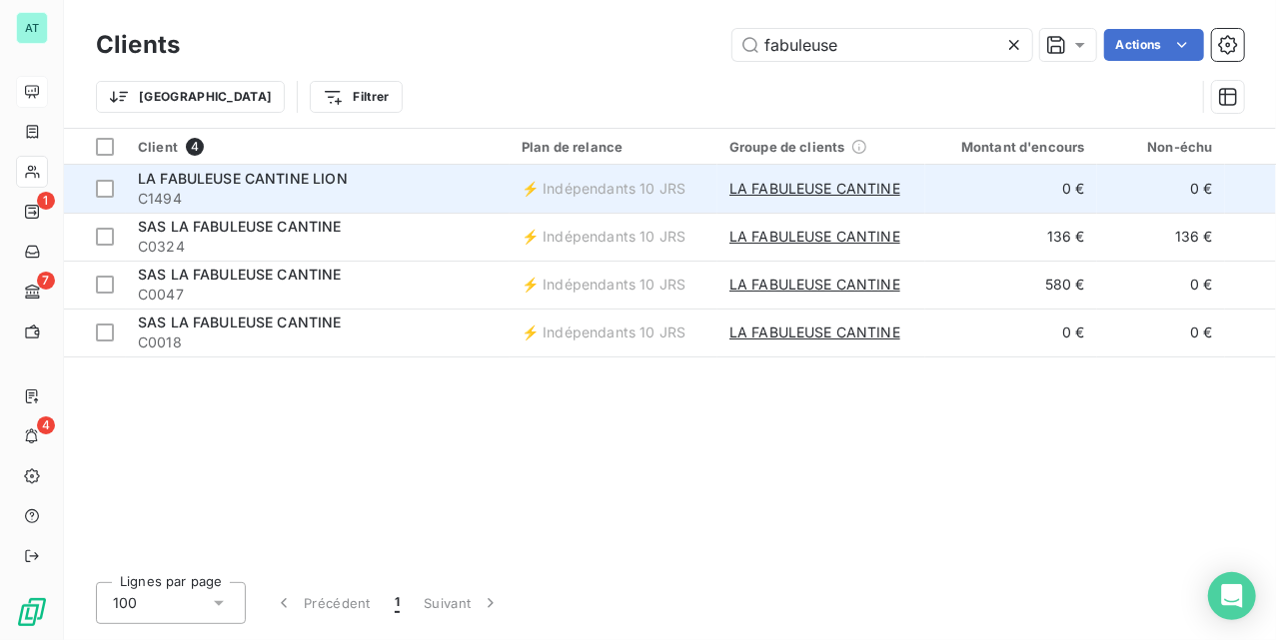
type input "fabuleuse"
click at [380, 198] on span "C1494" at bounding box center [318, 199] width 360 height 20
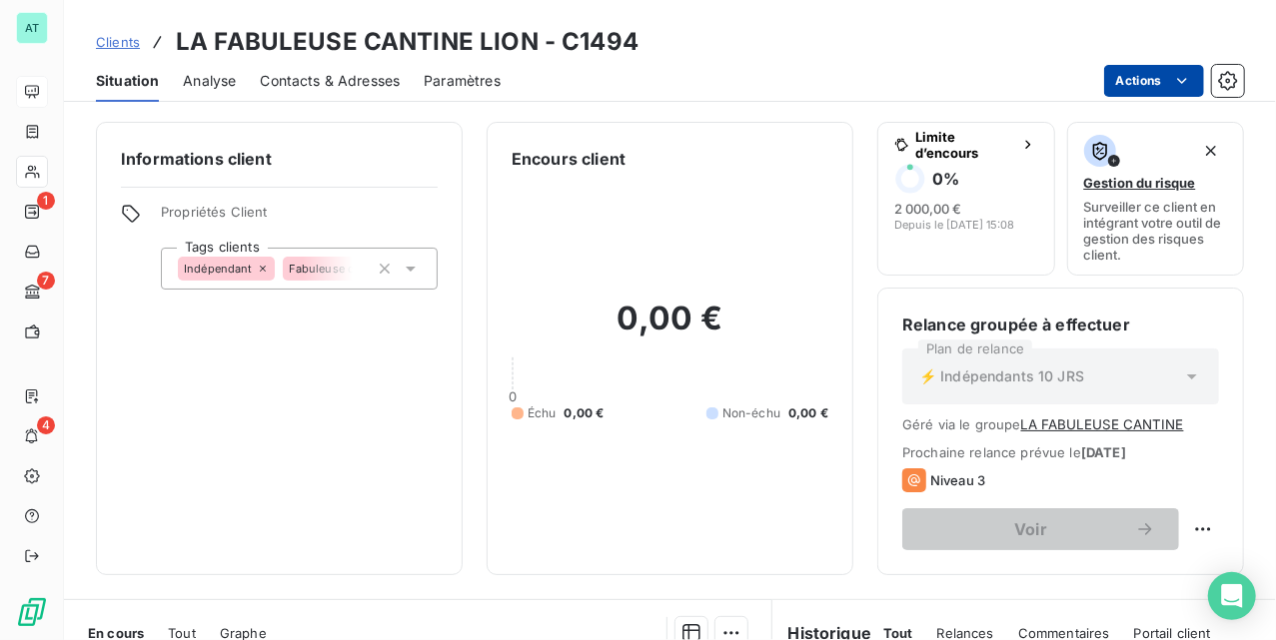
click at [1144, 74] on html "AT 1 7 4 Clients LA FABULEUSE CANTINE LION - C1494 Situation Analyse Contacts &…" at bounding box center [638, 320] width 1276 height 640
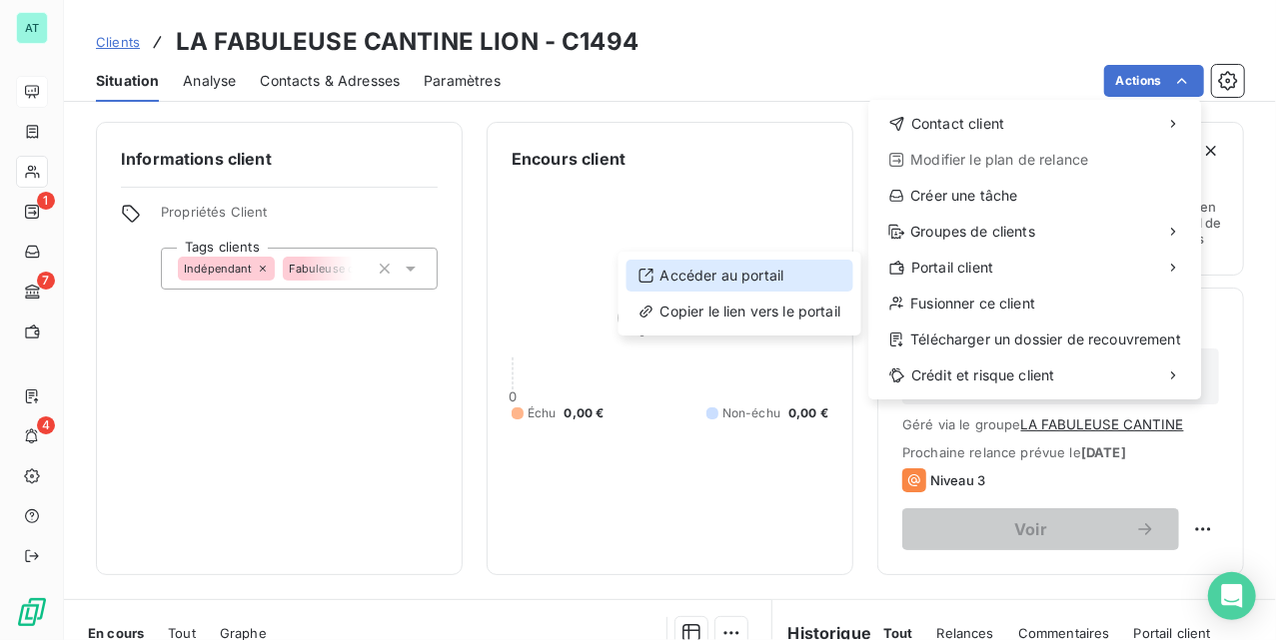
click at [817, 273] on div "Accéder au portail" at bounding box center [739, 276] width 227 height 32
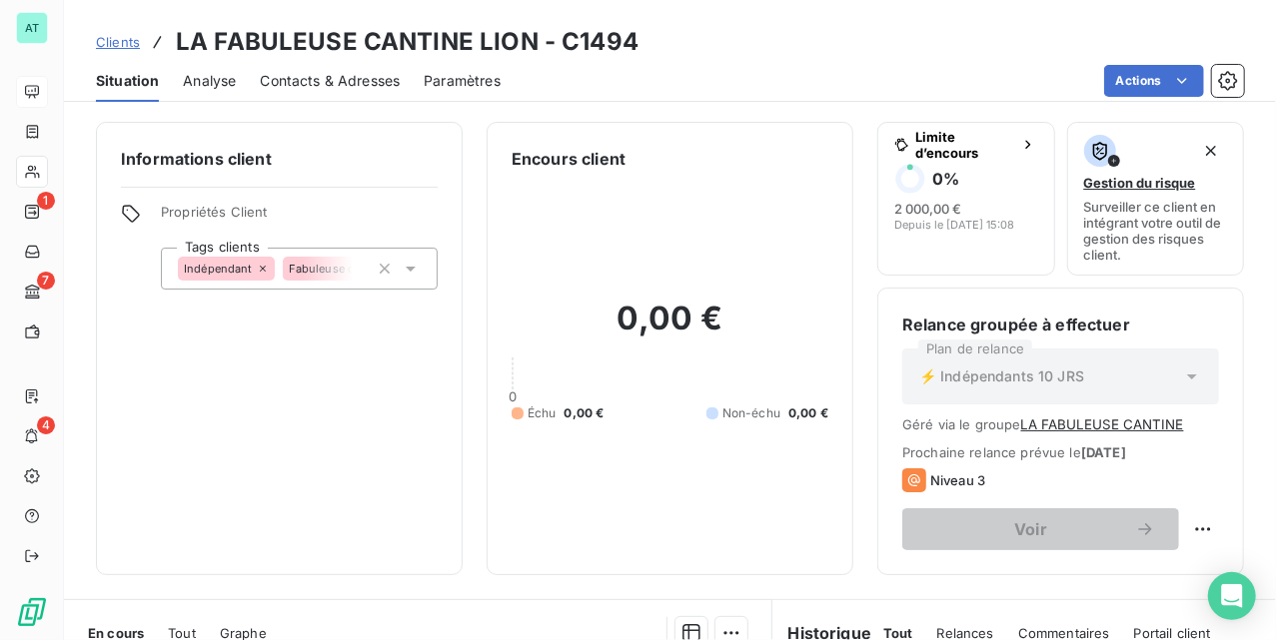
drag, startPoint x: 552, startPoint y: 338, endPoint x: 480, endPoint y: 336, distance: 72.0
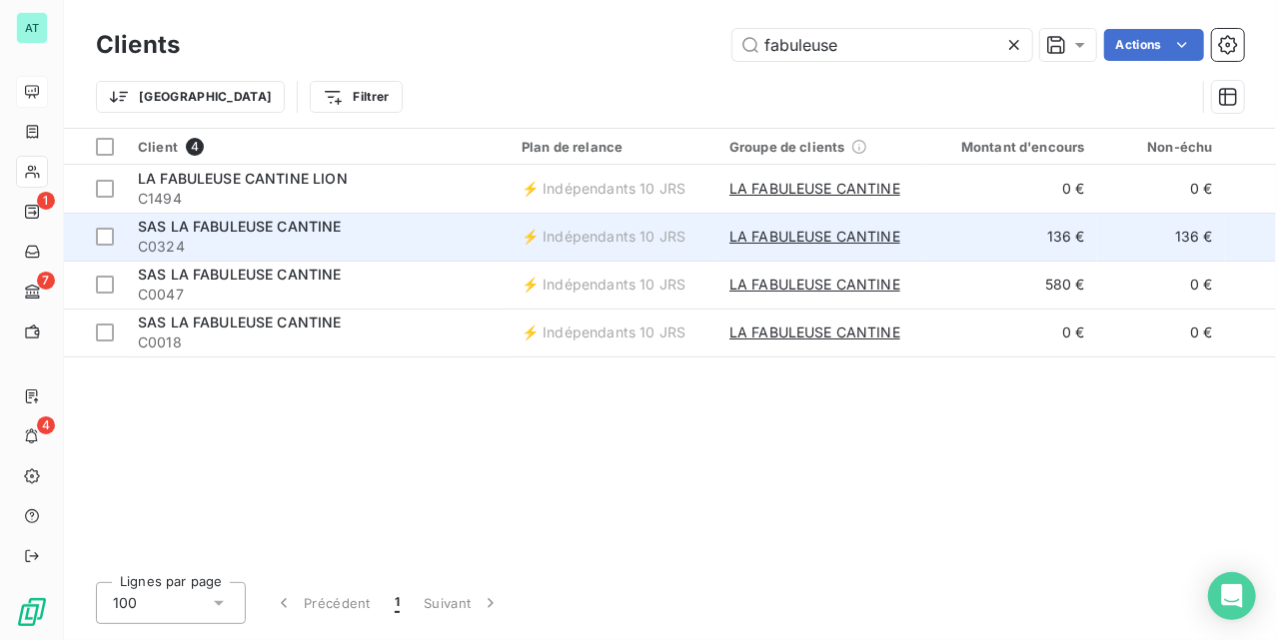
click at [249, 240] on span "C0324" at bounding box center [318, 247] width 360 height 20
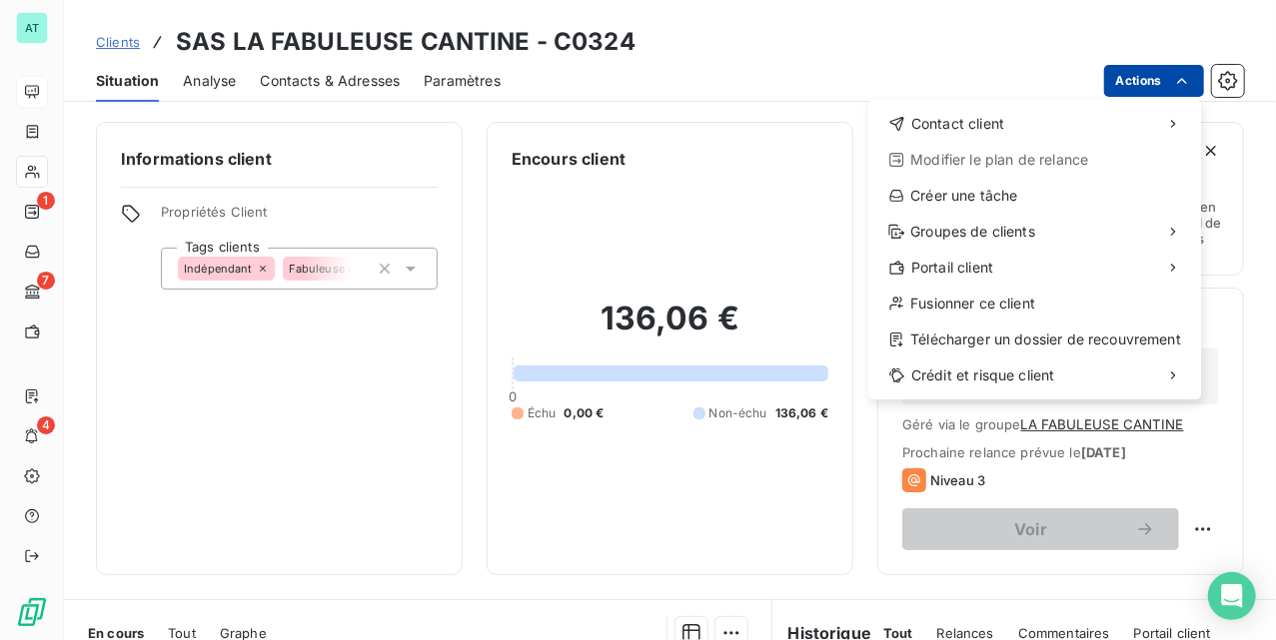
click at [1140, 81] on html "AT 1 7 4 Clients SAS LA FABULEUSE CANTINE - C0324 Situation Analyse Contacts & …" at bounding box center [638, 320] width 1276 height 640
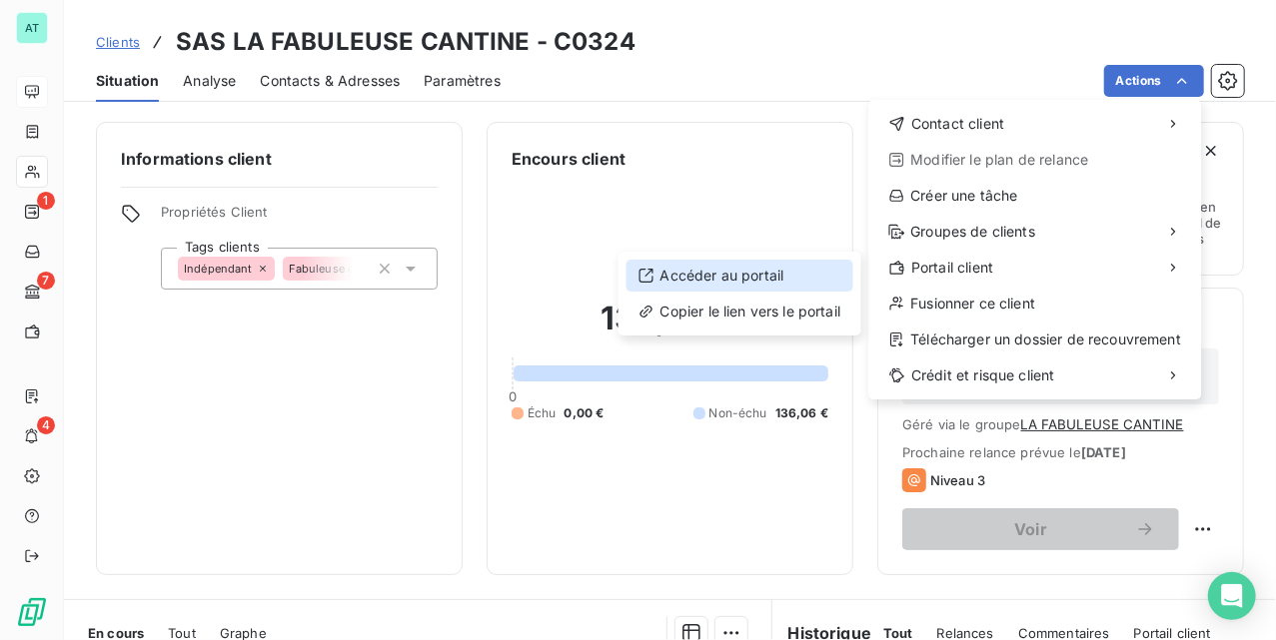
click at [741, 284] on div "Accéder au portail" at bounding box center [739, 276] width 227 height 32
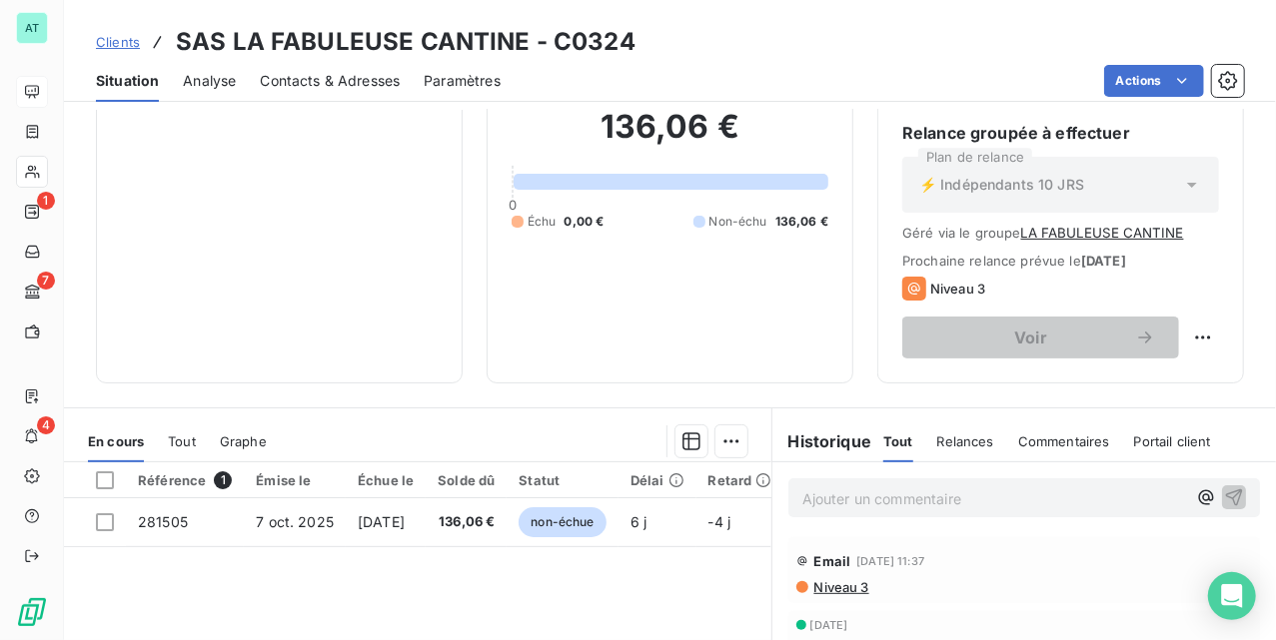
scroll to position [133, 0]
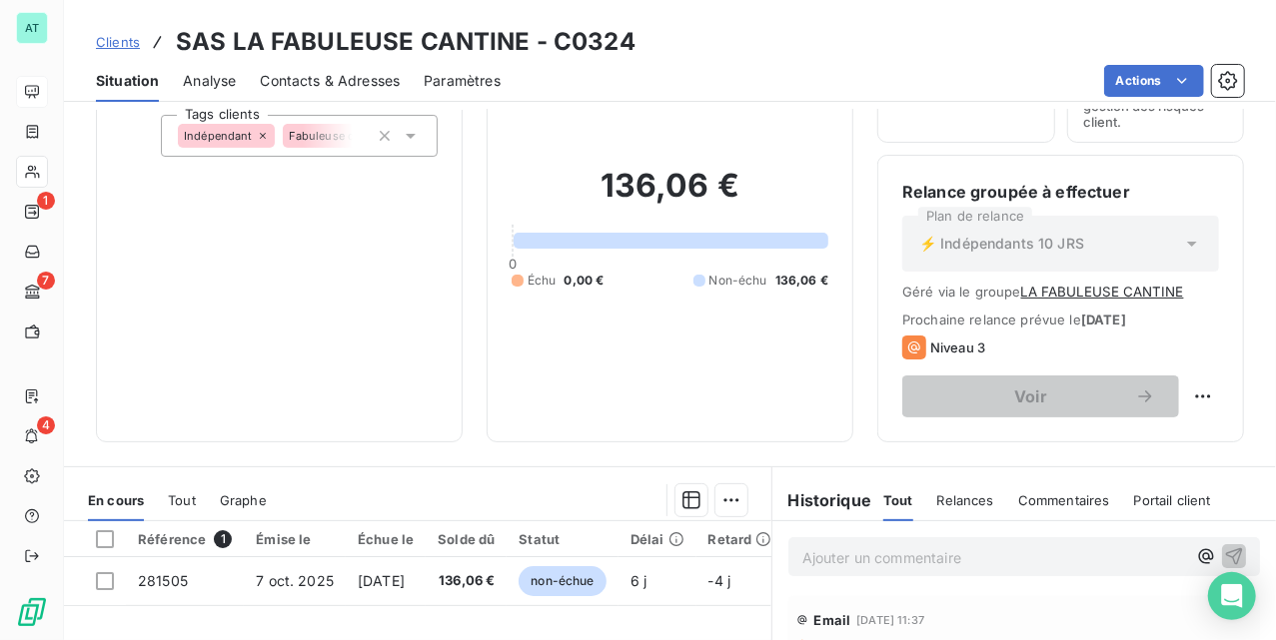
drag, startPoint x: 580, startPoint y: 289, endPoint x: 537, endPoint y: 300, distance: 44.3
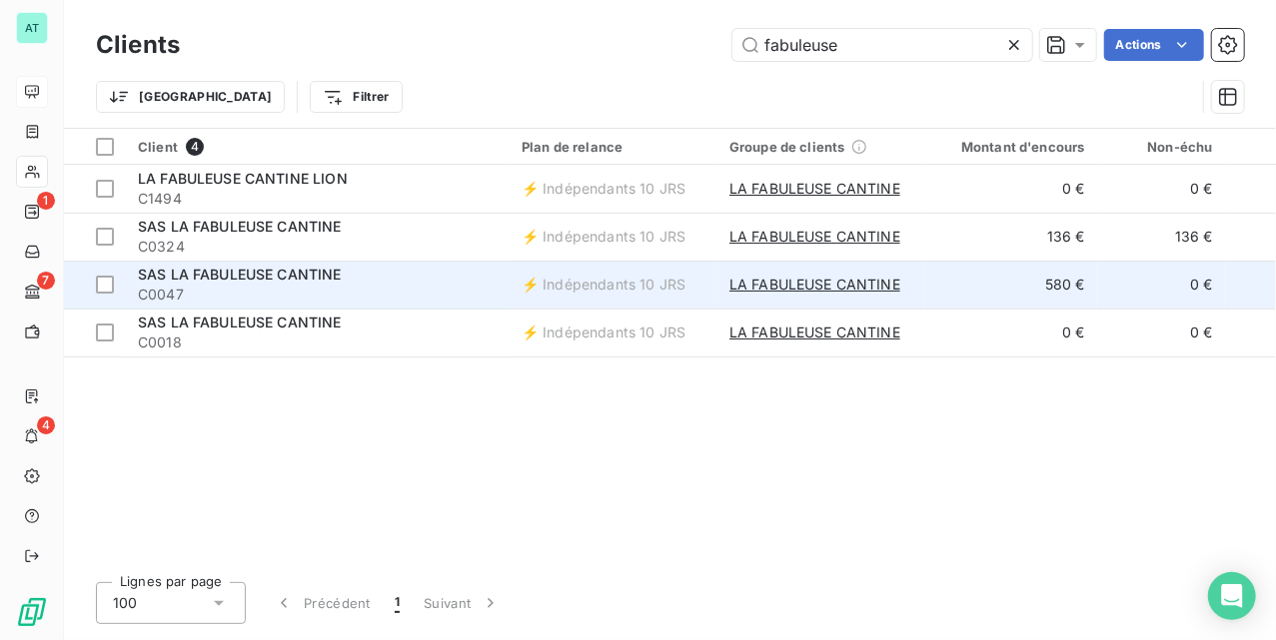
click at [381, 288] on span "C0047" at bounding box center [318, 295] width 360 height 20
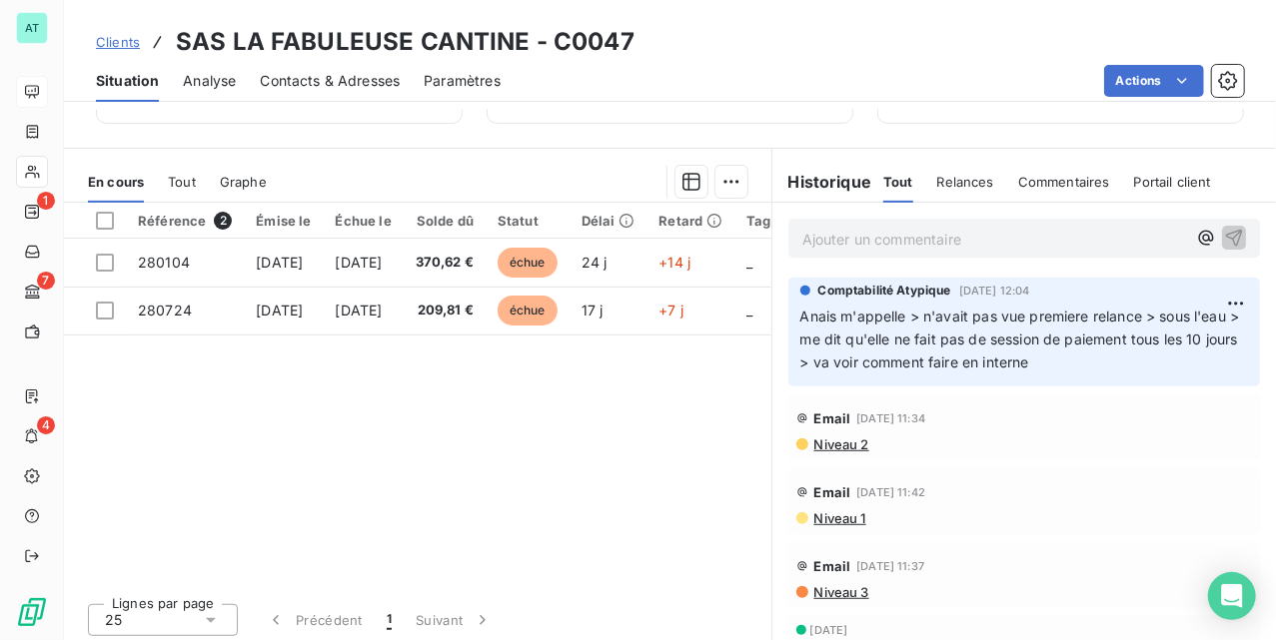
scroll to position [461, 0]
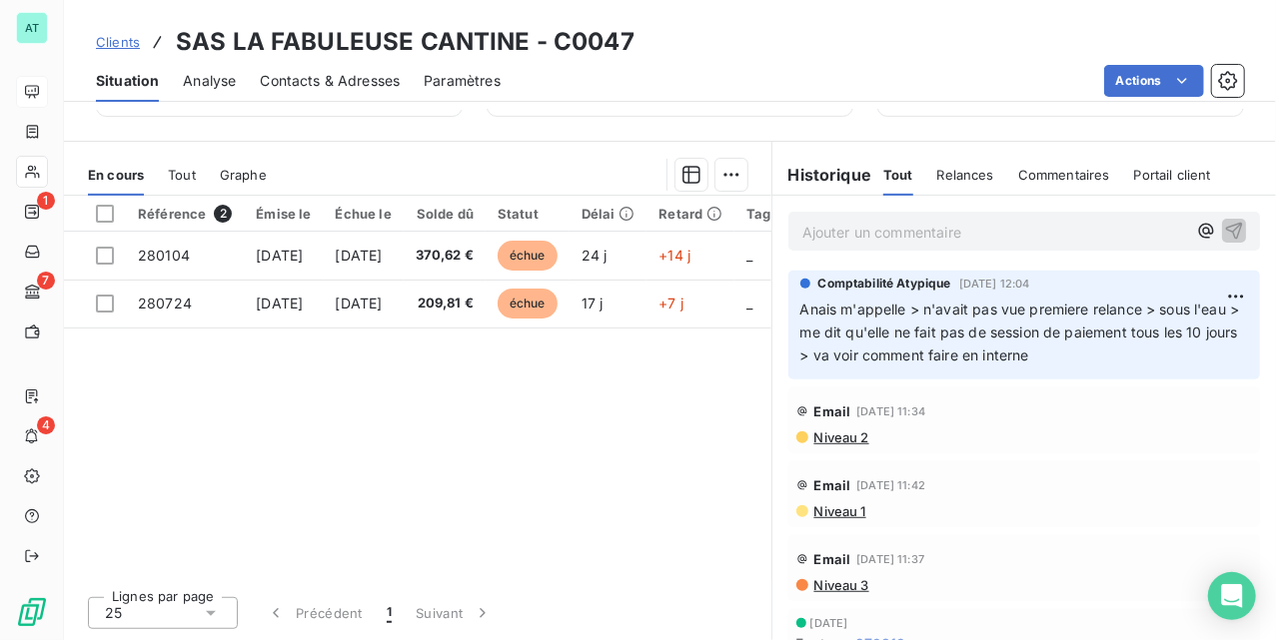
drag, startPoint x: 695, startPoint y: 505, endPoint x: 627, endPoint y: 506, distance: 68.0
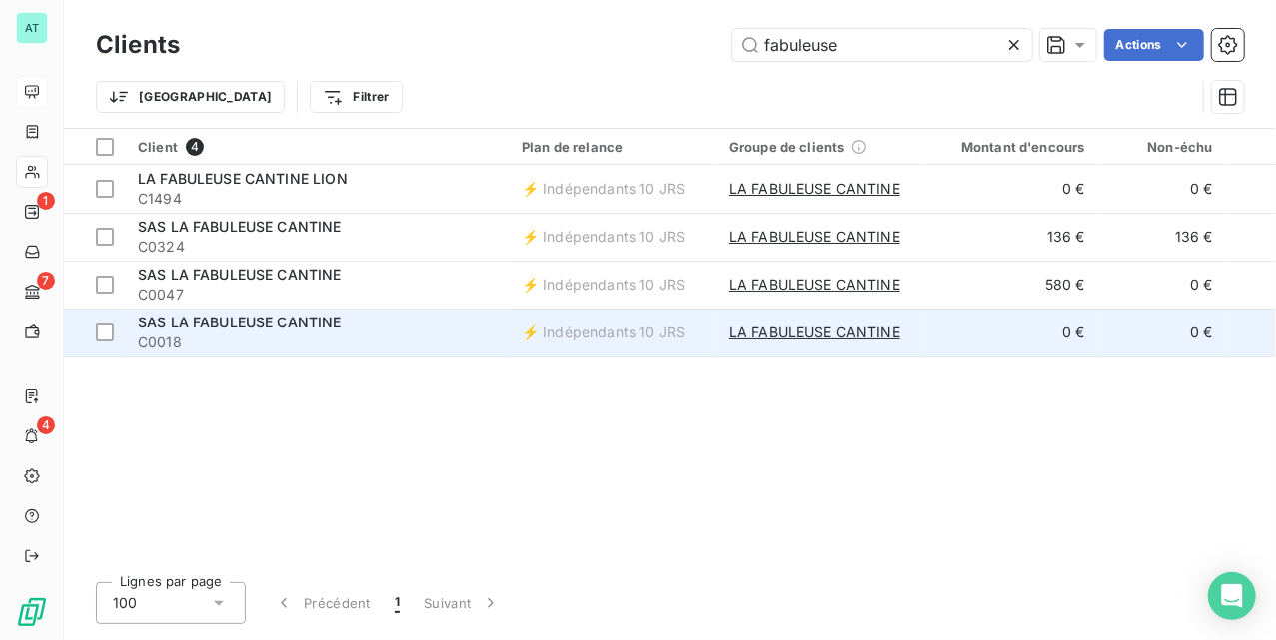
click at [220, 341] on span "C0018" at bounding box center [318, 343] width 360 height 20
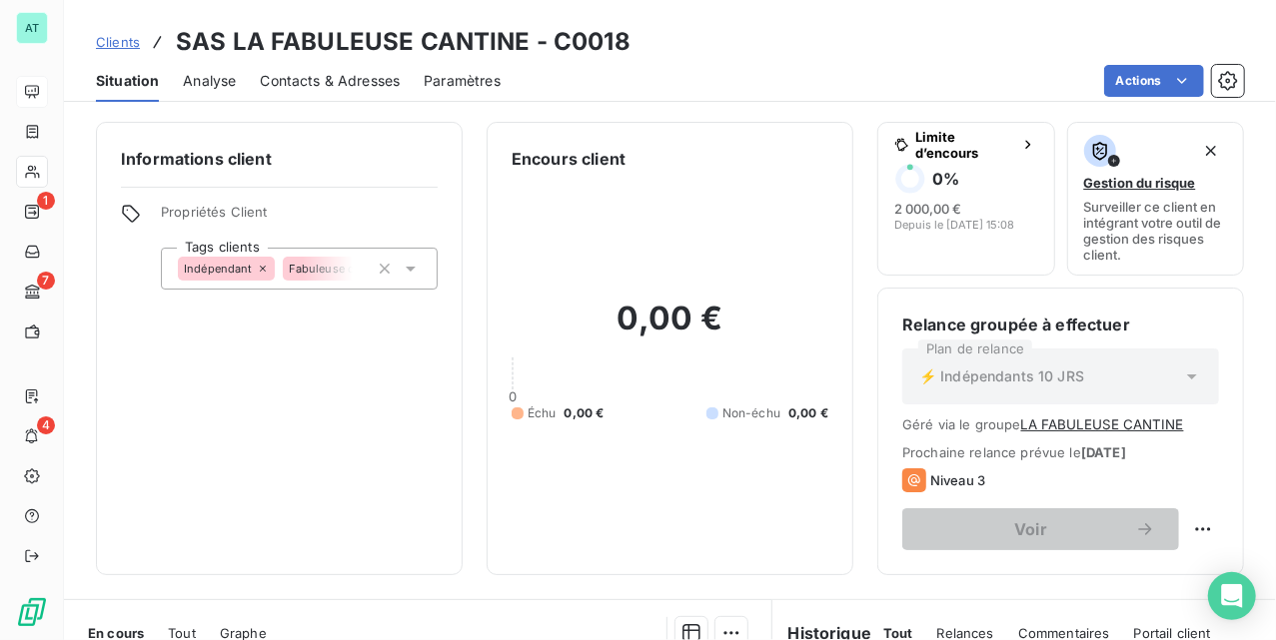
click at [377, 486] on div "Informations client Propriétés Client Tags clients Indépendant Fabuleuse cantine" at bounding box center [279, 349] width 367 height 454
drag, startPoint x: 449, startPoint y: 432, endPoint x: 386, endPoint y: 449, distance: 65.2
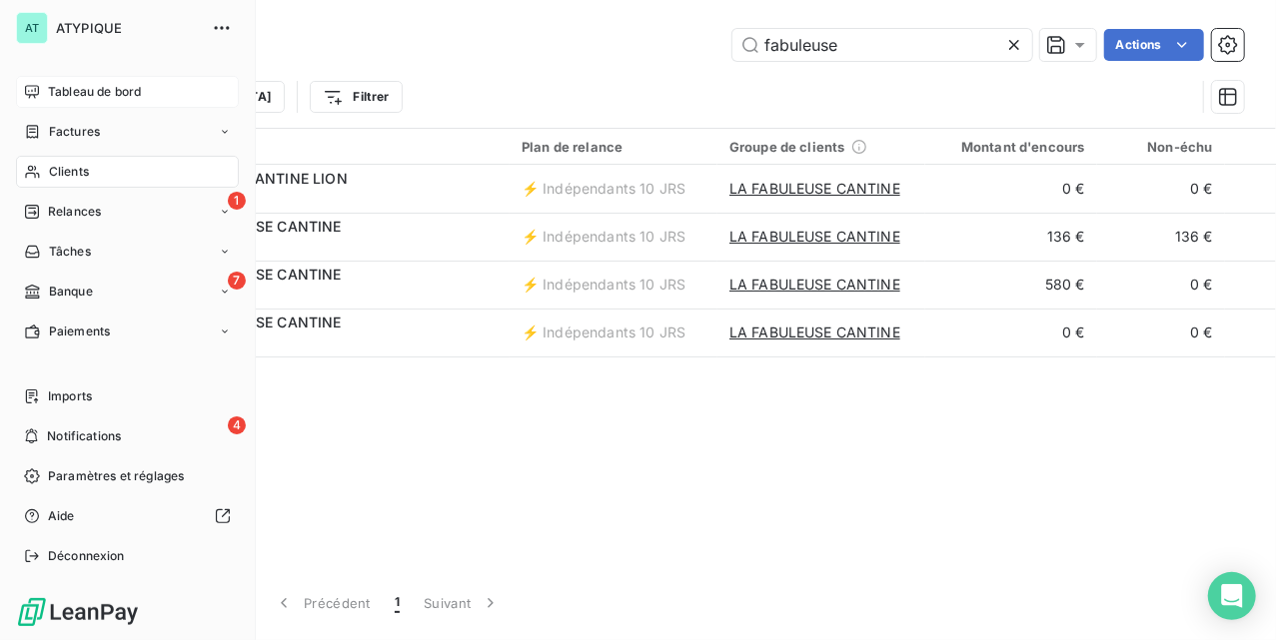
click at [56, 93] on span "Tableau de bord" at bounding box center [94, 92] width 93 height 18
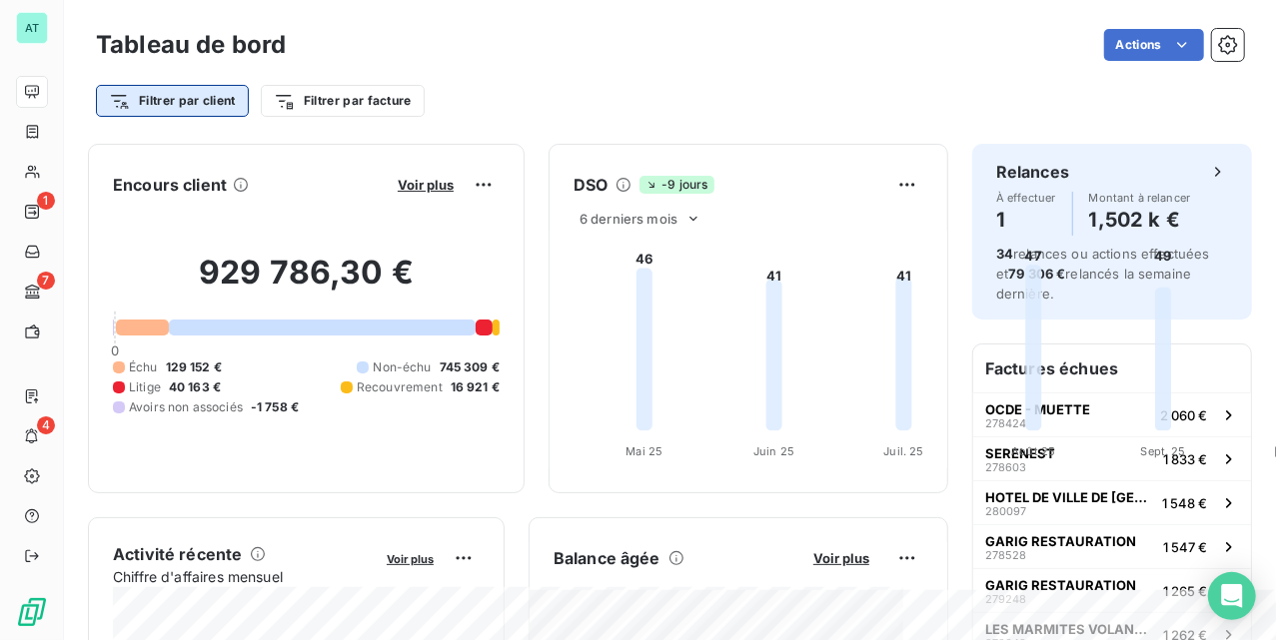
click at [166, 98] on html "AT 1 7 4 Tableau de bord Actions Filtrer par client Filtrer par facture Encours…" at bounding box center [638, 320] width 1276 height 640
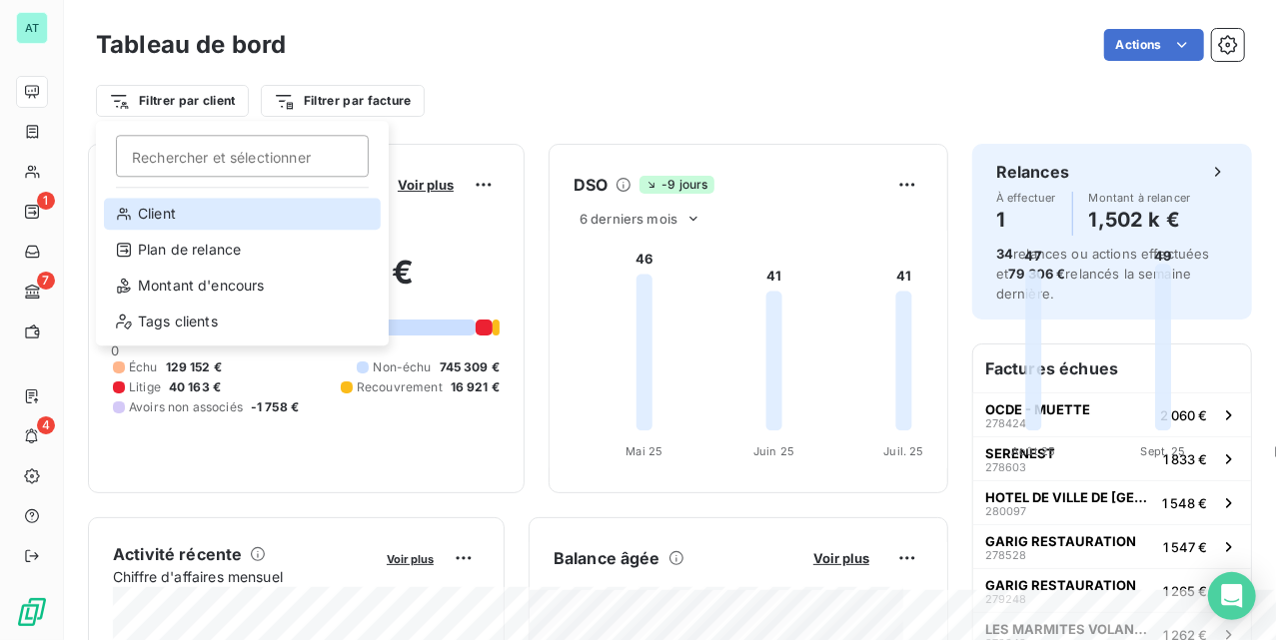
click at [204, 224] on div "Client" at bounding box center [242, 214] width 277 height 32
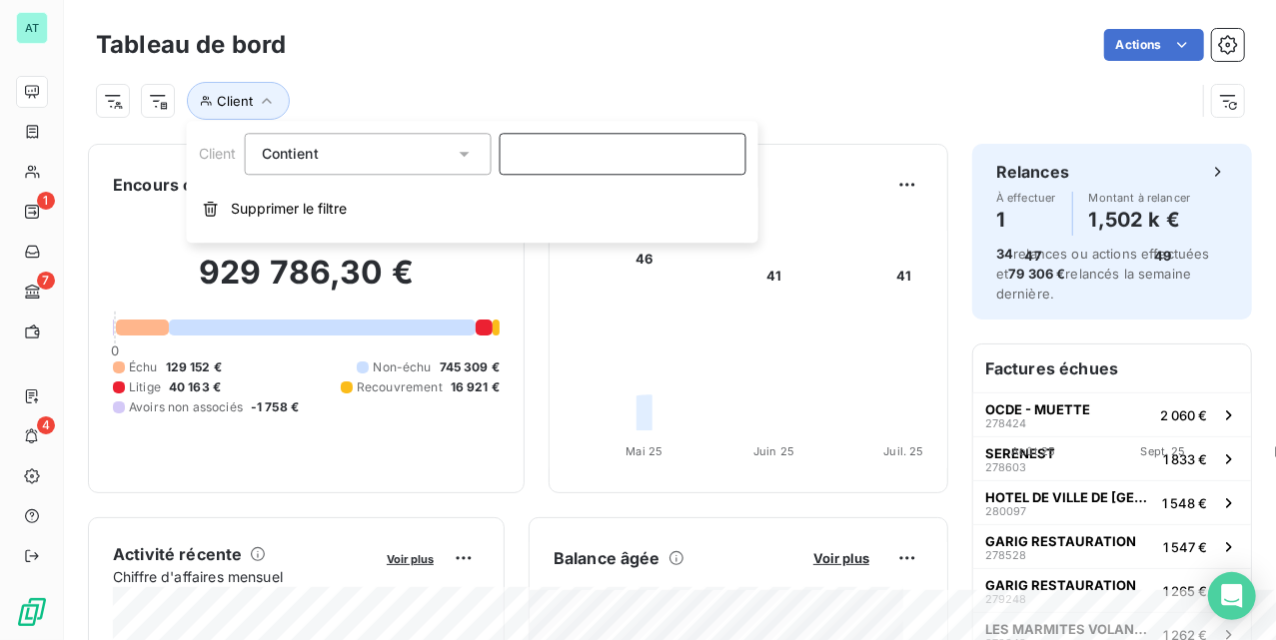
click at [578, 148] on input at bounding box center [623, 154] width 247 height 42
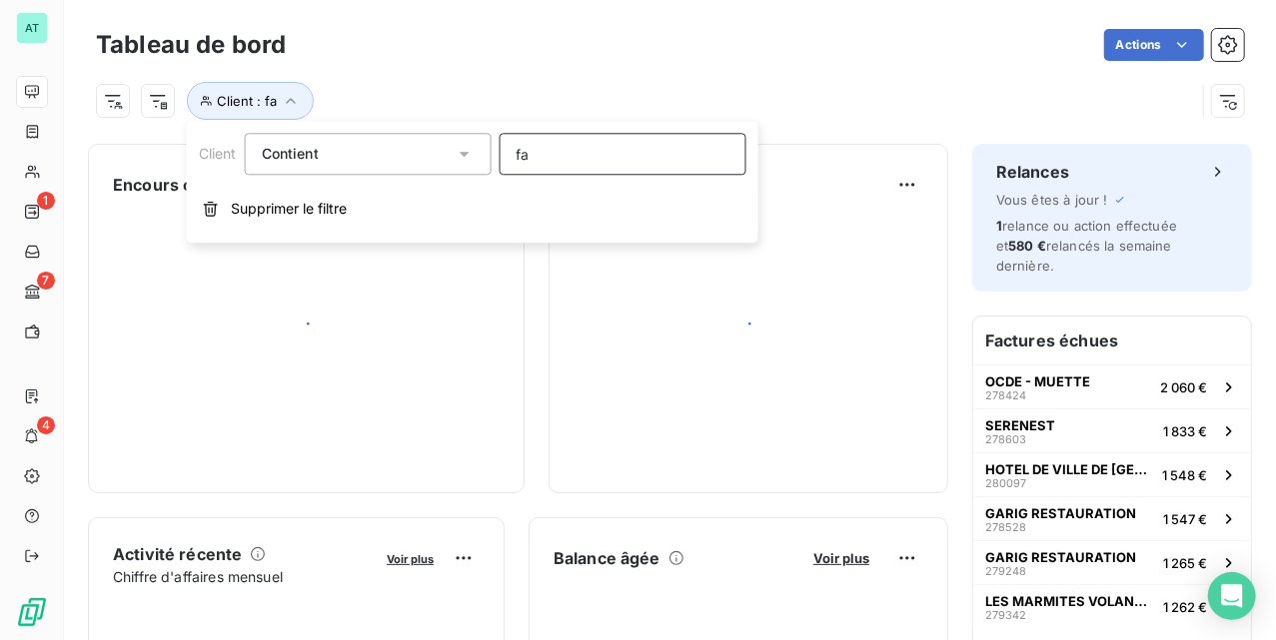
type input "fab"
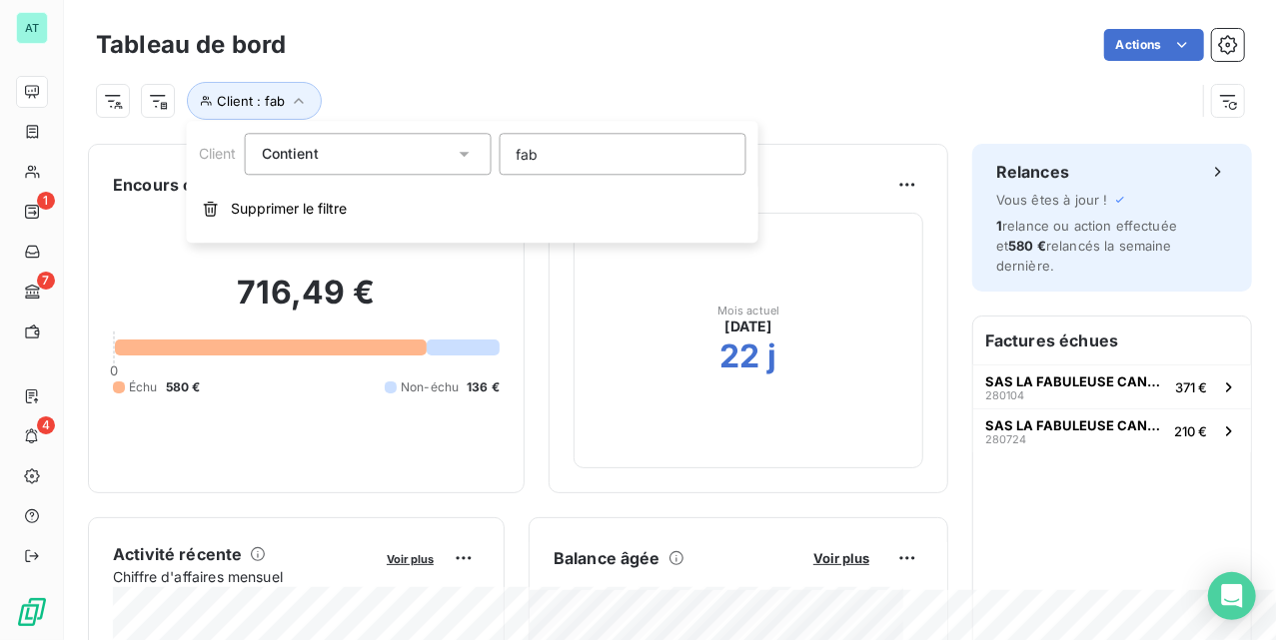
click at [500, 260] on div "716,49 € 0 Échu 580 € Non-échu 136 €" at bounding box center [306, 335] width 387 height 268
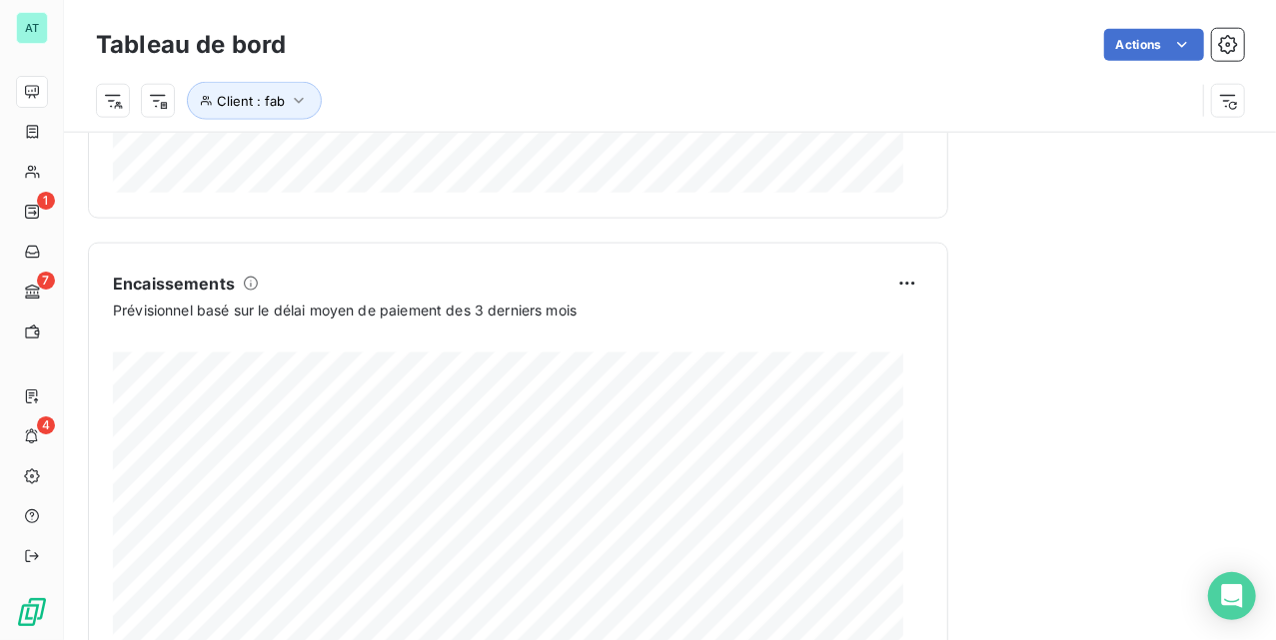
scroll to position [689, 0]
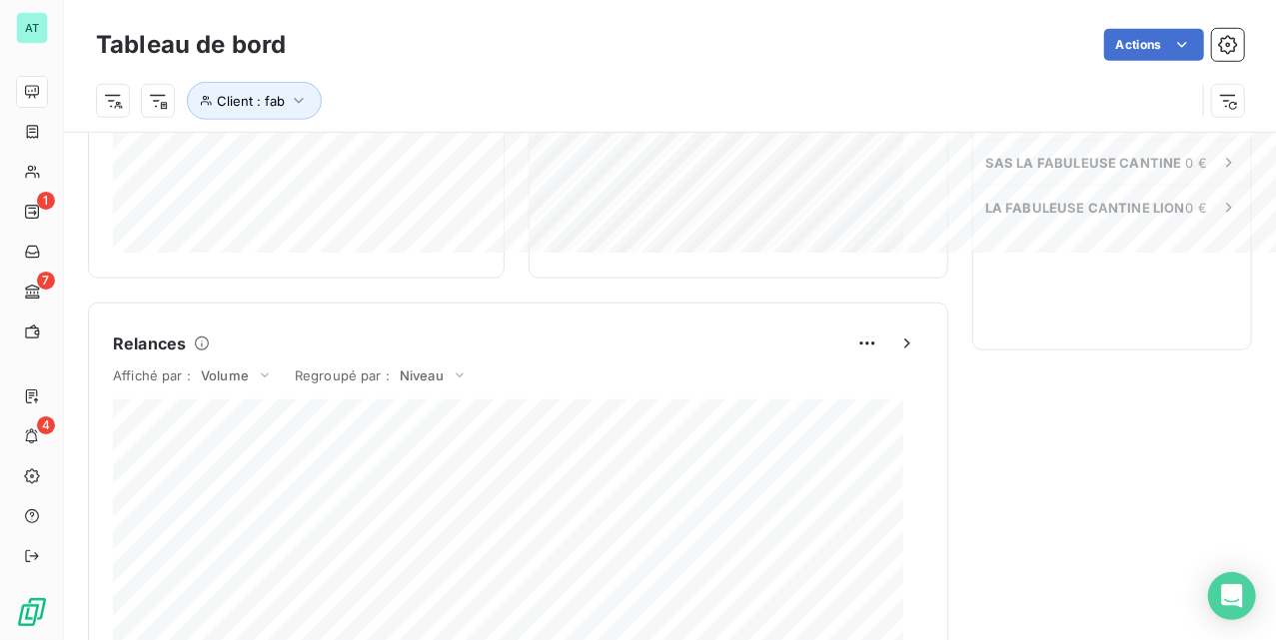
click at [1203, 100] on div at bounding box center [1223, 101] width 41 height 32
click at [1229, 105] on icon "button" at bounding box center [1233, 106] width 8 height 8
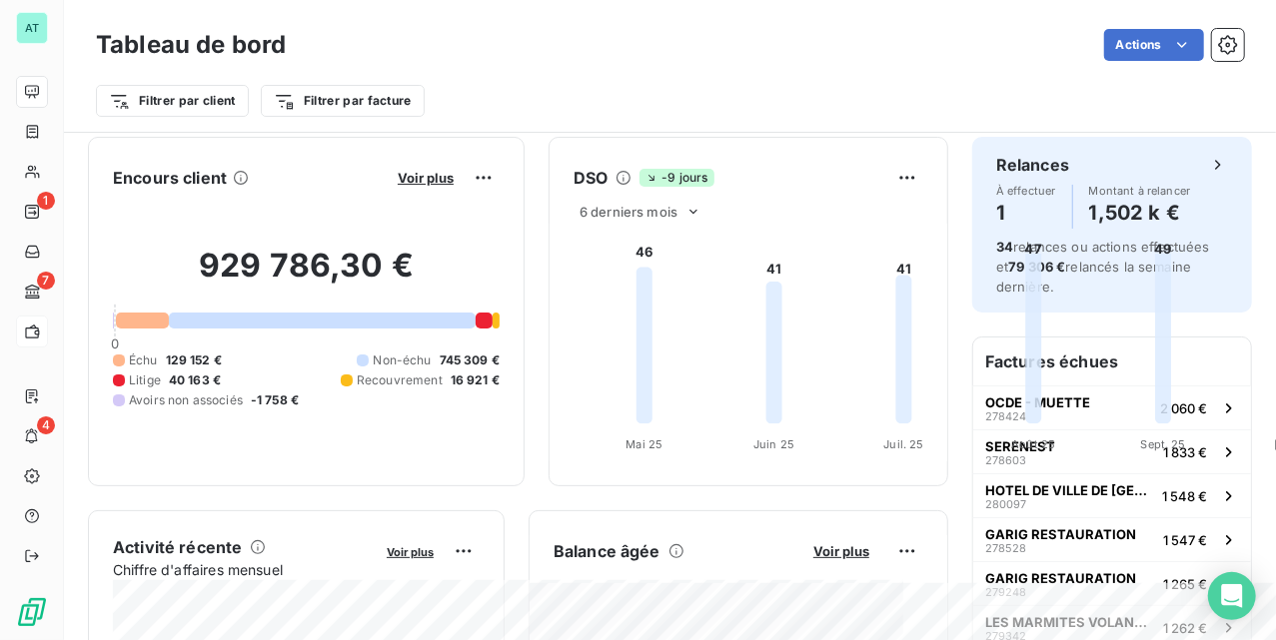
scroll to position [0, 0]
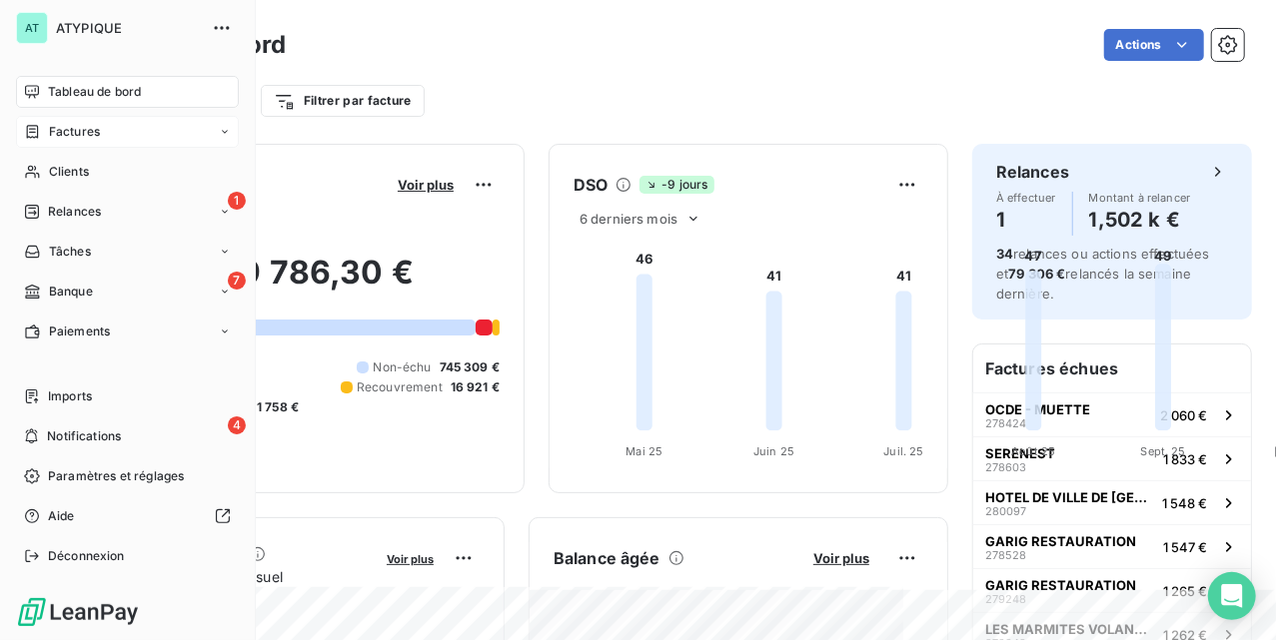
click at [77, 128] on span "Factures" at bounding box center [74, 132] width 51 height 18
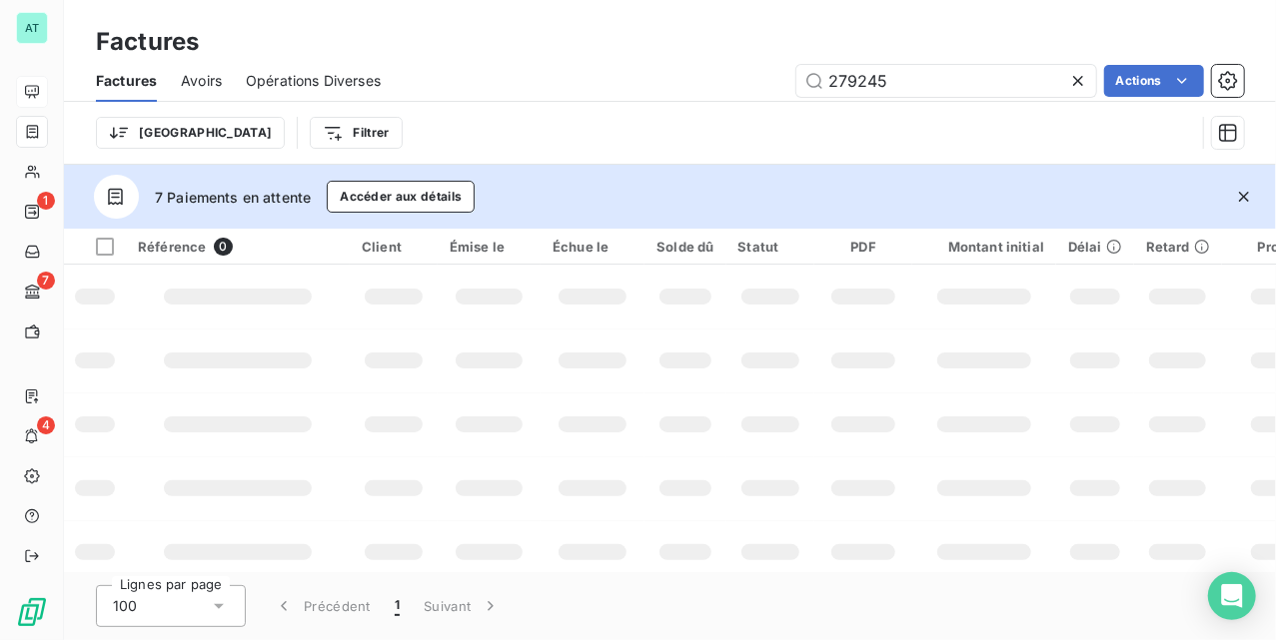
click at [1263, 193] on button "button" at bounding box center [1244, 197] width 44 height 44
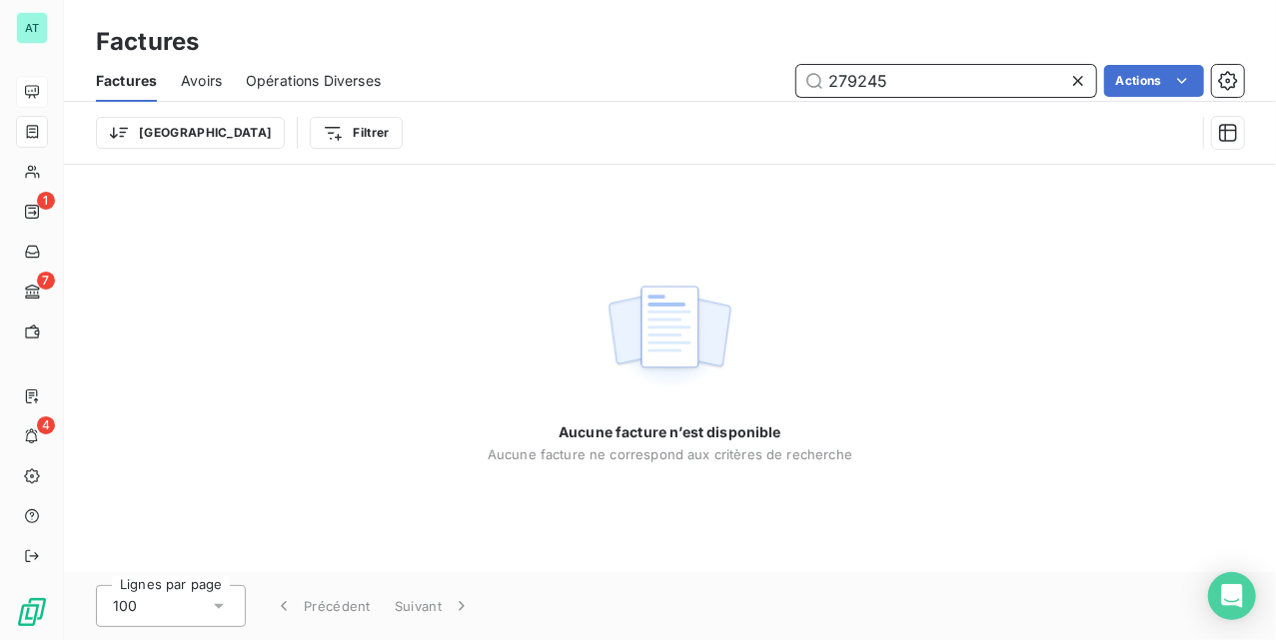
click at [963, 92] on input "279245" at bounding box center [946, 81] width 300 height 32
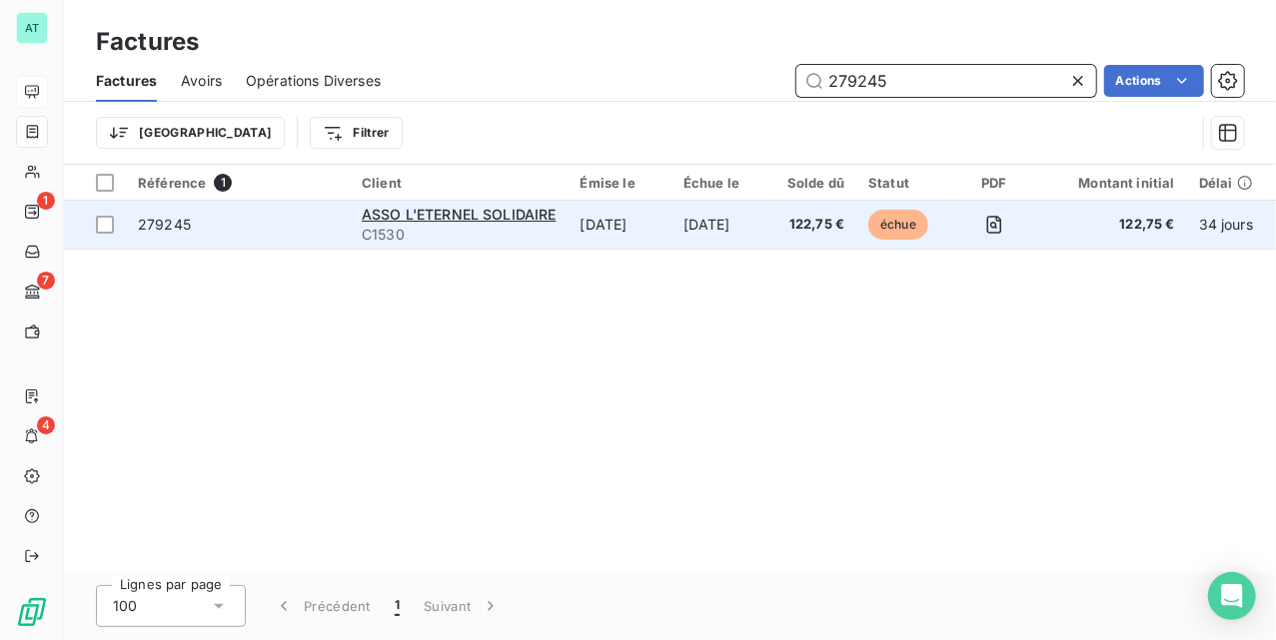
type input "279245"
click at [149, 232] on span "279245" at bounding box center [164, 224] width 53 height 17
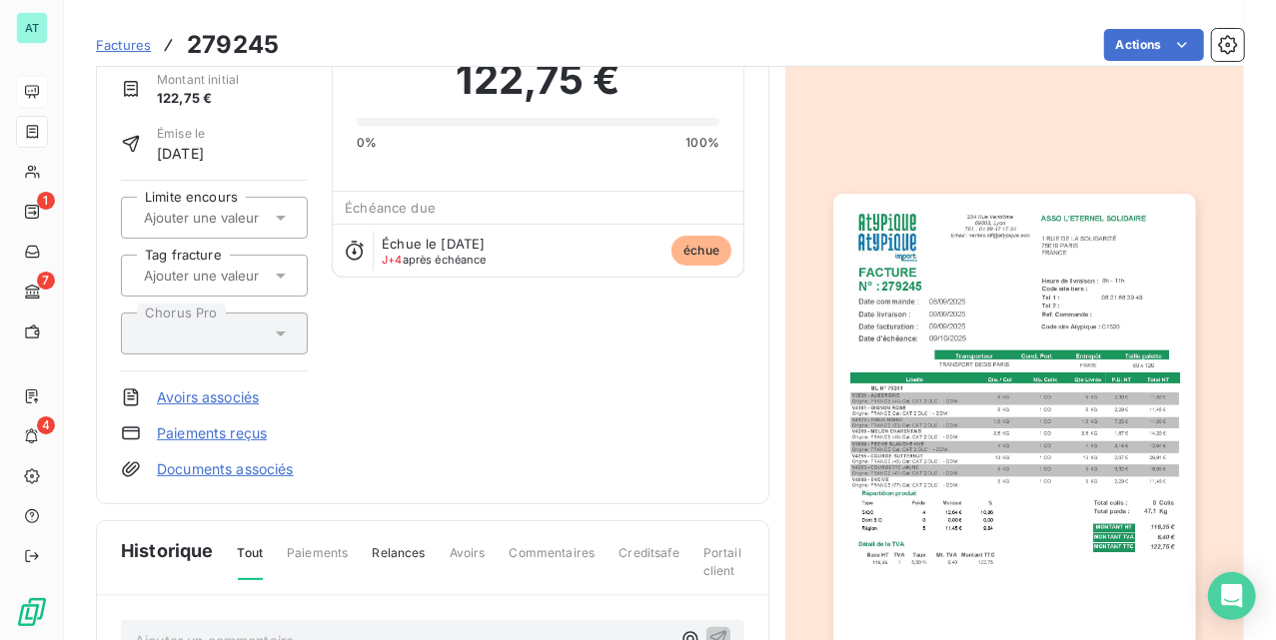
scroll to position [466, 0]
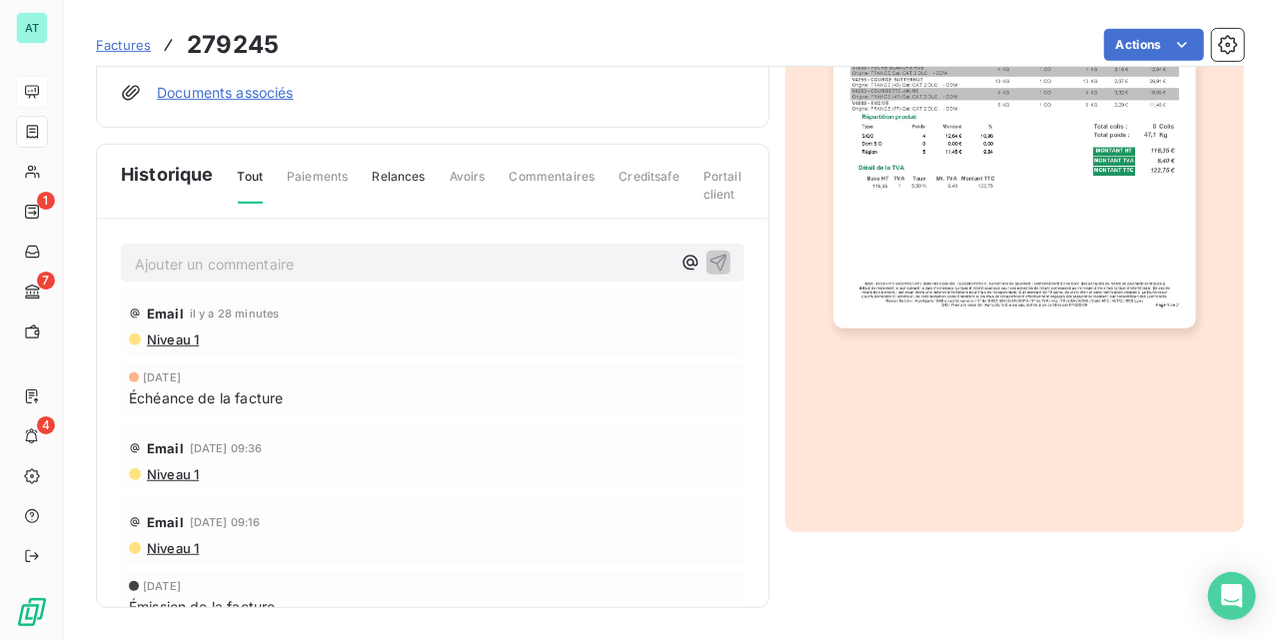
click at [277, 260] on p "Ajouter un commentaire ﻿" at bounding box center [403, 264] width 536 height 25
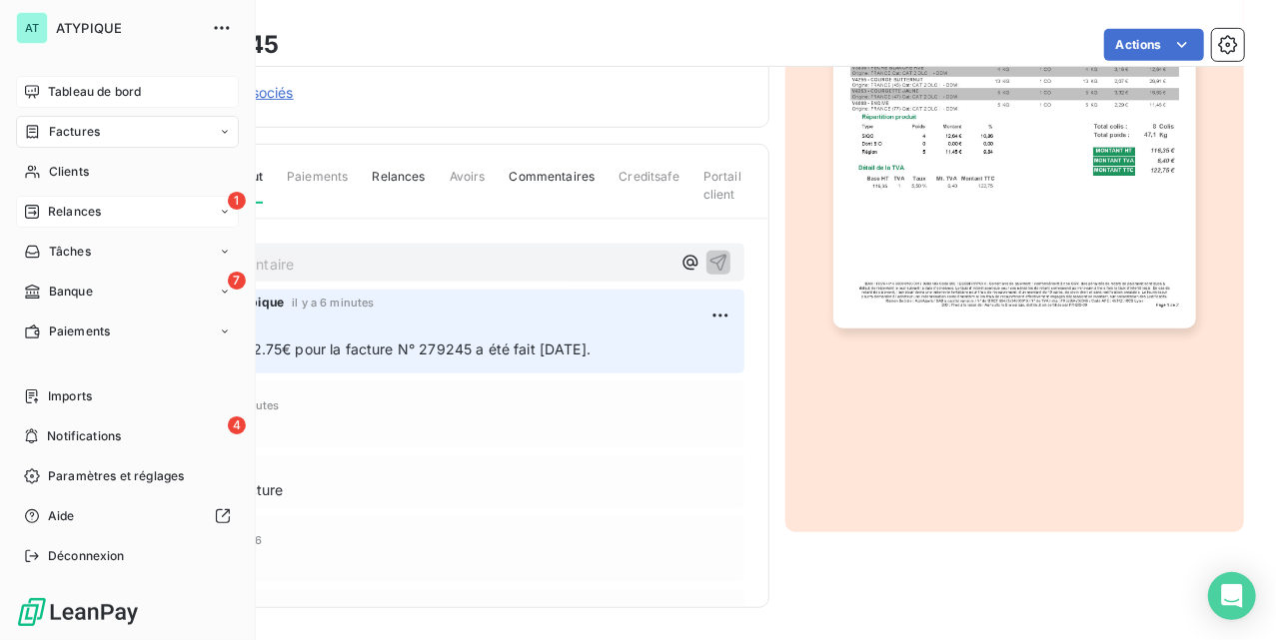
click at [97, 197] on div "1 Relances" at bounding box center [127, 212] width 223 height 32
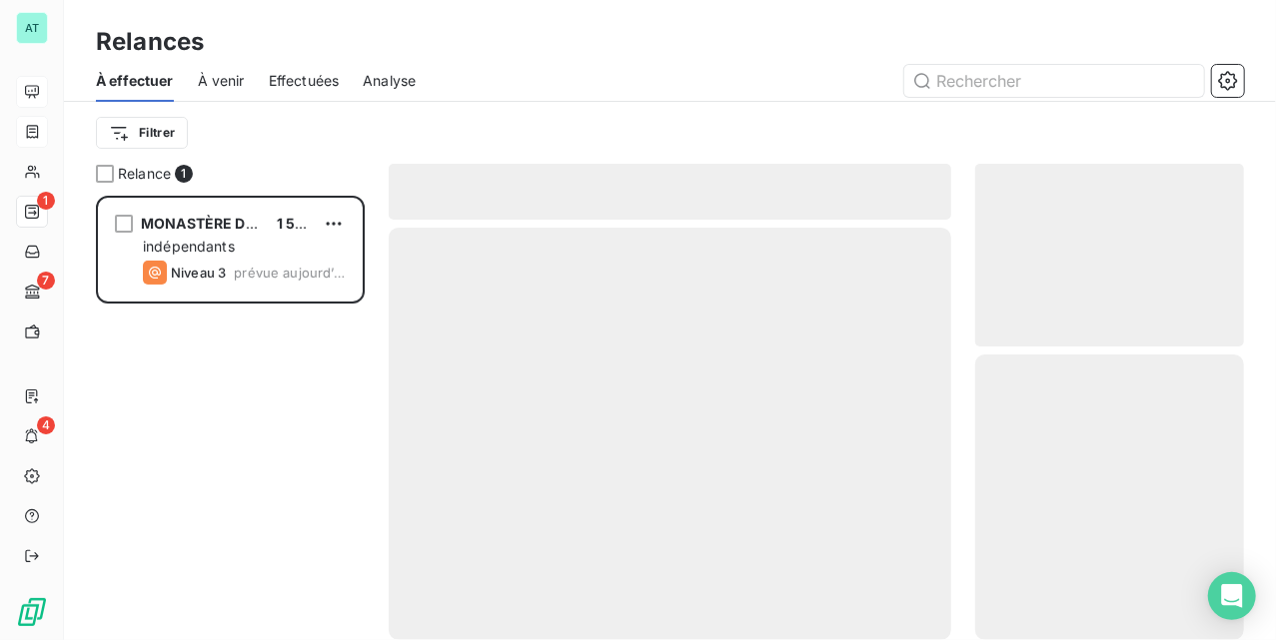
scroll to position [425, 249]
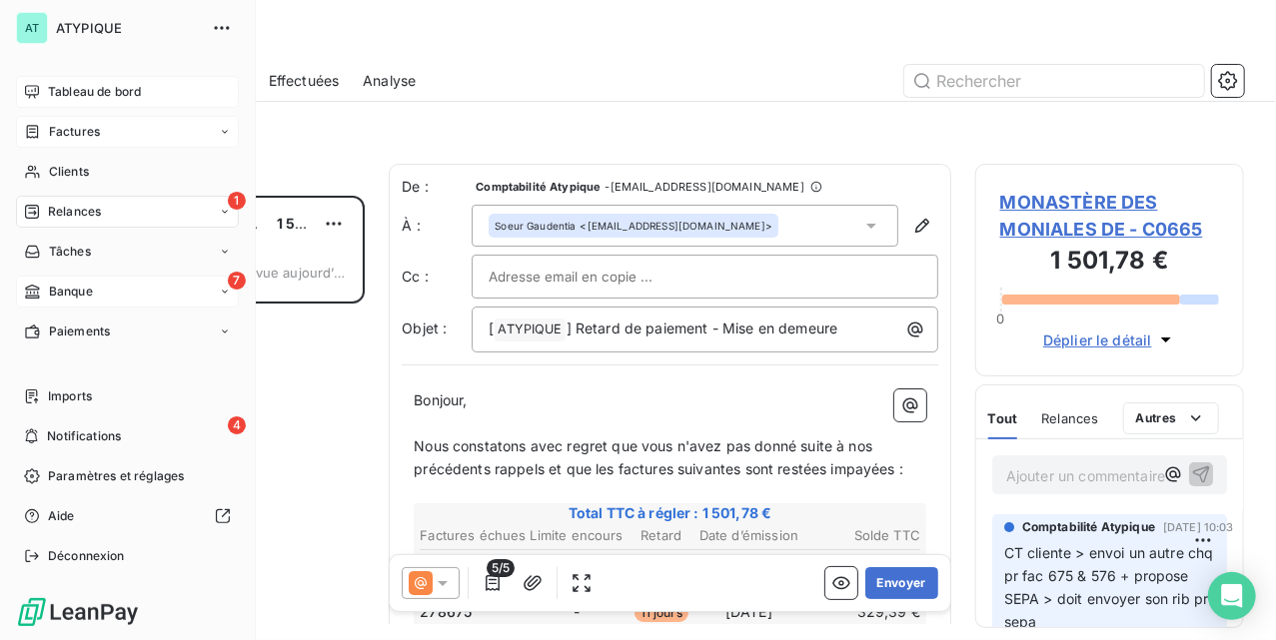
click at [121, 294] on div "7 Banque" at bounding box center [127, 292] width 223 height 32
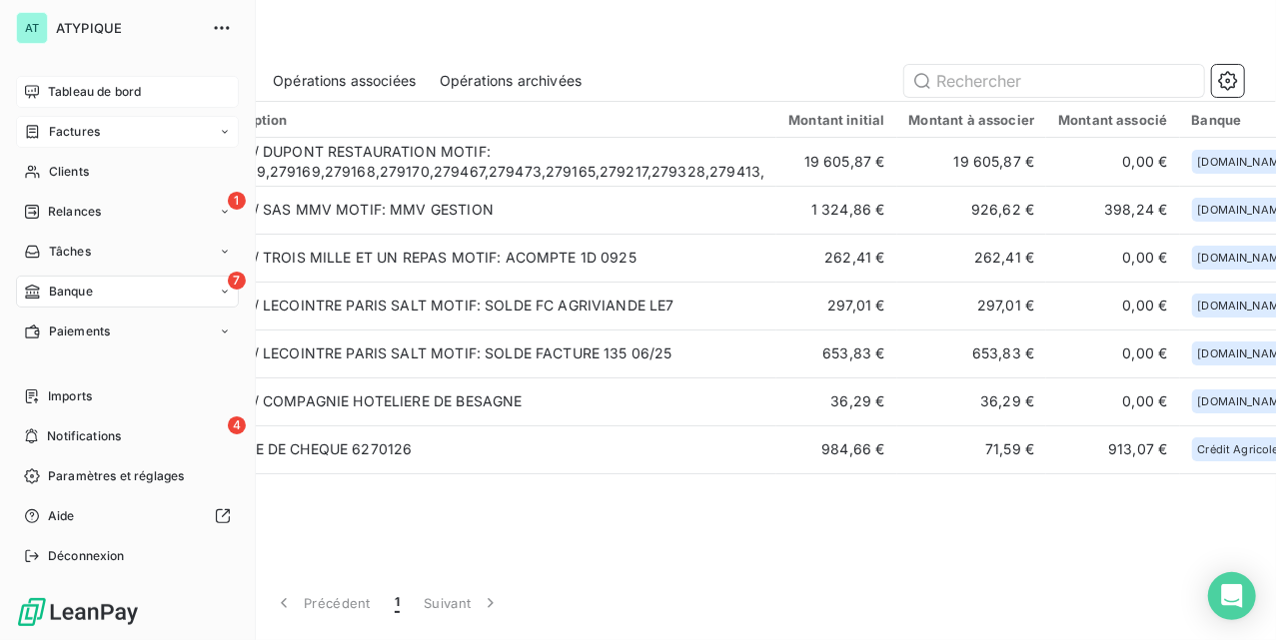
click at [69, 129] on span "Factures" at bounding box center [74, 132] width 51 height 18
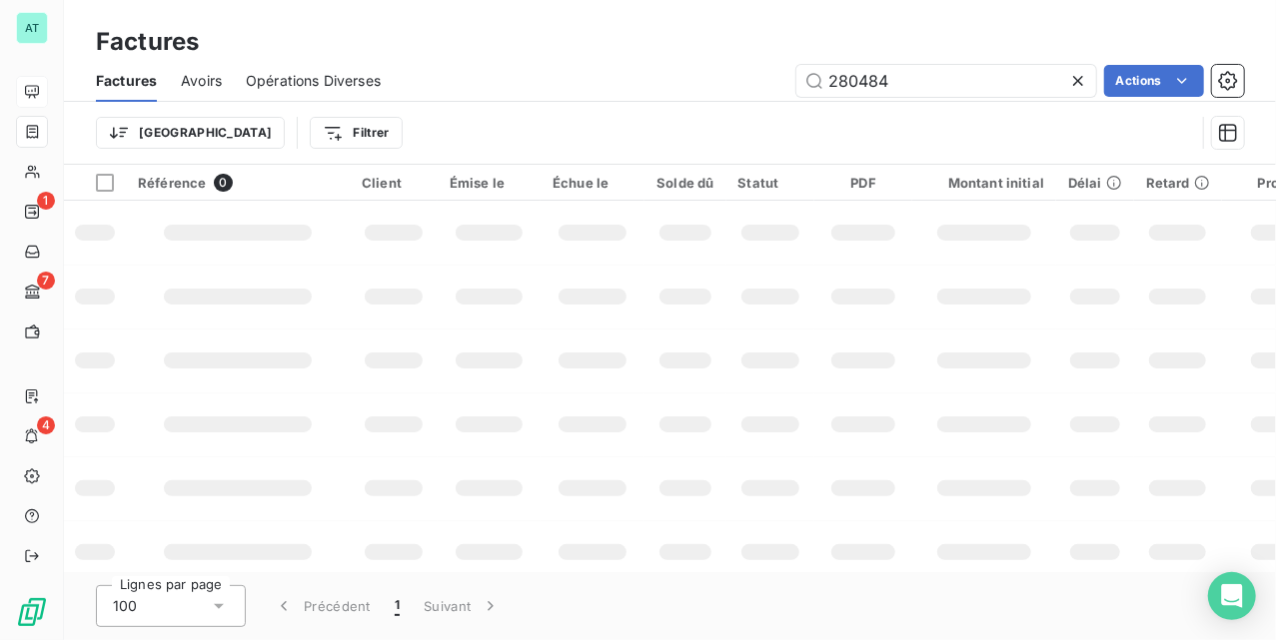
type input "280484"
click at [612, 397] on td at bounding box center [593, 425] width 104 height 64
click at [920, 78] on input "280484" at bounding box center [946, 81] width 300 height 32
click at [561, 358] on div at bounding box center [593, 361] width 68 height 16
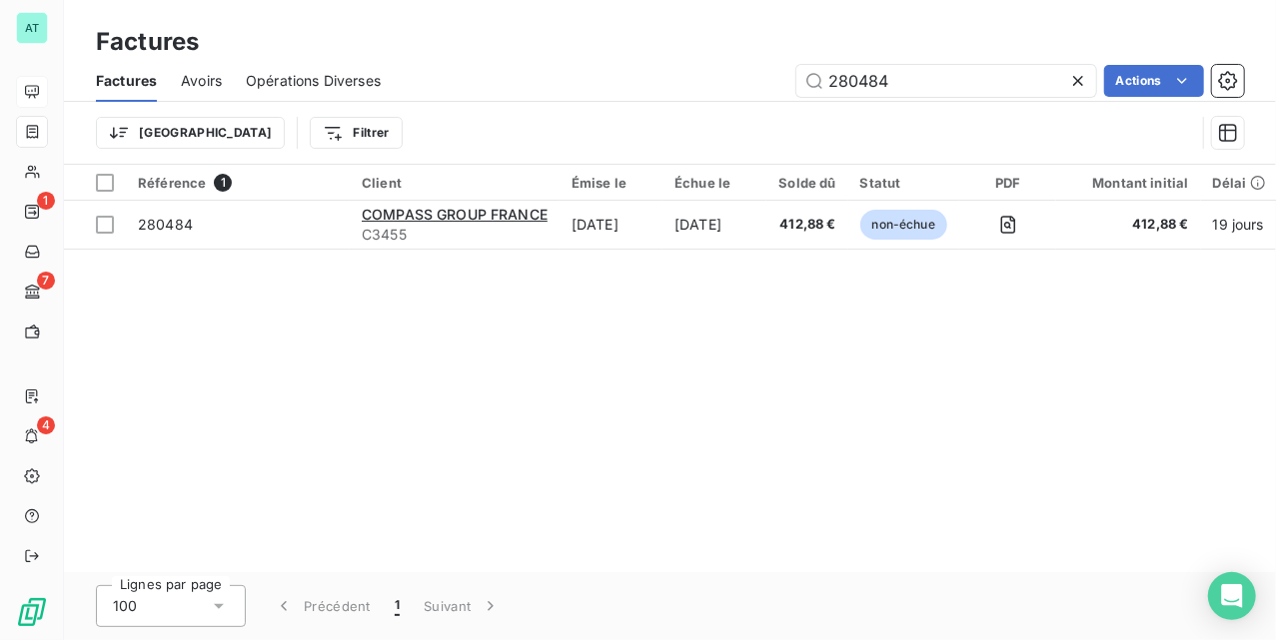
click at [446, 377] on div "Référence 1 Client Émise le Échue le Solde dû Statut PDF Montant initial Délai …" at bounding box center [670, 369] width 1212 height 408
click at [1068, 82] on icon at bounding box center [1078, 81] width 20 height 20
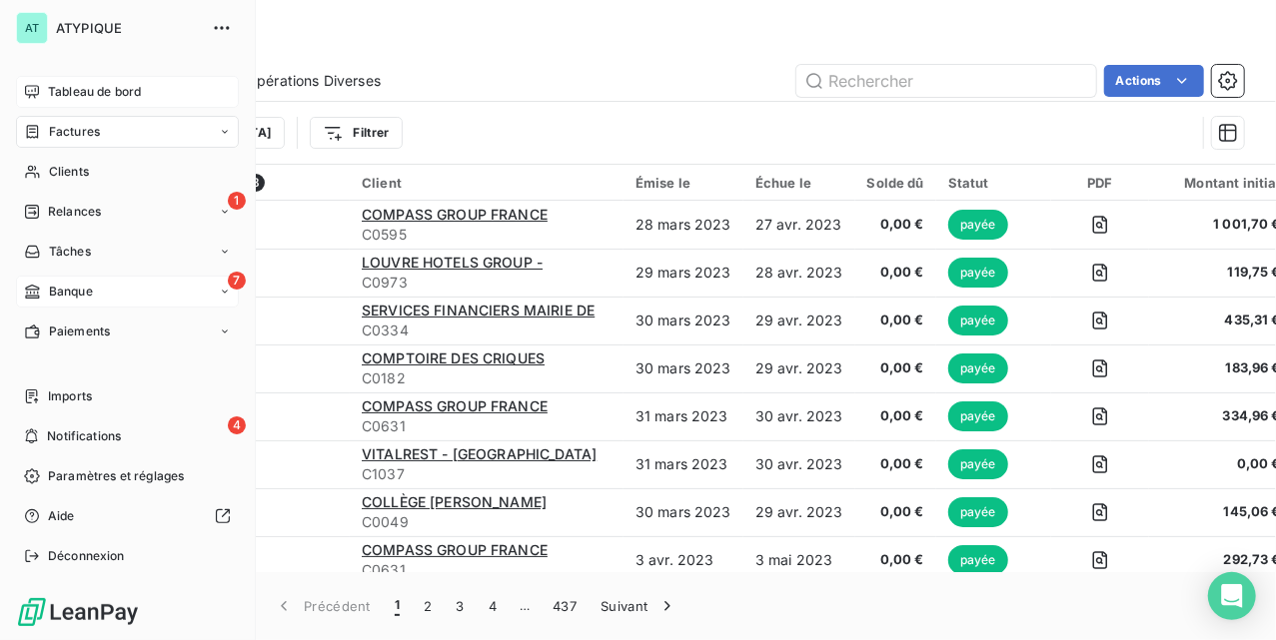
click at [73, 304] on div "7 Banque" at bounding box center [127, 292] width 223 height 32
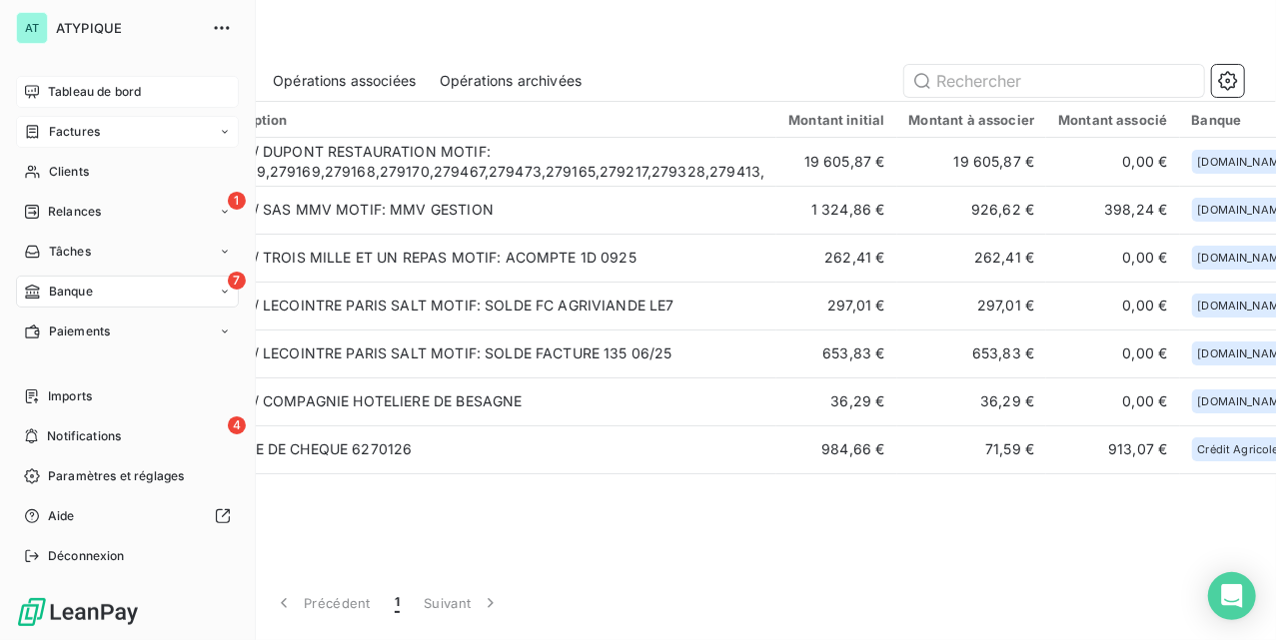
click at [37, 89] on icon at bounding box center [32, 92] width 16 height 16
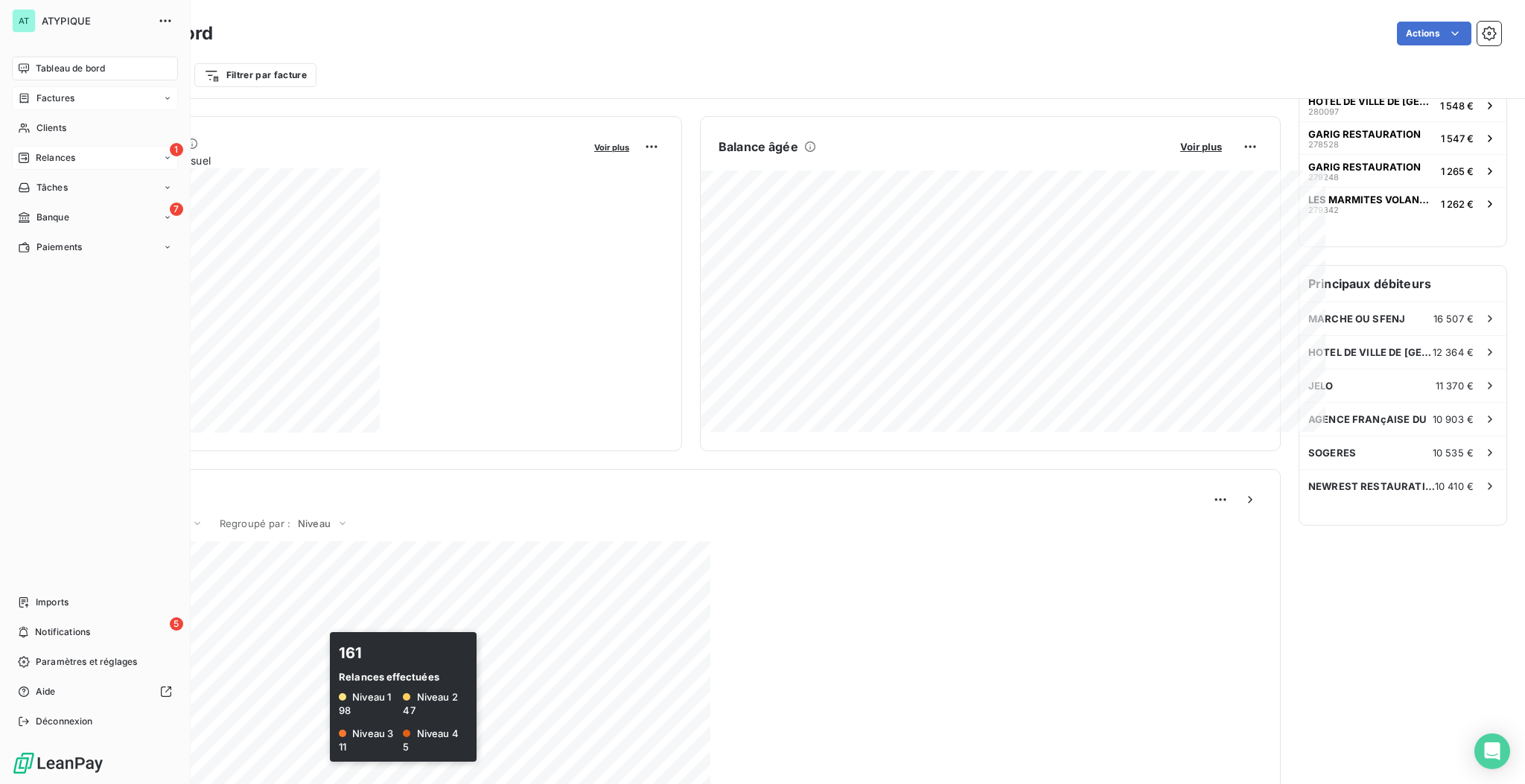
scroll to position [270, 0]
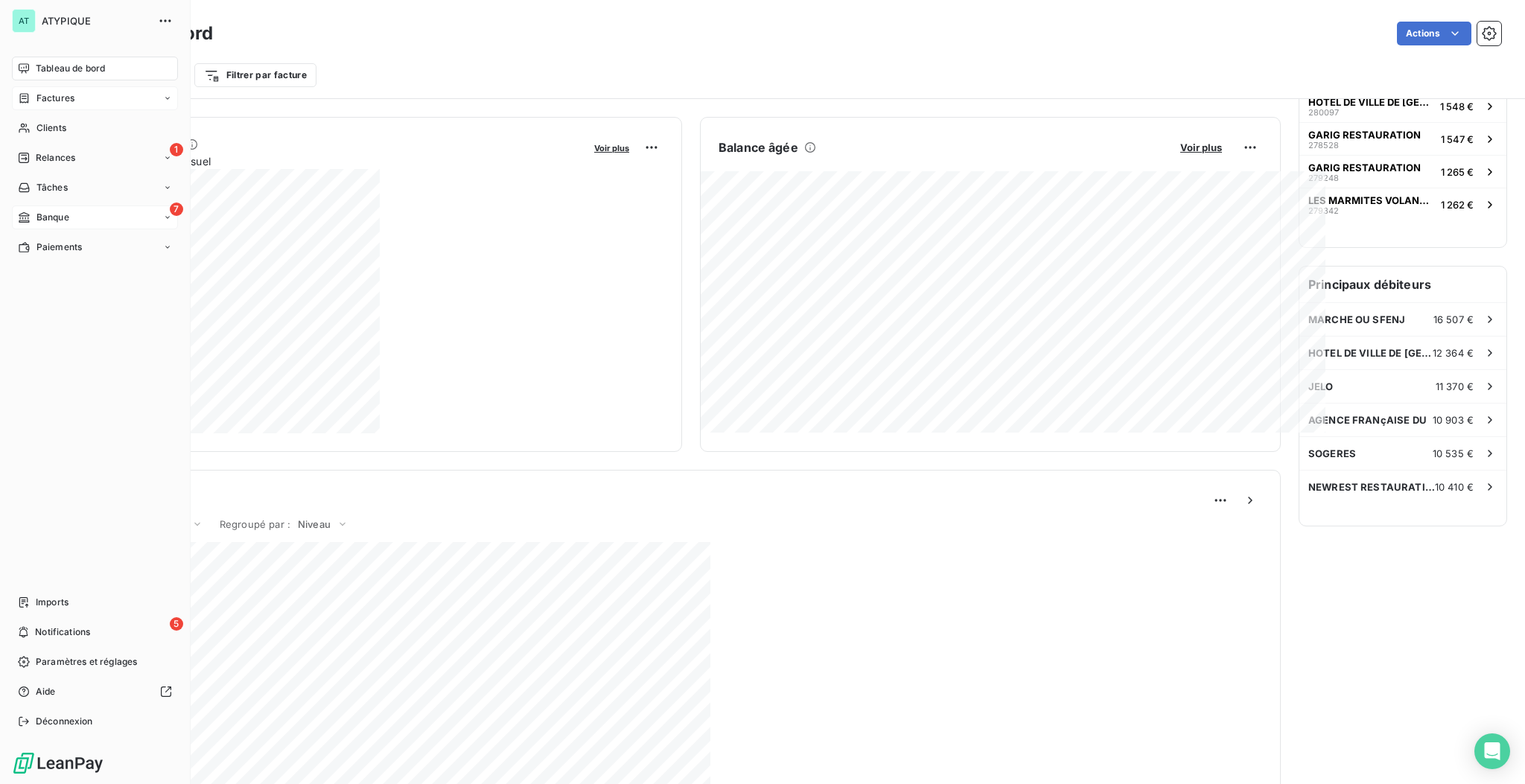
click at [53, 211] on span "Banque" at bounding box center [53, 218] width 33 height 13
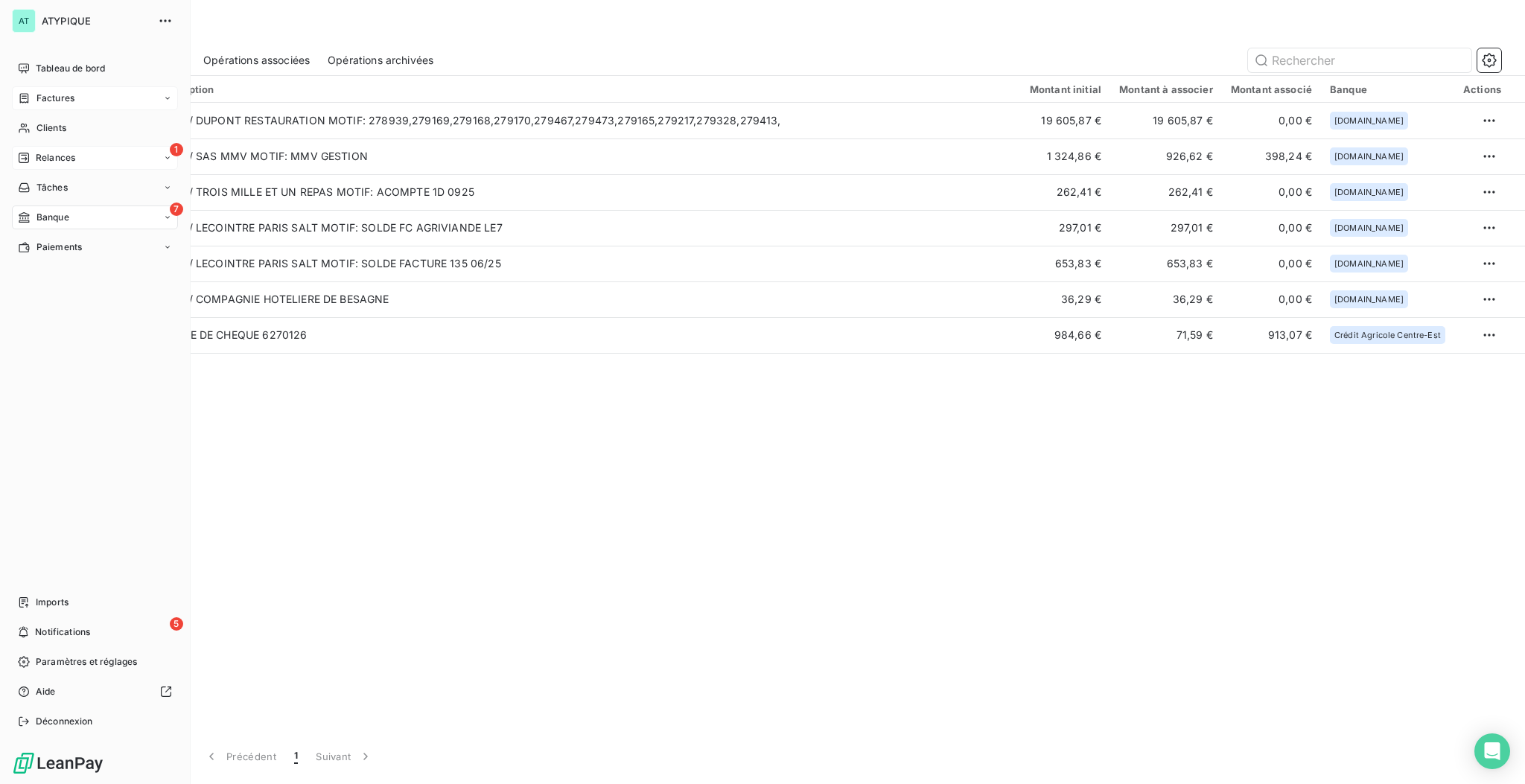
click at [26, 164] on div "Relances" at bounding box center [46, 158] width 57 height 13
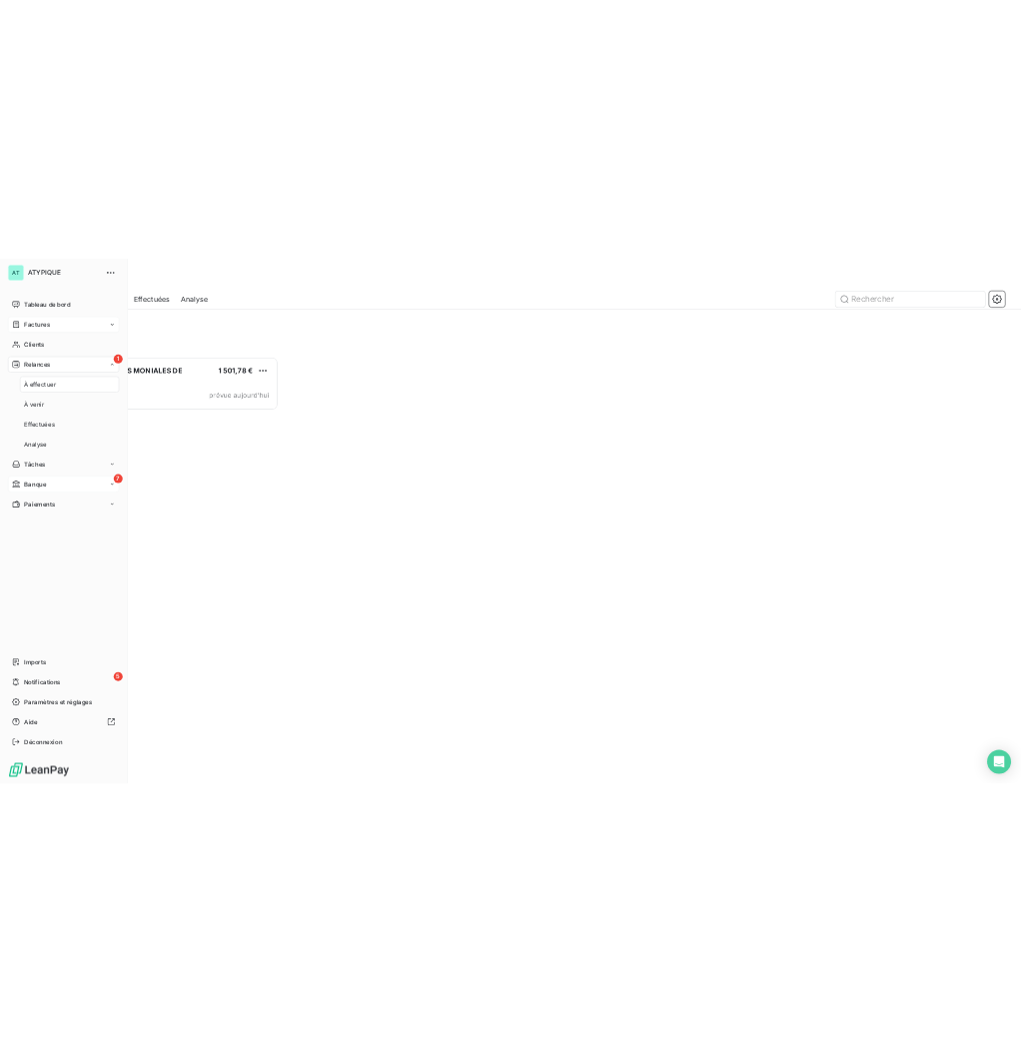
scroll to position [21, 21]
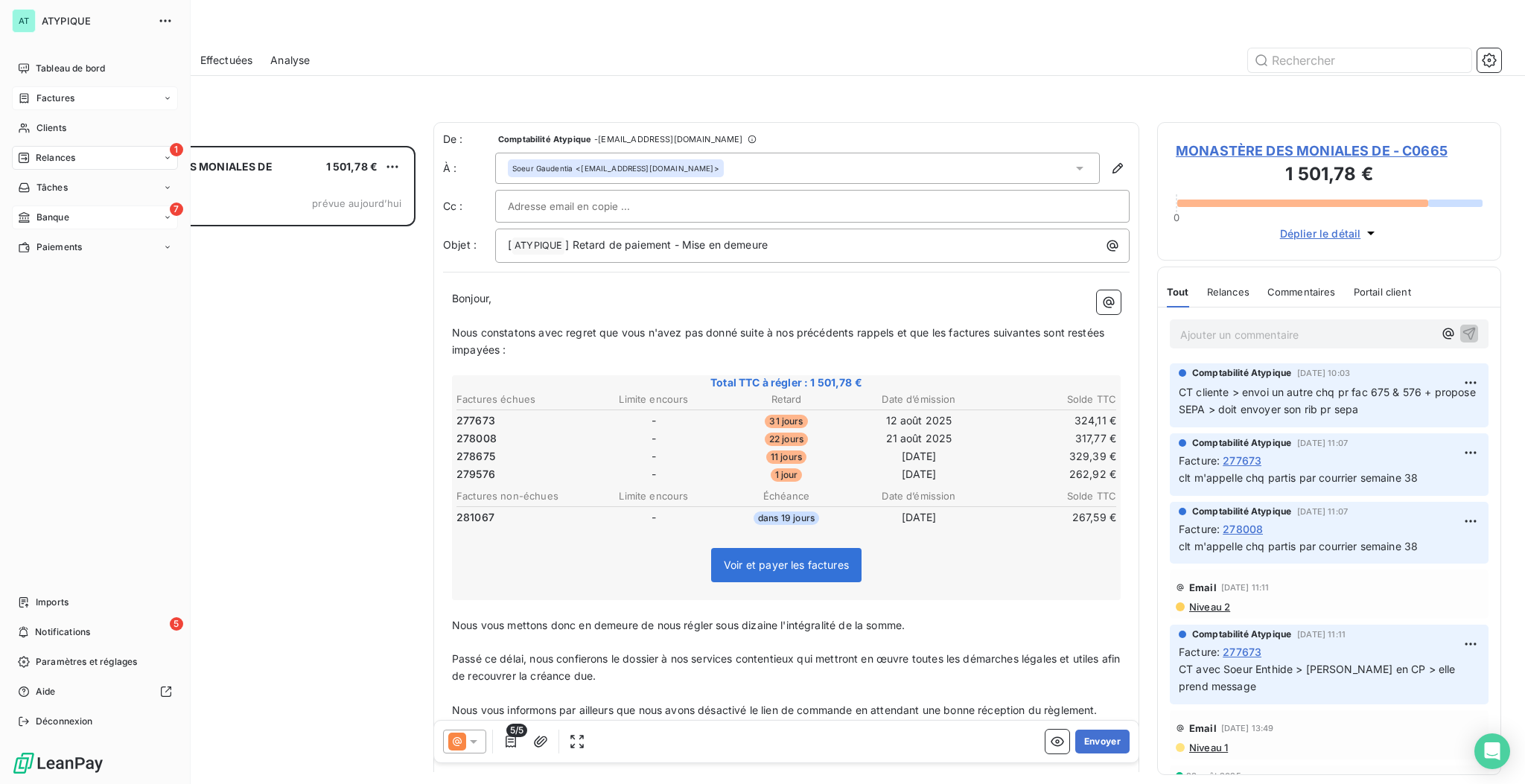
click at [46, 227] on div "7 Banque" at bounding box center [95, 218] width 166 height 24
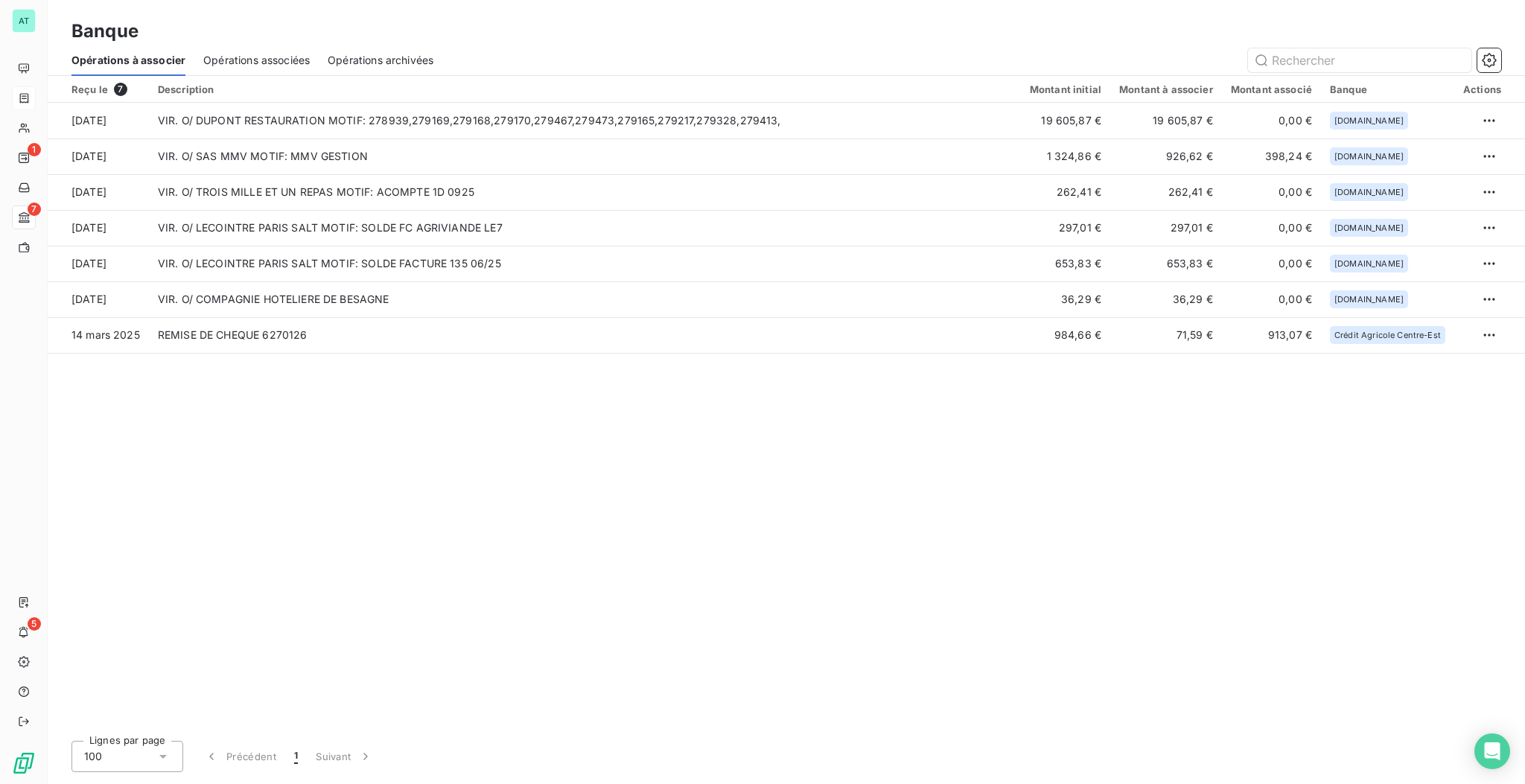
click at [466, 437] on div "Reçu le 7 Description Montant initial Montant à associer Montant associé Banque…" at bounding box center [786, 402] width 1477 height 653
click at [707, 476] on div "Reçu le 7 Description Montant initial Montant à associer Montant associé Banque…" at bounding box center [786, 402] width 1477 height 653
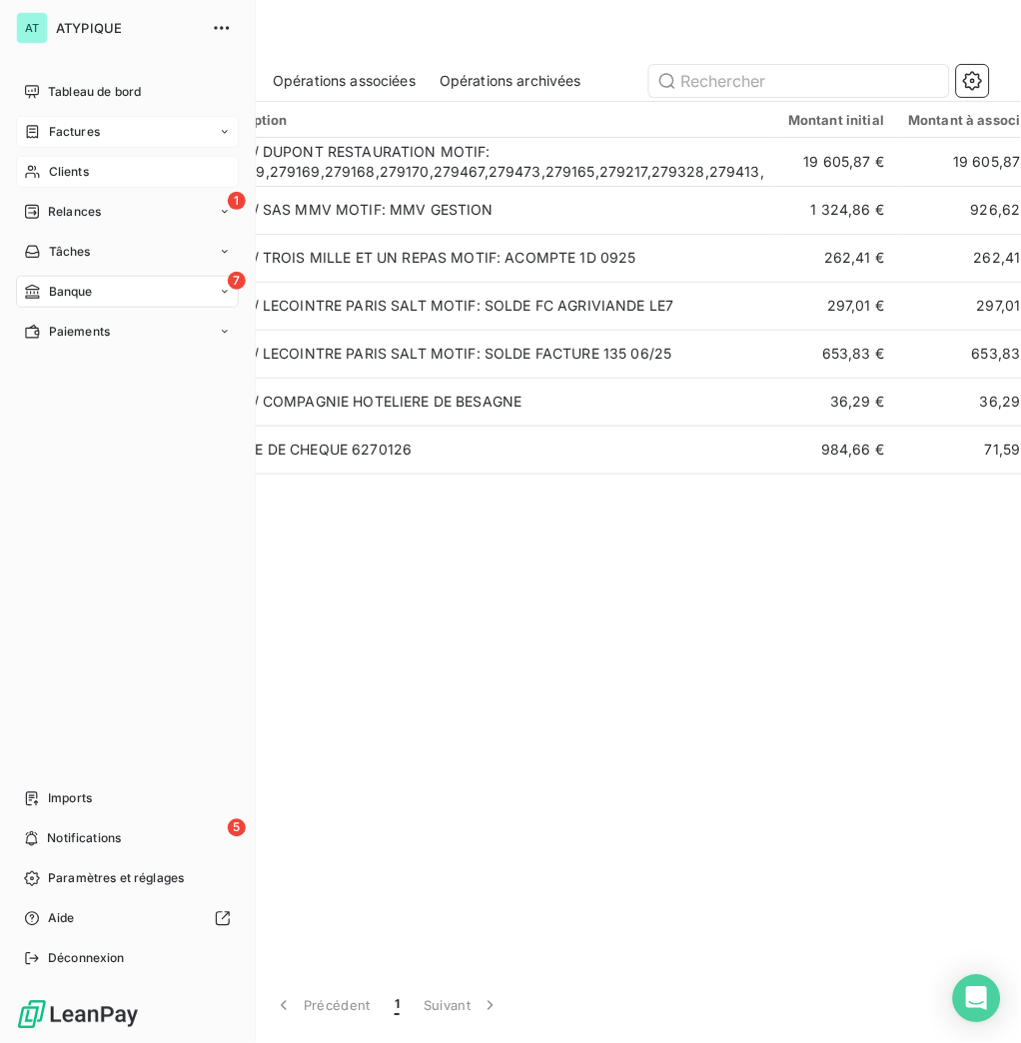
click at [29, 168] on icon at bounding box center [32, 172] width 17 height 16
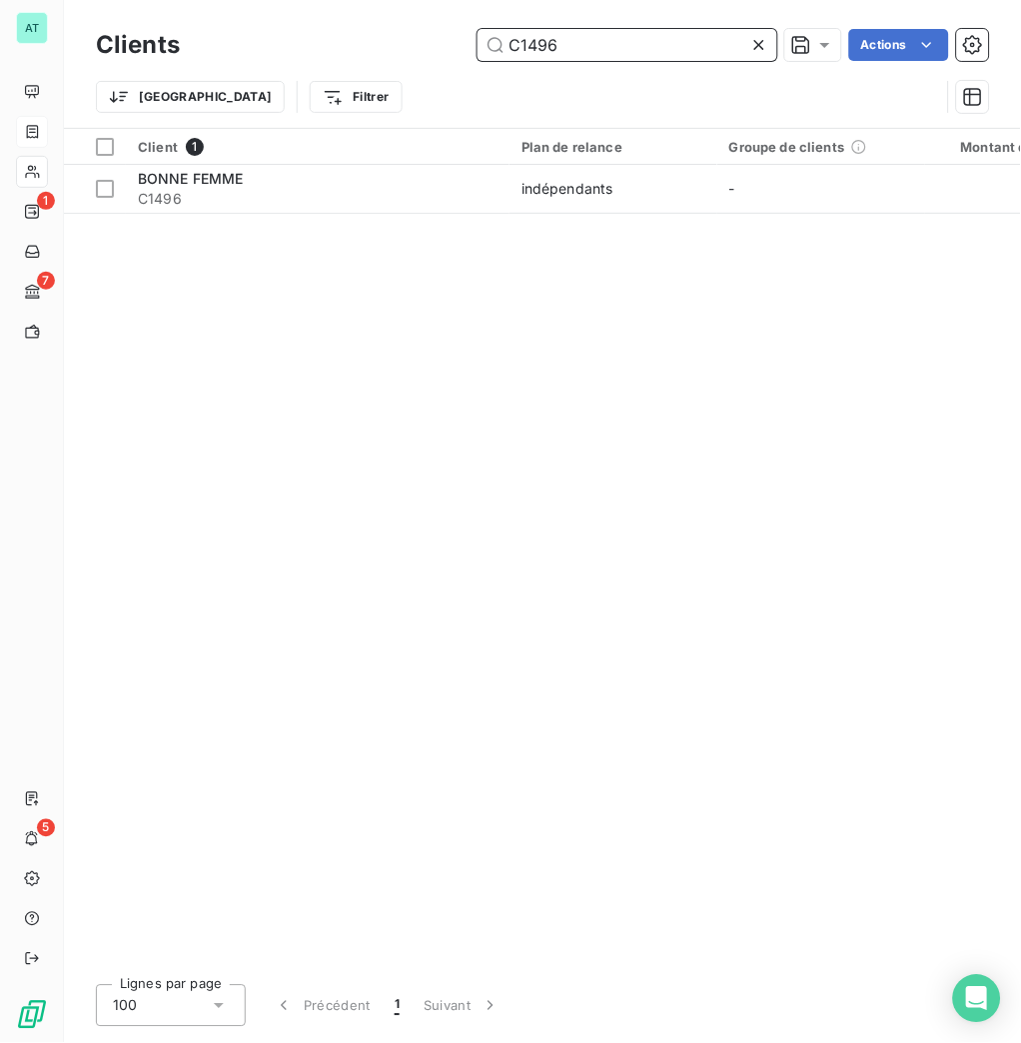
click at [652, 47] on input "C1496" at bounding box center [628, 45] width 300 height 32
paste input "0329"
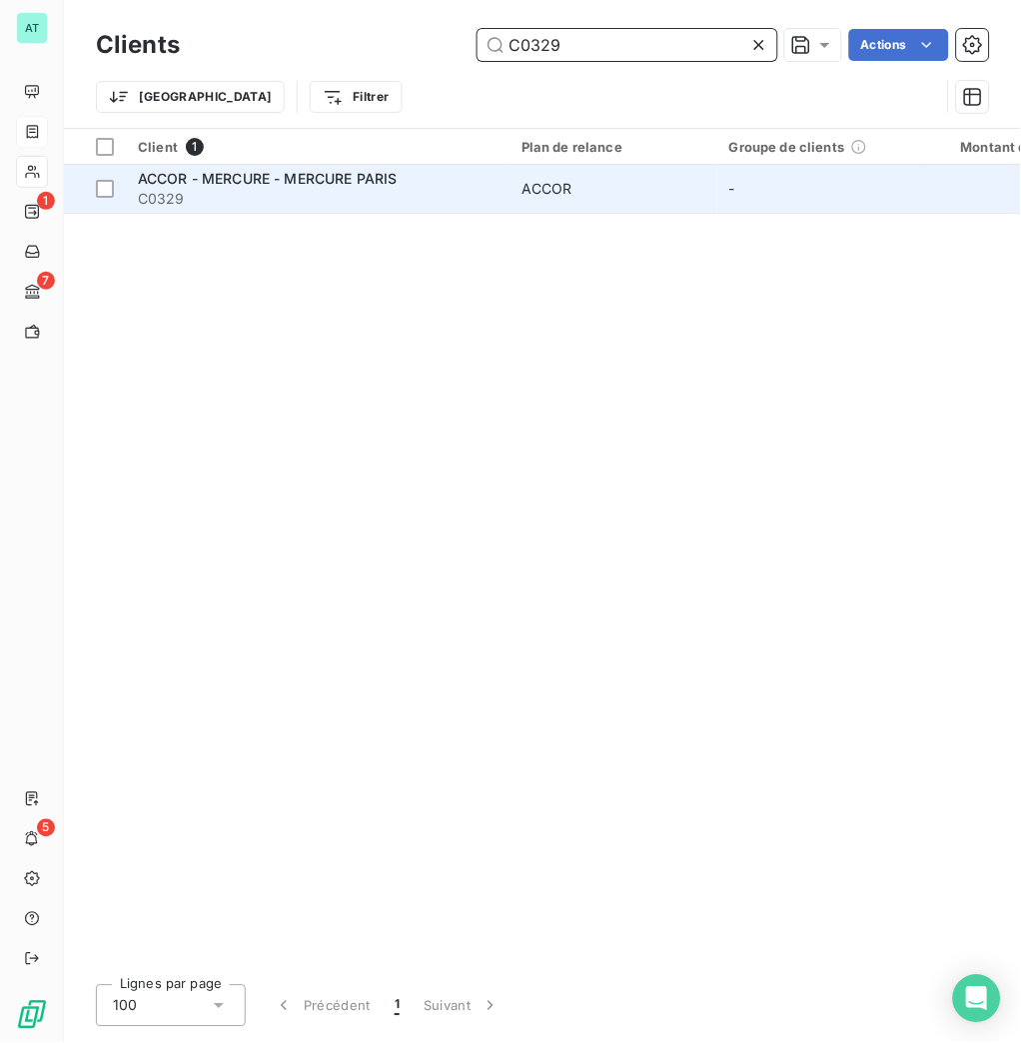
type input "C0329"
click at [213, 182] on span "ACCOR - MERCURE - MERCURE PARIS" at bounding box center [268, 178] width 260 height 17
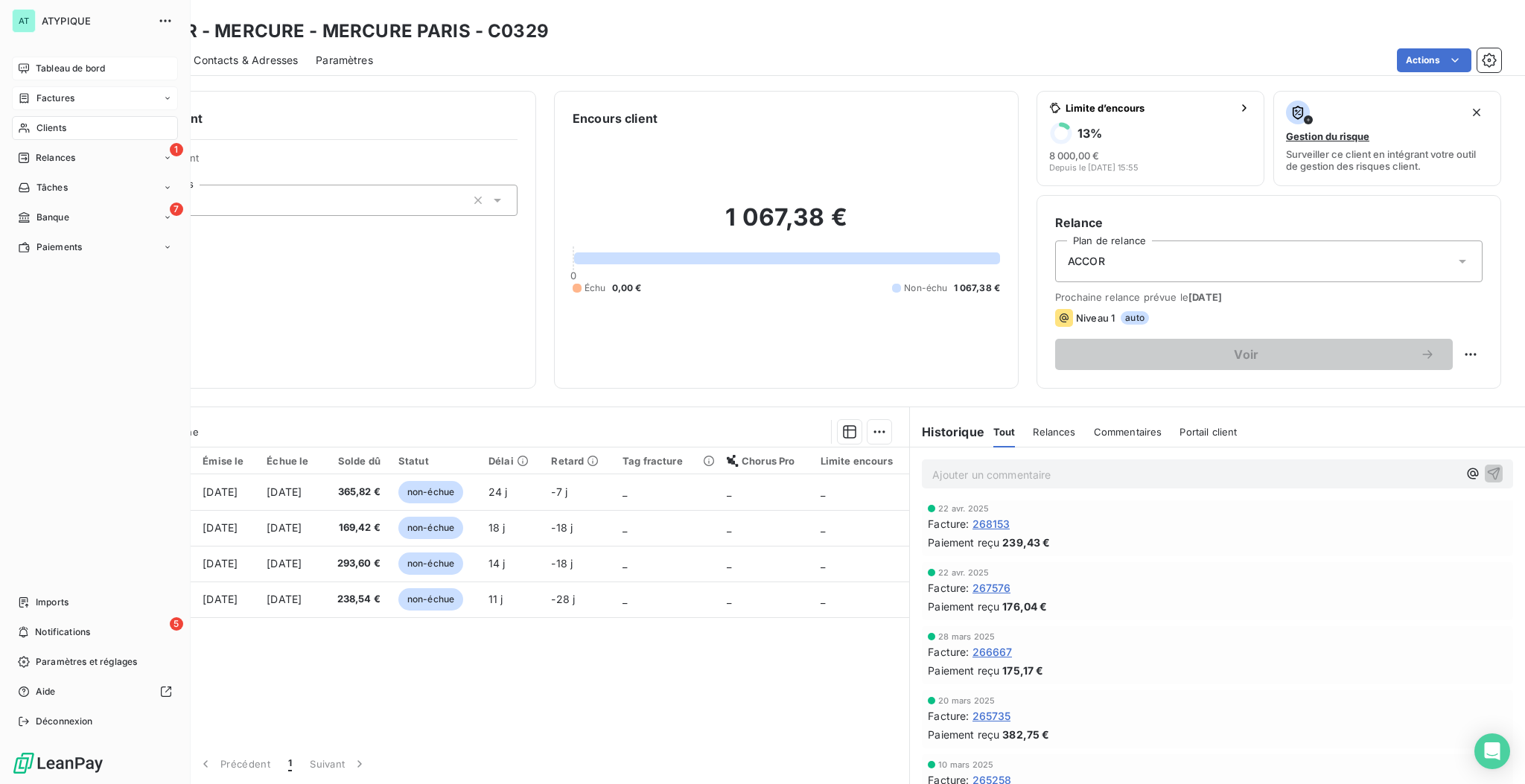
click at [97, 64] on span "Tableau de bord" at bounding box center [70, 69] width 69 height 13
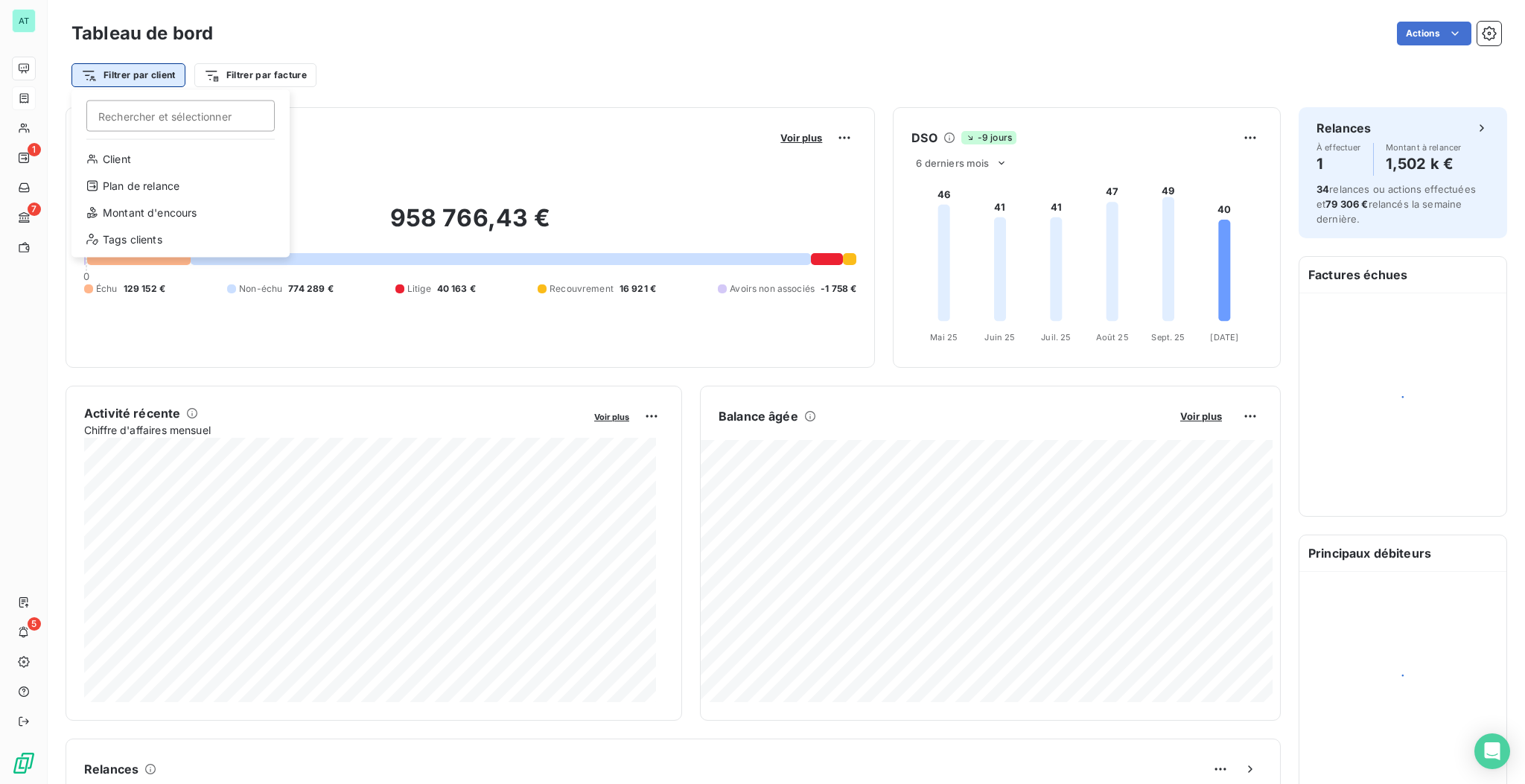
click at [151, 75] on html "AT 1 7 5 Tableau de bord Actions Filtrer par client Rechercher et sélectionner …" at bounding box center [762, 392] width 1525 height 784
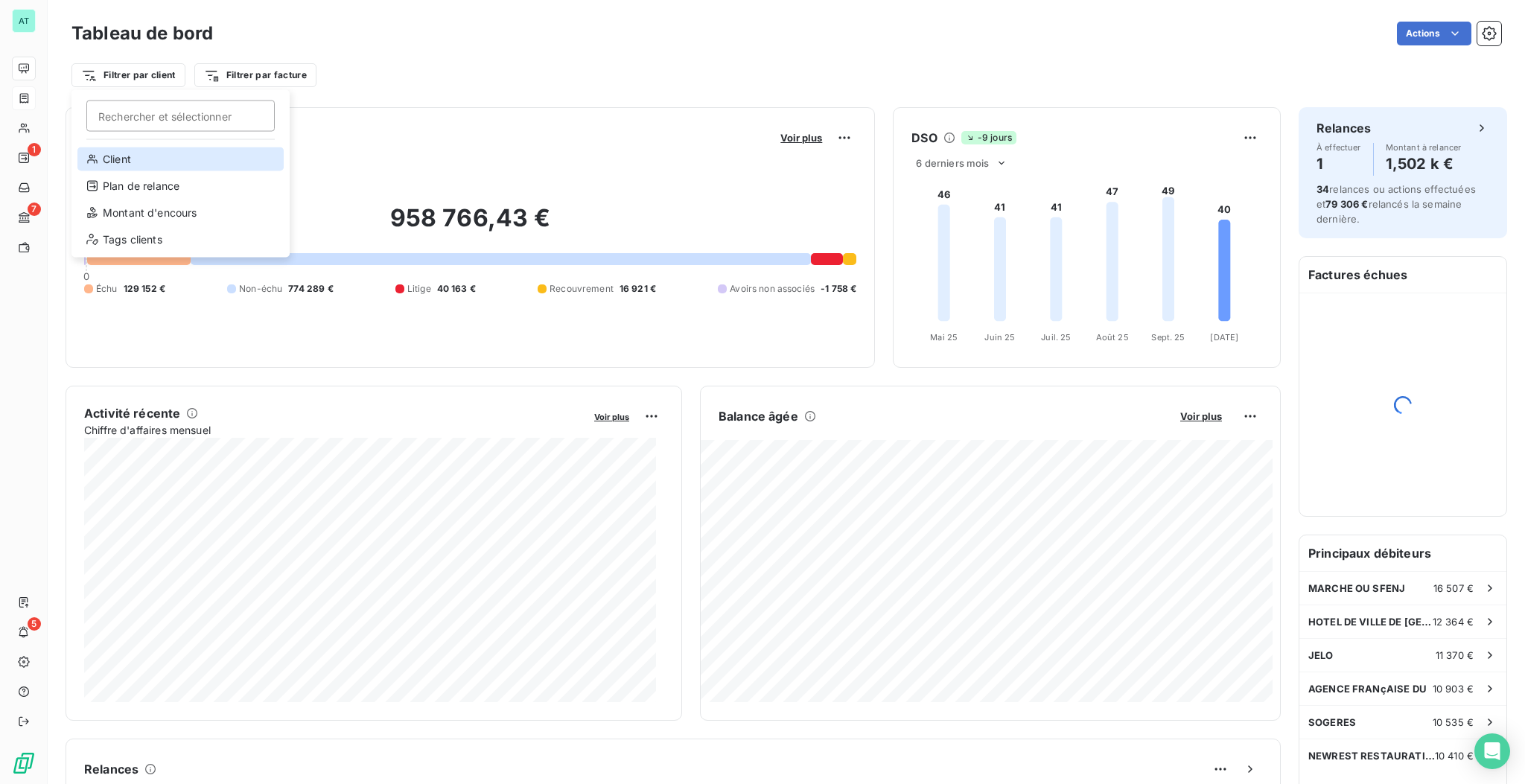
click at [161, 164] on div "Client" at bounding box center [180, 159] width 206 height 24
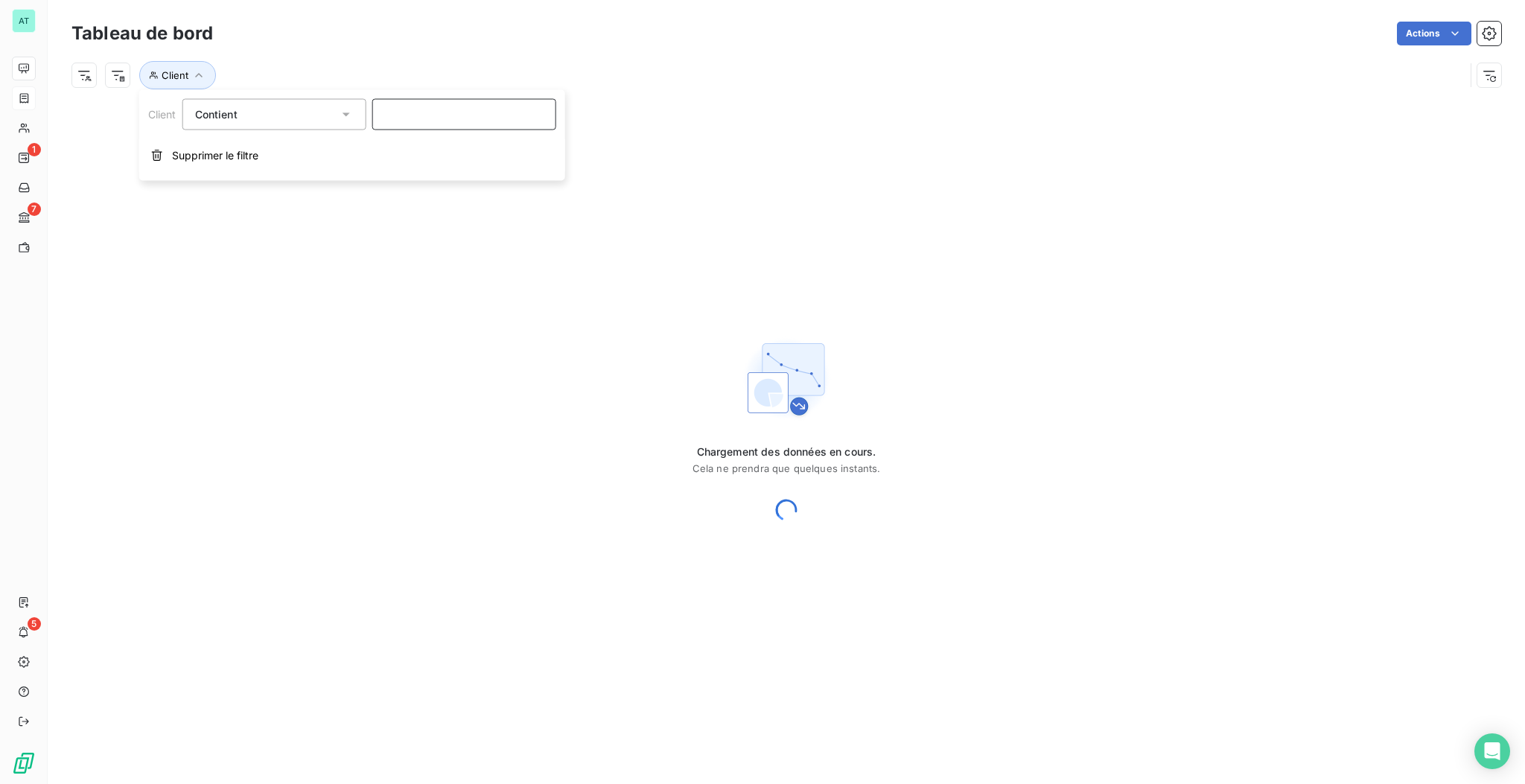
click at [443, 123] on input at bounding box center [464, 115] width 184 height 31
type input "courbevoie"
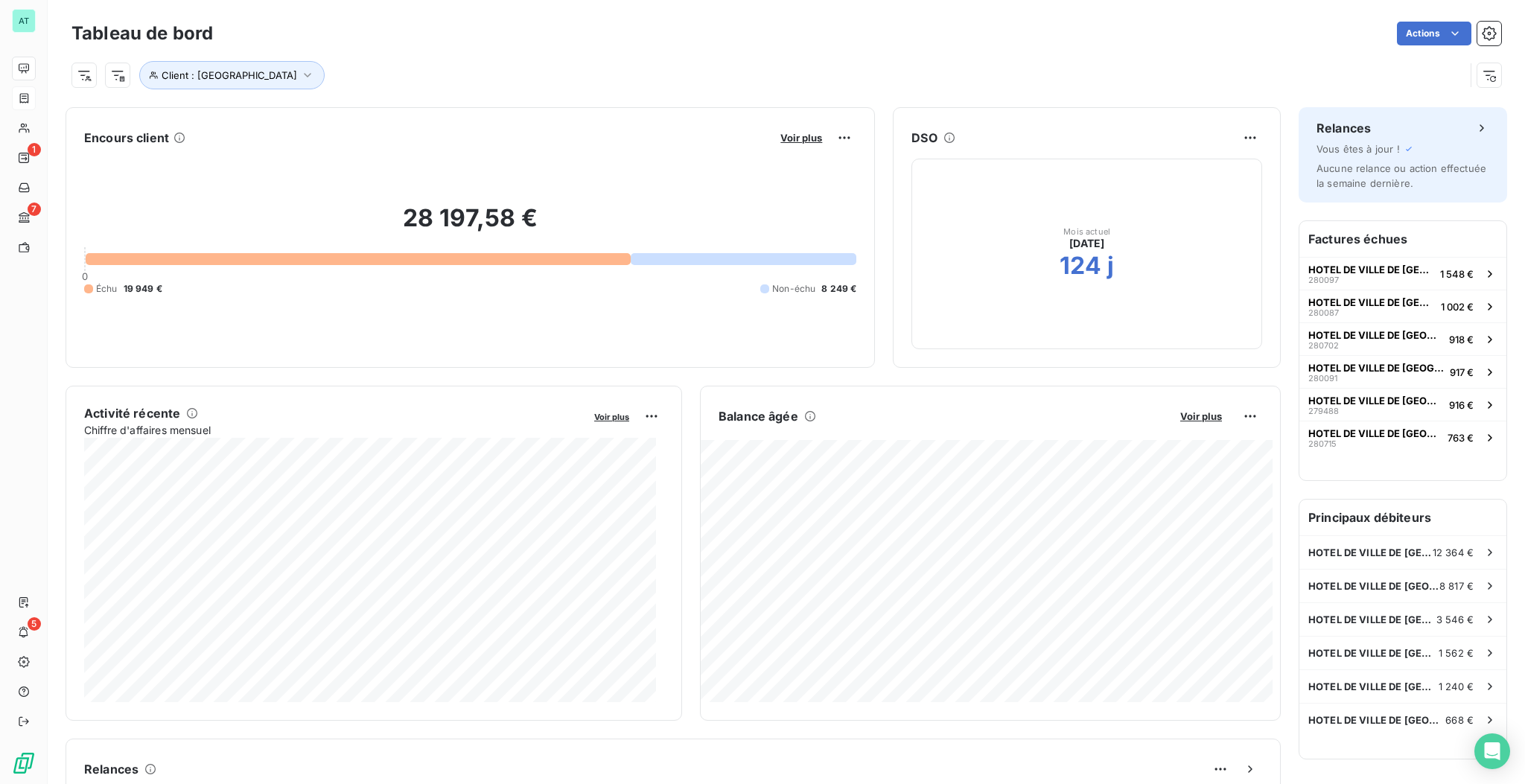
click at [433, 333] on div "28 197,58 € 0 Échu 19 949 € Non-échu 8 249 €" at bounding box center [470, 250] width 772 height 200
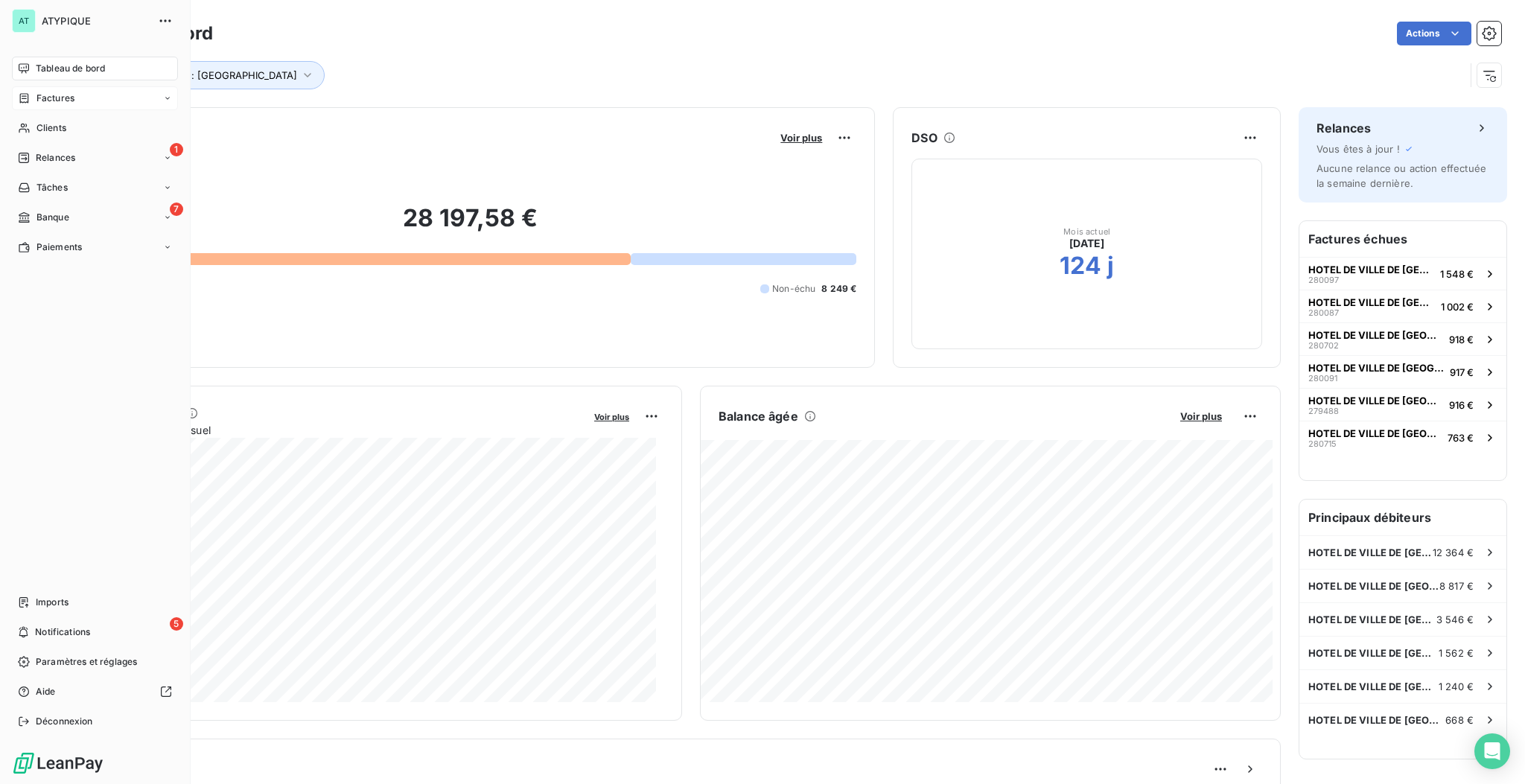
click at [31, 94] on div "Factures" at bounding box center [46, 98] width 57 height 13
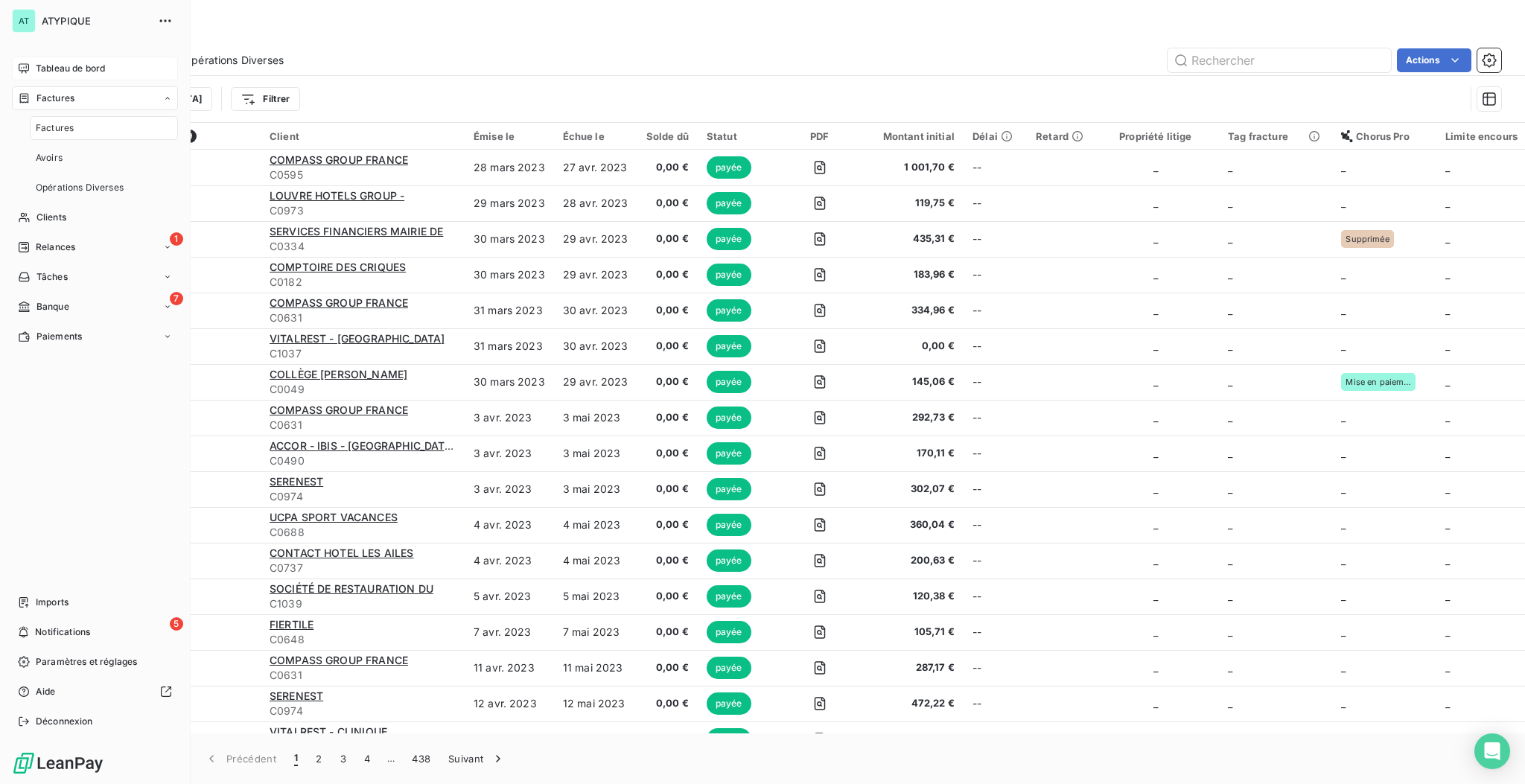
click at [25, 107] on div "Factures" at bounding box center [95, 98] width 166 height 24
click at [25, 99] on icon at bounding box center [24, 98] width 13 height 12
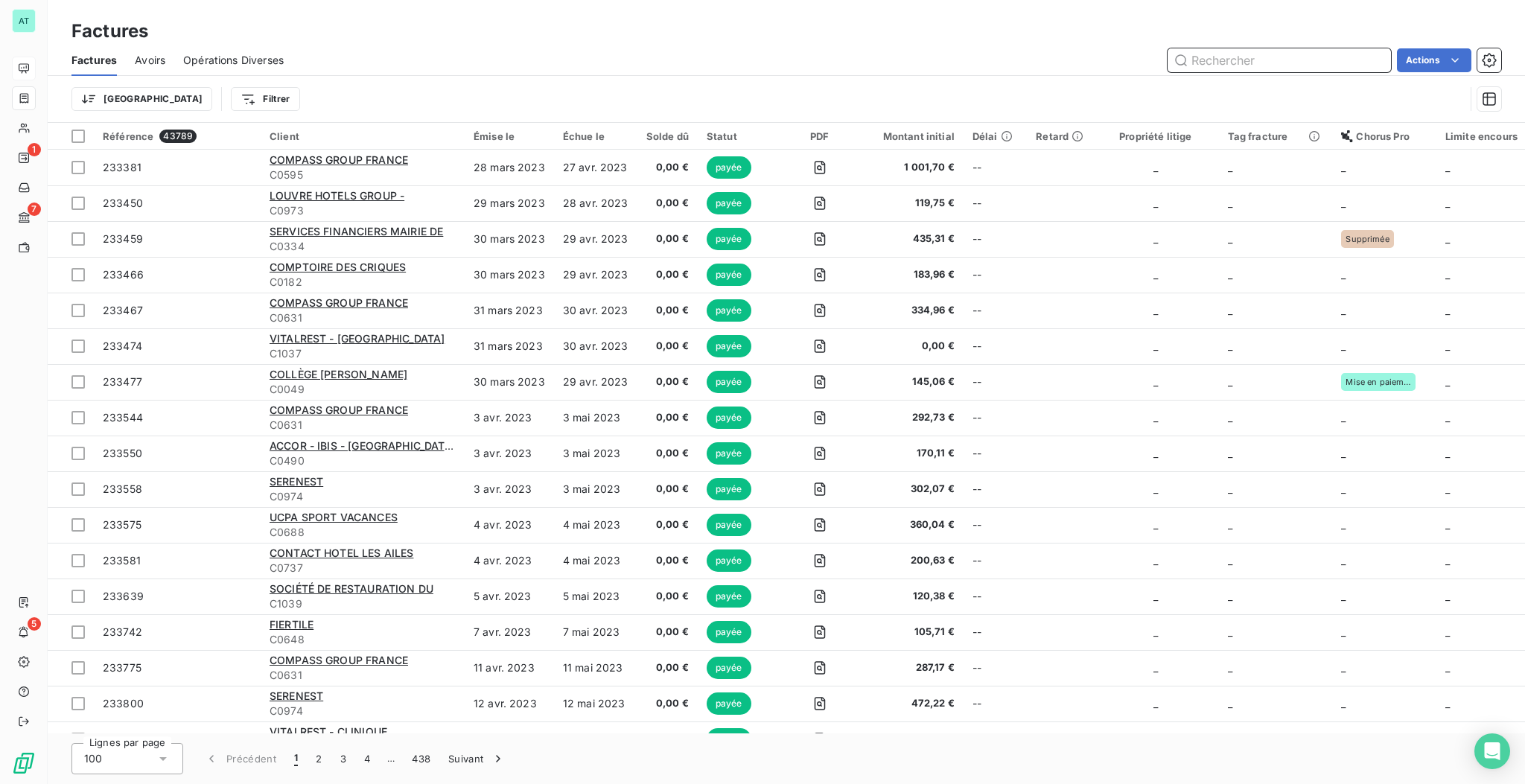
click at [950, 57] on input "text" at bounding box center [1280, 60] width 224 height 24
paste input "280082"
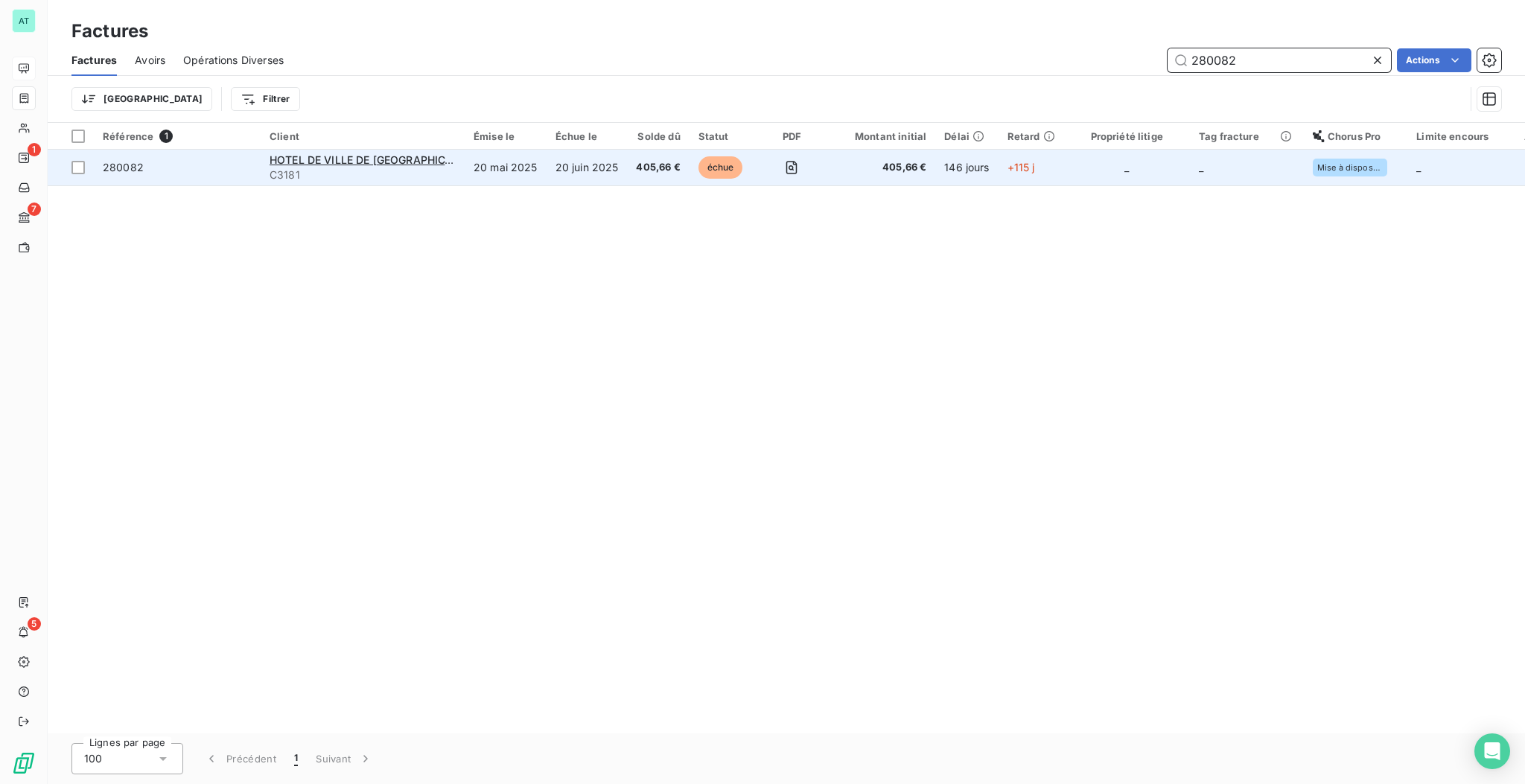
type input "280082"
click at [136, 162] on span "280082" at bounding box center [123, 167] width 41 height 13
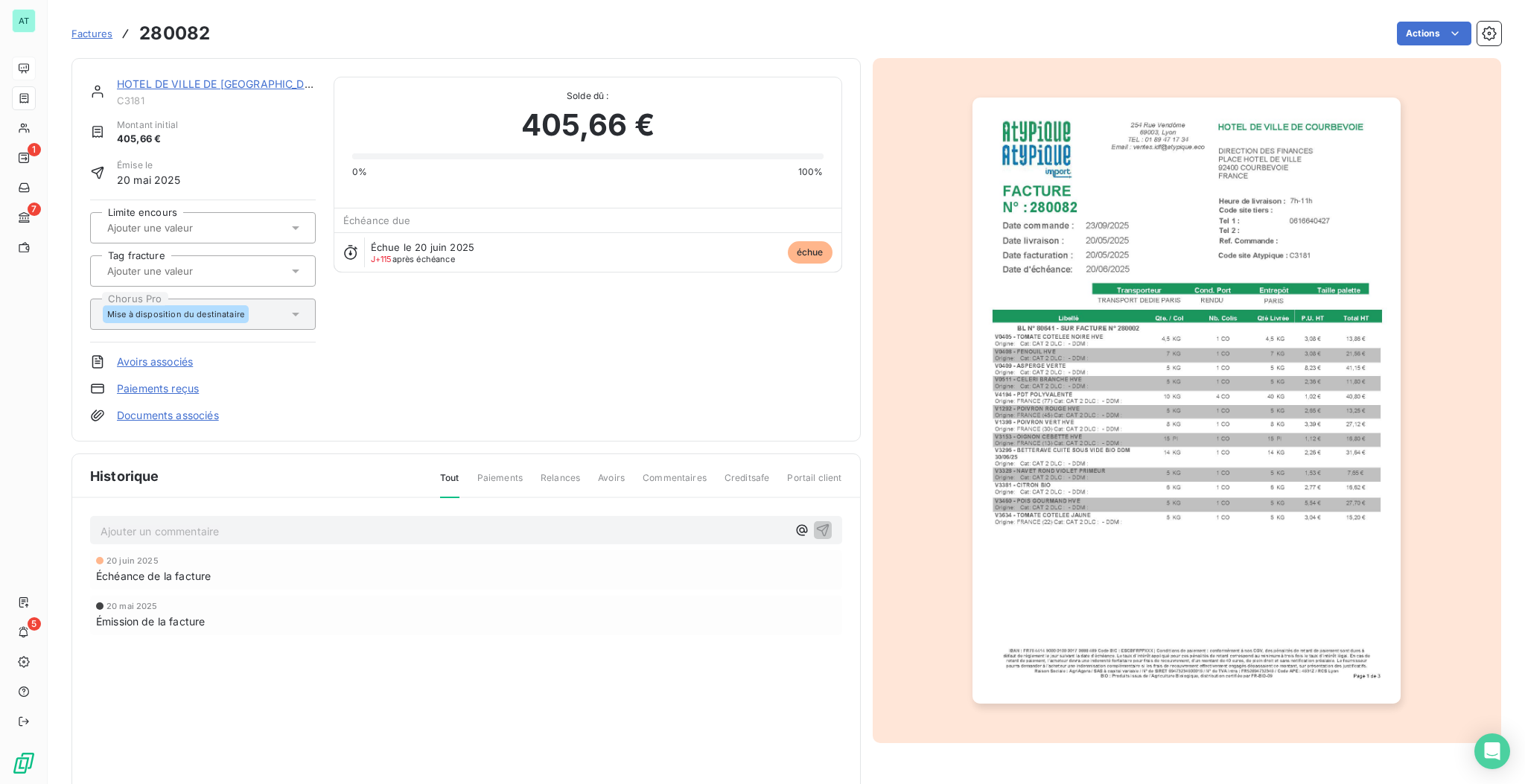
click at [344, 451] on div "HOTEL DE VILLE DE COURBEVOIE C3181 Montant initial 405,66 € Émise le 20 mai 202…" at bounding box center [466, 429] width 789 height 742
